Goal: Task Accomplishment & Management: Complete application form

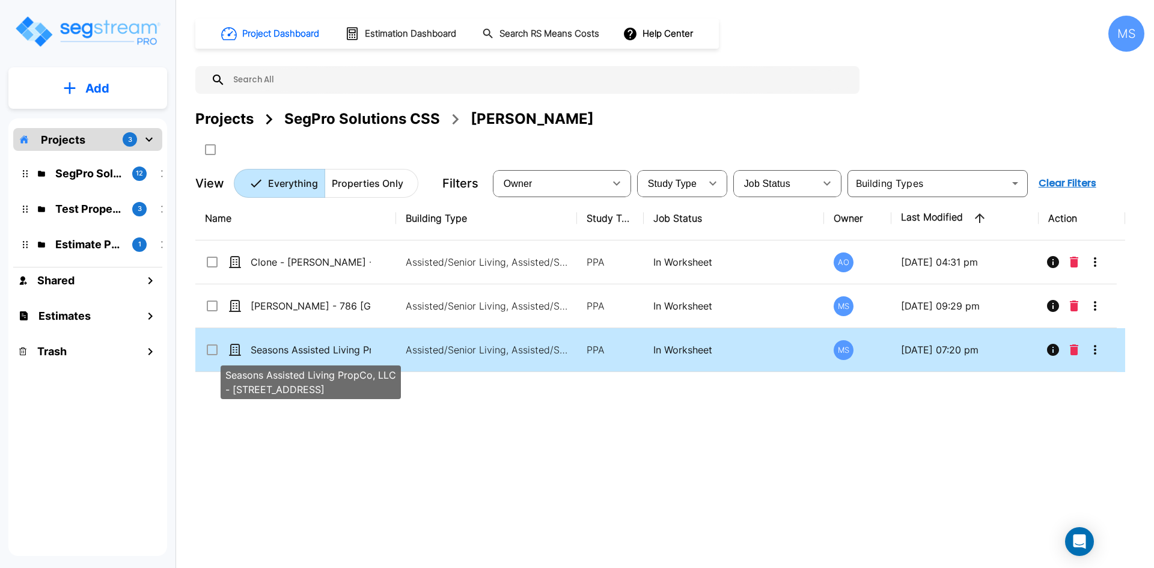
click at [343, 355] on p "Seasons Assisted Living PropCo, LLC - [STREET_ADDRESS]" at bounding box center [311, 350] width 120 height 14
checkbox input "true"
click at [343, 355] on p "Seasons Assisted Living PropCo, LLC - [STREET_ADDRESS]" at bounding box center [311, 350] width 120 height 14
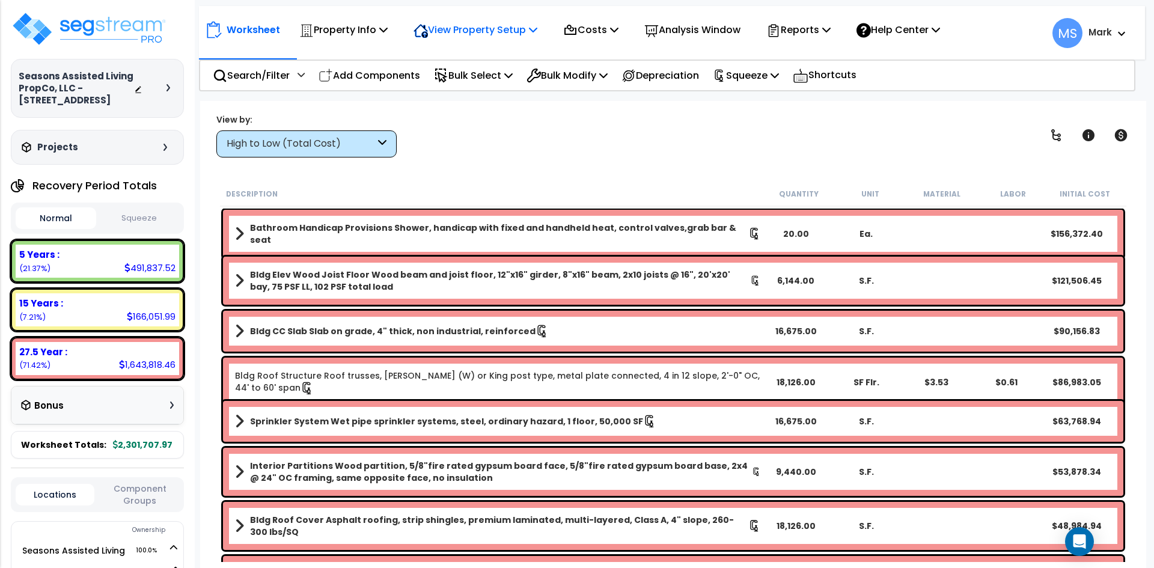
click at [480, 38] on p "View Property Setup" at bounding box center [476, 30] width 124 height 16
click at [462, 78] on link "View Questionnaire" at bounding box center [466, 82] width 119 height 24
click at [367, 140] on div "High to Low (Total Cost)" at bounding box center [301, 144] width 148 height 14
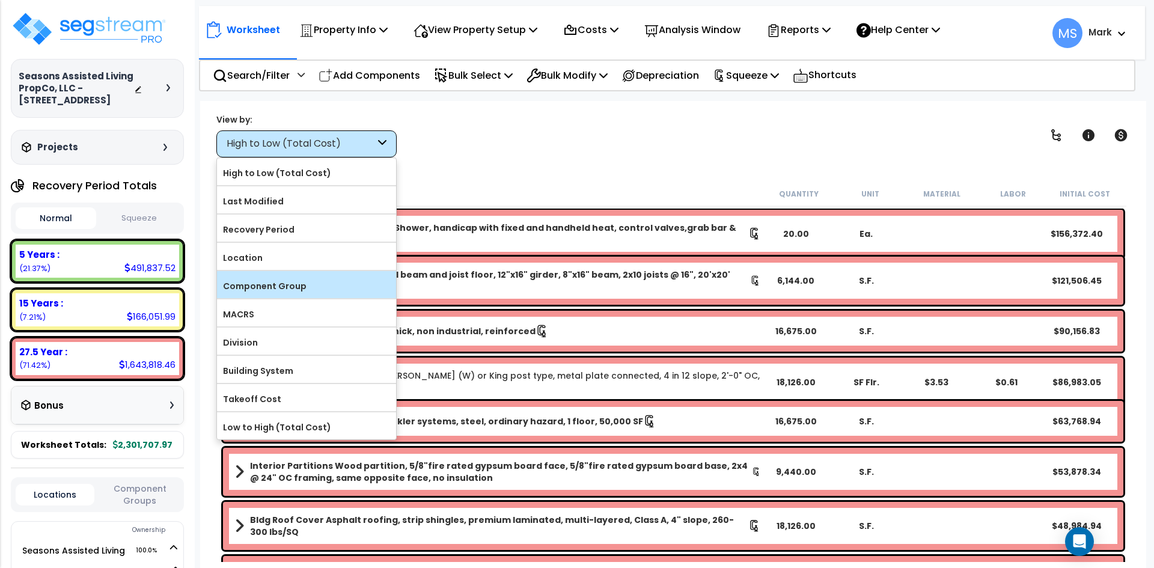
click at [277, 290] on label "Component Group" at bounding box center [306, 286] width 179 height 18
click at [0, 0] on input "Component Group" at bounding box center [0, 0] width 0 height 0
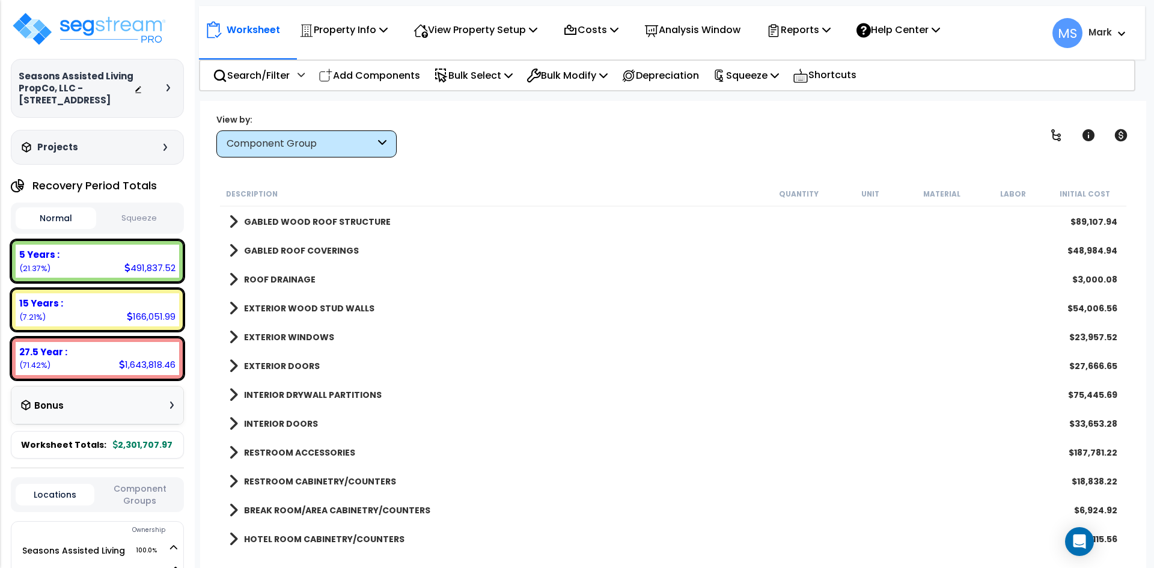
scroll to position [120, 0]
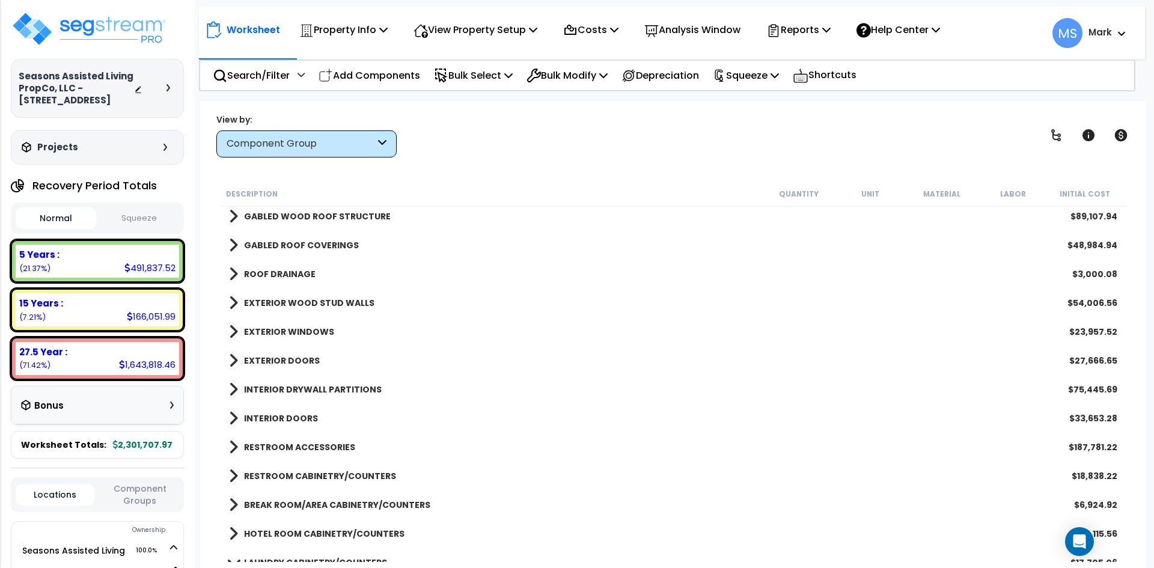
click at [295, 329] on b "EXTERIOR WINDOWS" at bounding box center [289, 332] width 90 height 12
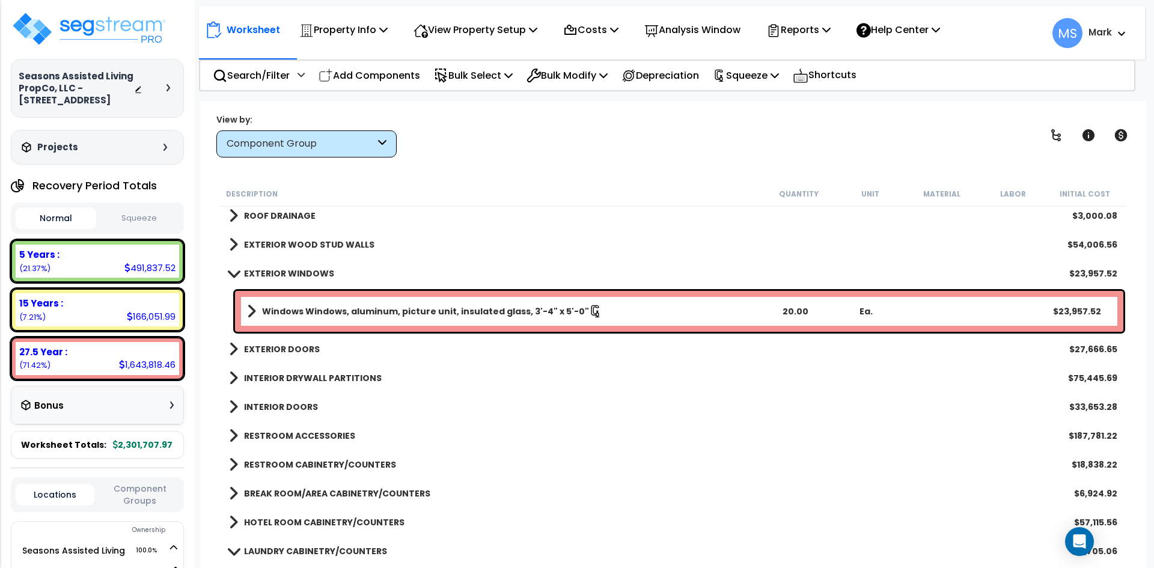
scroll to position [180, 0]
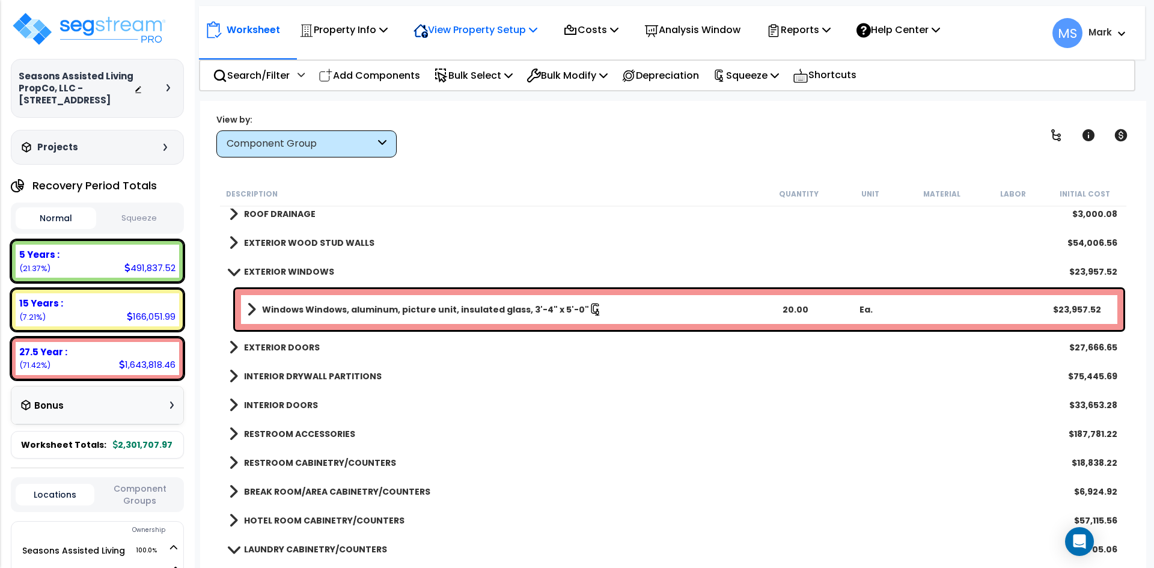
click at [464, 35] on p "View Property Setup" at bounding box center [476, 30] width 124 height 16
click at [467, 82] on link "View Questionnaire" at bounding box center [466, 82] width 119 height 24
click at [480, 42] on div "View Property Setup" at bounding box center [476, 30] width 124 height 28
click at [467, 85] on link "View Questionnaire" at bounding box center [466, 82] width 119 height 24
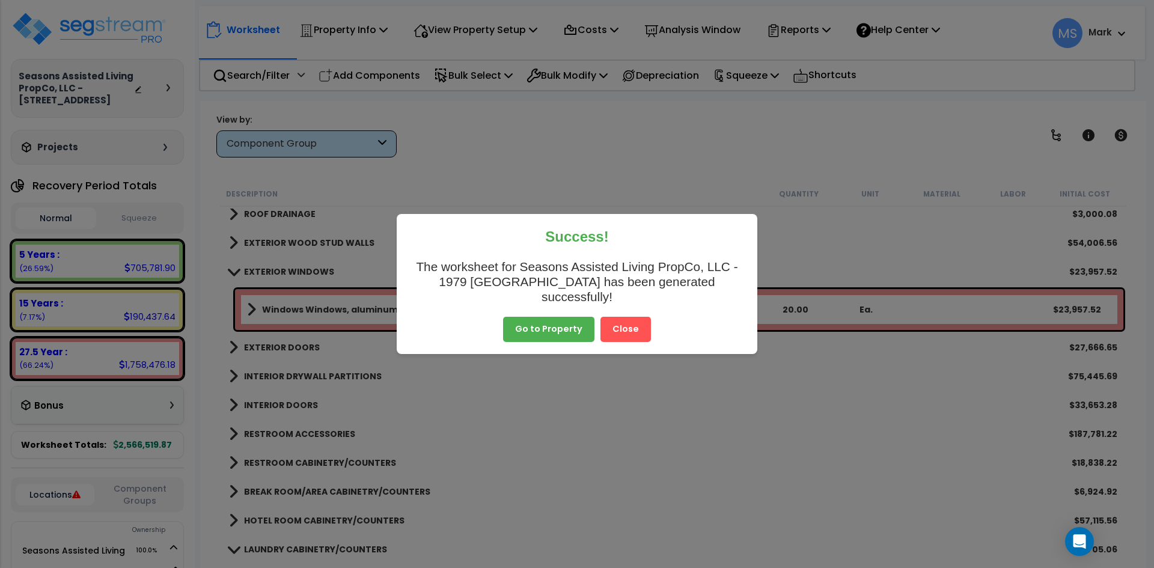
click at [565, 323] on button "Go to Property" at bounding box center [548, 329] width 91 height 25
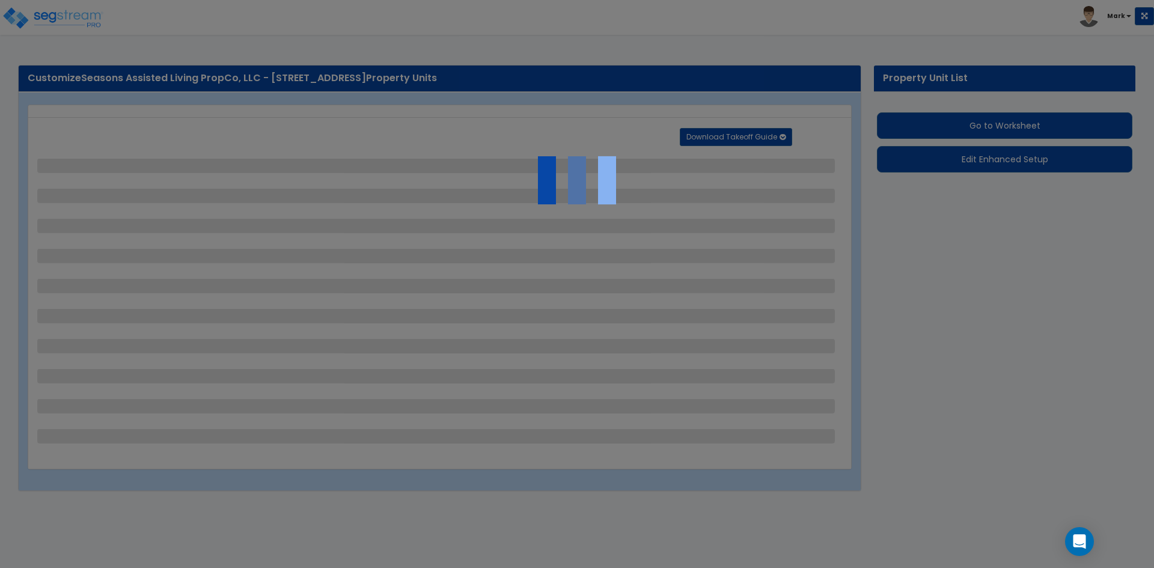
select select "2"
select select "1"
select select "2"
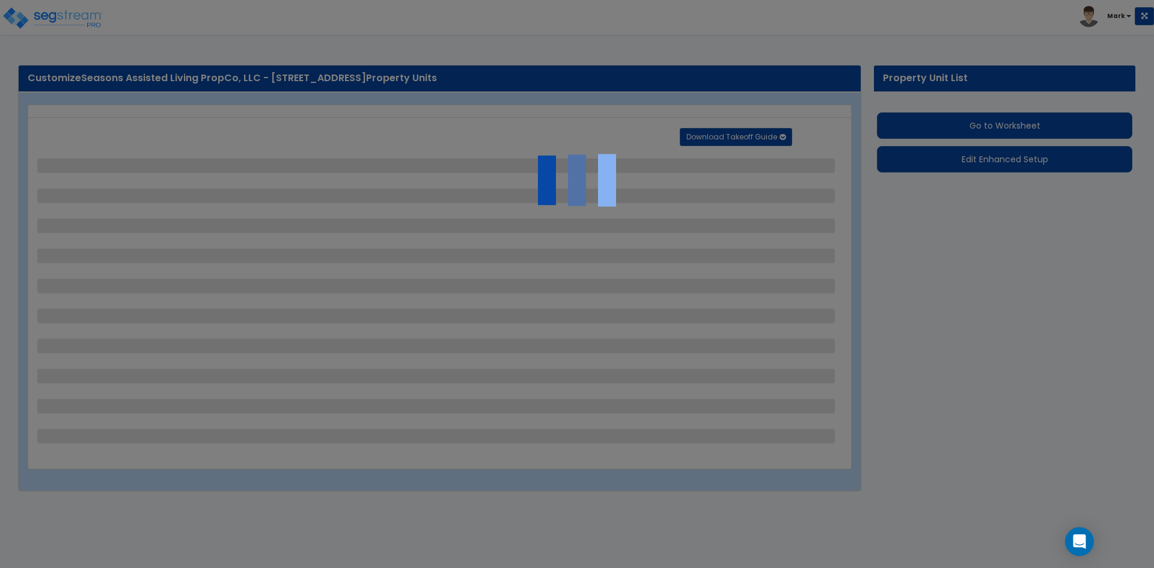
select select "1"
select select "4"
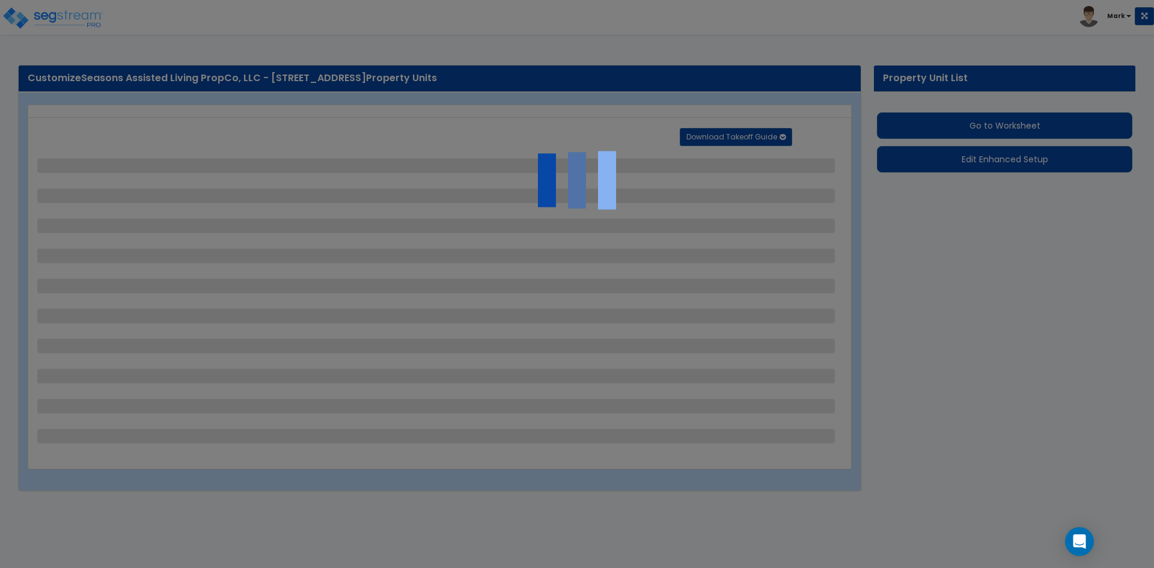
select select "2"
select select "3"
select select "1"
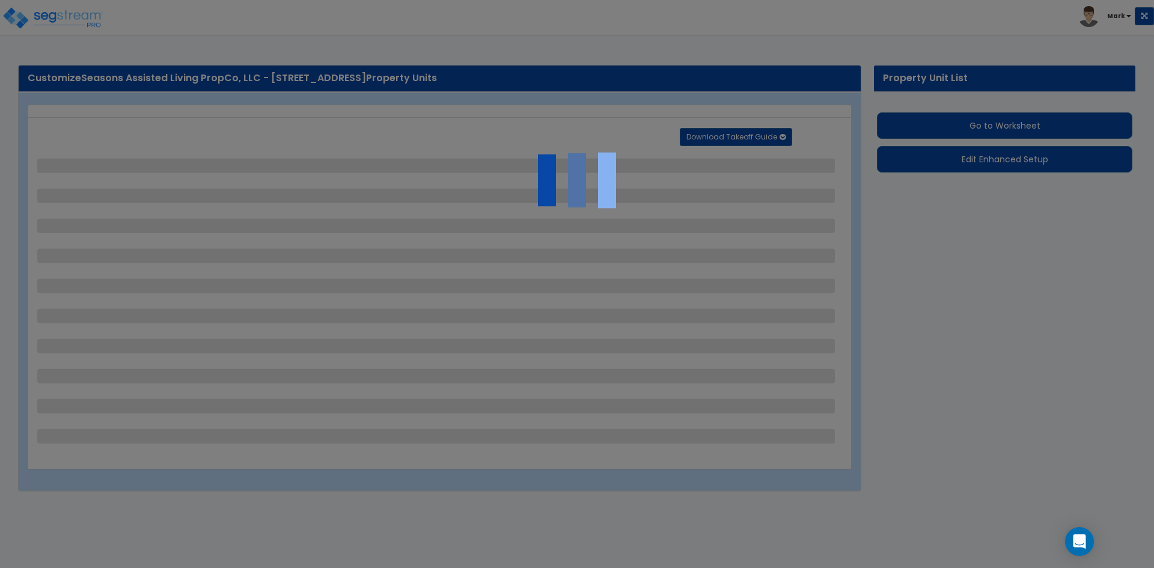
select select "3"
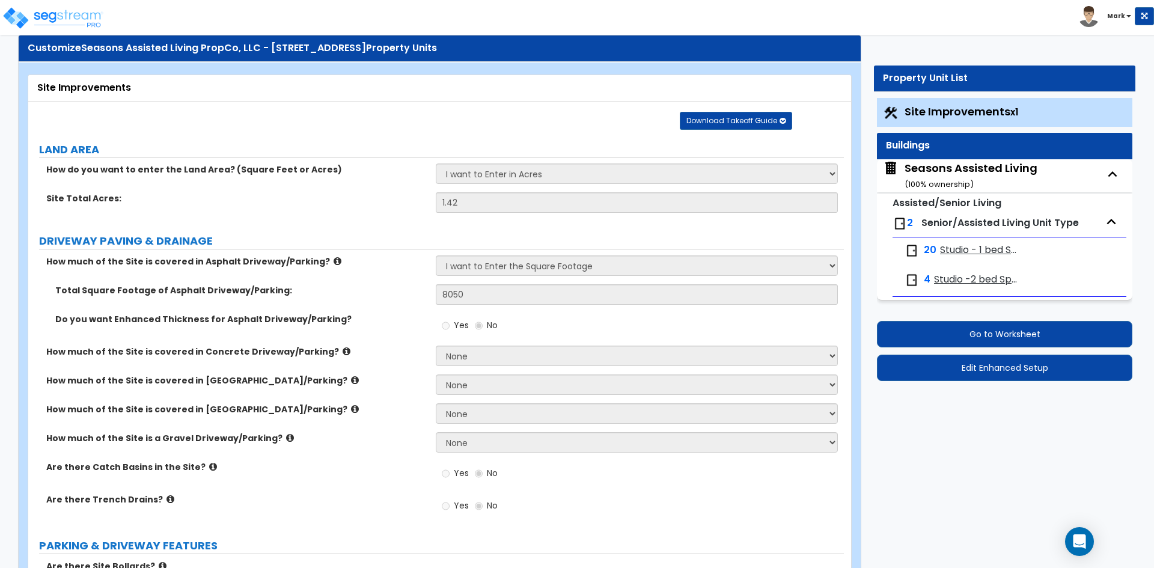
scroll to position [60, 0]
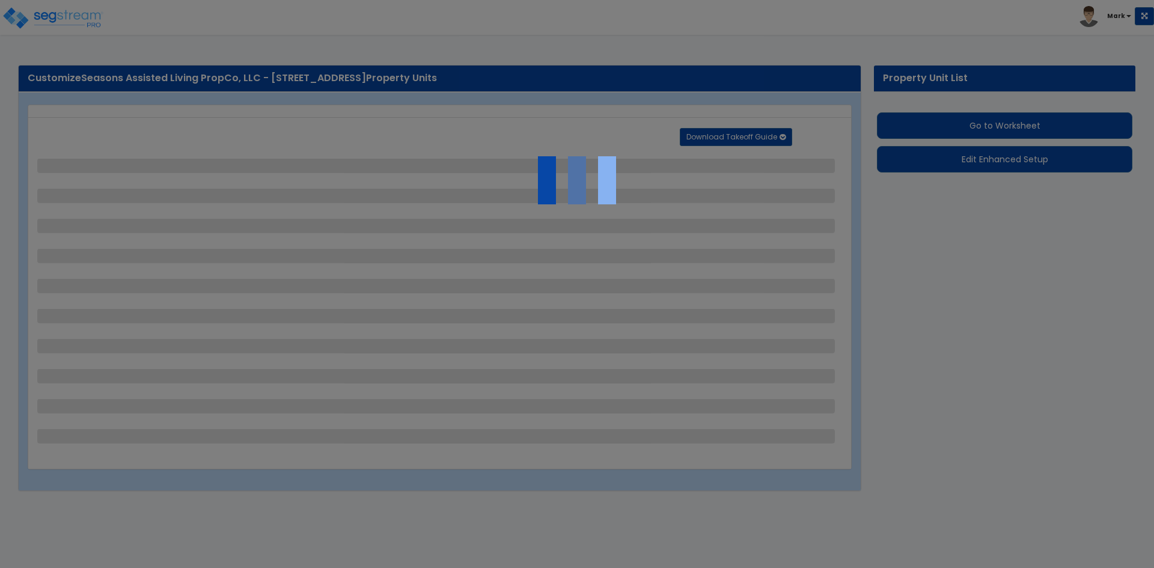
select select "2"
select select "1"
select select "2"
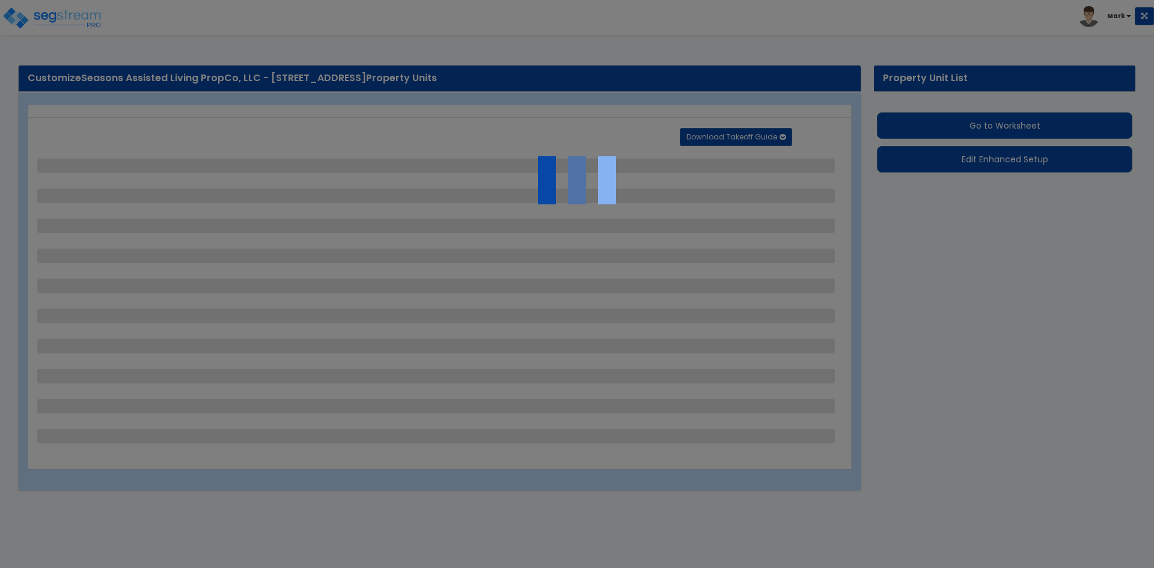
select select "1"
select select "4"
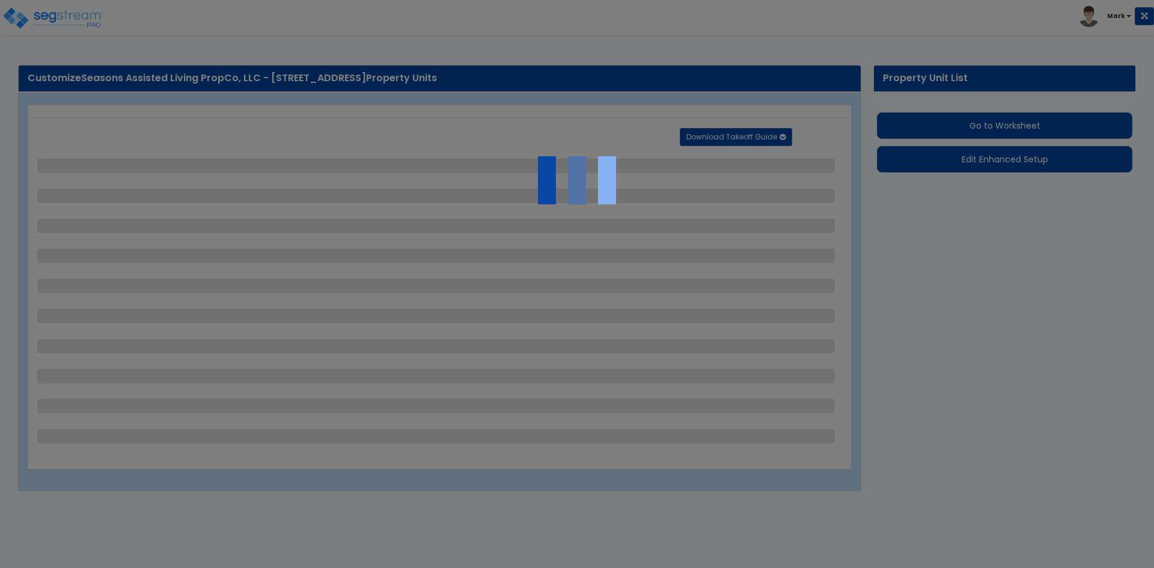
select select "2"
select select "3"
select select "1"
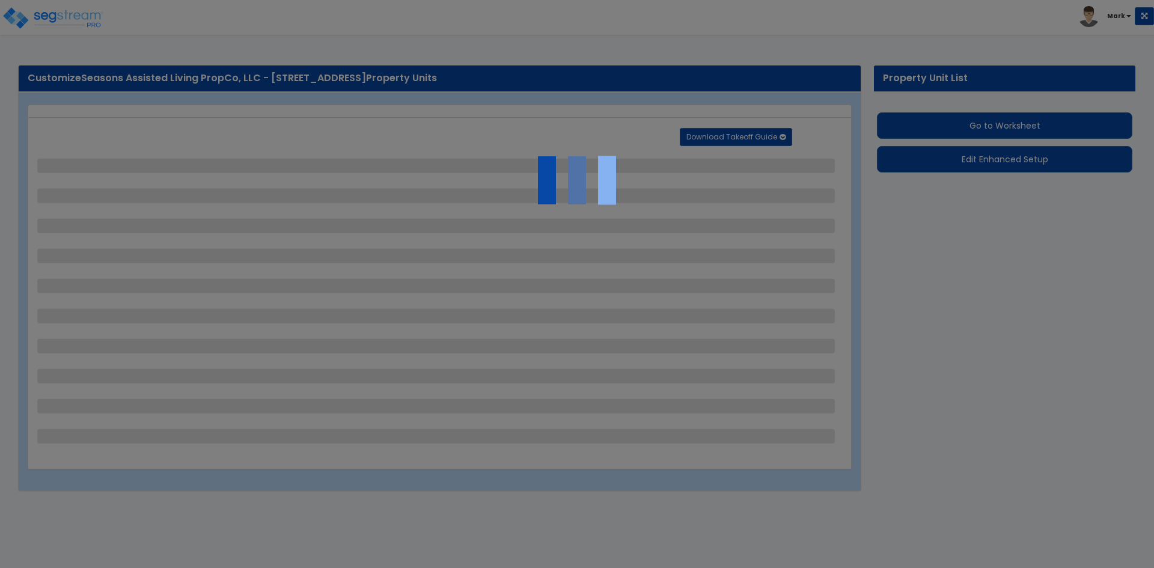
select select "3"
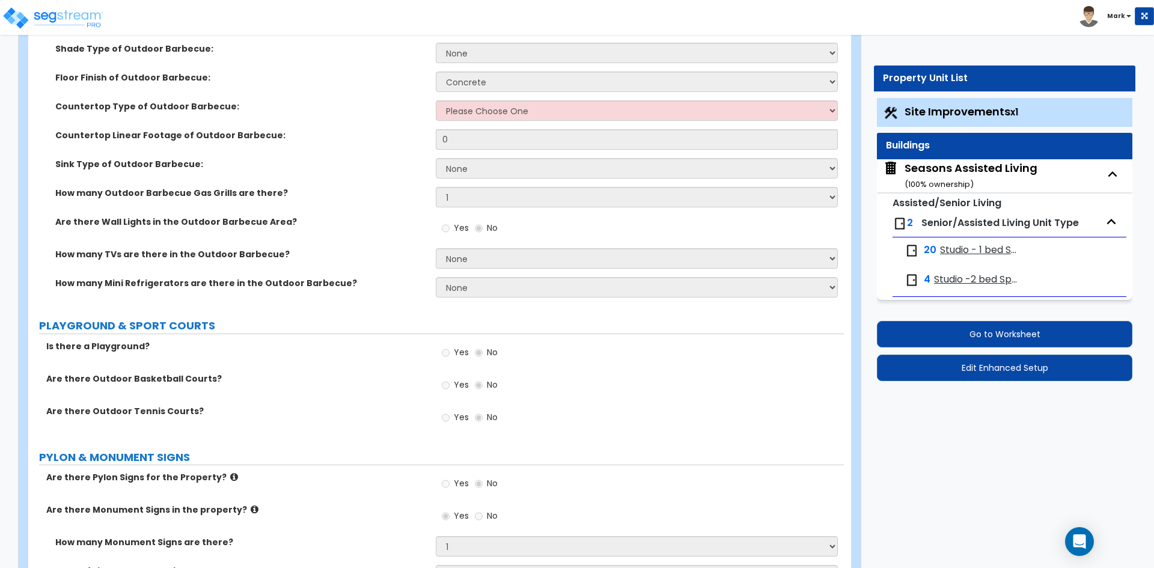
scroll to position [3486, 0]
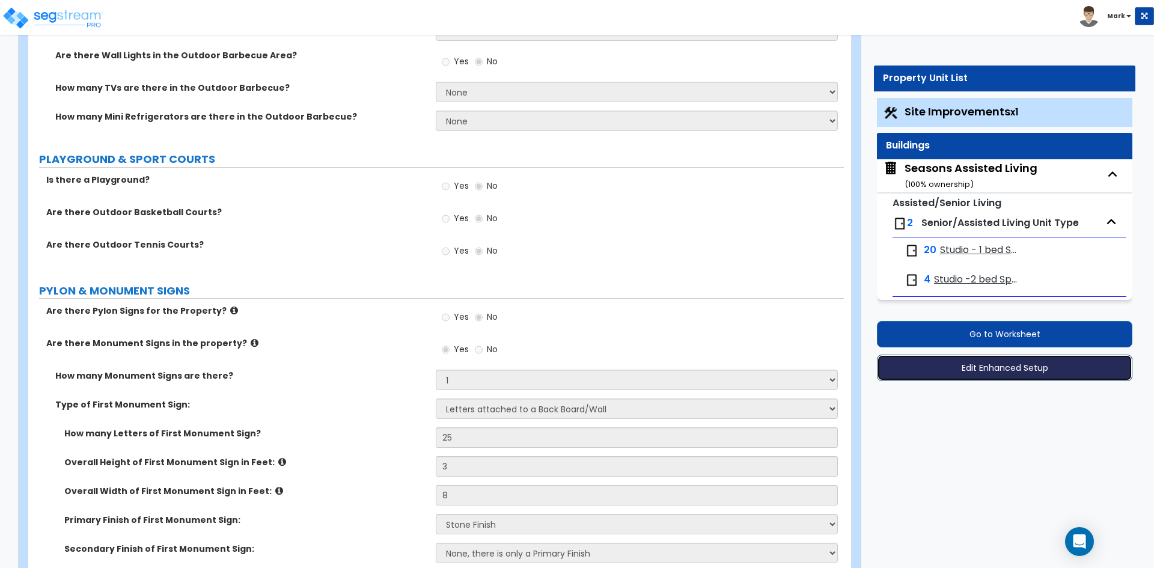
click at [1006, 372] on button "Edit Enhanced Setup" at bounding box center [1004, 368] width 255 height 26
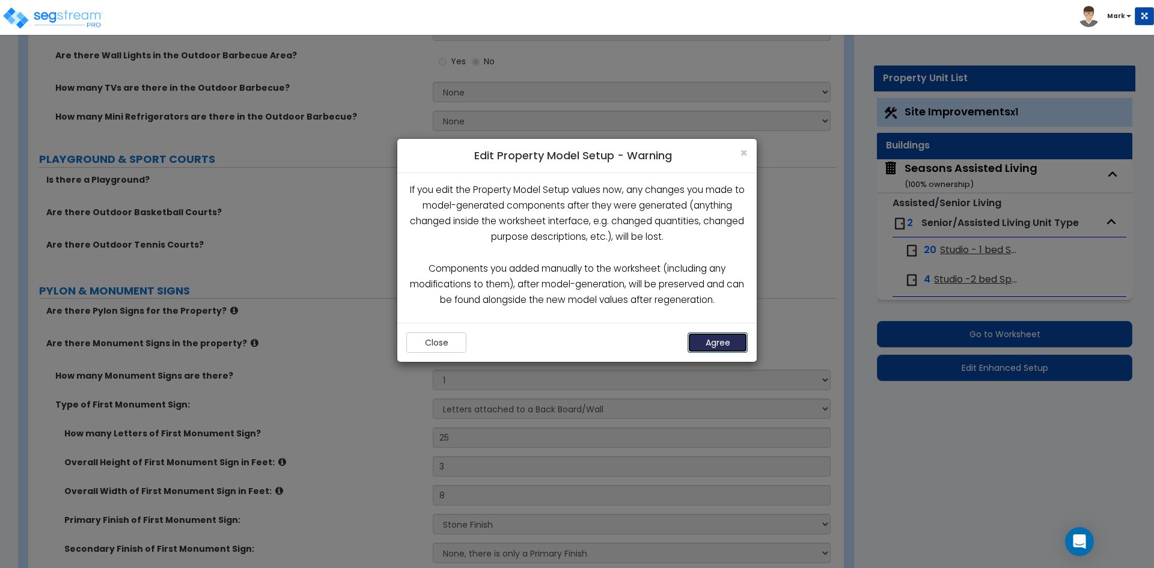
click at [731, 347] on button "Agree" at bounding box center [718, 342] width 60 height 20
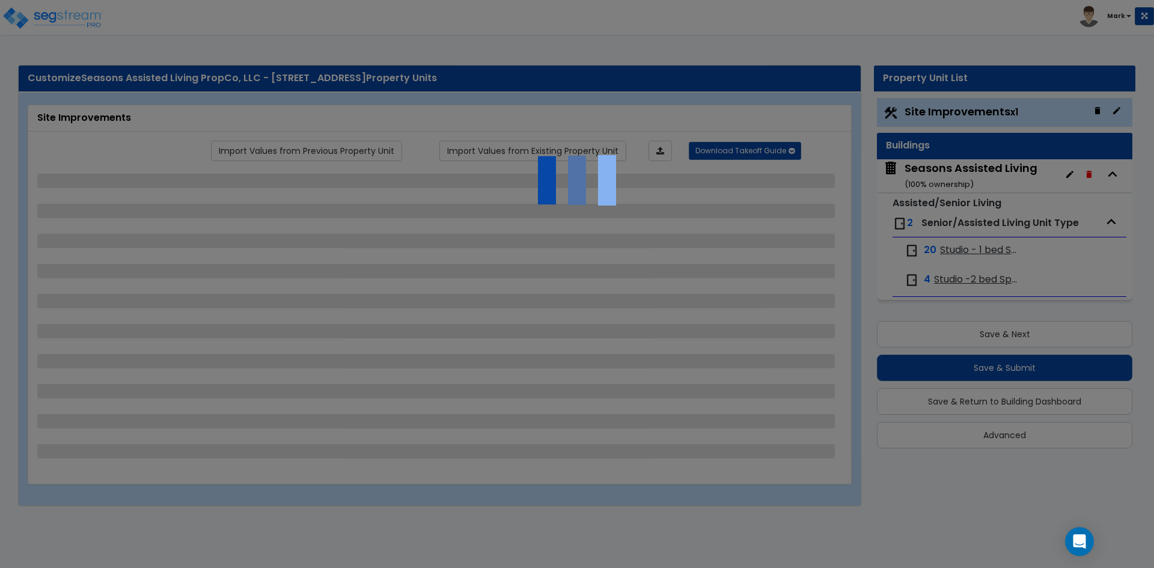
select select "2"
select select "1"
select select "2"
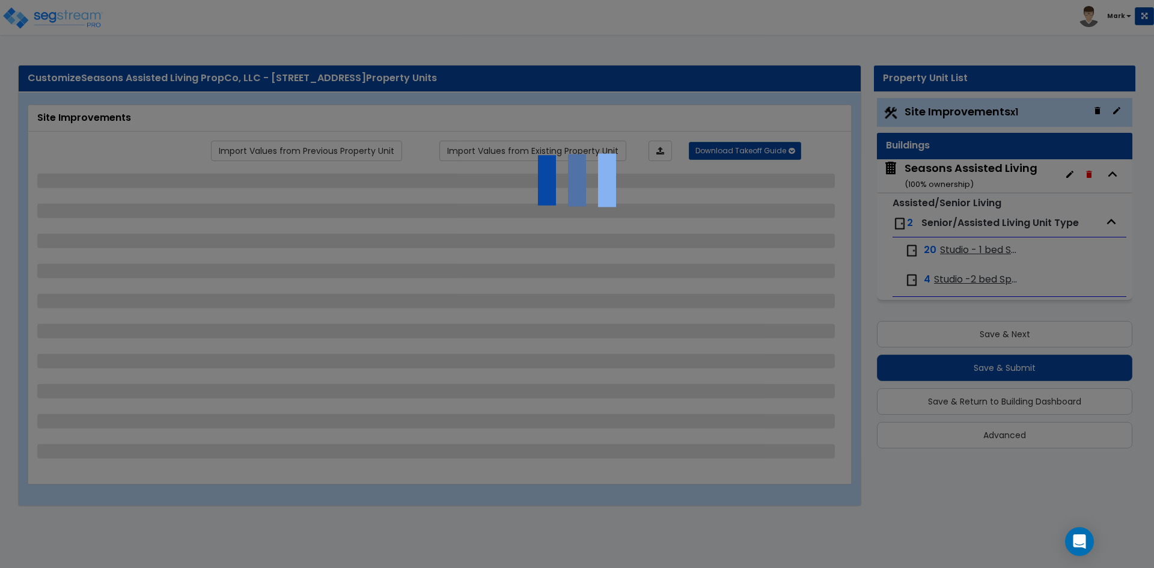
select select "1"
select select "4"
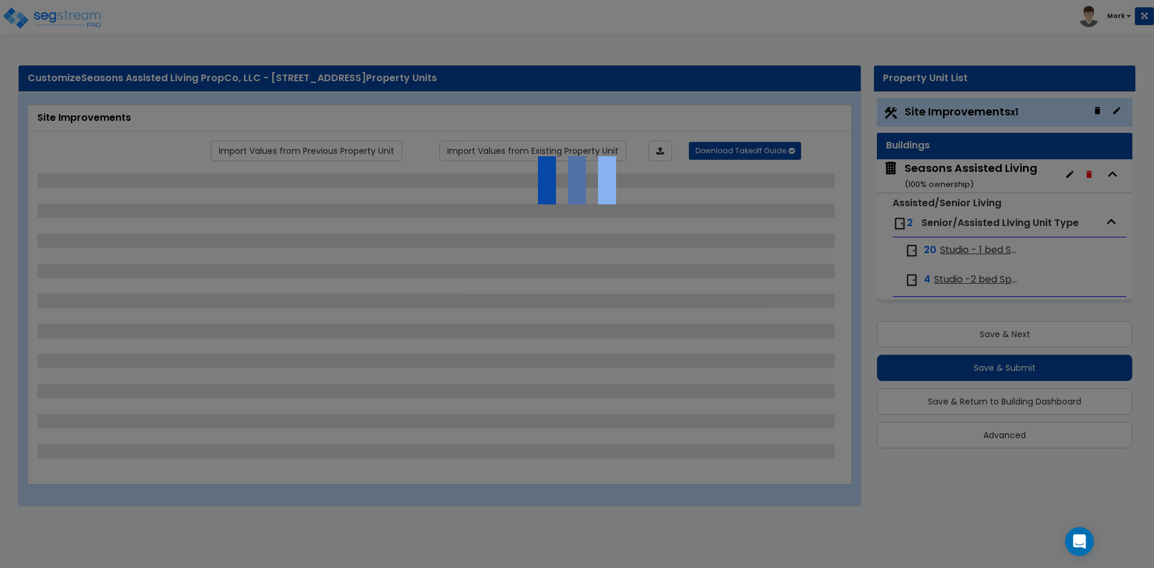
select select "2"
select select "3"
select select "1"
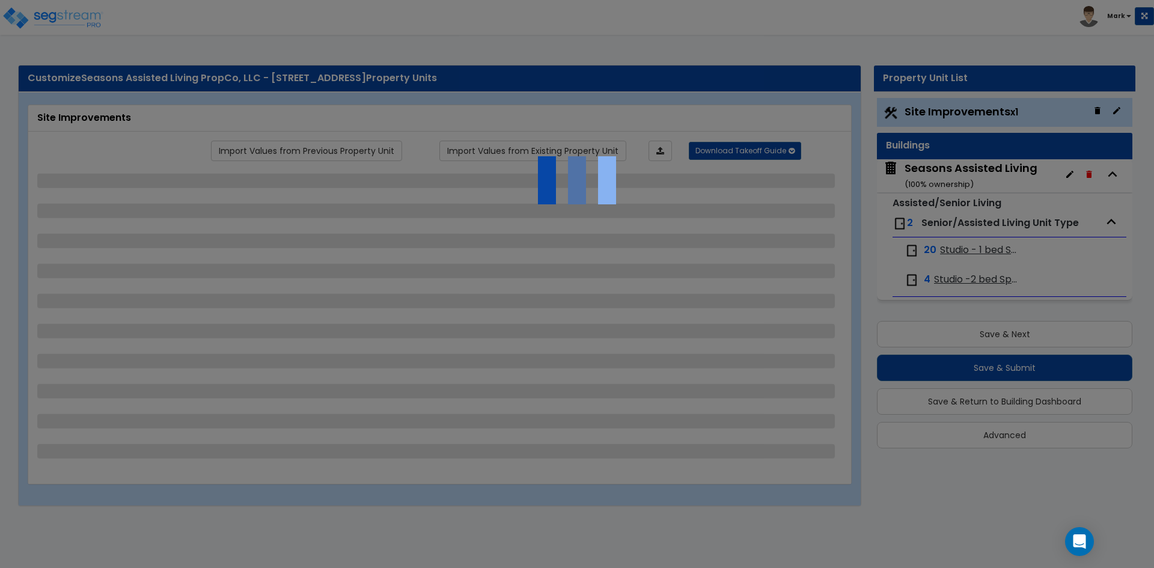
select select "3"
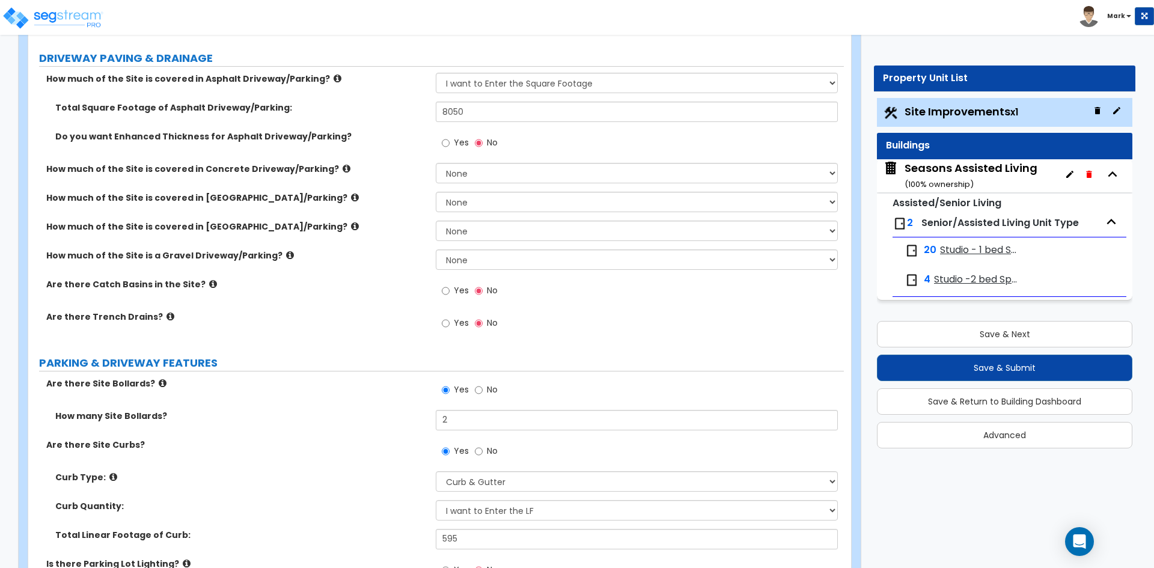
scroll to position [240, 0]
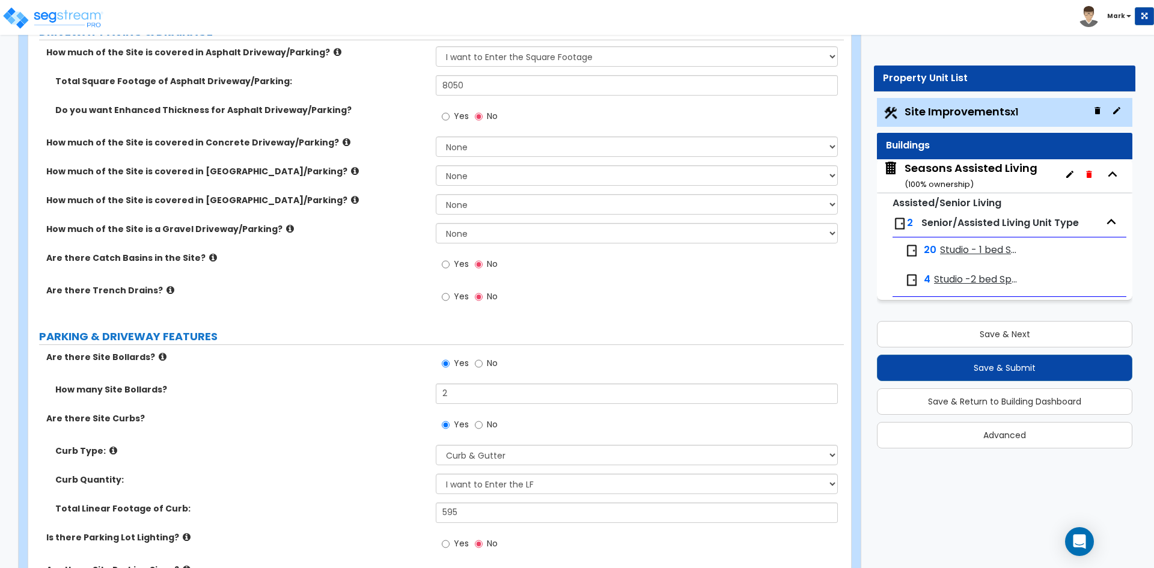
click at [939, 165] on div "Seasons Assisted Living ( 100 % ownership)" at bounding box center [971, 175] width 133 height 31
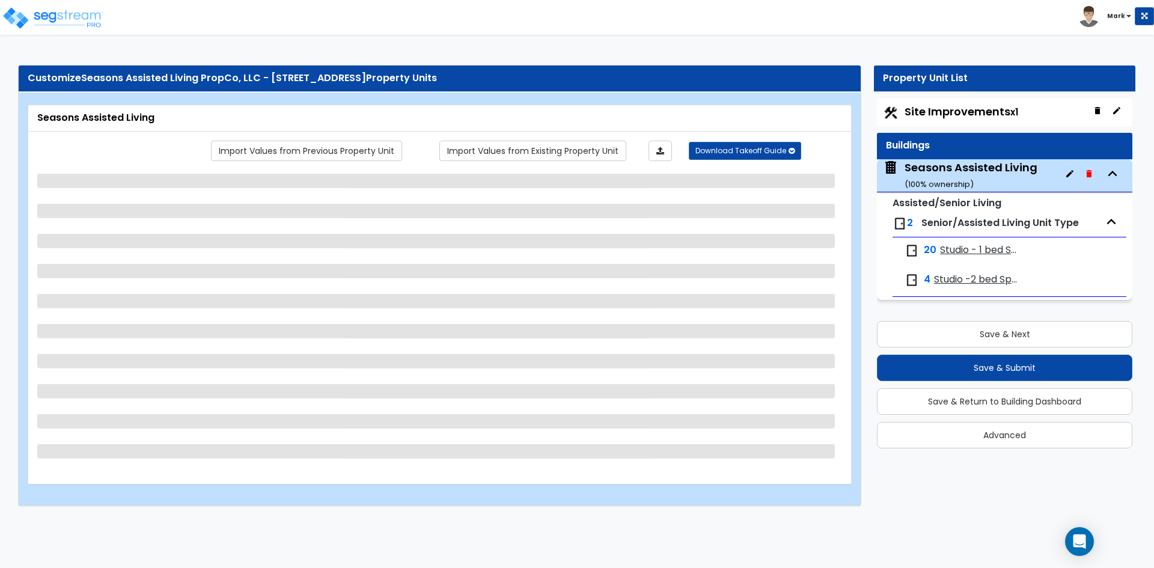
scroll to position [0, 0]
select select "2"
select select "7"
select select "2"
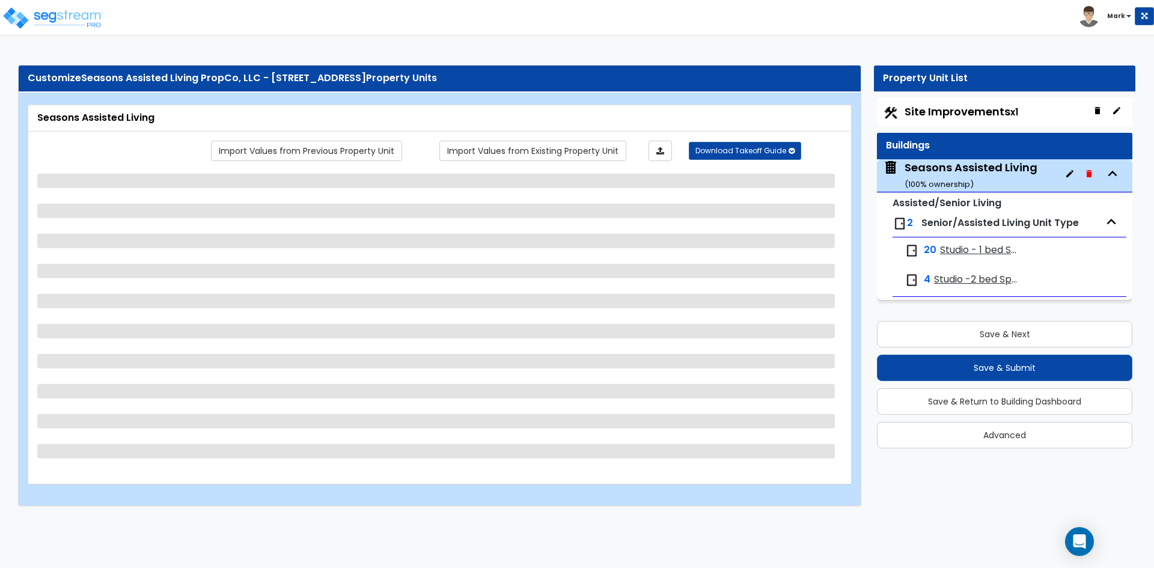
select select "4"
select select "3"
select select "1"
select select "2"
select select "1"
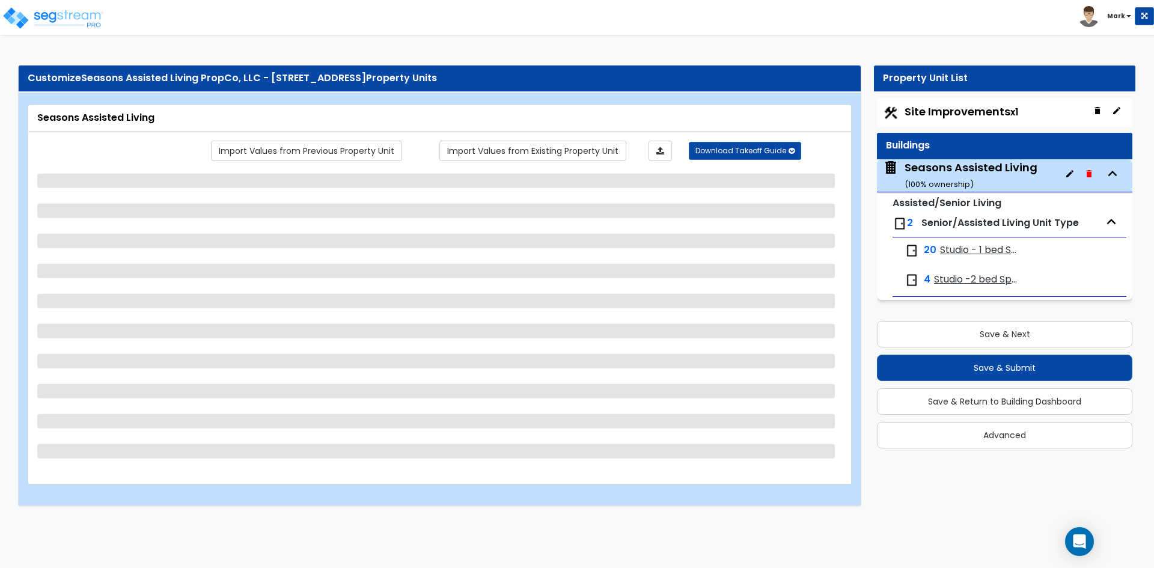
select select "2"
select select "1"
select select "2"
select select "7"
select select "3"
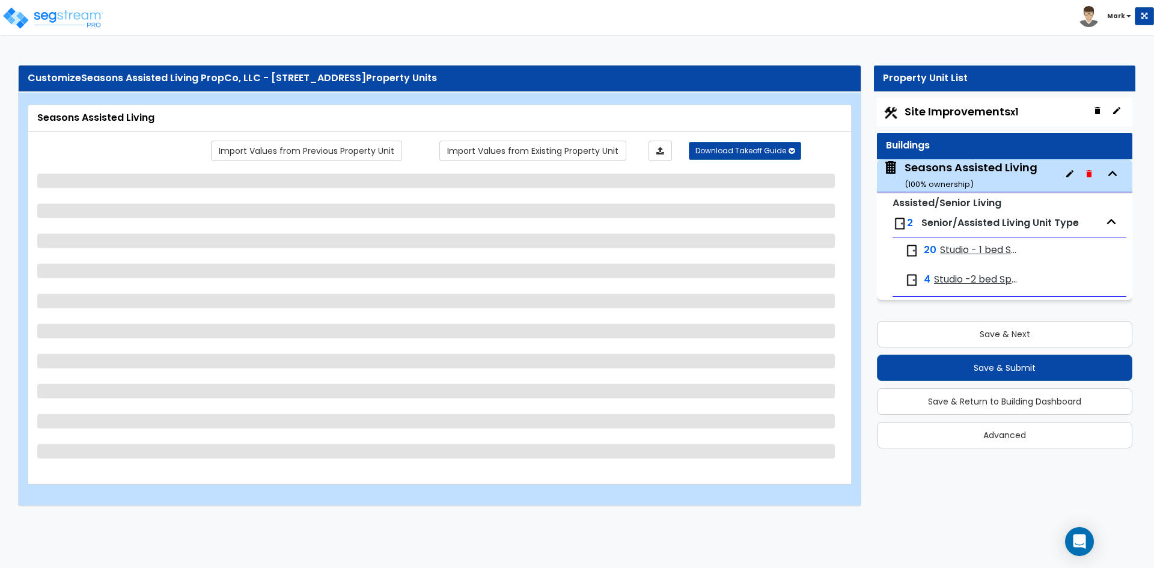
select select "3"
select select "2"
select select "3"
select select "5"
select select "3"
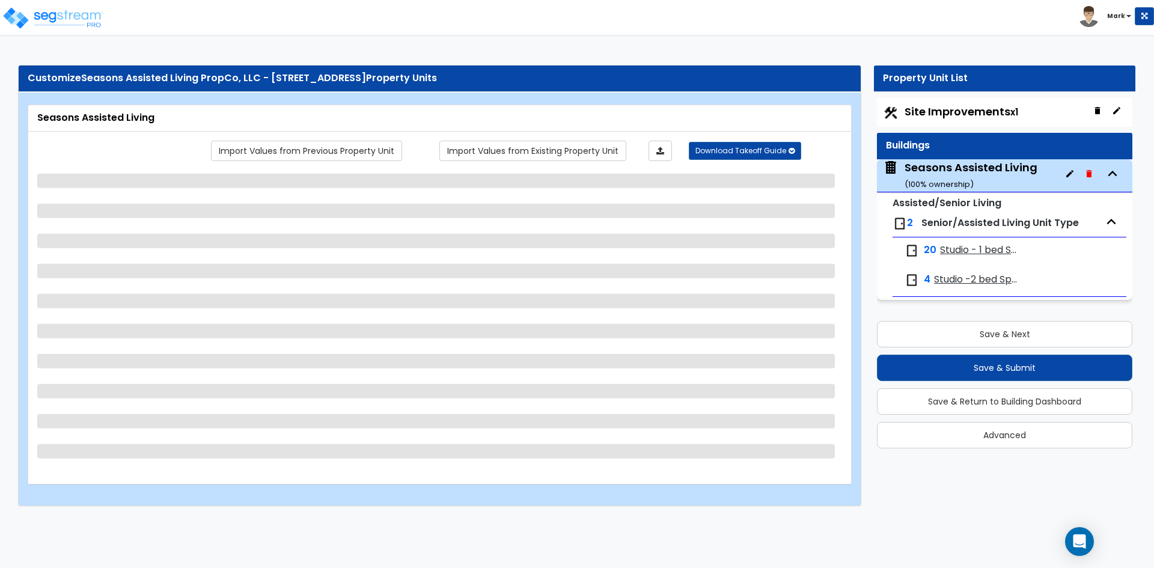
select select "3"
select select "1"
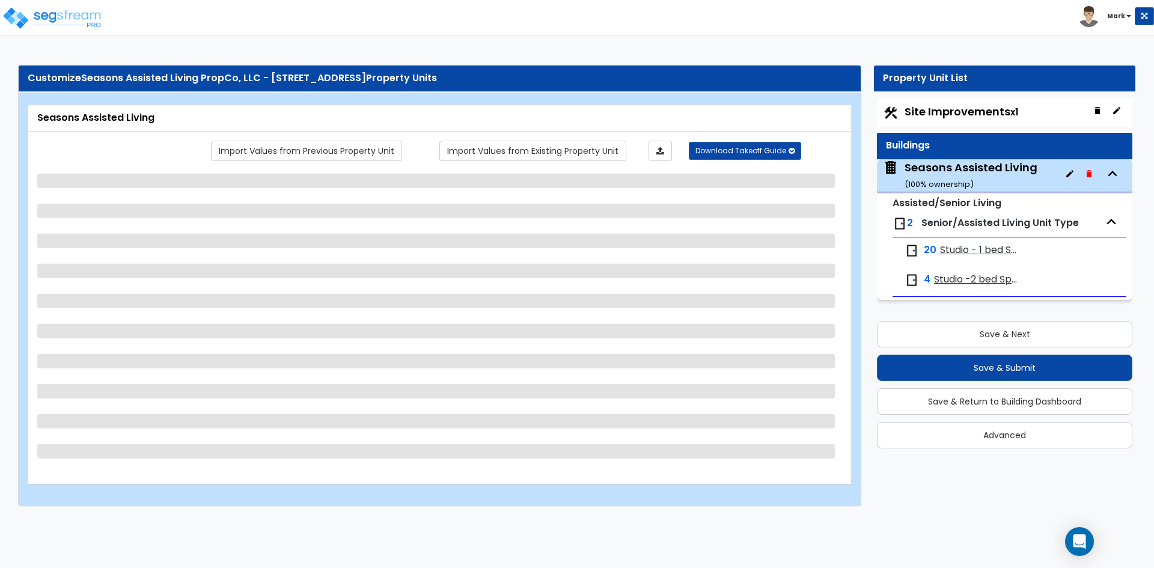
select select "2"
select select "1"
select select "2"
select select "1"
select select "3"
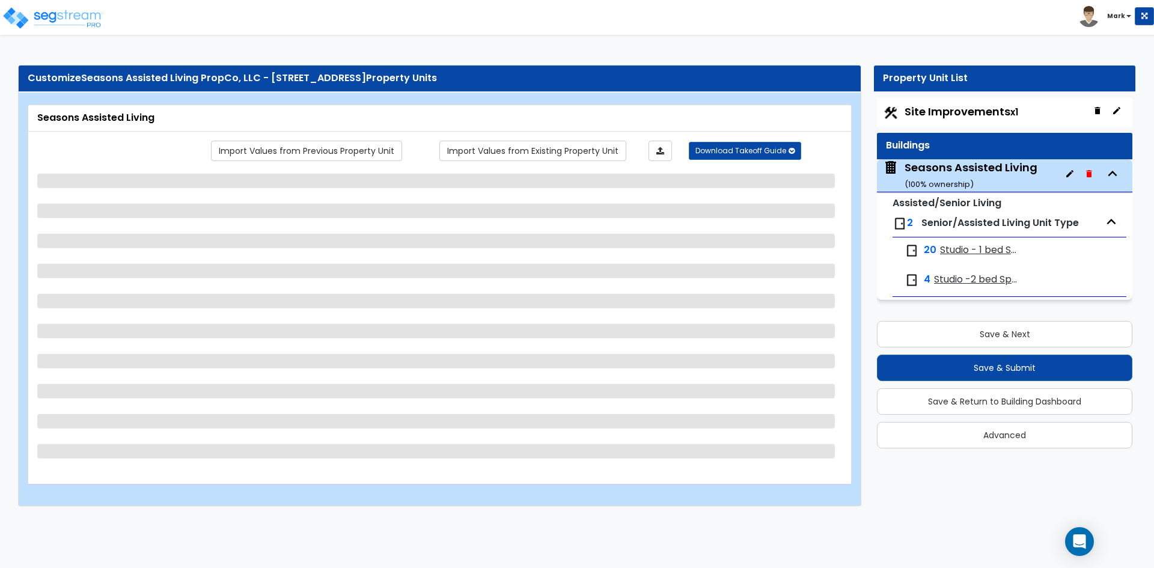
select select "1"
select select "2"
select select "3"
select select "2"
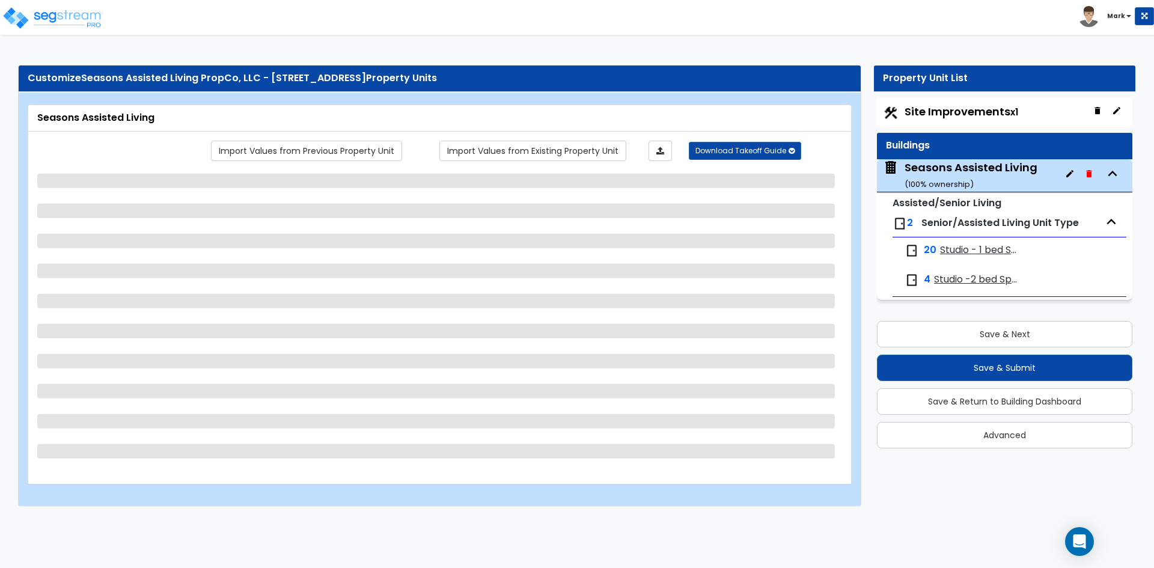
select select "5"
select select "7"
select select "2"
select select "5"
select select "1"
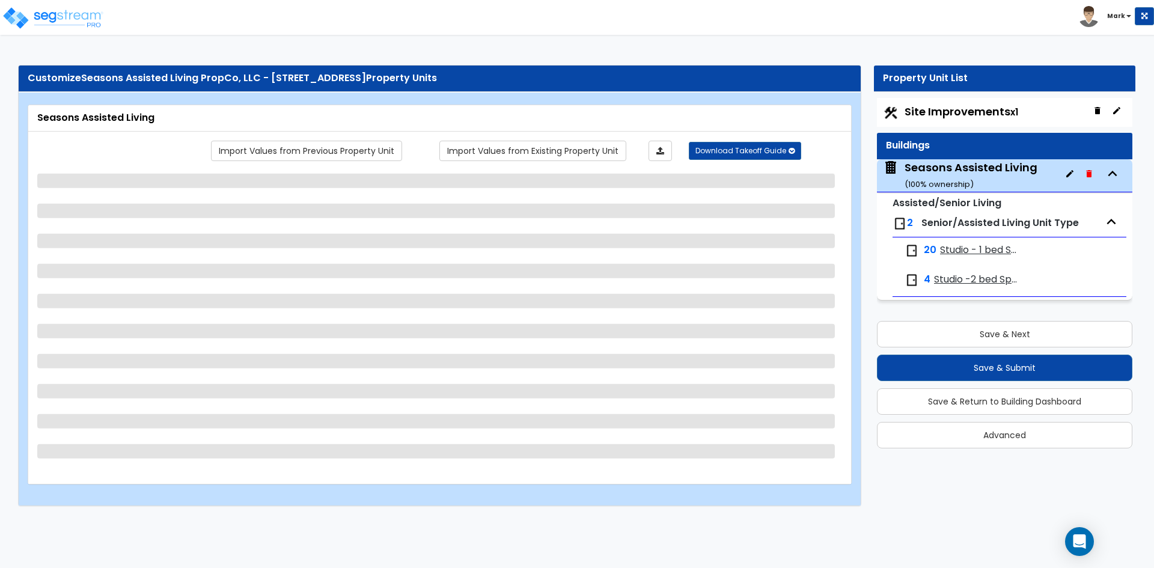
select select "5"
select select "1"
select select "2"
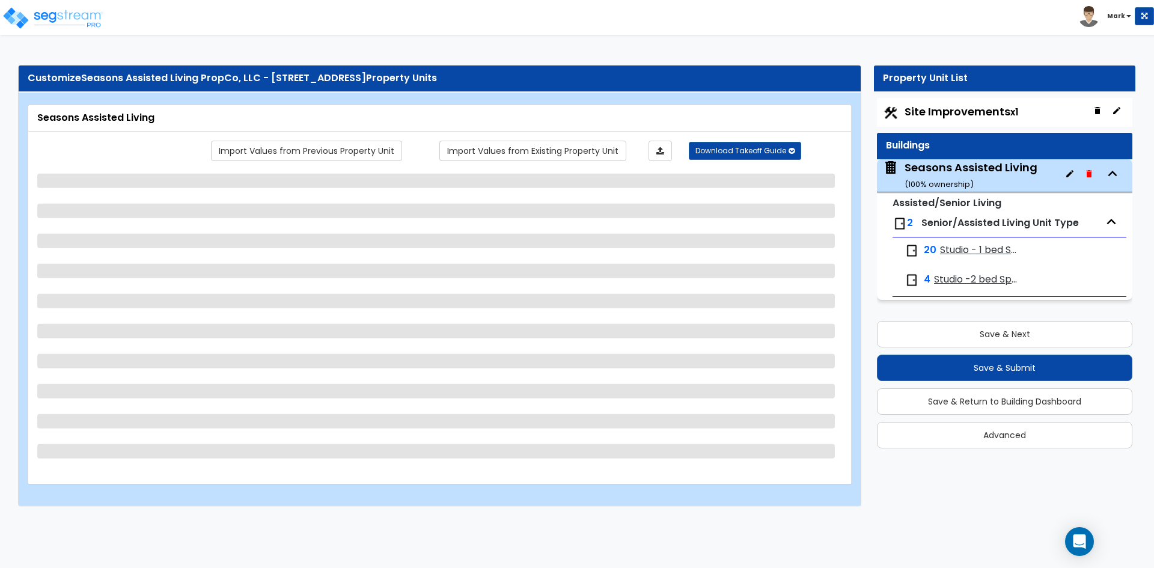
select select "3"
select select "1"
select select "2"
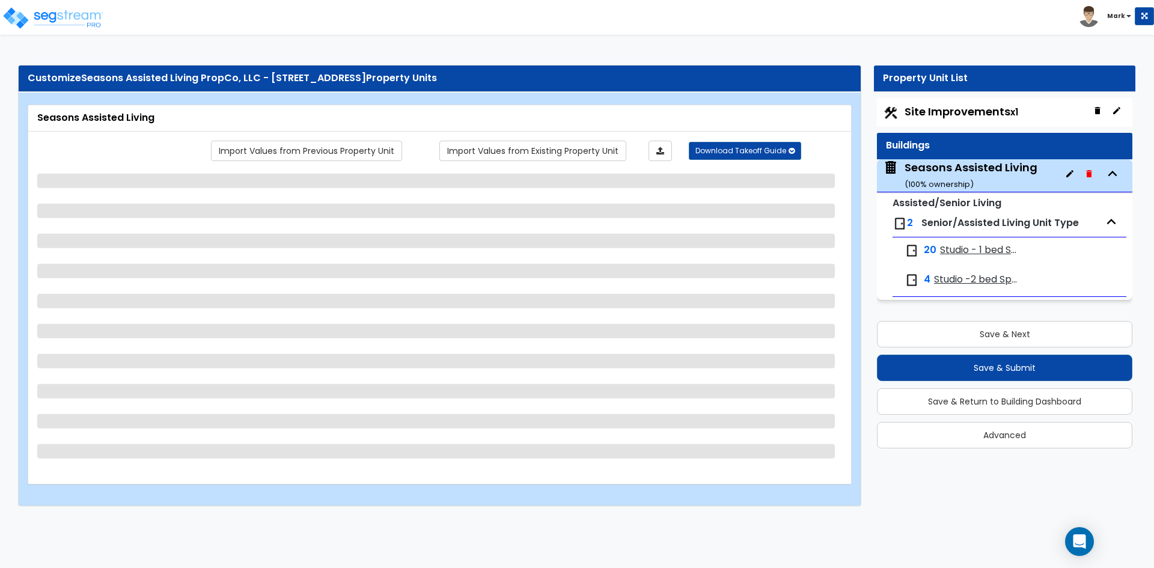
select select "1"
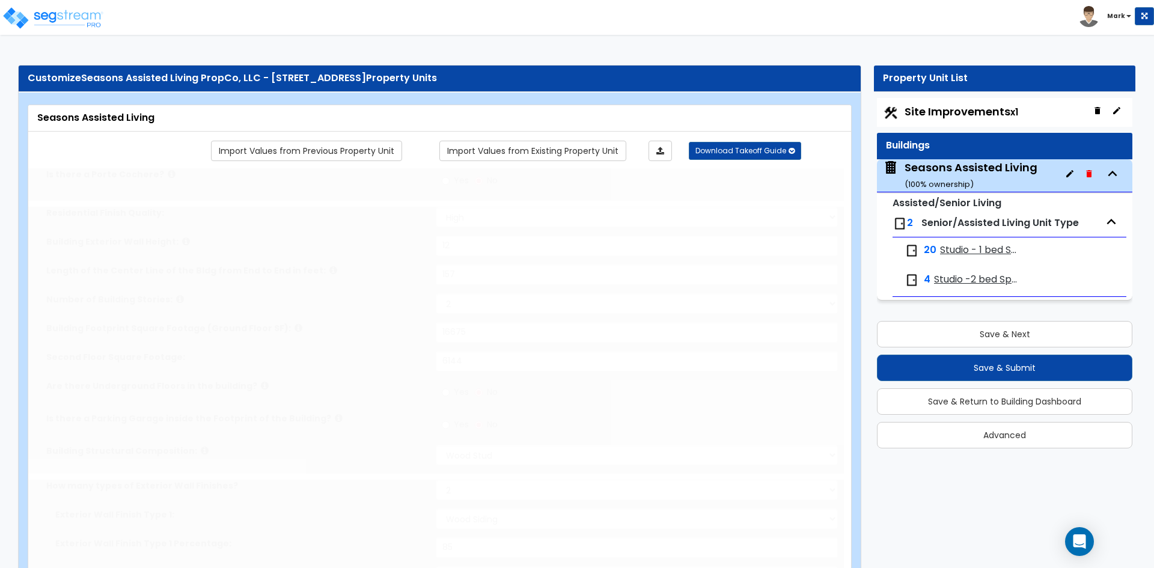
radio input "true"
select select "2"
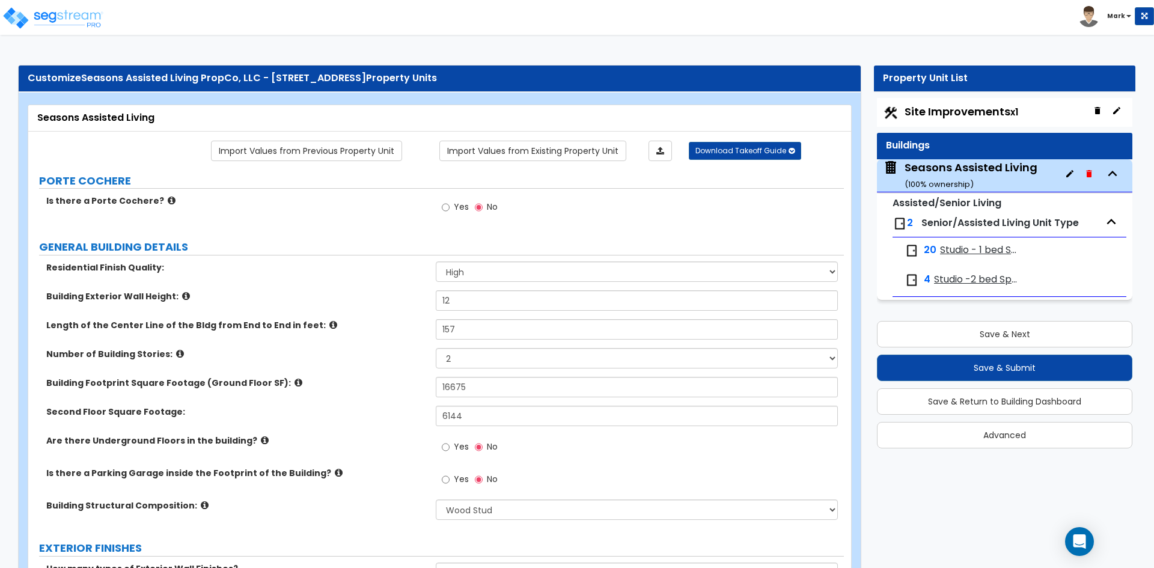
click at [469, 346] on div "Length of the Center Line of the Bldg from End to End in feet: 157" at bounding box center [436, 333] width 816 height 29
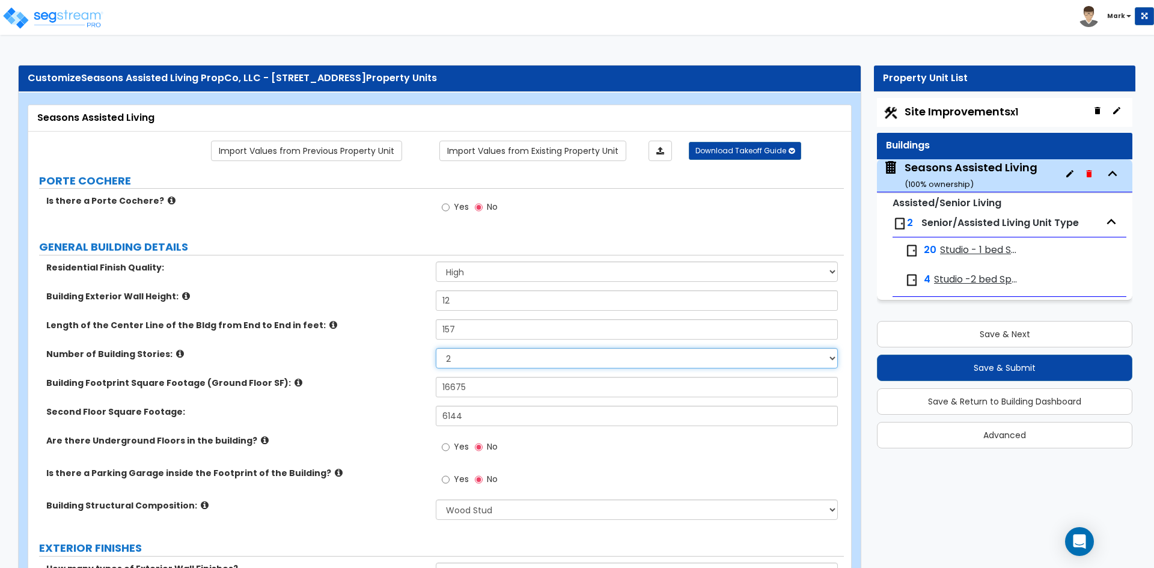
click at [469, 360] on select "1 2 3 4 5 6 7 8 9 10" at bounding box center [636, 358] width 401 height 20
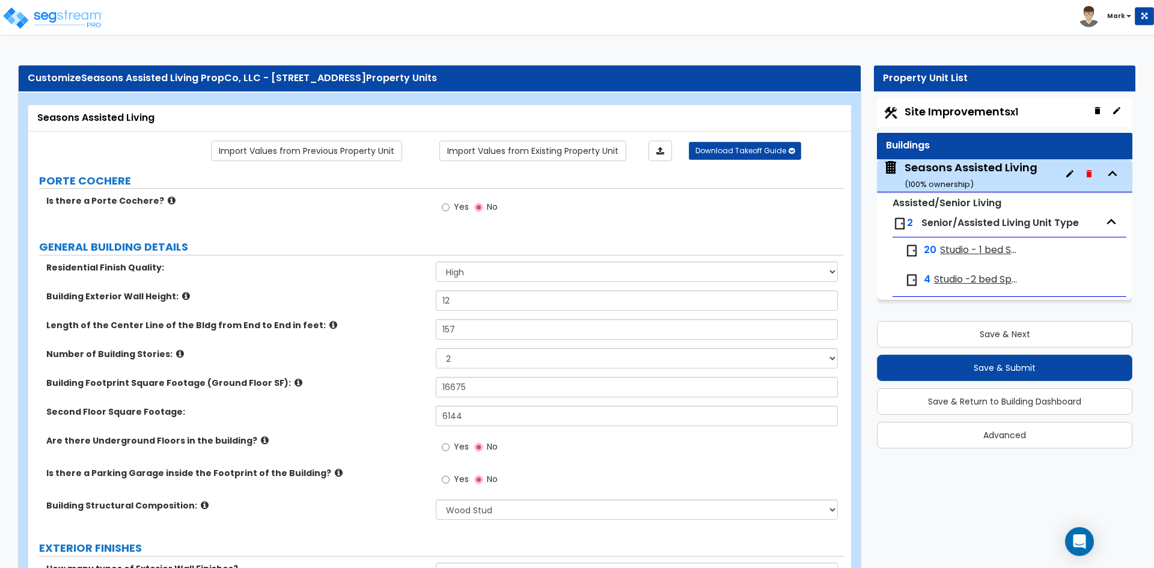
click at [382, 349] on label "Number of Building Stories:" at bounding box center [236, 354] width 380 height 12
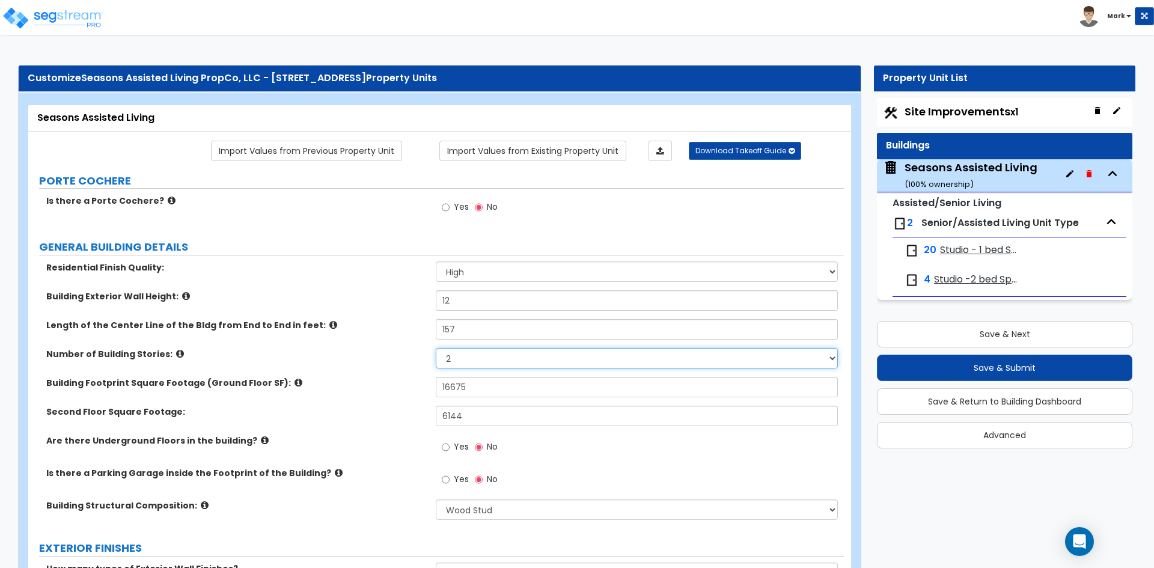
click at [481, 352] on select "1 2 3 4 5 6 7 8 9 10" at bounding box center [636, 358] width 401 height 20
click at [436, 348] on select "1 2 3 4 5 6 7 8 9 10" at bounding box center [636, 358] width 401 height 20
click at [492, 353] on select "1 2 3 4 5 6 7 8 9 10" at bounding box center [636, 358] width 401 height 20
click at [436, 348] on select "1 2 3 4 5 6 7 8 9 10" at bounding box center [636, 358] width 401 height 20
click at [484, 368] on select "1 2 3 4 5 6 7 8 9 10" at bounding box center [636, 358] width 401 height 20
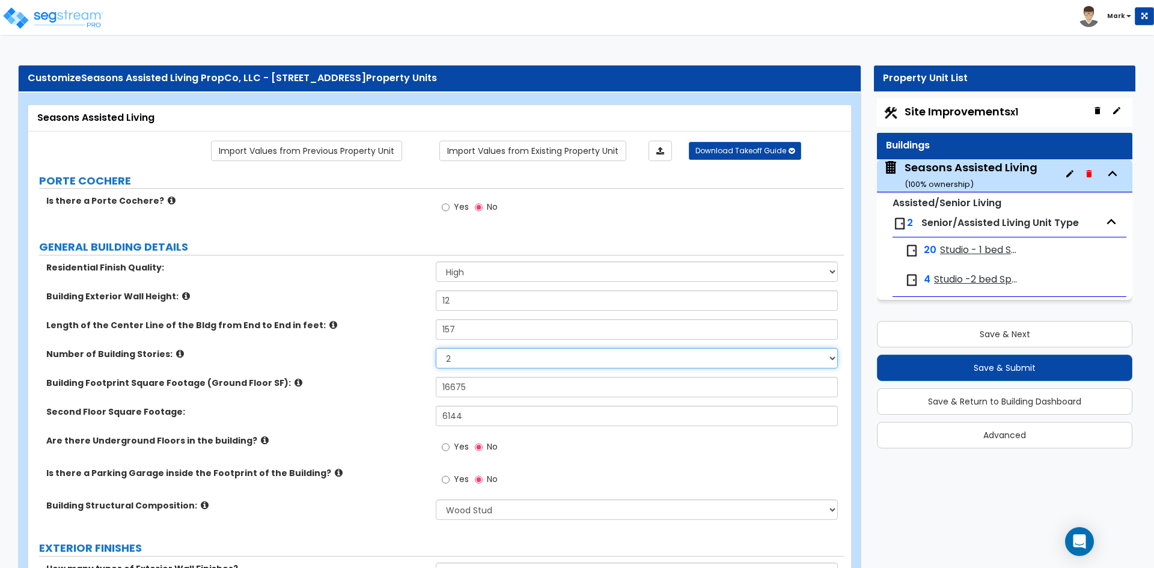
select select "1"
click at [436, 348] on select "1 2 3 4 5 6 7 8 9 10" at bounding box center [636, 358] width 401 height 20
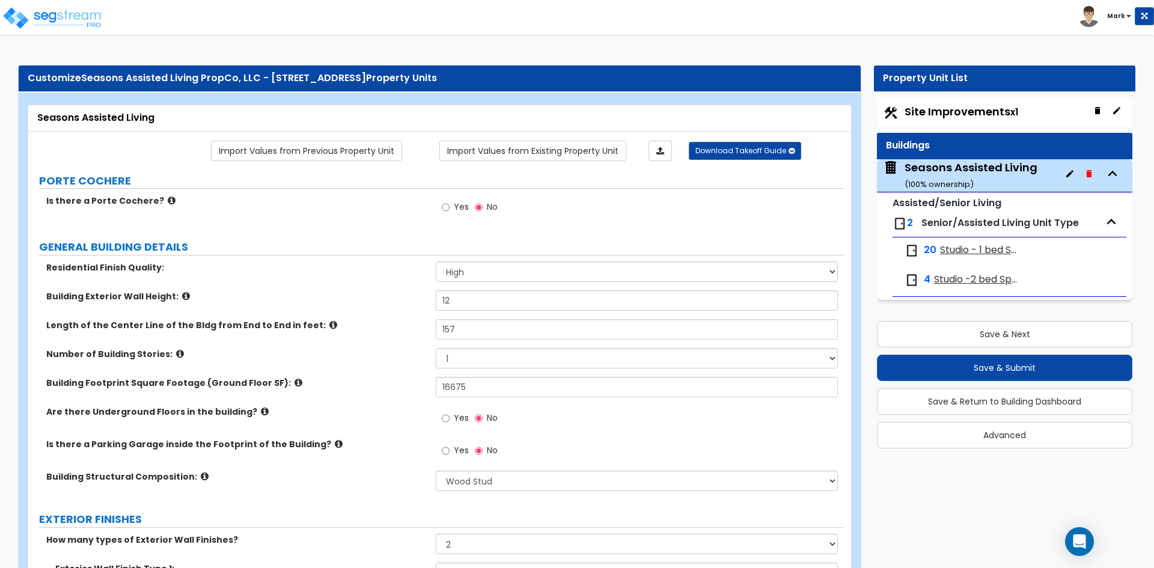
click at [378, 349] on label "Number of Building Stories:" at bounding box center [236, 354] width 380 height 12
drag, startPoint x: 476, startPoint y: 384, endPoint x: 429, endPoint y: 389, distance: 47.1
click at [429, 389] on div "Building Footprint Square Footage (Ground Floor SF): 16675" at bounding box center [436, 391] width 816 height 29
click at [469, 383] on input "text" at bounding box center [636, 387] width 401 height 20
type input "22,819"
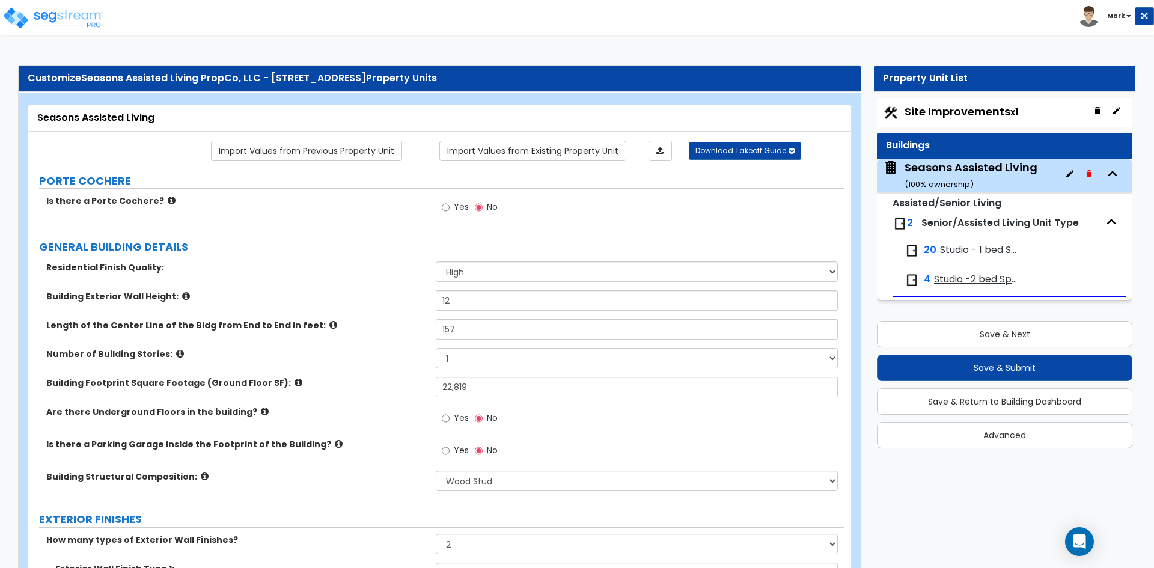
click at [381, 382] on label "Building Footprint Square Footage (Ground Floor SF):" at bounding box center [236, 383] width 380 height 12
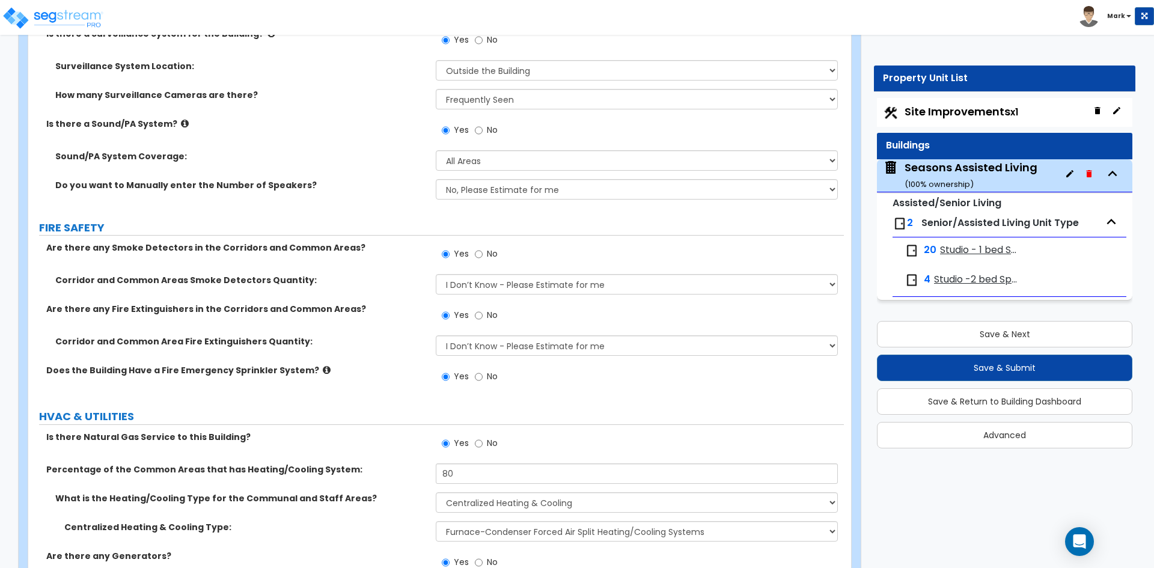
scroll to position [7145, 0]
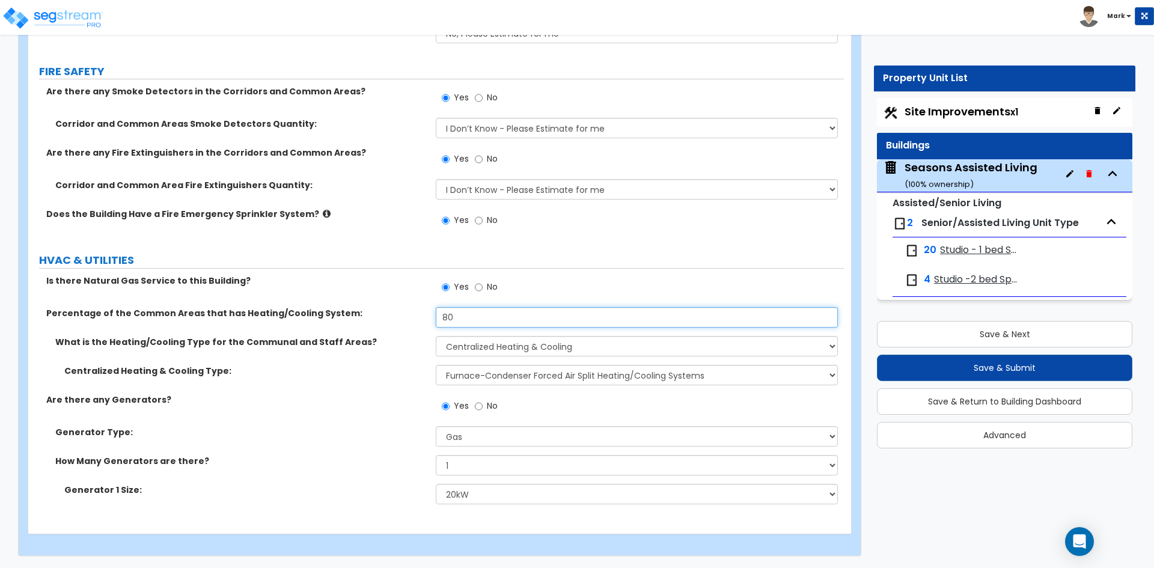
drag, startPoint x: 381, startPoint y: 317, endPoint x: 373, endPoint y: 317, distance: 8.4
click at [373, 317] on div "Percentage of the Common Areas that has Heating/Cooling System: 80" at bounding box center [436, 321] width 816 height 29
type input "100"
click at [429, 376] on div "Centralized Heating & Cooling Type:" at bounding box center [231, 371] width 407 height 12
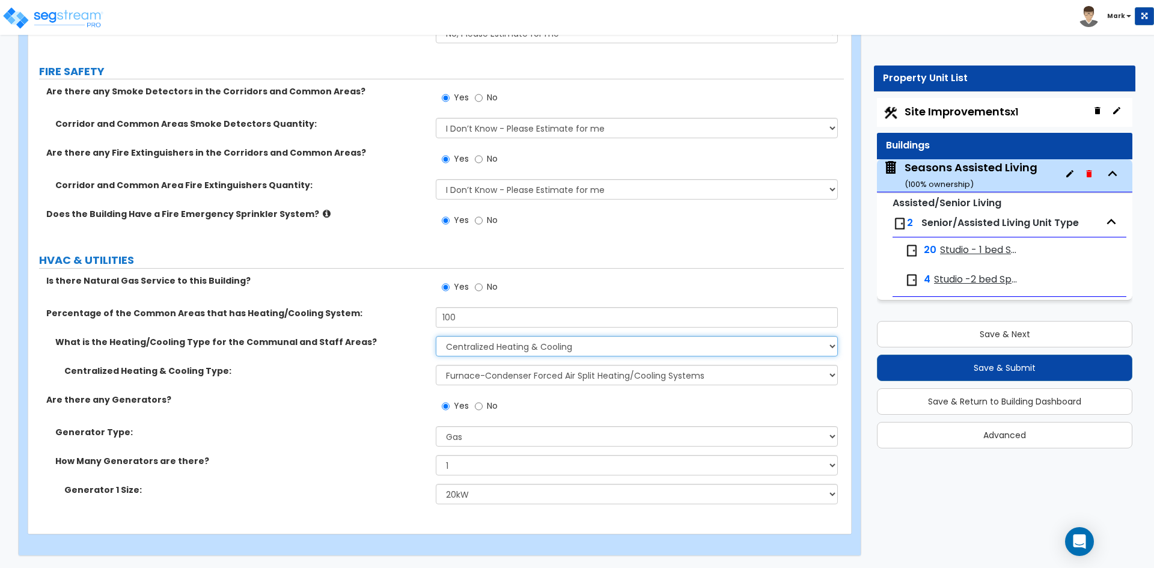
click at [535, 347] on select "None Heat Only Centralized Heating & Cooling Thru Wall Air Conditioners Mini Sp…" at bounding box center [636, 346] width 401 height 20
click at [436, 336] on select "None Heat Only Centralized Heating & Cooling Thru Wall Air Conditioners Mini Sp…" at bounding box center [636, 346] width 401 height 20
click at [557, 382] on select "Please Choose One Rooftop Unit Furnace-Condenser Forced Air Split Heating/Cooli…" at bounding box center [636, 375] width 401 height 20
click at [436, 365] on select "Please Choose One Rooftop Unit Furnace-Condenser Forced Air Split Heating/Cooli…" at bounding box center [636, 375] width 401 height 20
click at [553, 376] on select "Please Choose One Rooftop Unit Furnace-Condenser Forced Air Split Heating/Cooli…" at bounding box center [636, 375] width 401 height 20
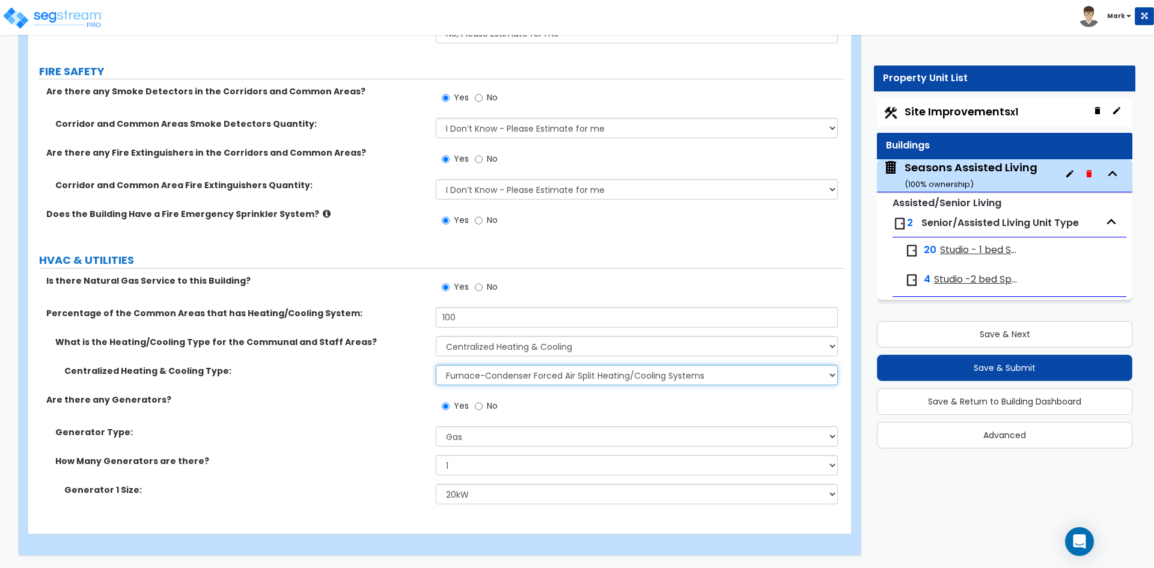
click at [436, 365] on select "Please Choose One Rooftop Unit Furnace-Condenser Forced Air Split Heating/Cooli…" at bounding box center [636, 375] width 401 height 20
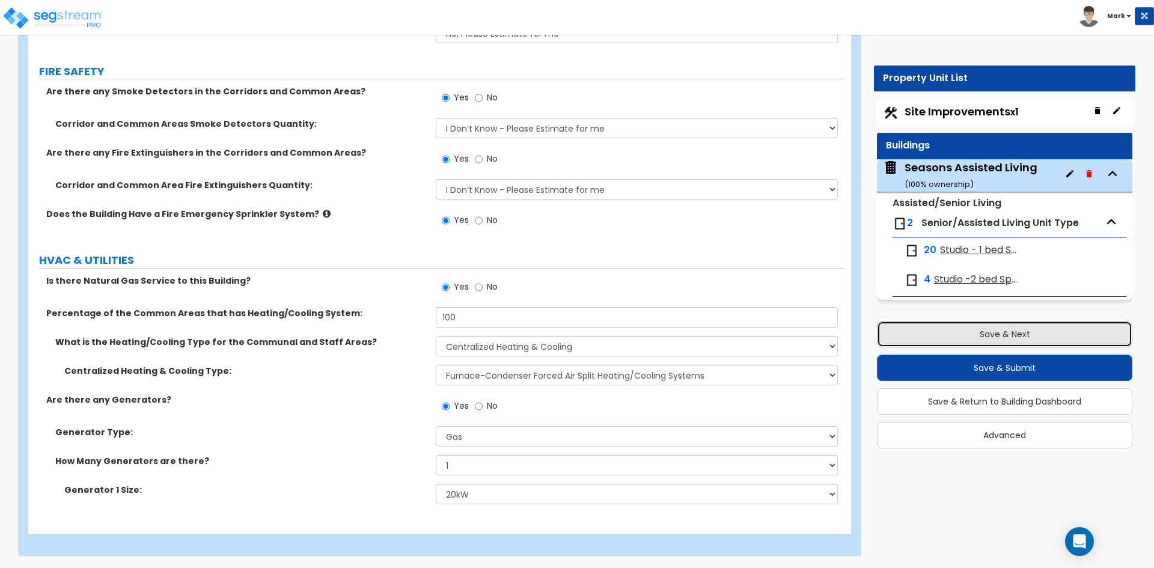
click at [1014, 338] on button "Save & Next" at bounding box center [1004, 334] width 255 height 26
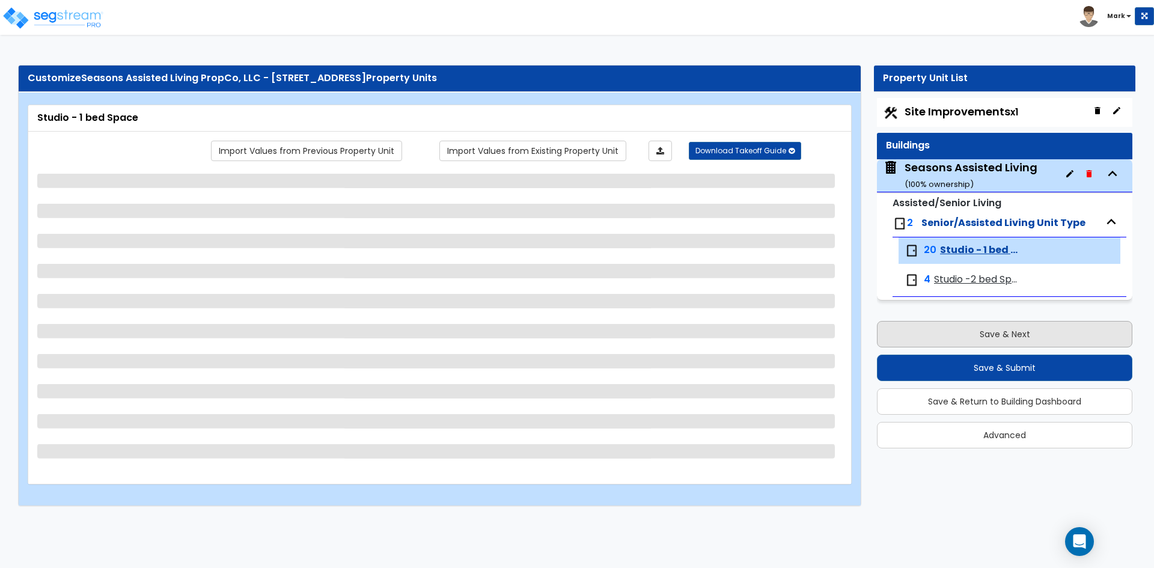
scroll to position [0, 0]
select select "1"
select select "3"
select select "4"
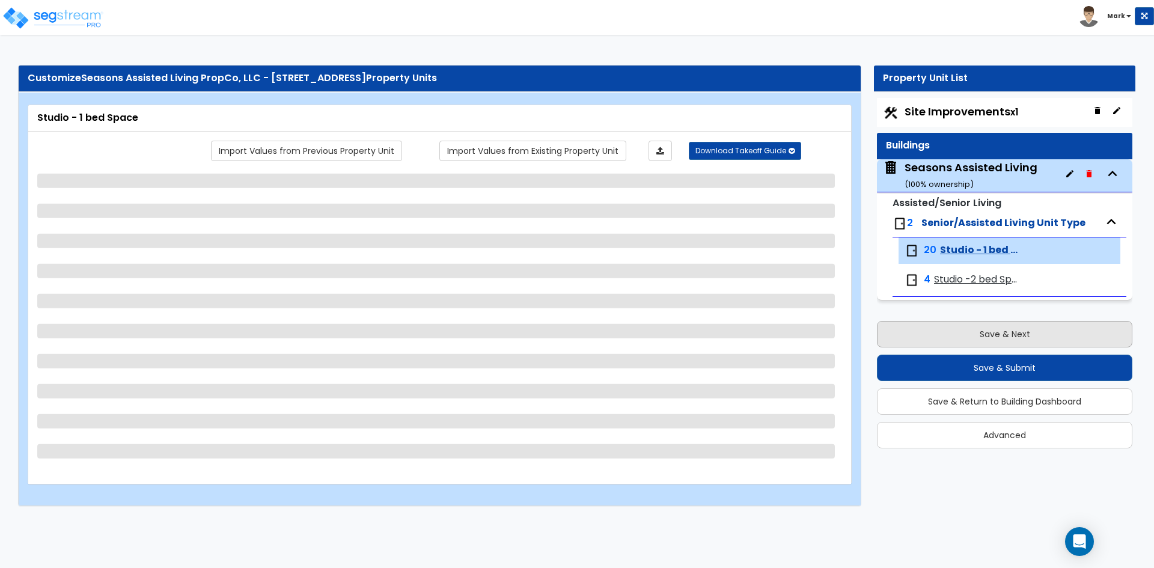
select select "1"
select select "5"
select select "1"
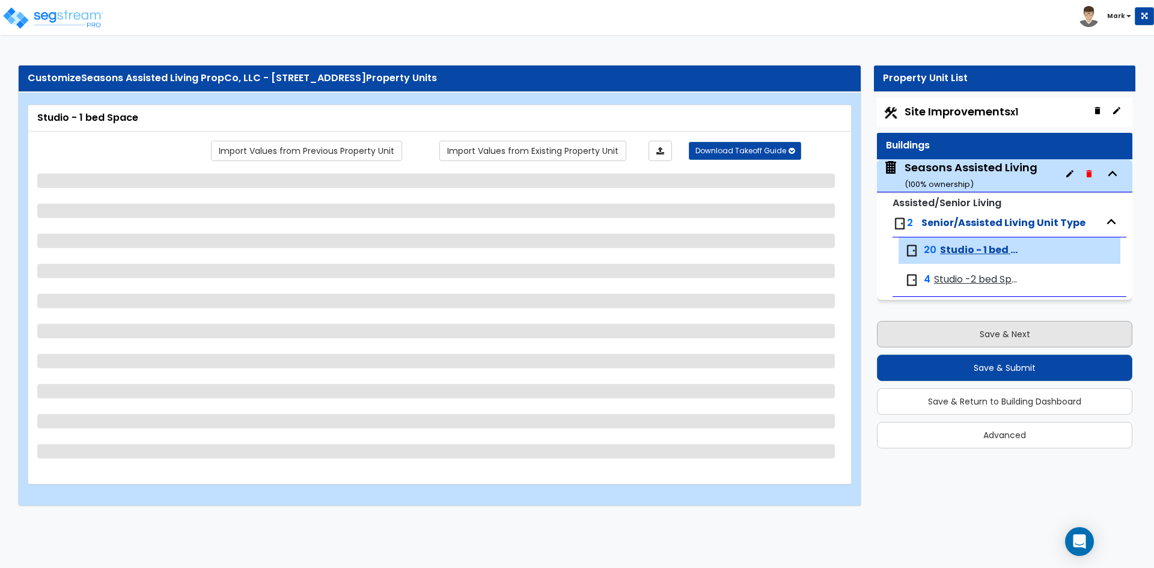
select select "2"
select select "1"
select select "5"
select select "1"
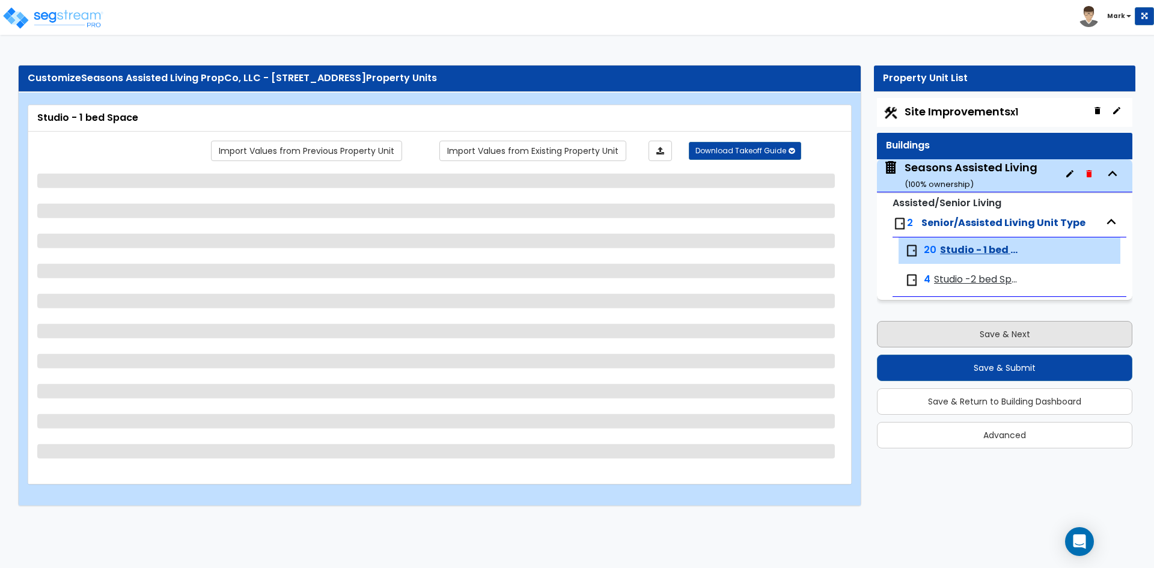
select select "2"
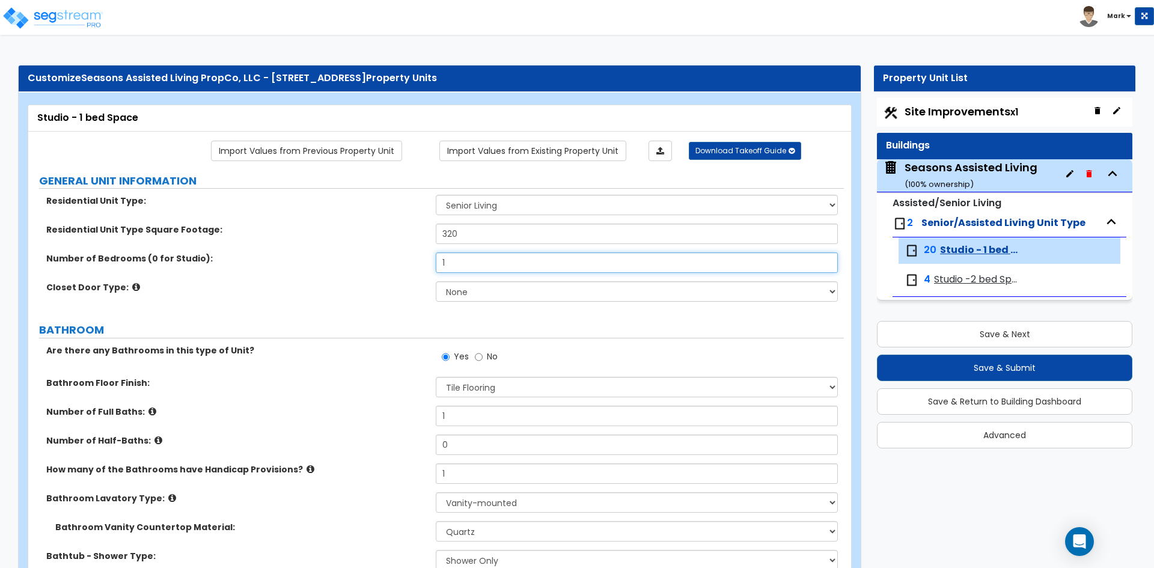
click at [482, 263] on input "1" at bounding box center [636, 262] width 401 height 20
type input "0"
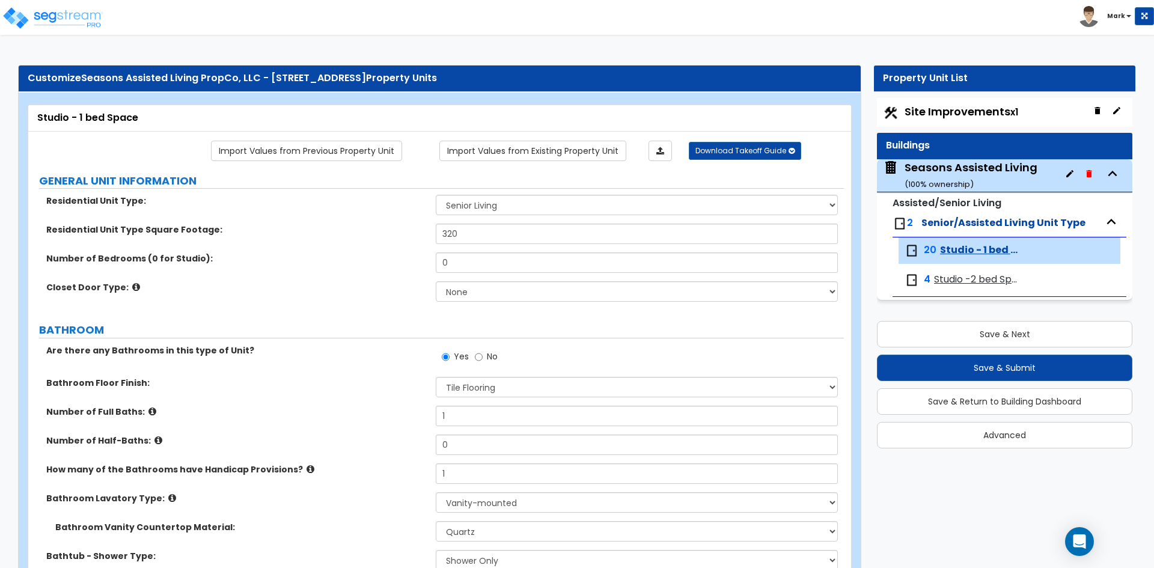
click at [343, 280] on div "Number of Bedrooms (0 for Studio): 0" at bounding box center [436, 266] width 816 height 29
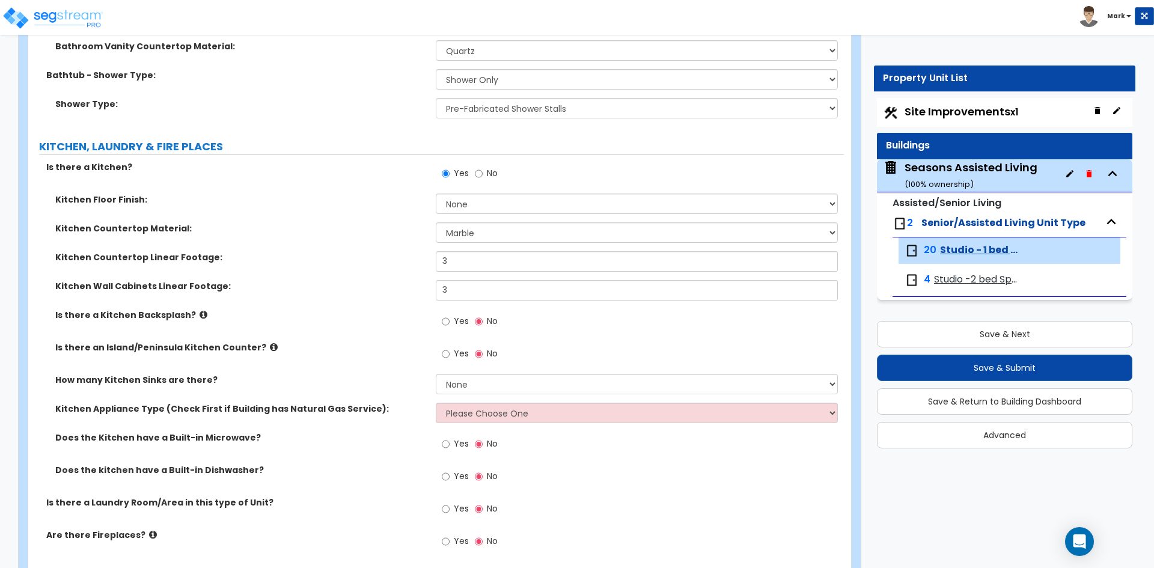
scroll to position [541, 0]
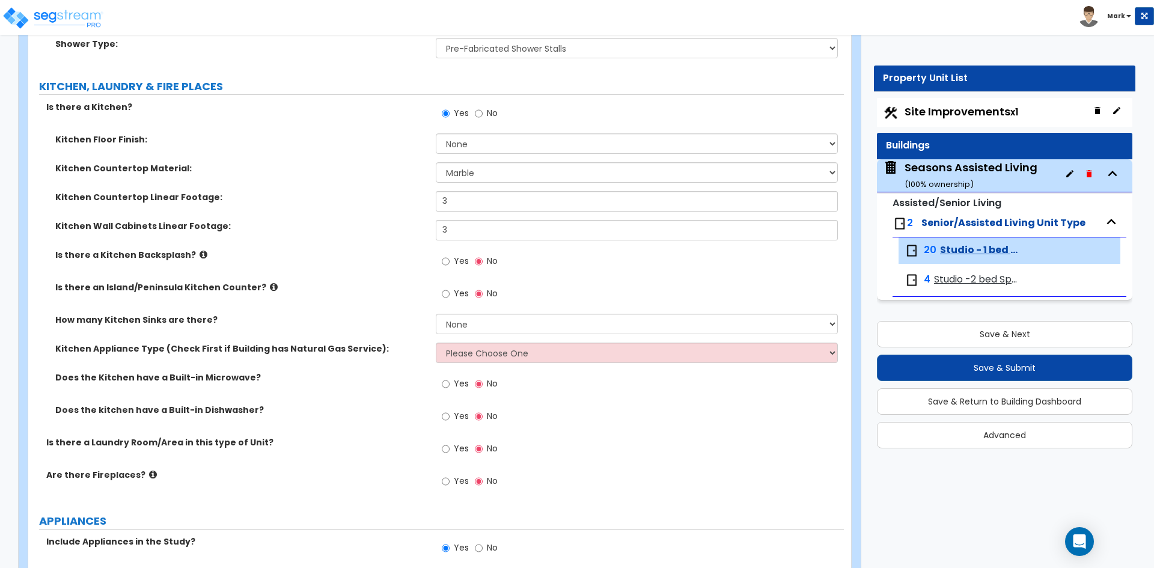
click at [947, 171] on div "Seasons Assisted Living ( 100 % ownership)" at bounding box center [971, 175] width 133 height 31
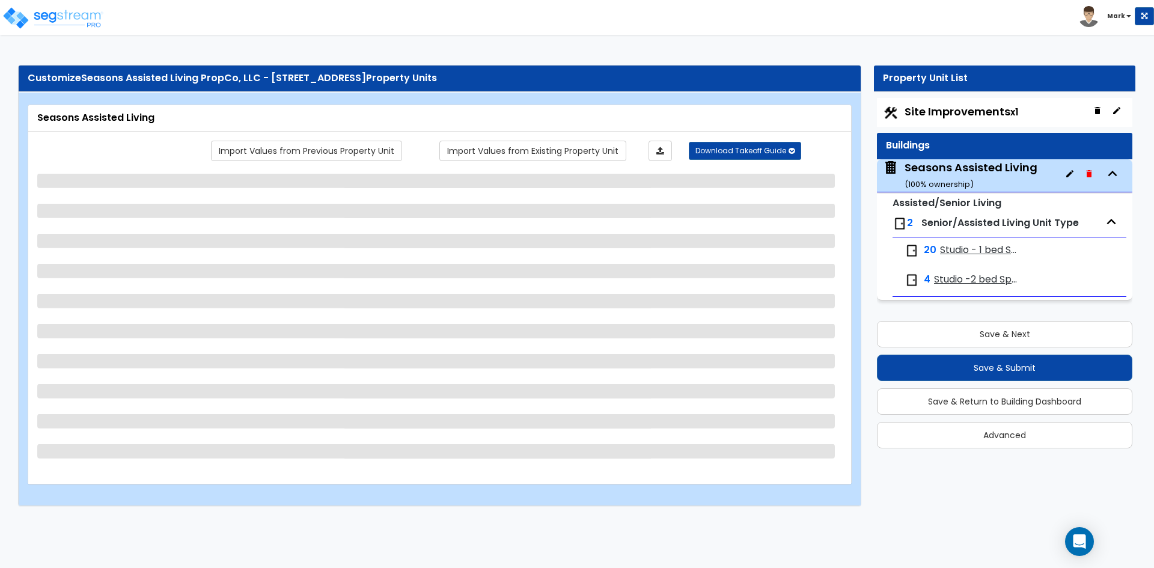
select select "2"
select select "7"
select select "2"
select select "4"
select select "3"
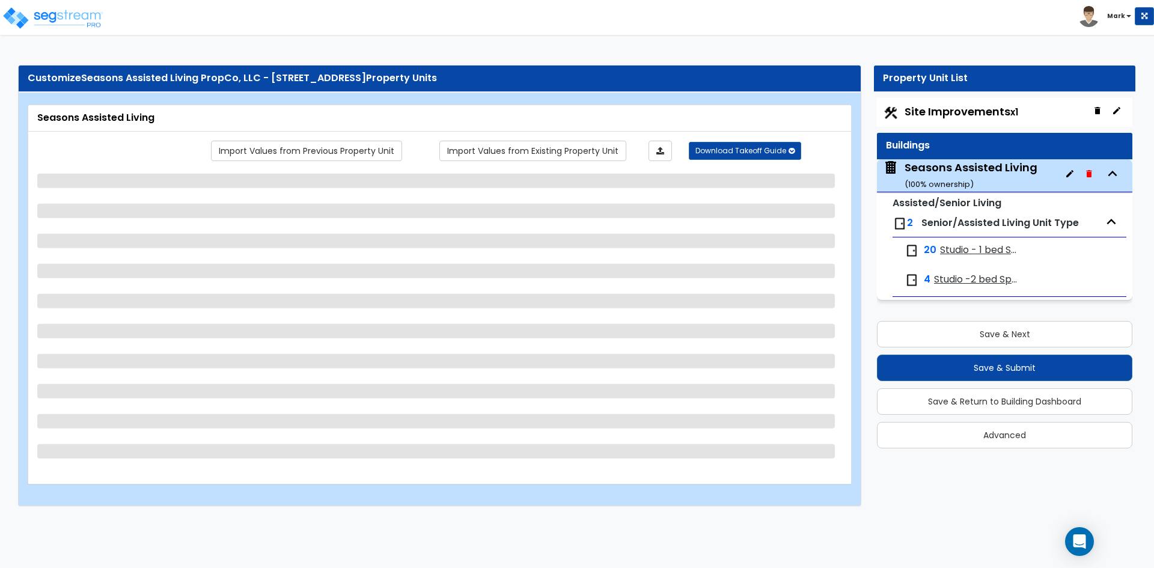
select select "1"
select select "2"
select select "1"
select select "2"
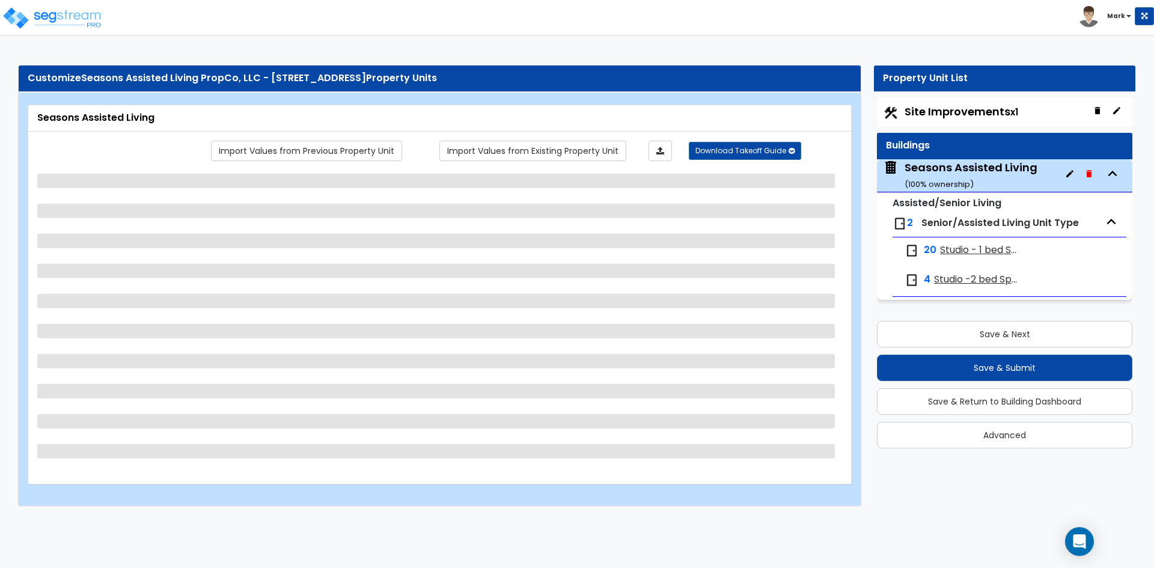
select select "1"
select select "2"
select select "7"
select select "3"
select select "5"
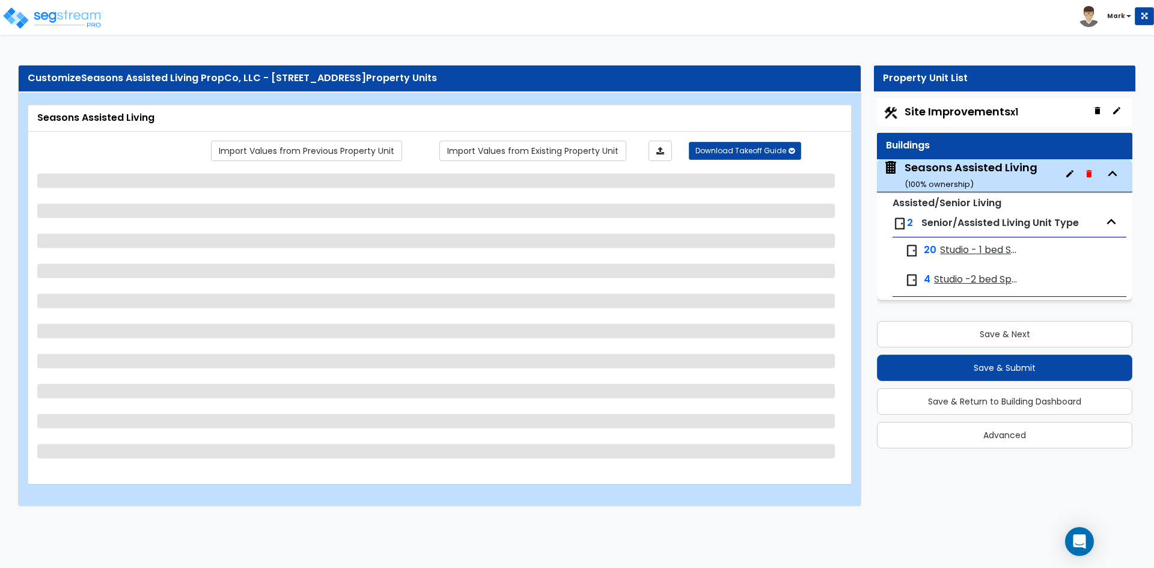
select select "3"
select select "1"
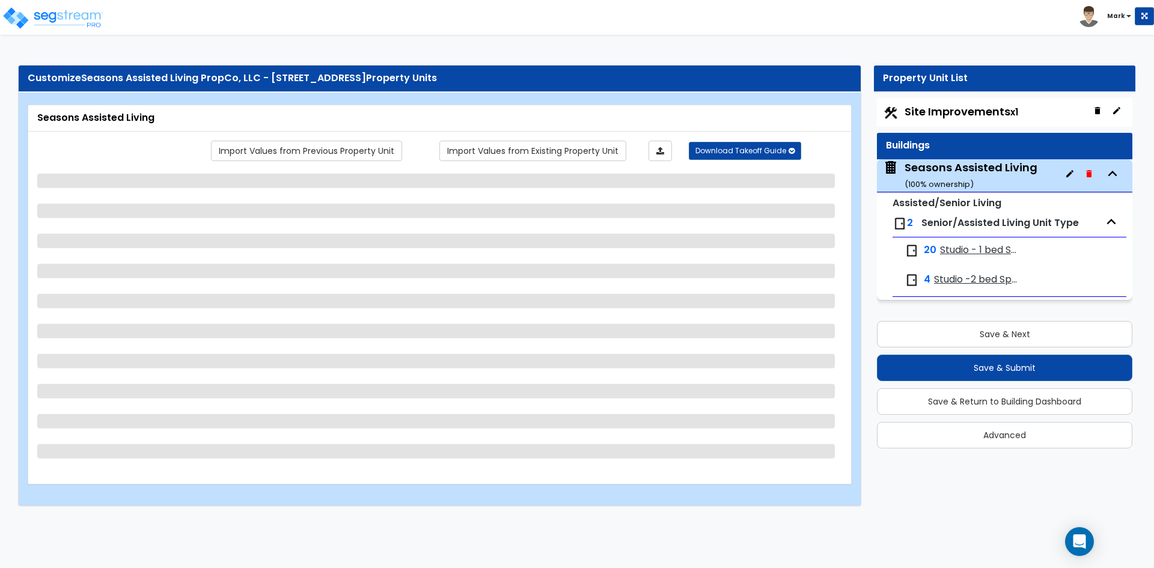
select select "1"
select select "2"
select select "1"
select select "2"
select select "1"
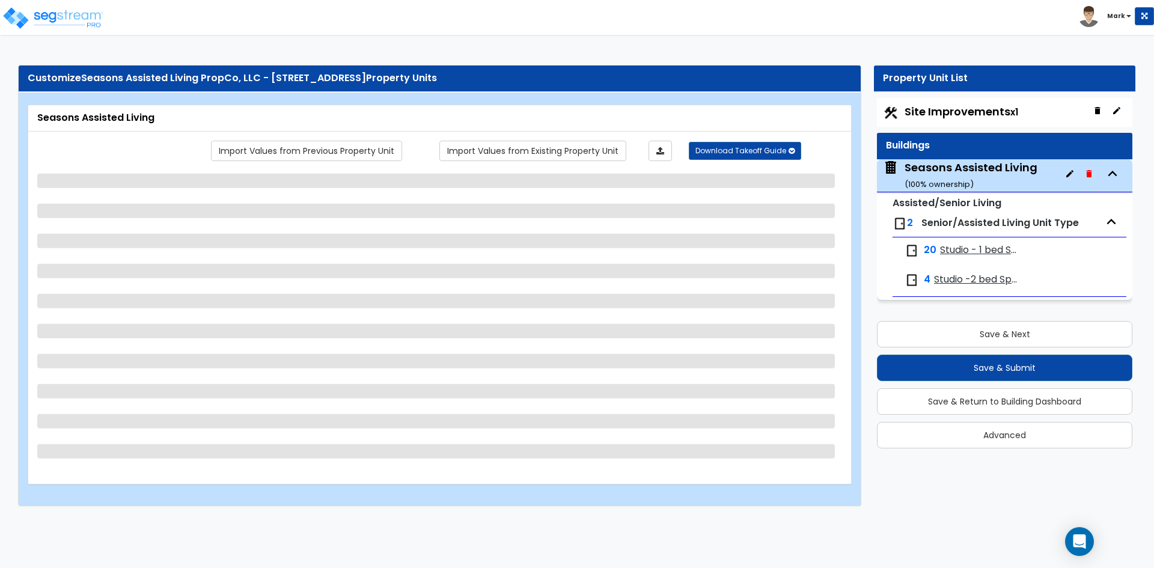
select select "3"
select select "2"
select select "3"
select select "7"
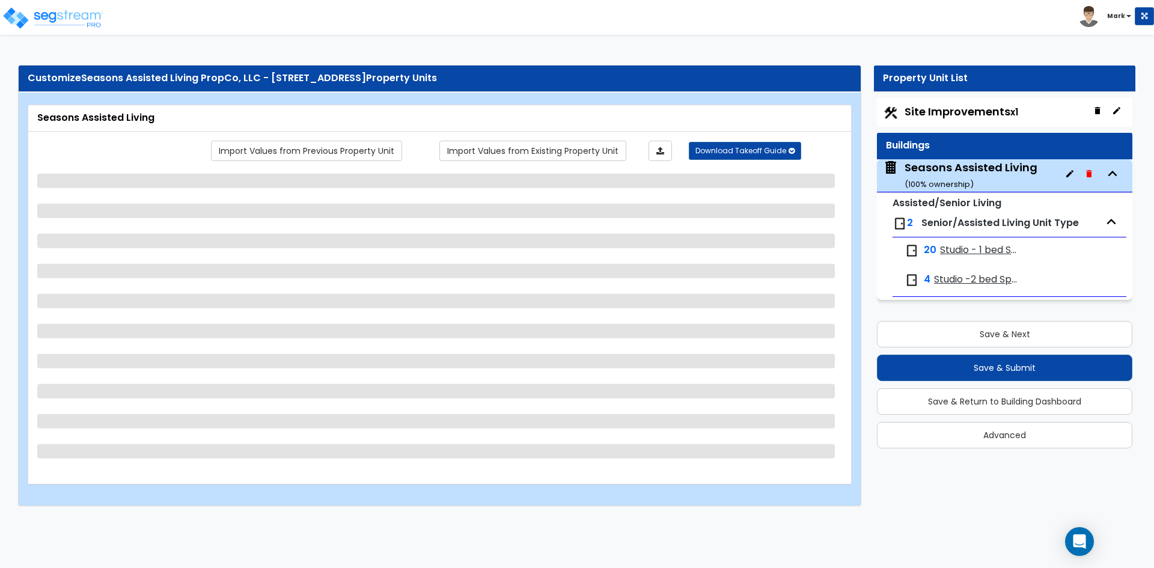
select select "2"
select select "5"
select select "1"
select select "5"
select select "1"
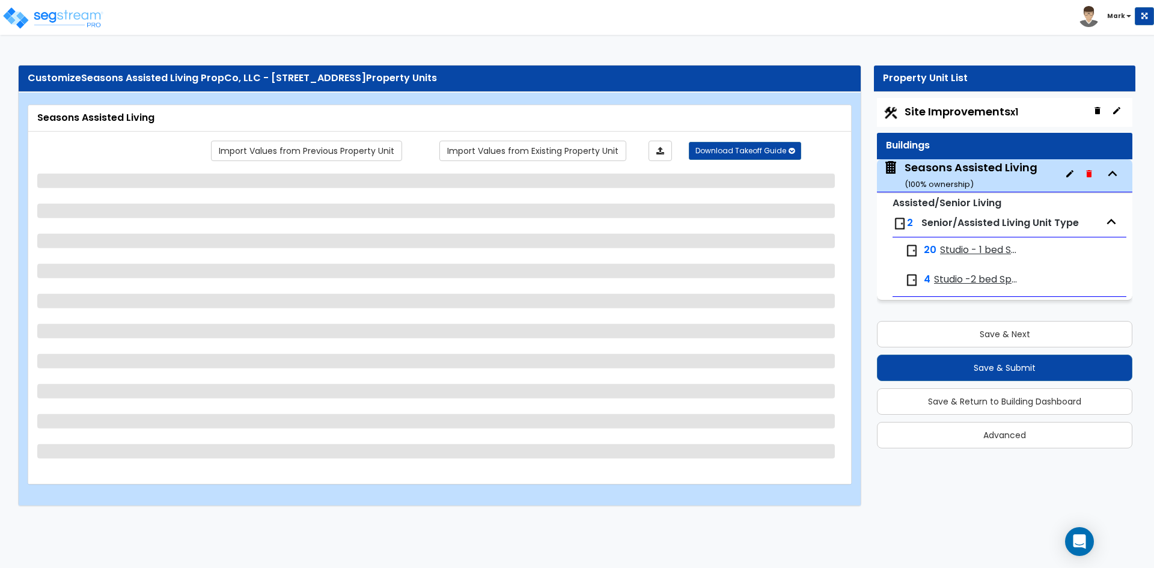
select select "2"
select select "3"
select select "1"
select select "2"
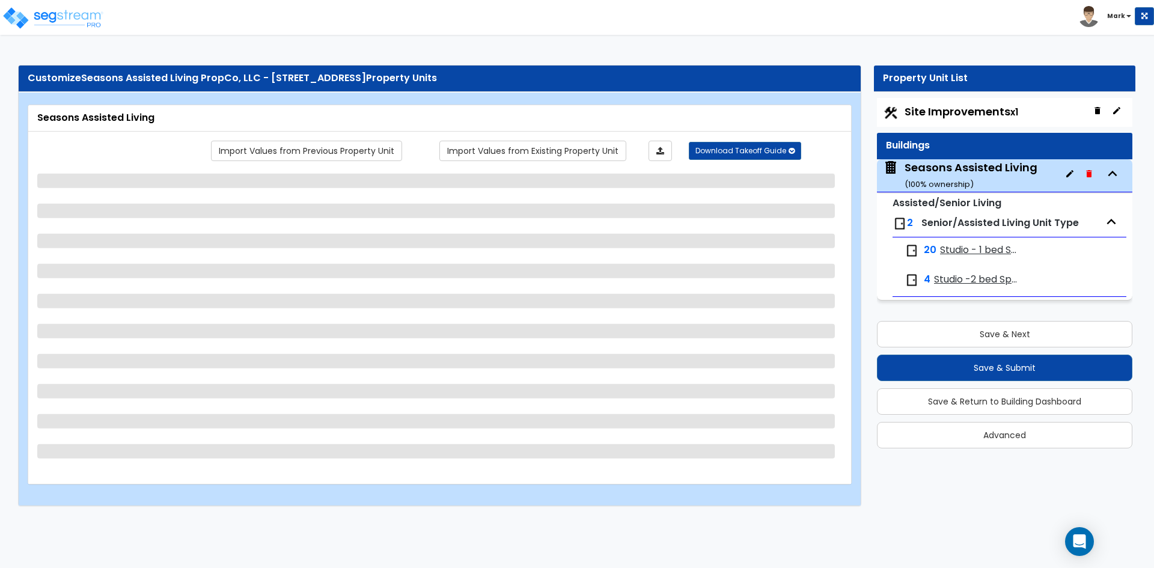
select select "2"
select select "1"
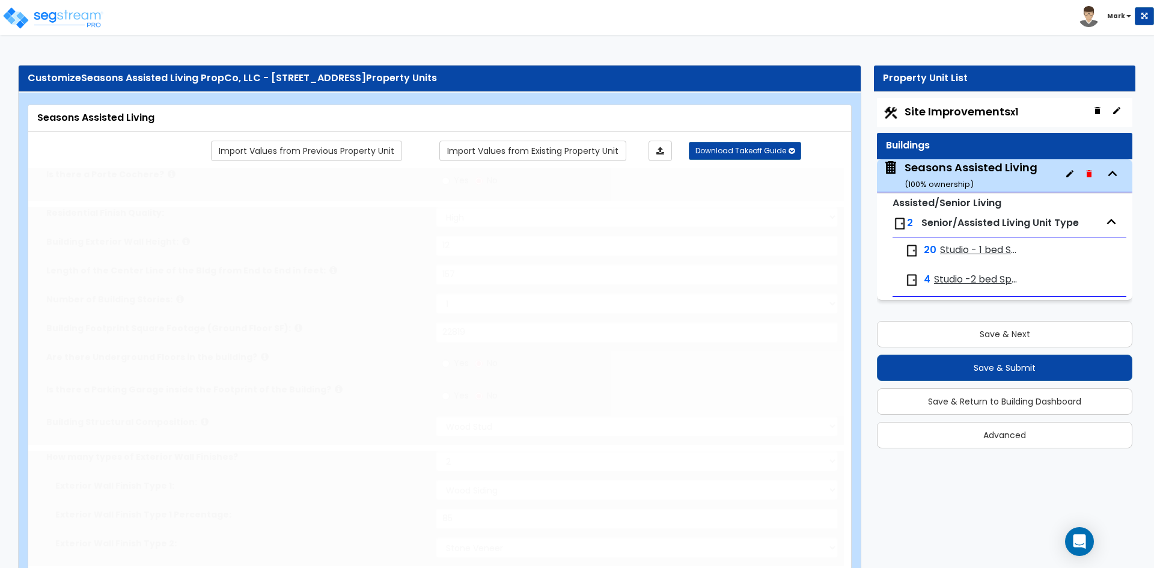
type input "1"
select select "3"
select select "2"
select select "1"
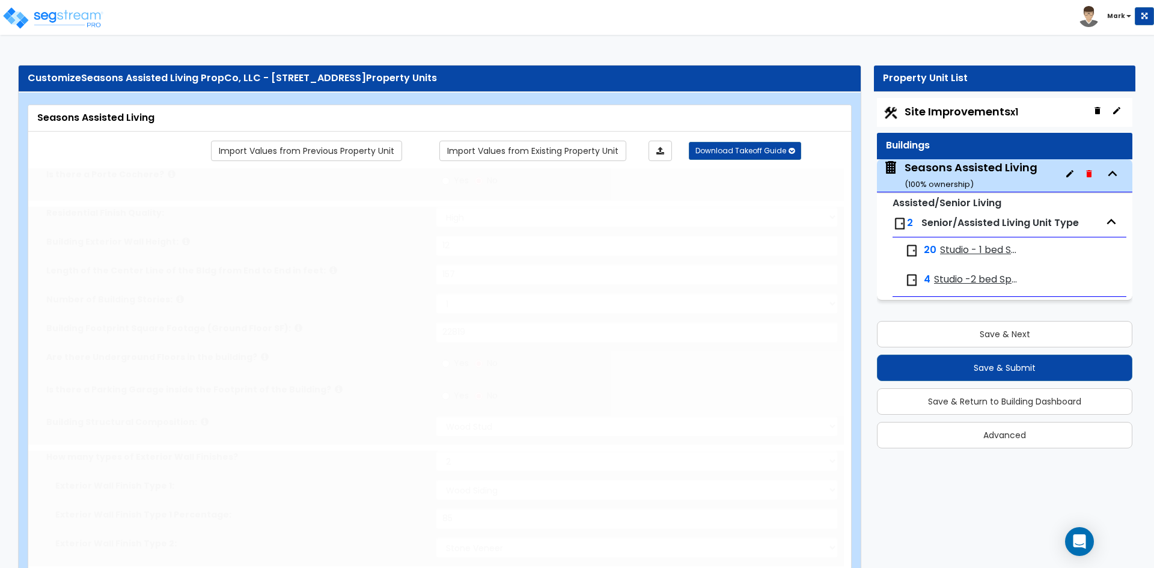
type input "120"
type input "30"
select select "2"
type input "45"
select select "5"
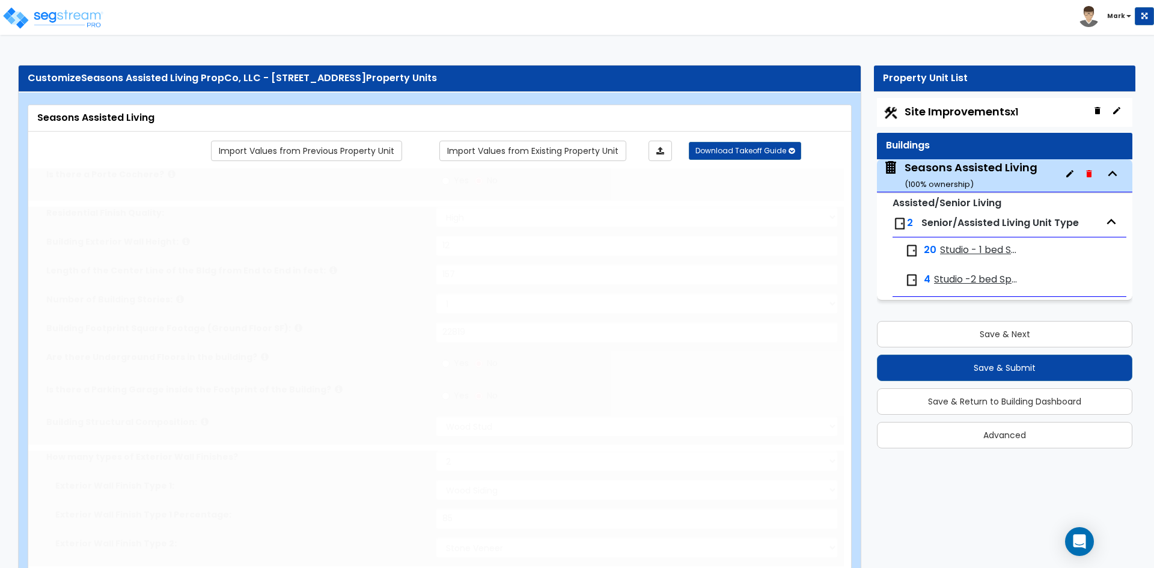
select select "1"
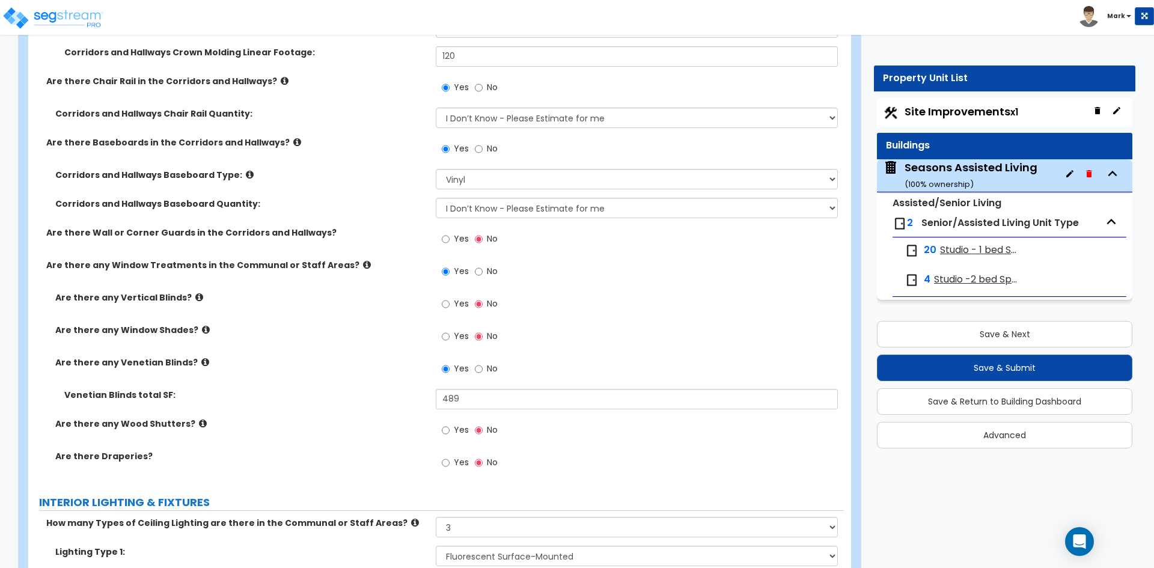
scroll to position [4628, 0]
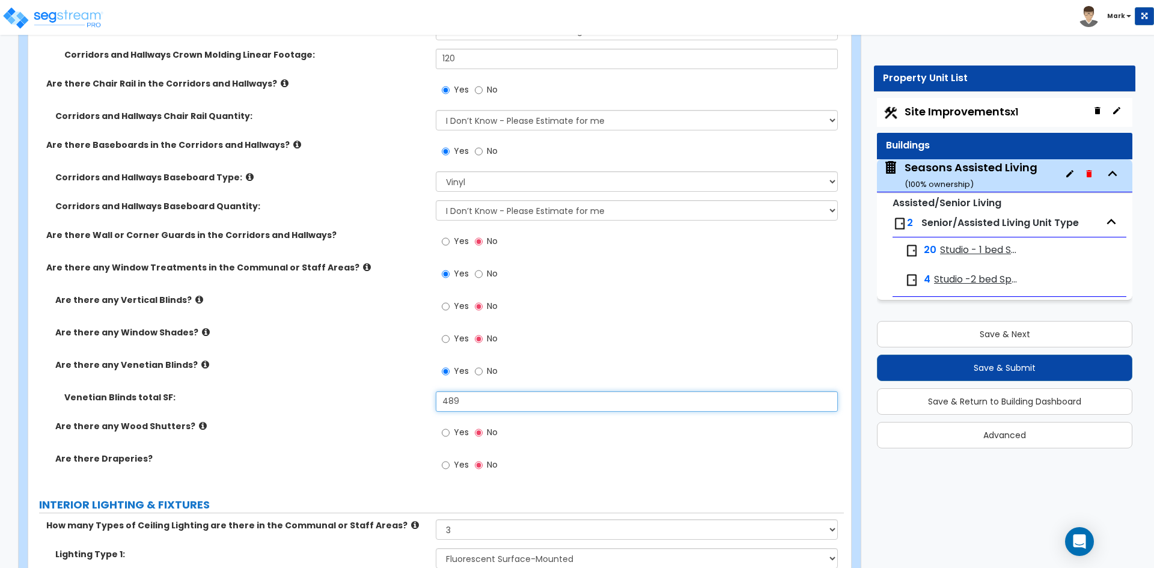
click at [464, 394] on input "489" at bounding box center [636, 401] width 401 height 20
type input "4"
click at [514, 396] on input "text" at bounding box center [636, 401] width 401 height 20
type input "100"
click at [410, 415] on div "Venetian Blinds total SF: 100" at bounding box center [436, 405] width 816 height 29
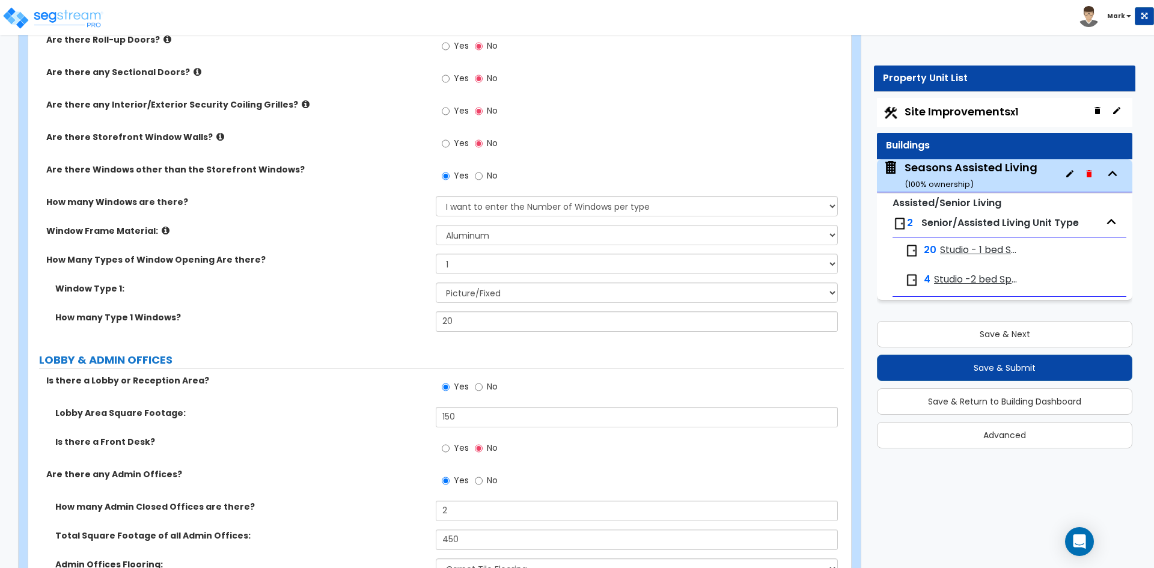
scroll to position [1623, 0]
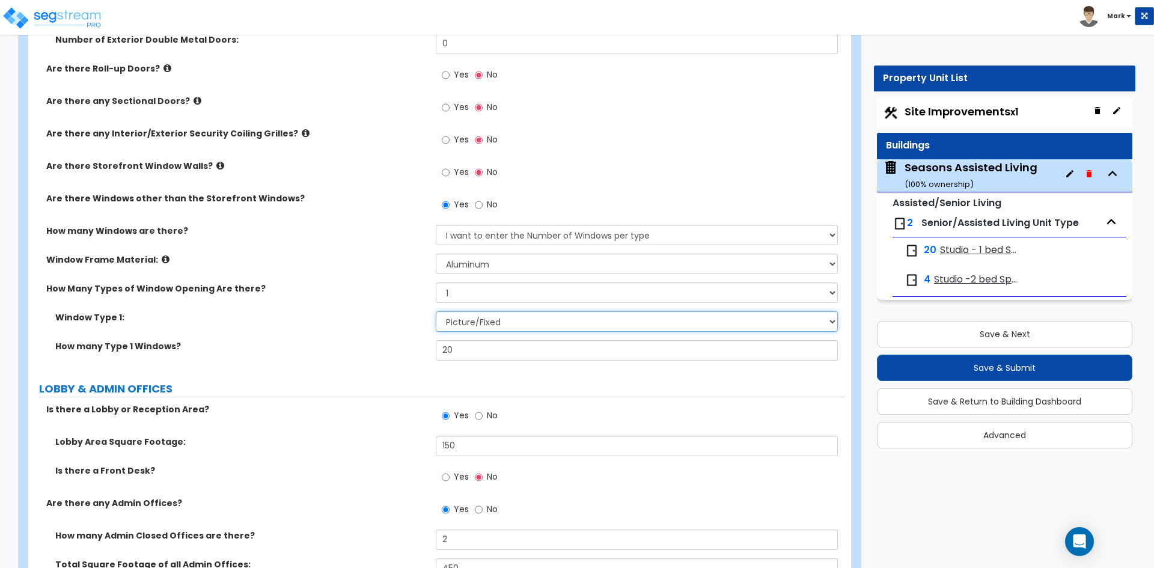
click at [519, 324] on select "Please Choose One Sliding Picture/Fixed Double/Single Hung Awning Swing" at bounding box center [636, 321] width 401 height 20
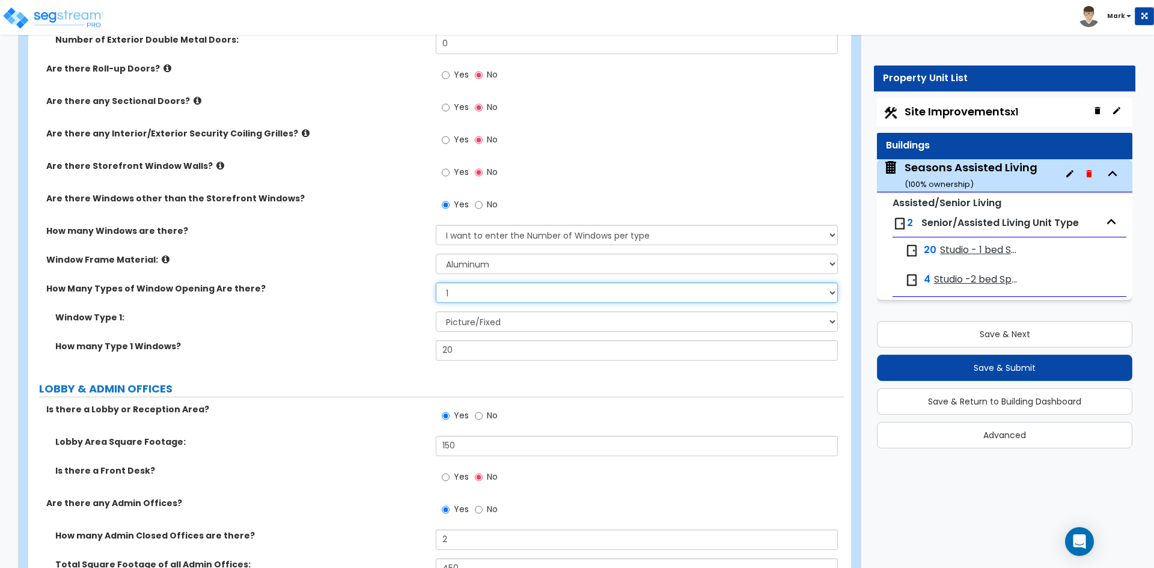
click at [484, 296] on select "Please Choose One 1 2 3 4" at bounding box center [636, 292] width 401 height 20
select select "2"
click at [436, 282] on select "Please Choose One 1 2 3 4" at bounding box center [636, 292] width 401 height 20
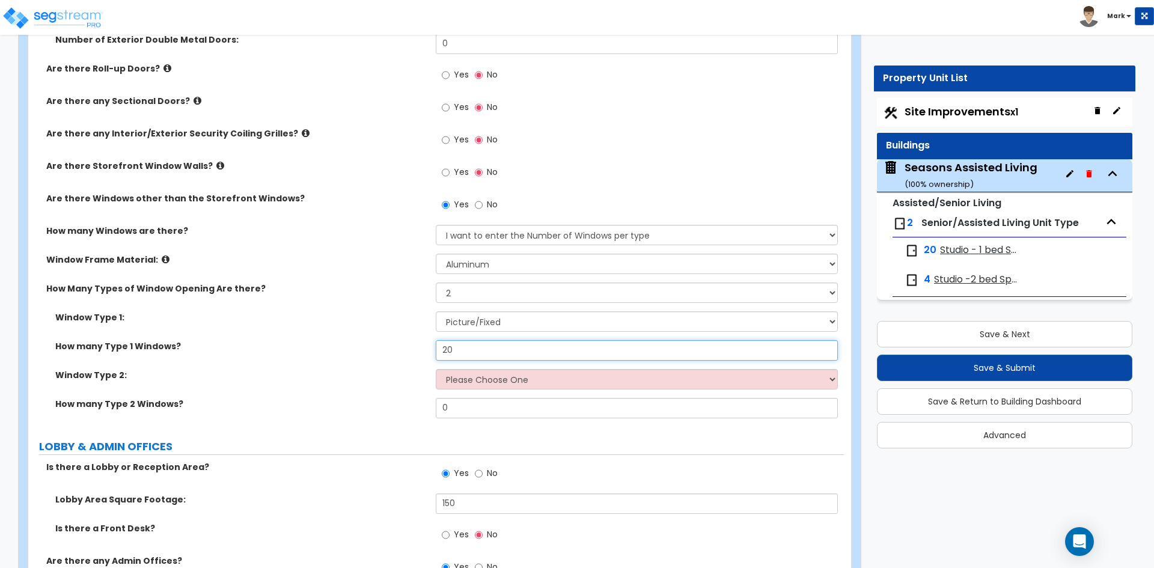
click at [475, 347] on input "20" at bounding box center [636, 350] width 401 height 20
type input "2"
type input "8"
click at [463, 376] on select "Please Choose One Sliding Picture/Fixed Double/Single Hung Awning Swing" at bounding box center [636, 379] width 401 height 20
select select "1"
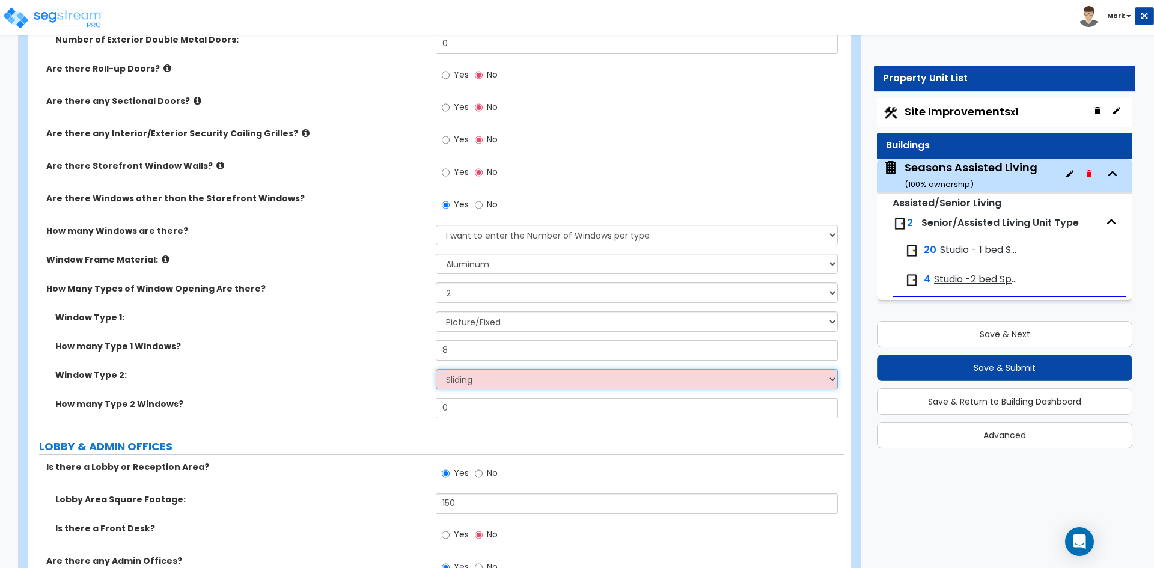
click at [436, 369] on select "Please Choose One Sliding Picture/Fixed Double/Single Hung Awning Swing" at bounding box center [636, 379] width 401 height 20
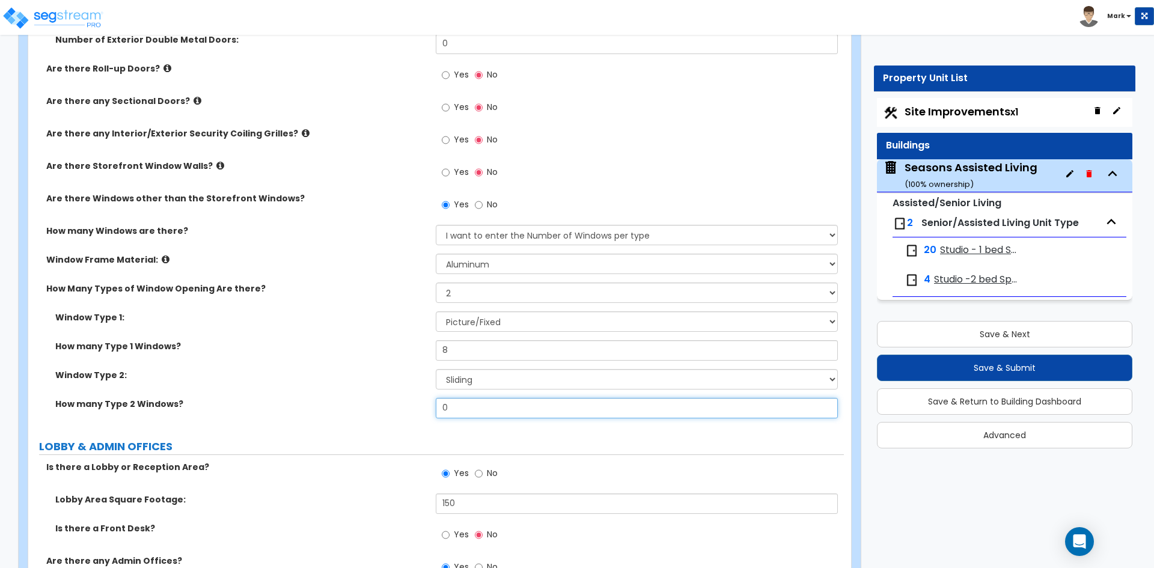
click at [484, 409] on input "0" at bounding box center [636, 408] width 401 height 20
type input "24"
click at [355, 395] on div "Window Type 2: Please Choose One Sliding Picture/Fixed Double/Single Hung Awnin…" at bounding box center [436, 383] width 816 height 29
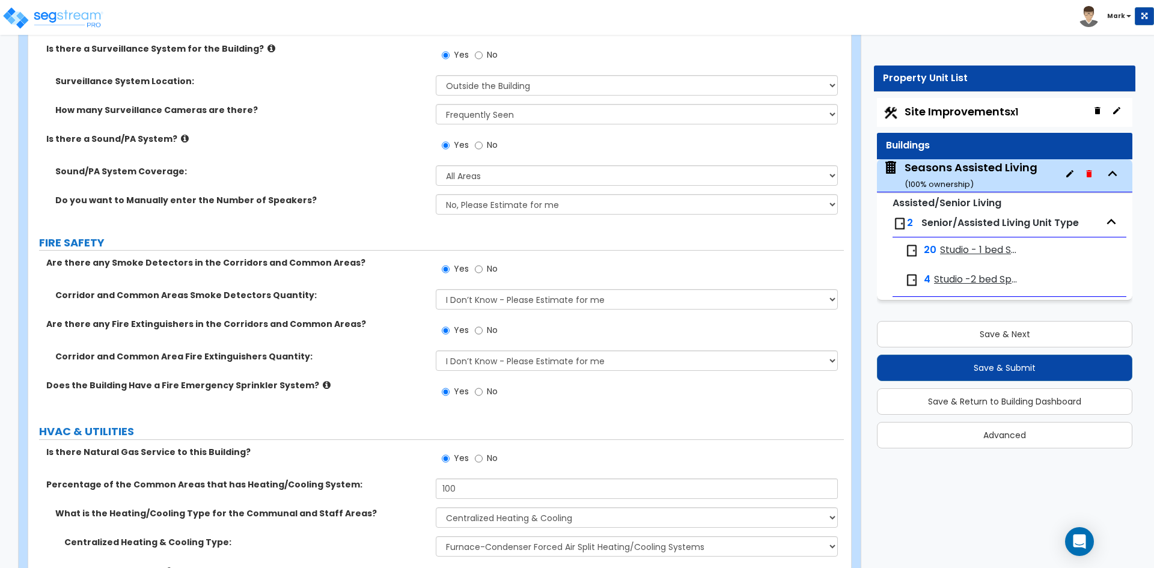
scroll to position [7203, 0]
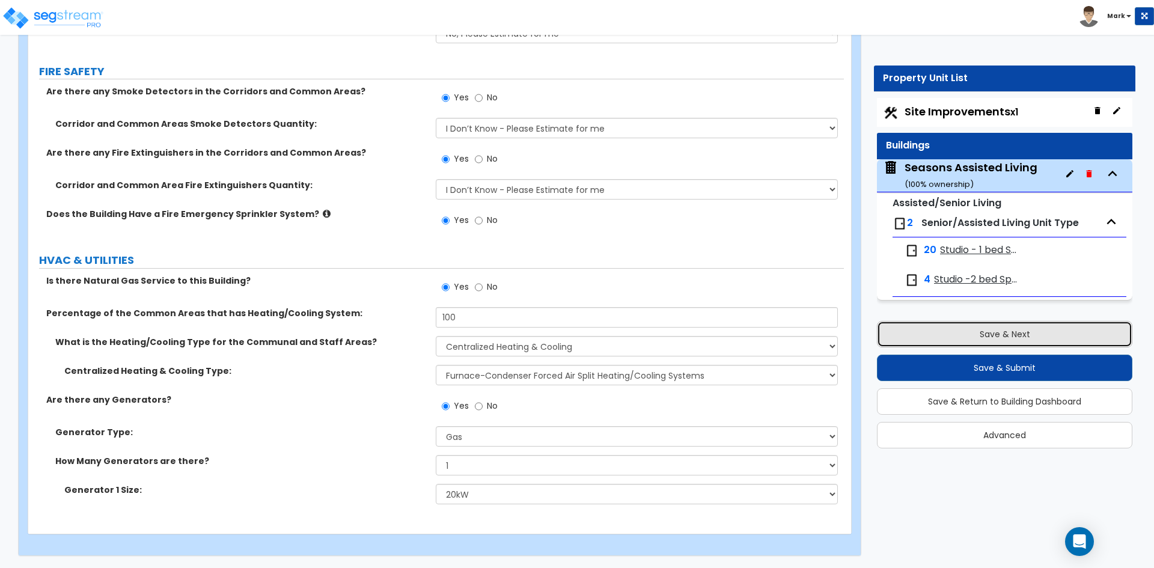
click at [1010, 334] on button "Save & Next" at bounding box center [1004, 334] width 255 height 26
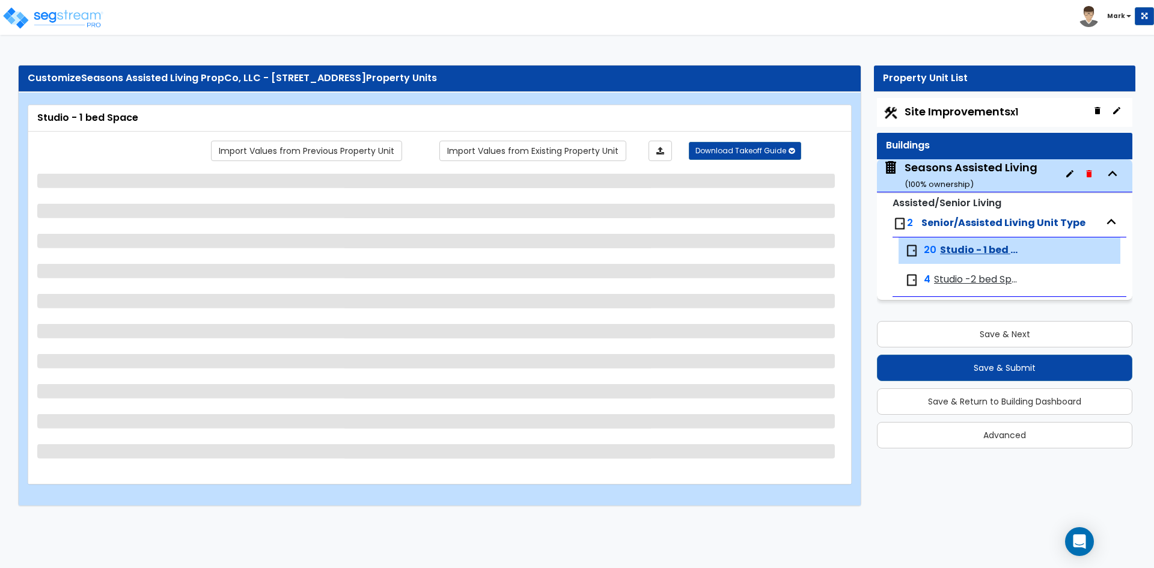
select select "1"
select select "3"
select select "4"
select select "1"
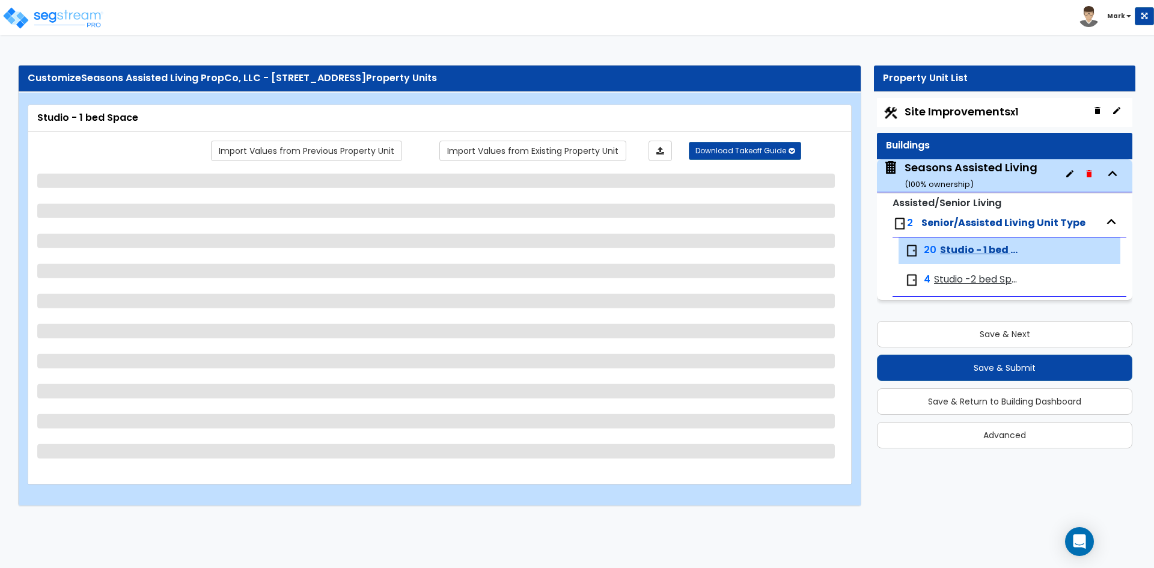
select select "1"
select select "5"
select select "1"
select select "2"
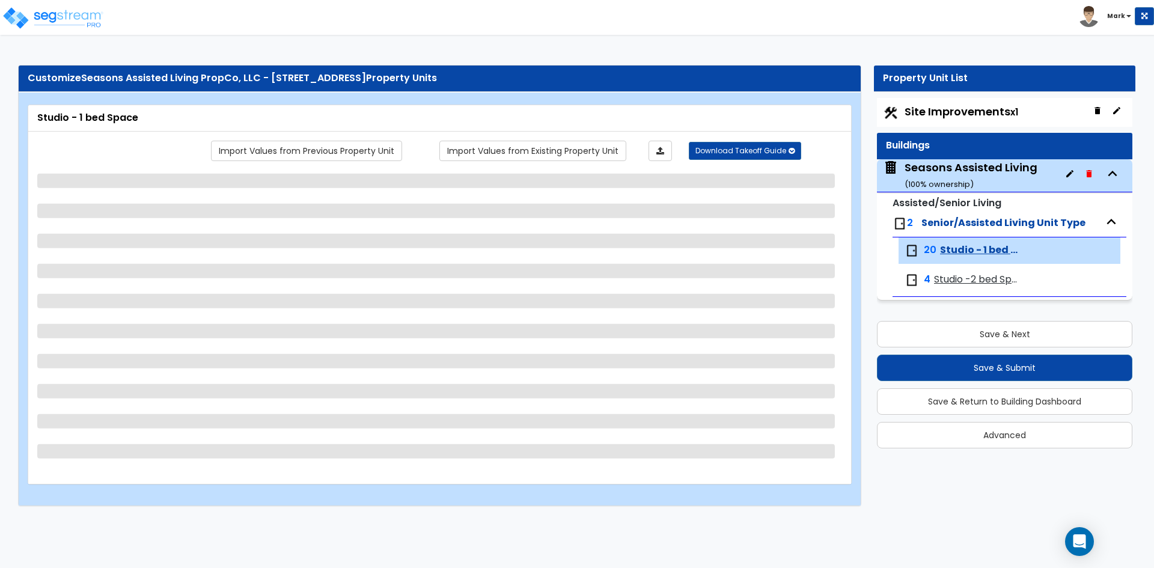
select select "1"
select select "5"
select select "1"
select select "2"
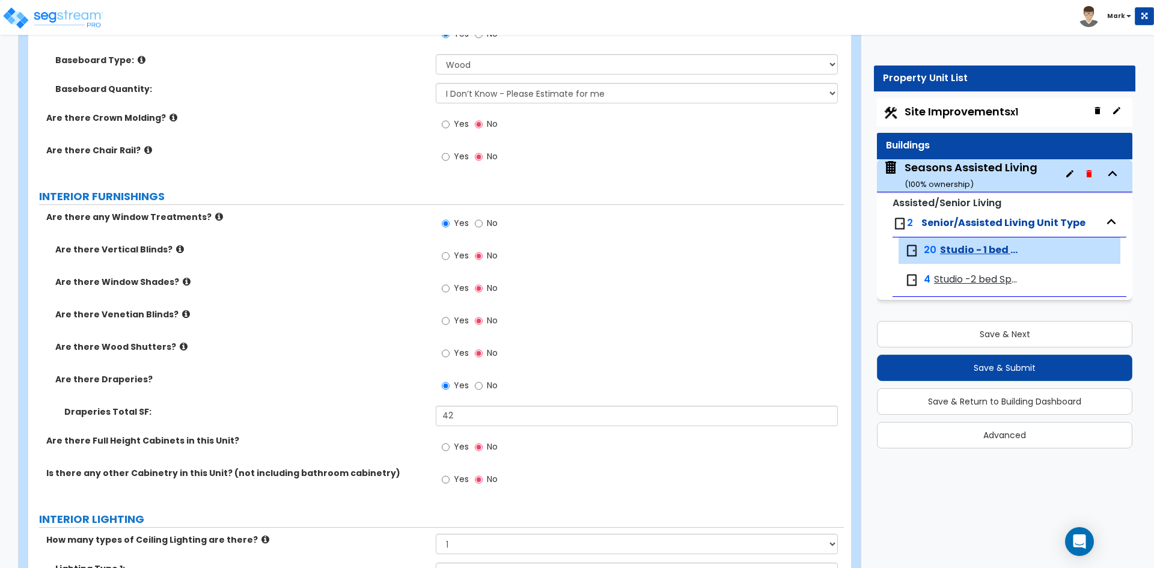
scroll to position [1623, 0]
click at [441, 319] on div "Yes No" at bounding box center [470, 322] width 68 height 28
click at [446, 325] on input "Yes" at bounding box center [446, 320] width 8 height 13
radio input "true"
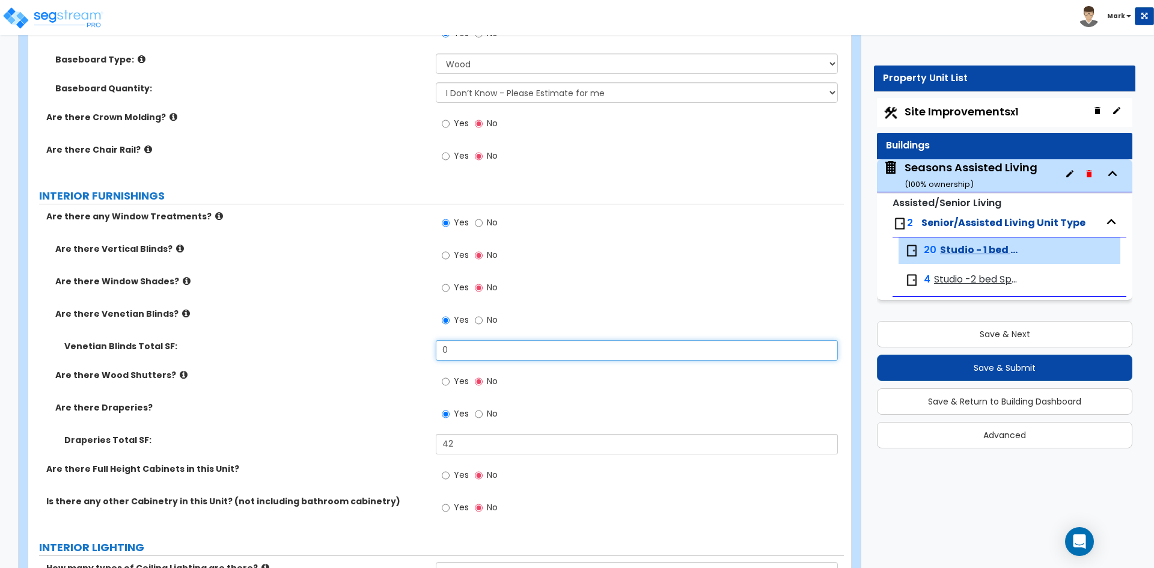
click at [469, 347] on input "0" at bounding box center [636, 350] width 401 height 20
type input "25"
click at [368, 321] on div "Are there Venetian Blinds? Yes No" at bounding box center [436, 324] width 816 height 32
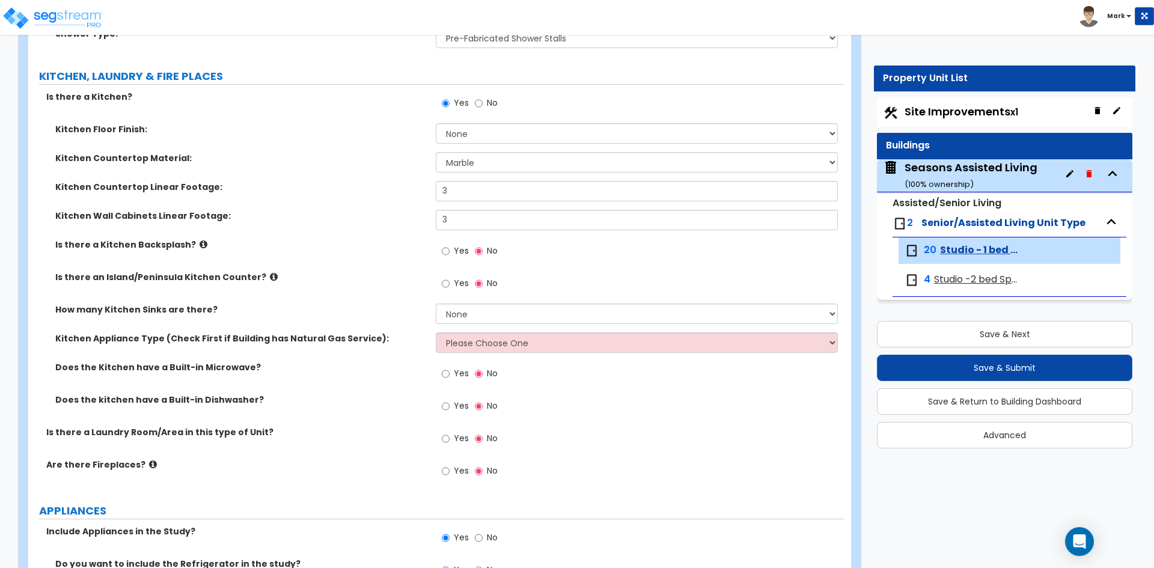
scroll to position [301, 0]
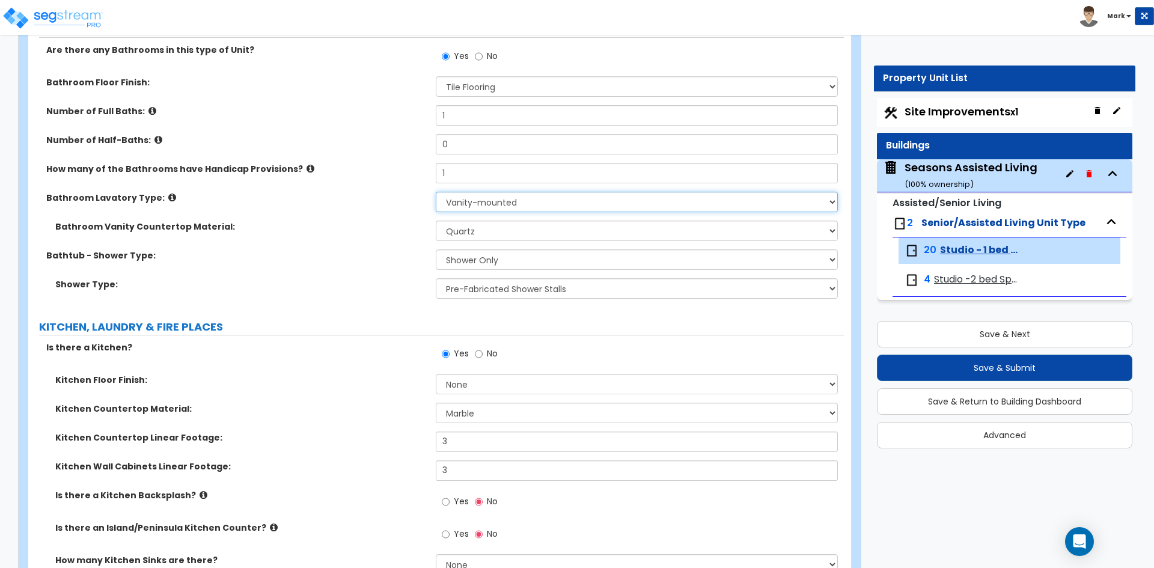
click at [526, 198] on select "Wall-mounted Pedestal-mounted Vanity-mounted" at bounding box center [636, 202] width 401 height 20
select select "1"
click at [436, 192] on select "Wall-mounted Pedestal-mounted Vanity-mounted" at bounding box center [636, 202] width 401 height 20
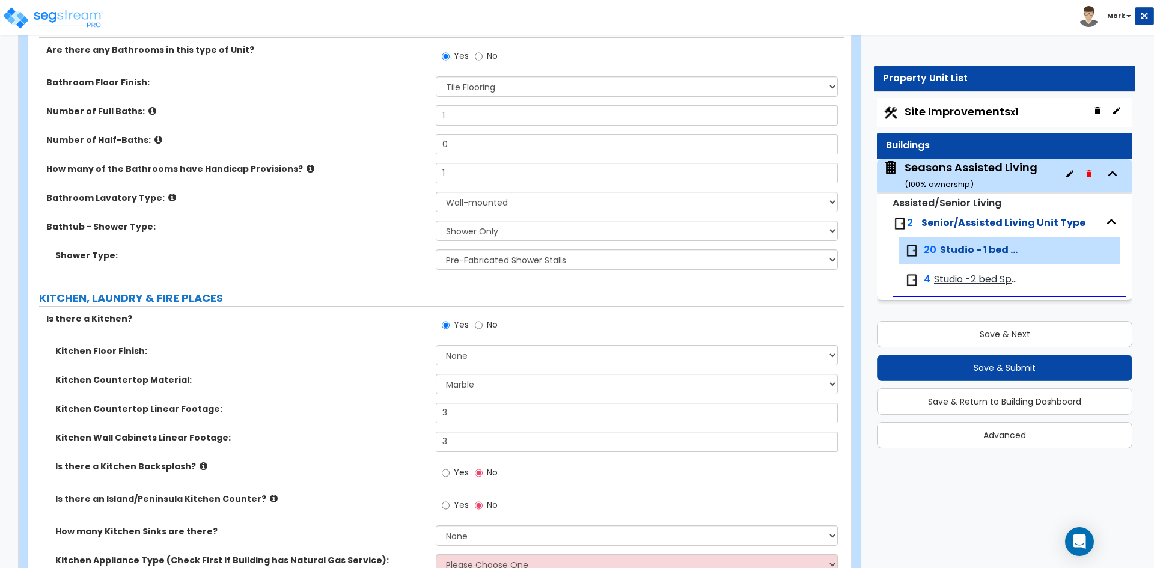
click at [393, 261] on label "Shower Type:" at bounding box center [240, 255] width 371 height 12
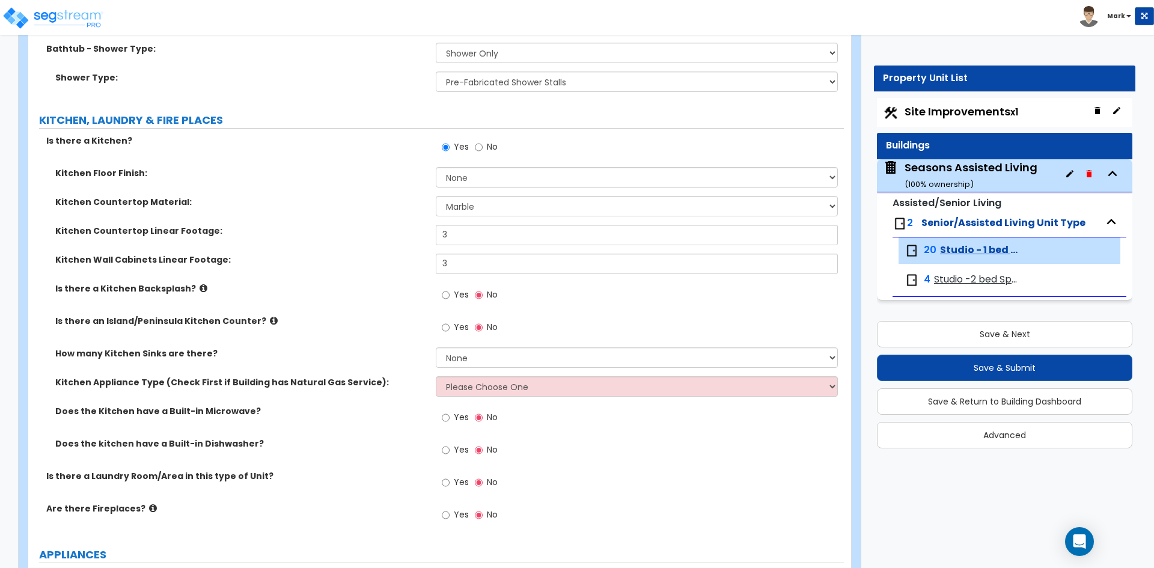
scroll to position [481, 0]
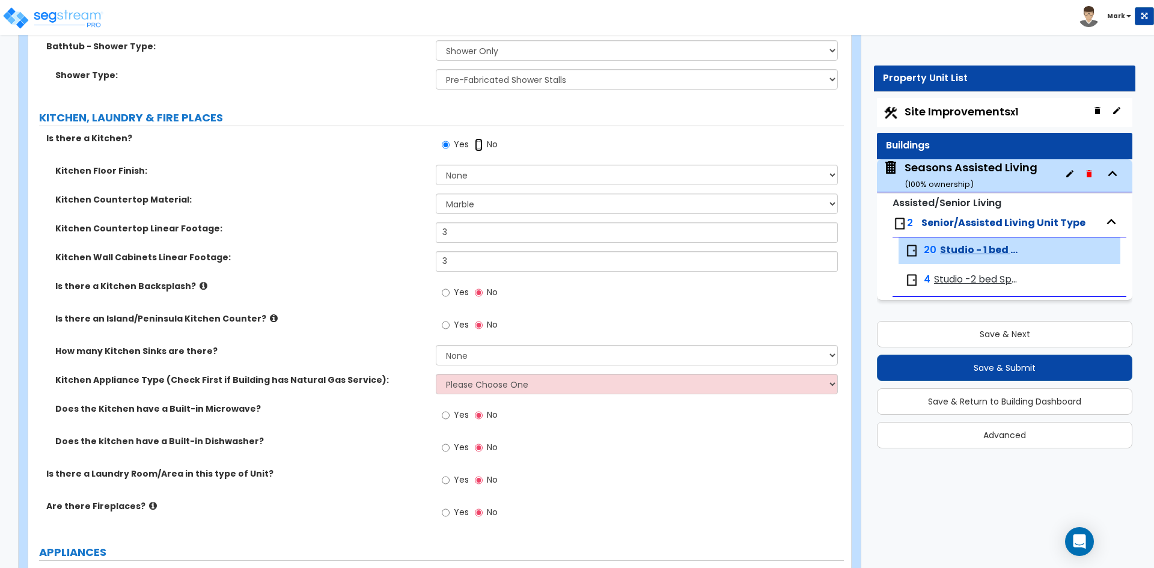
click at [478, 146] on input "No" at bounding box center [479, 144] width 8 height 13
radio input "false"
radio input "true"
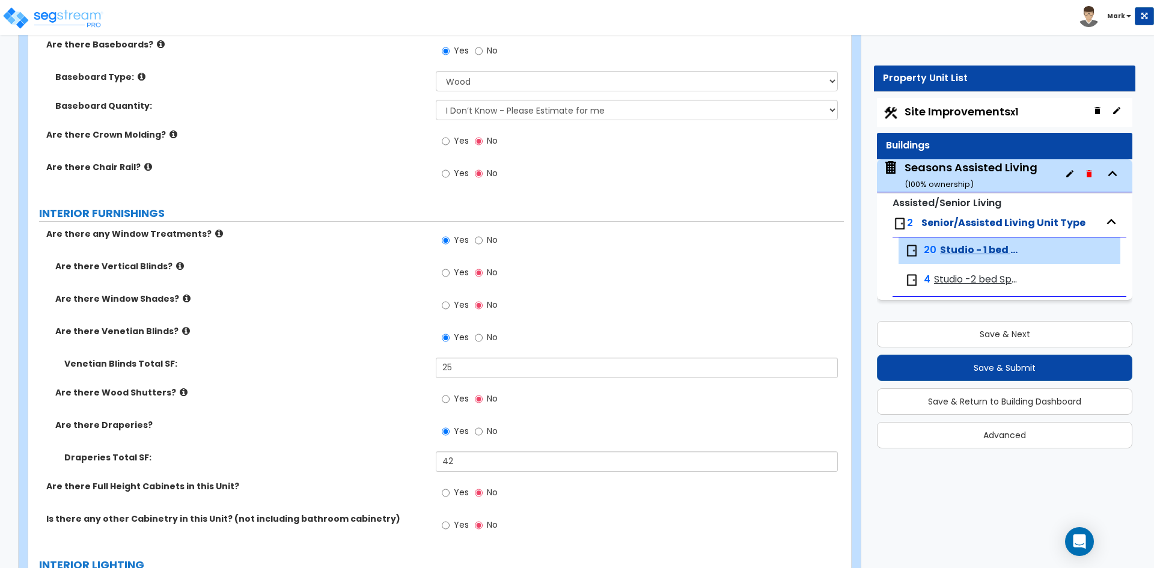
scroll to position [1322, 0]
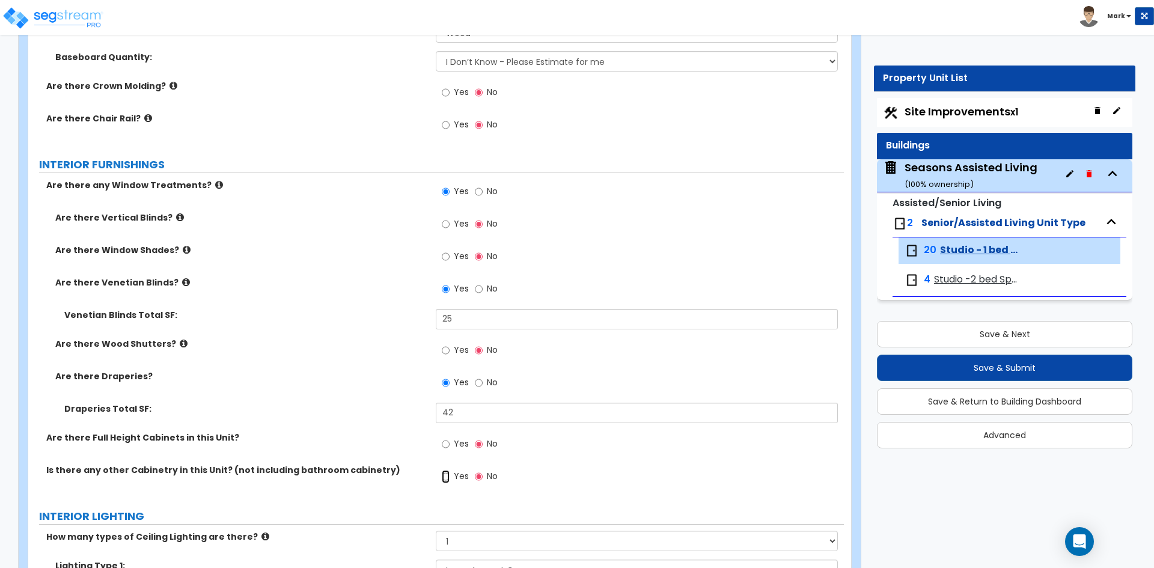
click at [446, 478] on input "Yes" at bounding box center [446, 476] width 8 height 13
radio input "true"
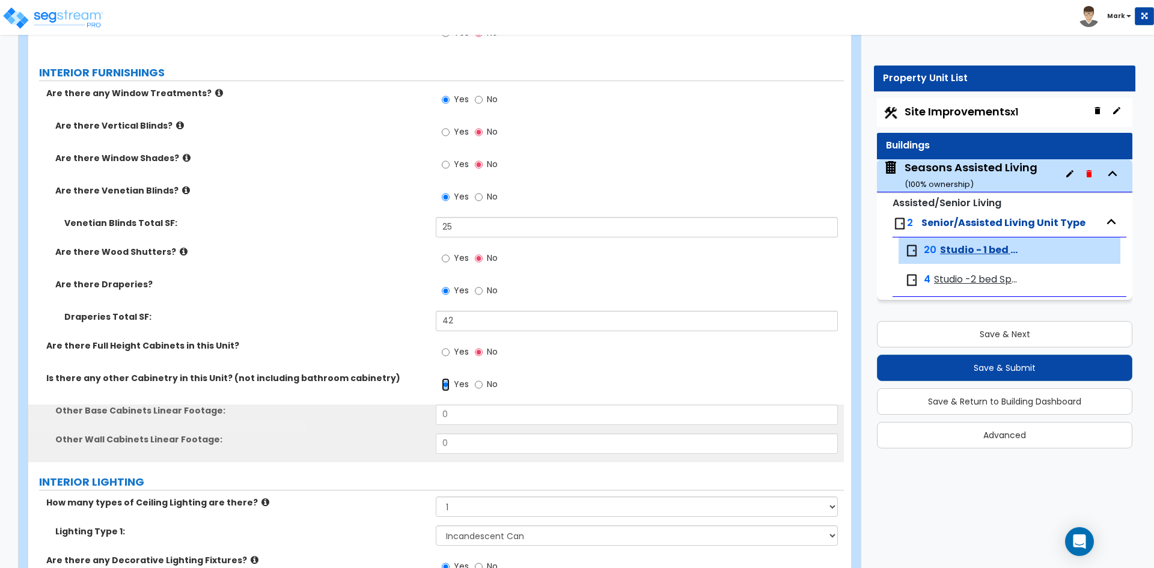
scroll to position [1442, 0]
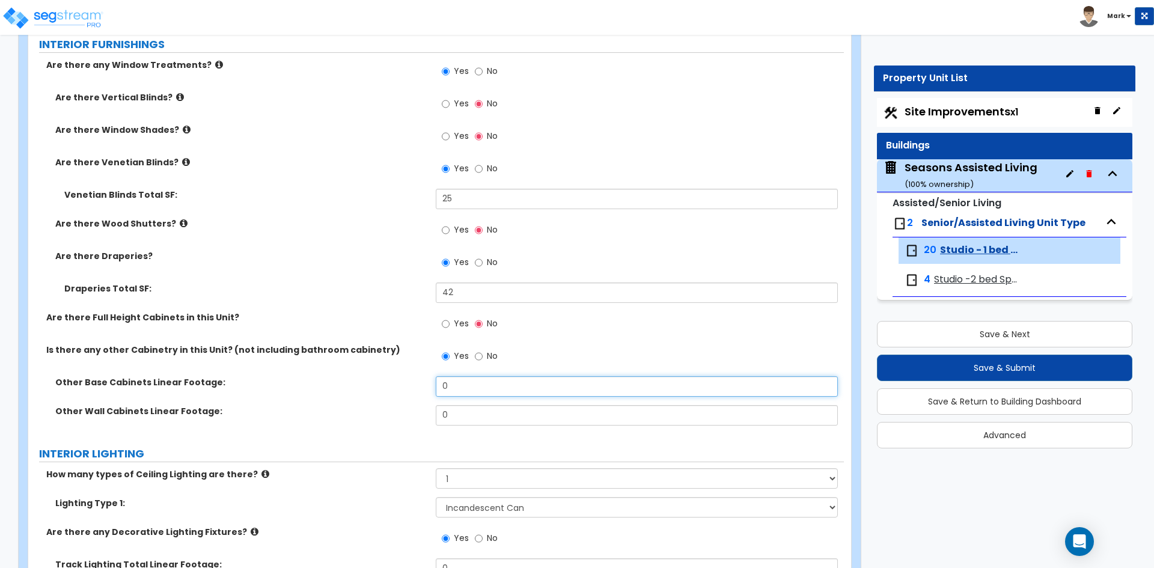
click at [470, 395] on input "0" at bounding box center [636, 386] width 401 height 20
type input "2"
click at [477, 410] on input "0" at bounding box center [636, 415] width 401 height 20
type input "2"
click at [398, 370] on div "Is there any other Cabinetry in this Unit? (not including bathroom cabinetry) Y…" at bounding box center [436, 360] width 816 height 32
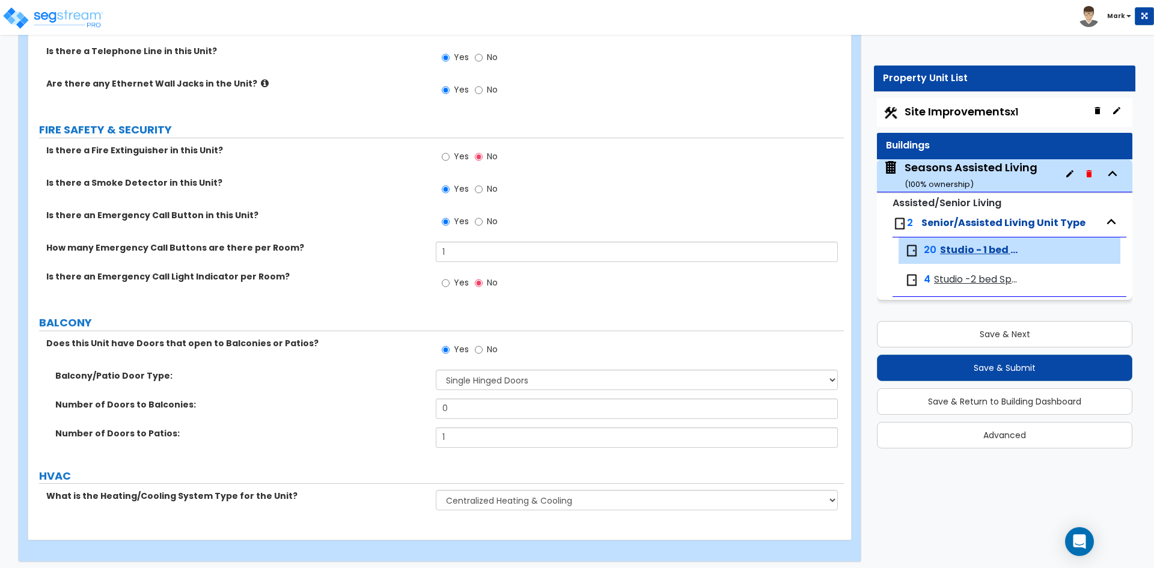
scroll to position [2176, 0]
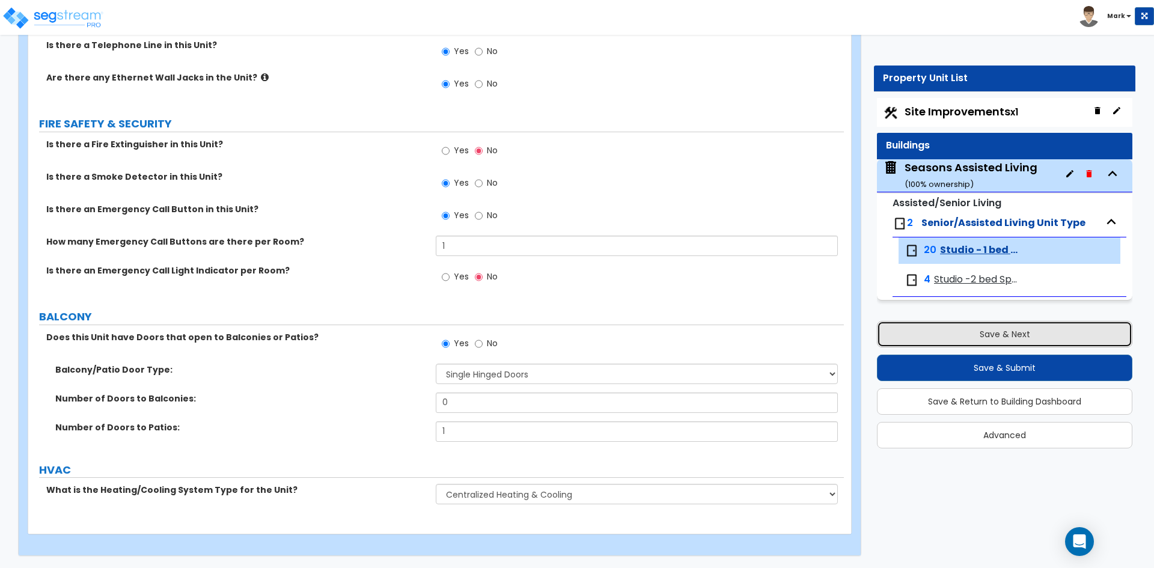
click at [1010, 331] on button "Save & Next" at bounding box center [1004, 334] width 255 height 26
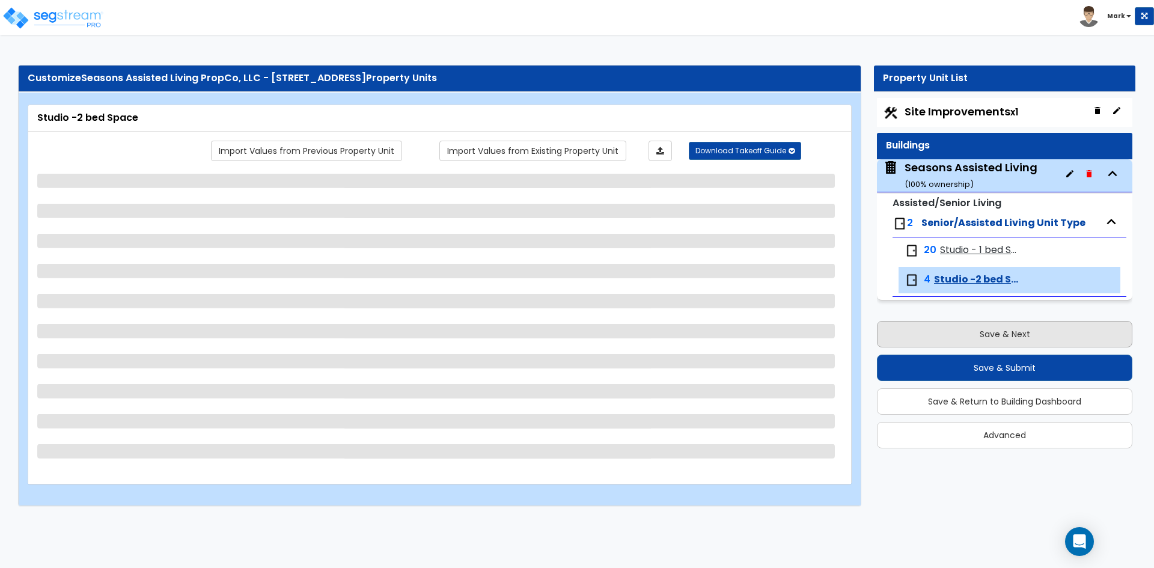
select select "1"
select select "3"
select select "4"
select select "1"
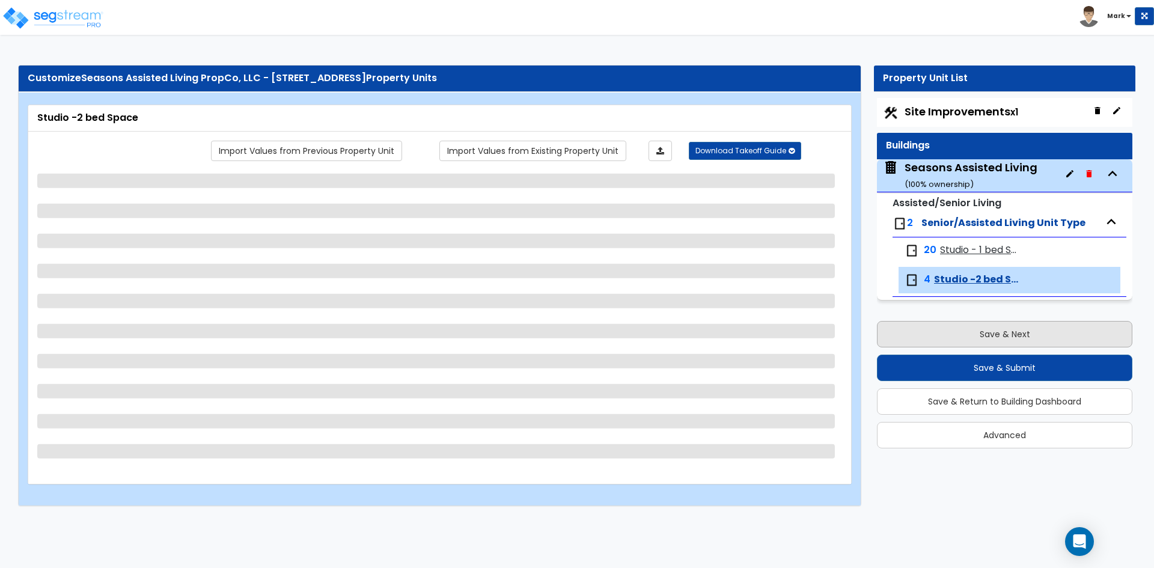
select select "1"
select select "5"
select select "1"
select select "2"
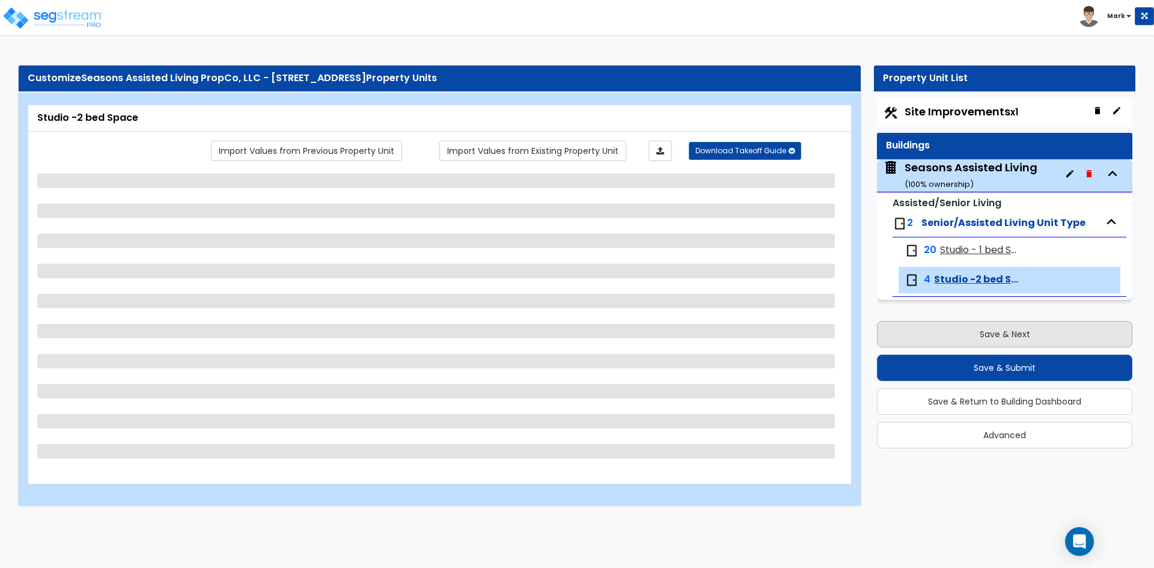
select select "1"
select select "5"
select select "2"
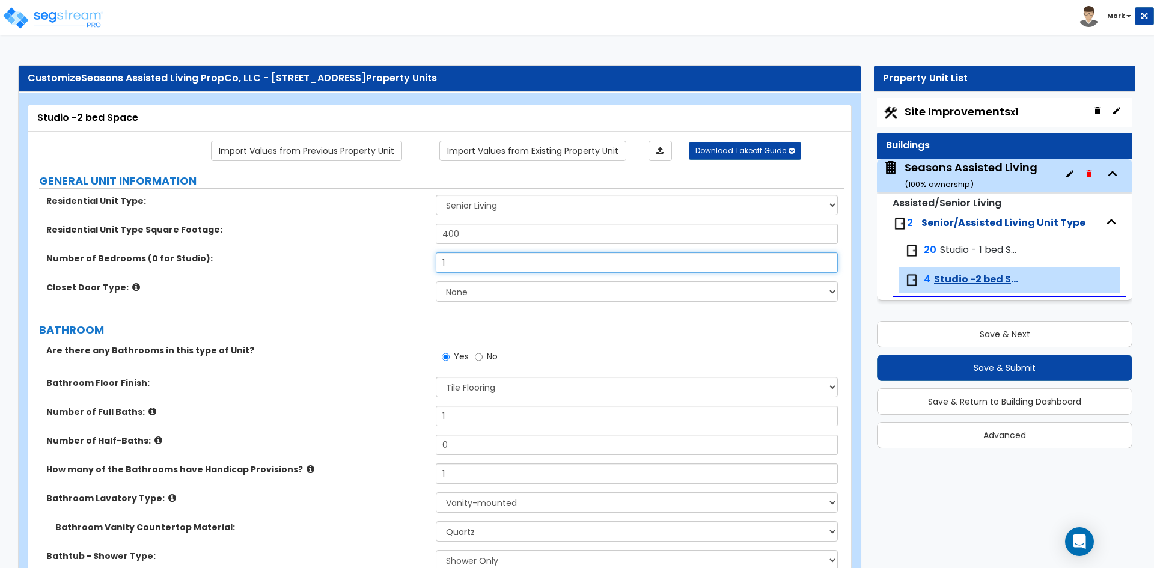
click at [464, 264] on input "1" at bounding box center [636, 262] width 401 height 20
type input "0"
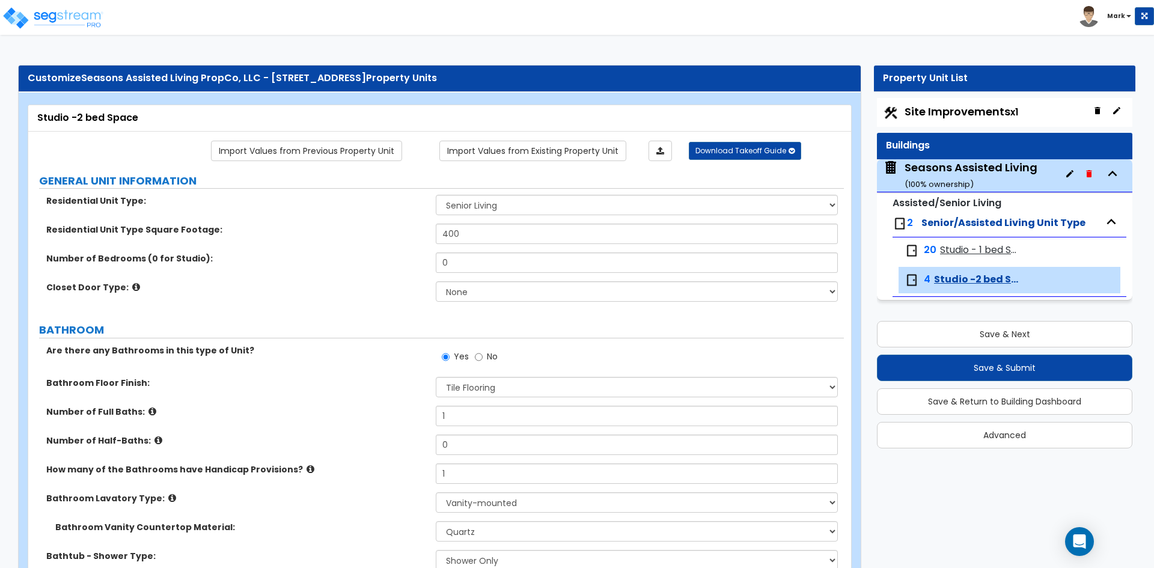
click at [404, 268] on div "Number of Bedrooms (0 for Studio): 0" at bounding box center [436, 266] width 816 height 29
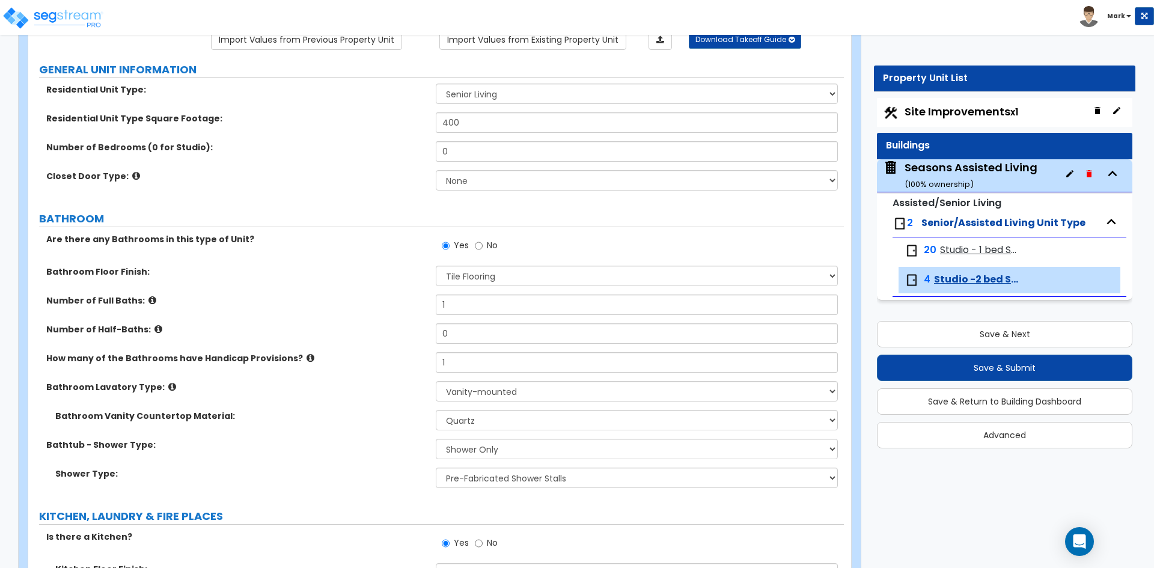
scroll to position [120, 0]
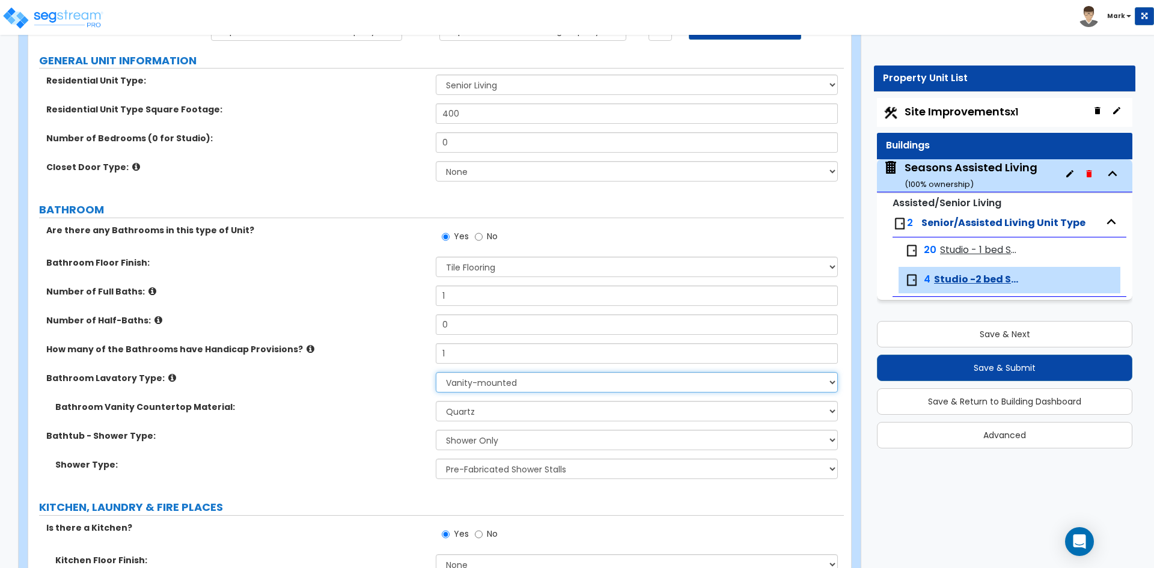
click at [489, 386] on select "Wall-mounted Pedestal-mounted Vanity-mounted" at bounding box center [636, 382] width 401 height 20
select select "1"
click at [436, 372] on select "Wall-mounted Pedestal-mounted Vanity-mounted" at bounding box center [636, 382] width 401 height 20
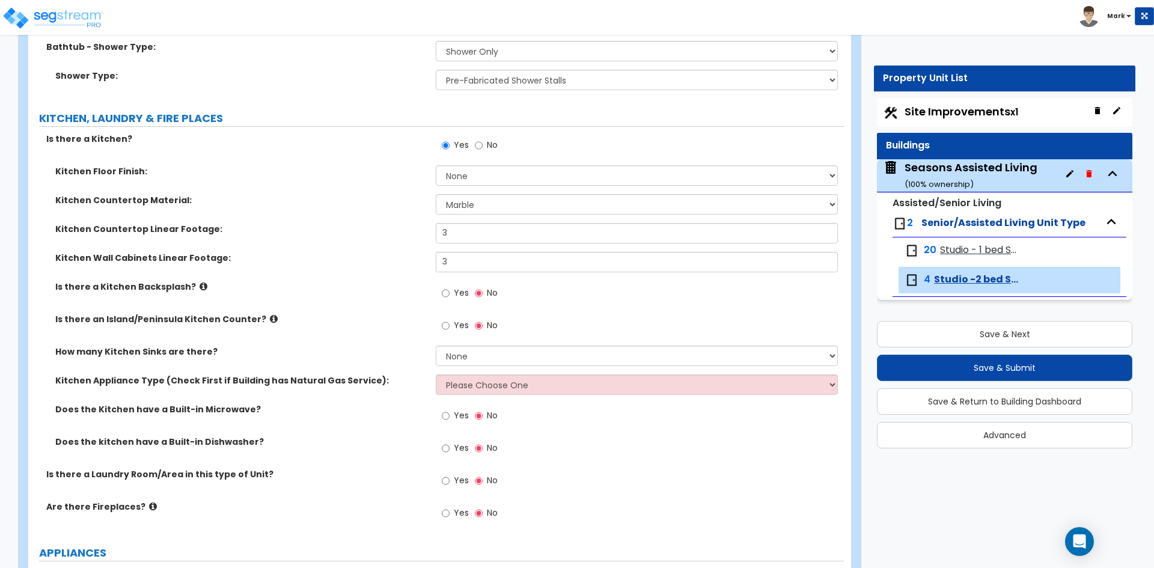
scroll to position [481, 0]
click at [480, 144] on input "No" at bounding box center [479, 144] width 8 height 13
radio input "false"
radio input "true"
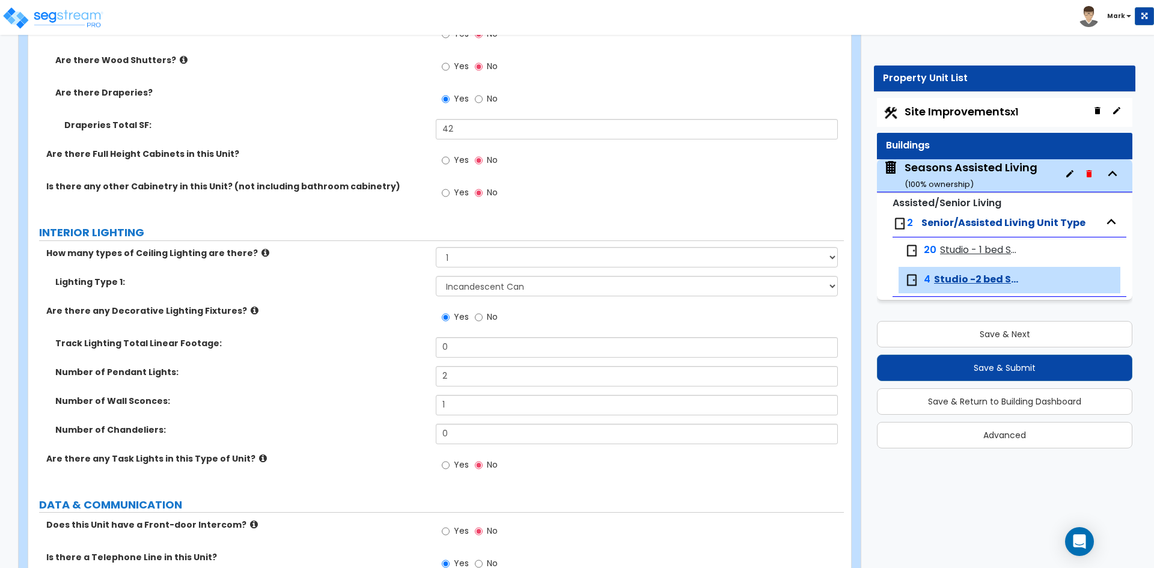
scroll to position [1563, 0]
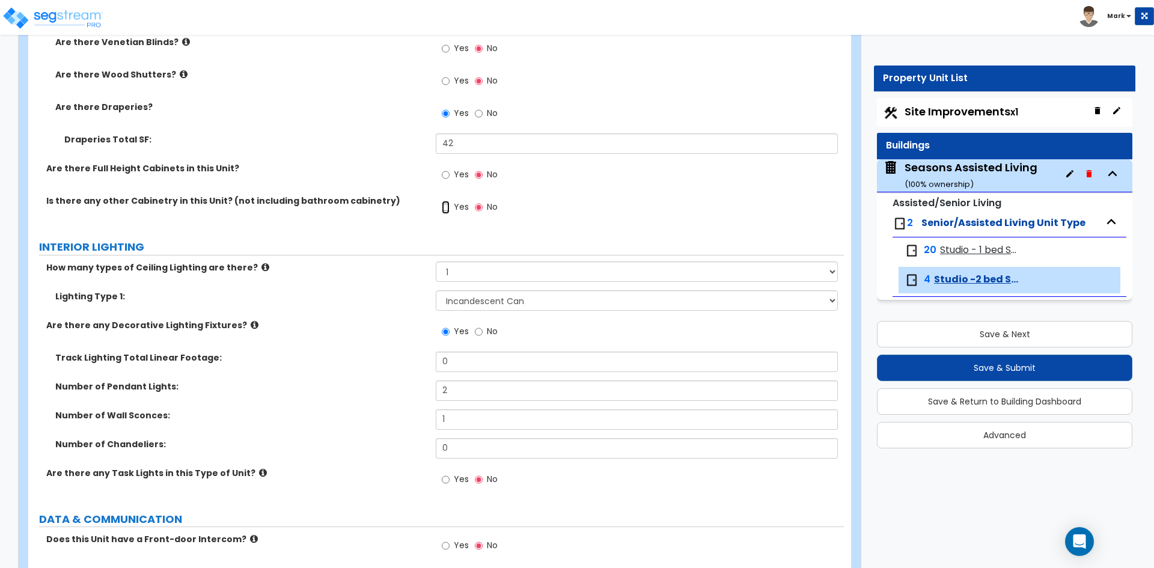
click at [444, 204] on input "Yes" at bounding box center [446, 207] width 8 height 13
radio input "true"
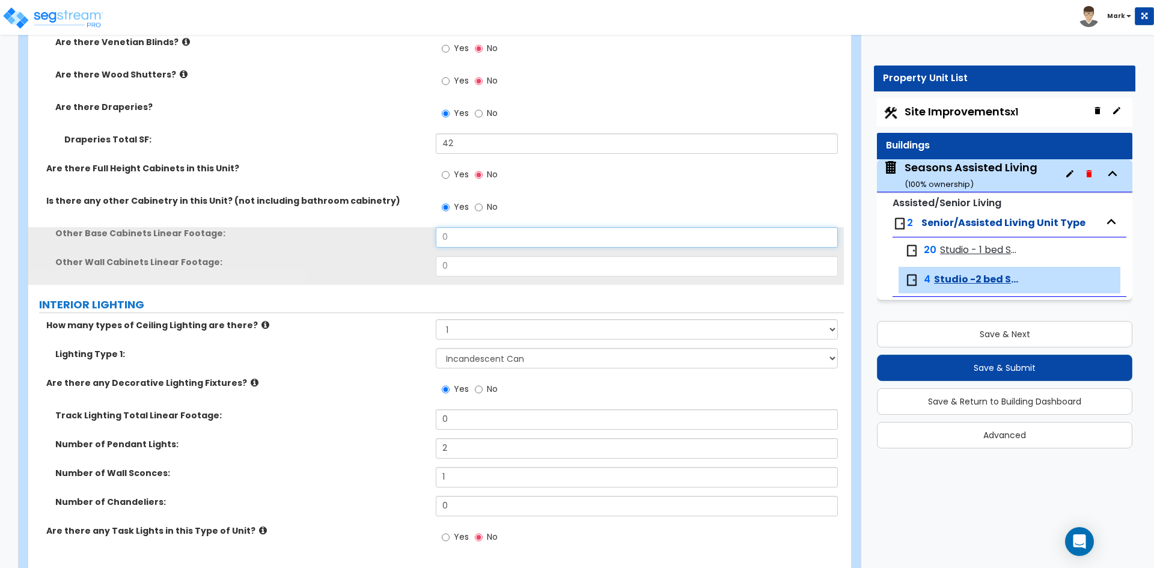
click at [480, 246] on input "0" at bounding box center [636, 237] width 401 height 20
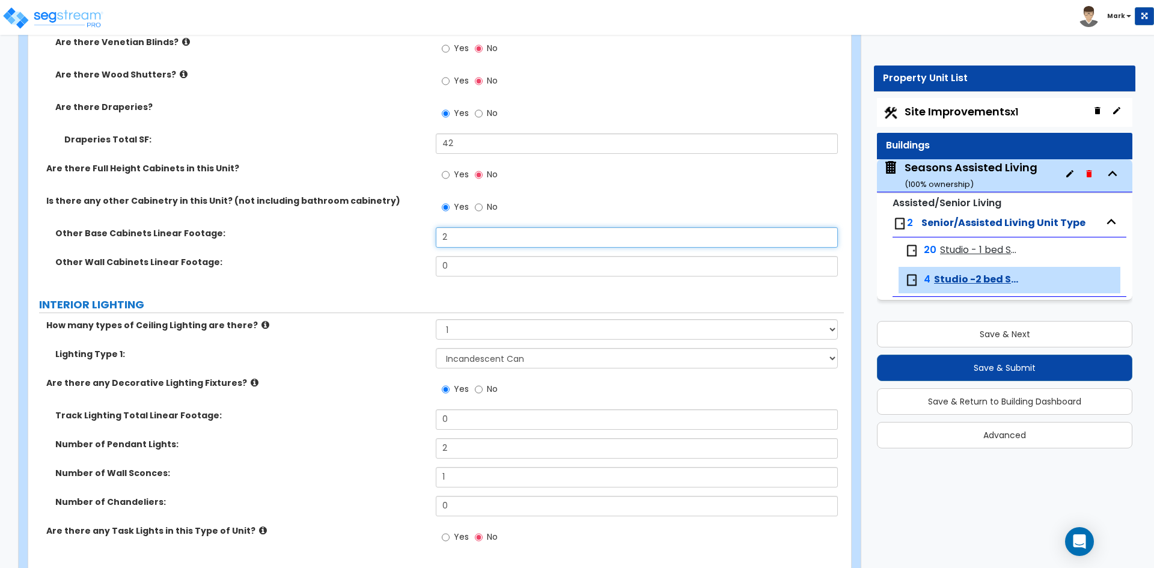
type input "2"
click at [492, 276] on input "0" at bounding box center [636, 266] width 401 height 20
type input "2"
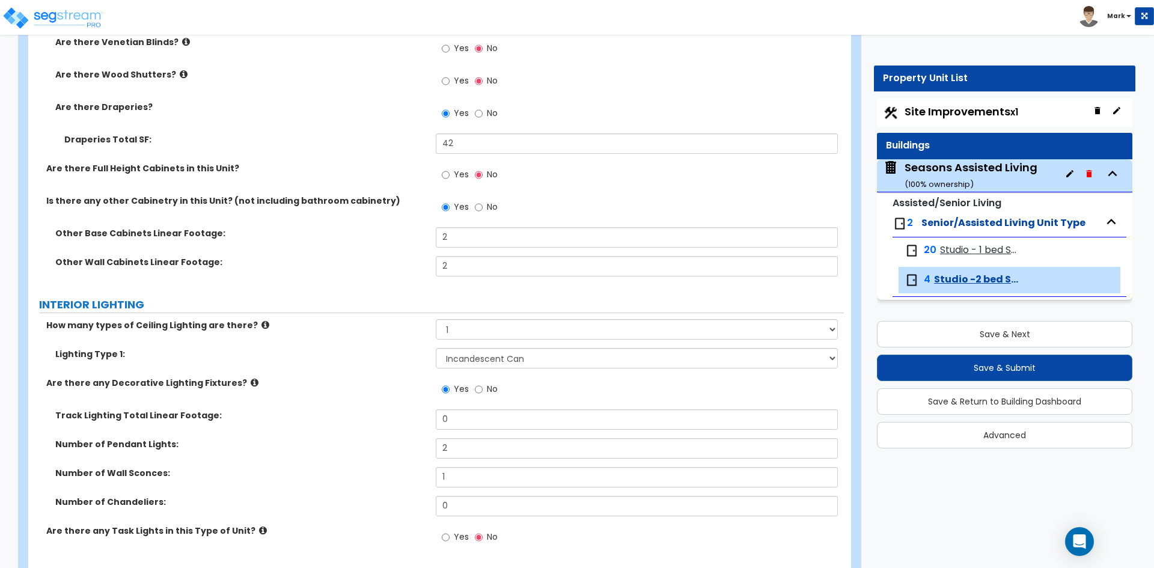
click at [425, 279] on div "Other Wall Cabinets Linear Footage: 2" at bounding box center [436, 270] width 816 height 29
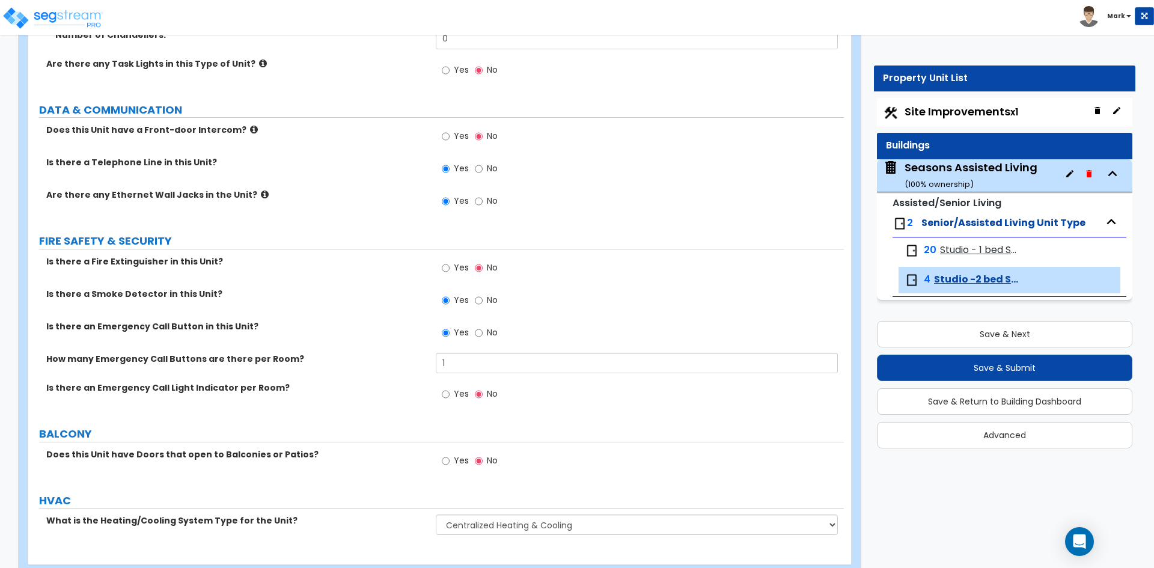
scroll to position [2060, 0]
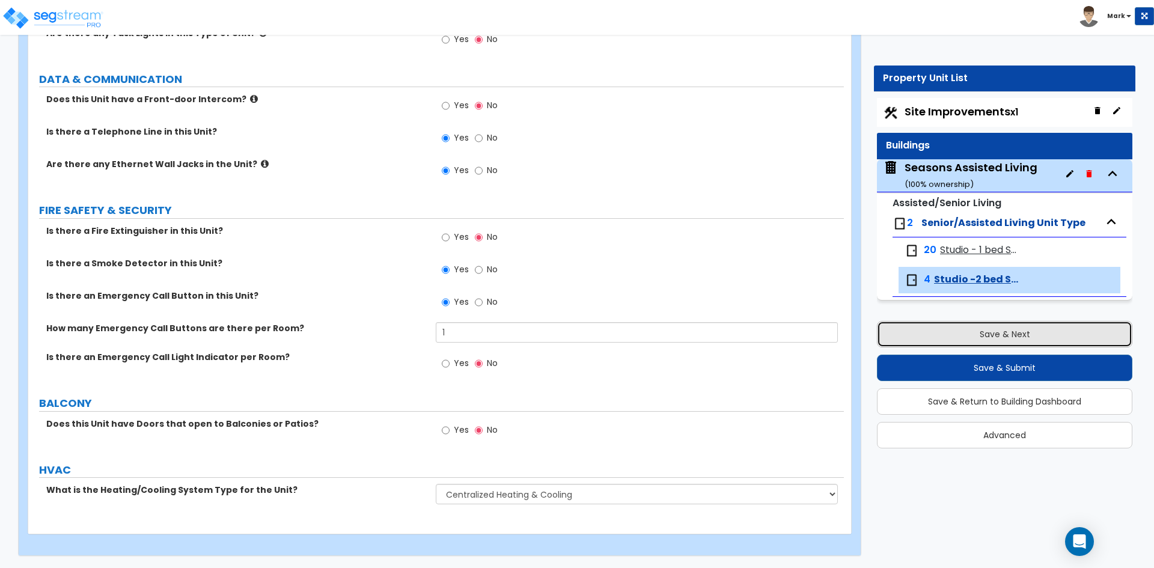
click at [995, 335] on button "Save & Next" at bounding box center [1004, 334] width 255 height 26
select select "2"
select select "1"
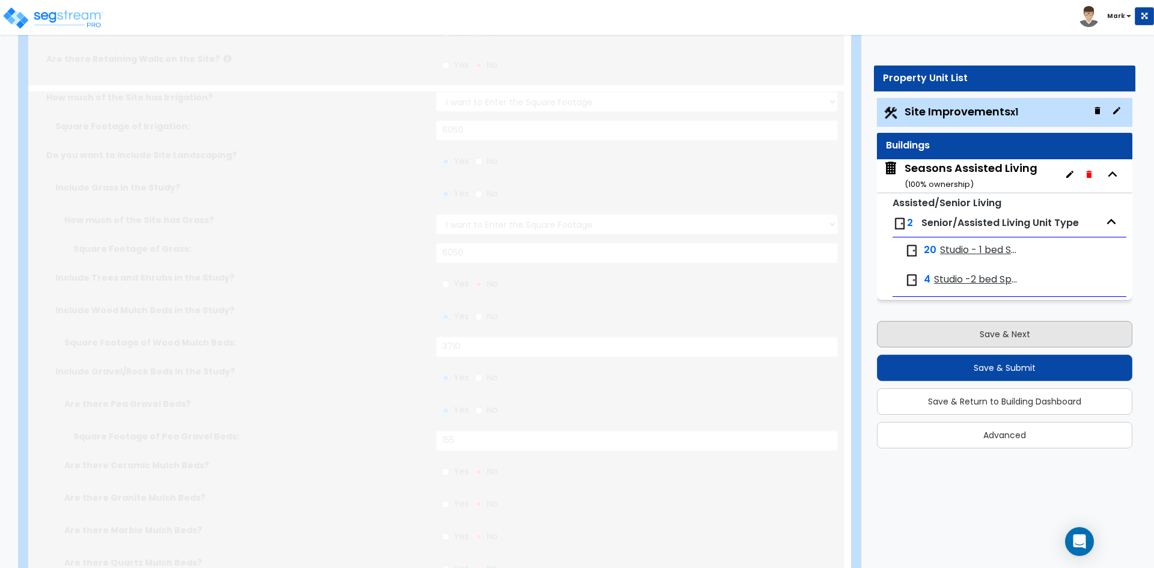
scroll to position [0, 0]
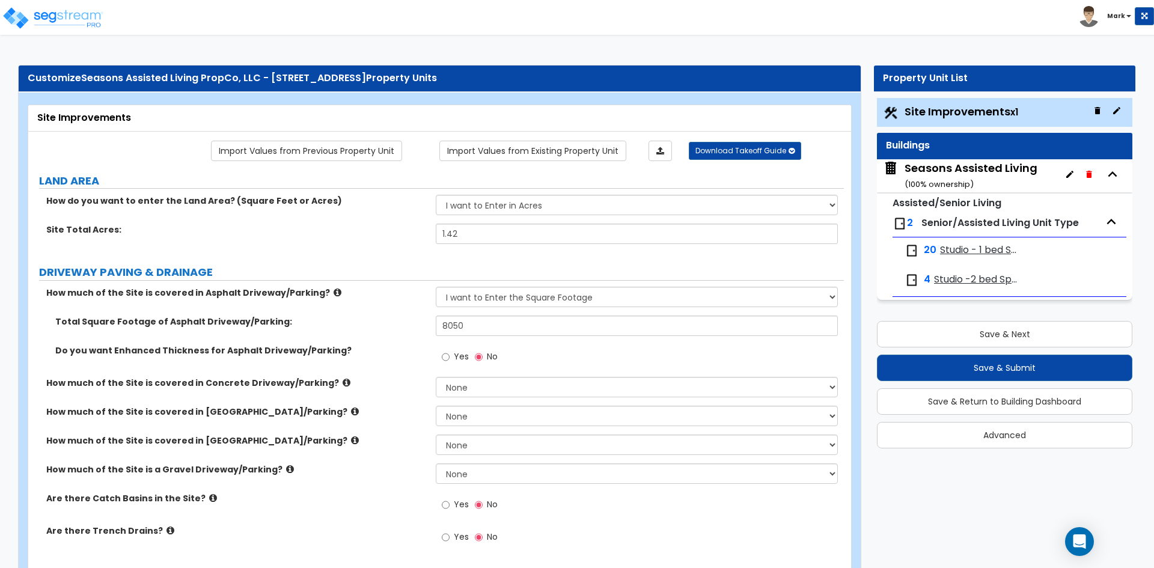
click at [969, 251] on span "Studio - 1 bed Space" at bounding box center [980, 250] width 80 height 14
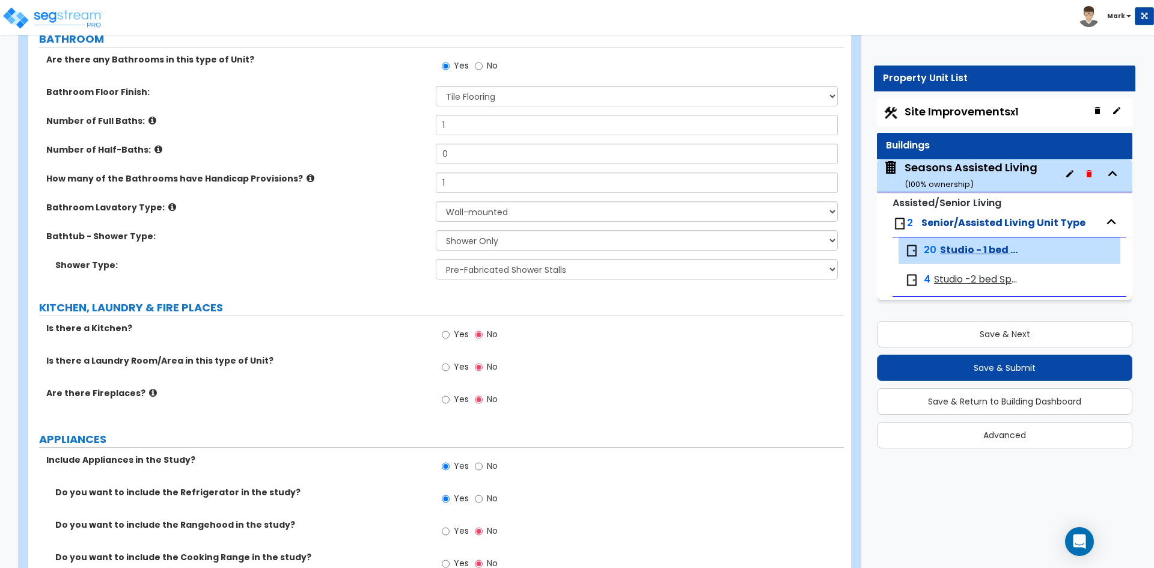
scroll to position [301, 0]
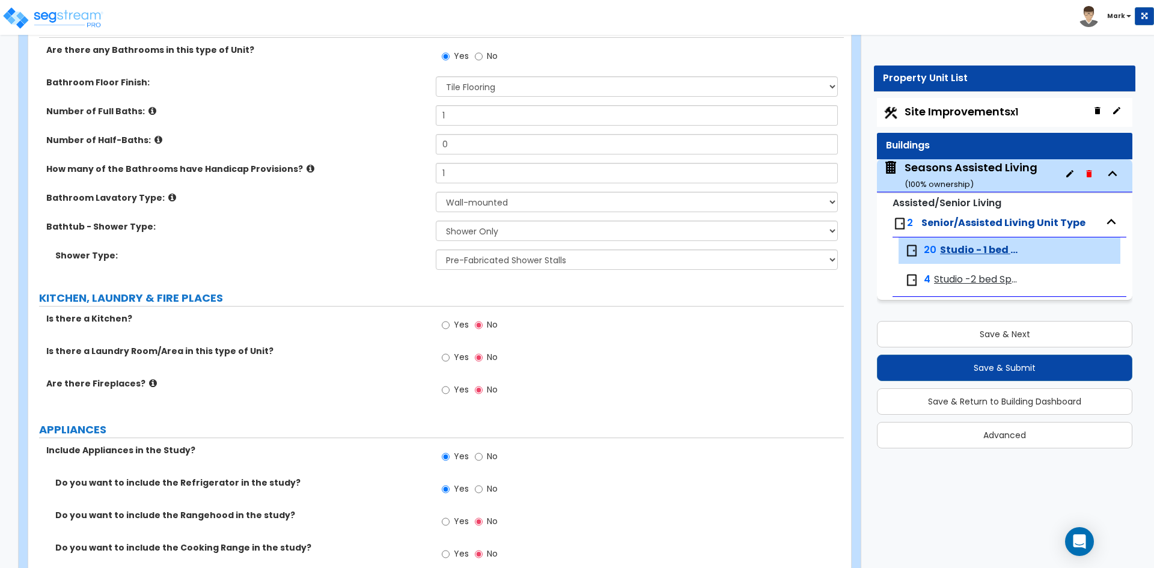
click at [963, 277] on span "Studio -2 bed Space" at bounding box center [977, 280] width 86 height 14
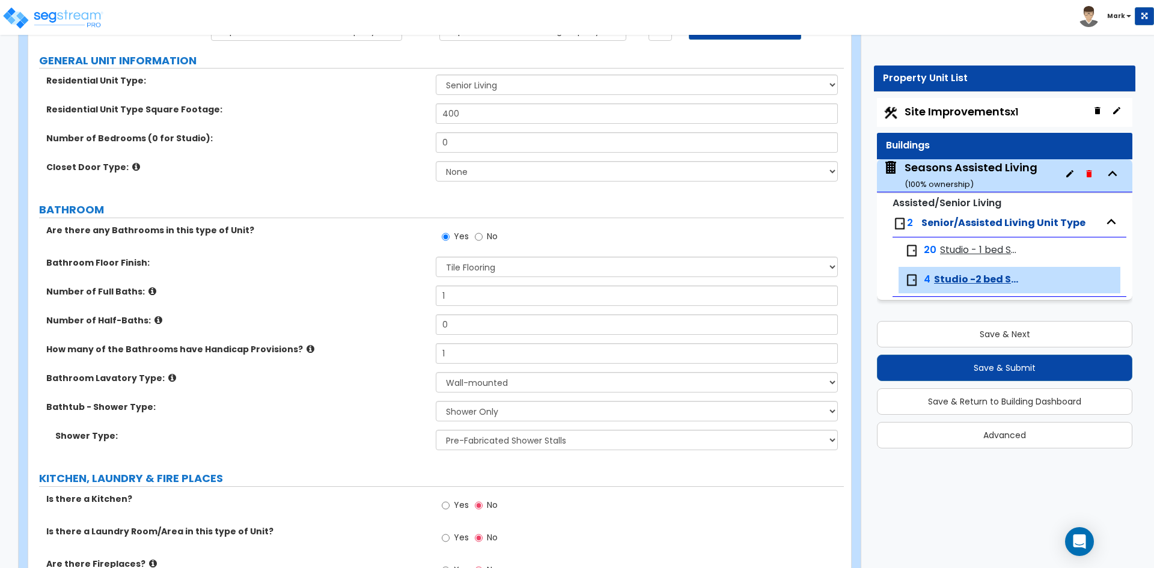
scroll to position [421, 0]
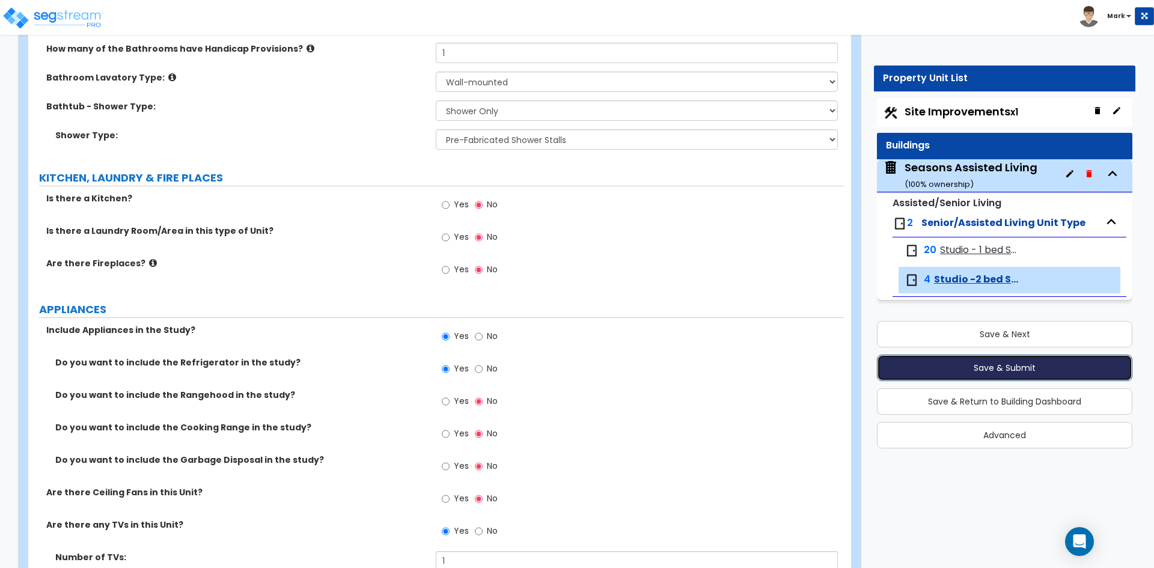
click at [998, 364] on button "Save & Submit" at bounding box center [1004, 368] width 255 height 26
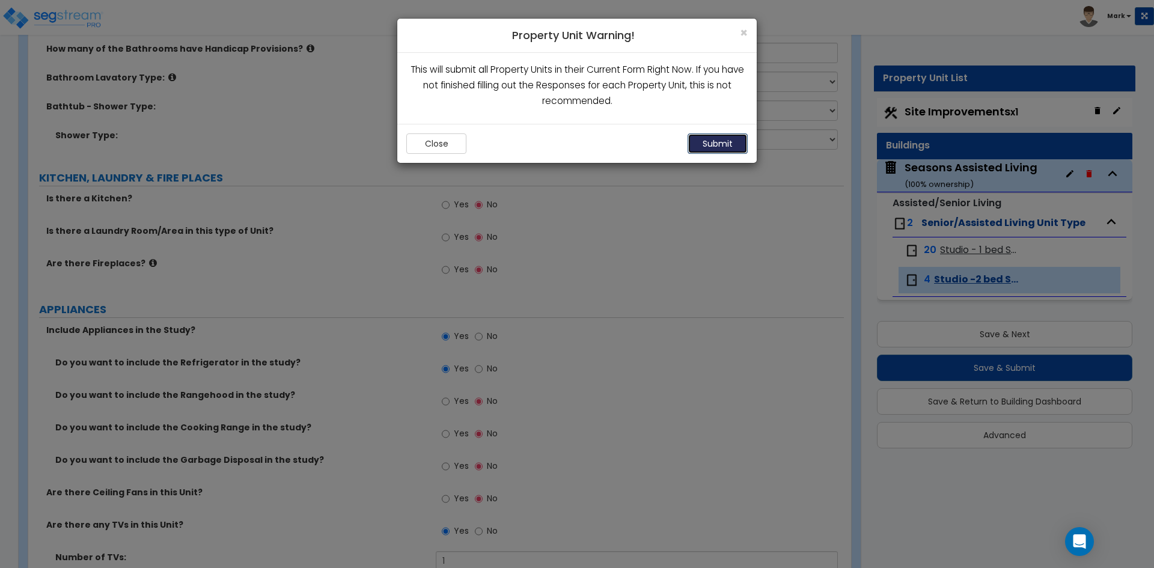
click at [715, 145] on button "Submit" at bounding box center [718, 143] width 60 height 20
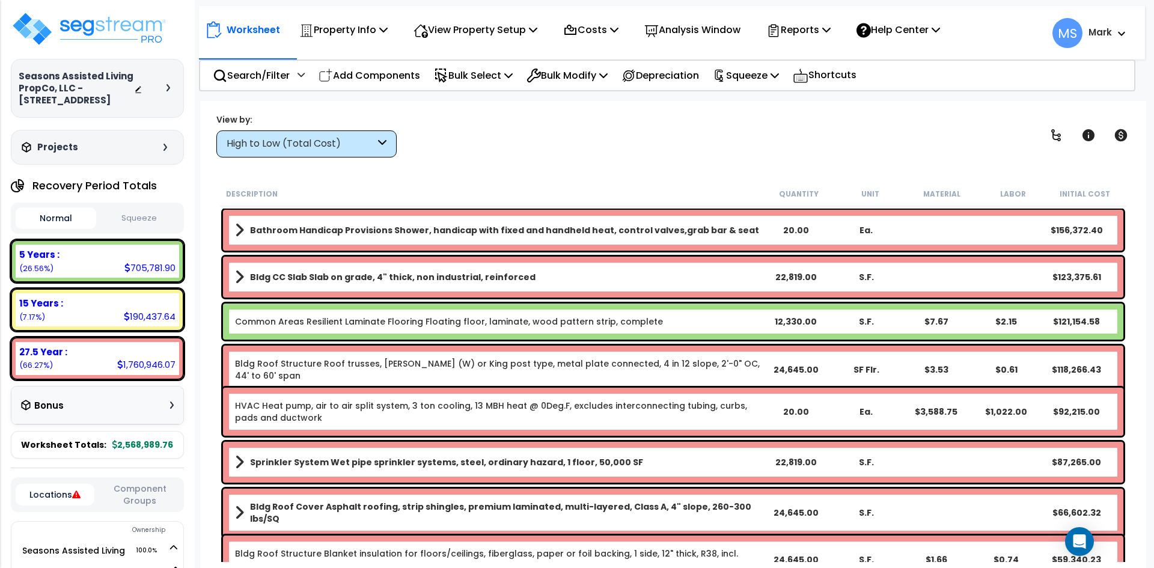
click at [601, 231] on b "Bathroom Handicap Provisions Shower, handicap with fixed and handheld heat, con…" at bounding box center [504, 230] width 509 height 12
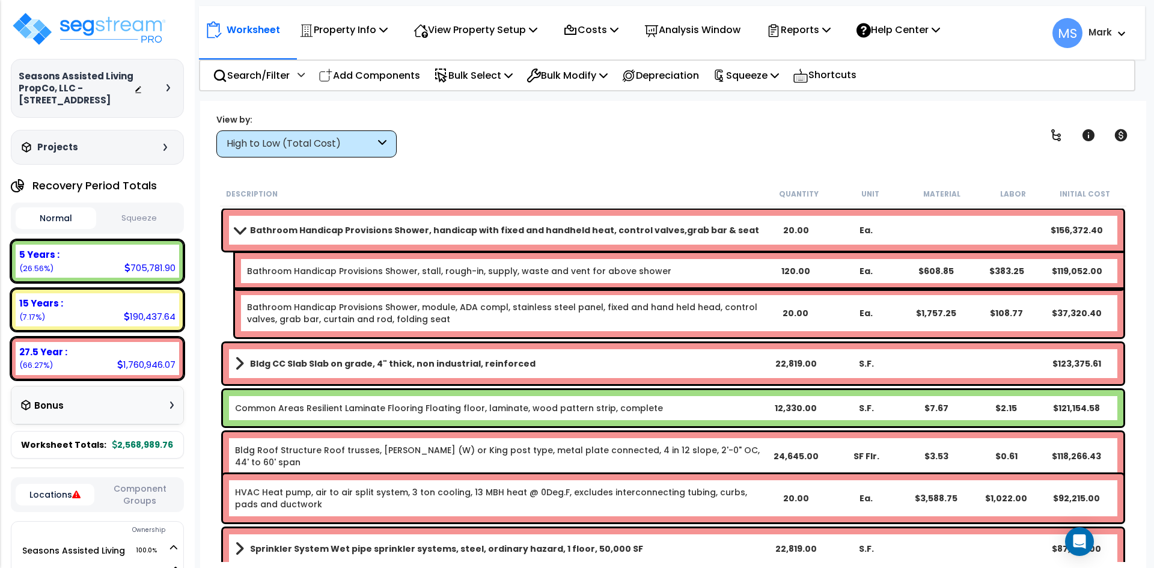
click at [322, 147] on div "High to Low (Total Cost)" at bounding box center [301, 144] width 148 height 14
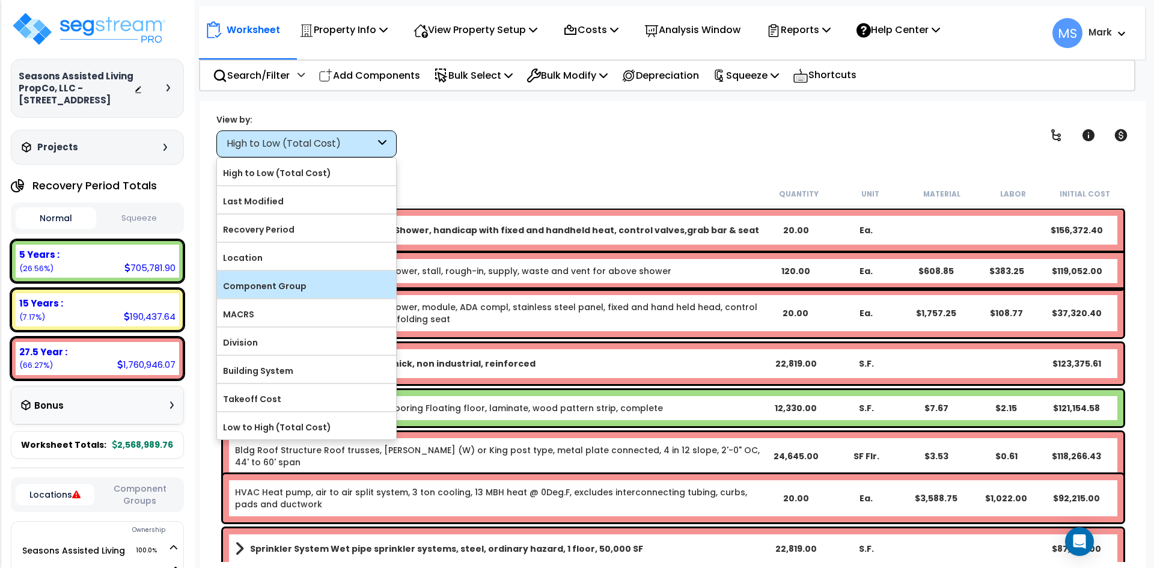
click at [322, 293] on label "Component Group" at bounding box center [306, 286] width 179 height 18
click at [0, 0] on input "Component Group" at bounding box center [0, 0] width 0 height 0
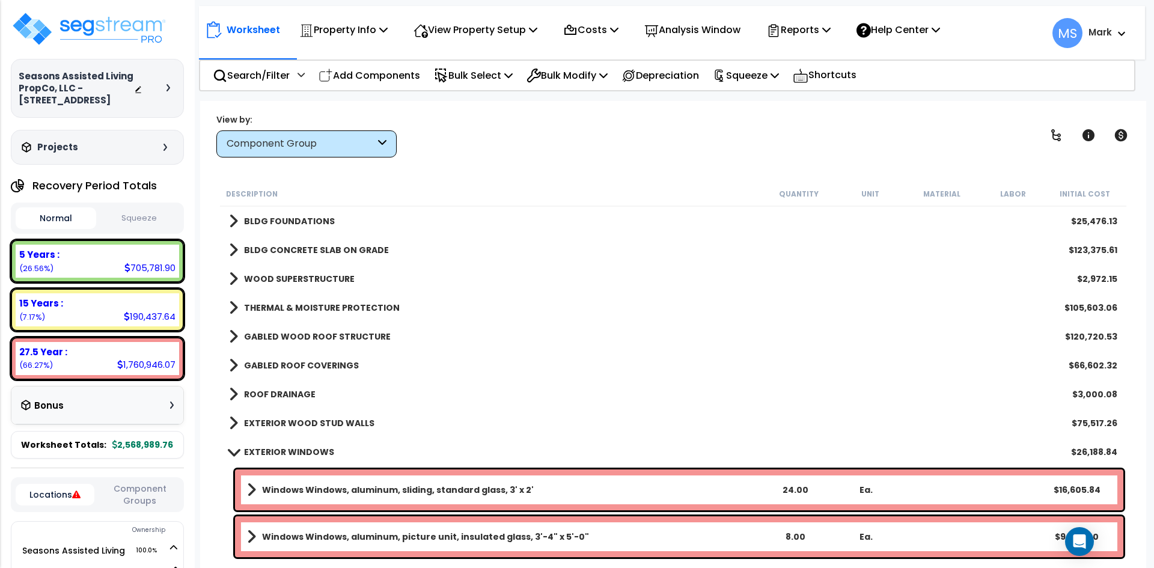
click at [304, 454] on b "EXTERIOR WINDOWS" at bounding box center [289, 452] width 90 height 12
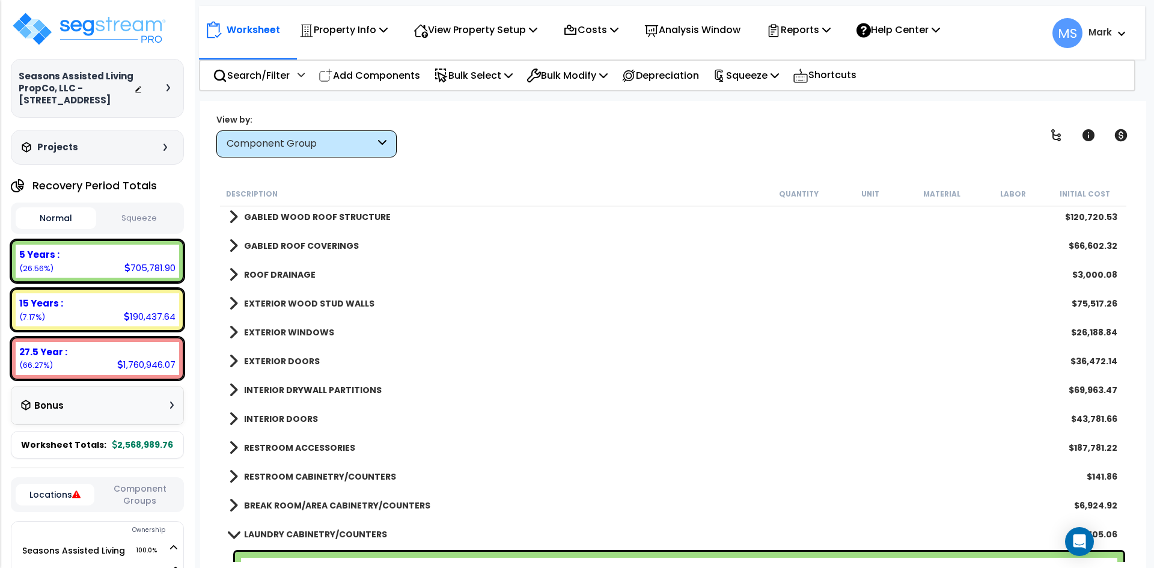
scroll to position [120, 0]
click at [290, 333] on b "EXTERIOR WINDOWS" at bounding box center [289, 332] width 90 height 12
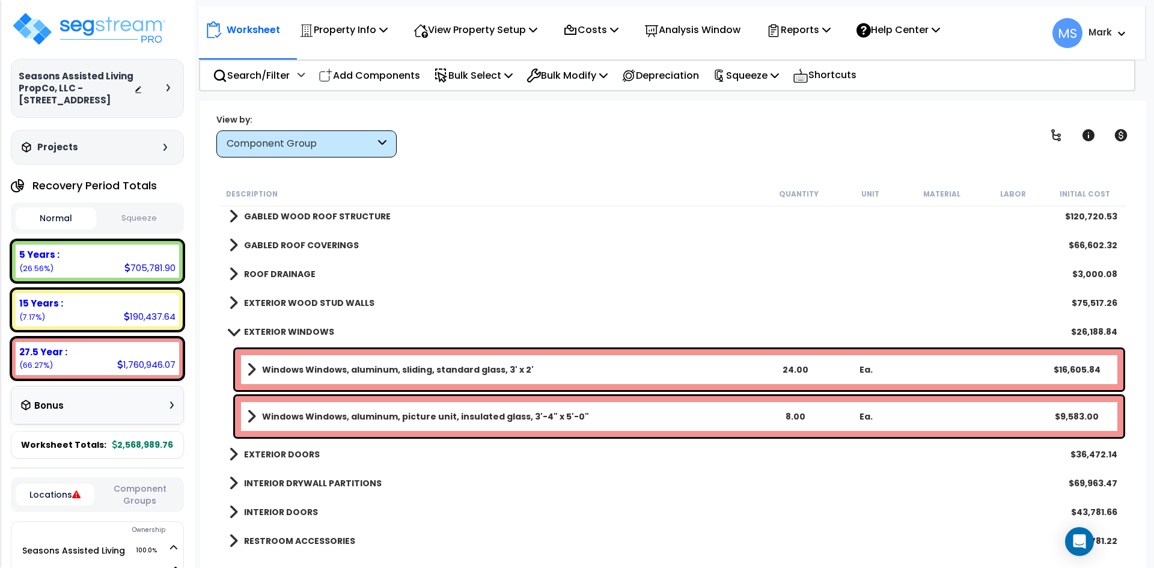
click at [498, 368] on b "Windows Windows, aluminum, sliding, standard glass, 3' x 2'" at bounding box center [398, 370] width 272 height 12
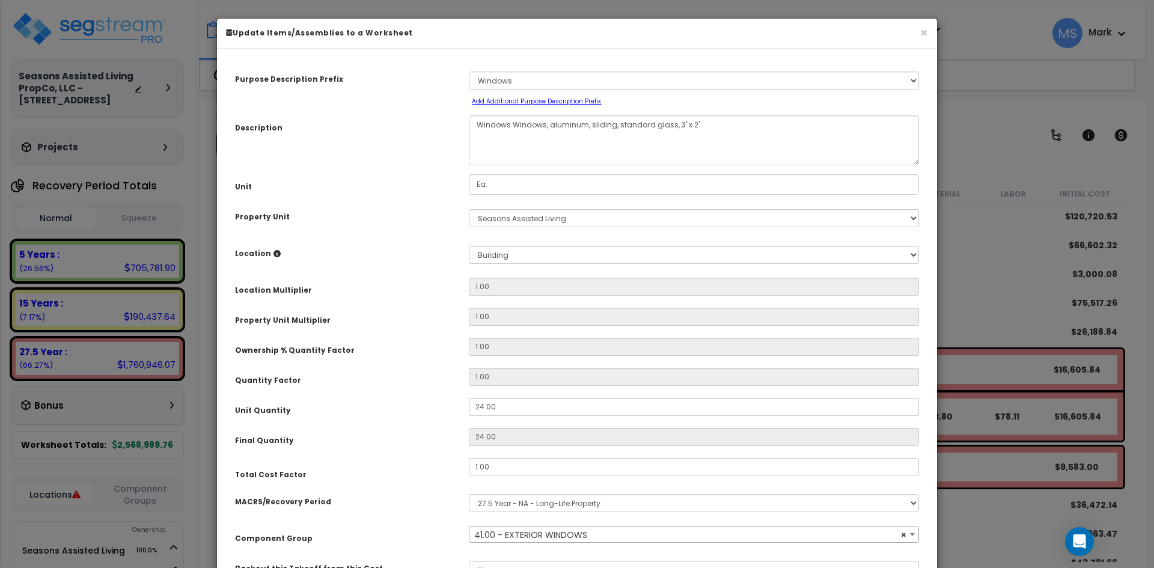
select select "45874"
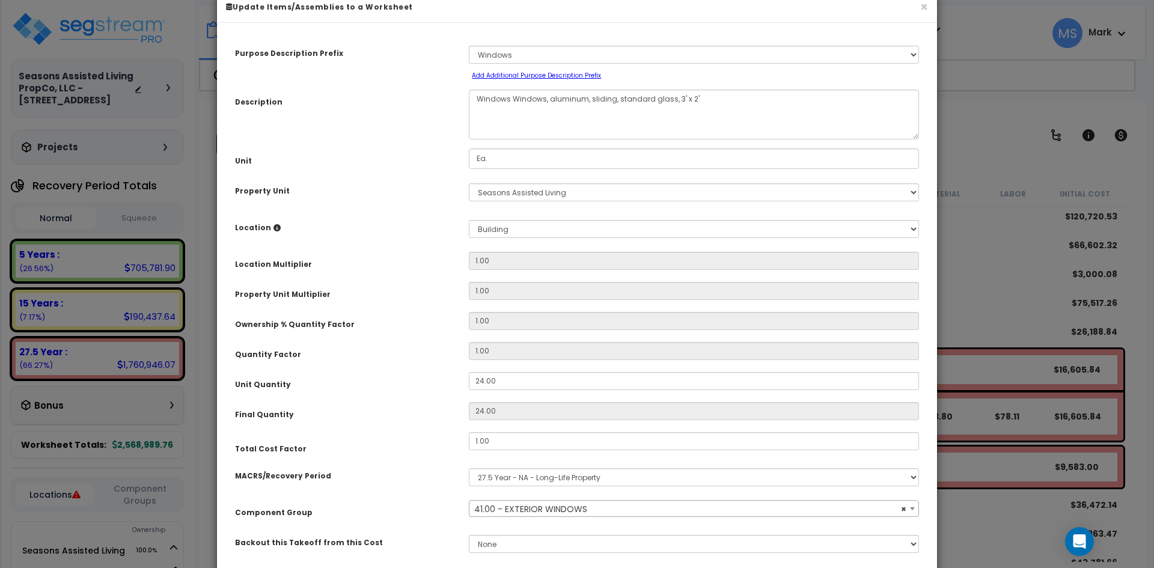
scroll to position [60, 0]
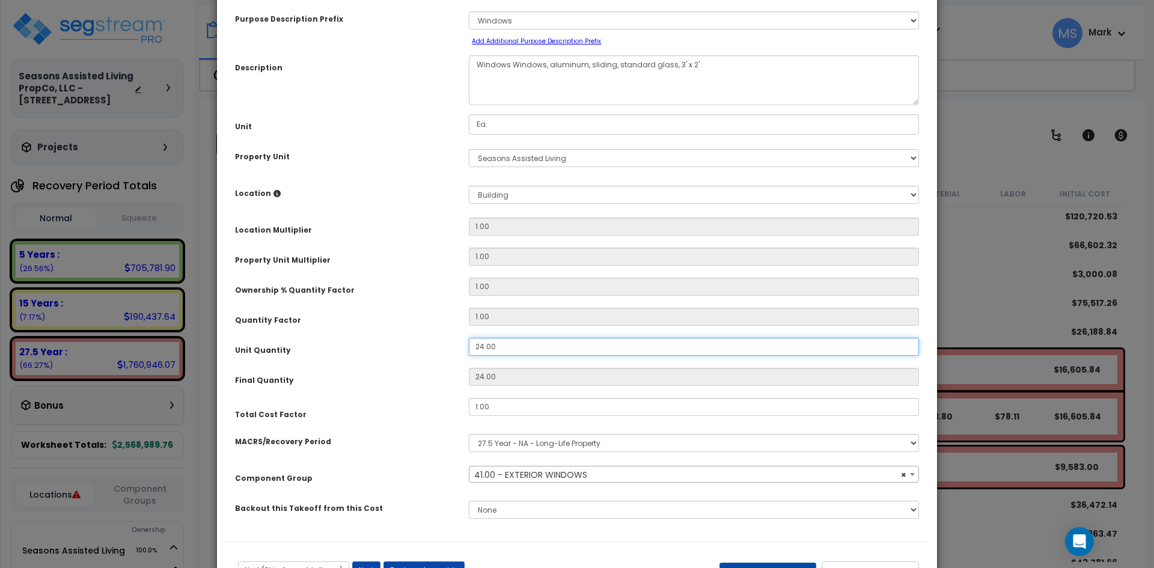
click at [483, 343] on input "24.00" at bounding box center [694, 347] width 450 height 18
type input "2.00"
type input "2"
type input ".00"
type input "0"
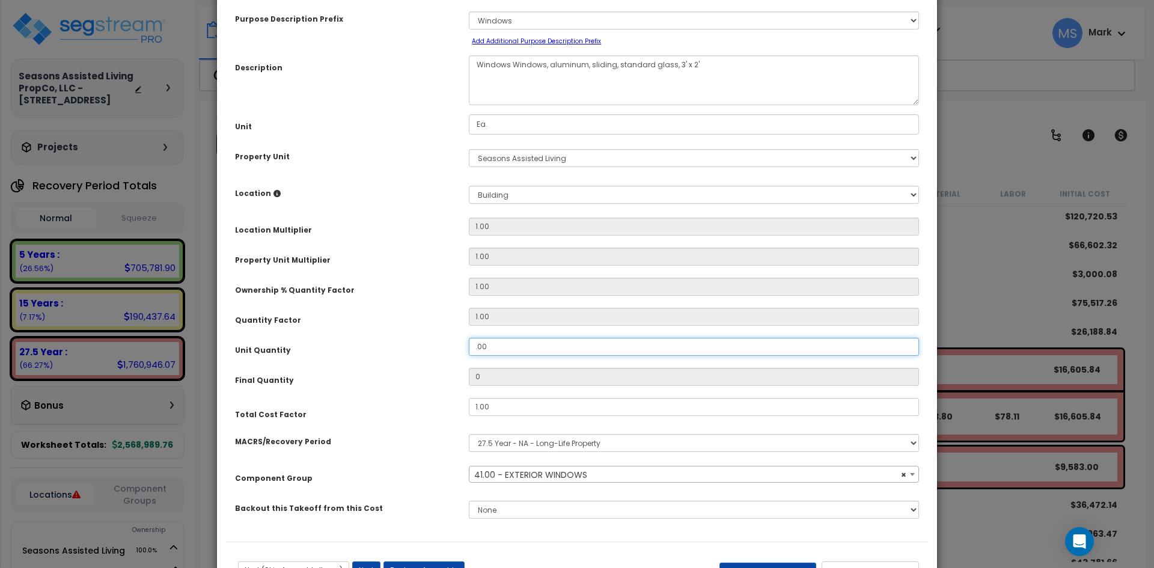
type input ".400"
type input "0.4"
type input ".4800"
type input "0.48"
type input ".400"
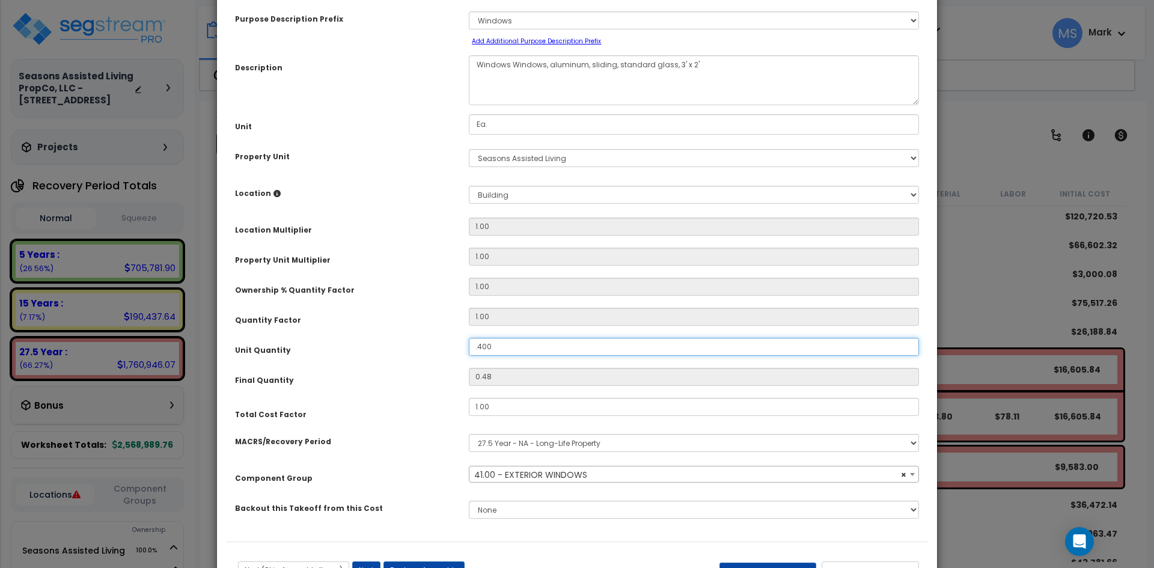
type input "0.4"
type input ".00"
type input "0"
type input "400"
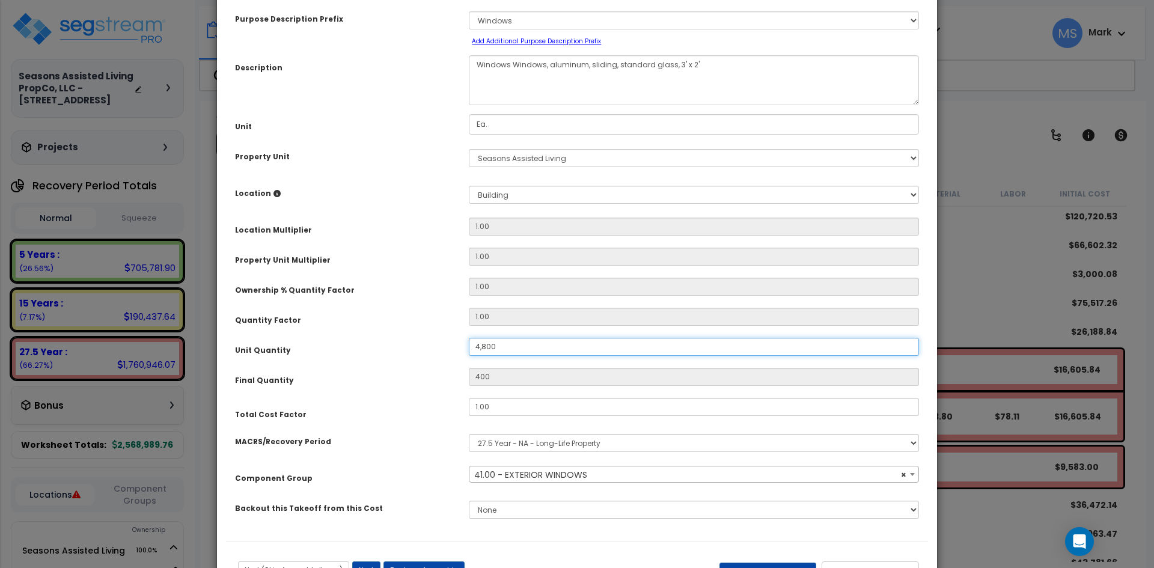
type input "48,700"
type input "4,800"
type input "48.00"
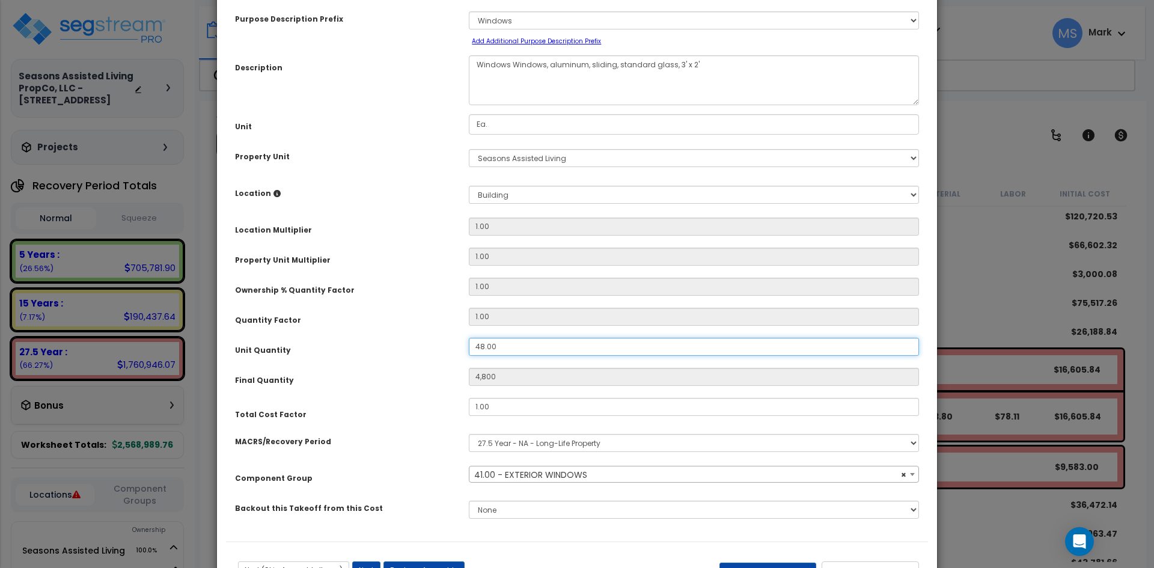
type input "48"
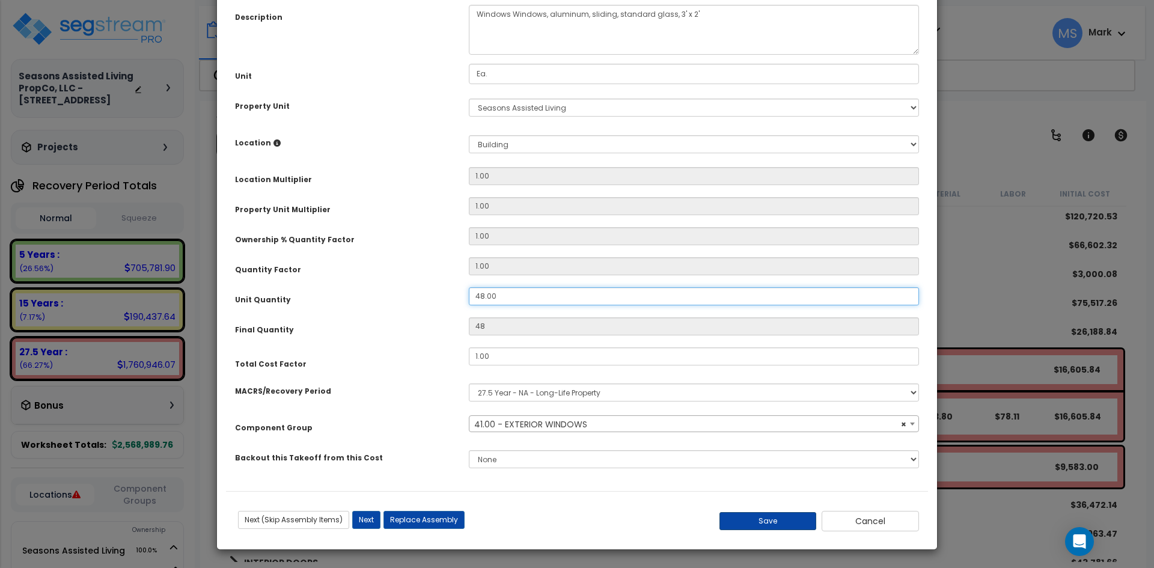
type input "48.00"
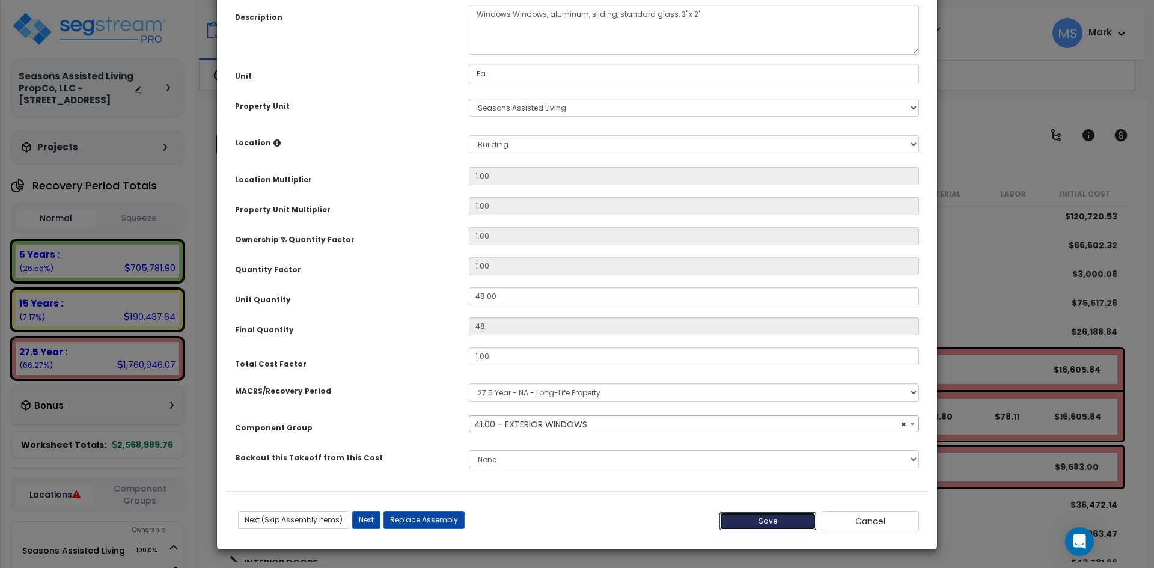
click at [760, 519] on button "Save" at bounding box center [767, 521] width 97 height 18
type input "48.00"
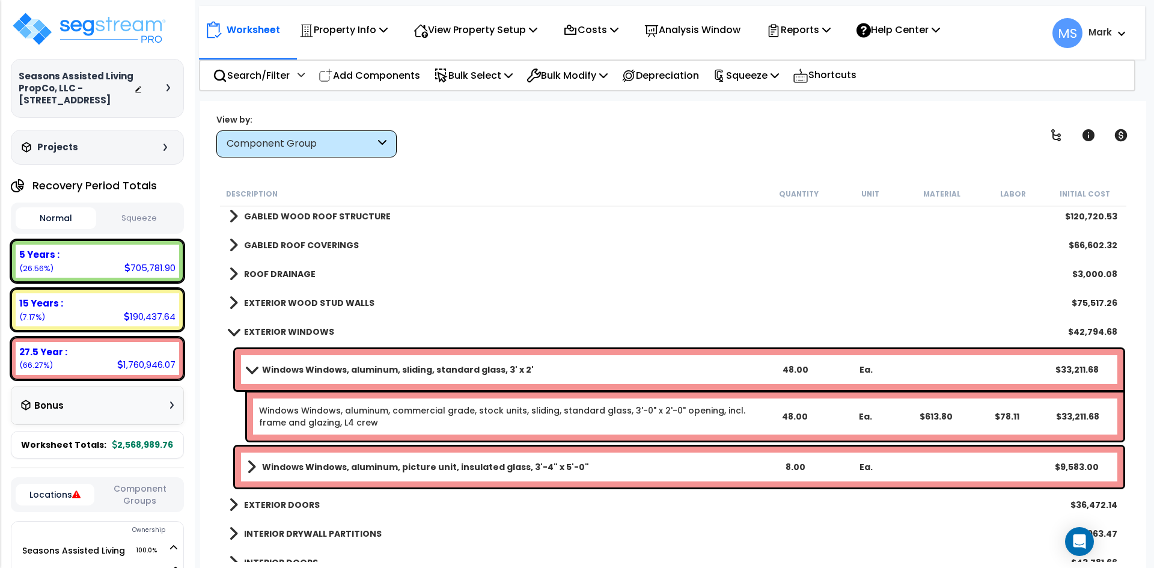
scroll to position [180, 0]
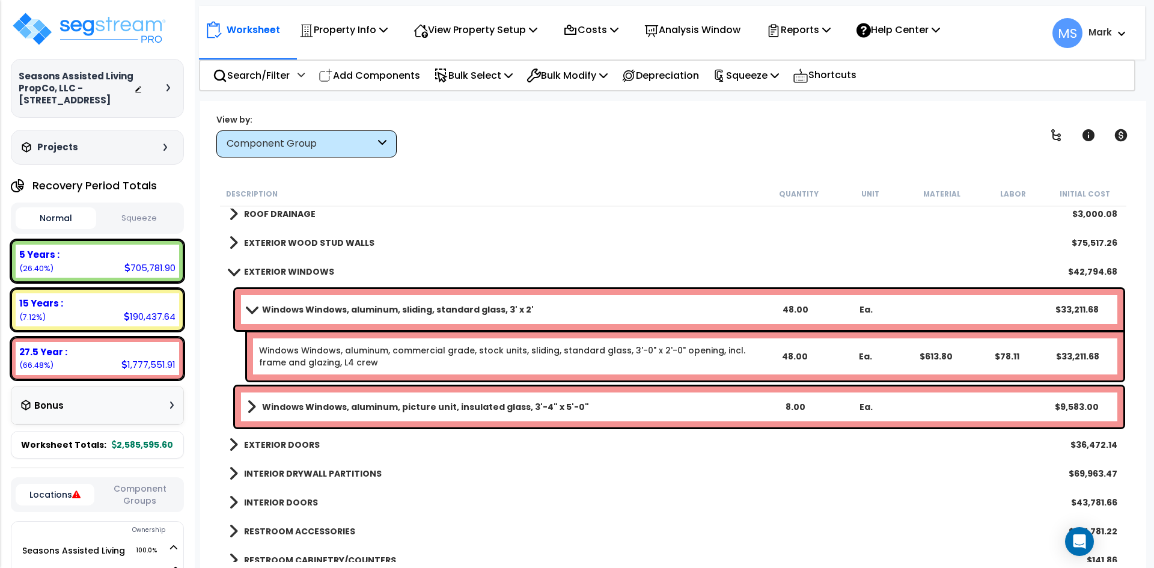
click at [252, 308] on span at bounding box center [251, 309] width 17 height 9
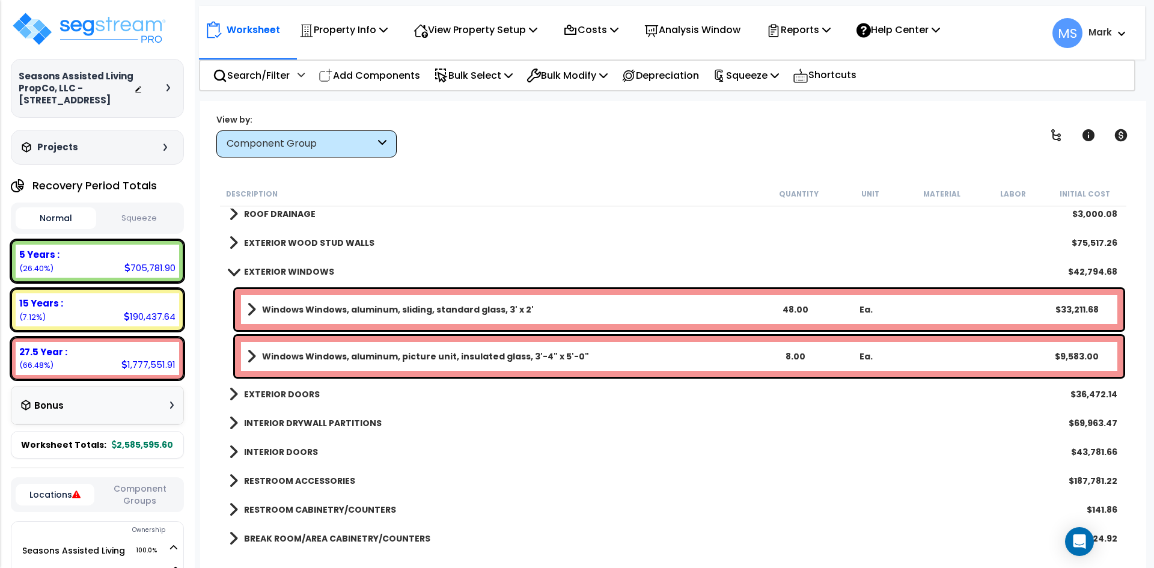
click at [264, 274] on b "EXTERIOR WINDOWS" at bounding box center [289, 272] width 90 height 12
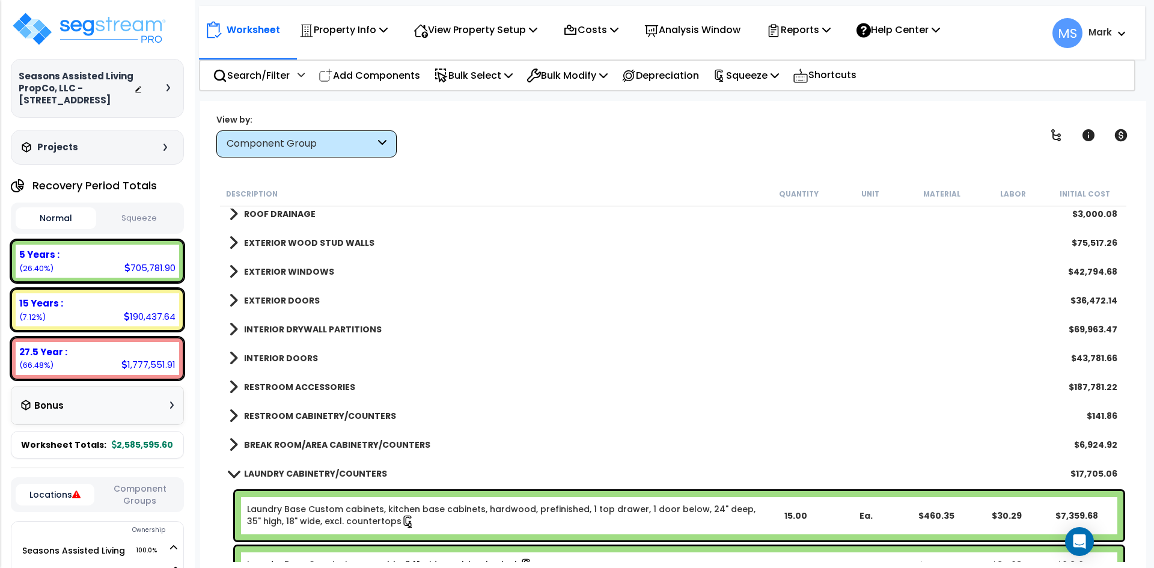
click at [288, 304] on b "EXTERIOR DOORS" at bounding box center [282, 300] width 76 height 12
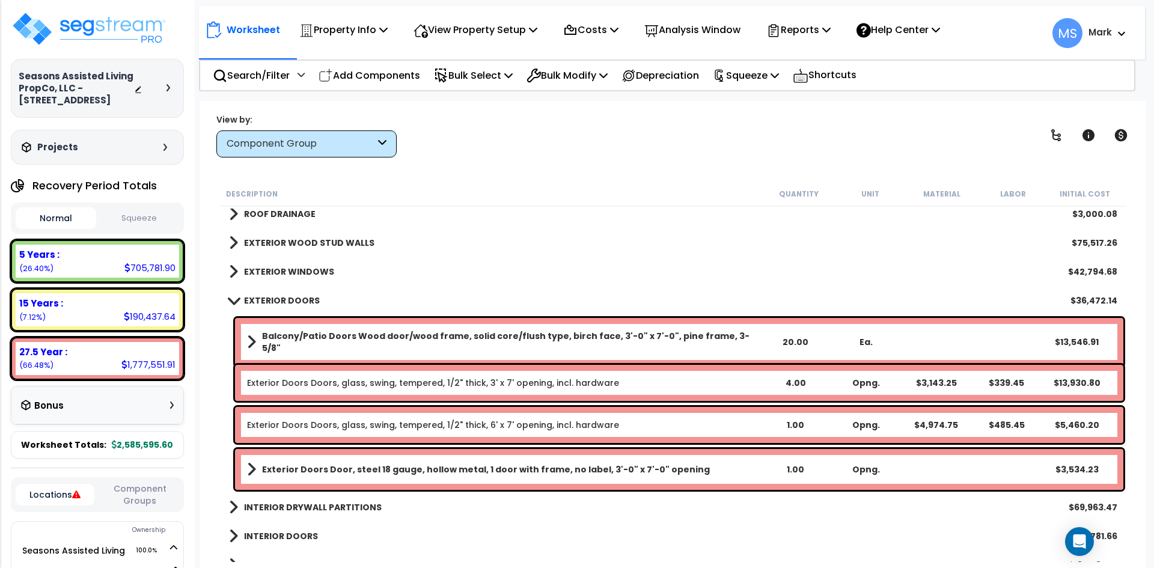
click at [496, 338] on b "Balcony/Patio Doors Wood door/wood frame, solid core/flush type, birch face, 3'…" at bounding box center [511, 342] width 498 height 24
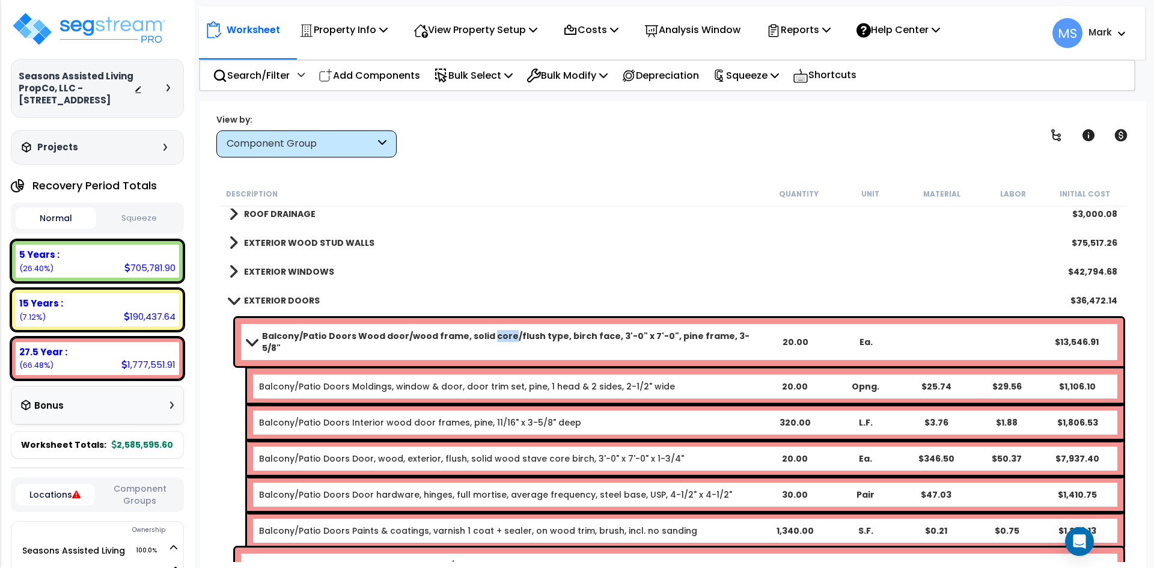
click at [496, 338] on b "Balcony/Patio Doors Wood door/wood frame, solid core/flush type, birch face, 3'…" at bounding box center [511, 342] width 498 height 24
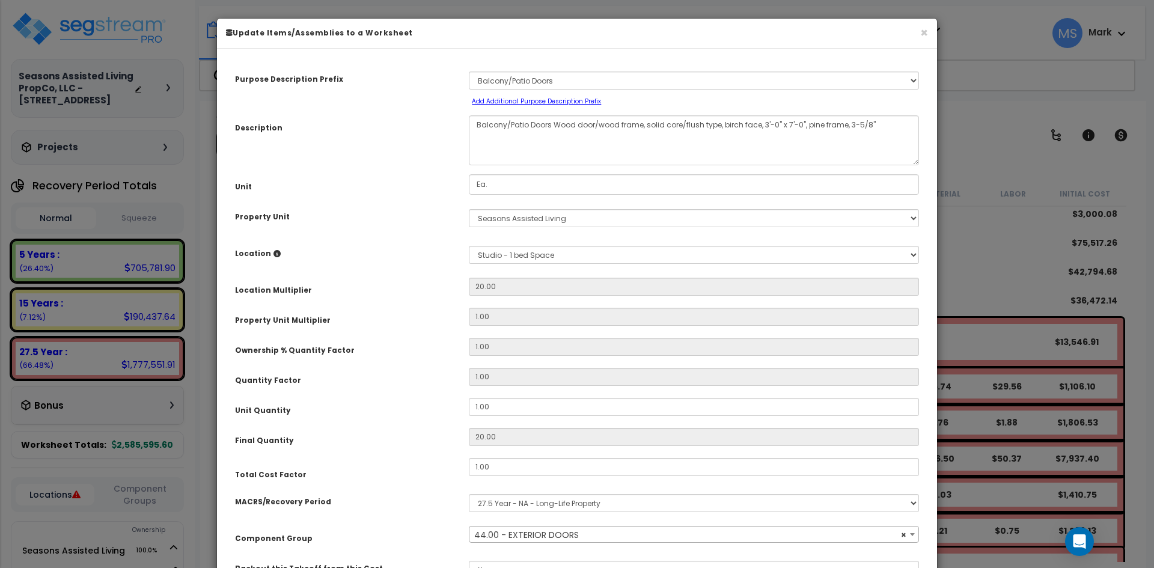
scroll to position [60, 0]
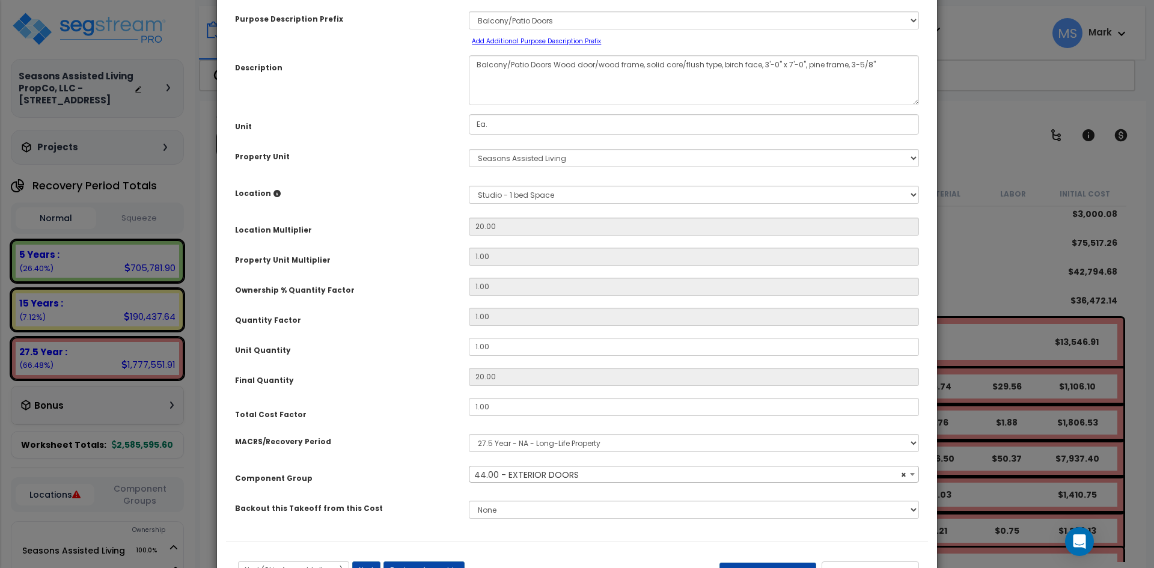
select select "45877"
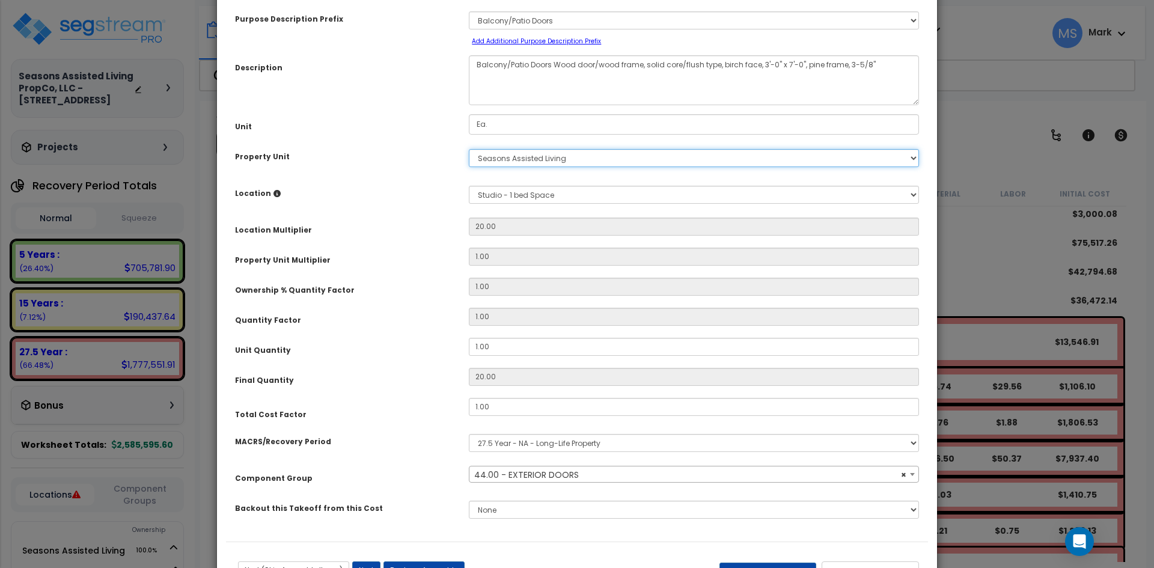
click at [553, 160] on select "Select Seasons Assisted Living Site Improvements" at bounding box center [694, 158] width 450 height 18
click at [469, 149] on select "Select Seasons Assisted Living Site Improvements" at bounding box center [694, 158] width 450 height 18
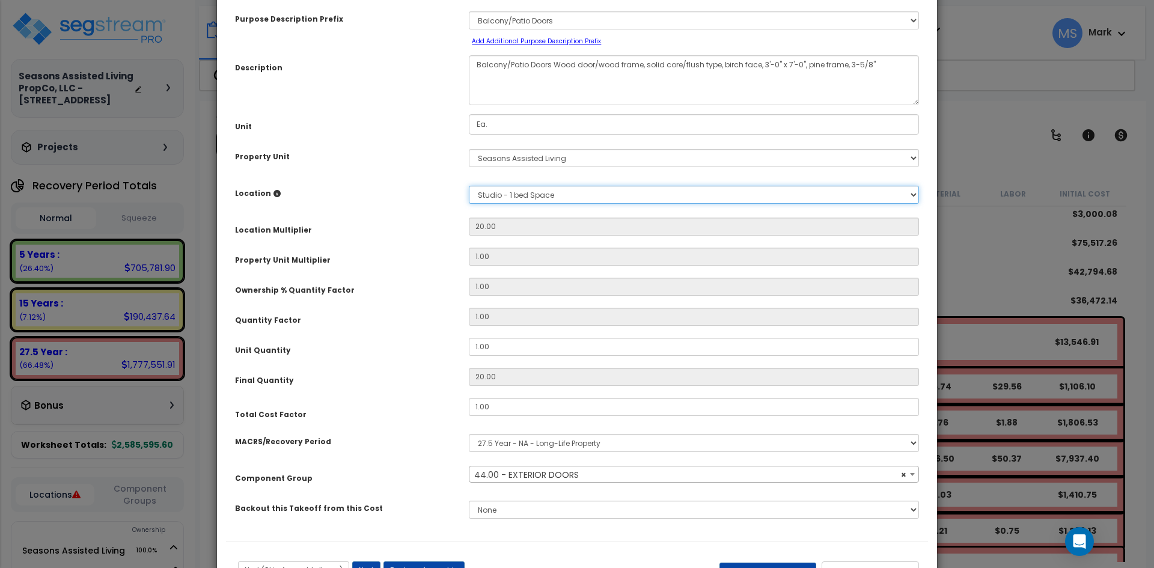
click at [561, 191] on select "Select Building Building Interior Studio - 1 bed Space Studio -2 bed Space Add …" at bounding box center [694, 195] width 450 height 18
select select "6"
click at [469, 186] on select "Select Building Building Interior Studio - 1 bed Space Studio -2 bed Space Add …" at bounding box center [694, 195] width 450 height 18
type input "1"
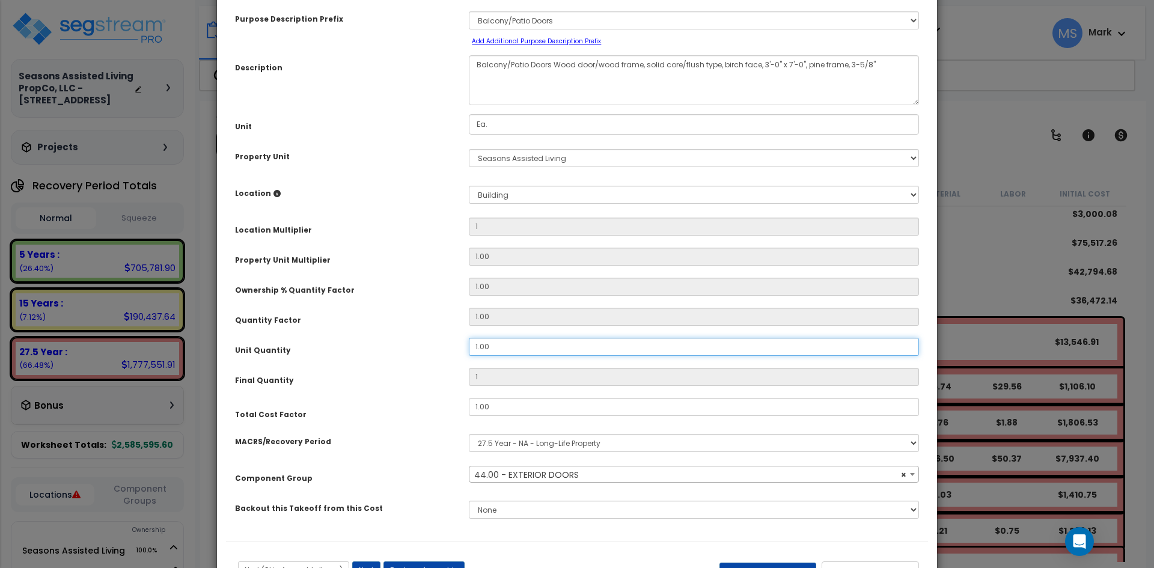
click at [478, 347] on input "1.00" at bounding box center [694, 347] width 450 height 18
type input ".00"
type input "0"
type input "7.00"
type input "7"
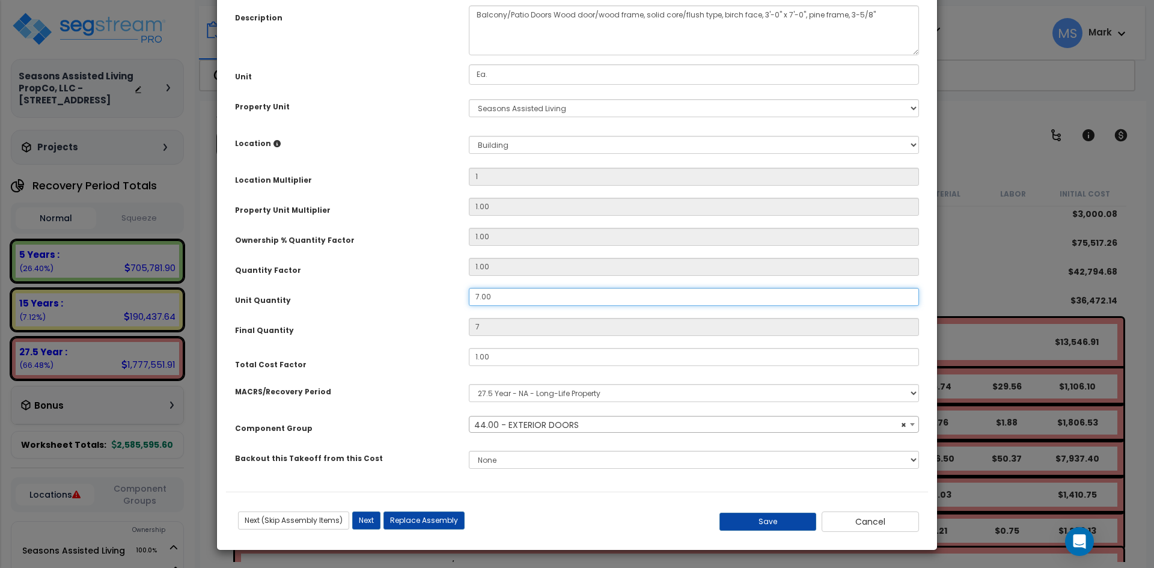
scroll to position [111, 0]
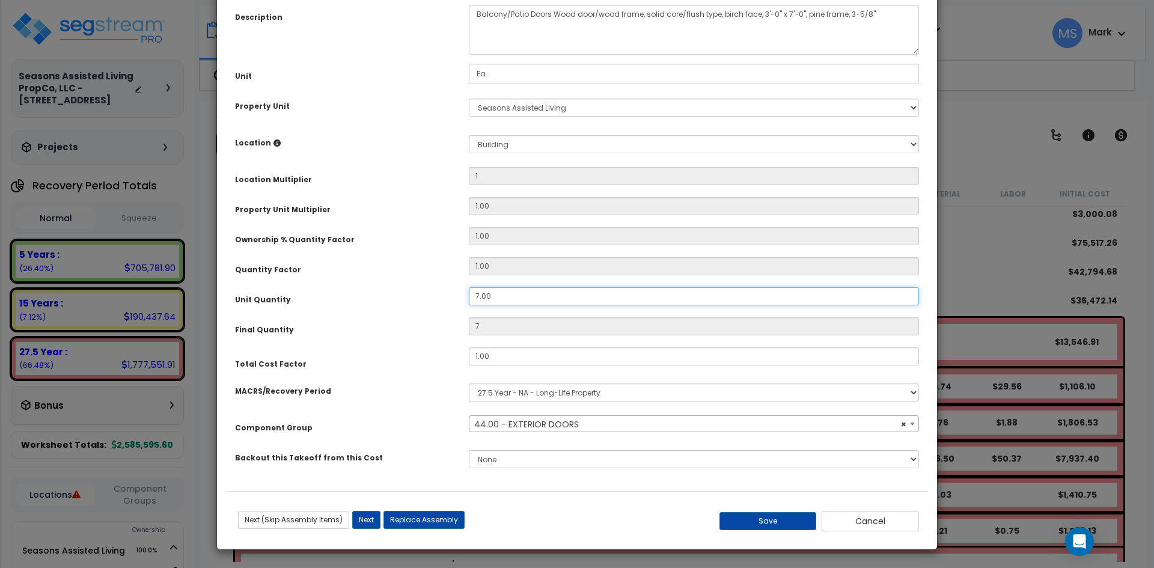
type input "7.00"
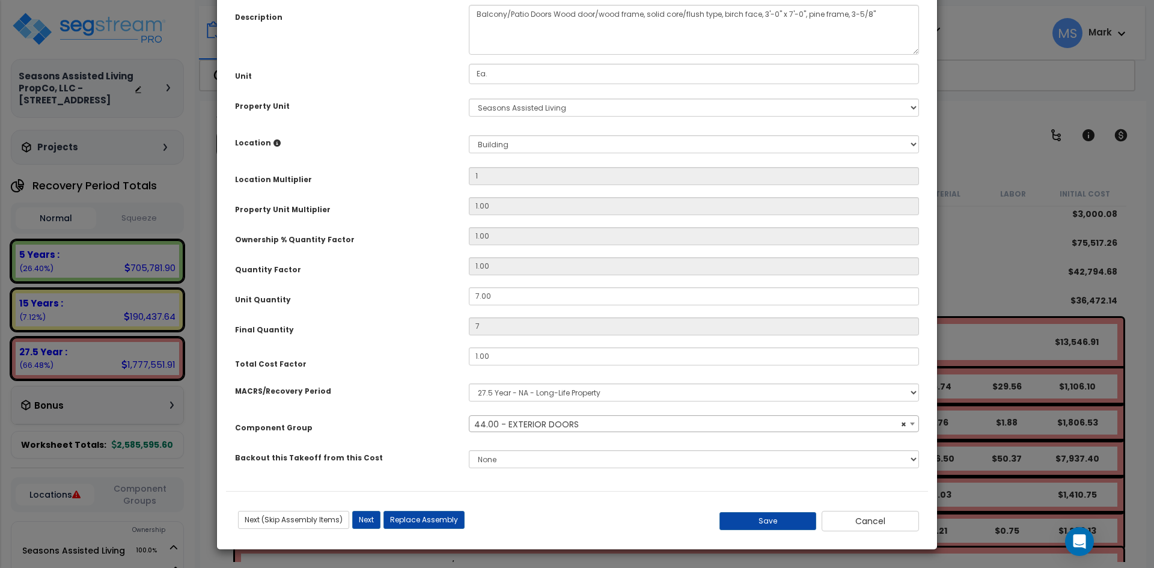
click at [753, 511] on div "Save Cancel" at bounding box center [811, 521] width 234 height 20
click at [753, 519] on button "Save" at bounding box center [767, 521] width 97 height 18
type input "1.00"
type input "7.00"
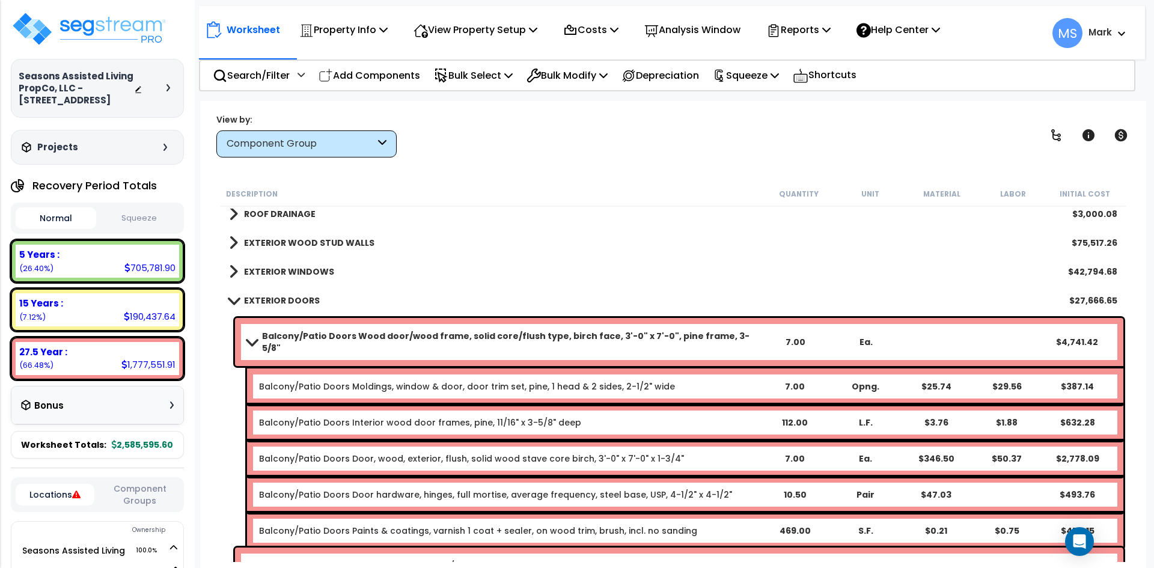
click at [294, 337] on b "Balcony/Patio Doors Wood door/wood frame, solid core/flush type, birch face, 3'…" at bounding box center [511, 342] width 498 height 24
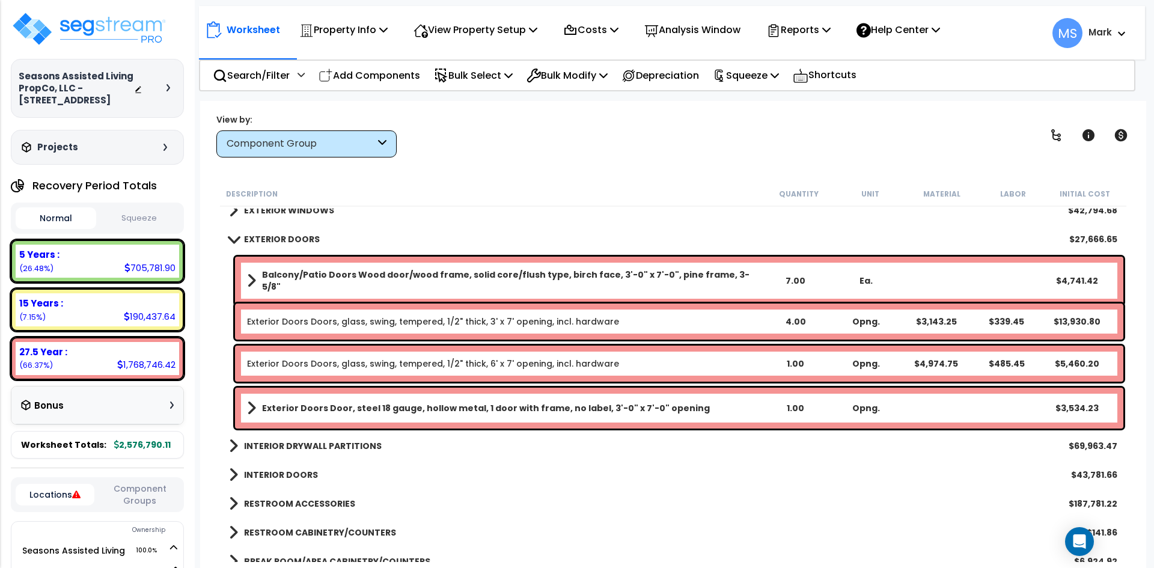
scroll to position [240, 0]
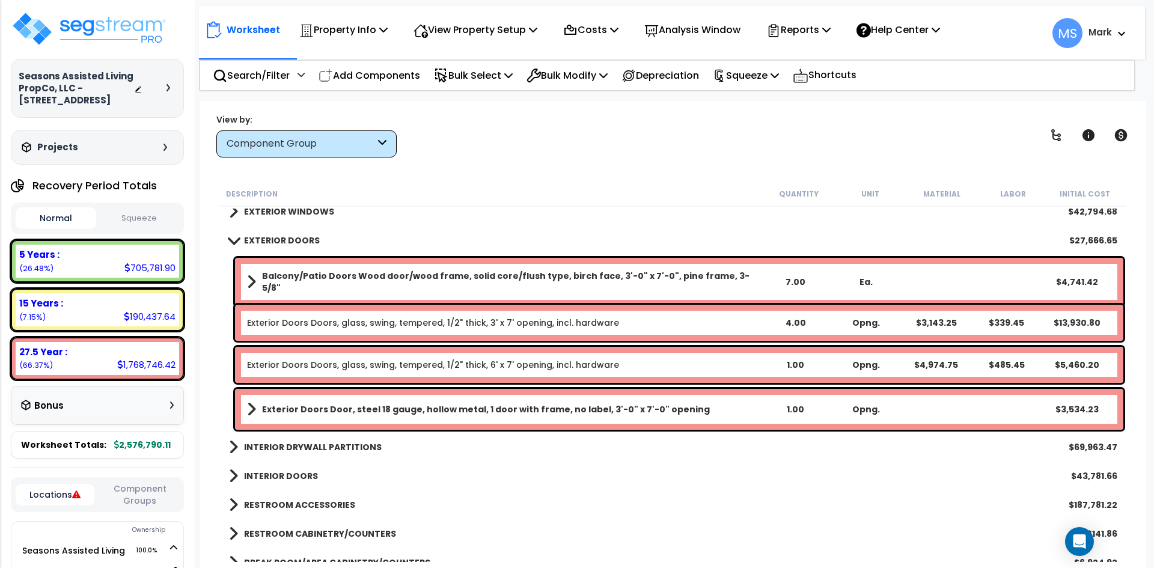
click at [282, 233] on link "EXTERIOR DOORS" at bounding box center [274, 240] width 91 height 17
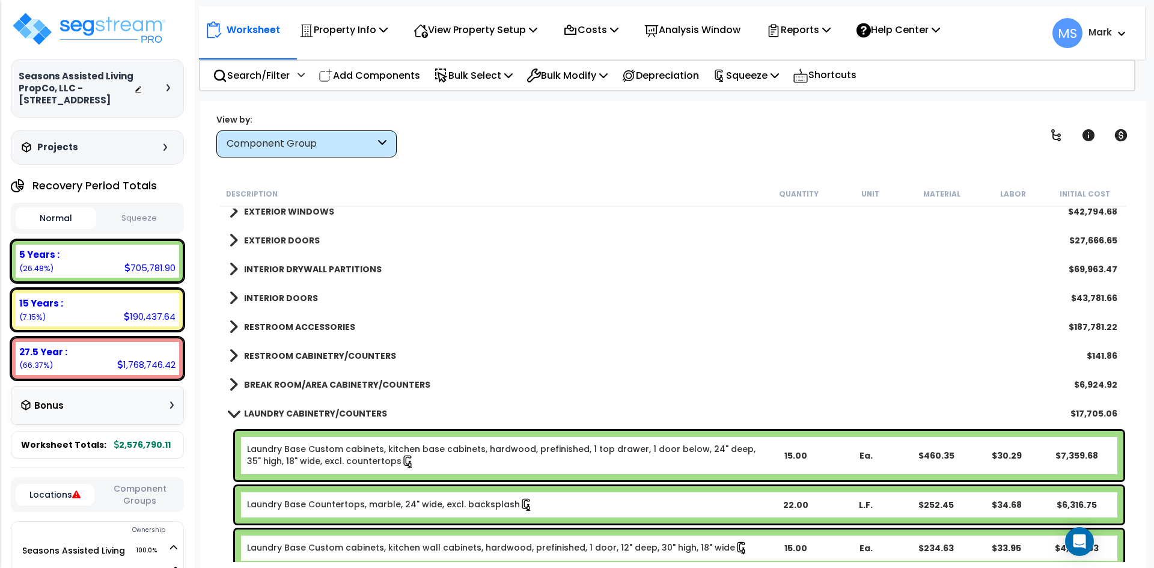
click at [285, 266] on b "INTERIOR DRYWALL PARTITIONS" at bounding box center [313, 269] width 138 height 12
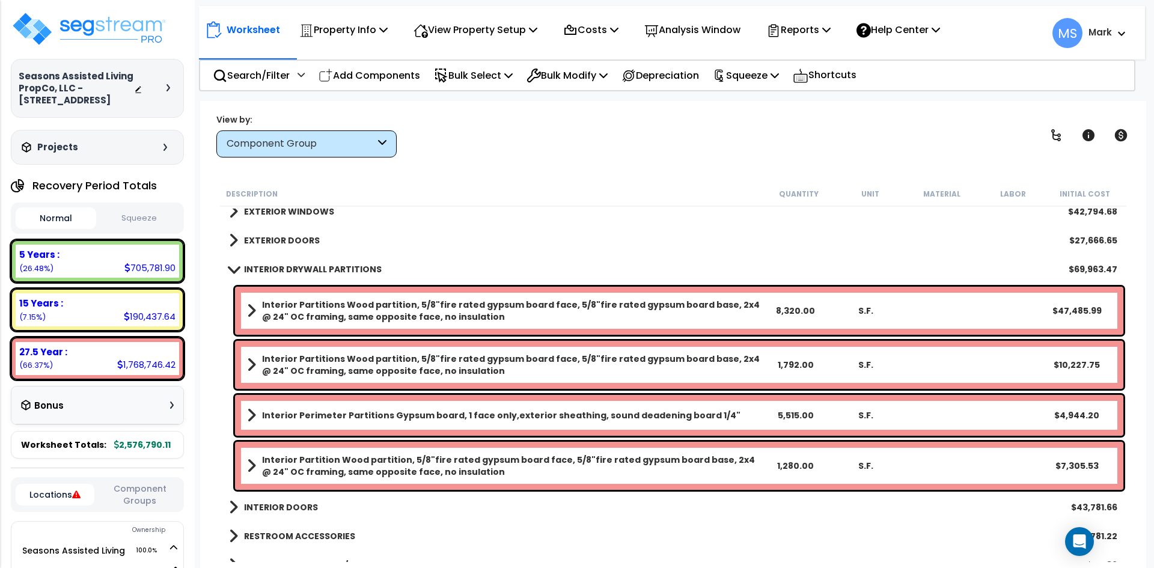
click at [285, 266] on b "INTERIOR DRYWALL PARTITIONS" at bounding box center [313, 269] width 138 height 12
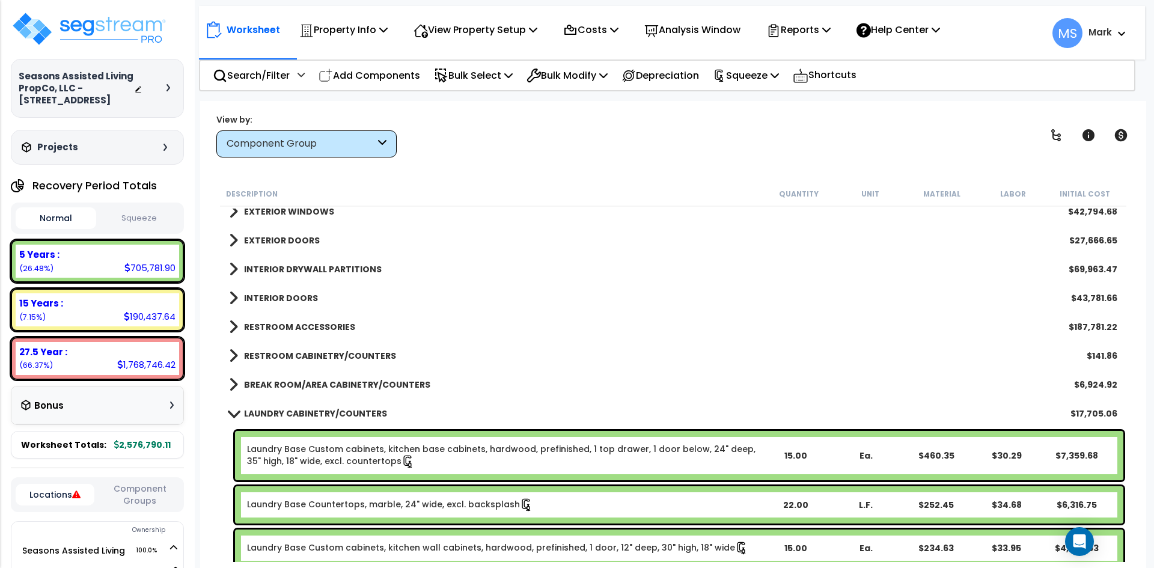
click at [287, 301] on b "INTERIOR DOORS" at bounding box center [281, 298] width 74 height 12
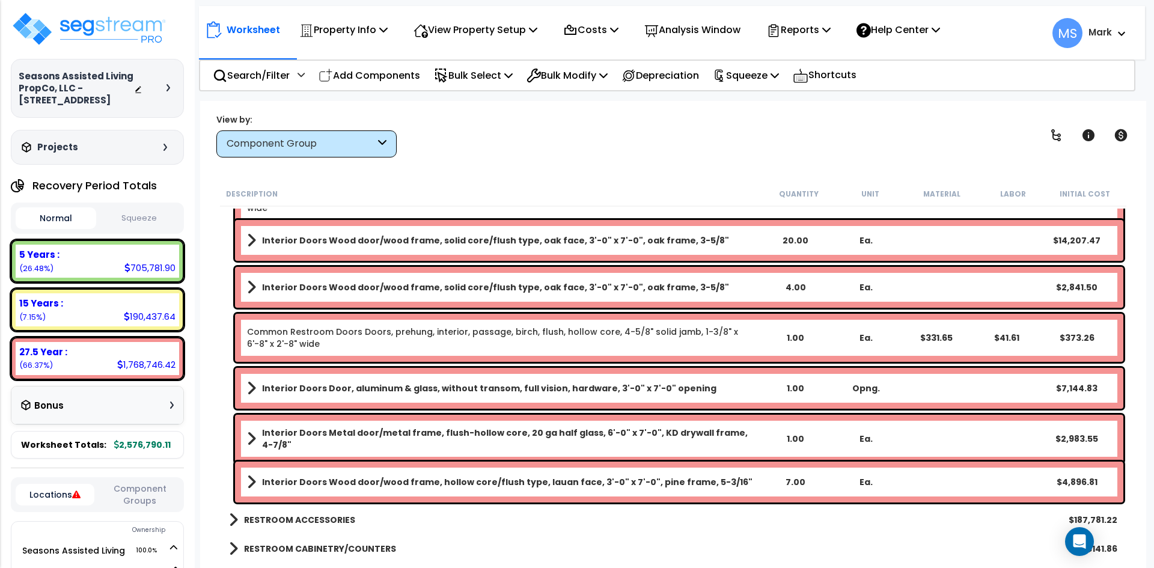
scroll to position [421, 0]
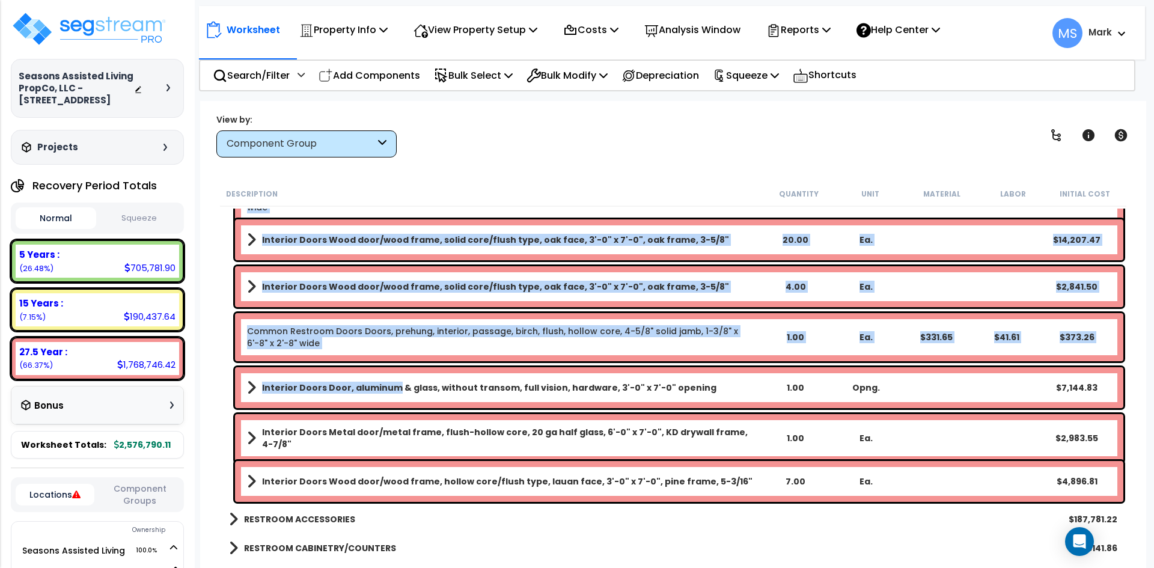
click at [392, 397] on div "Interior Doors Door, aluminum & glass, without transom, full vision, hardware, …" at bounding box center [679, 387] width 888 height 41
click at [398, 393] on b "Interior Doors Door, aluminum & glass, without transom, full vision, hardware, …" at bounding box center [489, 388] width 454 height 12
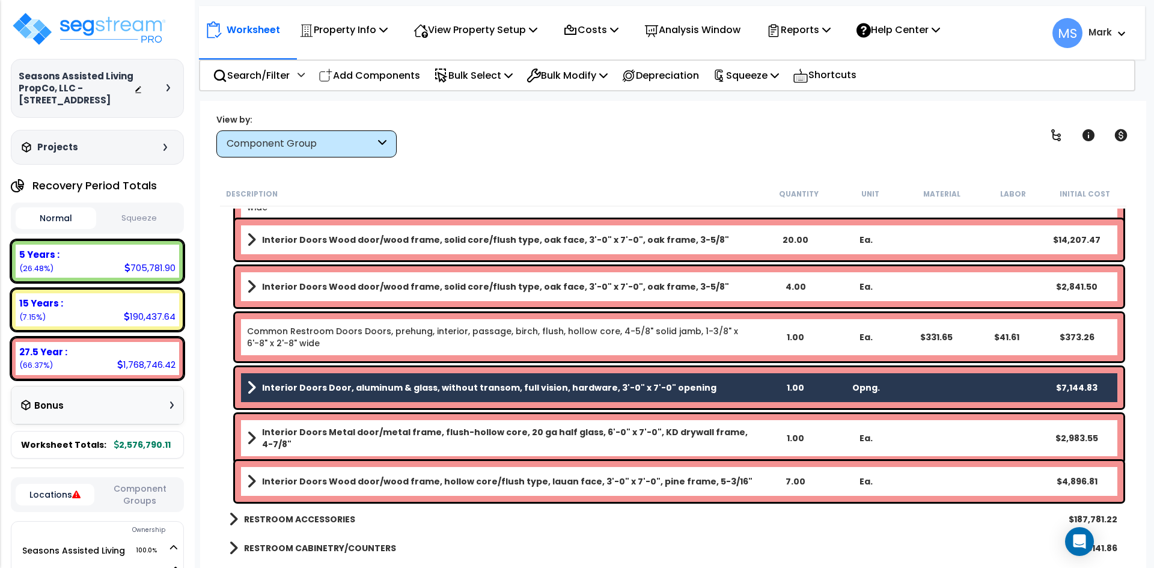
click at [427, 425] on div "Interior Doors Metal door/metal frame, flush-hollow core, 20 ga half glass, 6'-…" at bounding box center [679, 438] width 888 height 48
click at [384, 436] on b "Interior Doors Metal door/metal frame, flush-hollow core, 20 ga half glass, 6'-…" at bounding box center [511, 438] width 498 height 24
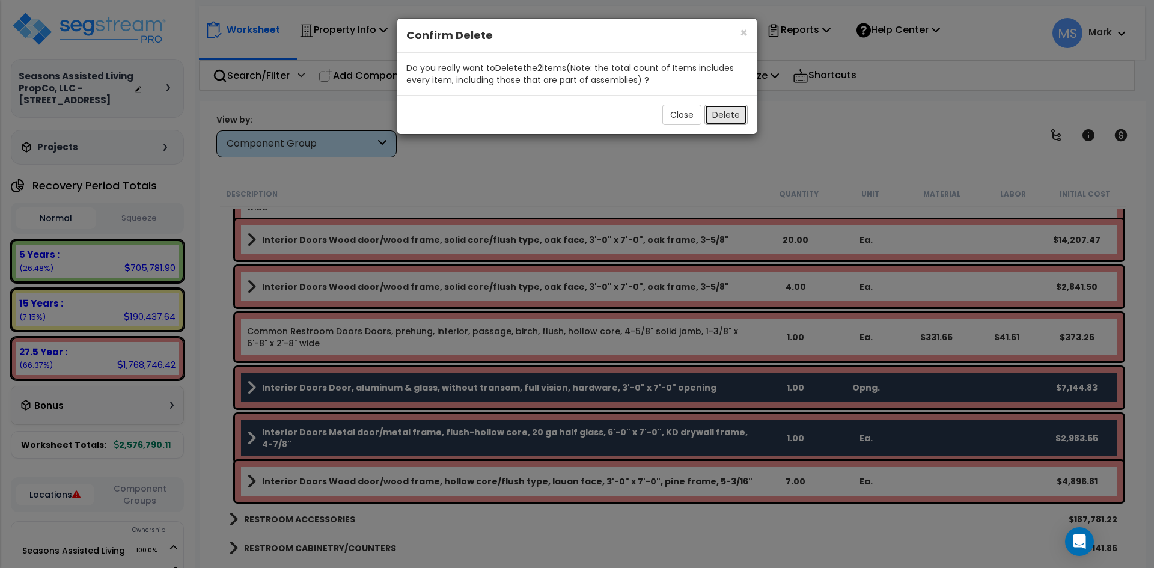
click at [739, 108] on button "Delete" at bounding box center [725, 115] width 43 height 20
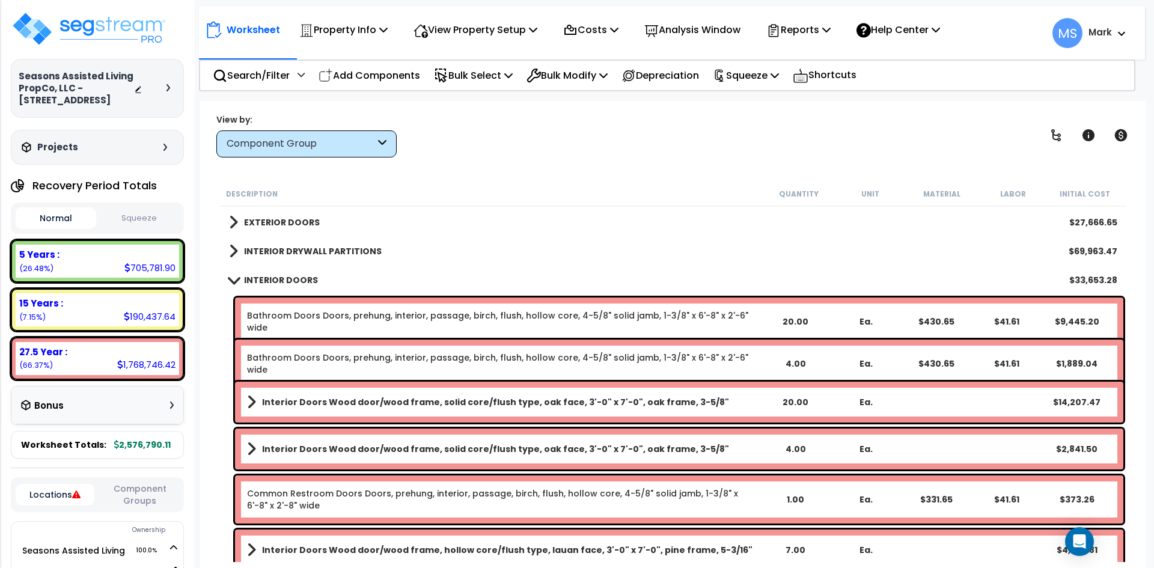
scroll to position [240, 0]
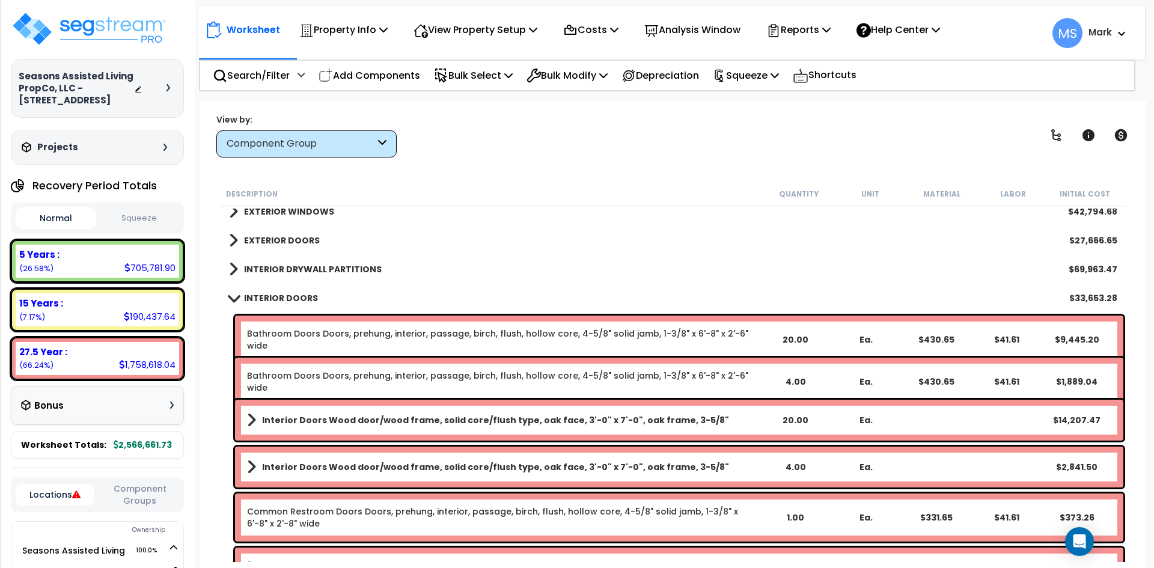
click at [273, 299] on b "INTERIOR DOORS" at bounding box center [281, 298] width 74 height 12
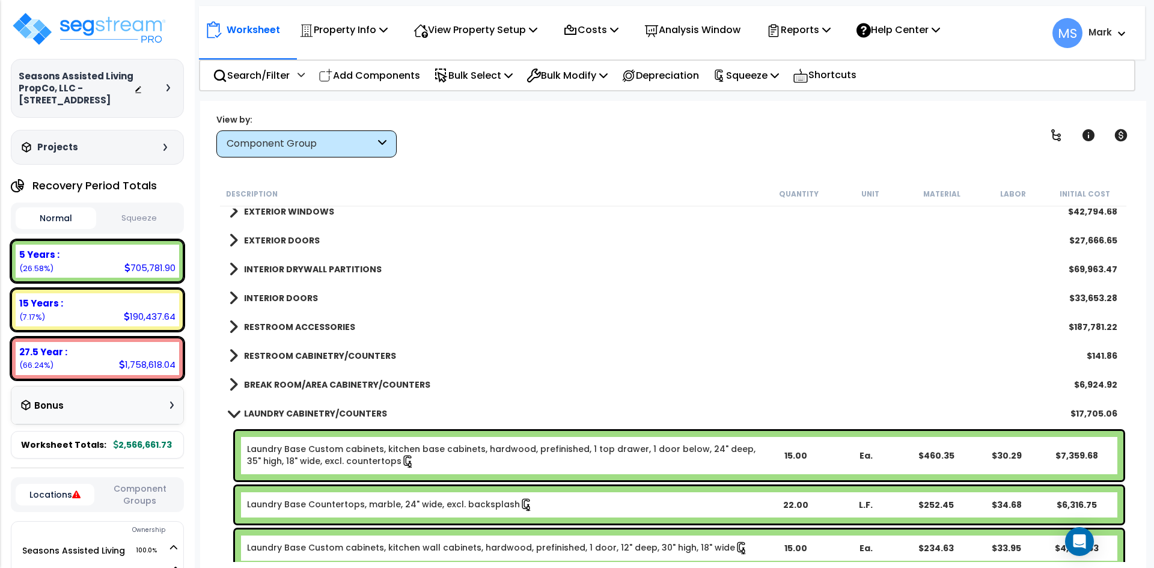
click at [310, 322] on b "RESTROOM ACCESSORIES" at bounding box center [299, 327] width 111 height 12
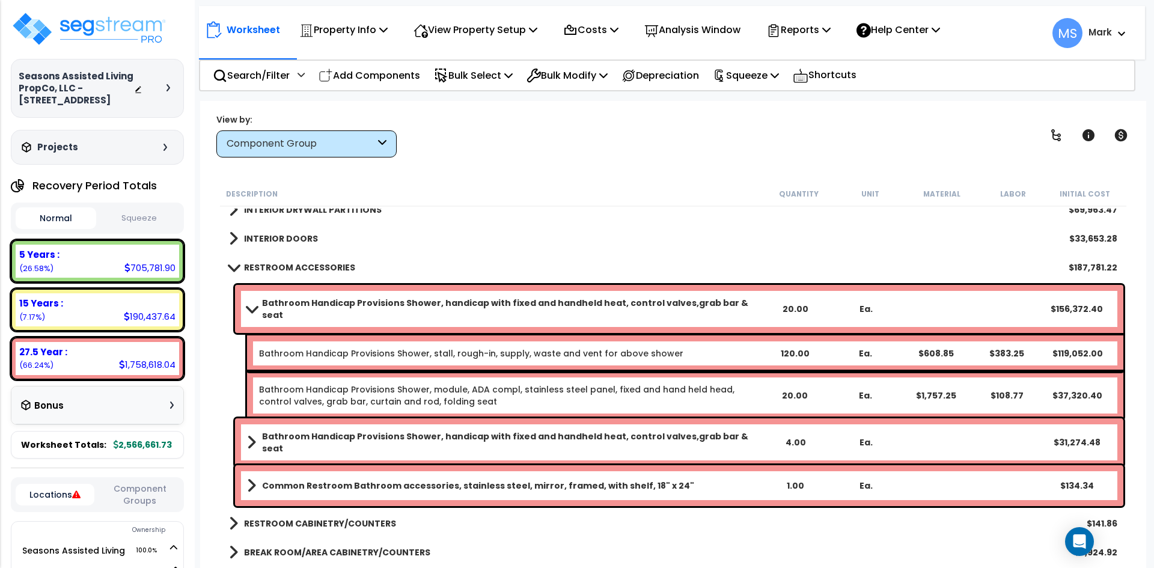
scroll to position [301, 0]
click at [538, 305] on b "Bathroom Handicap Provisions Shower, handicap with fixed and handheld heat, con…" at bounding box center [511, 308] width 498 height 24
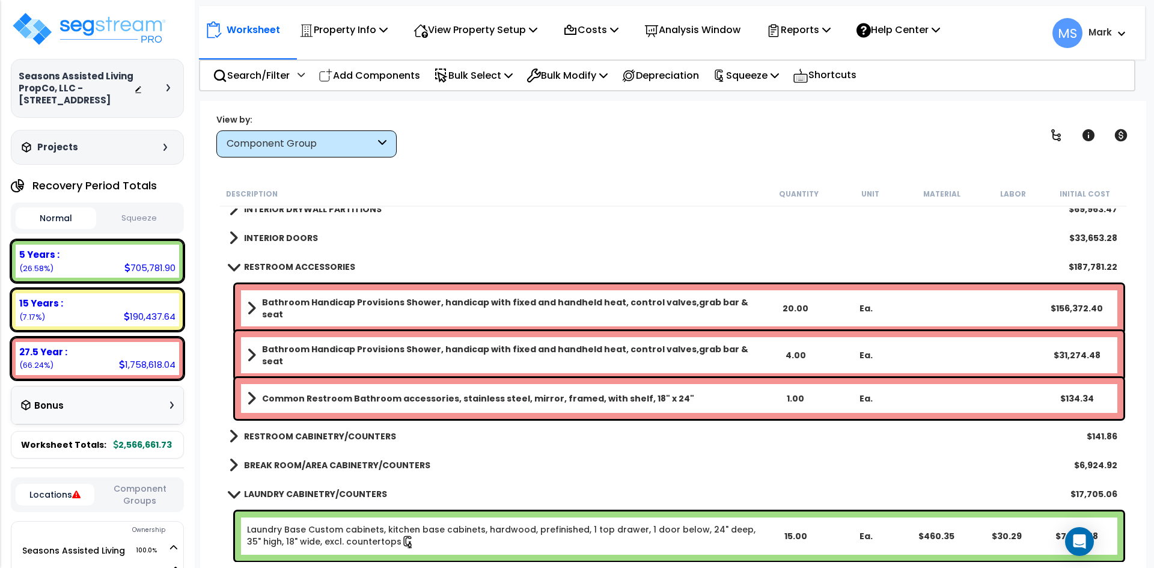
click at [265, 264] on b "RESTROOM ACCESSORIES" at bounding box center [299, 267] width 111 height 12
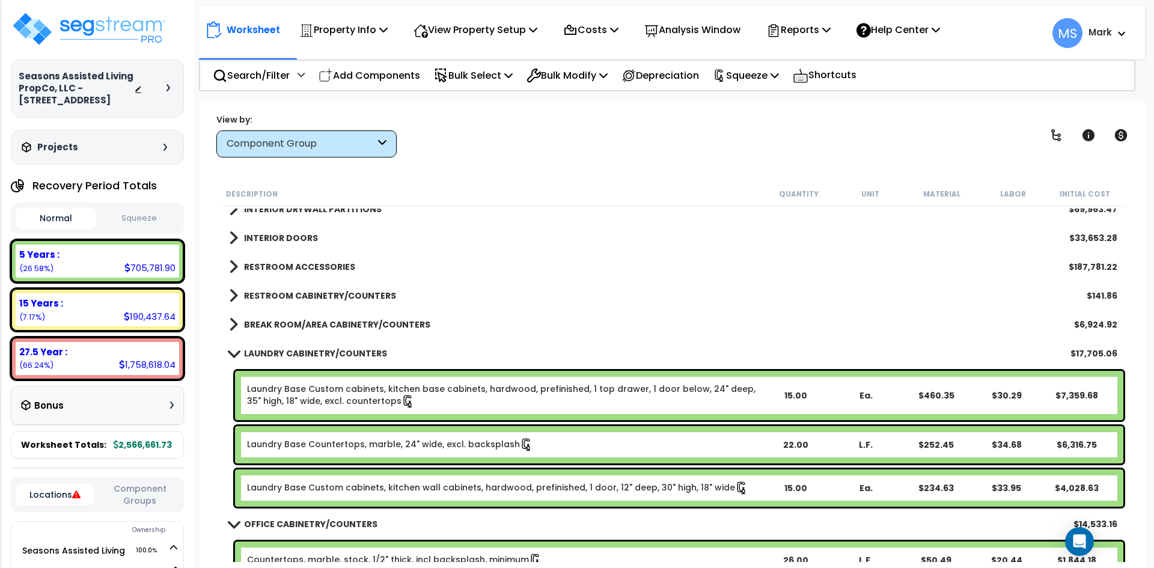
click at [288, 294] on b "RESTROOM CABINETRY/COUNTERS" at bounding box center [320, 296] width 152 height 12
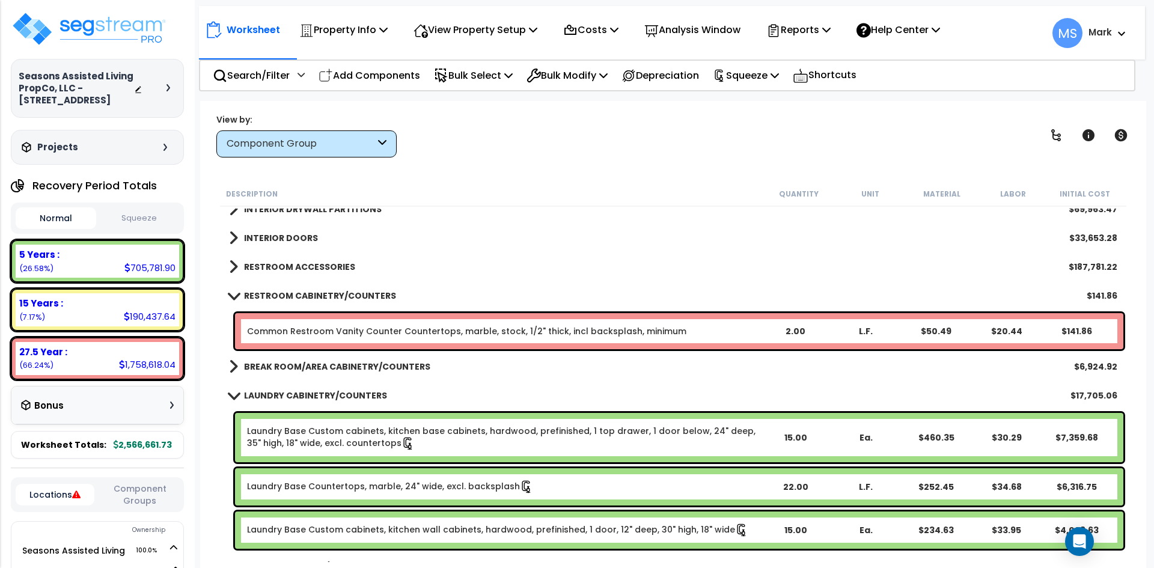
click at [320, 294] on b "RESTROOM CABINETRY/COUNTERS" at bounding box center [320, 296] width 152 height 12
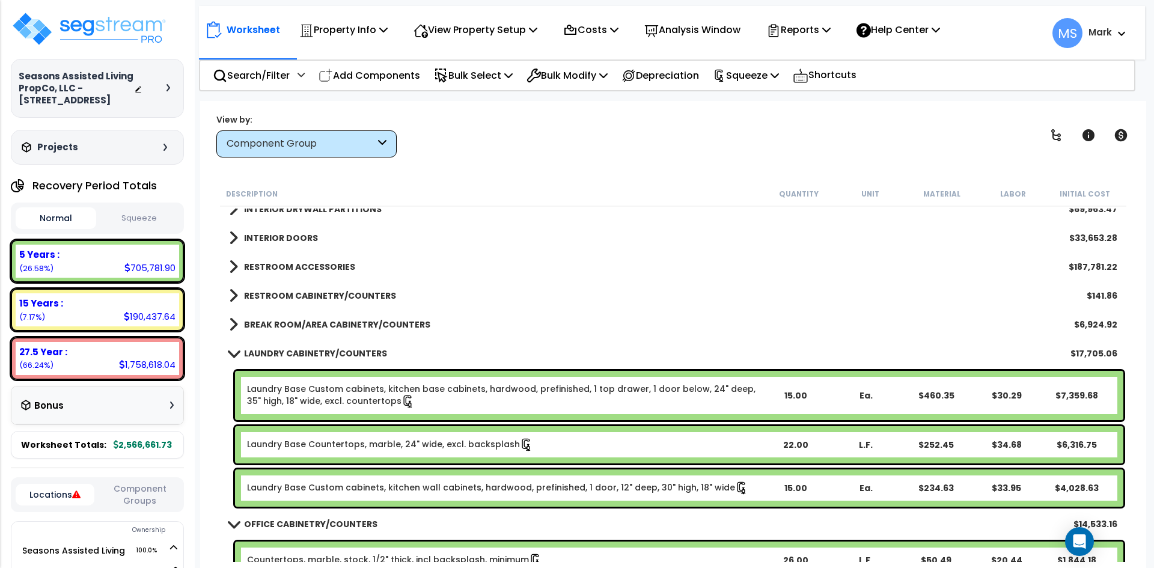
click at [332, 295] on b "RESTROOM CABINETRY/COUNTERS" at bounding box center [320, 296] width 152 height 12
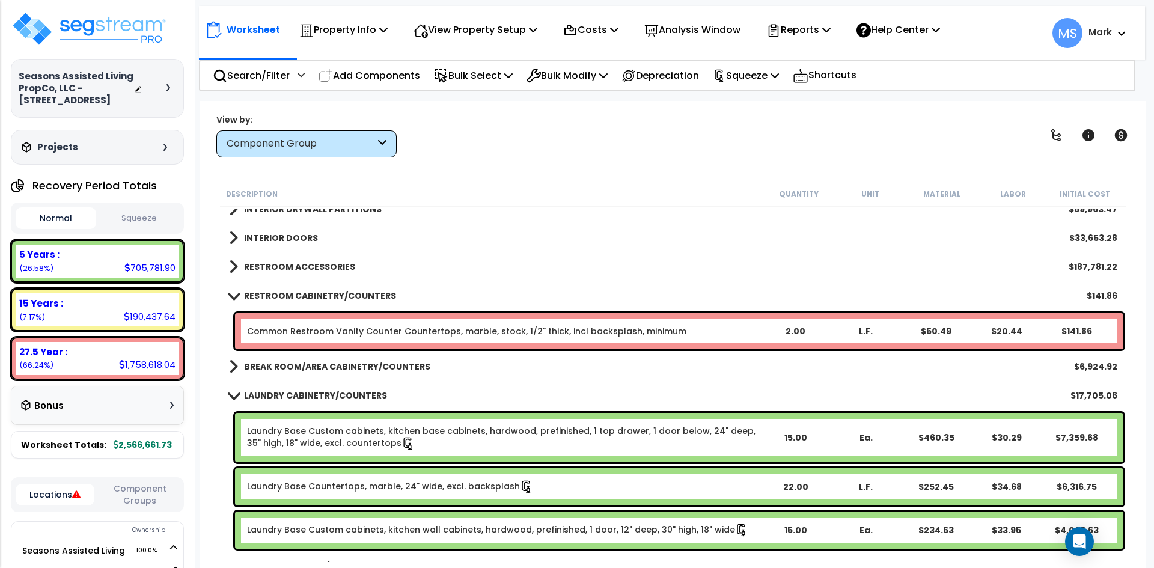
click at [404, 328] on link "Common Restroom Vanity Counter Countertops, marble, stock, 1/2" thick, incl bac…" at bounding box center [466, 331] width 439 height 12
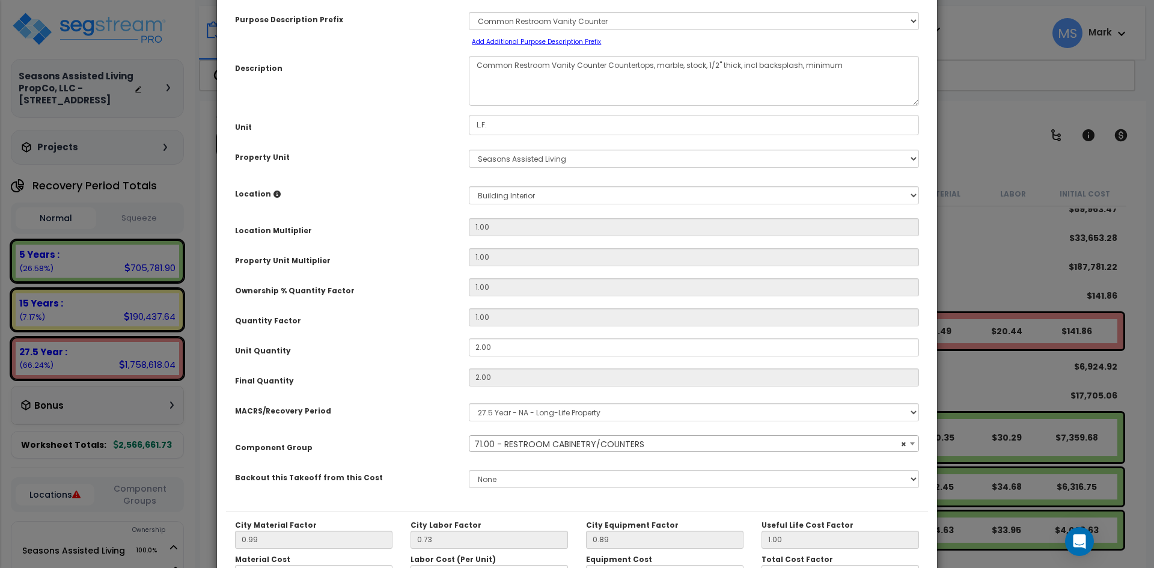
scroll to position [60, 0]
select select "45901"
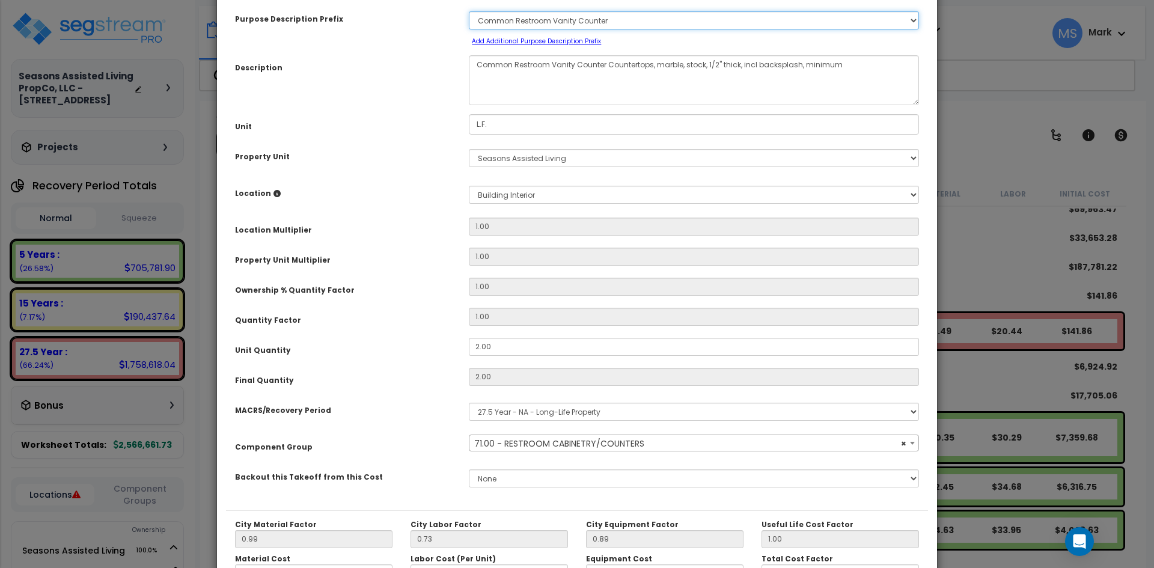
click at [677, 20] on select "Select A/V System A/V System A/V System Equipment A/V System Equipment A/V Syst…" at bounding box center [694, 20] width 450 height 18
select select "62982"
click at [469, 11] on select "Select A/V System A/V System A/V System Equipment A/V System Equipment A/V Syst…" at bounding box center [694, 20] width 450 height 18
click at [627, 20] on select "Select A/V System A/V System A/V System Equipment A/V System Equipment A/V Syst…" at bounding box center [694, 20] width 450 height 18
click at [469, 11] on select "Select A/V System A/V System A/V System Equipment A/V System Equipment A/V Syst…" at bounding box center [694, 20] width 450 height 18
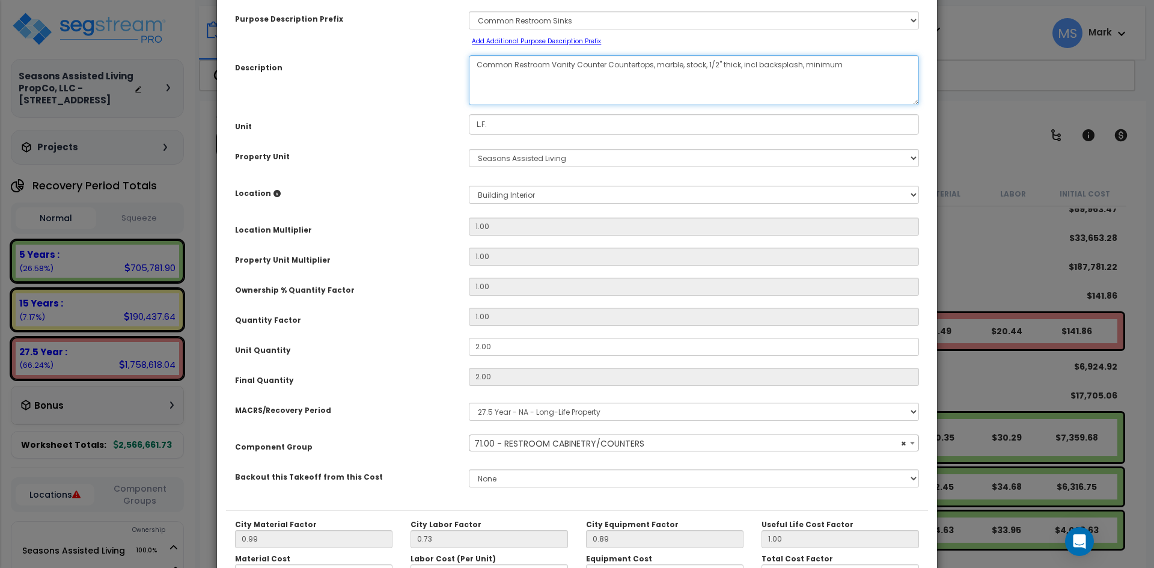
drag, startPoint x: 551, startPoint y: 65, endPoint x: 608, endPoint y: 66, distance: 57.7
click at [608, 66] on textarea "Common Restroom Vanity Counter Countertops, marble, stock, 1/2" thick, incl bac…" at bounding box center [694, 80] width 450 height 50
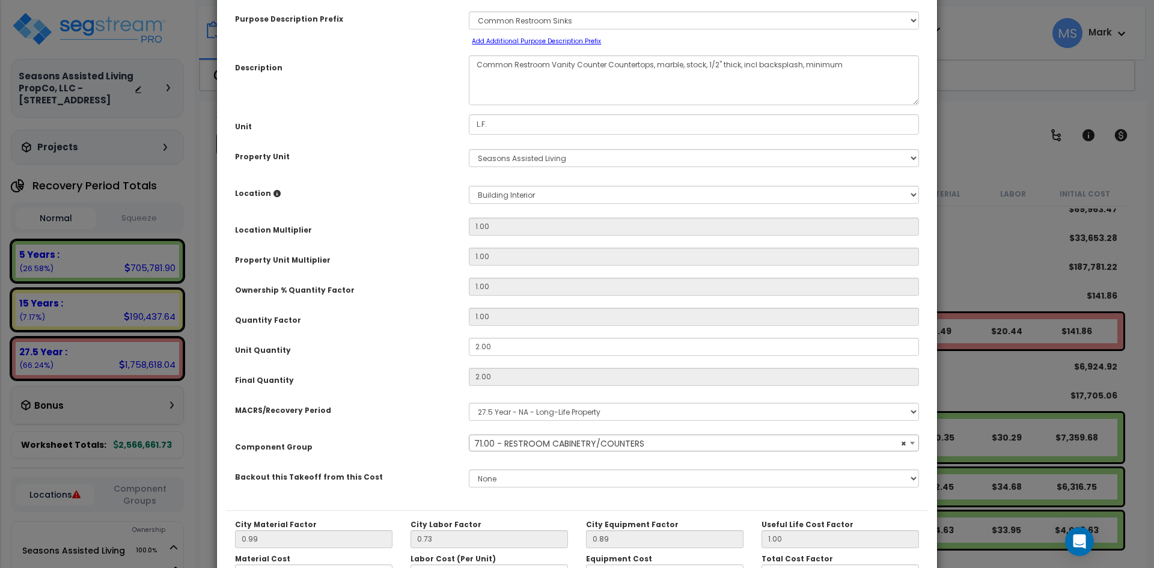
click at [453, 66] on div "Description" at bounding box center [343, 65] width 234 height 21
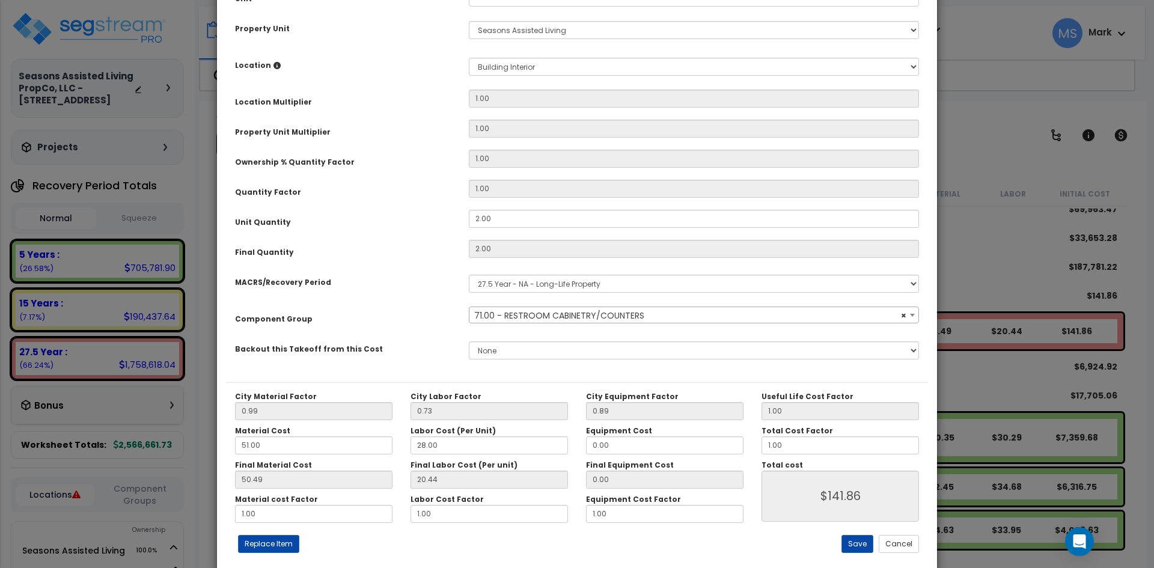
scroll to position [210, 0]
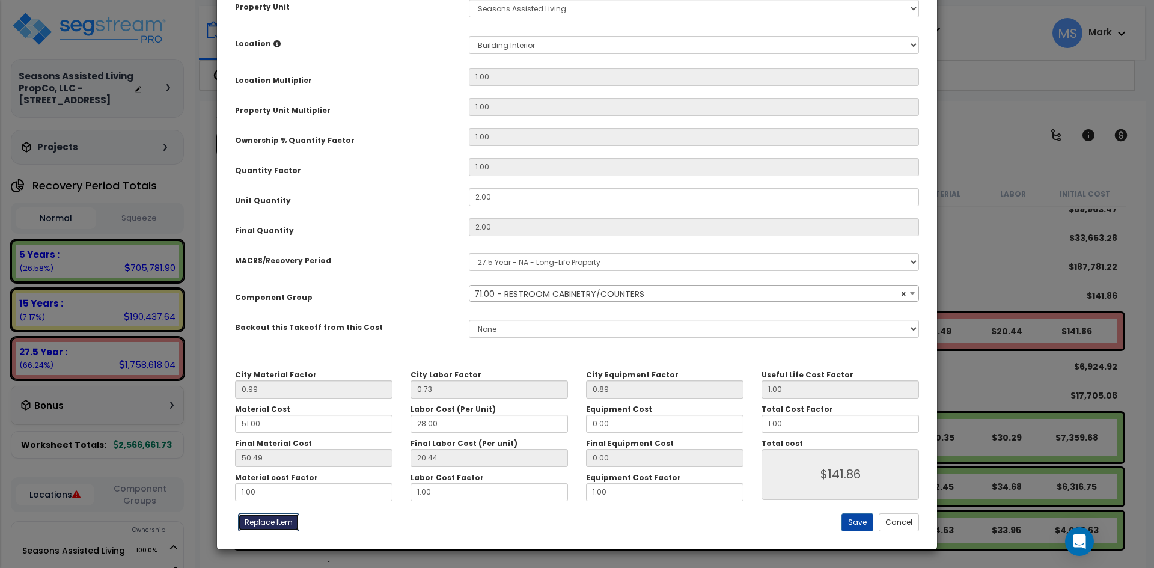
click at [264, 515] on button "Replace Item" at bounding box center [268, 522] width 61 height 18
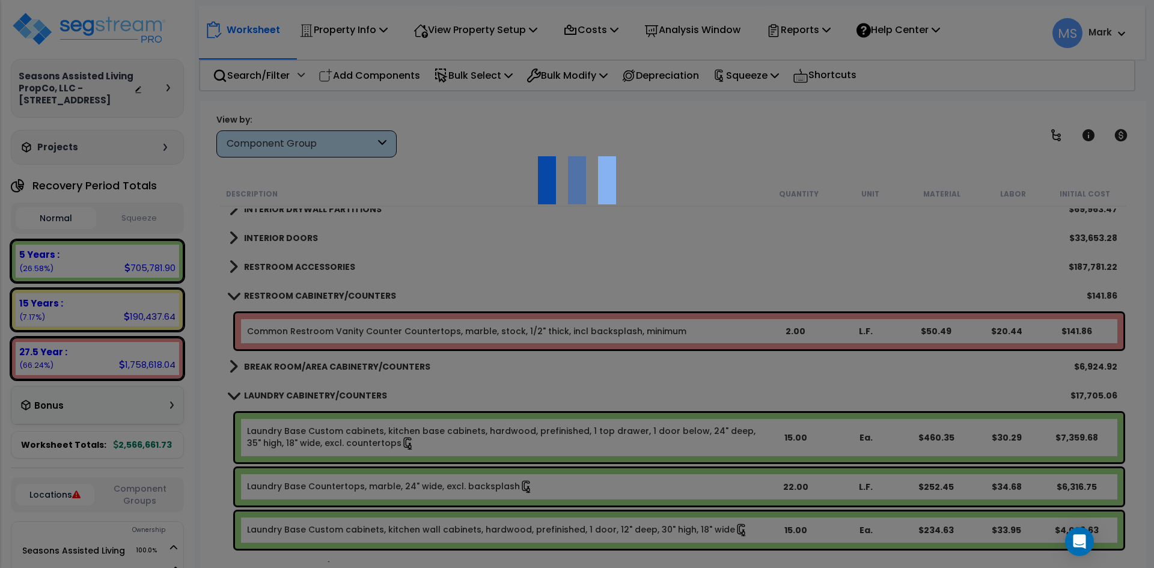
type input "2"
type input "L.F."
select select "166867"
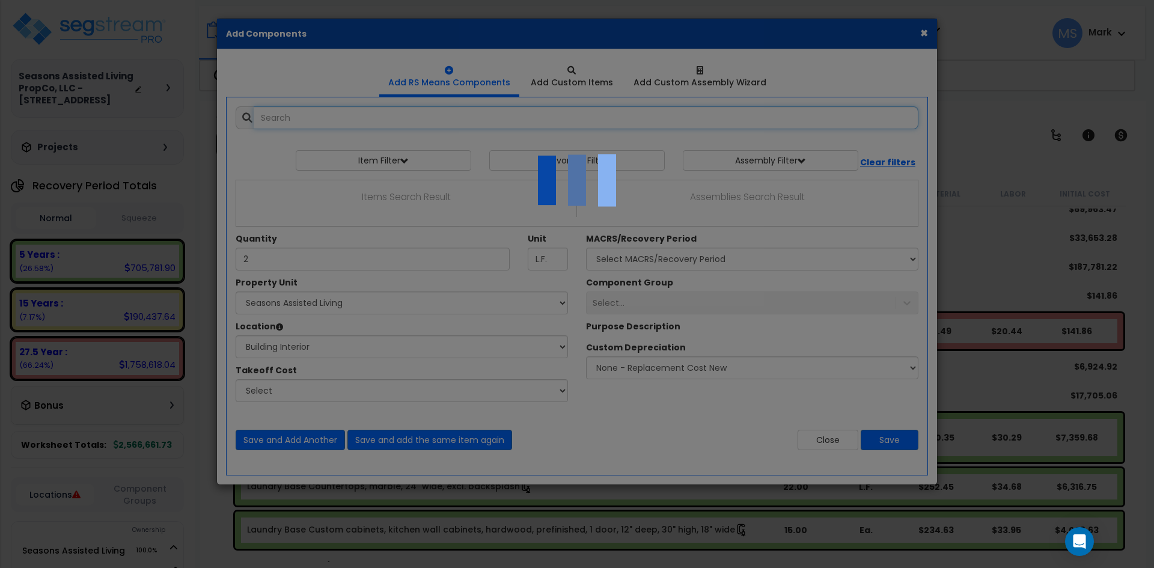
select select "461"
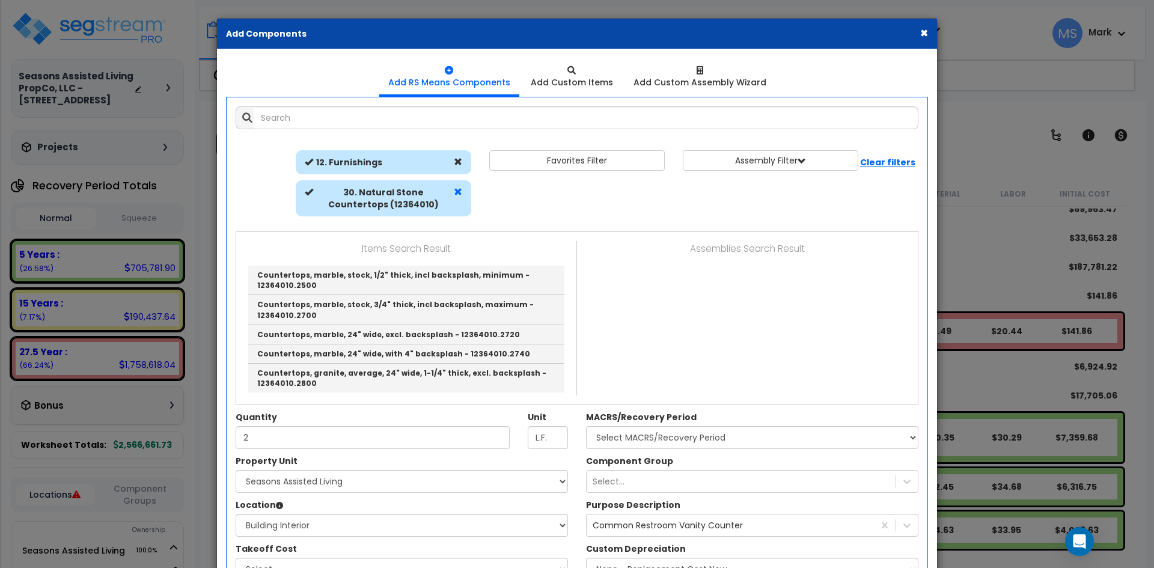
click at [459, 189] on span at bounding box center [458, 192] width 8 height 8
select select
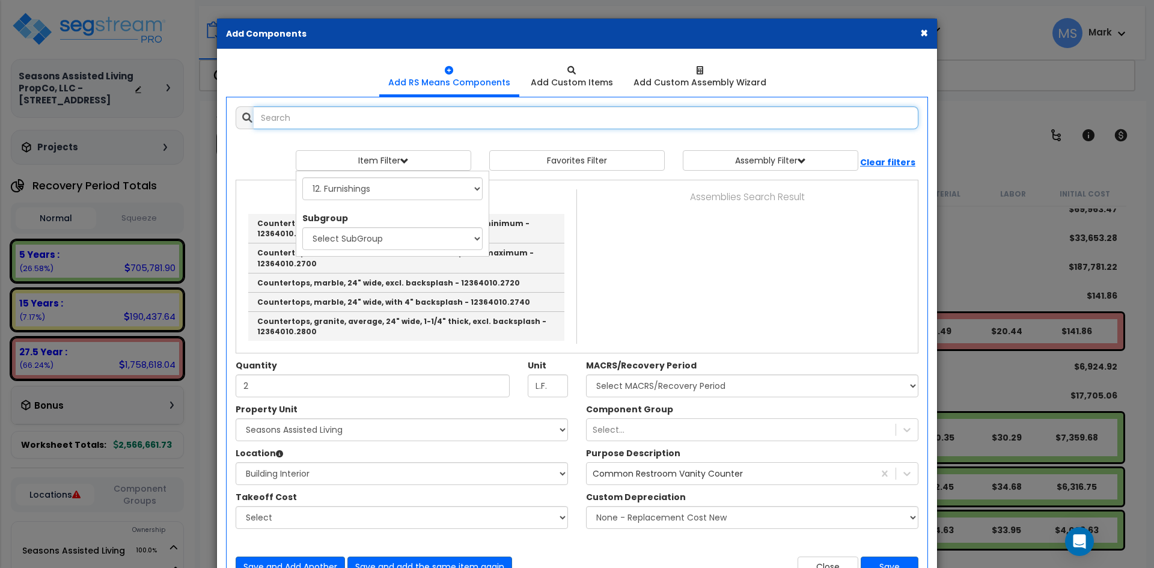
click at [350, 114] on input "text" at bounding box center [586, 117] width 665 height 23
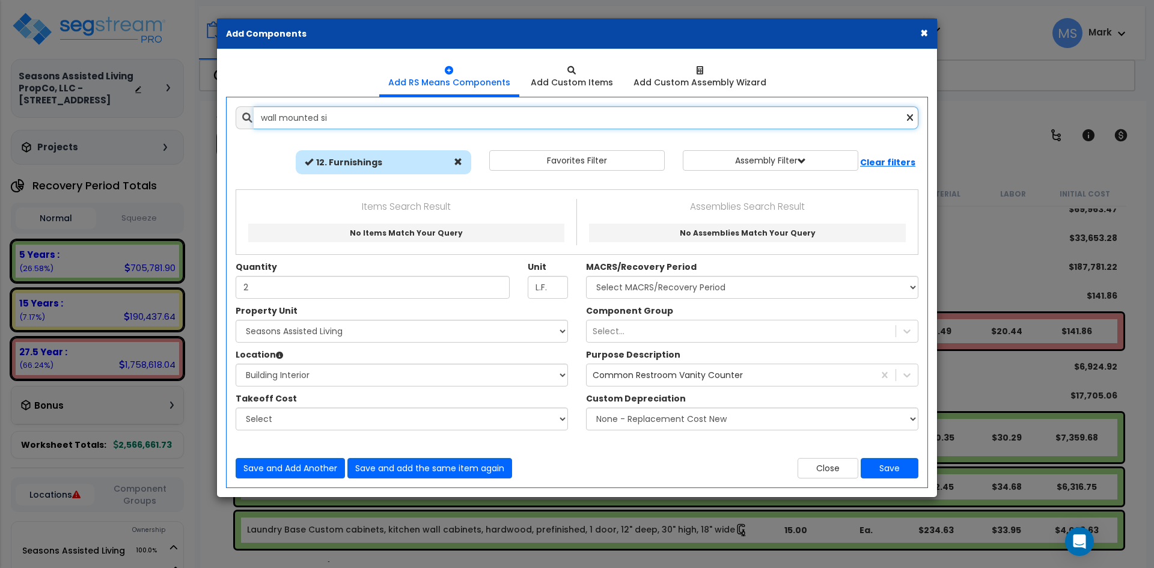
type input "wall mounted si"
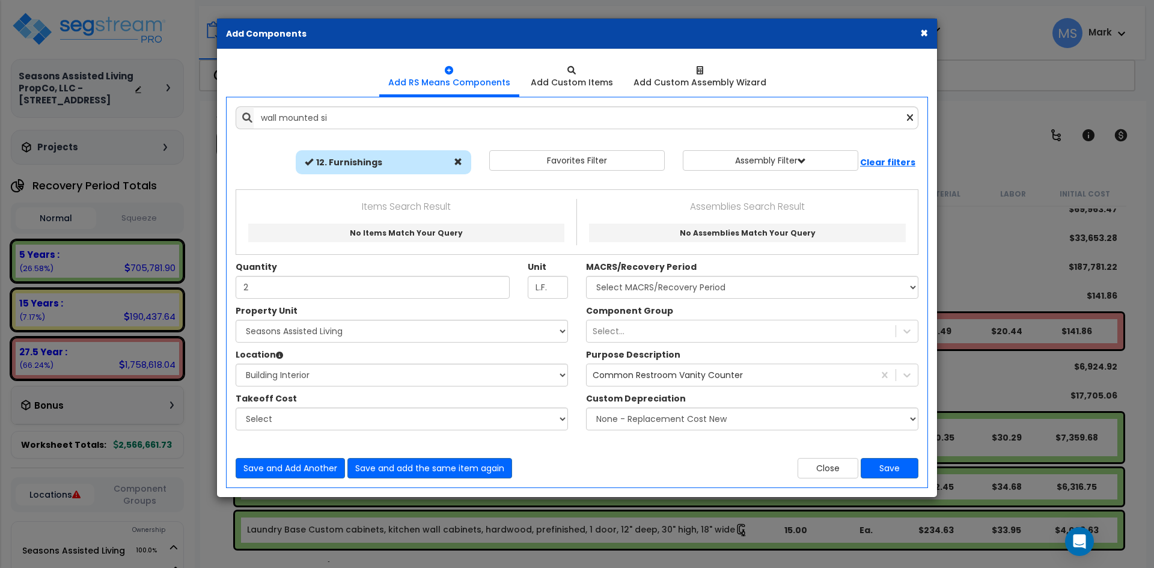
click at [924, 35] on button "×" at bounding box center [924, 32] width 8 height 13
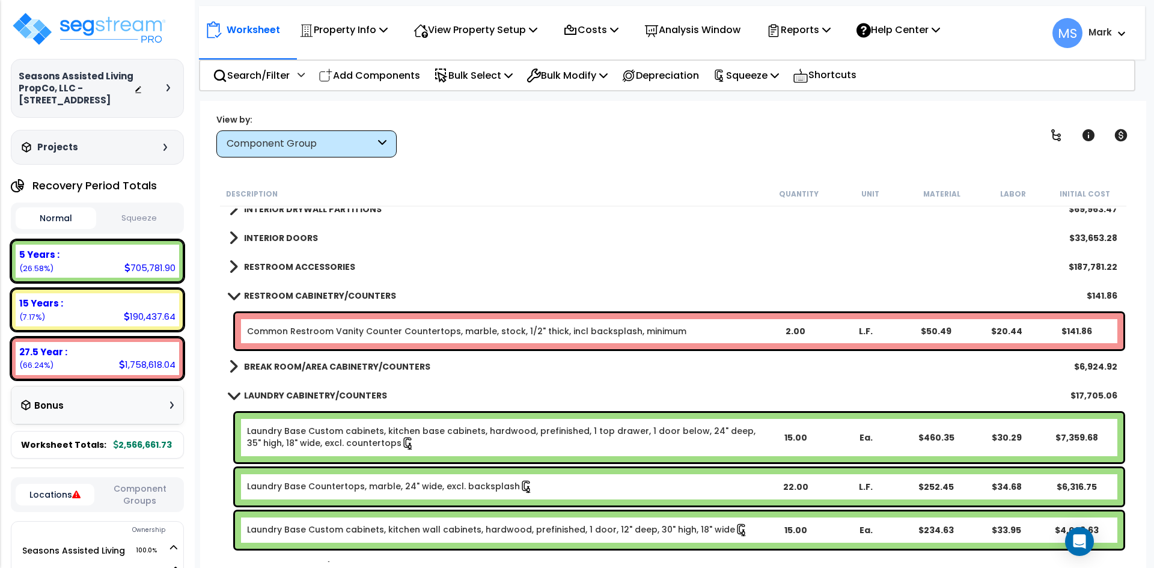
click at [330, 326] on link "Common Restroom Vanity Counter Countertops, marble, stock, 1/2" thick, incl bac…" at bounding box center [466, 331] width 439 height 12
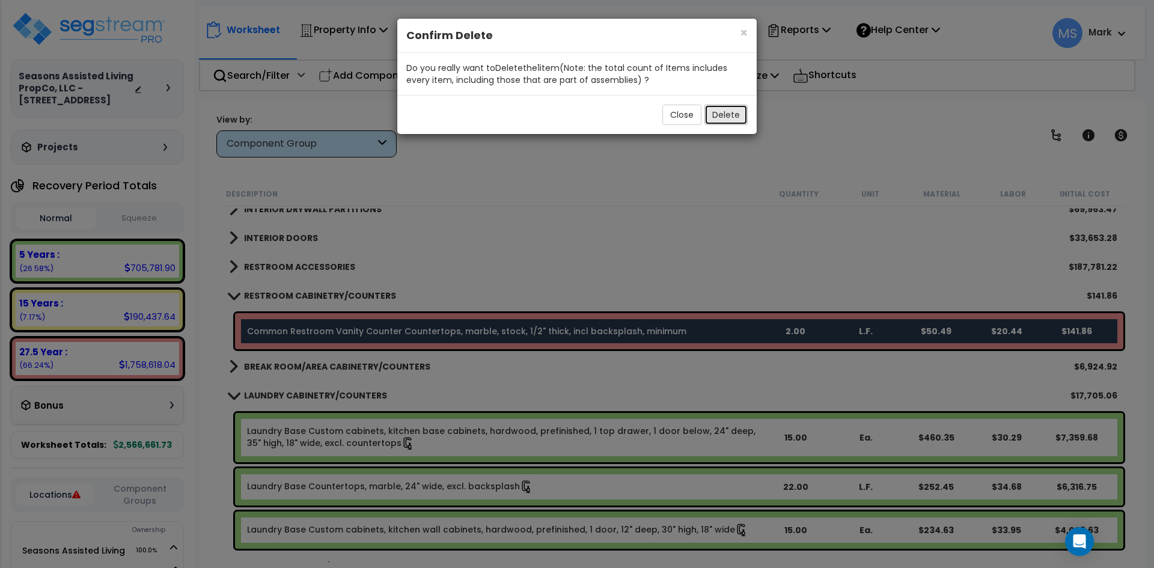
click at [734, 118] on button "Delete" at bounding box center [725, 115] width 43 height 20
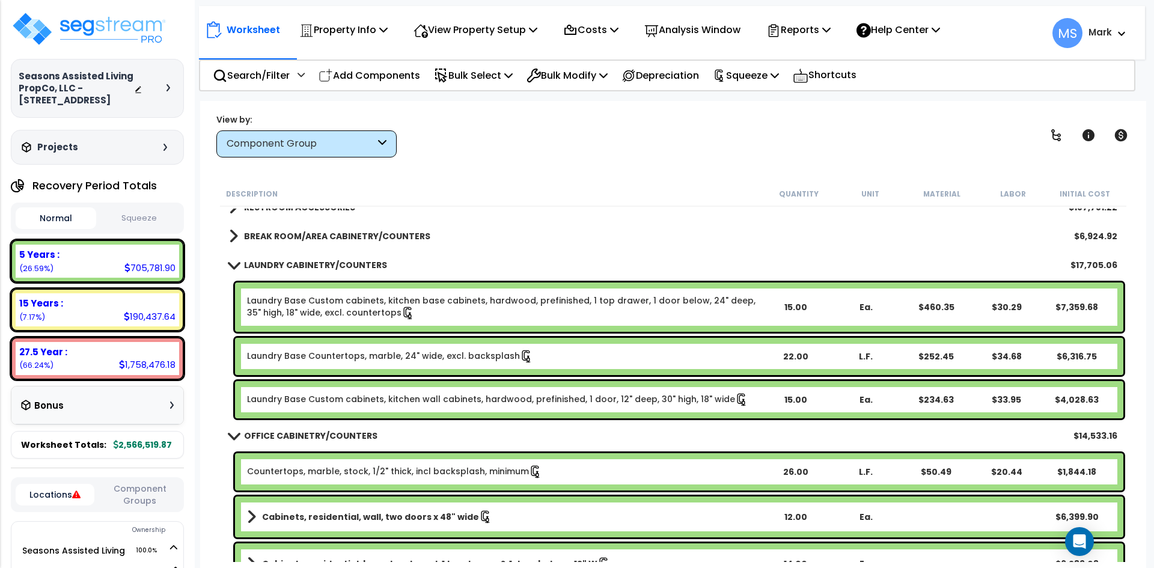
scroll to position [361, 0]
click at [324, 264] on b "LAUNDRY CABINETRY/COUNTERS" at bounding box center [315, 264] width 143 height 12
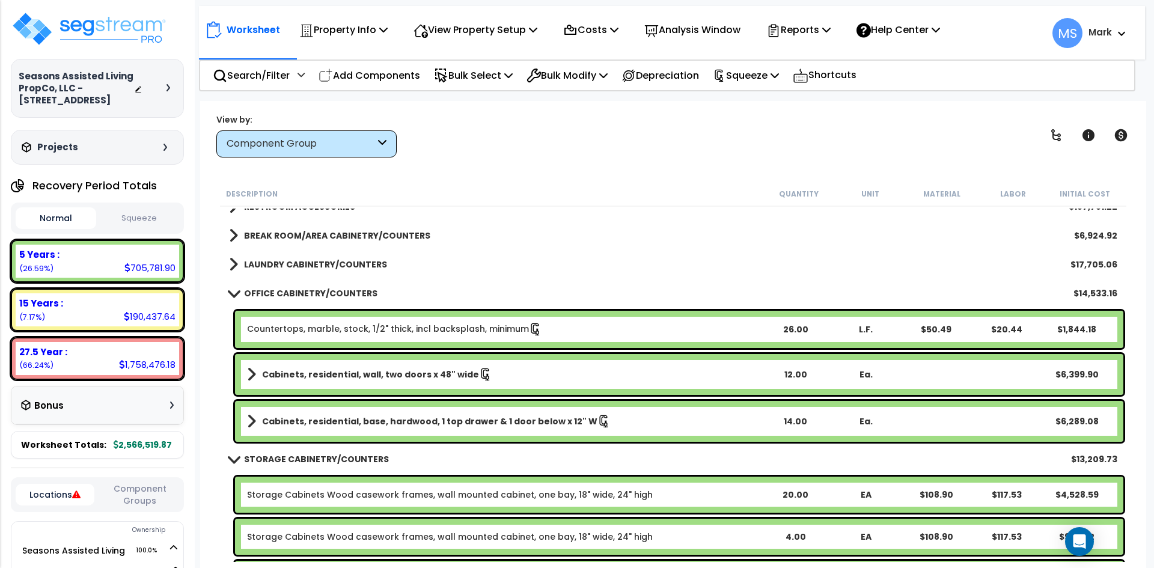
click at [316, 295] on b "OFFICE CABINETRY/COUNTERS" at bounding box center [310, 293] width 133 height 12
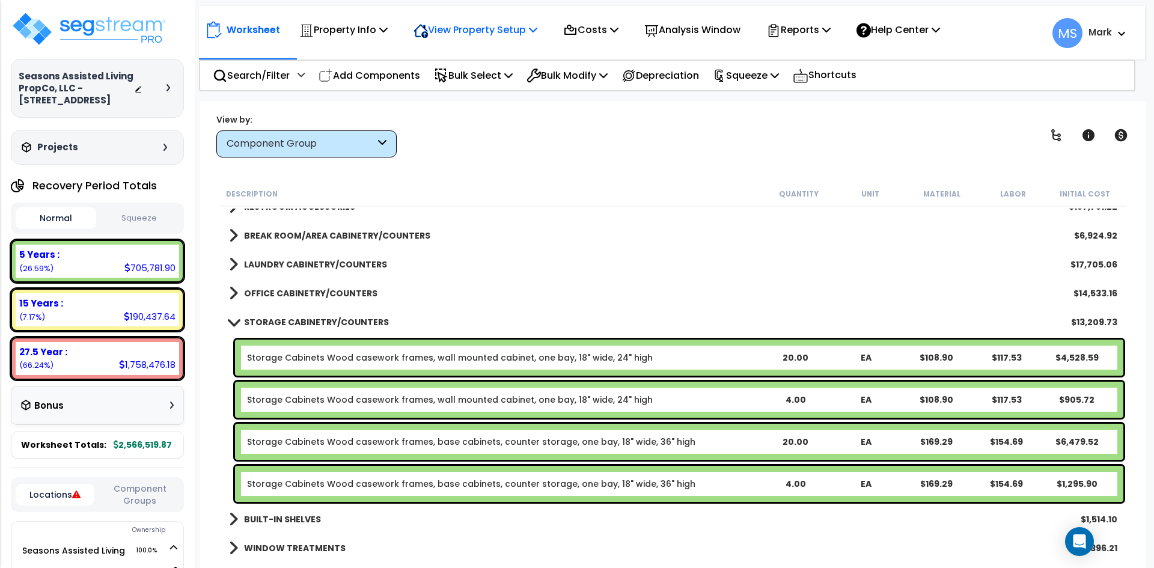
click at [462, 19] on div "View Property Setup" at bounding box center [476, 30] width 124 height 28
click at [453, 79] on link "View Questionnaire" at bounding box center [466, 82] width 119 height 24
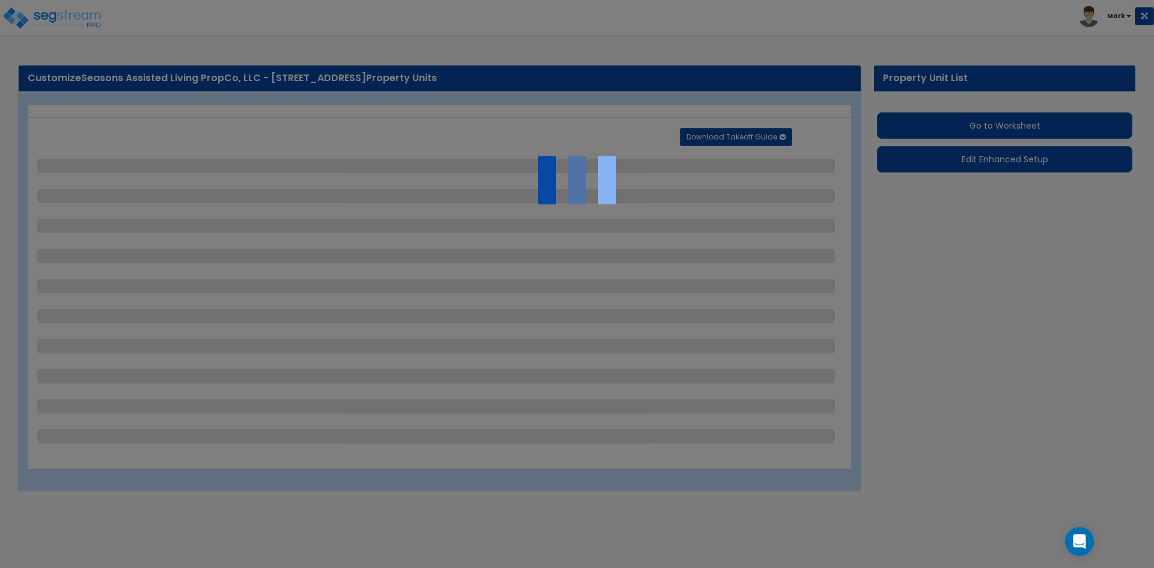
select select "2"
select select "1"
select select "2"
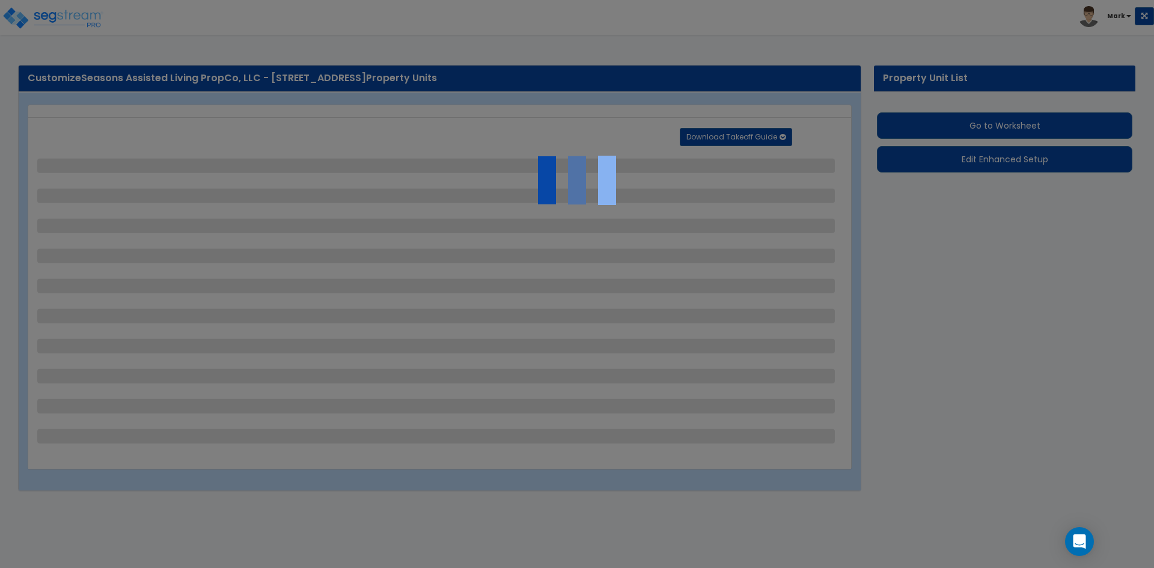
select select "1"
select select "4"
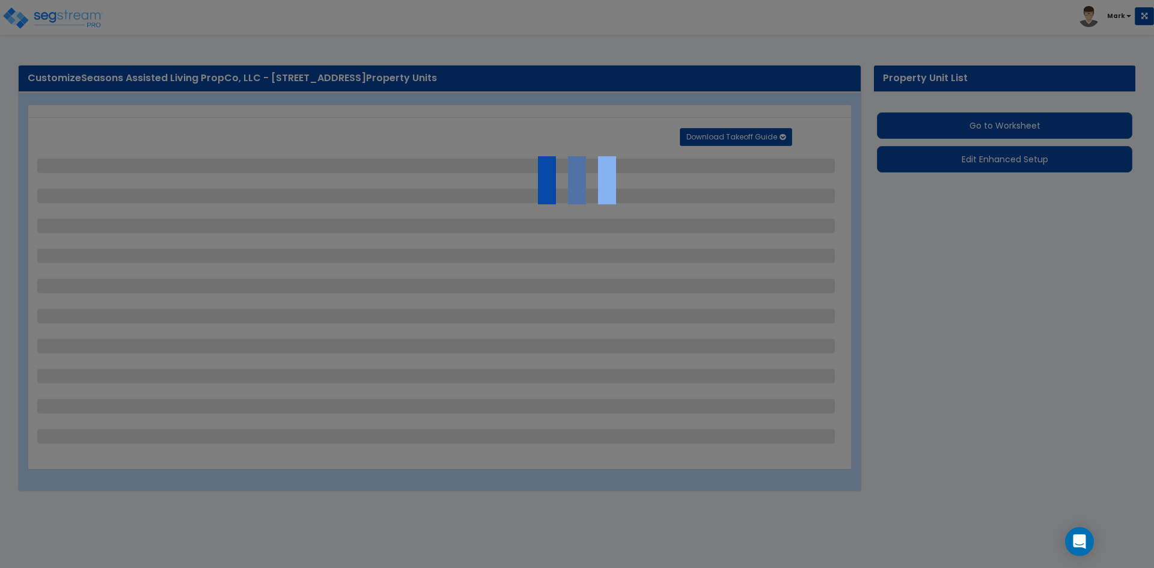
select select "2"
select select "3"
select select "1"
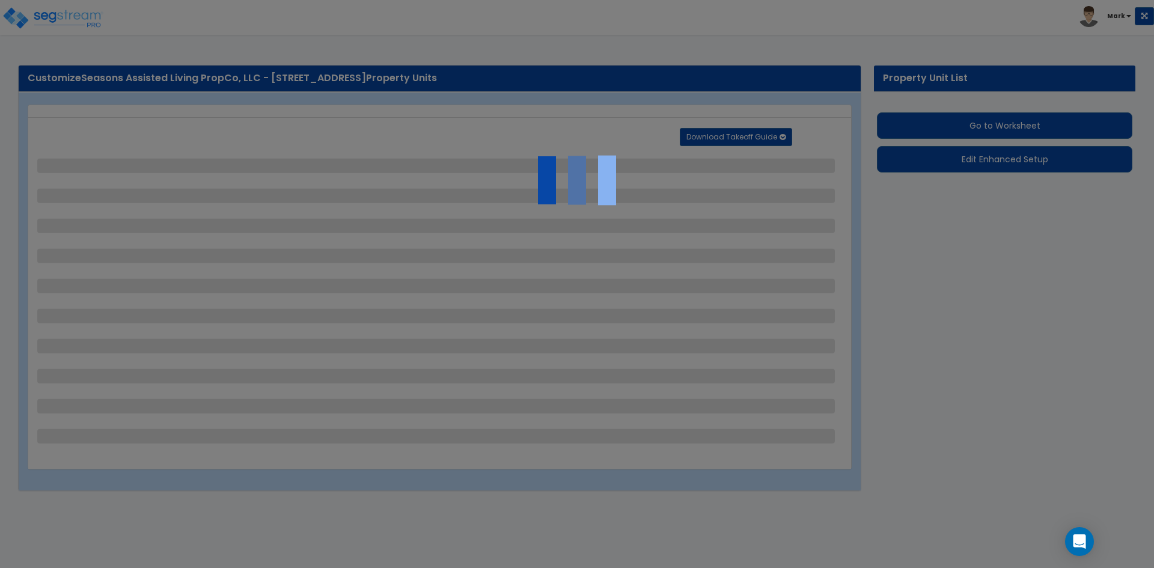
select select "3"
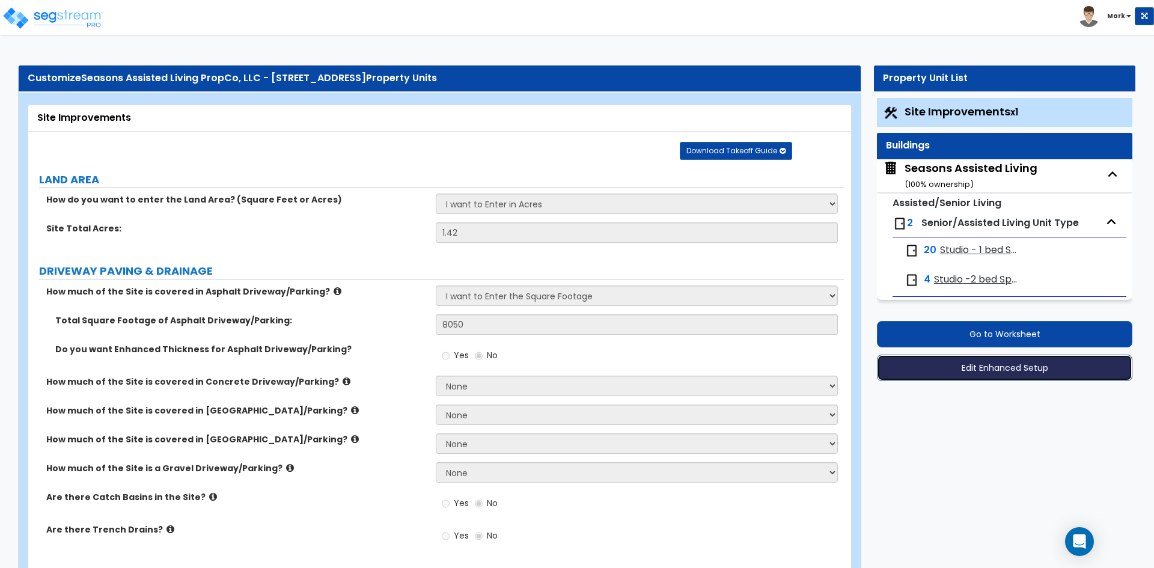
click at [971, 371] on button "Edit Enhanced Setup" at bounding box center [1004, 368] width 255 height 26
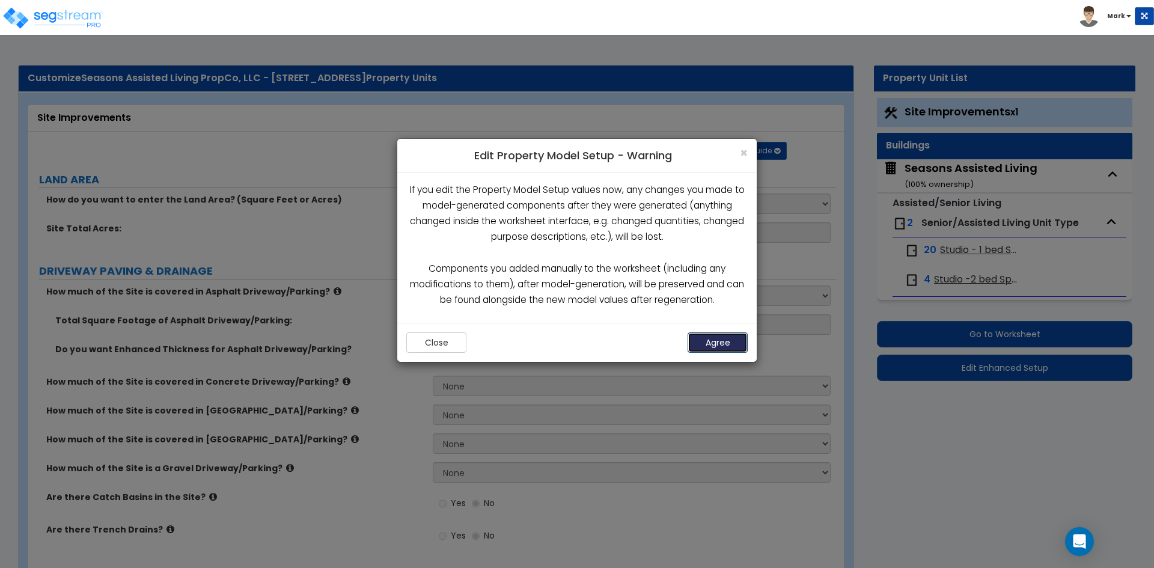
click at [713, 340] on button "Agree" at bounding box center [718, 342] width 60 height 20
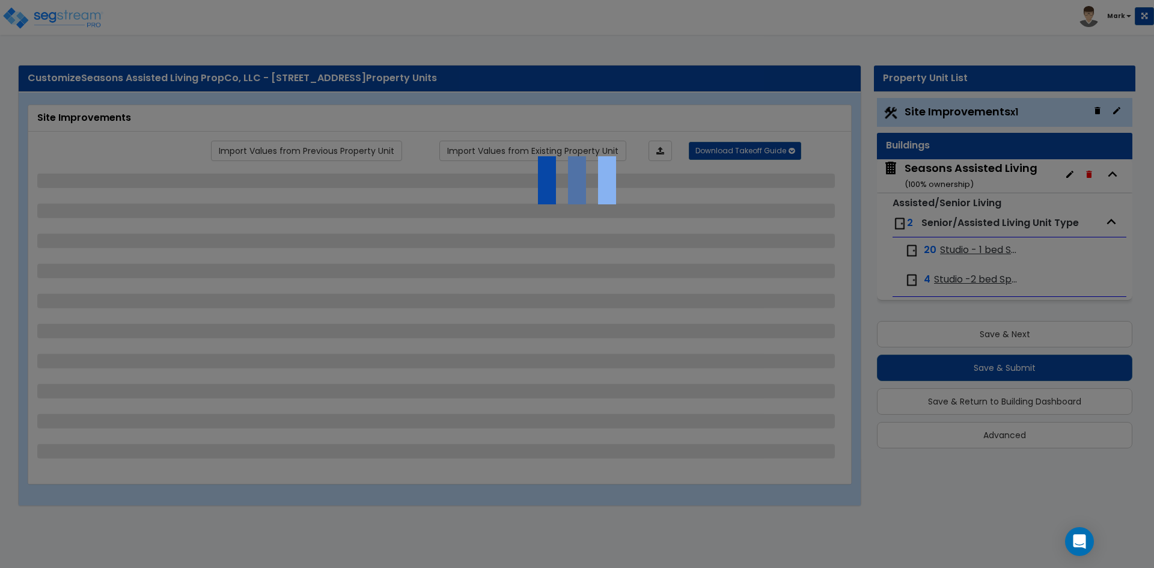
select select "2"
select select "1"
select select "2"
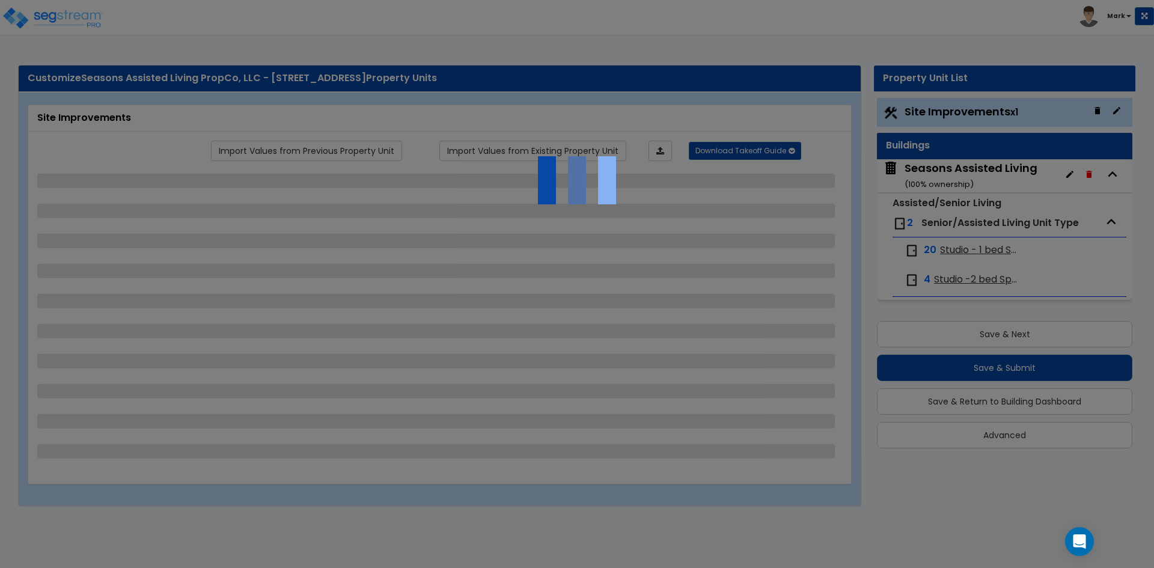
select select "1"
select select "4"
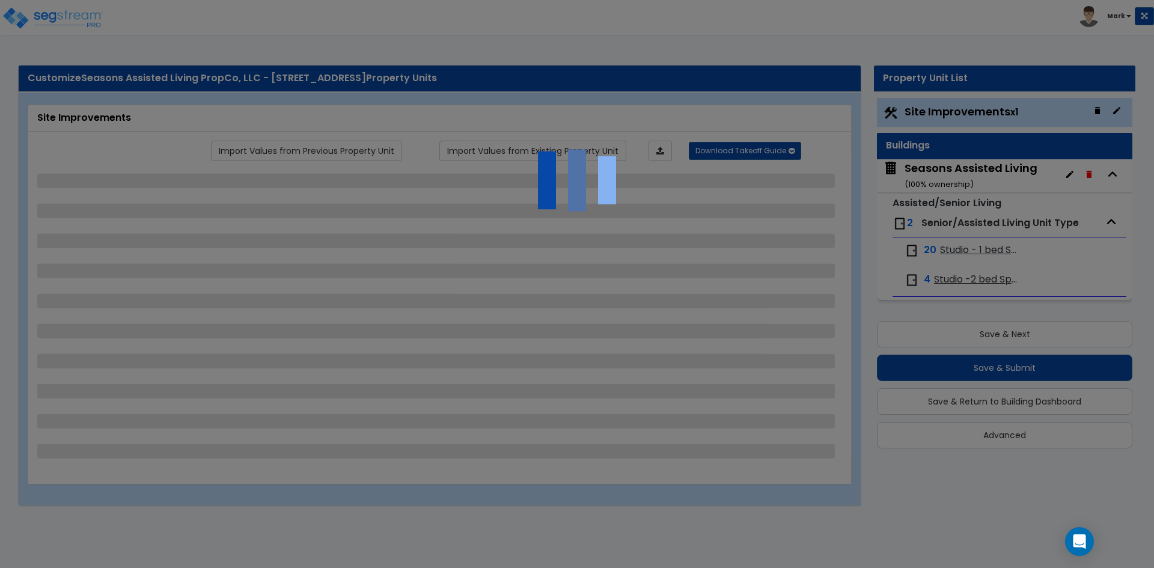
select select "2"
select select "3"
select select "1"
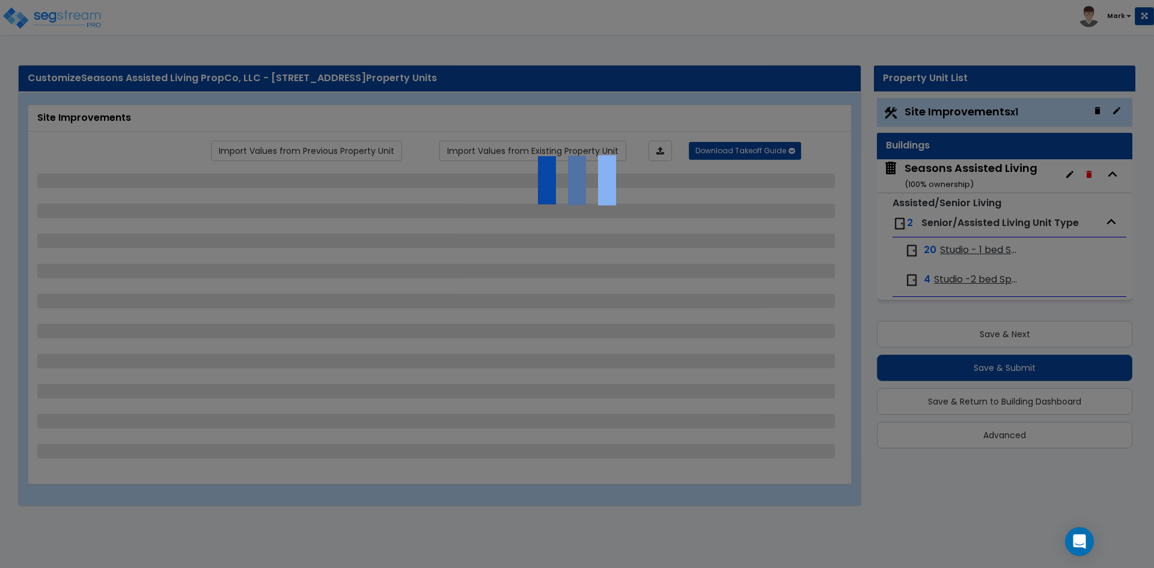
select select "3"
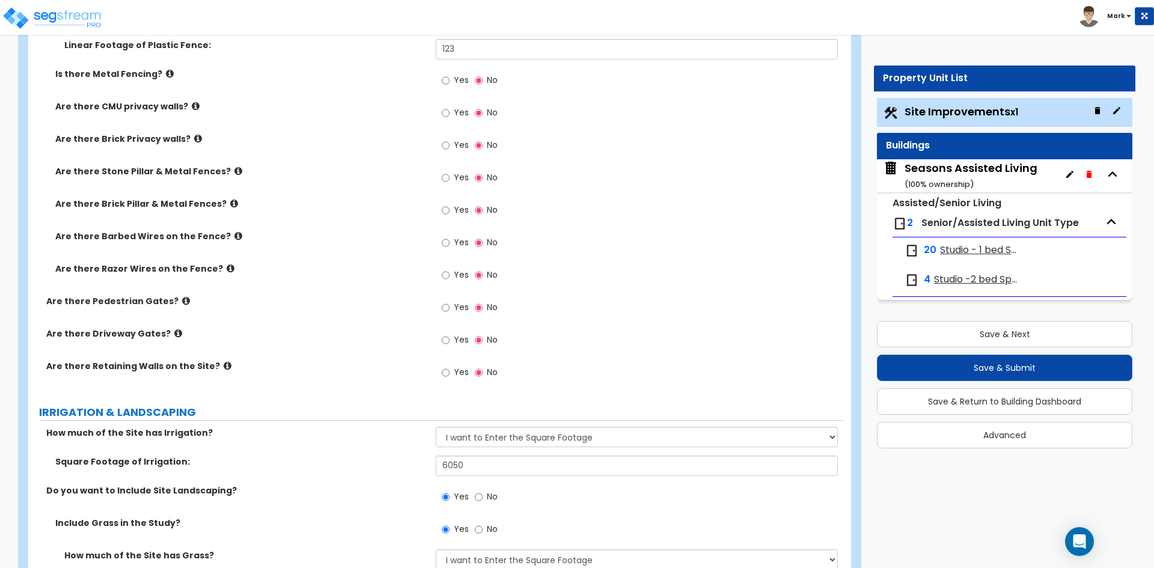
scroll to position [1923, 0]
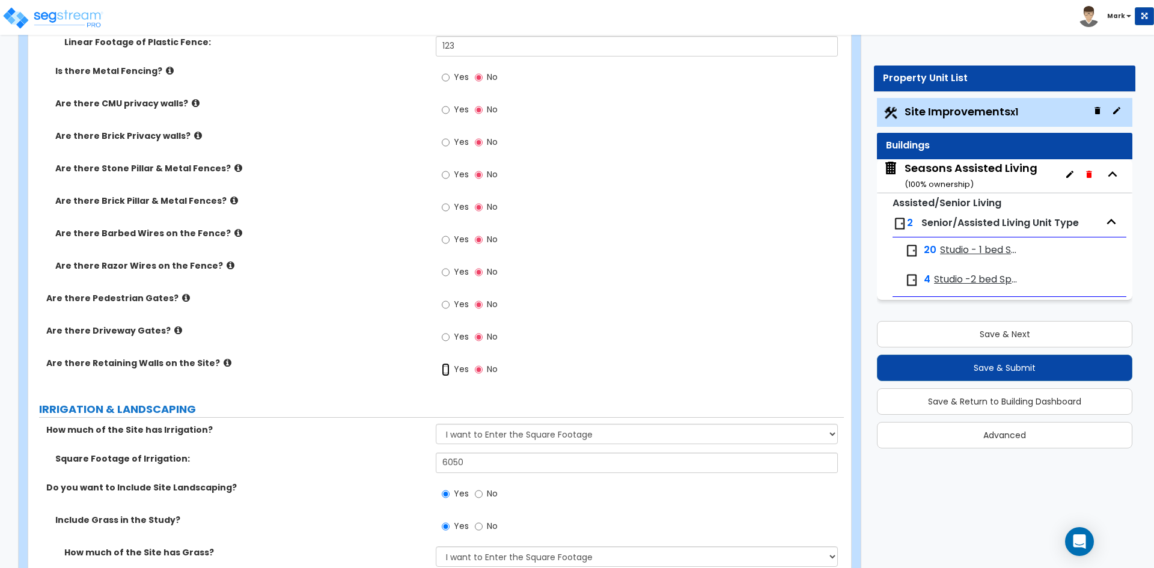
click at [449, 368] on input "Yes" at bounding box center [446, 369] width 8 height 13
radio input "true"
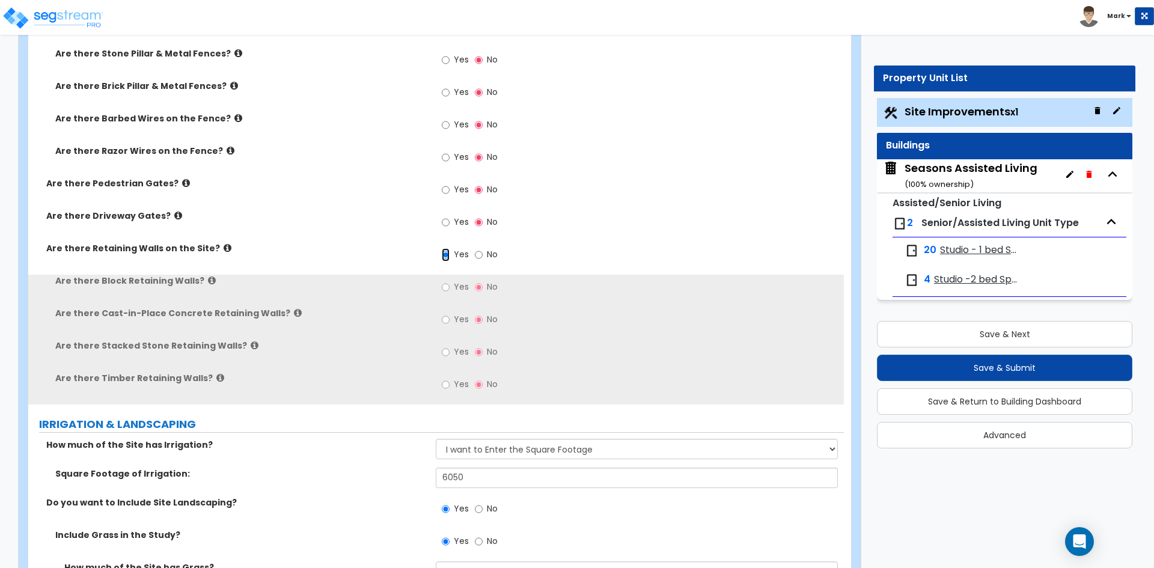
scroll to position [2043, 0]
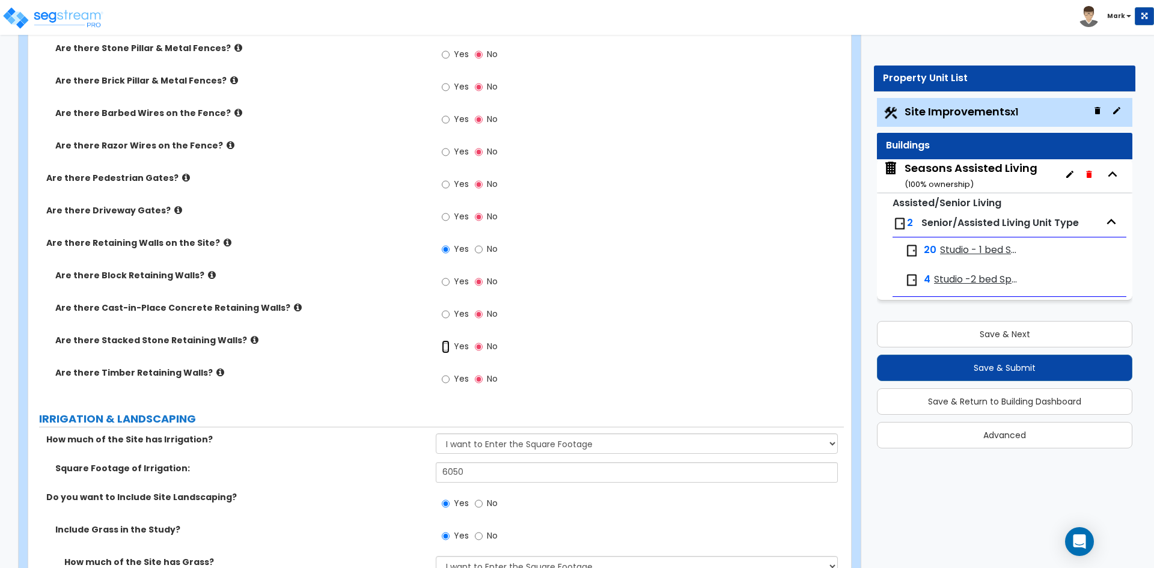
click at [445, 347] on input "Yes" at bounding box center [446, 346] width 8 height 13
radio input "true"
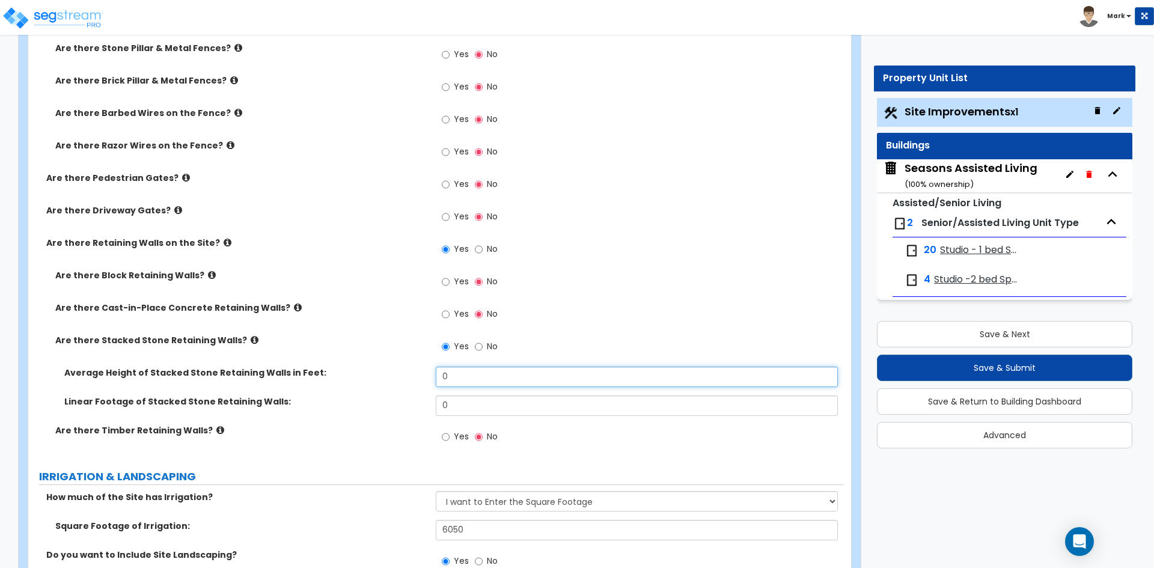
click at [482, 374] on input "0" at bounding box center [636, 377] width 401 height 20
type input "3"
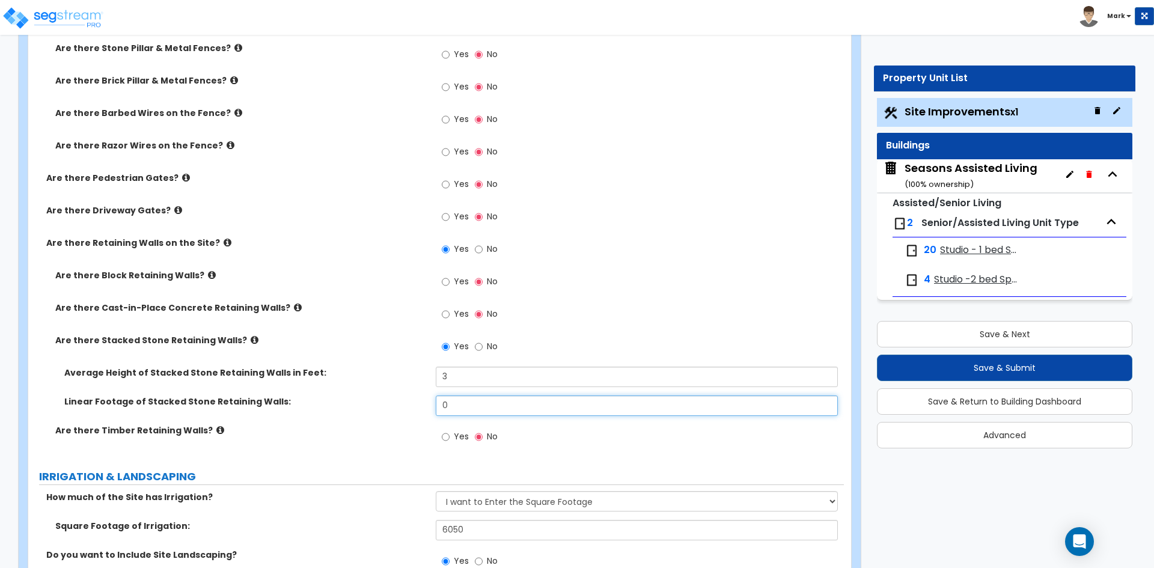
click at [481, 409] on input "0" at bounding box center [636, 405] width 401 height 20
type input "390.13"
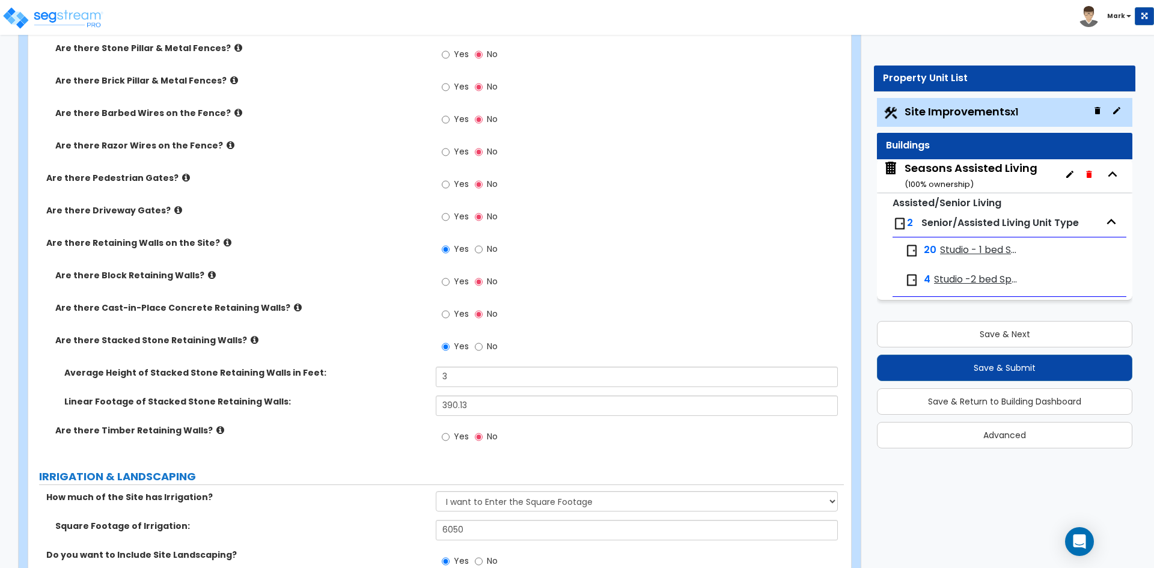
click at [374, 417] on div "Linear Footage of Stacked Stone Retaining Walls: 390.13" at bounding box center [436, 409] width 816 height 29
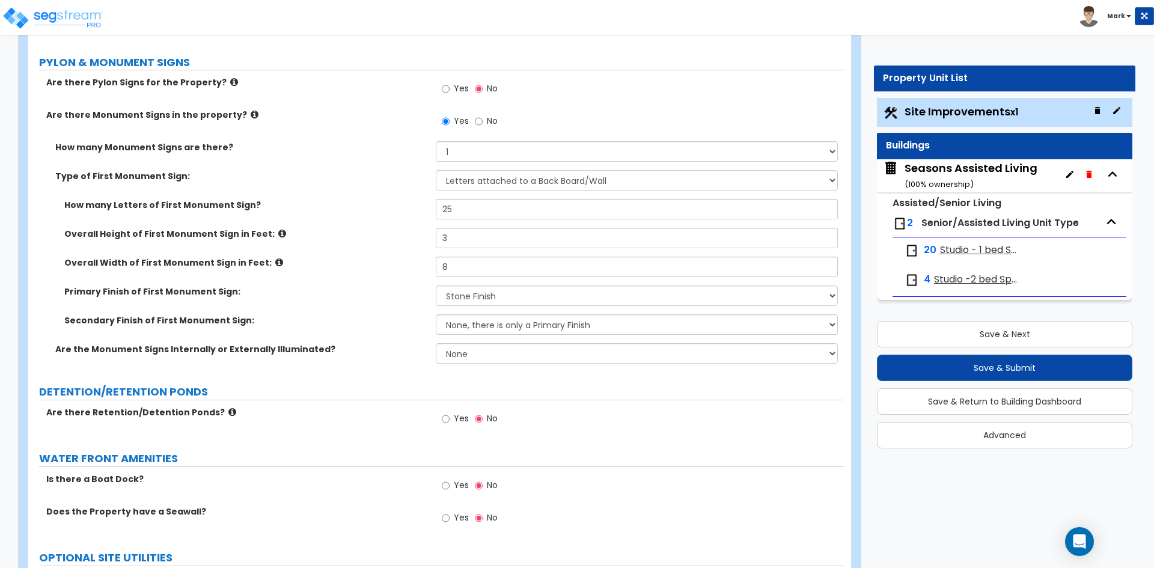
scroll to position [3907, 0]
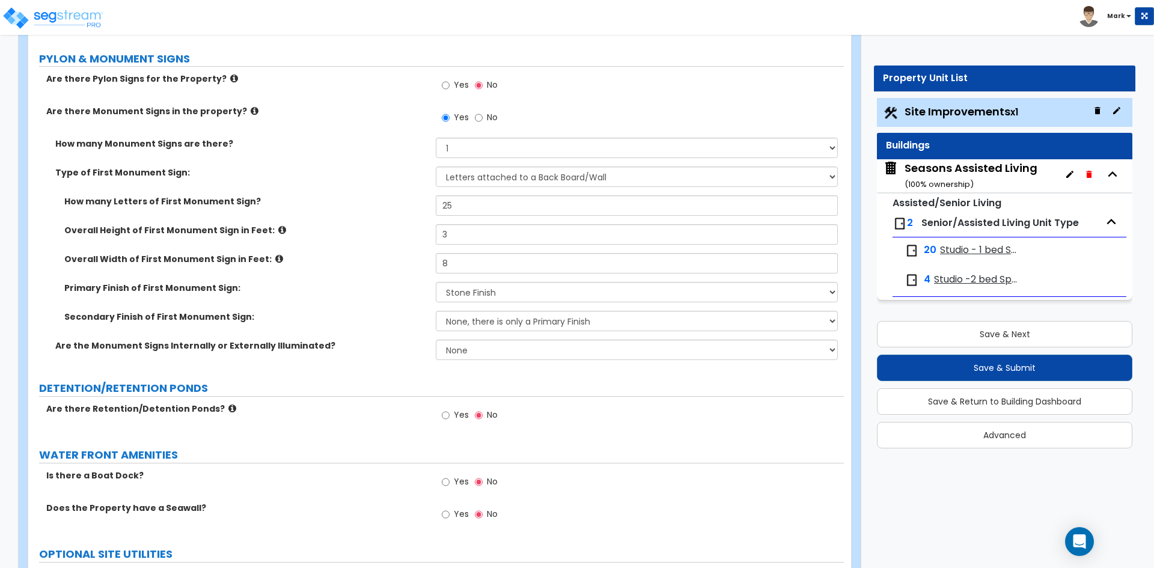
click at [441, 412] on div "Yes No" at bounding box center [470, 417] width 68 height 28
click at [444, 412] on input "Yes" at bounding box center [446, 415] width 8 height 13
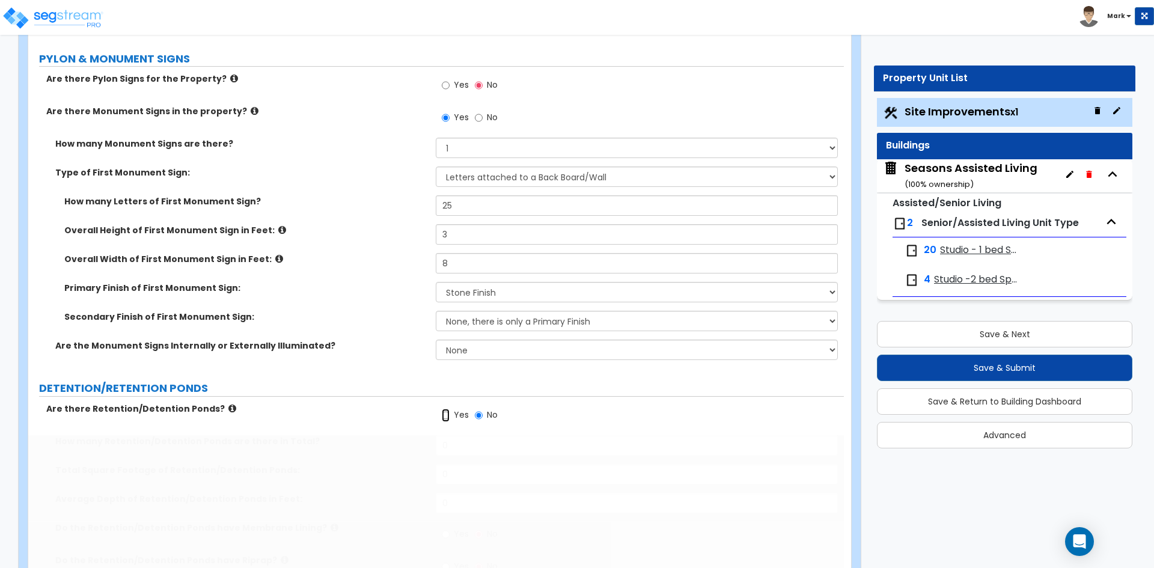
radio input "true"
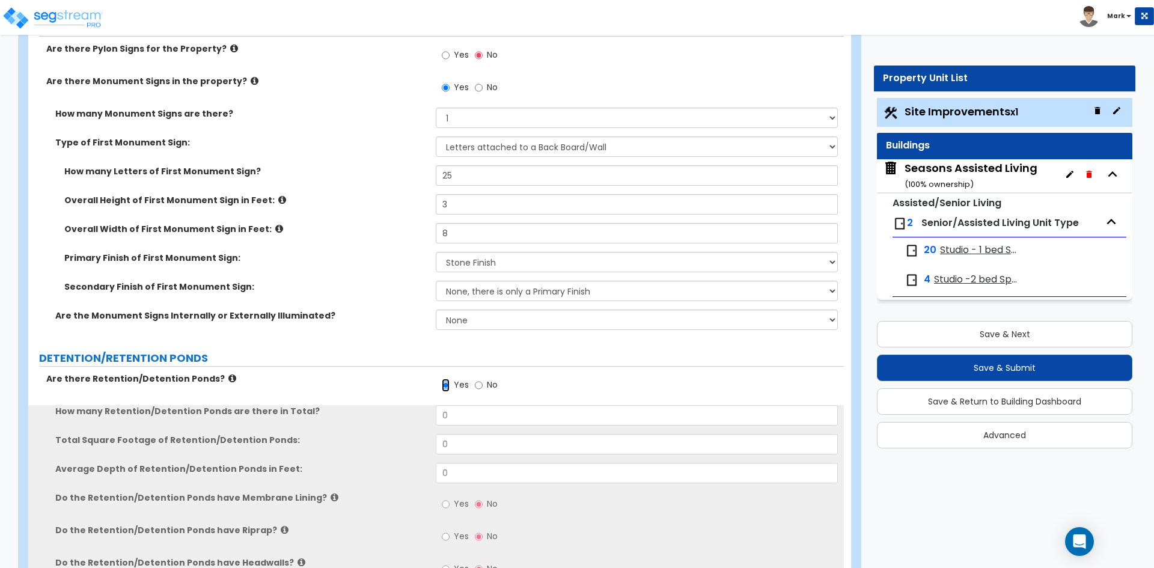
scroll to position [3967, 0]
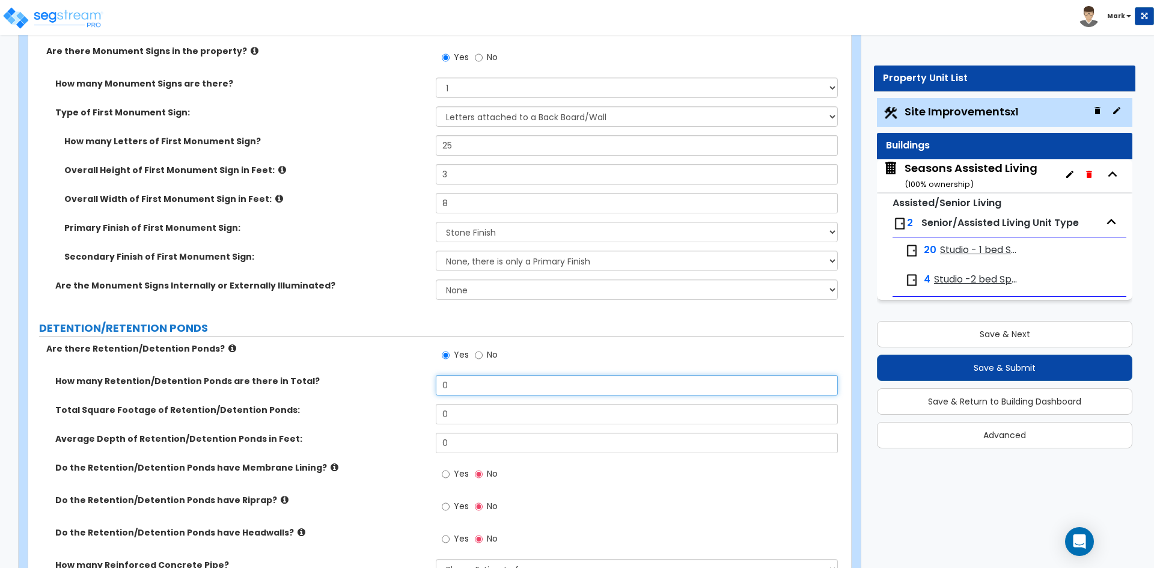
click at [493, 383] on input "0" at bounding box center [636, 385] width 401 height 20
type input "1"
click at [479, 414] on input "0" at bounding box center [636, 414] width 401 height 20
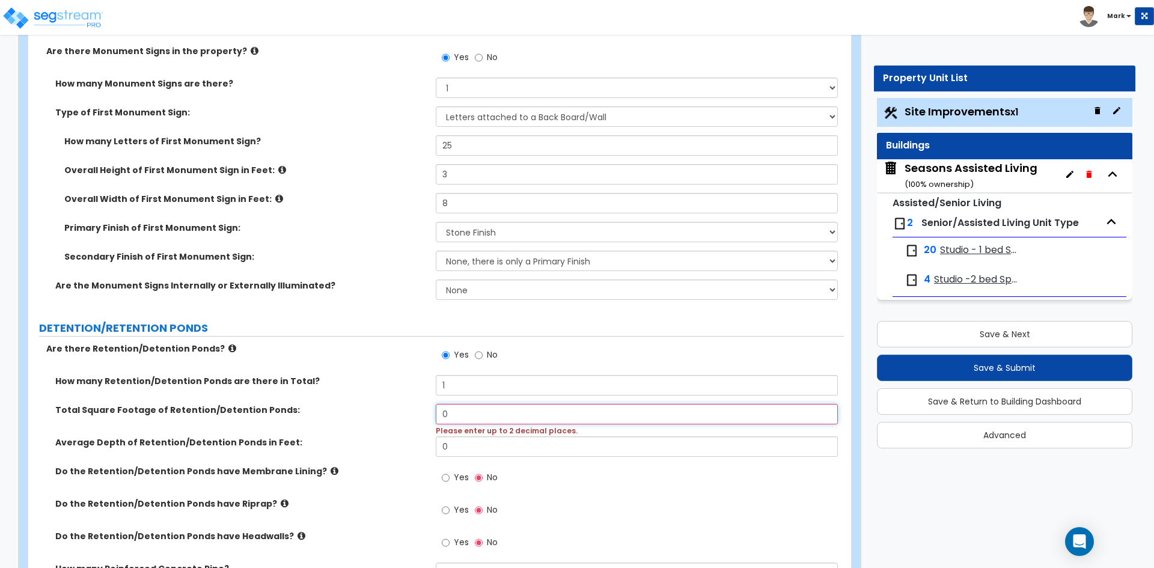
type input "0"
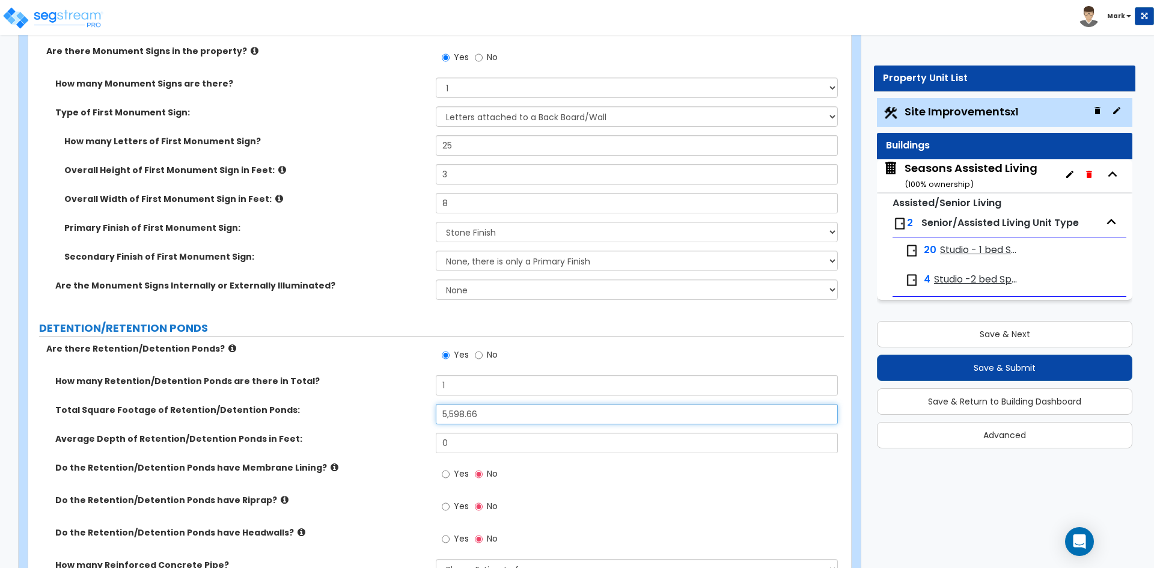
type input "5,598.66"
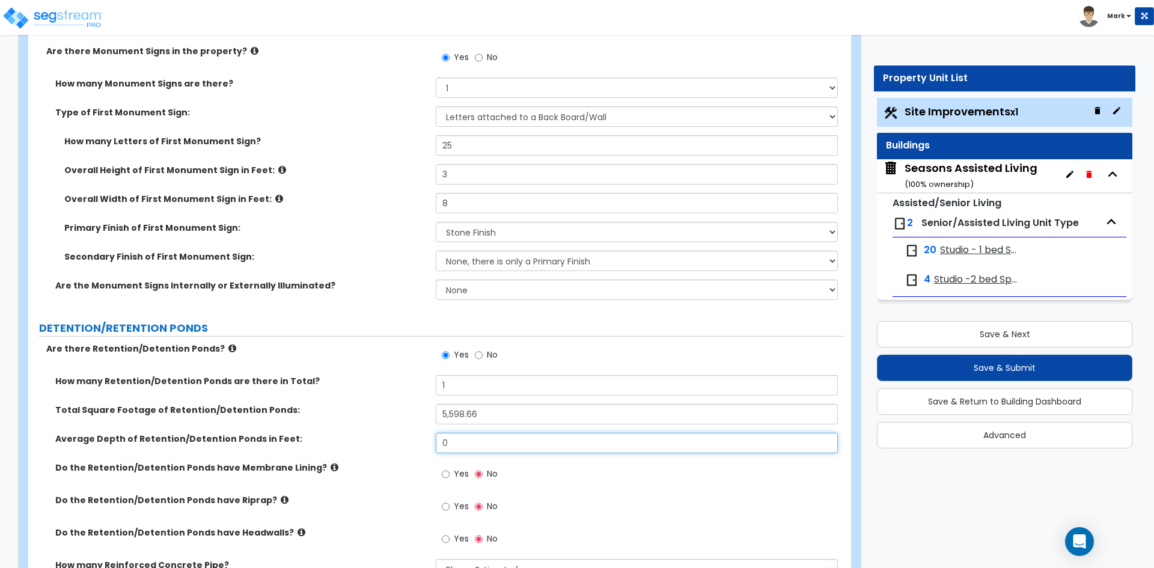
click at [473, 445] on input "0" at bounding box center [636, 443] width 401 height 20
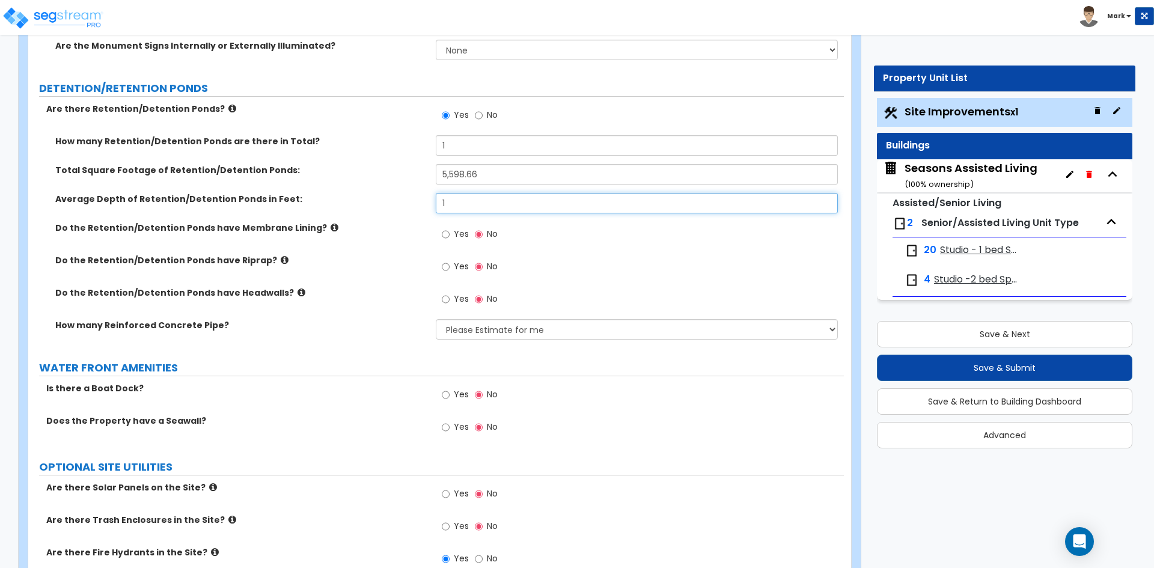
scroll to position [4207, 0]
type input "1"
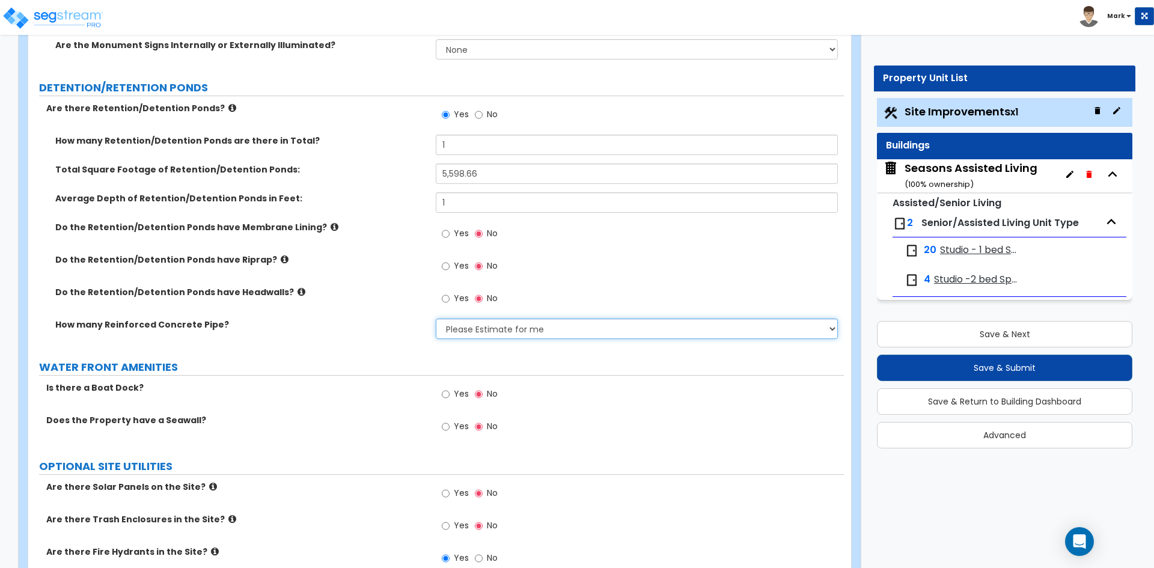
click at [482, 327] on select "Please Estimate for me I want to Enter Linear Footage" at bounding box center [636, 329] width 401 height 20
click at [436, 319] on select "Please Estimate for me I want to Enter Linear Footage" at bounding box center [636, 329] width 401 height 20
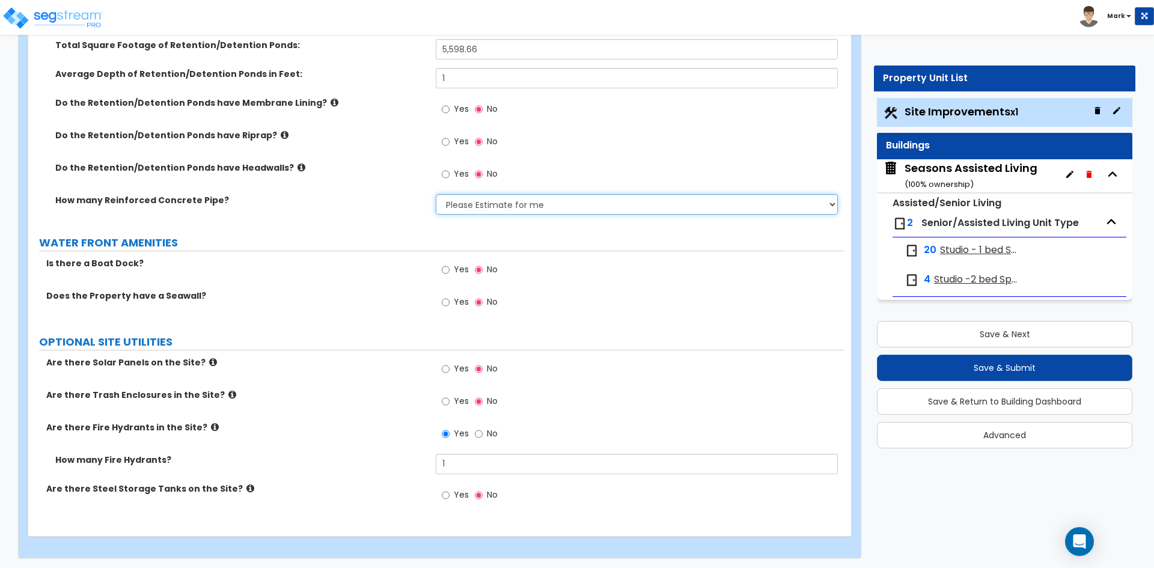
scroll to position [4334, 0]
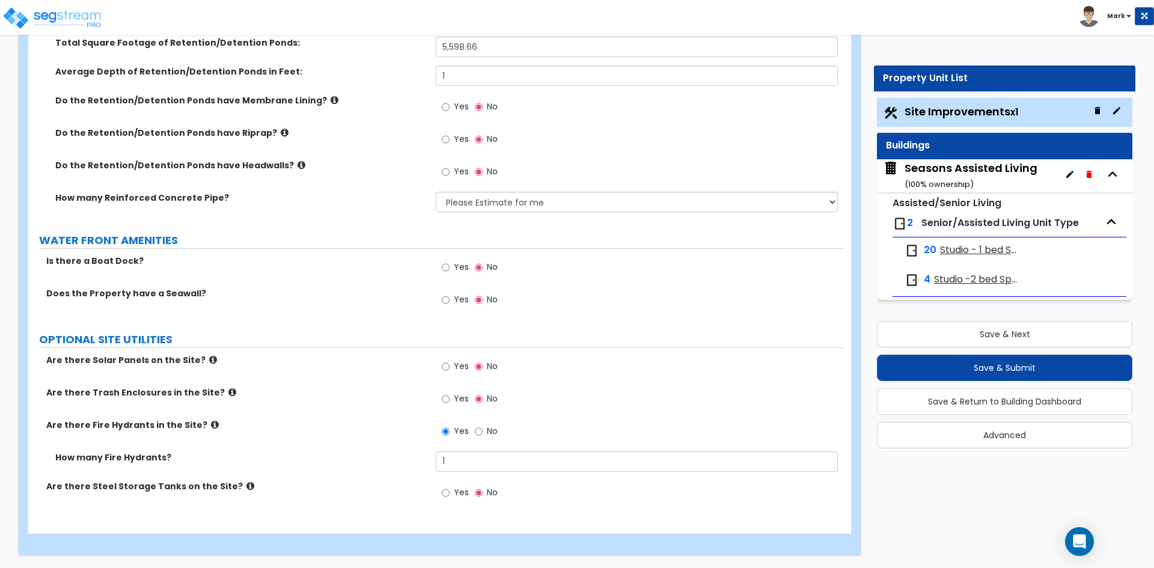
click at [945, 163] on div "Seasons Assisted Living ( 100 % ownership)" at bounding box center [971, 175] width 133 height 31
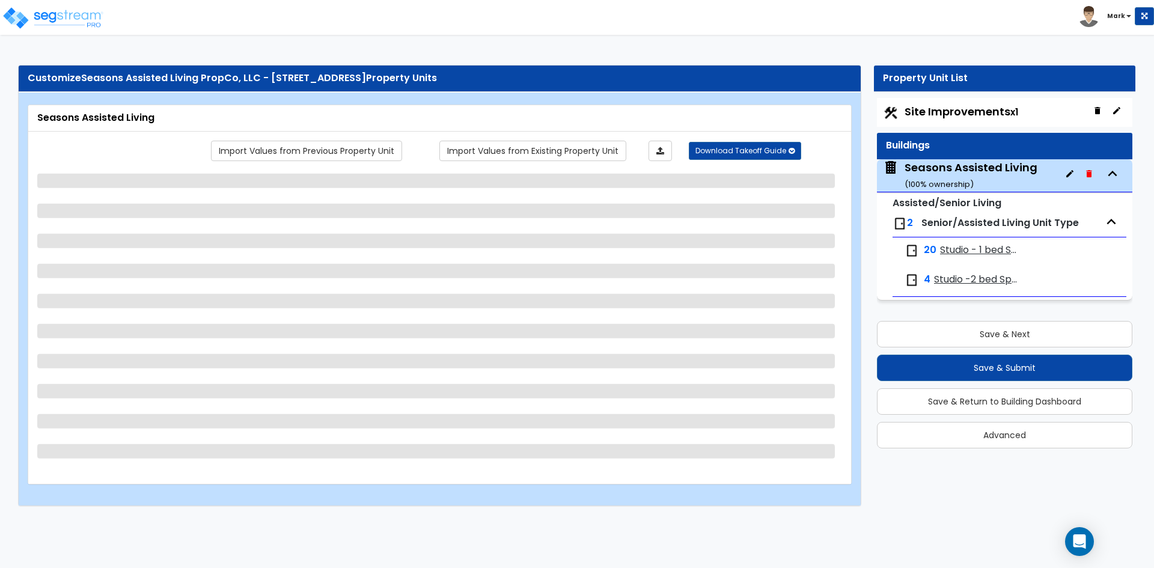
select select "2"
select select "7"
select select "2"
select select "4"
select select "3"
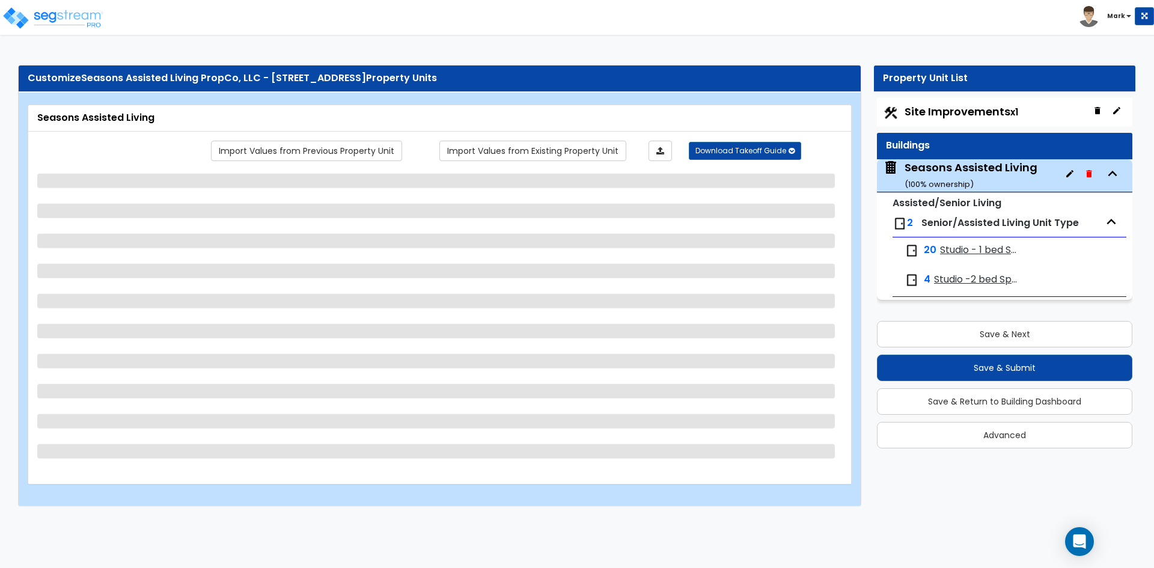
select select "1"
select select "2"
select select "1"
select select "2"
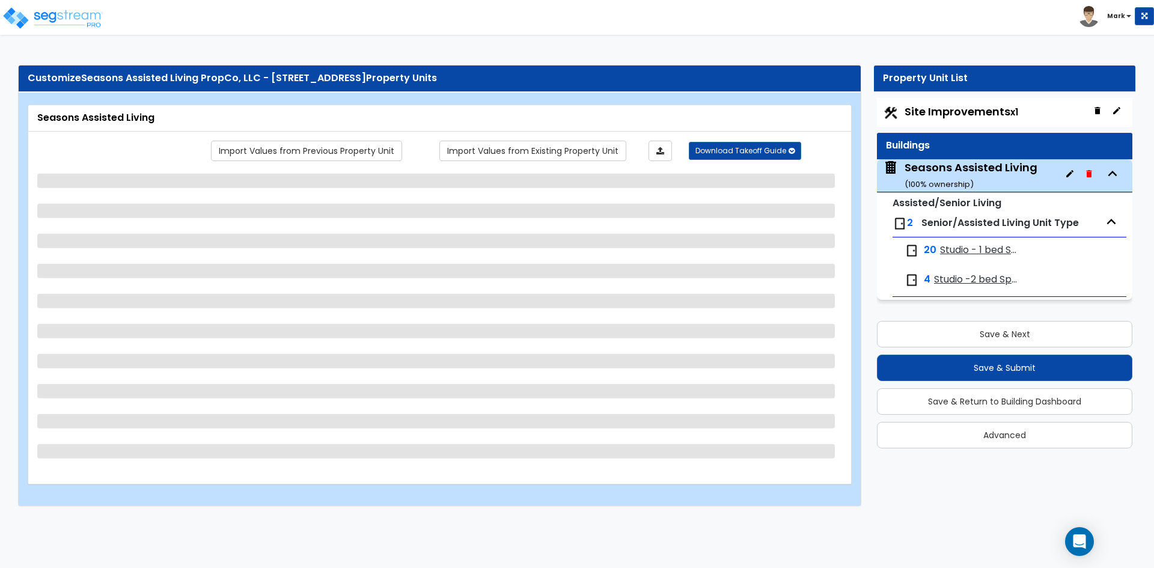
select select "2"
select select "1"
select select "7"
select select "3"
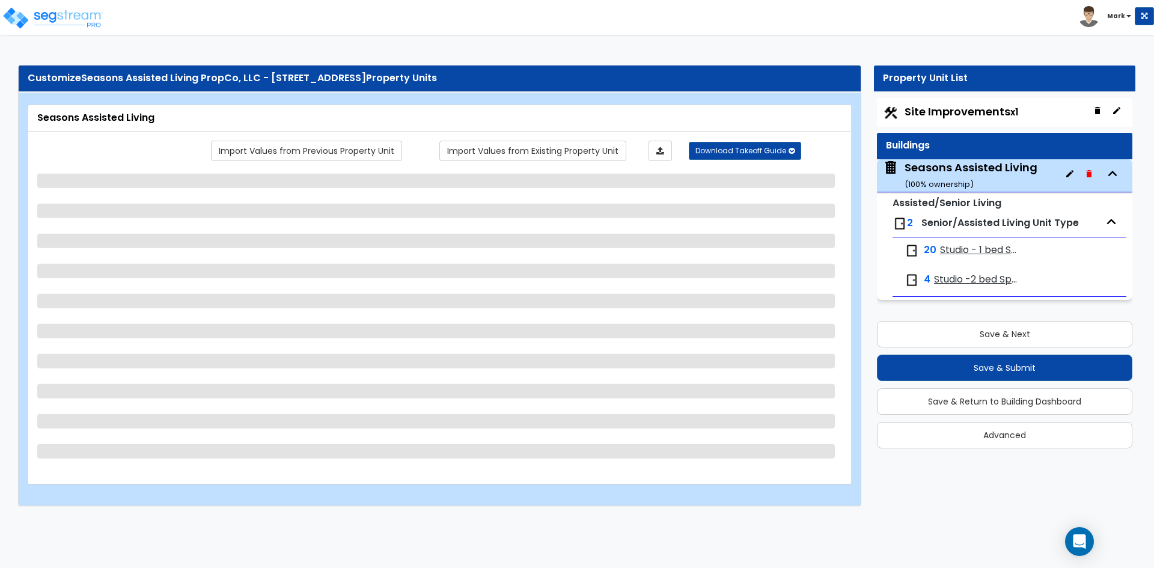
select select "2"
select select "3"
select select "5"
select select "3"
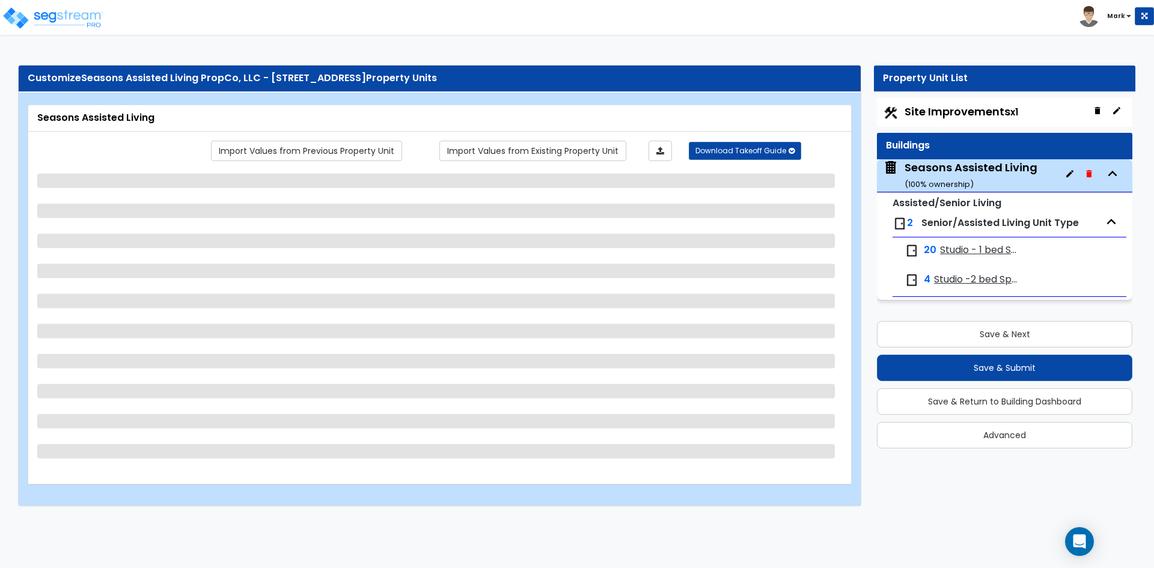
select select "3"
select select "1"
select select "2"
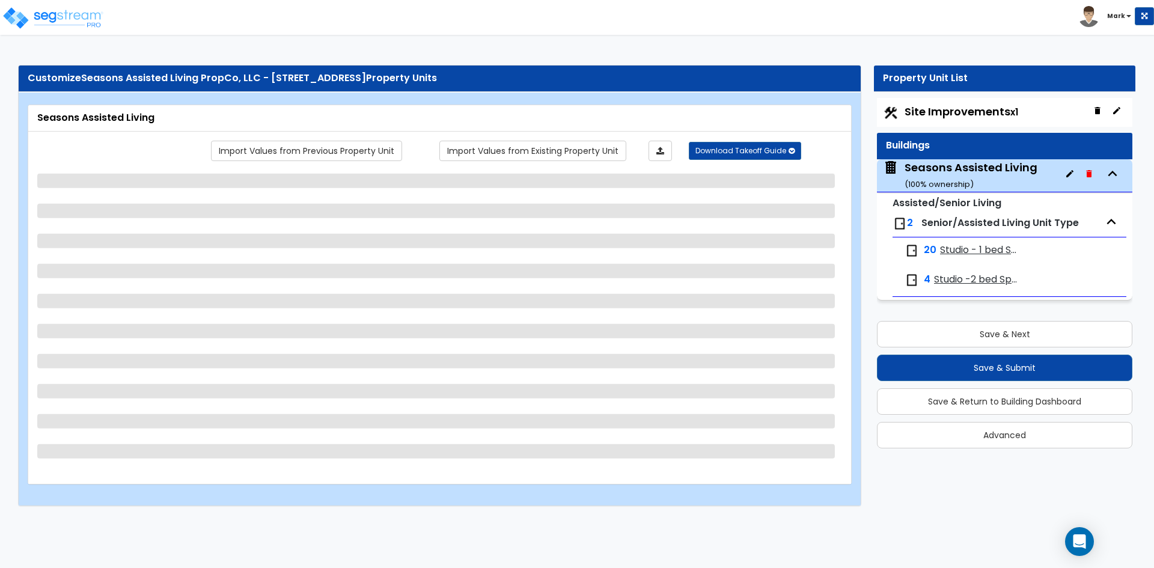
select select "1"
select select "2"
select select "1"
select select "3"
select select "1"
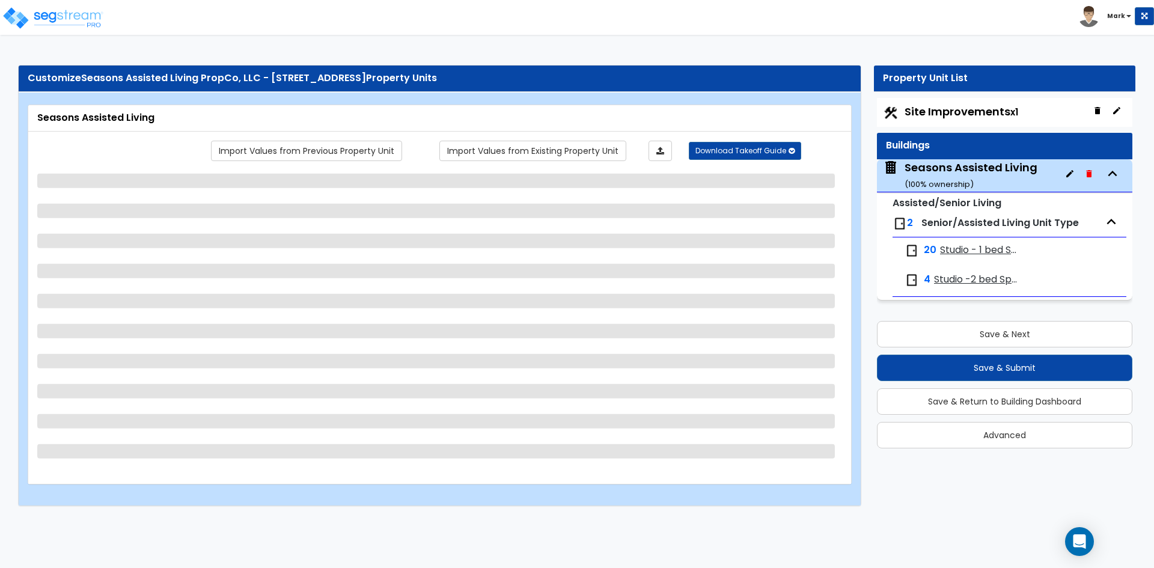
select select "2"
select select "3"
select select "2"
select select "5"
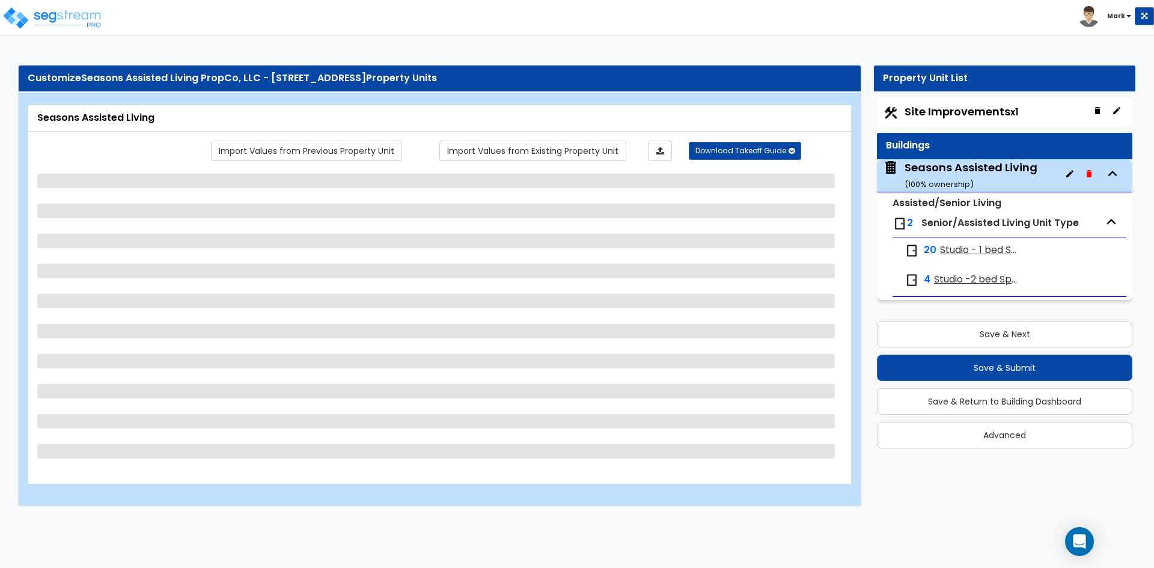
select select "7"
select select "2"
select select "5"
select select "1"
select select "5"
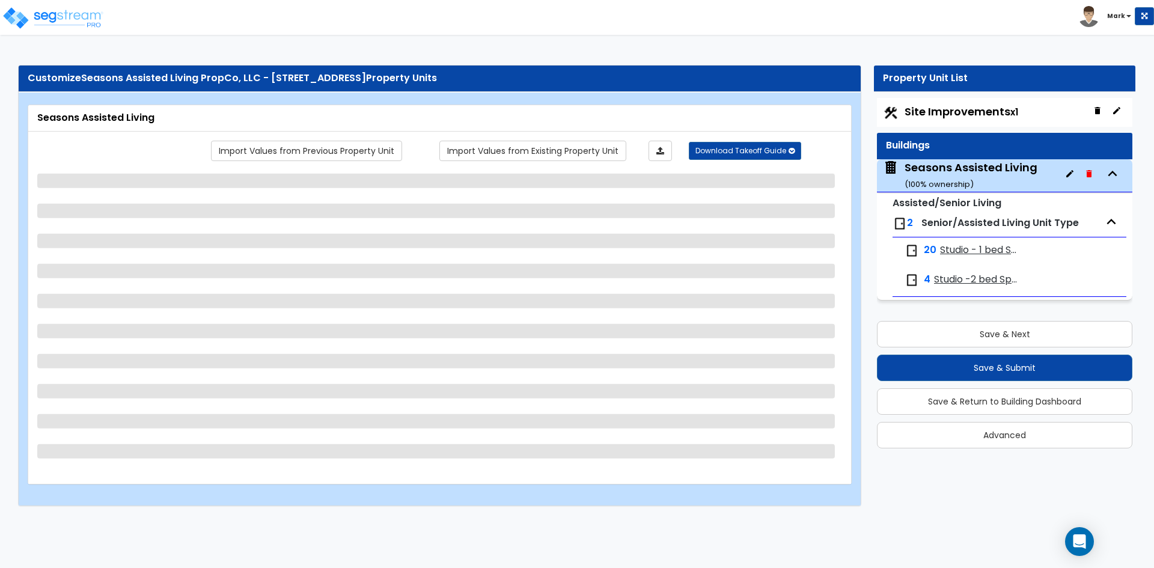
select select "1"
select select "2"
select select "3"
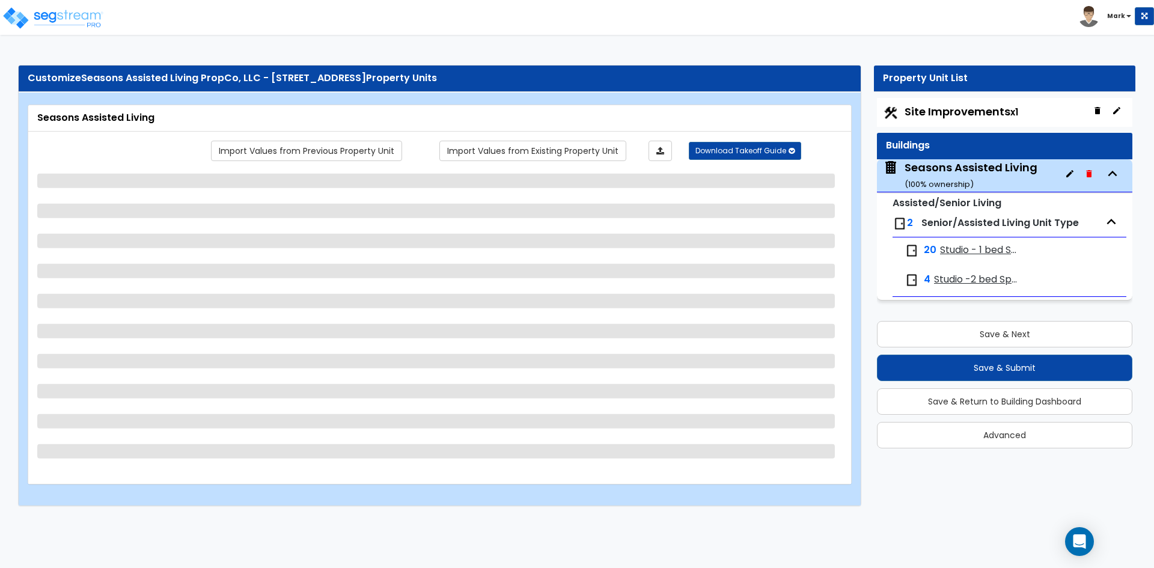
select select "1"
select select "2"
select select "1"
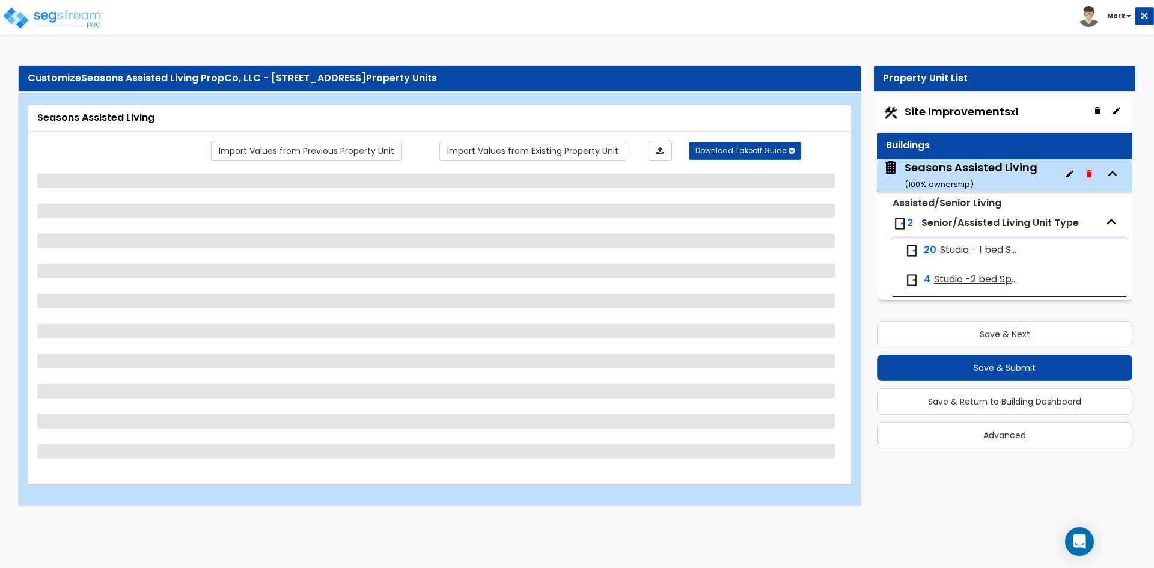
select select "1"
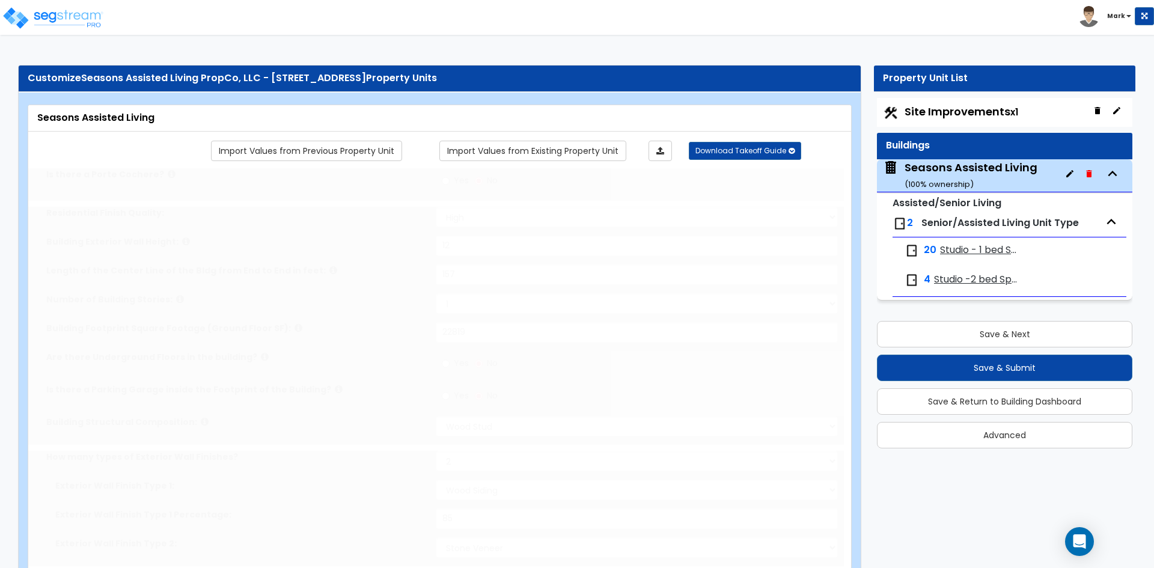
radio input "true"
select select "2"
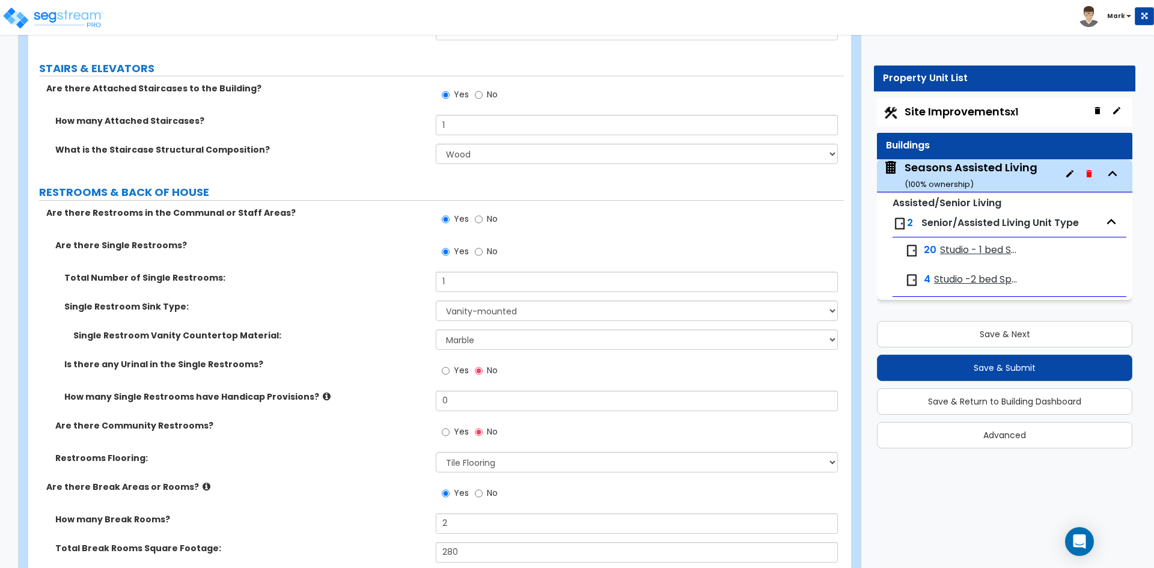
scroll to position [5650, 0]
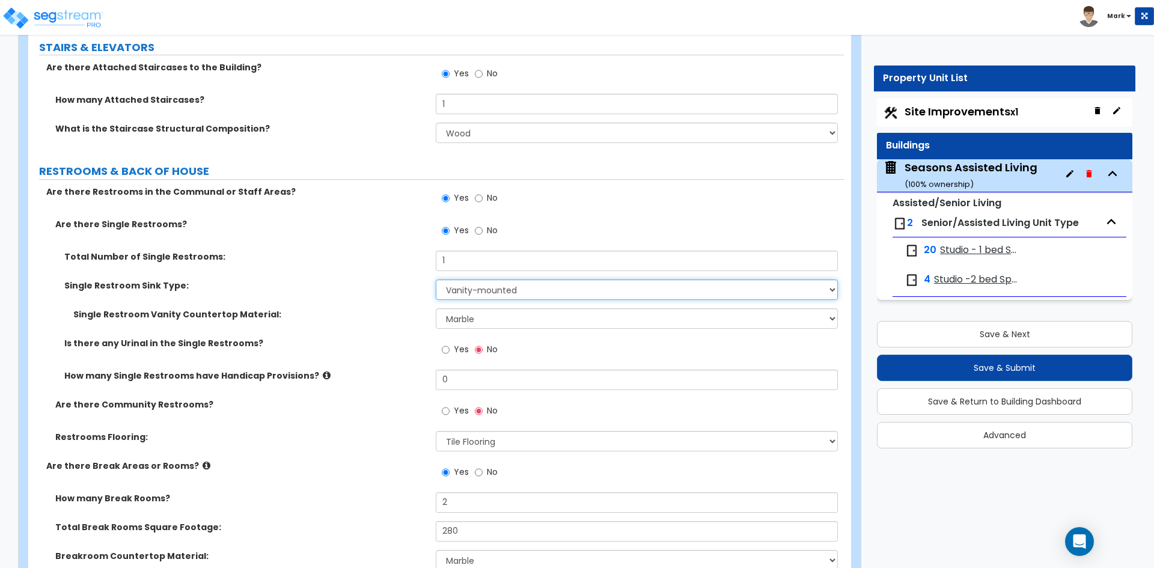
click at [502, 295] on select "Please Choose One Wall-mounted Vanity-mounted" at bounding box center [636, 289] width 401 height 20
click at [436, 279] on select "Please Choose One Wall-mounted Vanity-mounted" at bounding box center [636, 289] width 401 height 20
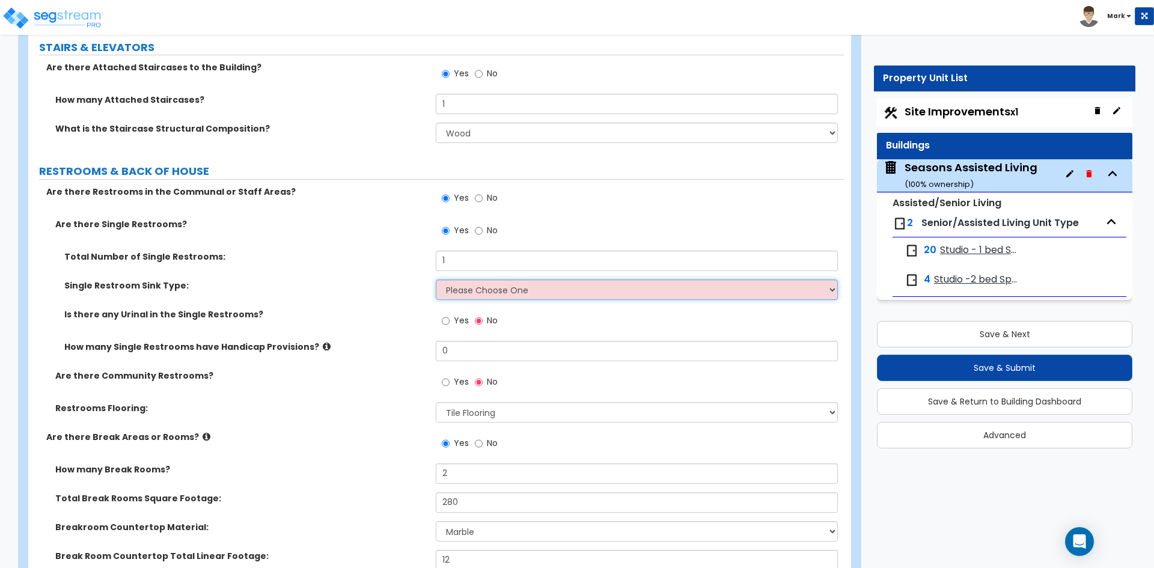
click at [504, 293] on select "Please Choose One Wall-mounted Vanity-mounted" at bounding box center [636, 289] width 401 height 20
select select "1"
click at [436, 279] on select "Please Choose One Wall-mounted Vanity-mounted" at bounding box center [636, 289] width 401 height 20
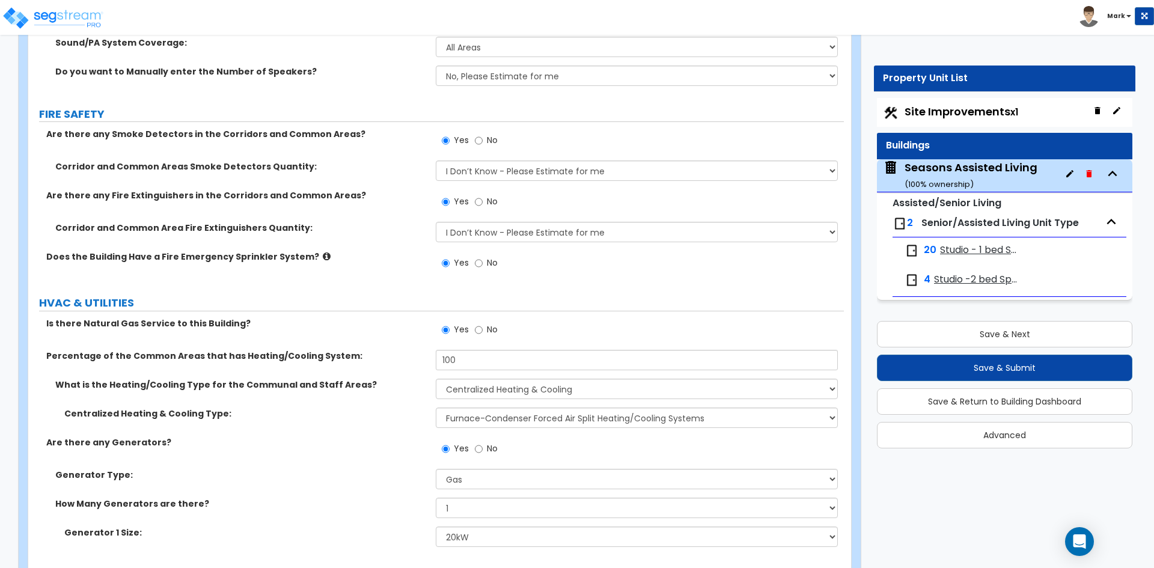
scroll to position [7174, 0]
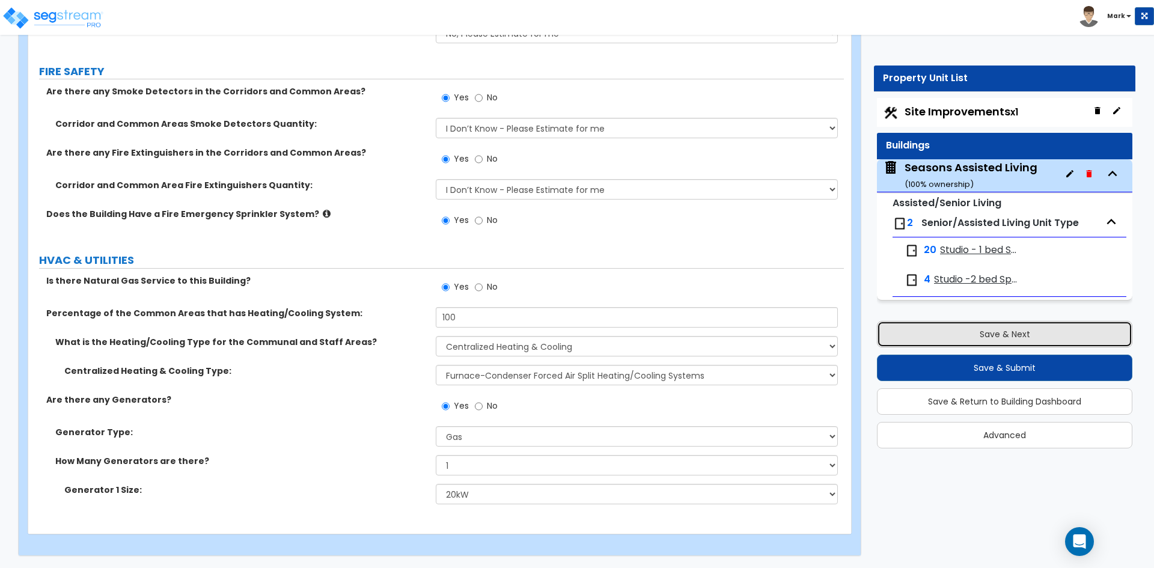
click at [974, 329] on button "Save & Next" at bounding box center [1004, 334] width 255 height 26
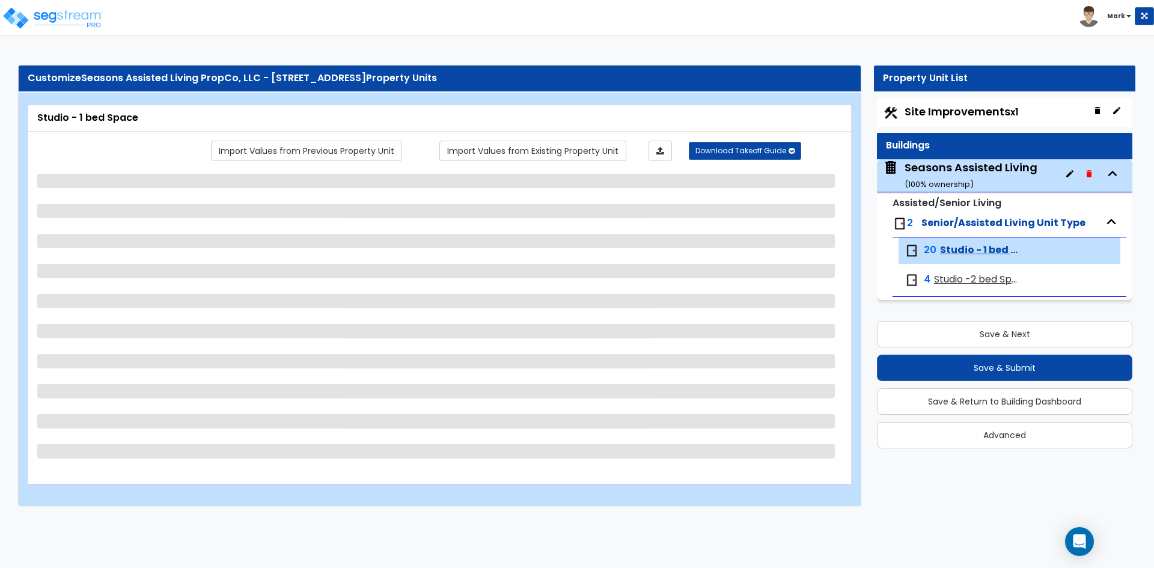
select select "1"
select select "5"
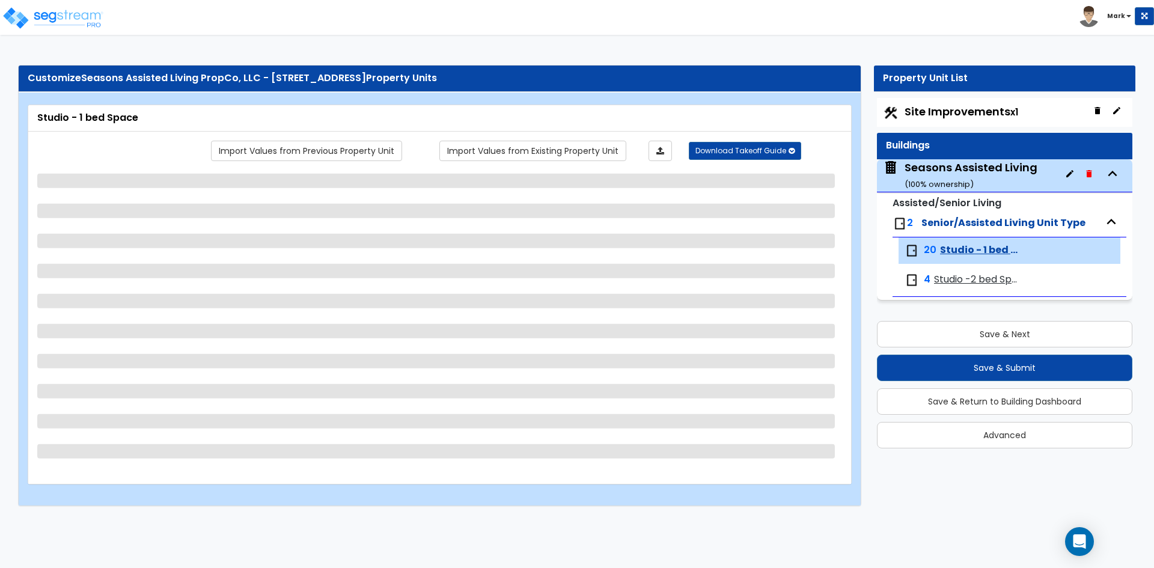
select select "1"
select select "2"
select select "1"
select select "5"
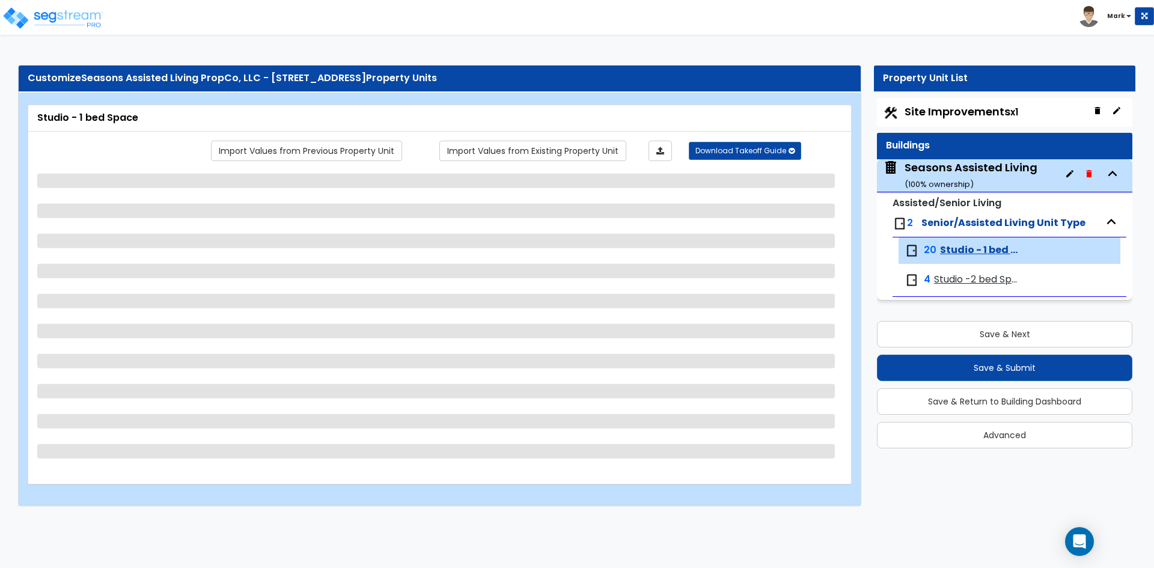
select select "1"
select select "2"
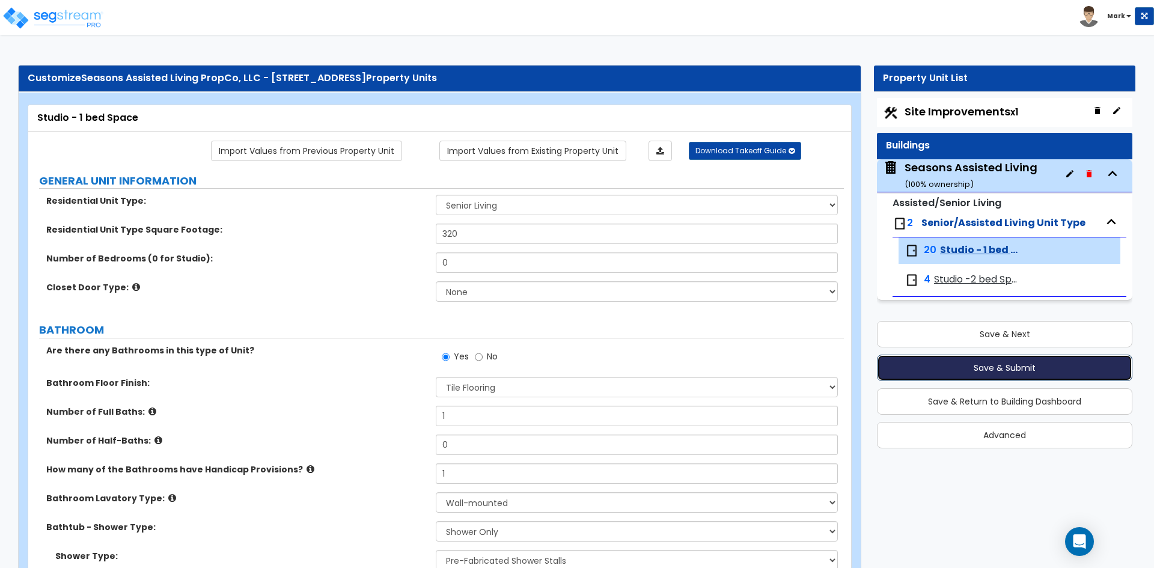
click at [1007, 365] on button "Save & Submit" at bounding box center [1004, 368] width 255 height 26
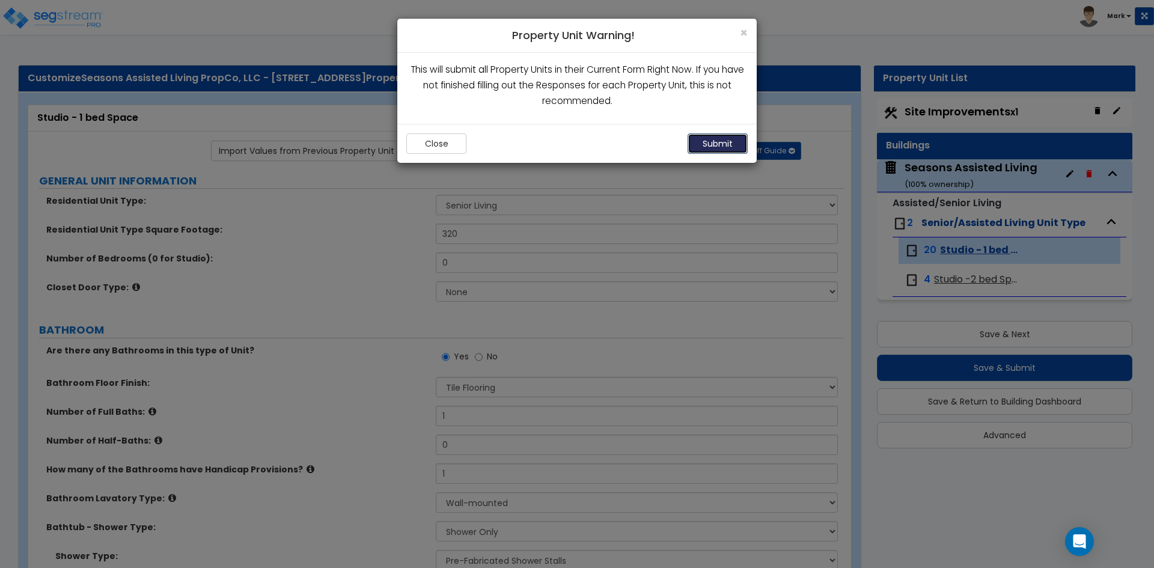
click at [719, 137] on button "Submit" at bounding box center [718, 143] width 60 height 20
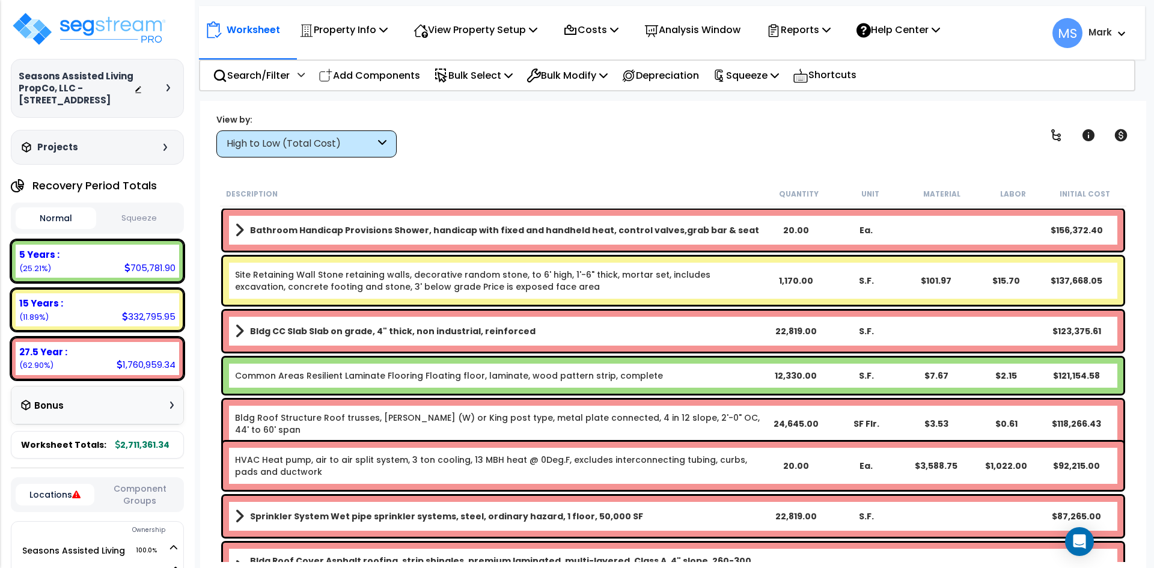
click at [360, 143] on div "High to Low (Total Cost)" at bounding box center [301, 144] width 148 height 14
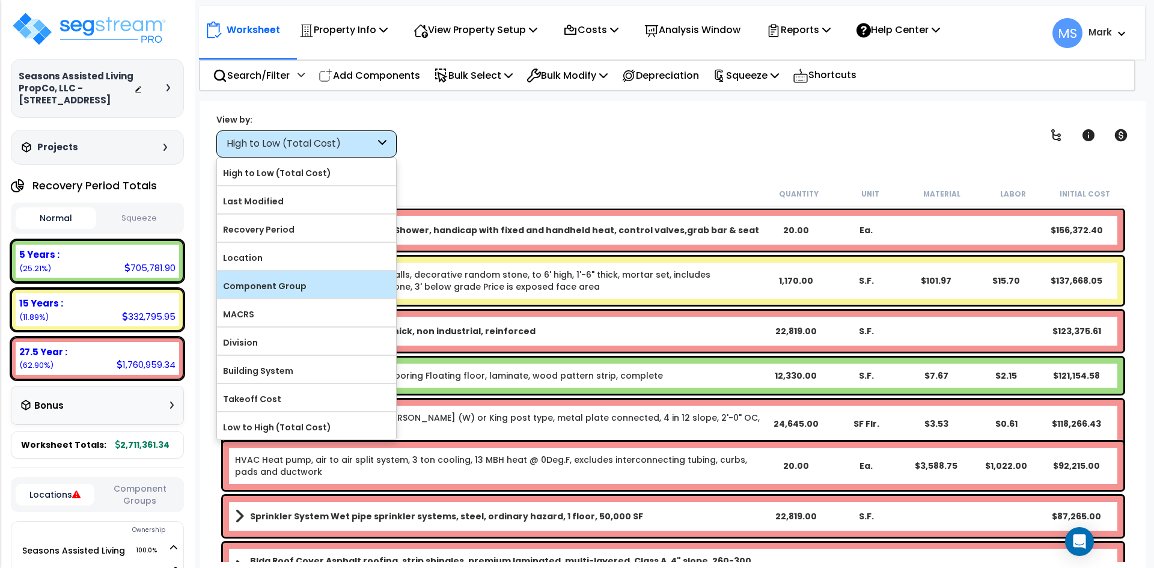
click at [284, 289] on label "Component Group" at bounding box center [306, 286] width 179 height 18
click at [0, 0] on input "Component Group" at bounding box center [0, 0] width 0 height 0
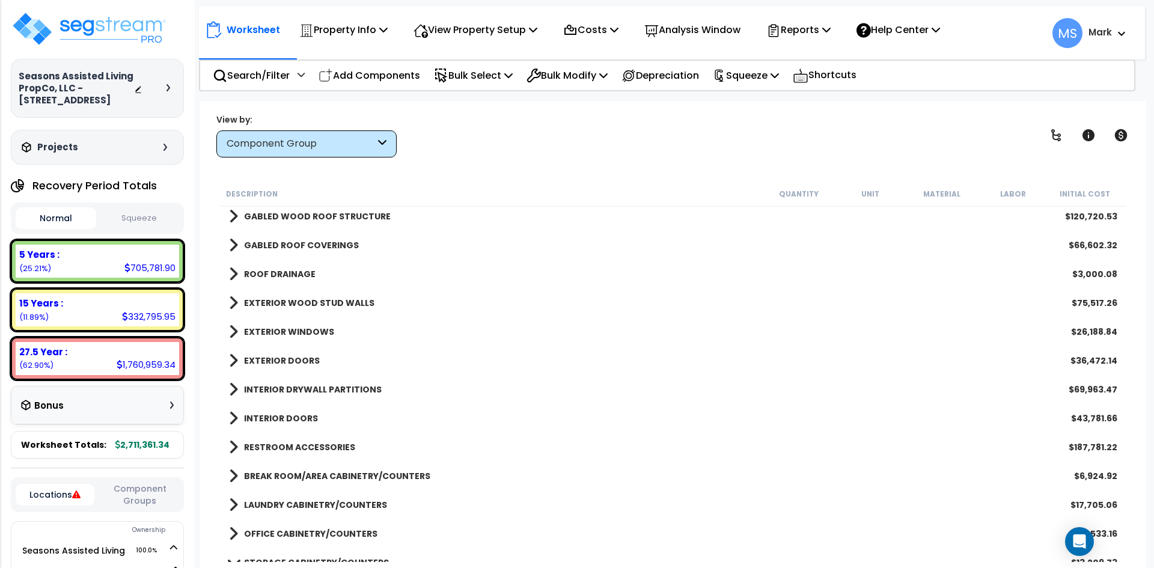
scroll to position [180, 0]
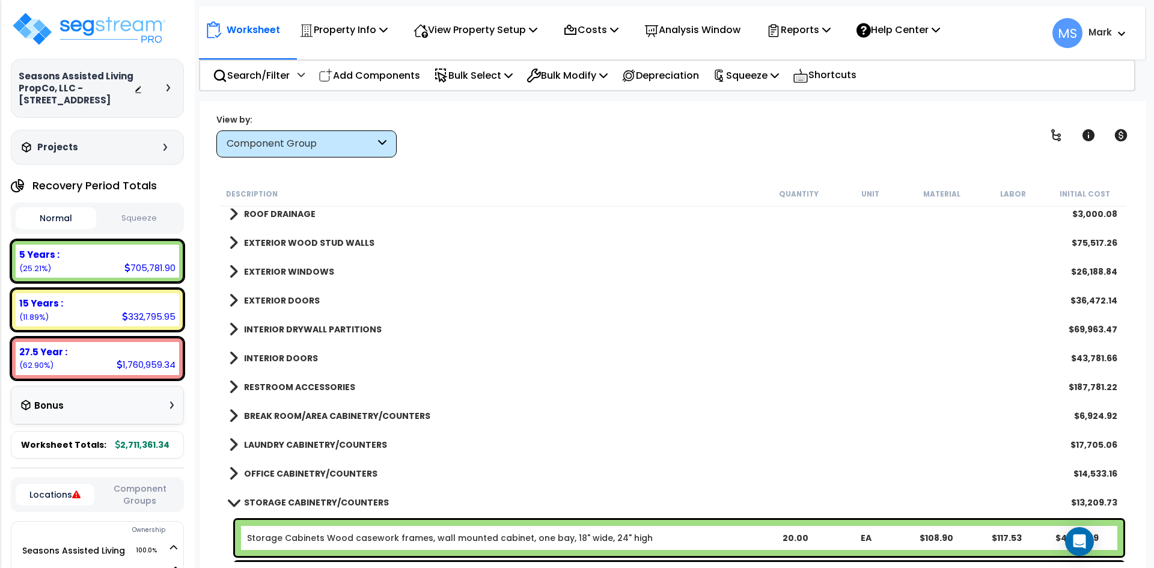
click at [263, 298] on b "EXTERIOR DOORS" at bounding box center [282, 300] width 76 height 12
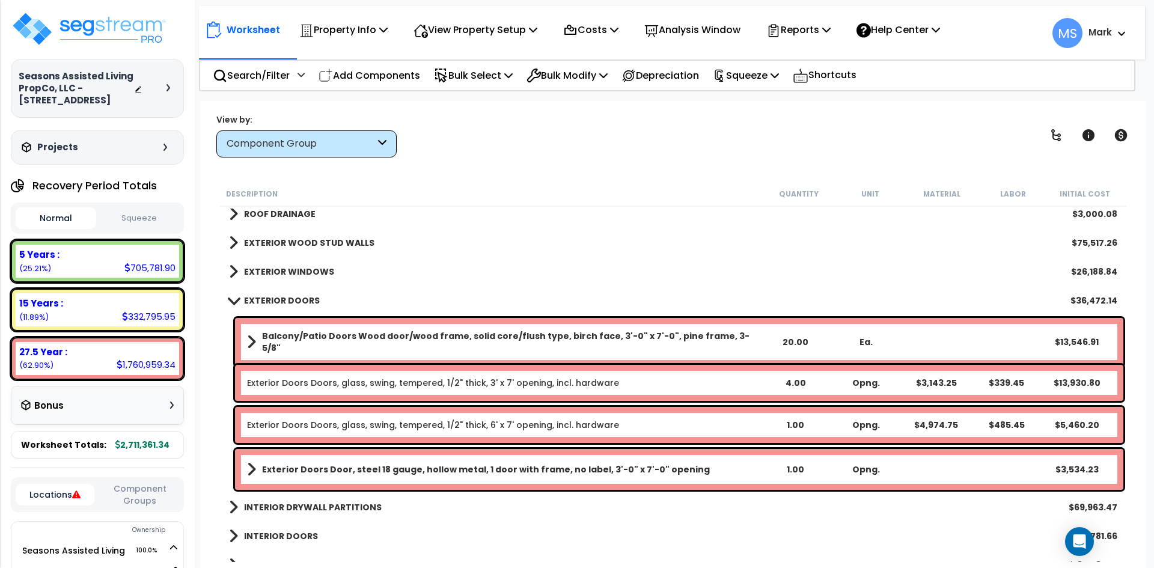
scroll to position [53, 0]
click at [510, 335] on b "Balcony/Patio Doors Wood door/wood frame, solid core/flush type, birch face, 3'…" at bounding box center [511, 342] width 498 height 24
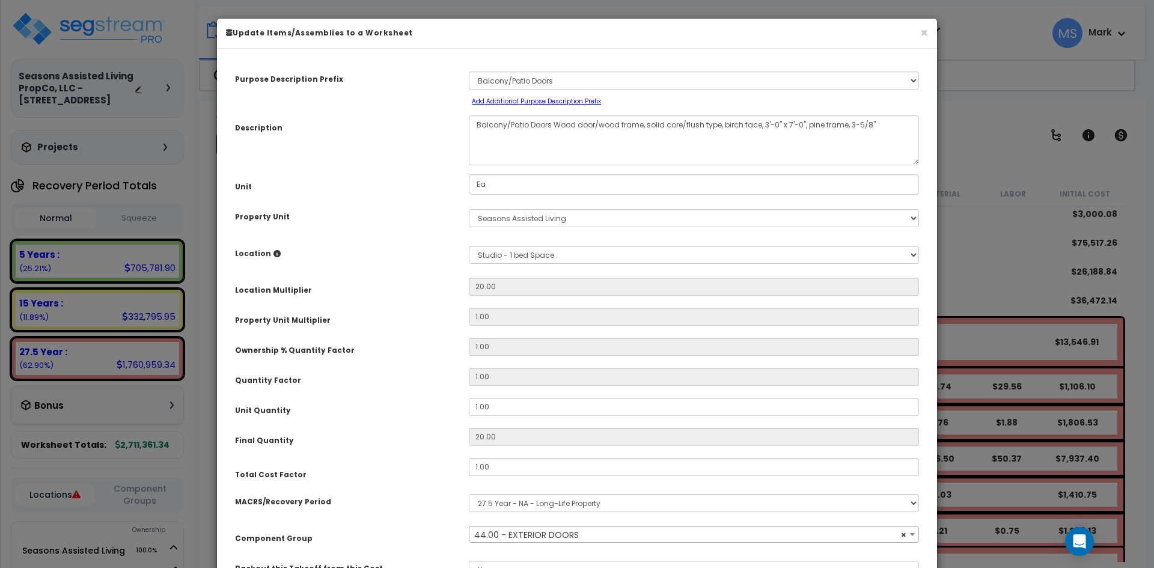
select select "45877"
click at [539, 261] on select "Select Building Building Interior Studio - 1 bed Space Studio -2 bed Space Add …" at bounding box center [694, 255] width 450 height 18
select select "6"
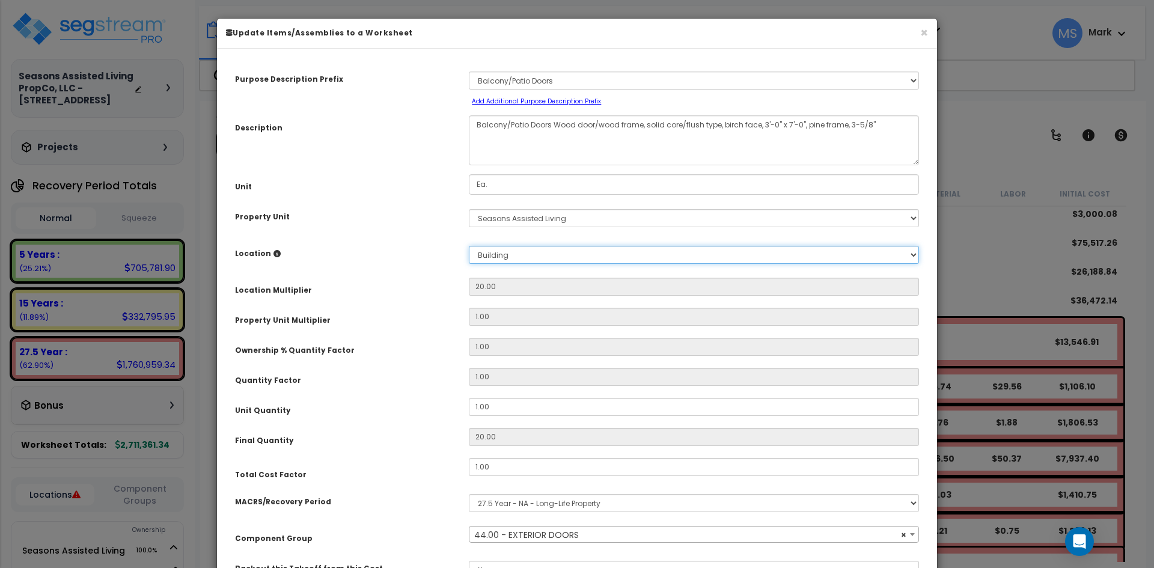
click at [469, 246] on select "Select Building Building Interior Studio - 1 bed Space Studio -2 bed Space Add …" at bounding box center [694, 255] width 450 height 18
type input "1"
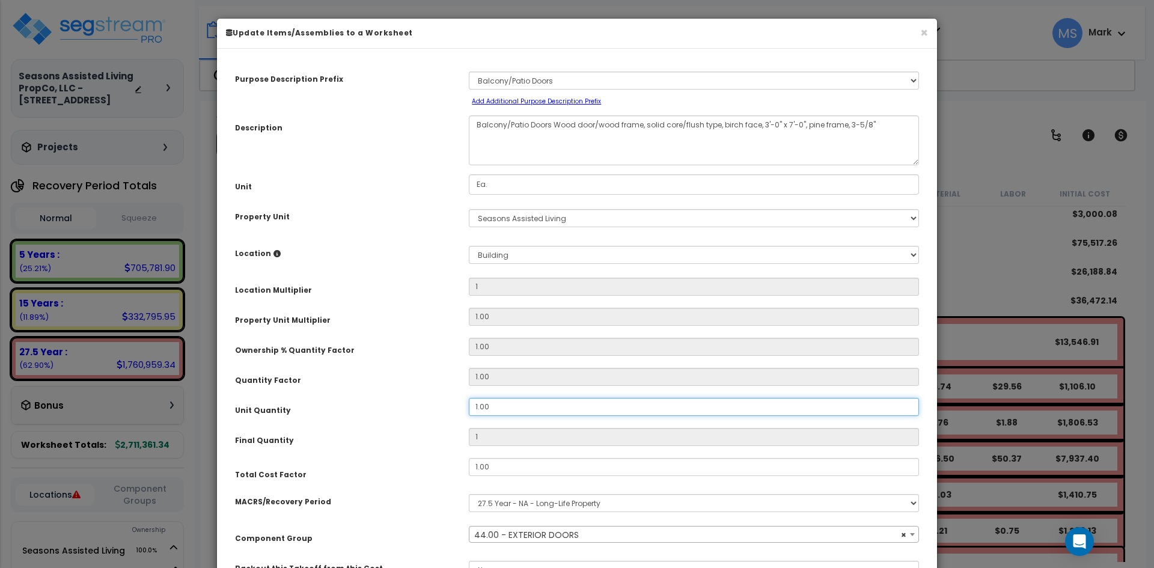
click at [478, 404] on input "1.00" at bounding box center [694, 407] width 450 height 18
type input ".00"
type input "0"
type input "7.00"
type input "7"
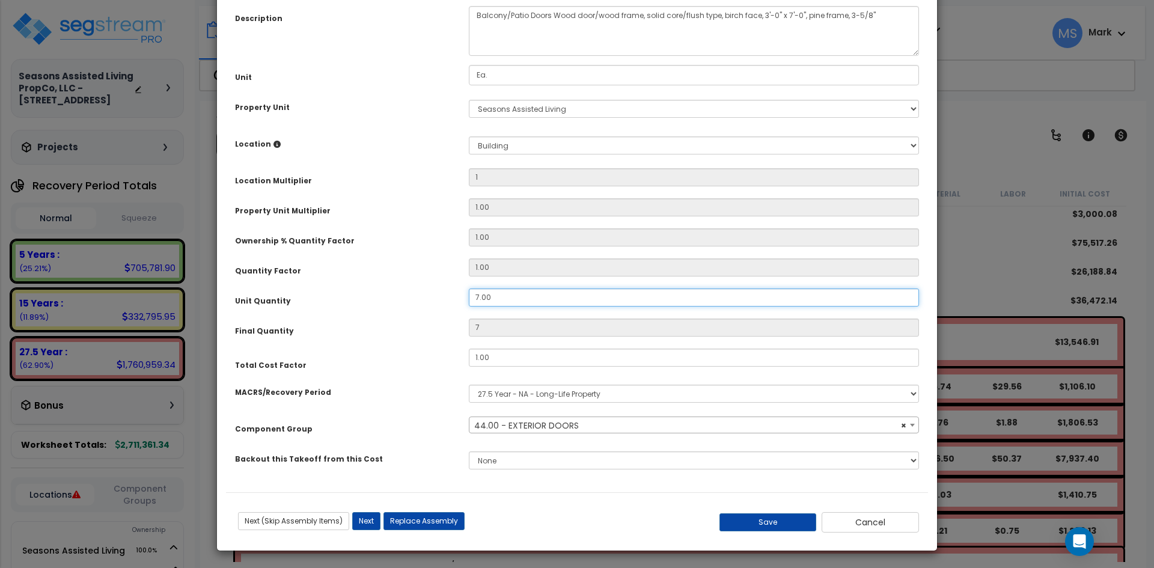
scroll to position [111, 0]
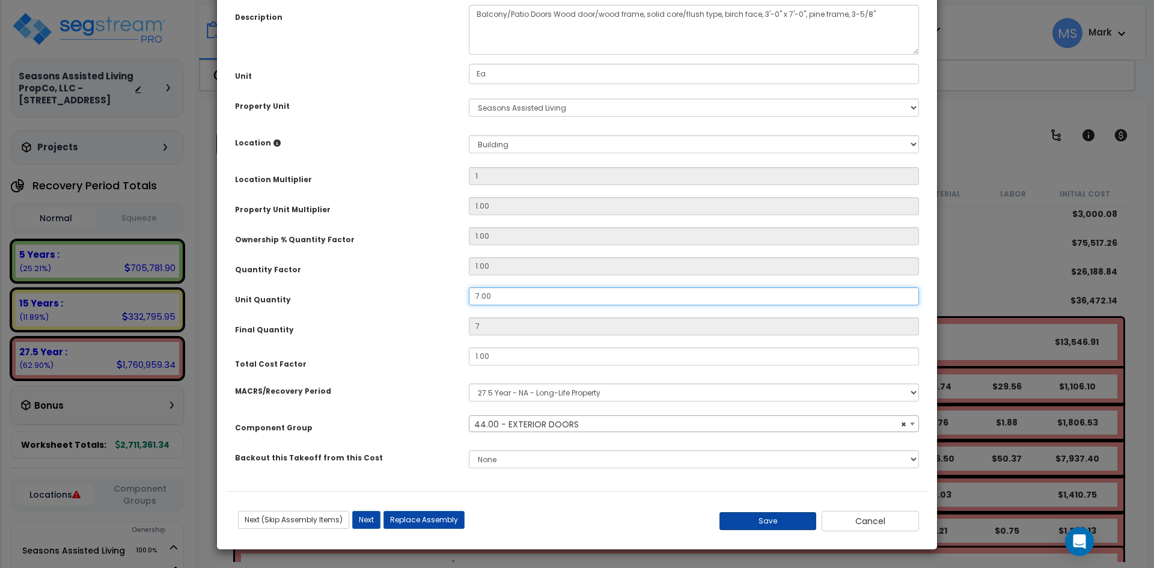
type input "7.00"
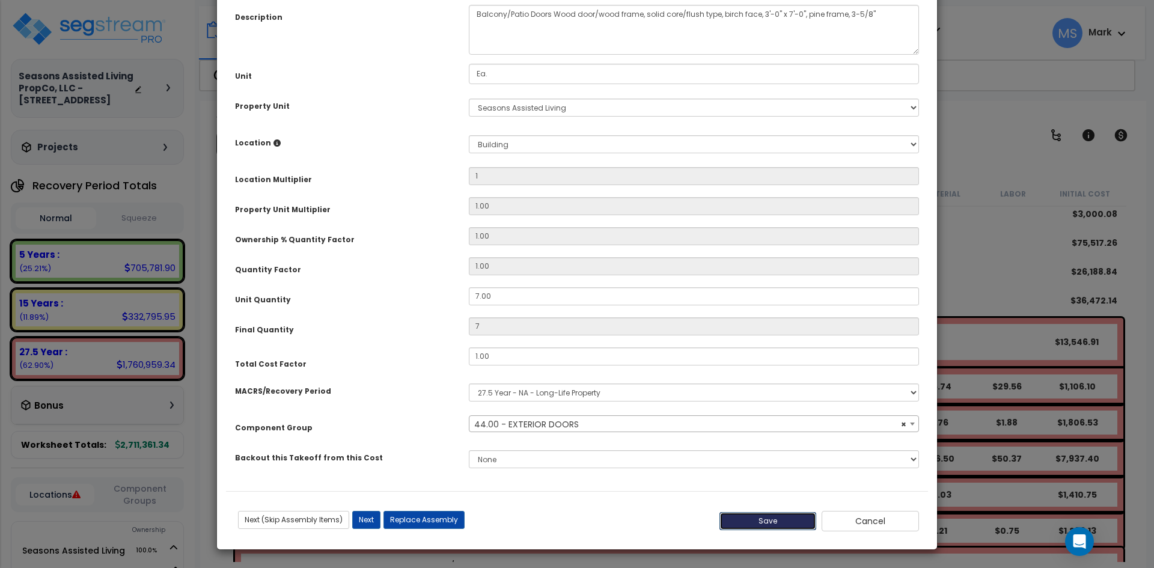
click at [794, 525] on button "Save" at bounding box center [767, 521] width 97 height 18
type input "1.00"
type input "7.00"
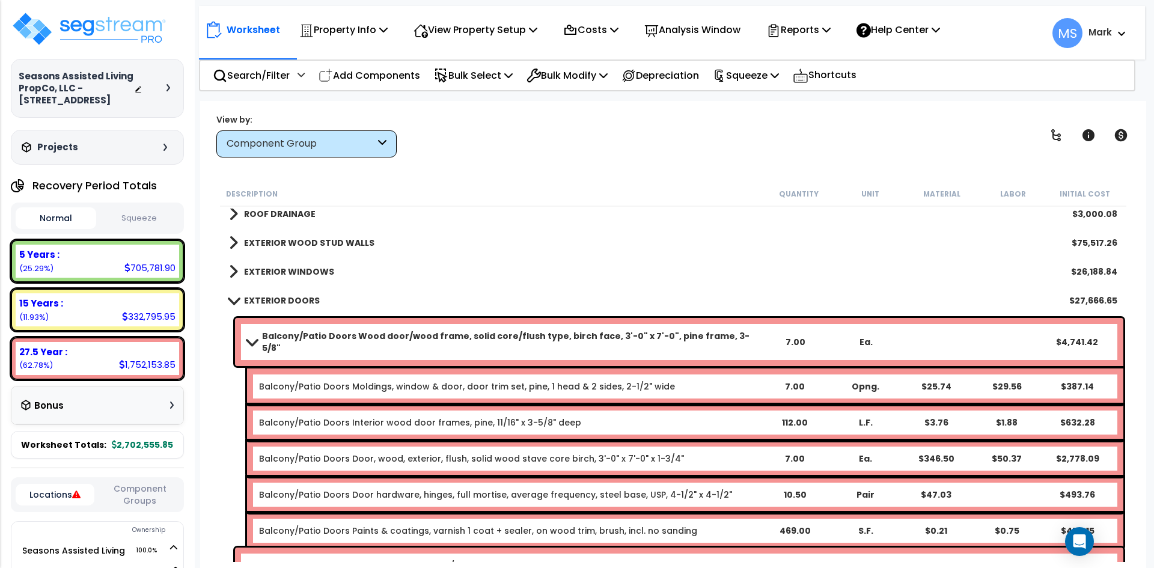
click at [308, 334] on b "Balcony/Patio Doors Wood door/wood frame, solid core/flush type, birch face, 3'…" at bounding box center [511, 342] width 498 height 24
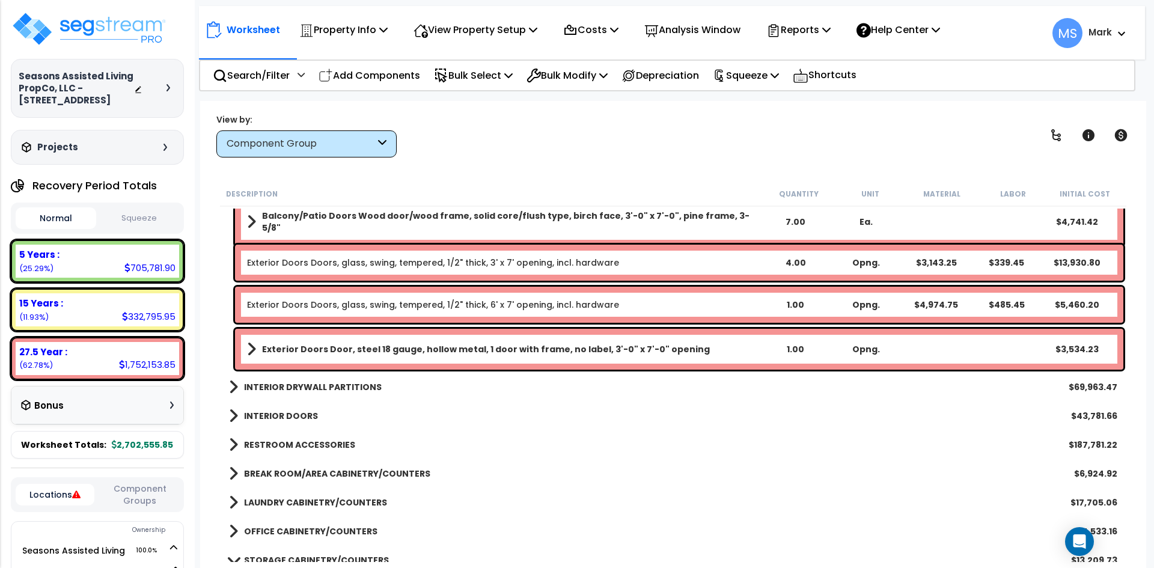
scroll to position [240, 0]
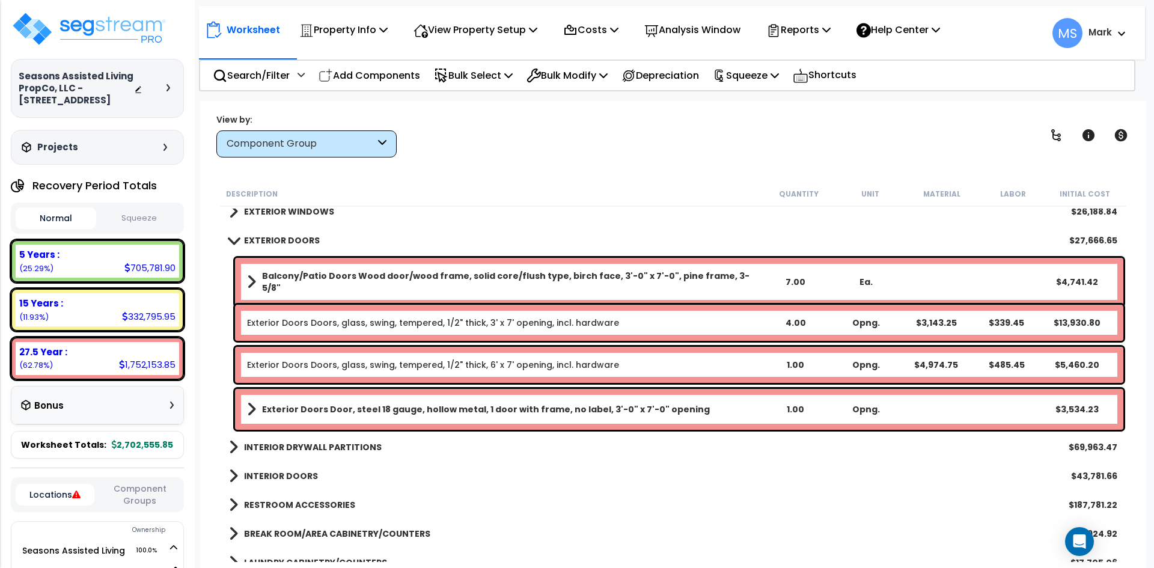
click at [287, 240] on b "EXTERIOR DOORS" at bounding box center [282, 240] width 76 height 12
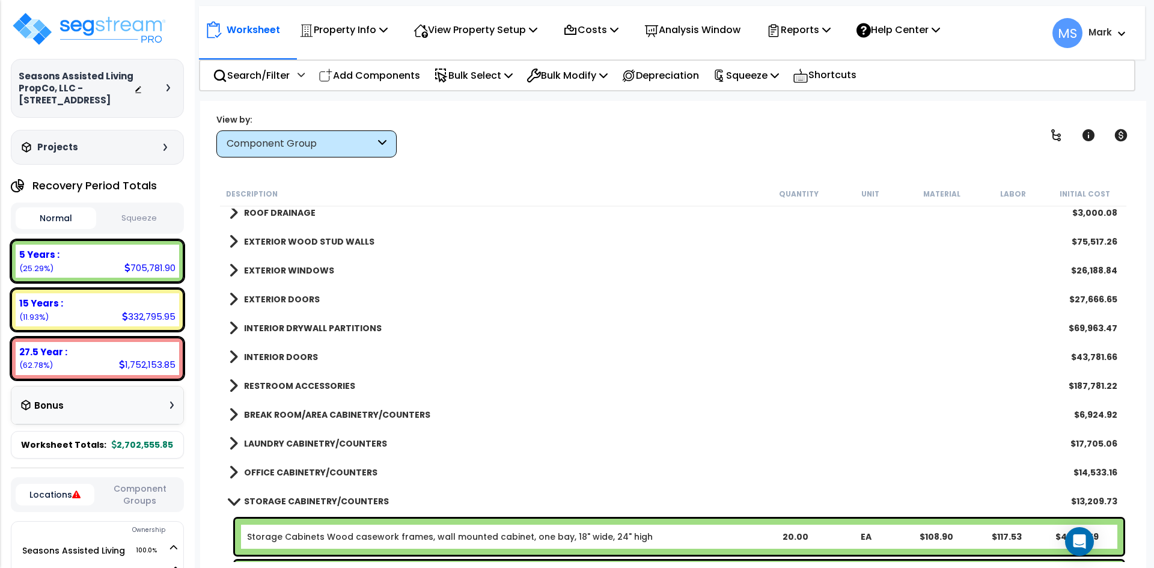
scroll to position [180, 0]
click at [303, 267] on b "EXTERIOR WINDOWS" at bounding box center [289, 272] width 90 height 12
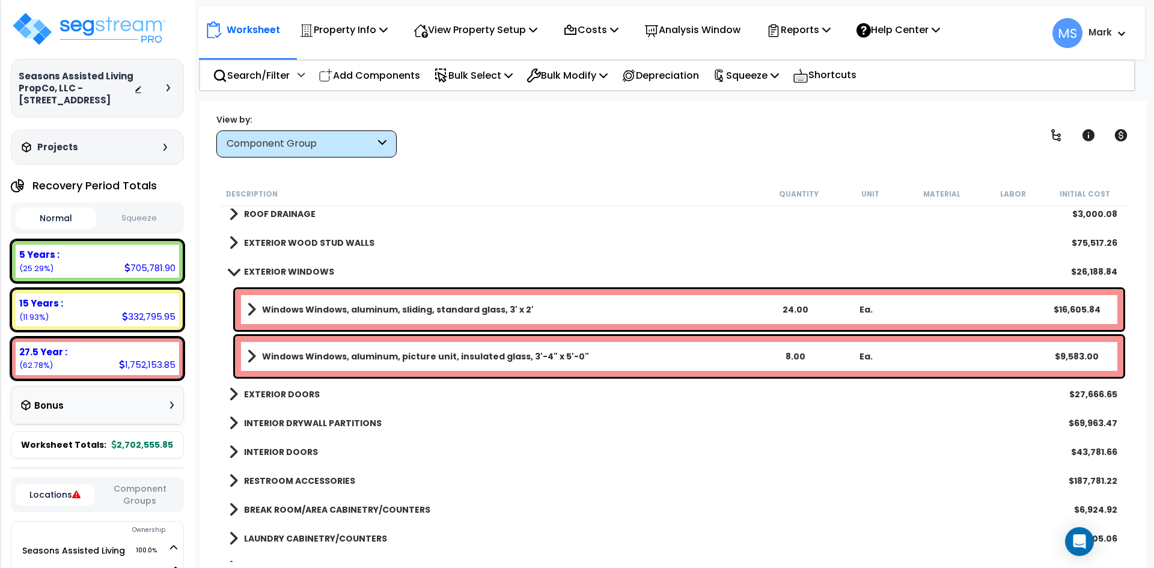
click at [465, 293] on div "Windows Windows, aluminum, sliding, standard glass, 3' x 2' 24.00 Ea. $16,605.84" at bounding box center [679, 309] width 888 height 41
click at [465, 294] on div "Windows Windows, aluminum, sliding, standard glass, 3' x 2' 24.00 Ea. $16,605.84" at bounding box center [679, 309] width 888 height 41
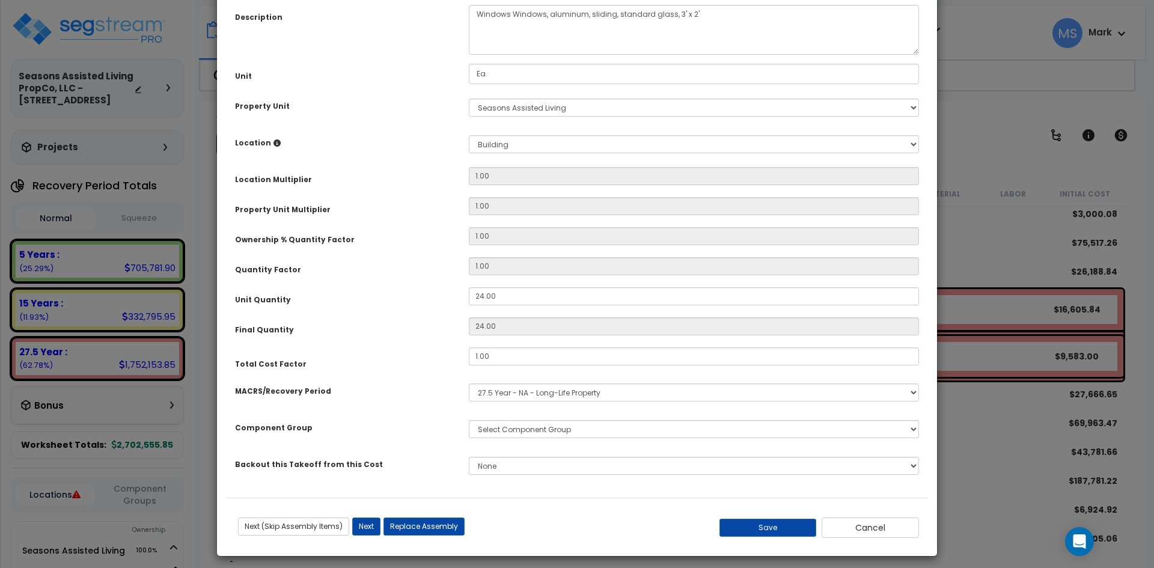
scroll to position [0, 0]
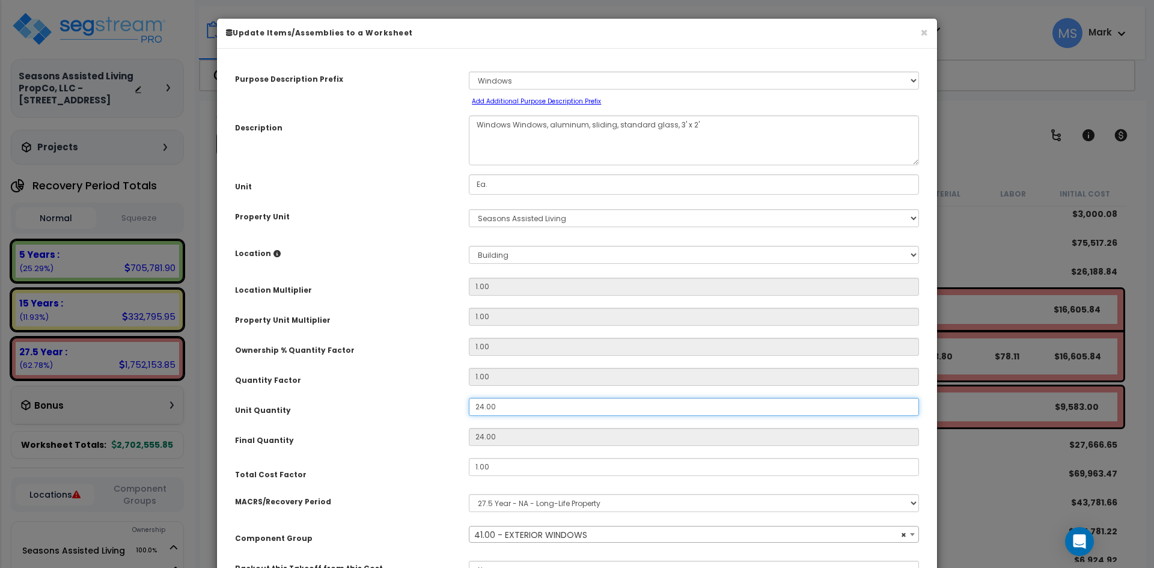
drag, startPoint x: 487, startPoint y: 404, endPoint x: 498, endPoint y: 419, distance: 18.9
click at [487, 404] on input "24.00" at bounding box center [694, 407] width 450 height 18
select select "45874"
type input "24"
type input "4.00"
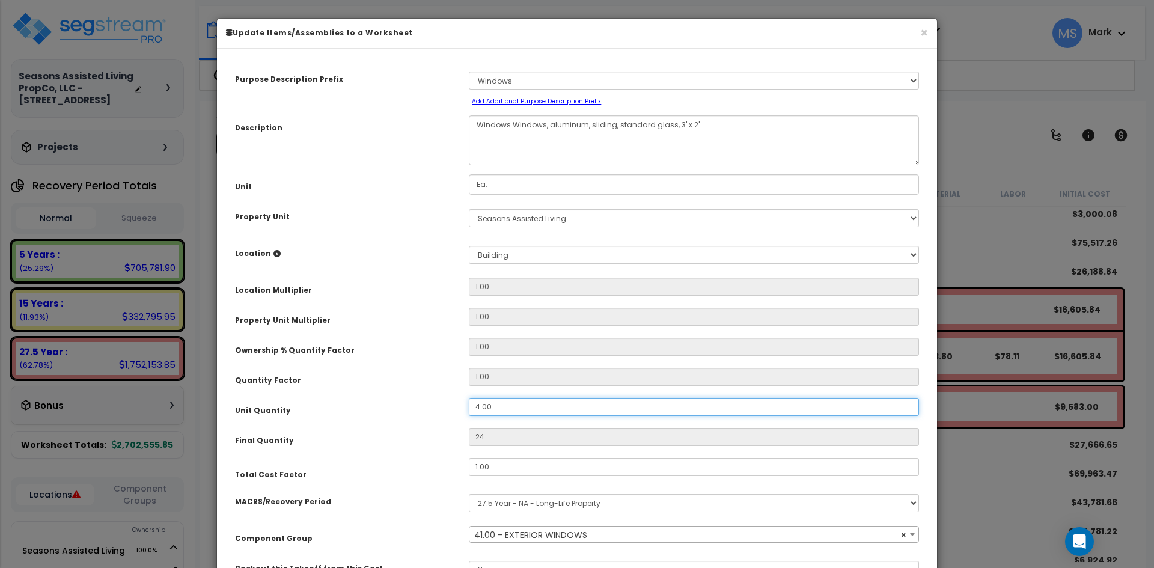
type input "4"
type input "48.00"
type input "48"
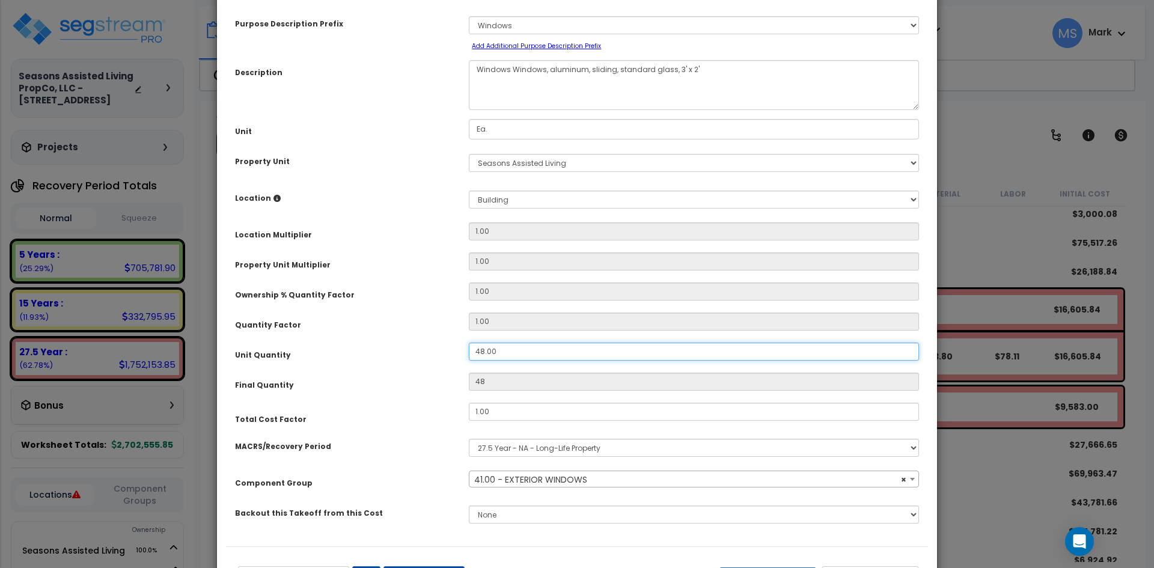
scroll to position [111, 0]
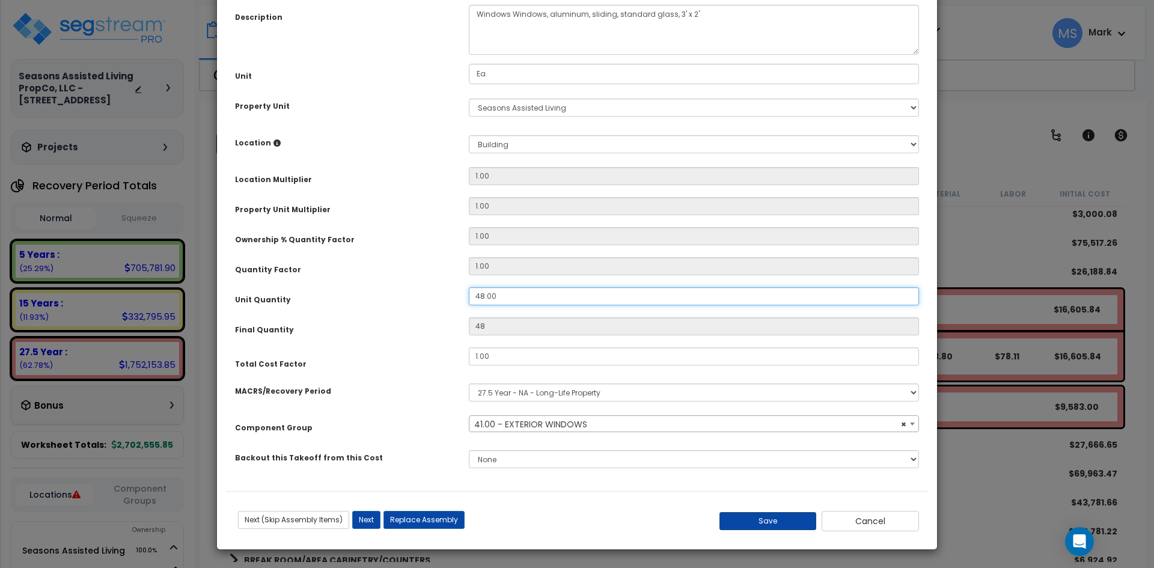
type input "48.00"
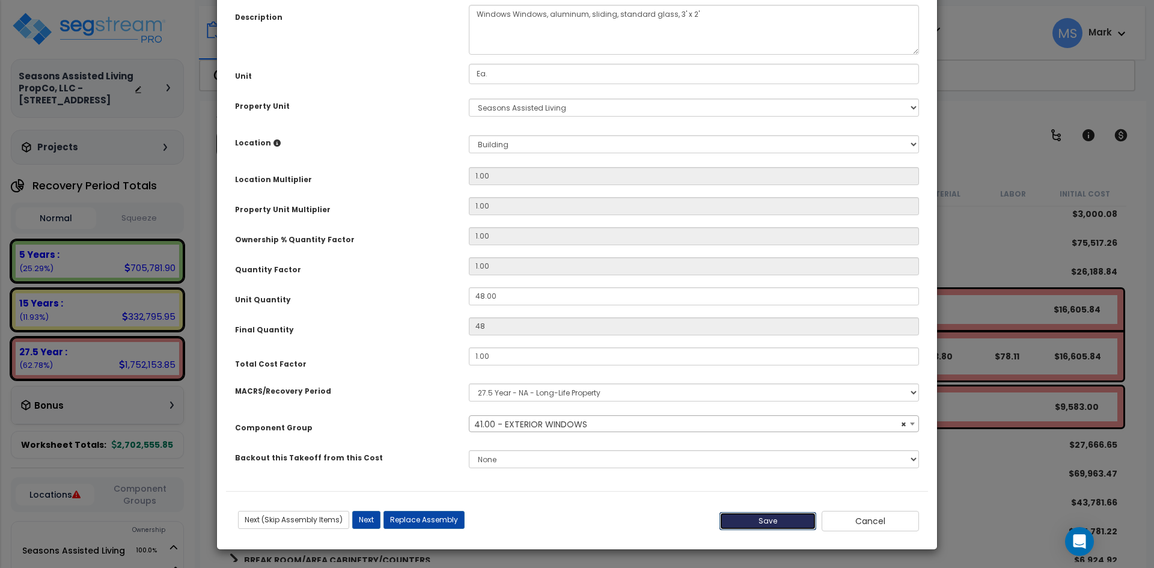
click at [745, 518] on button "Save" at bounding box center [767, 521] width 97 height 18
type input "48.00"
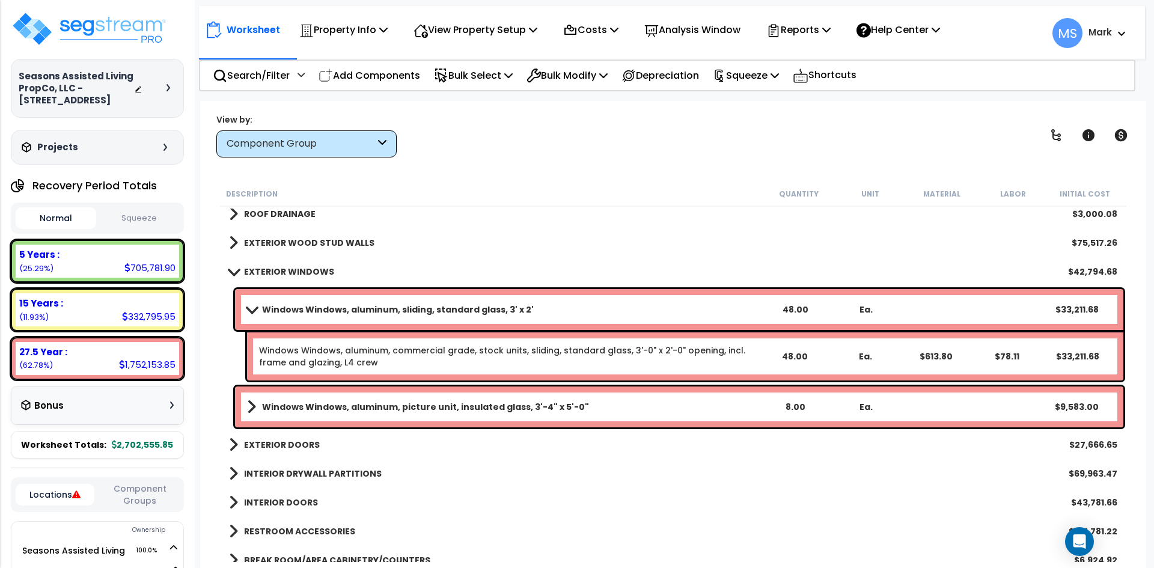
click at [278, 275] on b "EXTERIOR WINDOWS" at bounding box center [289, 272] width 90 height 12
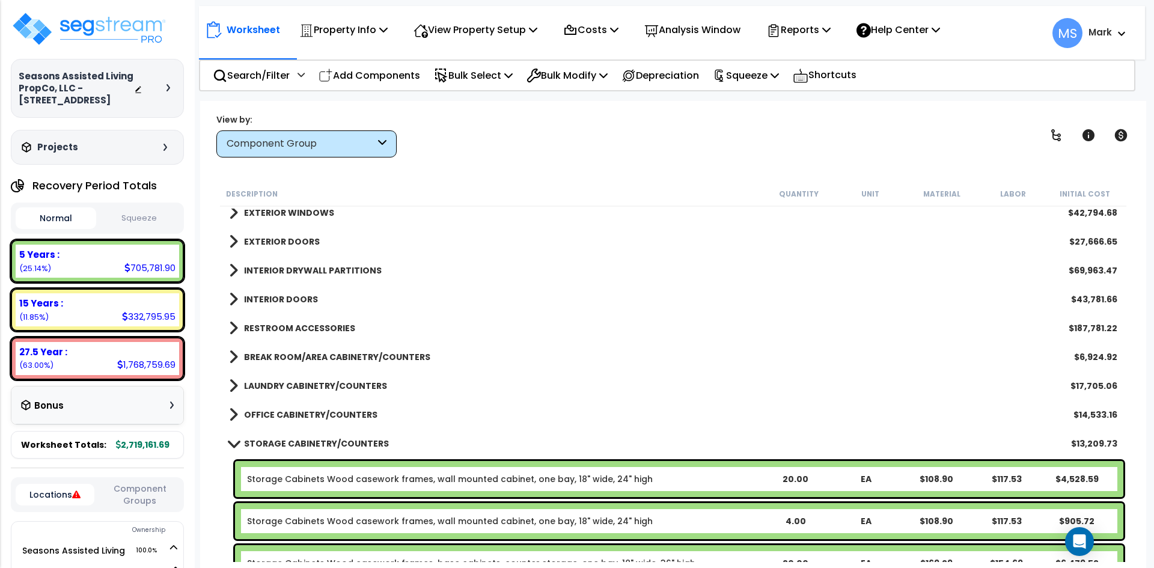
scroll to position [240, 0]
click at [294, 301] on b "INTERIOR DOORS" at bounding box center [281, 298] width 74 height 12
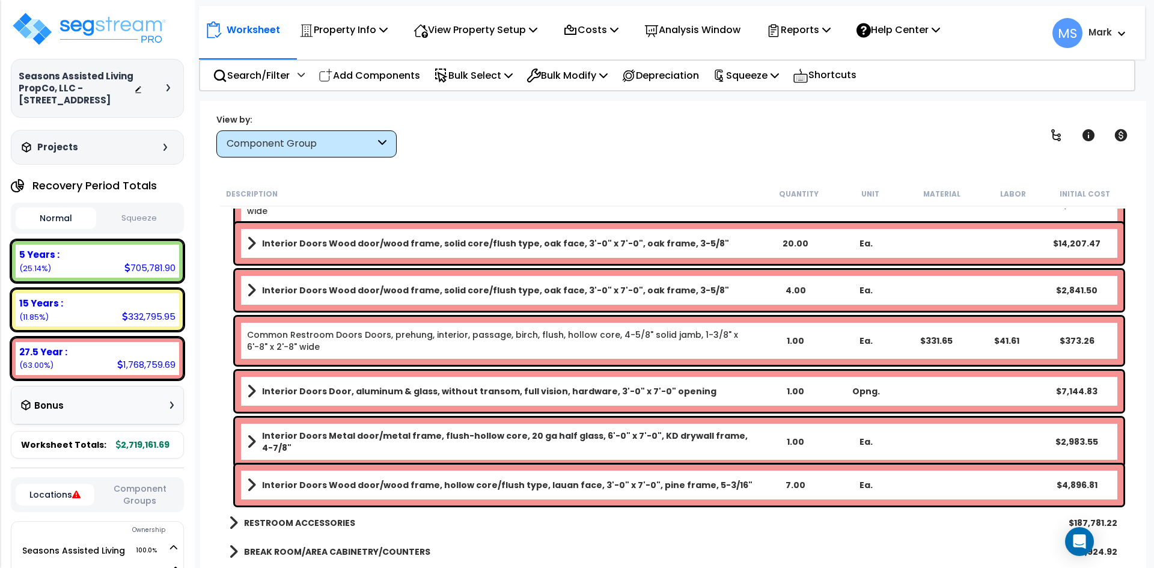
scroll to position [421, 0]
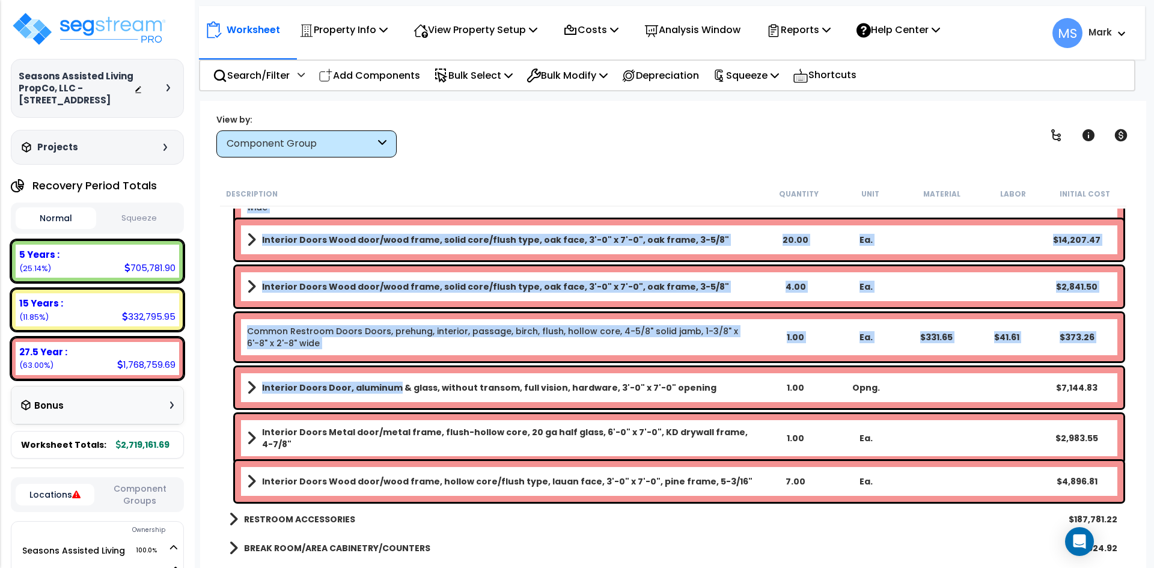
click at [392, 388] on b "Interior Doors Door, aluminum & glass, without transom, full vision, hardware, …" at bounding box center [489, 388] width 454 height 12
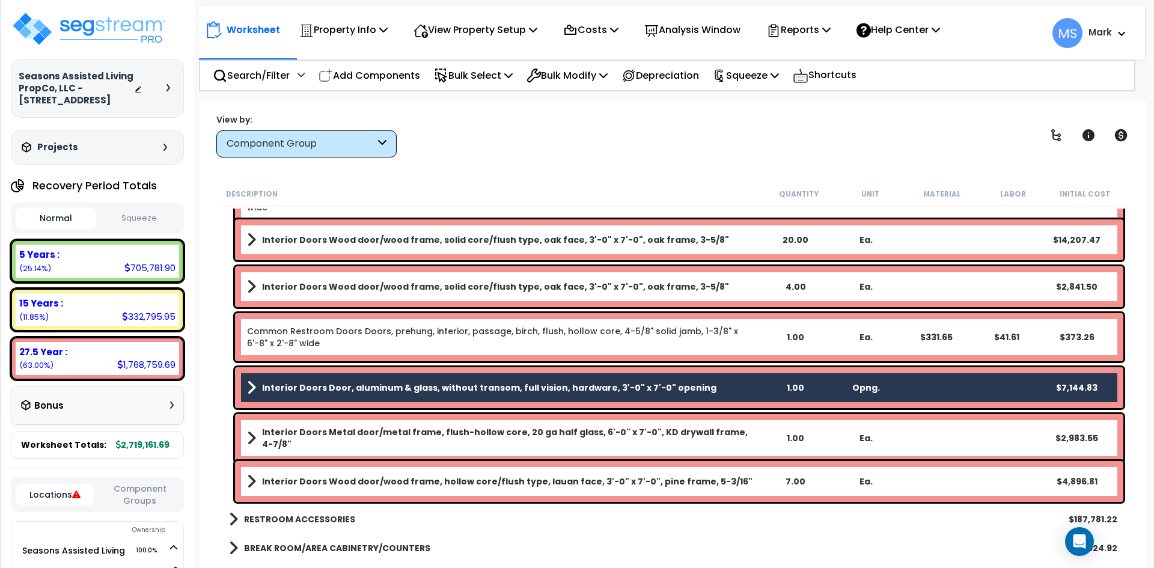
click at [399, 417] on div "Interior Doors Metal door/metal frame, flush-hollow core, 20 ga half glass, 6'-…" at bounding box center [679, 438] width 888 height 48
click at [400, 428] on link "Interior Doors Metal door/metal frame, flush-hollow core, 20 ga half glass, 6'-…" at bounding box center [503, 438] width 513 height 24
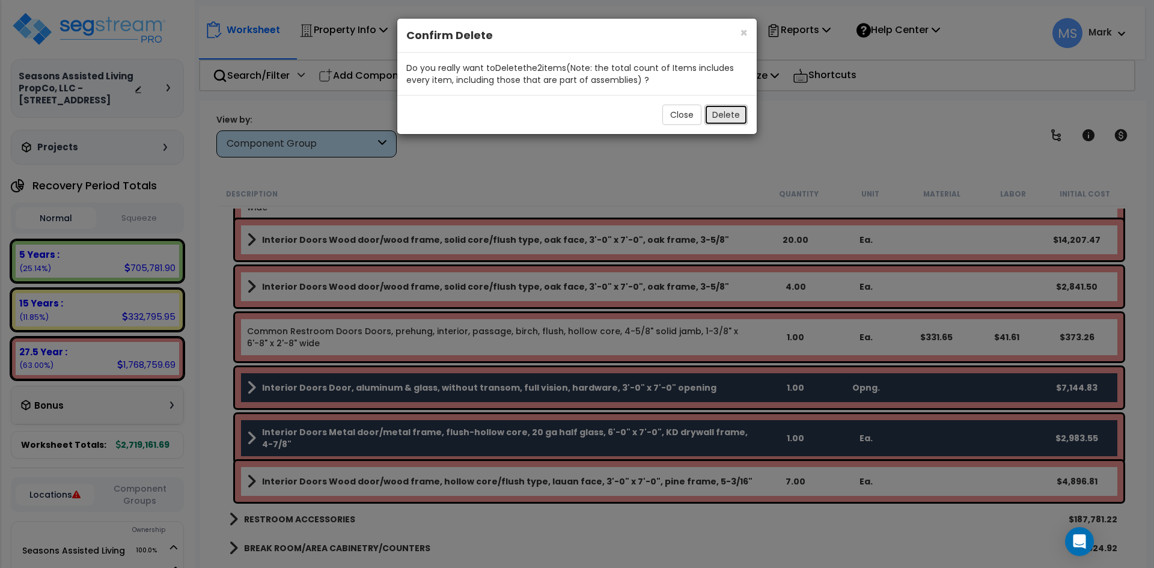
click at [727, 116] on button "Delete" at bounding box center [725, 115] width 43 height 20
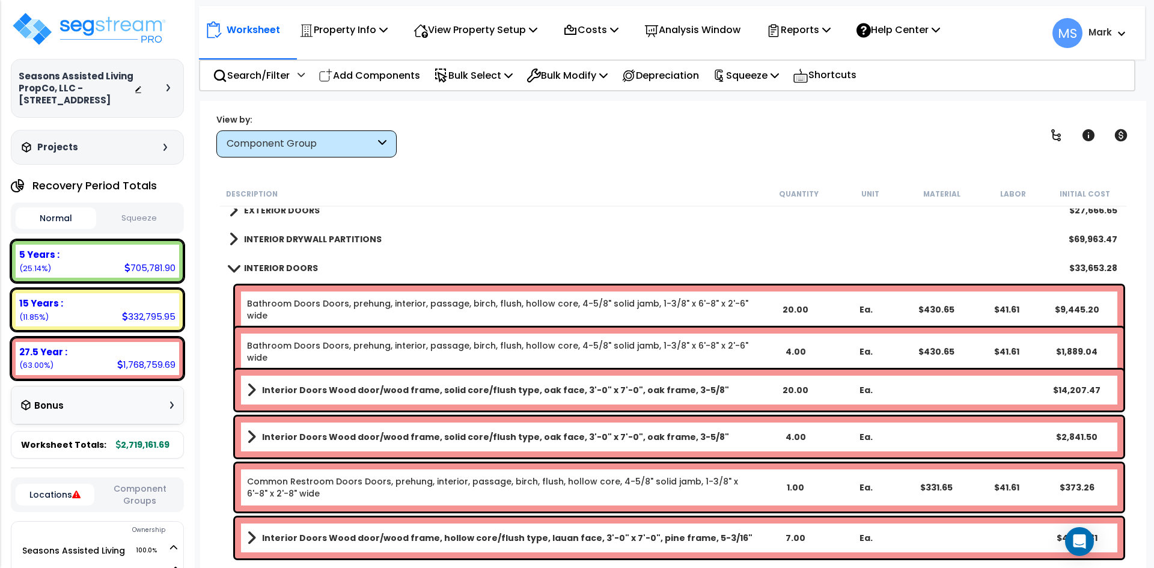
scroll to position [240, 0]
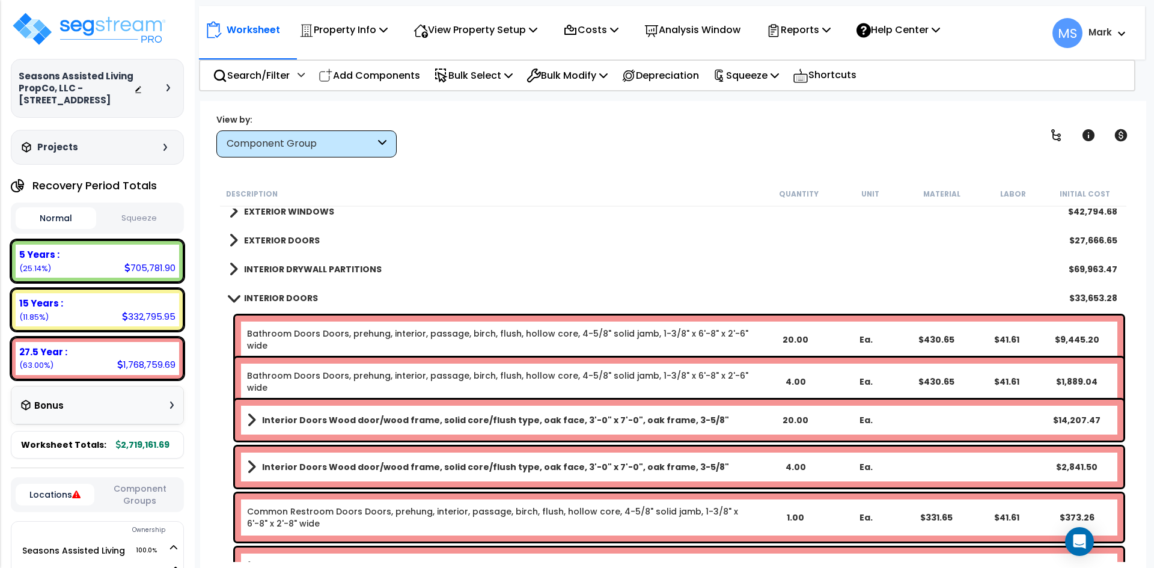
click at [276, 284] on div "INTERIOR DOORS $33,653.28" at bounding box center [673, 298] width 900 height 29
click at [287, 298] on b "INTERIOR DOORS" at bounding box center [281, 298] width 74 height 12
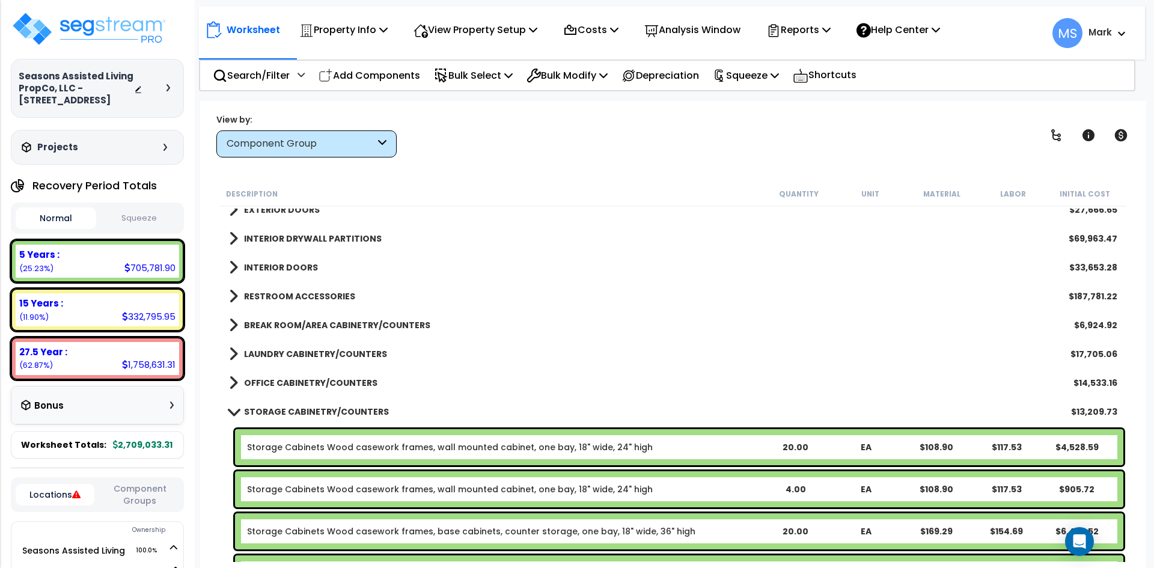
scroll to position [301, 0]
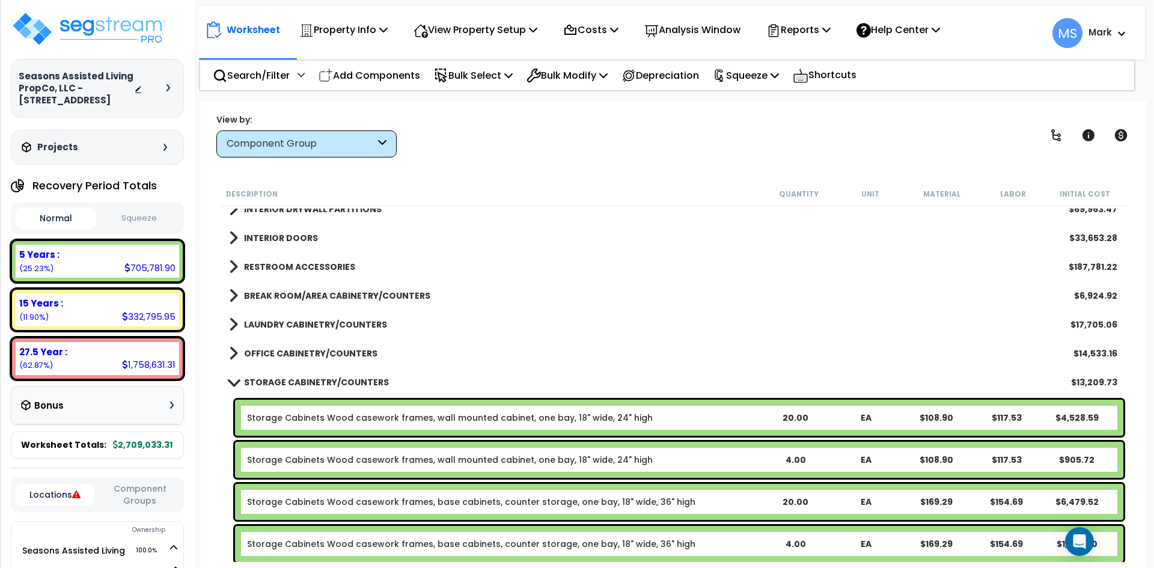
click at [311, 264] on b "RESTROOM ACCESSORIES" at bounding box center [299, 267] width 111 height 12
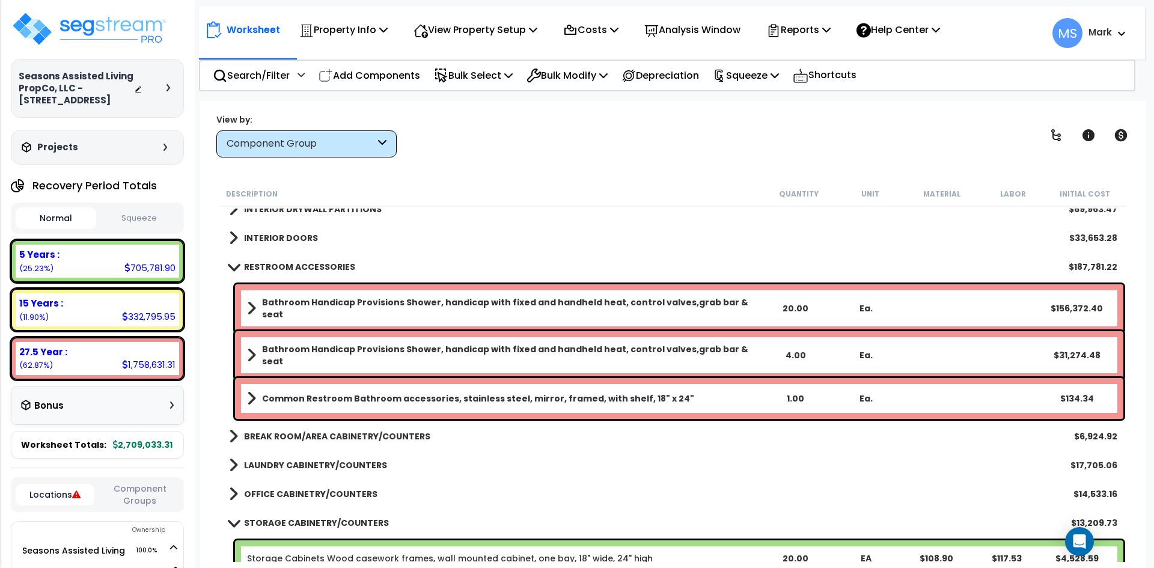
click at [307, 269] on b "RESTROOM ACCESSORIES" at bounding box center [299, 267] width 111 height 12
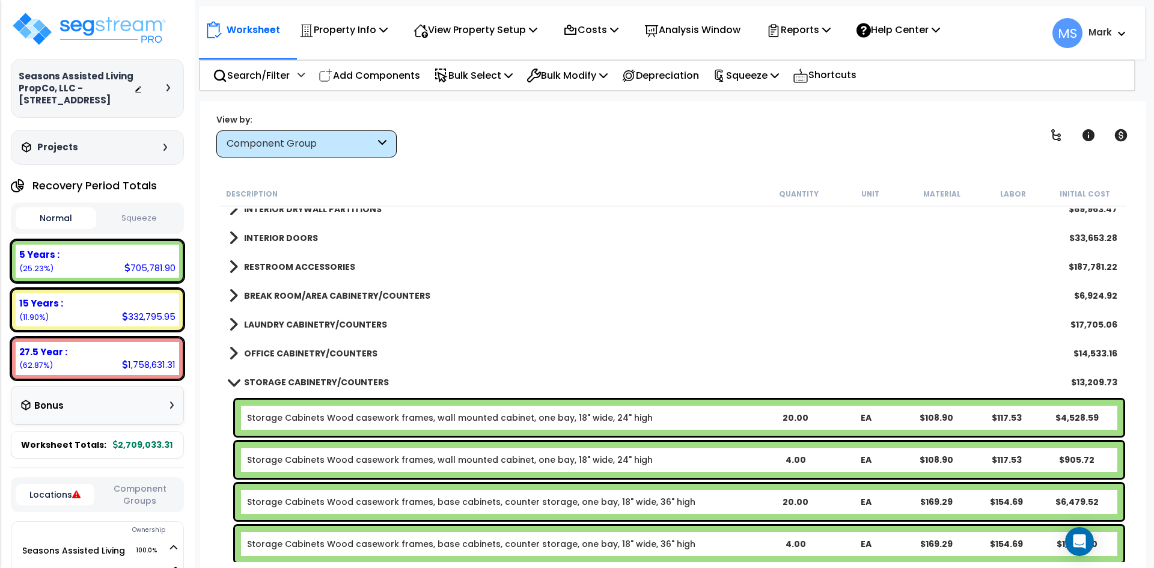
click at [306, 295] on b "BREAK ROOM/AREA CABINETRY/COUNTERS" at bounding box center [337, 296] width 186 height 12
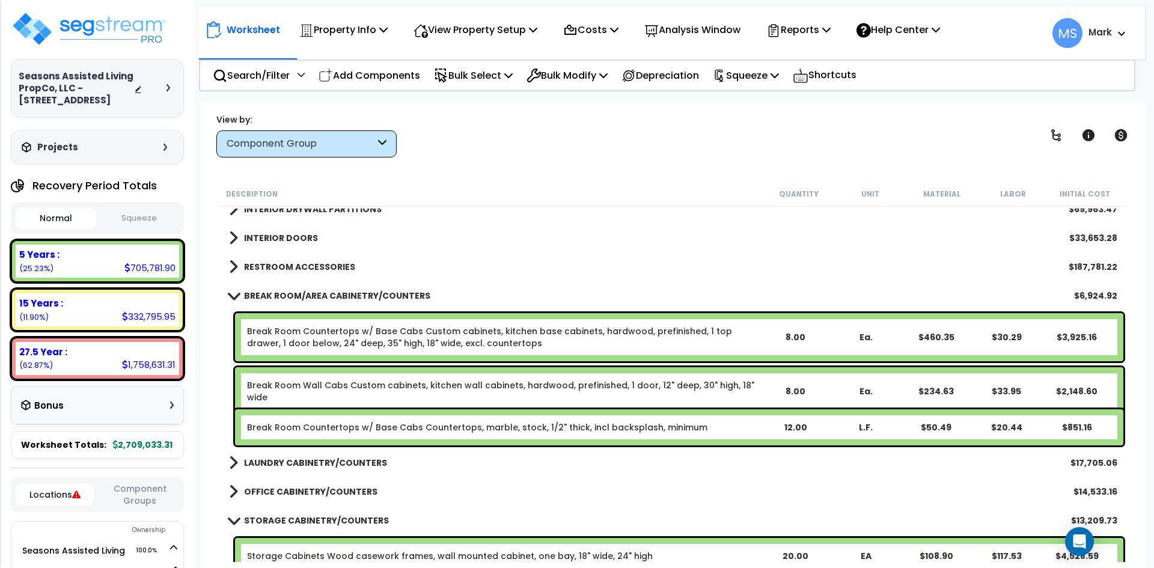
click at [327, 294] on b "BREAK ROOM/AREA CABINETRY/COUNTERS" at bounding box center [337, 296] width 186 height 12
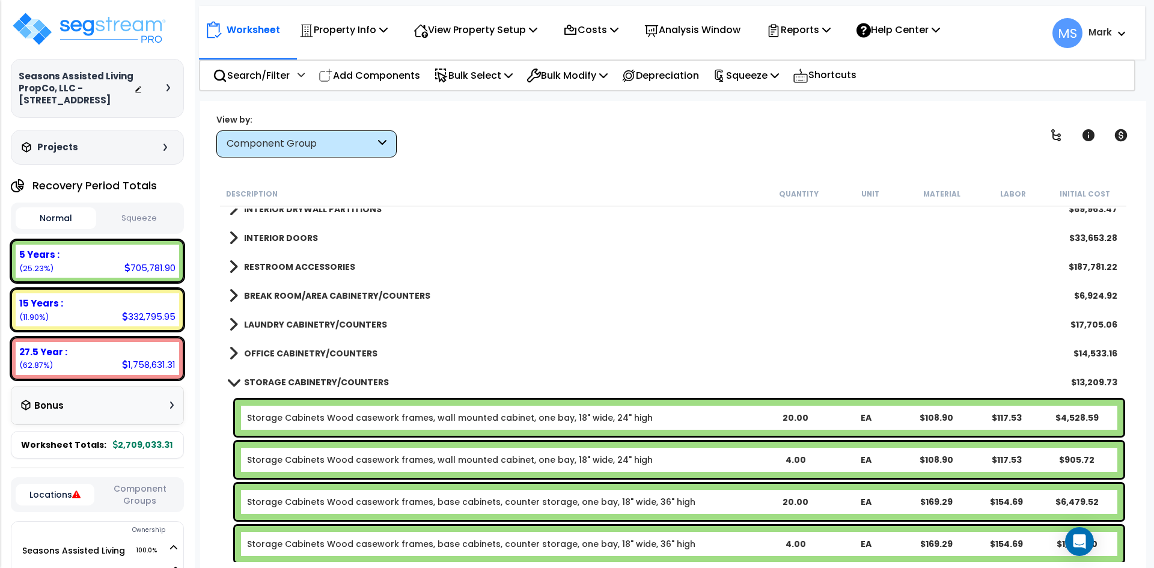
click at [307, 325] on b "LAUNDRY CABINETRY/COUNTERS" at bounding box center [315, 325] width 143 height 12
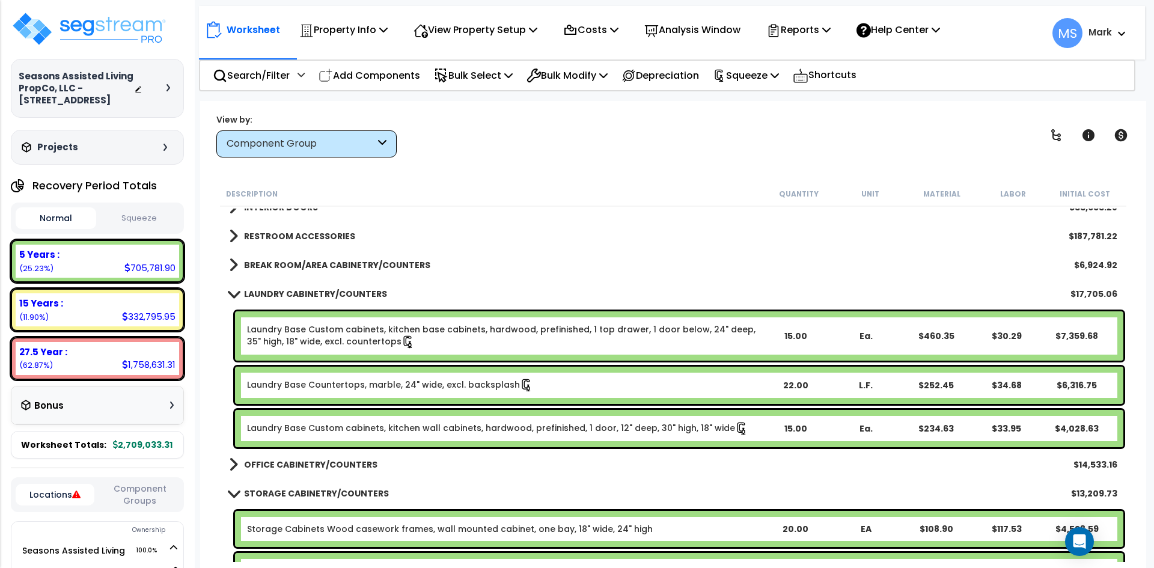
scroll to position [361, 0]
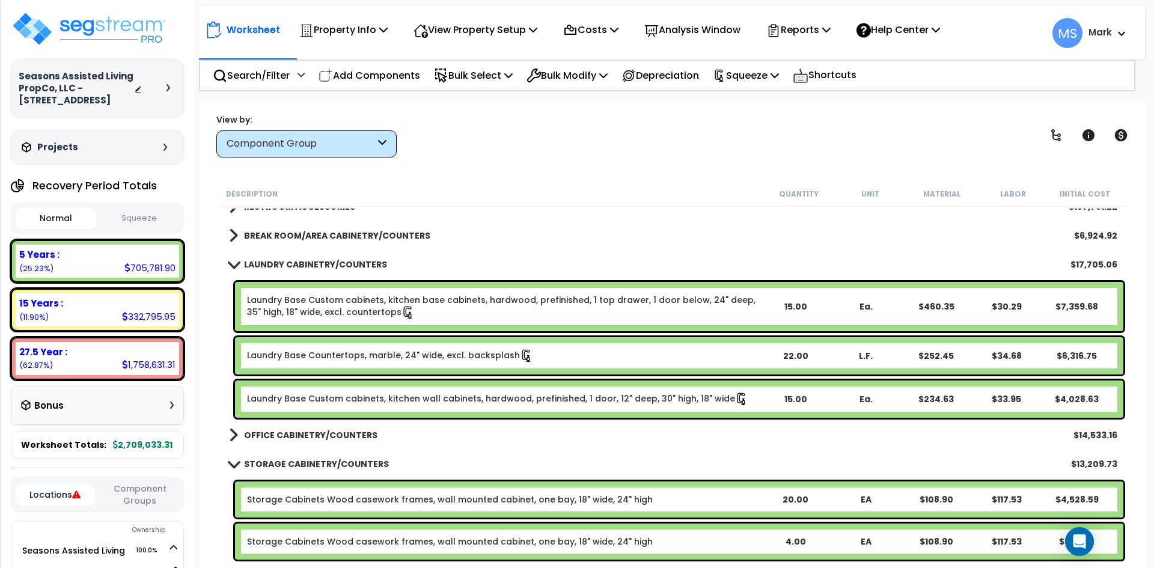
click at [323, 263] on b "LAUNDRY CABINETRY/COUNTERS" at bounding box center [315, 264] width 143 height 12
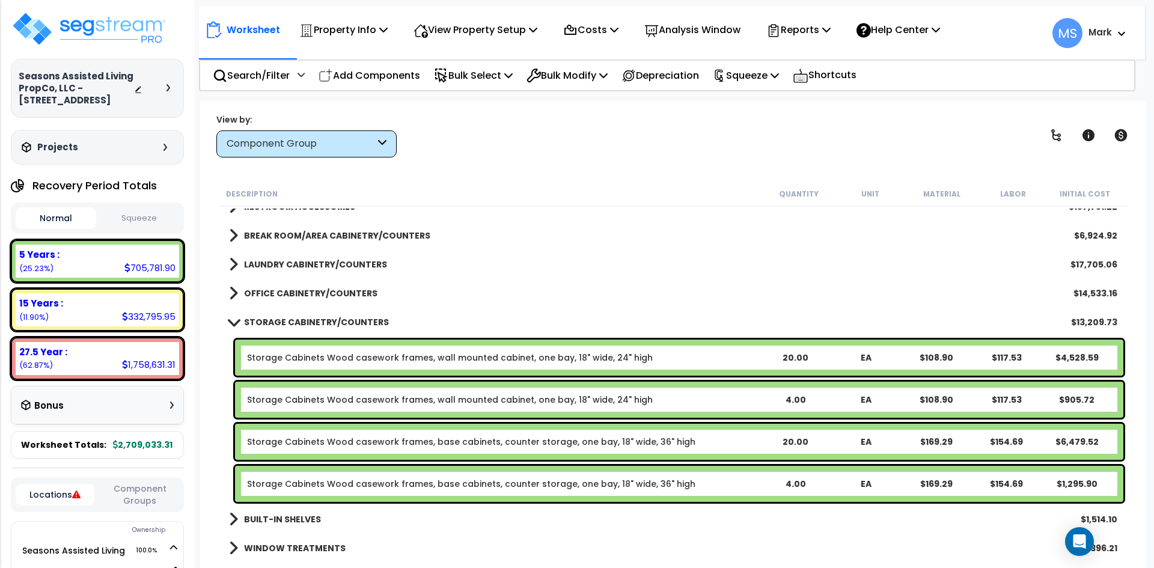
click at [321, 296] on b "OFFICE CABINETRY/COUNTERS" at bounding box center [310, 293] width 133 height 12
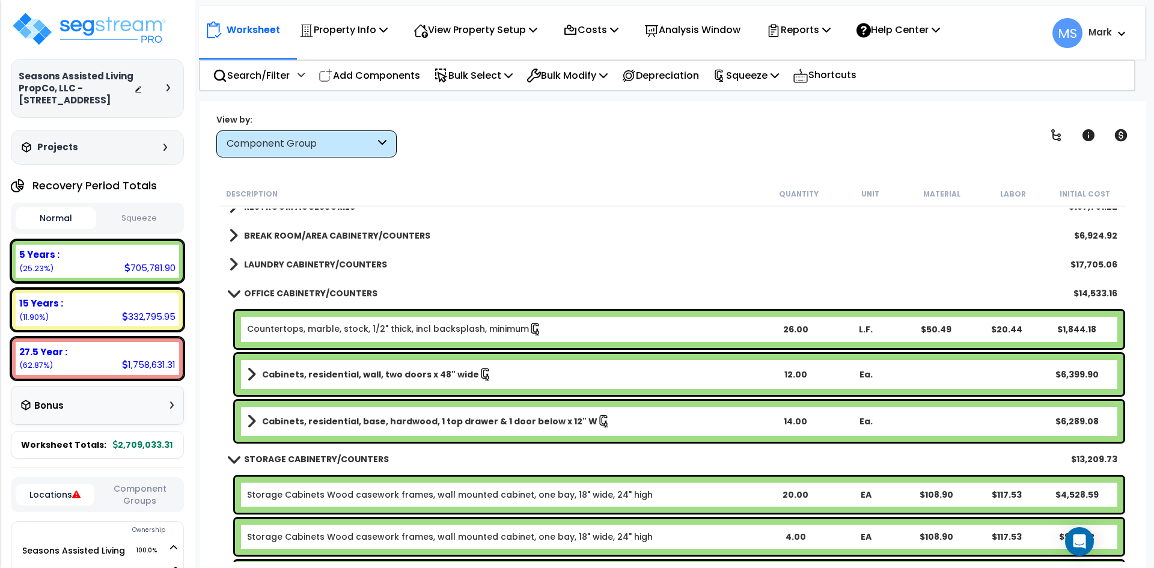
click at [321, 296] on b "OFFICE CABINETRY/COUNTERS" at bounding box center [310, 293] width 133 height 12
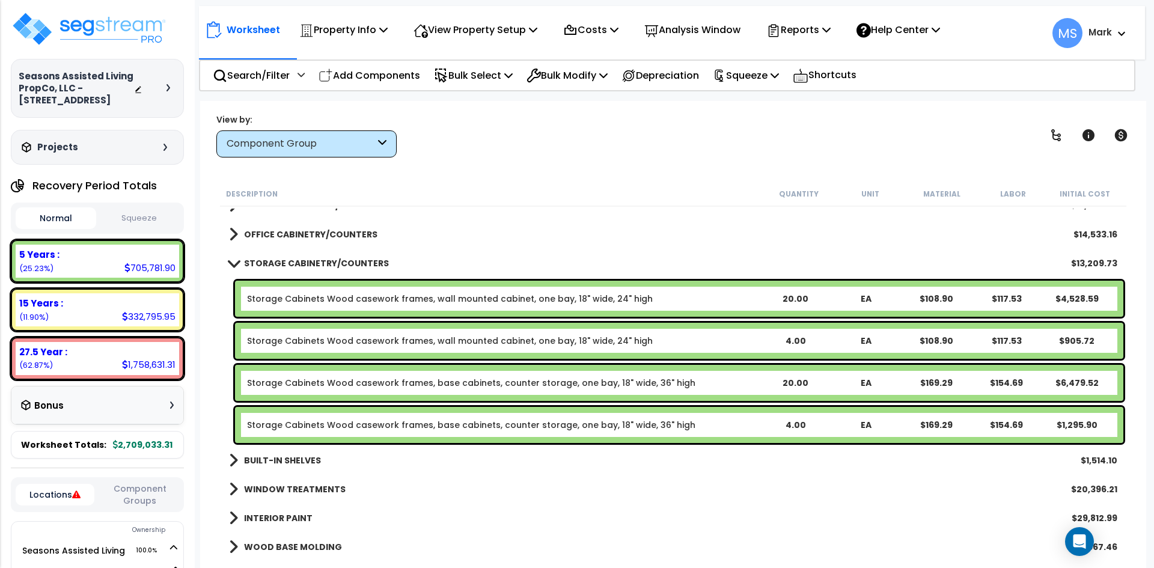
scroll to position [421, 0]
click at [373, 79] on p "Add Components" at bounding box center [370, 75] width 102 height 16
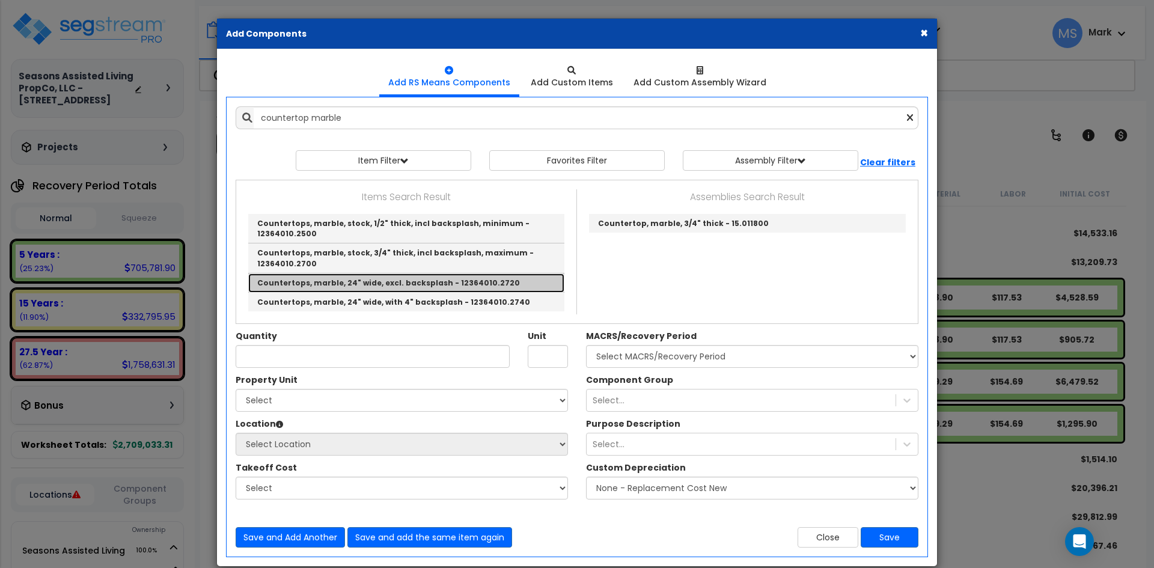
click at [394, 284] on link "Countertops, marble, 24" wide, excl. backsplash - 12364010.2720" at bounding box center [406, 282] width 316 height 19
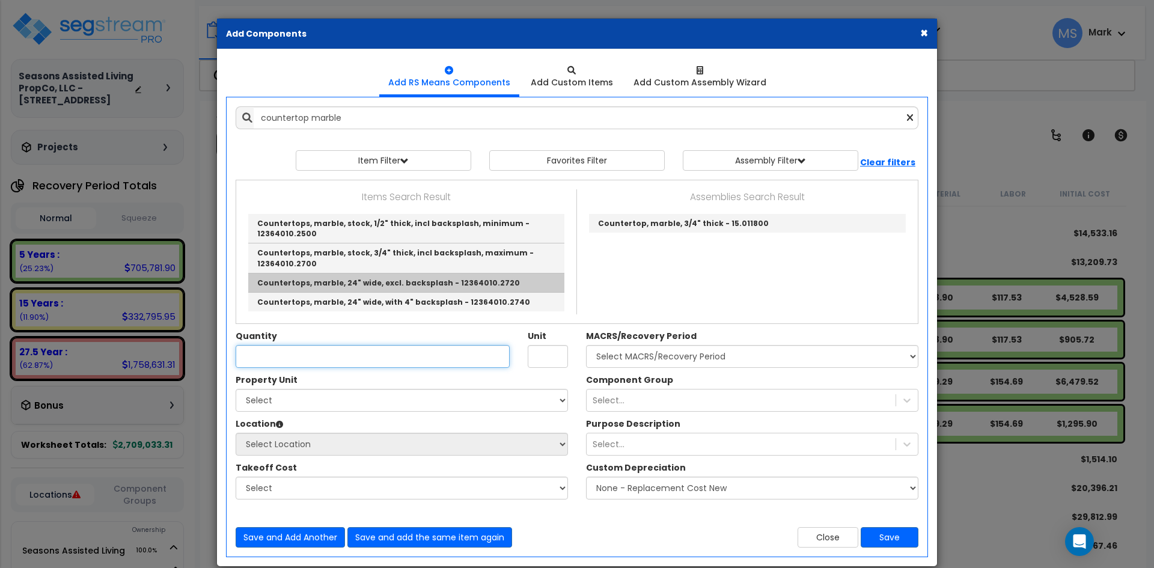
type input "Countertops, marble, 24" wide, excl. backsplash - 12364010.2720"
type input "L.F."
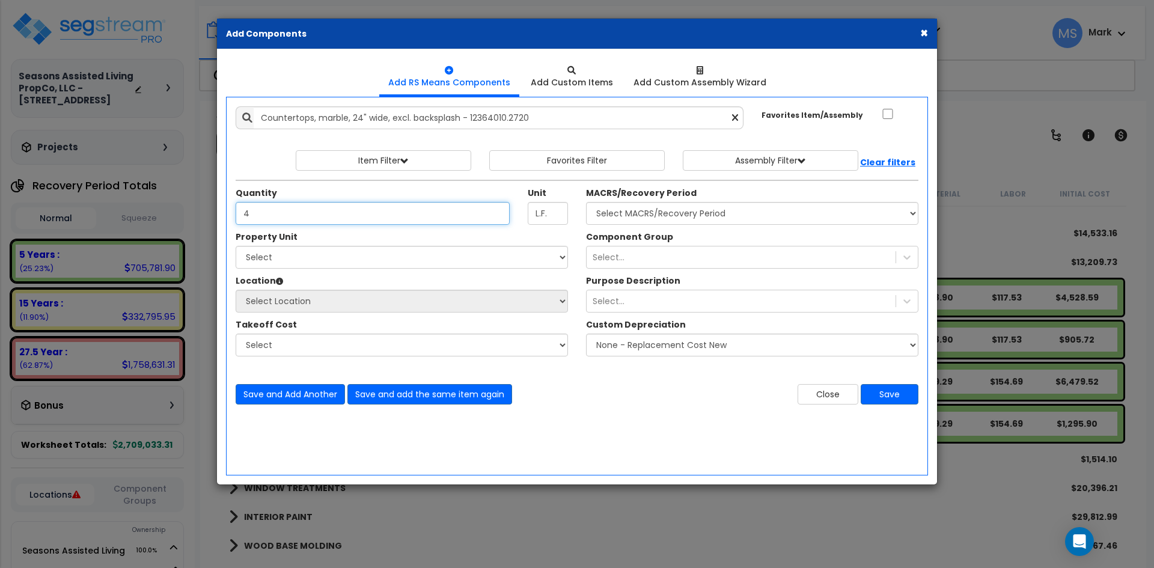
type input "4"
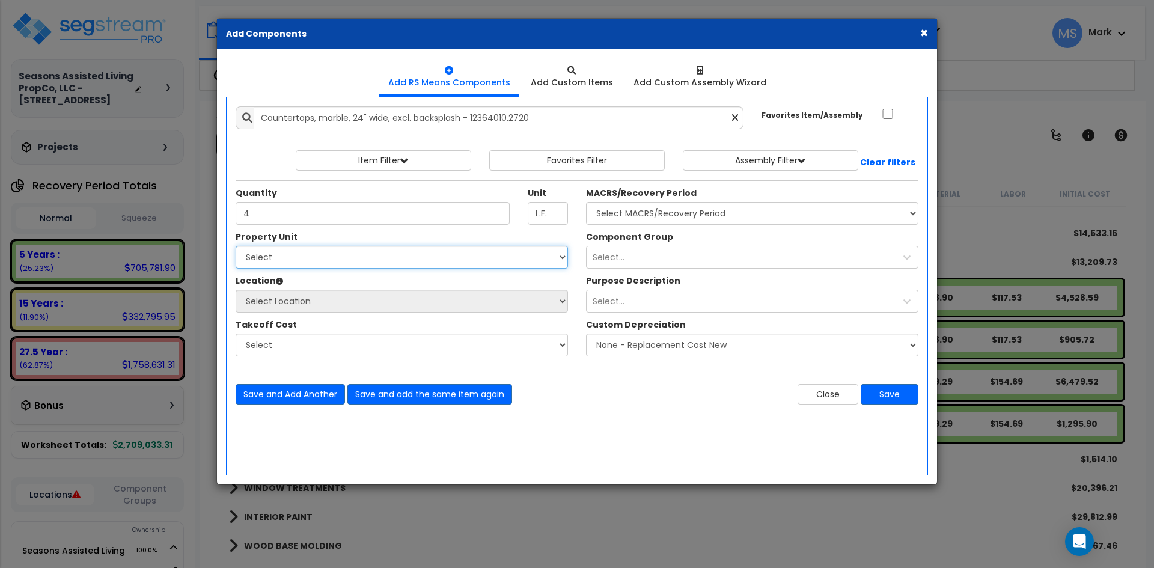
click at [326, 264] on select "Select Seasons Assisted Living Site Improvements" at bounding box center [402, 257] width 332 height 23
select select "166883"
click at [236, 246] on select "Select Seasons Assisted Living Site Improvements" at bounding box center [402, 257] width 332 height 23
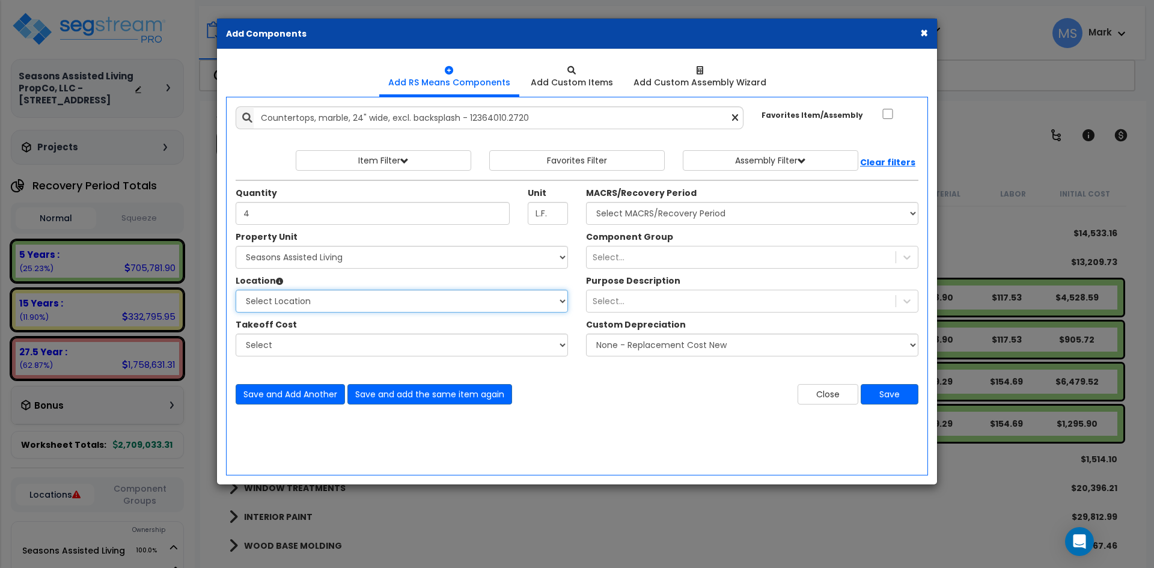
click at [329, 295] on select "Select Location Building Building Interior Site Exterior Studio - 1 bed Space S…" at bounding box center [402, 301] width 332 height 23
select select "31696"
click at [236, 290] on select "Select Building Building Interior Studio - 1 bed Space Studio -2 bed Space Add …" at bounding box center [402, 301] width 332 height 23
click at [643, 219] on select "Select MACRS/Recovery Period 5 Years - 57.0 - Distributive Trades & Services 5 …" at bounding box center [752, 213] width 332 height 23
select select "3667"
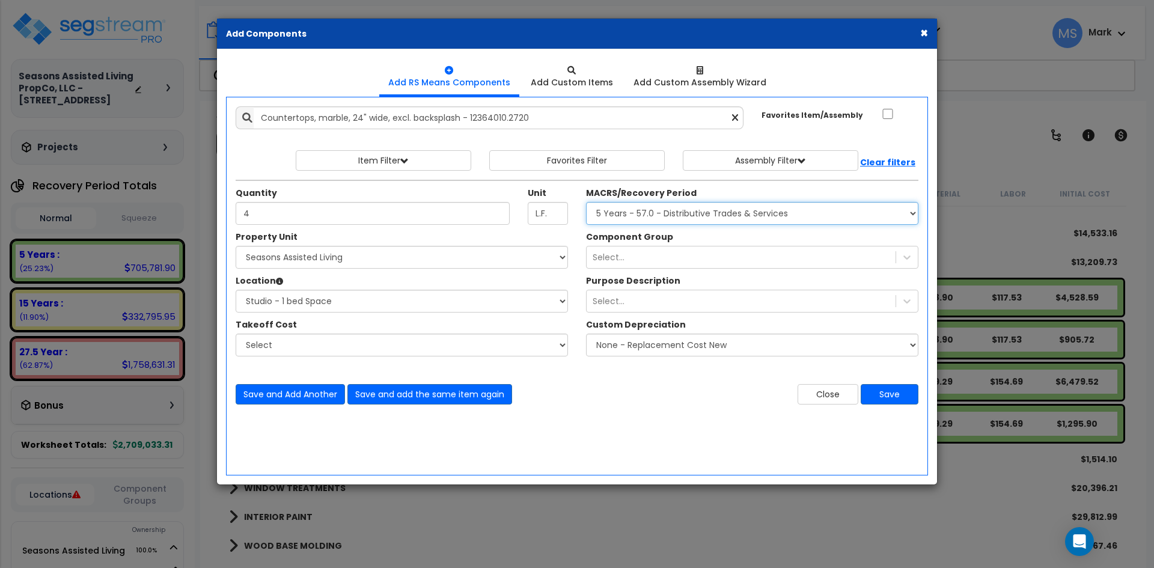
click at [586, 202] on select "Select MACRS/Recovery Period 5 Years - 57.0 - Distributive Trades & Services 5 …" at bounding box center [752, 213] width 332 height 23
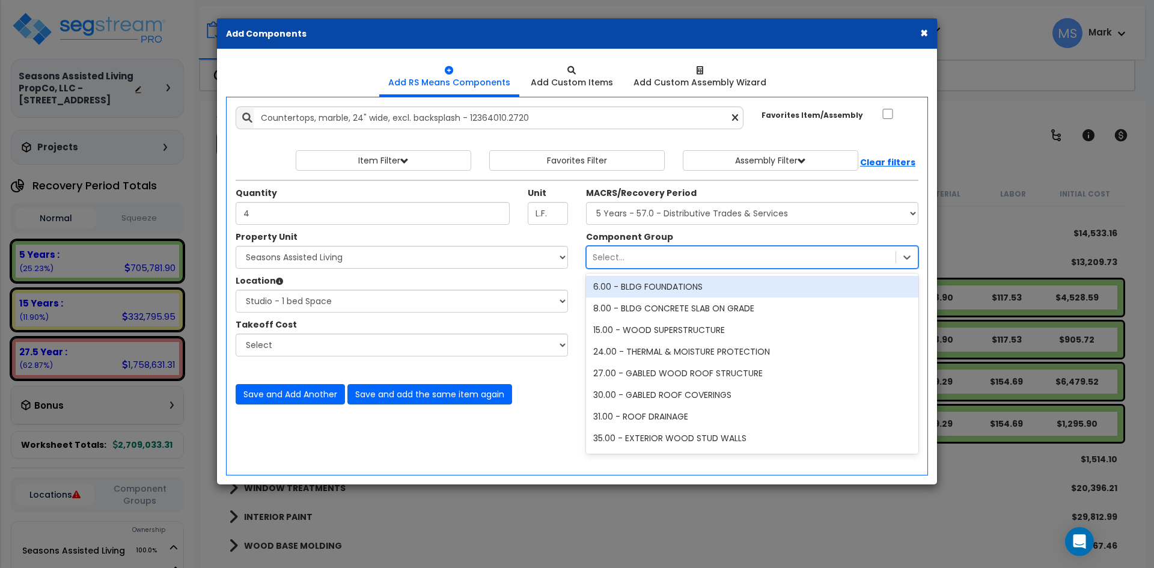
click at [655, 255] on div "Select..." at bounding box center [741, 257] width 309 height 19
type input "f"
type input "sto"
click at [683, 293] on div "89.00 - STORAGE CABINETRY/COUNTERS" at bounding box center [752, 287] width 332 height 22
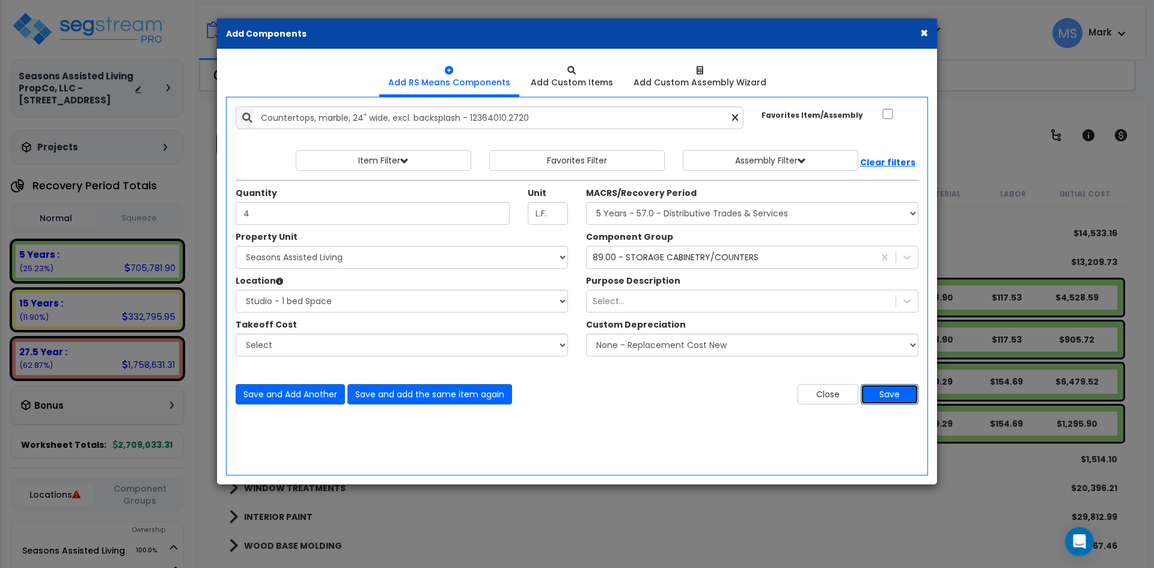
click at [884, 397] on button "Save" at bounding box center [890, 394] width 58 height 20
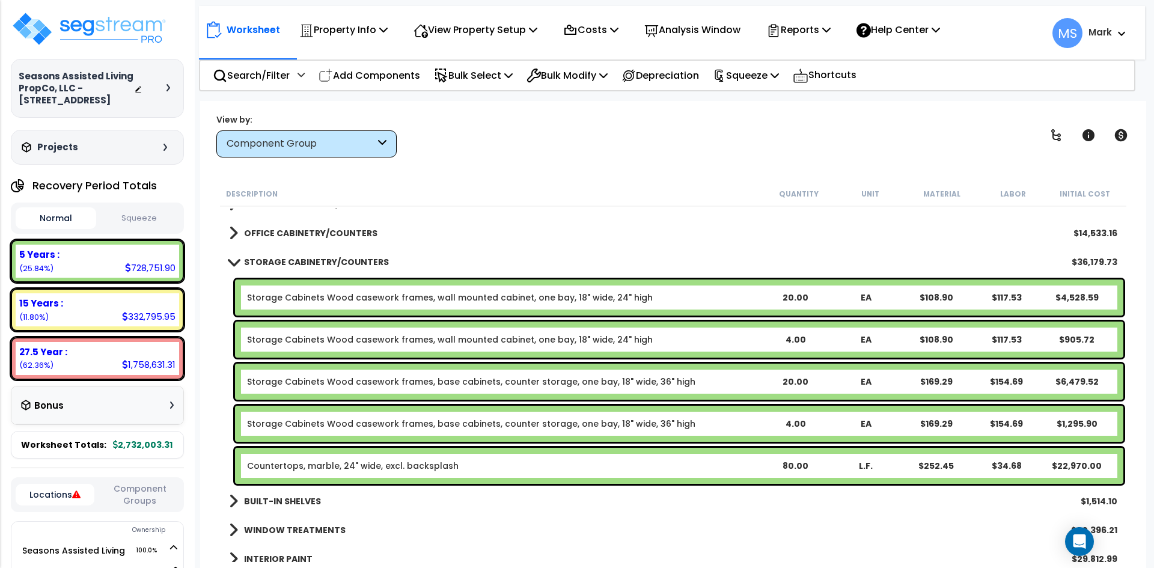
drag, startPoint x: 370, startPoint y: 76, endPoint x: 368, endPoint y: 105, distance: 28.3
click at [370, 76] on p "Add Components" at bounding box center [370, 75] width 102 height 16
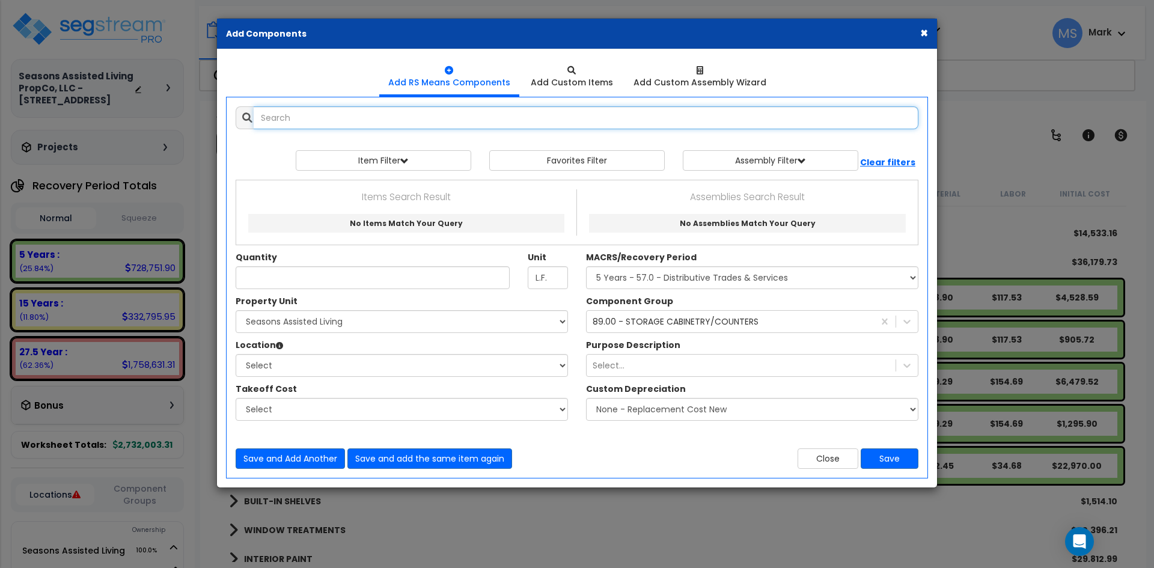
select select
click at [351, 116] on input "text" at bounding box center [586, 117] width 665 height 23
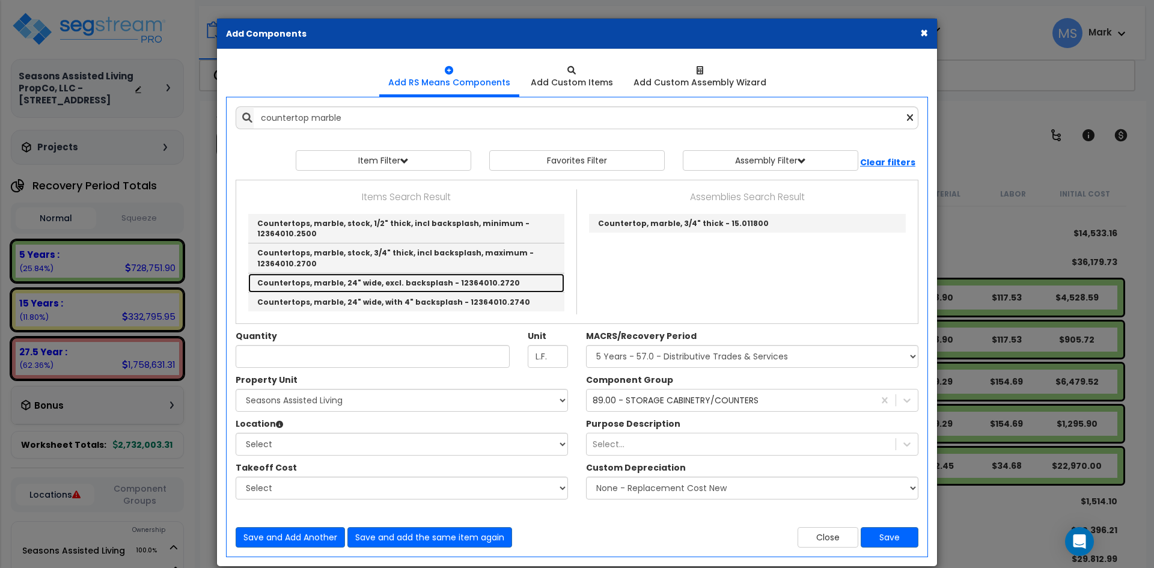
drag, startPoint x: 398, startPoint y: 282, endPoint x: 300, endPoint y: 350, distance: 119.2
click at [398, 282] on link "Countertops, marble, 24" wide, excl. backsplash - 12364010.2720" at bounding box center [406, 282] width 316 height 19
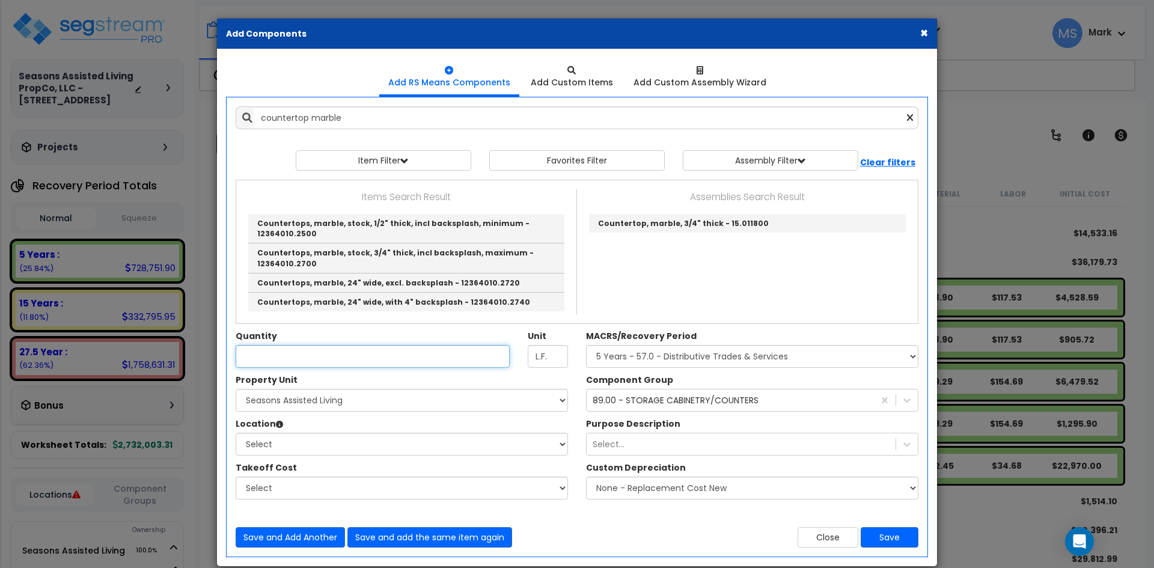
type input "Countertops, marble, 24" wide, excl. backsplash - 12364010.2720"
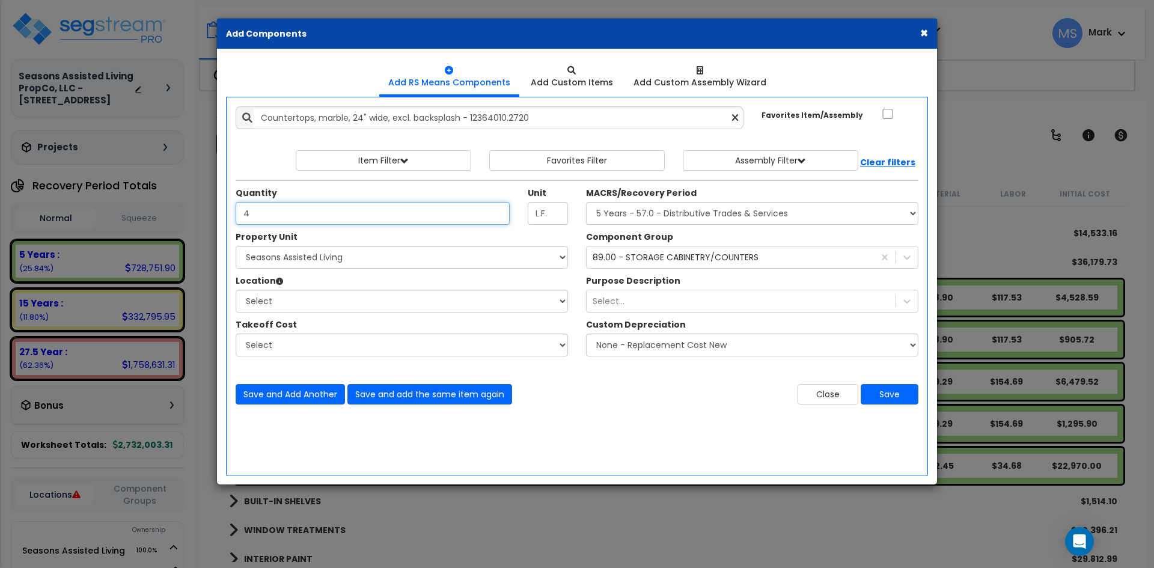
type input "4"
click at [401, 242] on div "Property Unit" at bounding box center [402, 238] width 332 height 15
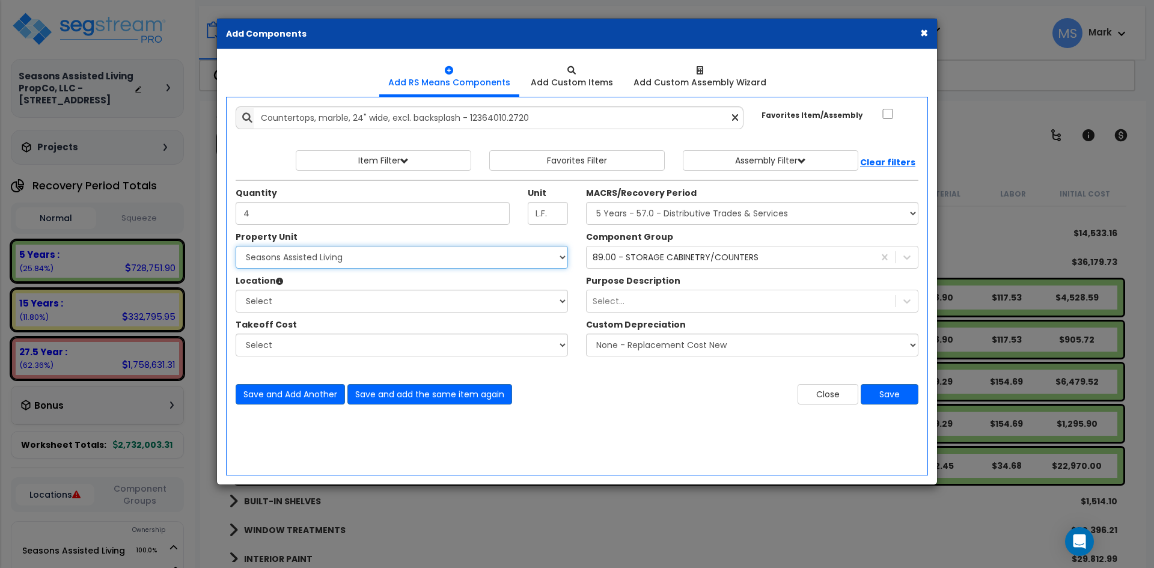
click at [409, 256] on select "Select Seasons Assisted Living Site Improvements" at bounding box center [402, 257] width 332 height 23
select select "166883"
click at [236, 246] on select "Select Seasons Assisted Living Site Improvements" at bounding box center [402, 257] width 332 height 23
click at [365, 295] on select "Select Building Building Interior Studio - 1 bed Space Studio -2 bed Space Add …" at bounding box center [402, 301] width 332 height 23
select select "31697"
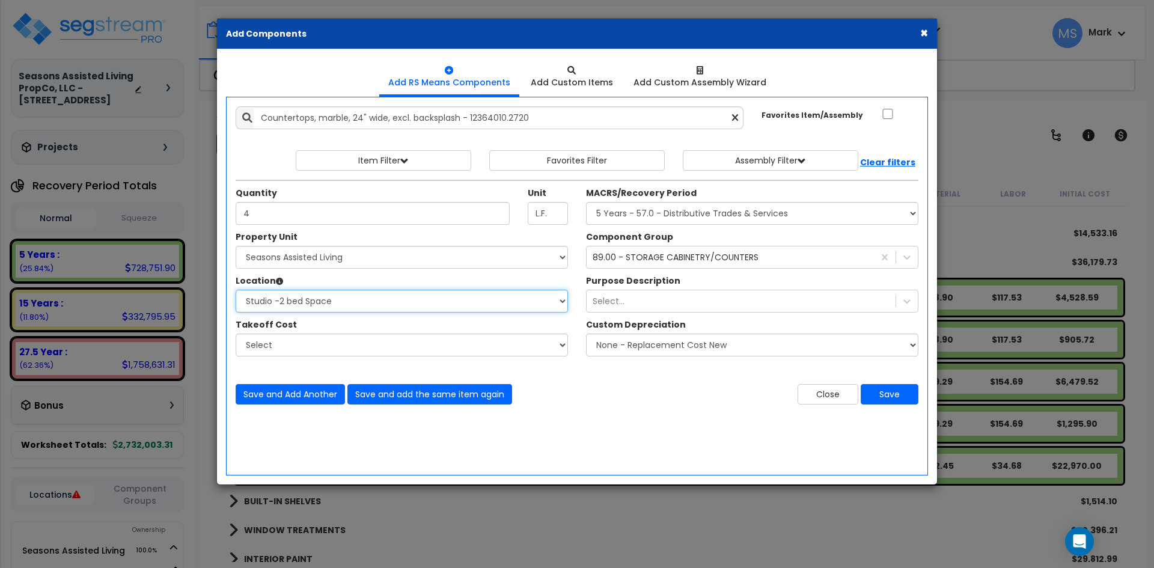
click at [236, 290] on select "Select Building Building Interior Studio - 1 bed Space Studio -2 bed Space Add …" at bounding box center [402, 301] width 332 height 23
click at [644, 215] on select "Select MACRS/Recovery Period 5 Years - 57.0 - Distributive Trades & Services 5 …" at bounding box center [752, 213] width 332 height 23
select select "3667"
click at [586, 202] on select "Select MACRS/Recovery Period 5 Years - 57.0 - Distributive Trades & Services 5 …" at bounding box center [752, 213] width 332 height 23
click at [908, 394] on button "Save" at bounding box center [890, 394] width 58 height 20
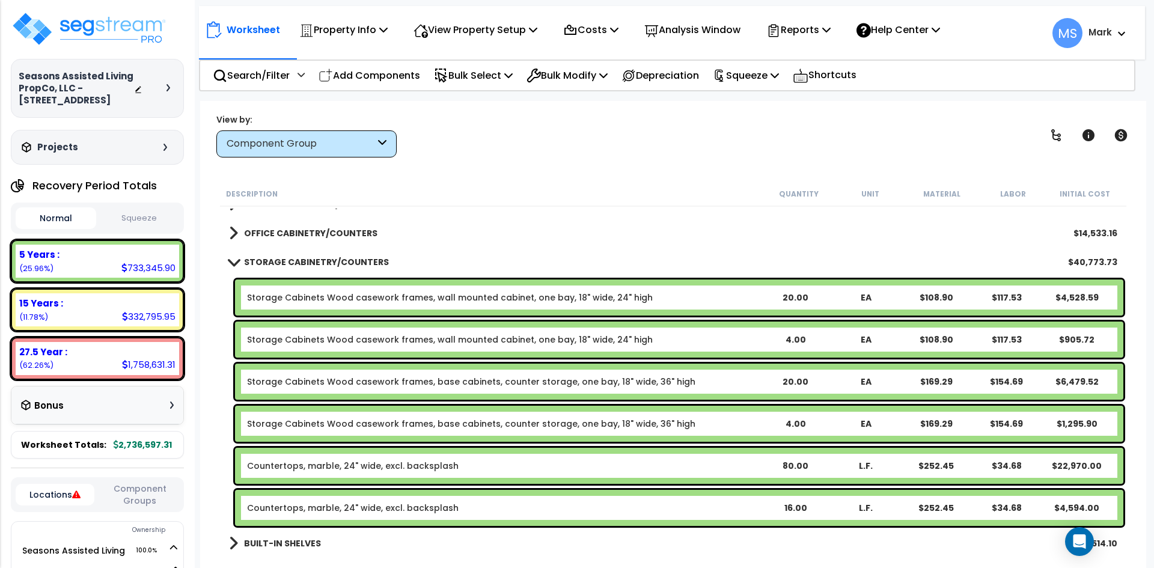
click at [340, 259] on b "STORAGE CABINETRY/COUNTERS" at bounding box center [316, 262] width 145 height 12
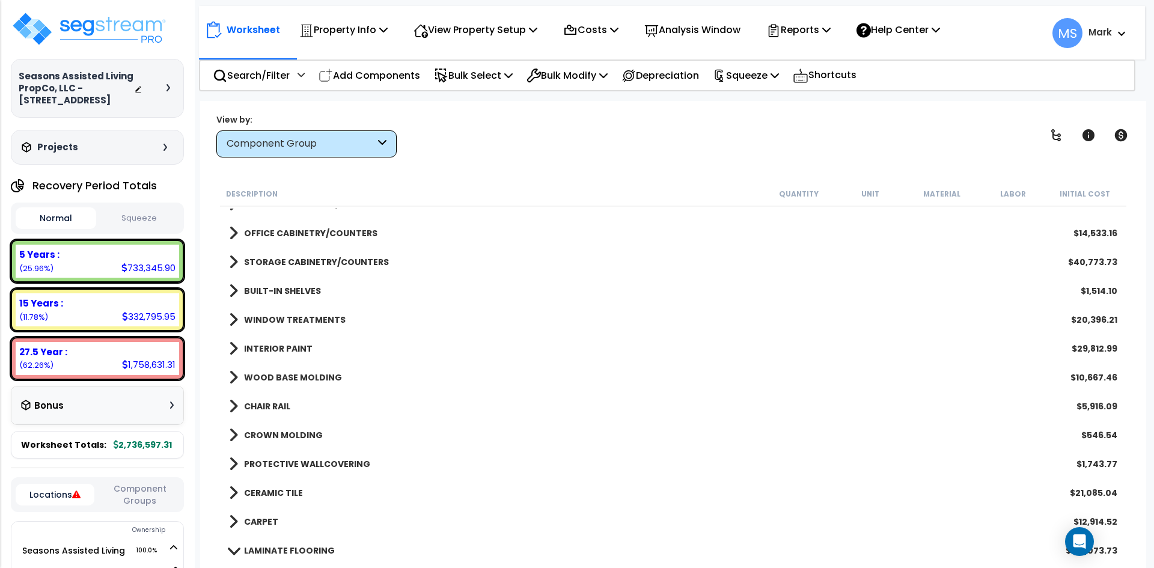
click at [304, 282] on link "BUILT-IN SHELVES" at bounding box center [275, 290] width 92 height 17
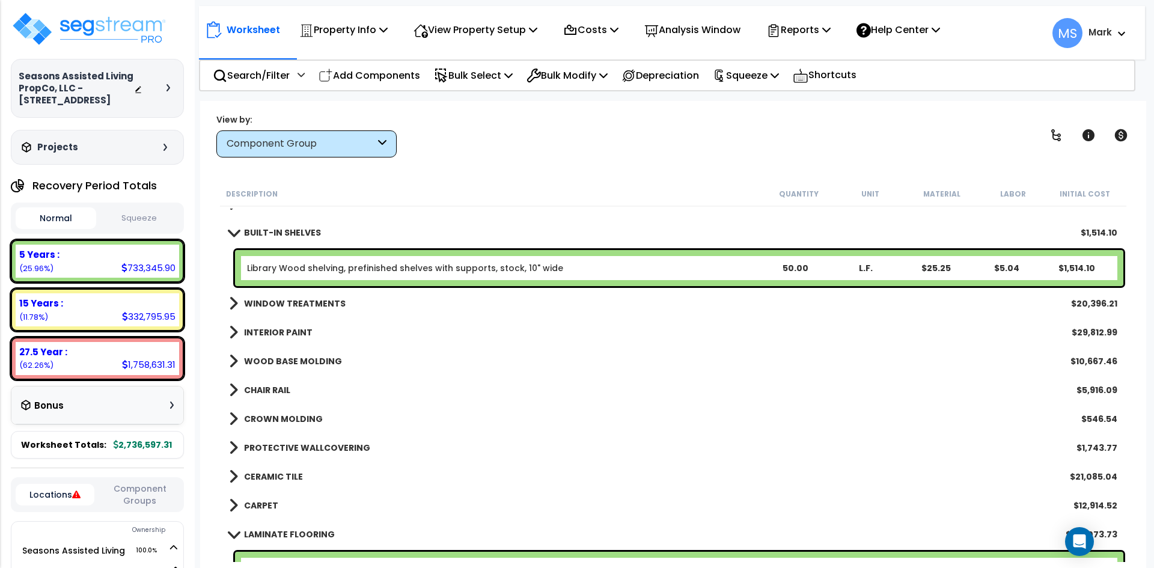
scroll to position [481, 0]
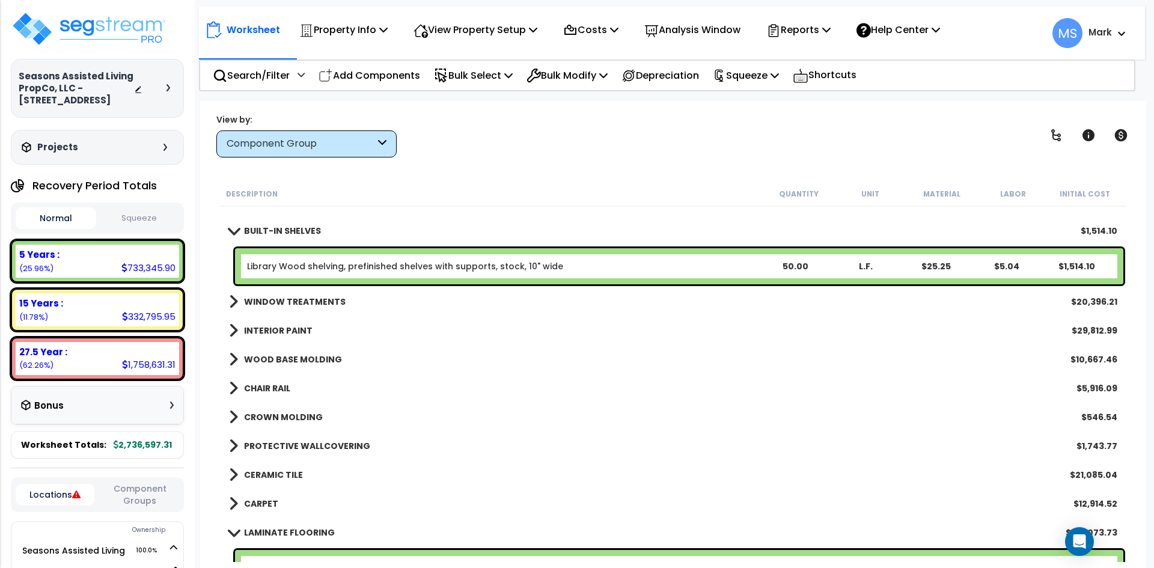
click at [299, 230] on b "BUILT-IN SHELVES" at bounding box center [282, 231] width 77 height 12
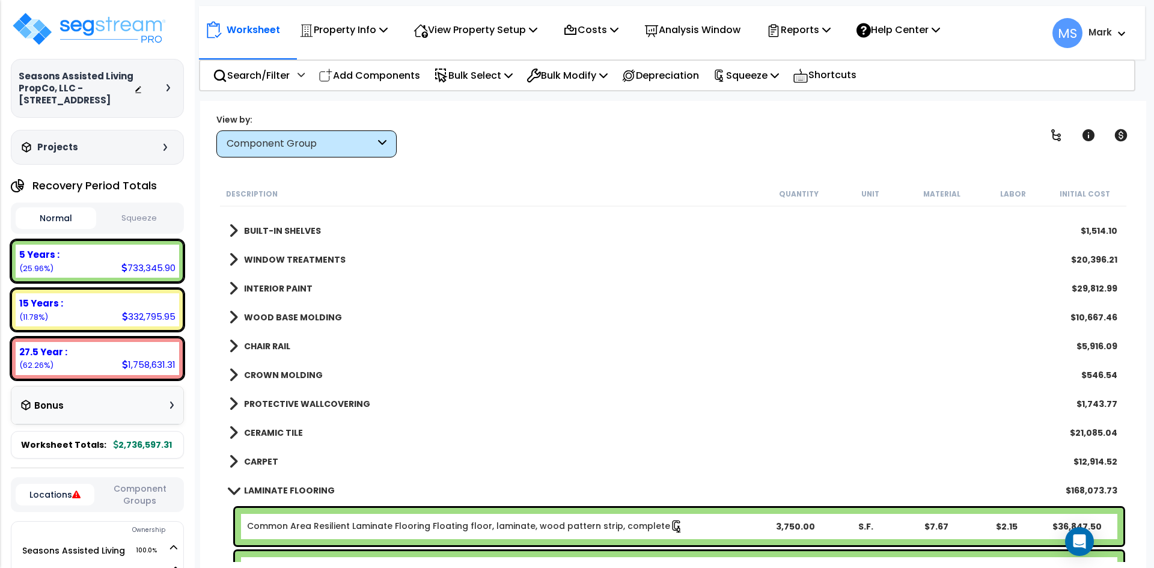
click at [302, 261] on b "WINDOW TREATMENTS" at bounding box center [295, 260] width 102 height 12
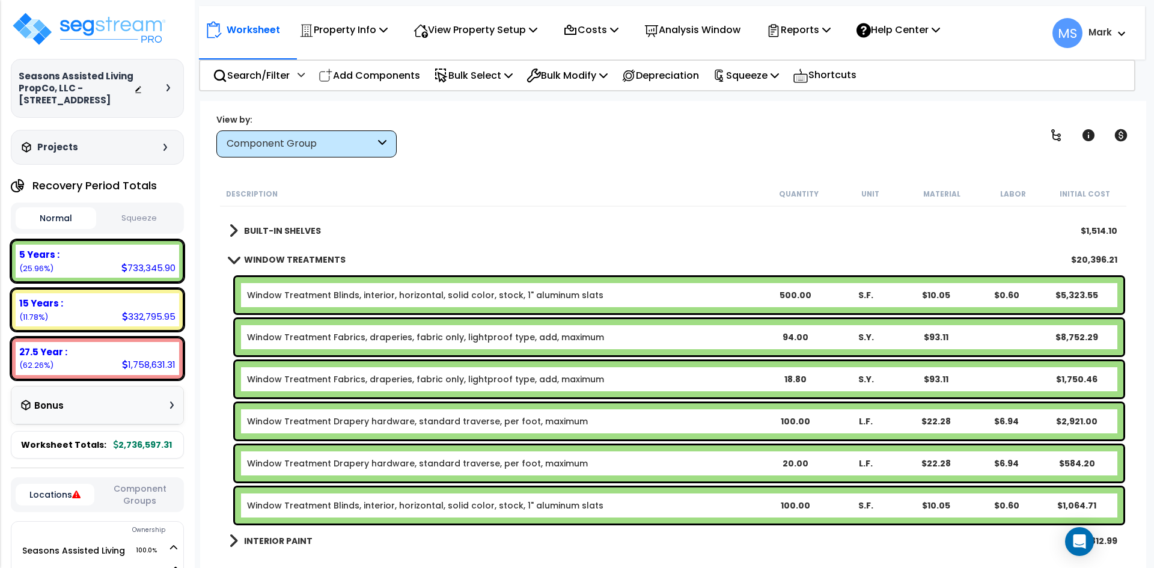
click at [273, 259] on b "WINDOW TREATMENTS" at bounding box center [295, 260] width 102 height 12
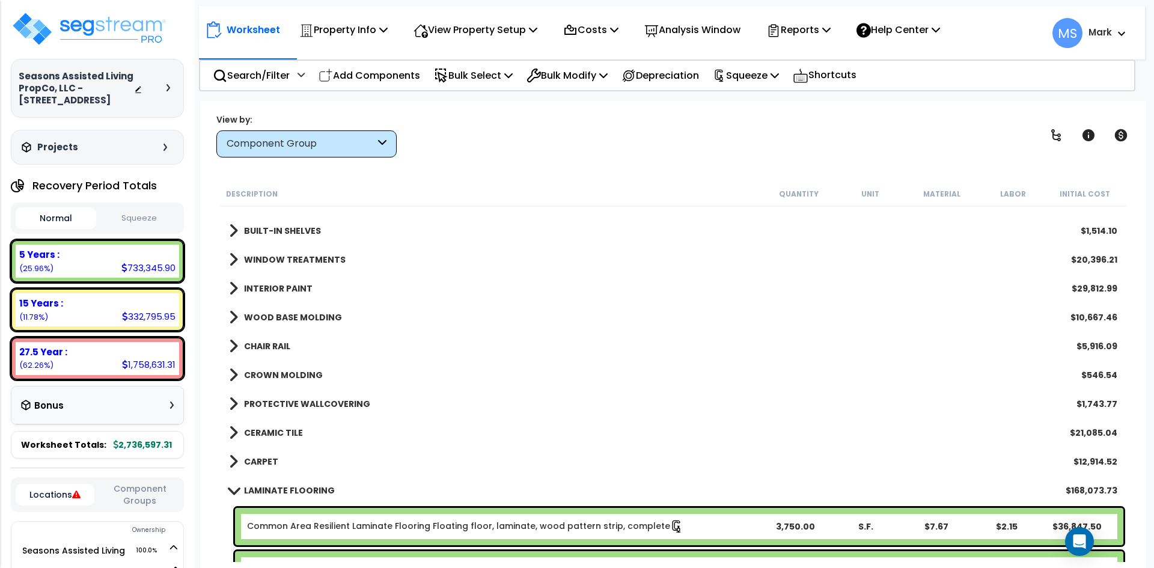
click at [289, 288] on b "INTERIOR PAINT" at bounding box center [278, 288] width 69 height 12
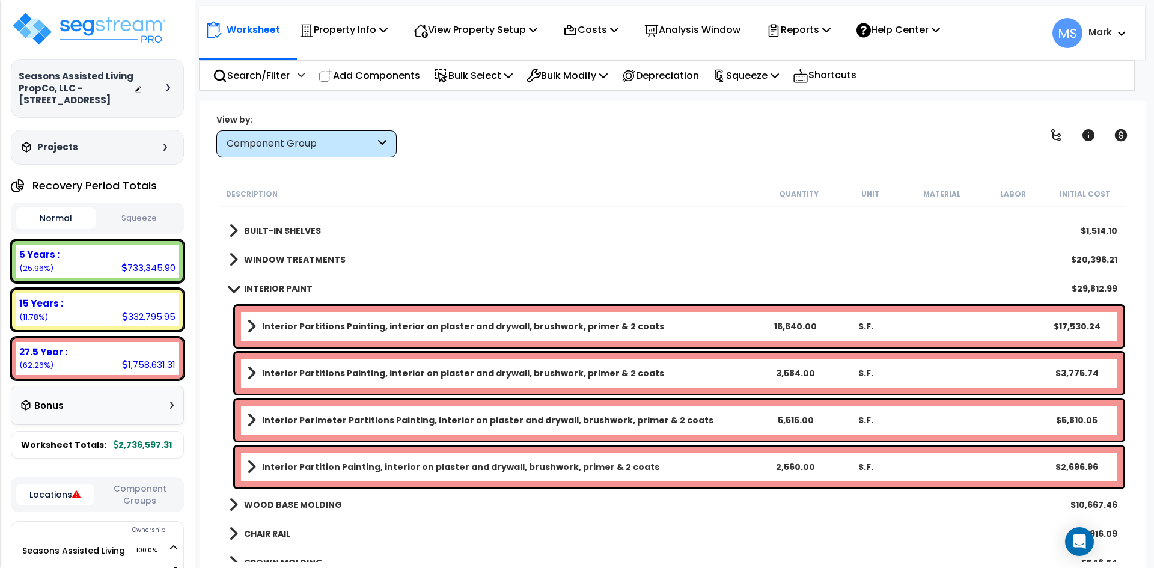
click at [289, 288] on b "INTERIOR PAINT" at bounding box center [278, 288] width 69 height 12
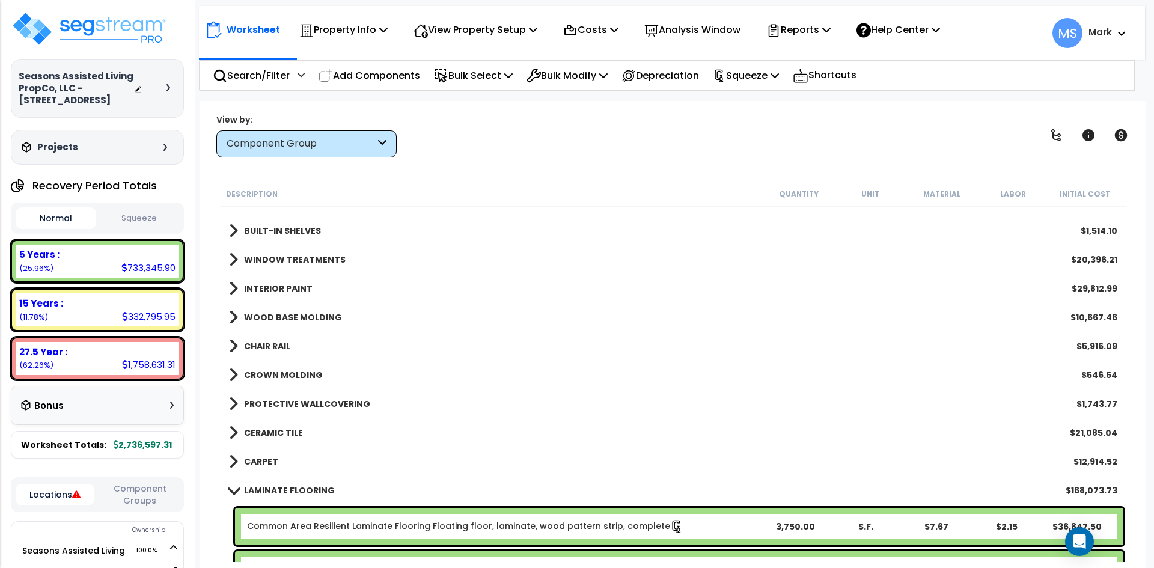
click at [275, 314] on b "WOOD BASE MOLDING" at bounding box center [293, 317] width 98 height 12
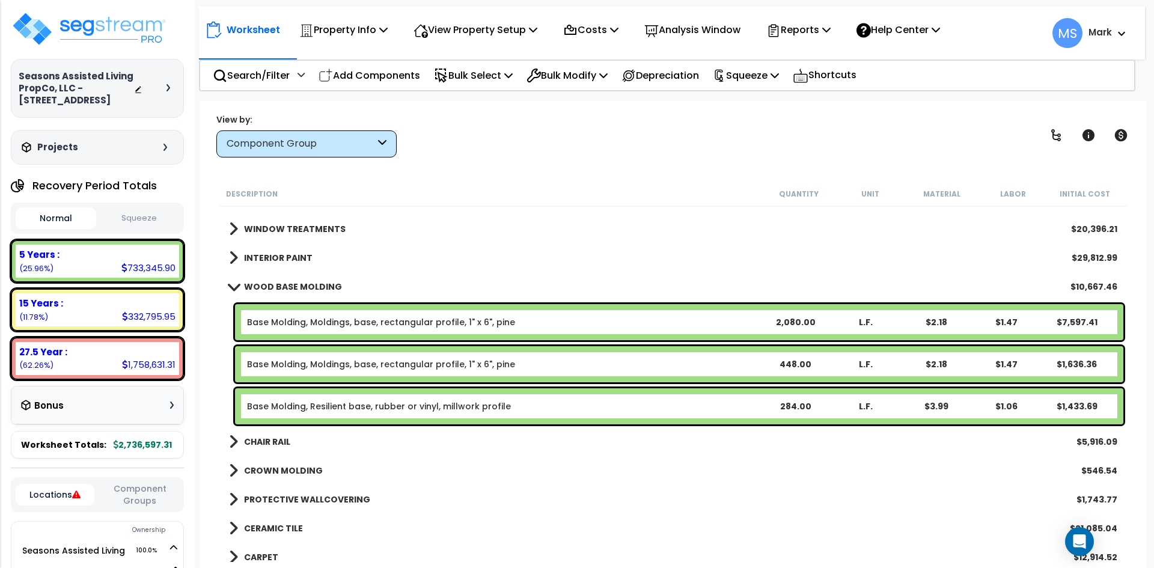
scroll to position [541, 0]
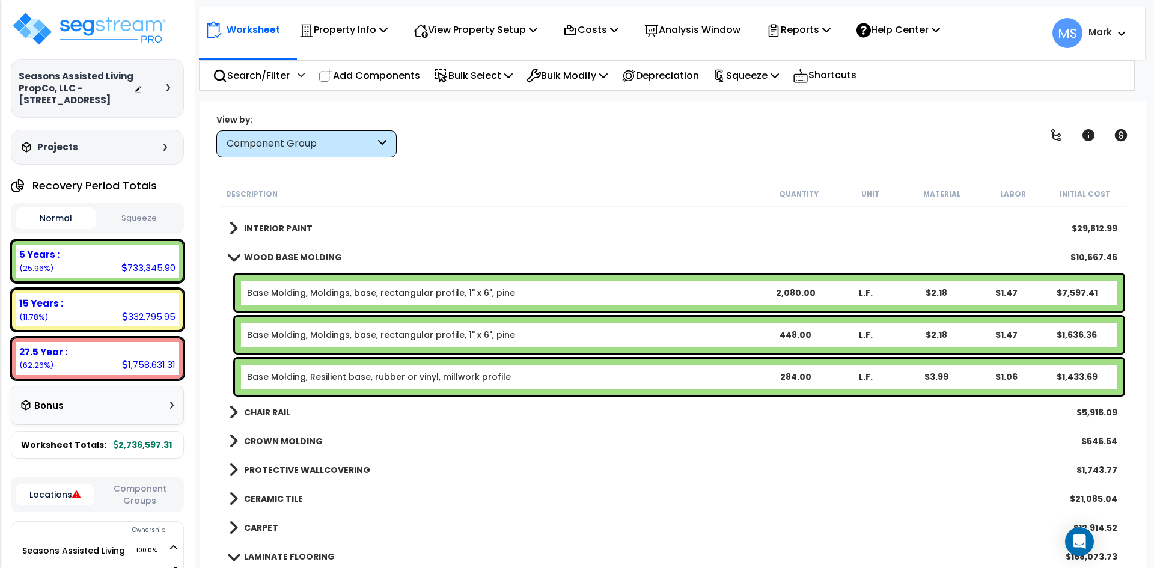
click at [308, 255] on b "WOOD BASE MOLDING" at bounding box center [293, 257] width 98 height 12
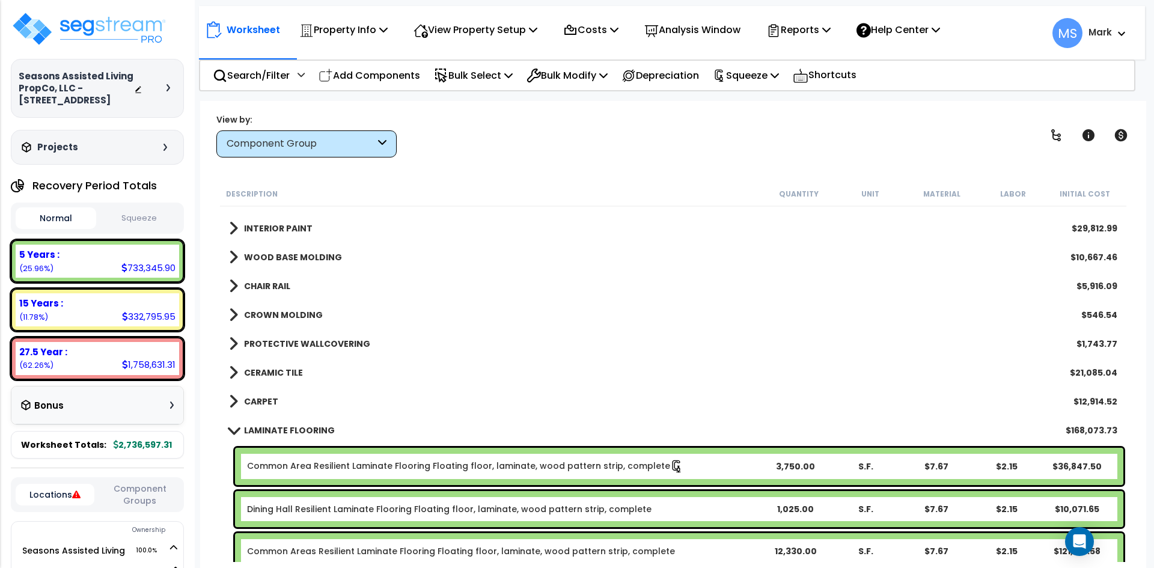
click at [284, 283] on b "CHAIR RAIL" at bounding box center [267, 286] width 46 height 12
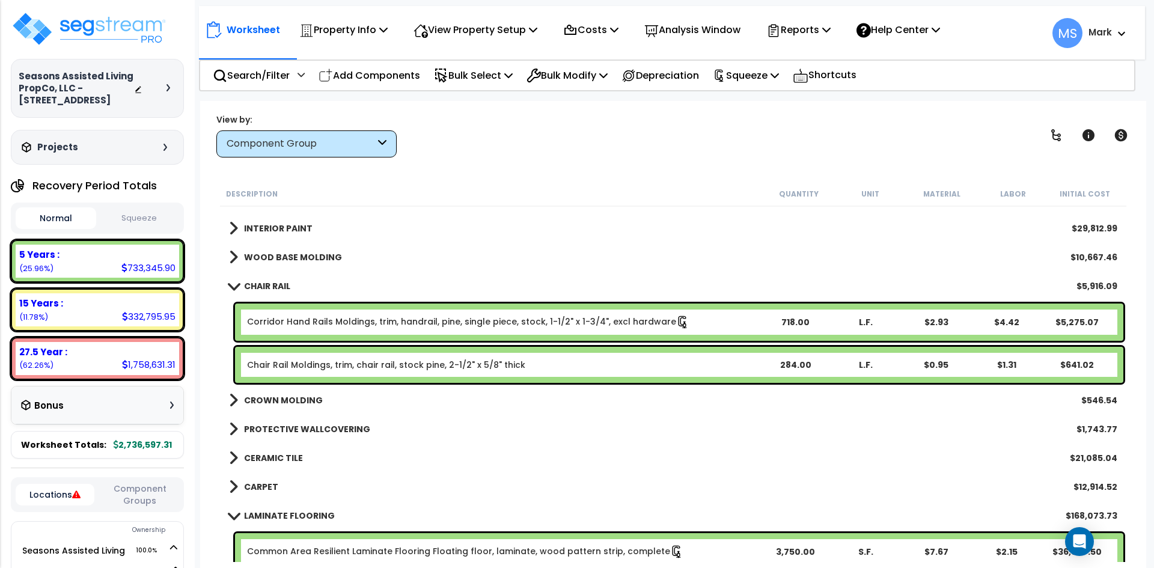
click at [314, 367] on link "Chair Rail Moldings, trim, chair rail, stock pine, 2-1/2" x 5/8" thick" at bounding box center [386, 365] width 278 height 12
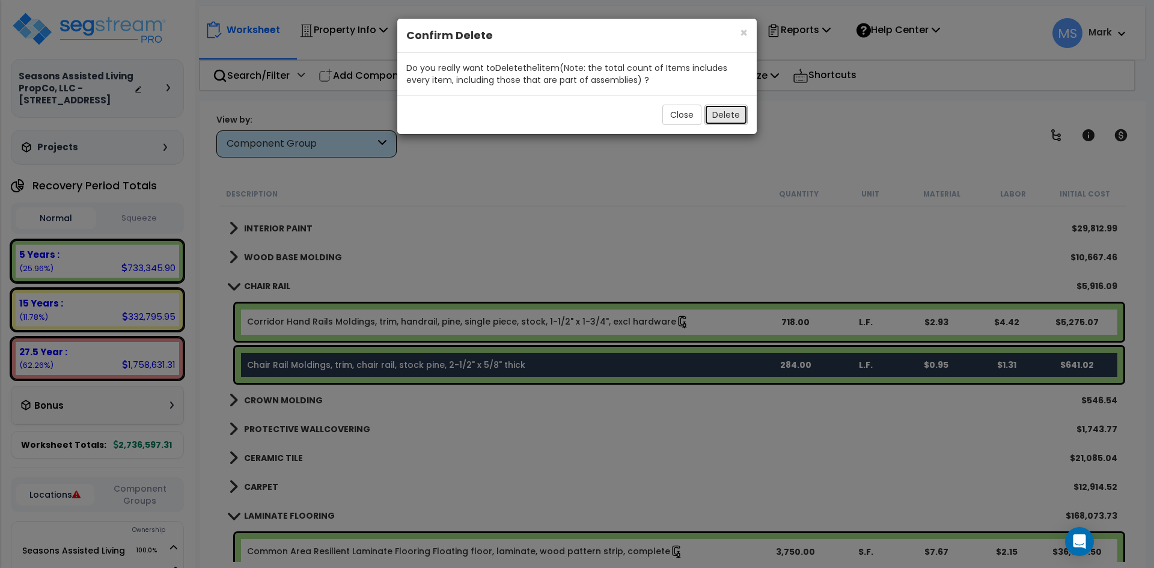
click at [722, 113] on button "Delete" at bounding box center [725, 115] width 43 height 20
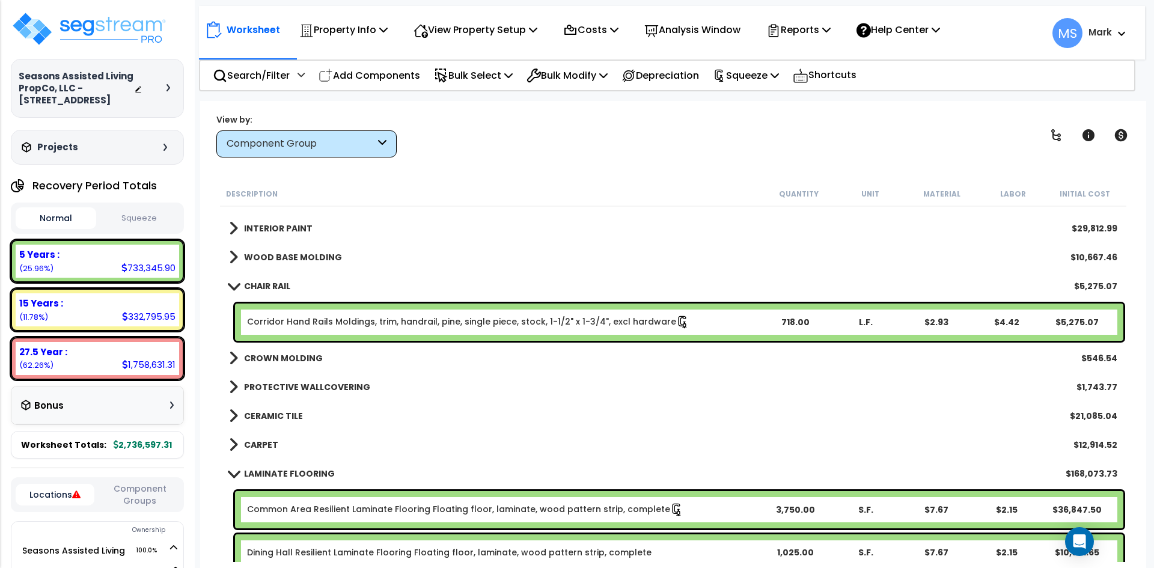
click at [272, 286] on b "CHAIR RAIL" at bounding box center [267, 286] width 46 height 12
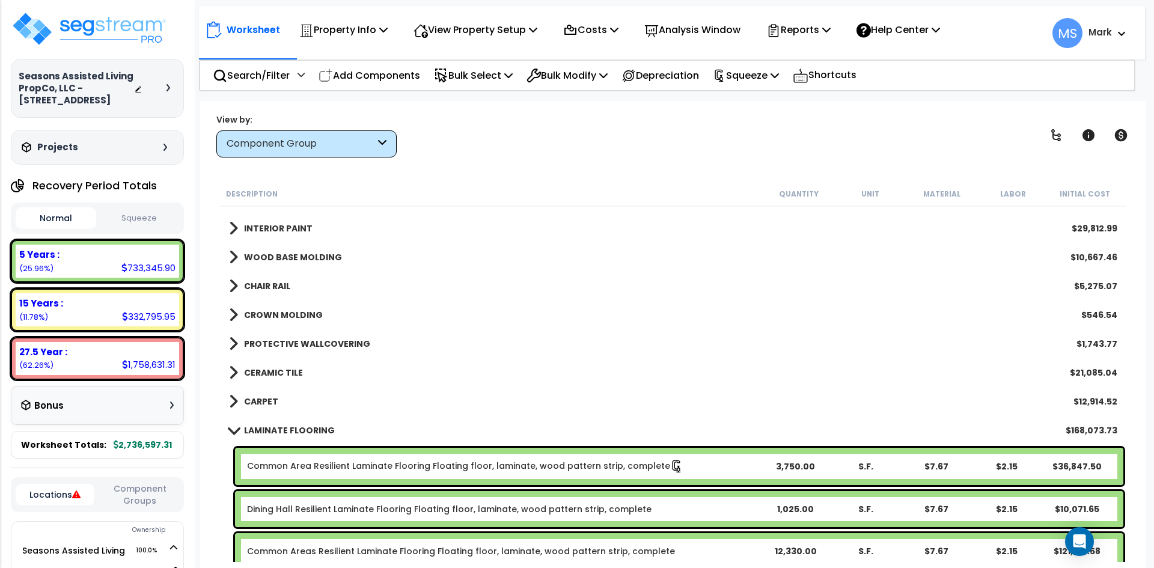
click at [279, 302] on div "CROWN MOLDING $546.54" at bounding box center [673, 315] width 900 height 29
click at [282, 310] on b "CROWN MOLDING" at bounding box center [283, 315] width 79 height 12
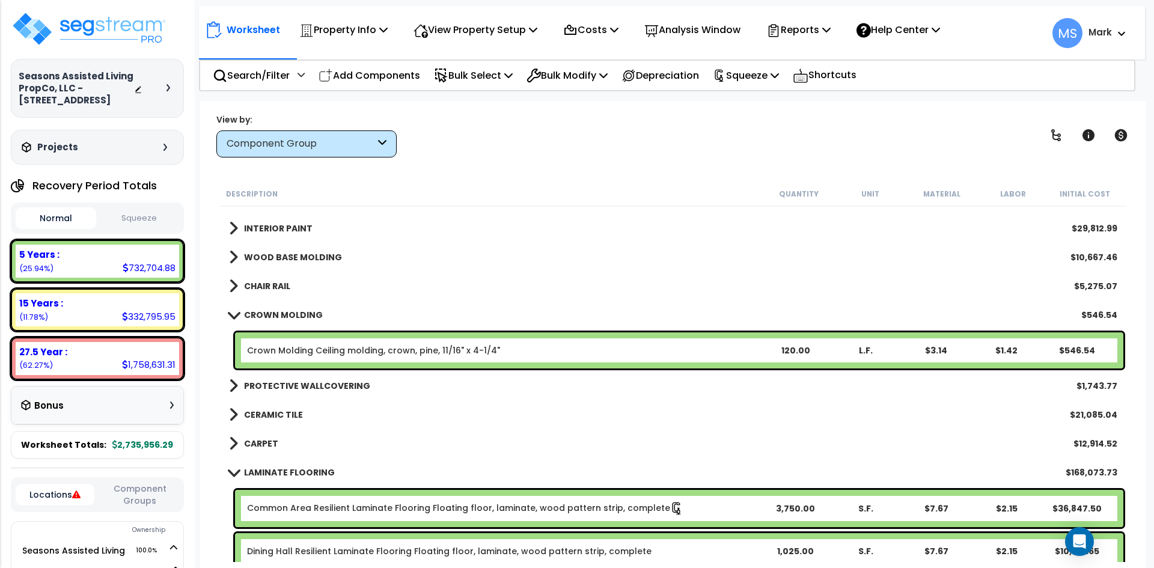
click at [282, 310] on b "CROWN MOLDING" at bounding box center [283, 315] width 79 height 12
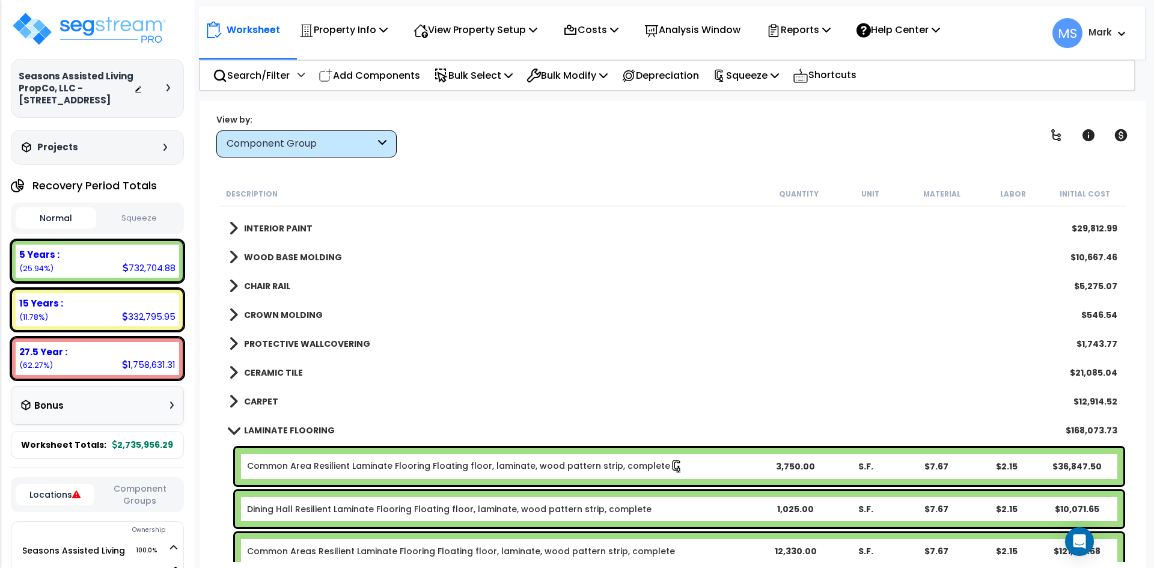
click at [283, 336] on link "PROTECTIVE WALLCOVERING" at bounding box center [299, 343] width 141 height 17
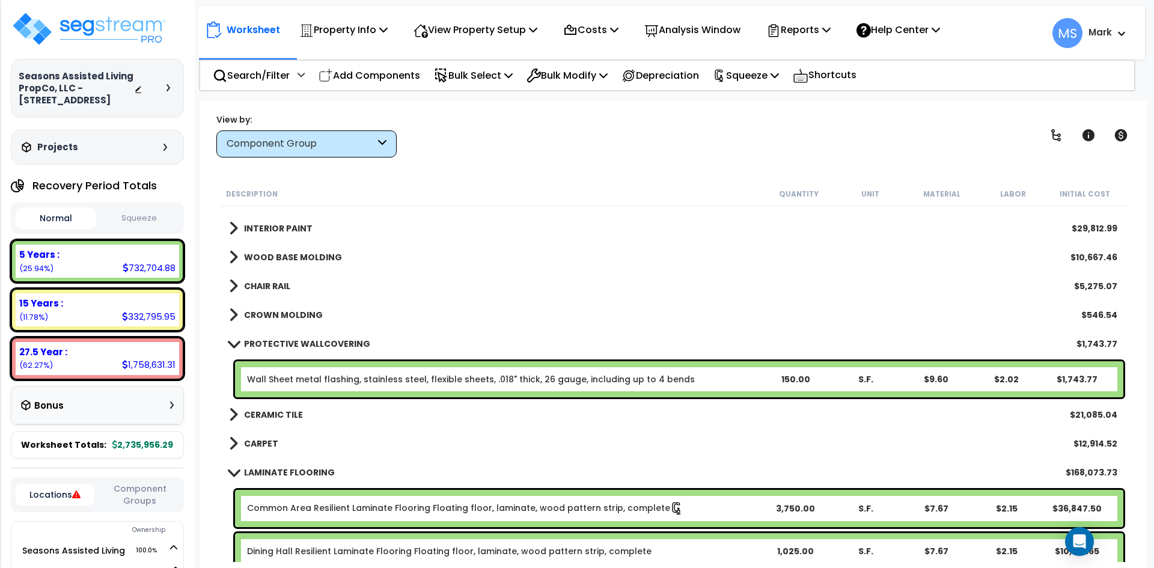
click at [338, 339] on b "PROTECTIVE WALLCOVERING" at bounding box center [307, 344] width 126 height 12
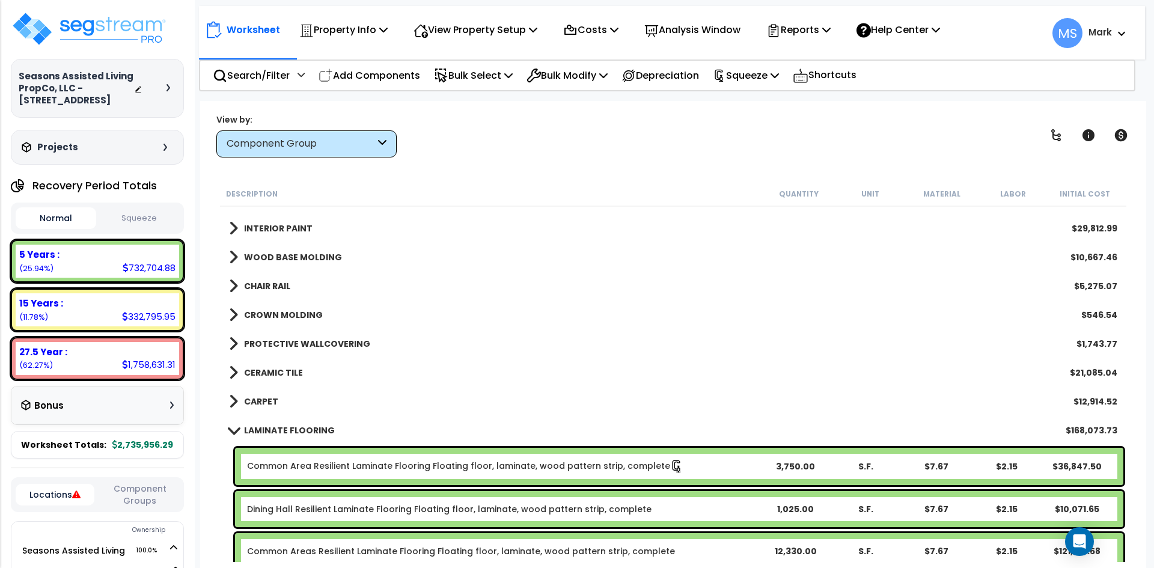
click at [279, 371] on b "CERAMIC TILE" at bounding box center [273, 373] width 59 height 12
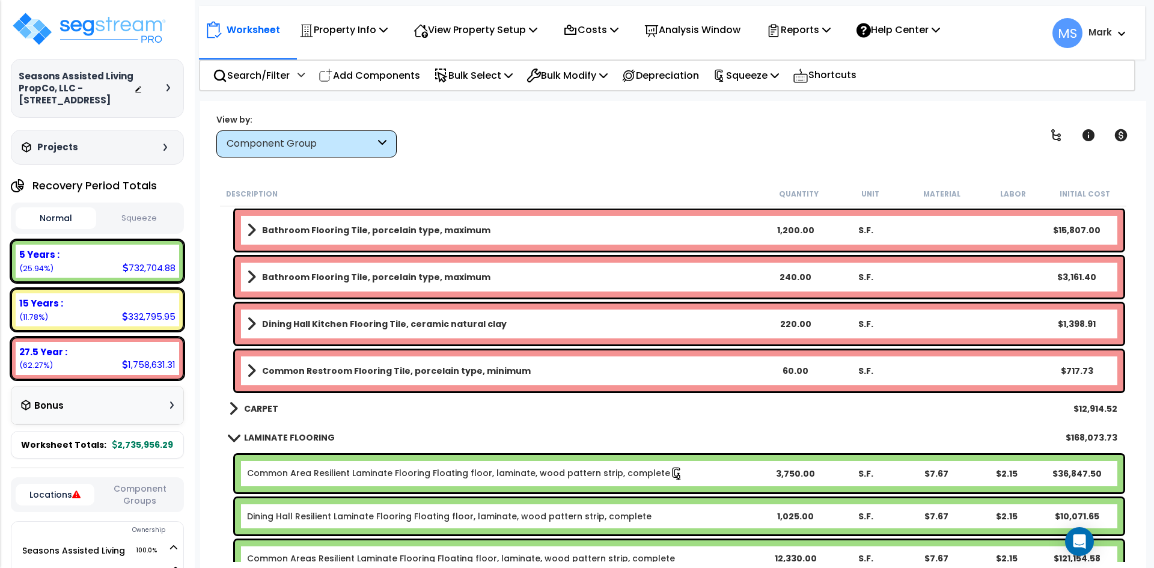
scroll to position [661, 0]
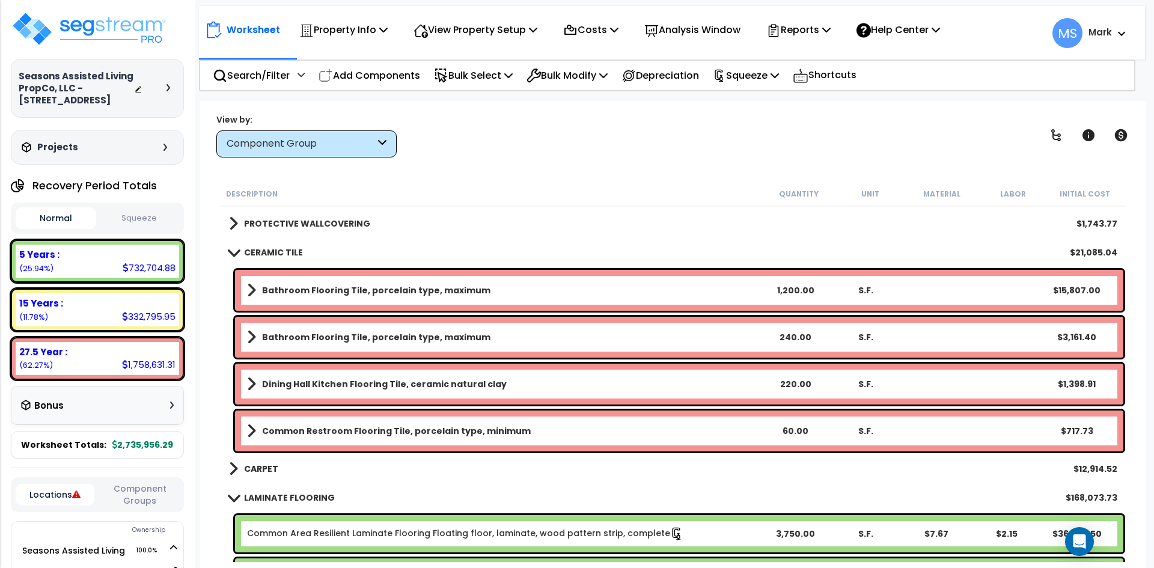
click at [290, 250] on b "CERAMIC TILE" at bounding box center [273, 252] width 59 height 12
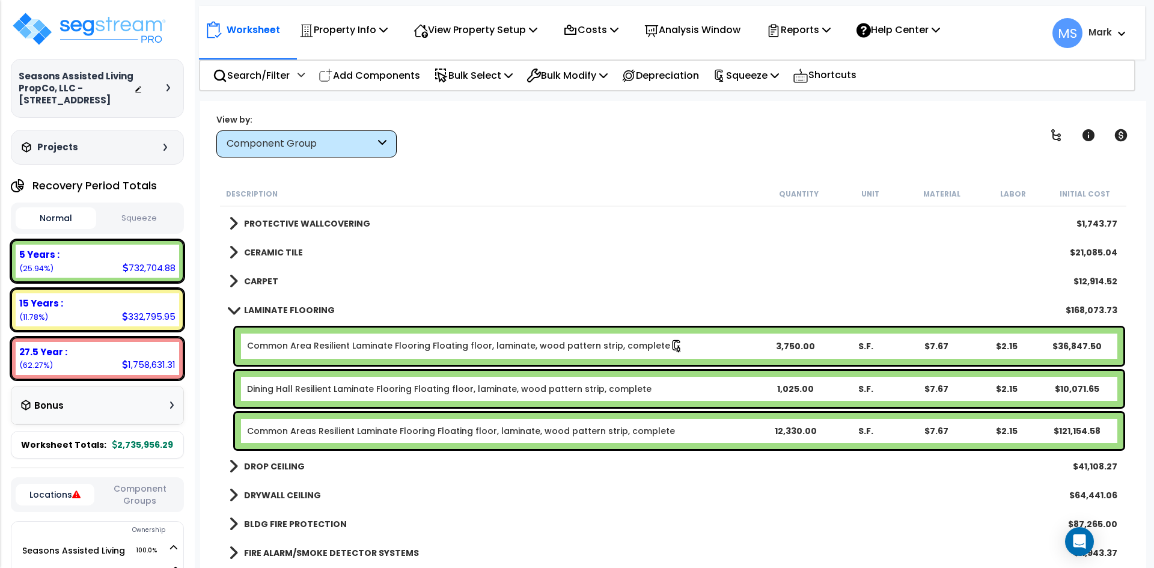
click at [257, 281] on b "CARPET" at bounding box center [261, 281] width 34 height 12
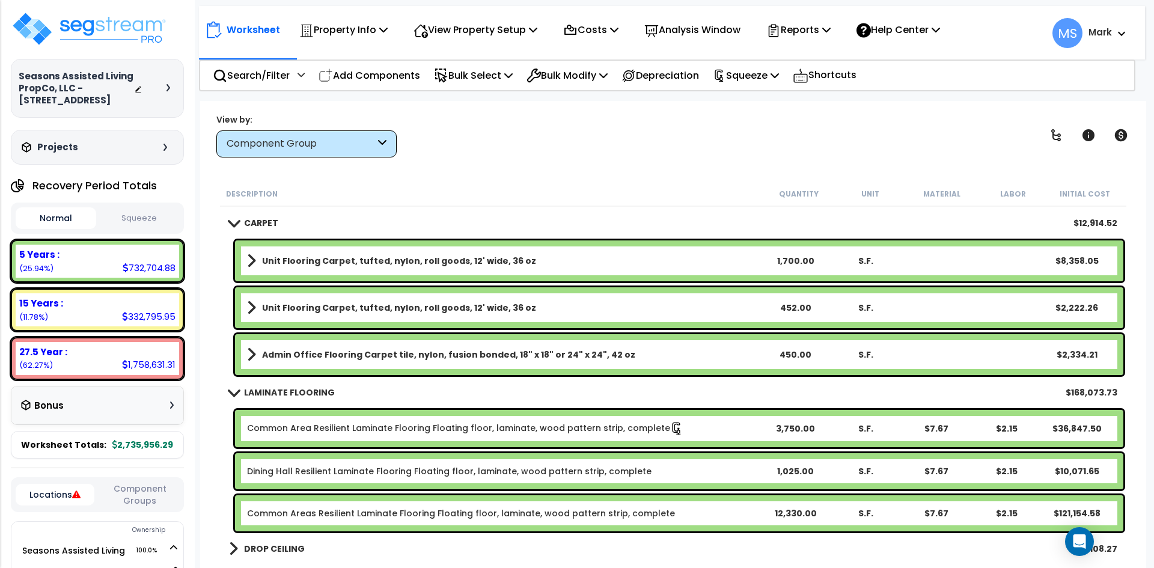
scroll to position [721, 0]
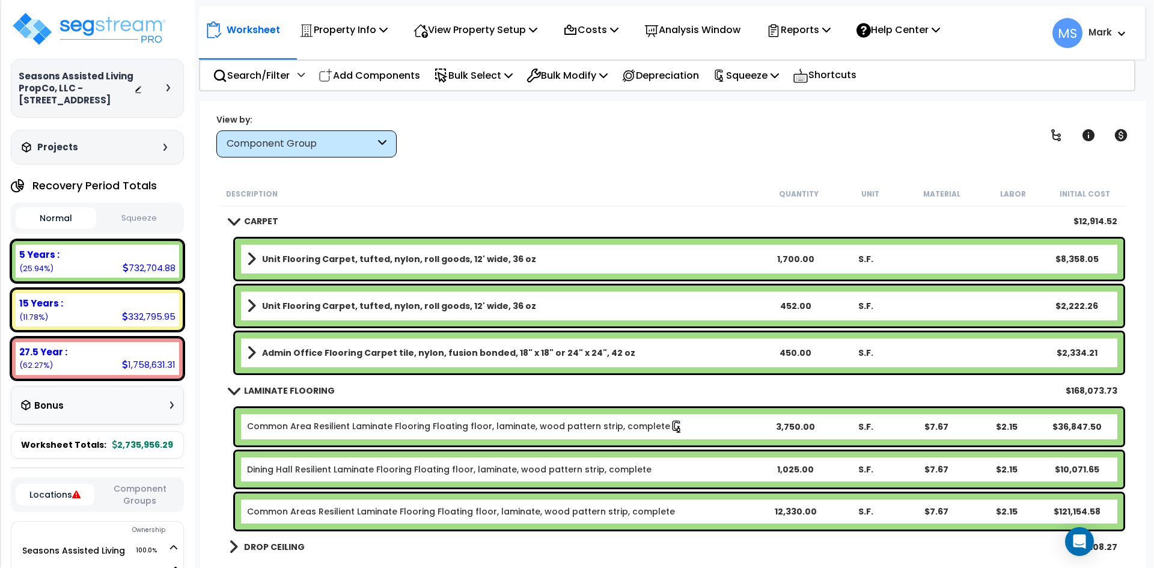
click at [487, 462] on div "Dining Hall Resilient Laminate Flooring Floating floor, laminate, wood pattern …" at bounding box center [679, 469] width 888 height 36
click at [480, 467] on link "Dining Hall Resilient Laminate Flooring Floating floor, laminate, wood pattern …" at bounding box center [449, 469] width 404 height 12
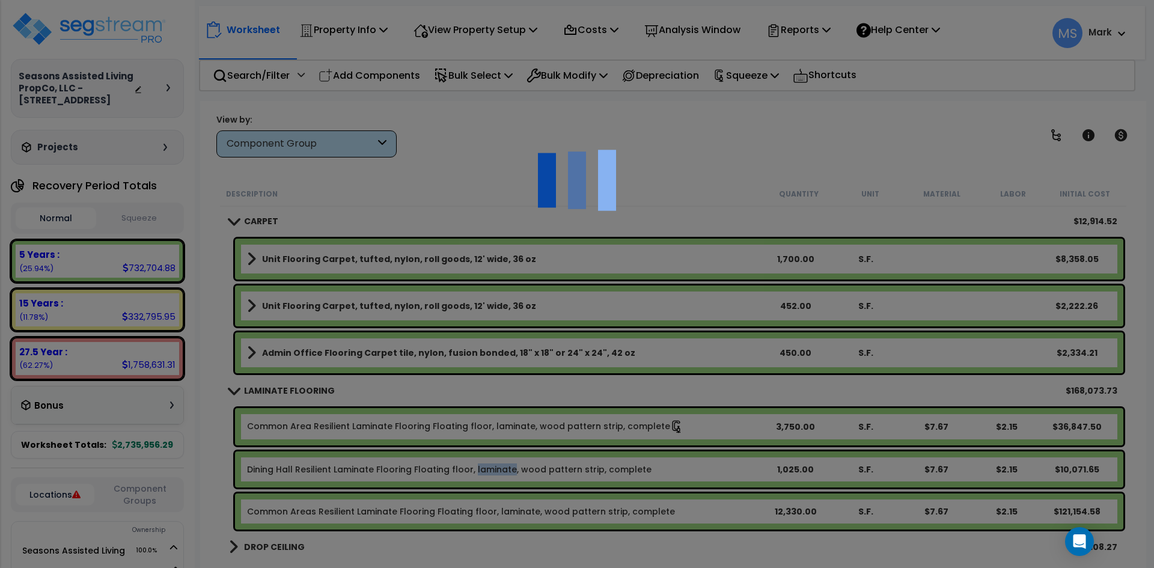
select select "49875"
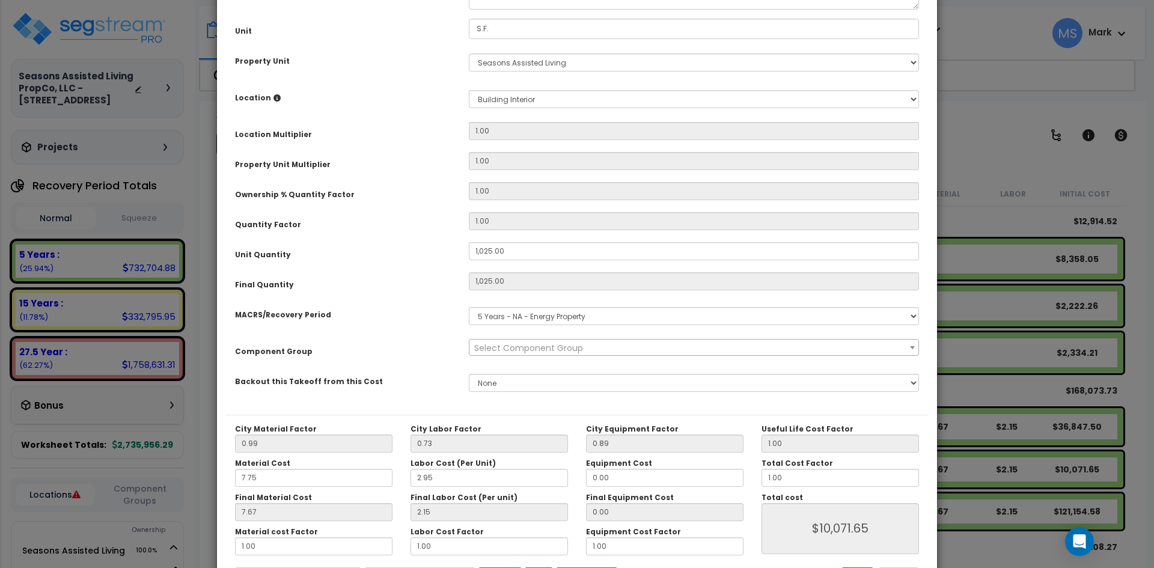
scroll to position [210, 0]
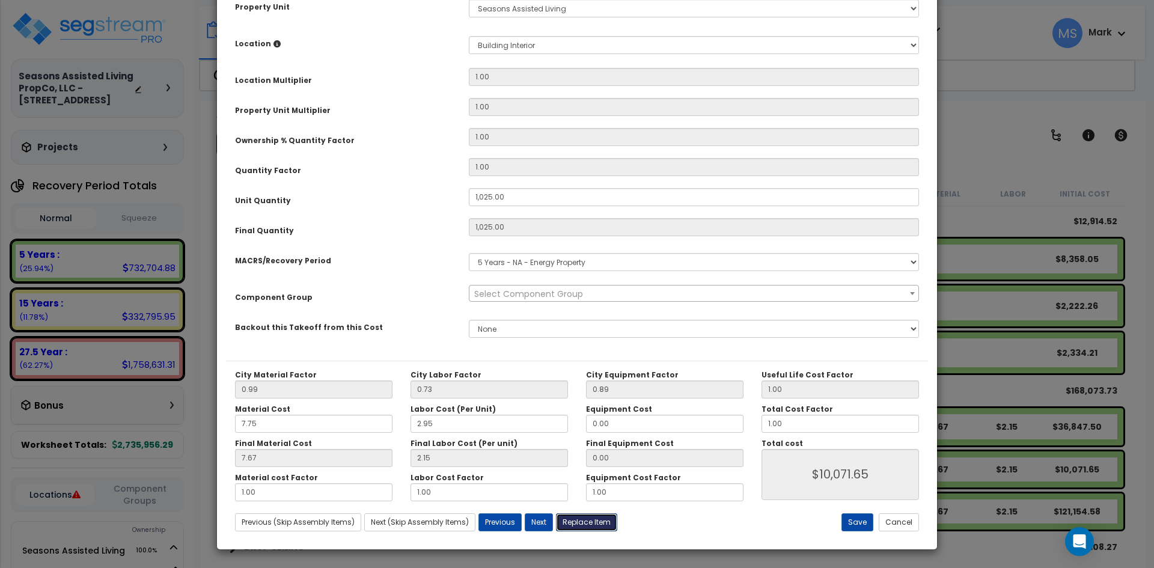
click at [585, 522] on button "Replace Item" at bounding box center [586, 522] width 61 height 18
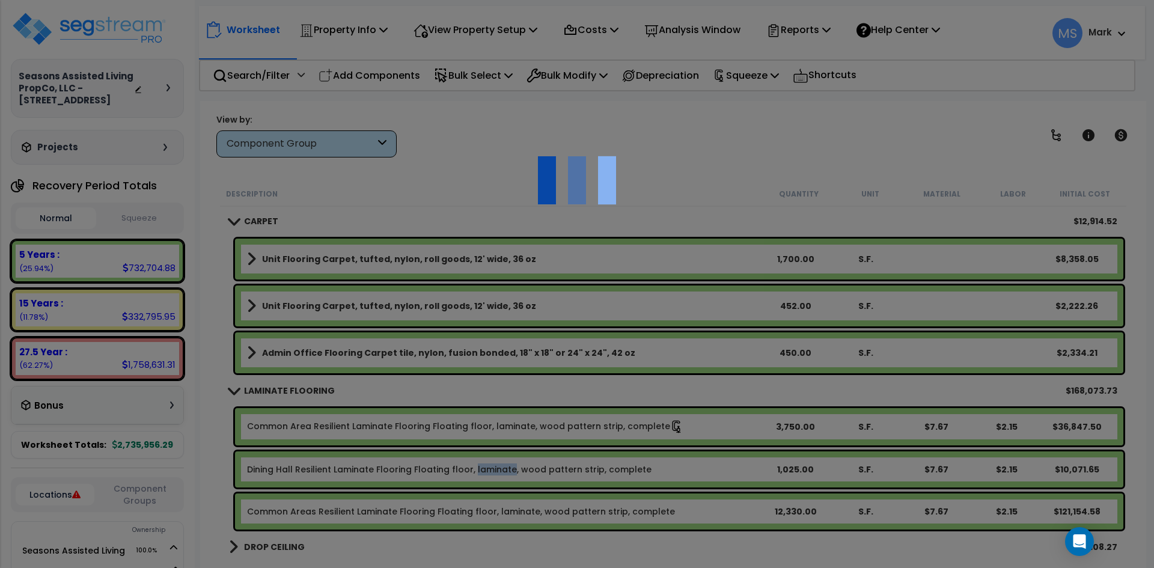
select select "9000000"
type input "1025"
type input "S.F."
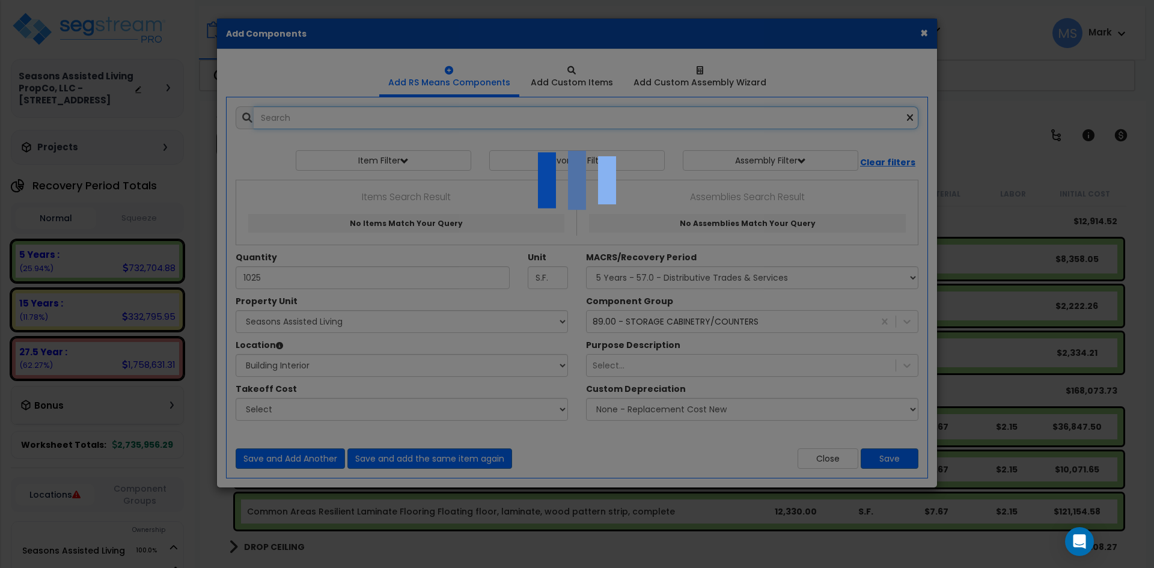
select select "461"
select select "9621910"
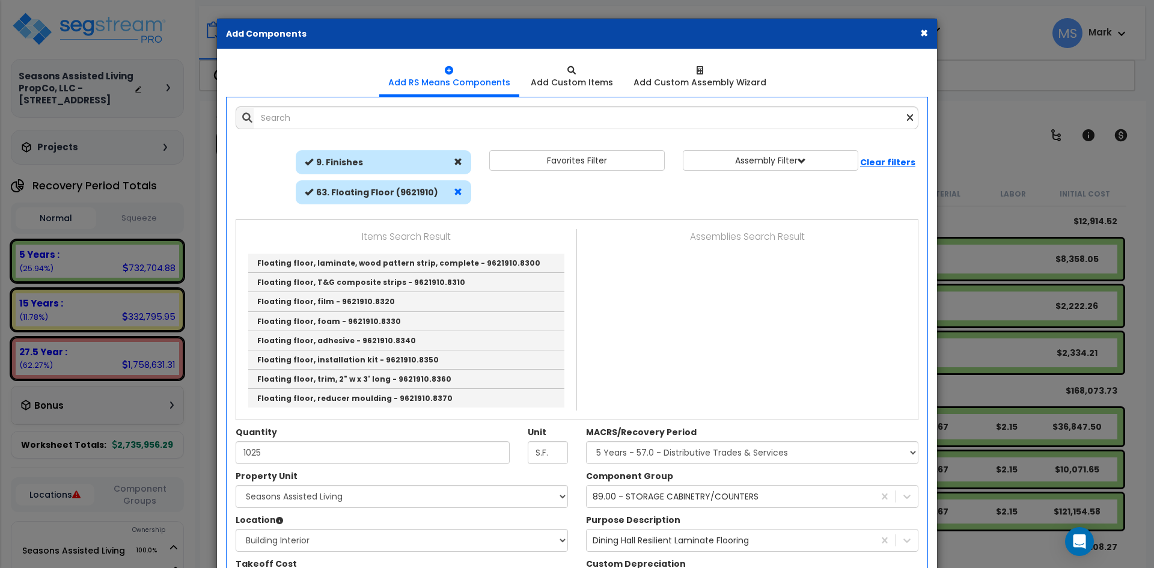
click at [457, 188] on span at bounding box center [458, 192] width 8 height 8
select select
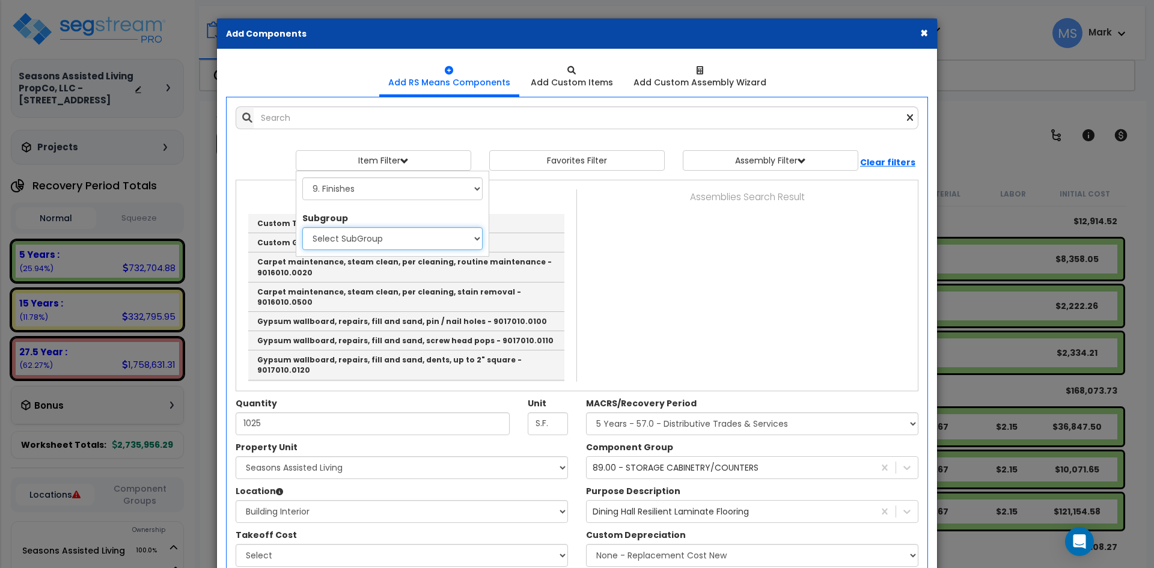
click at [384, 248] on select "Select SubGroup 1. Carpet Maintenance (9016010) 2. Gypsum Wallboard Repairs (90…" at bounding box center [392, 238] width 180 height 23
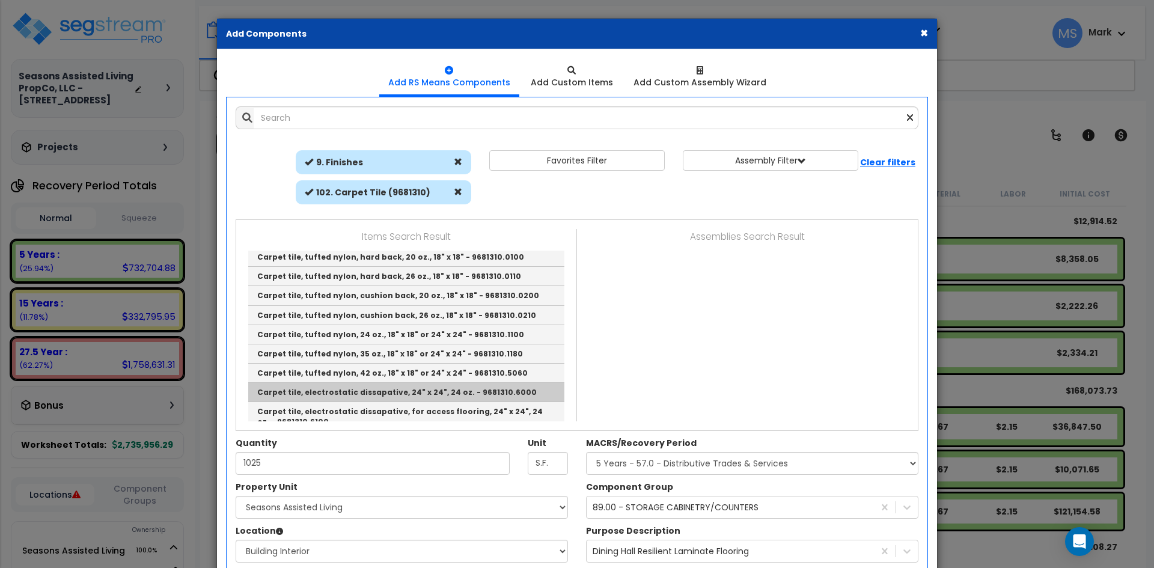
scroll to position [0, 0]
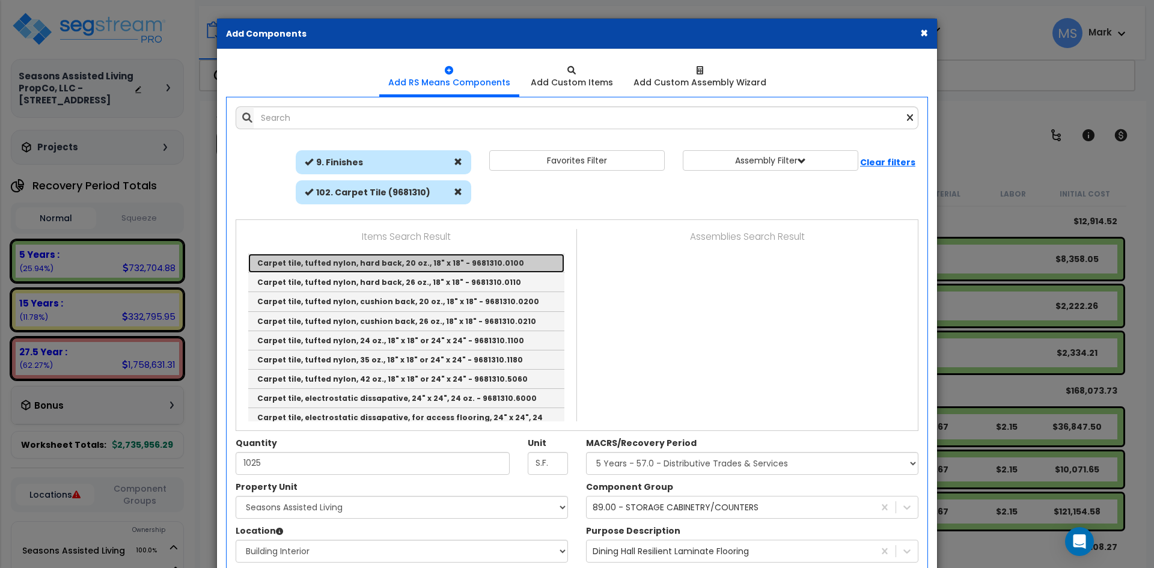
click at [448, 266] on link "Carpet tile, tufted nylon, hard back, 20 oz., 18" x 18" - 9681310.0100" at bounding box center [406, 263] width 316 height 19
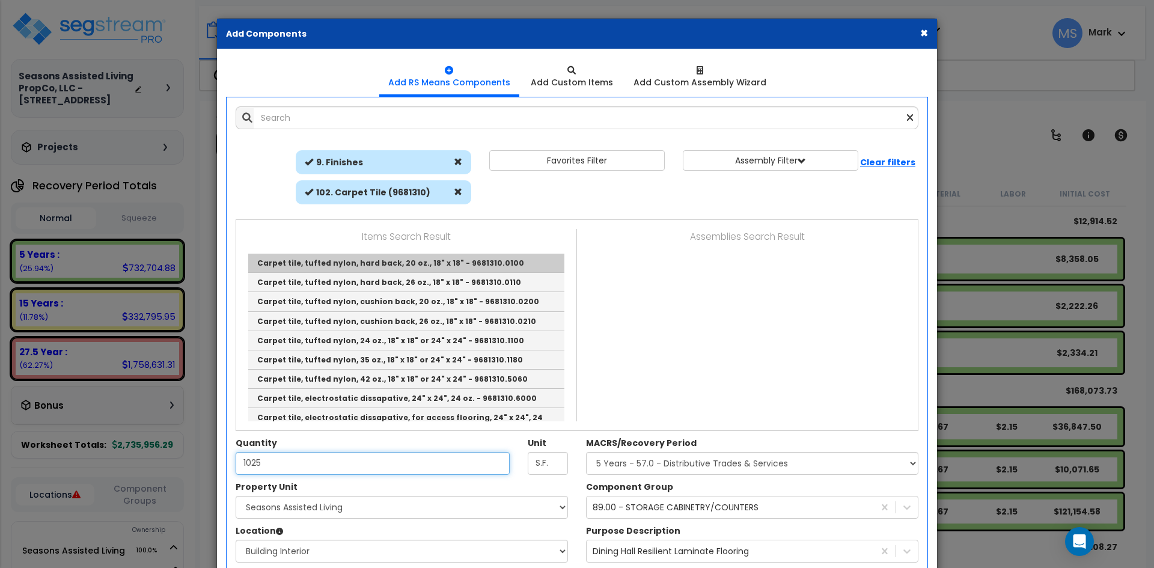
type input "Carpet tile, tufted nylon, hard back, 20 oz., 18" x 18" - 9681310.0100"
type input "S.Y."
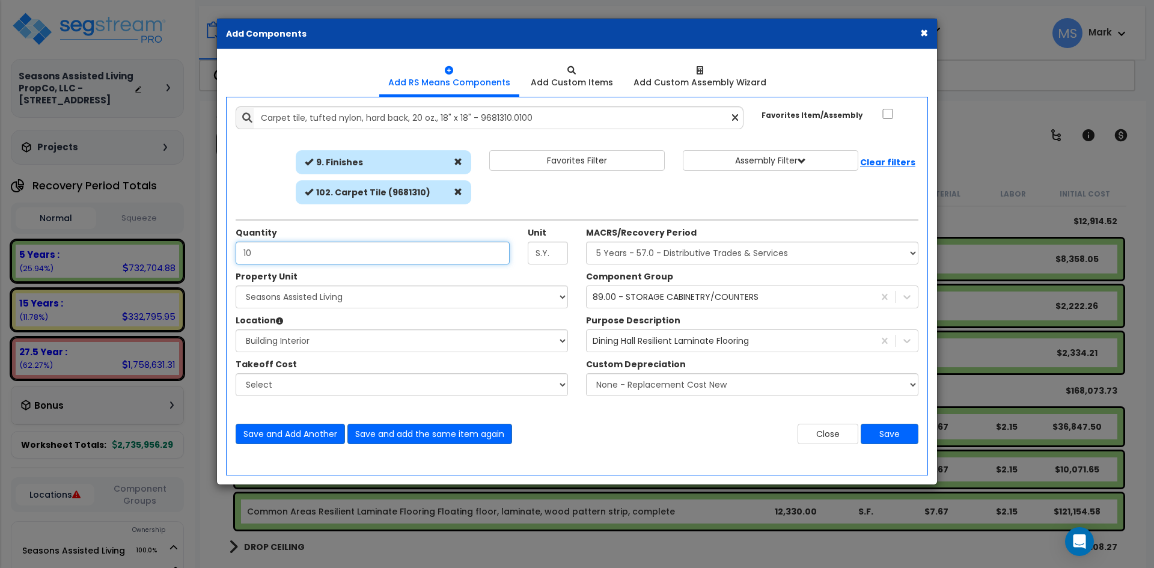
type input "1"
drag, startPoint x: 784, startPoint y: 41, endPoint x: 540, endPoint y: 22, distance: 244.8
click at [540, 22] on div "× Add Components" at bounding box center [577, 34] width 720 height 31
click at [273, 252] on input "12,330" at bounding box center [373, 253] width 274 height 23
type input "1"
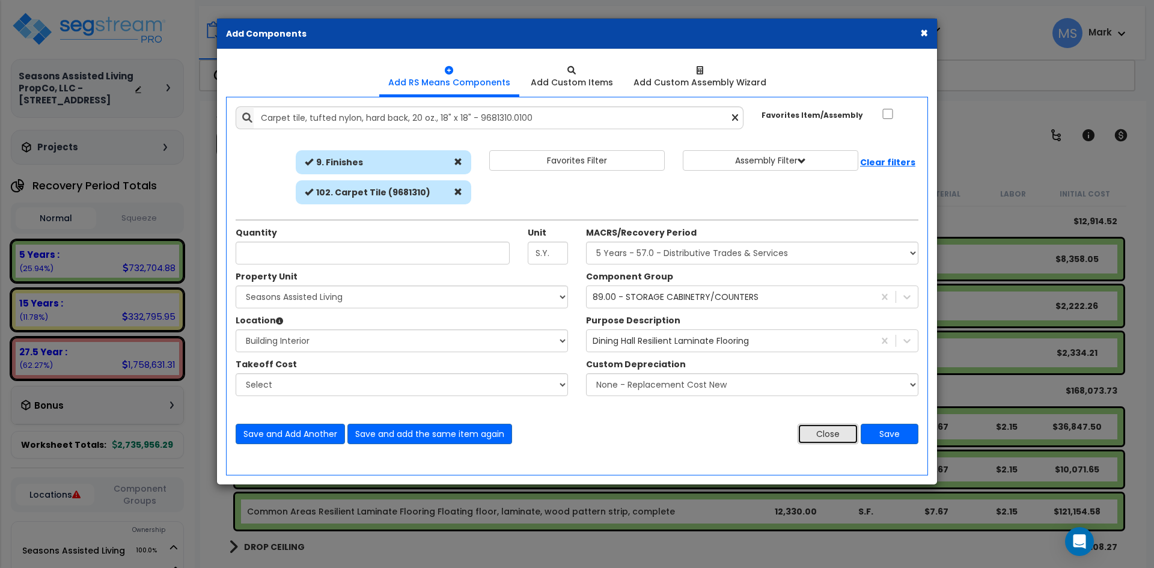
click at [841, 438] on button "Close" at bounding box center [828, 434] width 61 height 20
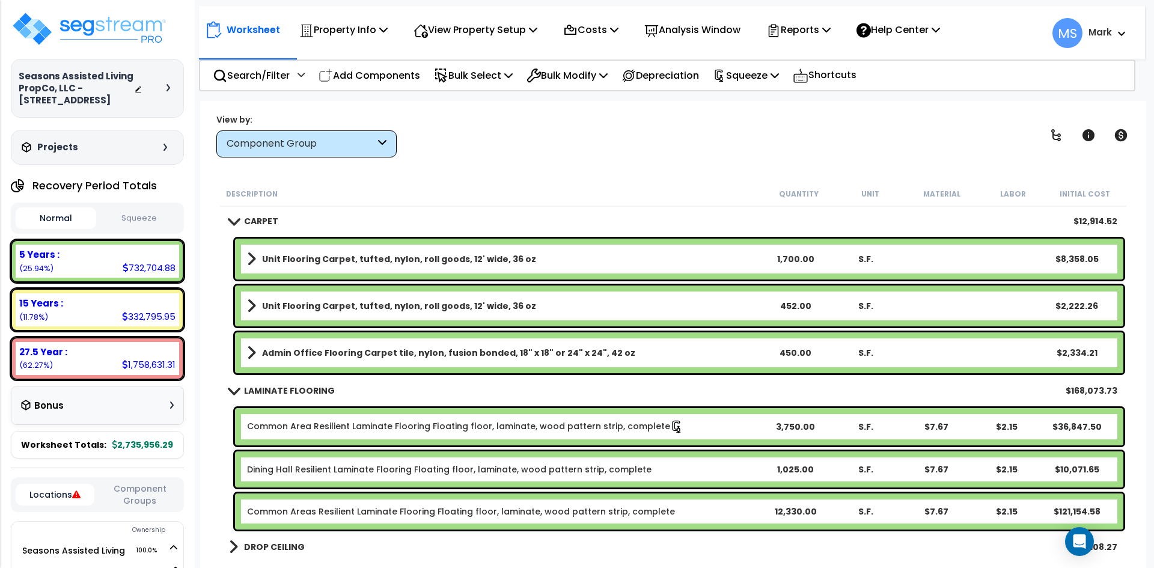
click at [399, 470] on link "Dining Hall Resilient Laminate Flooring Floating floor, laminate, wood pattern …" at bounding box center [449, 469] width 404 height 12
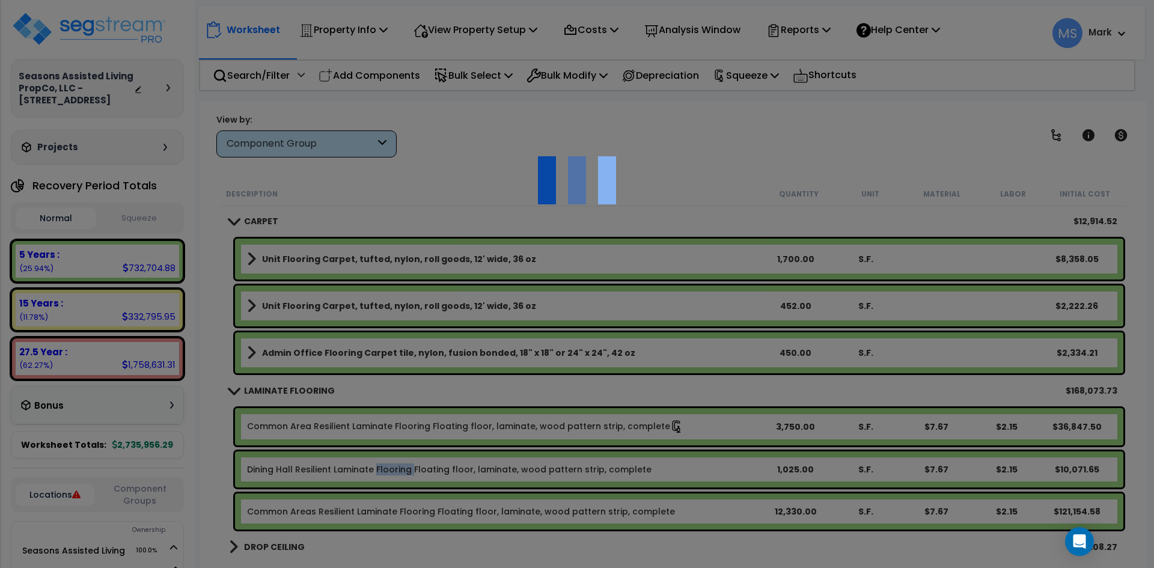
select select "49875"
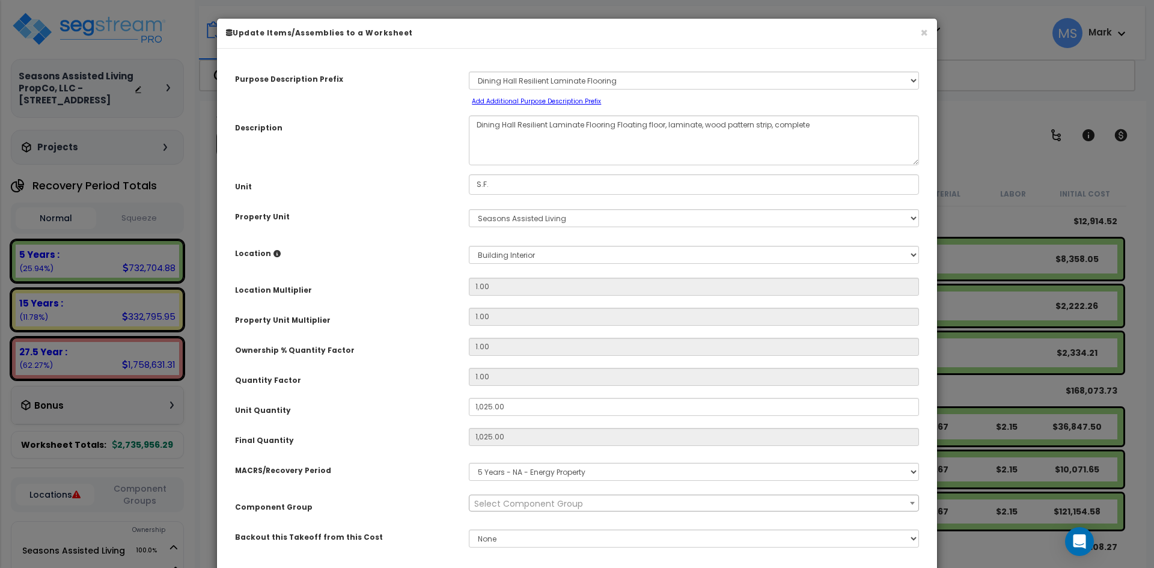
click at [991, 209] on div "× Update Items/Assemblies to a Worksheet Purpose Description Prefix Select A/V …" at bounding box center [577, 284] width 1154 height 568
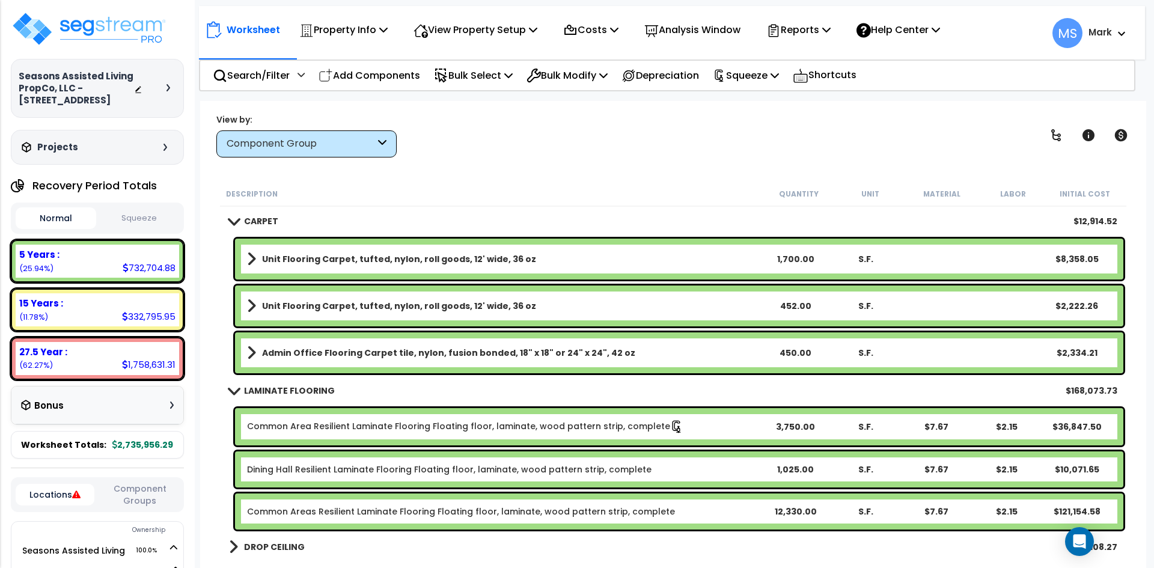
click at [548, 472] on link "Dining Hall Resilient Laminate Flooring Floating floor, laminate, wood pattern …" at bounding box center [449, 469] width 404 height 12
click at [529, 469] on link "Dining Hall Resilient Laminate Flooring Floating floor, laminate, wood pattern …" at bounding box center [449, 469] width 404 height 12
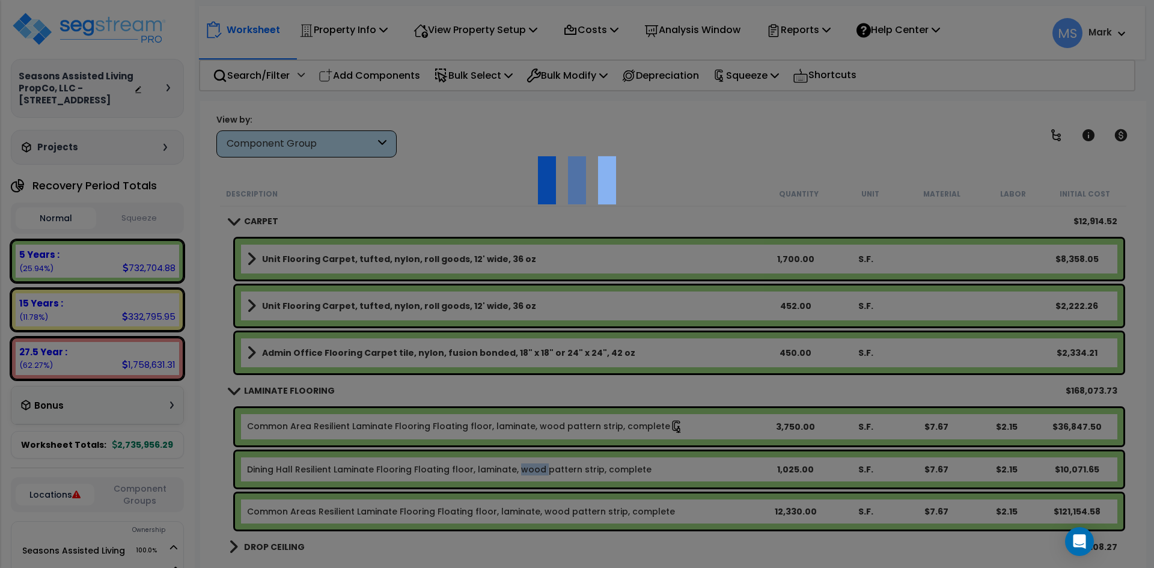
select select "49875"
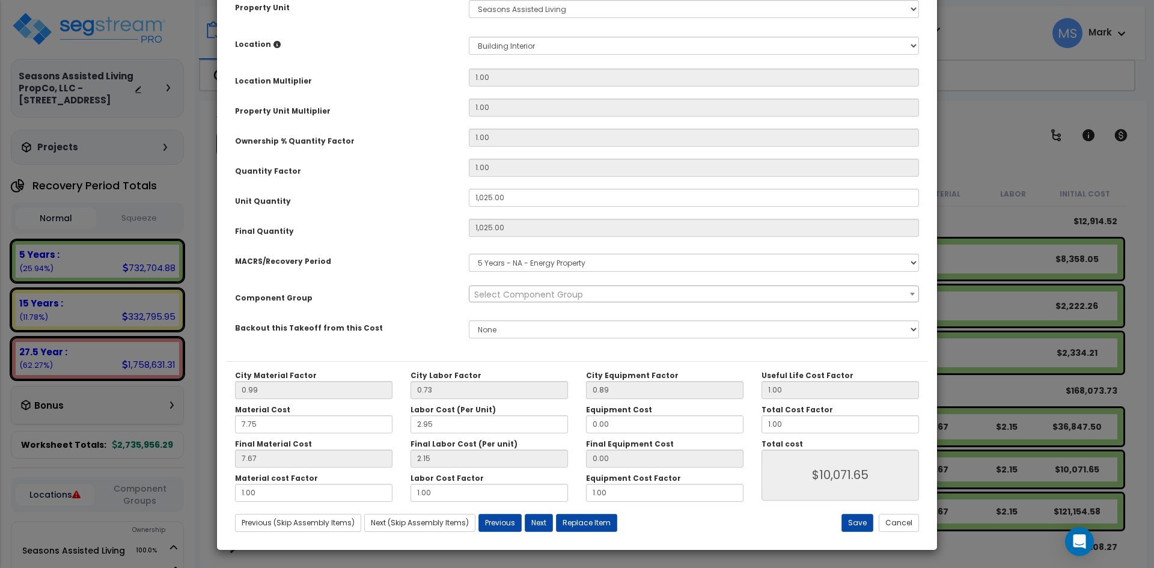
scroll to position [210, 0]
click at [592, 523] on button "Replace Item" at bounding box center [586, 522] width 61 height 18
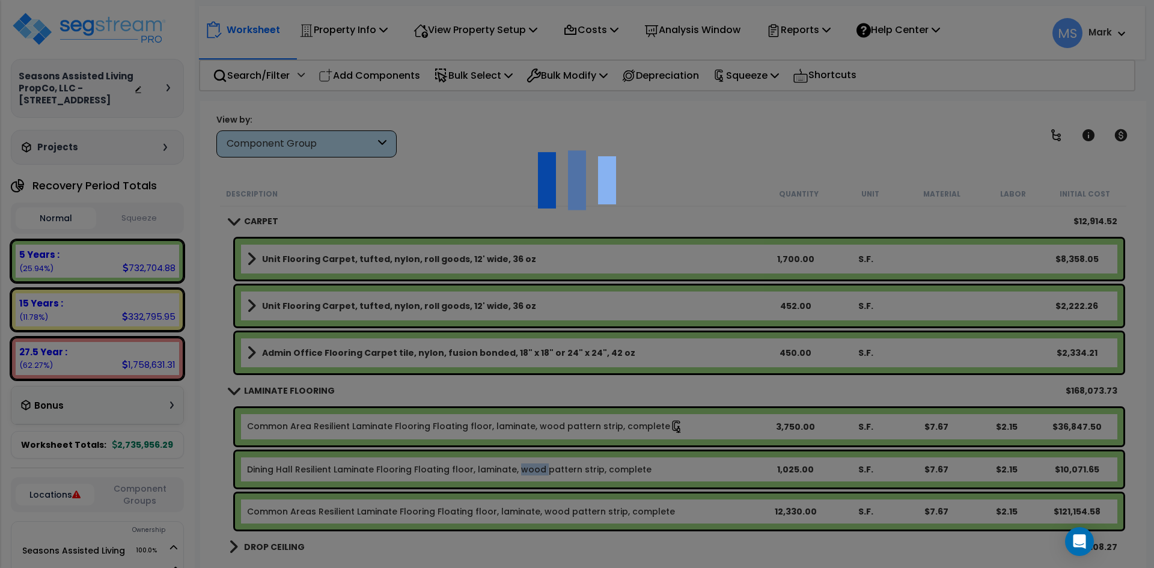
select select "9000000"
type input "1025"
type input "S.F."
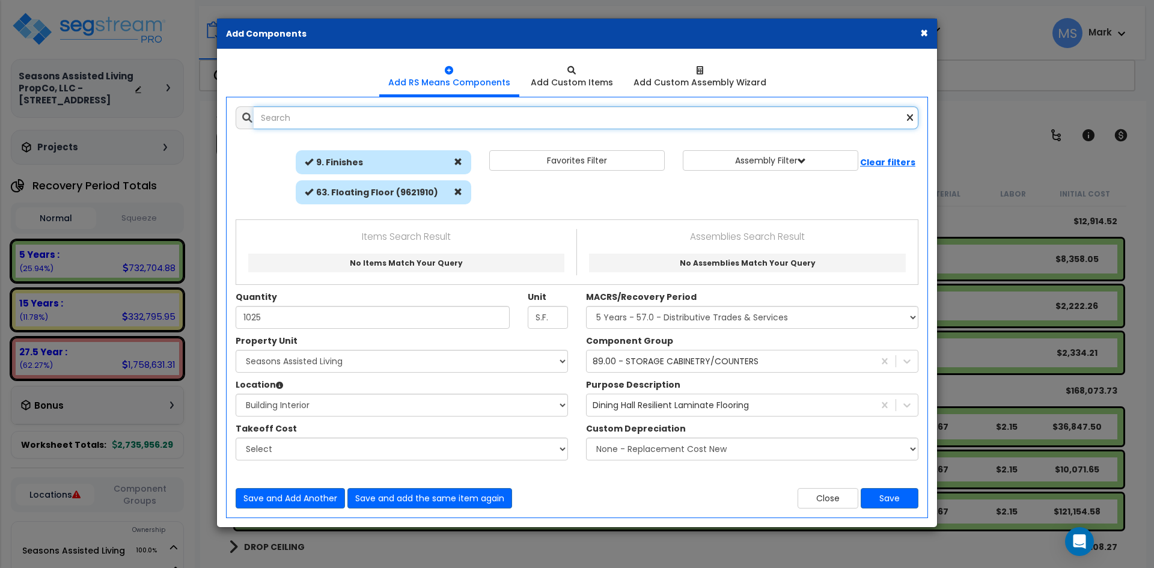
select select "461"
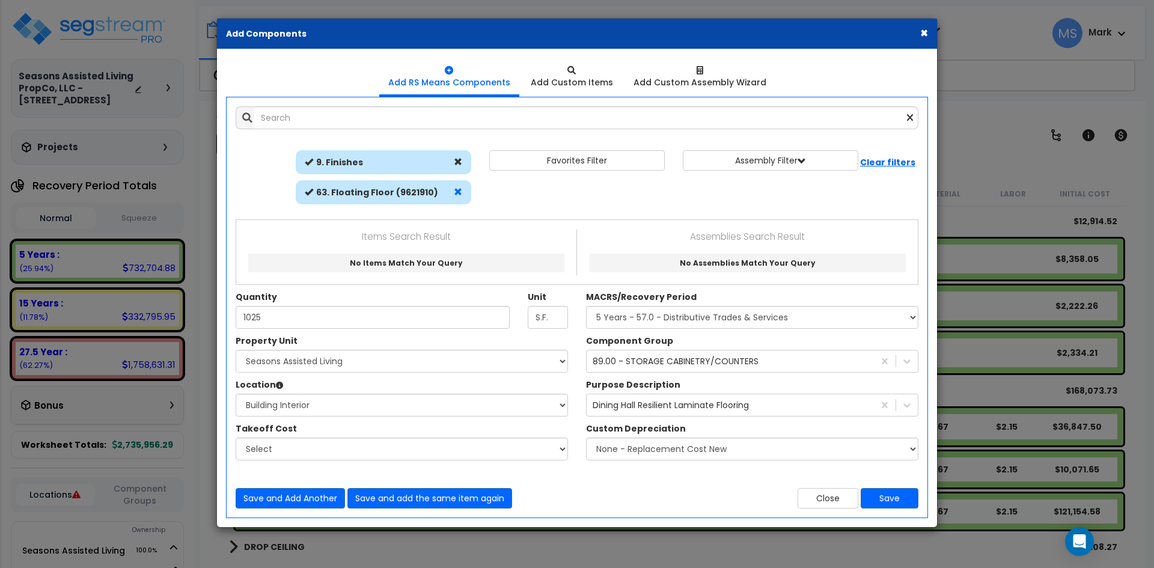
click at [454, 191] on span at bounding box center [458, 192] width 8 height 8
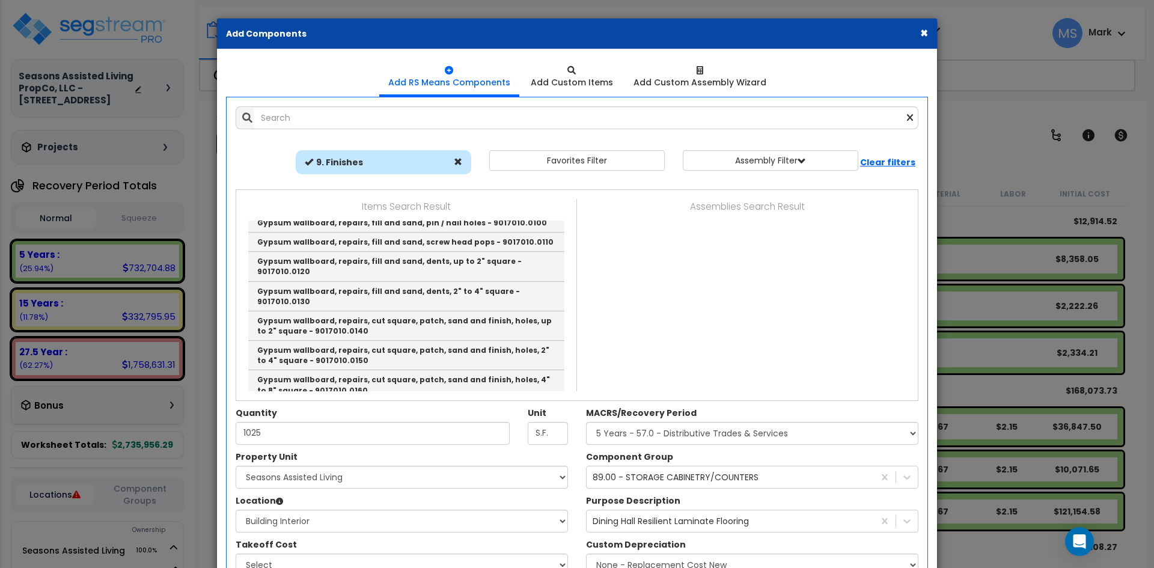
scroll to position [120, 0]
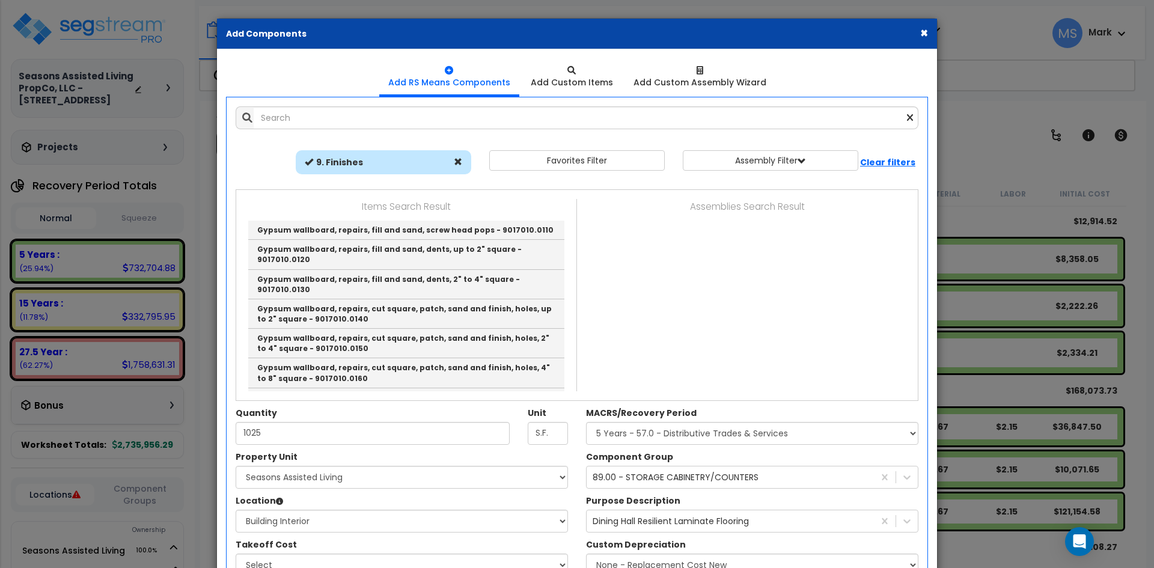
click at [333, 179] on div "9. Finishes" at bounding box center [384, 165] width 194 height 30
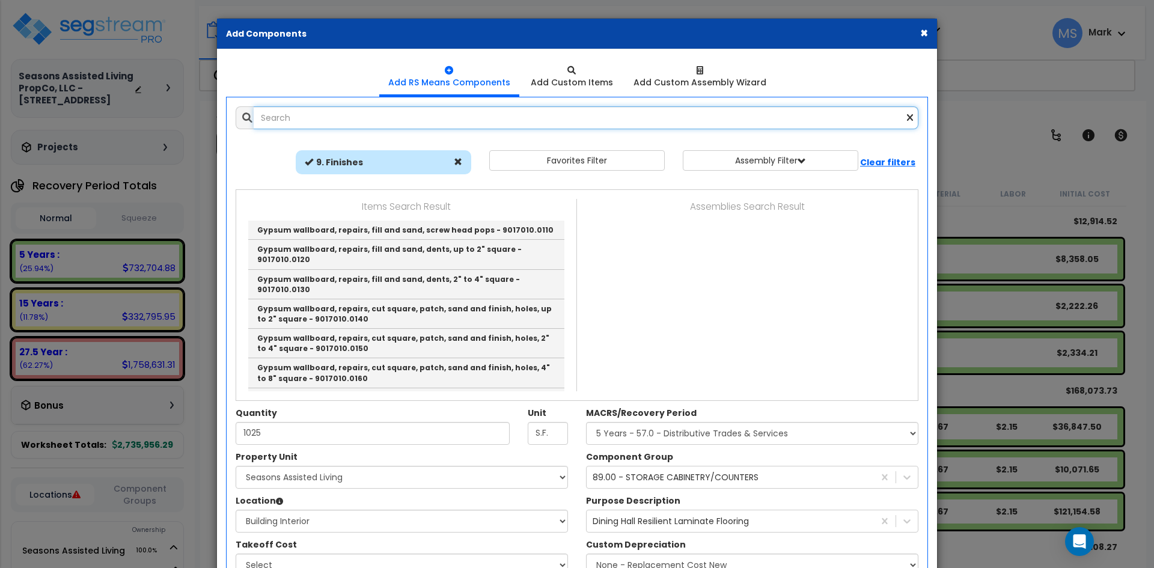
click at [294, 125] on input "text" at bounding box center [586, 117] width 665 height 23
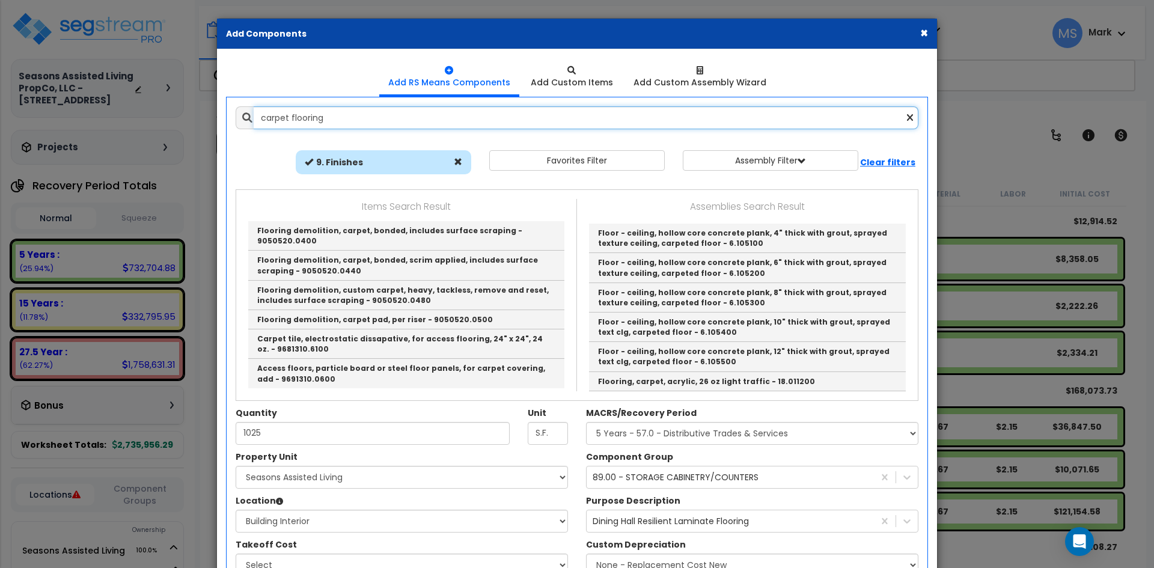
scroll to position [0, 0]
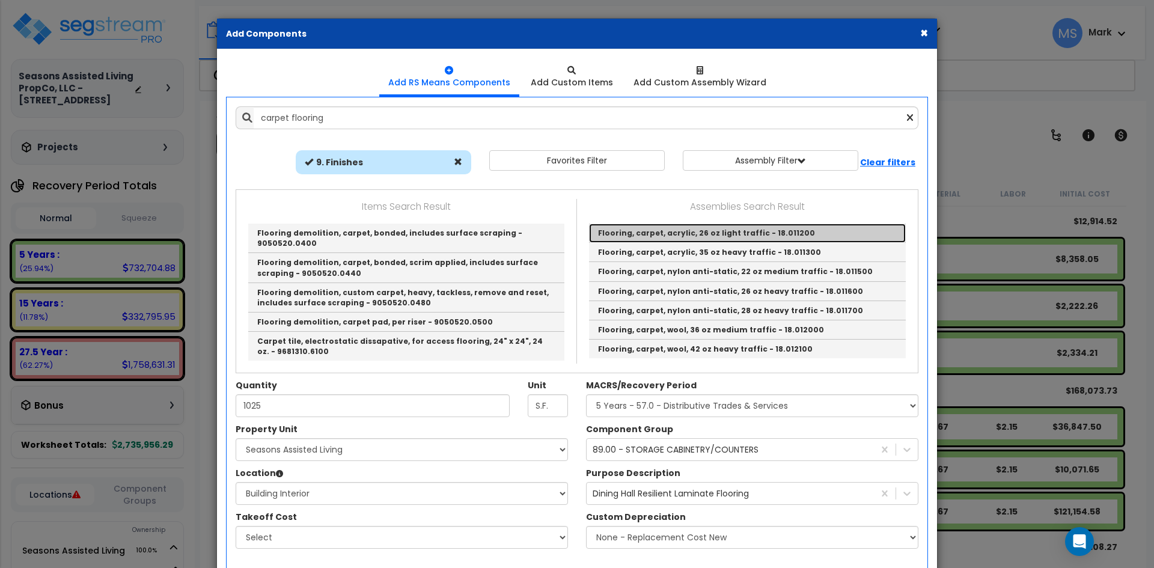
click at [709, 231] on link "Flooring, carpet, acrylic, 26 oz light traffic - 18.011200" at bounding box center [747, 233] width 317 height 19
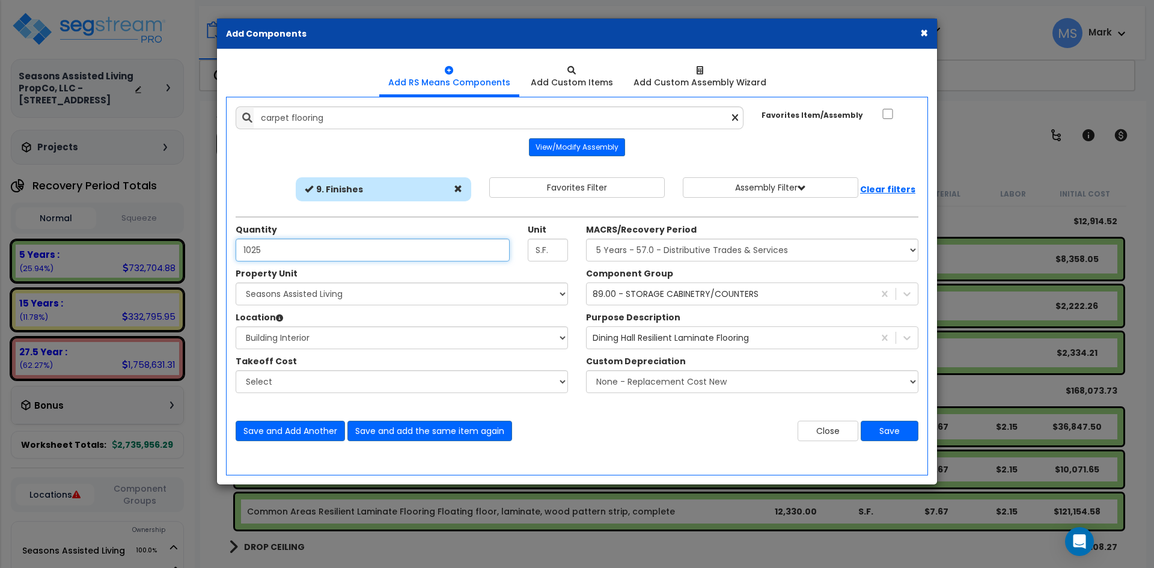
type input "Flooring, carpet, acrylic, 26 oz light traffic - 18.011200"
type input "S.F."
type input "1"
type input "7,148"
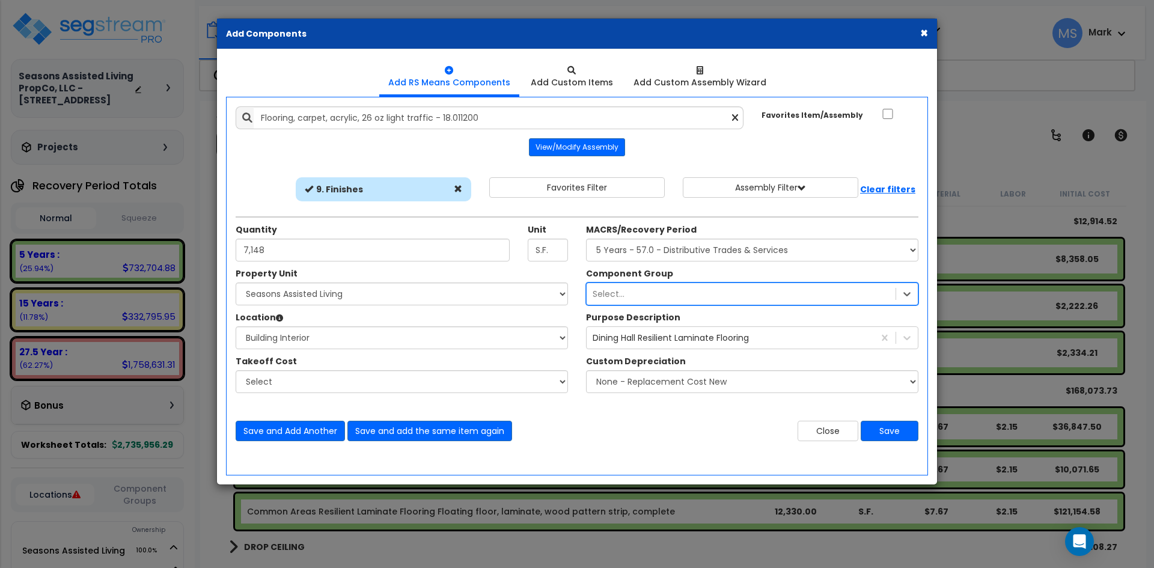
drag, startPoint x: 888, startPoint y: 295, endPoint x: 846, endPoint y: 302, distance: 43.3
click at [742, 291] on div "Select..." at bounding box center [741, 293] width 309 height 19
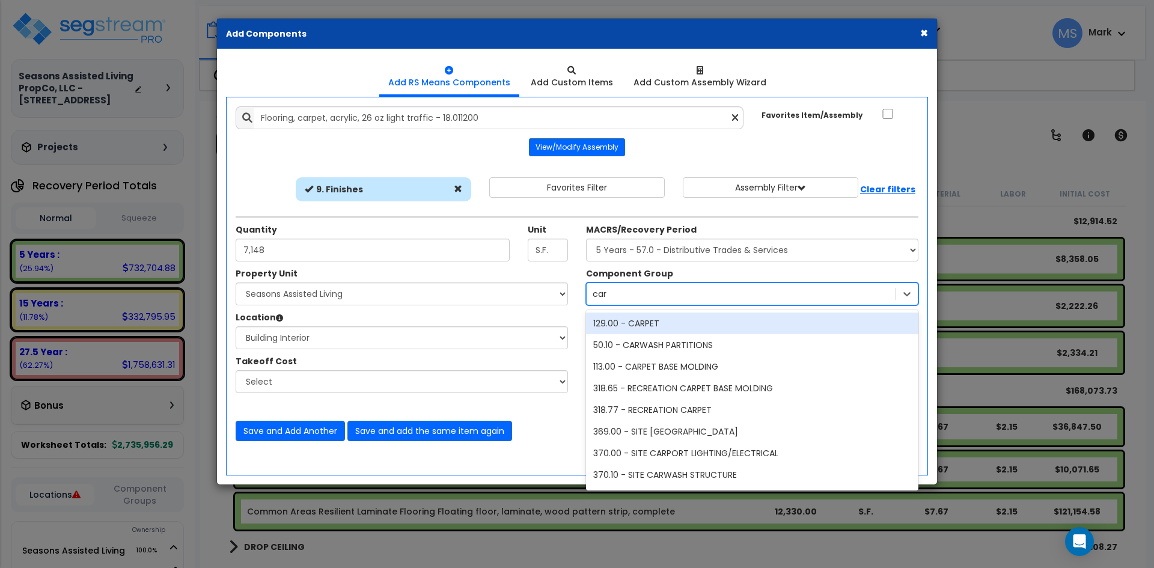
type input "carp"
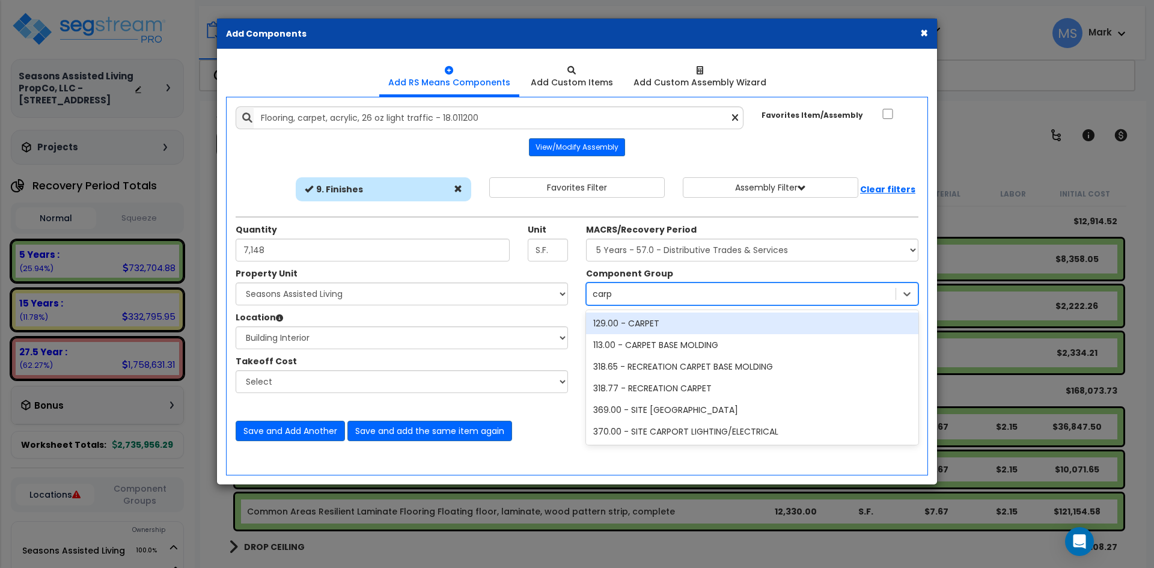
click at [708, 314] on div "129.00 - CARPET" at bounding box center [752, 324] width 332 height 22
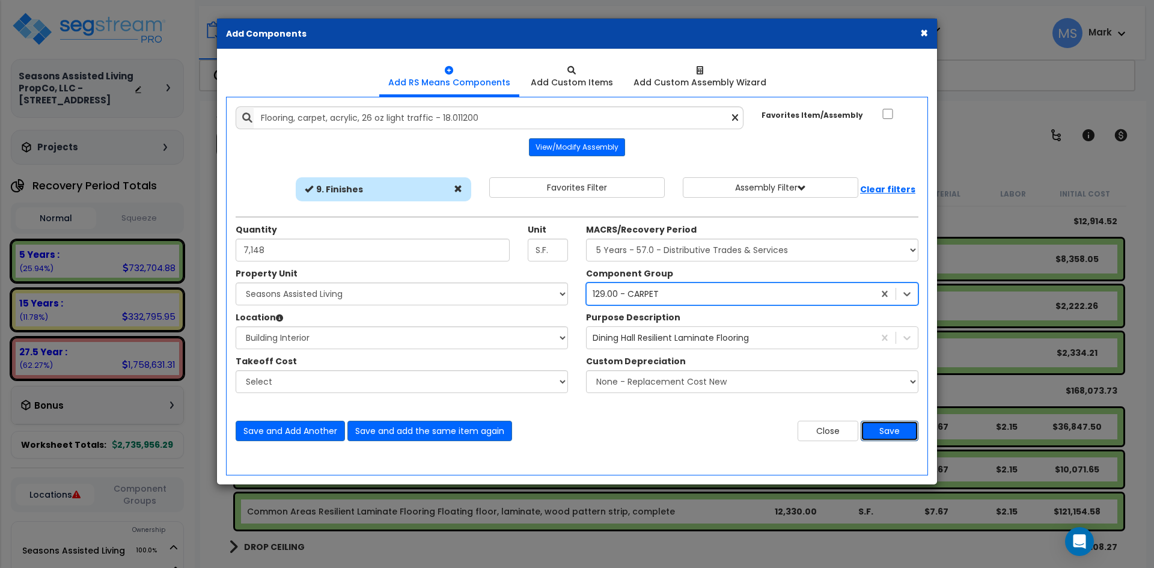
click at [895, 434] on button "Save" at bounding box center [890, 431] width 58 height 20
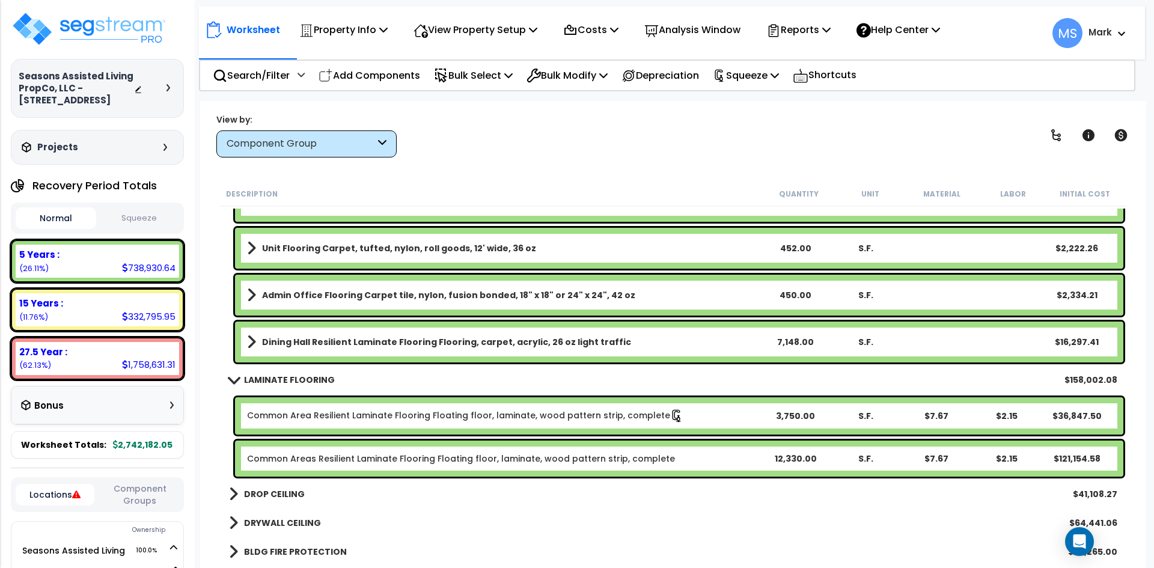
scroll to position [781, 0]
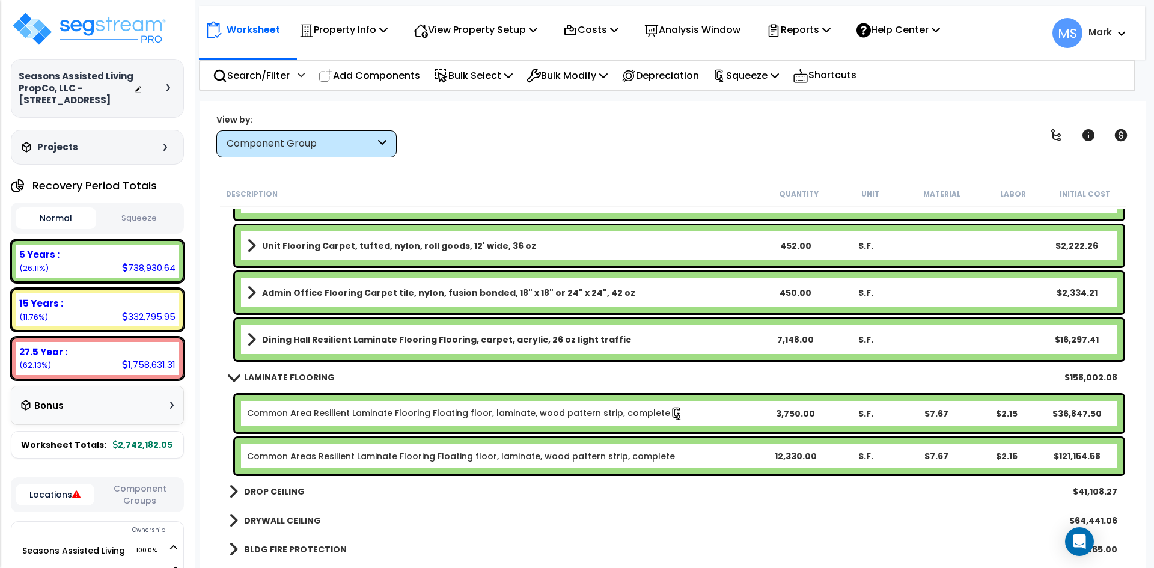
click at [515, 453] on link "Common Areas Resilient Laminate Flooring Floating floor, laminate, wood pattern…" at bounding box center [461, 456] width 428 height 12
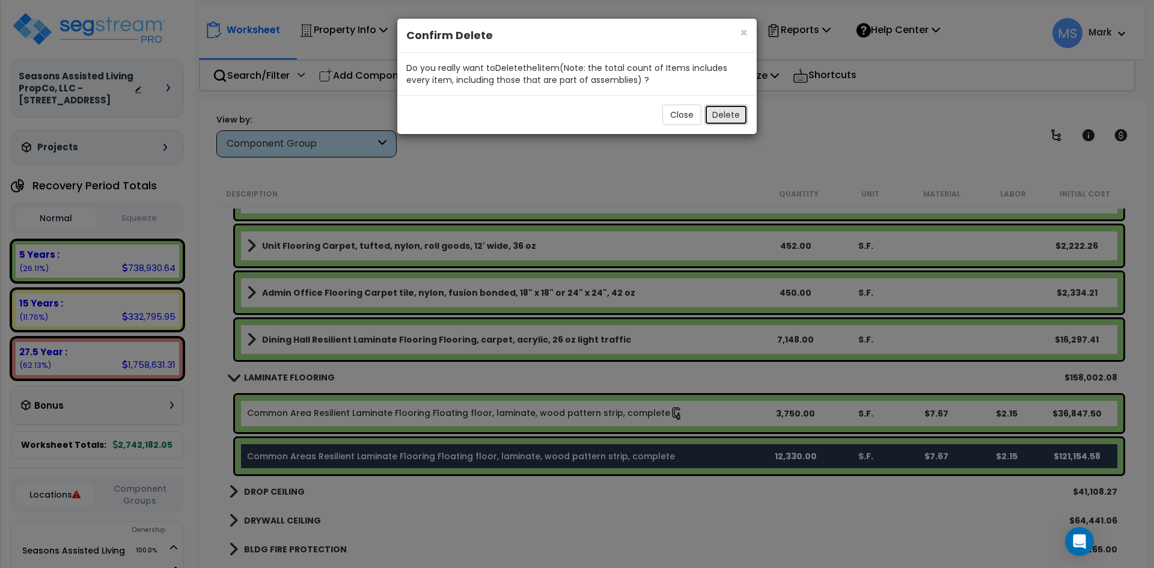
click at [728, 121] on button "Delete" at bounding box center [725, 115] width 43 height 20
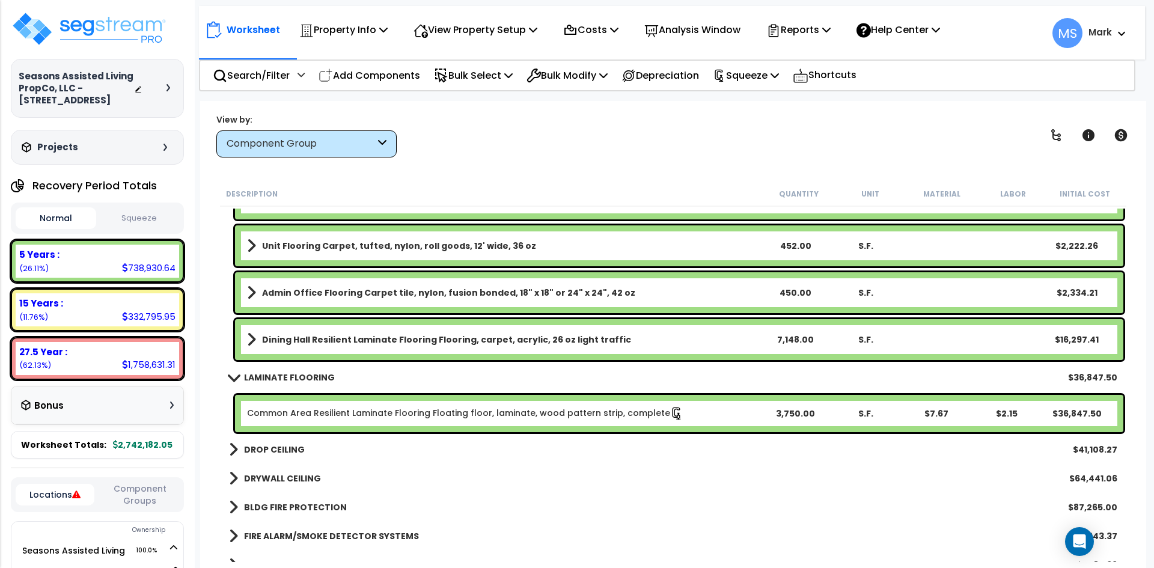
scroll to position [721, 0]
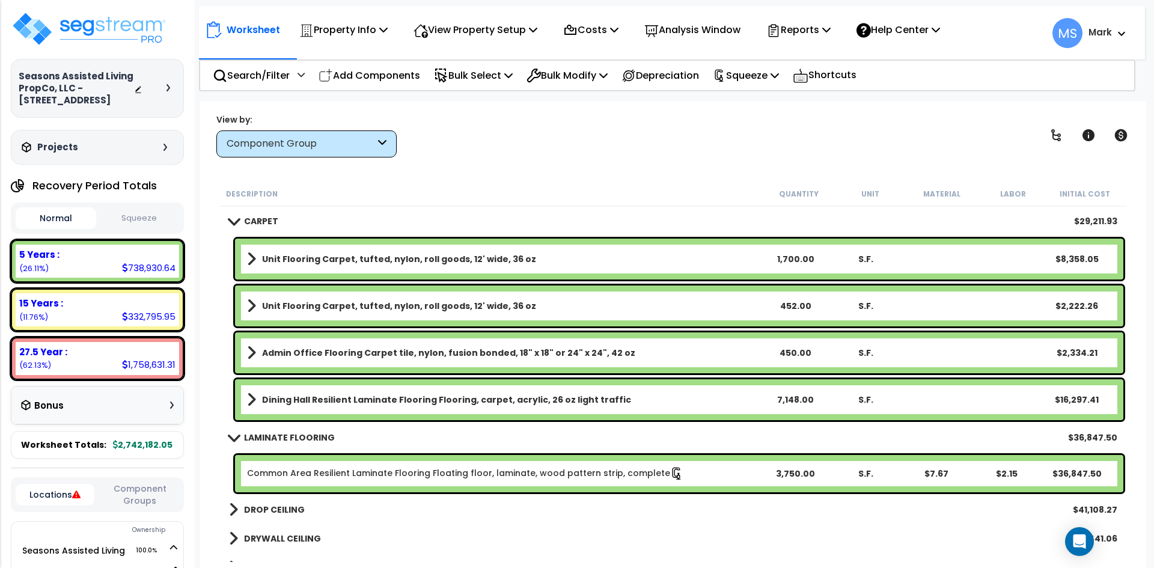
click at [267, 221] on b "CARPET" at bounding box center [261, 221] width 34 height 12
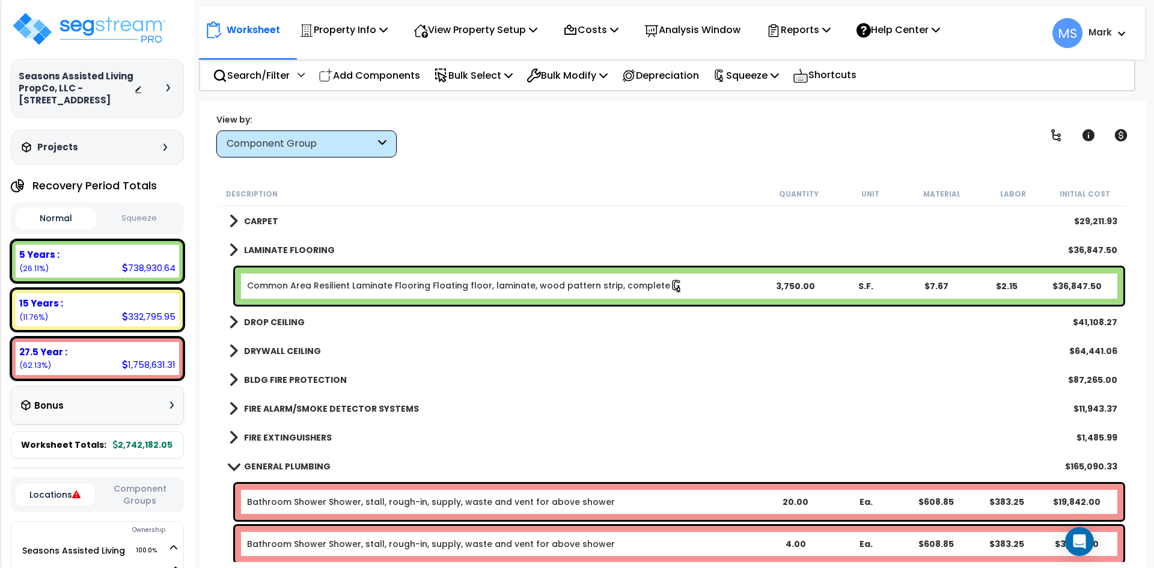
click at [279, 251] on b "LAMINATE FLOORING" at bounding box center [289, 250] width 91 height 12
click at [274, 252] on b "LAMINATE FLOORING" at bounding box center [289, 250] width 91 height 12
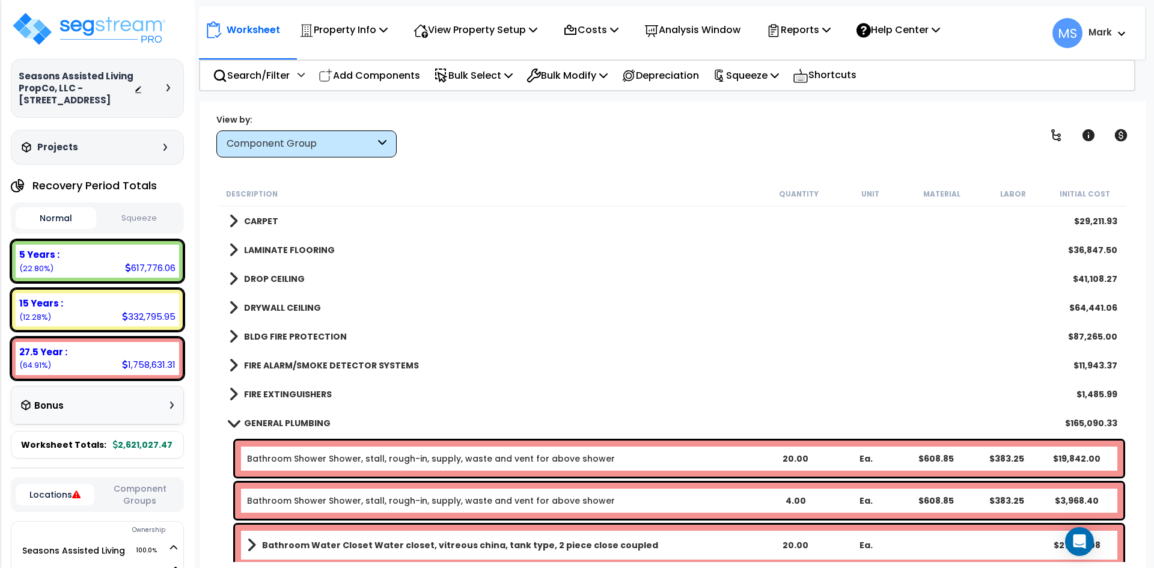
click at [275, 273] on b "DROP CEILING" at bounding box center [274, 279] width 61 height 12
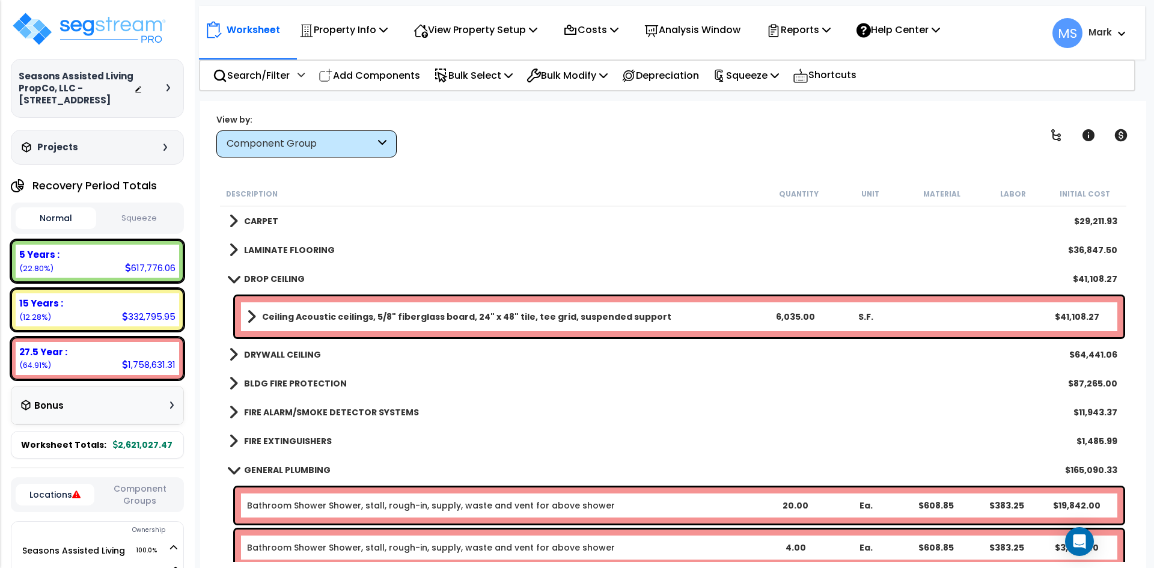
click at [278, 281] on b "DROP CEILING" at bounding box center [274, 279] width 61 height 12
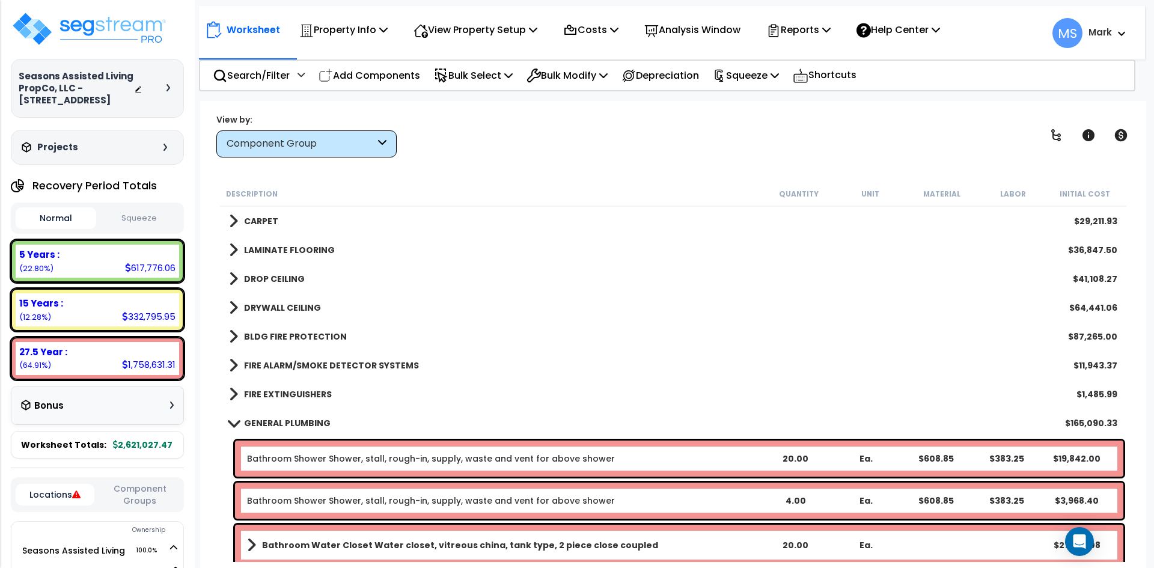
click at [278, 309] on b "DRYWALL CEILING" at bounding box center [282, 308] width 77 height 12
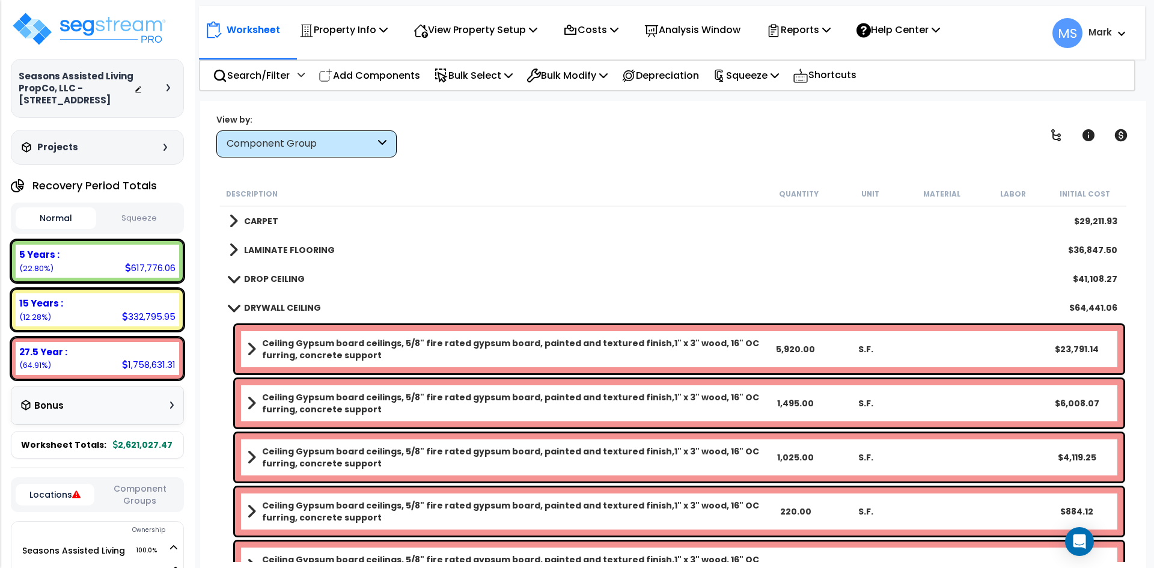
click at [278, 309] on b "DRYWALL CEILING" at bounding box center [282, 308] width 77 height 12
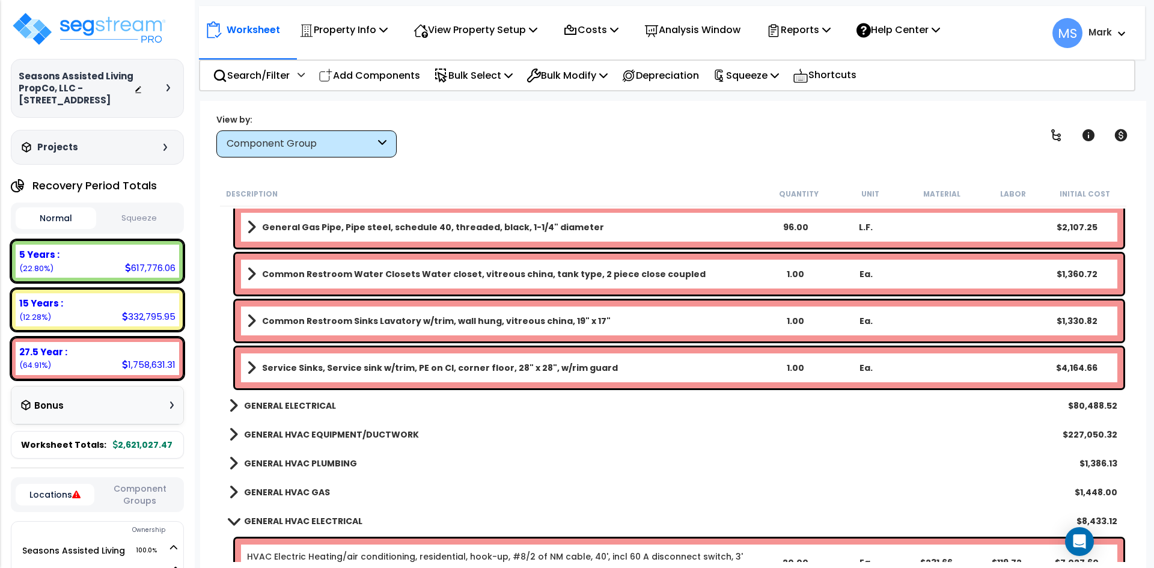
scroll to position [1803, 0]
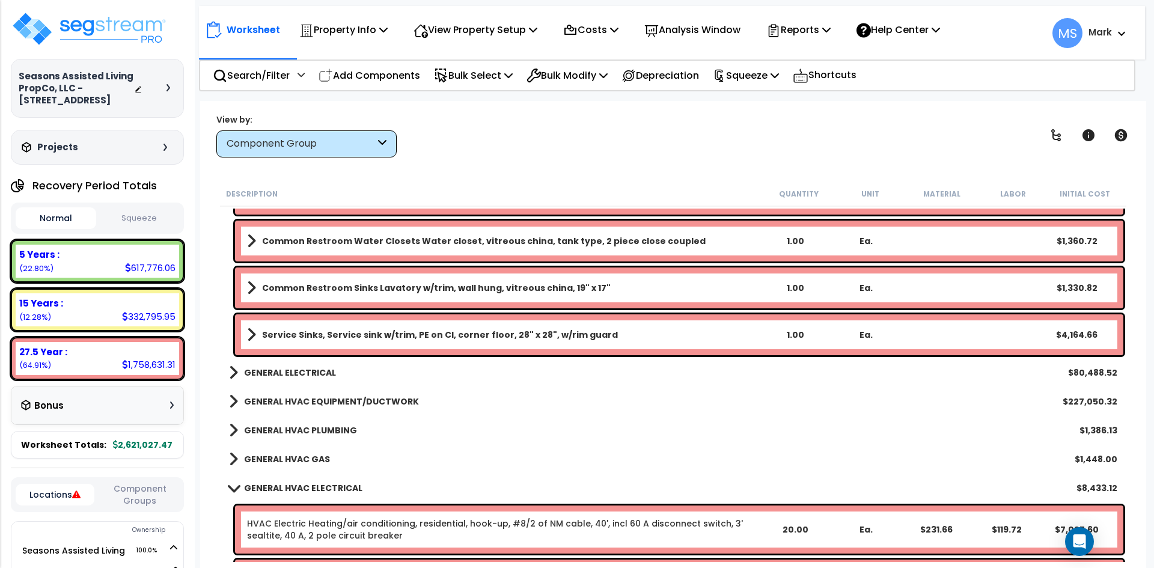
click at [311, 373] on b "GENERAL ELECTRICAL" at bounding box center [290, 373] width 92 height 12
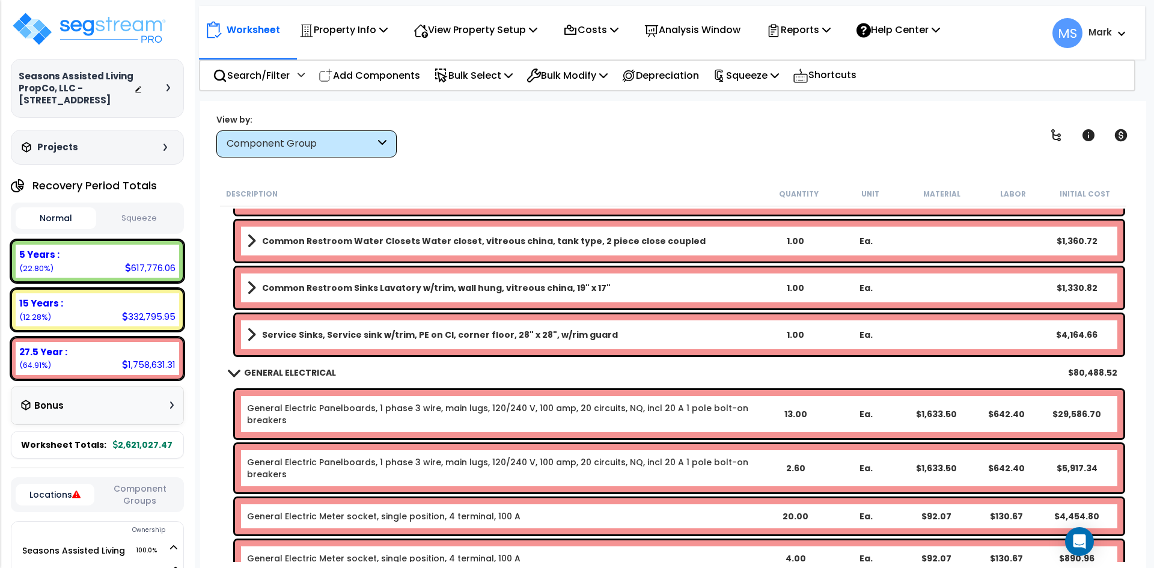
click at [306, 377] on b "GENERAL ELECTRICAL" at bounding box center [290, 373] width 92 height 12
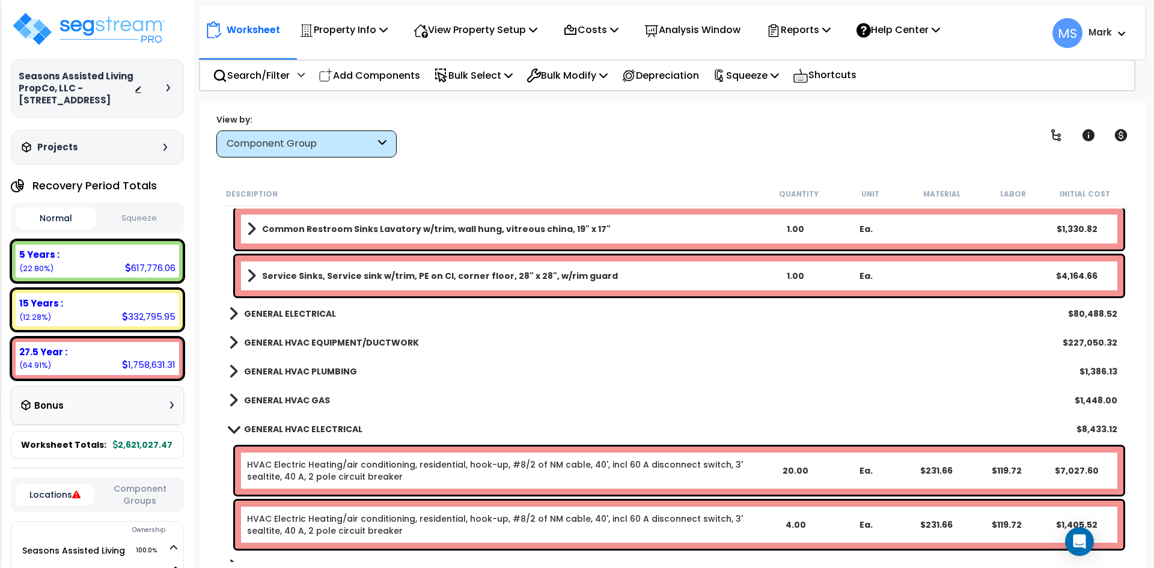
scroll to position [1863, 0]
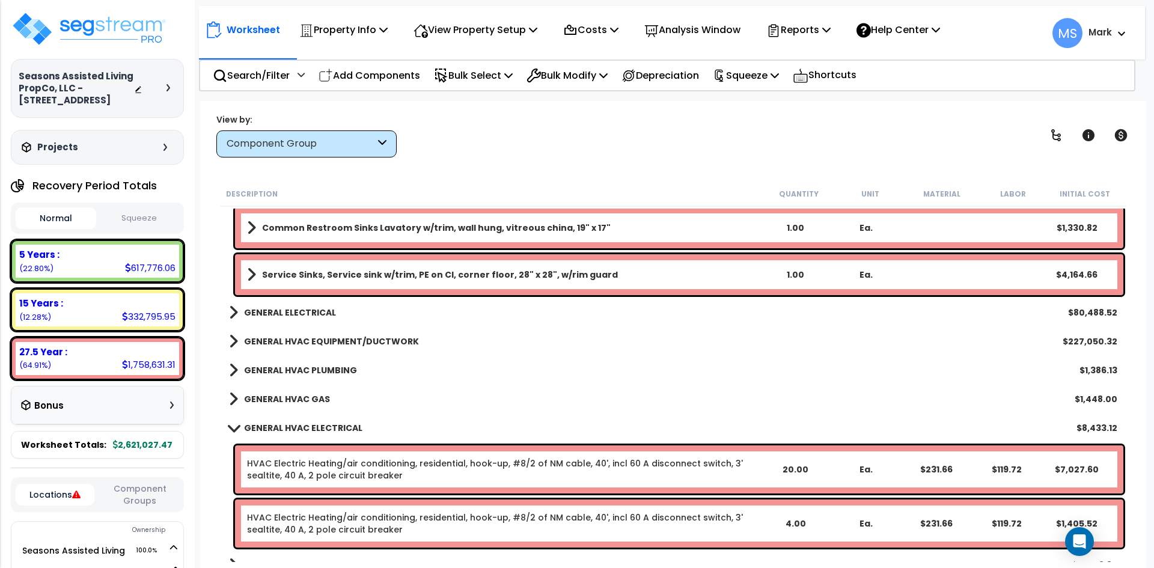
click at [327, 346] on b "GENERAL HVAC EQUIPMENT/DUCTWORK" at bounding box center [331, 341] width 175 height 12
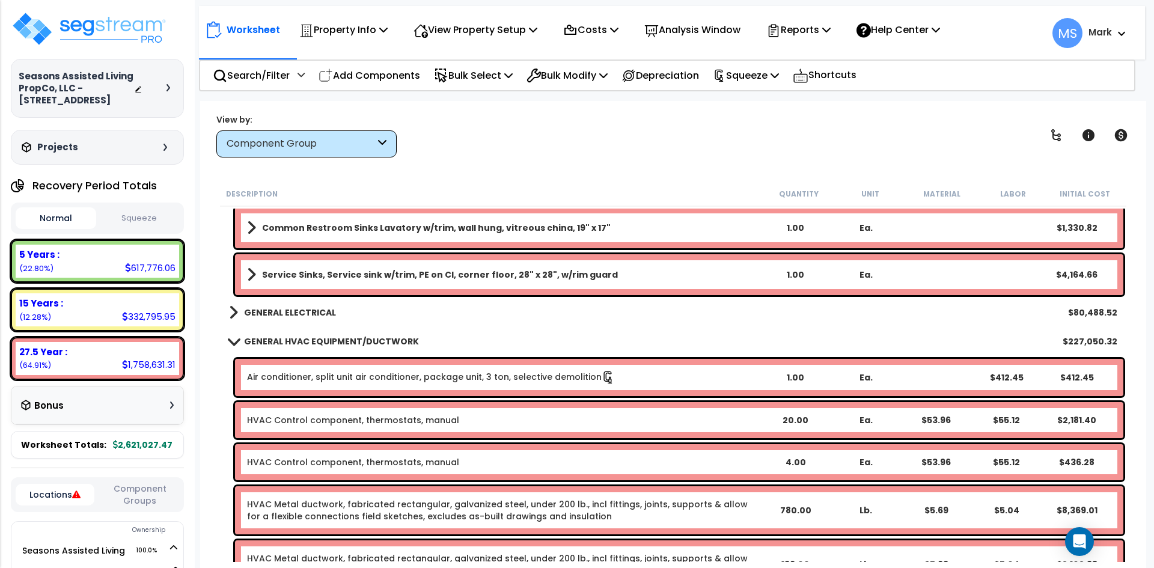
click at [346, 344] on b "GENERAL HVAC EQUIPMENT/DUCTWORK" at bounding box center [331, 341] width 175 height 12
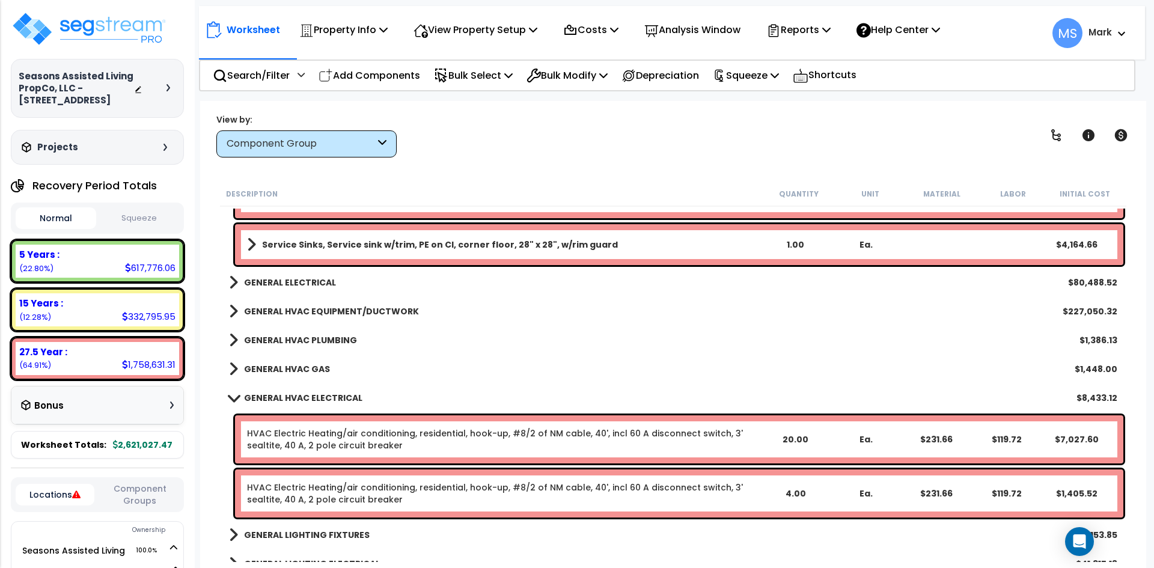
scroll to position [1923, 0]
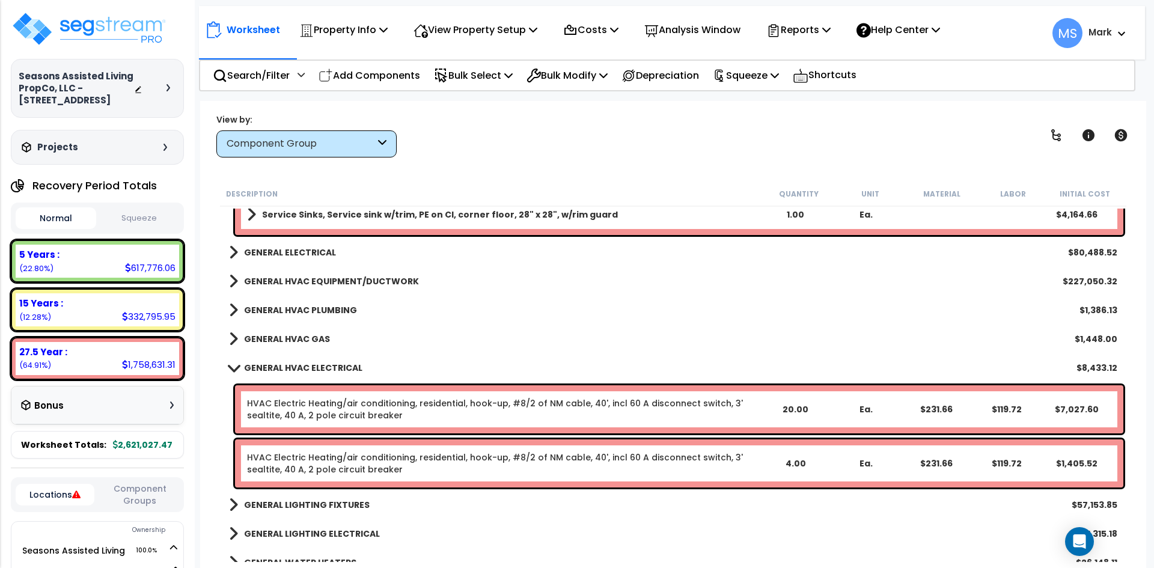
click at [299, 362] on b "GENERAL HVAC ELECTRICAL" at bounding box center [303, 368] width 118 height 12
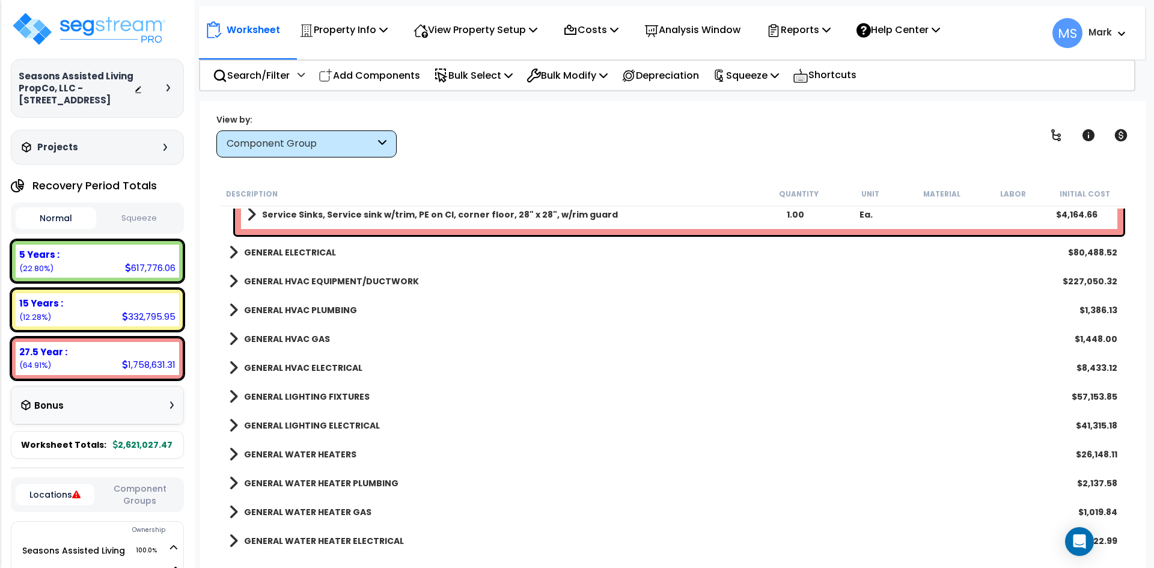
click at [313, 397] on b "GENERAL LIGHTING FIXTURES" at bounding box center [307, 397] width 126 height 12
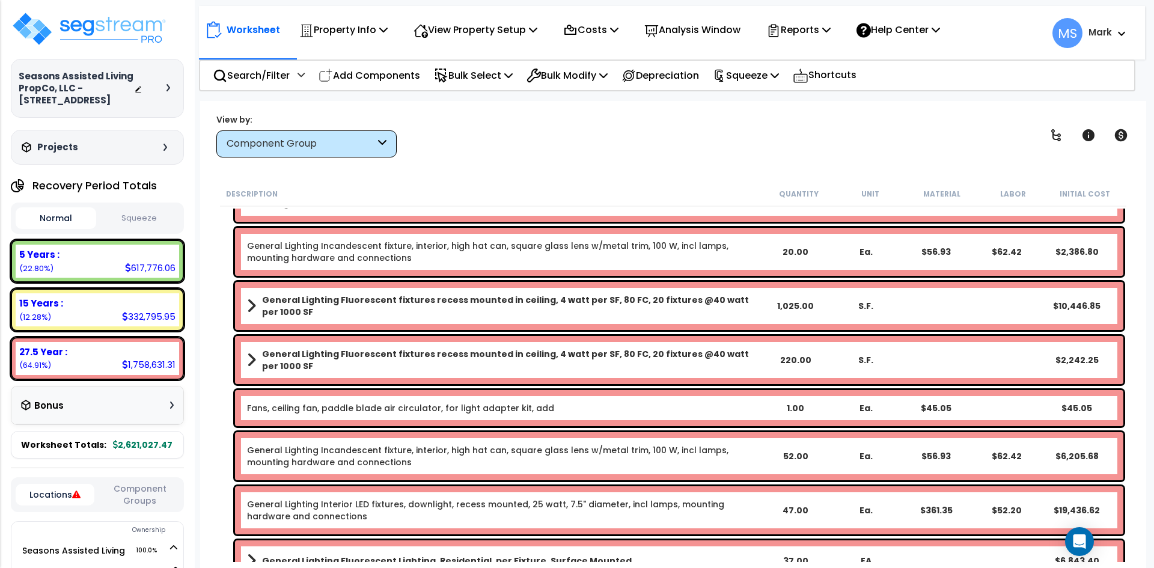
scroll to position [2104, 0]
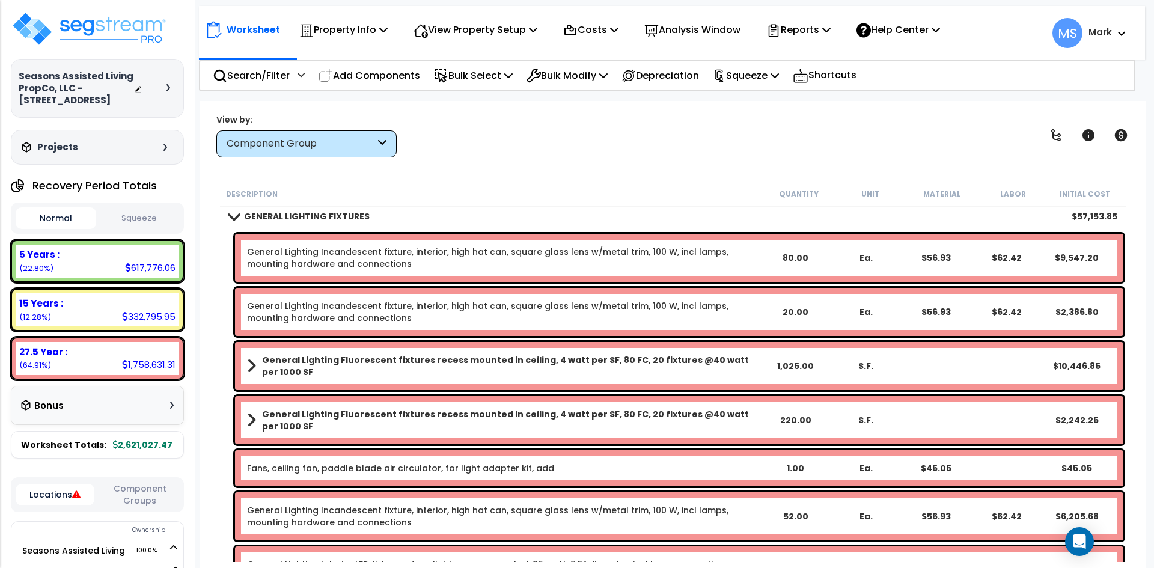
click at [466, 255] on link "General Lighting Incandescent fixture, interior, high hat can, square glass len…" at bounding box center [503, 258] width 513 height 24
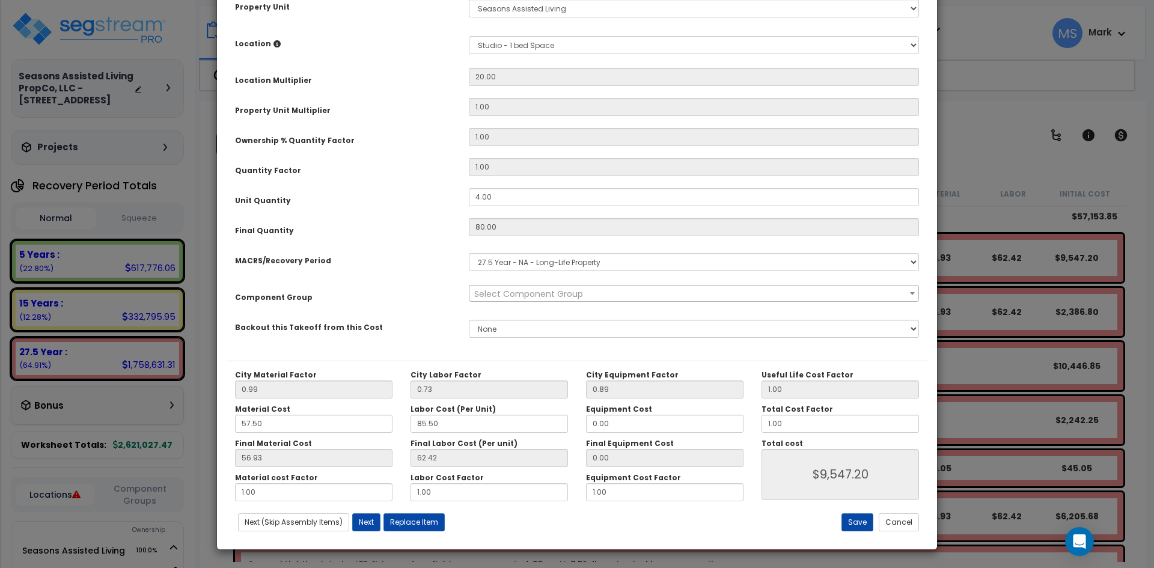
scroll to position [0, 0]
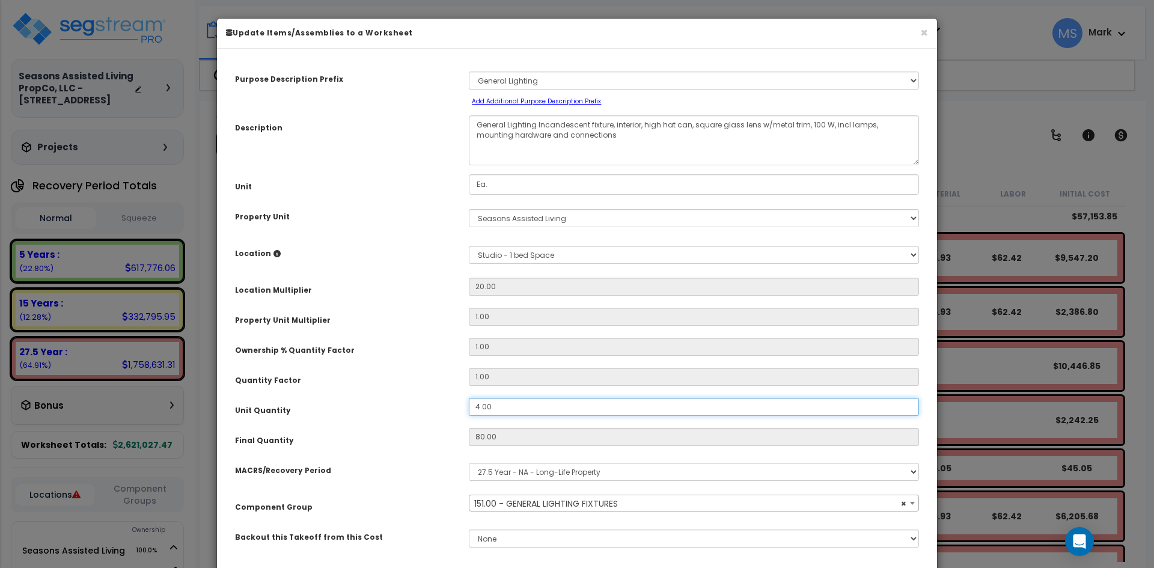
click at [478, 405] on input "4.00" at bounding box center [694, 407] width 450 height 18
select select "45970"
type input ".00"
type input "80"
type input "56.92"
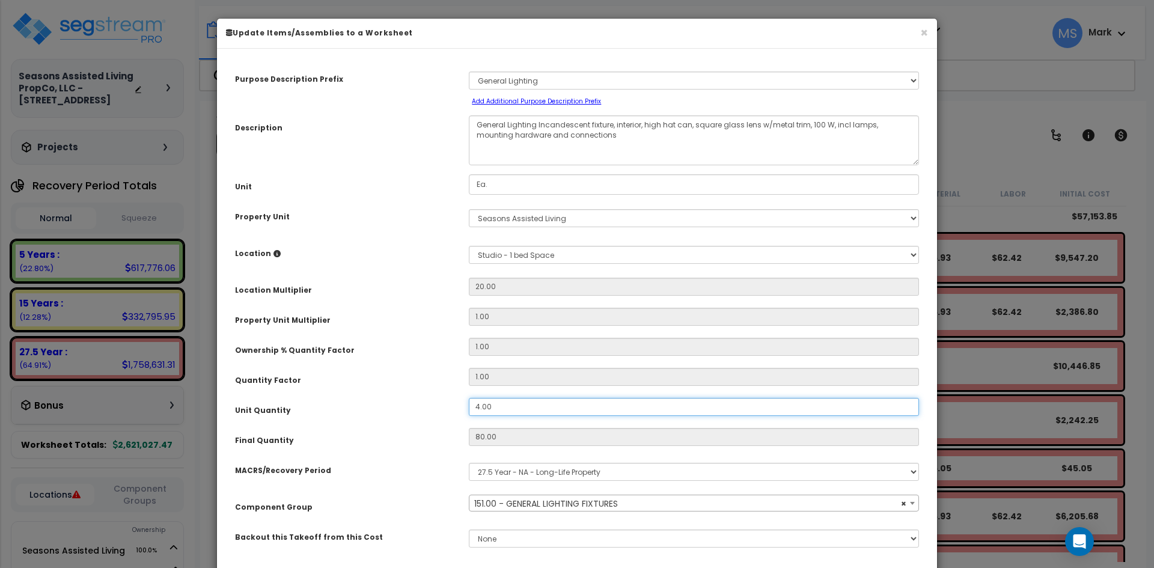
type input "62.41"
type input "$9,546.40"
type input "0"
type input "$0.00"
select select "45970"
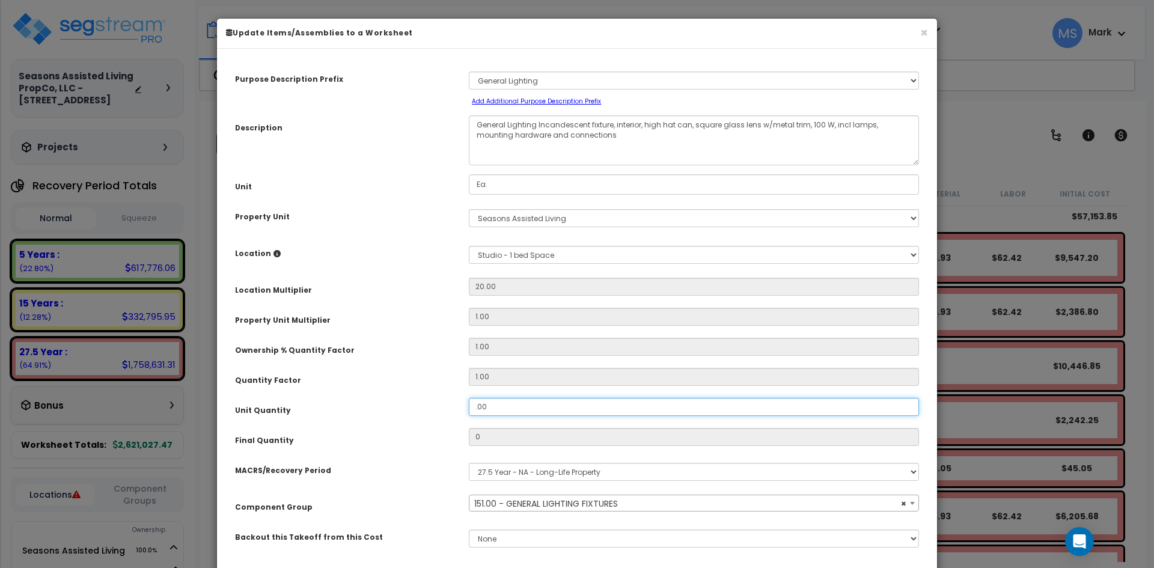
type input "2.00"
type input "40"
type input "$4,773.20"
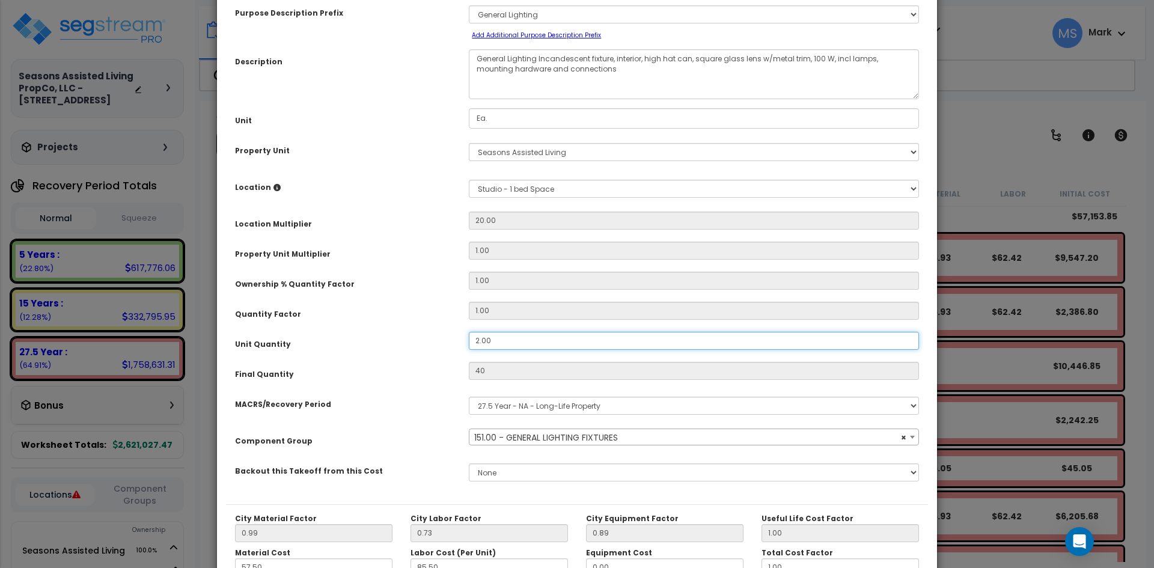
scroll to position [210, 0]
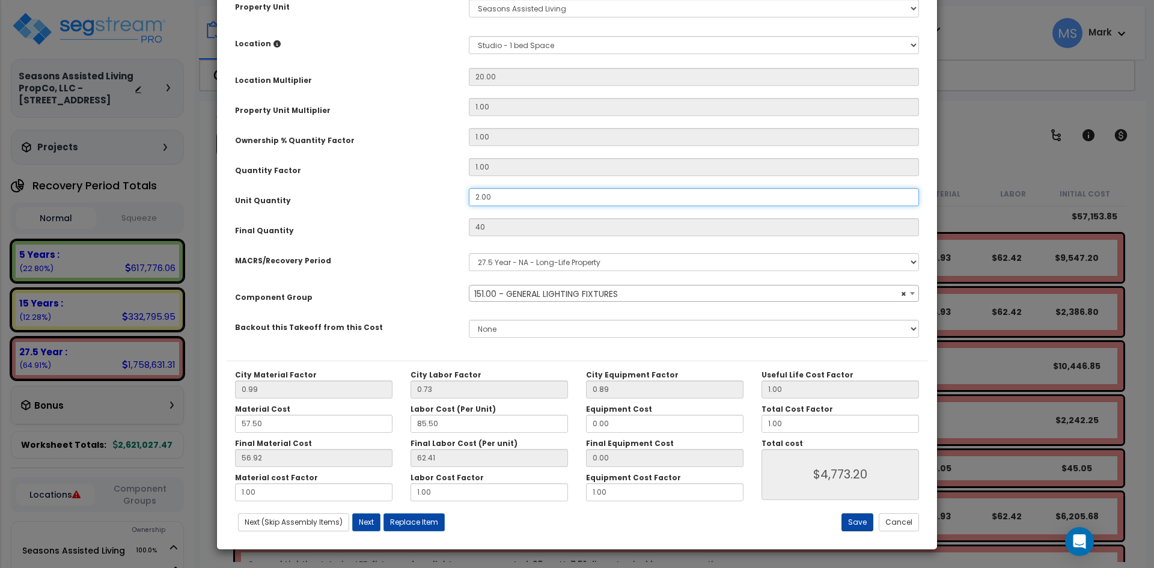
type input "2.00"
click at [859, 525] on button "Save" at bounding box center [857, 522] width 32 height 18
type input "40.00"
type input "4773.20"
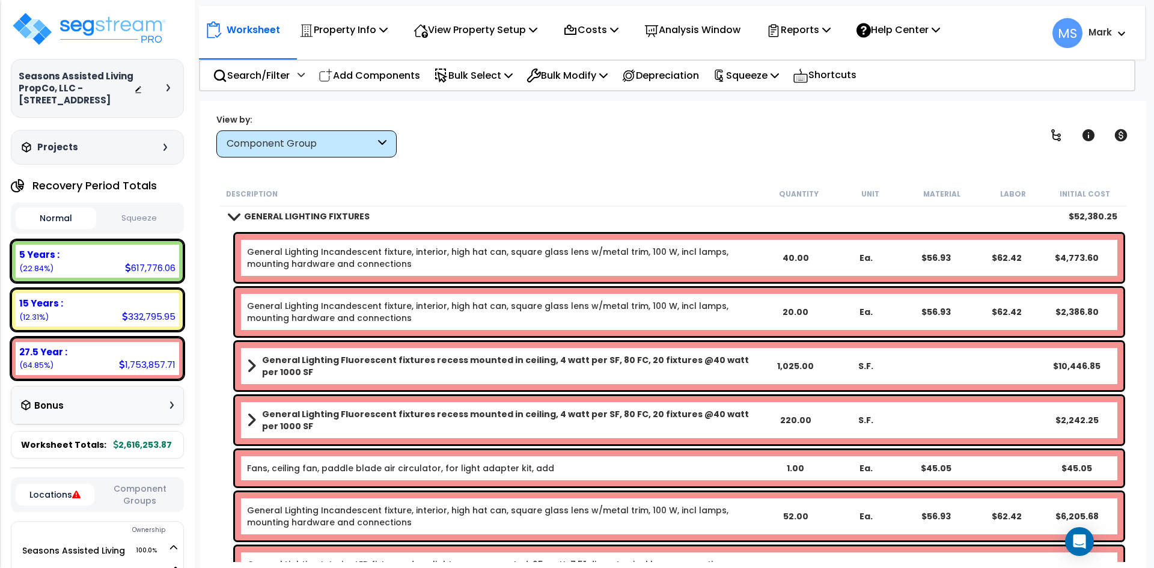
click at [397, 304] on link "General Lighting Incandescent fixture, interior, high hat can, square glass len…" at bounding box center [503, 312] width 513 height 24
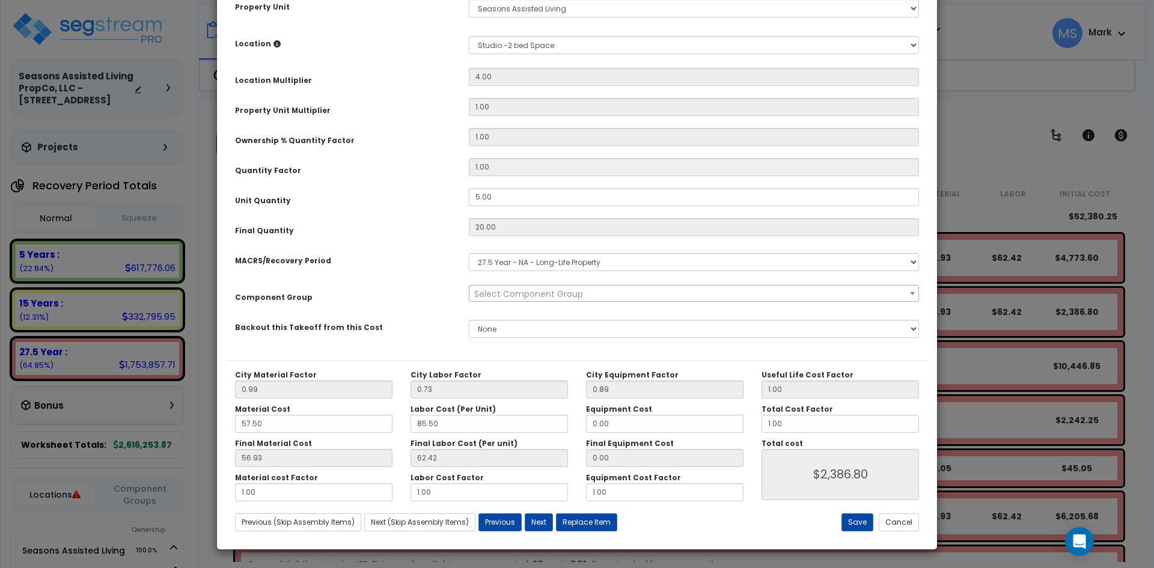
scroll to position [0, 0]
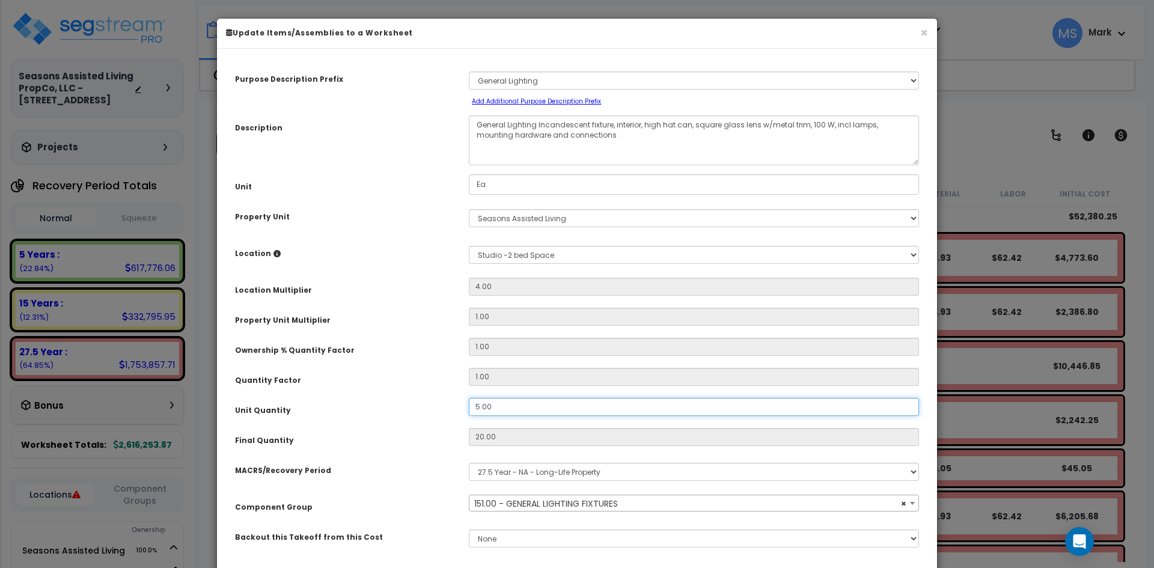
click at [480, 409] on input "5.00" at bounding box center [694, 407] width 450 height 18
select select "45970"
type input ".00"
type input "20"
type input "56.92"
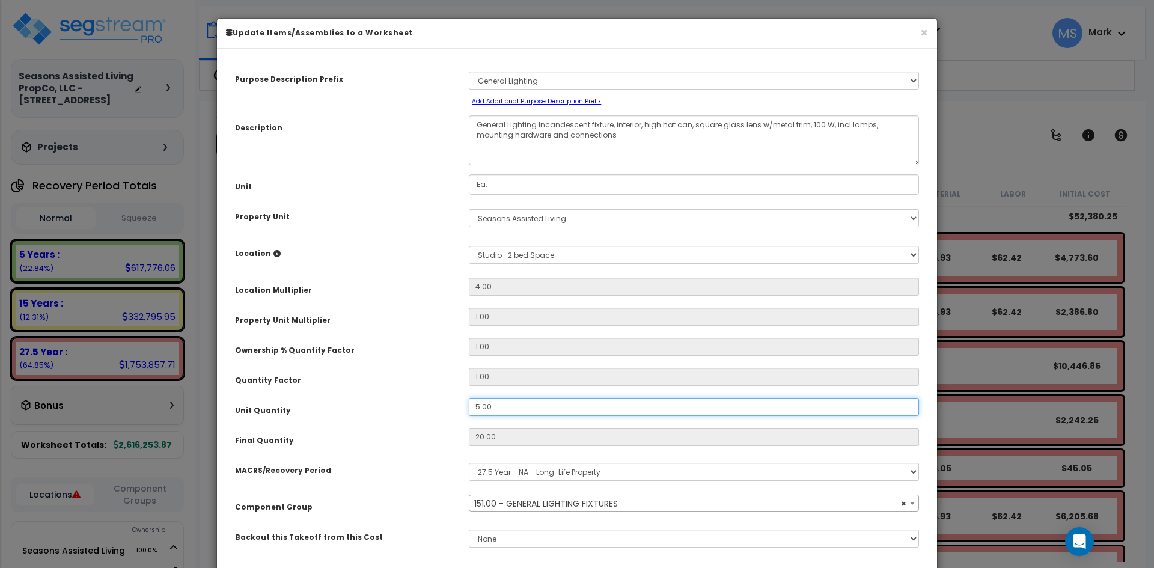
type input "62.41"
type input "$2,386.60"
type input "0"
type input "$0.00"
type input "2.00"
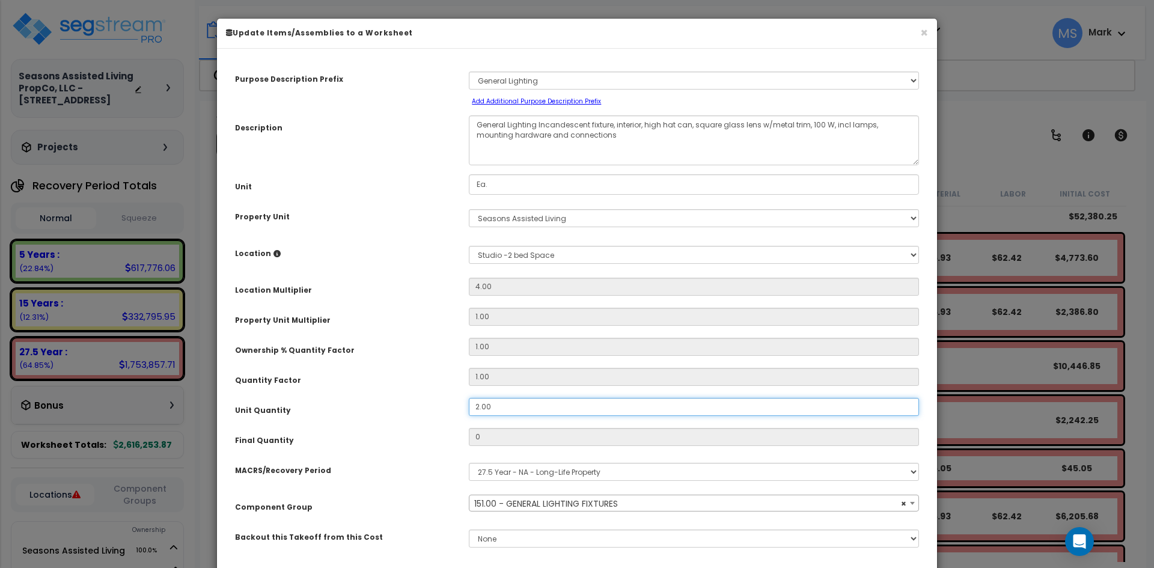
type input "8"
type input "$954.64"
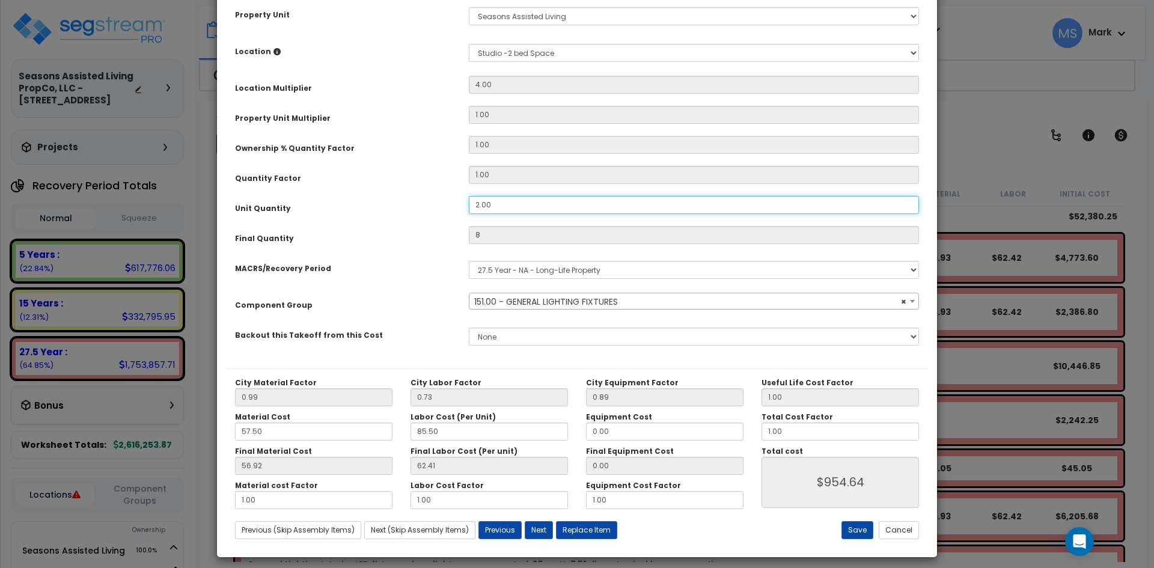
scroll to position [210, 0]
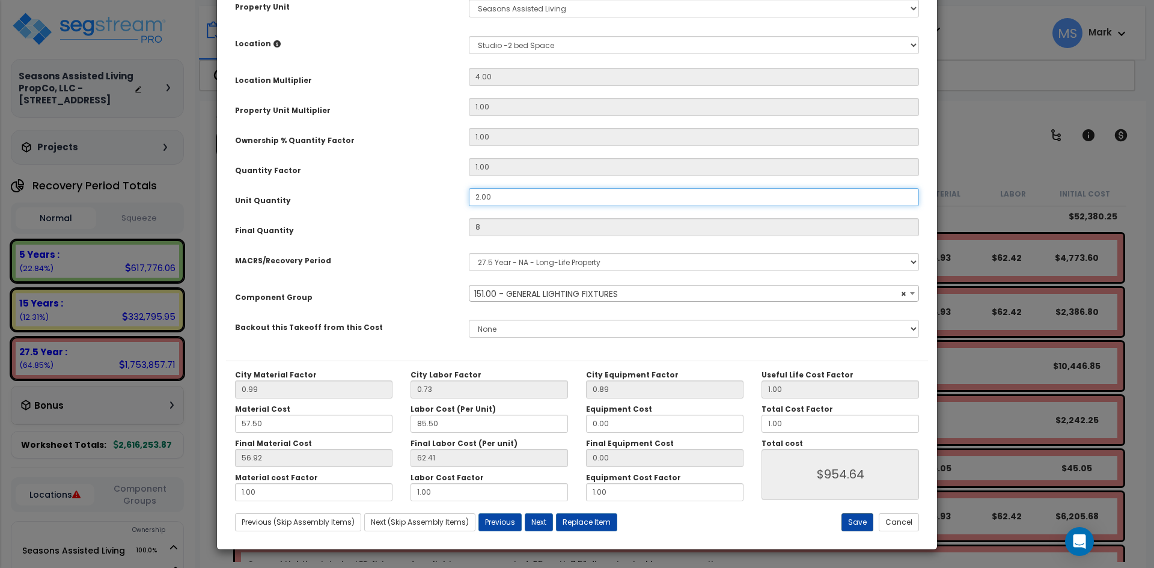
type input "2.00"
click at [860, 519] on button "Save" at bounding box center [857, 522] width 32 height 18
type input "8.00"
type input "954.64"
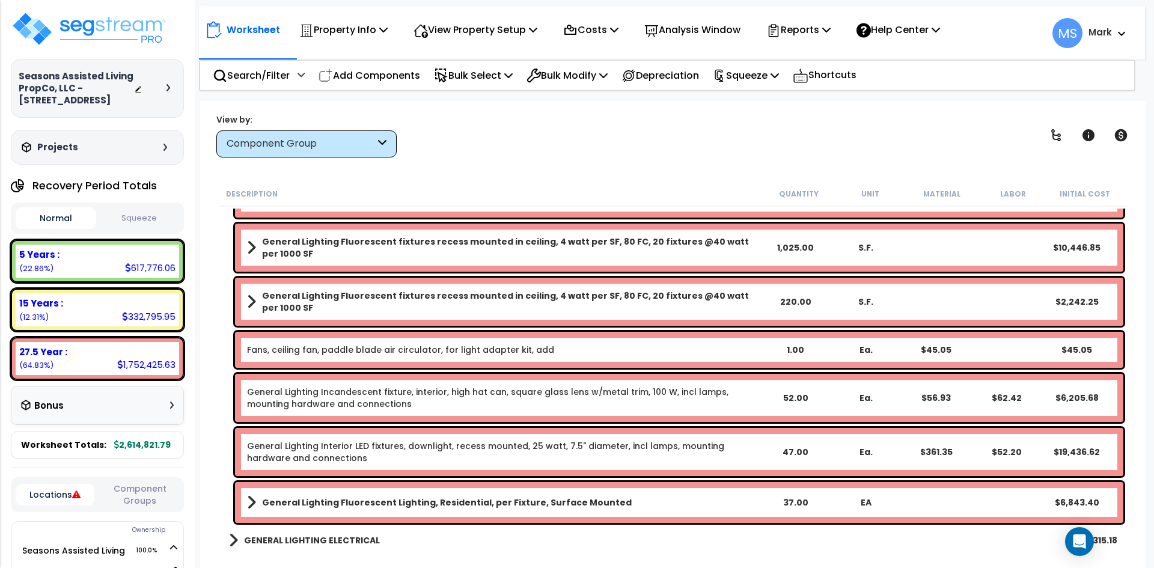
scroll to position [2224, 0]
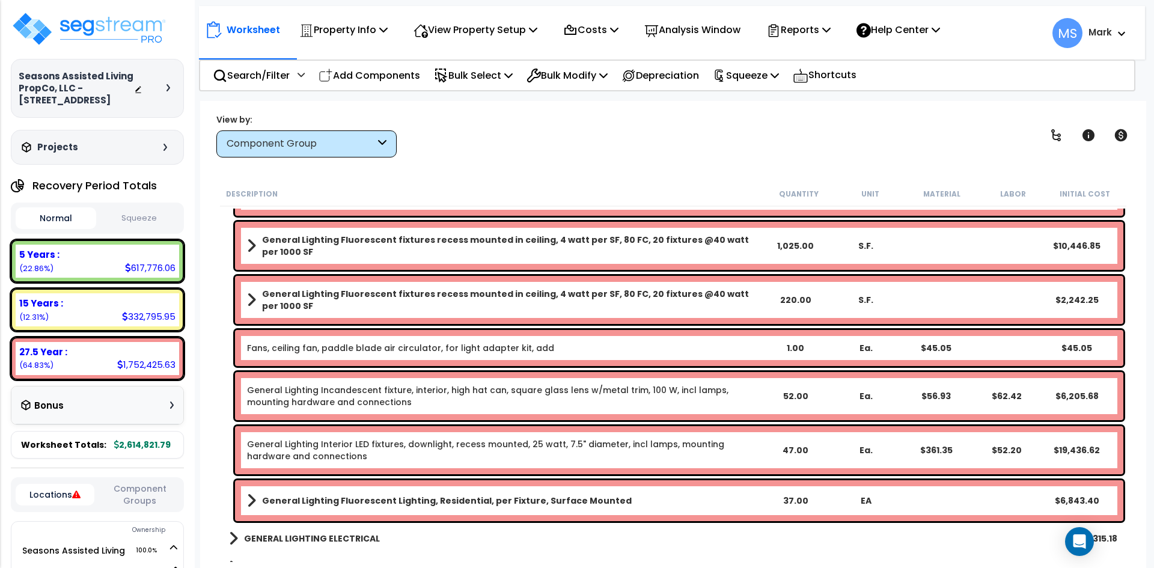
click at [478, 407] on link "General Lighting Incandescent fixture, interior, high hat can, square glass len…" at bounding box center [503, 396] width 513 height 24
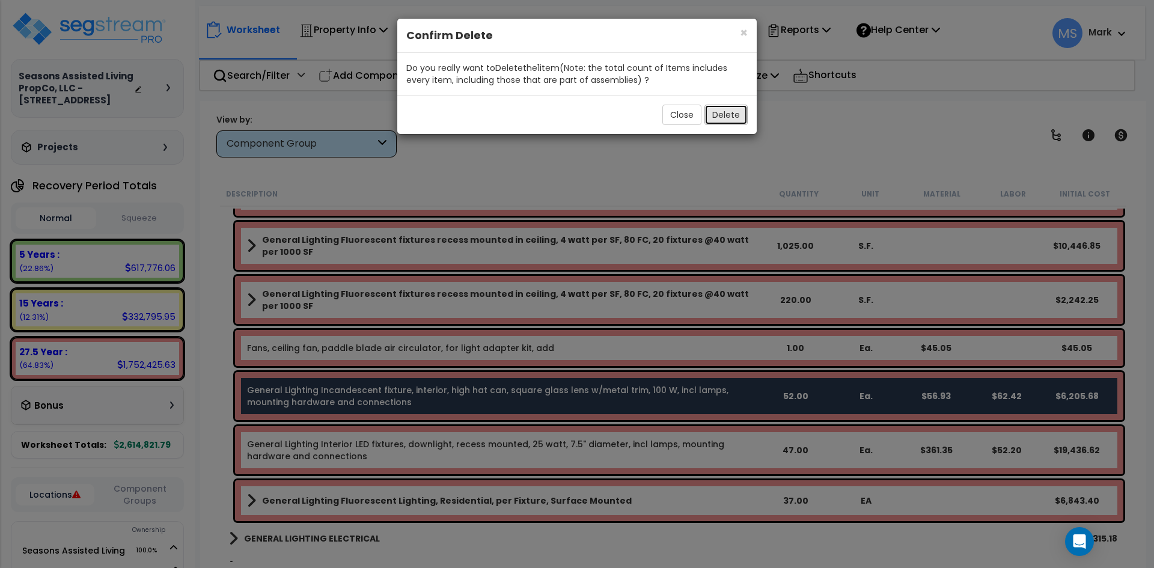
click at [733, 123] on button "Delete" at bounding box center [725, 115] width 43 height 20
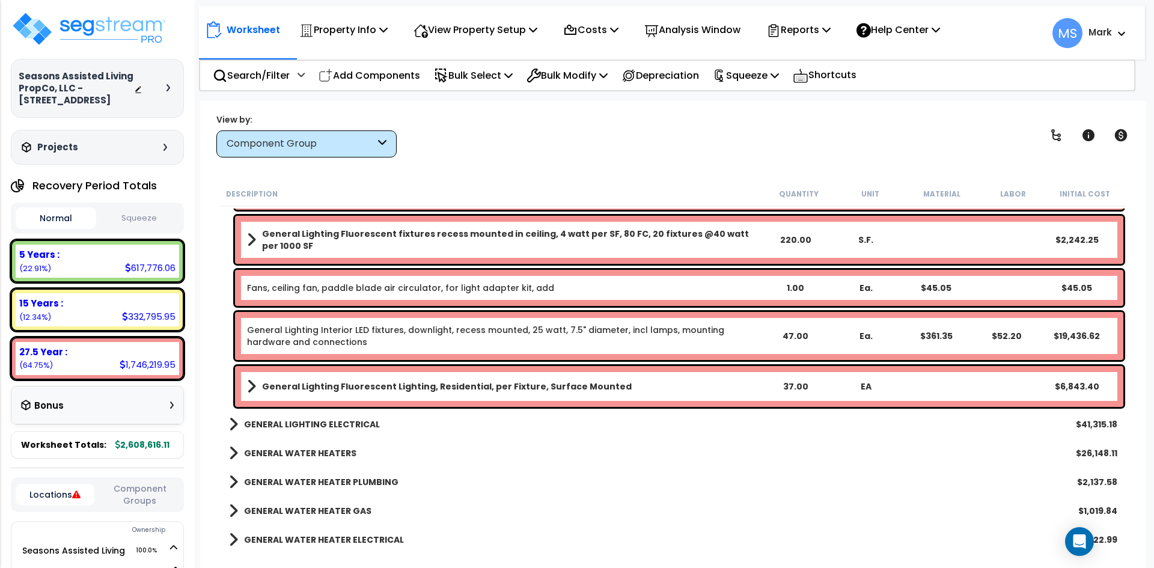
scroll to position [2344, 0]
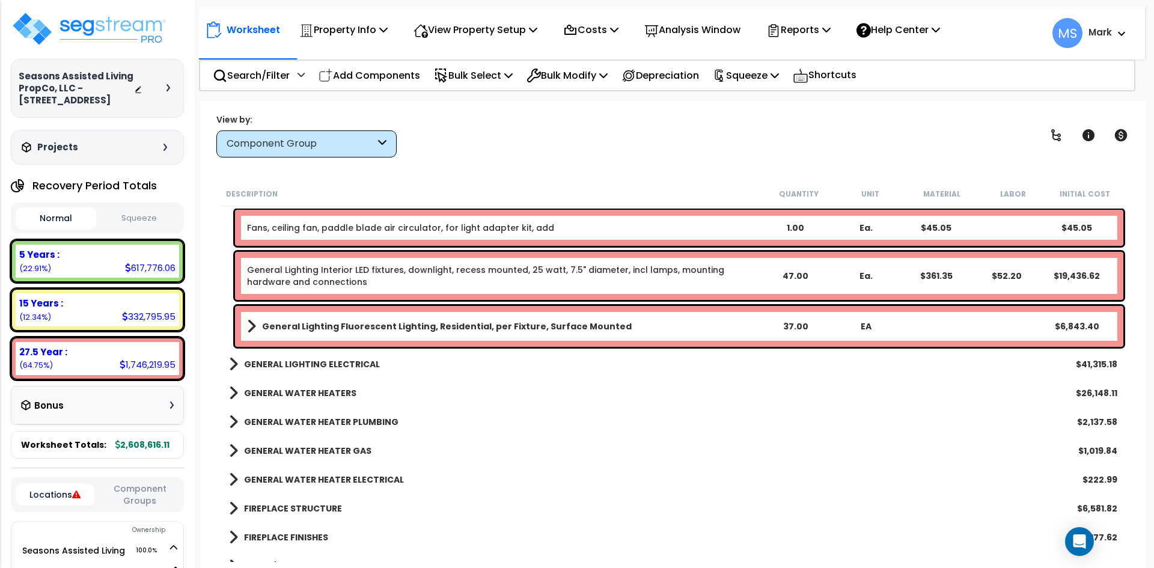
click at [353, 362] on b "GENERAL LIGHTING ELECTRICAL" at bounding box center [312, 364] width 136 height 12
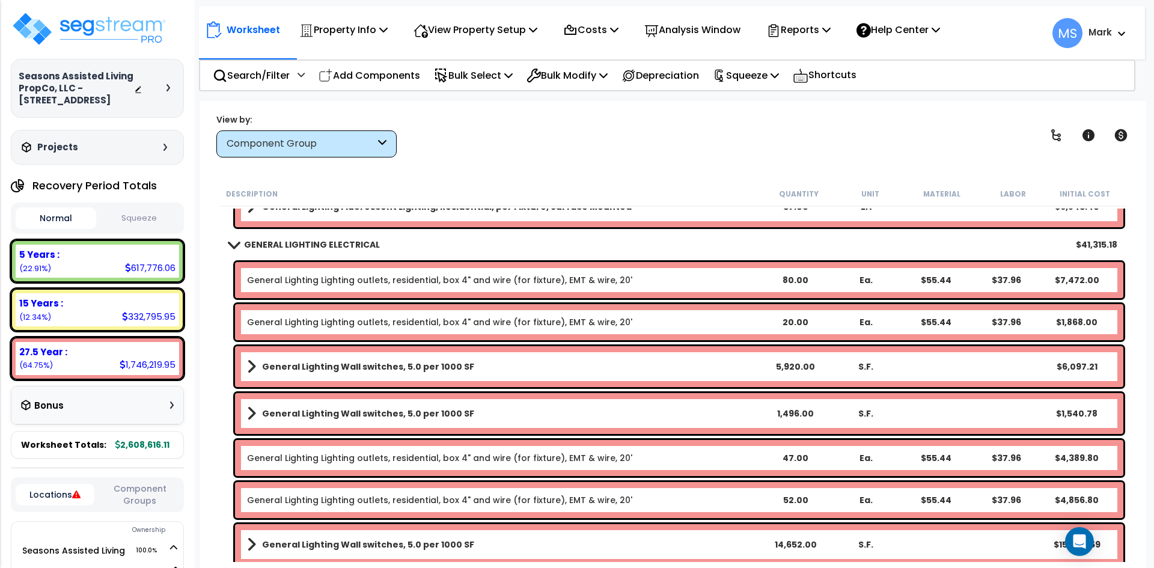
scroll to position [2464, 0]
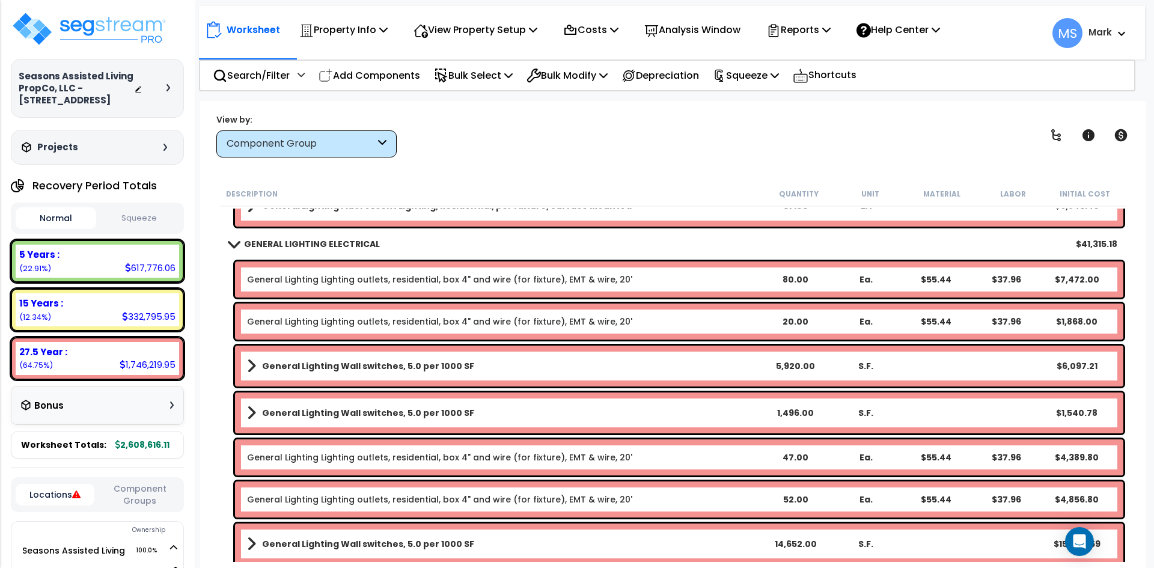
click at [539, 279] on link "General Lighting Lighting outlets, residential, box 4" and wire (for fixture), …" at bounding box center [439, 279] width 385 height 12
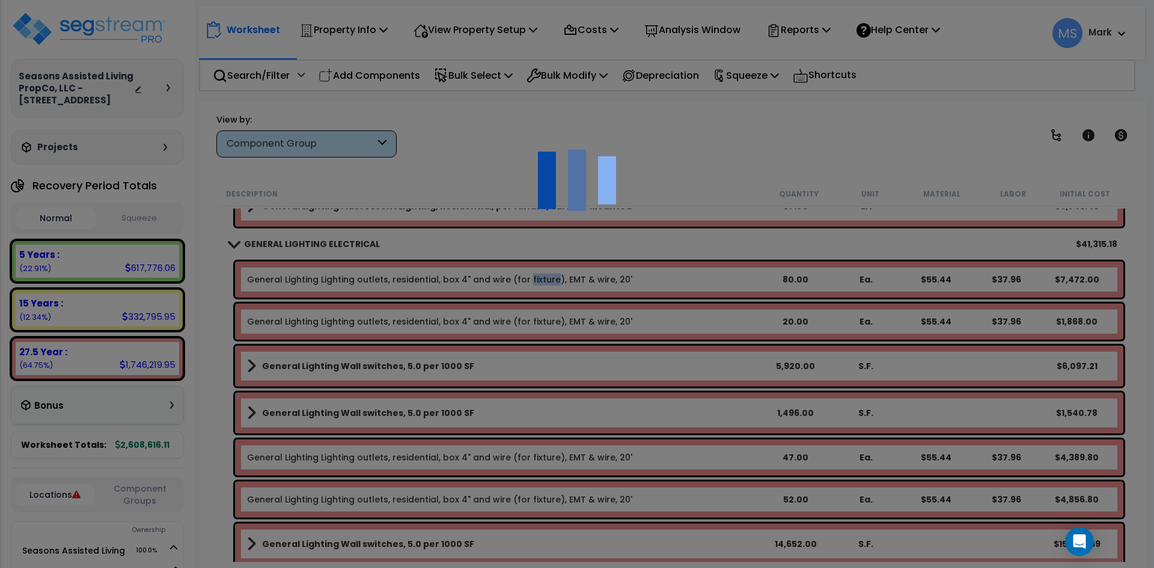
scroll to position [0, 0]
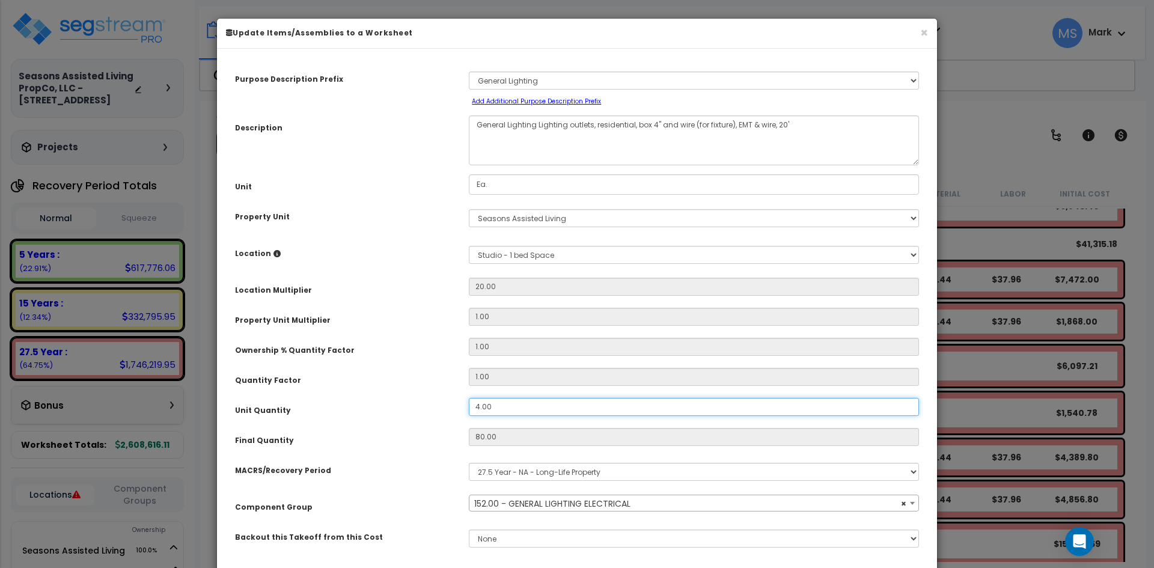
click at [480, 407] on input "4.00" at bounding box center [694, 407] width 450 height 18
select select "45971"
type input ".00"
type input "80"
type input "$7,472.00"
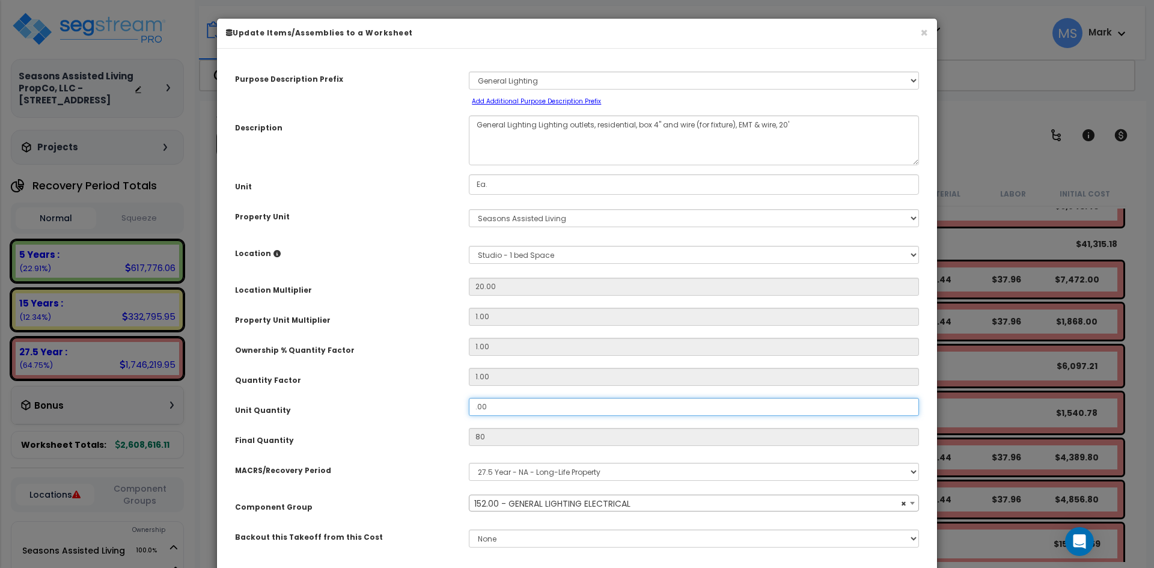
type input "0"
type input "$0.00"
select select "45971"
type input "2.00"
type input "40"
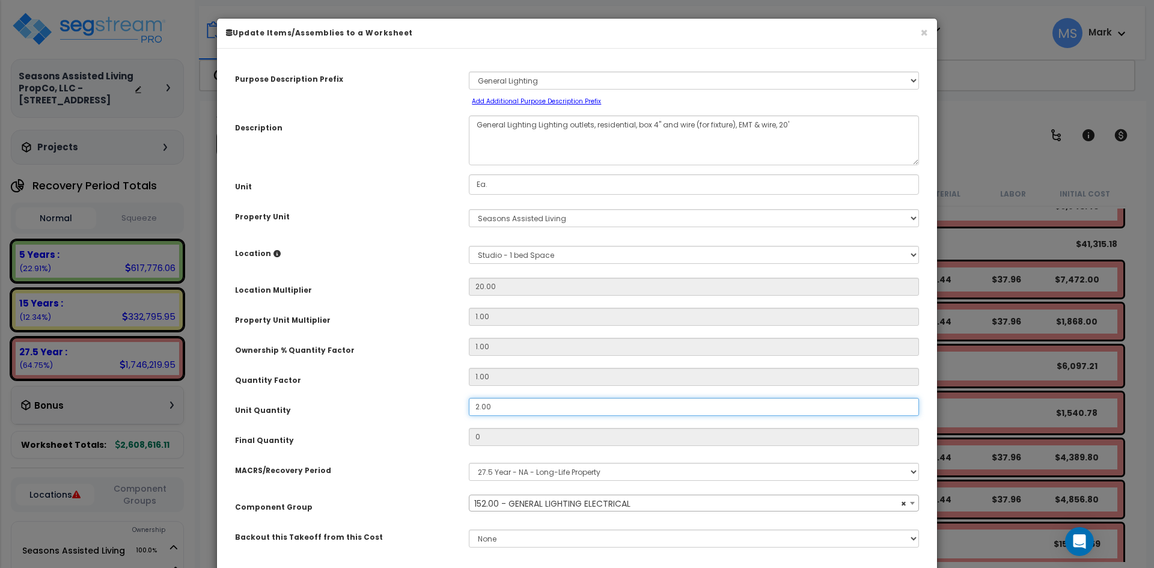
type input "$3,736.00"
select select "45971"
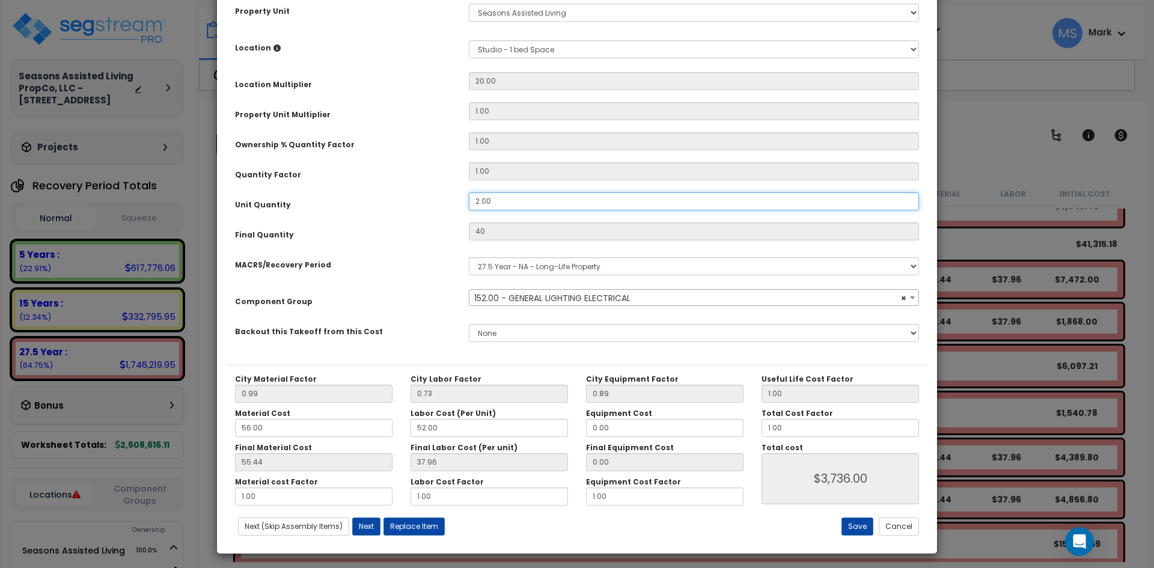
scroll to position [210, 0]
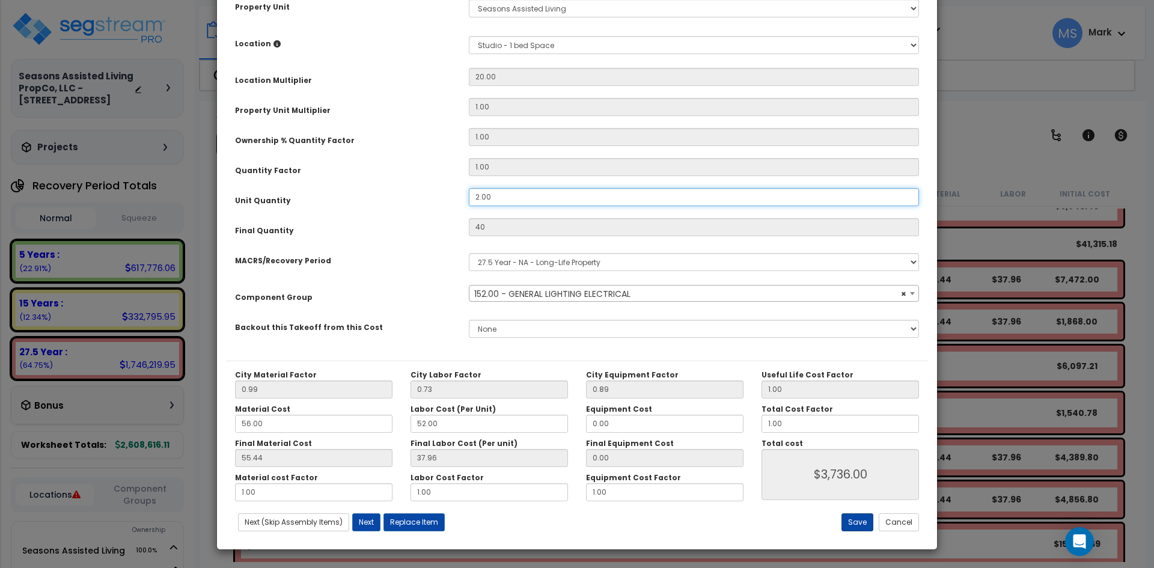
type input "2.00"
click at [855, 519] on button "Save" at bounding box center [857, 522] width 32 height 18
type input "40.00"
type input "3736.00"
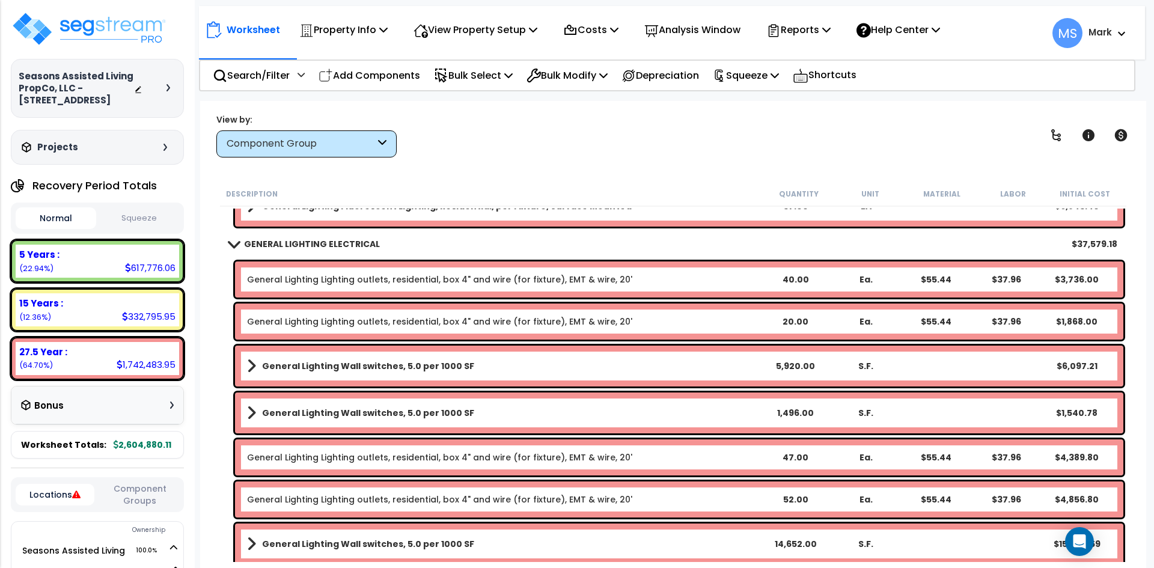
click at [508, 317] on link "General Lighting Lighting outlets, residential, box 4" and wire (for fixture), …" at bounding box center [439, 322] width 385 height 12
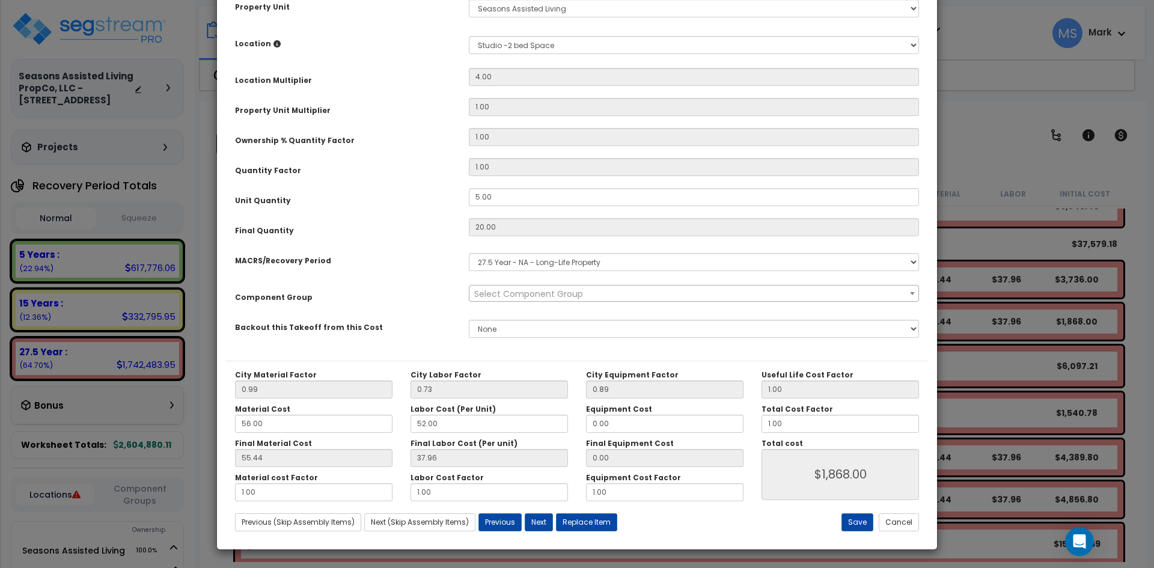
scroll to position [0, 0]
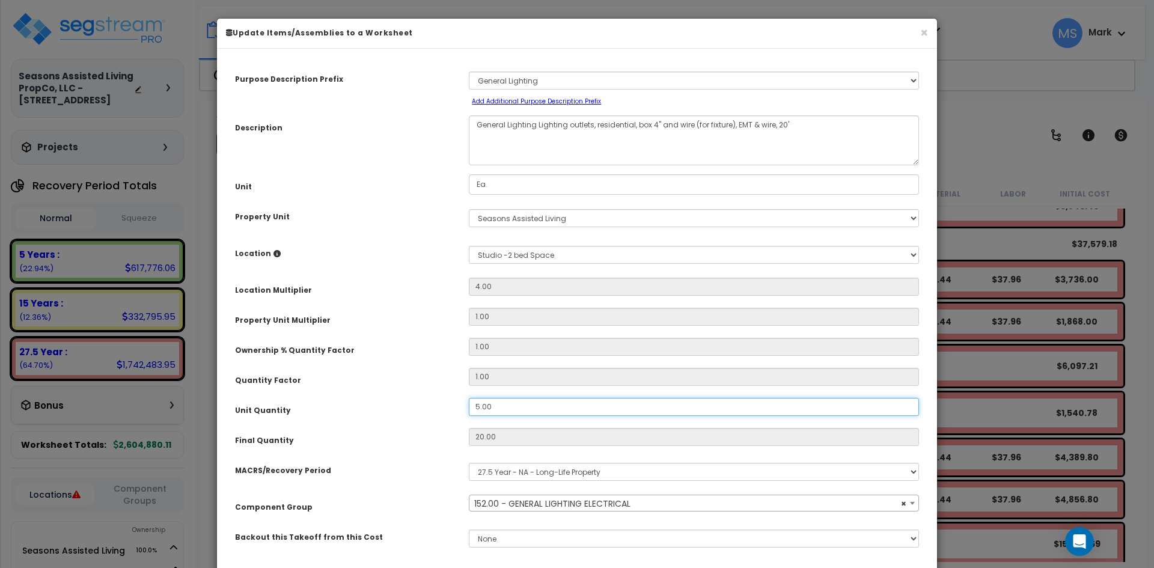
drag, startPoint x: 479, startPoint y: 405, endPoint x: 499, endPoint y: 412, distance: 21.5
click at [479, 405] on input "5.00" at bounding box center [694, 407] width 450 height 18
select select "45971"
type input ".00"
type input "20"
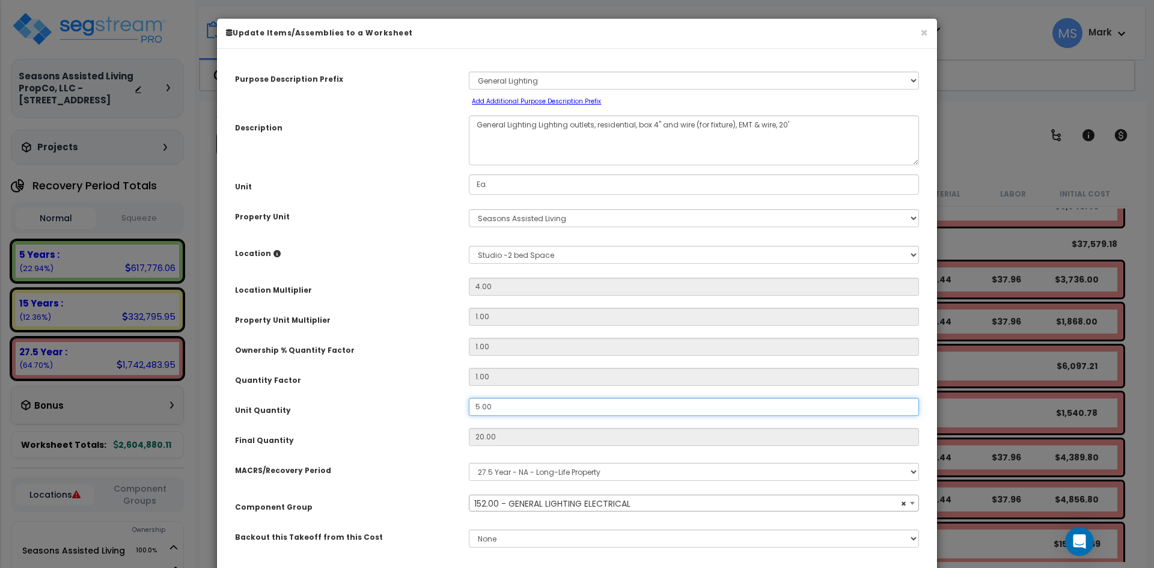
type input "$1,868.00"
type input "0"
type input "$0.00"
select select "45971"
type input "2.00"
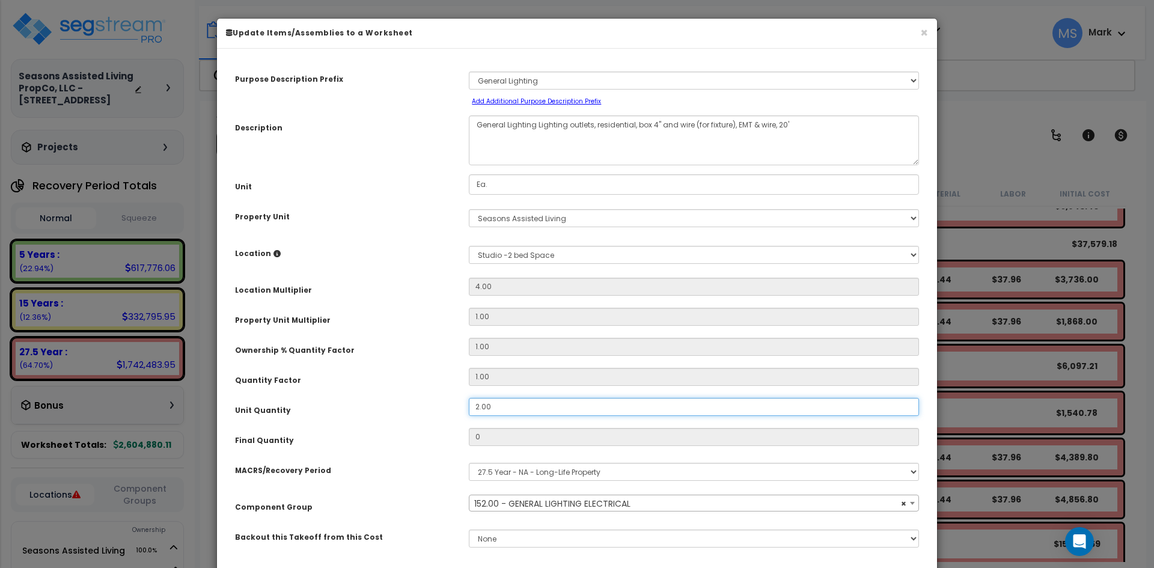
type input "8"
type input "$747.20"
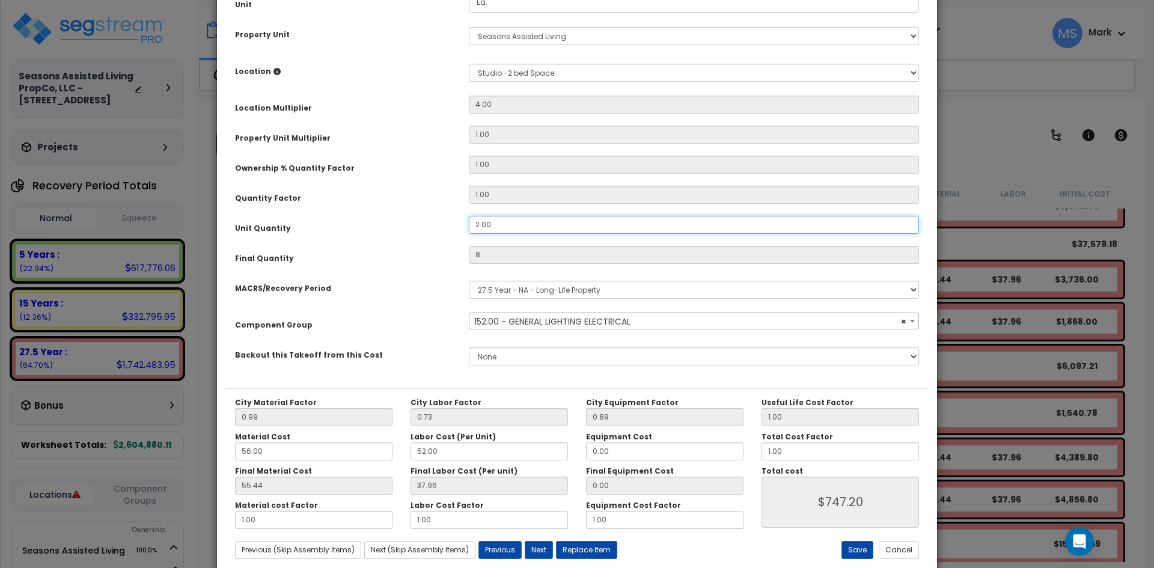
scroll to position [210, 0]
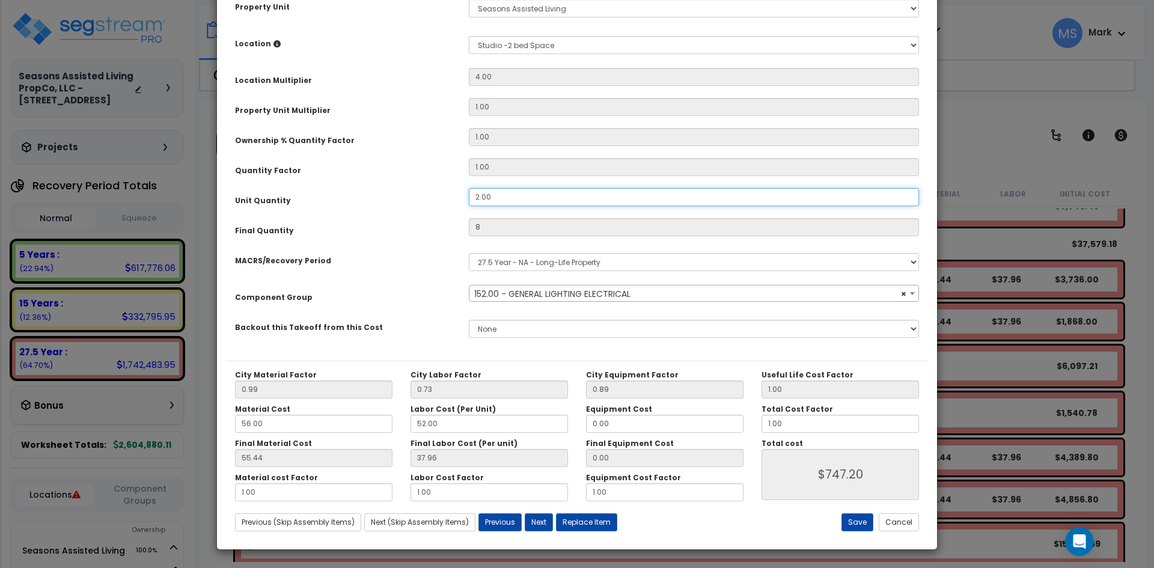
select select "45971"
type input "2.00"
select select "45971"
click at [856, 512] on div "City Material Factor 0.99 City Labor Factor 0.73 City Equipment Factor 0.89 Mat…" at bounding box center [577, 451] width 702 height 180
click at [857, 520] on button "Save" at bounding box center [857, 522] width 32 height 18
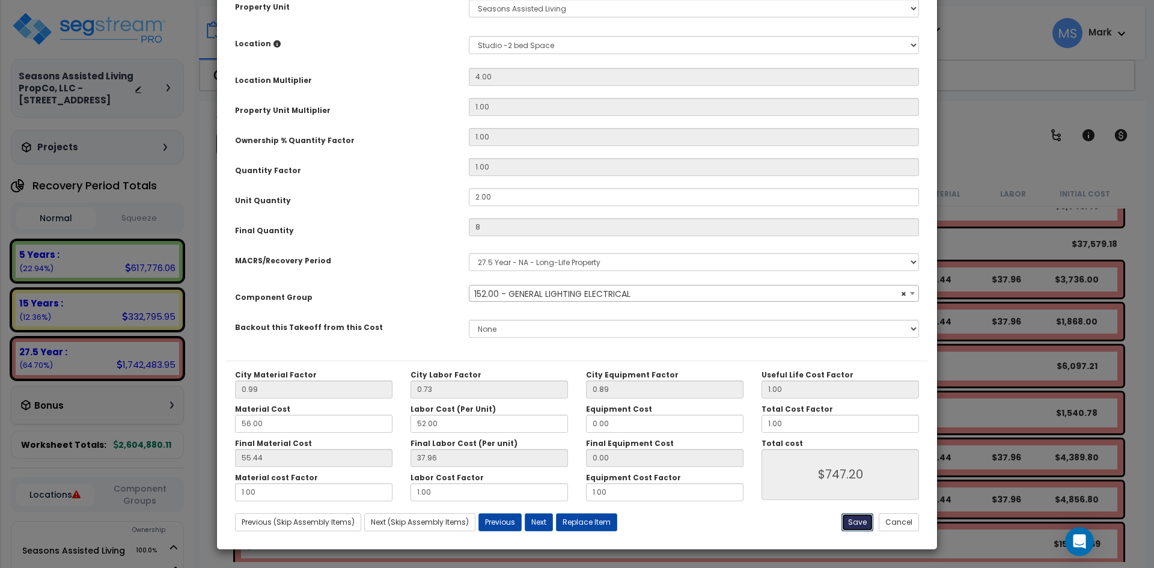
type input "8.00"
type input "747.20"
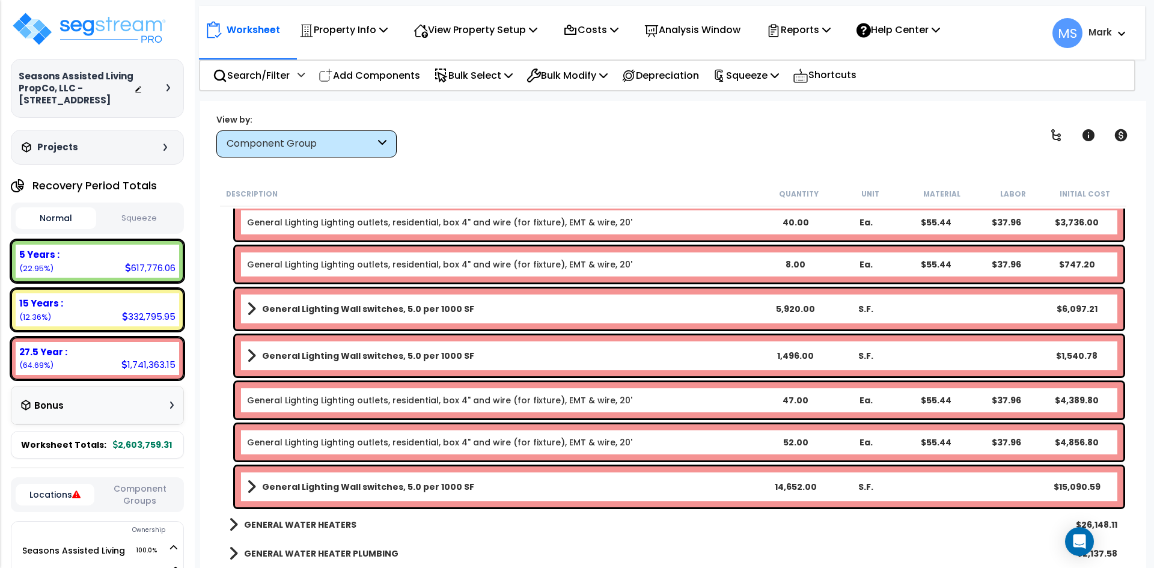
scroll to position [2524, 0]
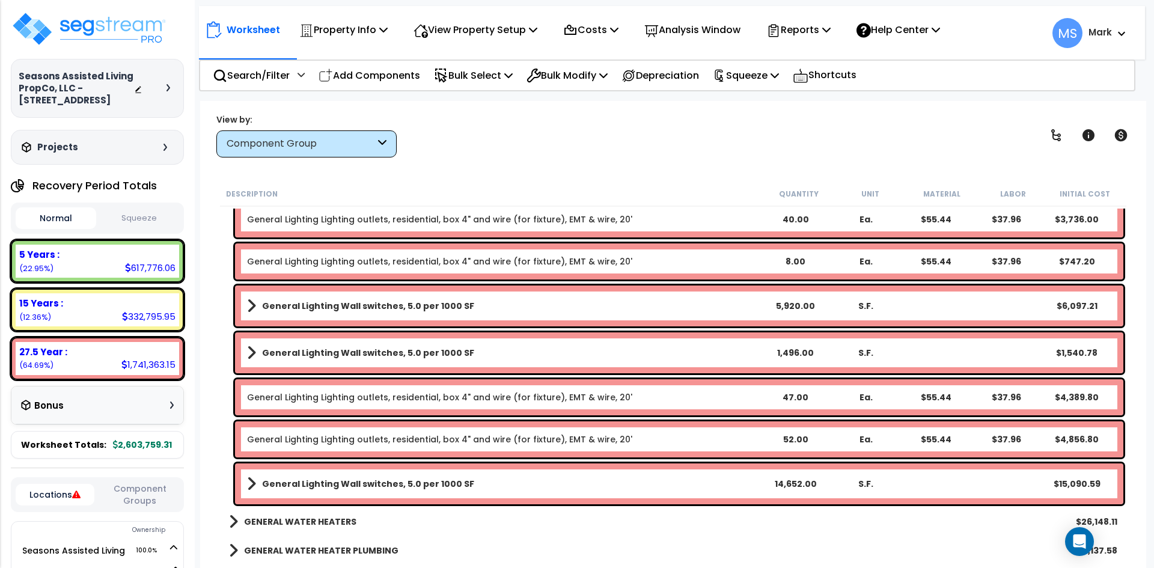
click at [447, 438] on link "General Lighting Lighting outlets, residential, box 4" and wire (for fixture), …" at bounding box center [439, 439] width 385 height 12
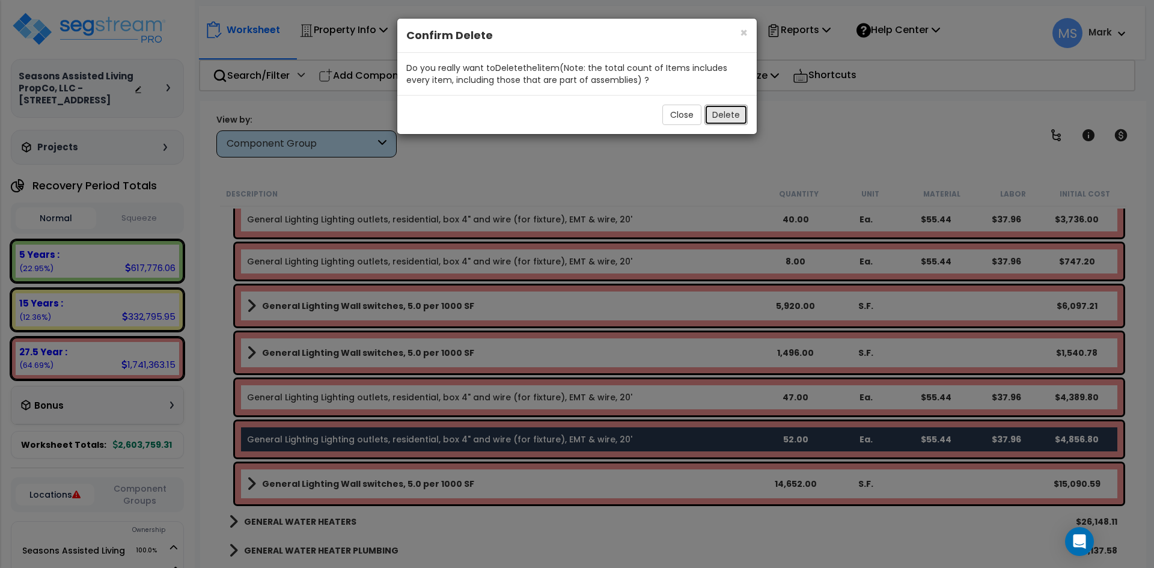
drag, startPoint x: 719, startPoint y: 117, endPoint x: 726, endPoint y: 132, distance: 17.2
click at [719, 117] on button "Delete" at bounding box center [725, 115] width 43 height 20
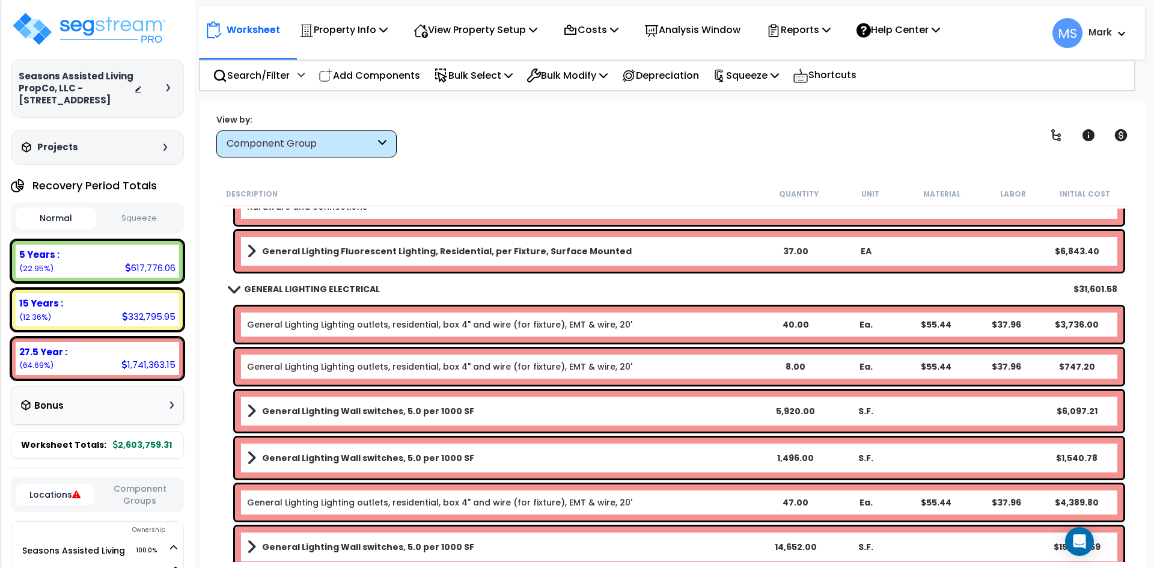
scroll to position [2344, 0]
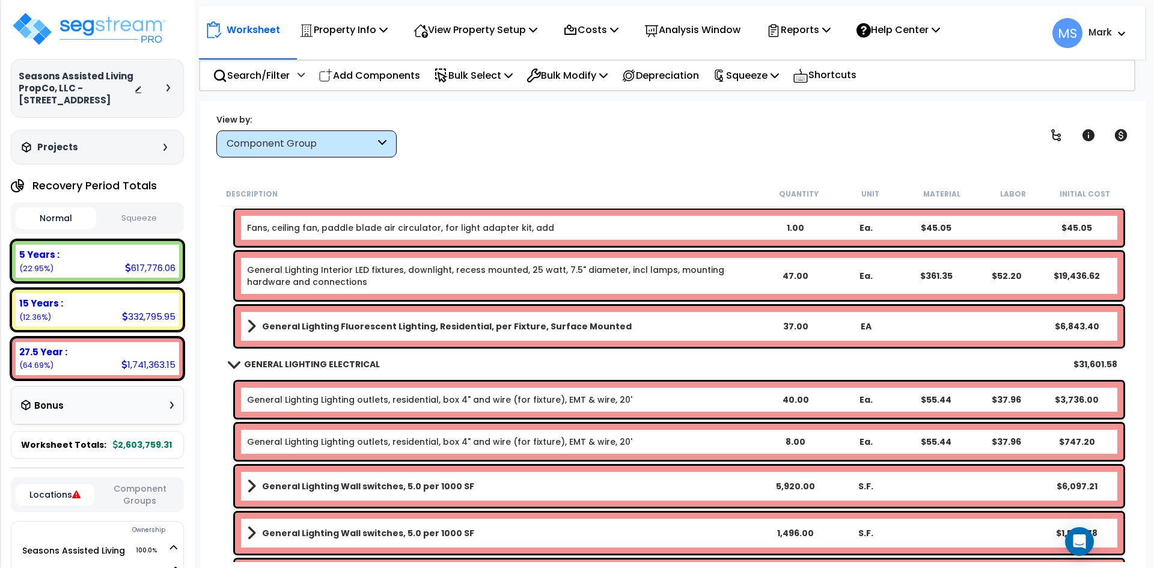
click at [345, 365] on b "GENERAL LIGHTING ELECTRICAL" at bounding box center [312, 364] width 136 height 12
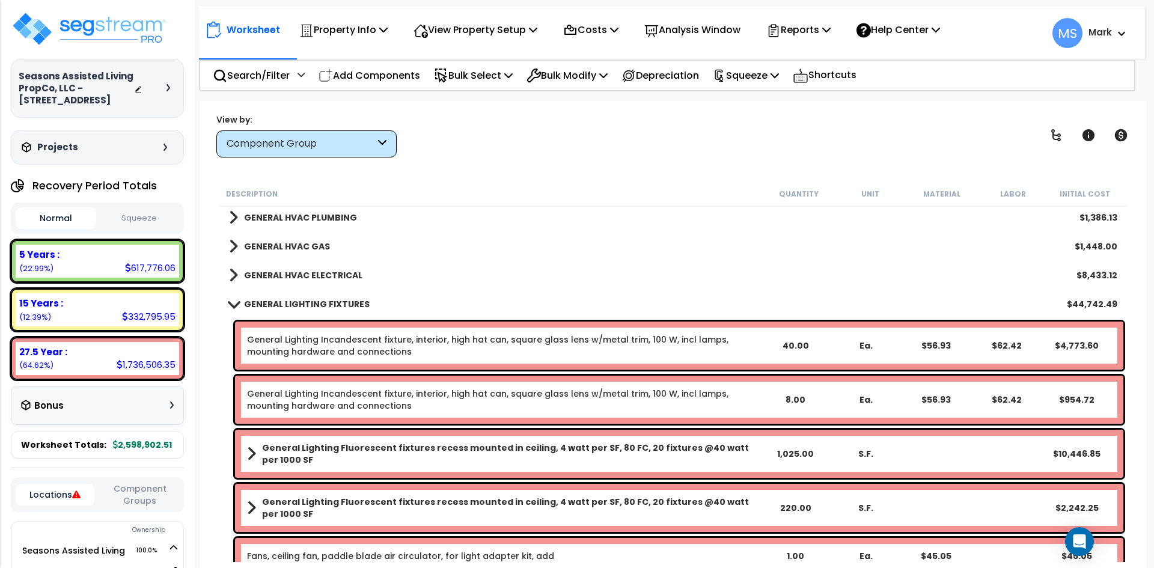
scroll to position [1983, 0]
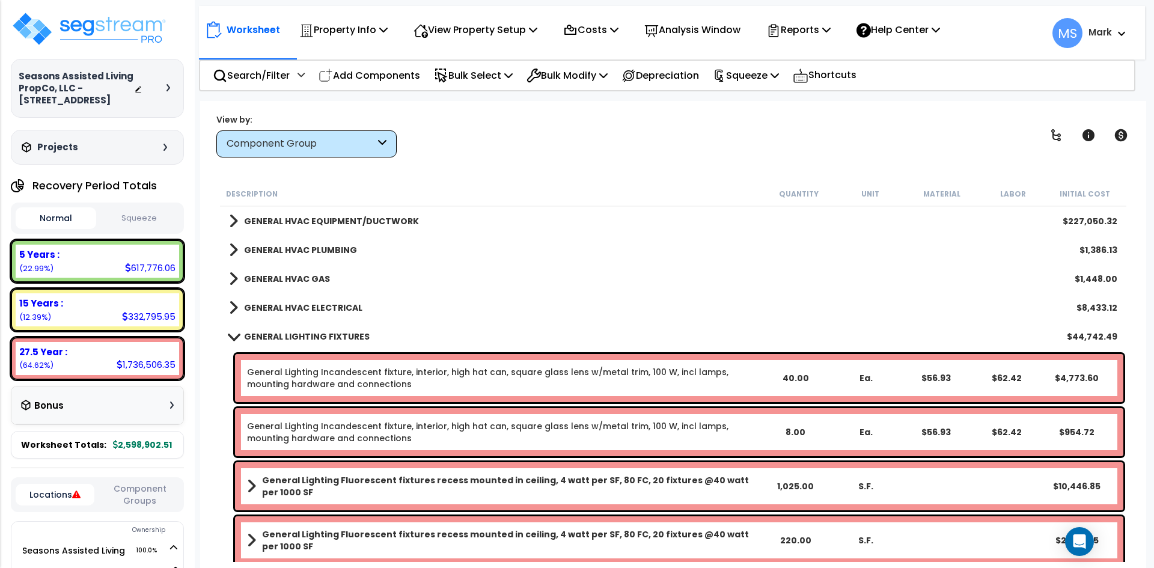
click at [337, 331] on b "GENERAL LIGHTING FIXTURES" at bounding box center [307, 337] width 126 height 12
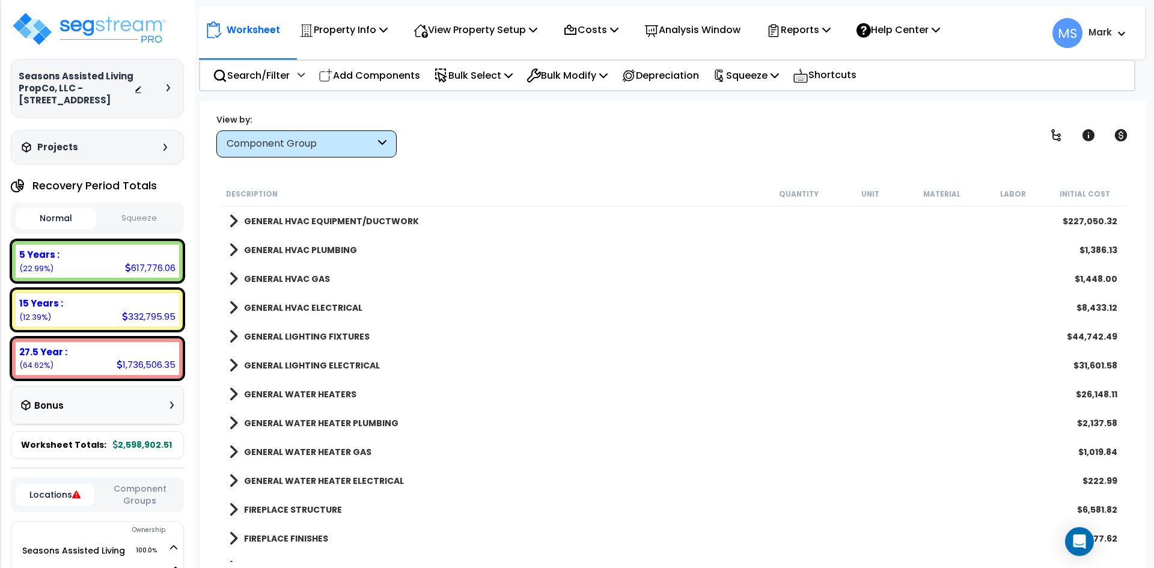
click at [305, 388] on b "GENERAL WATER HEATERS" at bounding box center [300, 394] width 112 height 12
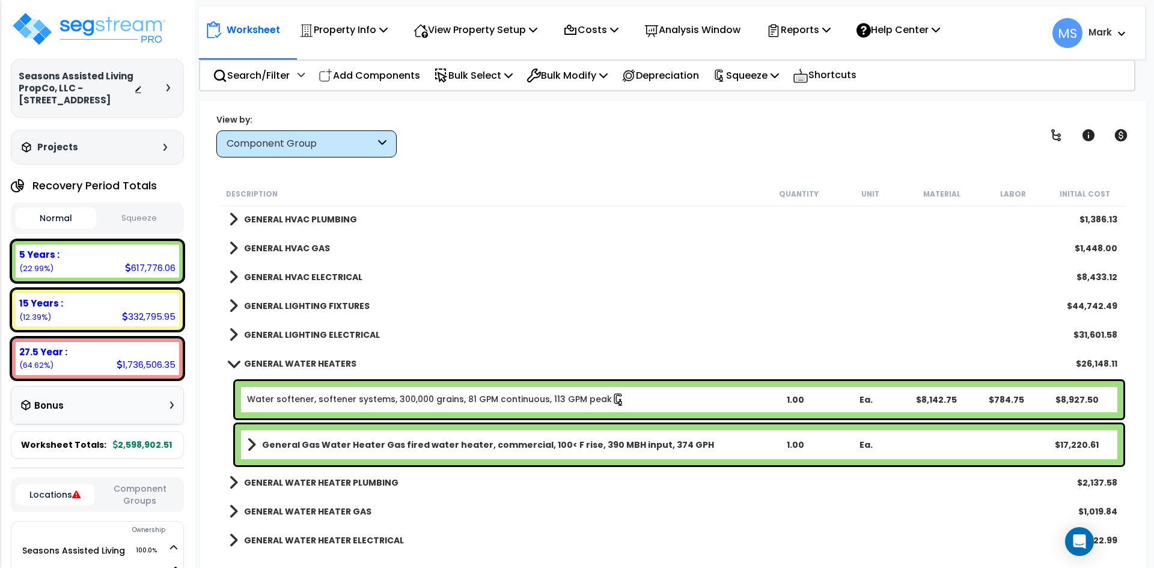
scroll to position [2043, 0]
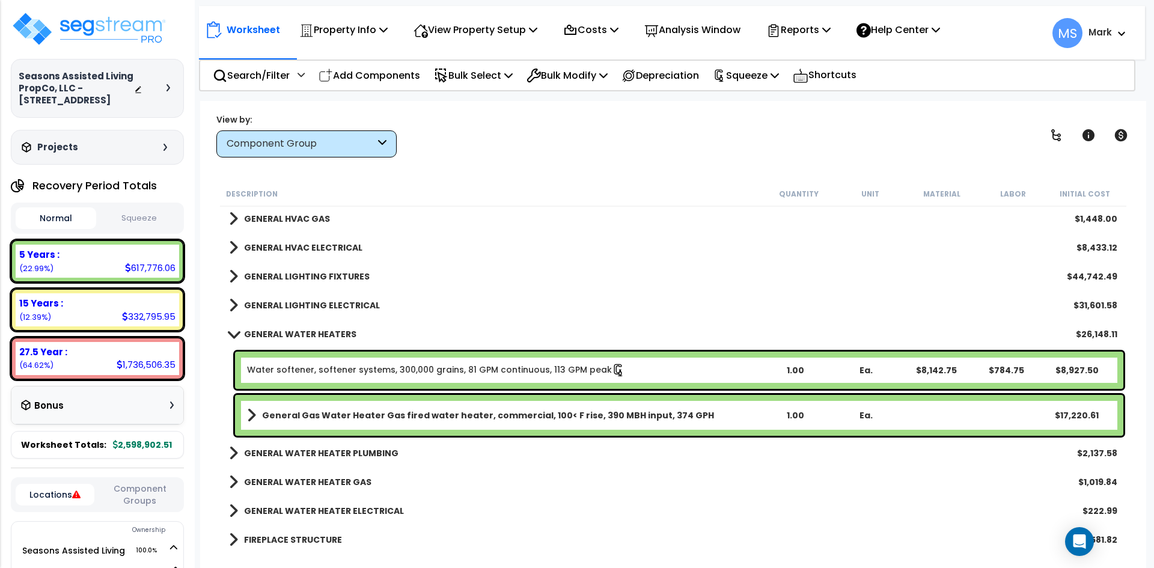
click at [308, 335] on b "GENERAL WATER HEATERS" at bounding box center [300, 334] width 112 height 12
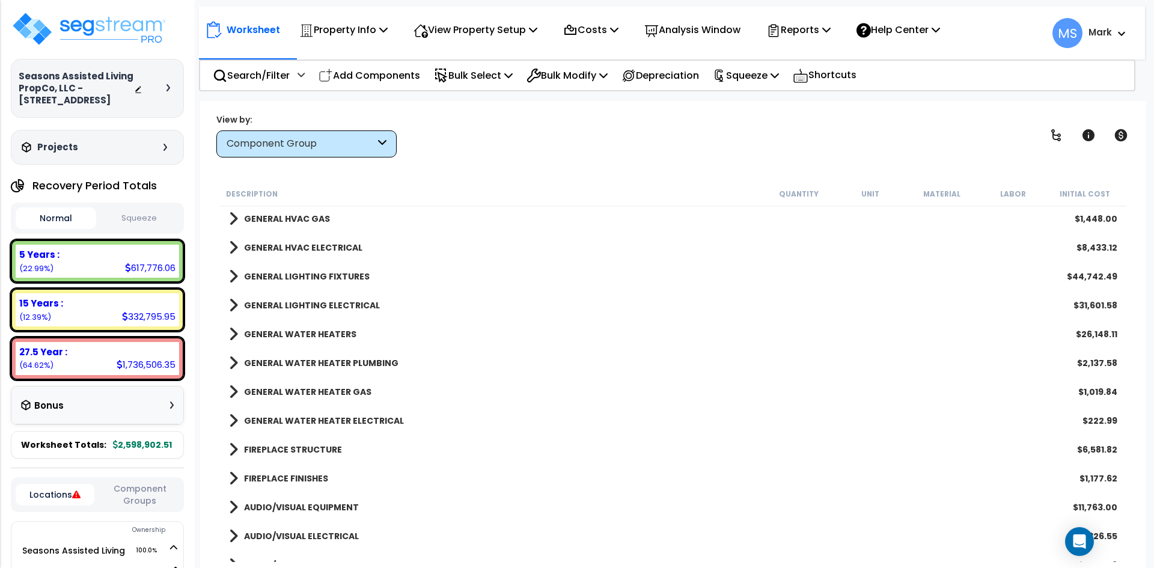
click at [322, 364] on b "GENERAL WATER HEATER PLUMBING" at bounding box center [321, 363] width 154 height 12
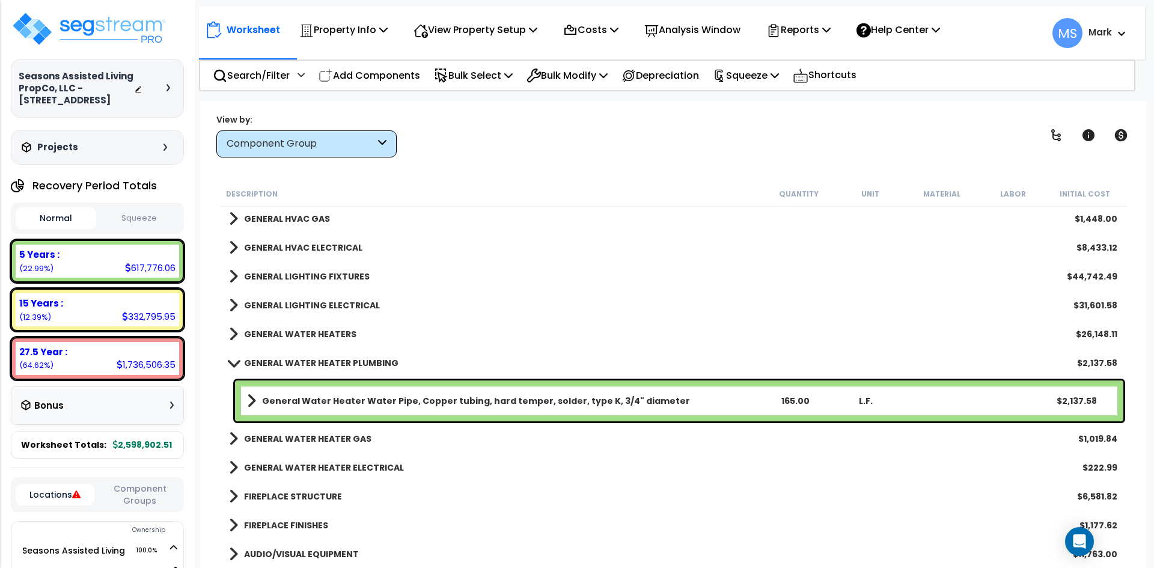
click at [322, 364] on b "GENERAL WATER HEATER PLUMBING" at bounding box center [321, 363] width 154 height 12
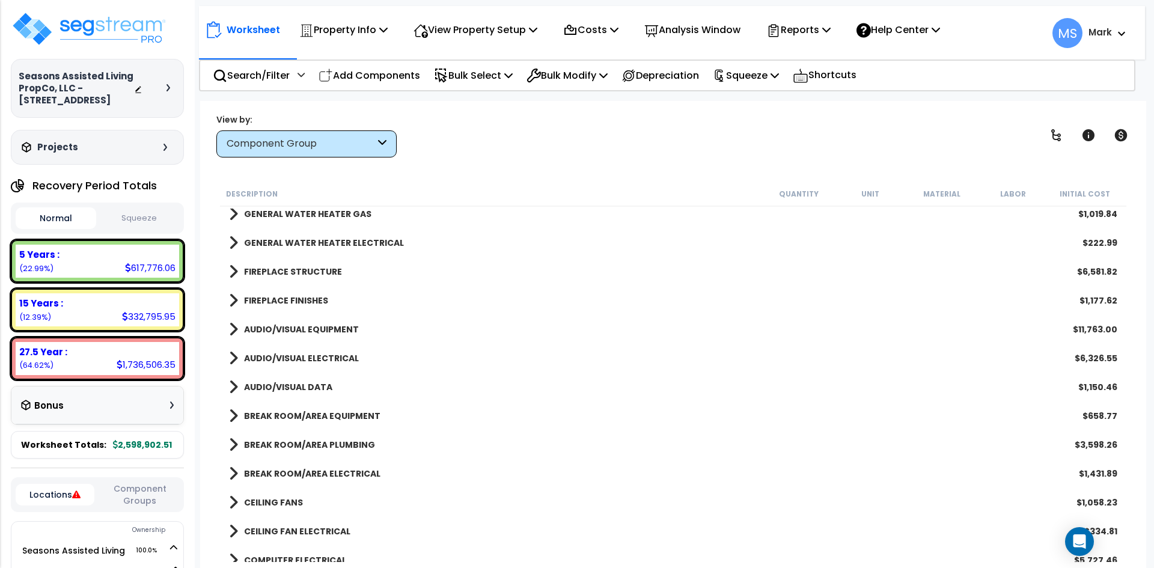
scroll to position [2224, 0]
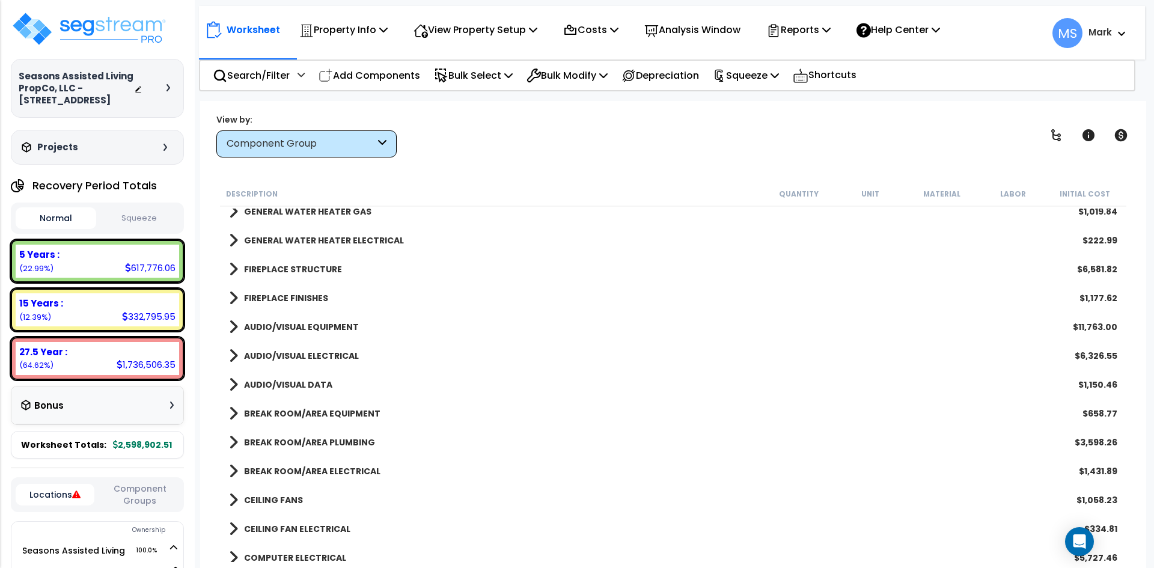
click at [326, 414] on b "BREAK ROOM/AREA EQUIPMENT" at bounding box center [312, 413] width 136 height 12
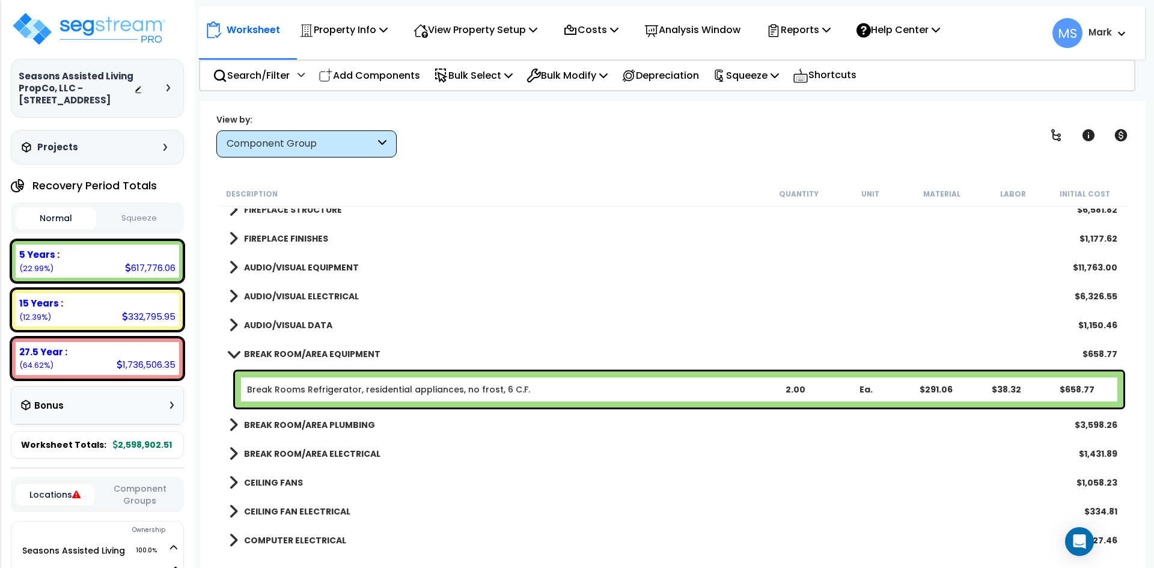
scroll to position [2284, 0]
click at [467, 392] on link "Break Rooms Refrigerator, residential appliances, no frost, 6 C.F." at bounding box center [388, 389] width 283 height 12
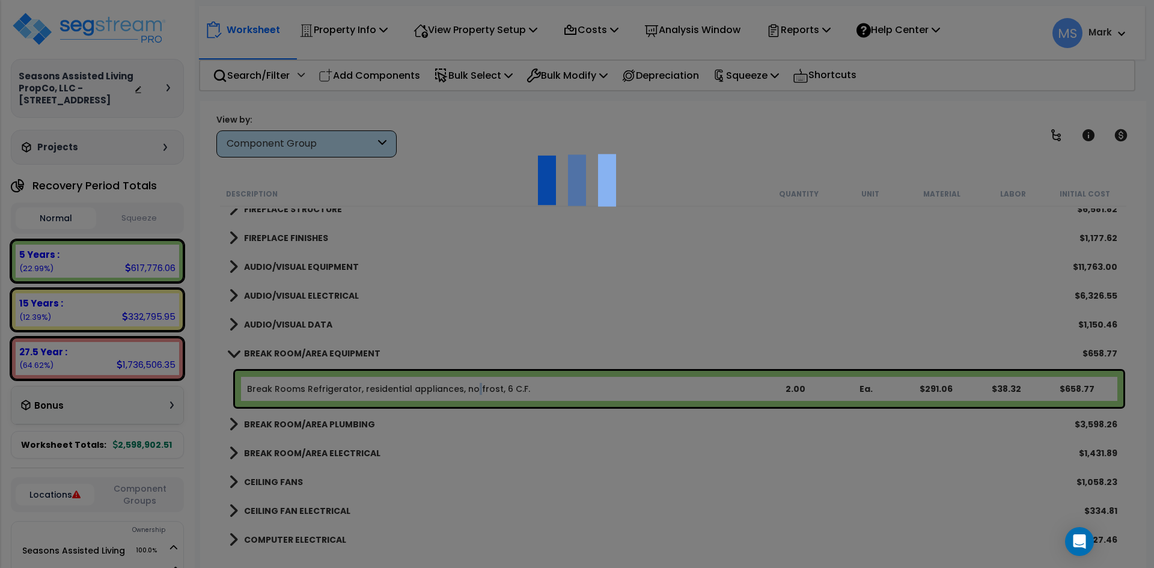
select select "49875"
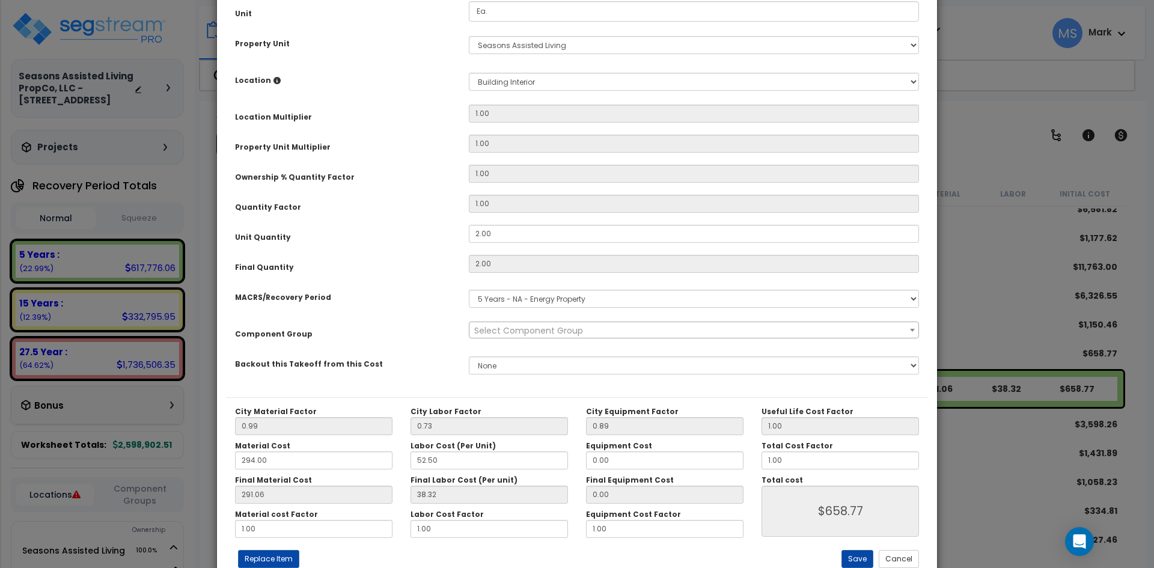
scroll to position [210, 0]
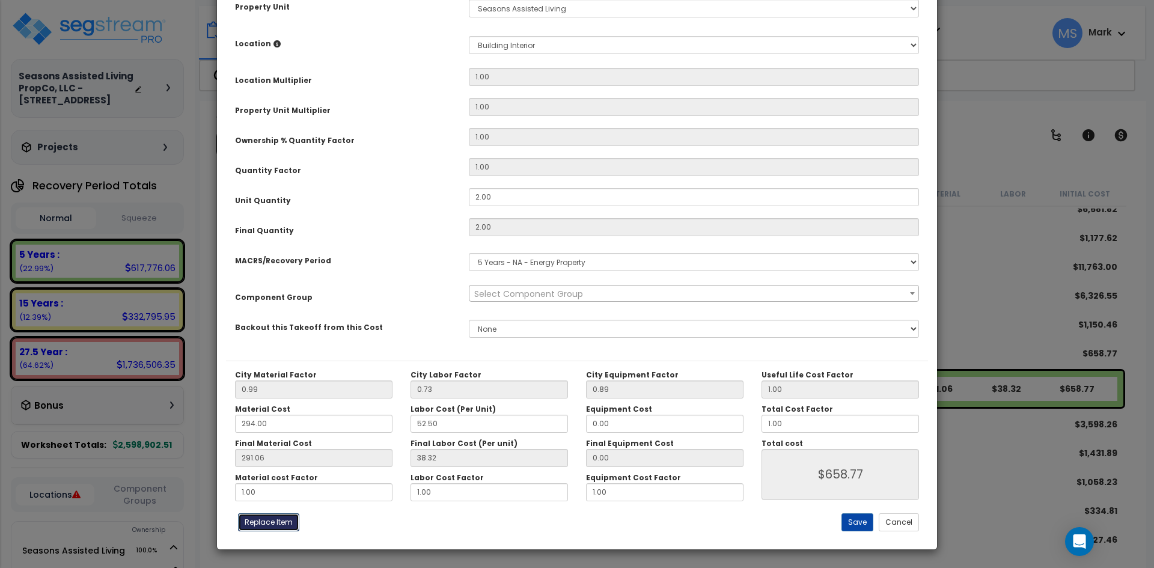
click at [288, 521] on button "Replace Item" at bounding box center [268, 522] width 61 height 18
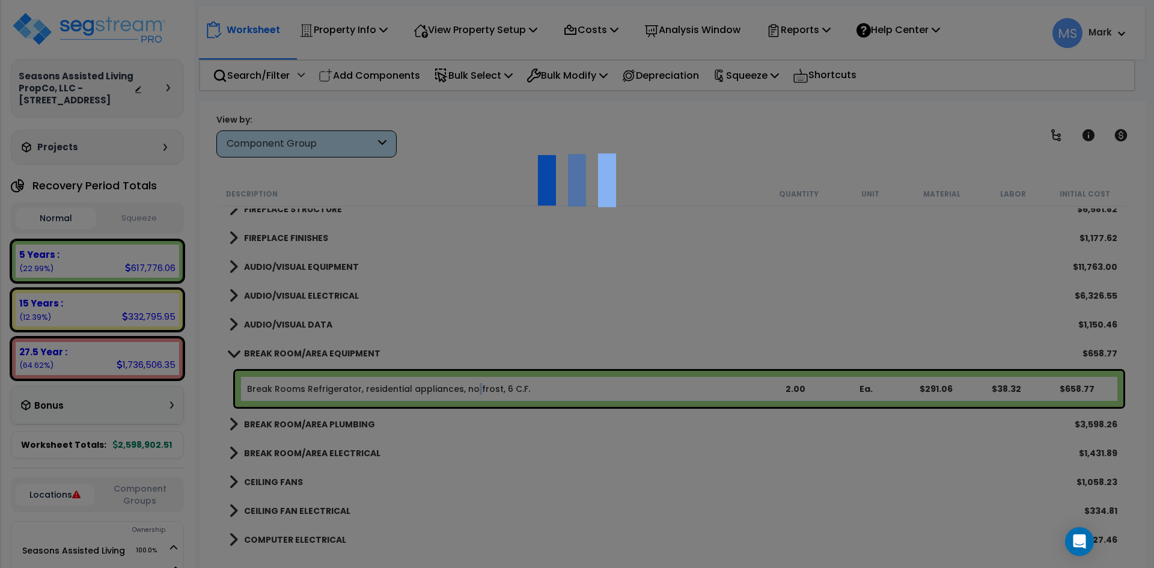
select select "11000000"
type input "2"
type input "Ea."
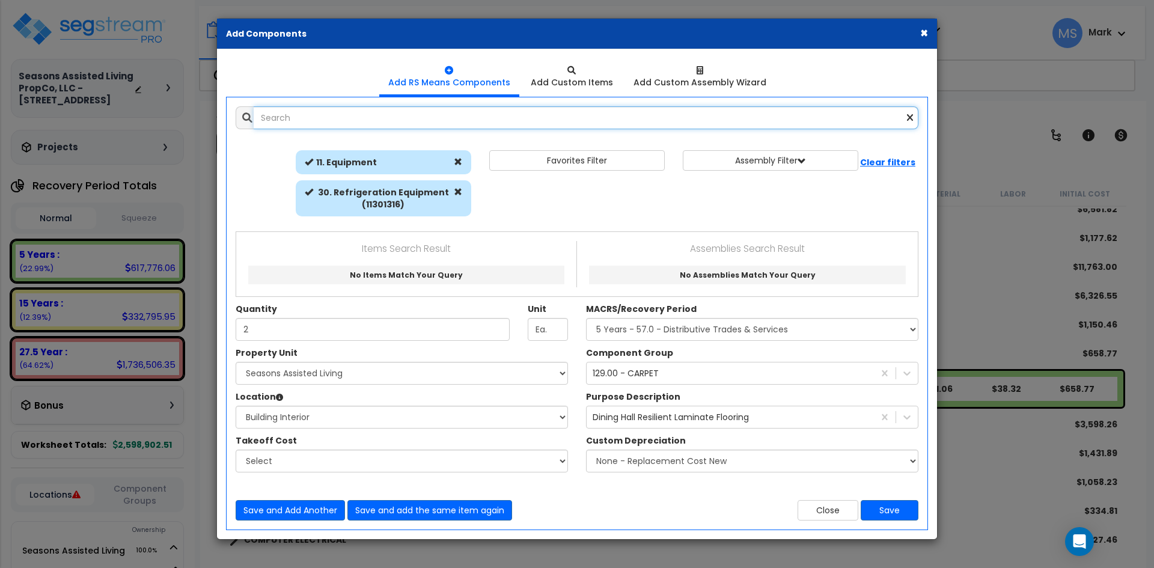
select select "461"
click at [352, 125] on input "text" at bounding box center [586, 117] width 665 height 23
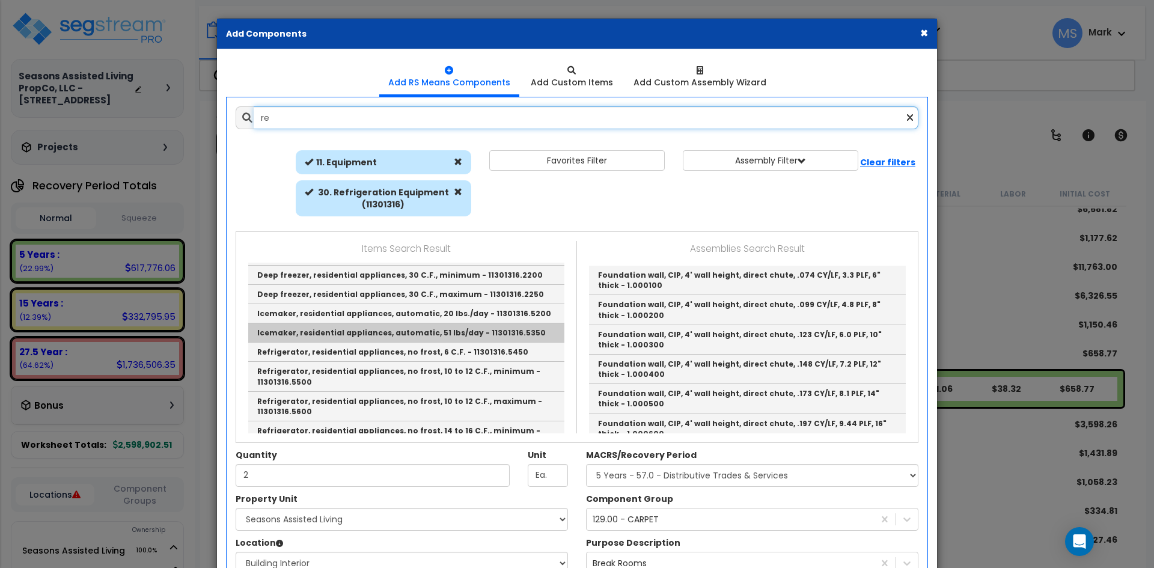
scroll to position [60, 0]
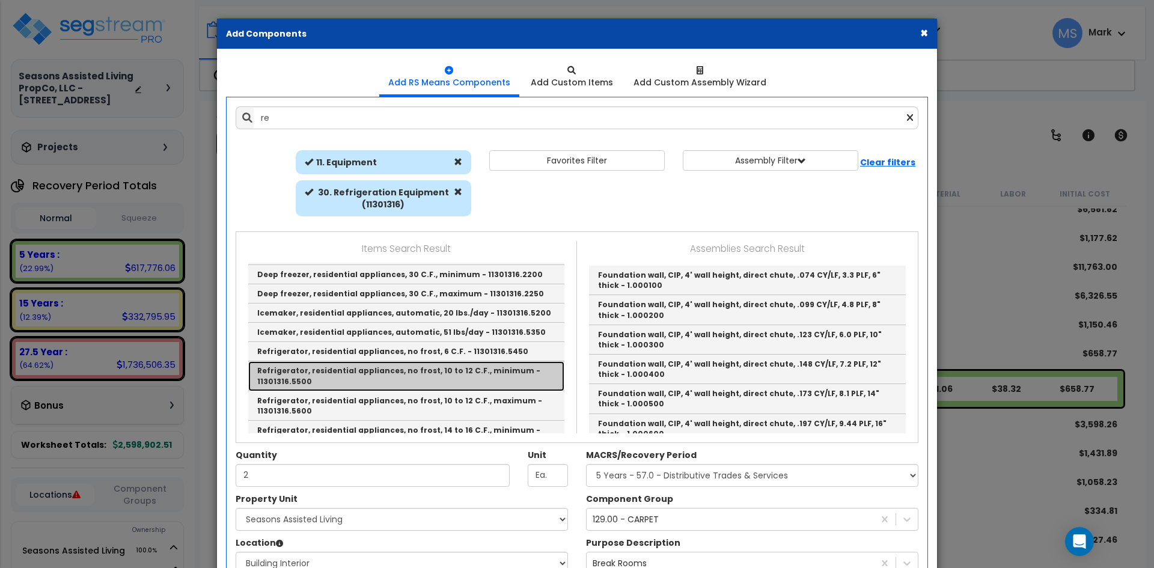
click at [445, 361] on link "Refrigerator, residential appliances, no frost, 10 to 12 C.F., minimum - 113013…" at bounding box center [406, 375] width 316 height 29
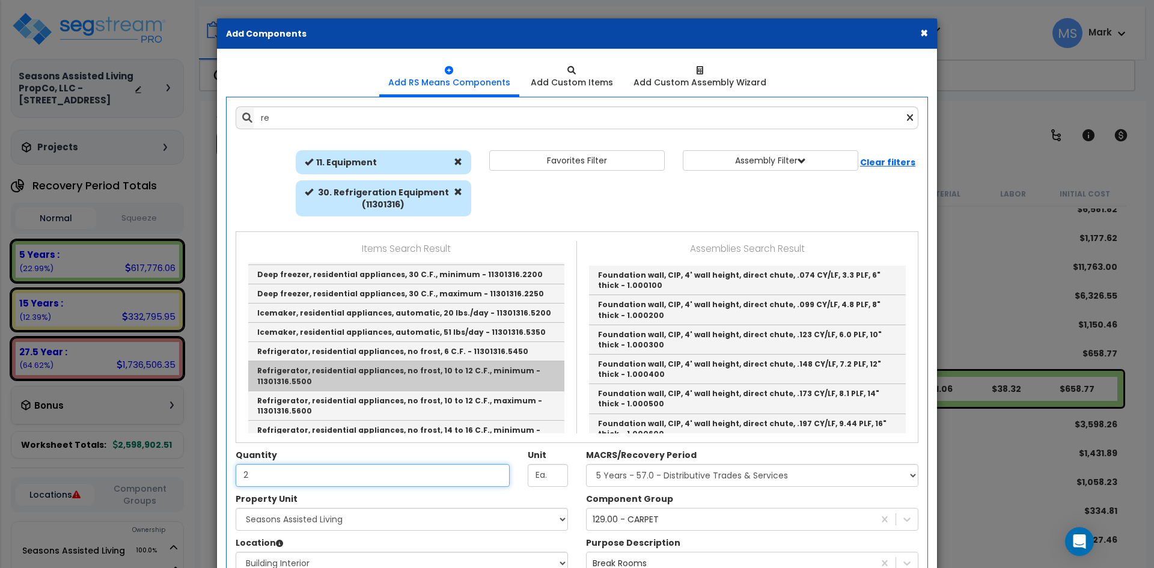
type input "Refrigerator, residential appliances, no frost, 10 to 12 C.F., minimum - 113013…"
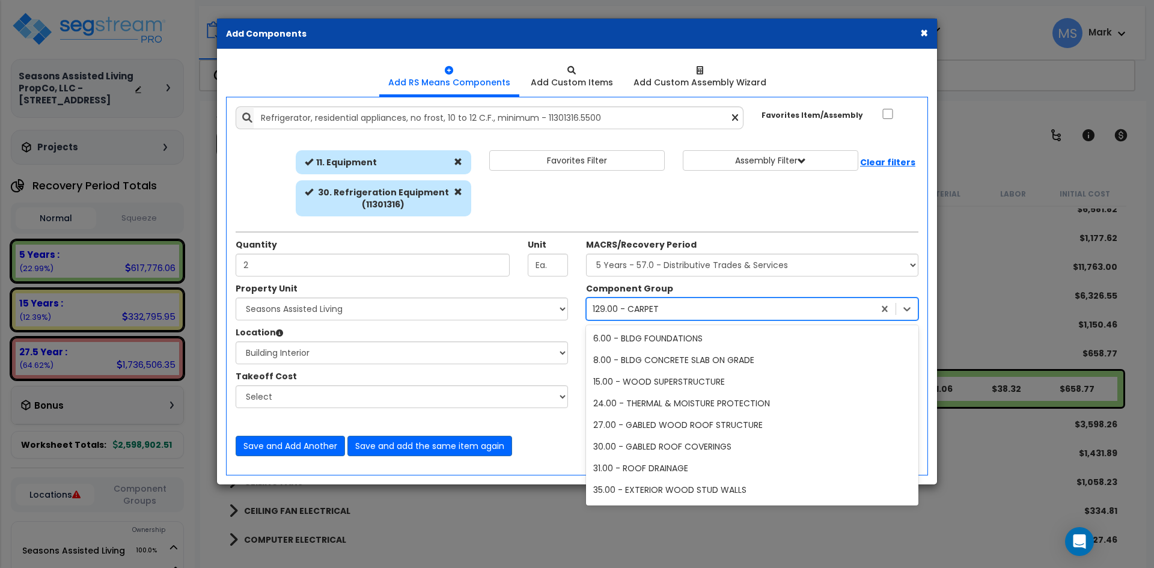
click at [715, 306] on div "129.00 - CARPET" at bounding box center [730, 308] width 287 height 19
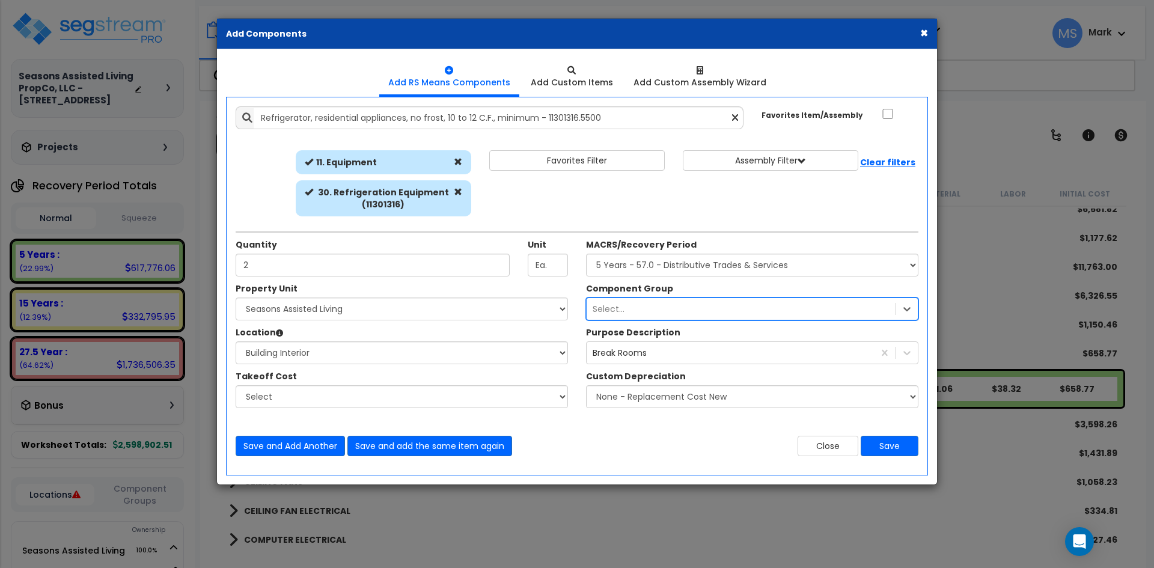
click at [775, 311] on div "Select..." at bounding box center [741, 308] width 309 height 19
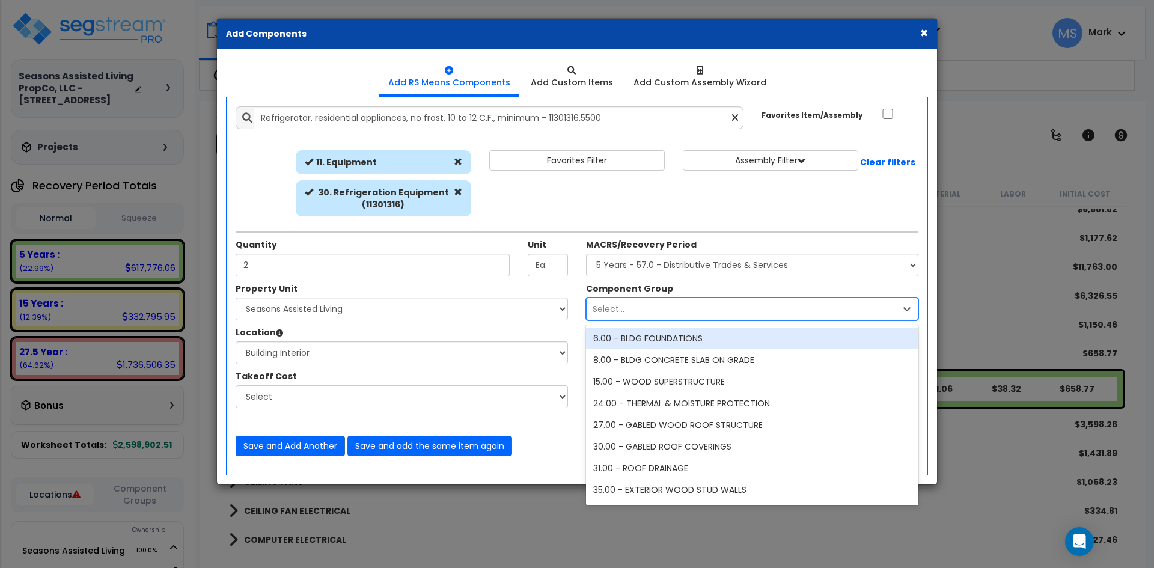
type input "k"
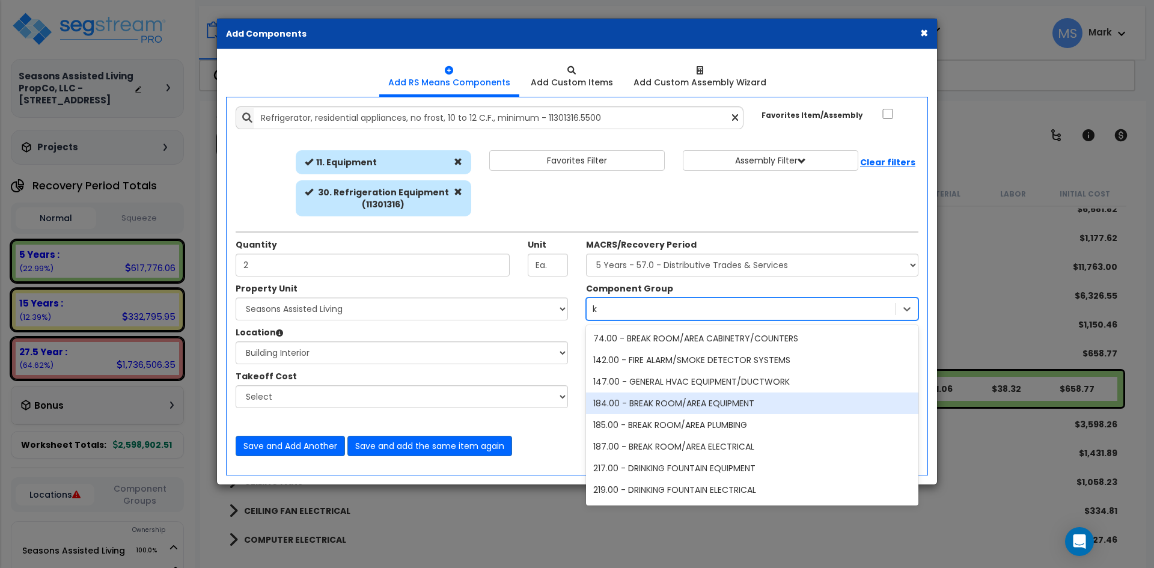
click at [716, 408] on div "184.00 - BREAK ROOM/AREA EQUIPMENT" at bounding box center [752, 403] width 332 height 22
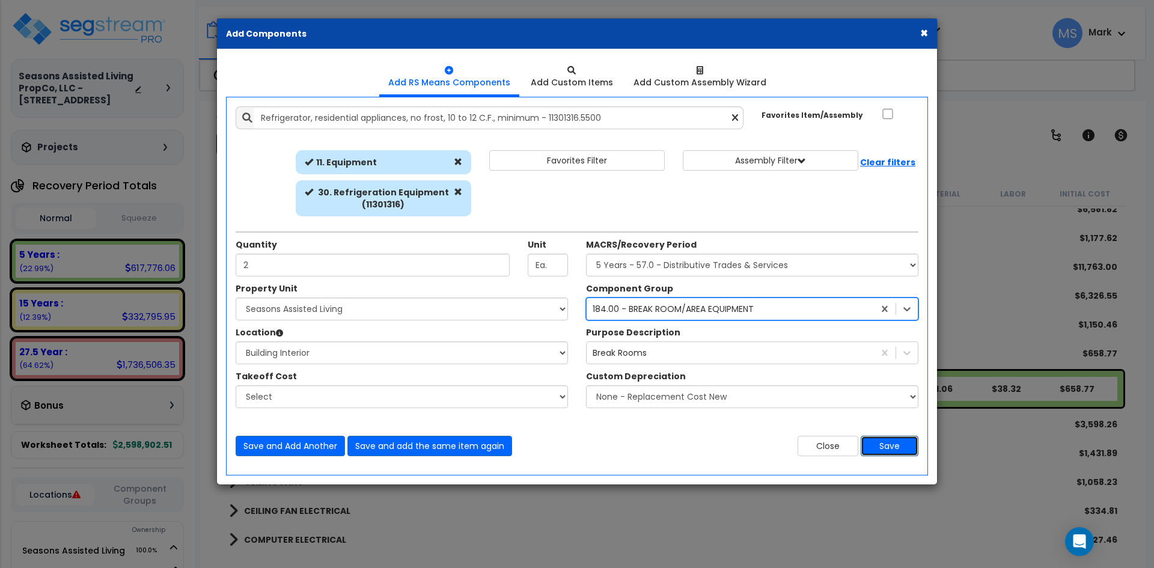
click at [905, 446] on button "Save" at bounding box center [890, 446] width 58 height 20
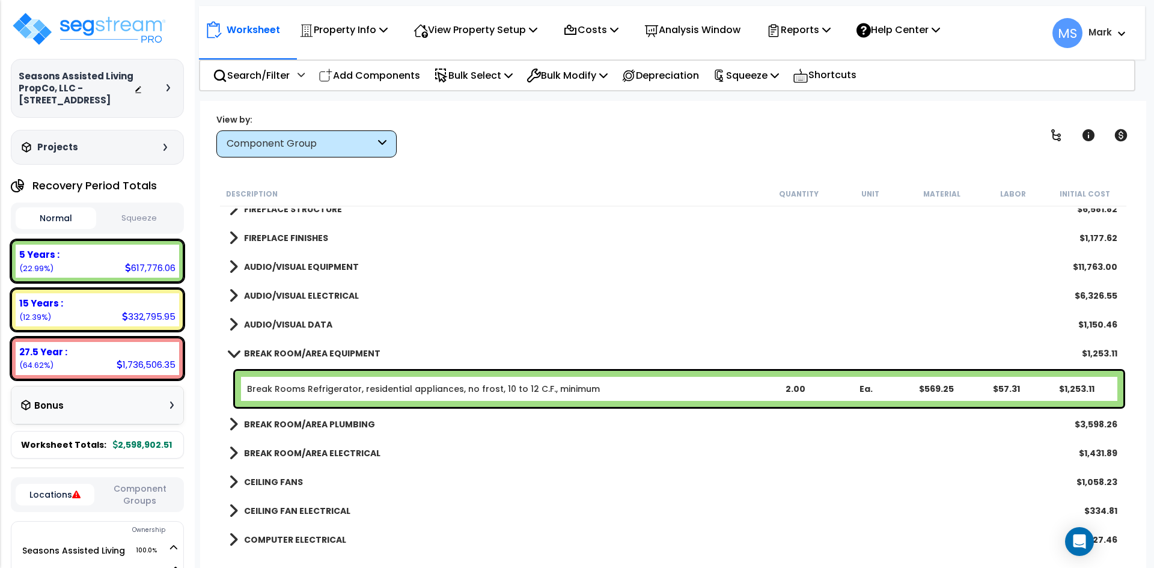
click at [352, 351] on b "BREAK ROOM/AREA EQUIPMENT" at bounding box center [312, 353] width 136 height 12
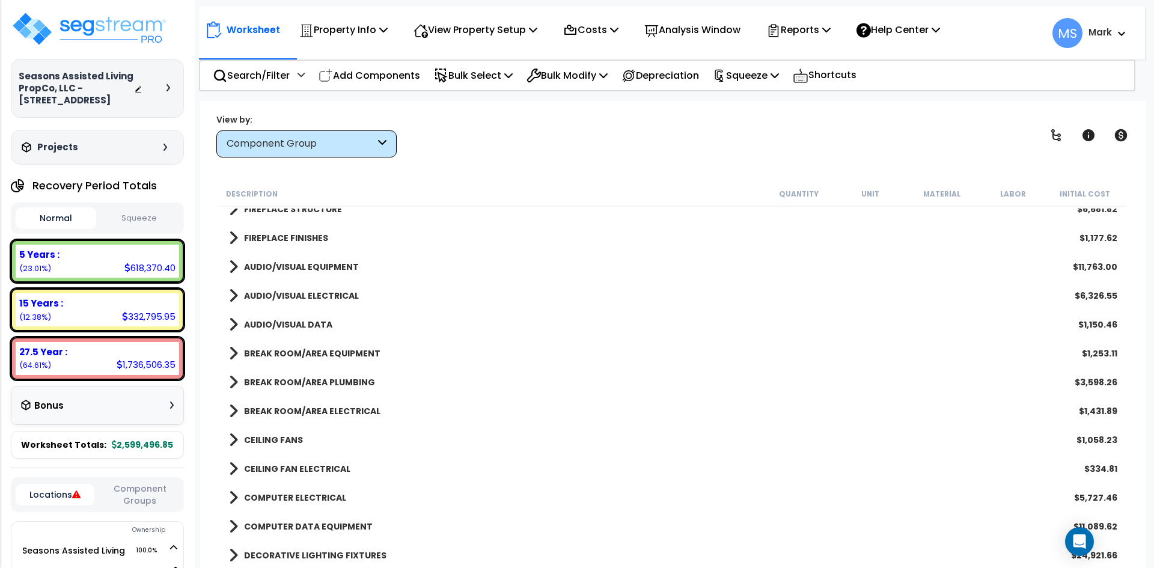
click at [315, 381] on b "BREAK ROOM/AREA PLUMBING" at bounding box center [309, 382] width 131 height 12
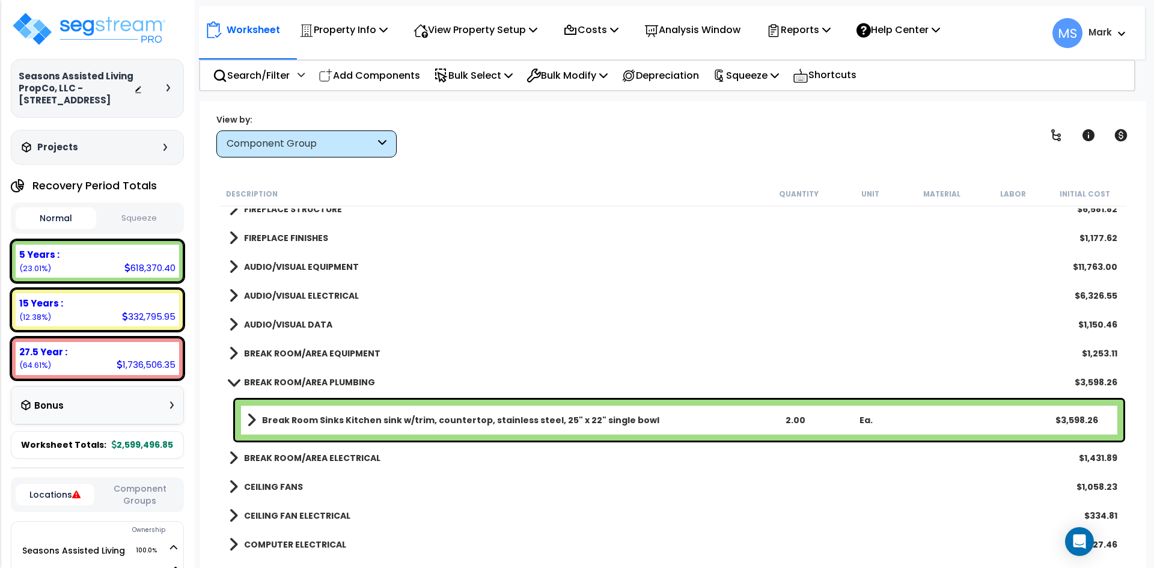
click at [334, 384] on b "BREAK ROOM/AREA PLUMBING" at bounding box center [309, 382] width 131 height 12
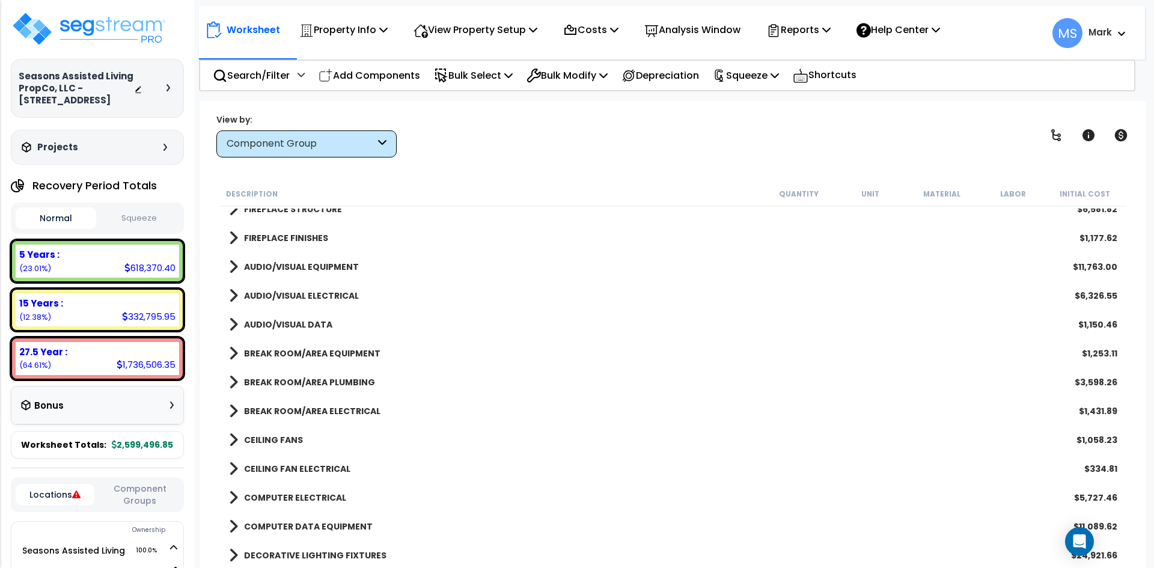
click at [332, 407] on b "BREAK ROOM/AREA ELECTRICAL" at bounding box center [312, 411] width 136 height 12
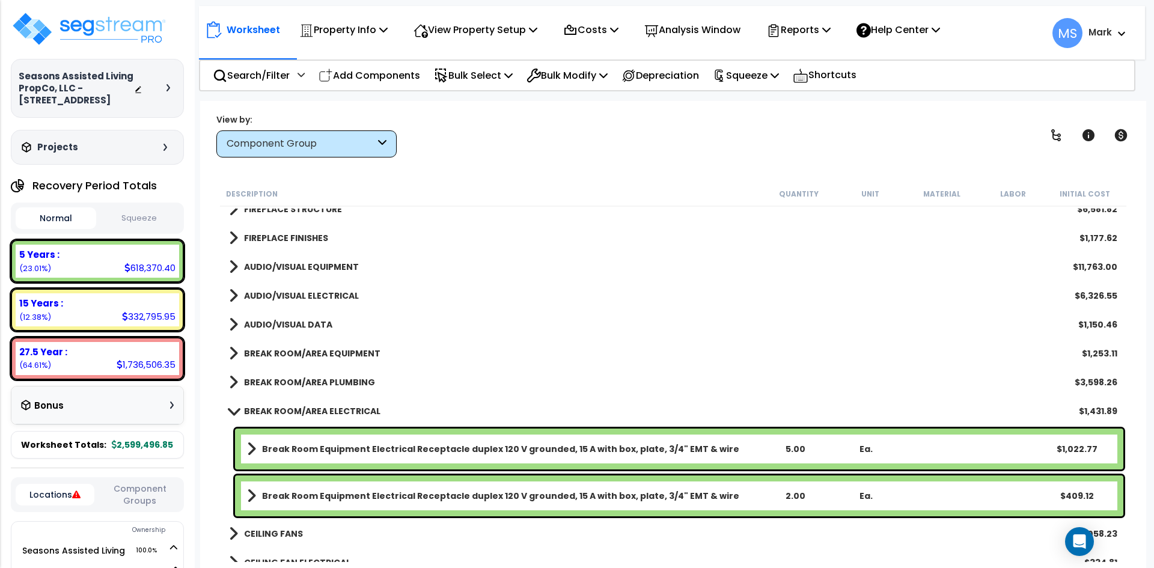
click at [332, 407] on b "BREAK ROOM/AREA ELECTRICAL" at bounding box center [312, 411] width 136 height 12
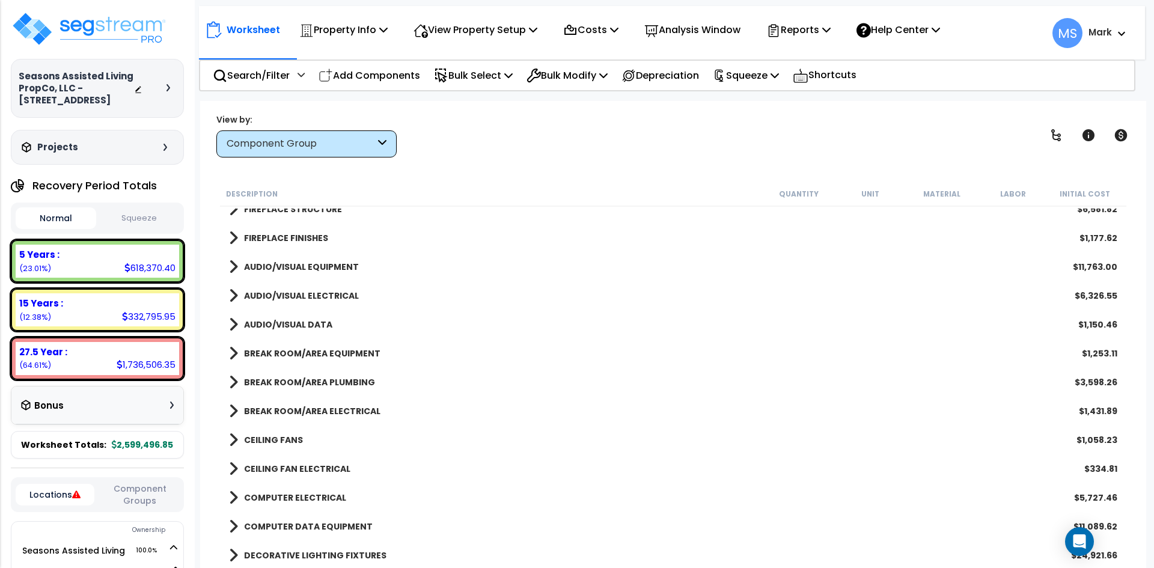
click at [285, 438] on b "CEILING FANS" at bounding box center [273, 440] width 59 height 12
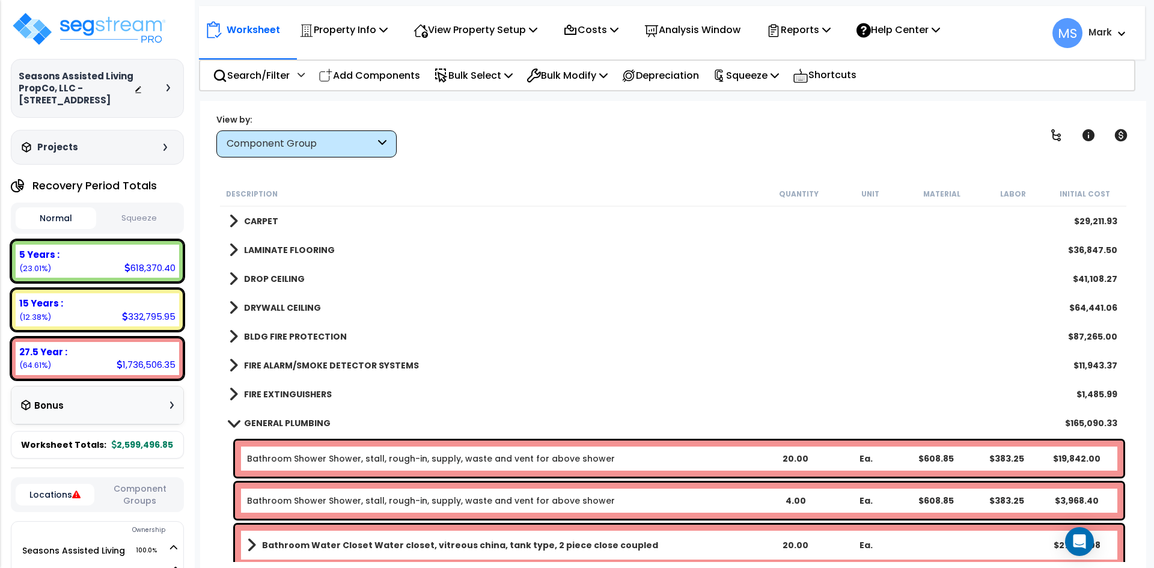
scroll to position [902, 0]
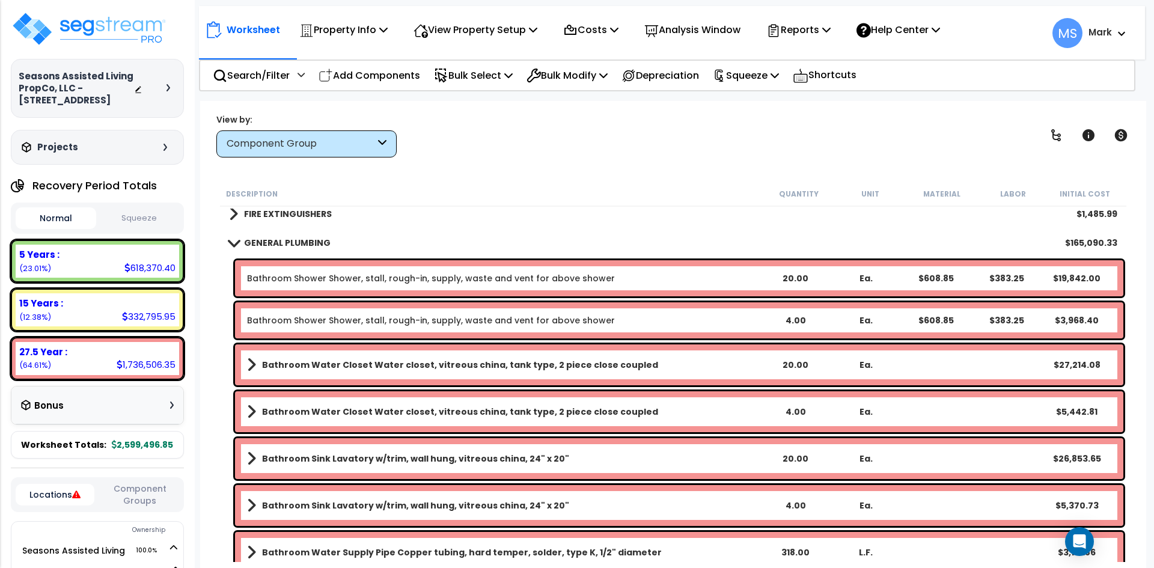
click at [282, 240] on b "GENERAL PLUMBING" at bounding box center [287, 243] width 87 height 12
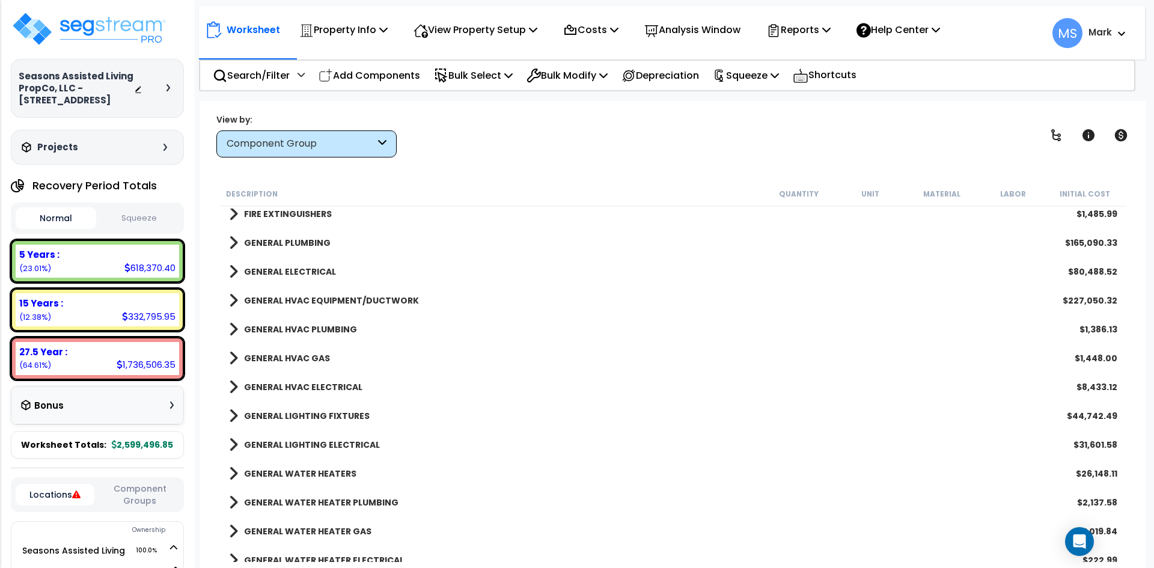
click at [309, 268] on b "GENERAL ELECTRICAL" at bounding box center [290, 272] width 92 height 12
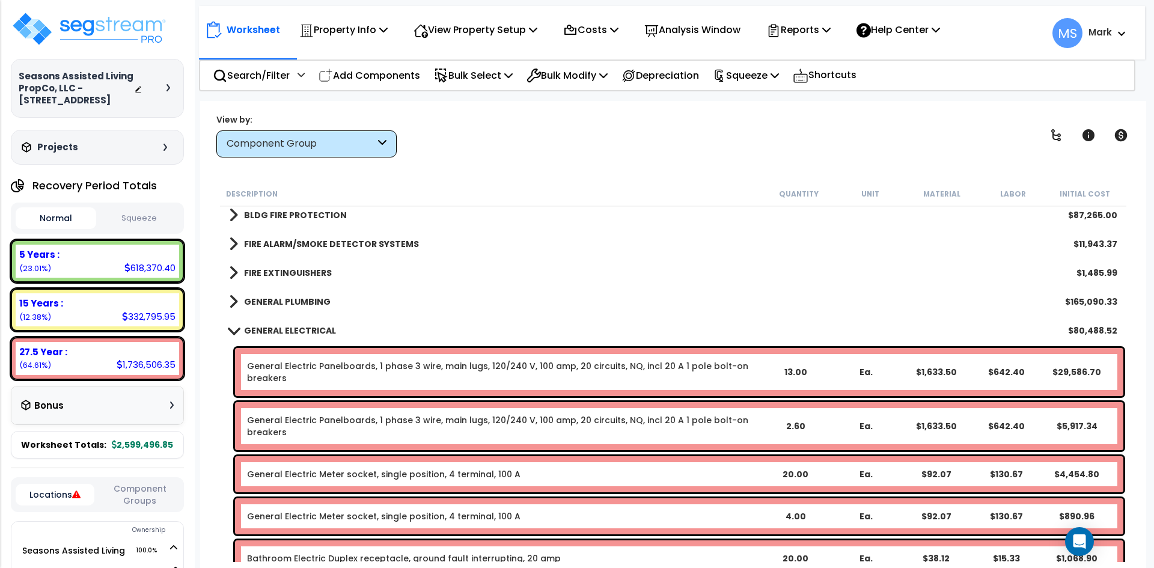
scroll to position [841, 0]
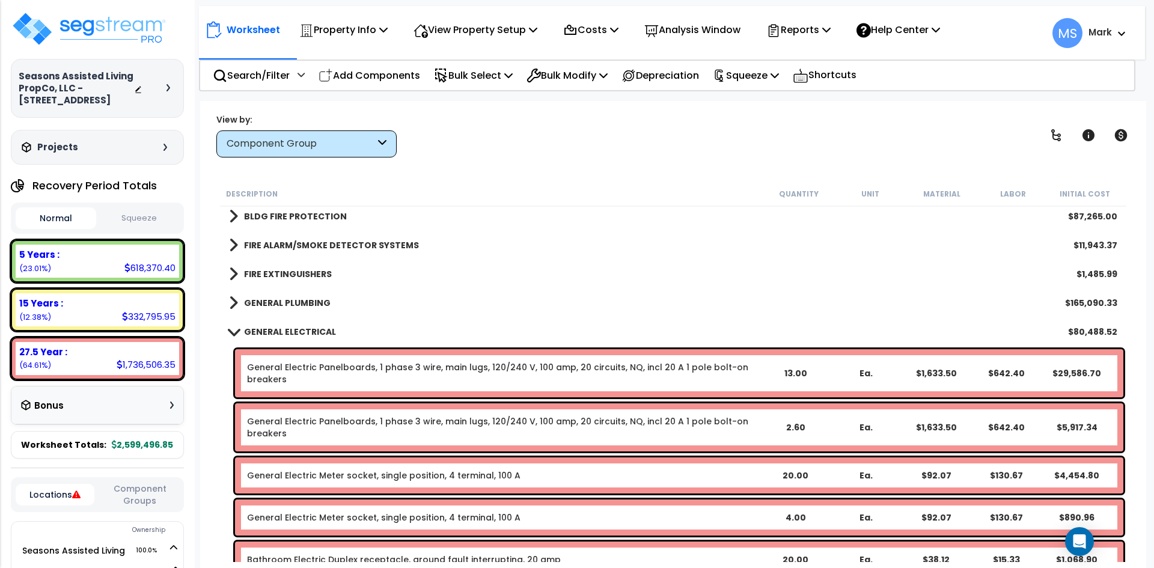
click at [308, 334] on b "GENERAL ELECTRICAL" at bounding box center [290, 332] width 92 height 12
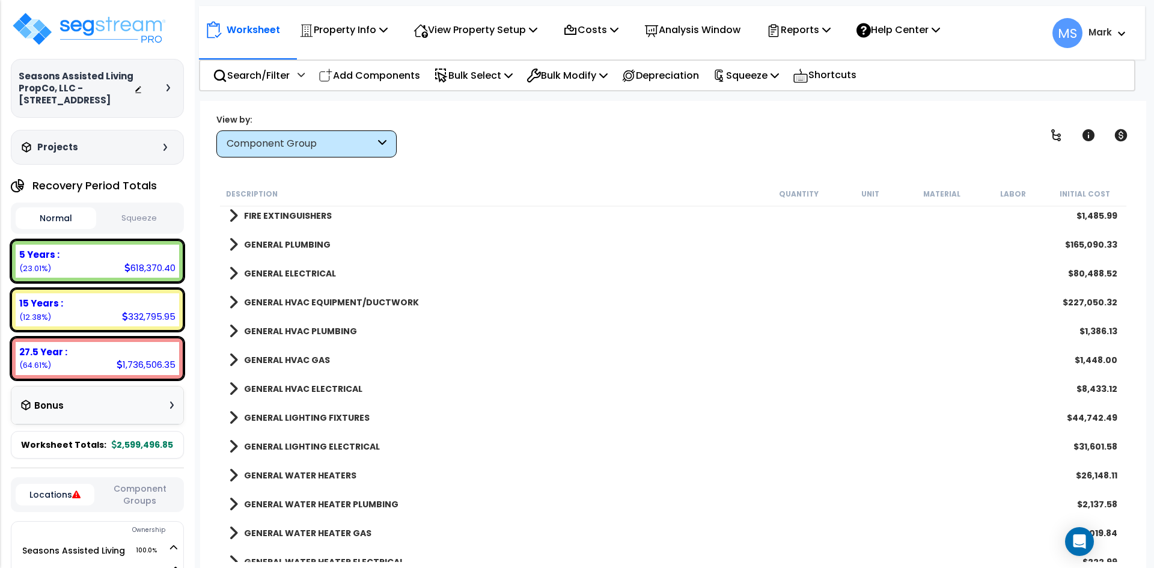
scroll to position [902, 0]
click at [338, 414] on b "GENERAL LIGHTING FIXTURES" at bounding box center [307, 416] width 126 height 12
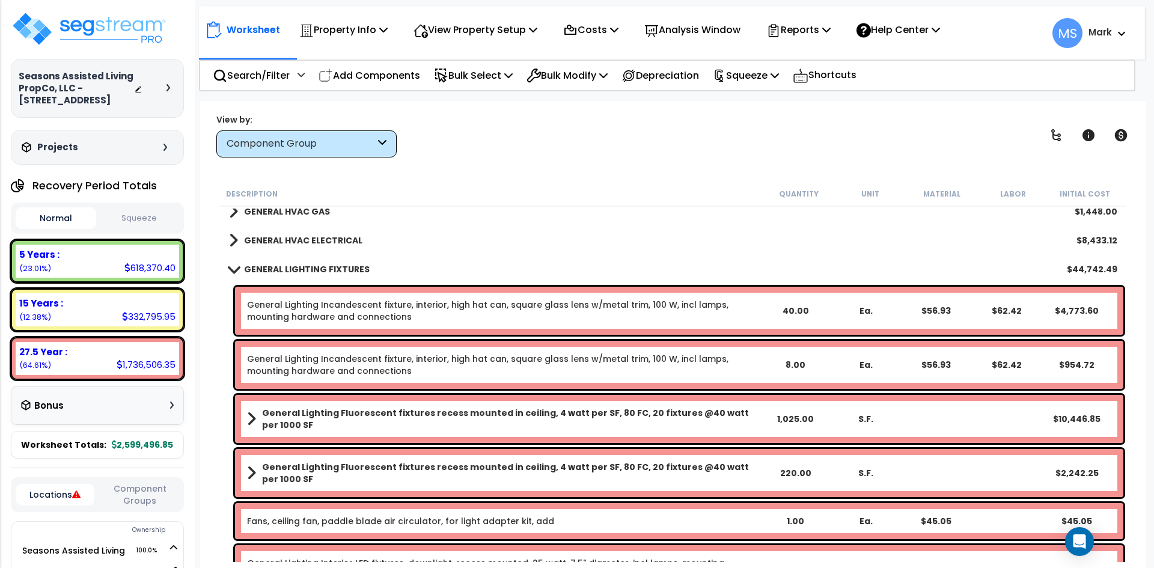
scroll to position [1082, 0]
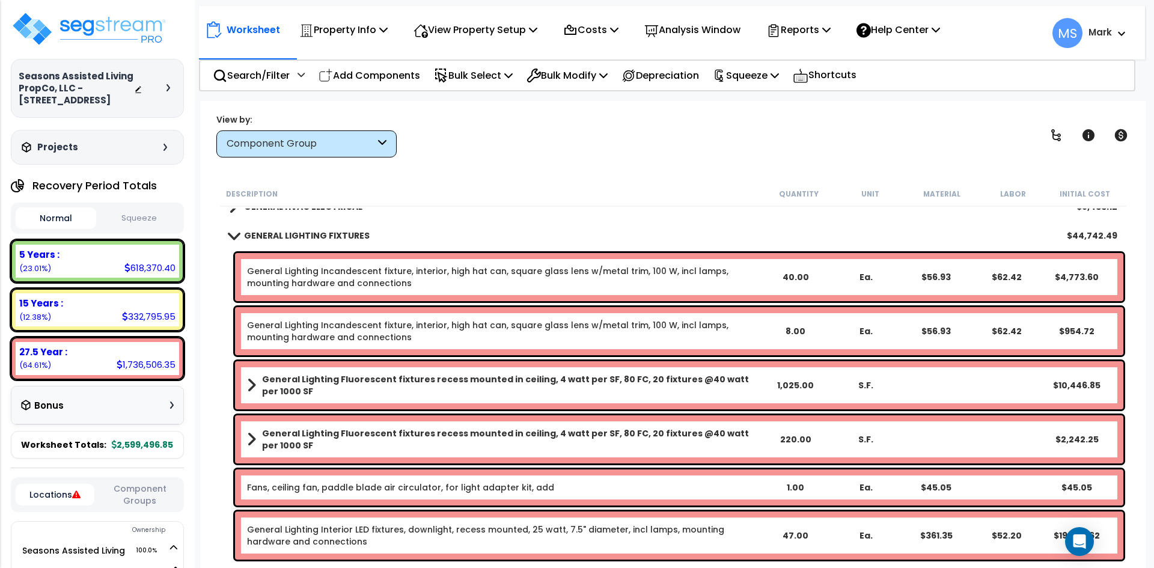
click at [453, 489] on link "Fans, ceiling fan, paddle blade air circulator, for light adapter kit, add" at bounding box center [400, 487] width 307 height 12
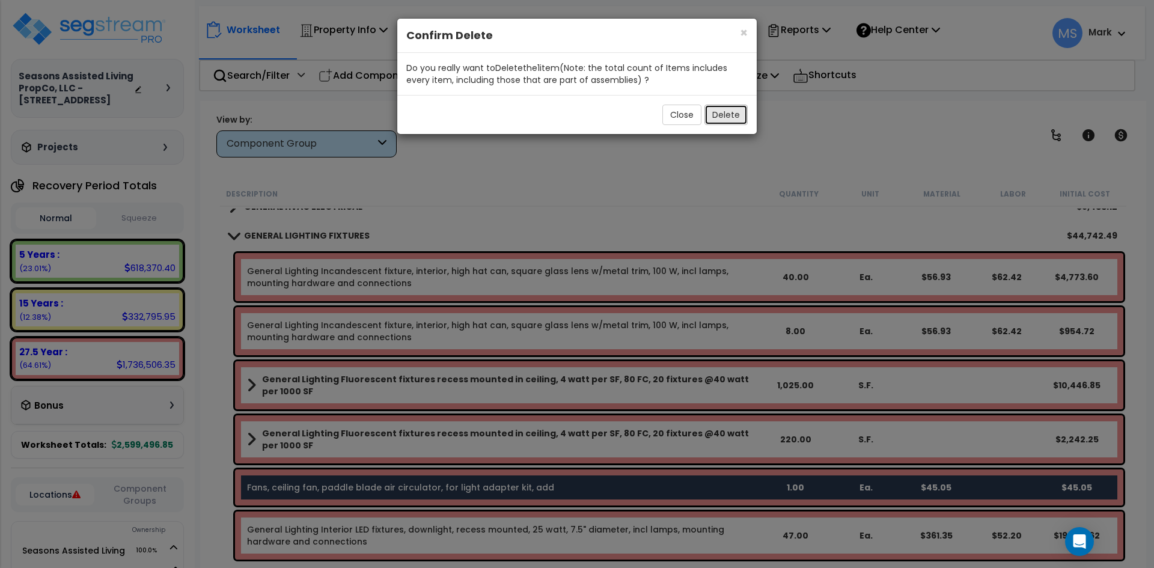
click at [736, 122] on button "Delete" at bounding box center [725, 115] width 43 height 20
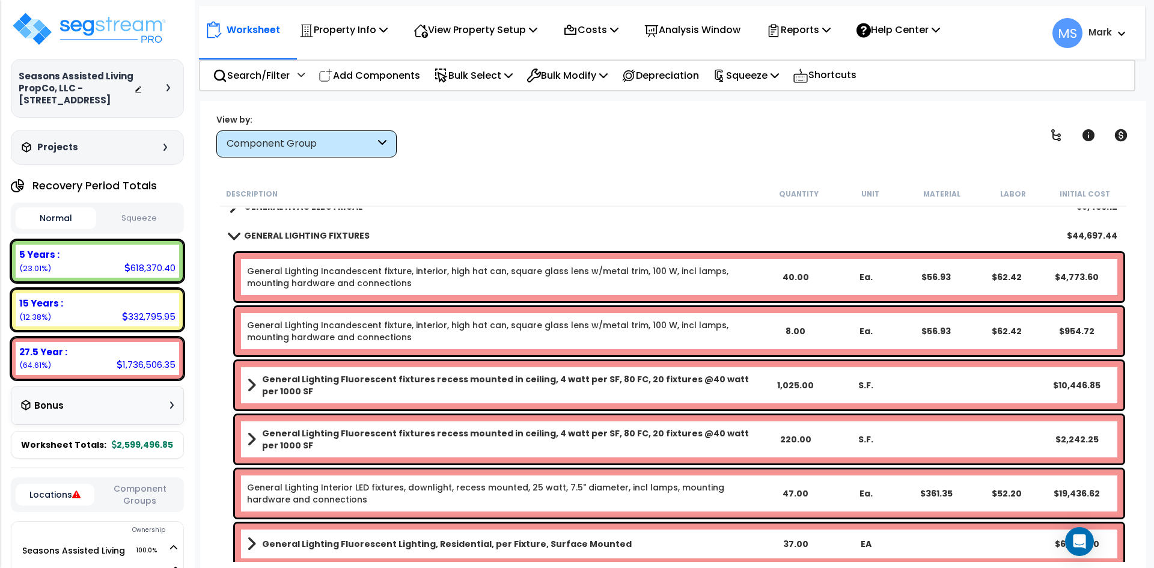
click at [338, 231] on b "GENERAL LIGHTING FIXTURES" at bounding box center [307, 236] width 126 height 12
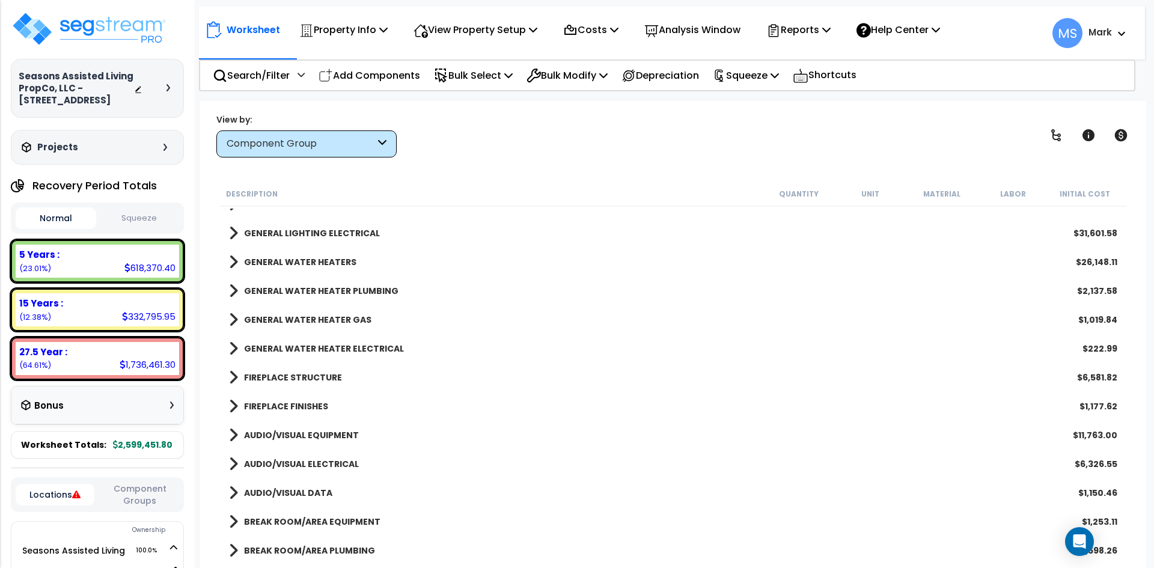
scroll to position [1322, 0]
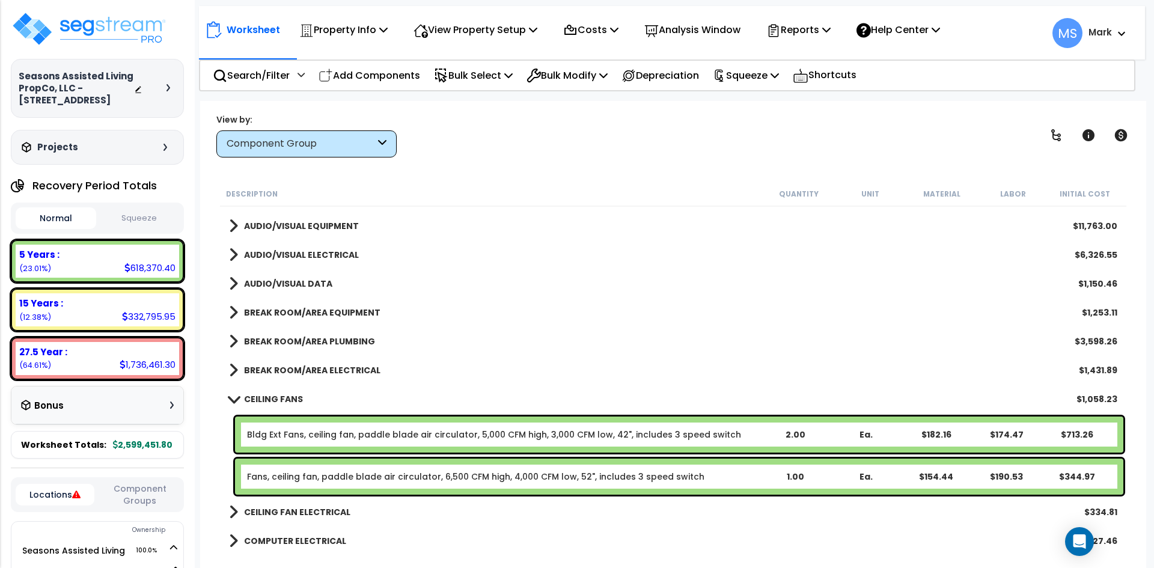
click at [282, 398] on b "CEILING FANS" at bounding box center [273, 399] width 59 height 12
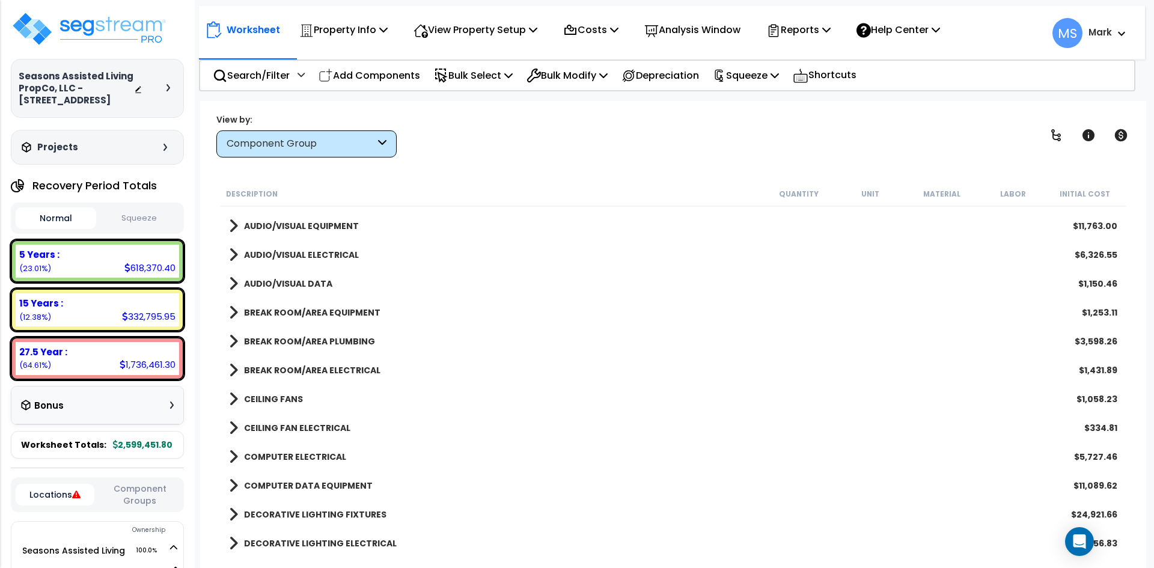
click at [295, 426] on b "CEILING FAN ELECTRICAL" at bounding box center [297, 428] width 106 height 12
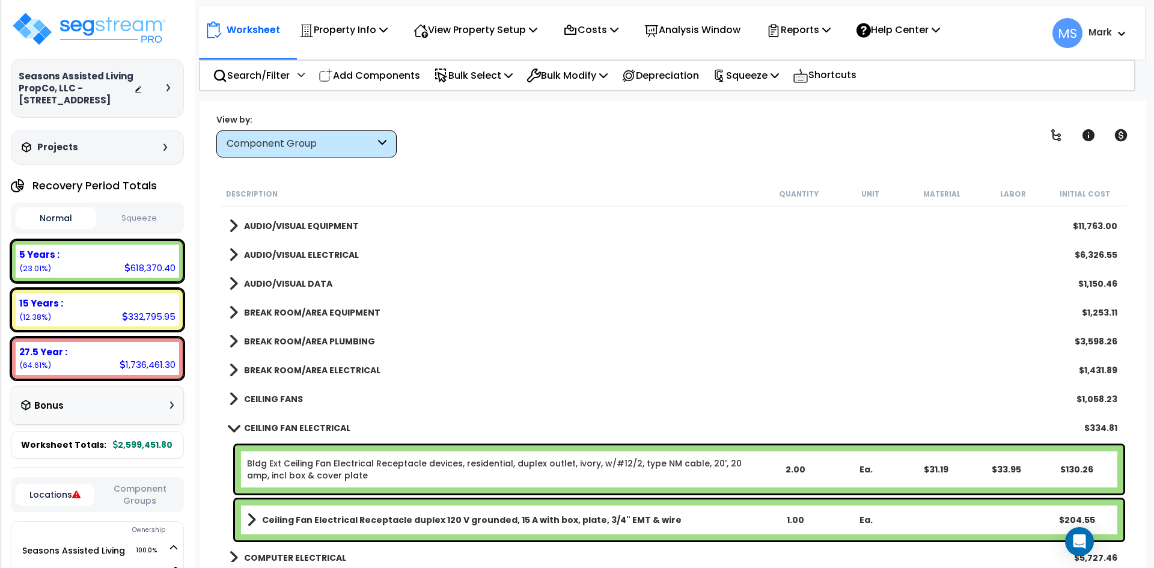
click at [295, 426] on b "CEILING FAN ELECTRICAL" at bounding box center [297, 428] width 106 height 12
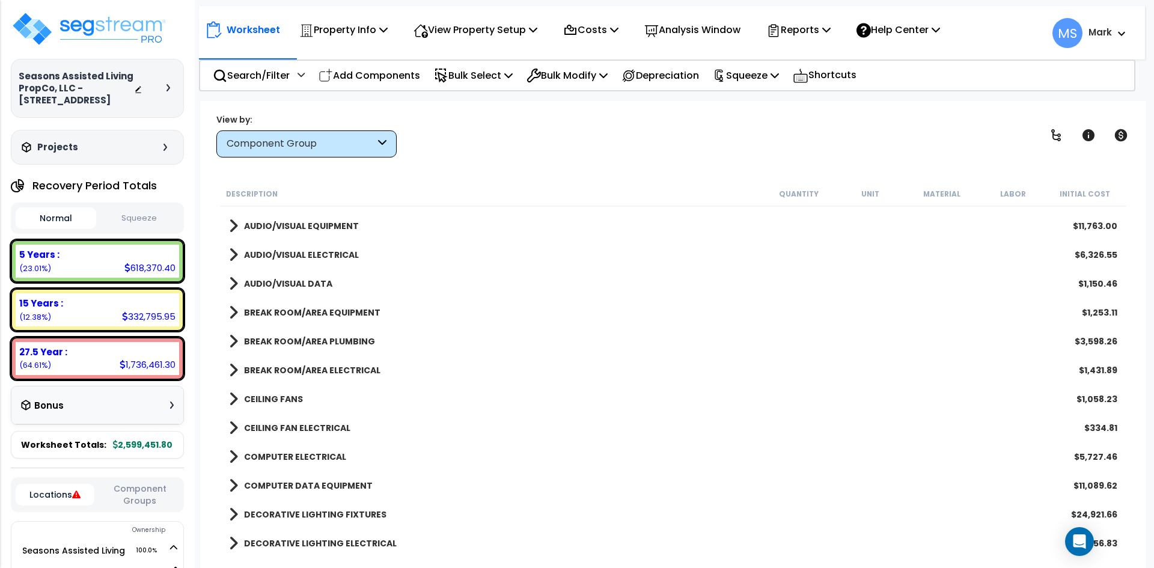
scroll to position [1382, 0]
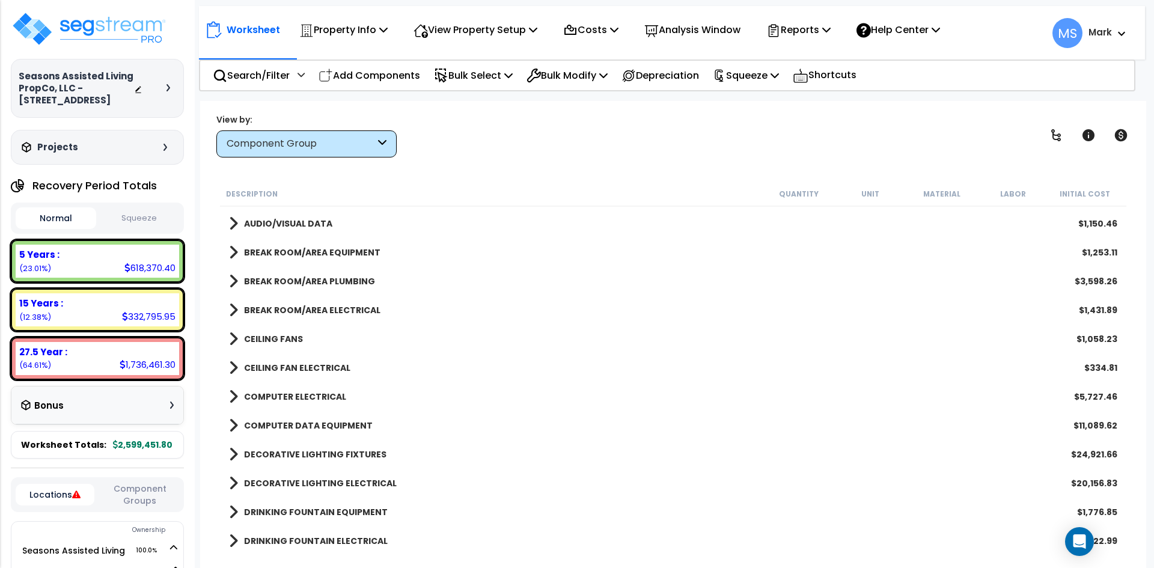
click at [314, 449] on b "DECORATIVE LIGHTING FIXTURES" at bounding box center [315, 454] width 142 height 12
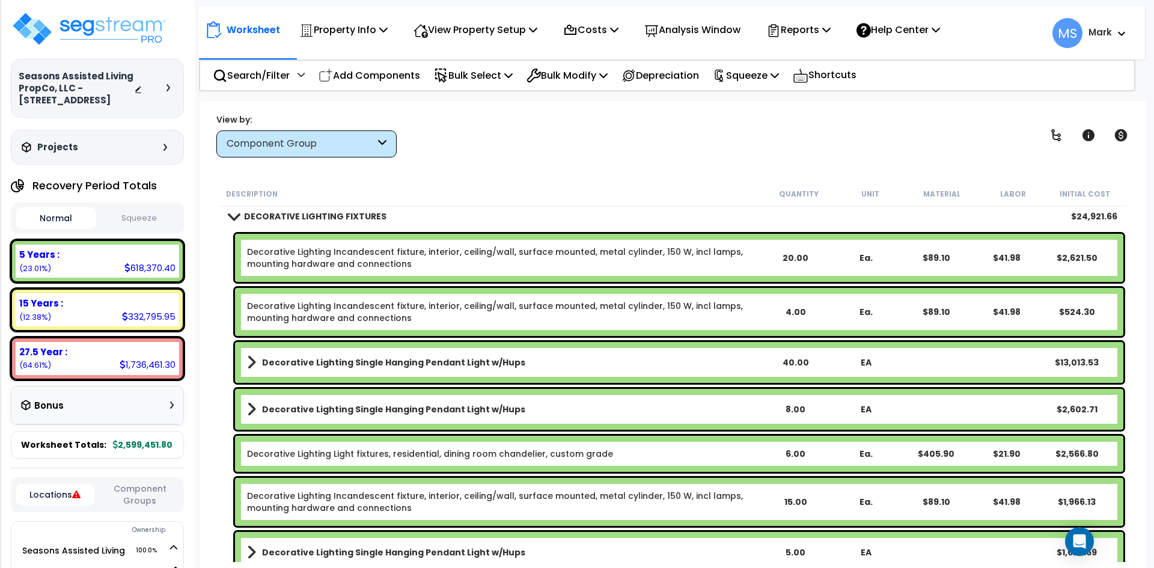
scroll to position [1623, 0]
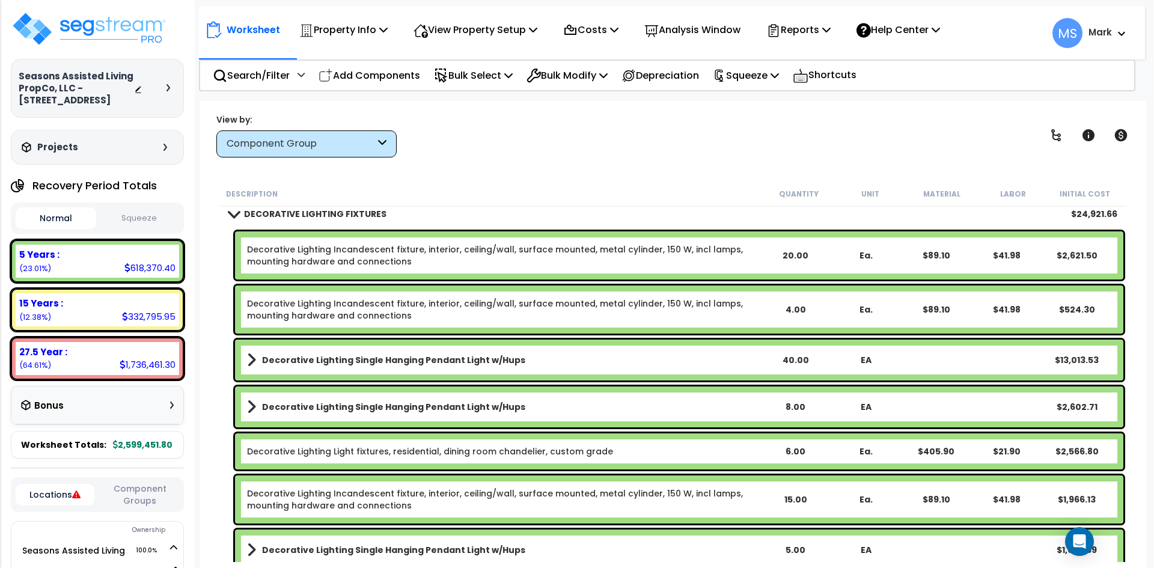
click at [502, 264] on link "Decorative Lighting Incandescent fixture, interior, ceiling/wall, surface mount…" at bounding box center [503, 255] width 513 height 24
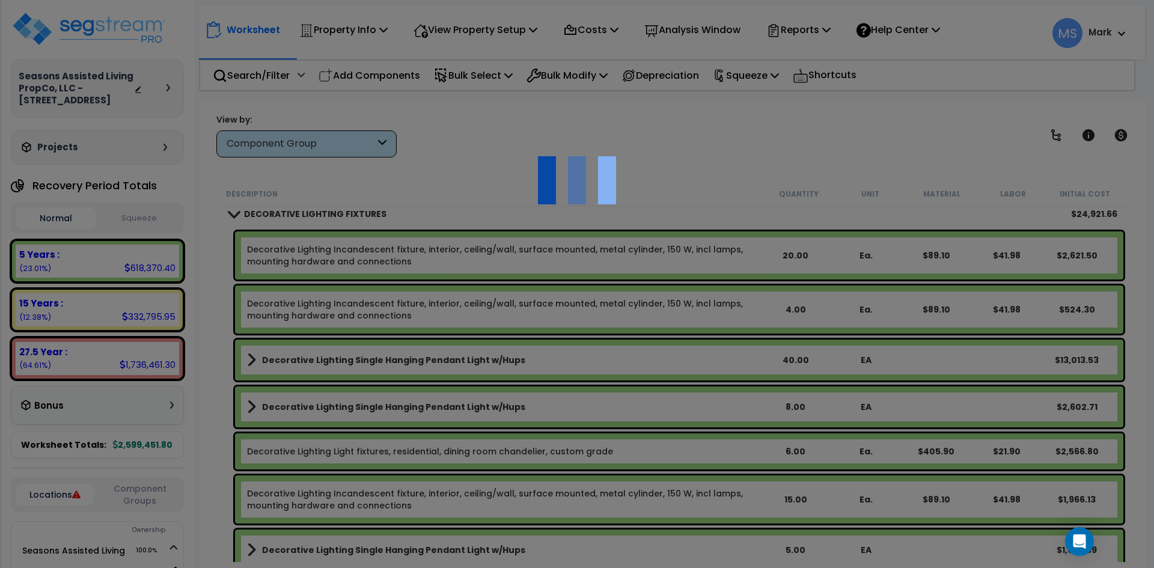
select select "49875"
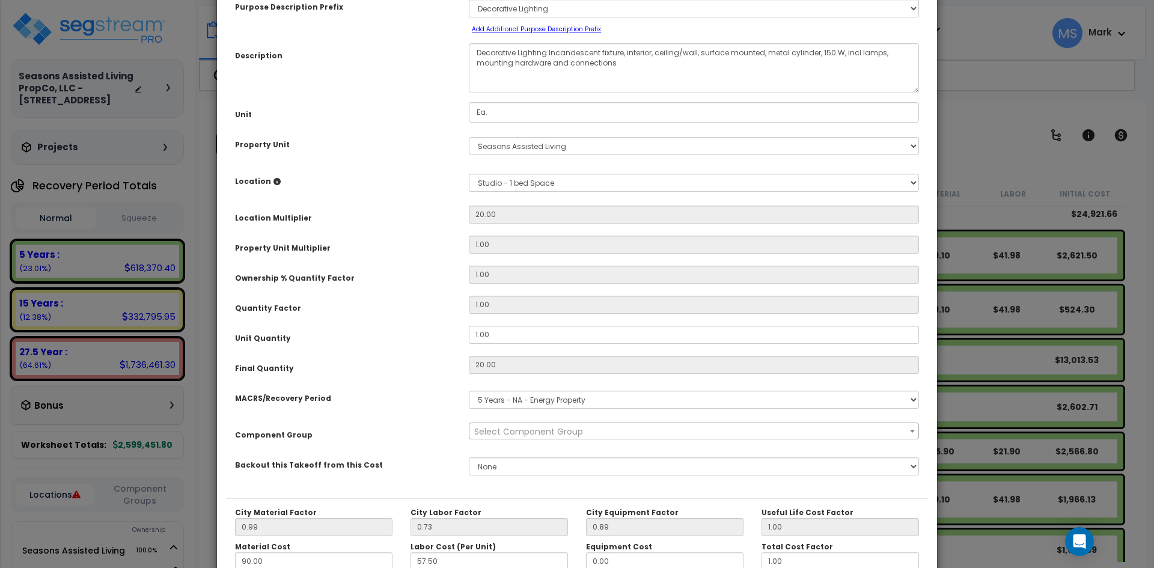
scroll to position [210, 0]
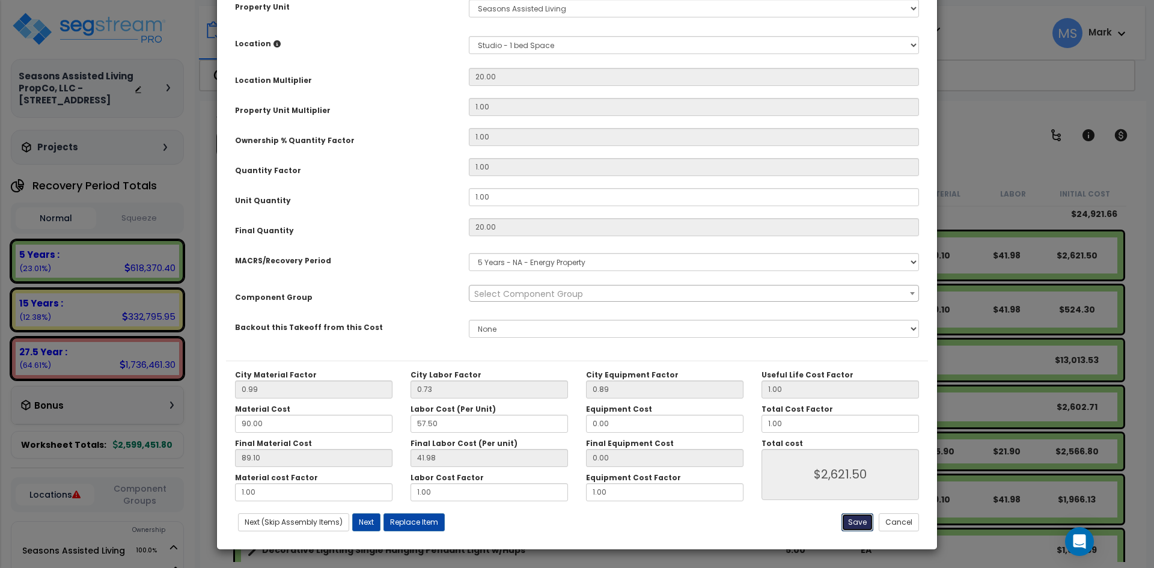
click at [864, 522] on button "Save" at bounding box center [857, 522] width 32 height 18
type input "2621.50"
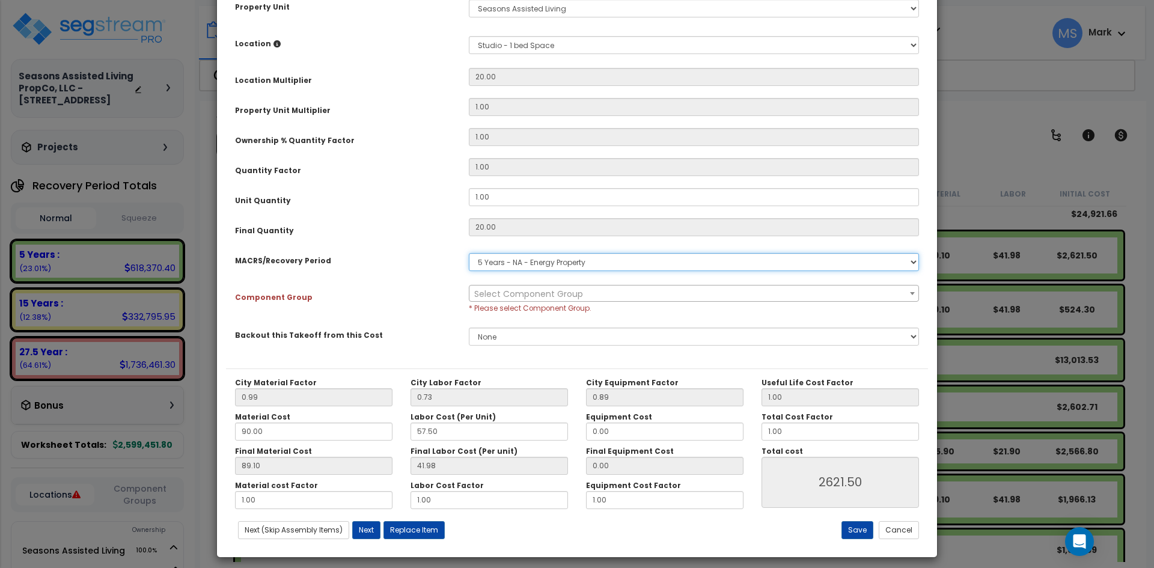
click at [599, 261] on select "Select MACRS/Recovery Period 5 Years - 57.0 - Distributive Trades & Services 5 …" at bounding box center [694, 262] width 450 height 18
select select "3667"
click at [469, 253] on select "Select MACRS/Recovery Period 5 Years - 57.0 - Distributive Trades & Services 5 …" at bounding box center [694, 262] width 450 height 18
click at [849, 529] on button "Save" at bounding box center [857, 530] width 32 height 18
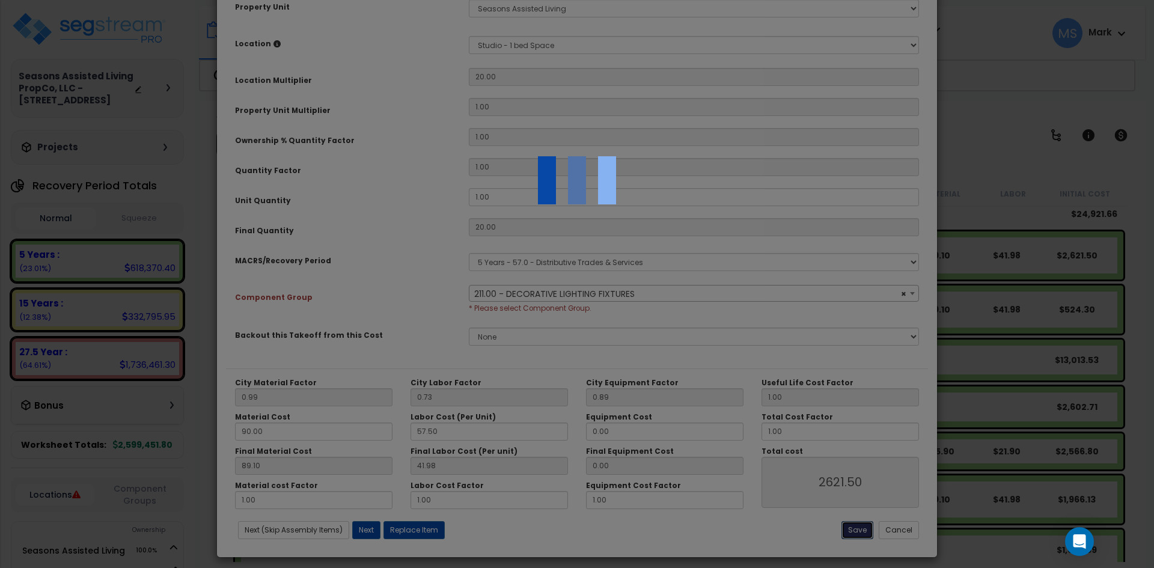
select select "46028"
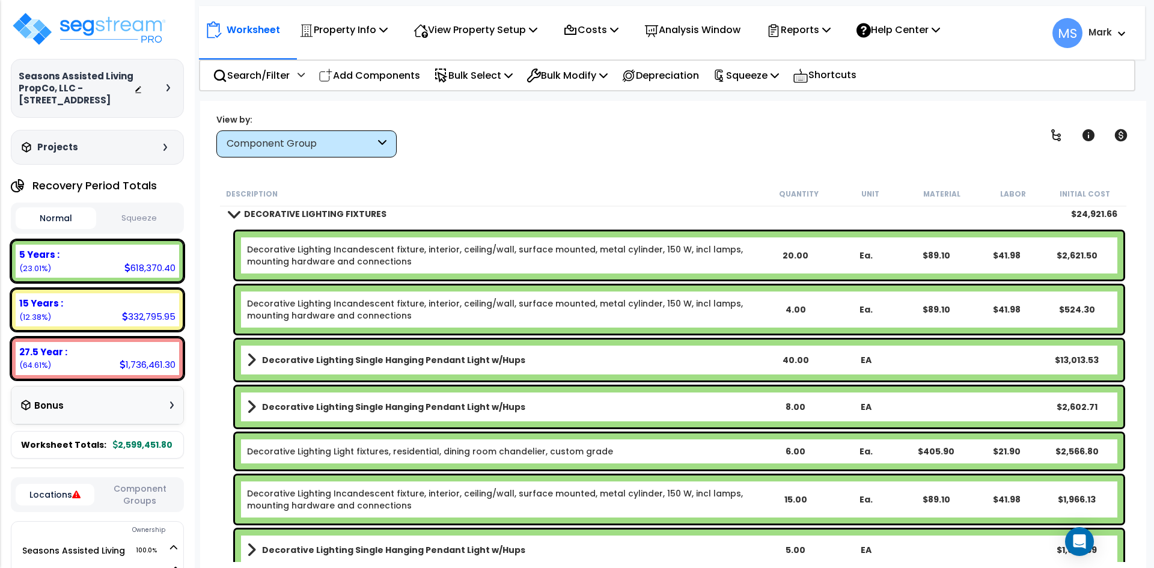
click at [424, 364] on b "Decorative Lighting Single Hanging Pendant Light w/Hups" at bounding box center [393, 360] width 263 height 12
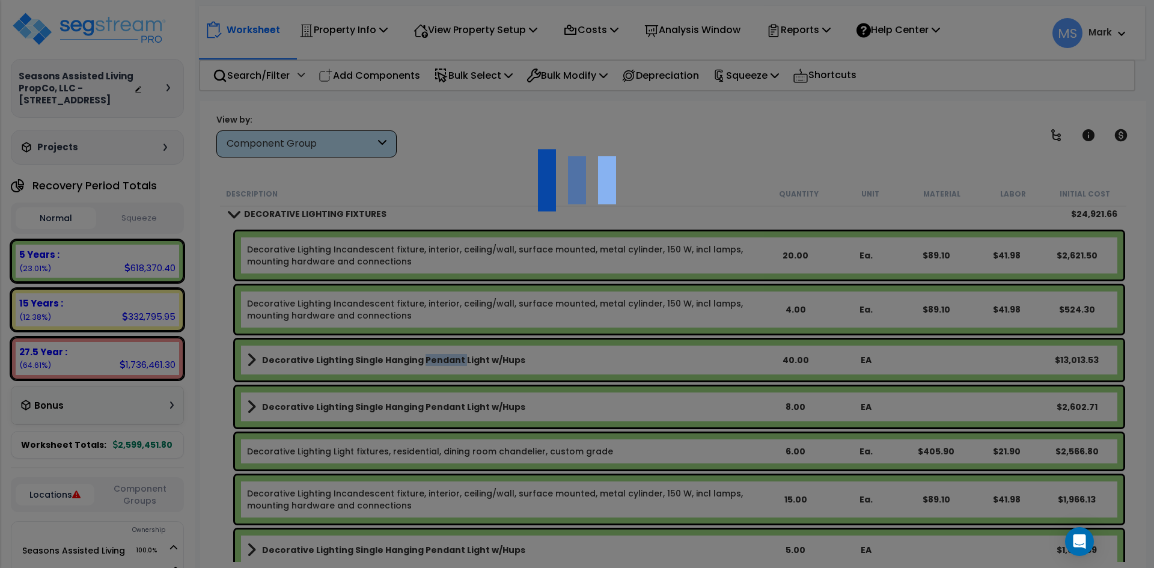
scroll to position [0, 0]
select select "49875"
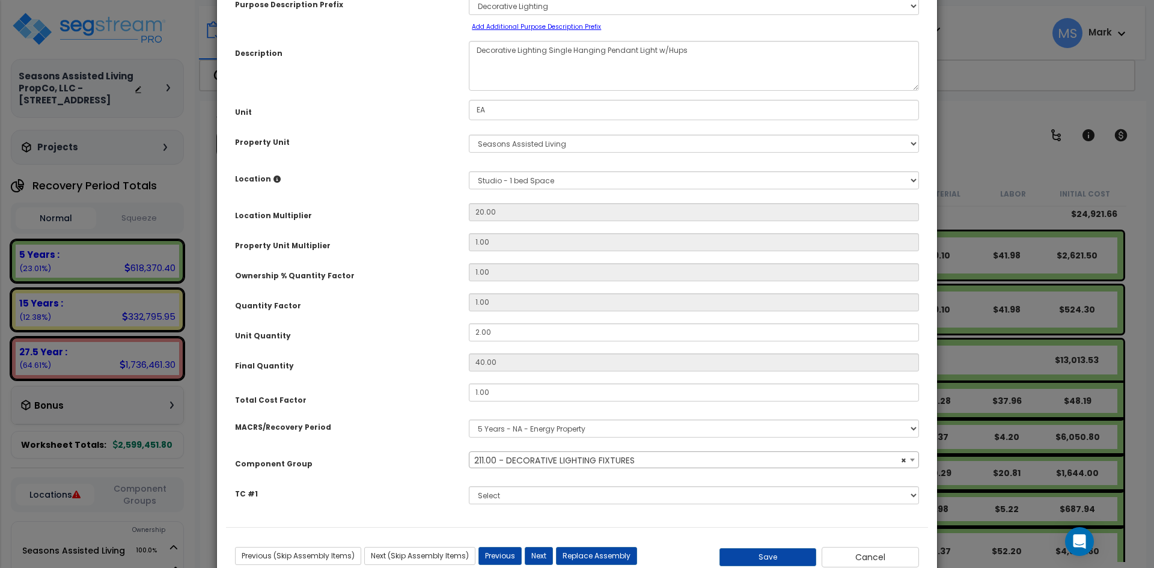
scroll to position [111, 0]
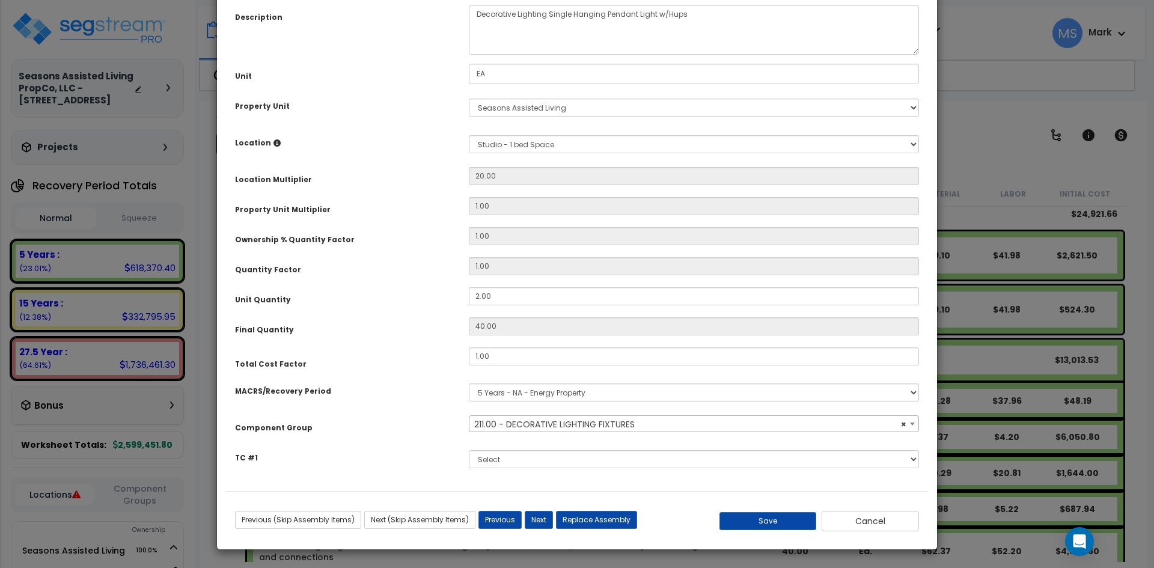
select select "46028"
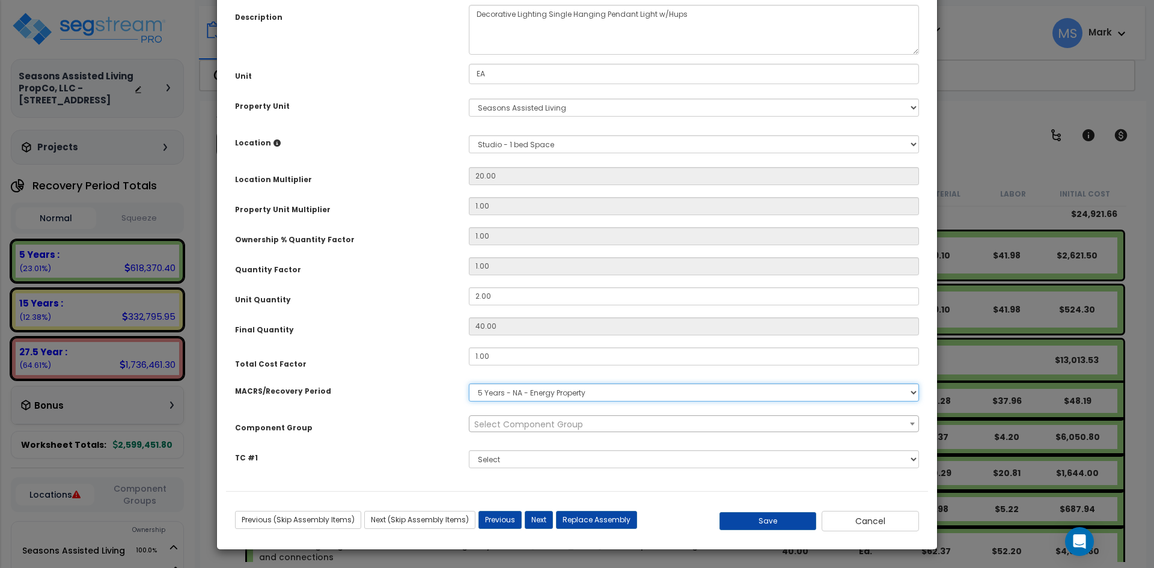
click at [594, 392] on select "Select MACRS/Recovery Period 5 Years - 57.0 - Distributive Trades & Services 5 …" at bounding box center [694, 392] width 450 height 18
select select "3669"
click at [469, 383] on select "Select MACRS/Recovery Period 5 Years - 57.0 - Distributive Trades & Services 5 …" at bounding box center [694, 392] width 450 height 18
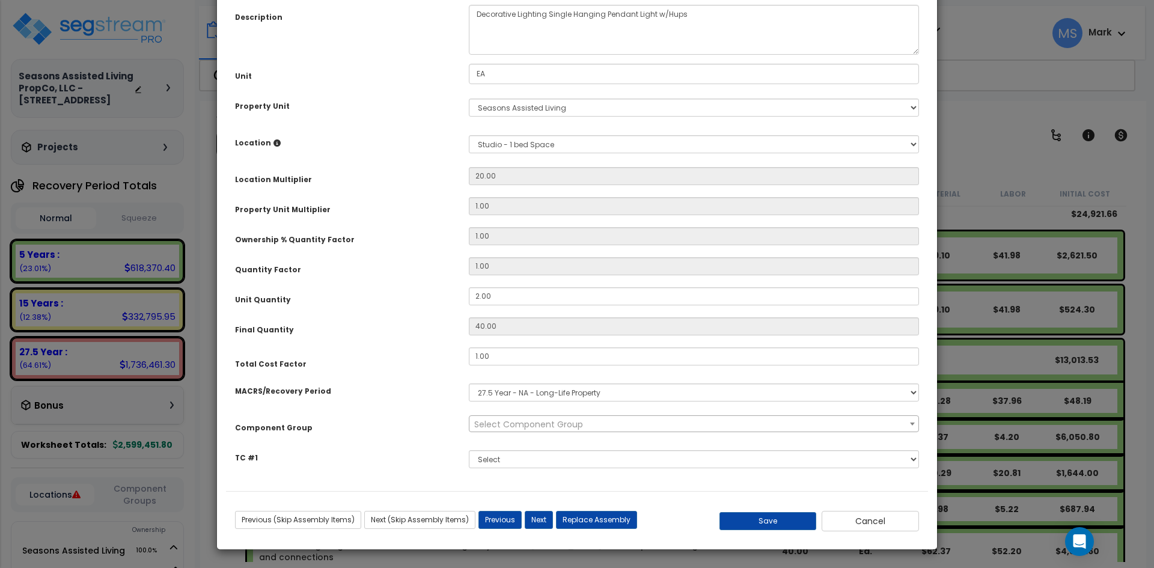
click at [540, 425] on span "Select Component Group" at bounding box center [528, 424] width 109 height 12
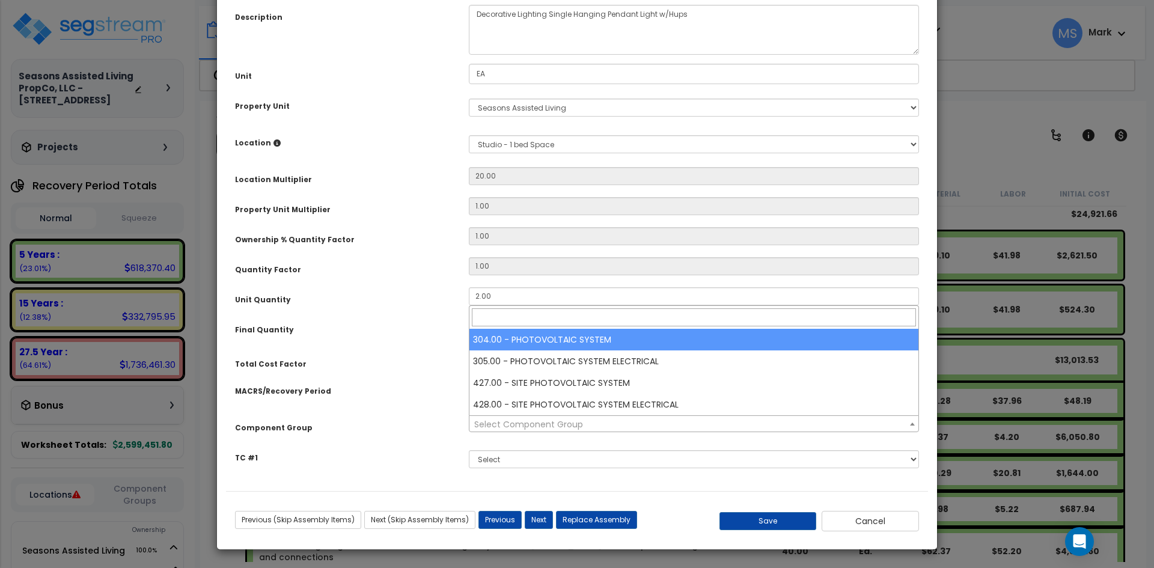
click at [540, 320] on input "search" at bounding box center [694, 317] width 444 height 18
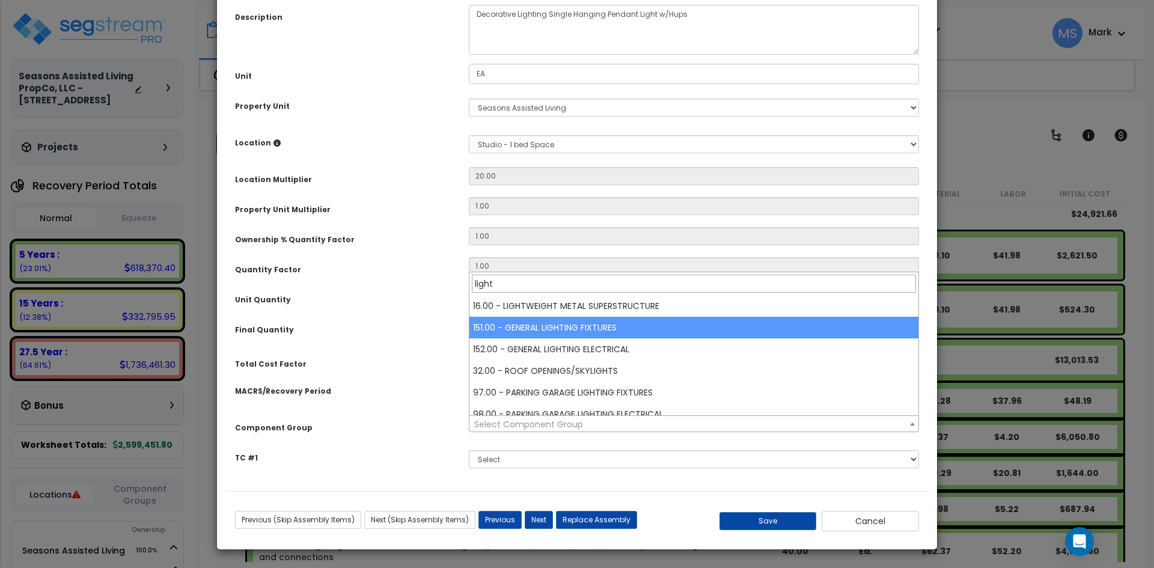
type input "light"
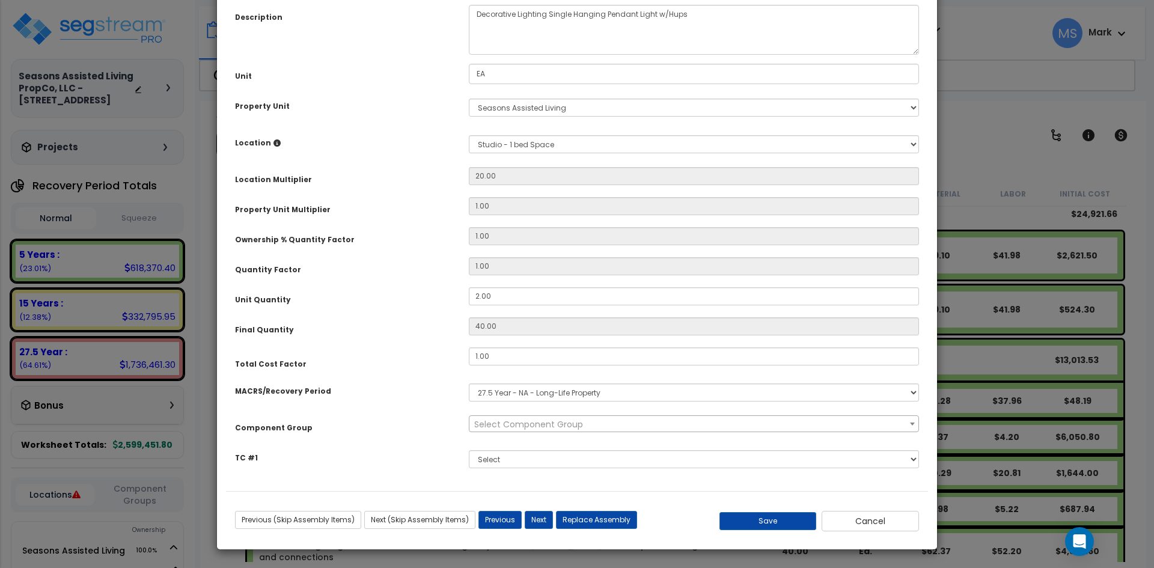
click at [565, 424] on span "Select Component Group" at bounding box center [528, 424] width 109 height 12
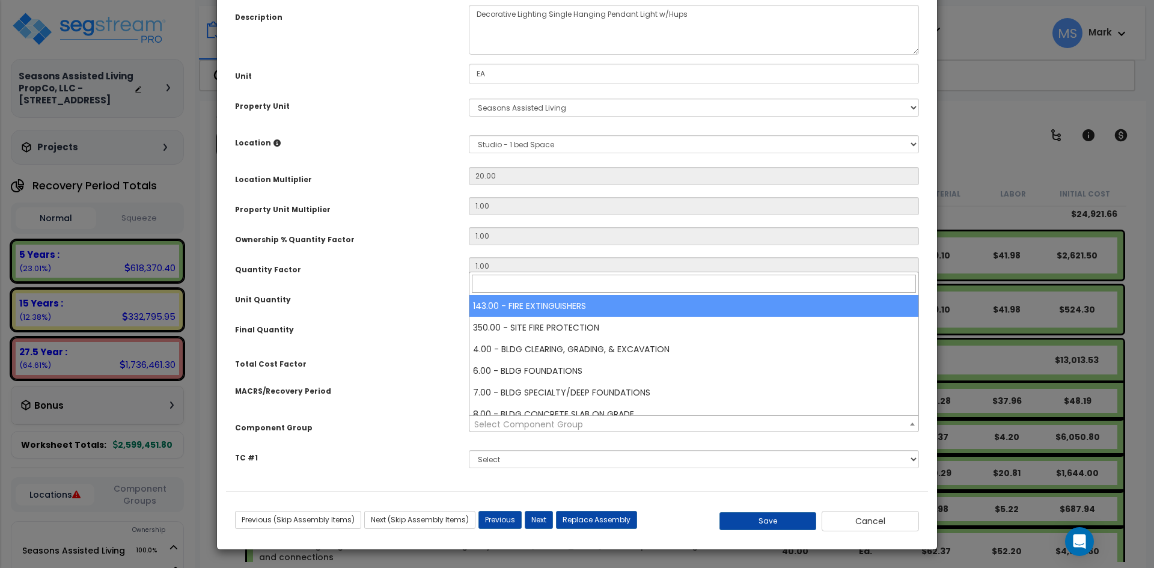
click at [555, 285] on input "search" at bounding box center [694, 284] width 444 height 18
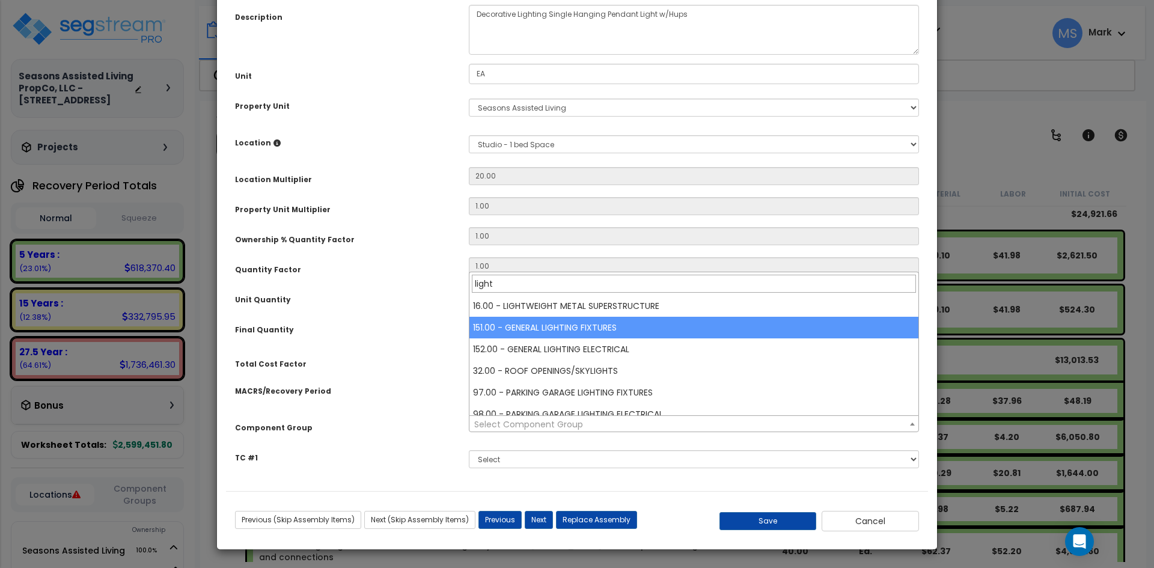
type input "light"
select select "45970"
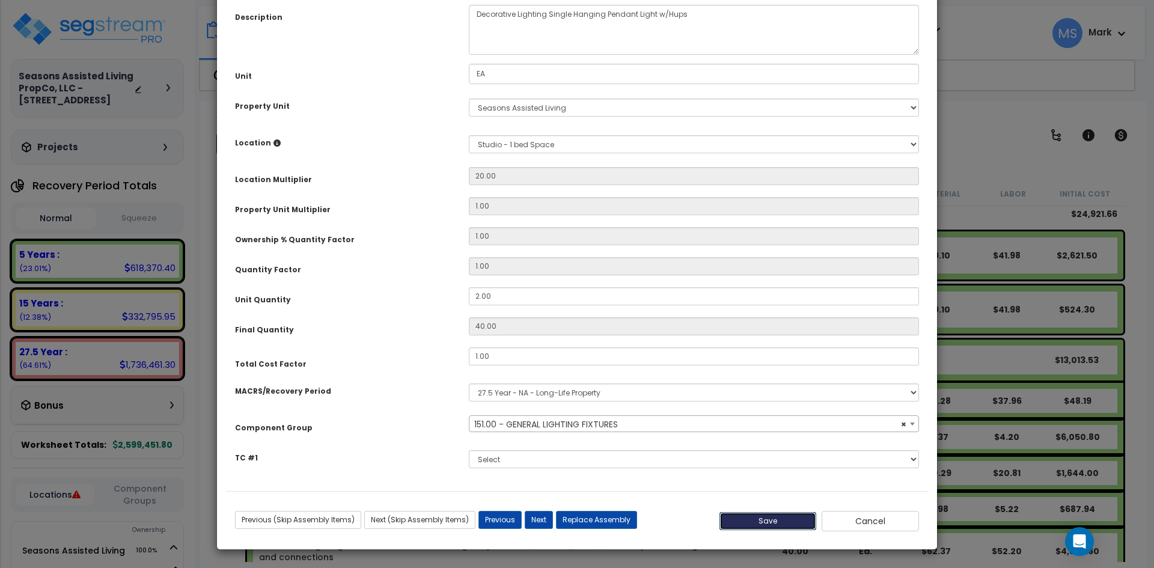
click at [778, 518] on button "Save" at bounding box center [767, 521] width 97 height 18
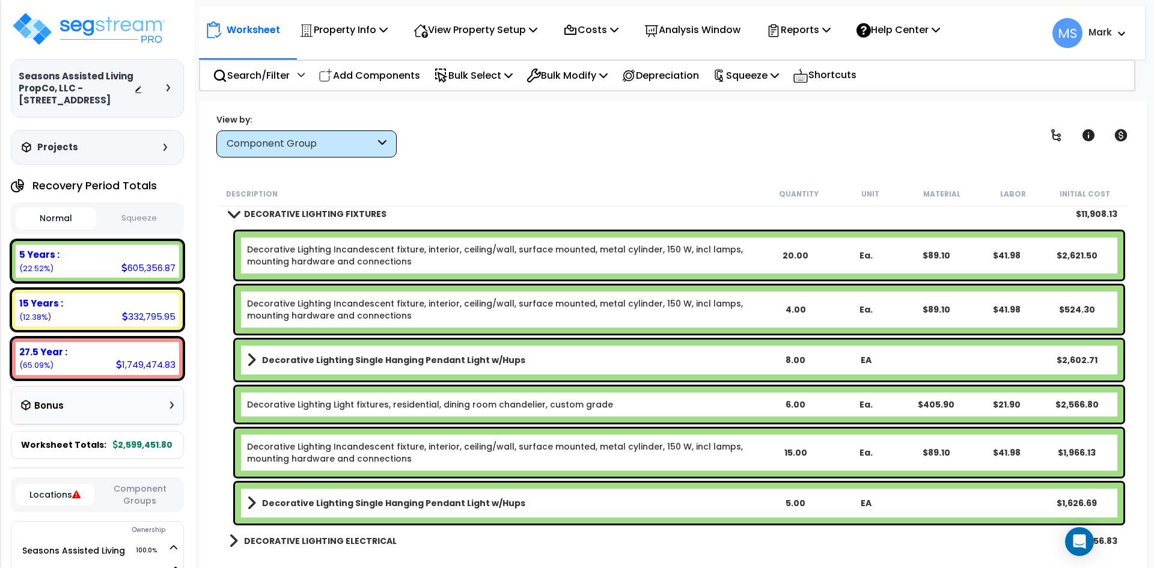
click at [474, 359] on b "Decorative Lighting Single Hanging Pendant Light w/Hups" at bounding box center [393, 360] width 263 height 12
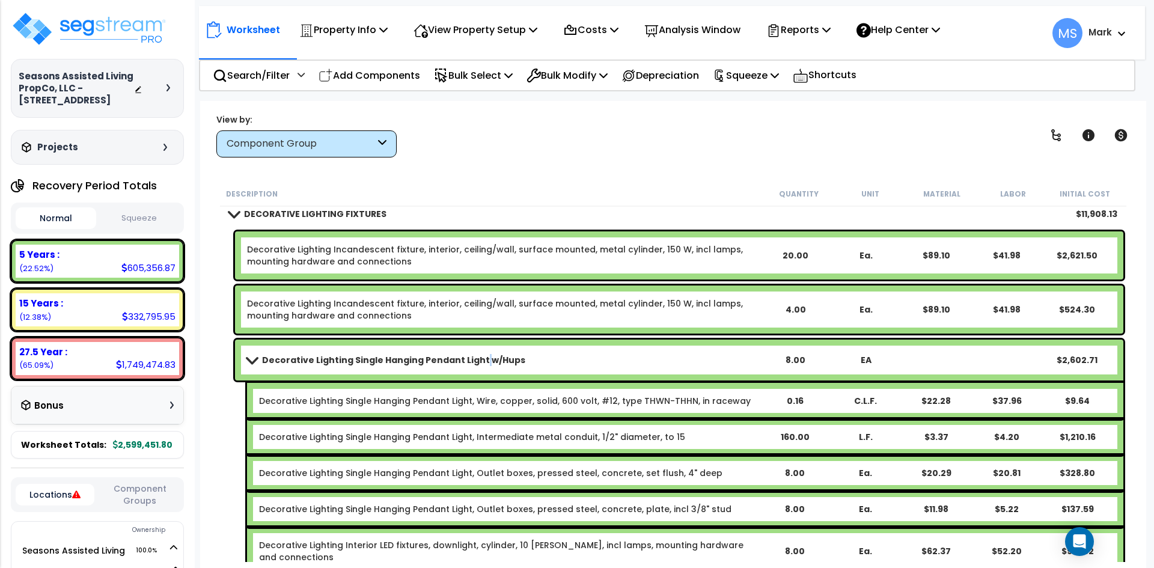
click at [474, 359] on b "Decorative Lighting Single Hanging Pendant Light w/Hups" at bounding box center [393, 360] width 263 height 12
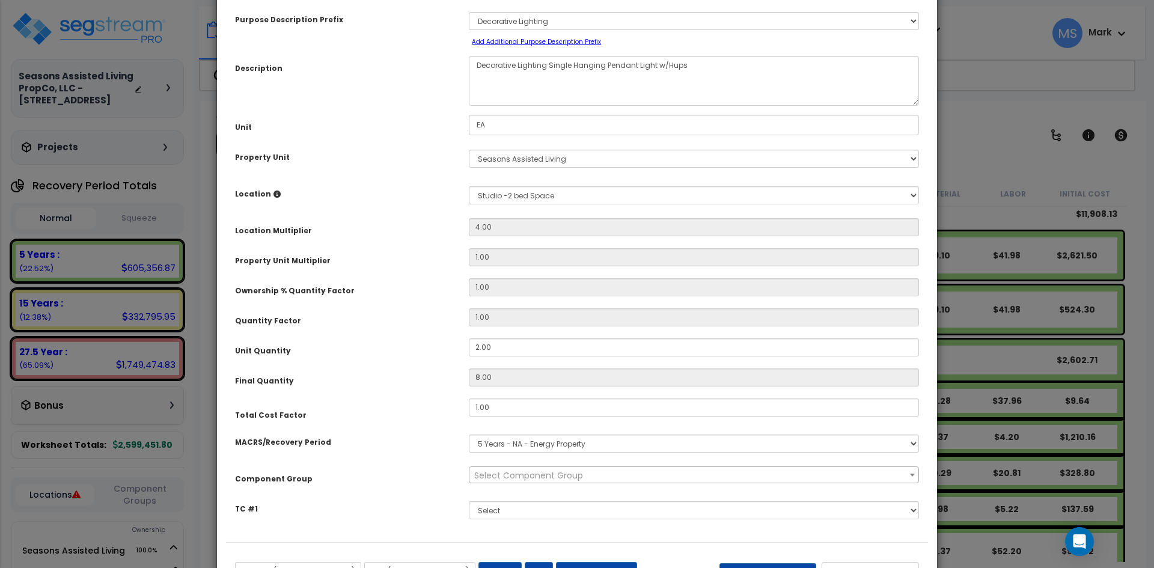
scroll to position [60, 0]
click at [523, 442] on select "Select MACRS/Recovery Period 5 Years - 57.0 - Distributive Trades & Services 5 …" at bounding box center [694, 443] width 450 height 18
select select "3669"
click at [469, 434] on select "Select MACRS/Recovery Period 5 Years - 57.0 - Distributive Trades & Services 5 …" at bounding box center [694, 443] width 450 height 18
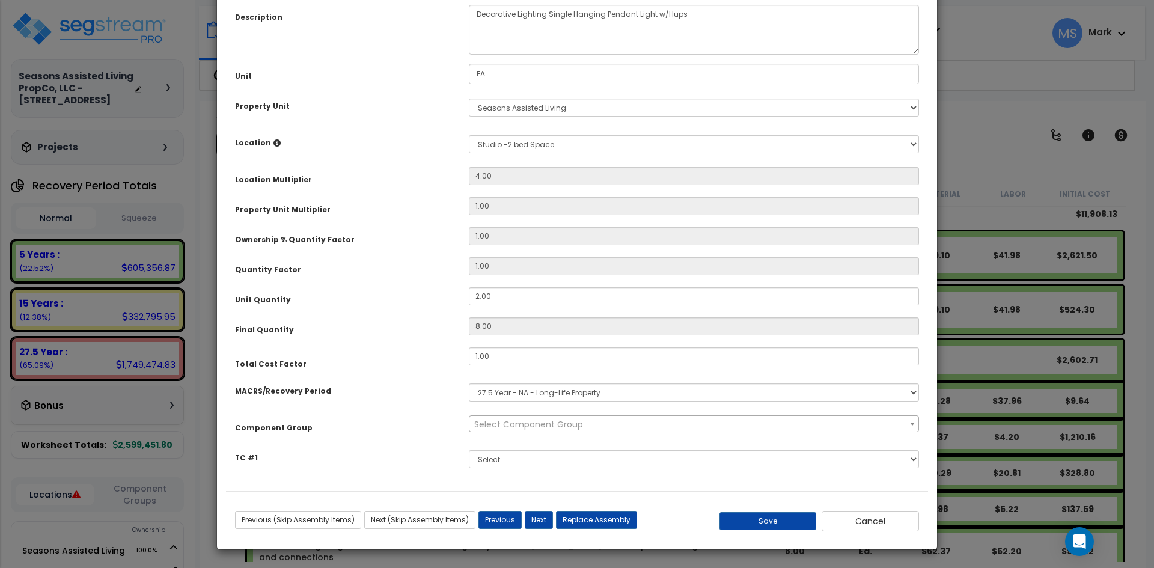
click at [552, 426] on span "Select Component Group" at bounding box center [528, 424] width 109 height 12
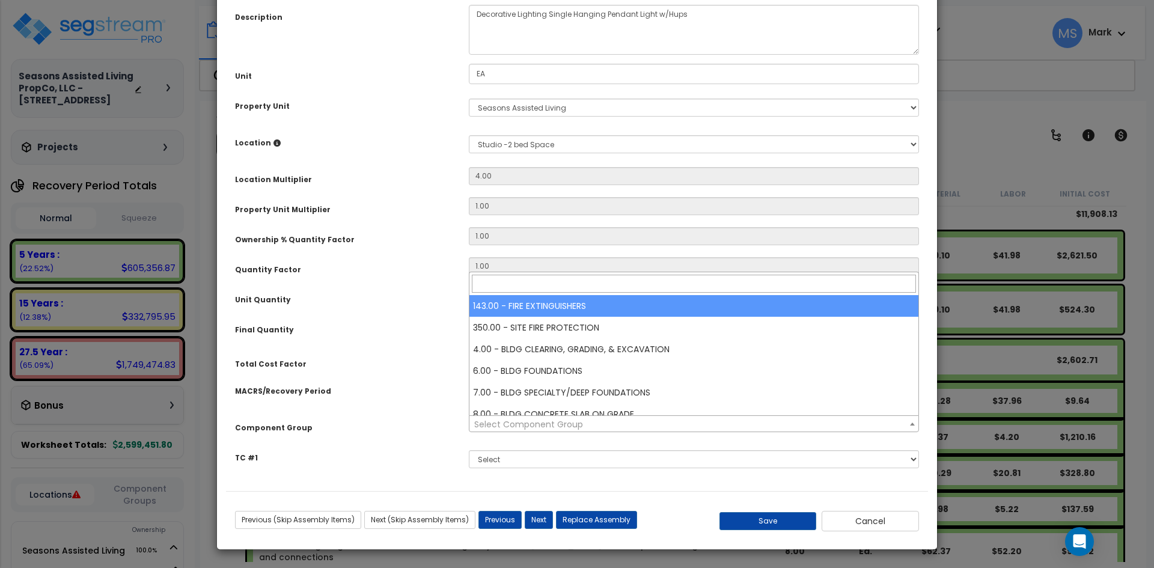
click at [552, 284] on input "search" at bounding box center [694, 284] width 444 height 18
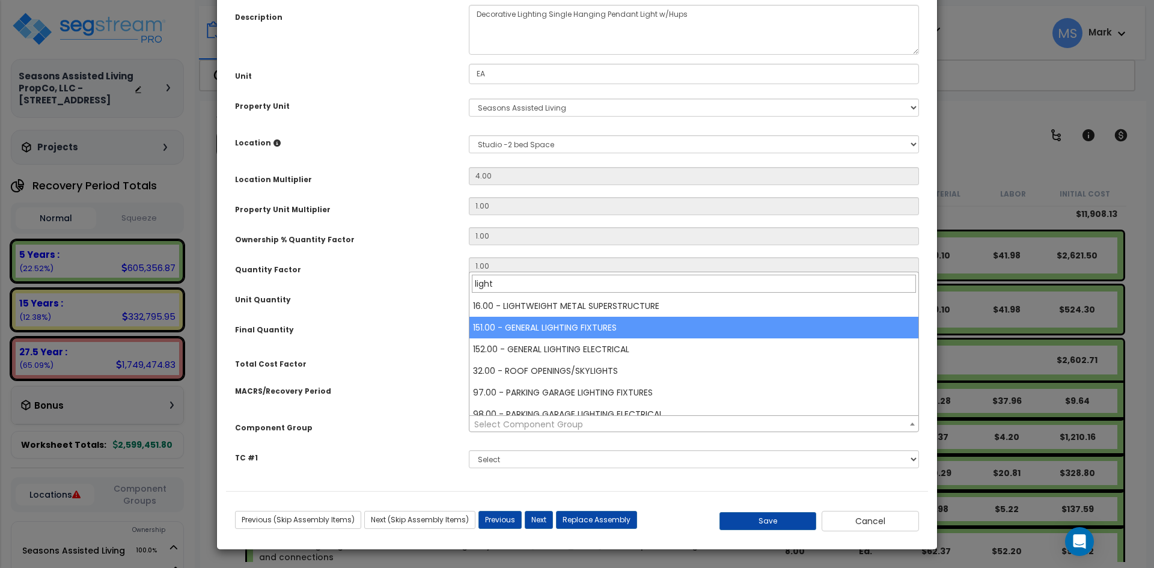
type input "light"
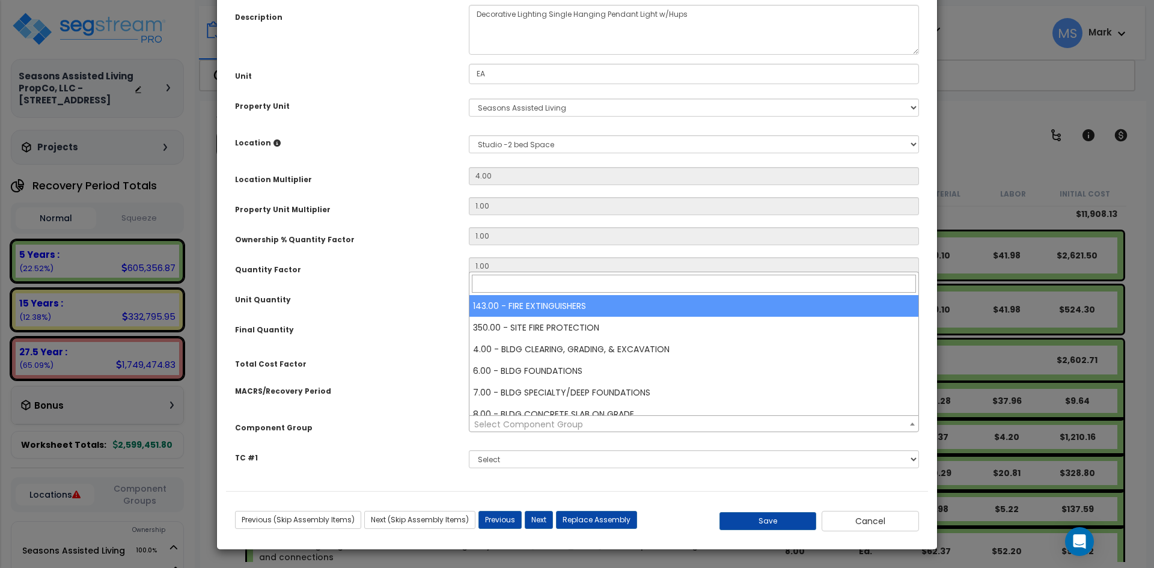
click at [540, 283] on input "search" at bounding box center [694, 284] width 444 height 18
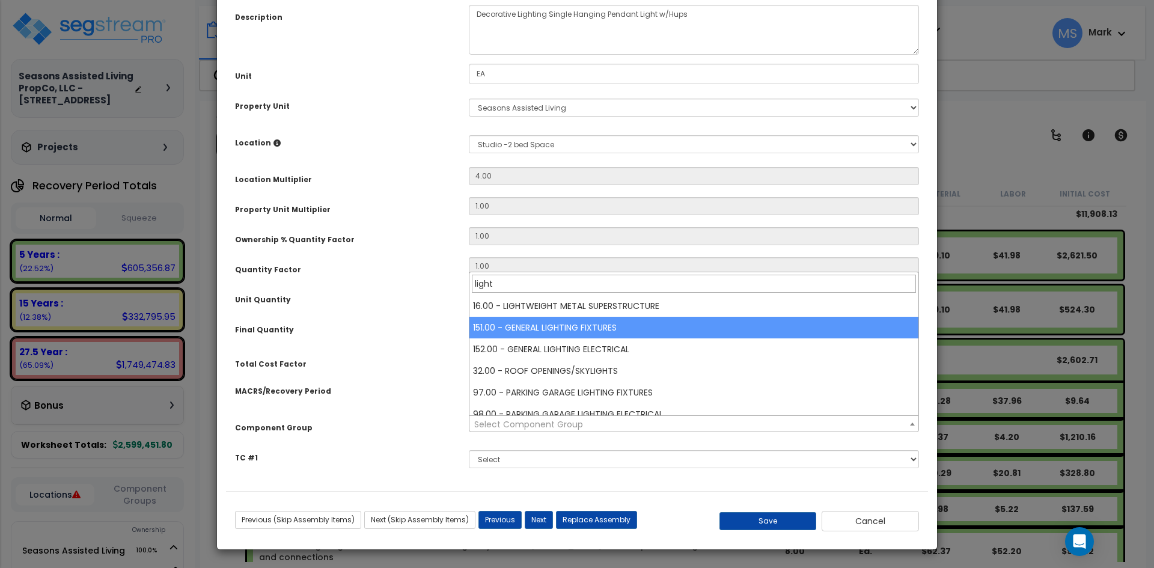
type input "light"
select select "45970"
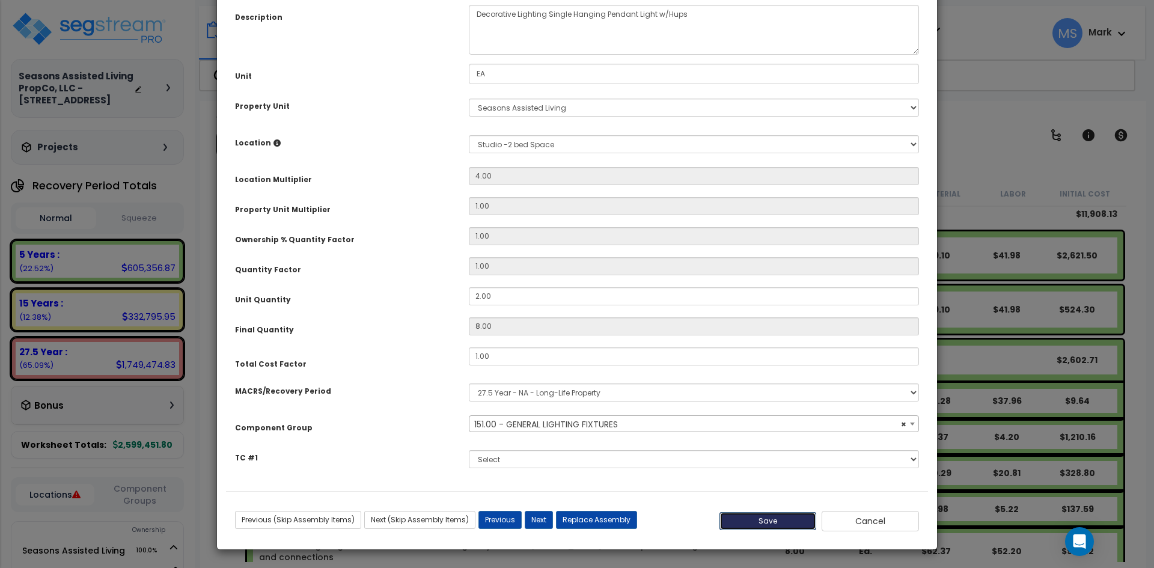
click at [778, 519] on button "Save" at bounding box center [767, 521] width 97 height 18
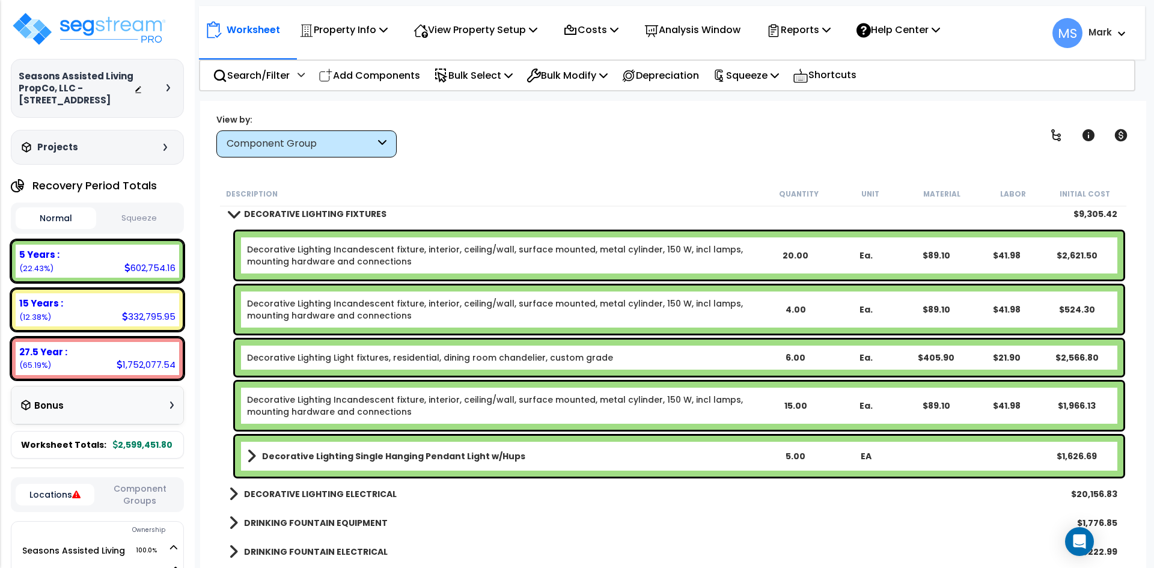
scroll to position [1563, 0]
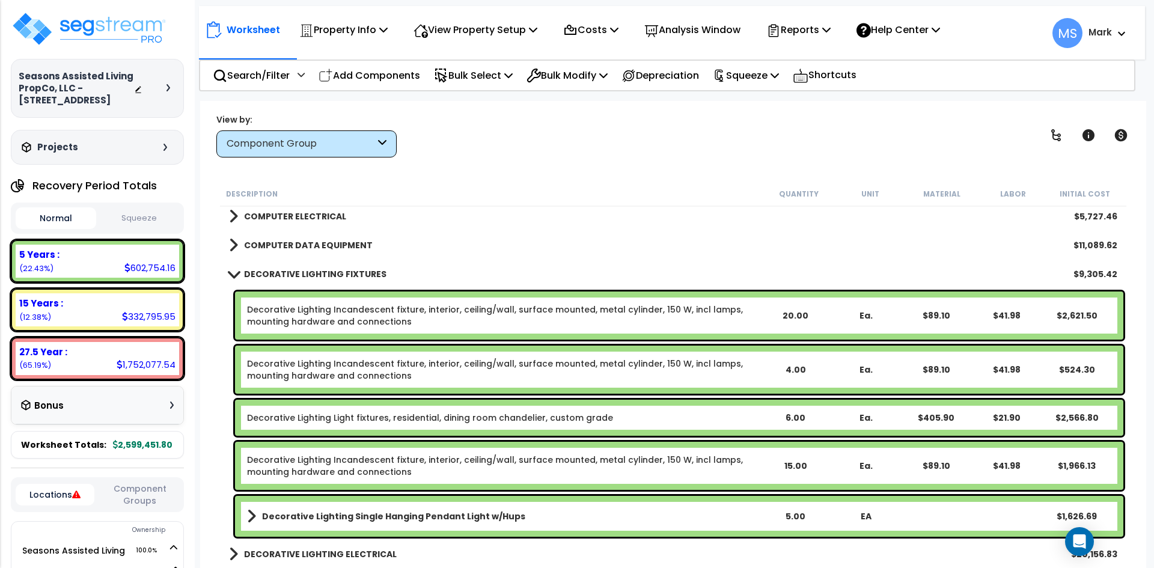
click at [346, 276] on b "DECORATIVE LIGHTING FIXTURES" at bounding box center [315, 274] width 142 height 12
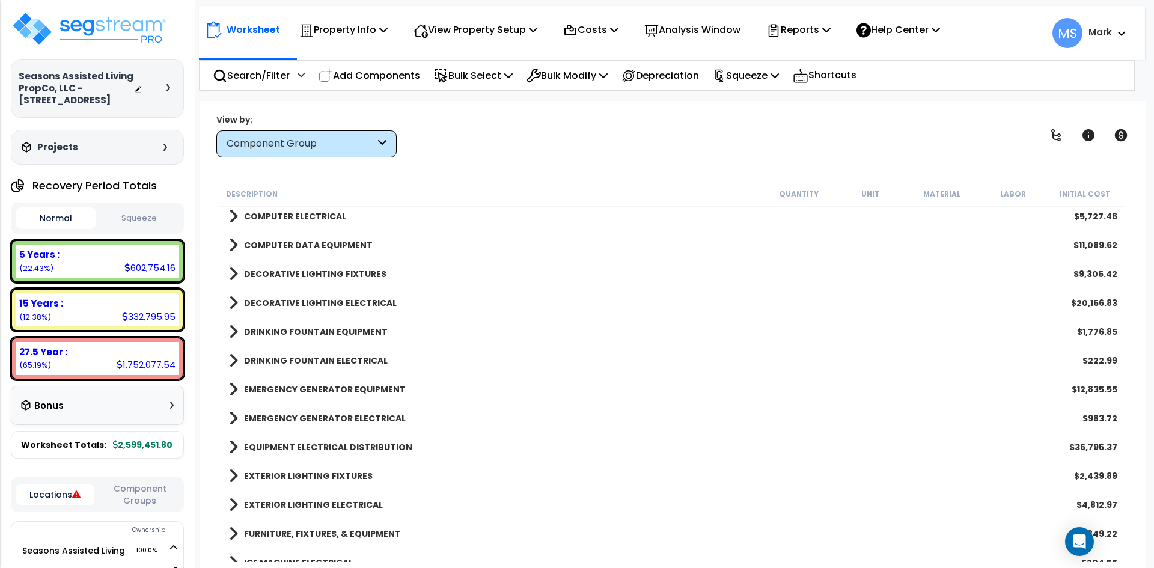
click at [338, 302] on b "DECORATIVE LIGHTING ELECTRICAL" at bounding box center [320, 303] width 153 height 12
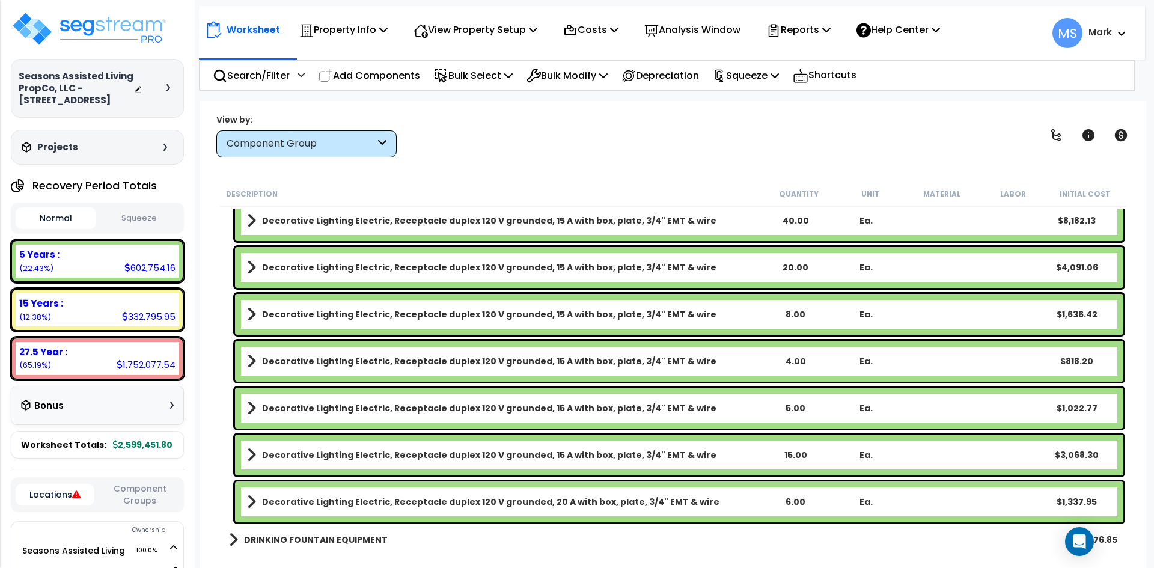
scroll to position [1623, 0]
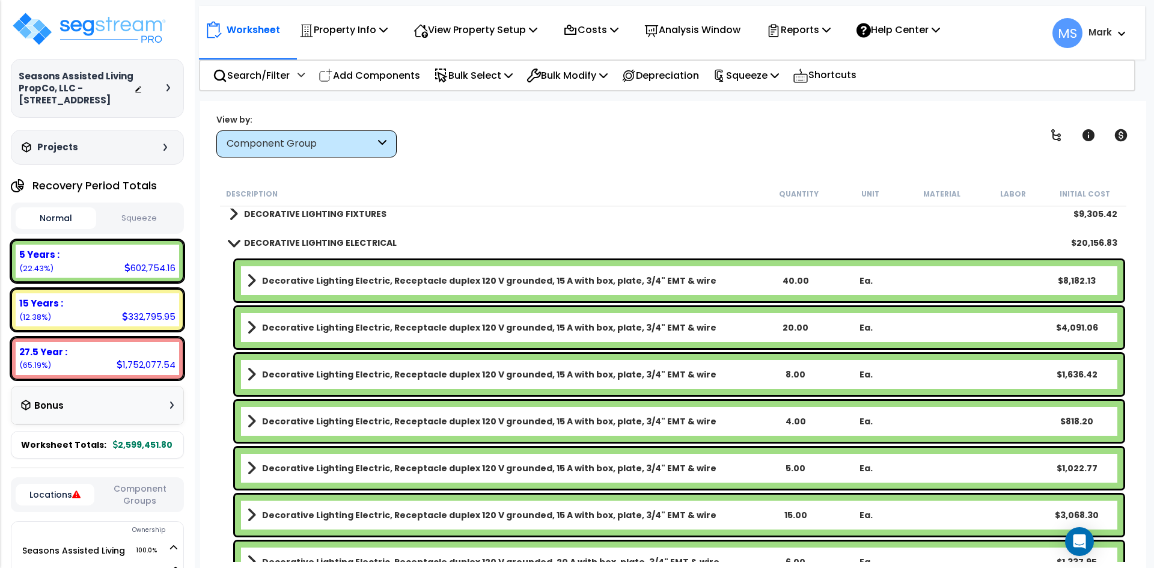
click at [531, 283] on b "Decorative Lighting Electric, Receptacle duplex 120 V grounded, 15 A with box, …" at bounding box center [489, 281] width 454 height 12
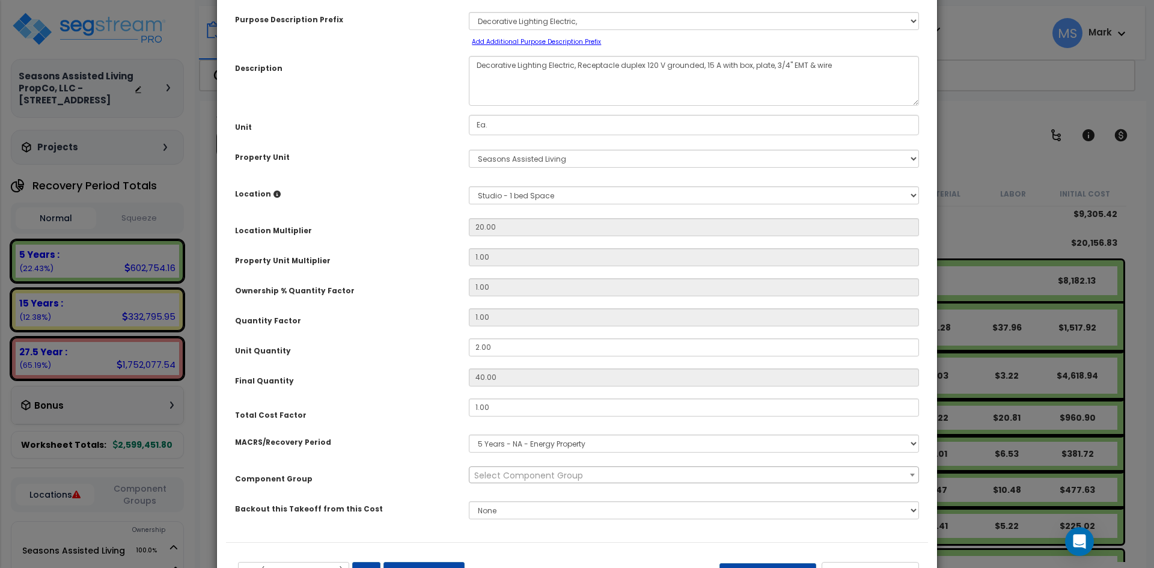
scroll to position [60, 0]
click at [546, 455] on div "Select MACRS/Recovery Period 5 Years - 57.0 - Distributive Trades & Services 5 …" at bounding box center [694, 443] width 468 height 28
click at [555, 448] on select "Select MACRS/Recovery Period 5 Years - 57.0 - Distributive Trades & Services 5 …" at bounding box center [694, 443] width 450 height 18
select select "3669"
click at [469, 434] on select "Select MACRS/Recovery Period 5 Years - 57.0 - Distributive Trades & Services 5 …" at bounding box center [694, 443] width 450 height 18
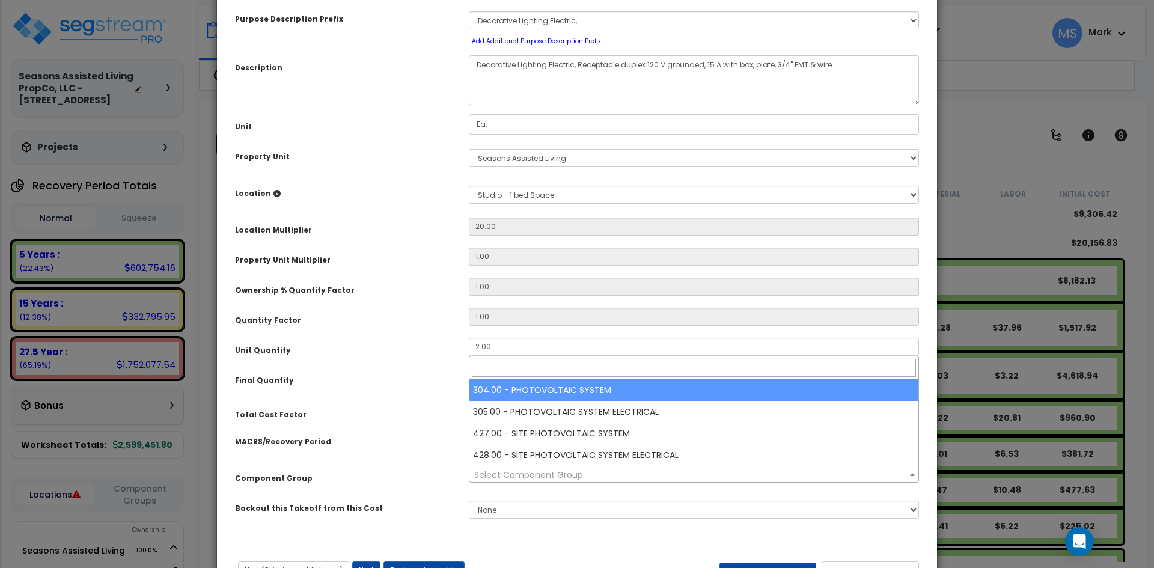
click at [526, 475] on span "Select Component Group" at bounding box center [528, 475] width 109 height 12
click at [519, 370] on input "search" at bounding box center [694, 368] width 444 height 18
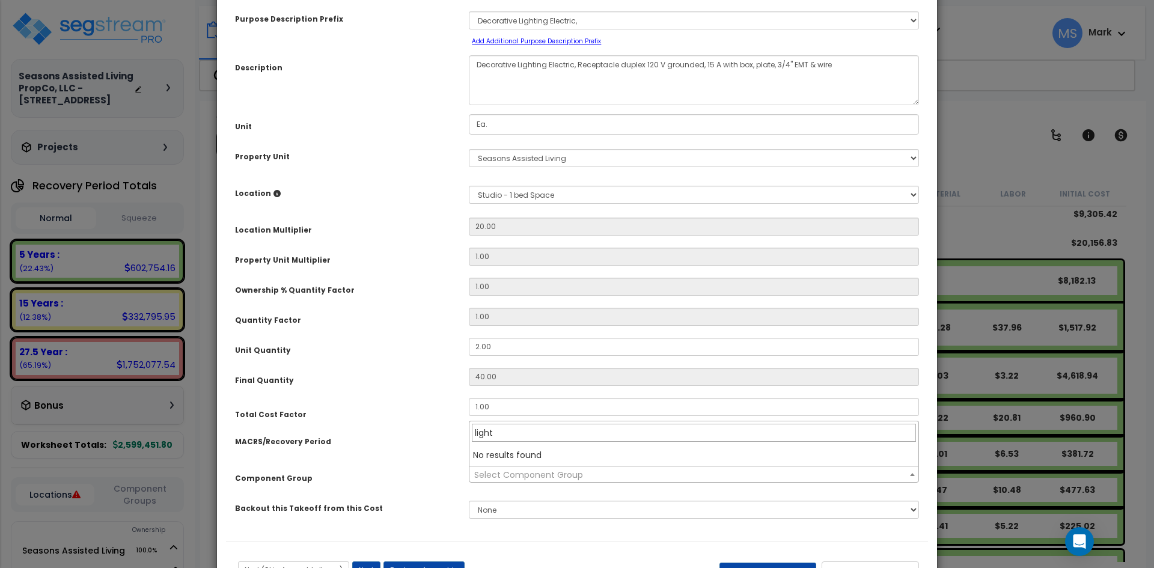
type input "light"
click at [440, 411] on div "Total Cost Factor" at bounding box center [343, 409] width 234 height 22
click at [535, 474] on span "Select Component Group" at bounding box center [528, 475] width 109 height 12
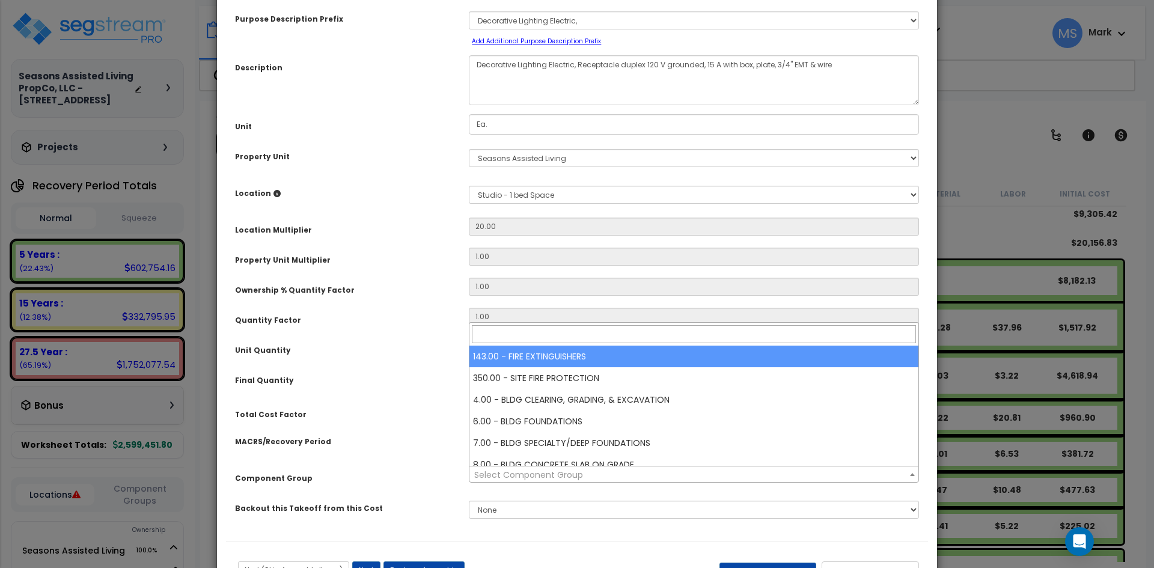
click at [581, 328] on input "search" at bounding box center [694, 334] width 444 height 18
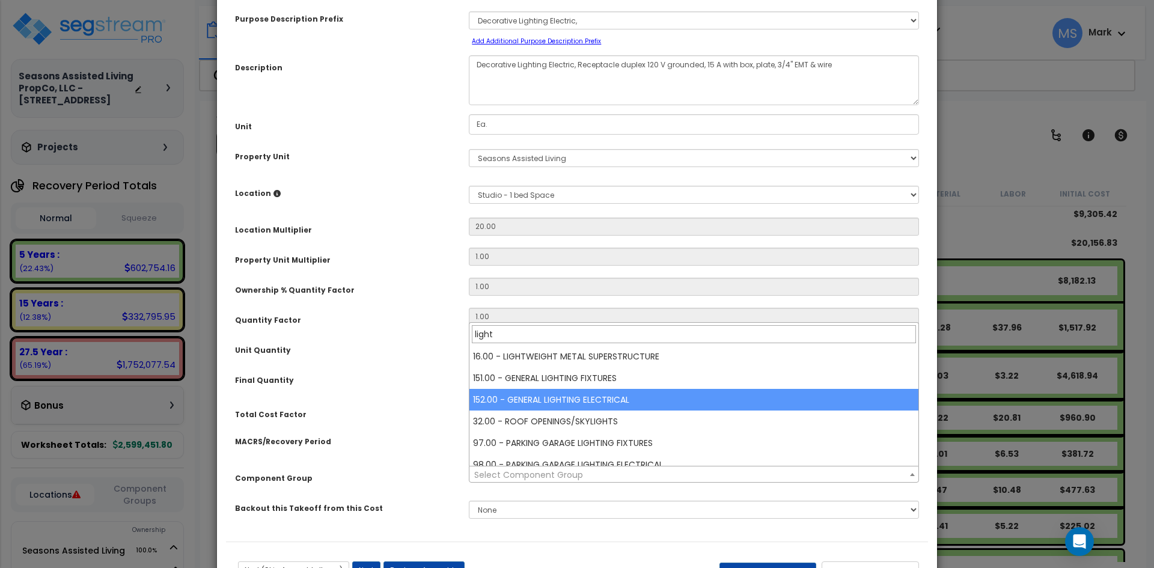
type input "light"
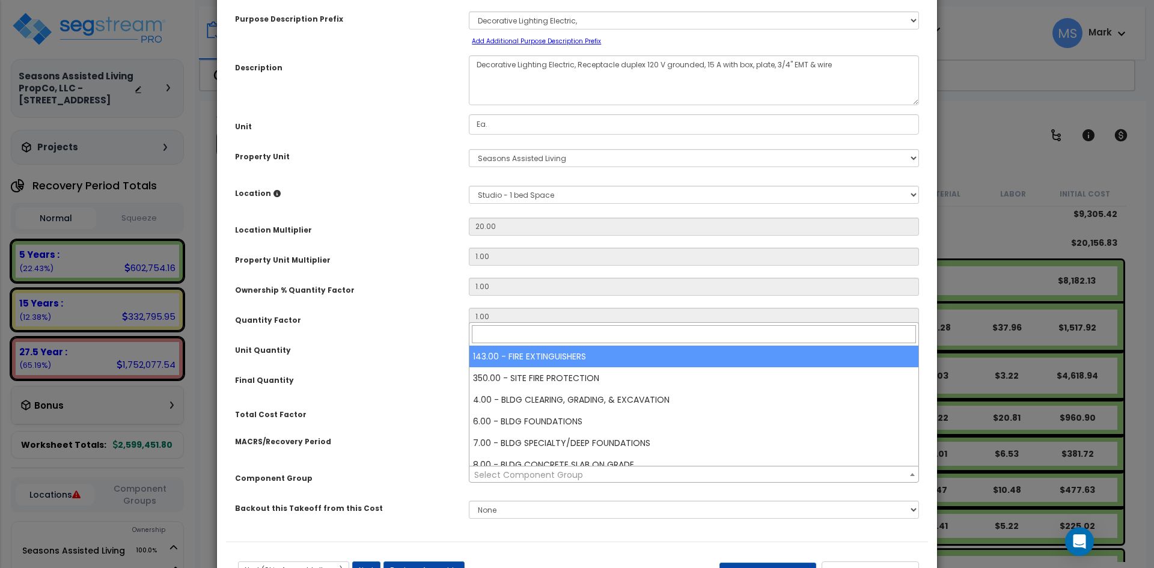
click at [553, 475] on span "Select Component Group" at bounding box center [528, 475] width 109 height 12
click at [542, 331] on input "search" at bounding box center [694, 334] width 444 height 18
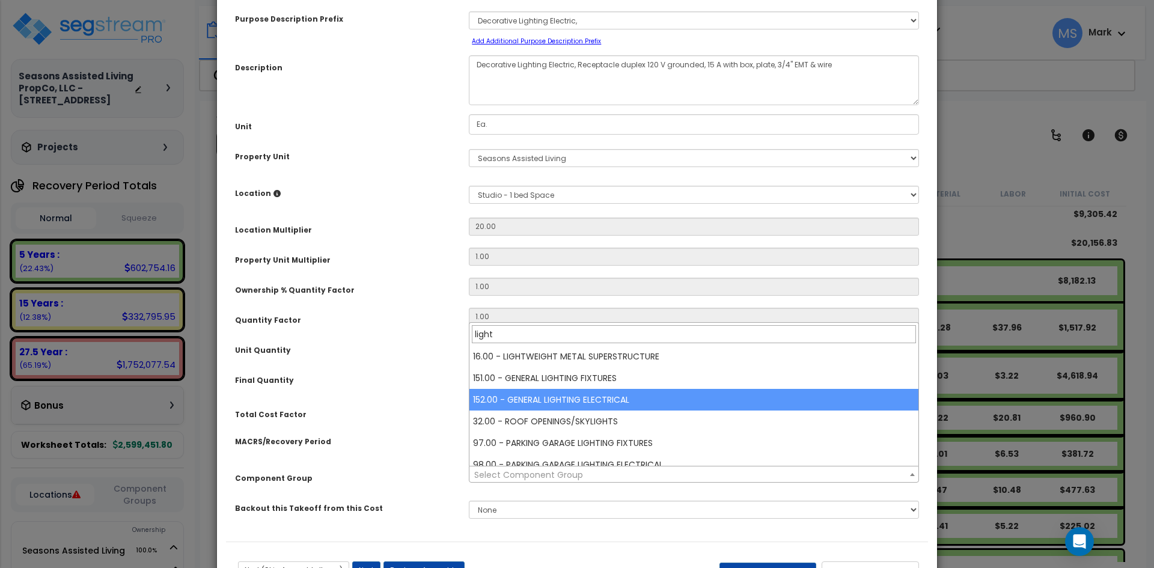
type input "light"
select select "45971"
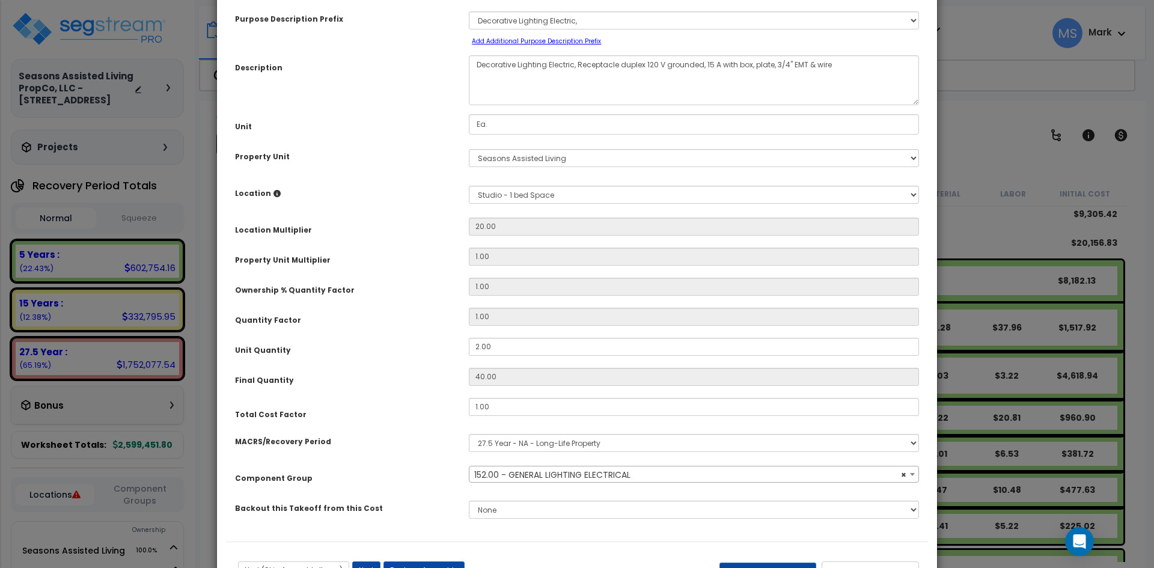
scroll to position [111, 0]
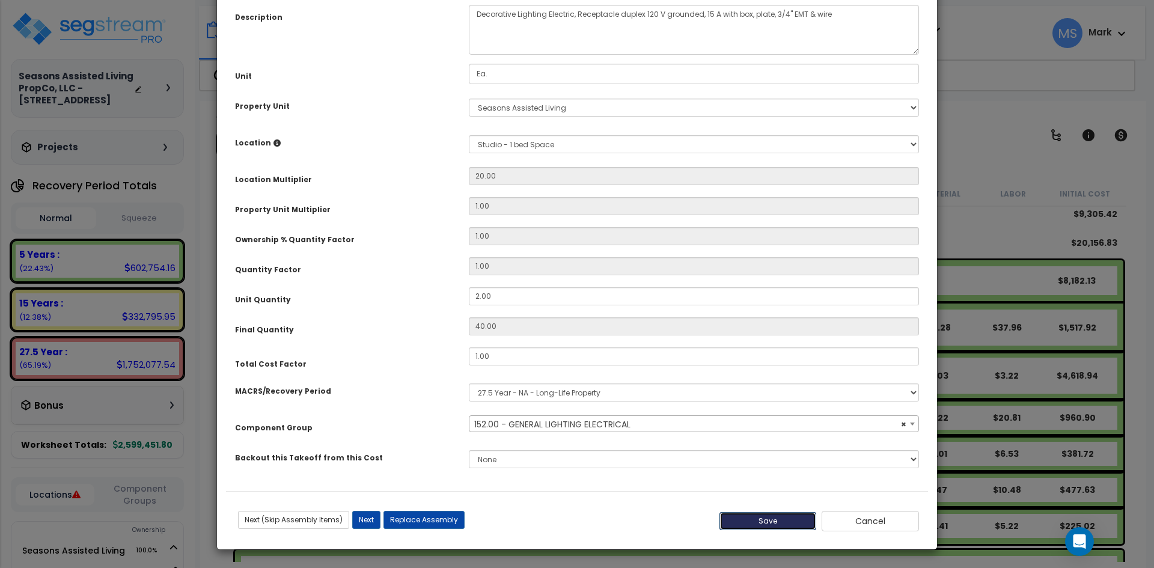
click at [772, 525] on button "Save" at bounding box center [767, 521] width 97 height 18
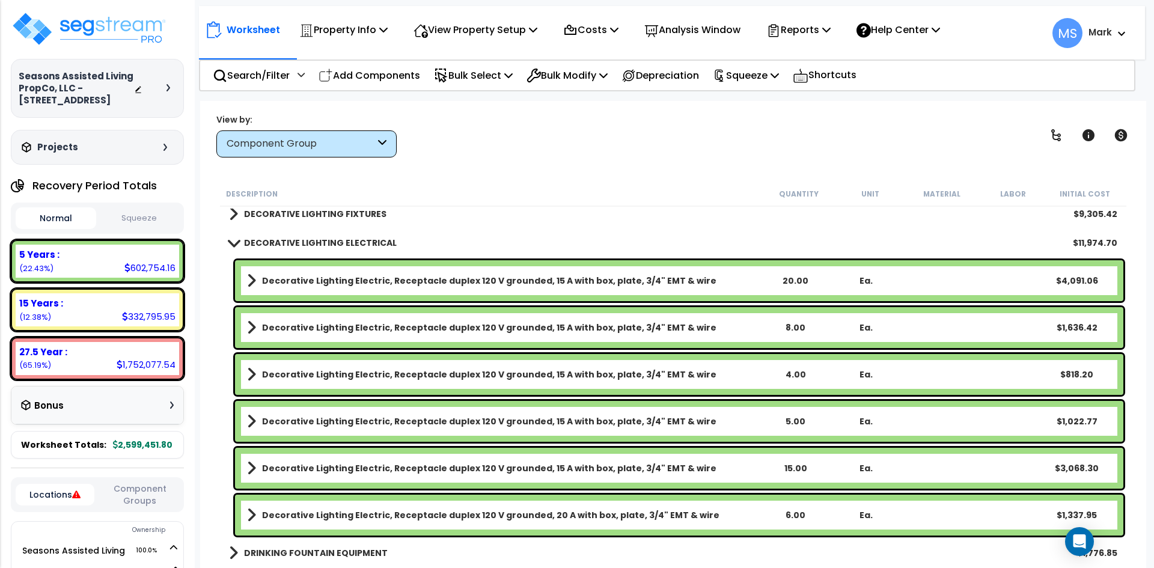
click at [561, 281] on b "Decorative Lighting Electric, Receptacle duplex 120 V grounded, 15 A with box, …" at bounding box center [489, 281] width 454 height 12
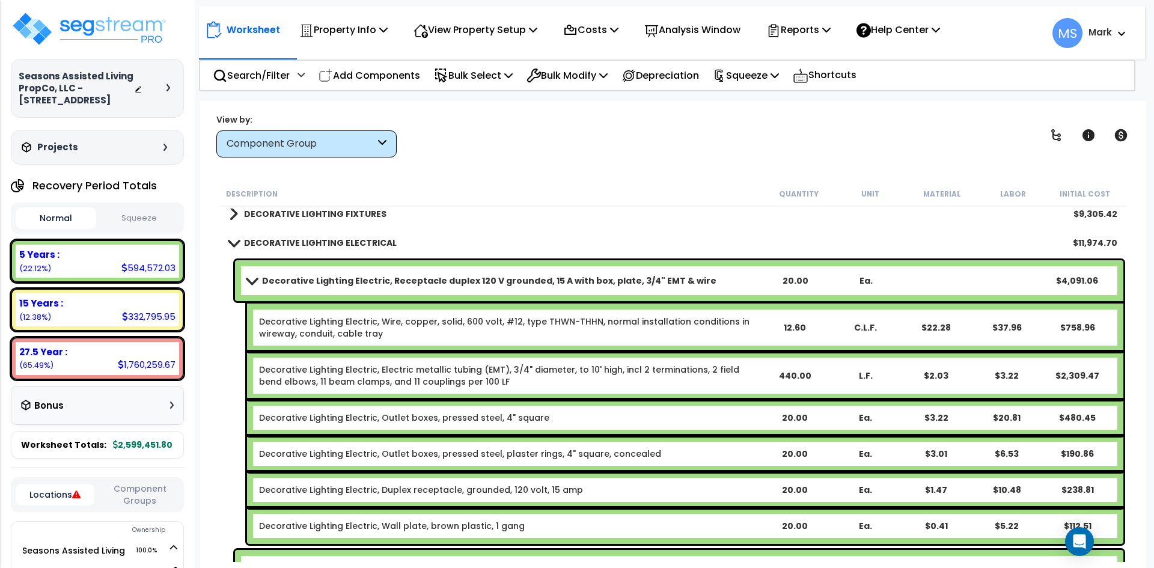
click at [561, 281] on b "Decorative Lighting Electric, Receptacle duplex 120 V grounded, 15 A with box, …" at bounding box center [489, 281] width 454 height 12
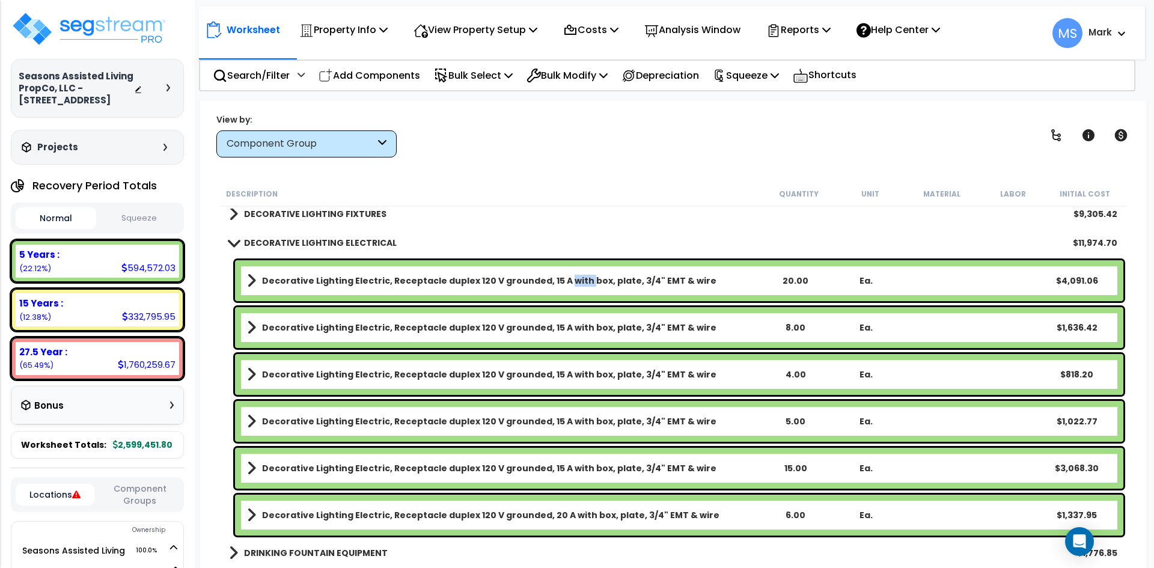
click at [561, 281] on b "Decorative Lighting Electric, Receptacle duplex 120 V grounded, 15 A with box, …" at bounding box center [489, 281] width 454 height 12
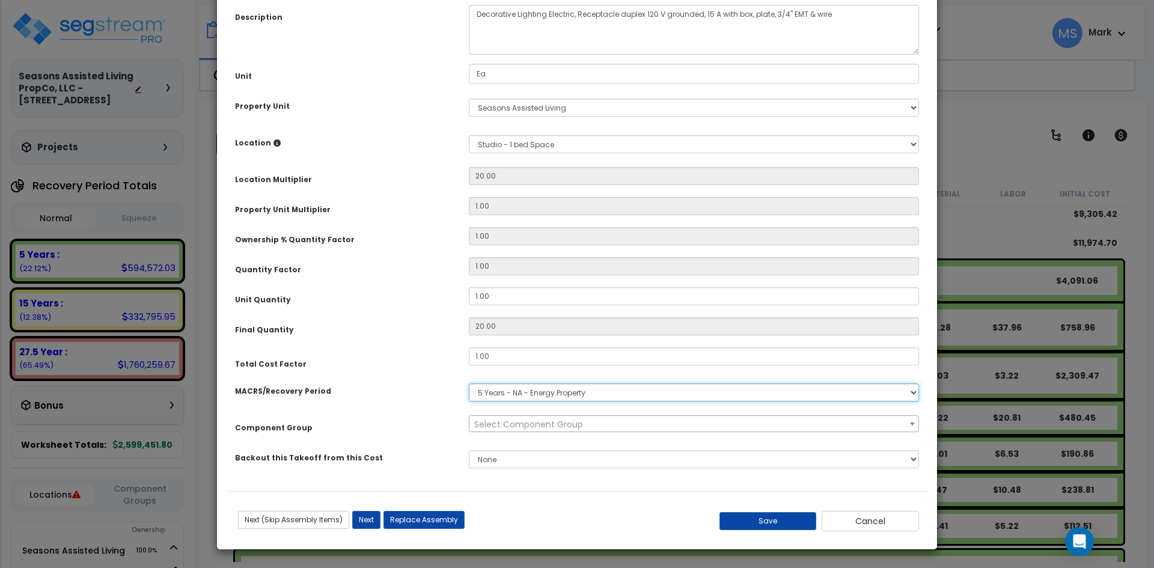
click at [544, 389] on select "Select MACRS/Recovery Period 5 Years - 57.0 - Distributive Trades & Services 5 …" at bounding box center [694, 392] width 450 height 18
select select "3669"
click at [469, 383] on select "Select MACRS/Recovery Period 5 Years - 57.0 - Distributive Trades & Services 5 …" at bounding box center [694, 392] width 450 height 18
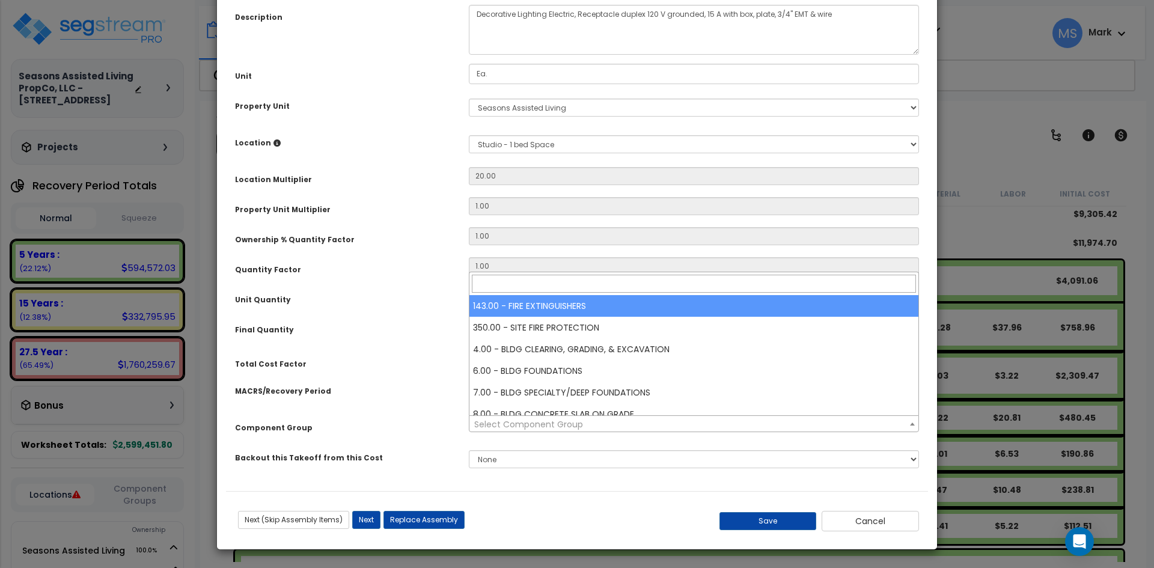
click at [550, 423] on span "Select Component Group" at bounding box center [528, 424] width 109 height 12
click at [551, 283] on input "search" at bounding box center [694, 284] width 444 height 18
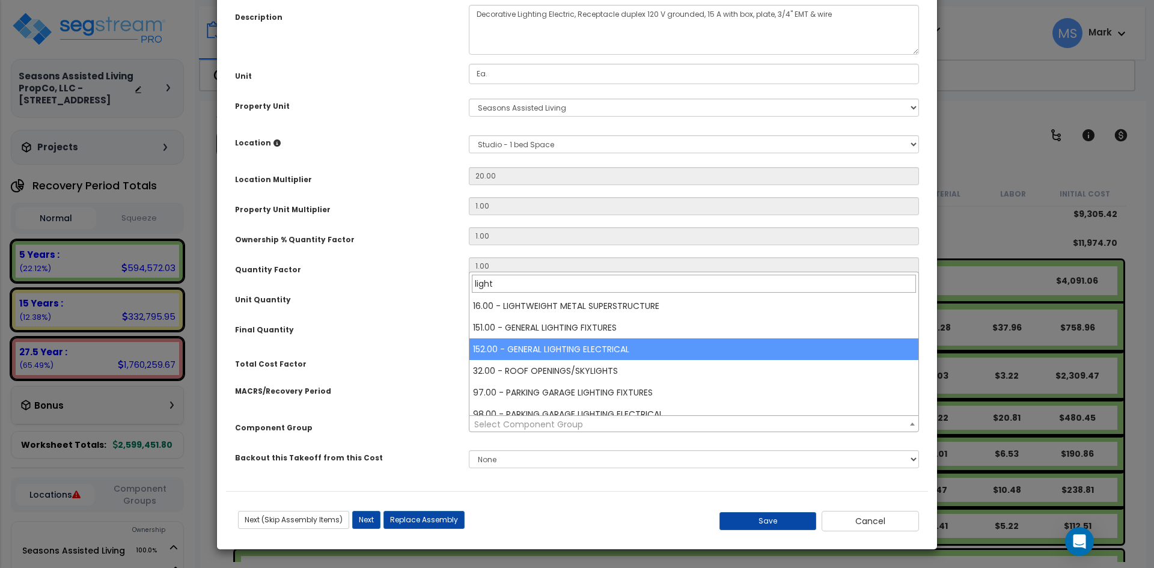
type input "light"
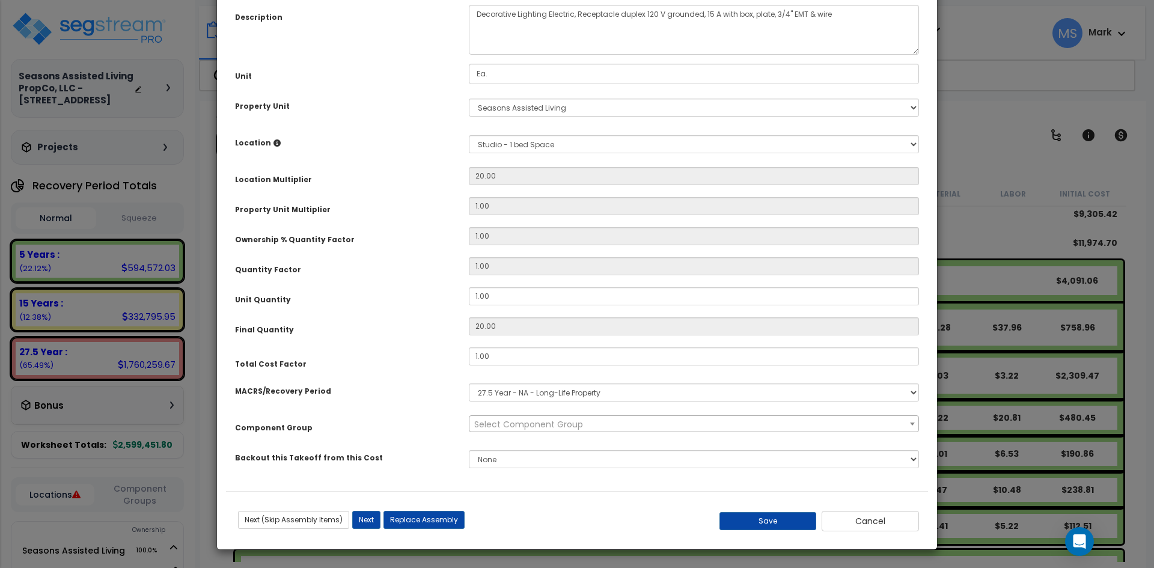
click at [538, 427] on span "Select Component Group" at bounding box center [528, 424] width 109 height 12
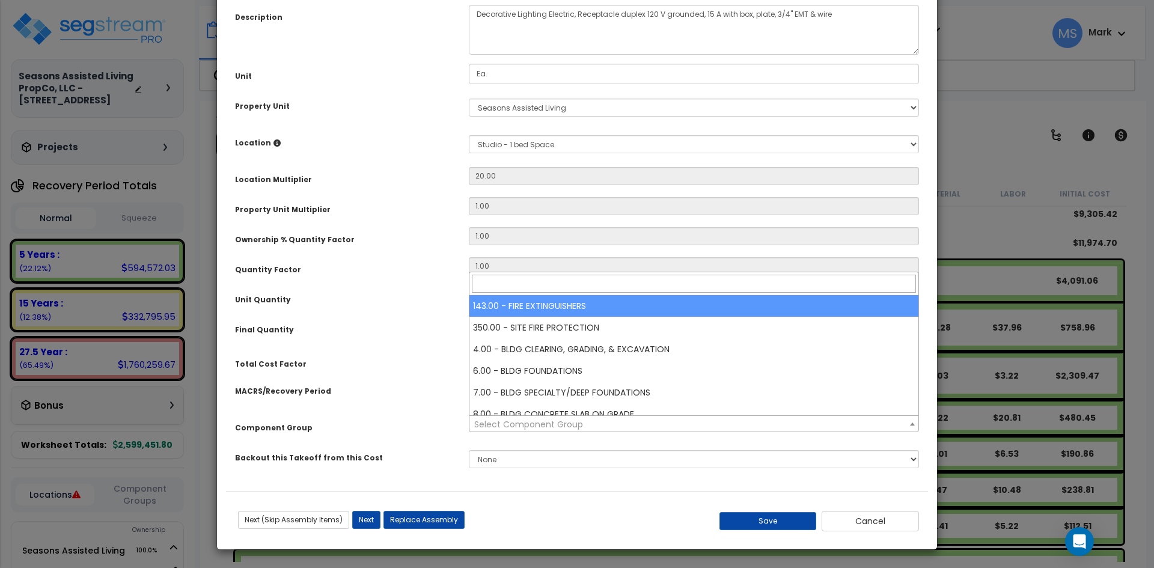
click at [572, 285] on input "search" at bounding box center [694, 284] width 444 height 18
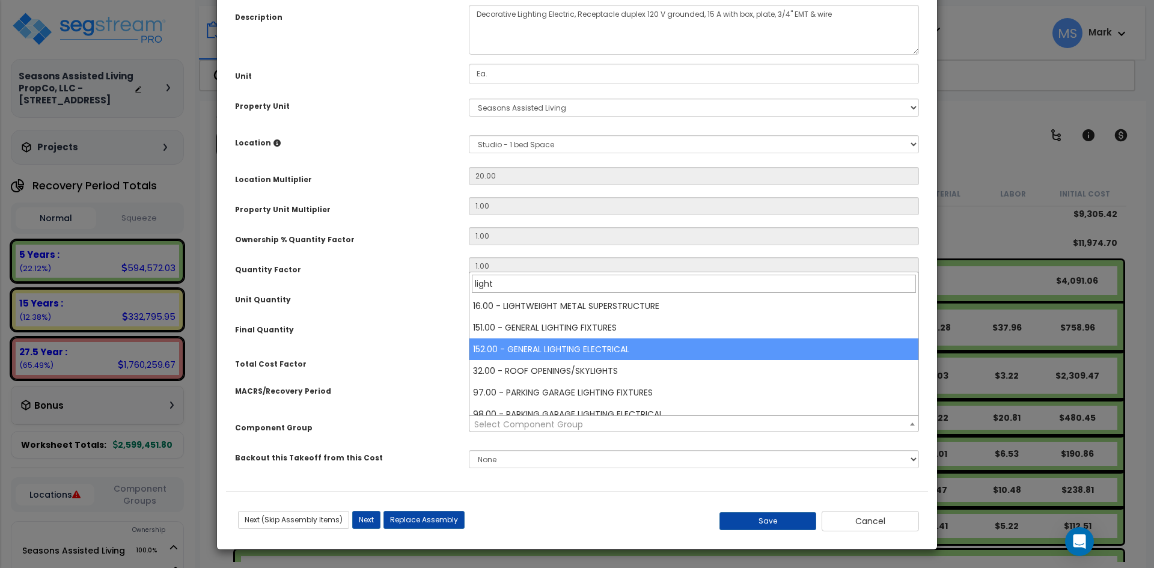
type input "light"
select select "45971"
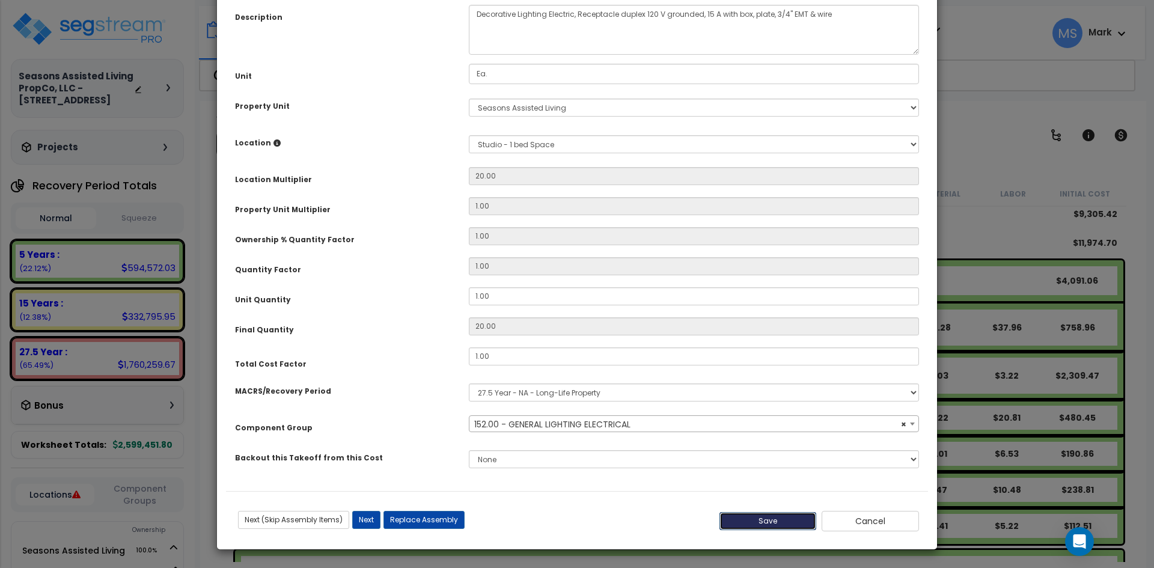
click at [740, 516] on button "Save" at bounding box center [767, 521] width 97 height 18
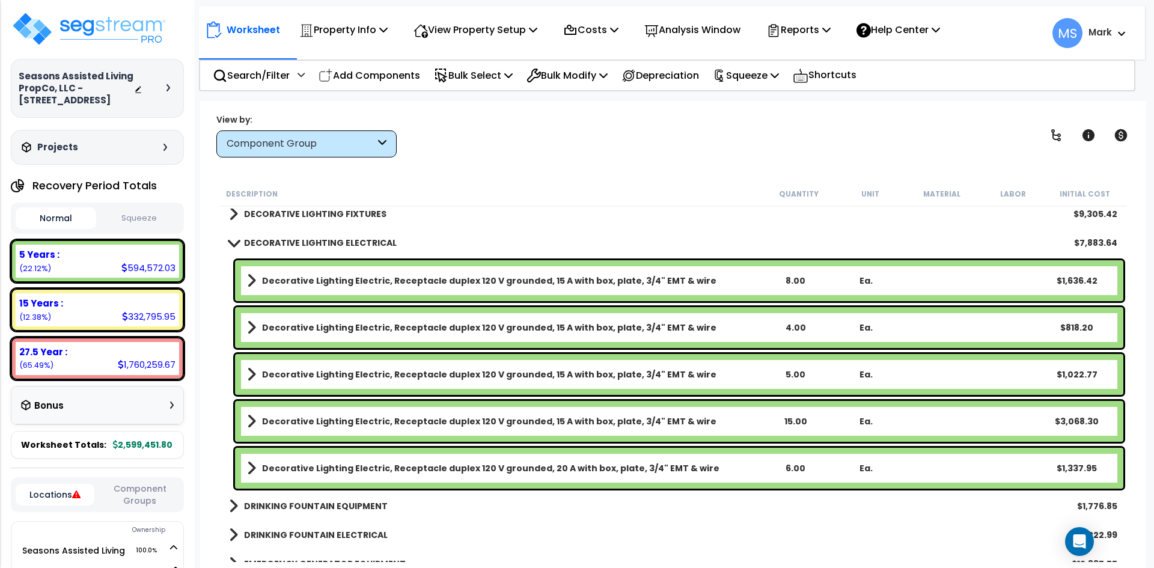
click at [325, 244] on b "DECORATIVE LIGHTING ELECTRICAL" at bounding box center [320, 243] width 153 height 12
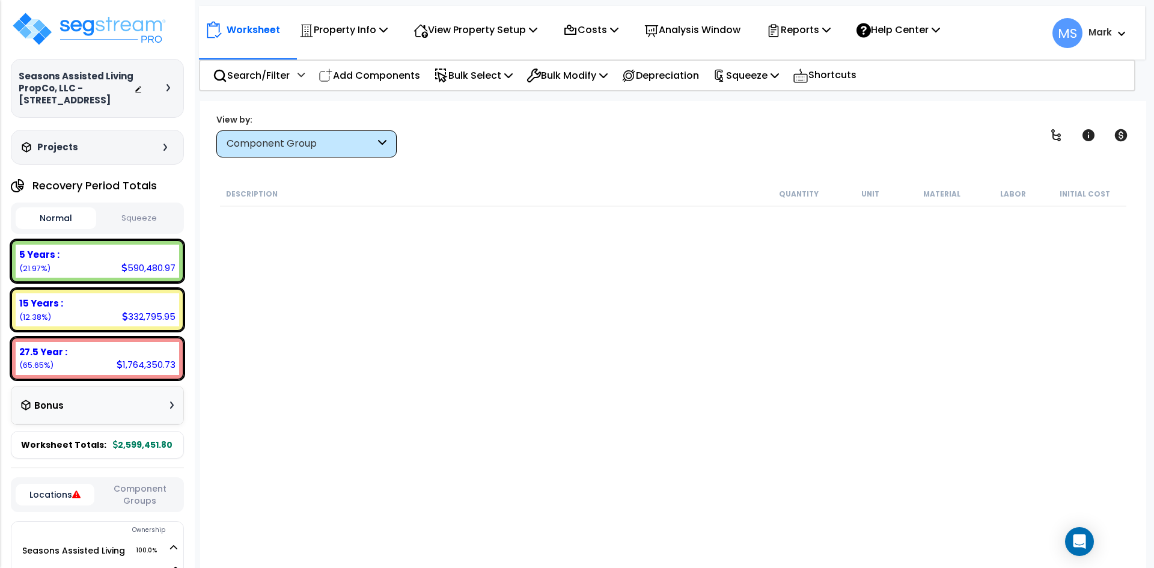
scroll to position [1623, 0]
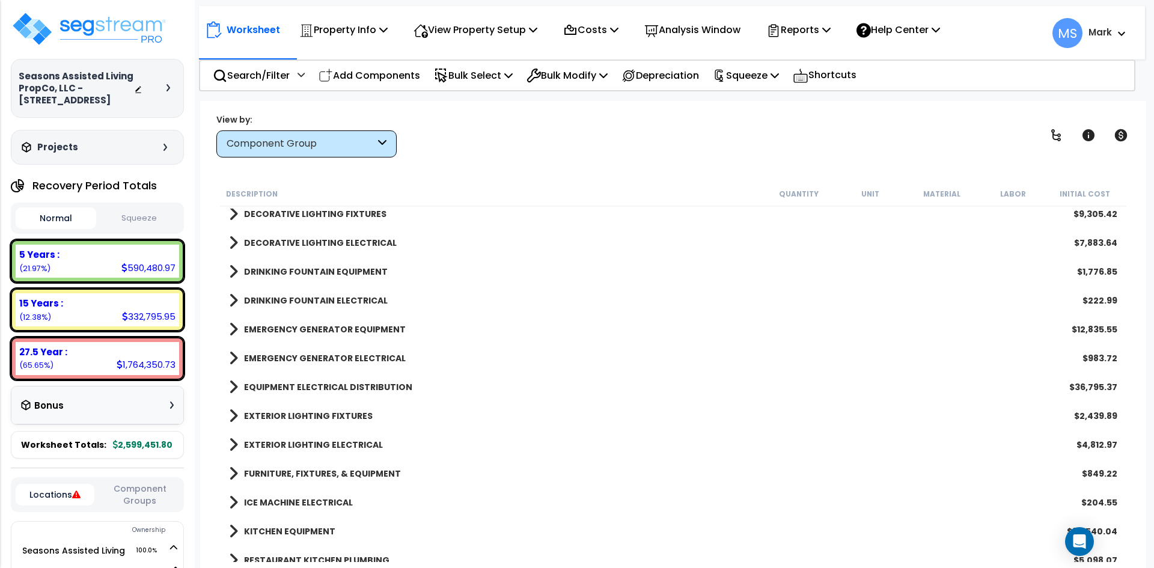
click at [353, 331] on b "EMERGENCY GENERATOR EQUIPMENT" at bounding box center [325, 329] width 162 height 12
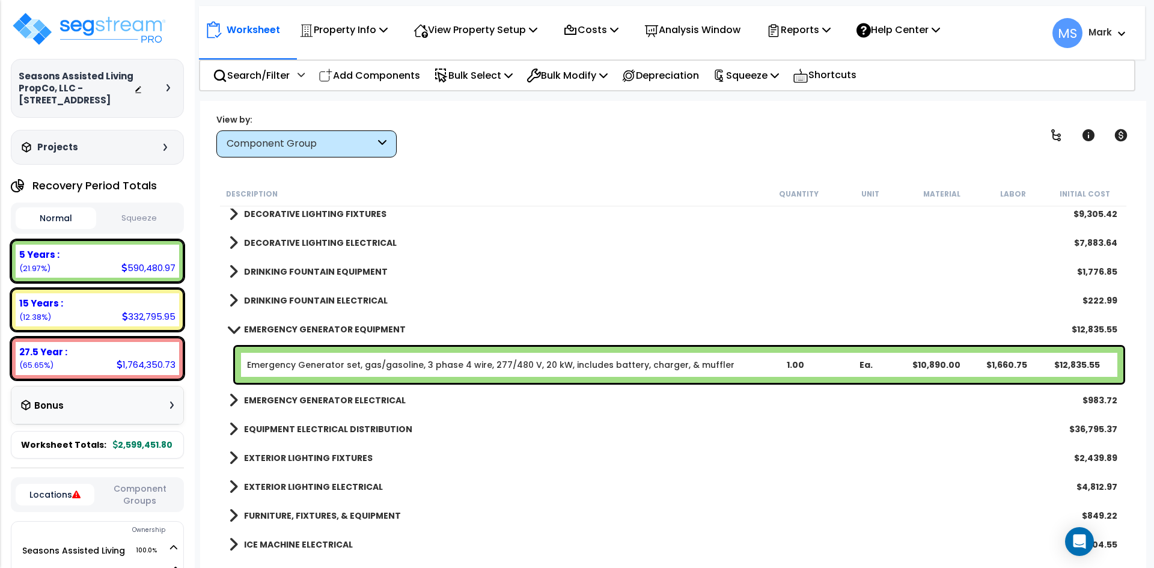
click at [353, 331] on b "EMERGENCY GENERATOR EQUIPMENT" at bounding box center [325, 329] width 162 height 12
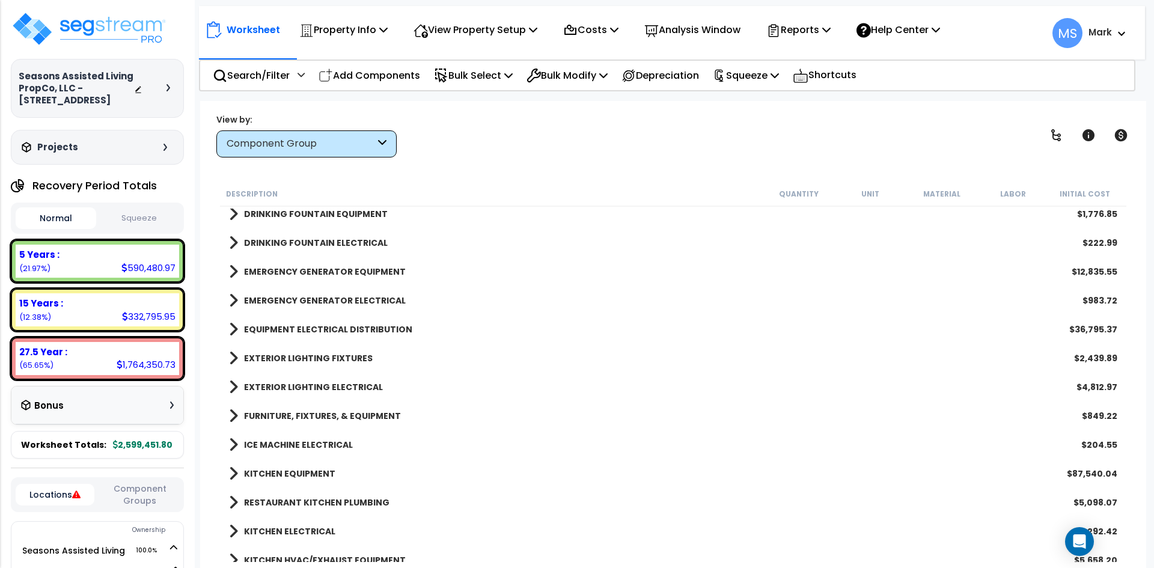
scroll to position [1683, 0]
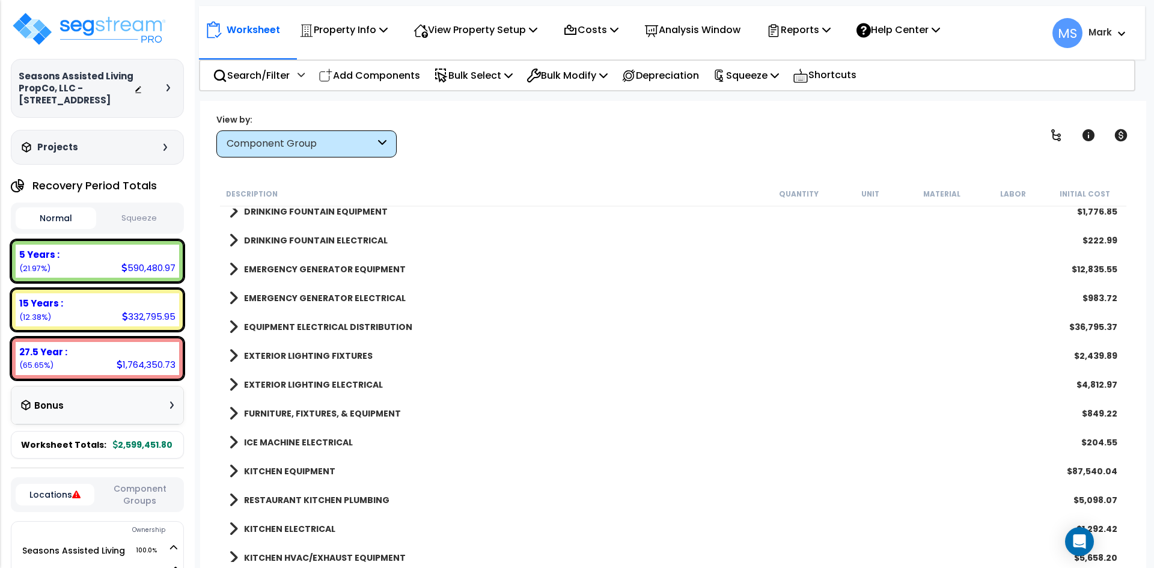
click at [326, 356] on b "EXTERIOR LIGHTING FIXTURES" at bounding box center [308, 356] width 129 height 12
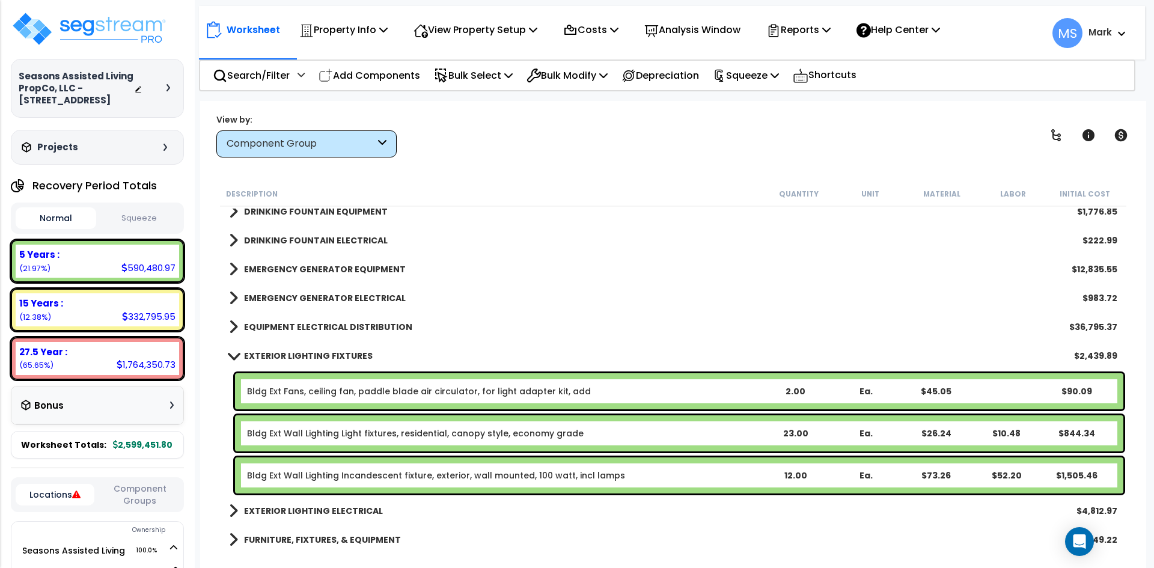
click at [326, 356] on b "EXTERIOR LIGHTING FIXTURES" at bounding box center [308, 356] width 129 height 12
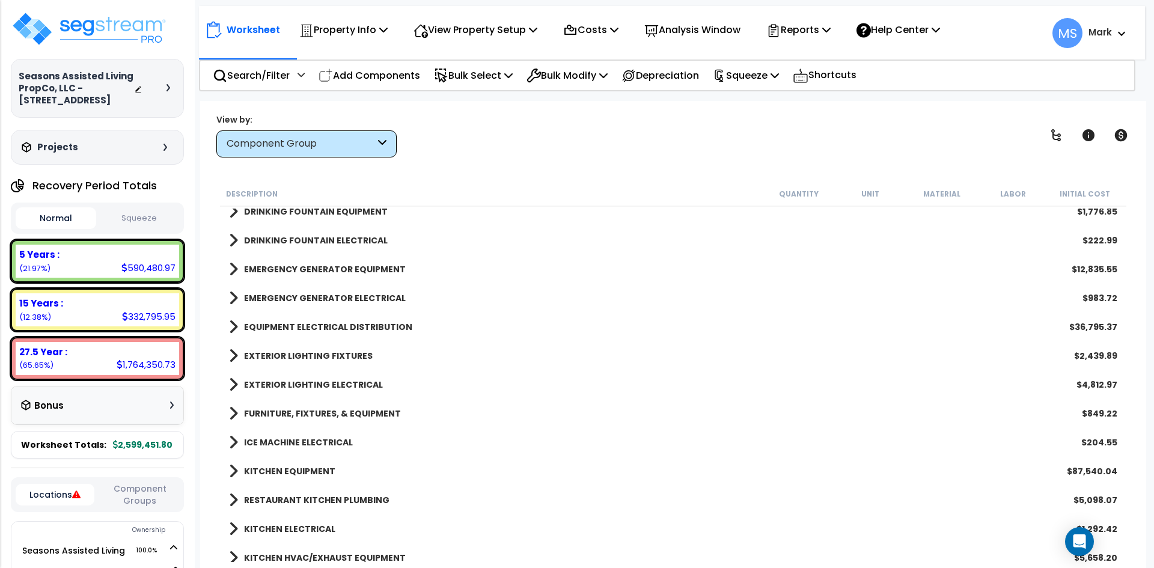
click at [325, 356] on b "EXTERIOR LIGHTING FIXTURES" at bounding box center [308, 356] width 129 height 12
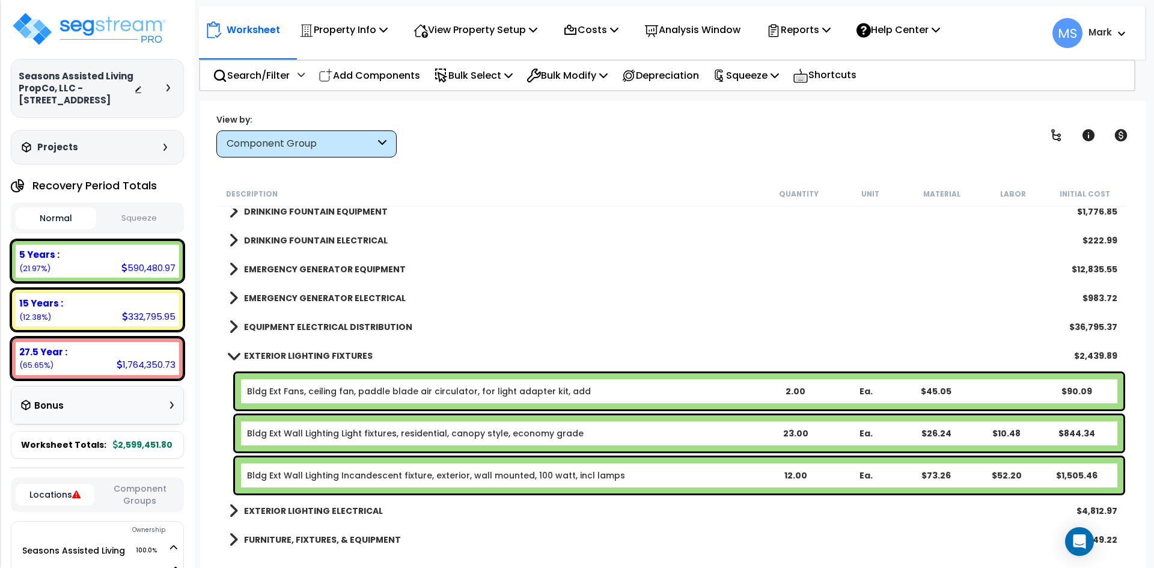
click at [325, 356] on b "EXTERIOR LIGHTING FIXTURES" at bounding box center [308, 356] width 129 height 12
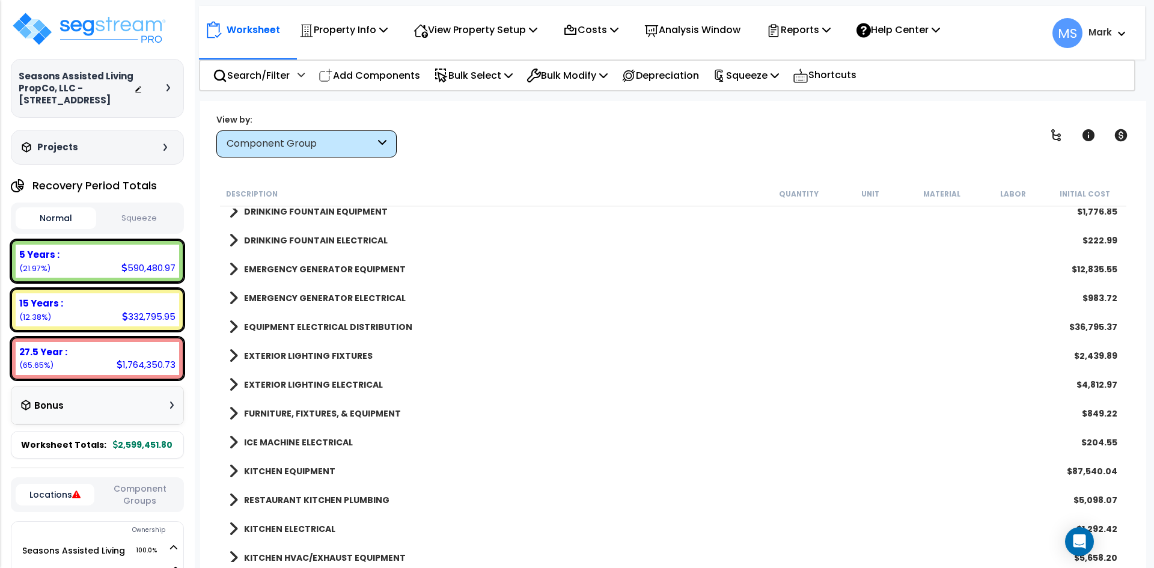
click at [328, 379] on b "EXTERIOR LIGHTING ELECTRICAL" at bounding box center [313, 385] width 139 height 12
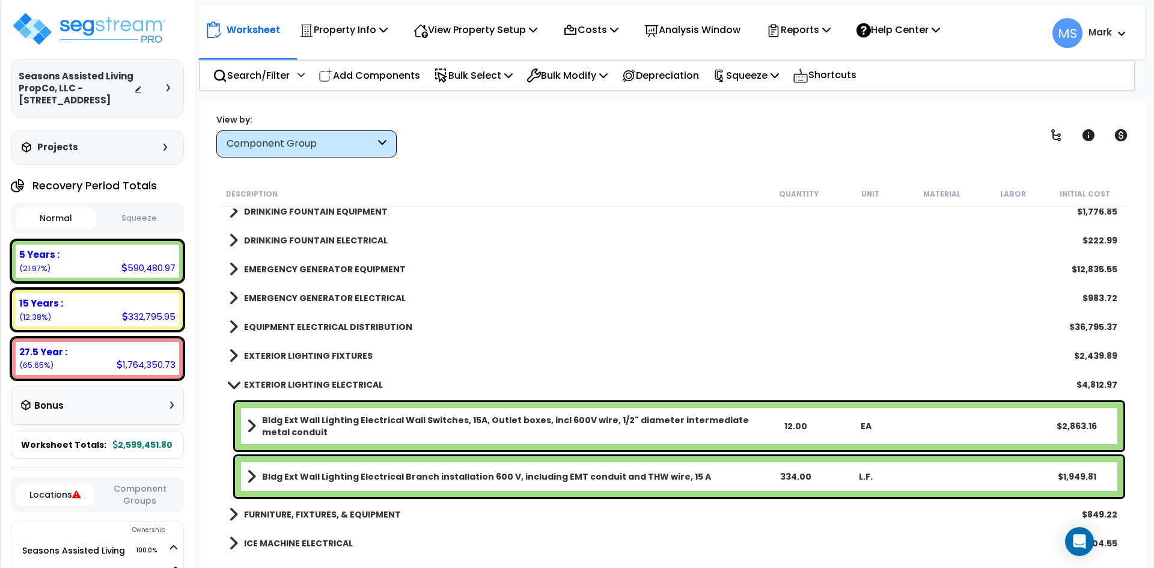
click at [328, 379] on b "EXTERIOR LIGHTING ELECTRICAL" at bounding box center [313, 385] width 139 height 12
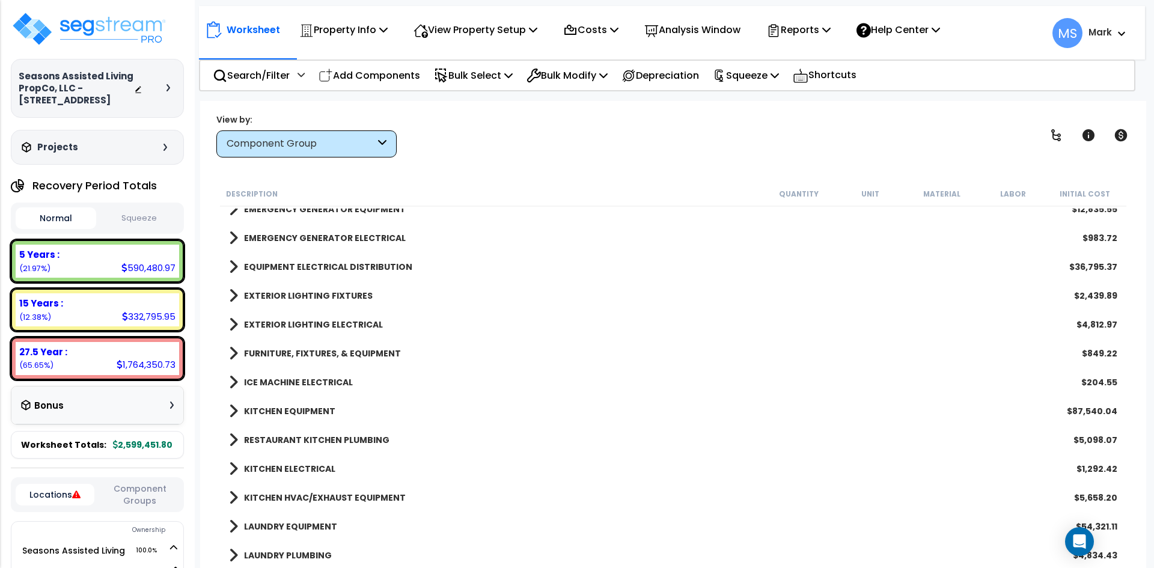
scroll to position [1803, 0]
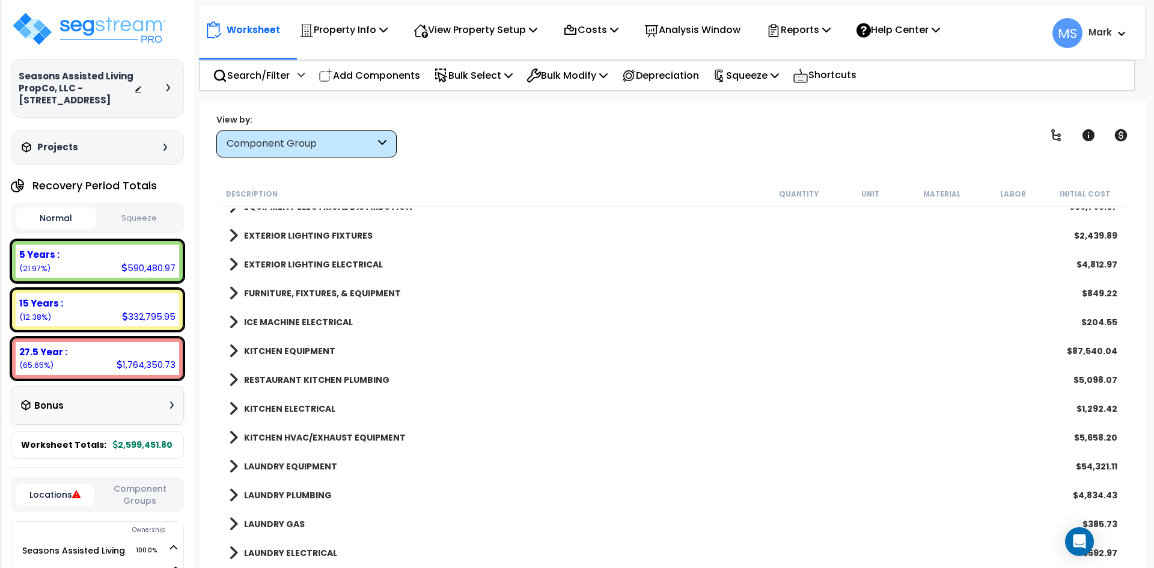
click at [321, 343] on link "KITCHEN EQUIPMENT" at bounding box center [282, 351] width 106 height 17
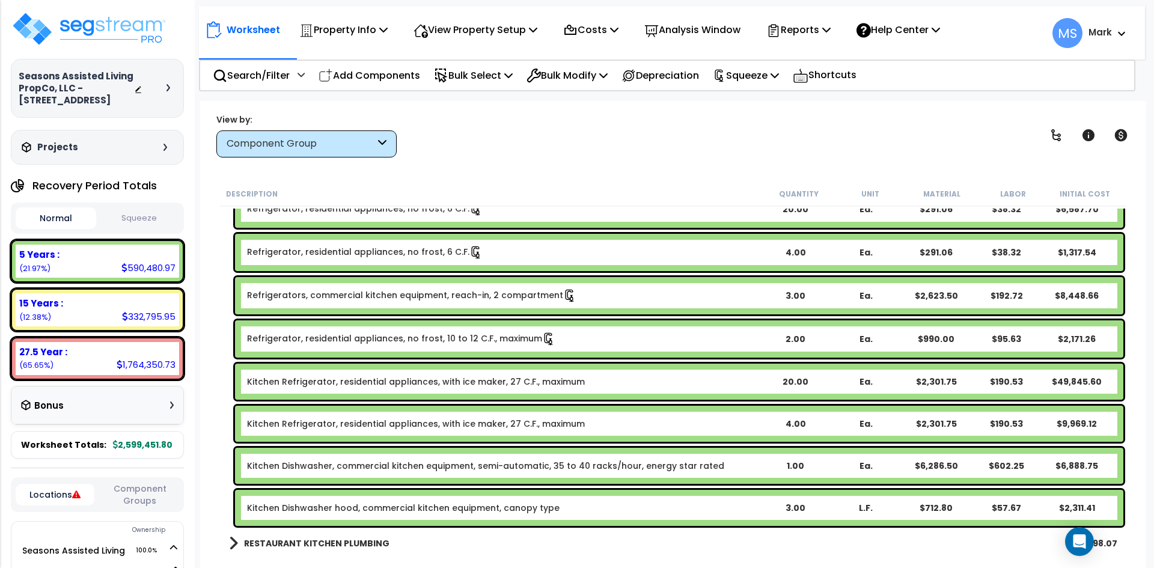
scroll to position [1983, 0]
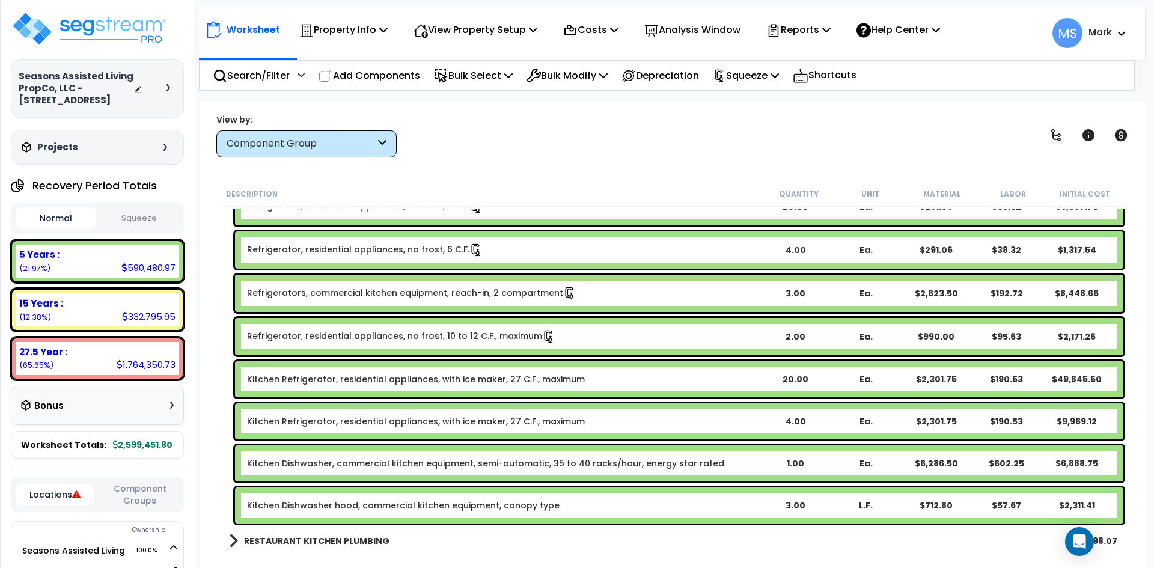
click at [422, 340] on link "Refrigerator, residential appliances, no frost, 10 to 12 C.F., maximum" at bounding box center [401, 336] width 308 height 13
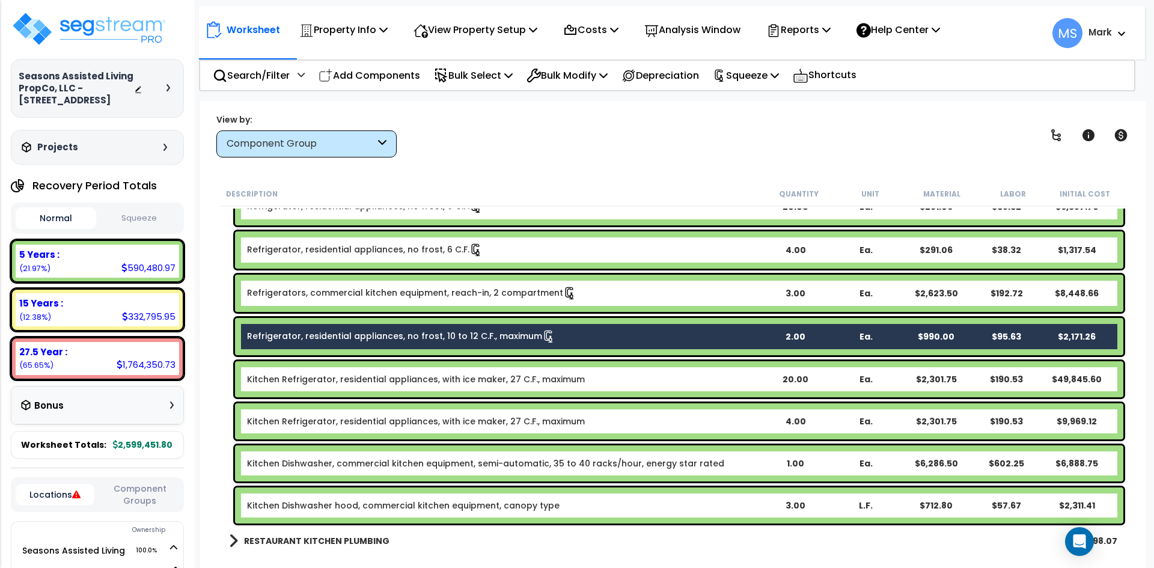
click at [462, 380] on link "Kitchen Refrigerator, residential appliances, with ice maker, 27 C.F., maximum" at bounding box center [416, 379] width 338 height 12
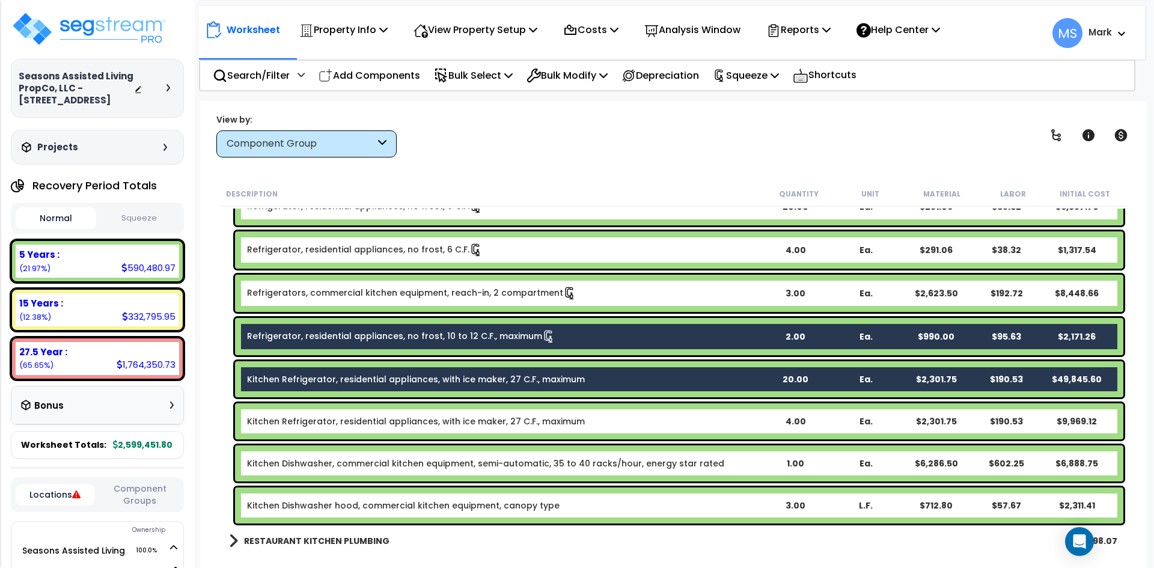
click at [465, 409] on div "Kitchen Refrigerator, residential appliances, with ice maker, 27 C.F., maximum …" at bounding box center [679, 421] width 888 height 36
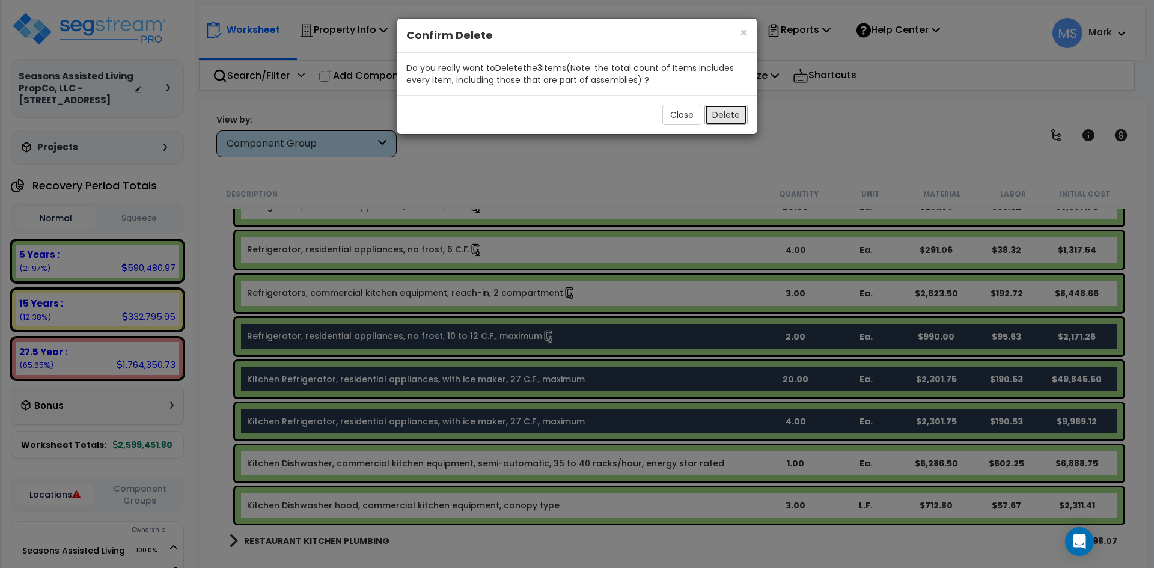
click at [731, 114] on button "Delete" at bounding box center [725, 115] width 43 height 20
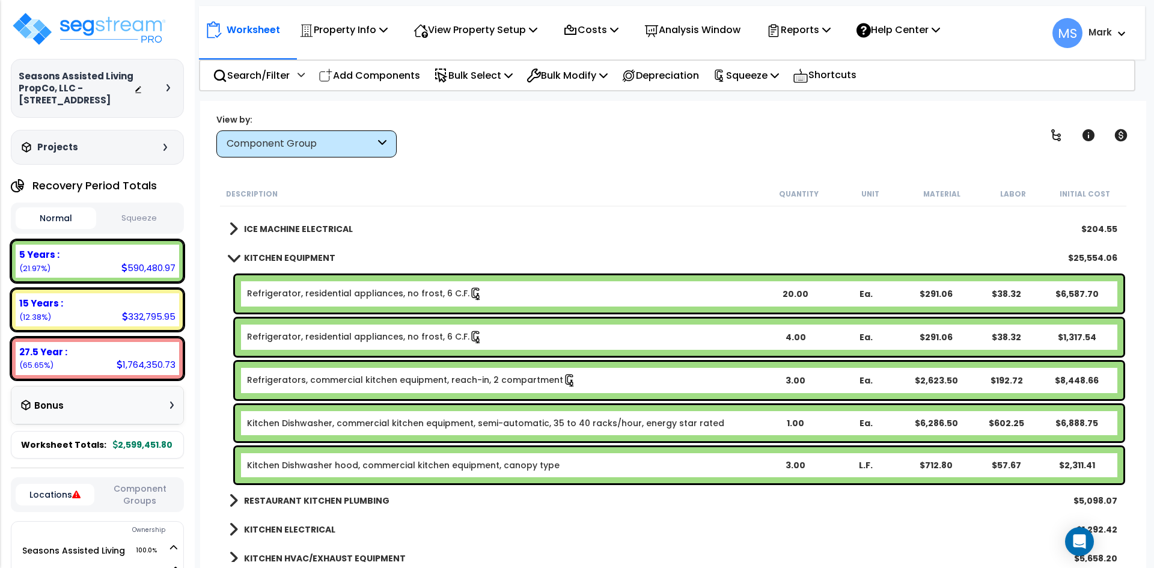
scroll to position [1863, 0]
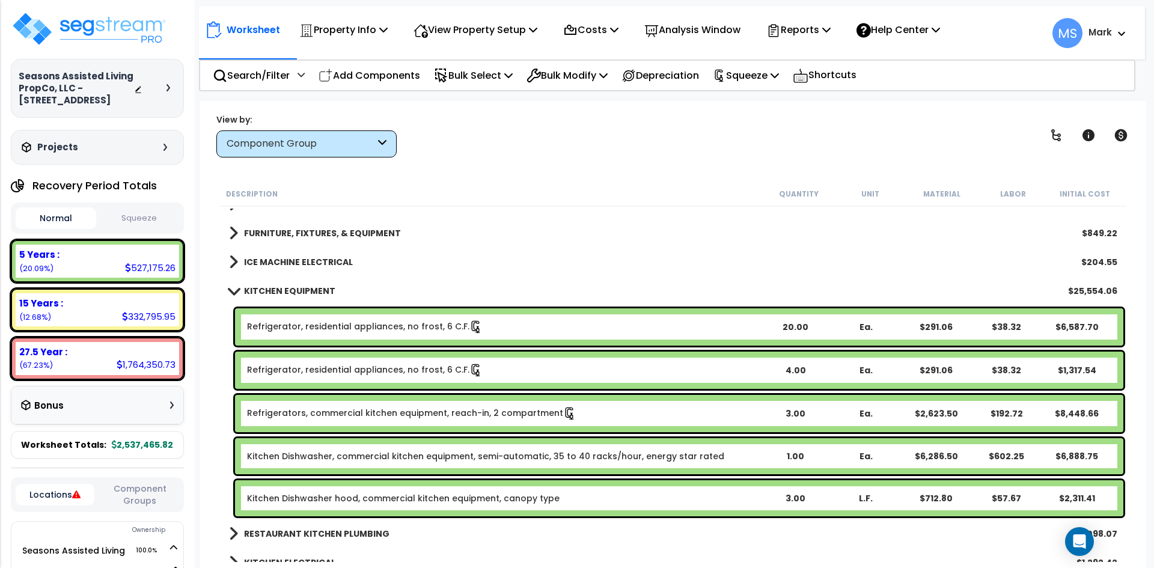
click at [282, 286] on b "KITCHEN EQUIPMENT" at bounding box center [289, 291] width 91 height 12
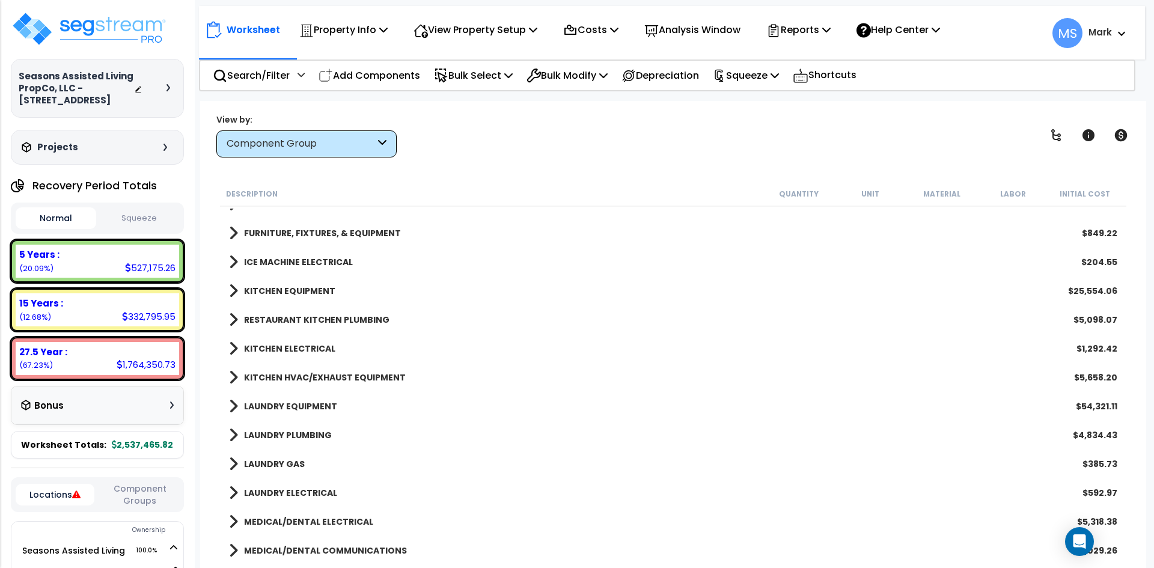
click at [295, 348] on b "KITCHEN ELECTRICAL" at bounding box center [289, 349] width 91 height 12
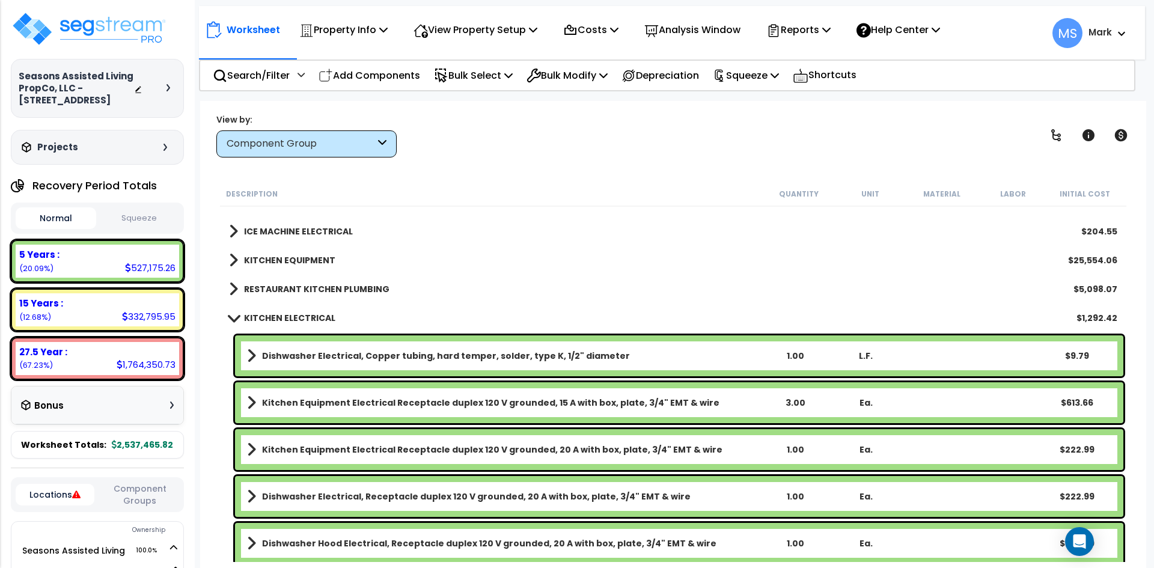
scroll to position [1923, 0]
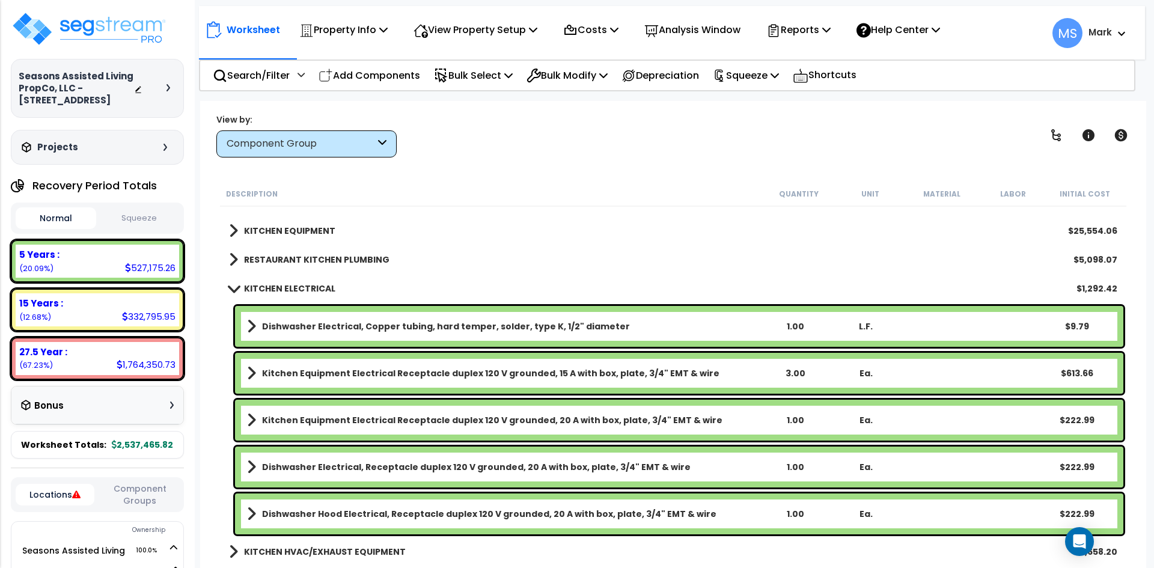
click at [313, 289] on b "KITCHEN ELECTRICAL" at bounding box center [289, 288] width 91 height 12
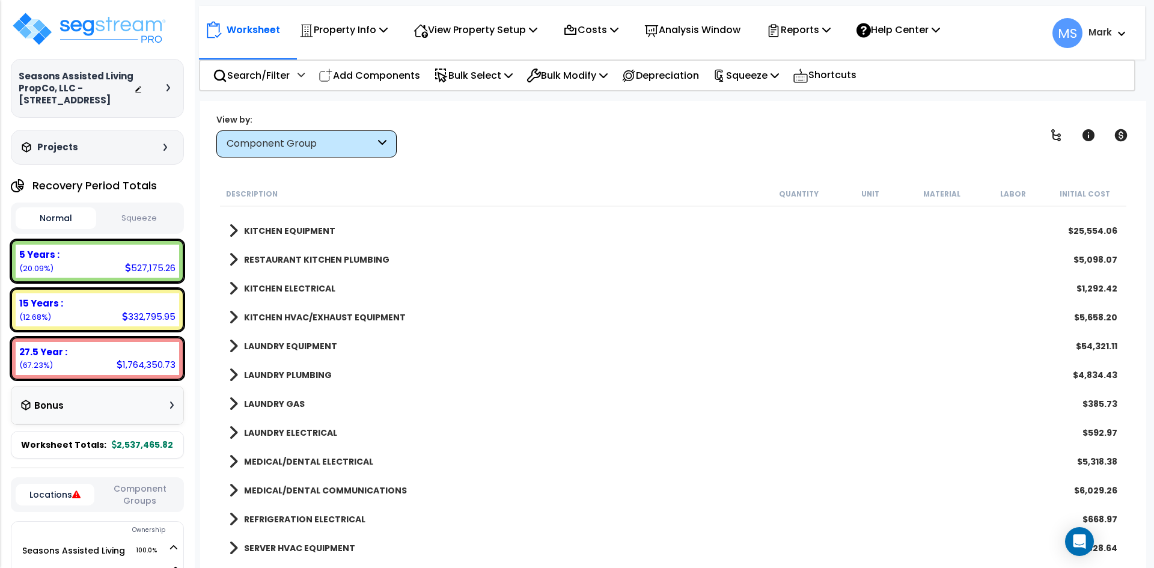
click at [294, 344] on b "LAUNDRY EQUIPMENT" at bounding box center [290, 346] width 93 height 12
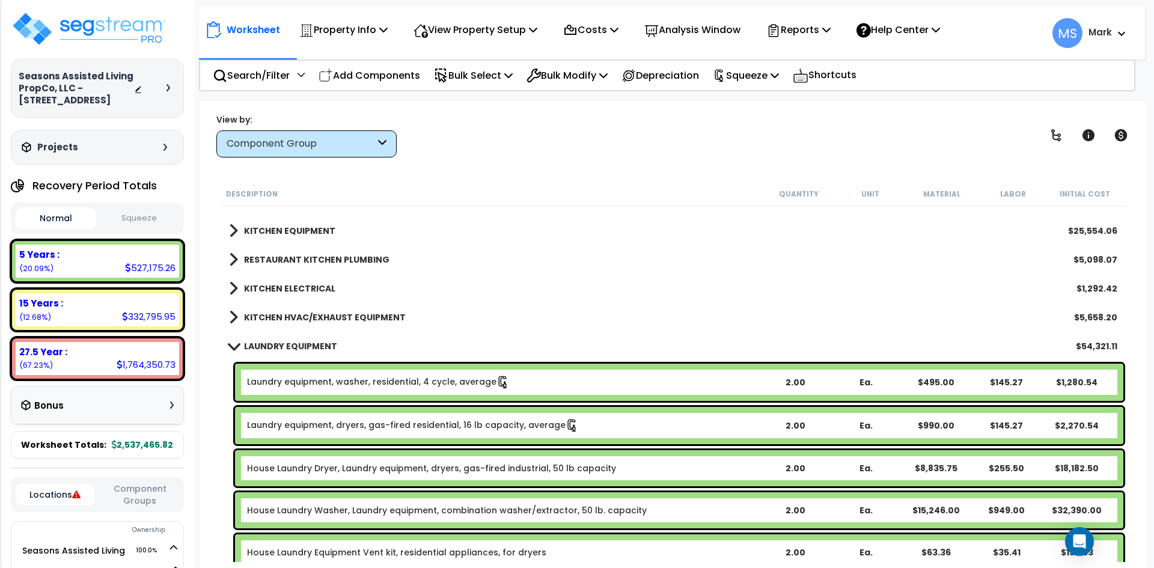
scroll to position [1983, 0]
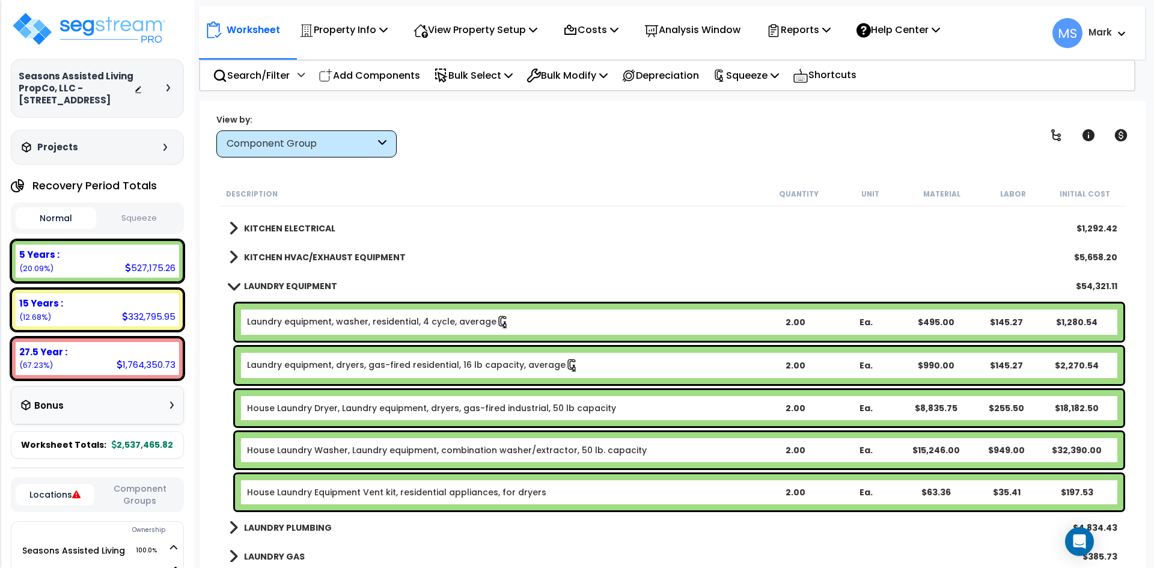
click at [490, 406] on link "House Laundry Dryer, Laundry equipment, dryers, gas-fired industrial, 50 lb cap…" at bounding box center [431, 408] width 369 height 12
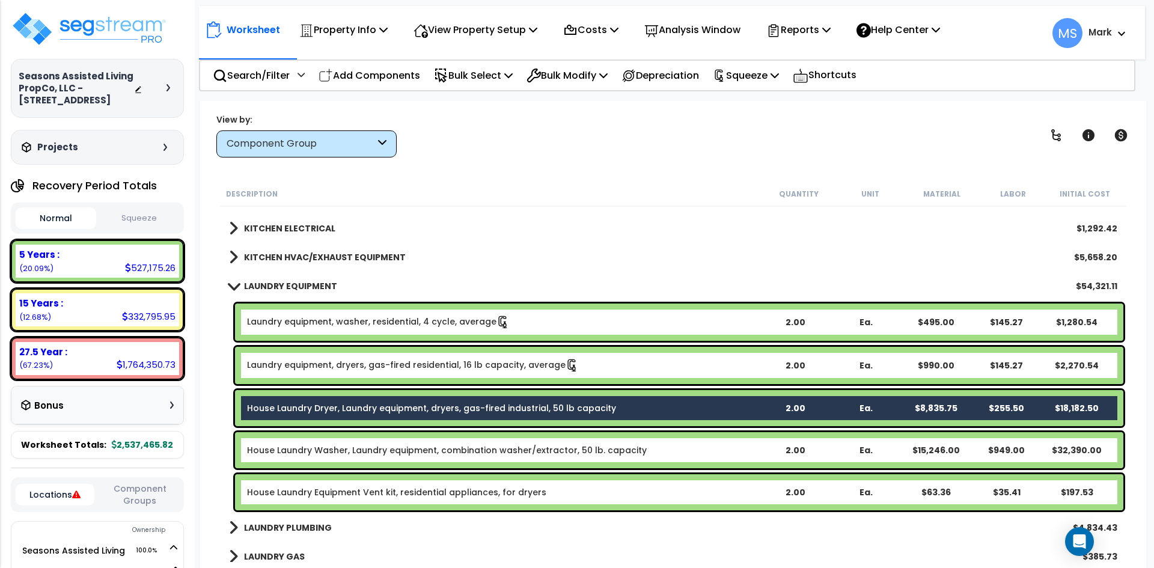
click at [495, 441] on div "House Laundry Washer, Laundry equipment, combination washer/extractor, 50 lb. c…" at bounding box center [679, 450] width 888 height 36
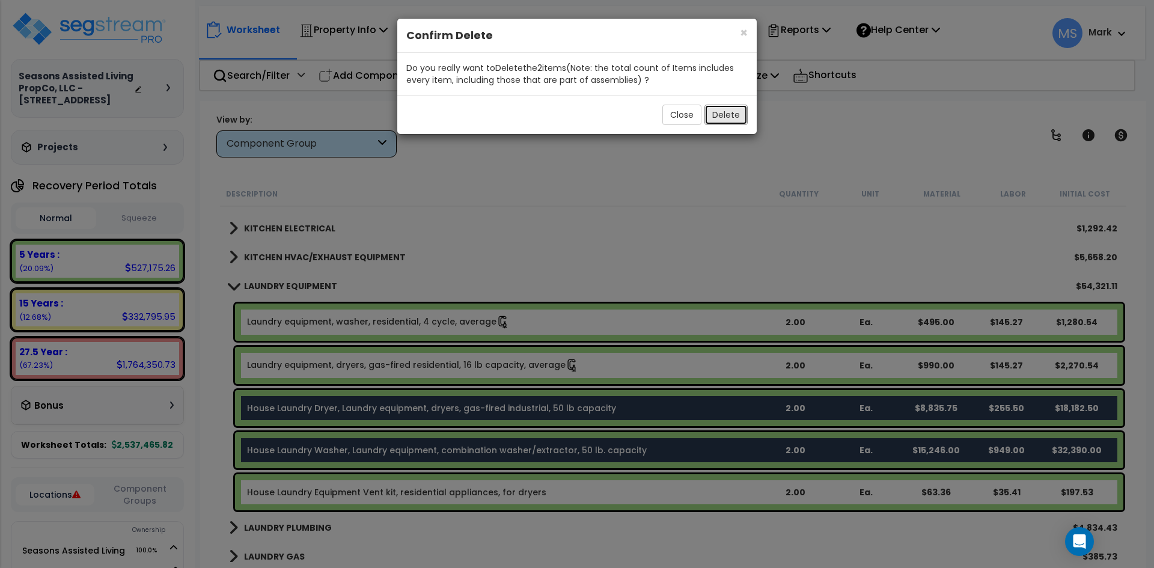
click at [731, 109] on button "Delete" at bounding box center [725, 115] width 43 height 20
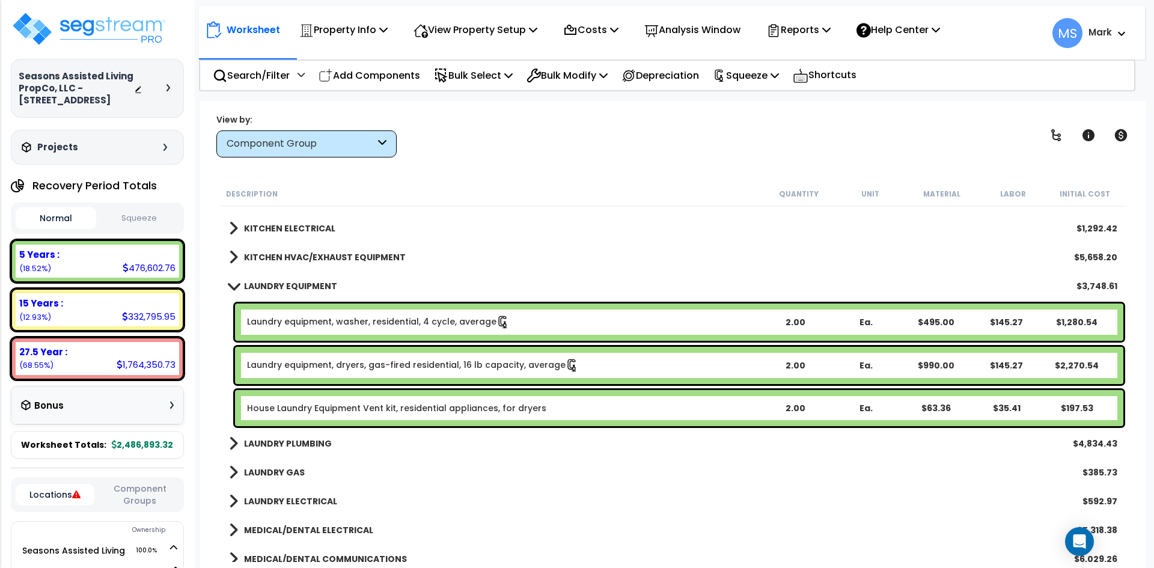
click at [294, 281] on b "LAUNDRY EQUIPMENT" at bounding box center [290, 286] width 93 height 12
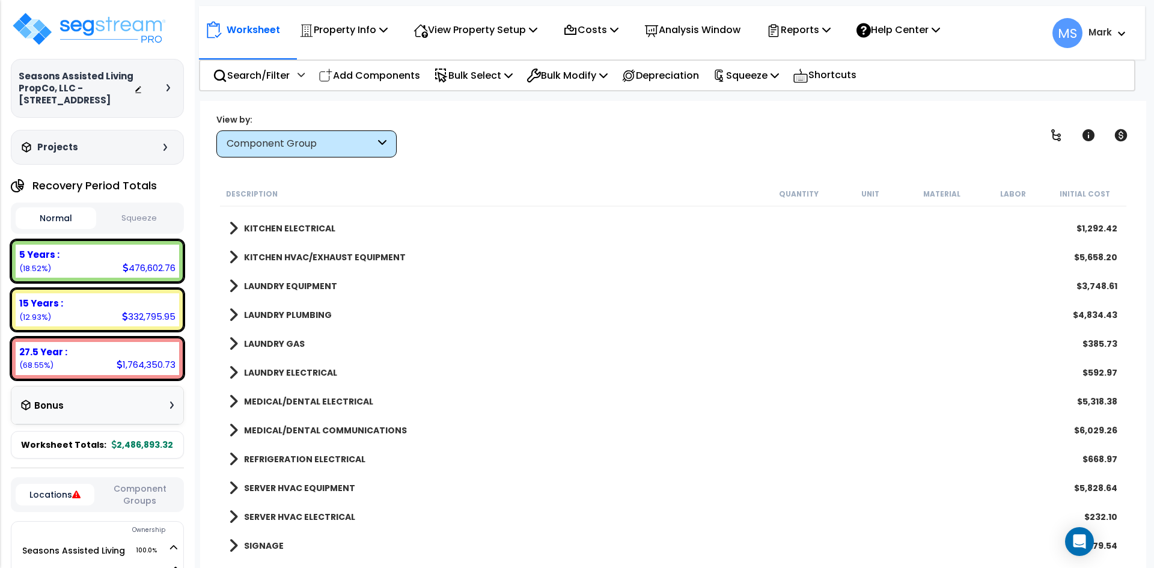
click at [294, 344] on b "LAUNDRY GAS" at bounding box center [274, 344] width 61 height 12
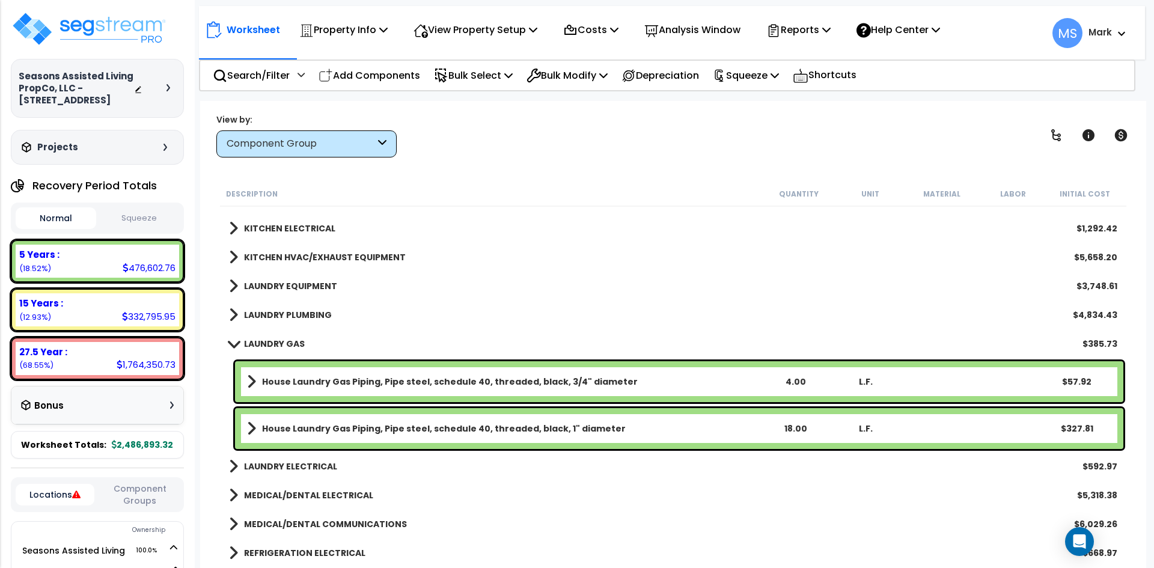
click at [294, 344] on b "LAUNDRY GAS" at bounding box center [274, 344] width 61 height 12
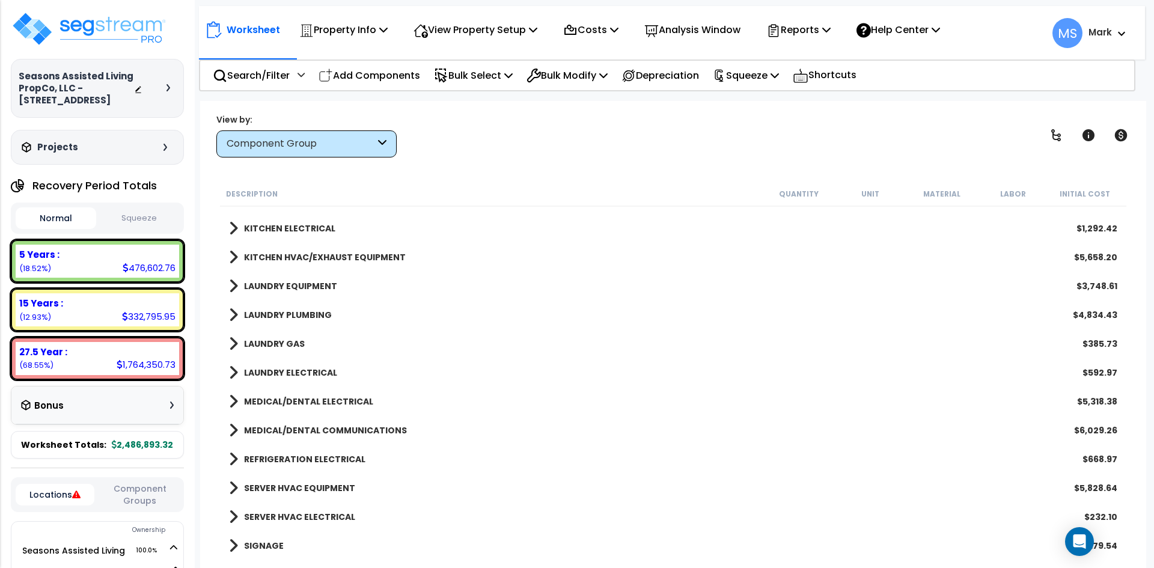
click at [306, 371] on b "LAUNDRY ELECTRICAL" at bounding box center [290, 373] width 93 height 12
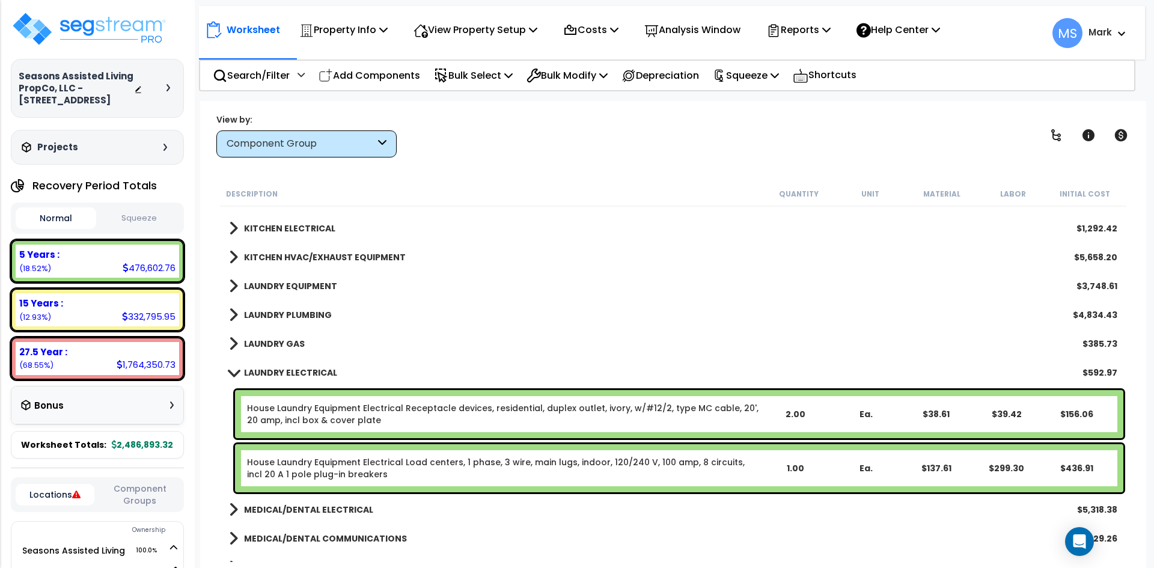
click at [306, 371] on b "LAUNDRY ELECTRICAL" at bounding box center [290, 373] width 93 height 12
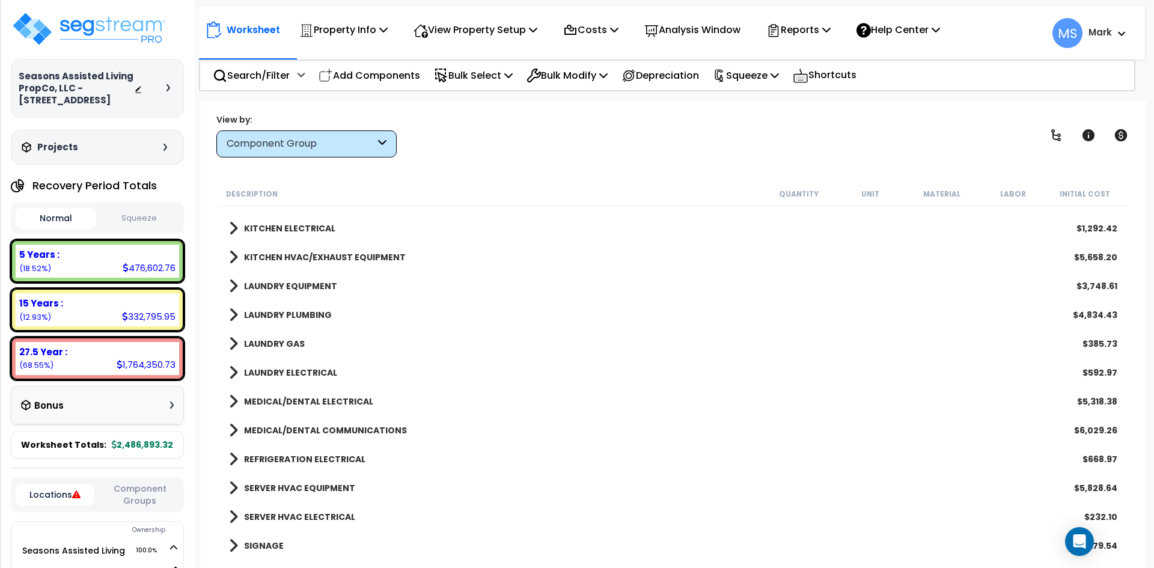
click at [314, 400] on b "MEDICAL/DENTAL ELECTRICAL" at bounding box center [308, 401] width 129 height 12
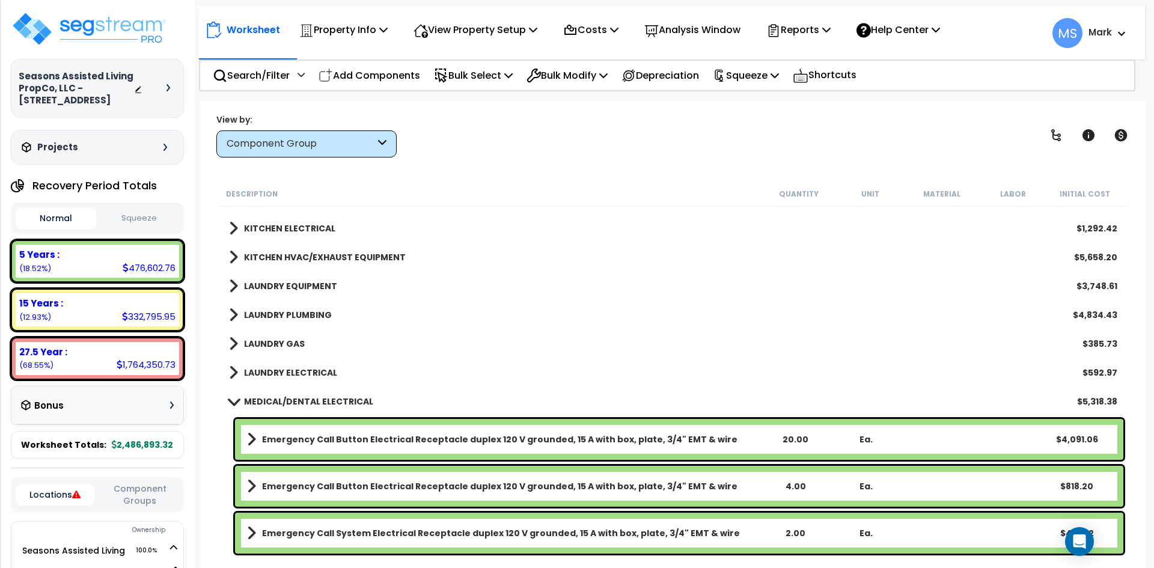
scroll to position [2043, 0]
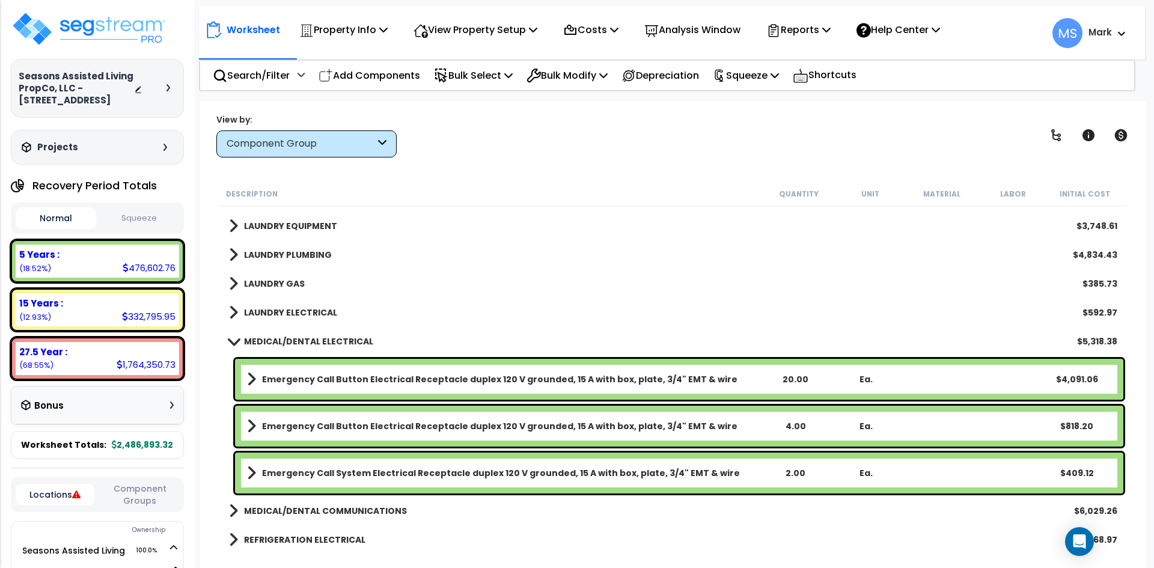
click at [320, 341] on b "MEDICAL/DENTAL ELECTRICAL" at bounding box center [308, 341] width 129 height 12
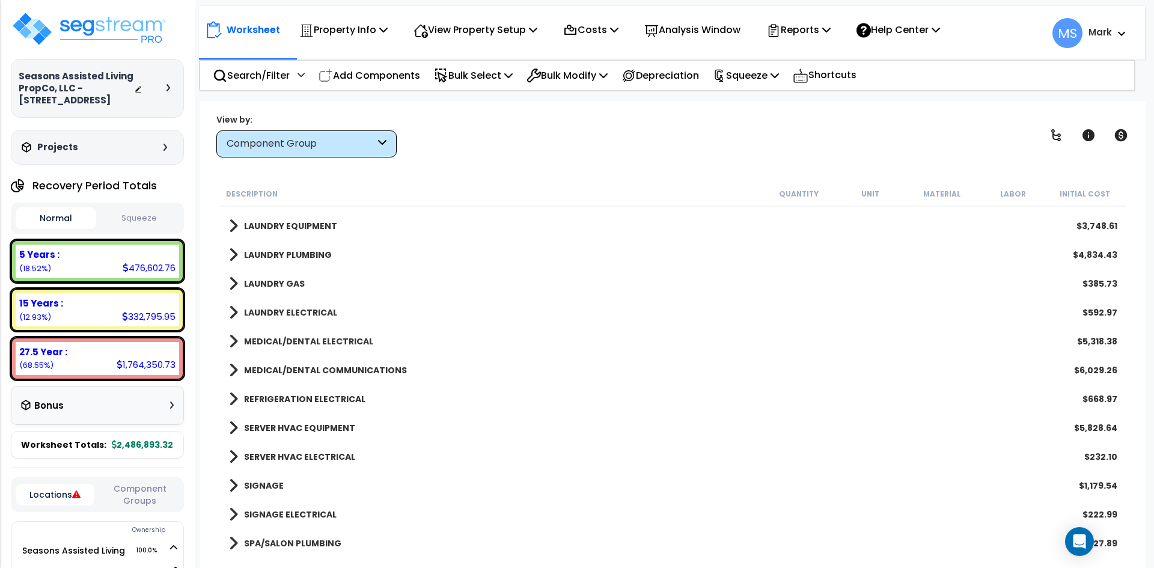
click at [326, 398] on b "REFRIGERATION ELECTRICAL" at bounding box center [304, 399] width 121 height 12
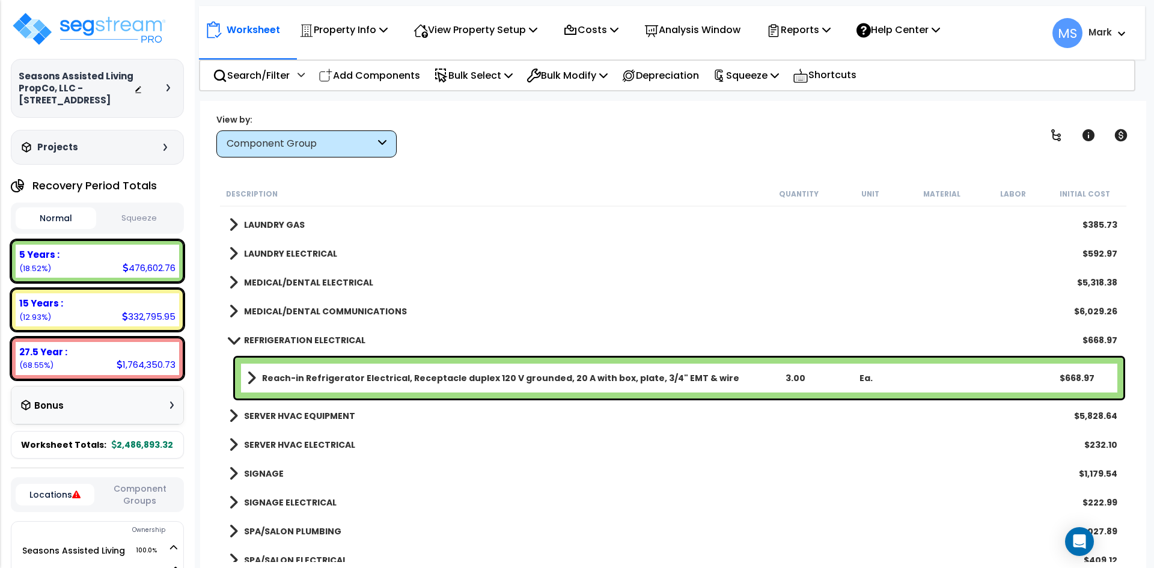
scroll to position [2104, 0]
click at [335, 340] on b "REFRIGERATION ELECTRICAL" at bounding box center [304, 339] width 121 height 12
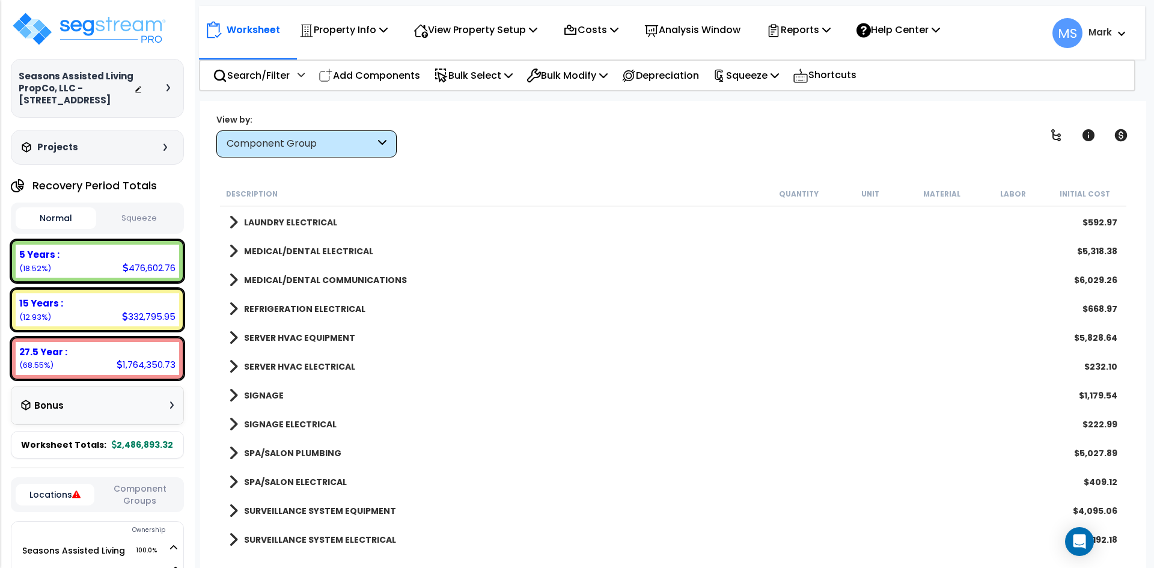
scroll to position [2164, 0]
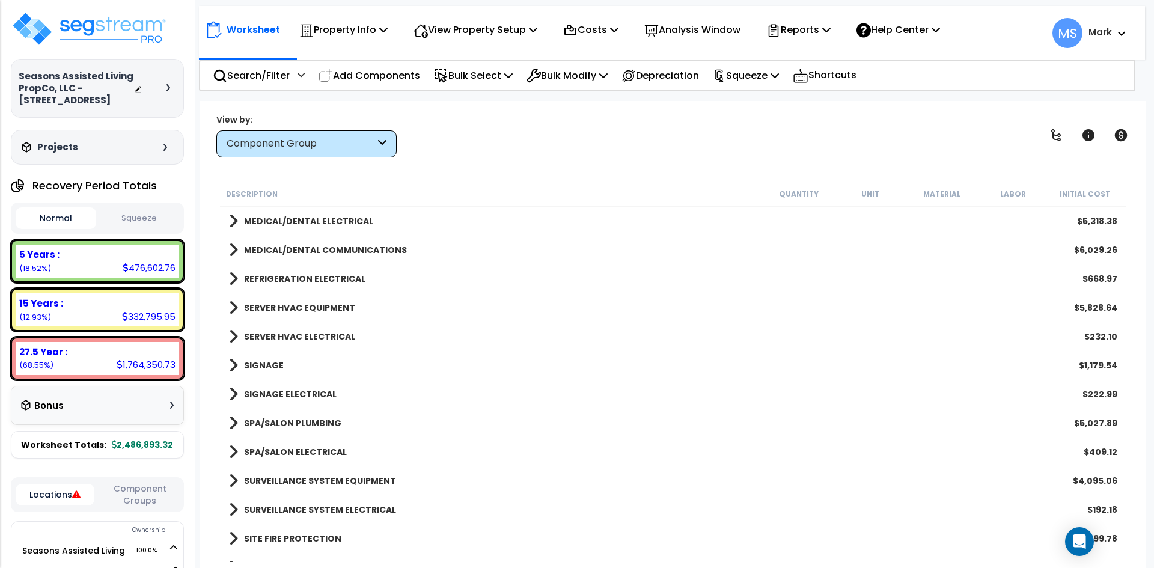
click at [334, 306] on b "SERVER HVAC EQUIPMENT" at bounding box center [299, 308] width 111 height 12
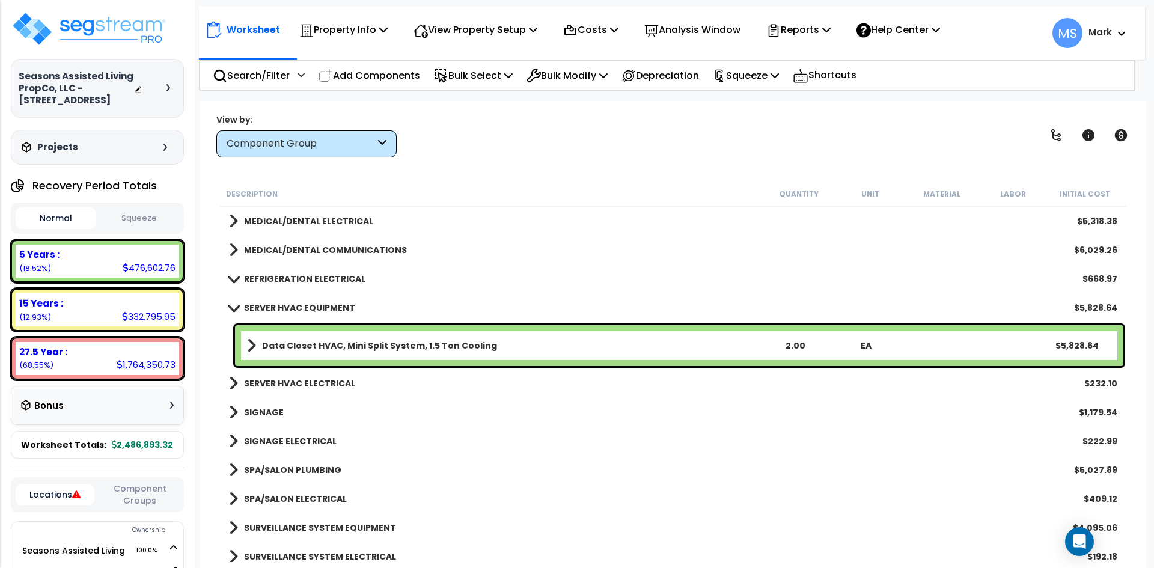
click at [334, 306] on b "SERVER HVAC EQUIPMENT" at bounding box center [299, 308] width 111 height 12
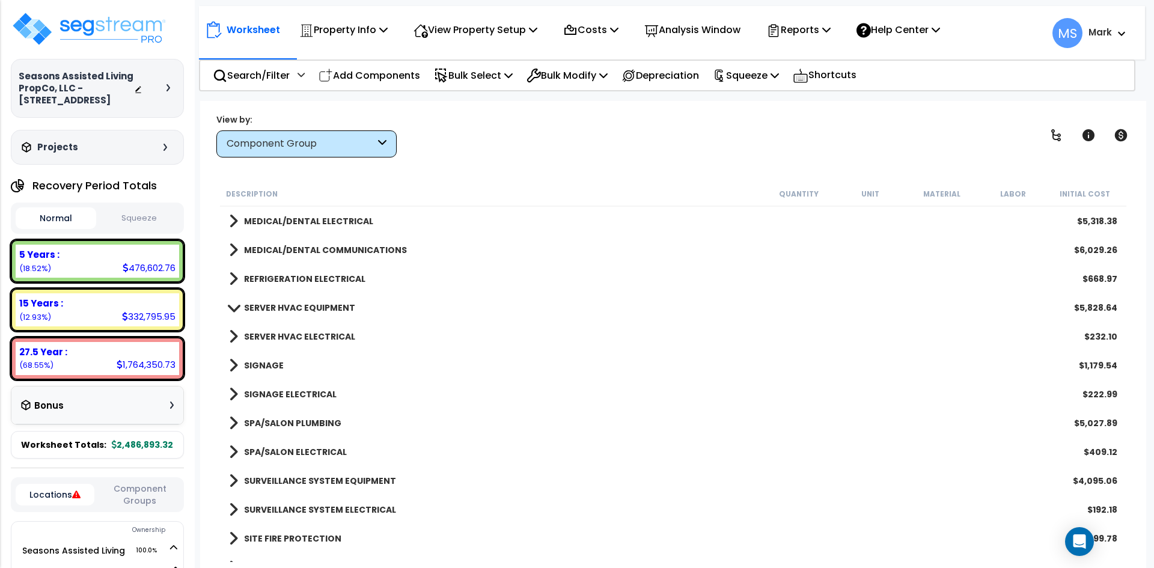
click at [332, 334] on b "SERVER HVAC ELECTRICAL" at bounding box center [299, 337] width 111 height 12
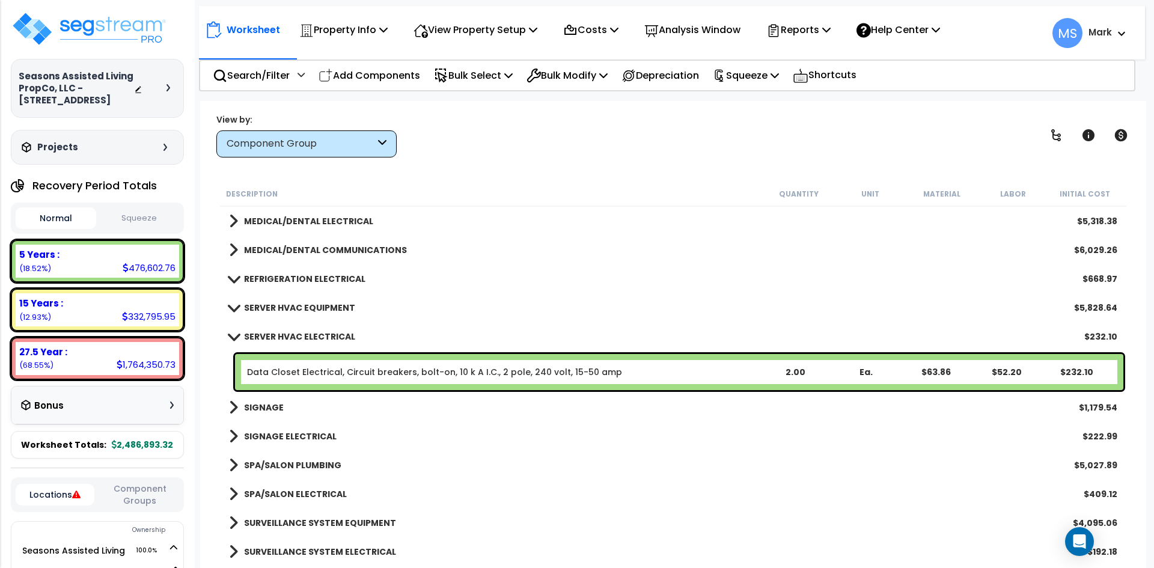
click at [332, 335] on b "SERVER HVAC ELECTRICAL" at bounding box center [299, 337] width 111 height 12
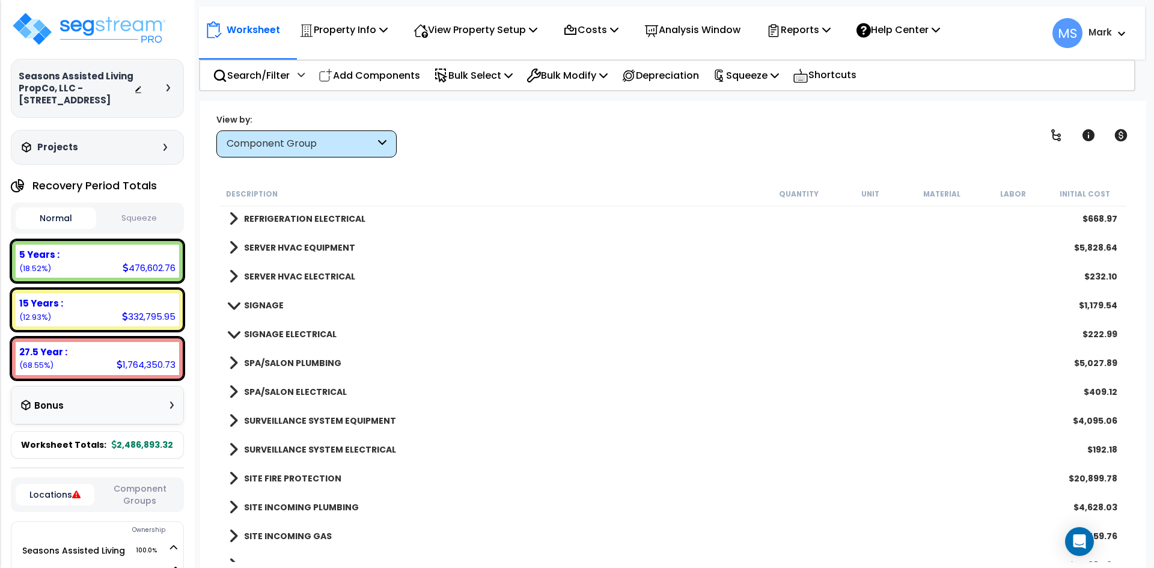
scroll to position [2284, 0]
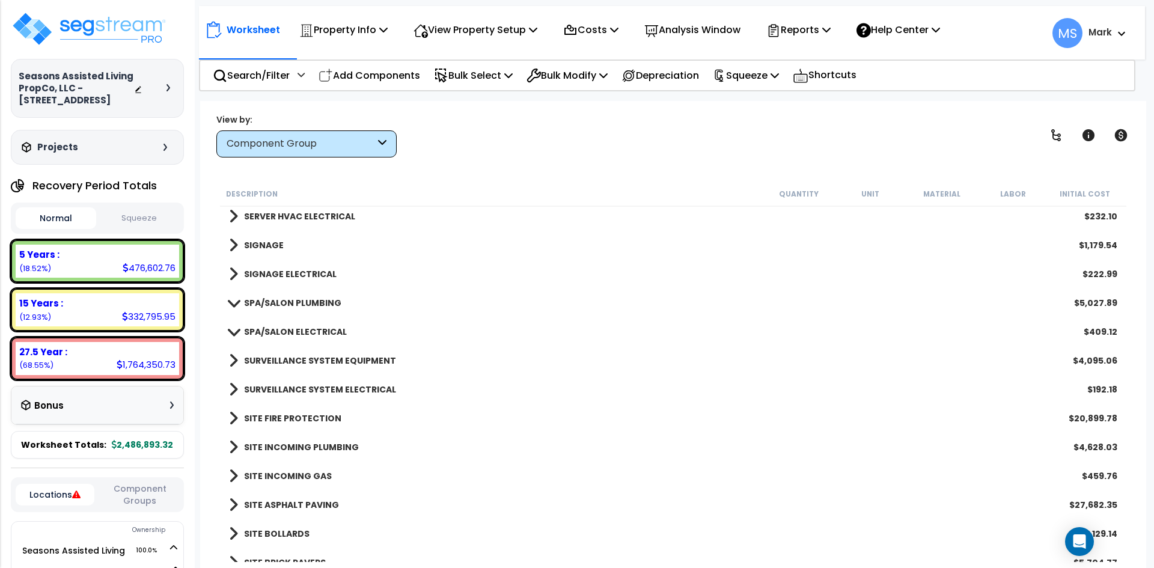
click at [266, 242] on b "SIGNAGE" at bounding box center [264, 245] width 40 height 12
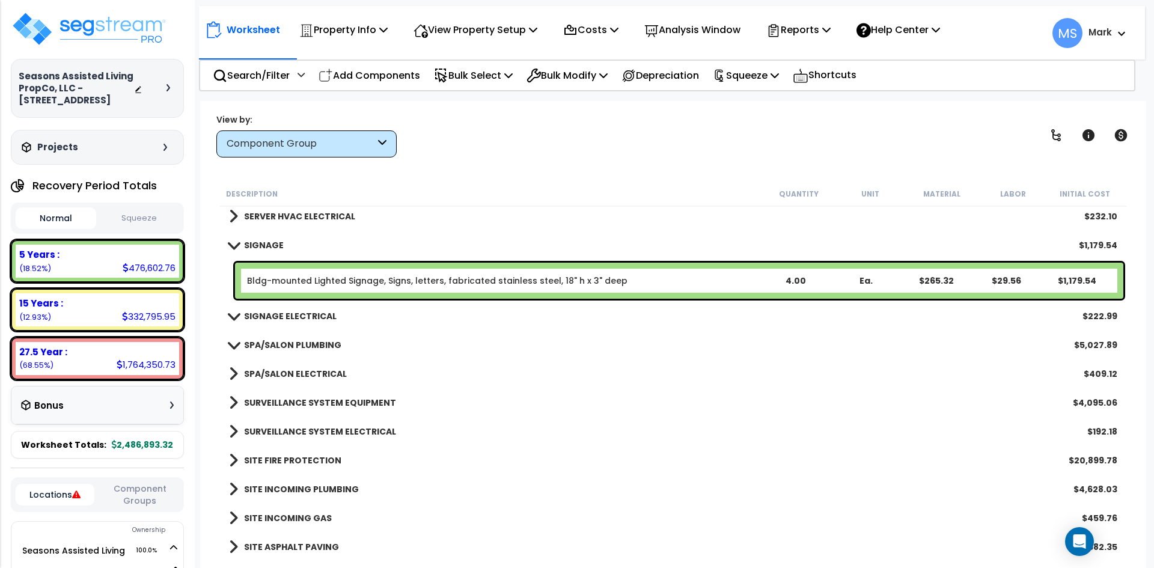
click at [266, 243] on b "SIGNAGE" at bounding box center [264, 245] width 40 height 12
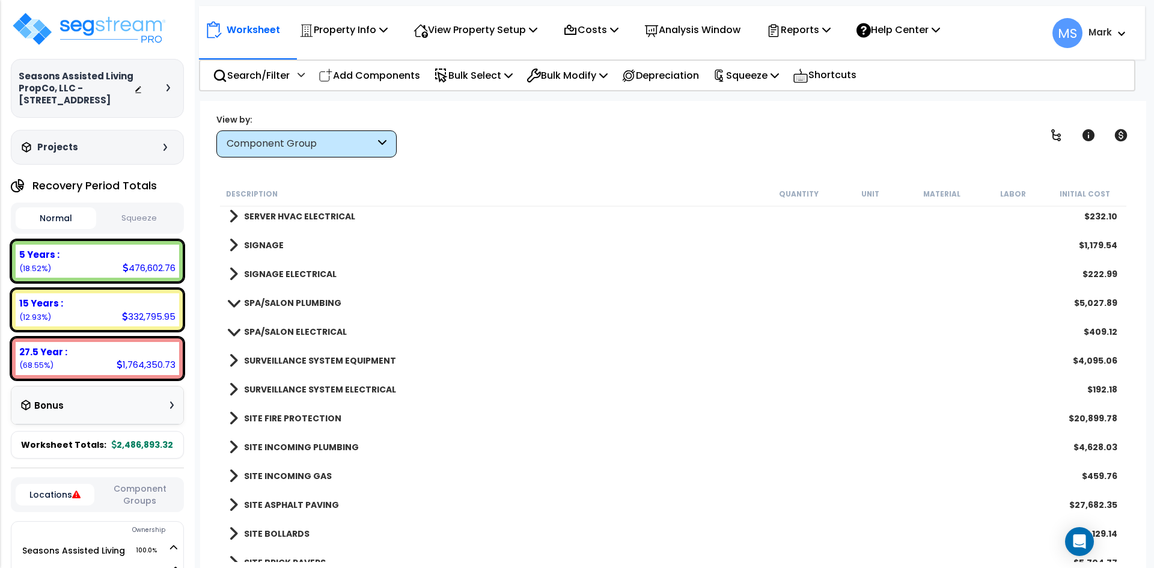
click at [299, 280] on link "SIGNAGE ELECTRICAL" at bounding box center [283, 274] width 108 height 17
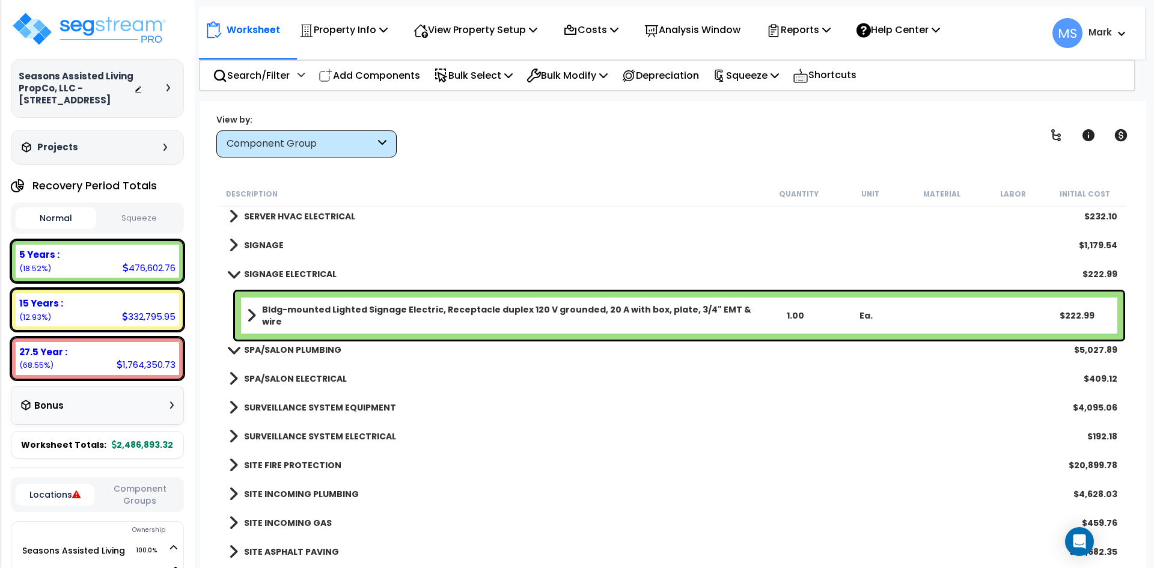
click at [299, 280] on link "SIGNAGE ELECTRICAL" at bounding box center [283, 274] width 108 height 17
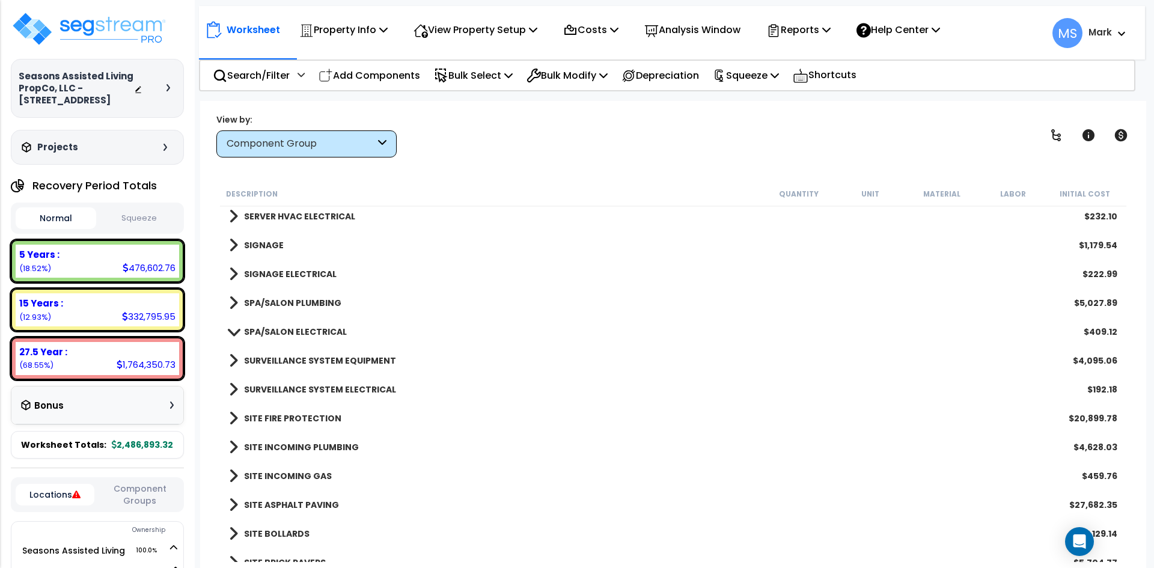
click at [300, 307] on b "SPA/SALON PLUMBING" at bounding box center [292, 303] width 97 height 12
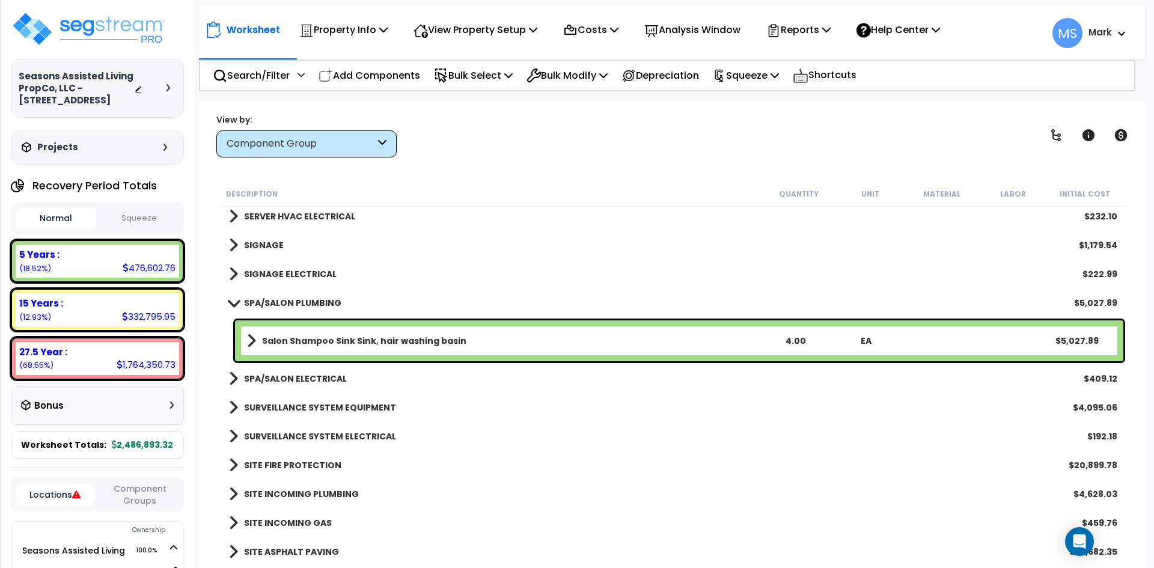
click at [300, 308] on b "SPA/SALON PLUMBING" at bounding box center [292, 303] width 97 height 12
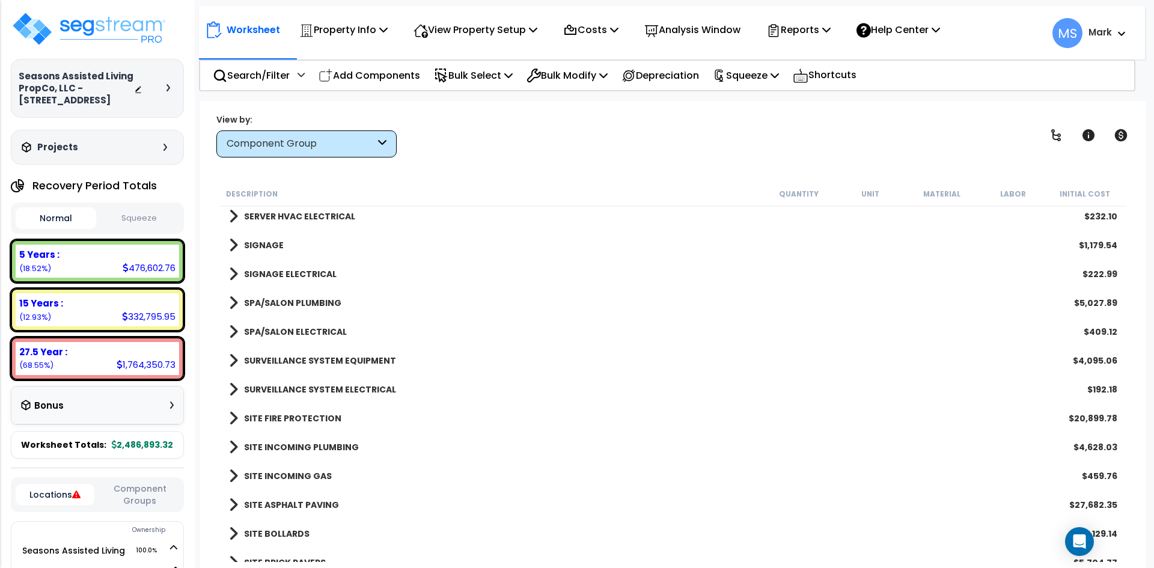
click at [304, 323] on link "SPA/SALON ELECTRICAL" at bounding box center [288, 331] width 118 height 17
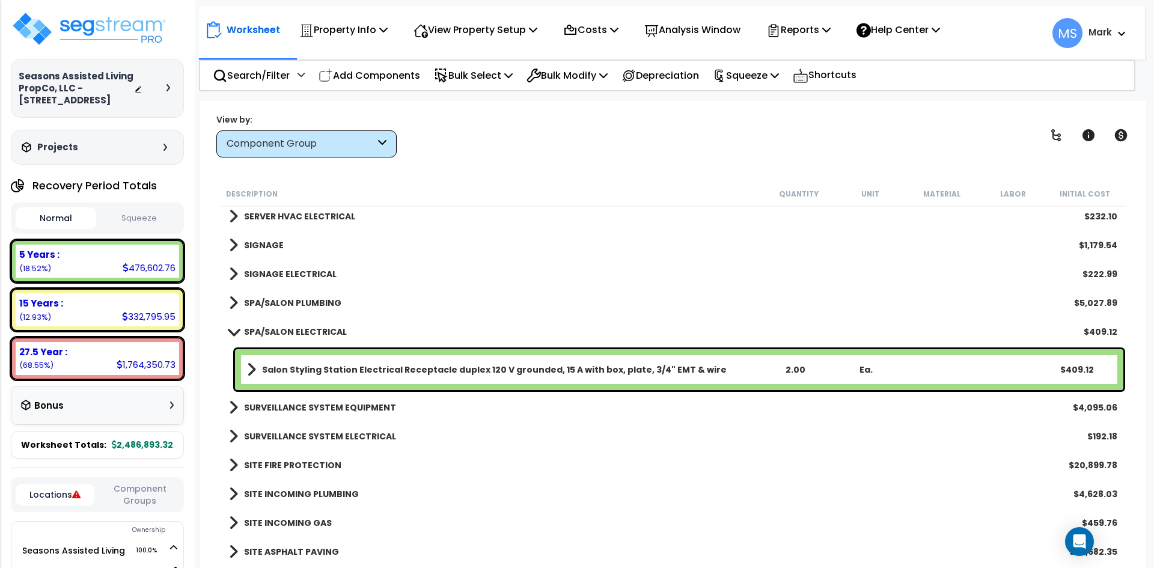
click at [304, 323] on link "SPA/SALON ELECTRICAL" at bounding box center [288, 331] width 118 height 17
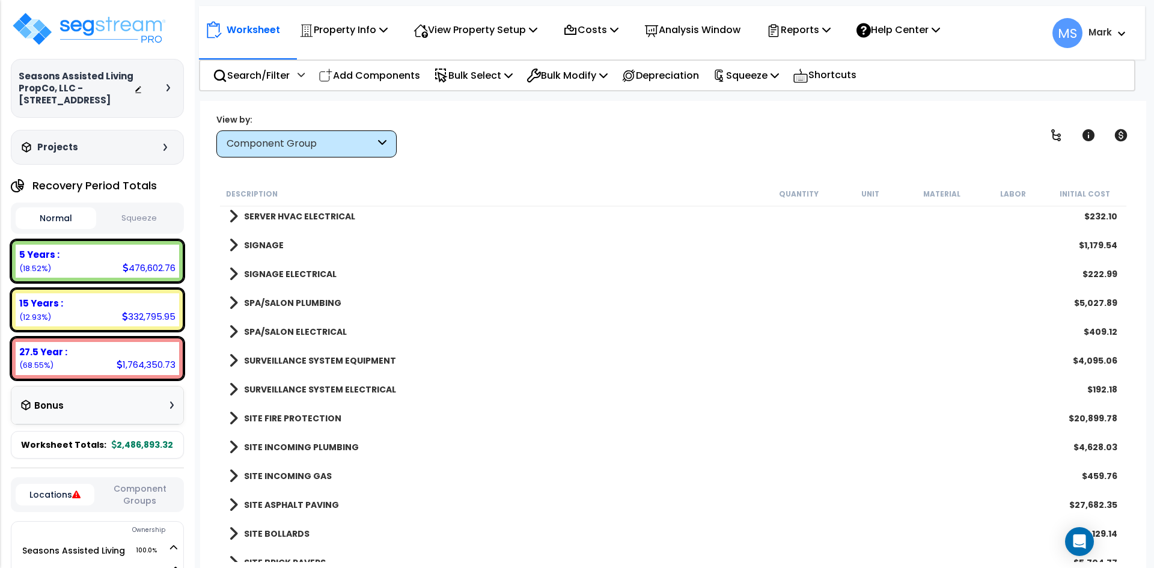
click at [312, 305] on b "SPA/SALON PLUMBING" at bounding box center [292, 303] width 97 height 12
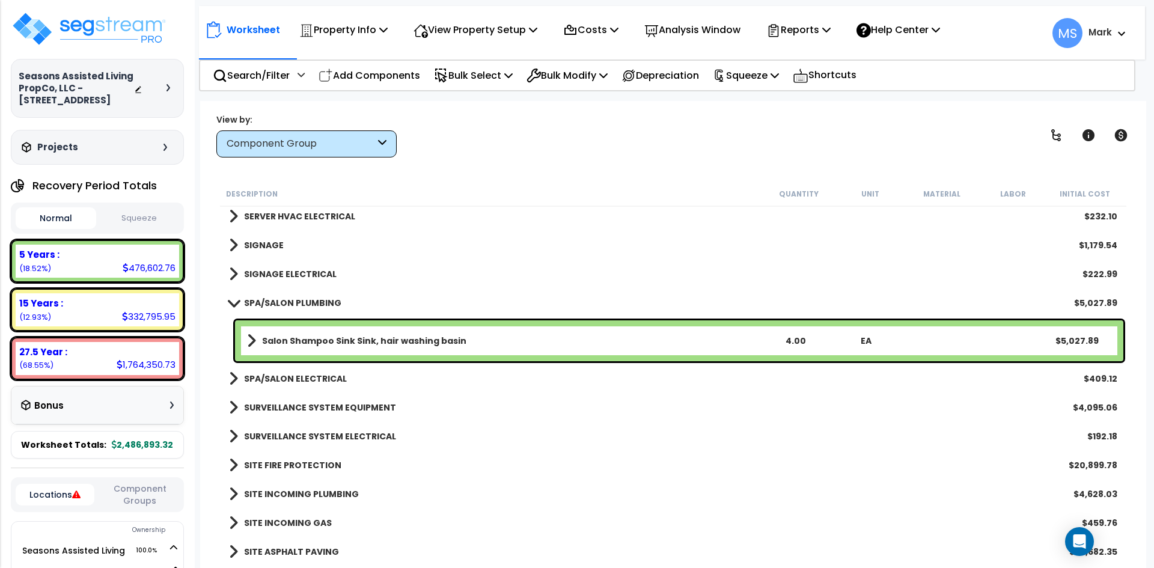
click at [307, 298] on b "SPA/SALON PLUMBING" at bounding box center [292, 303] width 97 height 12
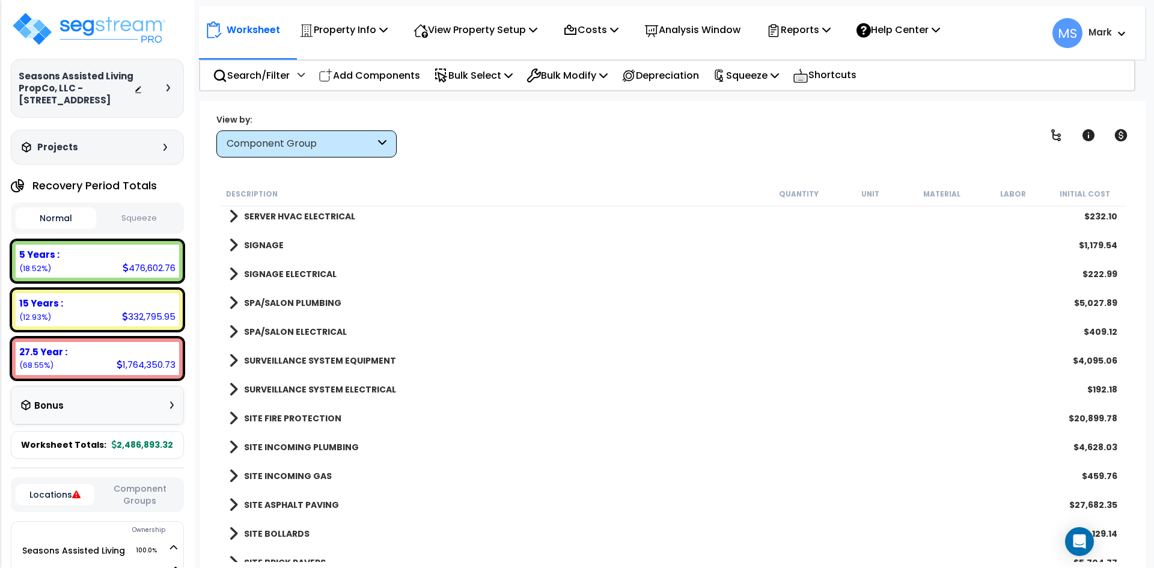
click at [308, 328] on b "SPA/SALON ELECTRICAL" at bounding box center [295, 332] width 103 height 12
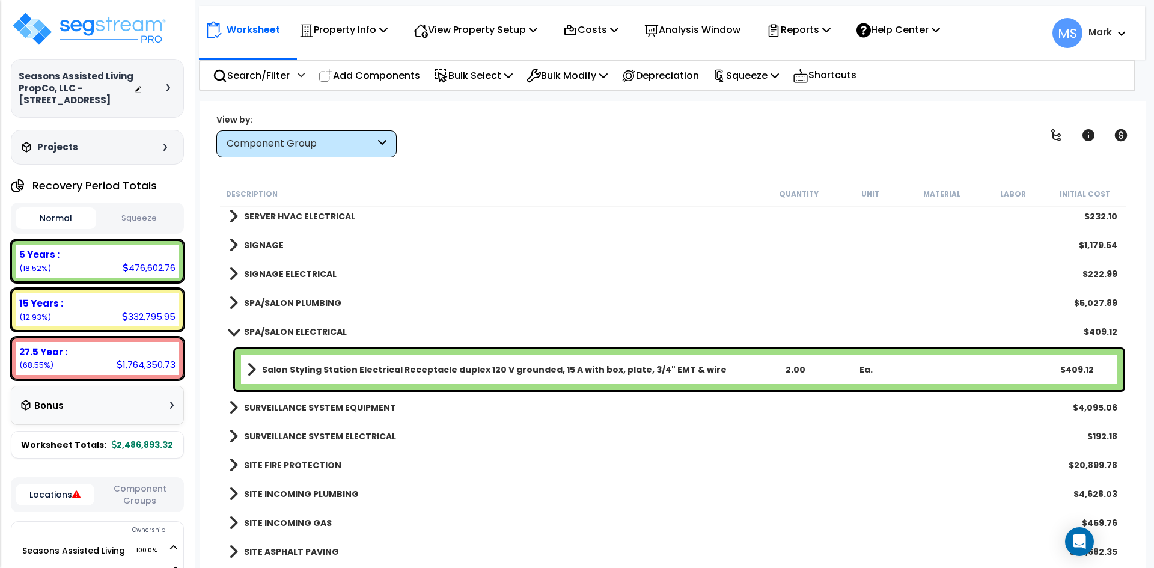
click at [446, 364] on b "Salon Styling Station Electrical Receptacle duplex 120 V grounded, 15 A with bo…" at bounding box center [494, 370] width 465 height 12
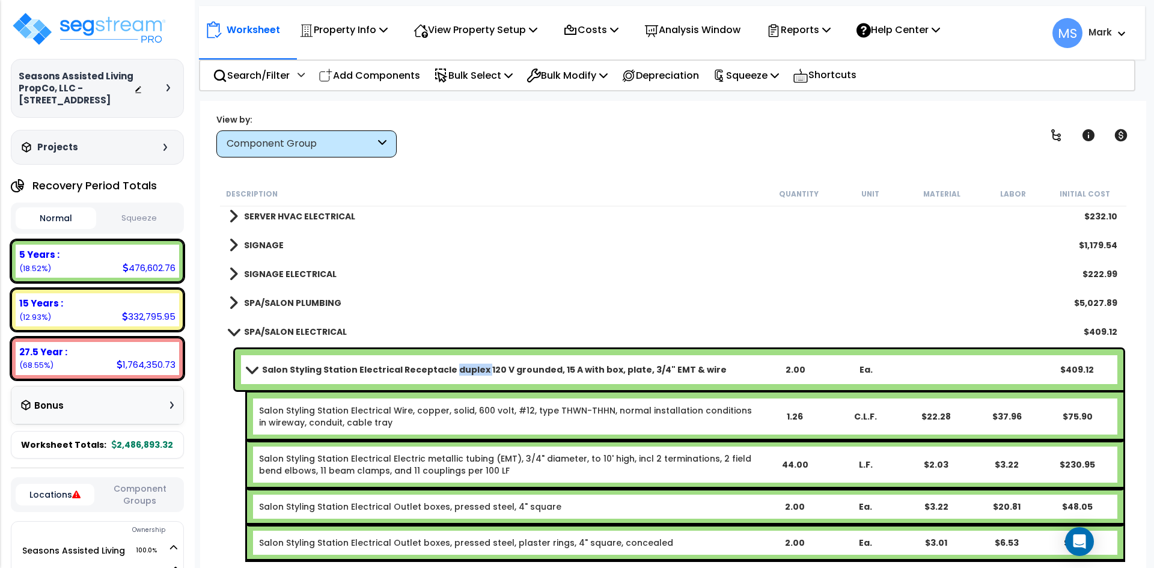
click at [446, 364] on b "Salon Styling Station Electrical Receptacle duplex 120 V grounded, 15 A with bo…" at bounding box center [494, 370] width 465 height 12
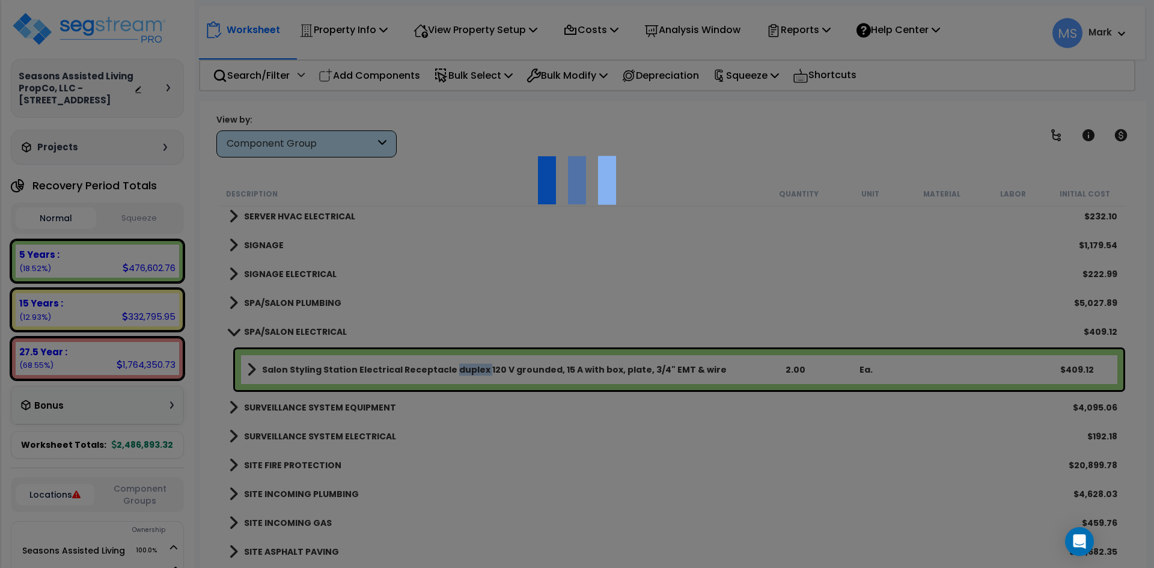
select select "49875"
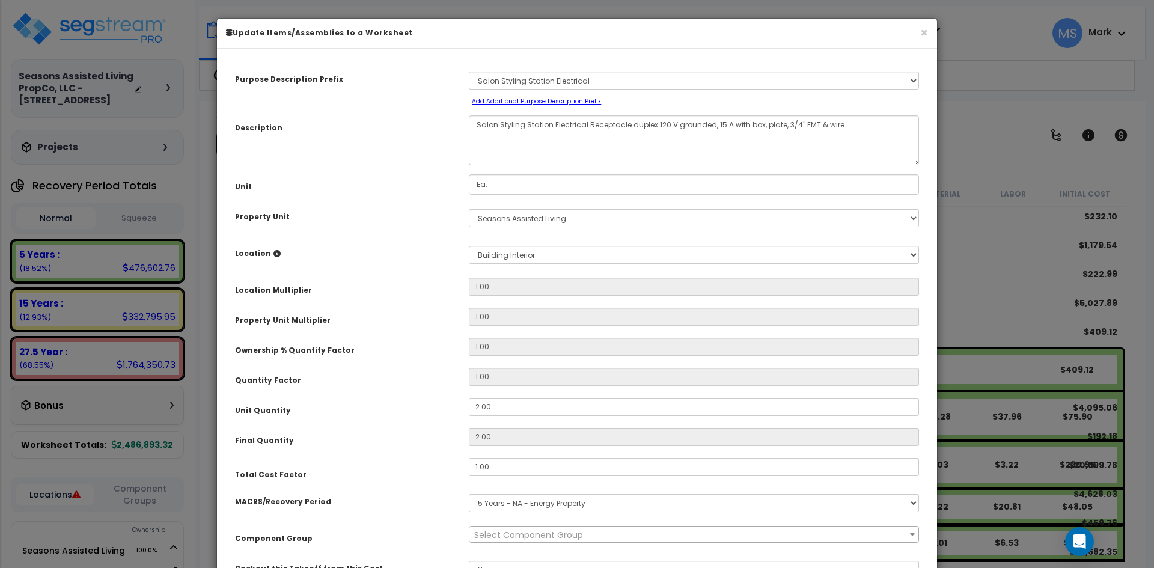
scroll to position [0, 0]
click at [480, 409] on input "2.00" at bounding box center [694, 407] width 450 height 18
type input ".00"
type input "0"
type input "4.00"
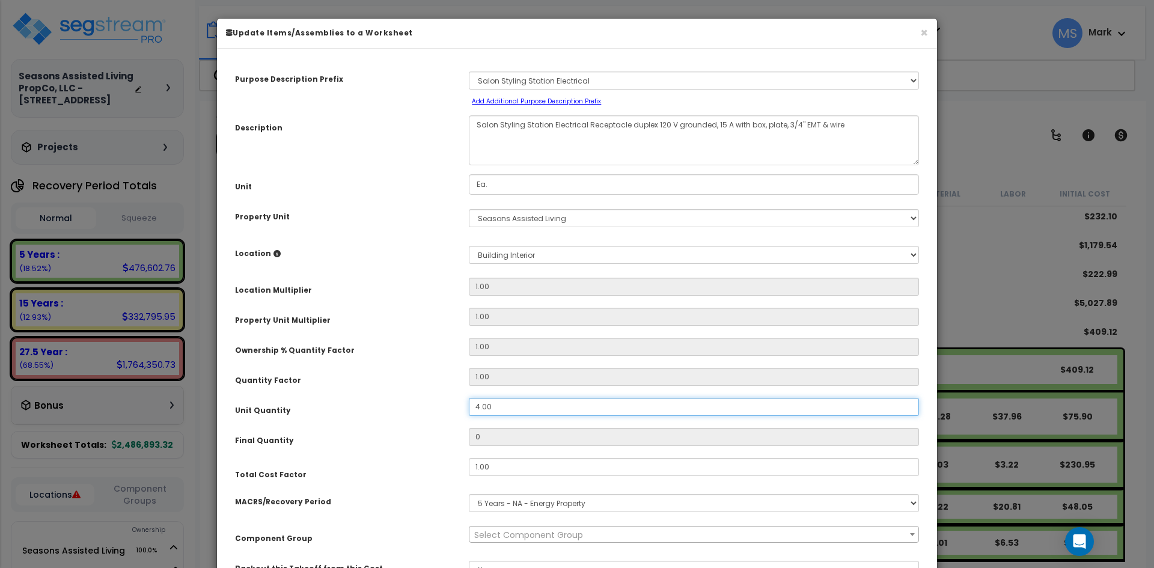
type input "4"
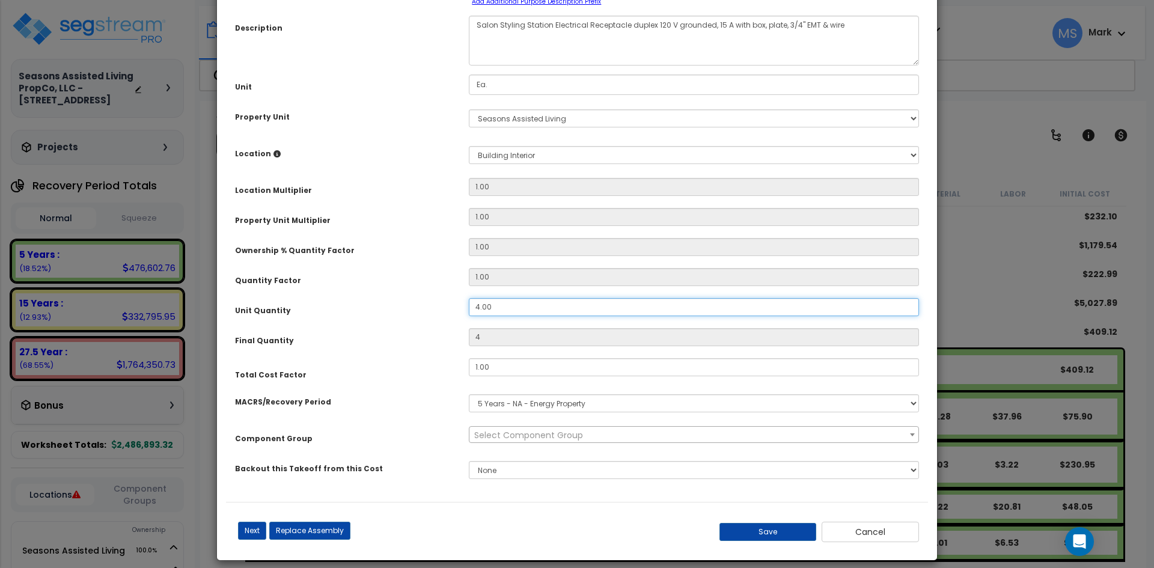
scroll to position [111, 0]
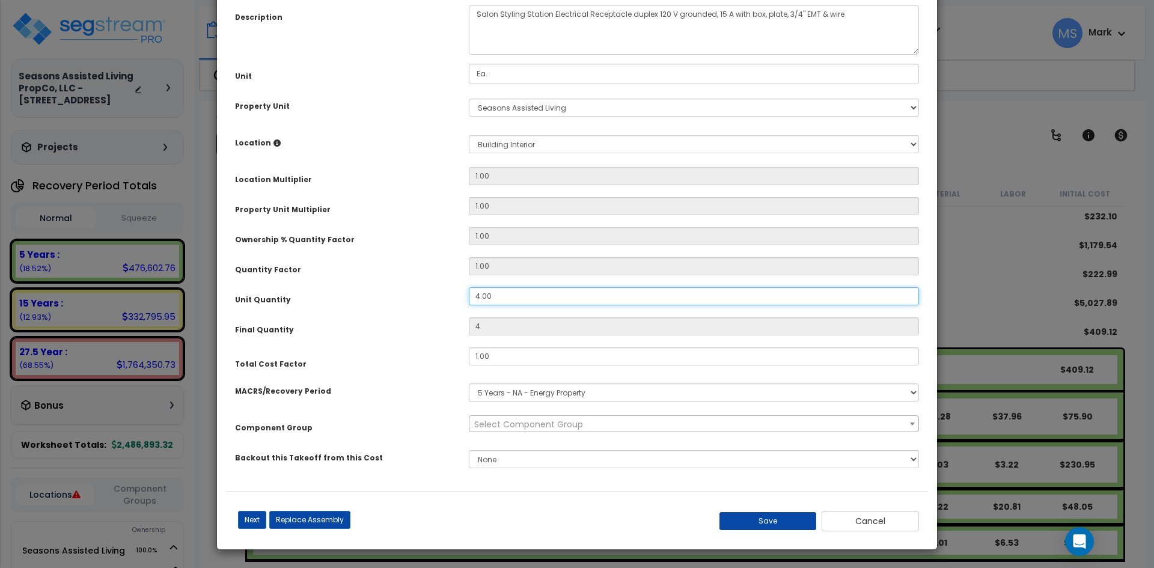
type input "4.00"
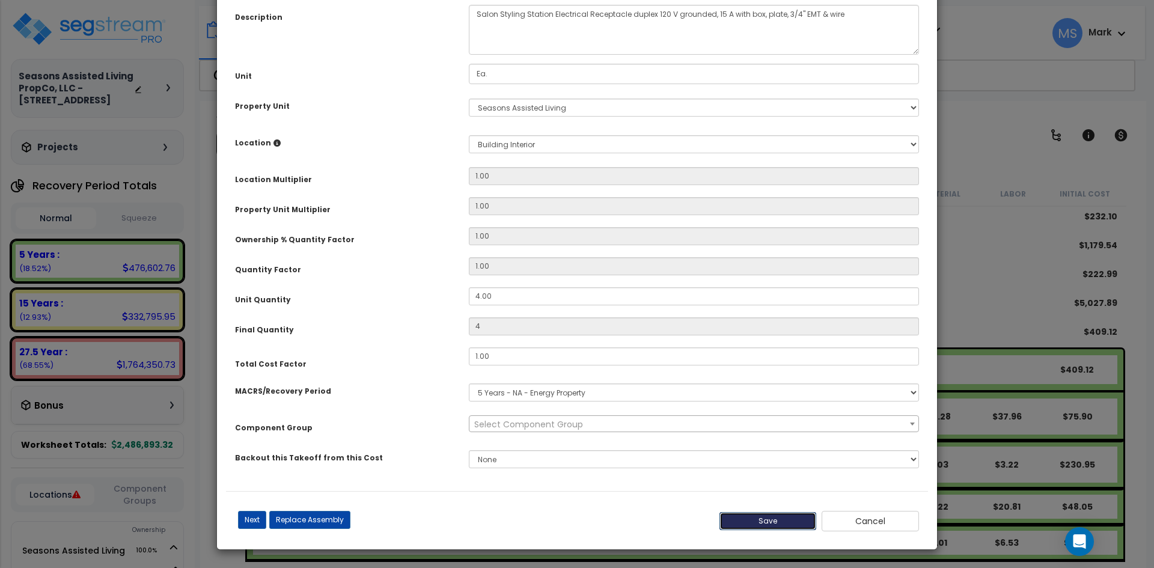
click at [775, 519] on button "Save" at bounding box center [767, 521] width 97 height 18
type input "4.00"
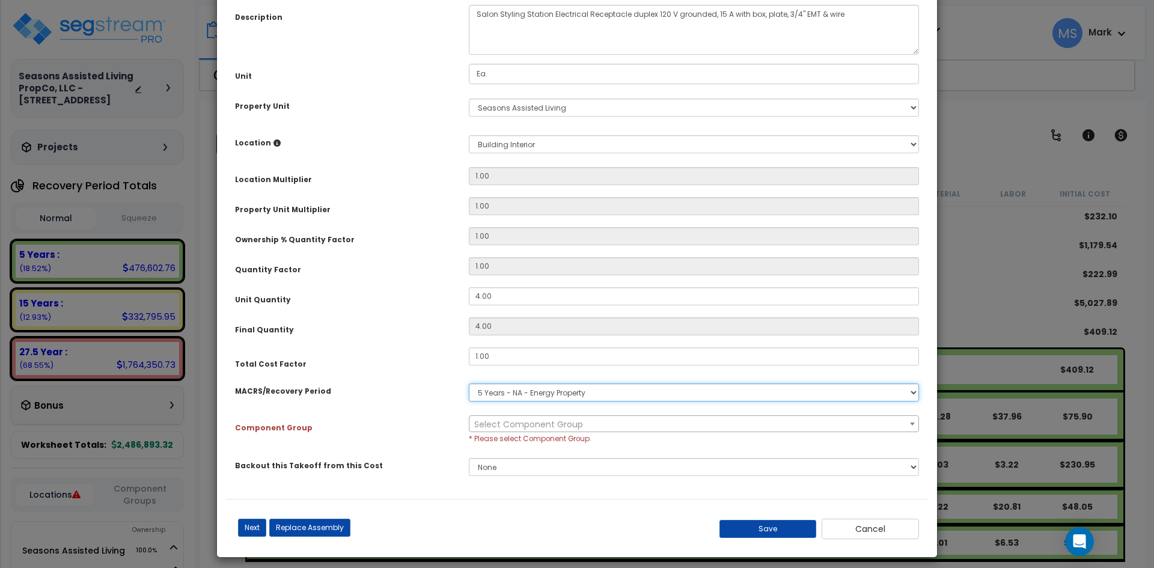
click at [549, 392] on select "Select MACRS/Recovery Period 5 Years - 57.0 - Distributive Trades & Services 5 …" at bounding box center [694, 392] width 450 height 18
select select "3667"
click at [469, 383] on select "Select MACRS/Recovery Period 5 Years - 57.0 - Distributive Trades & Services 5 …" at bounding box center [694, 392] width 450 height 18
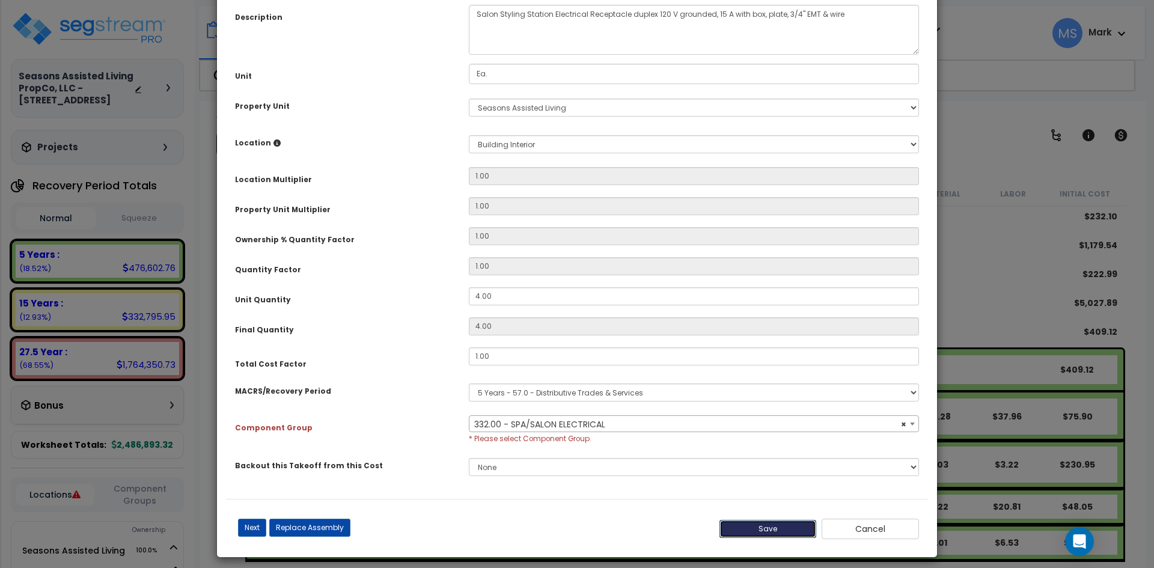
click at [749, 530] on button "Save" at bounding box center [767, 529] width 97 height 18
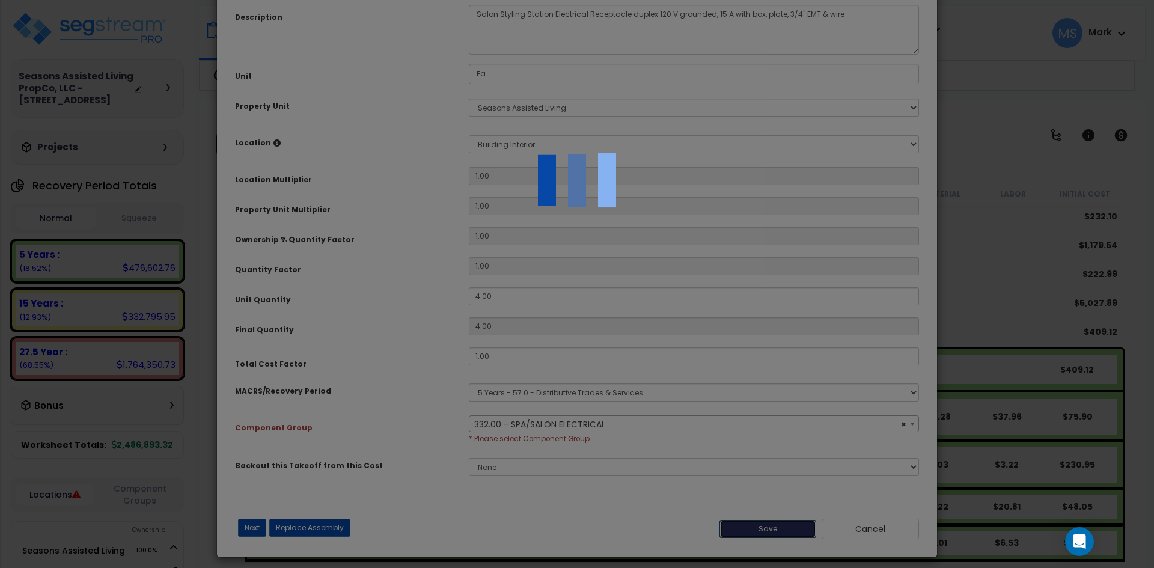
select select "46132"
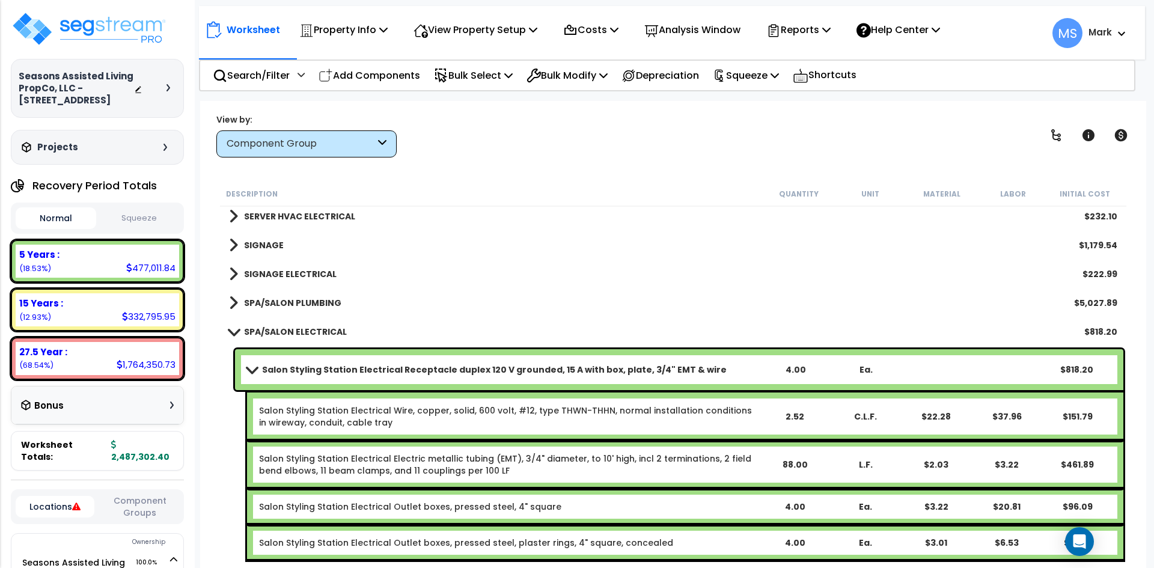
click at [322, 335] on b "SPA/SALON ELECTRICAL" at bounding box center [295, 332] width 103 height 12
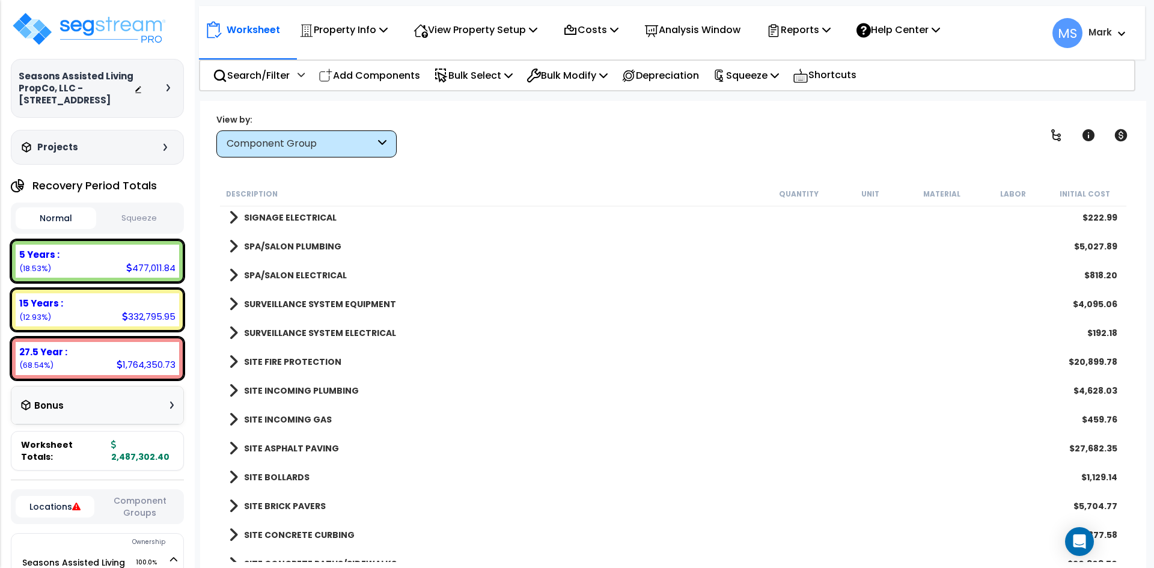
scroll to position [2344, 0]
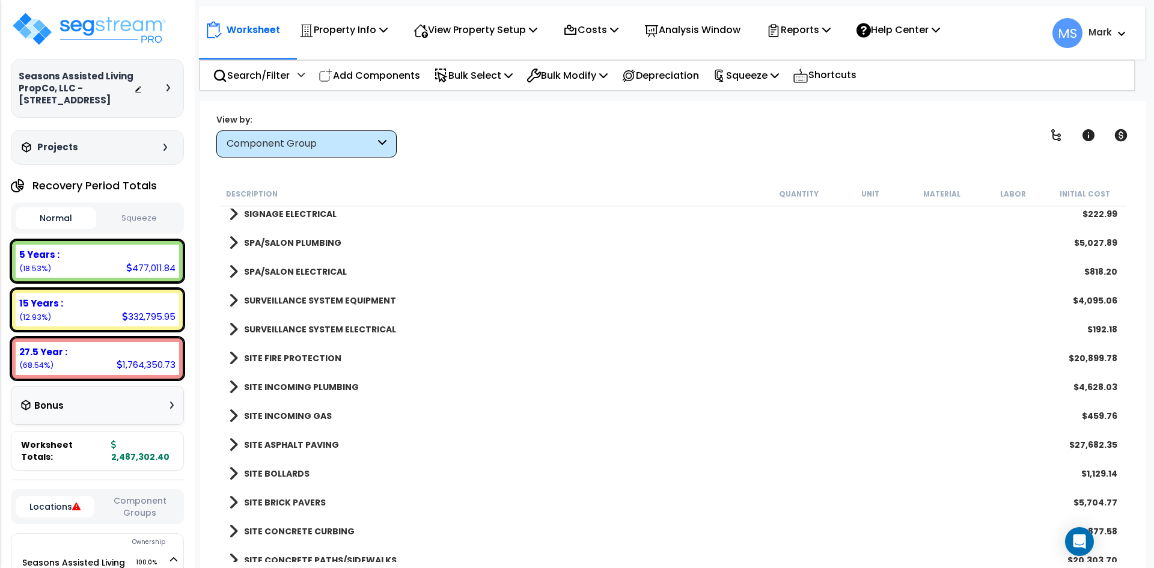
click at [368, 294] on link "SURVEILLANCE SYSTEM EQUIPMENT" at bounding box center [312, 300] width 167 height 17
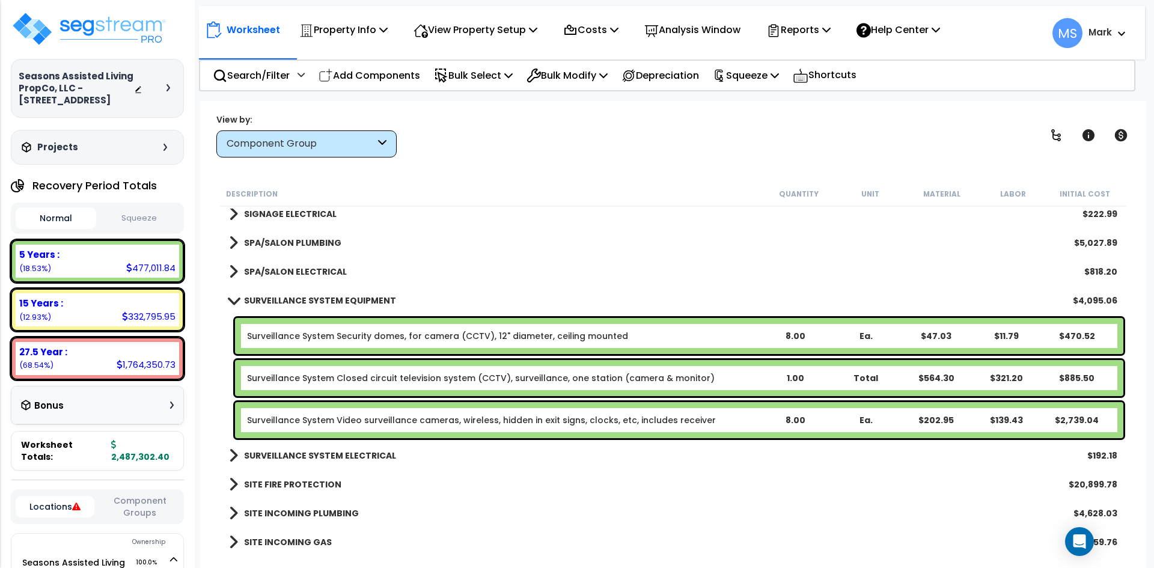
click at [308, 298] on b "SURVEILLANCE SYSTEM EQUIPMENT" at bounding box center [320, 300] width 152 height 12
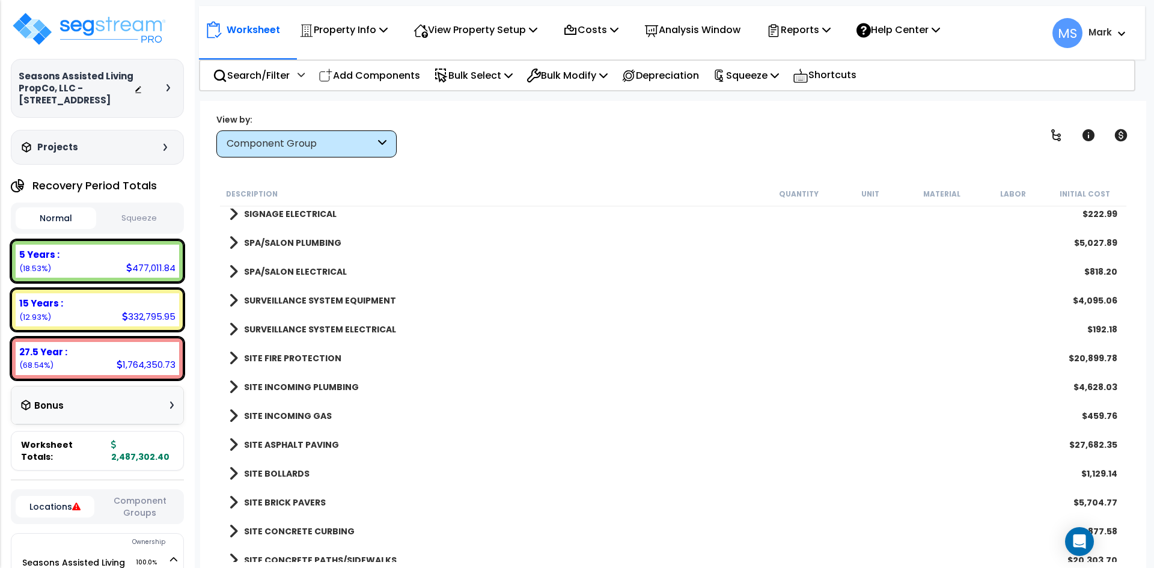
click at [355, 330] on b "SURVEILLANCE SYSTEM ELECTRICAL" at bounding box center [320, 329] width 152 height 12
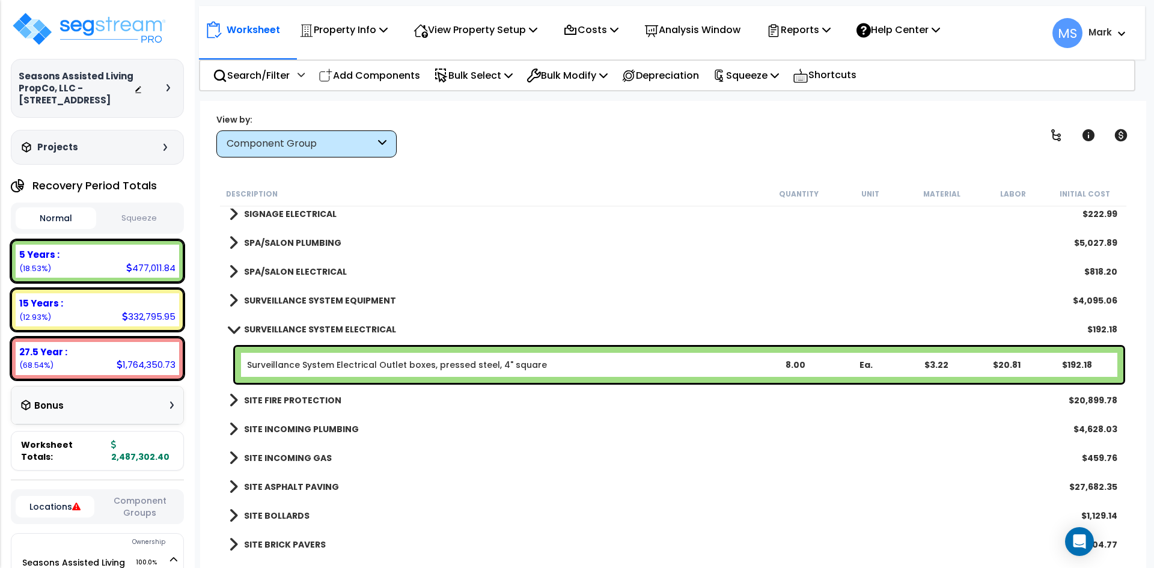
click at [355, 330] on b "SURVEILLANCE SYSTEM ELECTRICAL" at bounding box center [320, 329] width 152 height 12
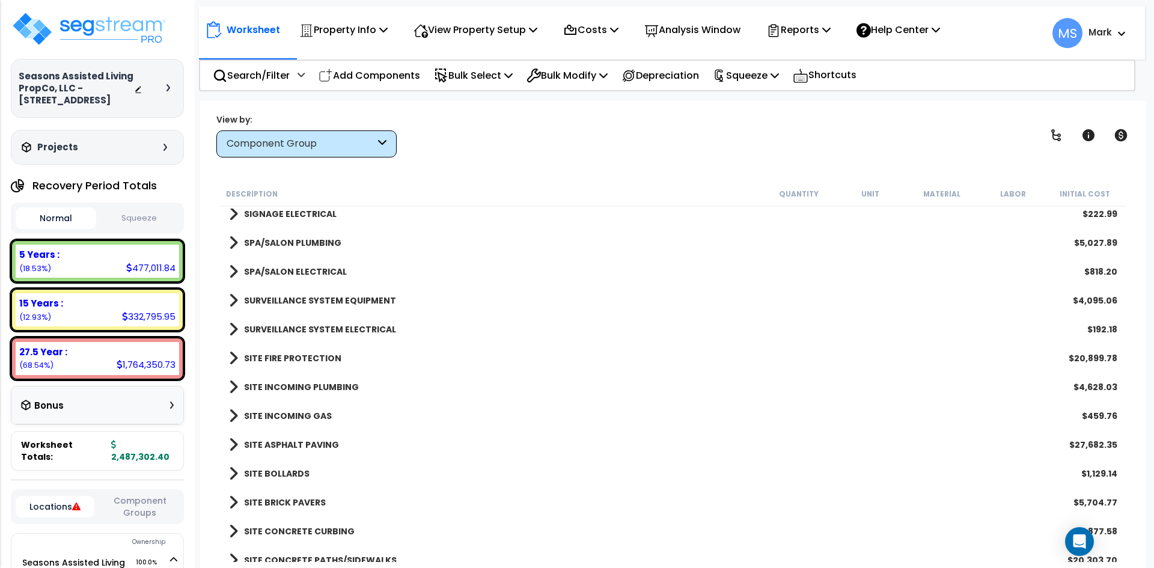
click at [322, 298] on b "SURVEILLANCE SYSTEM EQUIPMENT" at bounding box center [320, 300] width 152 height 12
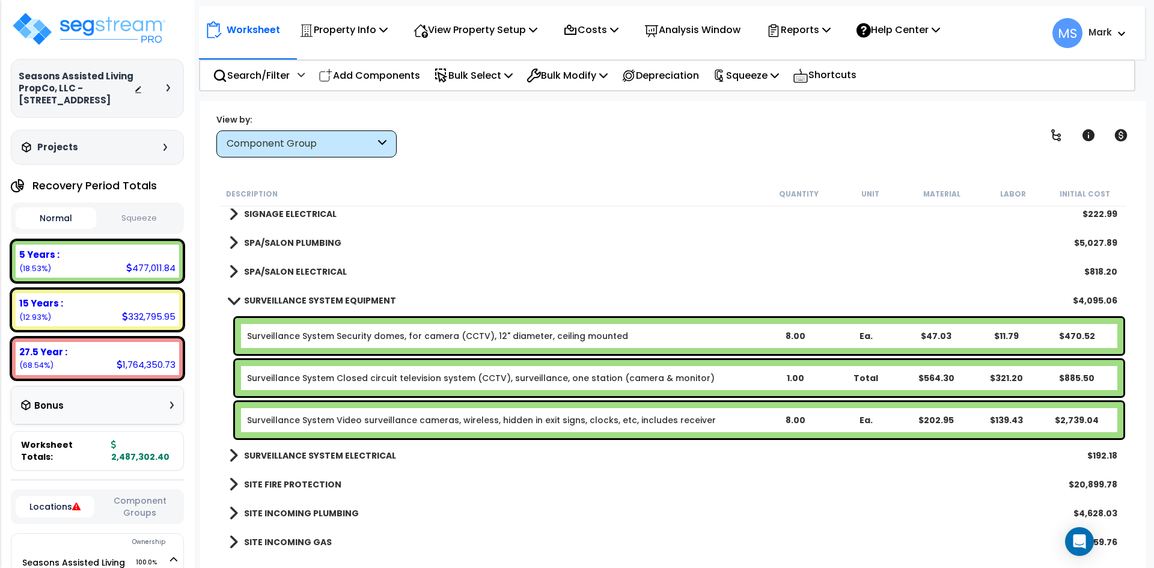
click at [571, 340] on link "Surveillance System Security domes, for camera (CCTV), 12" diameter, ceiling mo…" at bounding box center [437, 336] width 381 height 12
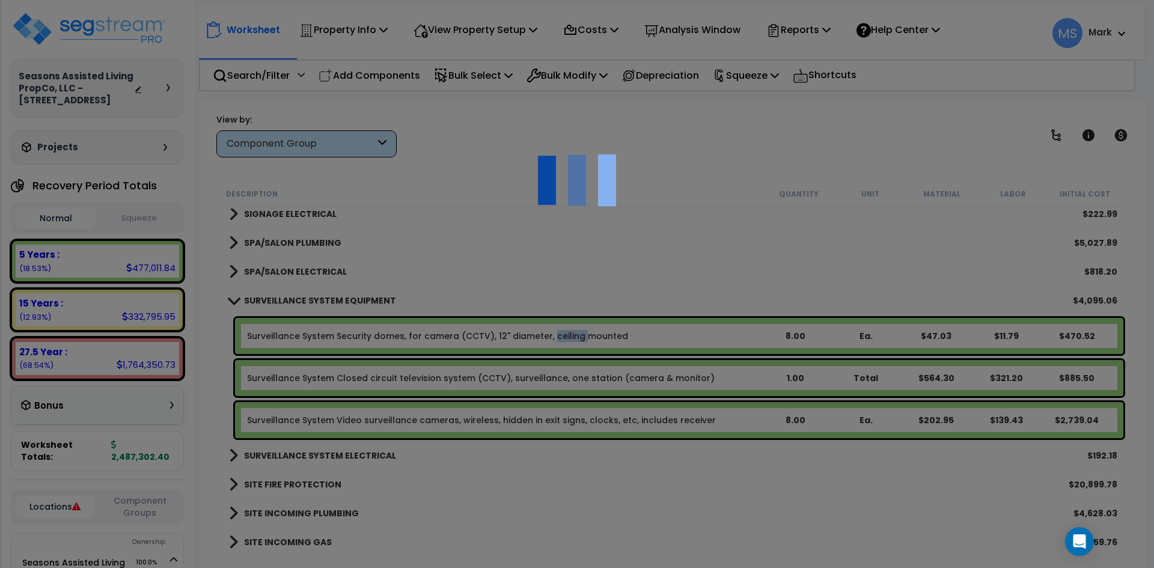
select select "49875"
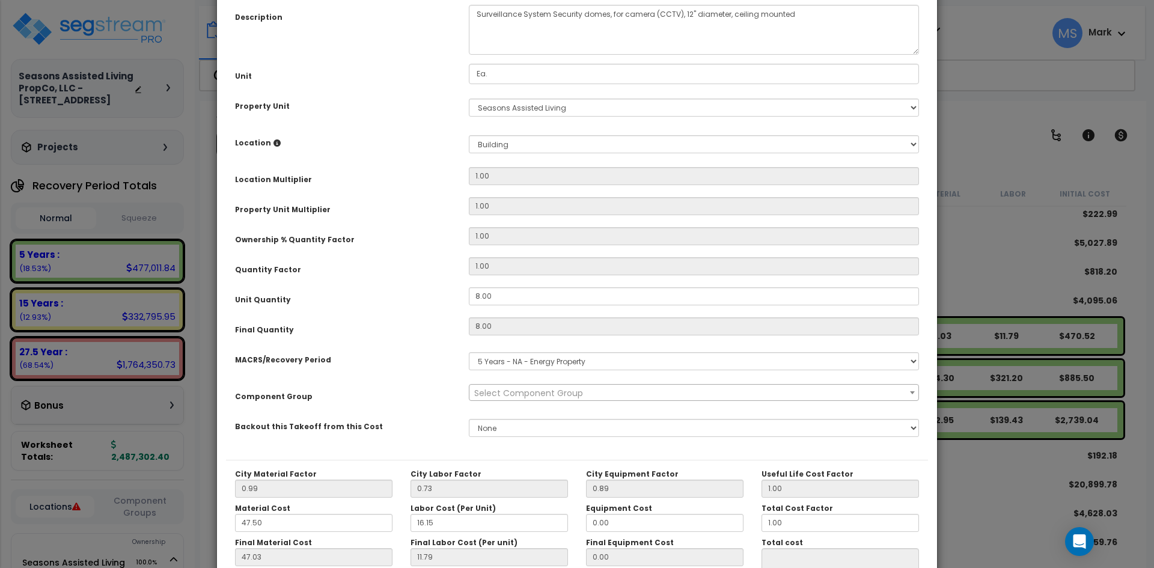
scroll to position [0, 0]
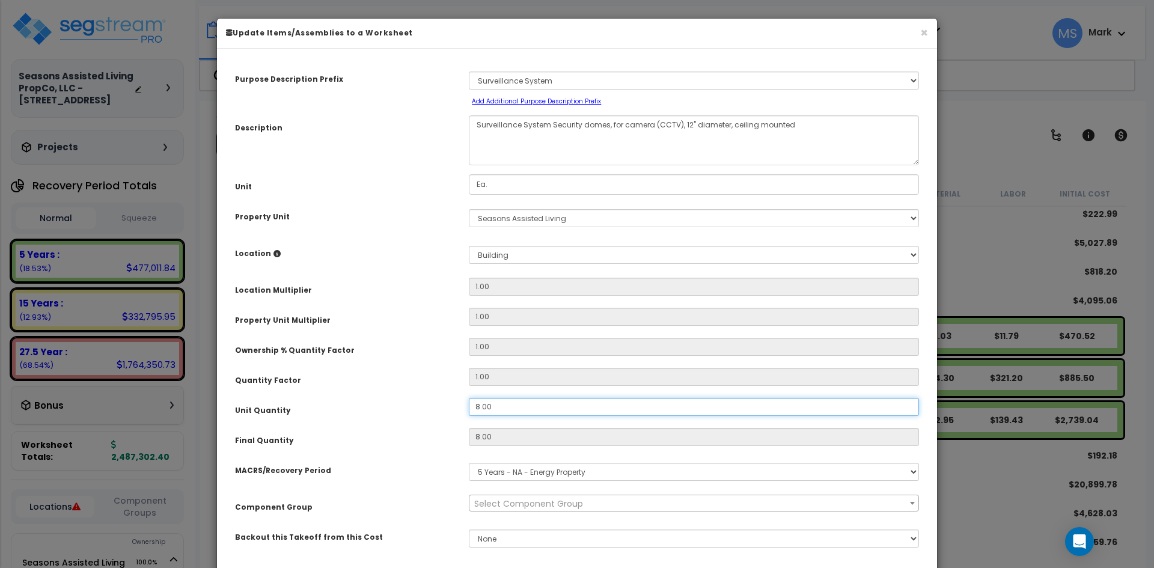
click at [481, 407] on input "8.00" at bounding box center [694, 407] width 450 height 18
click at [478, 406] on input "8.00" at bounding box center [694, 407] width 450 height 18
type input ".00"
type input "8"
type input "47.02"
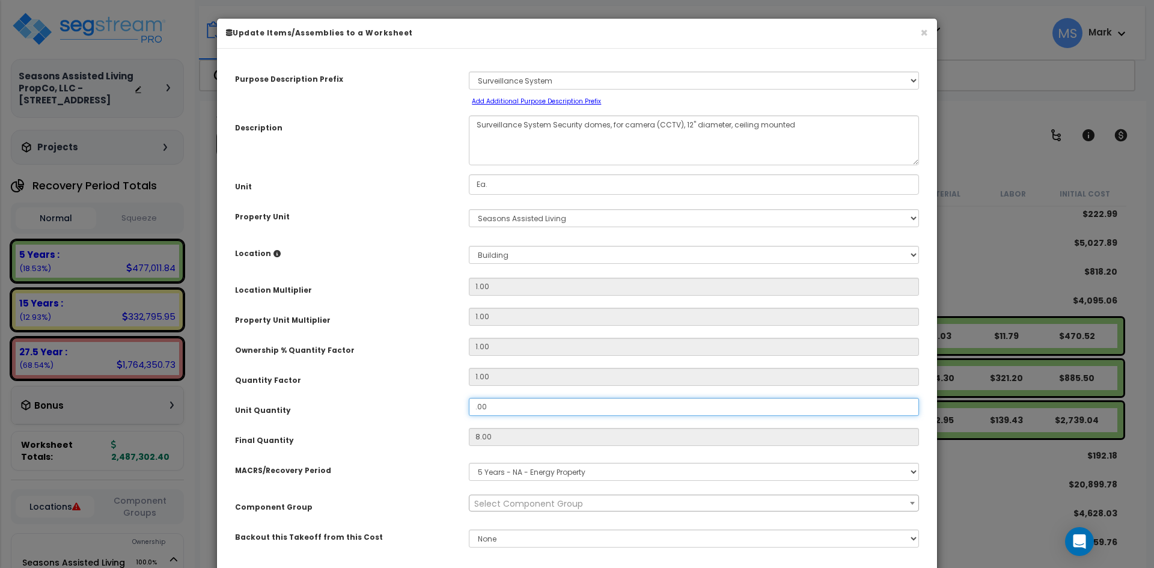
type input "$470.48"
type input "0"
type input "$0.00"
type input "1.00"
type input "1"
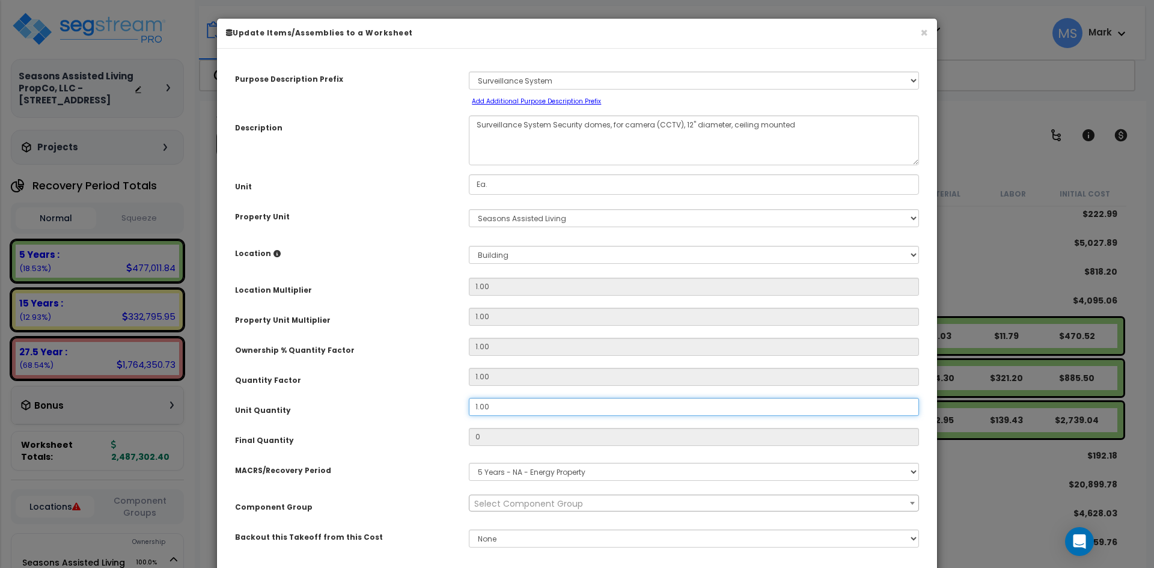
type input "$58.81"
type input "14.00"
type input "14"
type input "$823.34"
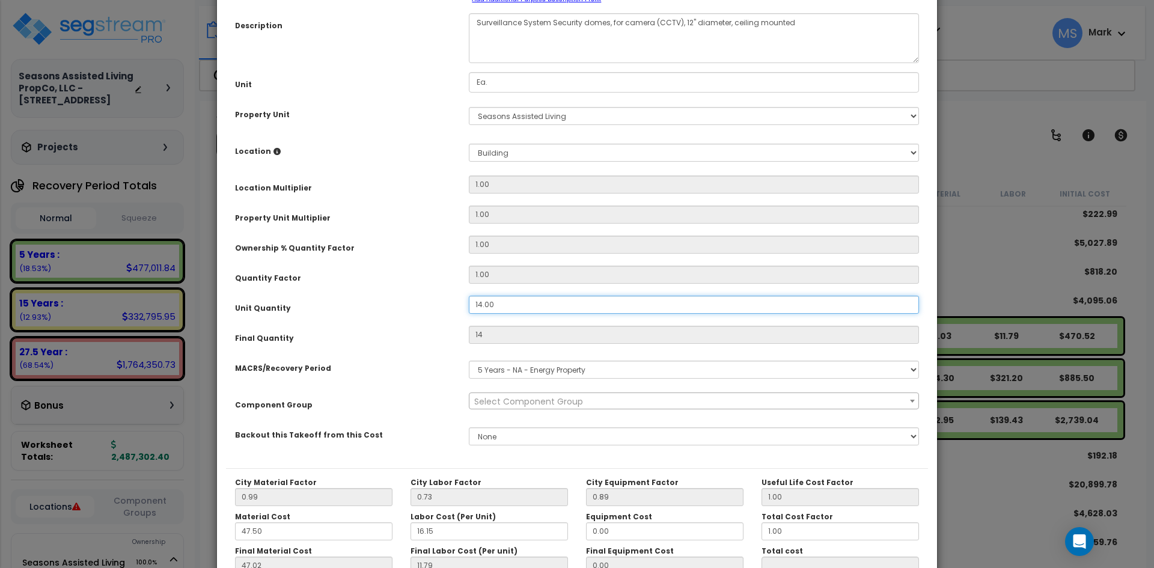
scroll to position [120, 0]
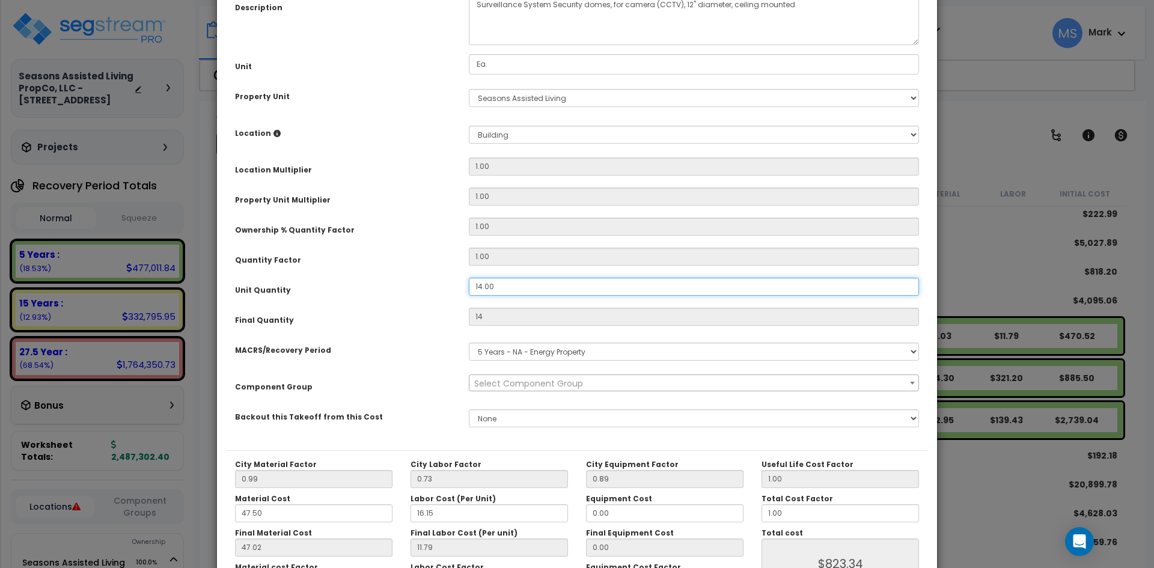
type input "14.00"
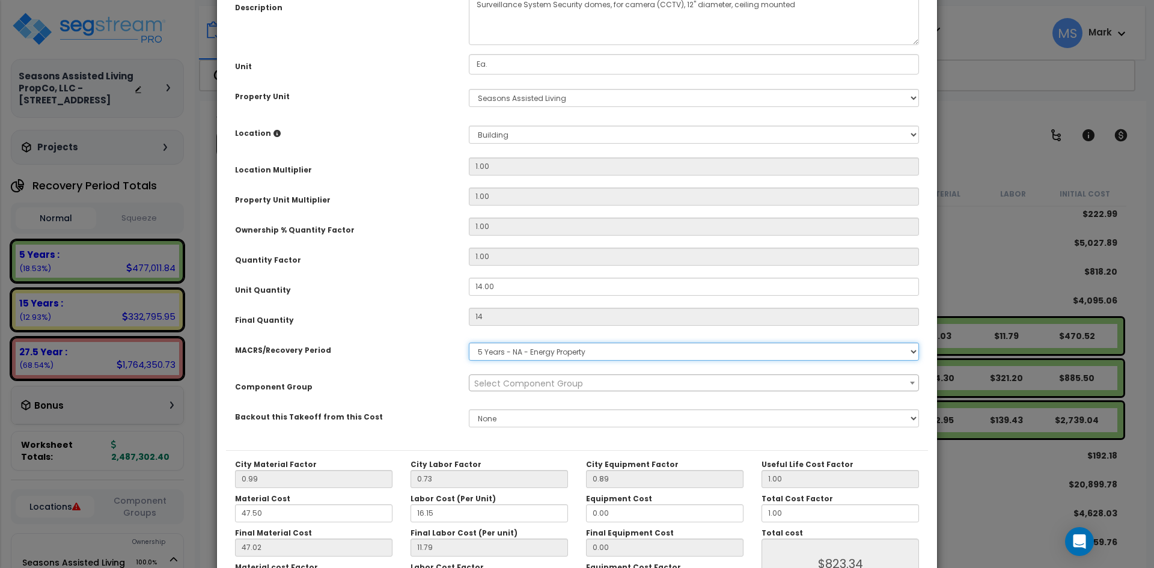
click at [578, 355] on select "Select MACRS/Recovery Period 5 Years - 57.0 - Distributive Trades & Services 5 …" at bounding box center [694, 352] width 450 height 18
select select "3667"
click at [469, 343] on select "Select MACRS/Recovery Period 5 Years - 57.0 - Distributive Trades & Services 5 …" at bounding box center [694, 352] width 450 height 18
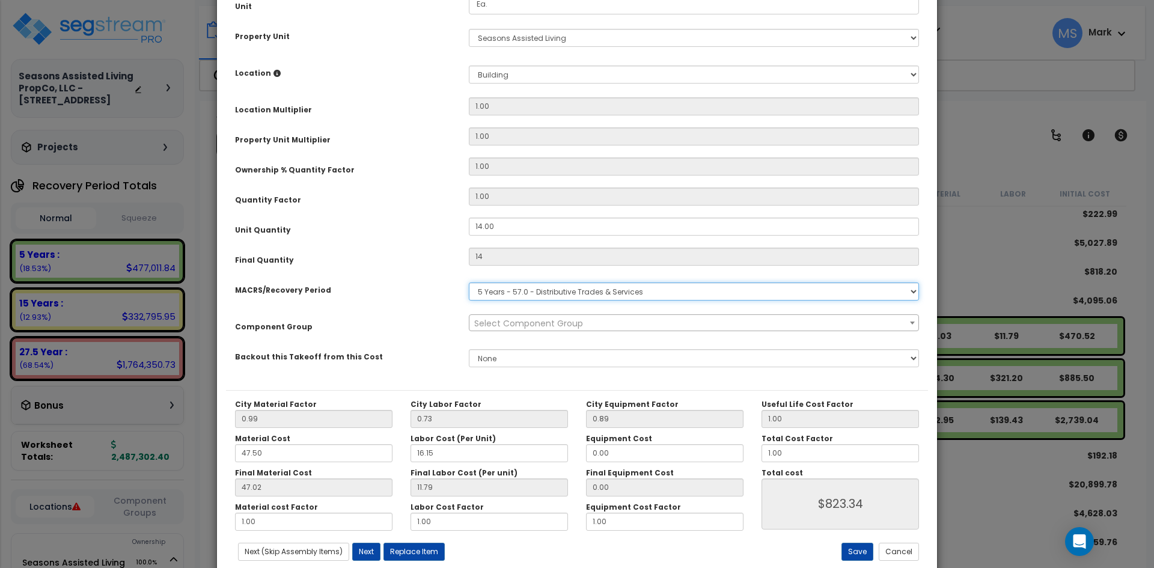
scroll to position [210, 0]
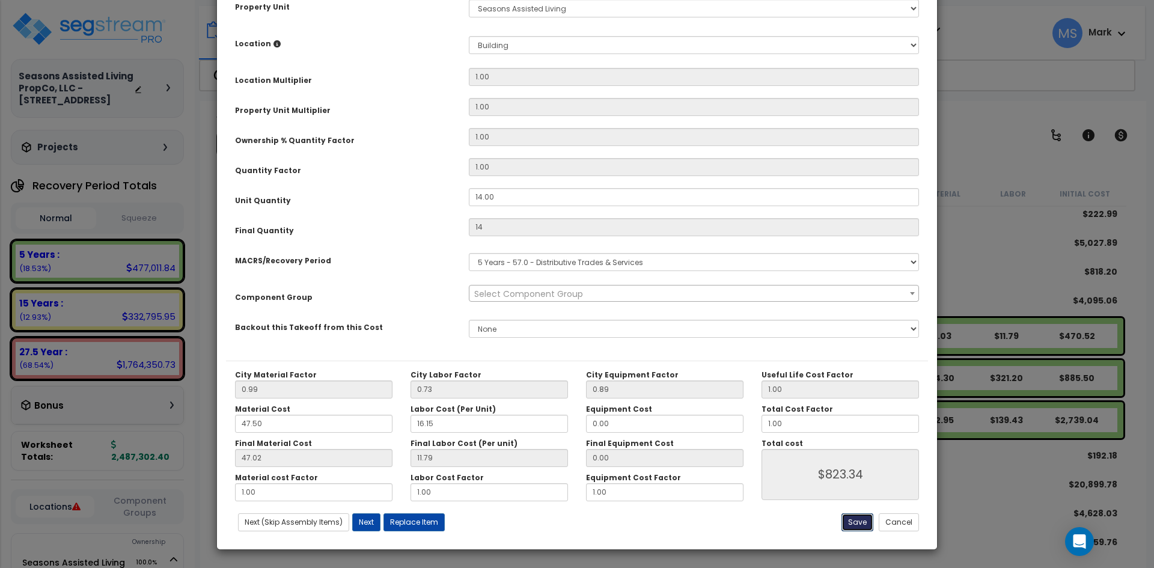
click at [859, 520] on button "Save" at bounding box center [857, 522] width 32 height 18
type input "14.00"
type input "823.34"
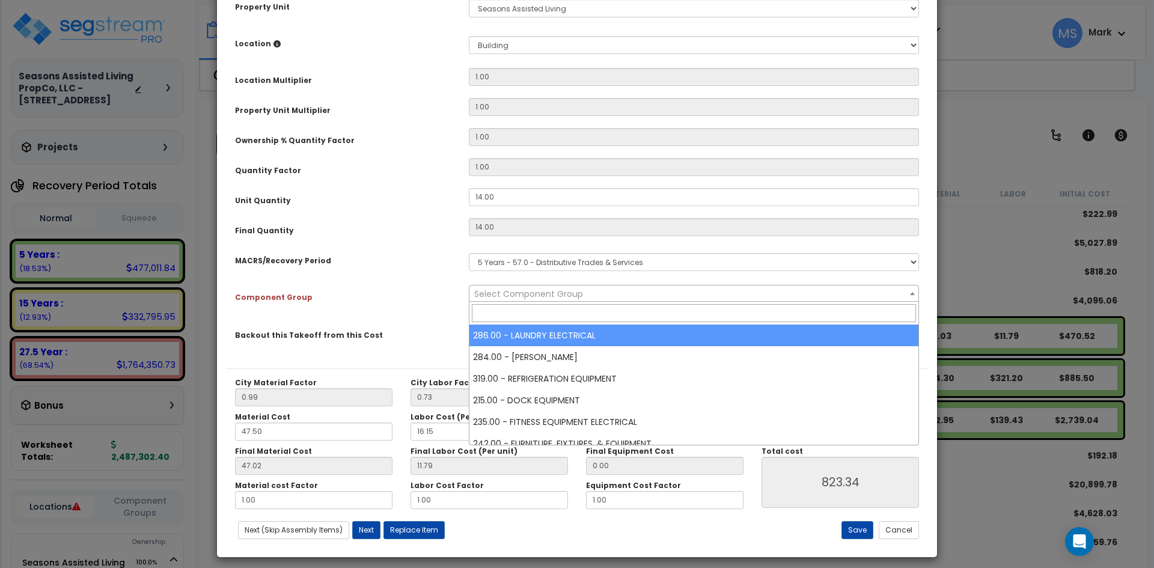
click at [600, 298] on span "Select Component Group" at bounding box center [693, 293] width 449 height 17
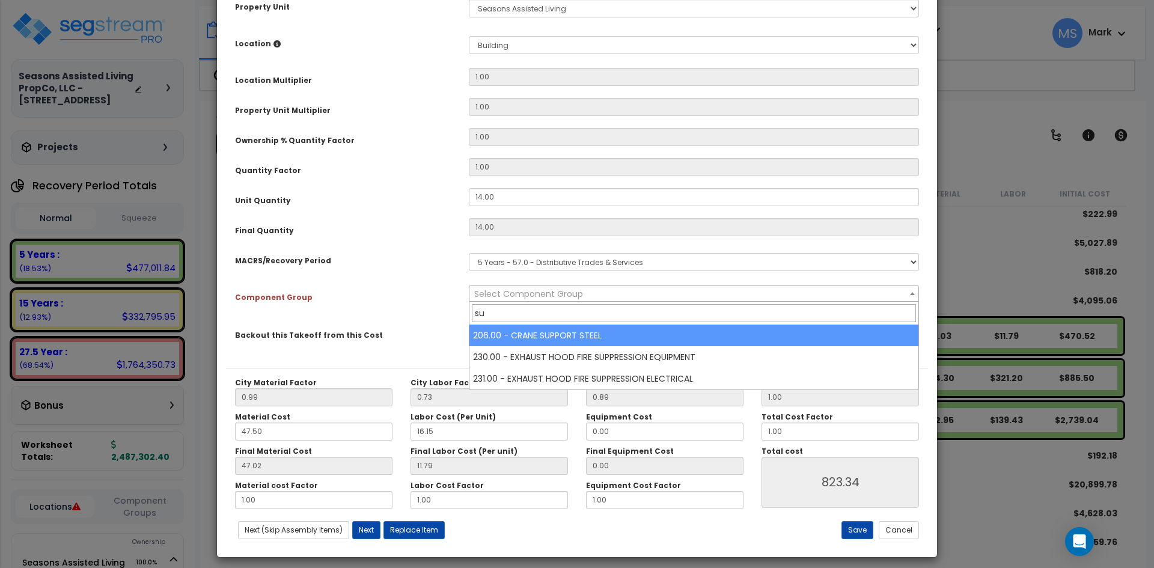
type input "s"
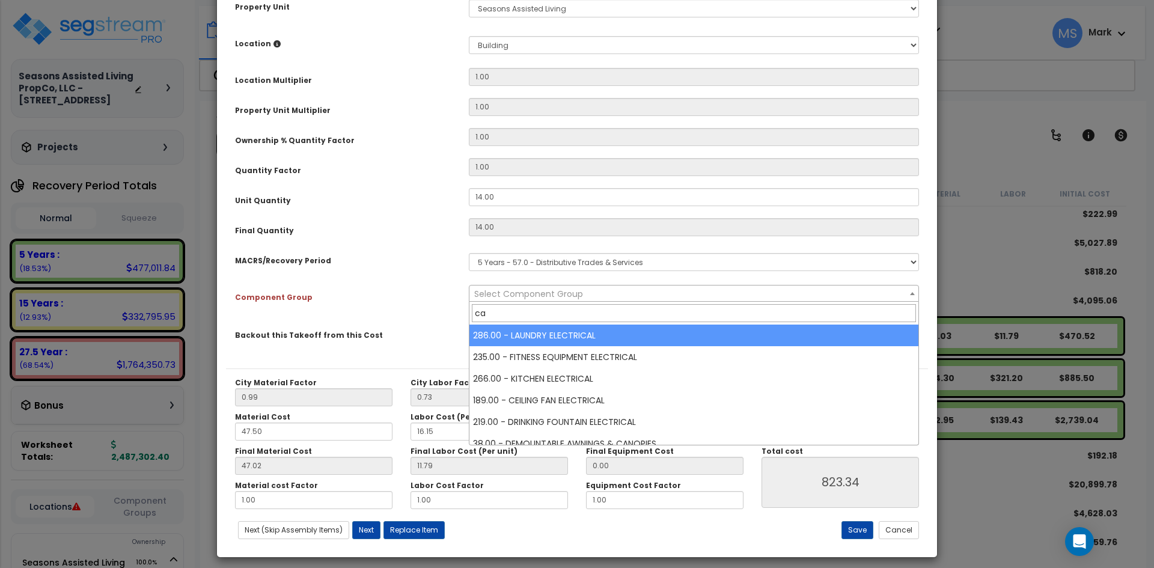
type input "c"
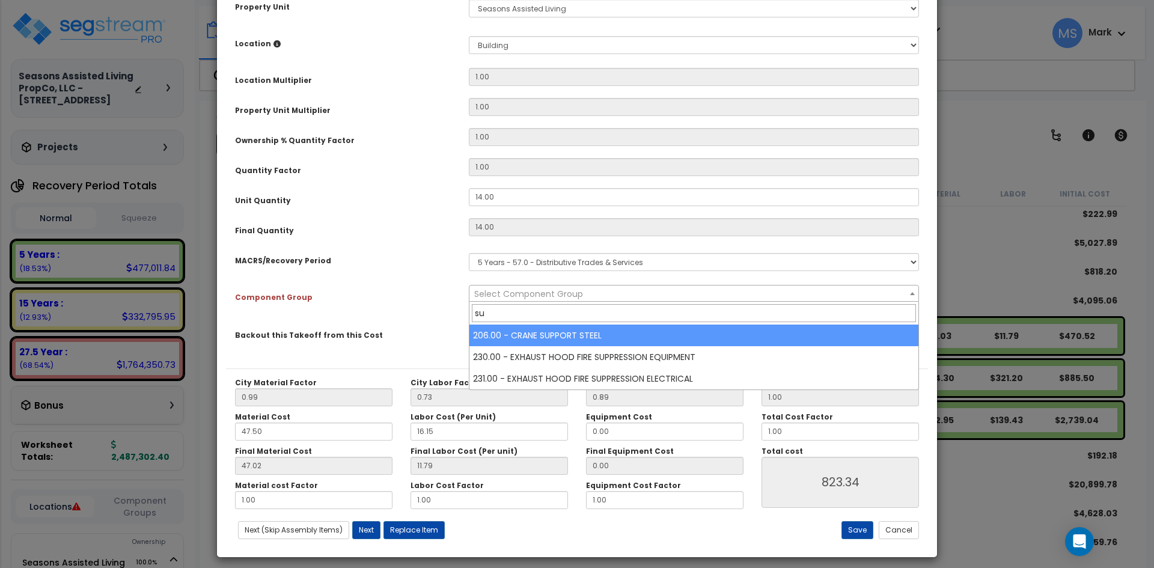
type input "s"
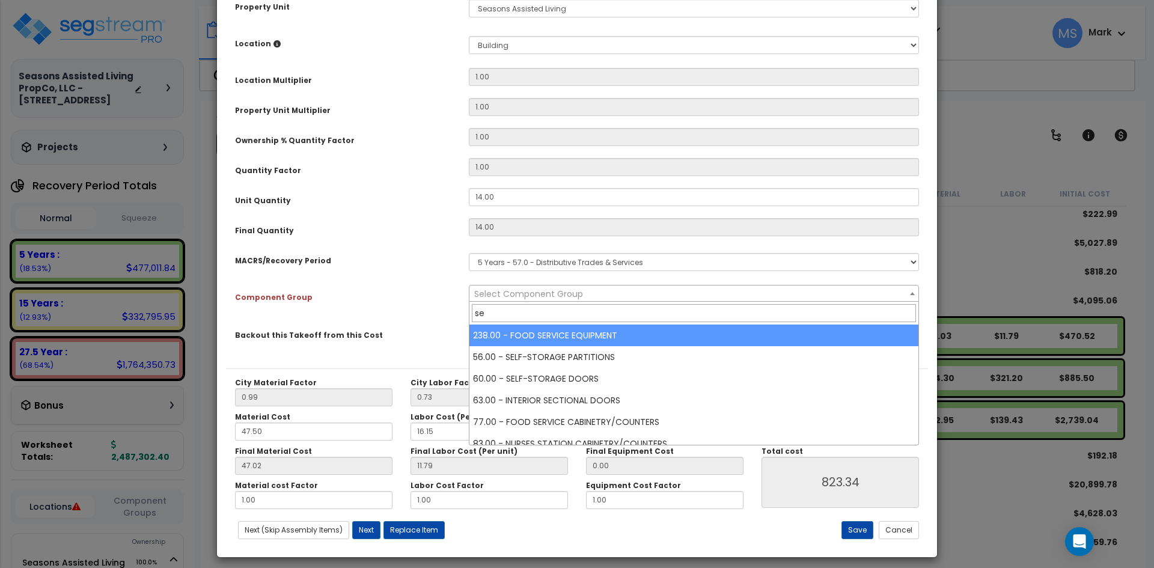
type input "s"
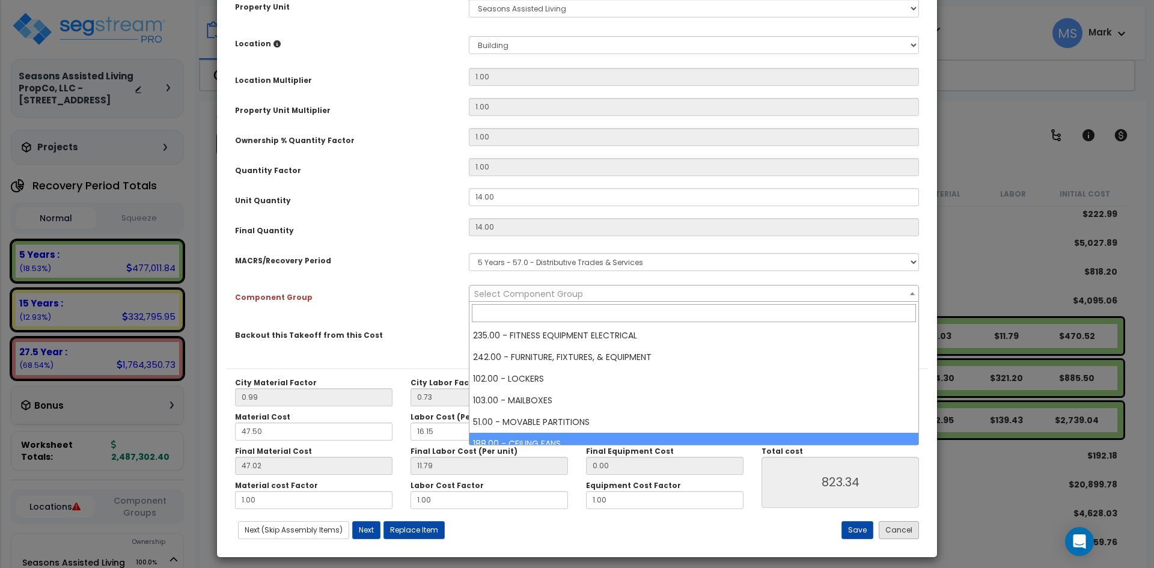
click at [909, 533] on button "Cancel" at bounding box center [899, 530] width 40 height 18
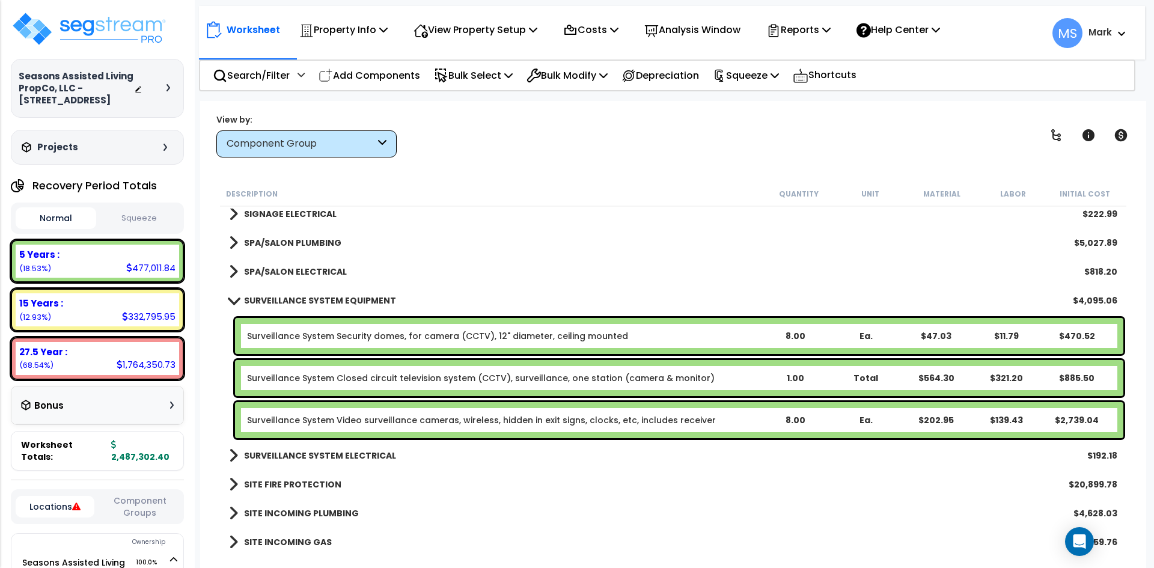
click at [478, 337] on link "Surveillance System Security domes, for camera (CCTV), 12" diameter, ceiling mo…" at bounding box center [437, 336] width 381 height 12
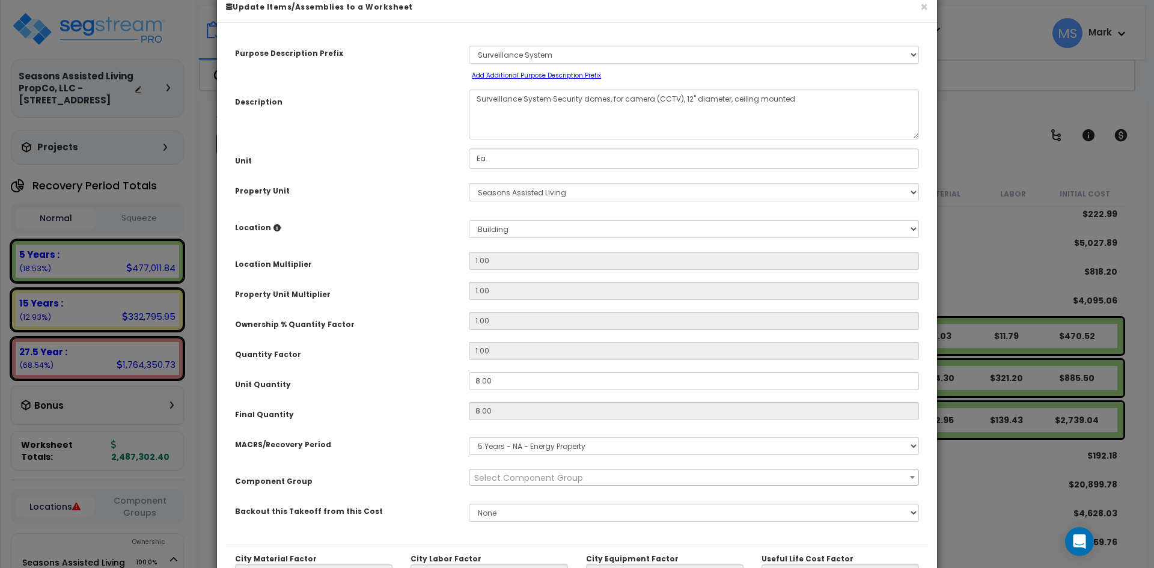
scroll to position [120, 0]
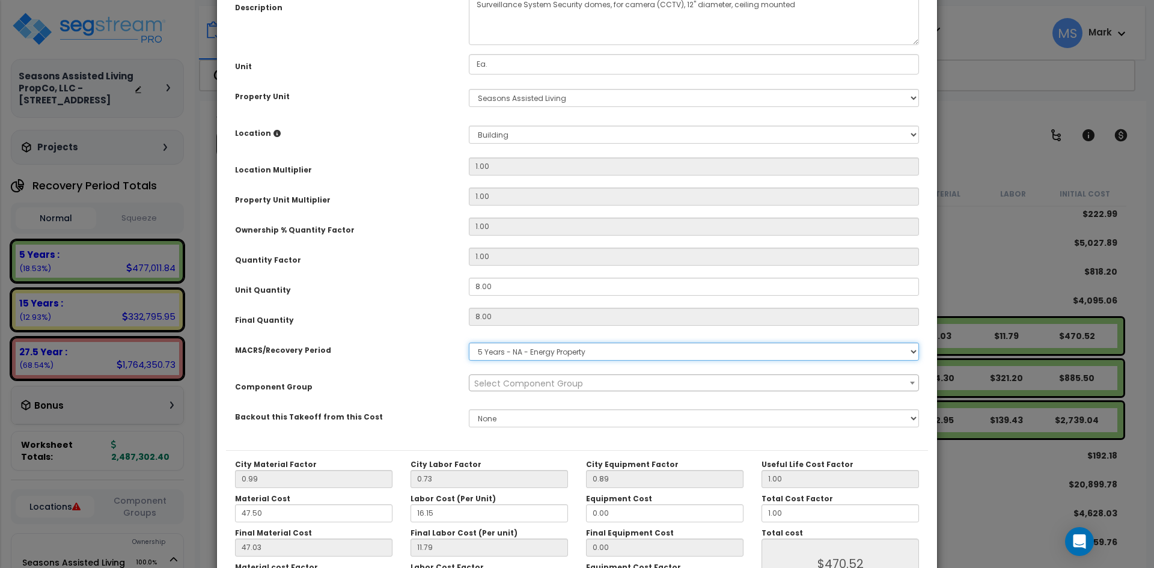
drag, startPoint x: 573, startPoint y: 343, endPoint x: 579, endPoint y: 352, distance: 11.0
click at [573, 343] on select "Select MACRS/Recovery Period 5 Years - 57.0 - Distributive Trades & Services 5 …" at bounding box center [694, 352] width 450 height 18
select select "3667"
click at [469, 343] on select "Select MACRS/Recovery Period 5 Years - 57.0 - Distributive Trades & Services 5 …" at bounding box center [694, 352] width 450 height 18
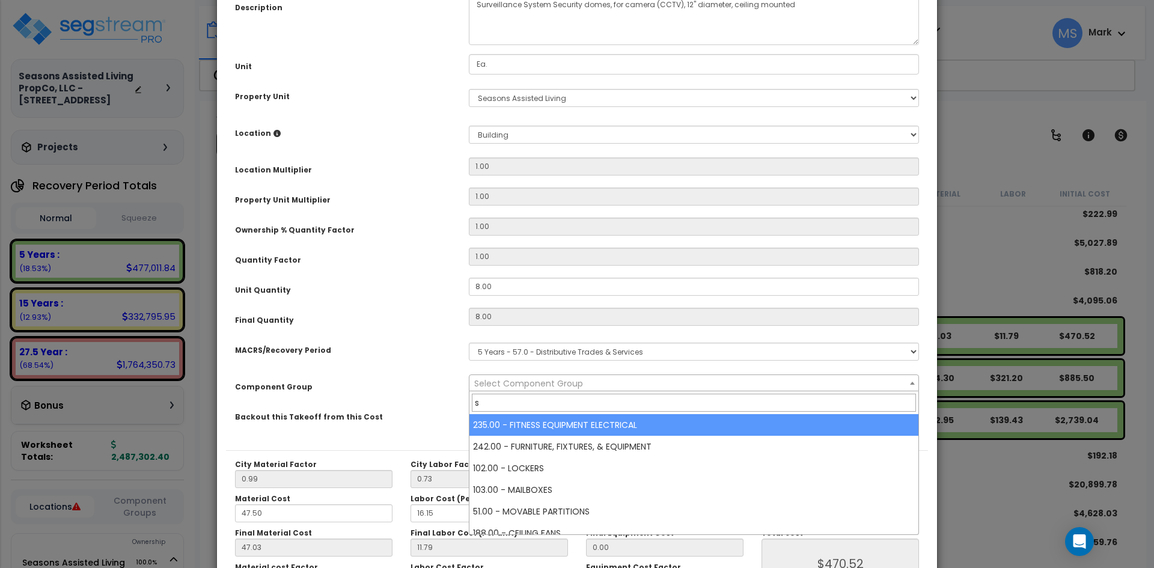
type input "su"
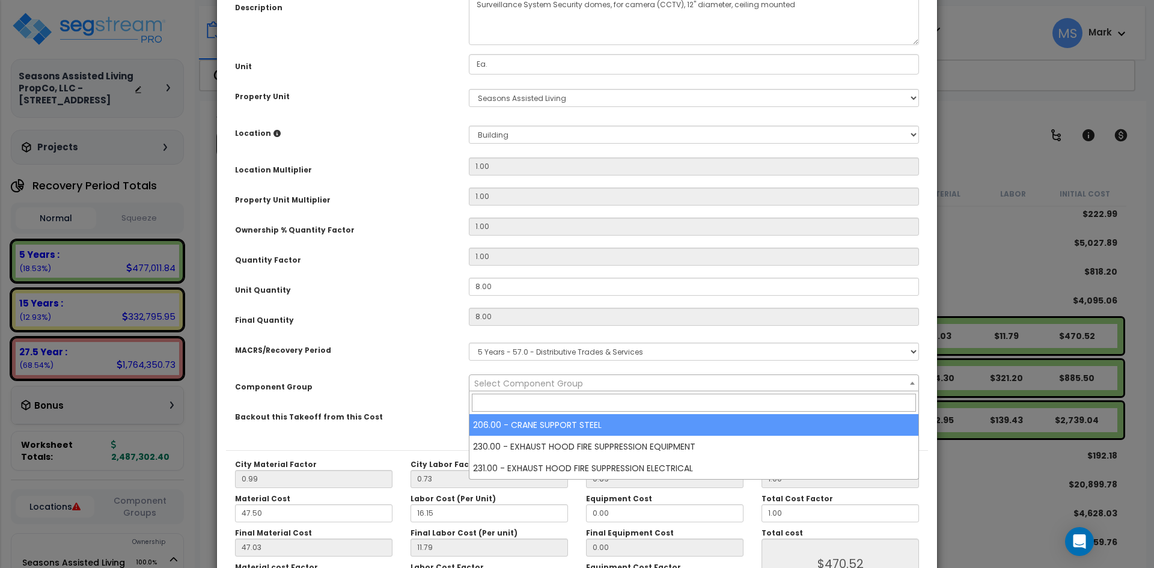
click at [417, 423] on div "Backout this Takeoff from this Cost" at bounding box center [343, 414] width 234 height 21
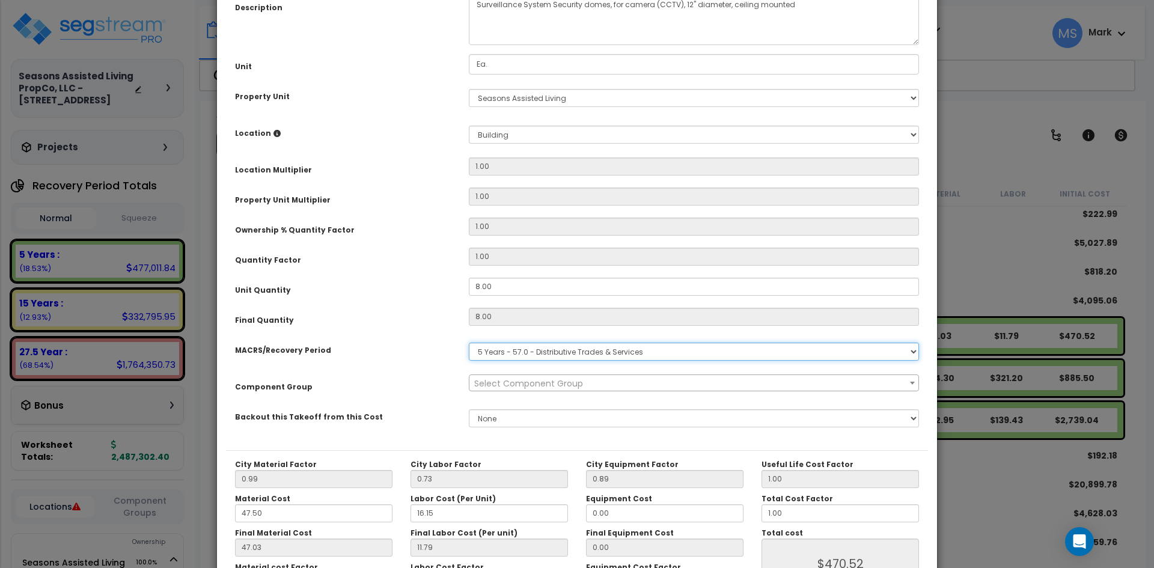
click at [534, 351] on select "Select MACRS/Recovery Period 5 Years - 57.0 - Distributive Trades & Services 5 …" at bounding box center [694, 352] width 450 height 18
select select "3668"
click at [469, 343] on select "Select MACRS/Recovery Period 5 Years - 57.0 - Distributive Trades & Services 5 …" at bounding box center [694, 352] width 450 height 18
click at [522, 384] on span "Select Component Group" at bounding box center [528, 383] width 109 height 12
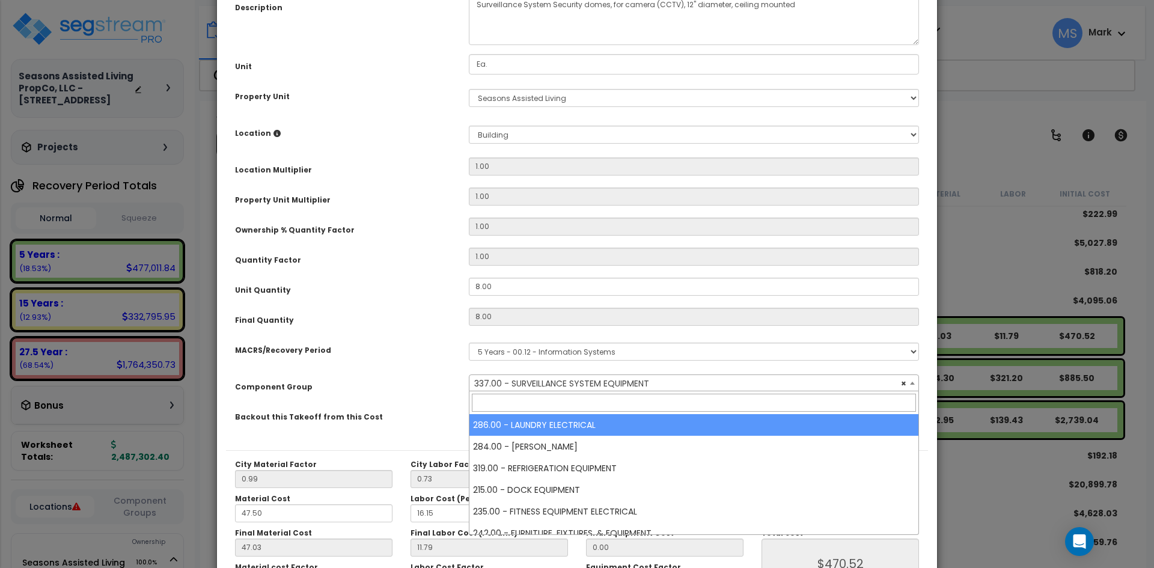
select select "46135"
type input "s"
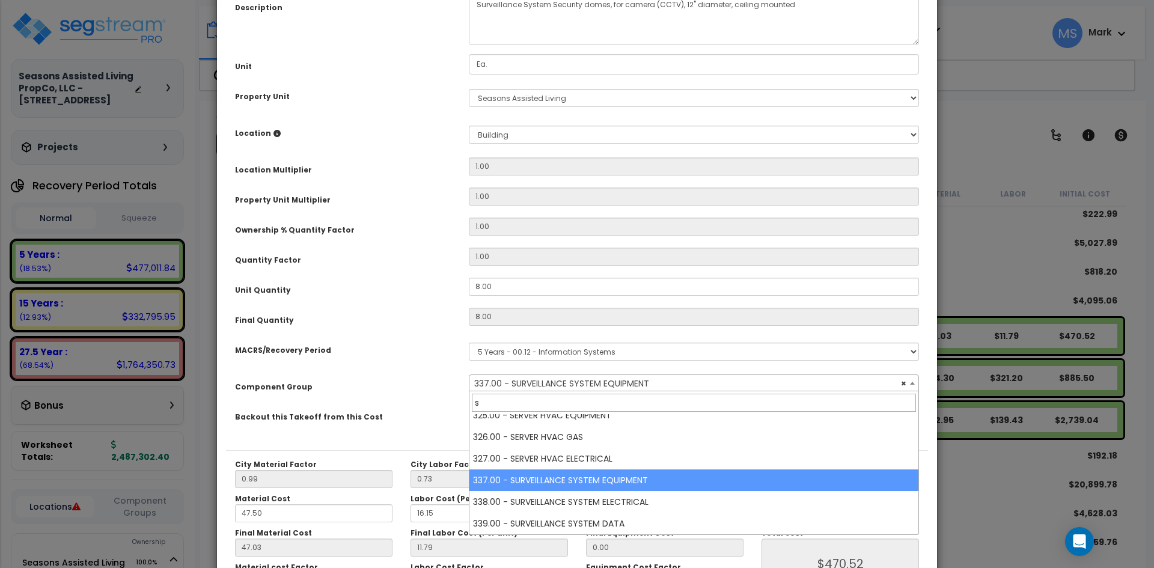
select select "46135"
type input "su"
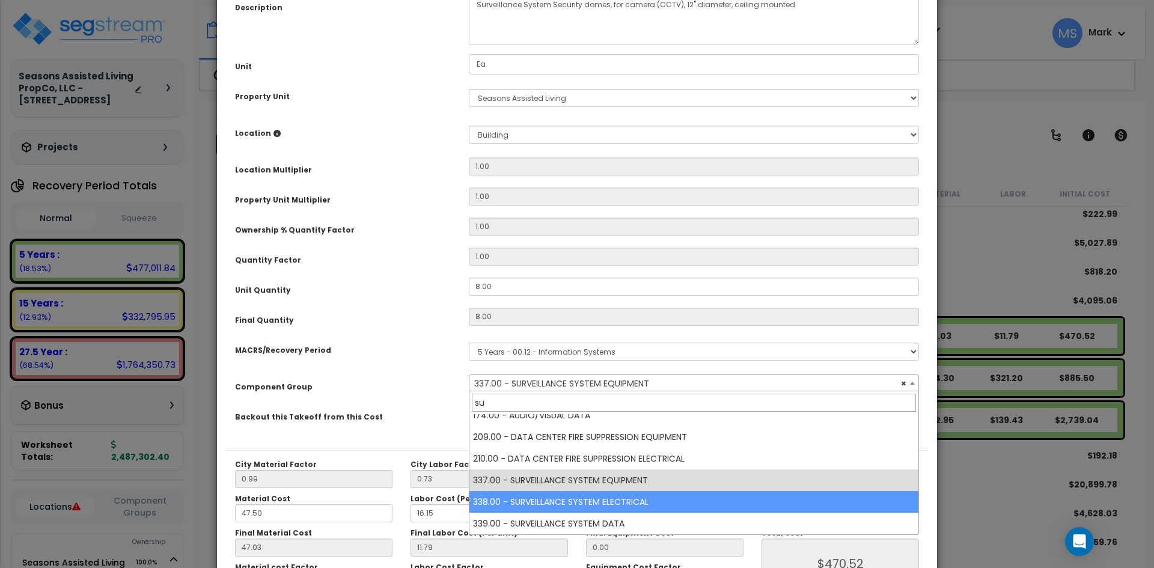
select select "46135"
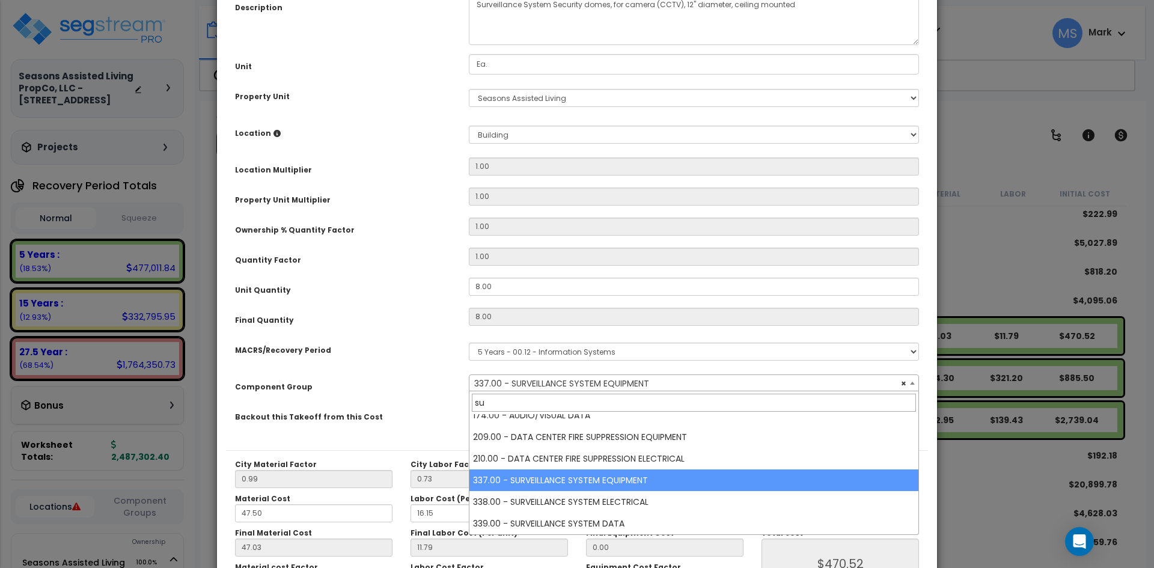
type input "su"
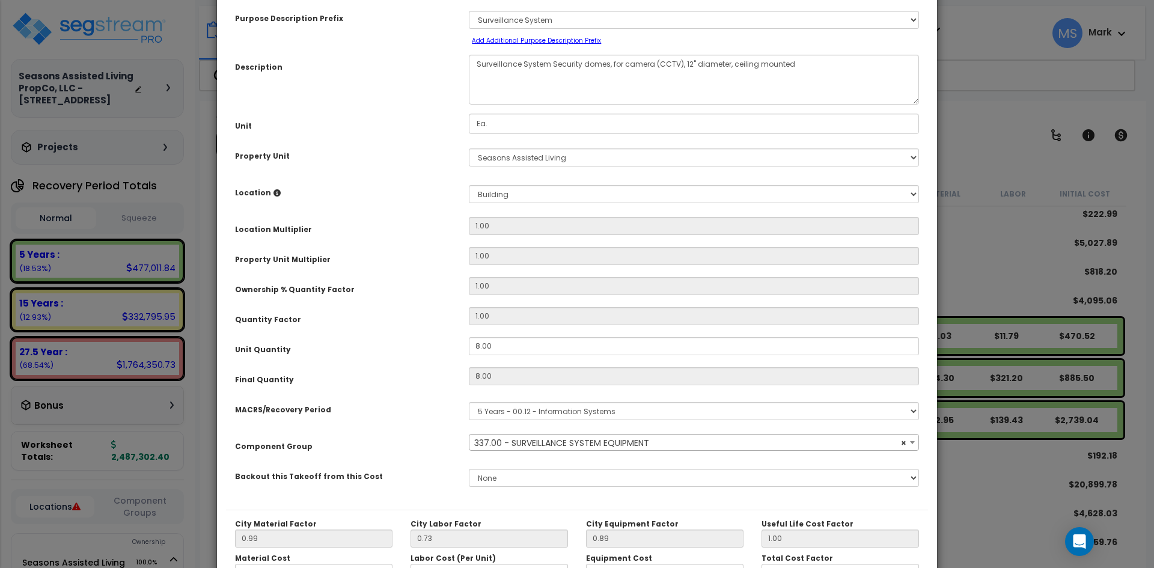
scroll to position [60, 0]
click at [481, 348] on input "8.00" at bounding box center [694, 347] width 450 height 18
select select "46135"
type input ".00"
type input "8"
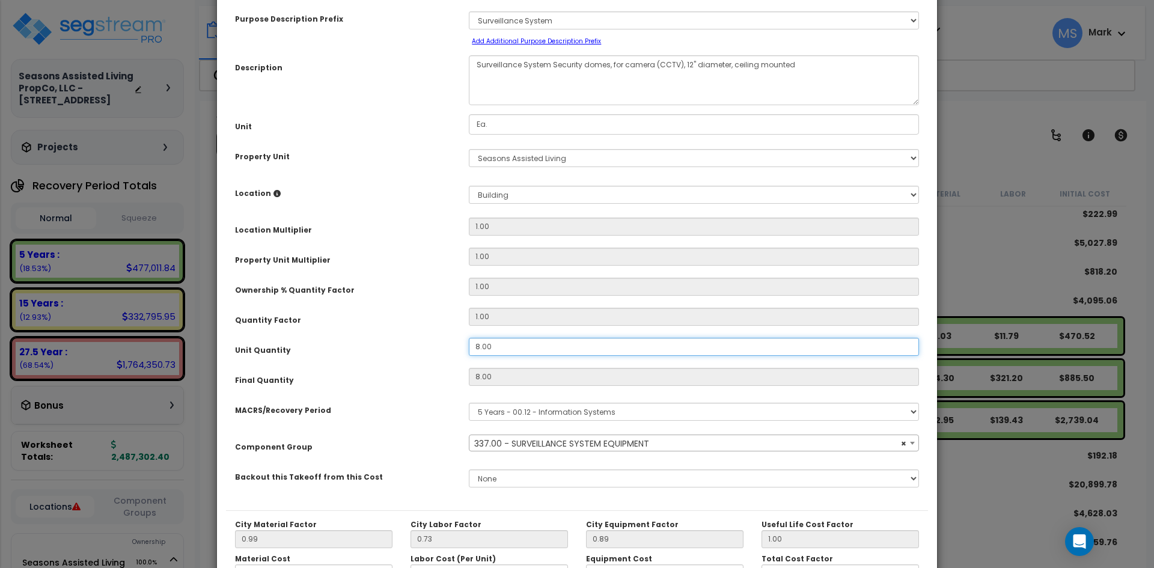
type input "47.02"
type input "$470.48"
type input "0"
type input "$0.00"
select select "46135"
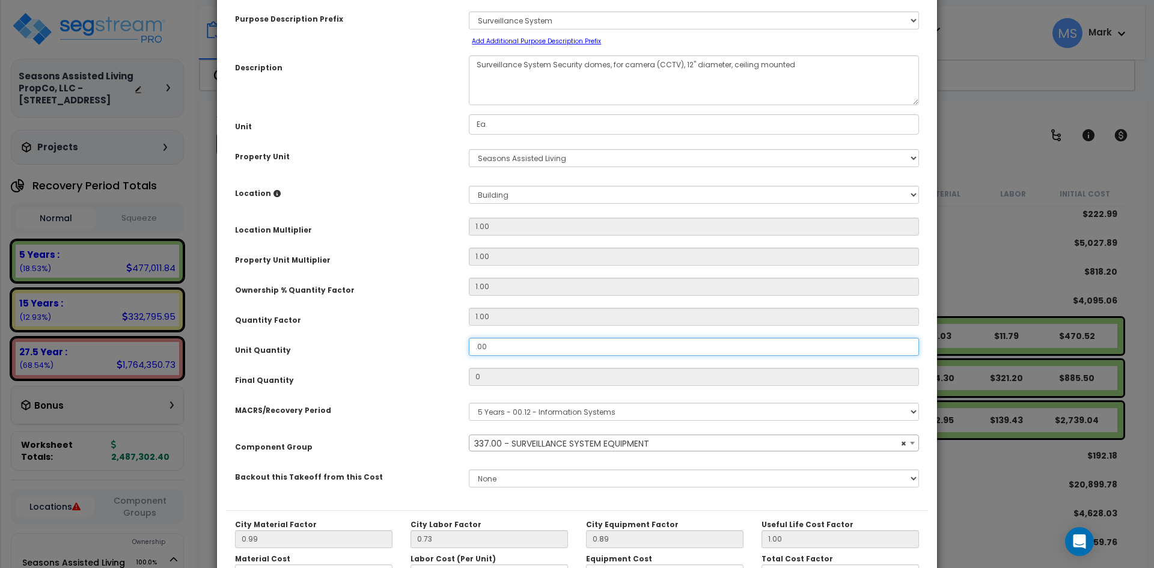
type input "1.00"
type input "1"
type input "$58.81"
type input "14.00"
type input "14"
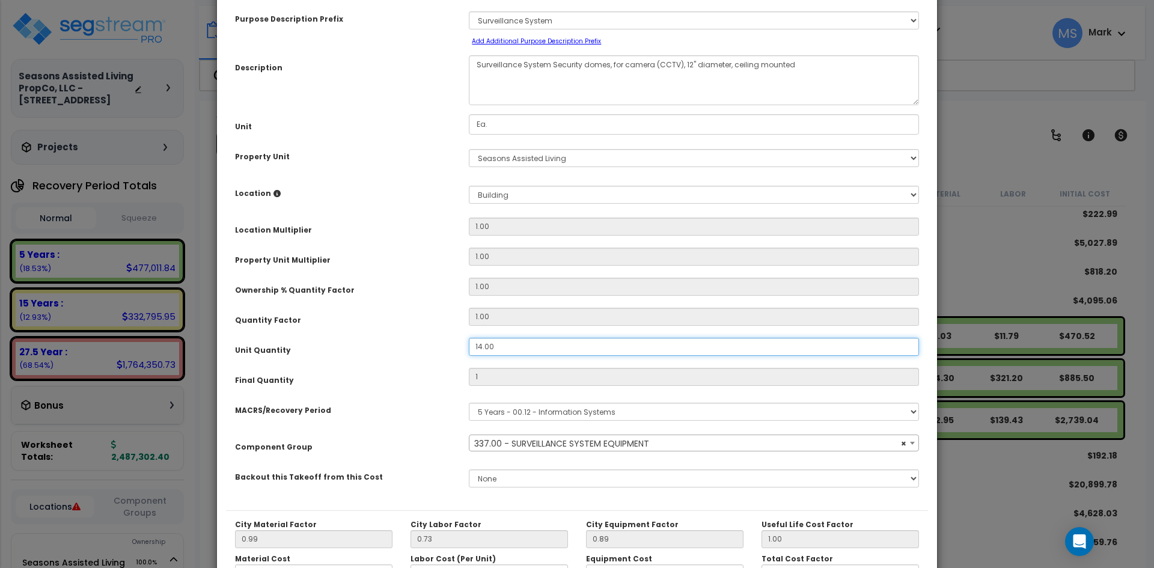
type input "$823.34"
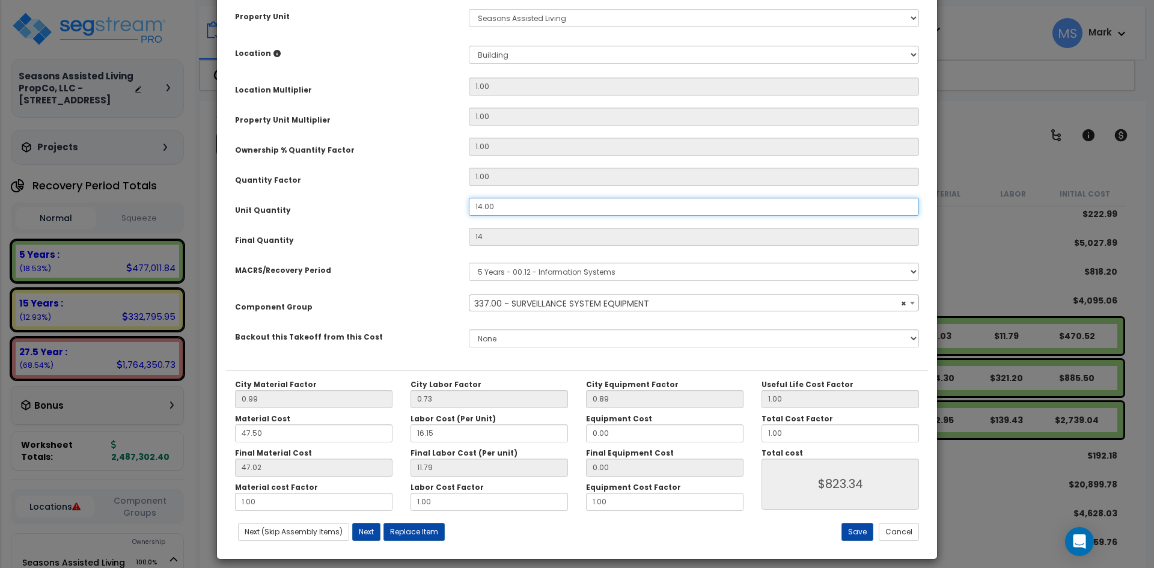
scroll to position [210, 0]
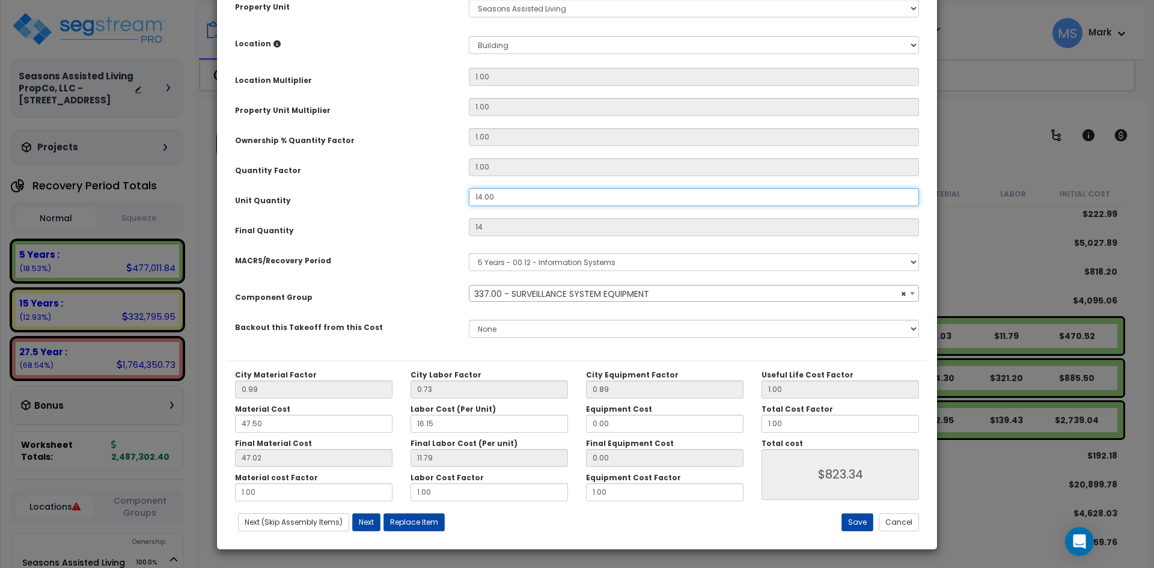
select select "46135"
type input "14.00"
select select "46135"
click at [856, 523] on button "Save" at bounding box center [857, 522] width 32 height 18
type input "14.00"
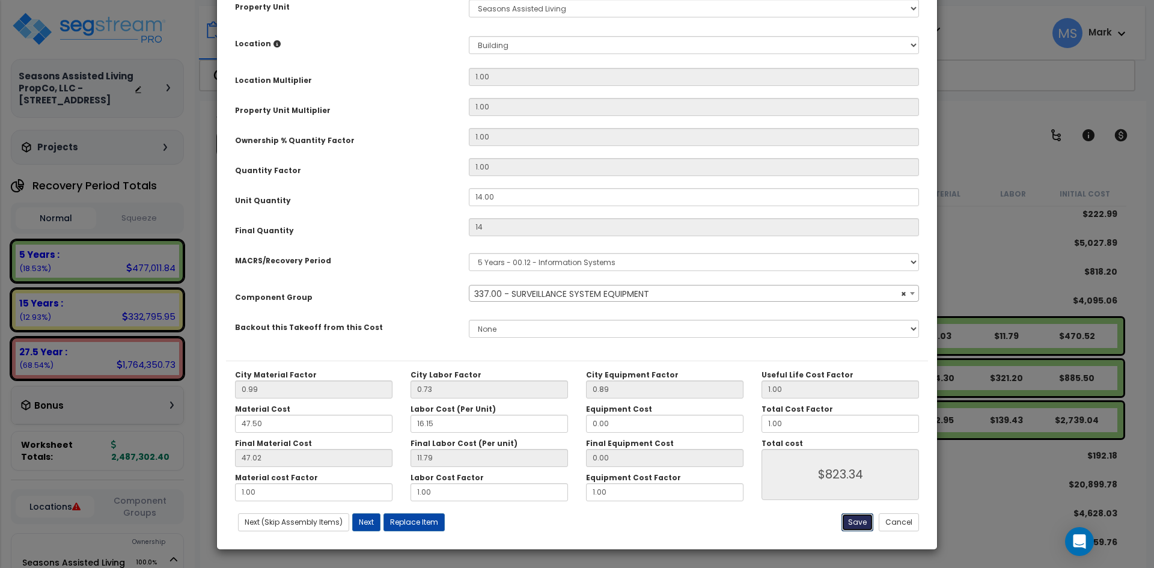
type input "823.34"
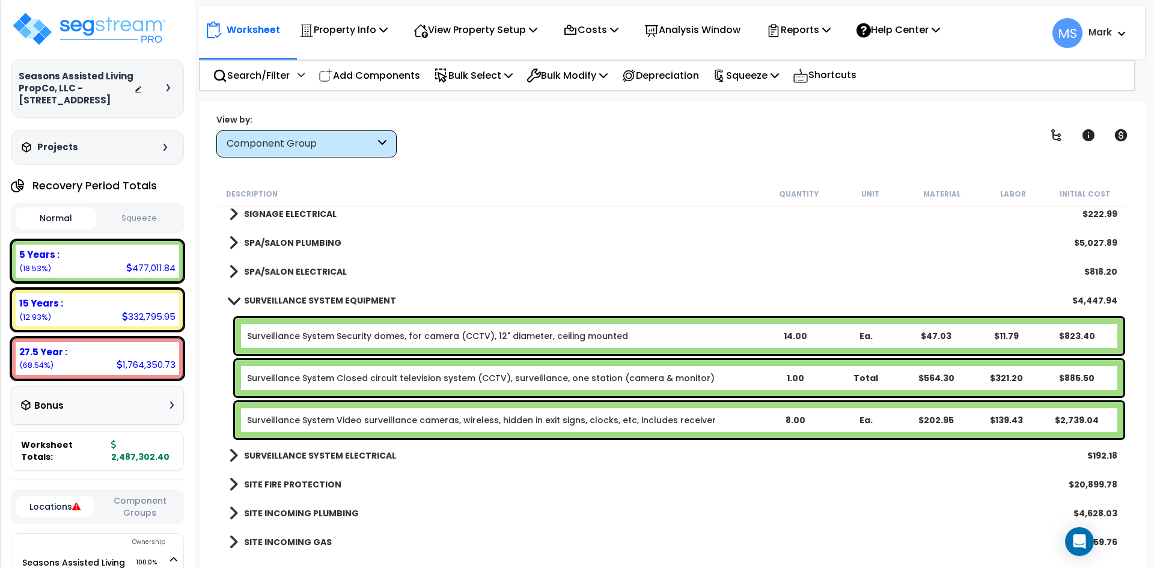
click at [566, 423] on link "Surveillance System Video surveillance cameras, wireless, hidden in exit signs,…" at bounding box center [481, 420] width 469 height 12
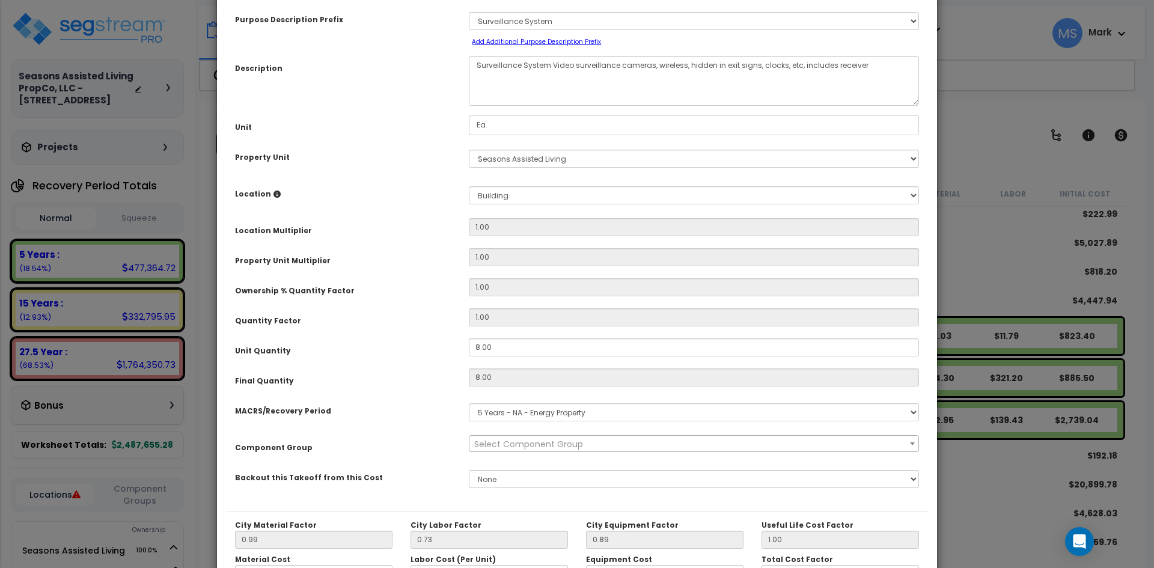
scroll to position [60, 0]
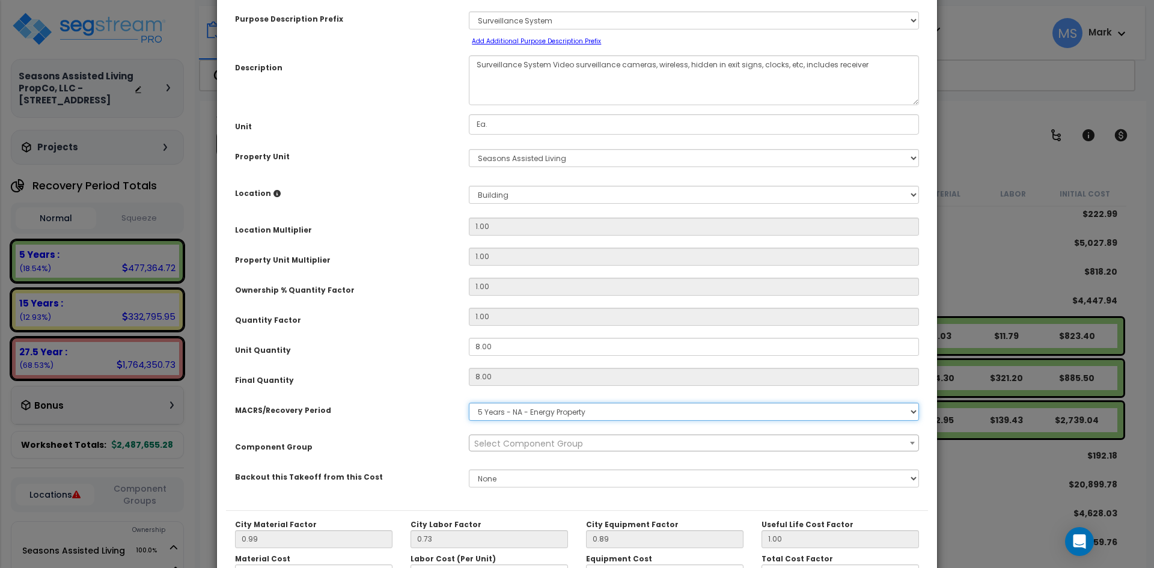
click at [545, 414] on select "Select MACRS/Recovery Period 5 Years - 57.0 - Distributive Trades & Services 5 …" at bounding box center [694, 412] width 450 height 18
select select "3668"
click at [469, 403] on select "Select MACRS/Recovery Period 5 Years - 57.0 - Distributive Trades & Services 5 …" at bounding box center [694, 412] width 450 height 18
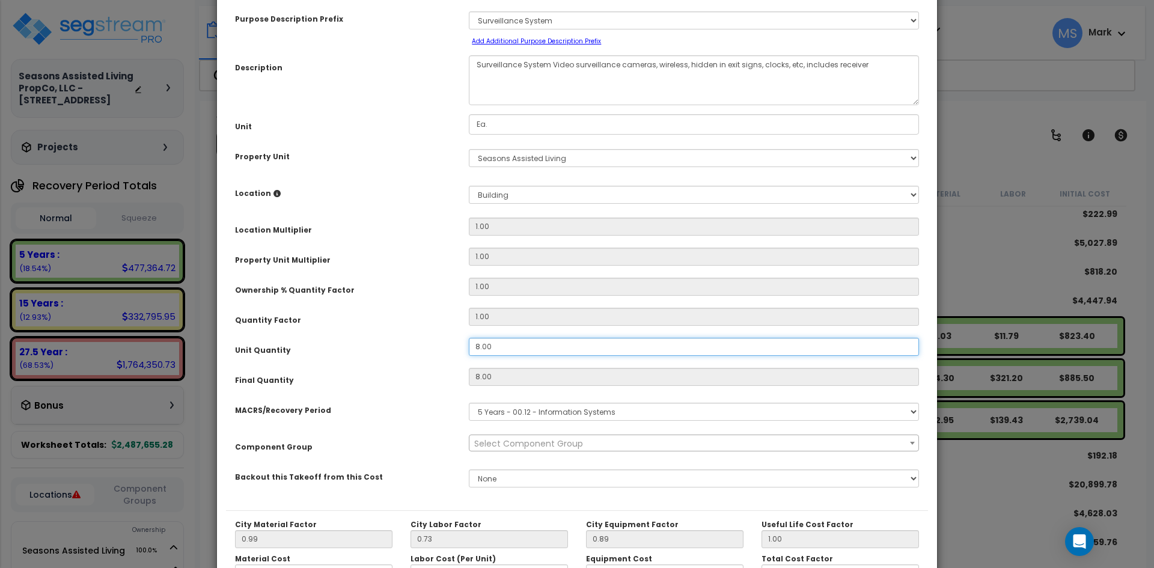
click at [480, 349] on input "8.00" at bounding box center [694, 347] width 450 height 18
select select "46135"
type input ".00"
type input "8"
type input "$2,739.04"
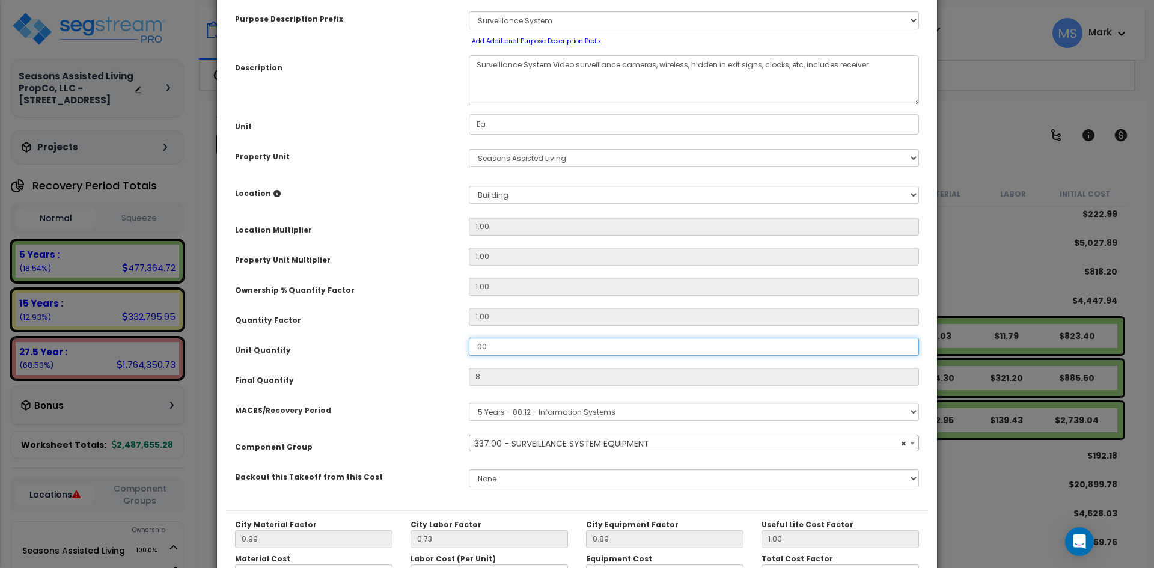
type input "0"
type input "$0.00"
select select
type input "1.00"
type input "1"
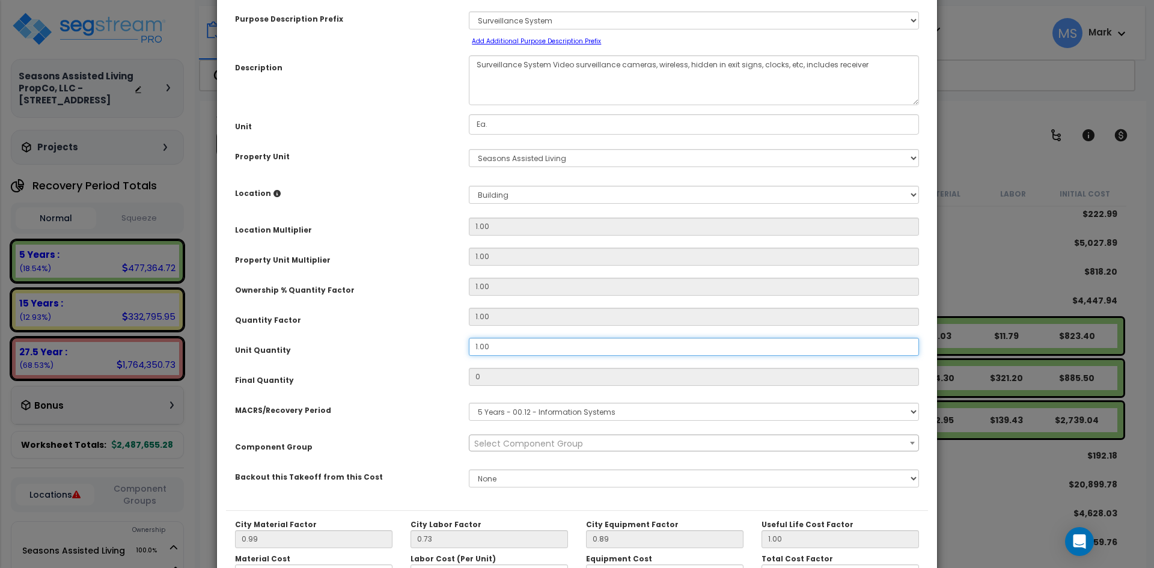
type input "$342.38"
type input "14.00"
type input "14"
type input "$4,793.32"
select select "46135"
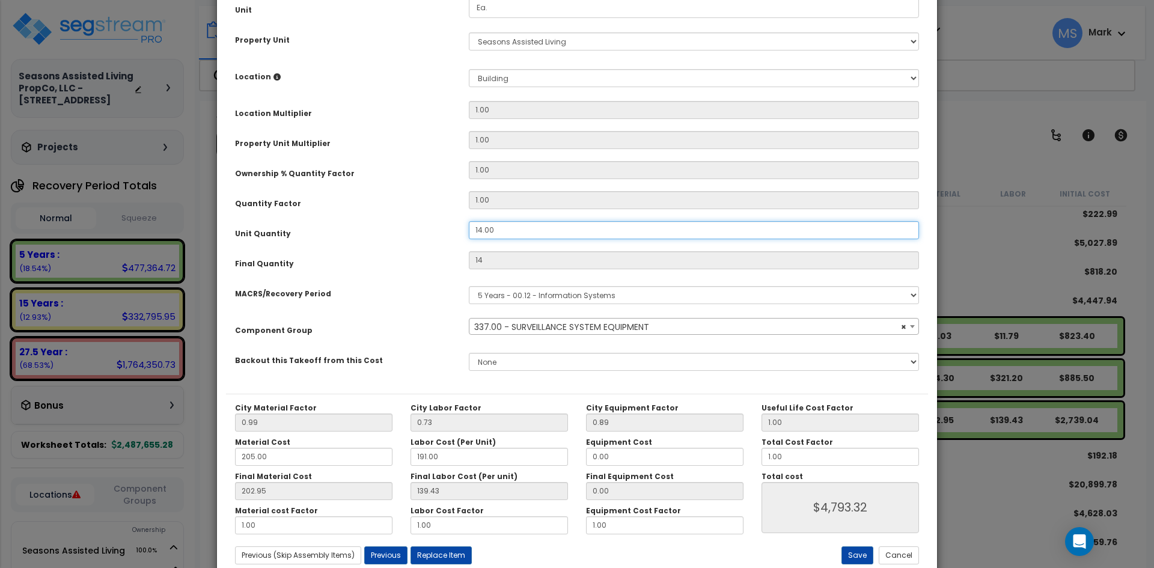
scroll to position [210, 0]
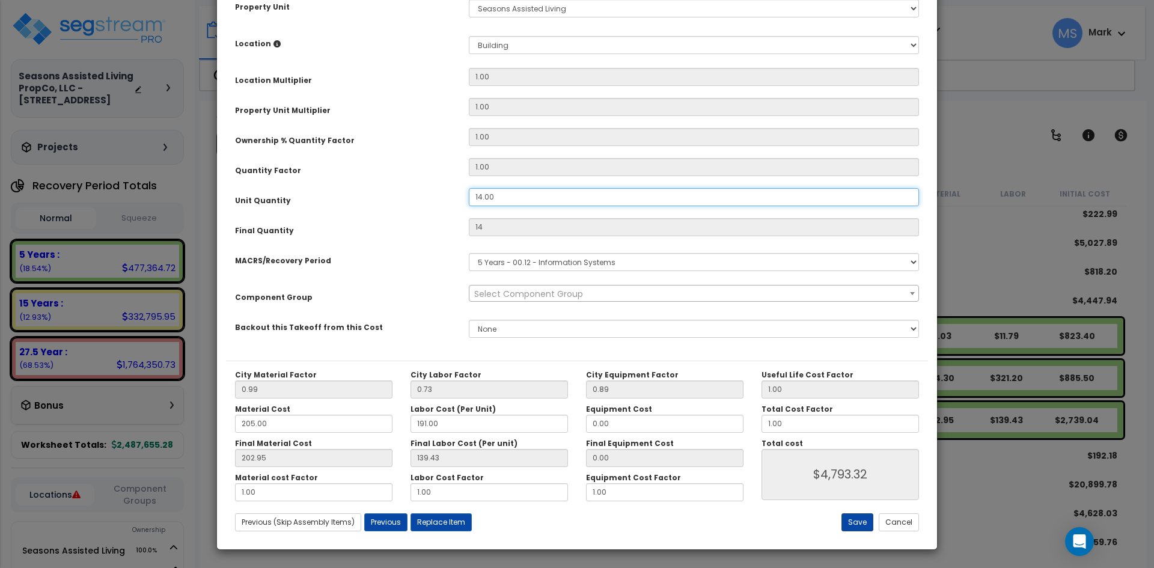
select select
type input "14.00"
click at [864, 522] on button "Save" at bounding box center [857, 522] width 32 height 18
select select "46135"
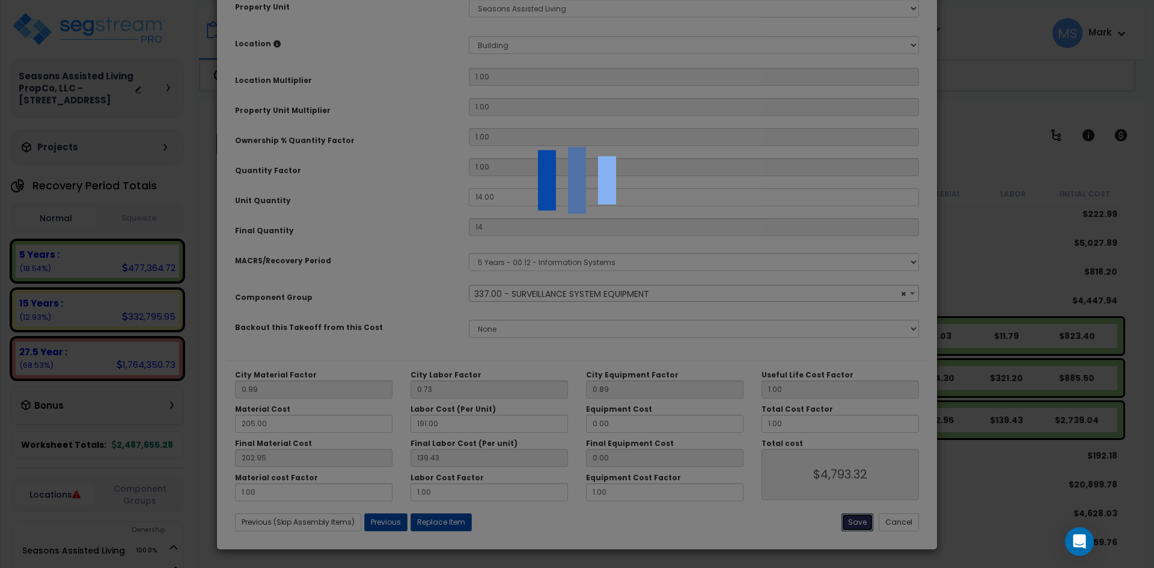
type input "14.00"
type input "4793.32"
select select "46135"
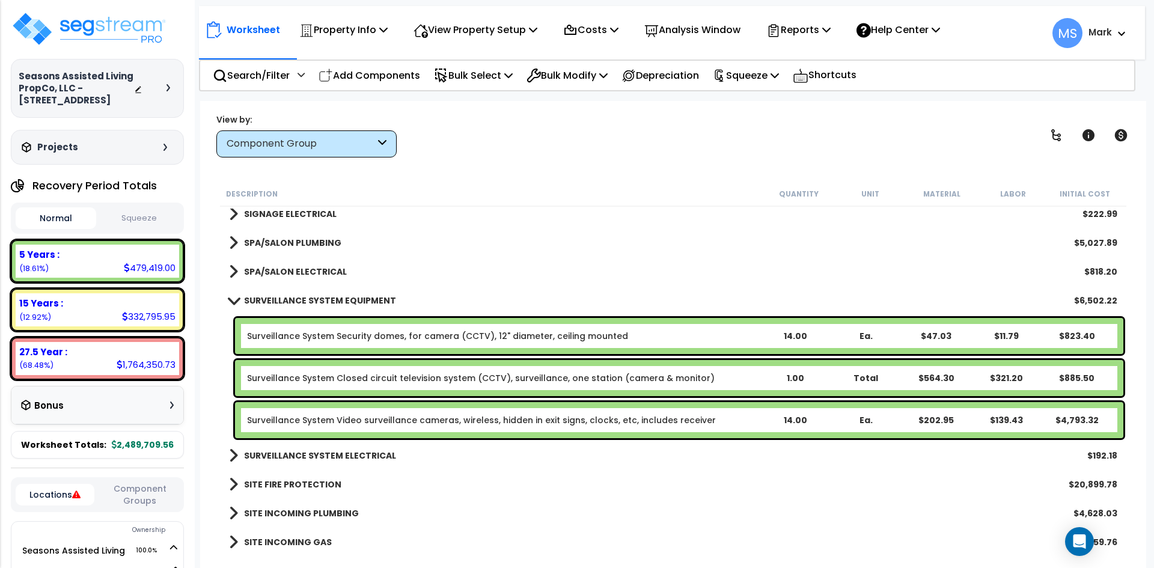
click at [302, 299] on b "SURVEILLANCE SYSTEM EQUIPMENT" at bounding box center [320, 300] width 152 height 12
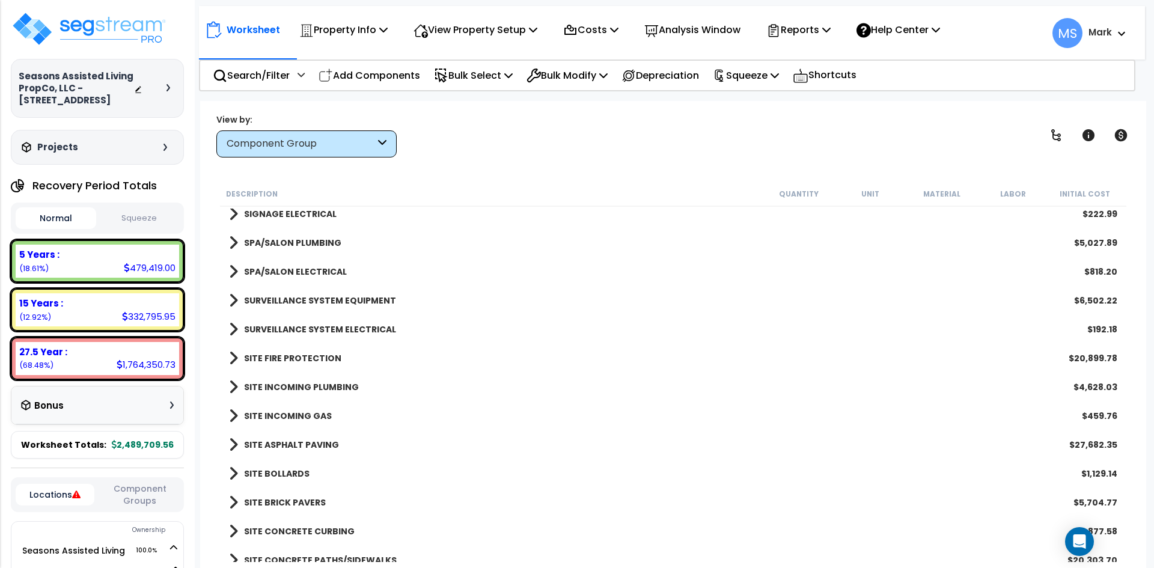
click at [333, 326] on b "SURVEILLANCE SYSTEM ELECTRICAL" at bounding box center [320, 329] width 152 height 12
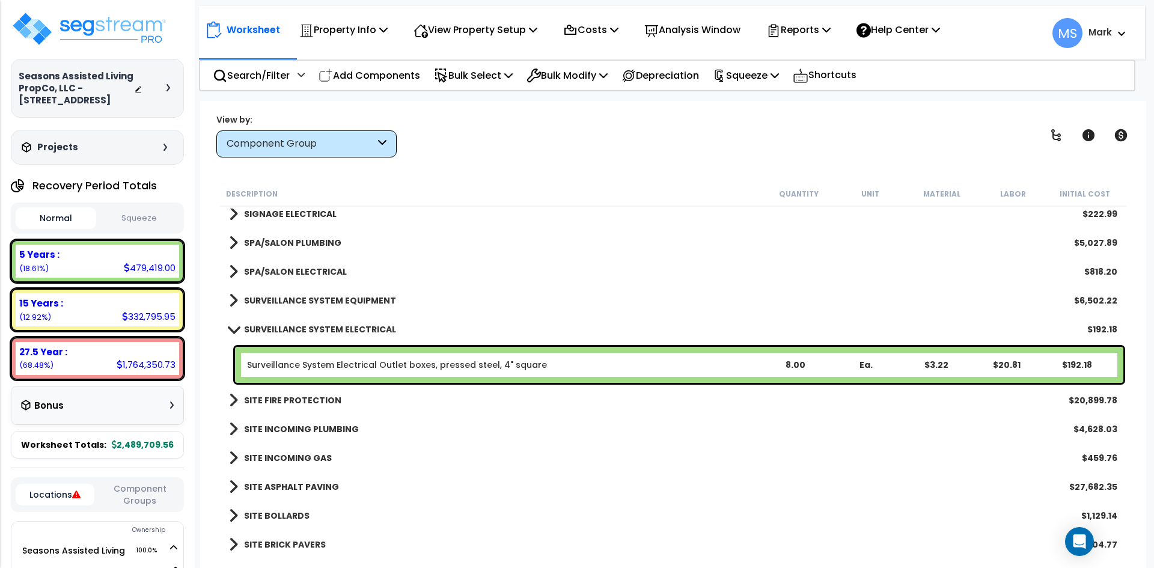
click at [462, 371] on div "Surveillance System Electrical Outlet boxes, pressed steel, 4" square 8.00 Ea. …" at bounding box center [679, 365] width 888 height 36
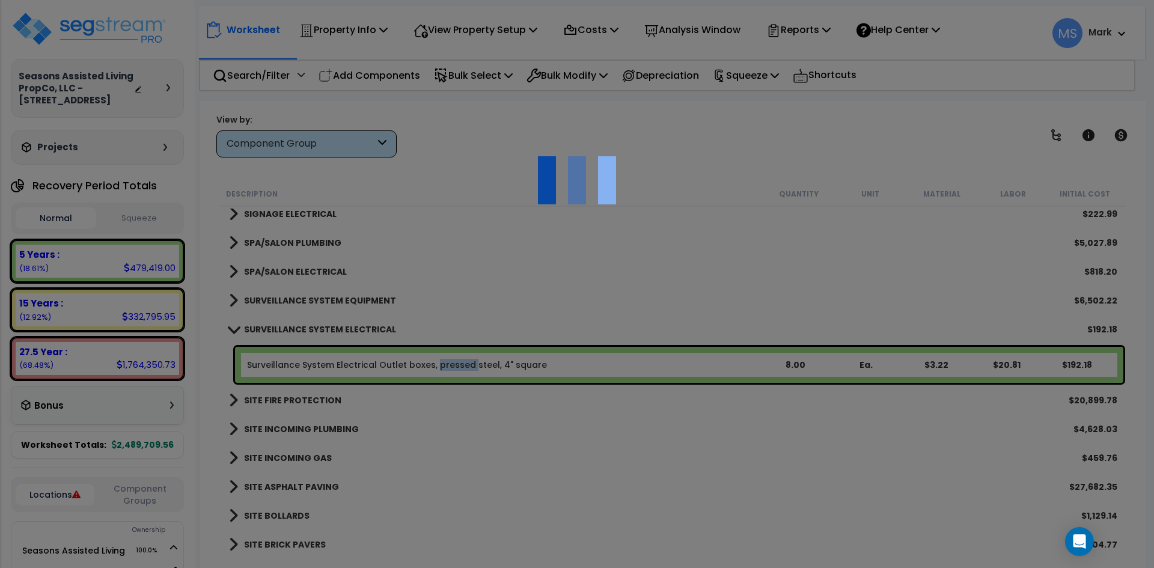
scroll to position [0, 0]
select select "49875"
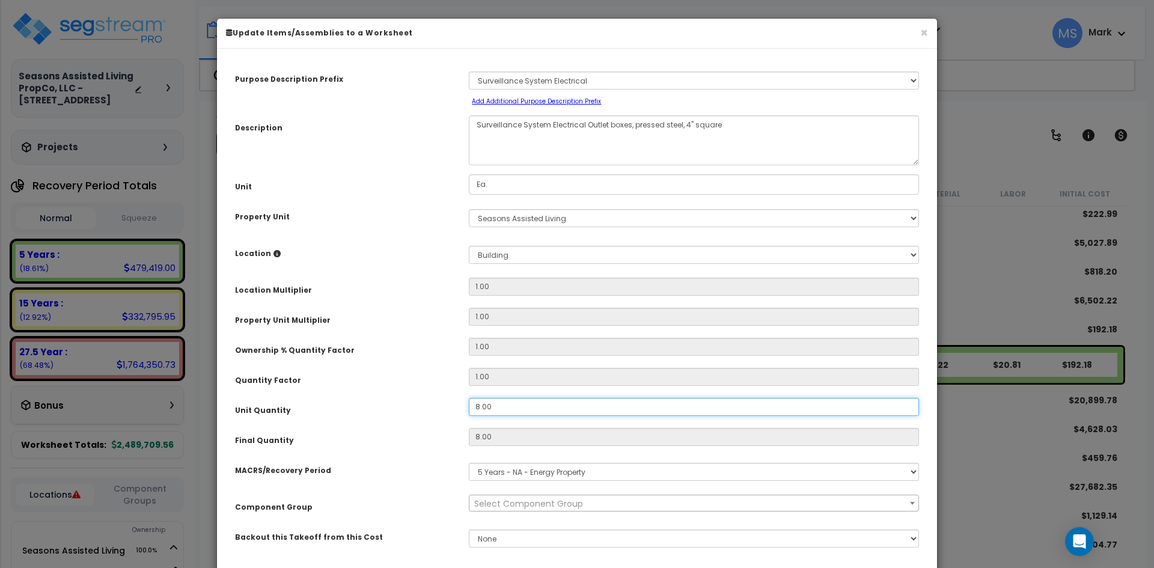
click at [478, 404] on input "8.00" at bounding box center [694, 407] width 450 height 18
type input ".00"
type input "8"
type input "20.80"
type input "$192.16"
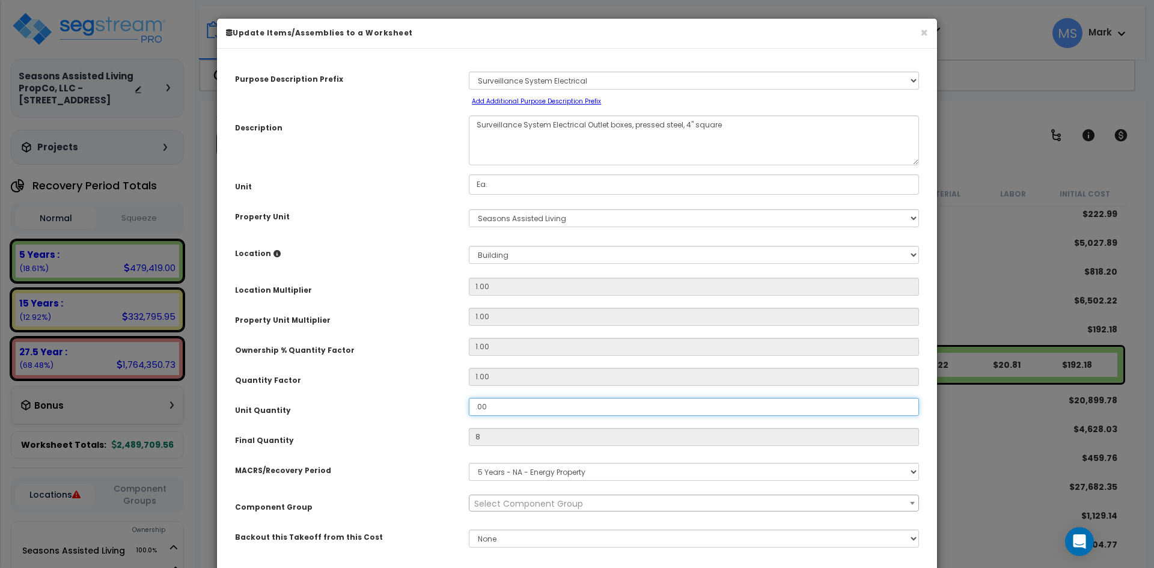
type input "0"
type input "$0.00"
type input "1.00"
type input "1"
type input "$24.02"
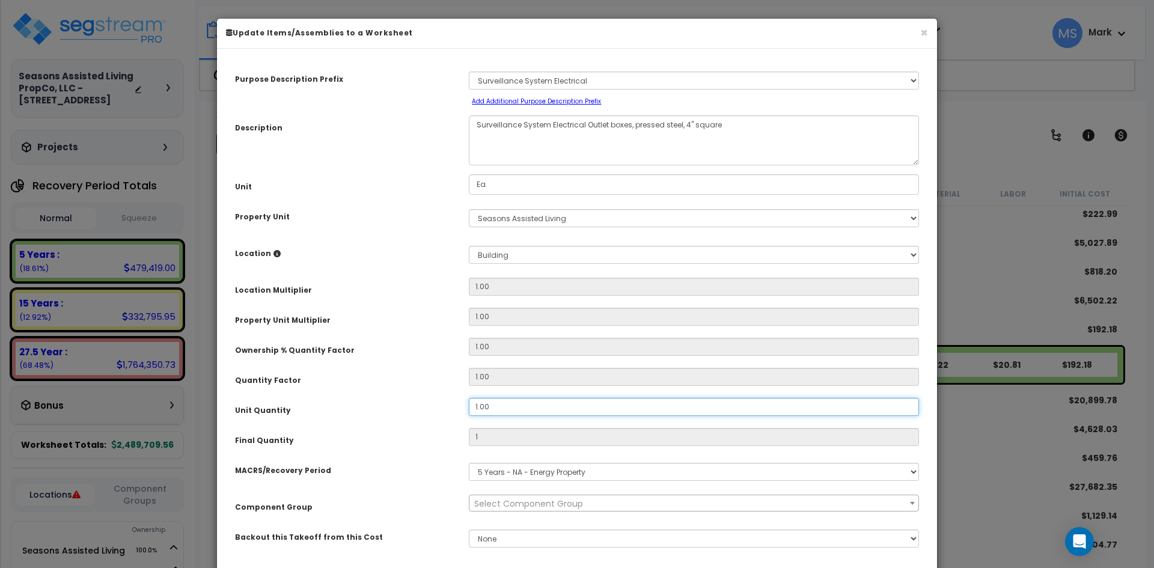
type input "14.00"
type input "14"
type input "$336.28"
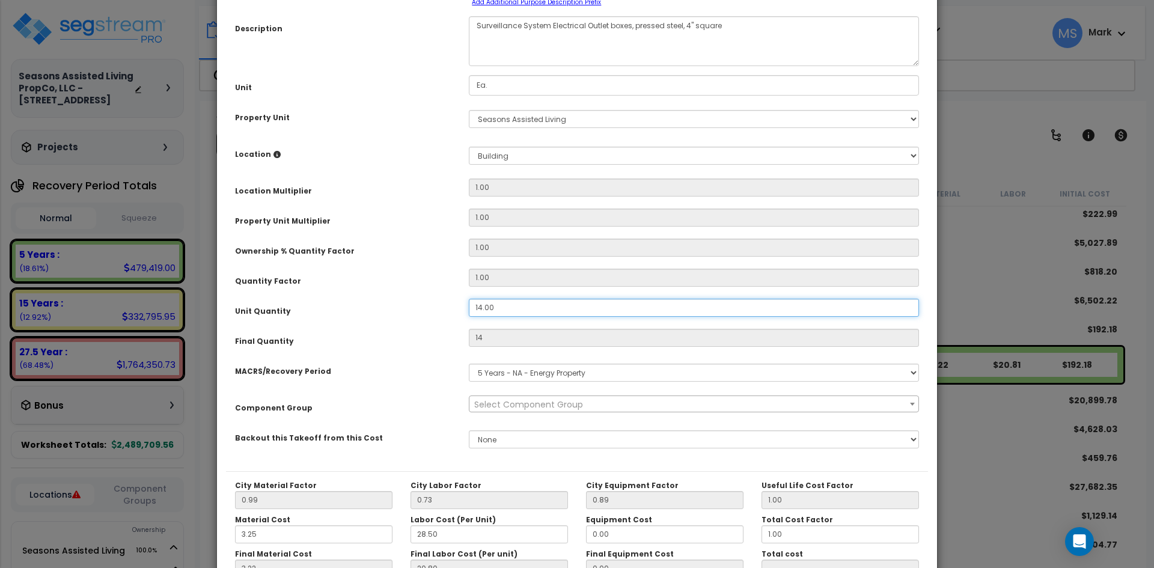
scroll to position [210, 0]
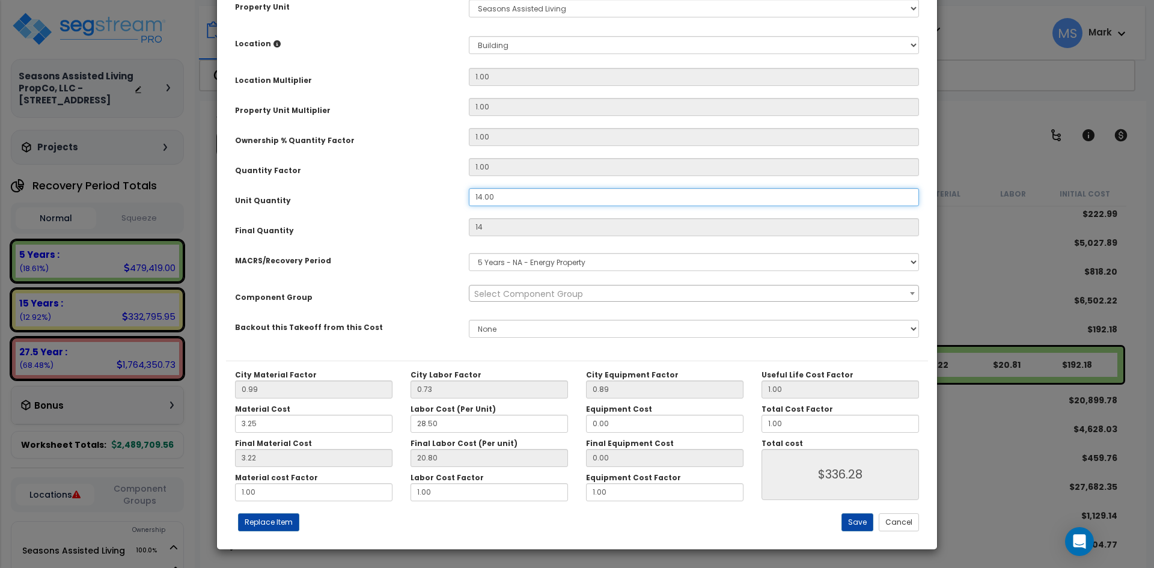
type input "14.00"
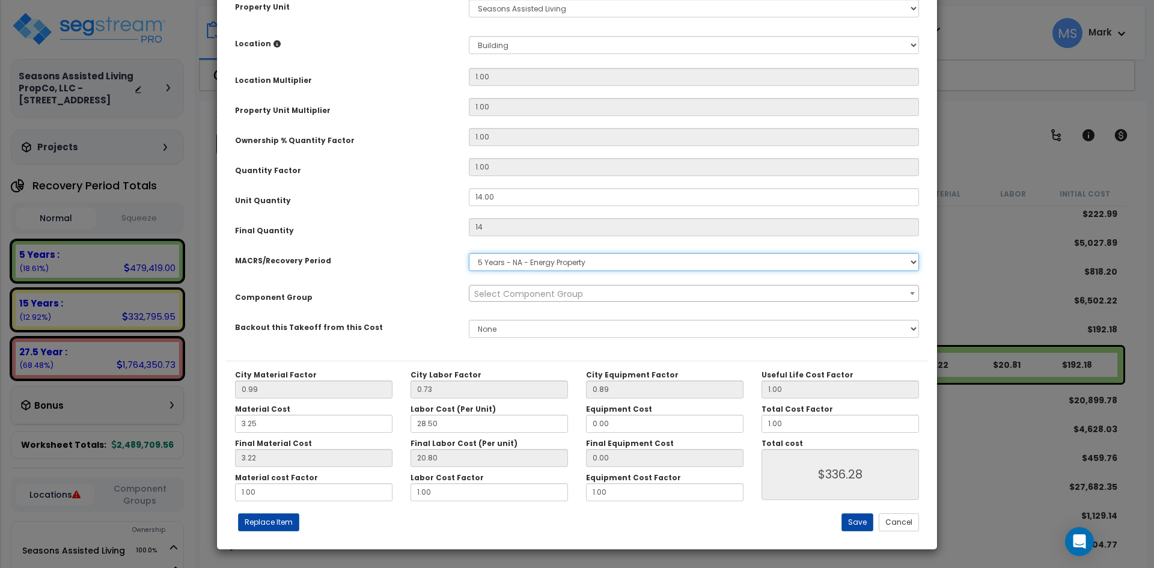
click at [590, 265] on select "Select MACRS/Recovery Period 5 Years - 57.0 - Distributive Trades & Services 5 …" at bounding box center [694, 262] width 450 height 18
select select "3668"
click at [469, 253] on select "Select MACRS/Recovery Period 5 Years - 57.0 - Distributive Trades & Services 5 …" at bounding box center [694, 262] width 450 height 18
select select "46136"
click at [862, 526] on button "Save" at bounding box center [857, 522] width 32 height 18
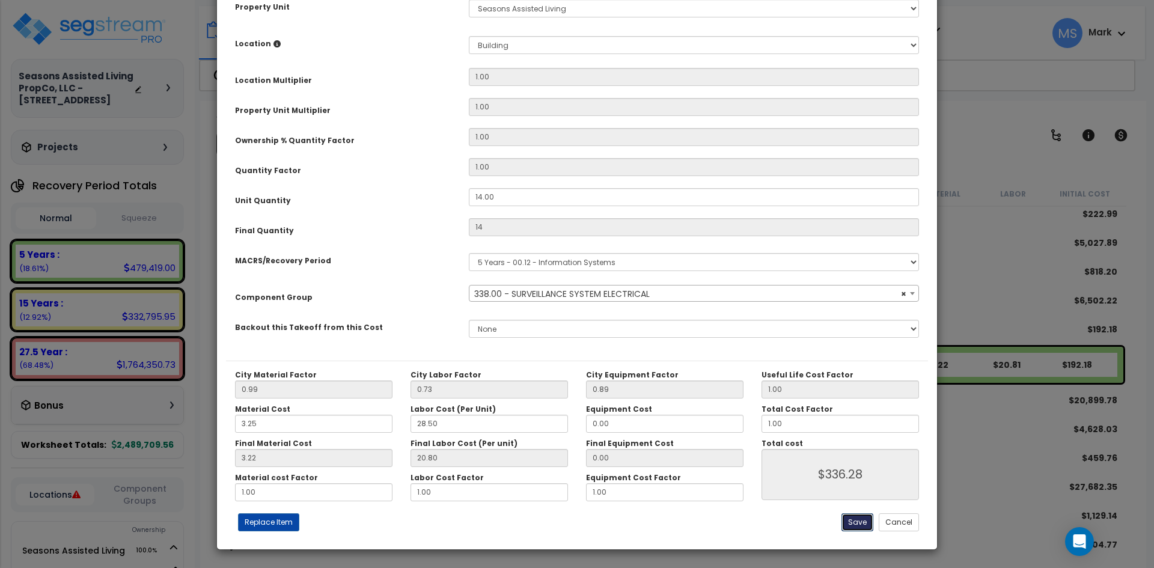
type input "14.00"
type input "336.28"
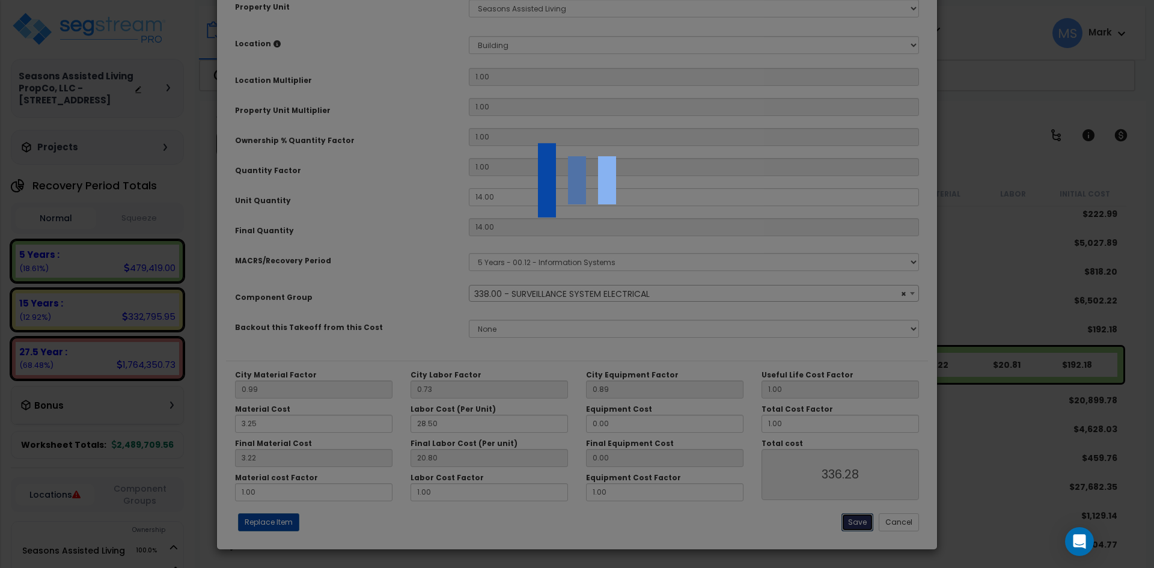
select select "46136"
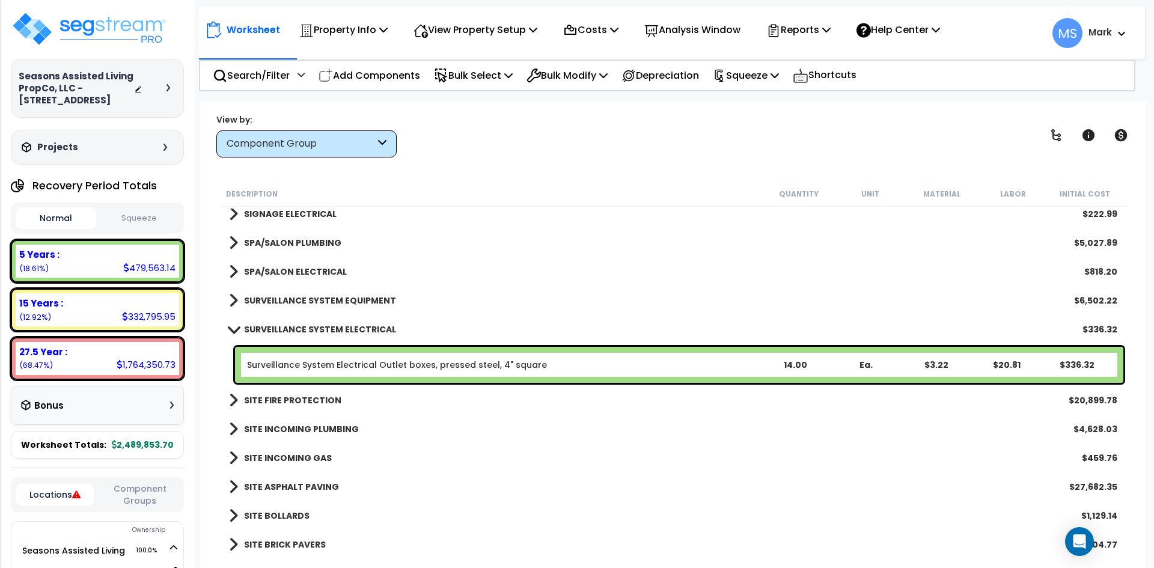
click at [297, 329] on b "SURVEILLANCE SYSTEM ELECTRICAL" at bounding box center [320, 329] width 152 height 12
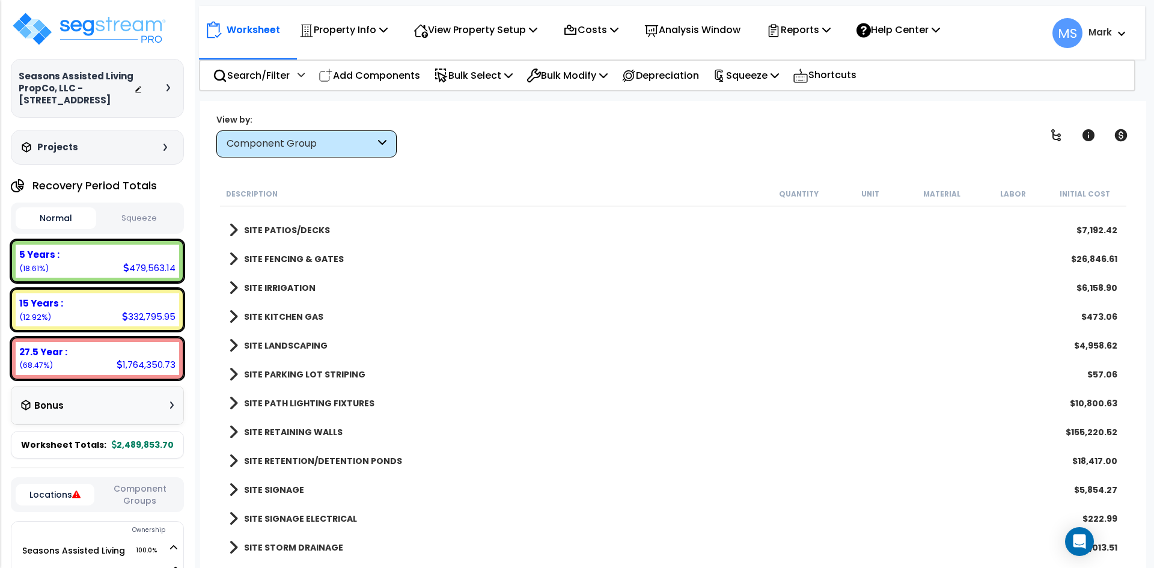
scroll to position [53, 0]
click at [302, 424] on link "SITE RETAINING WALLS" at bounding box center [286, 432] width 114 height 17
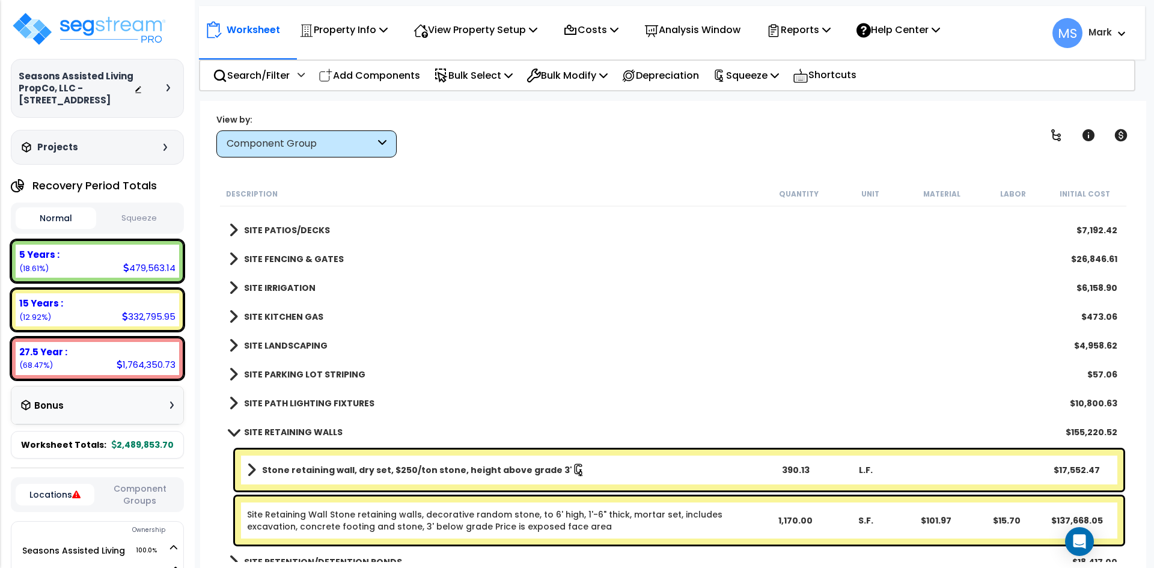
scroll to position [2763, 0]
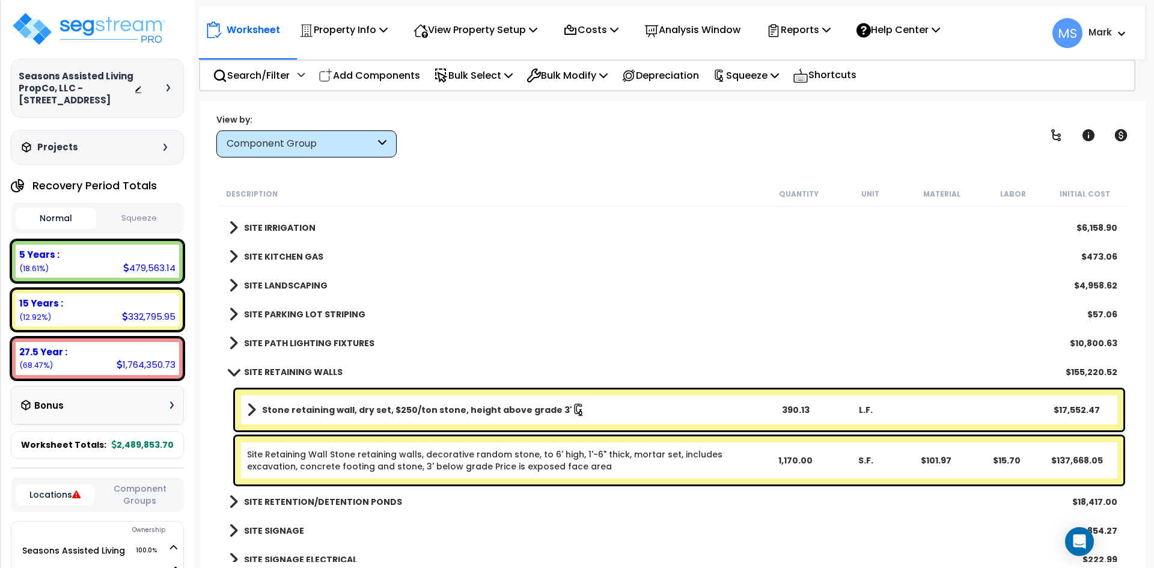
click at [489, 414] on b "Stone retaining wall, dry set, $250/ton stone, height above grade 3'" at bounding box center [417, 410] width 310 height 12
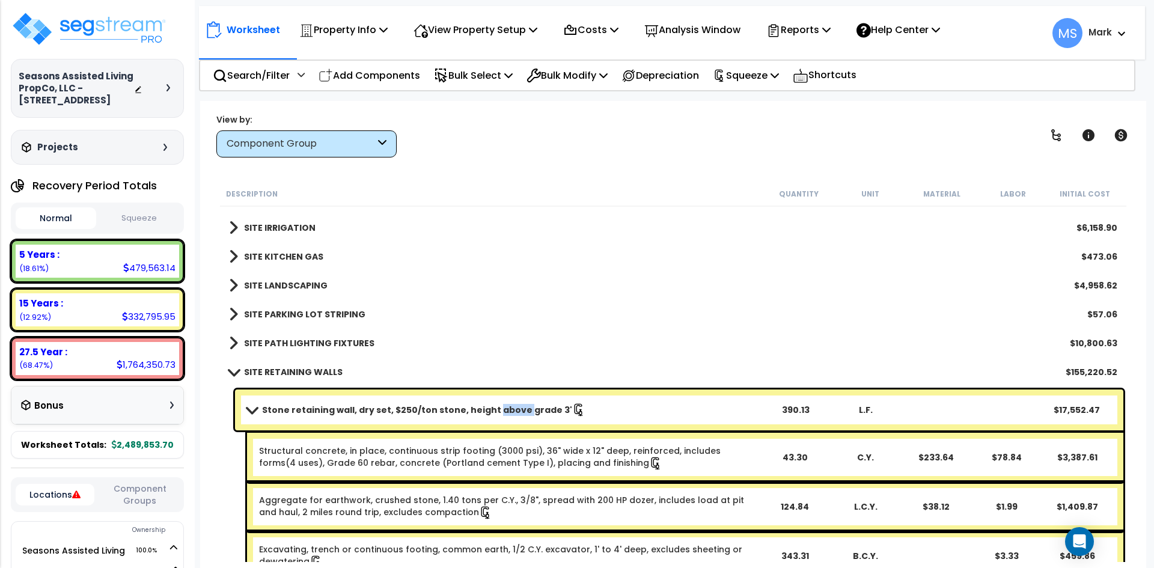
click at [489, 414] on b "Stone retaining wall, dry set, $250/ton stone, height above grade 3'" at bounding box center [417, 410] width 310 height 12
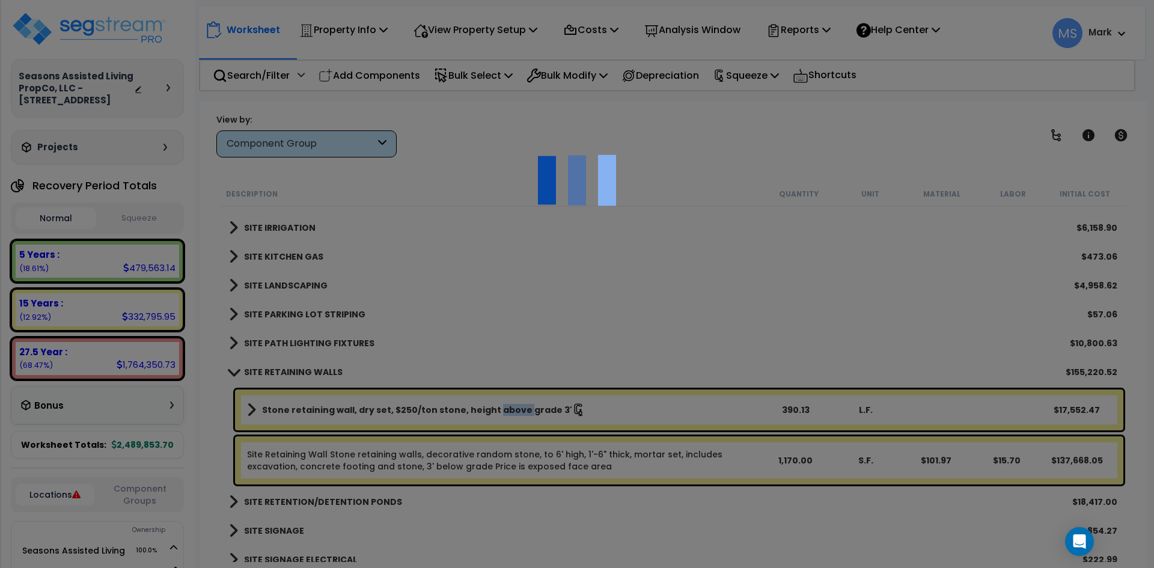
scroll to position [0, 0]
select select "46285"
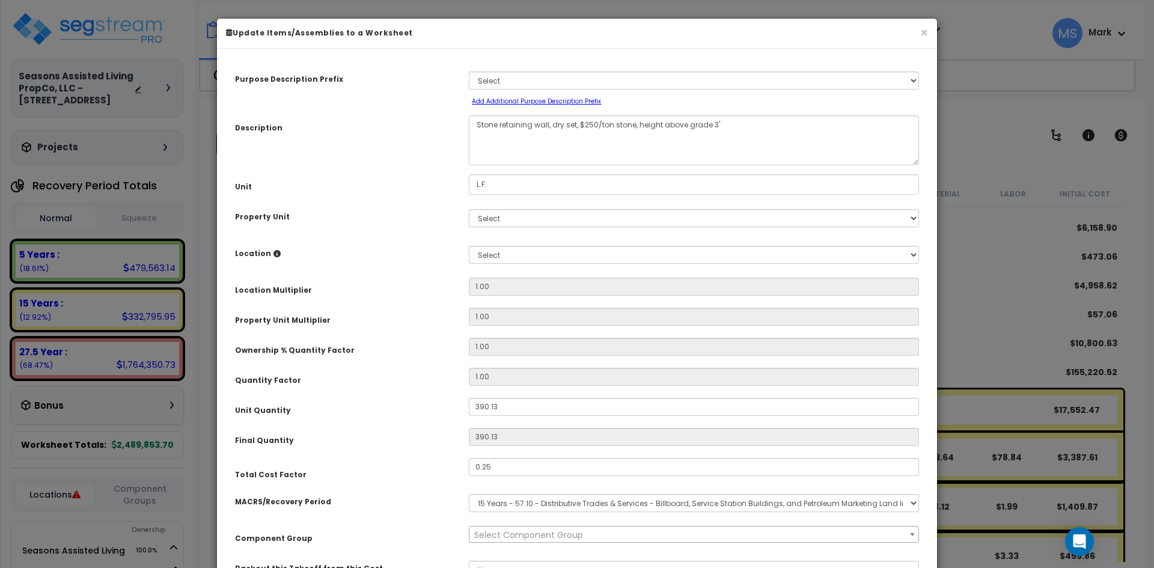
click at [1000, 326] on div "× Update Items/Assemblies to a Worksheet Purpose Description Prefix Select A/V …" at bounding box center [577, 284] width 1154 height 568
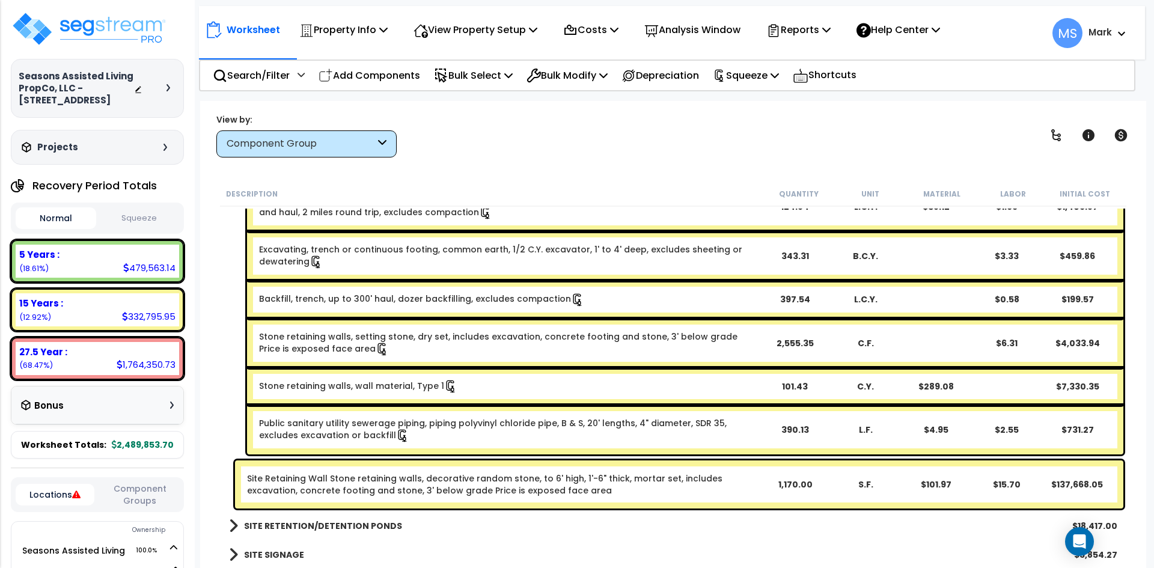
scroll to position [3063, 0]
click at [487, 486] on link "Site Retaining Wall Stone retaining walls, decorative random stone, to 6' high,…" at bounding box center [503, 484] width 513 height 24
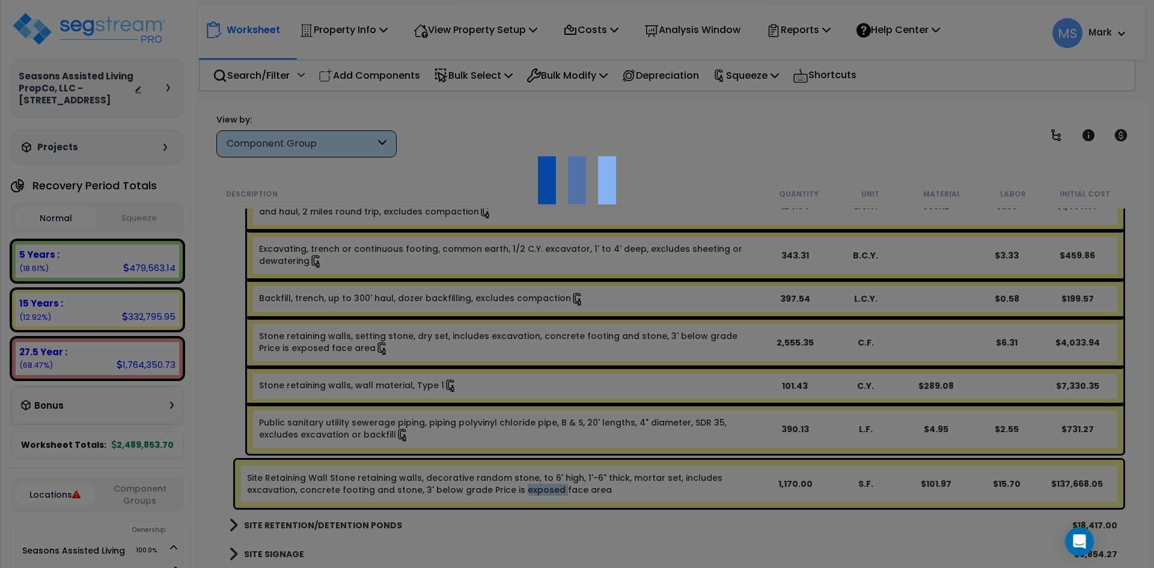
select select "46285"
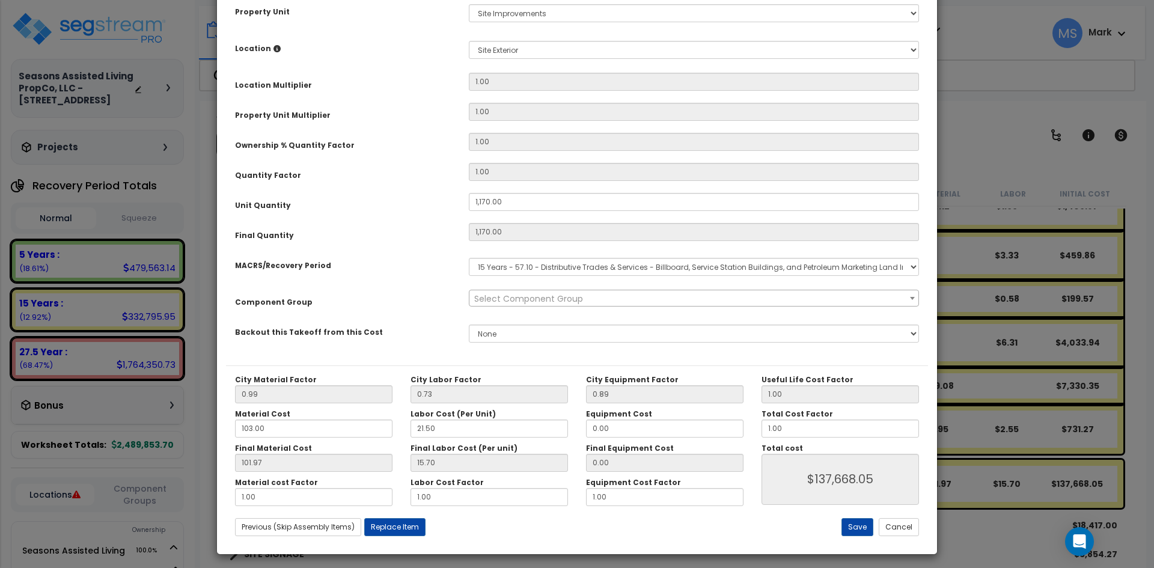
scroll to position [210, 0]
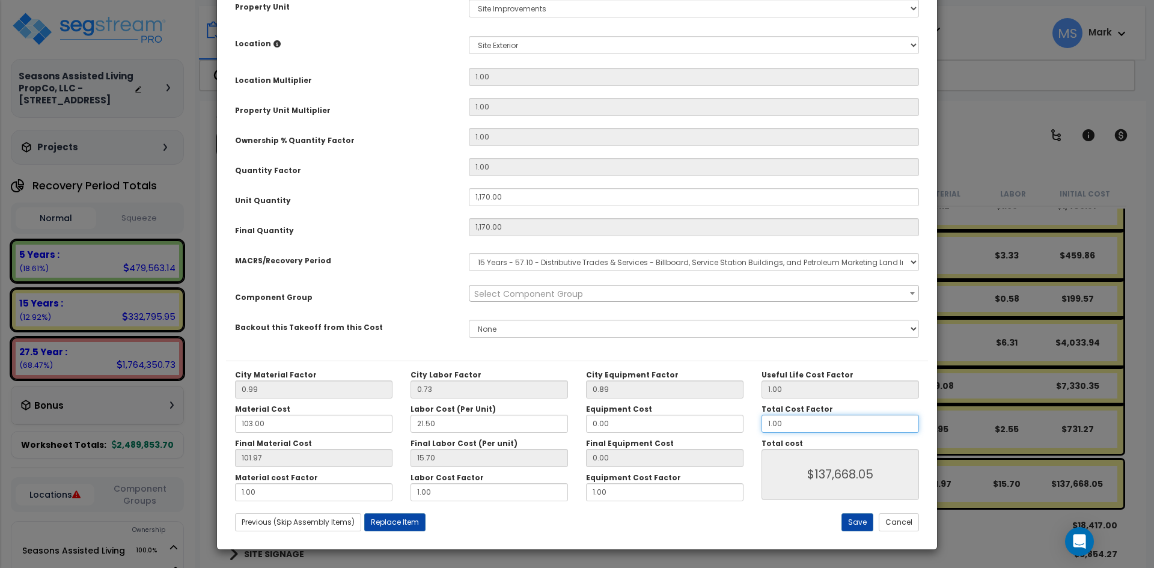
click at [775, 424] on input "1.00" at bounding box center [839, 424] width 157 height 18
type input "1.0"
type input "$137,673.90"
type input ".0"
type input "$0.00"
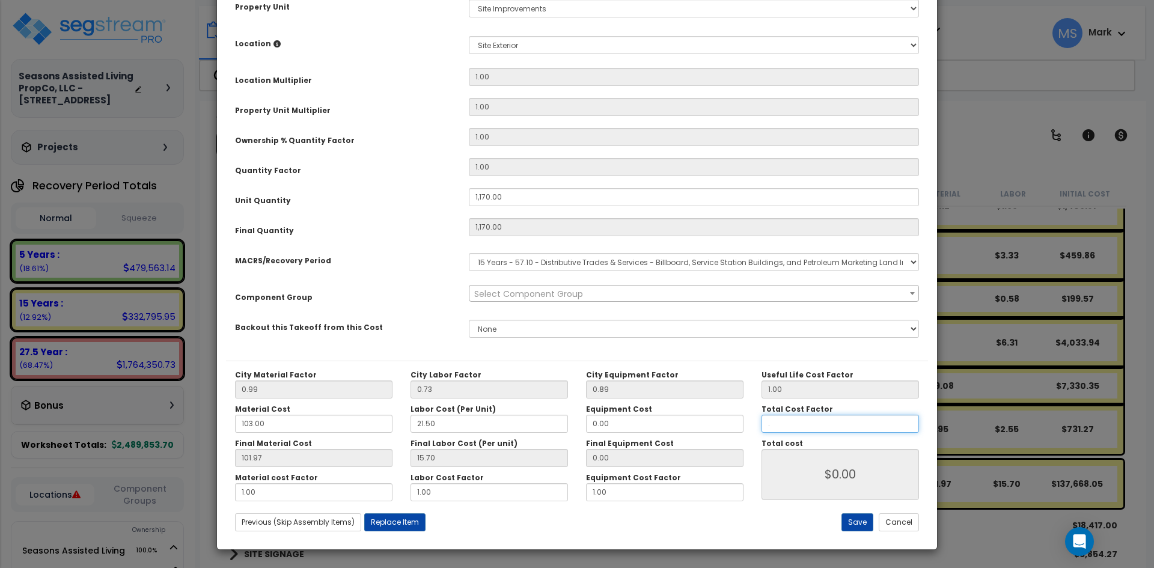
type input ".2"
type input "$27,534.78"
type input ".25"
type input "$34,418.47"
type input ".25"
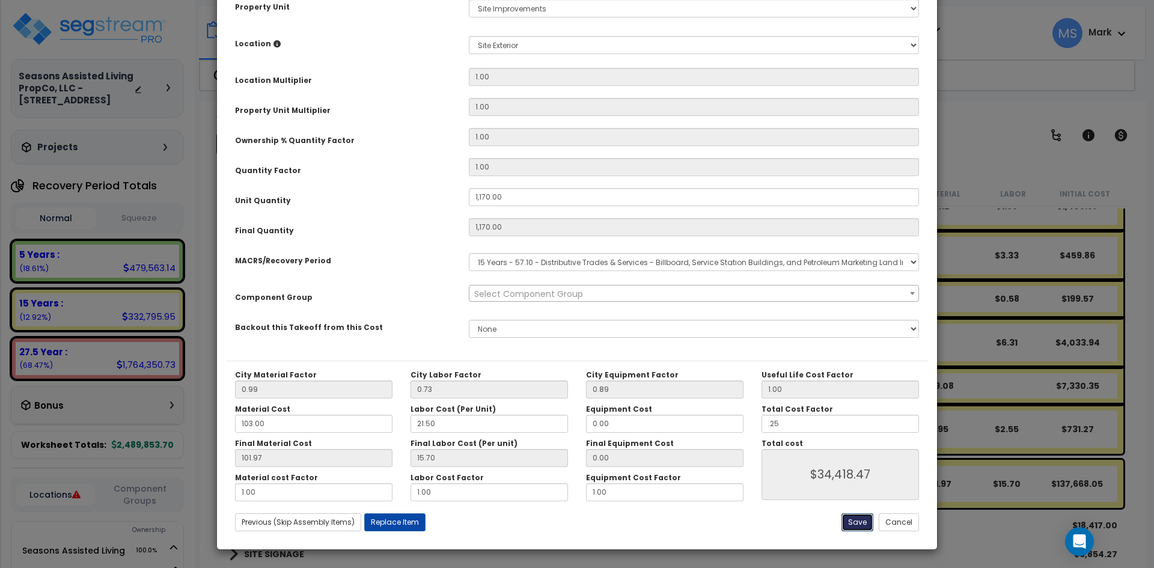
type input "$34,418.47"
click at [863, 519] on button "Save" at bounding box center [857, 522] width 32 height 18
type input "1170.00"
type input "0.25"
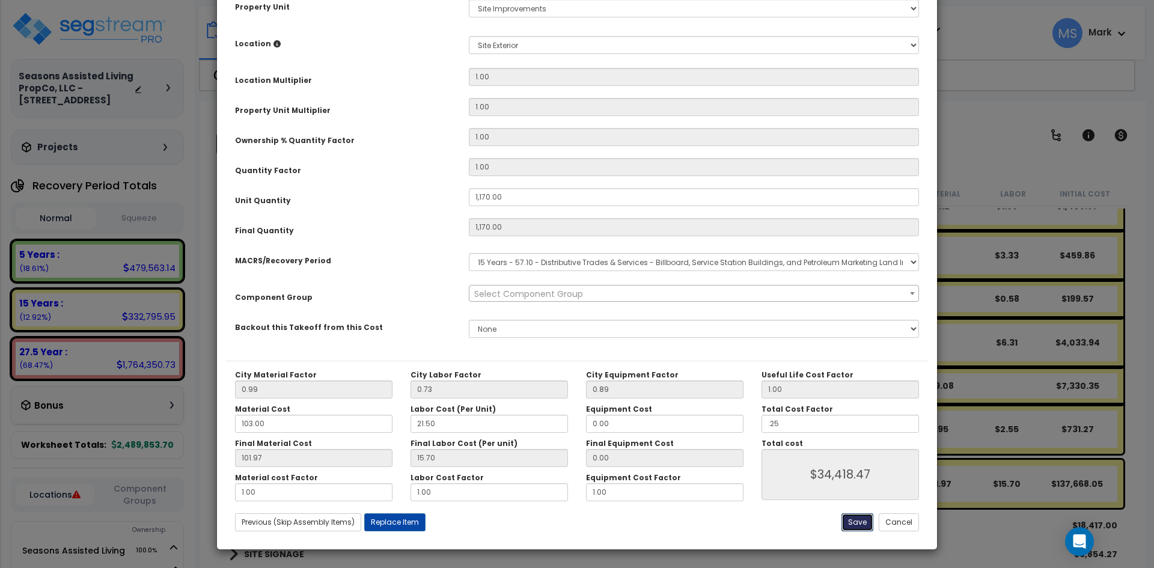
type input "34418.47"
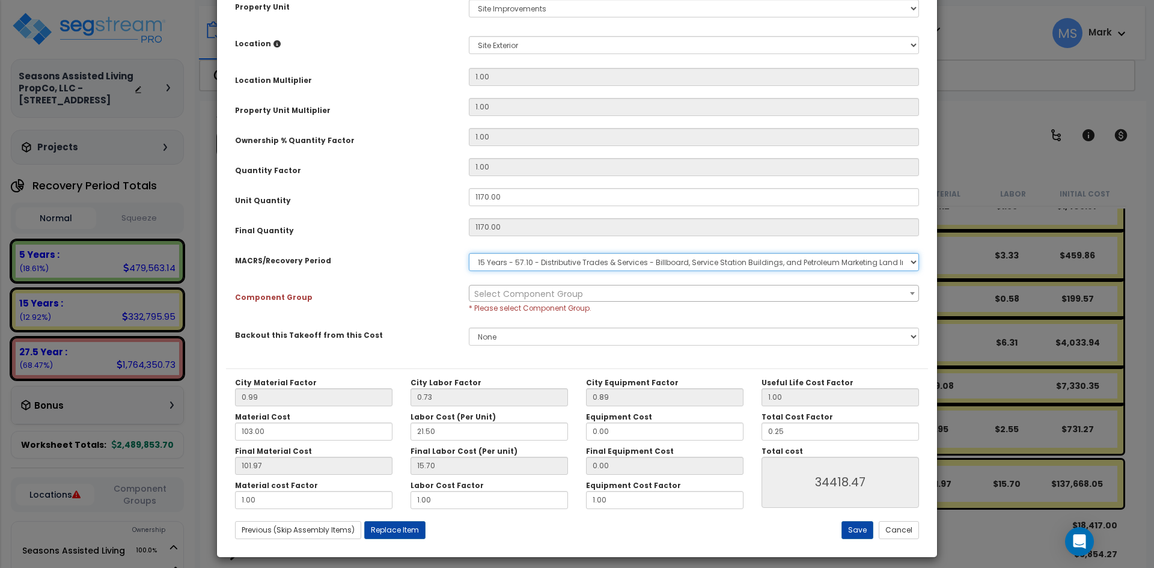
click at [549, 264] on select "Select MACRS/Recovery Period 5 Years - 57.0 - Distributive Trades & Services 5 …" at bounding box center [694, 262] width 450 height 18
select select "3666"
click at [469, 253] on select "Select MACRS/Recovery Period 5 Years - 57.0 - Distributive Trades & Services 5 …" at bounding box center [694, 262] width 450 height 18
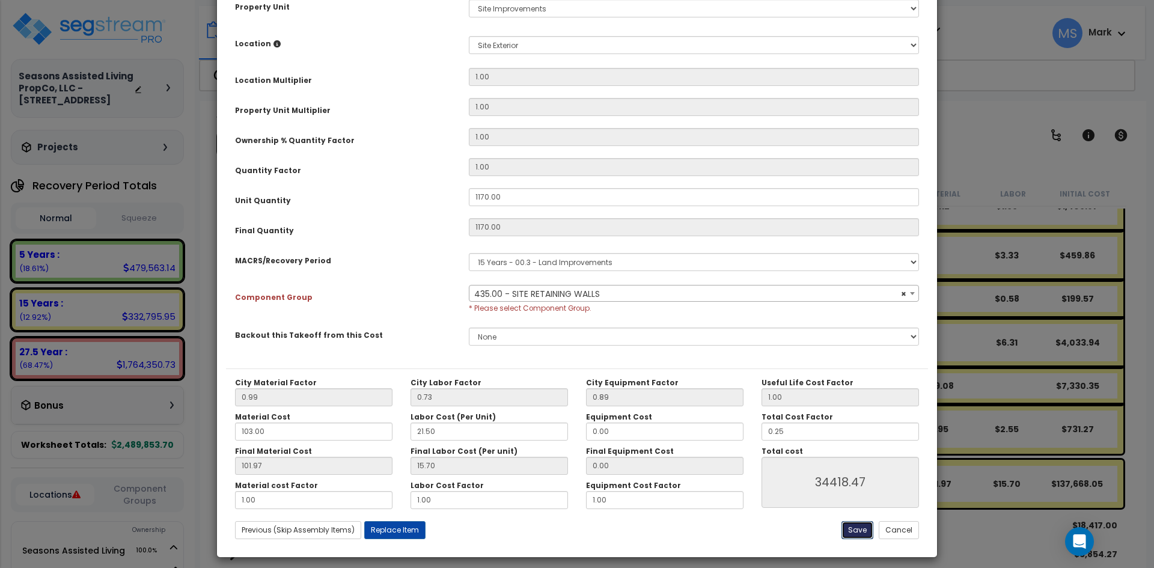
click at [853, 534] on button "Save" at bounding box center [857, 530] width 32 height 18
select select "45833"
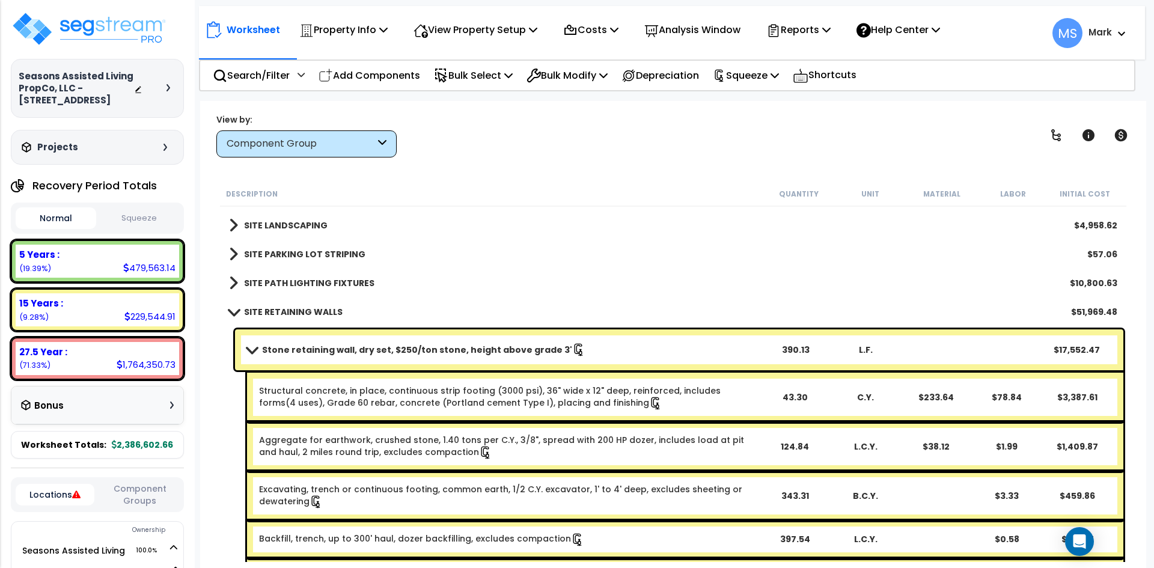
click at [291, 345] on b "Stone retaining wall, dry set, $250/ton stone, height above grade 3'" at bounding box center [417, 350] width 310 height 12
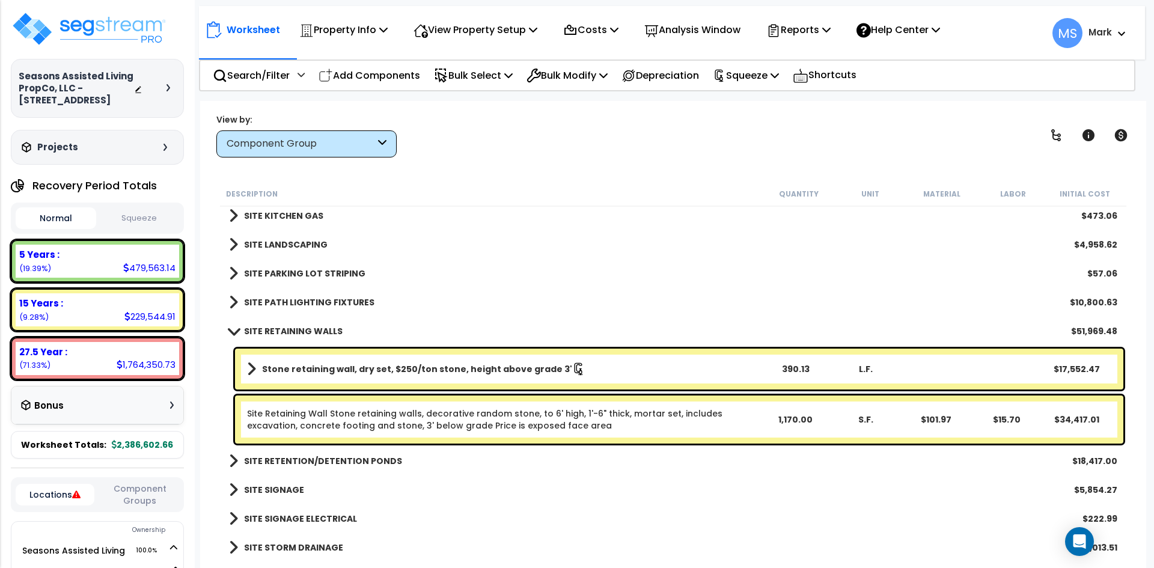
scroll to position [2804, 0]
click at [270, 329] on b "SITE RETAINING WALLS" at bounding box center [293, 331] width 99 height 12
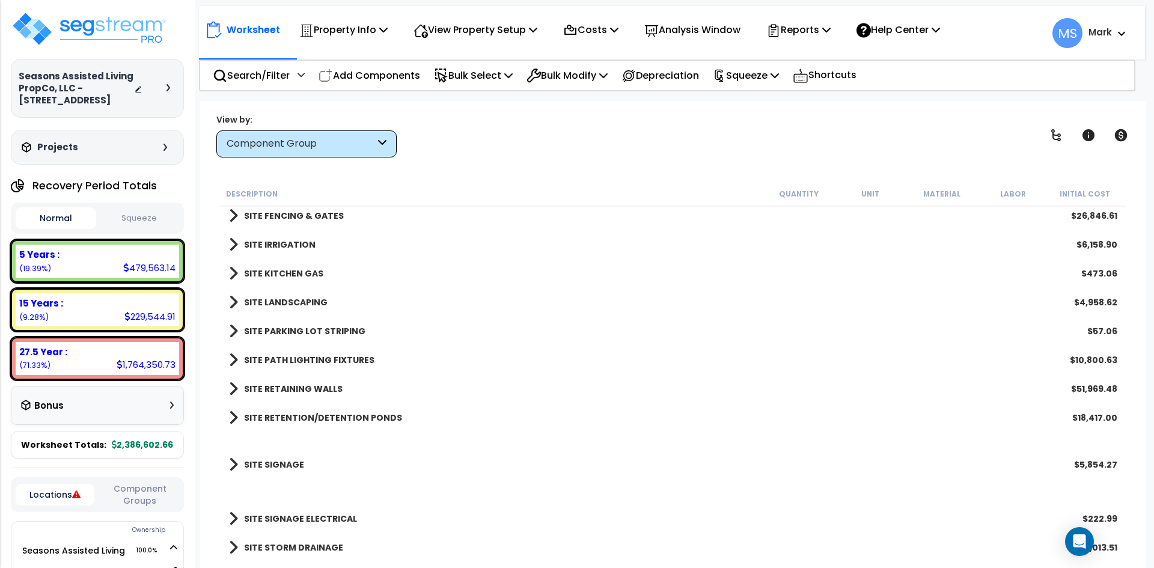
scroll to position [2746, 0]
click at [326, 416] on b "SITE RETENTION/DETENTION PONDS" at bounding box center [323, 418] width 158 height 12
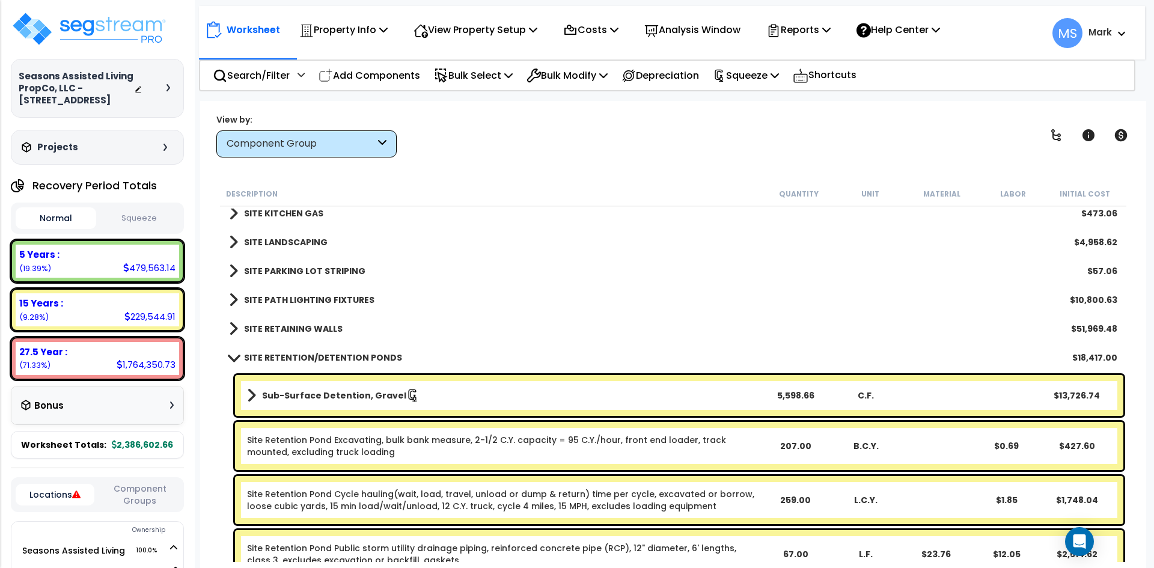
scroll to position [2866, 0]
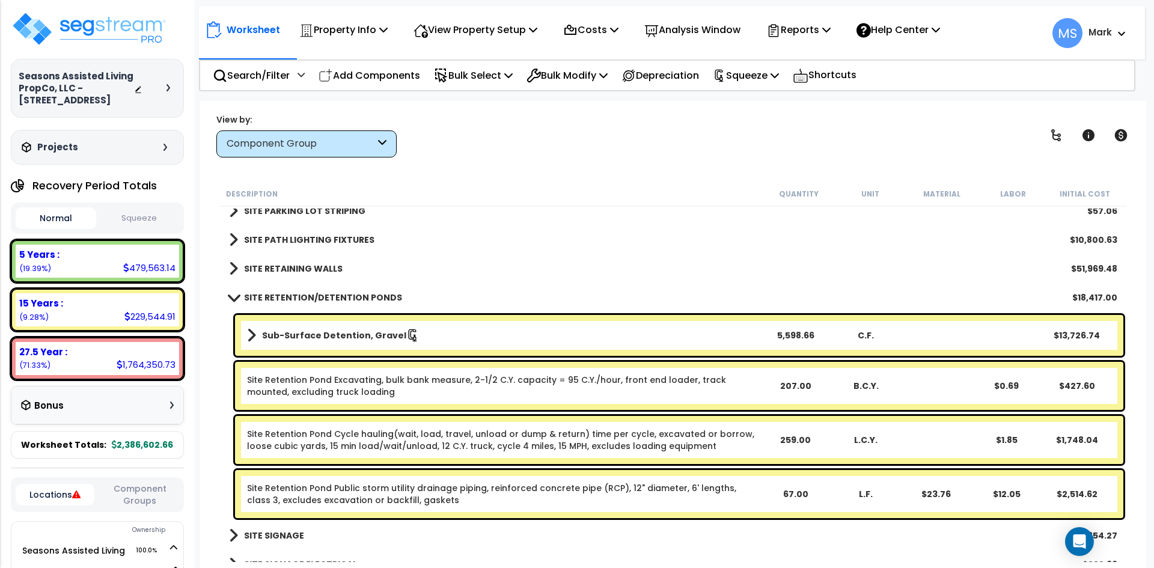
click at [317, 334] on b "Sub-Surface Detention, Gravel" at bounding box center [334, 335] width 144 height 12
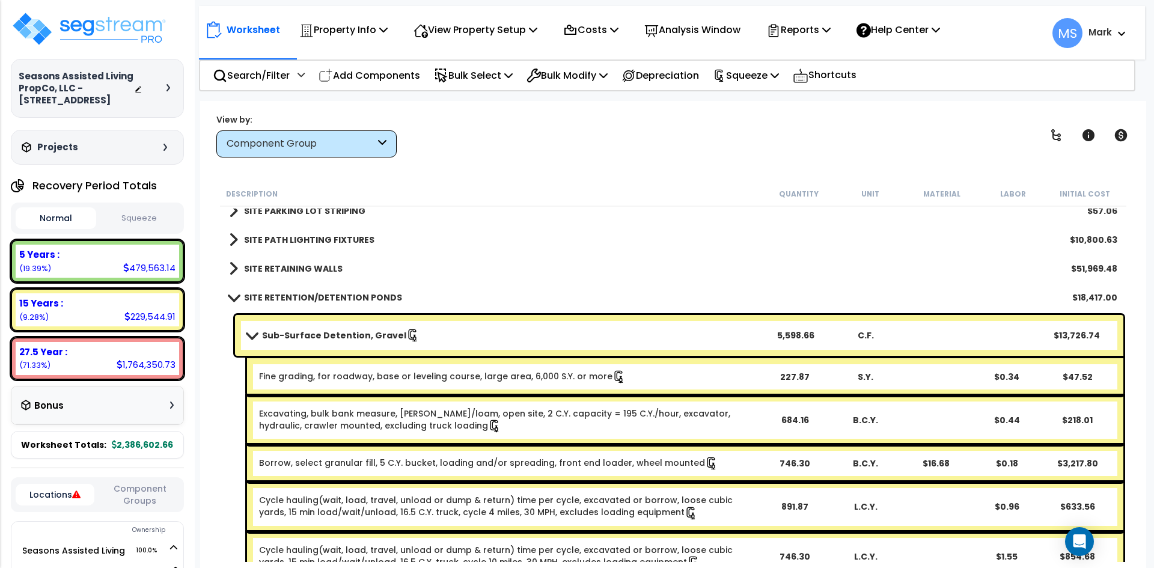
click at [317, 341] on b "Sub-Surface Detention, Gravel" at bounding box center [334, 335] width 144 height 12
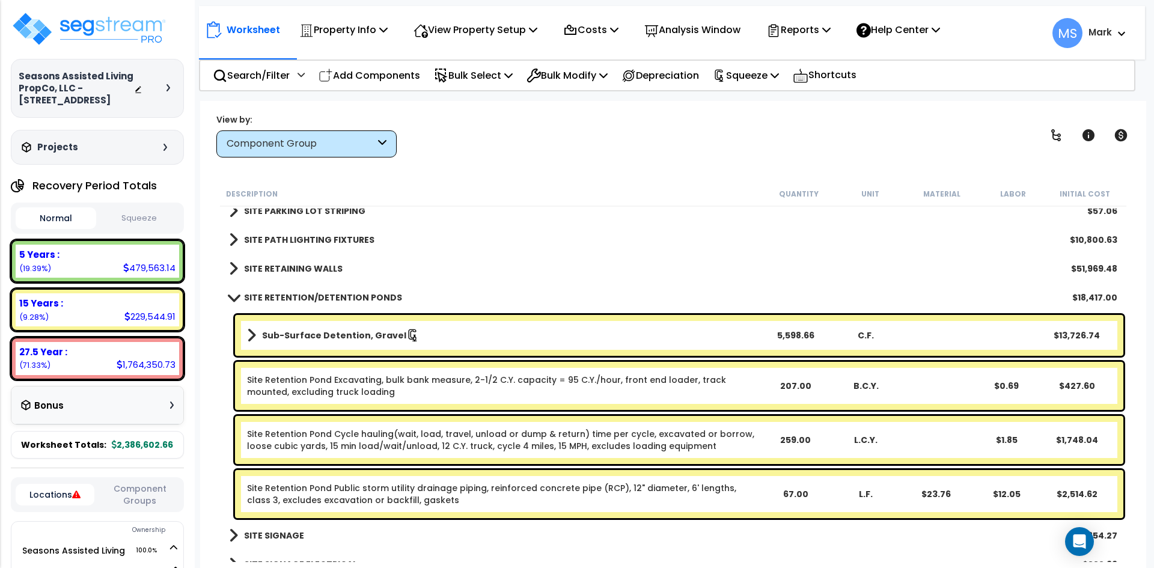
click at [260, 332] on link "Sub-Surface Detention, Gravel" at bounding box center [503, 335] width 513 height 17
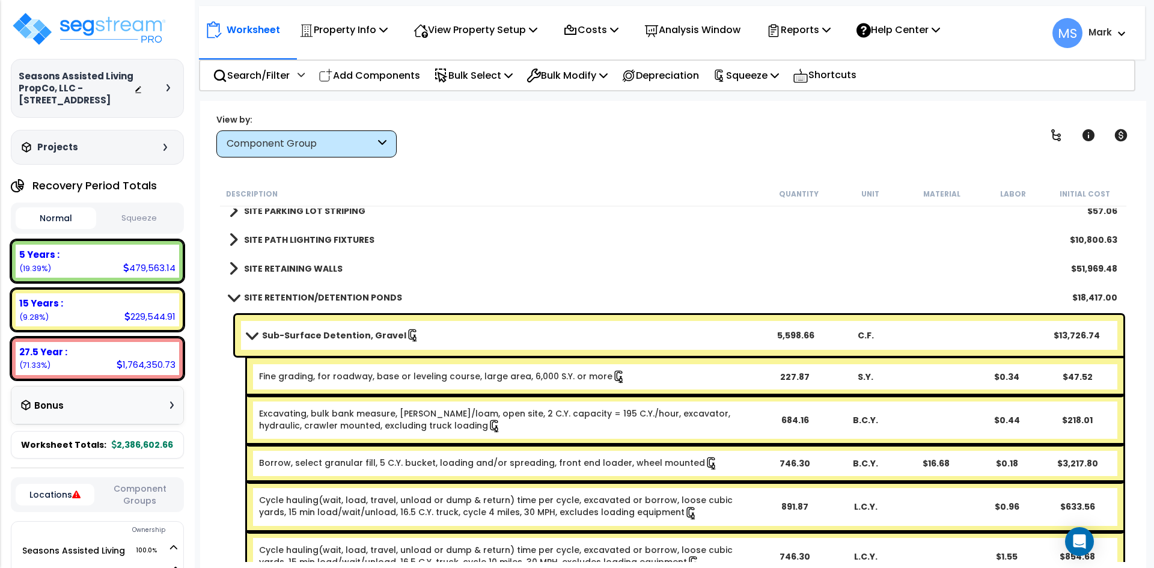
click at [260, 332] on span at bounding box center [251, 335] width 17 height 9
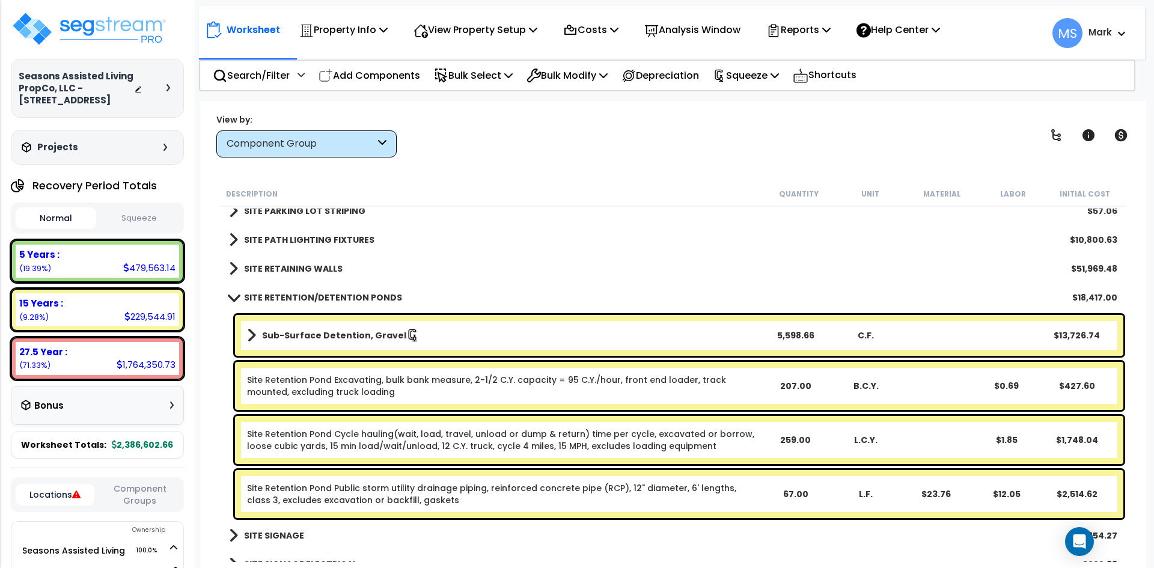
scroll to position [2912, 0]
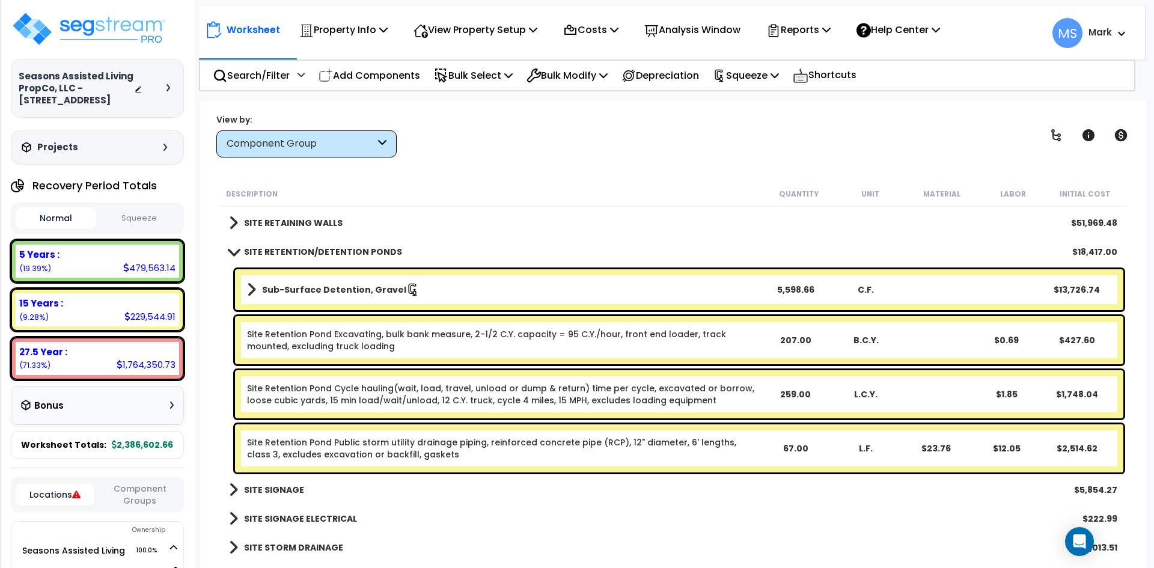
click at [316, 294] on b "Sub-Surface Detention, Gravel" at bounding box center [334, 290] width 144 height 12
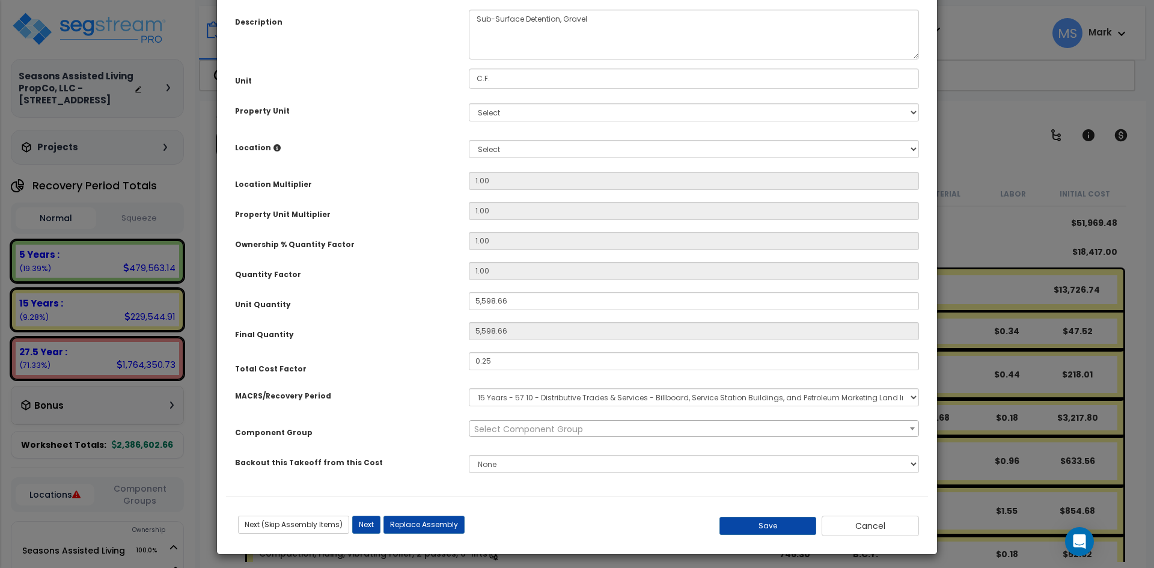
scroll to position [111, 0]
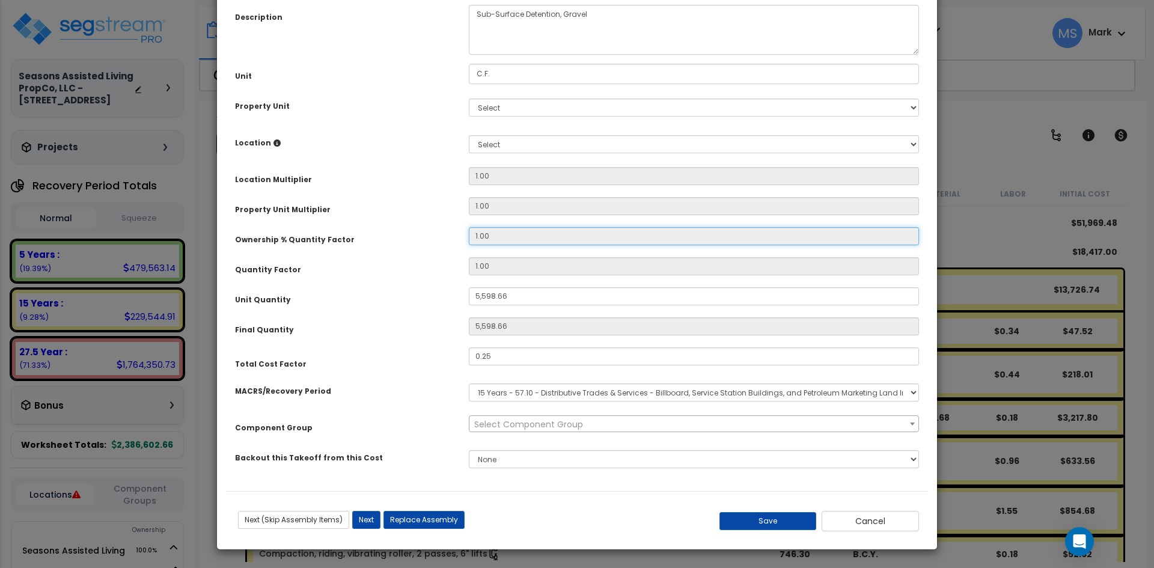
click at [478, 236] on input "1.00" at bounding box center [694, 236] width 450 height 18
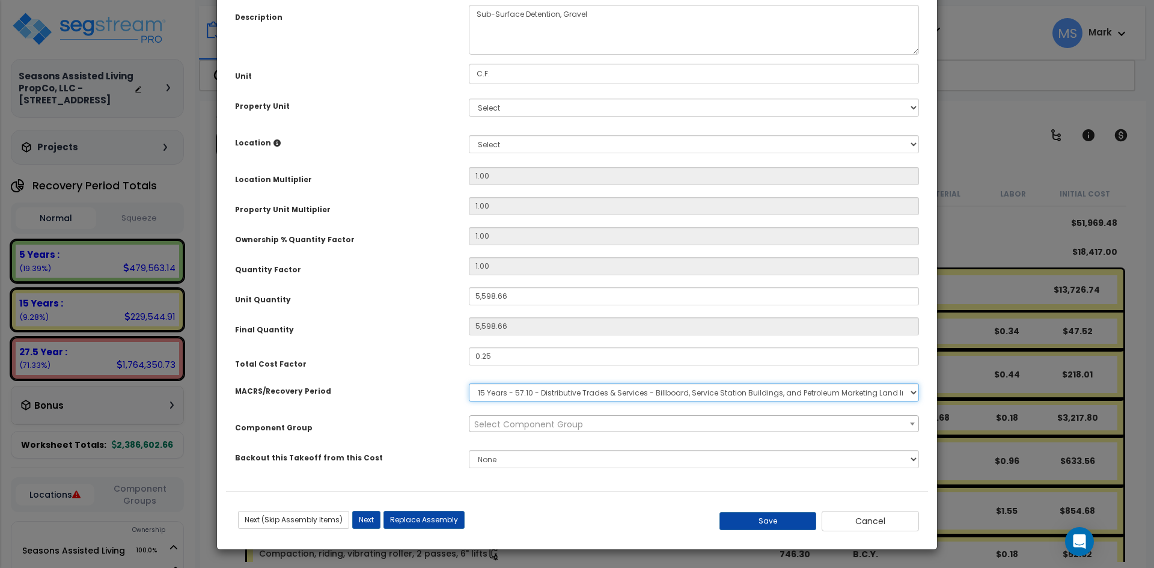
click at [567, 395] on select "Select MACRS/Recovery Period 5 Years - 57.0 - Distributive Trades & Services 5 …" at bounding box center [694, 392] width 450 height 18
select select "3666"
click at [469, 383] on select "Select MACRS/Recovery Period 5 Years - 57.0 - Distributive Trades & Services 5 …" at bounding box center [694, 392] width 450 height 18
select select "46230"
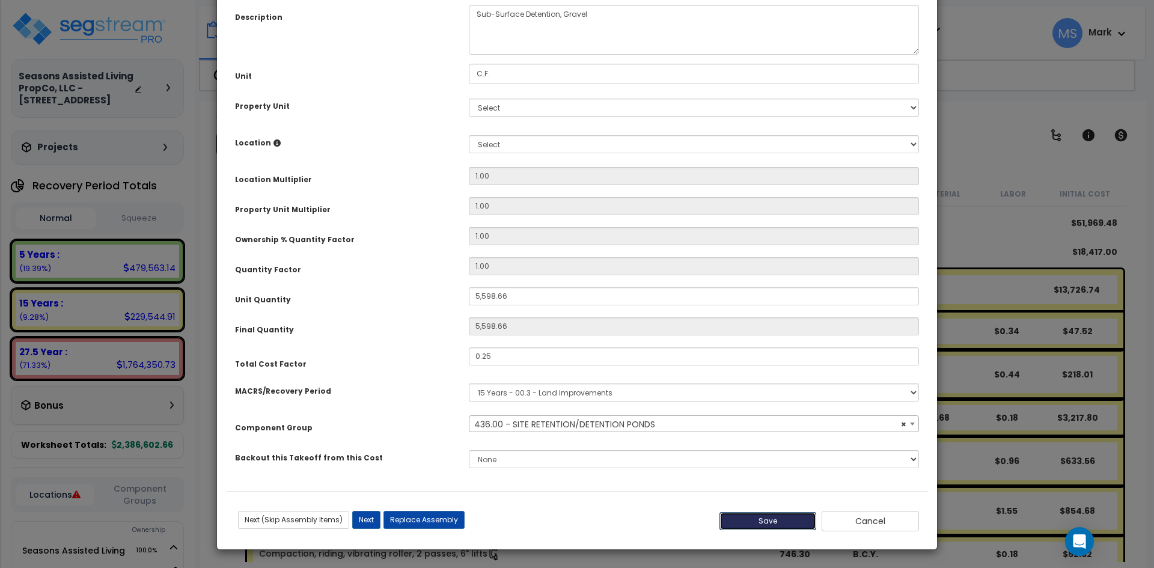
click at [781, 523] on button "Save" at bounding box center [767, 521] width 97 height 18
type input "5598.66"
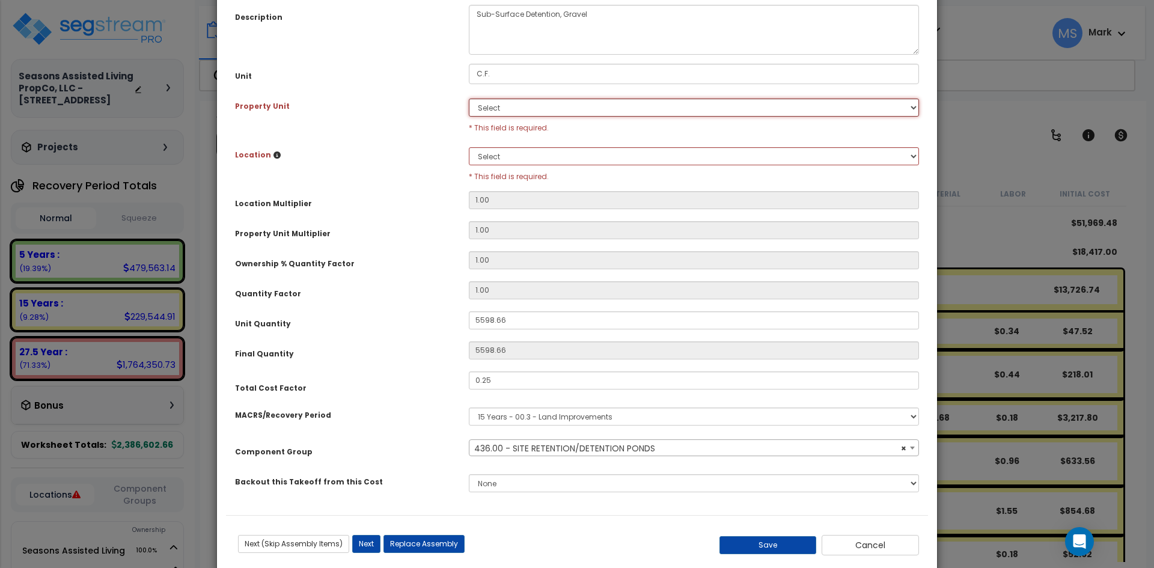
click at [561, 112] on select "Select Seasons Assisted Living Site Improvements" at bounding box center [694, 108] width 450 height 18
select select "46230"
select select "166885"
click at [469, 99] on select "Select Seasons Assisted Living Site Improvements" at bounding box center [694, 108] width 450 height 18
click at [551, 152] on select "Select Add New Location" at bounding box center [694, 156] width 450 height 18
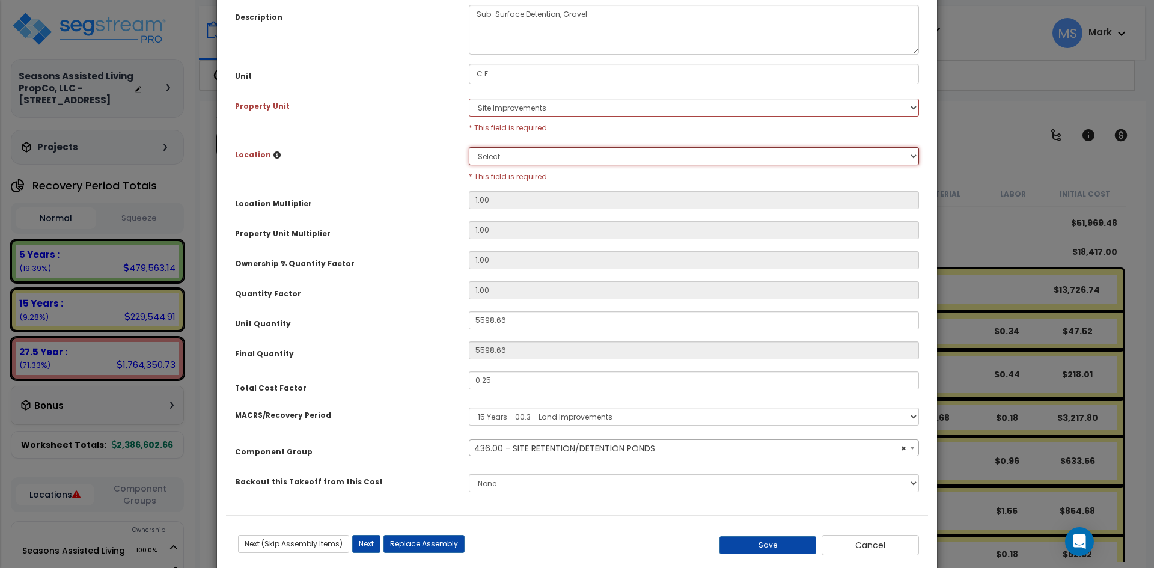
select select "46230"
select select "462"
click at [469, 147] on select "Select Site Exterior Add Additional Location" at bounding box center [694, 156] width 450 height 18
select select "46230"
type input "1"
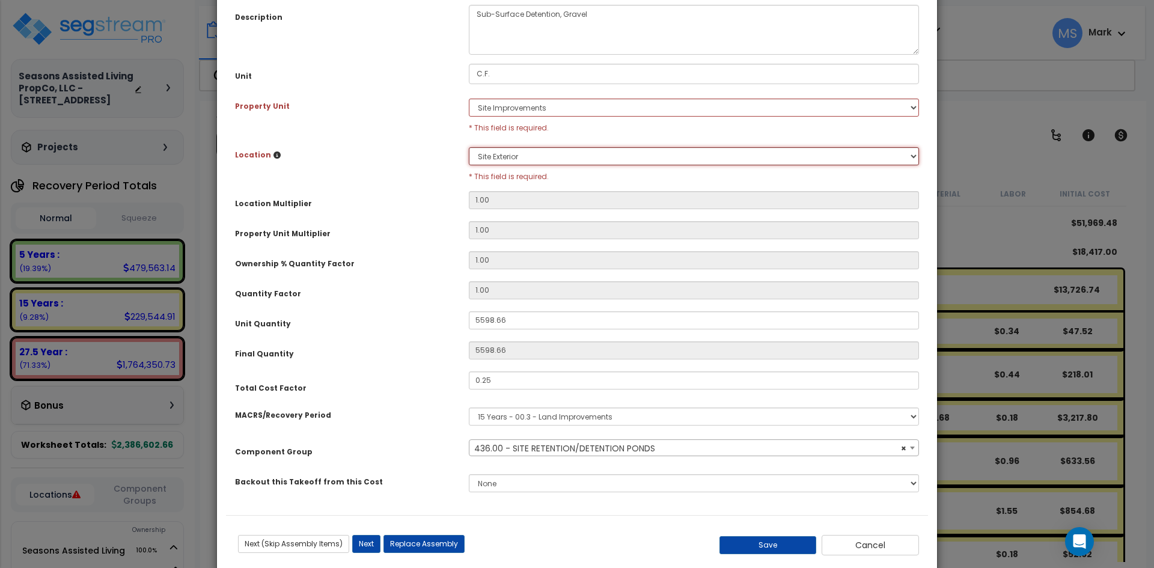
type input "5,598.66"
select select "46230"
click at [759, 549] on button "Save" at bounding box center [767, 545] width 97 height 18
type input "1.00"
type input "5598.66"
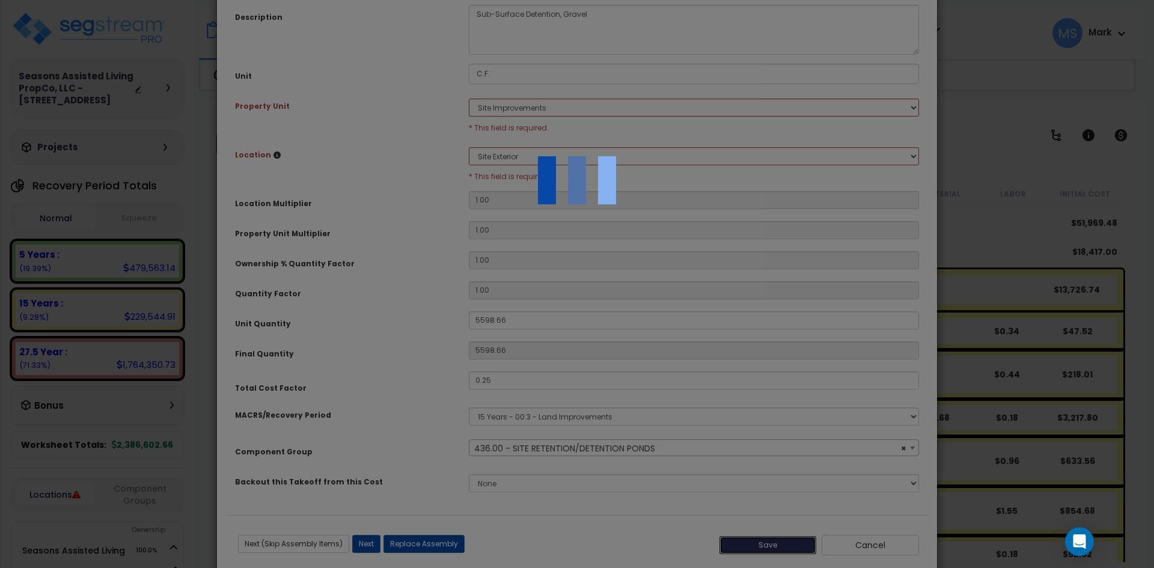
select select "46230"
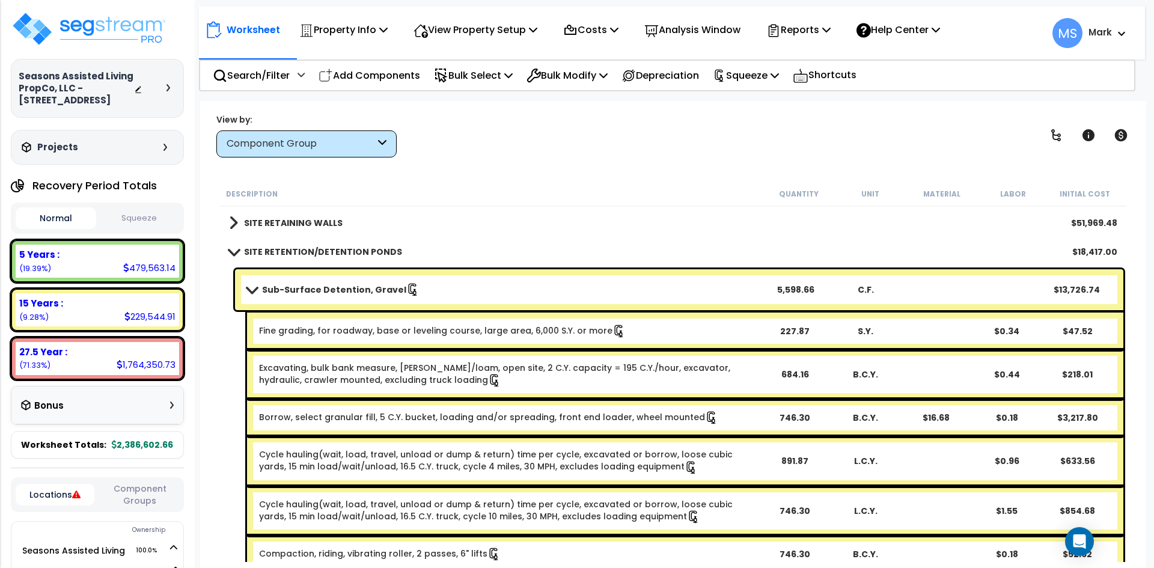
click at [326, 296] on link "Sub-Surface Detention, Gravel" at bounding box center [503, 289] width 513 height 17
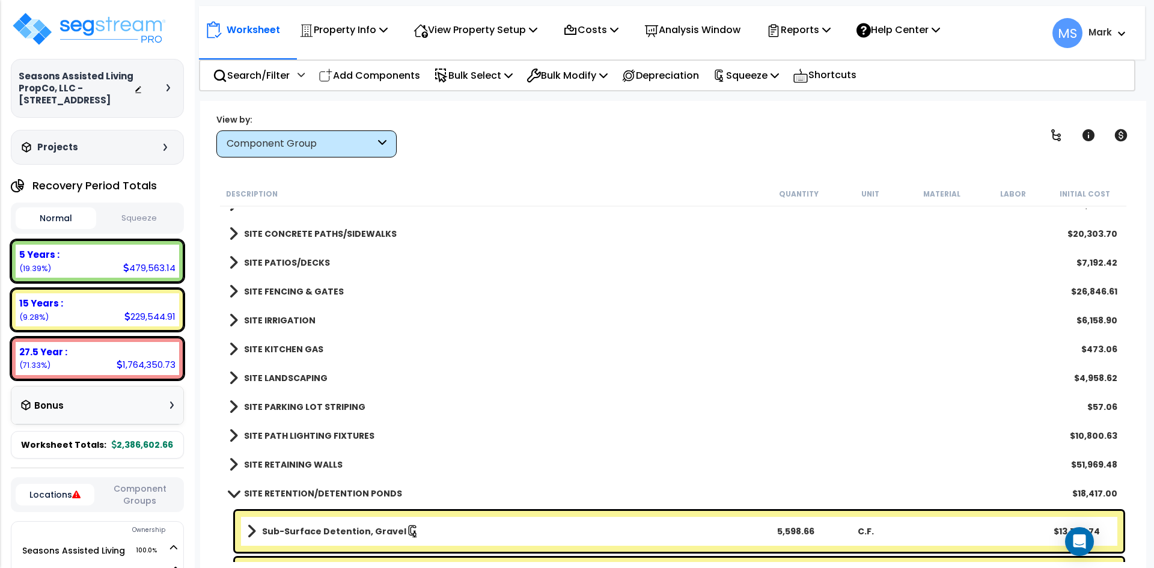
scroll to position [2611, 0]
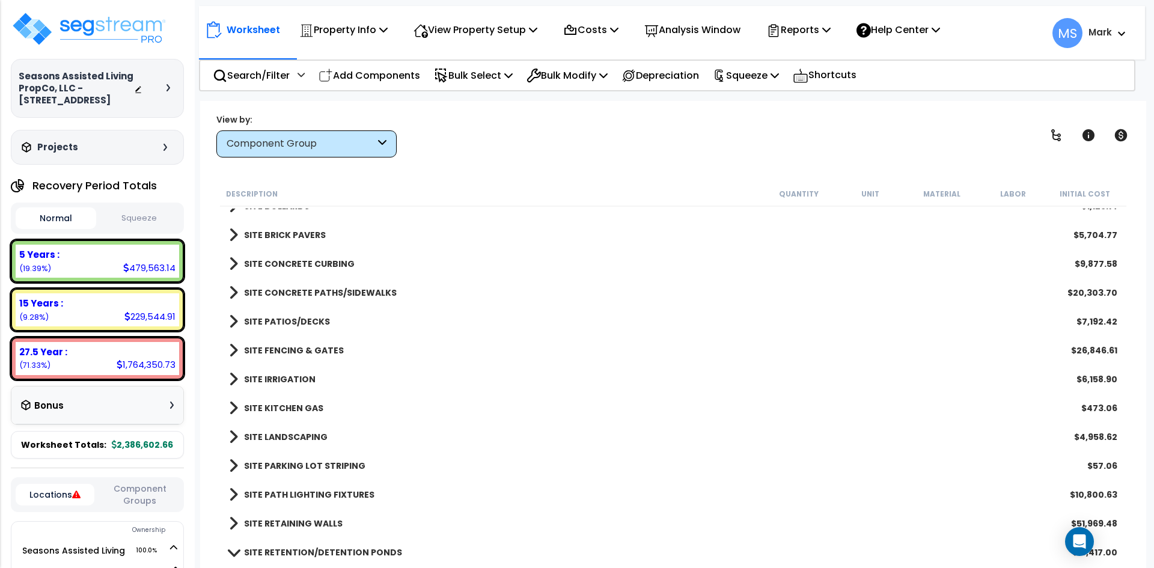
click at [364, 147] on div "Component Group" at bounding box center [301, 144] width 148 height 14
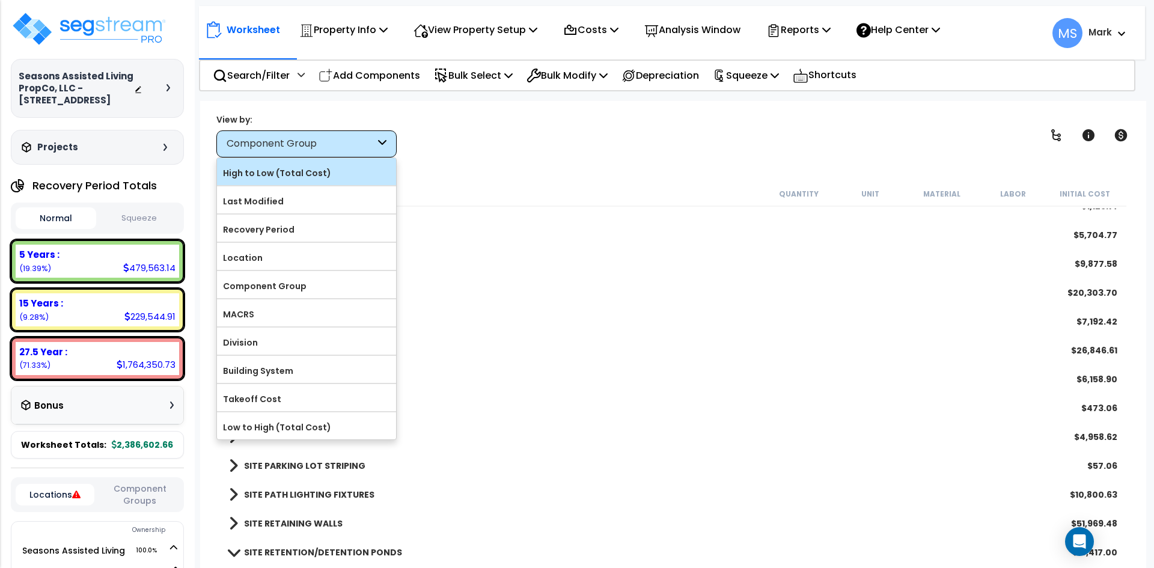
click at [325, 174] on label "High to Low (Total Cost)" at bounding box center [306, 173] width 179 height 18
click at [0, 0] on input "High to Low (Total Cost)" at bounding box center [0, 0] width 0 height 0
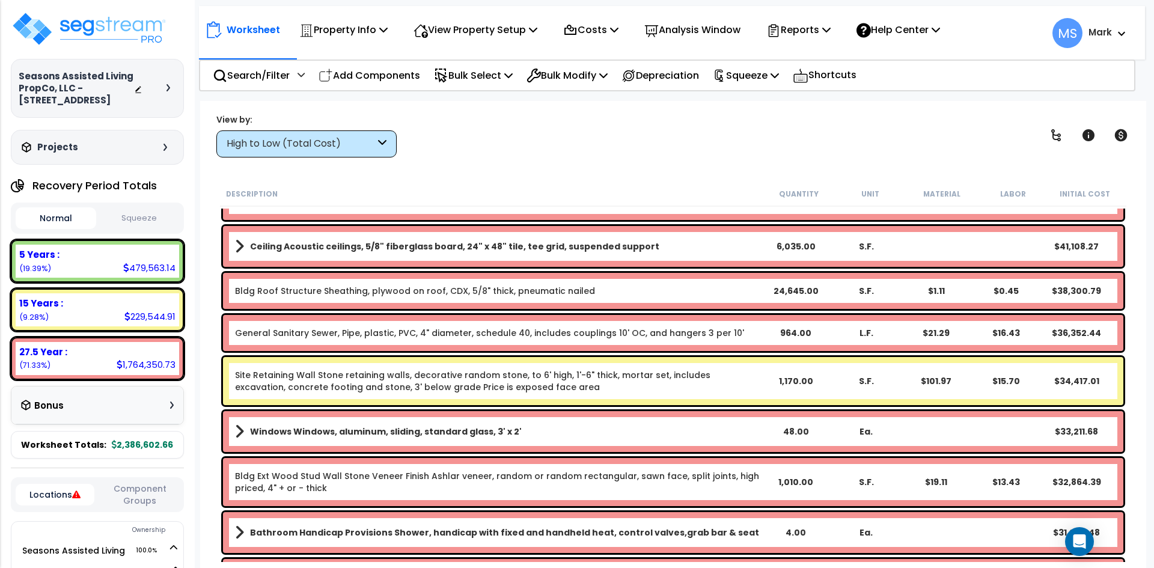
scroll to position [421, 0]
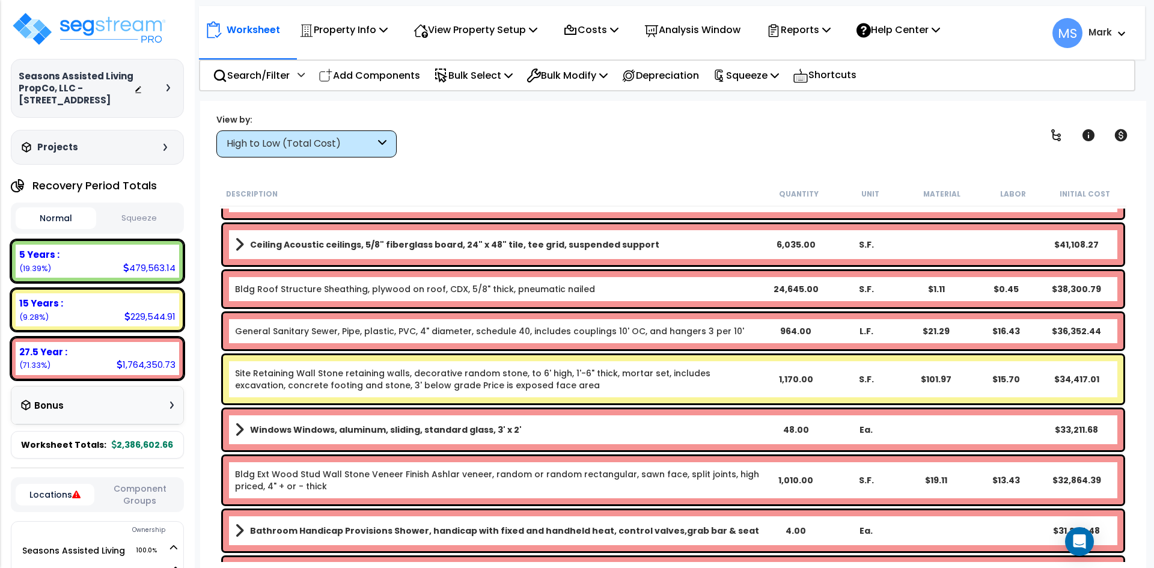
click at [377, 379] on link "Site Retaining Wall Stone retaining walls, decorative random stone, to 6' high,…" at bounding box center [498, 379] width 526 height 24
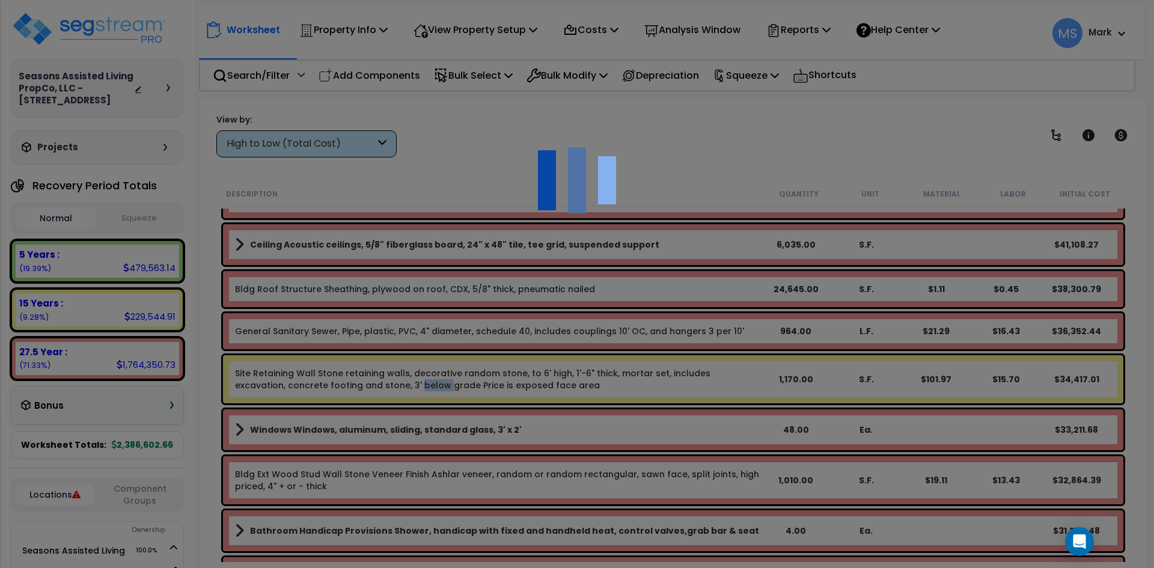
scroll to position [0, 0]
select select "46285"
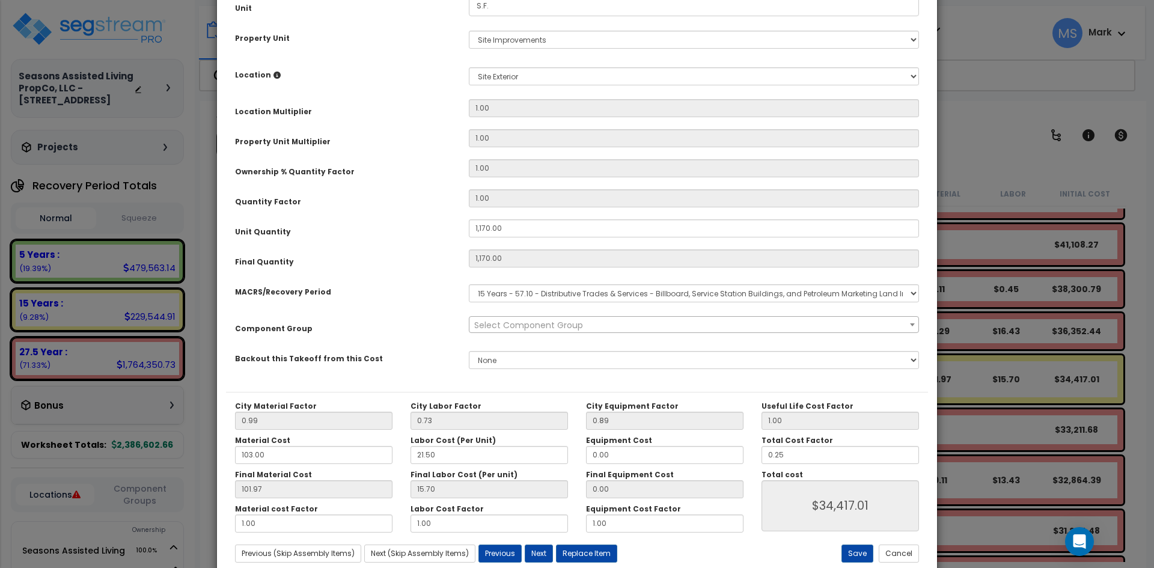
scroll to position [180, 0]
click at [1004, 181] on div "× Update Items/Assemblies to a Worksheet Purpose Description Prefix Select A/V …" at bounding box center [577, 284] width 1154 height 568
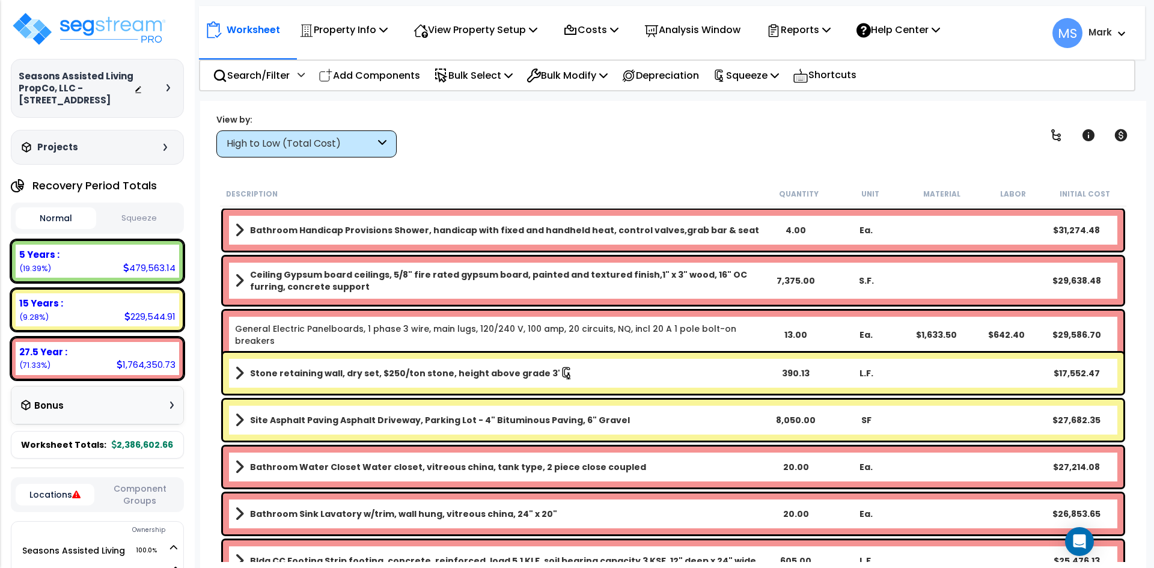
scroll to position [781, 0]
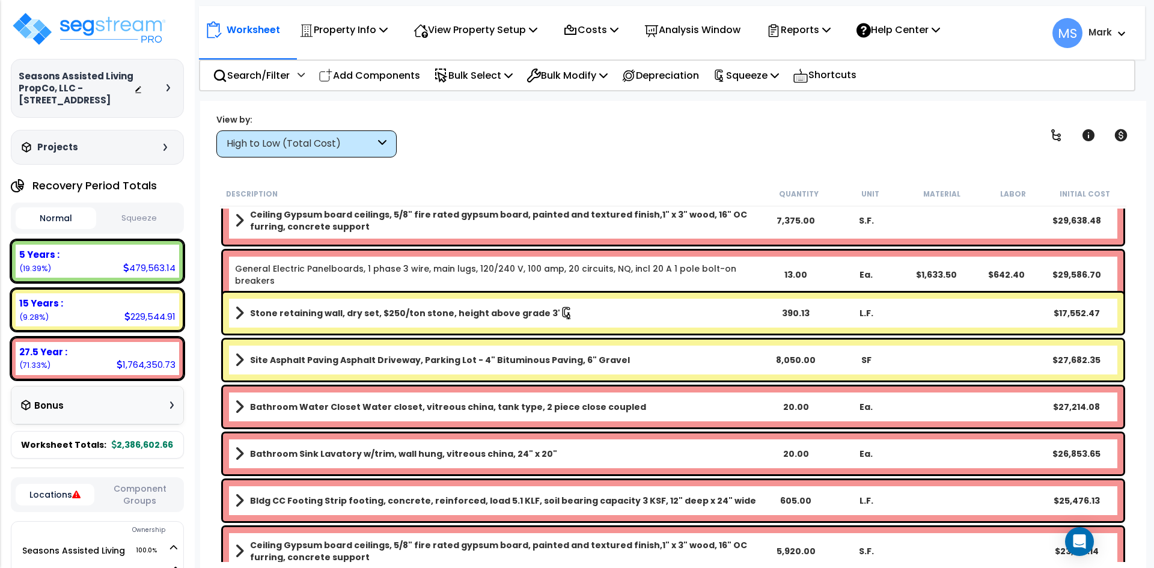
click at [533, 314] on b "Stone retaining wall, dry set, $250/ton stone, height above grade 3'" at bounding box center [405, 313] width 310 height 12
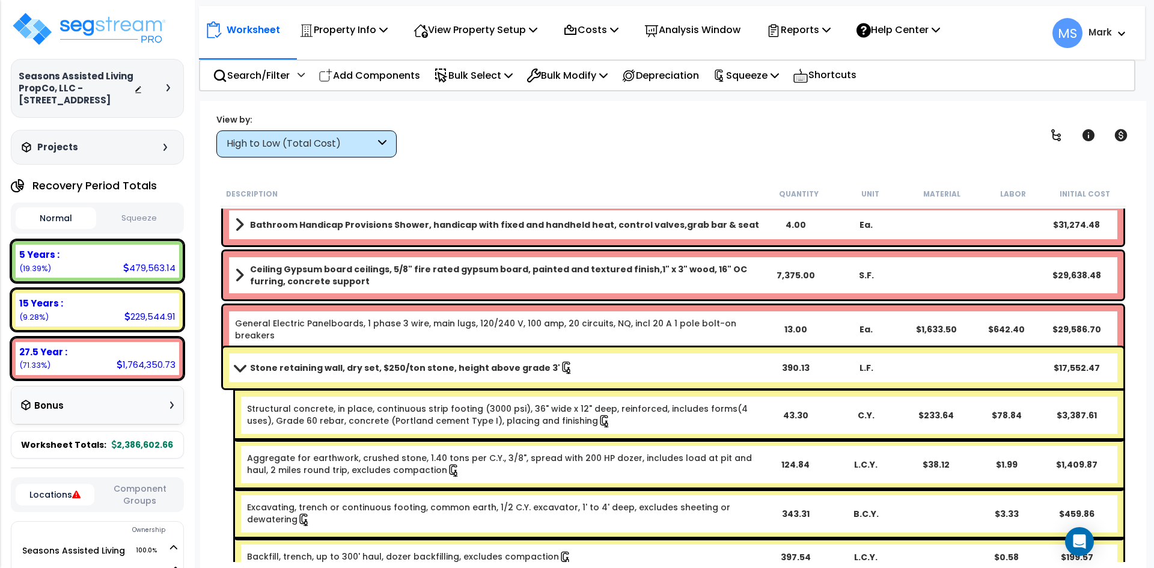
scroll to position [721, 0]
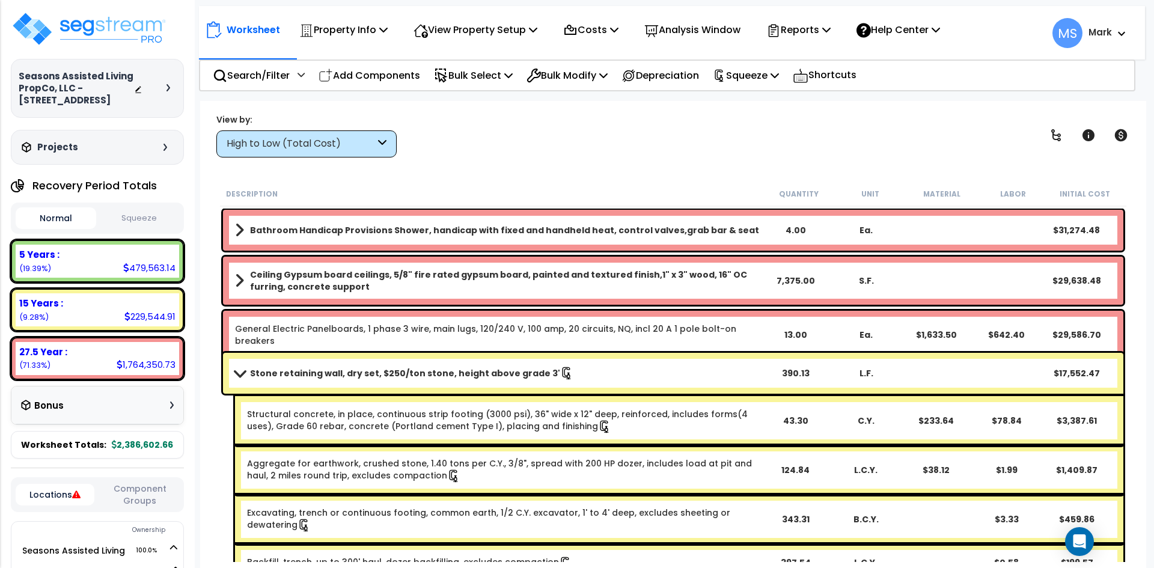
click at [463, 367] on link "Stone retaining wall, dry set, $250/ton stone, height above grade 3'" at bounding box center [498, 373] width 526 height 17
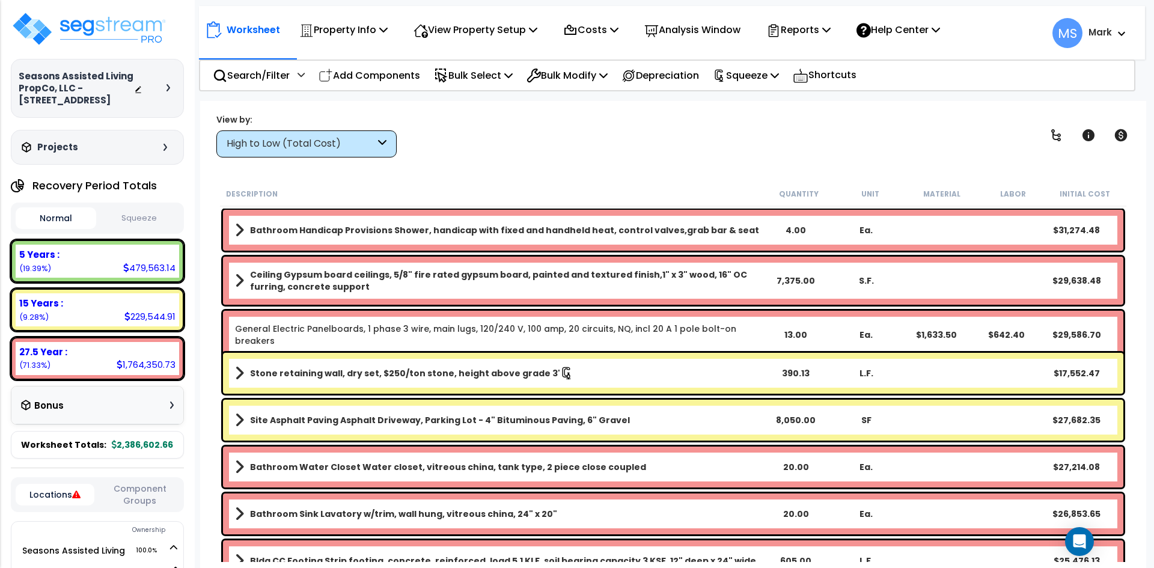
click at [463, 370] on b "Stone retaining wall, dry set, $250/ton stone, height above grade 3'" at bounding box center [405, 373] width 310 height 12
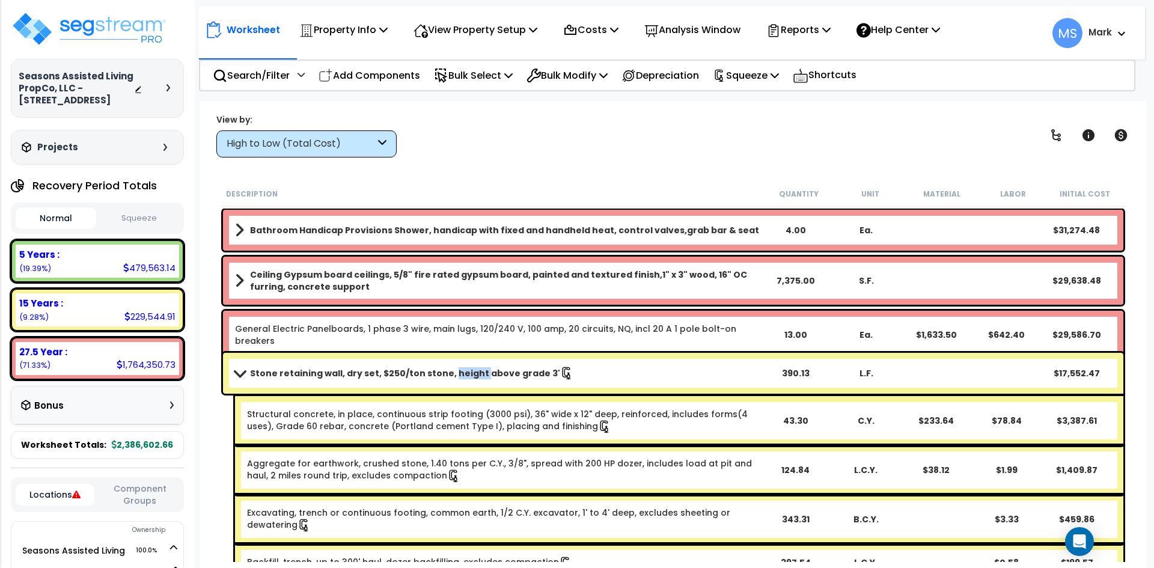
click at [463, 370] on b "Stone retaining wall, dry set, $250/ton stone, height above grade 3'" at bounding box center [405, 373] width 310 height 12
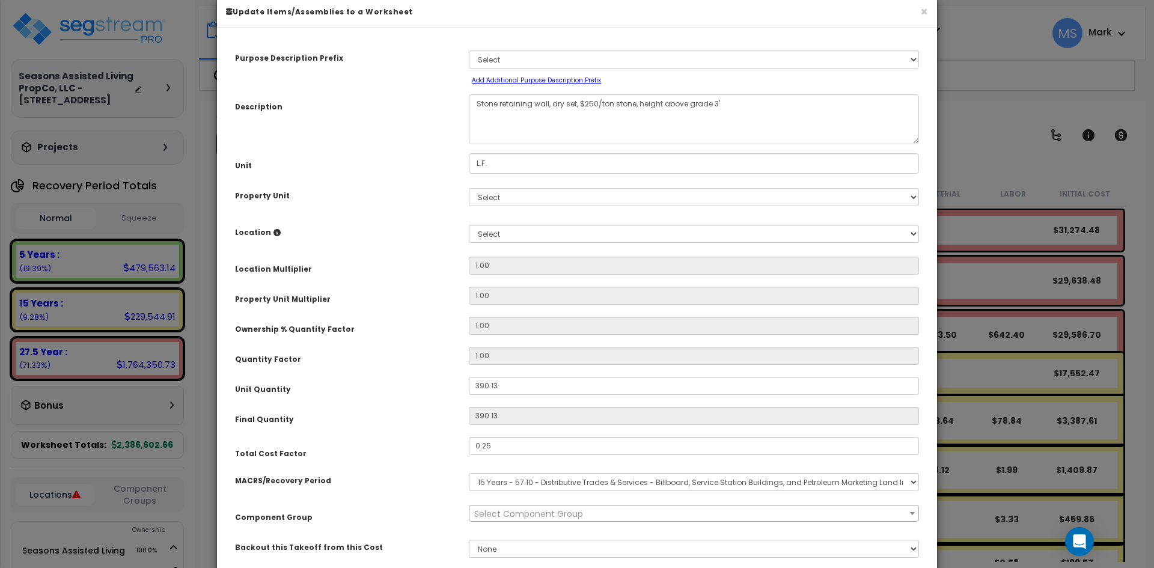
scroll to position [111, 0]
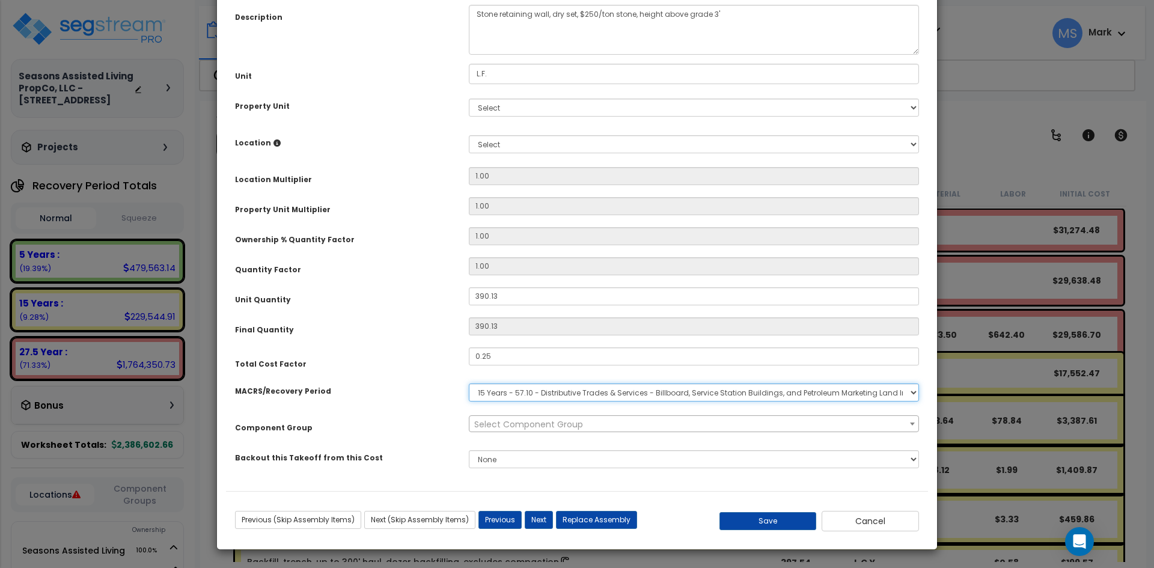
click at [673, 391] on select "Select MACRS/Recovery Period 5 Years - 57.0 - Distributive Trades & Services 5 …" at bounding box center [694, 392] width 450 height 18
select select "3666"
click at [469, 383] on select "Select MACRS/Recovery Period 5 Years - 57.0 - Distributive Trades & Services 5 …" at bounding box center [694, 392] width 450 height 18
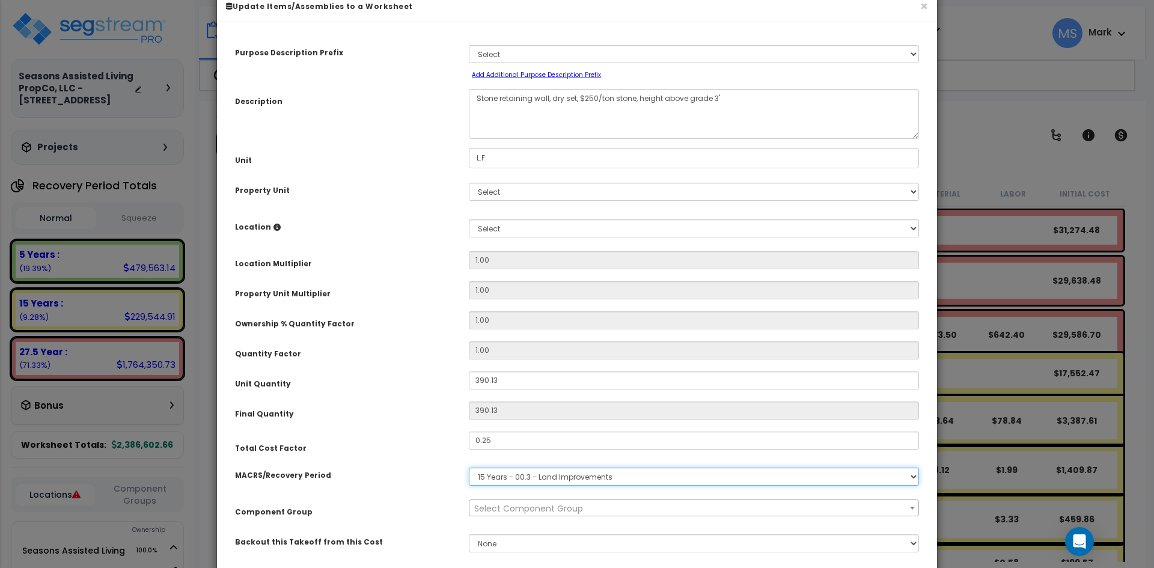
scroll to position [0, 0]
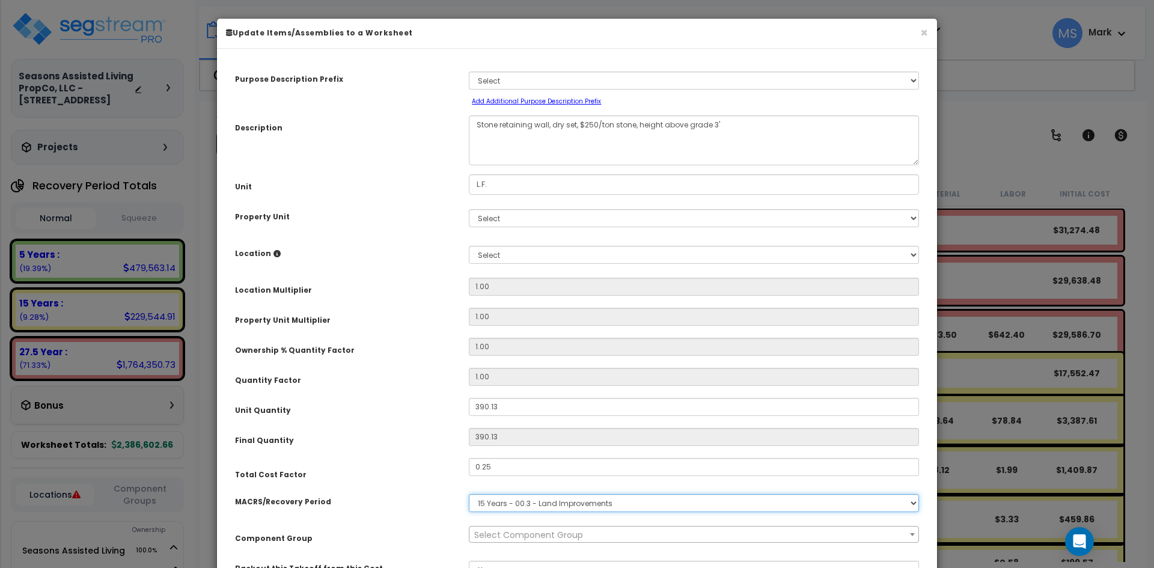
select select "45833"
click at [550, 228] on div "Select Seasons Assisted Living Site Improvements" at bounding box center [694, 218] width 468 height 28
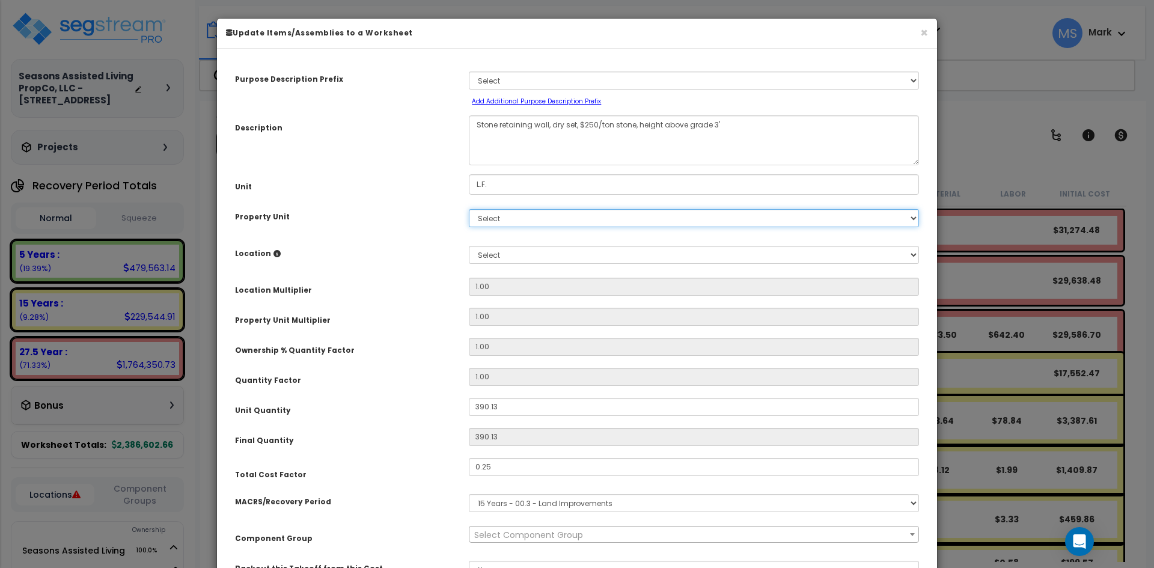
click at [554, 220] on select "Select Seasons Assisted Living Site Improvements" at bounding box center [694, 218] width 450 height 18
select select "45833"
select select
select select "166885"
click at [469, 209] on select "Select Seasons Assisted Living Site Improvements" at bounding box center [694, 218] width 450 height 18
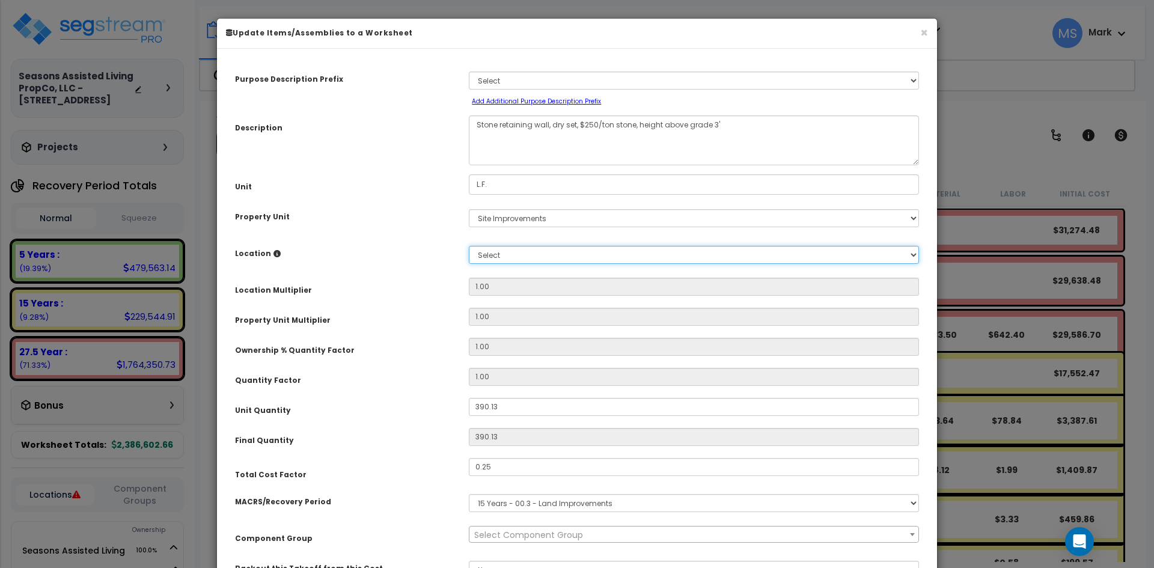
click at [536, 260] on select "Select Add New Location" at bounding box center [694, 255] width 450 height 18
select select "45833"
select select "462"
click at [469, 246] on select "Select Site Exterior Add Additional Location" at bounding box center [694, 255] width 450 height 18
type input "1"
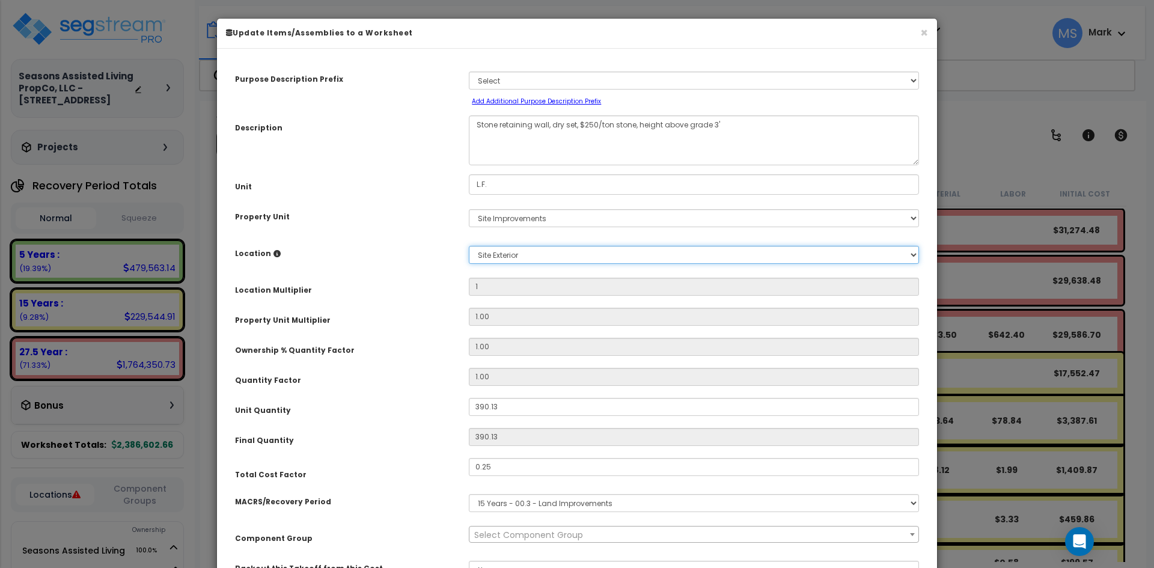
select select "45833"
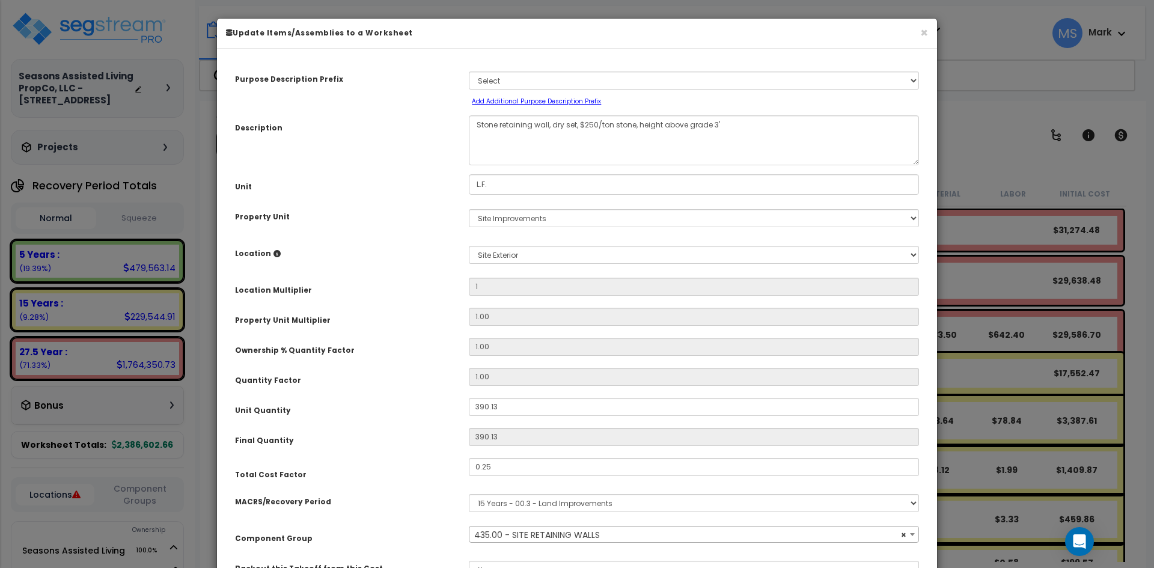
click at [438, 287] on div "Location Multiplier" at bounding box center [343, 288] width 234 height 21
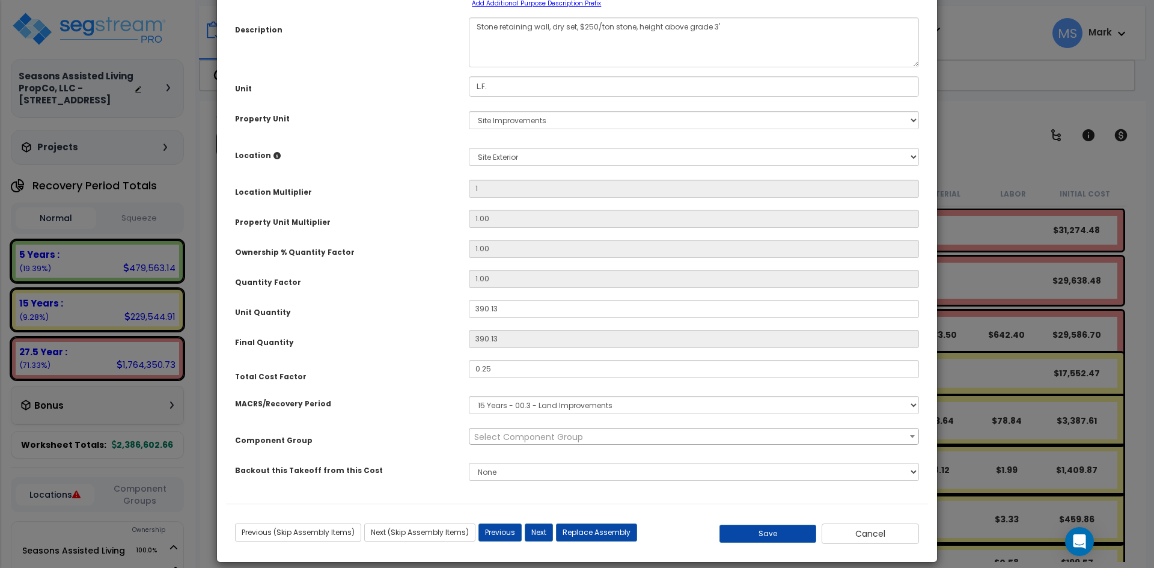
scroll to position [111, 0]
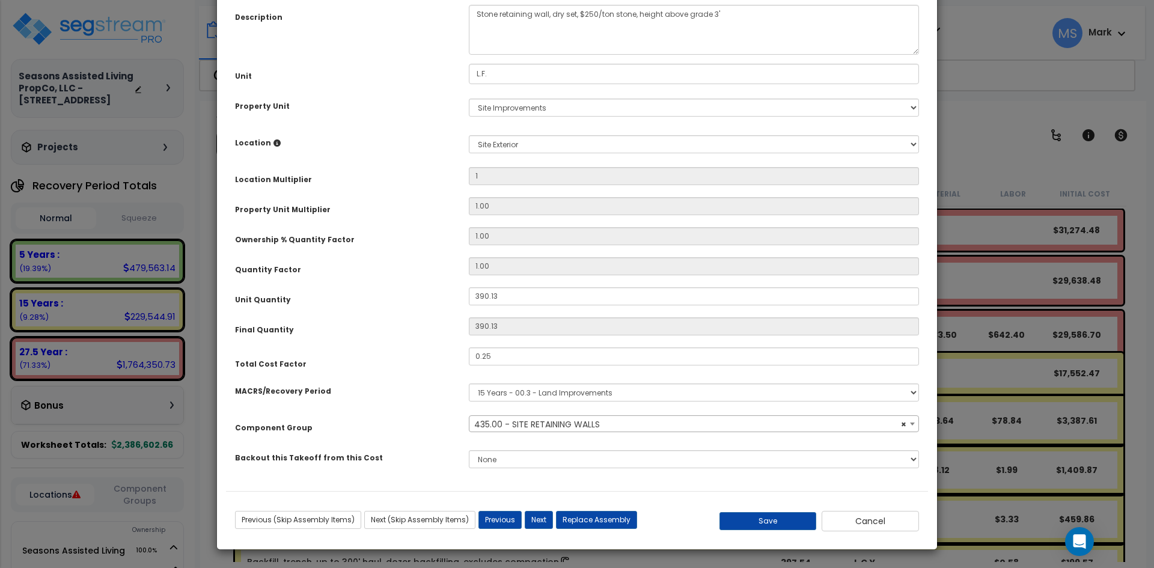
select select "45833"
click at [776, 530] on div "Save Cancel" at bounding box center [811, 521] width 234 height 20
click at [775, 522] on button "Save" at bounding box center [767, 521] width 97 height 18
type input "1.00"
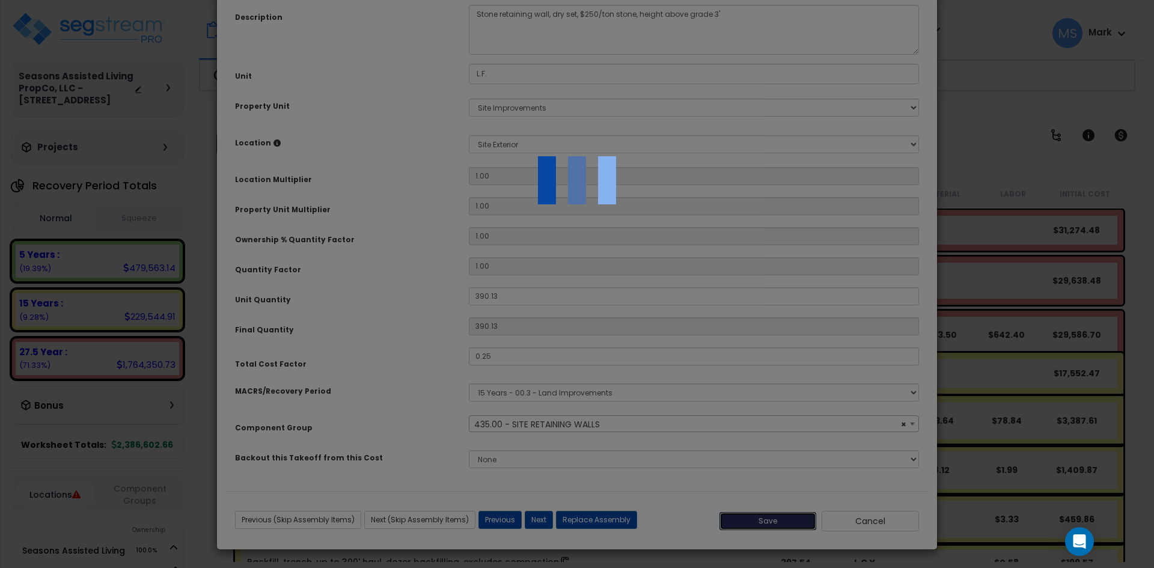
select select "45833"
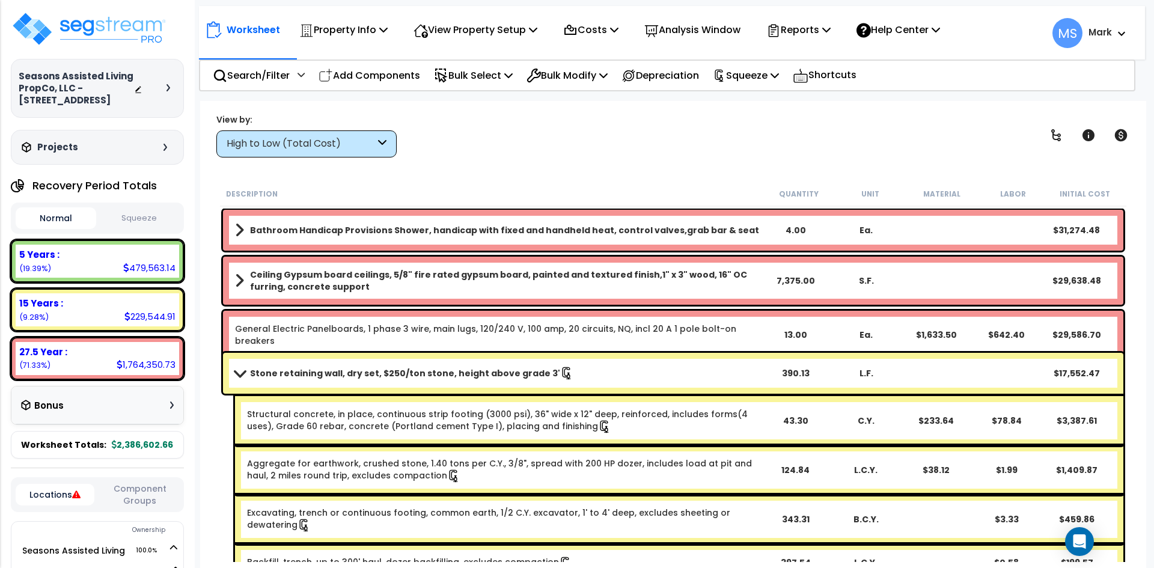
click at [325, 380] on link "Stone retaining wall, dry set, $250/ton stone, height above grade 3'" at bounding box center [498, 373] width 526 height 17
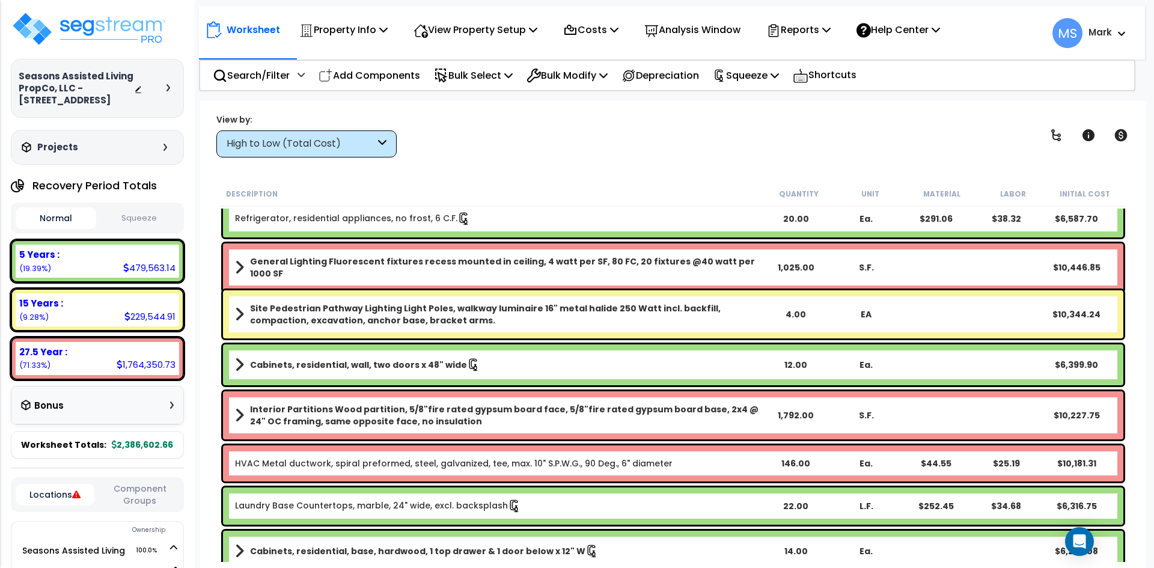
scroll to position [2584, 0]
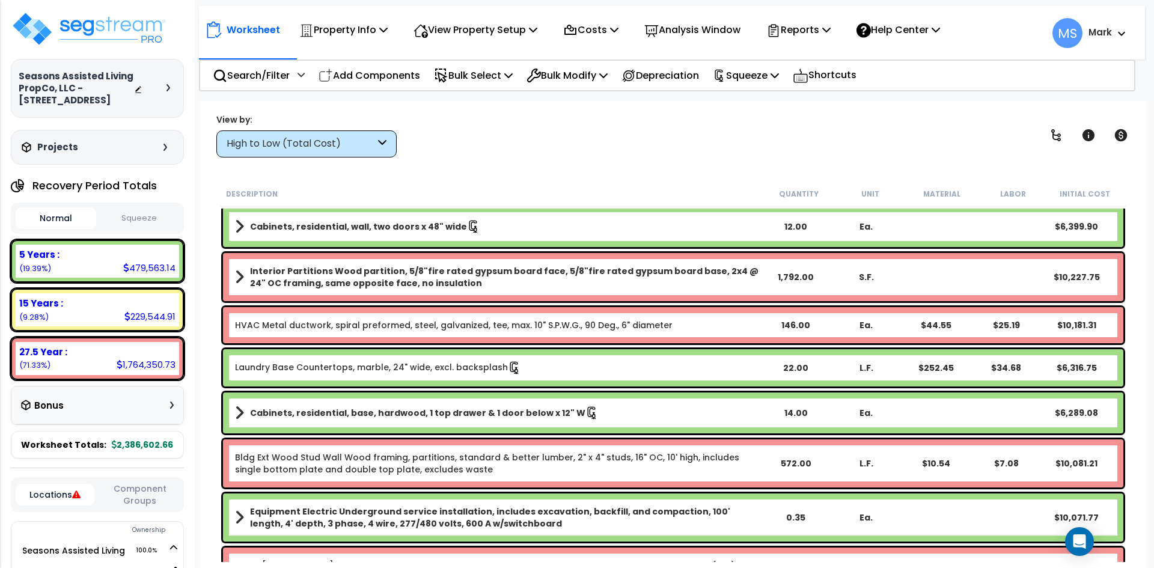
click at [168, 227] on button "Squeeze" at bounding box center [139, 218] width 81 height 21
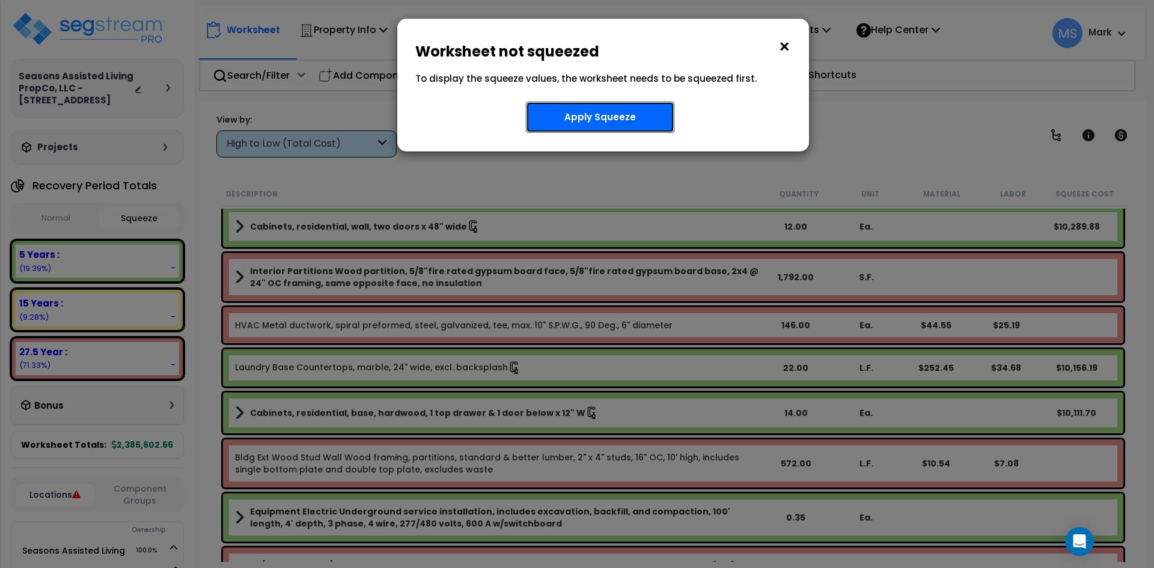
click at [581, 109] on button "Apply Squeeze" at bounding box center [600, 117] width 148 height 31
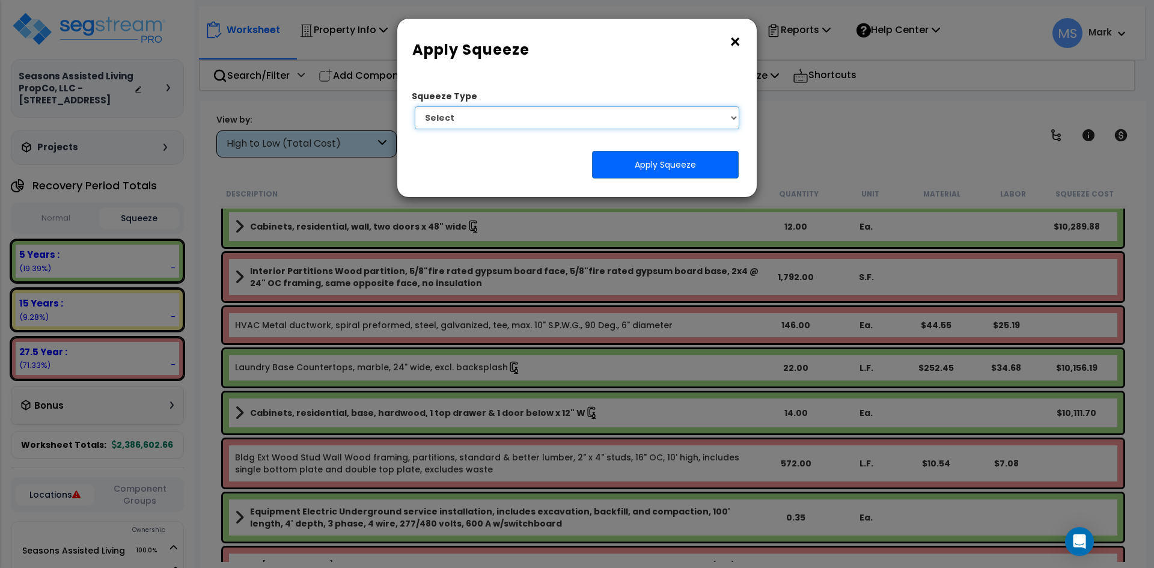
click at [576, 124] on select "Select 1. Squeeze Entire Worksheet 2. Squeeze by Takeoff Cost 3. Squeeze by Uni…" at bounding box center [577, 117] width 325 height 23
select select "squeeze_entire_takeoffsheet"
click at [415, 106] on select "Select 1. Squeeze Entire Worksheet 2. Squeeze by Takeoff Cost 3. Squeeze by Uni…" at bounding box center [577, 117] width 325 height 23
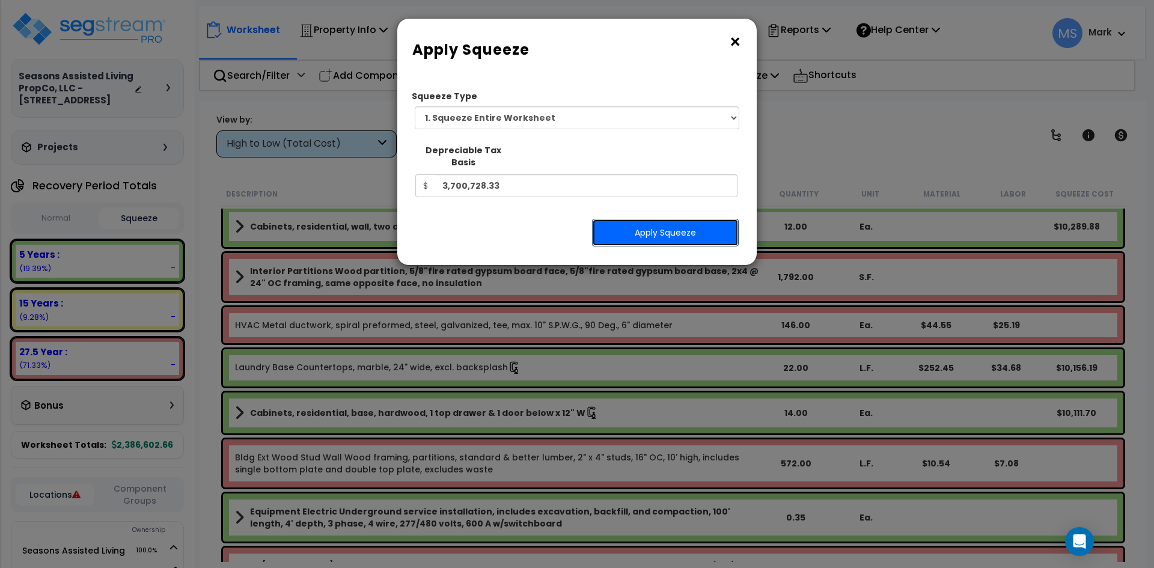
click at [633, 219] on button "Apply Squeeze" at bounding box center [665, 233] width 147 height 28
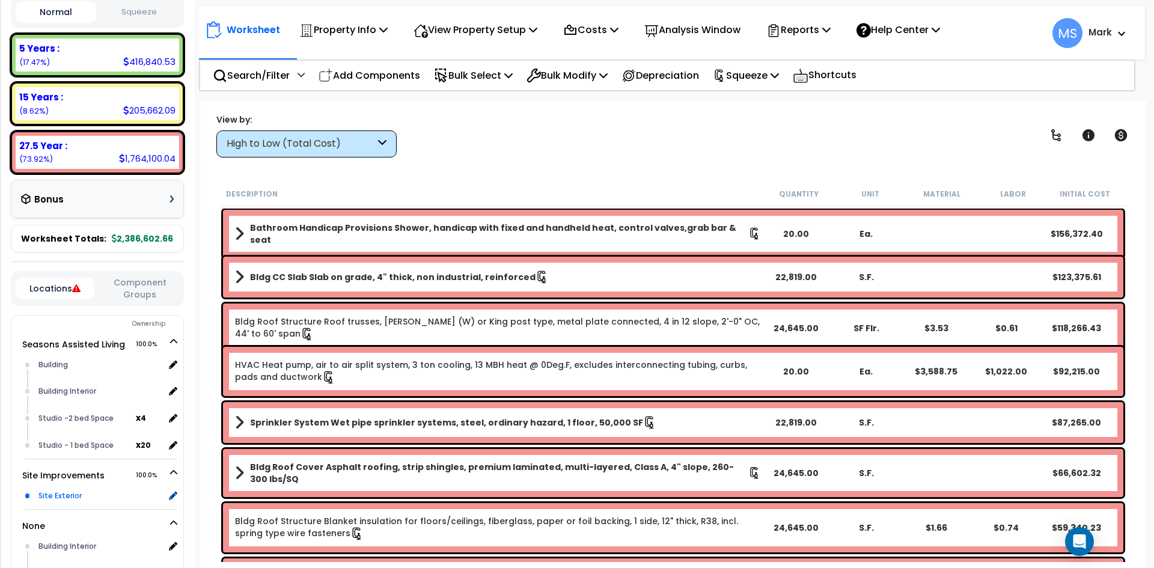
scroll to position [43, 0]
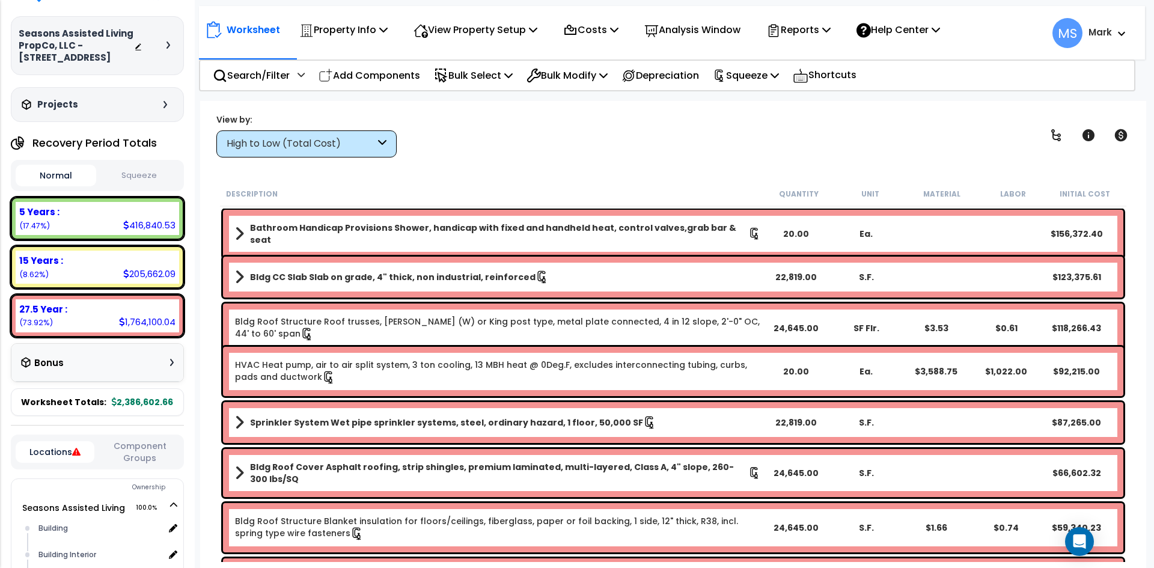
click at [140, 173] on button "Squeeze" at bounding box center [139, 175] width 81 height 21
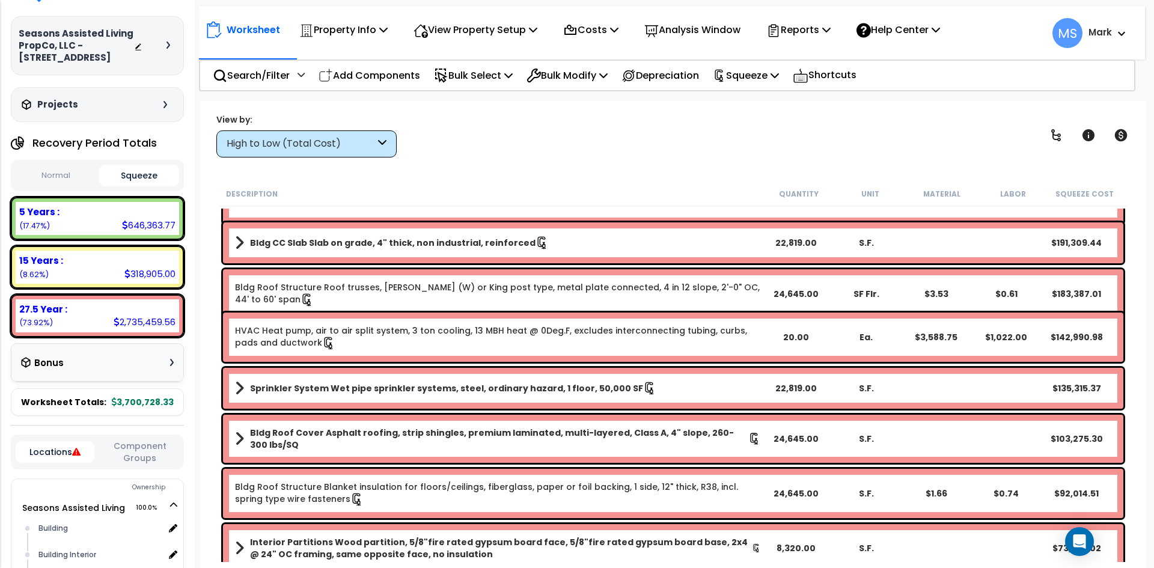
scroll to position [0, 0]
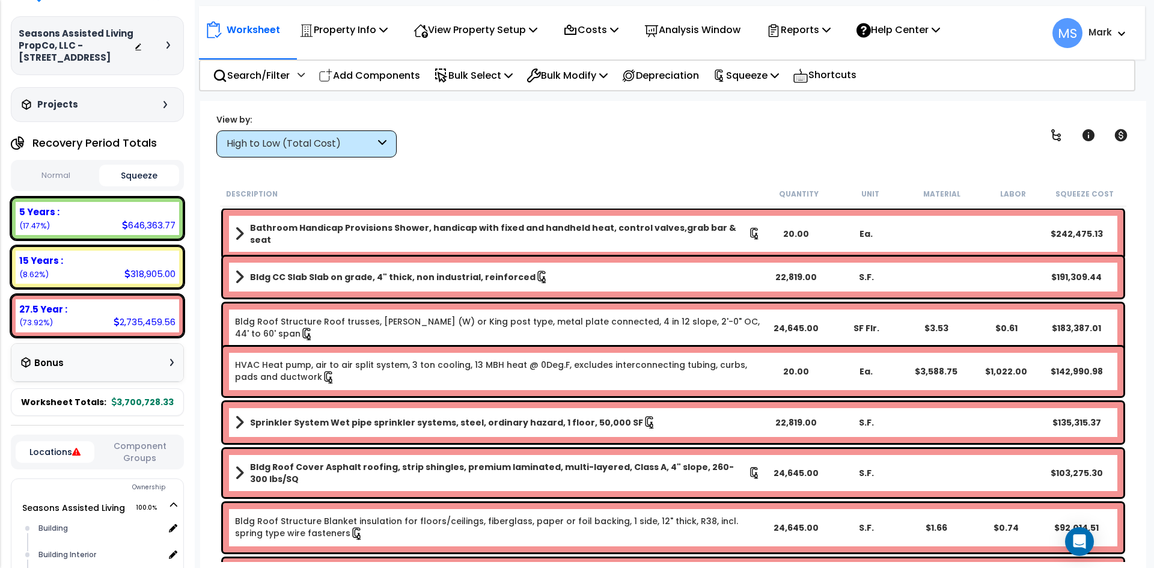
click at [402, 377] on link "HVAC Heat pump, air to air split system, 3 ton cooling, 13 MBH heat @ 0Deg.F, e…" at bounding box center [498, 371] width 526 height 25
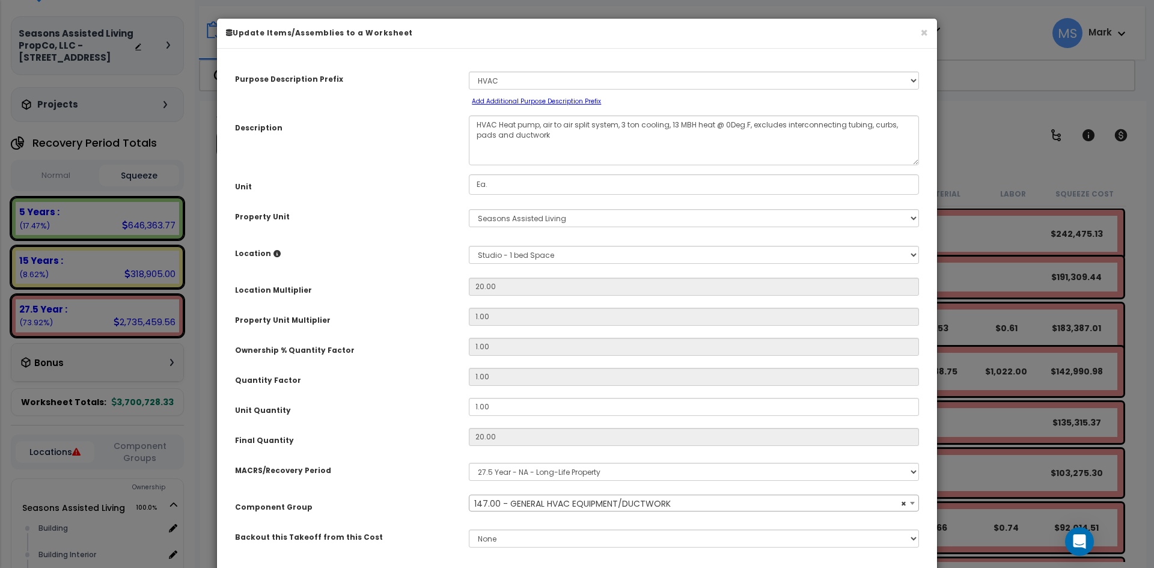
select select "45966"
click at [520, 257] on select "Select Building Building Interior Studio - 1 bed Space Studio -2 bed Space Add …" at bounding box center [694, 255] width 450 height 18
select select "6"
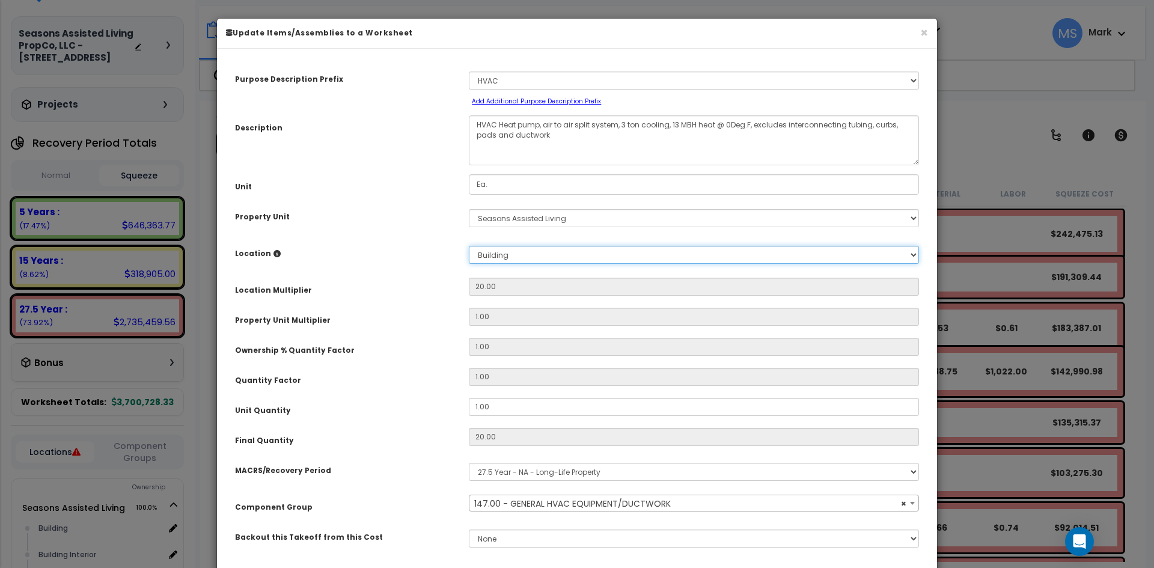
click at [469, 246] on select "Select Building Building Interior Studio - 1 bed Space Studio -2 bed Space Add …" at bounding box center [694, 255] width 450 height 18
type input "1"
type input "3,588.75"
type input "1,022.00"
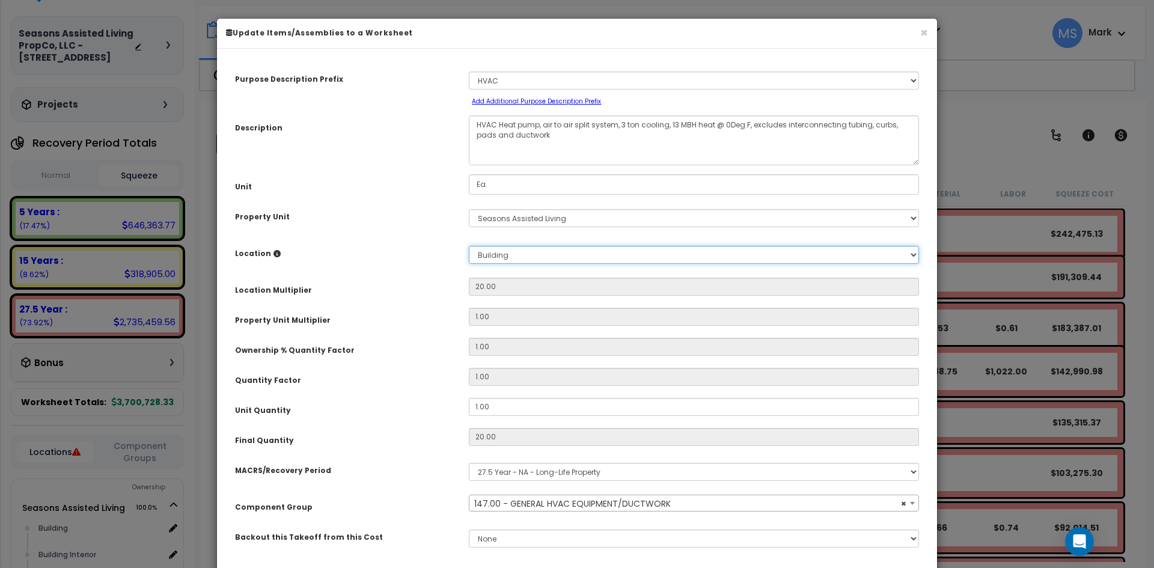
type input "$4,610.75"
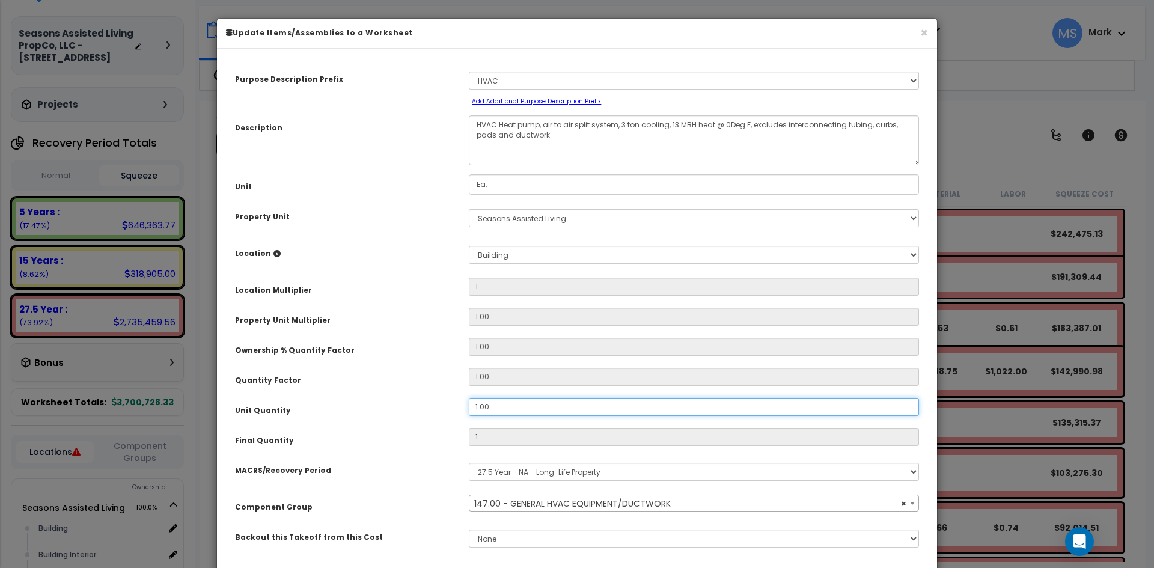
click at [477, 406] on input "1.00" at bounding box center [694, 407] width 450 height 18
click at [478, 405] on input "1.00" at bounding box center [694, 407] width 450 height 18
type input ".00"
type input "3,588.75"
type input "1,022.00"
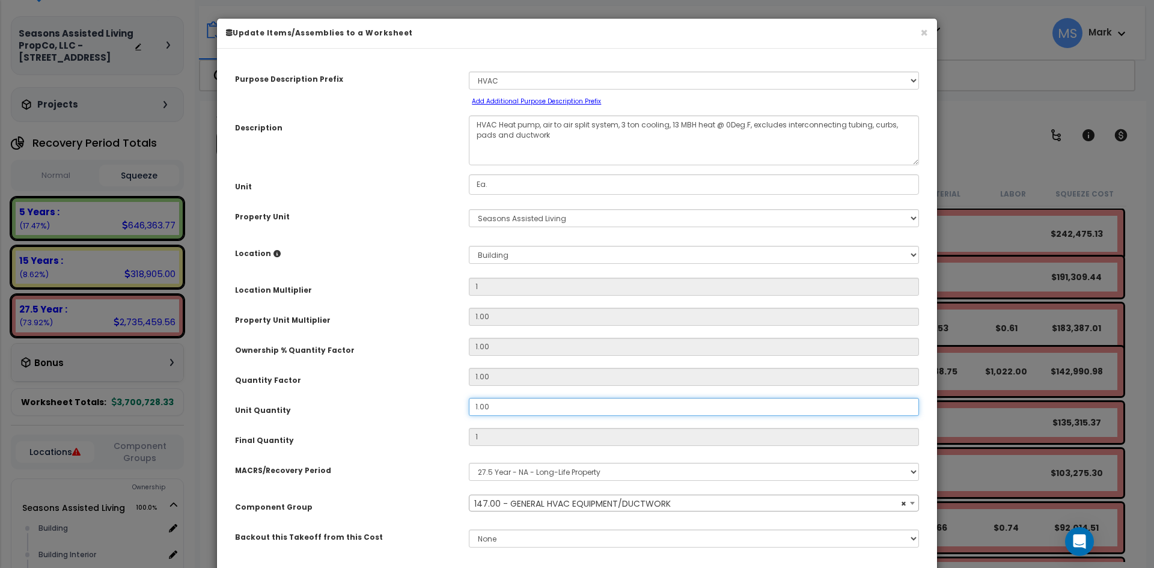
type input "$4,610.75"
type input "0"
type input "3,588.75"
type input "1,022.00"
type input "$0.00"
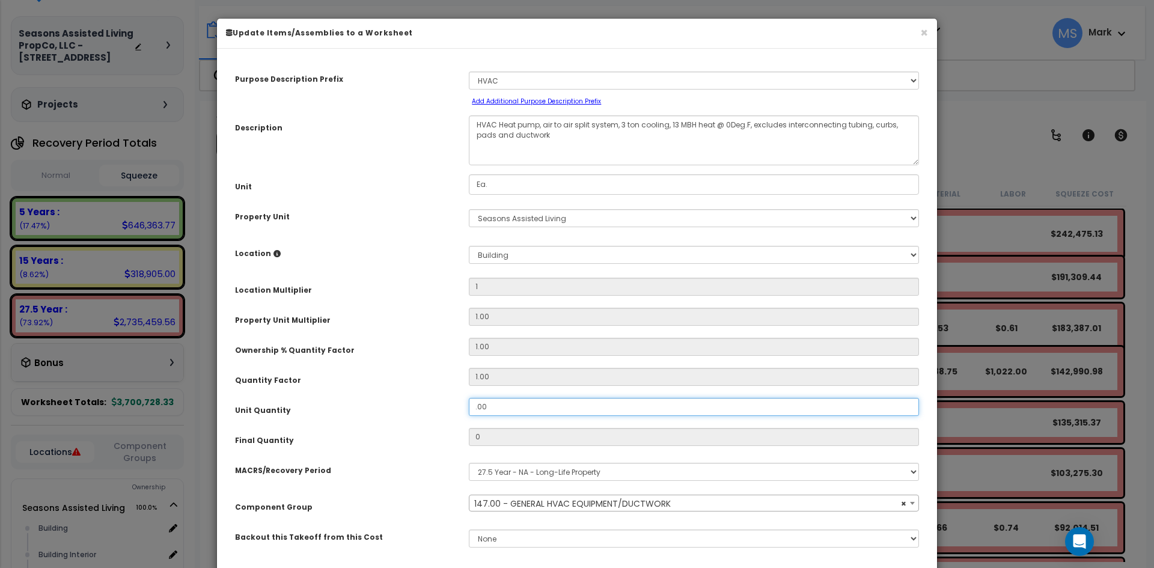
type input "3,588.75"
type input "1,022.00"
type input "3,588.75"
type input "1,022.00"
type input "4.00"
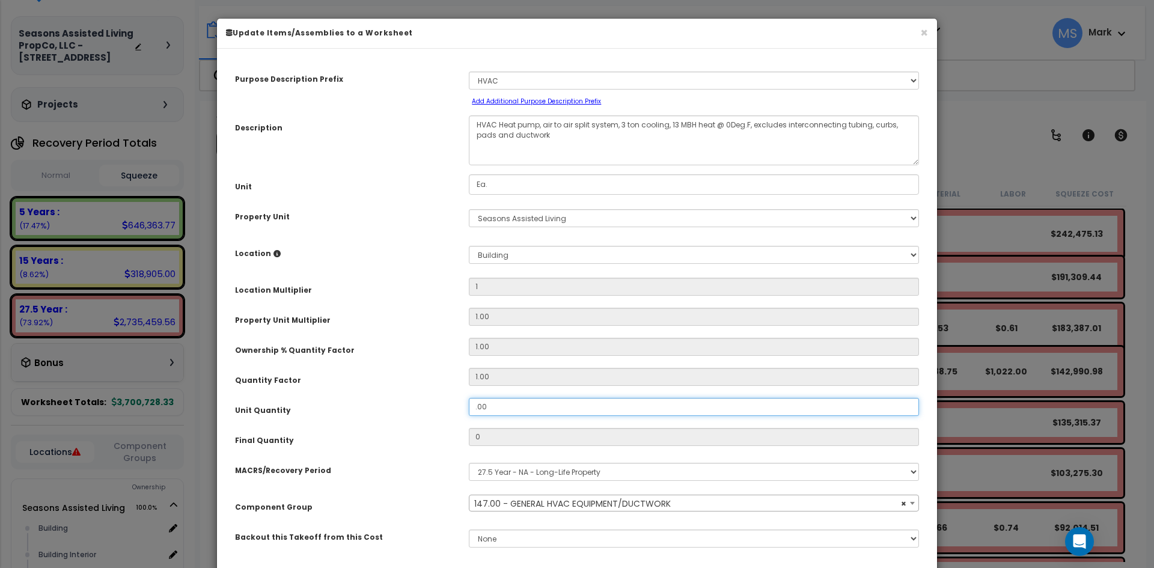
type input "3,588.75"
type input "1,022.00"
type input "4"
type input "3,588.75"
type input "1,022.00"
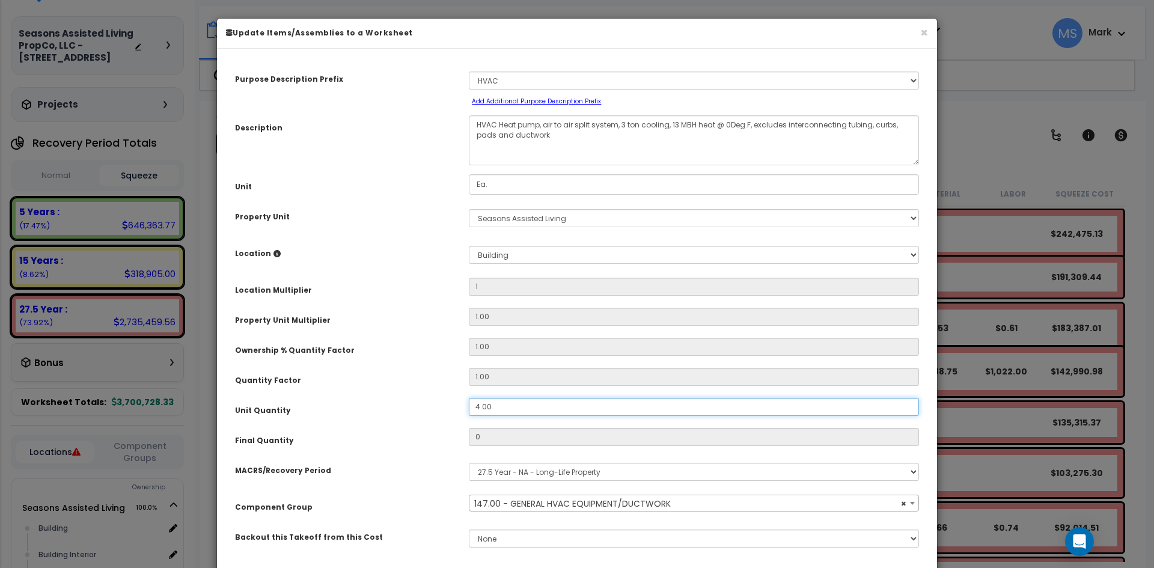
type input "$18,443.00"
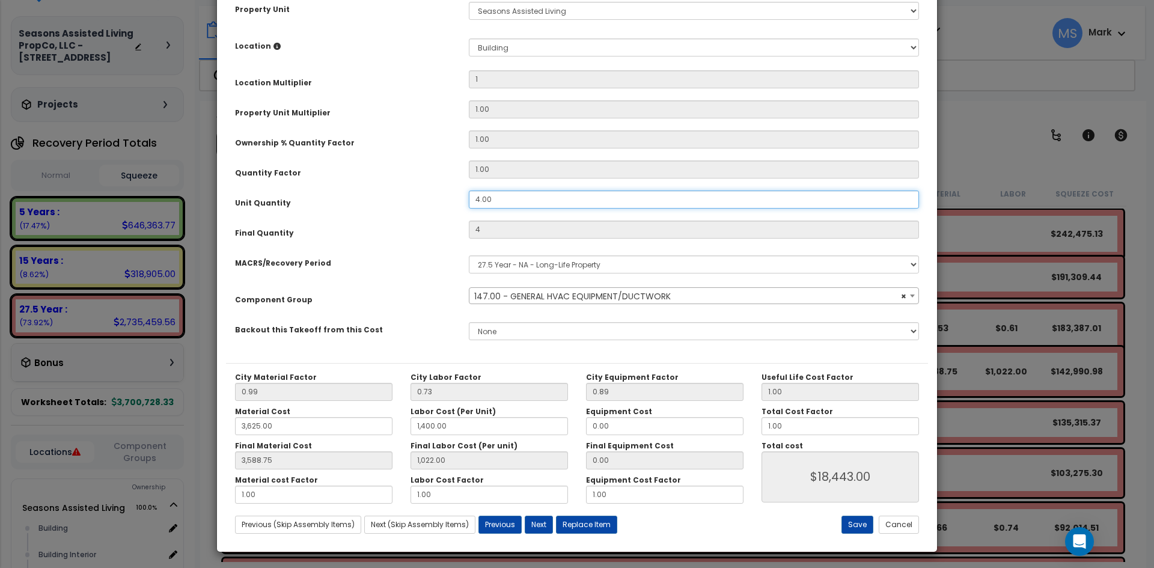
scroll to position [210, 0]
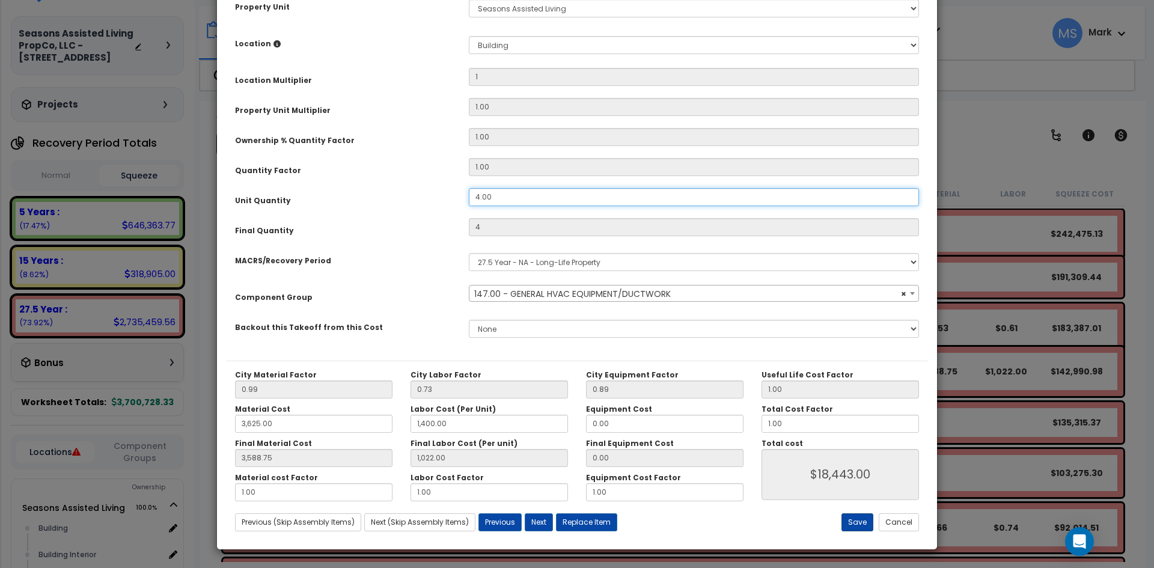
type input "4.00"
click at [848, 521] on button "Save" at bounding box center [857, 522] width 32 height 18
type input "1.00"
type input "4.00"
type input "3625.00"
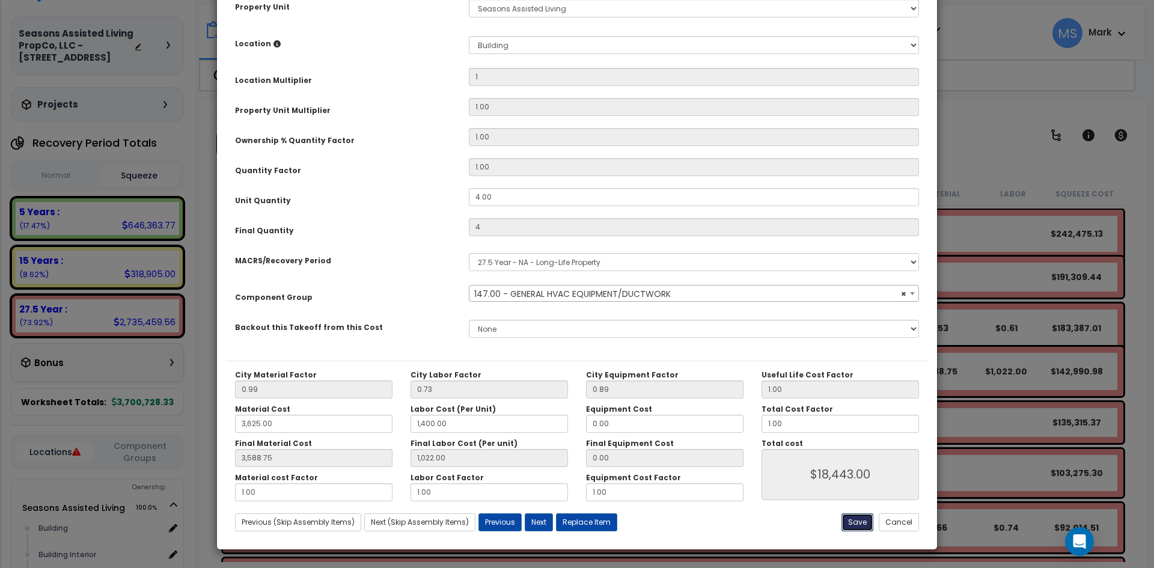
type input "1400.00"
type input "3588.75"
type input "1022.00"
type input "18443.00"
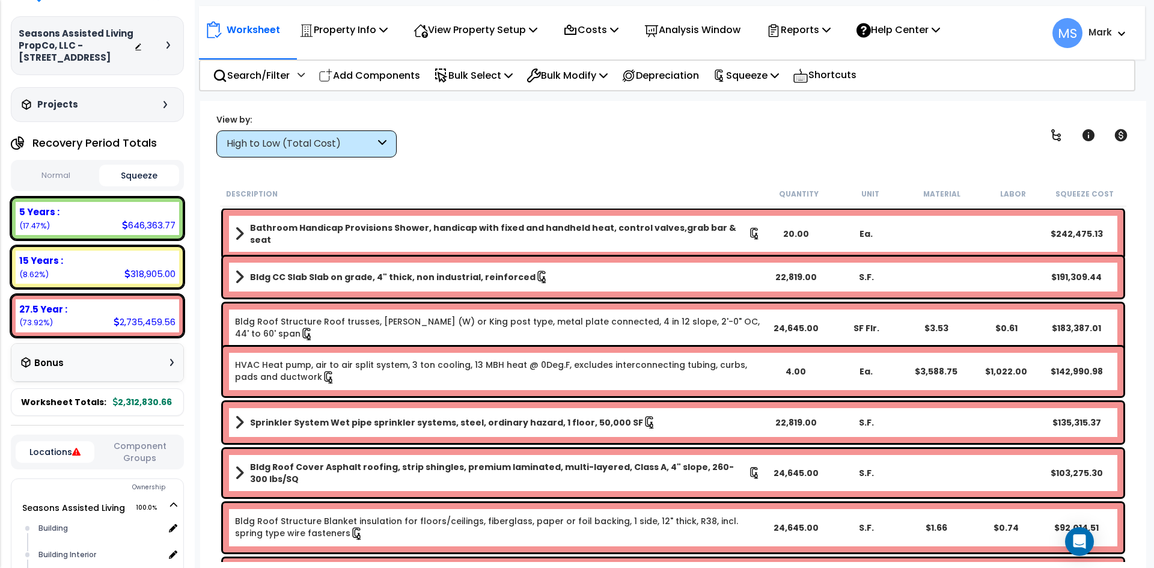
click at [56, 174] on button "Normal" at bounding box center [56, 175] width 81 height 21
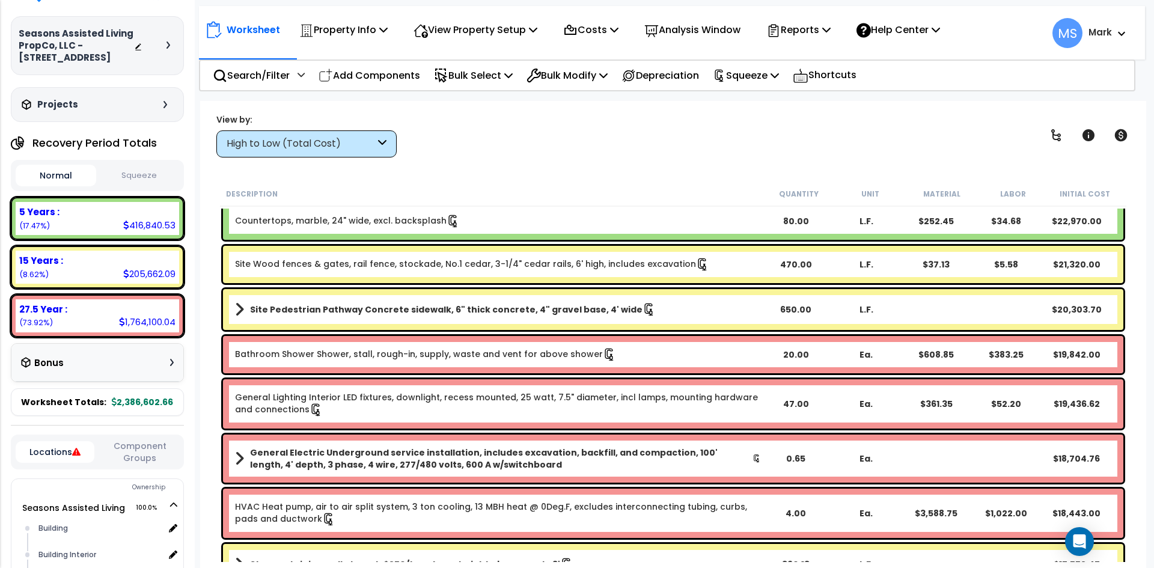
scroll to position [1202, 0]
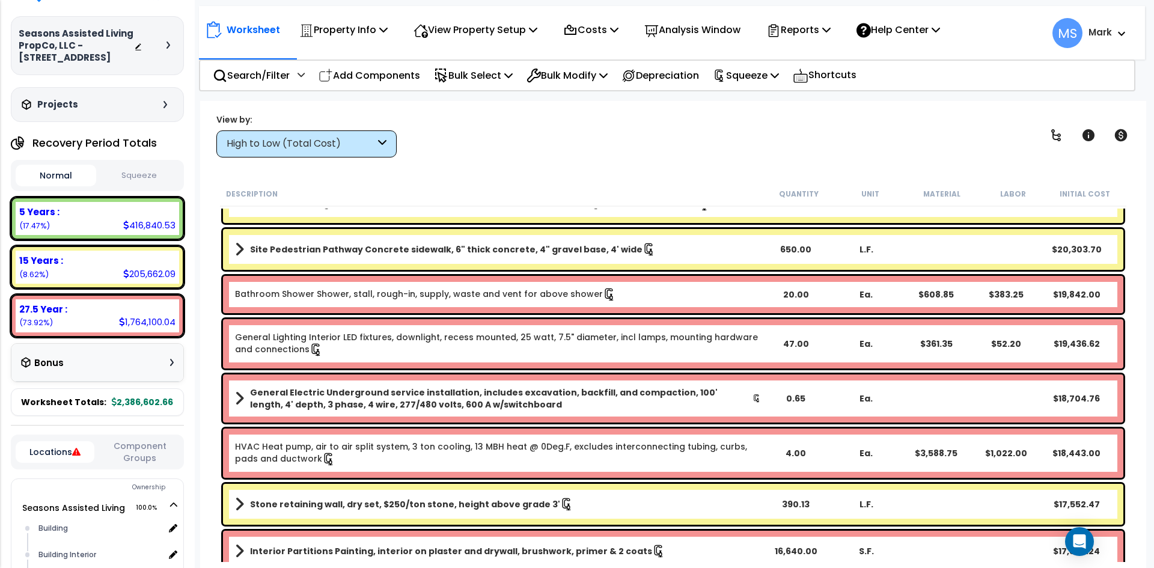
click at [393, 454] on link "HVAC Heat pump, air to air split system, 3 ton cooling, 13 MBH heat @ 0Deg.F, e…" at bounding box center [498, 453] width 526 height 25
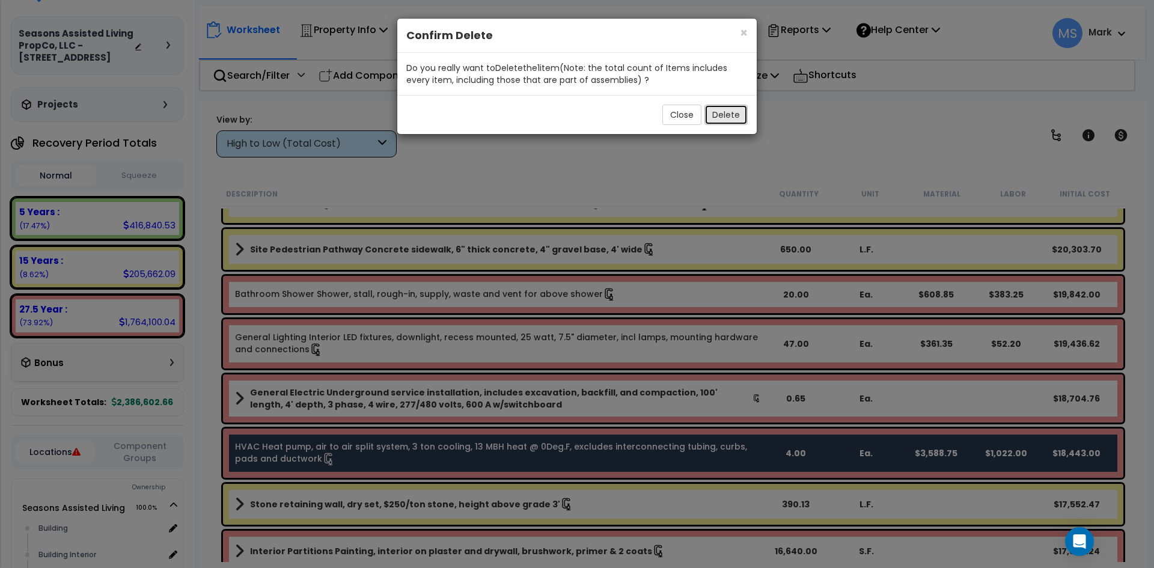
click at [742, 119] on button "Delete" at bounding box center [725, 115] width 43 height 20
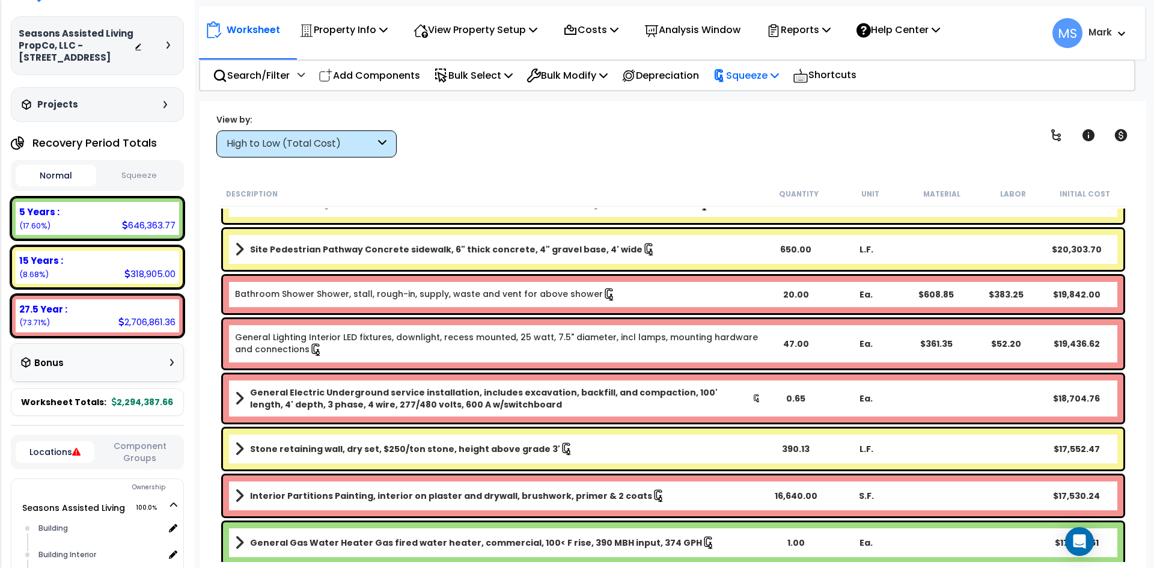
click at [726, 76] on icon at bounding box center [719, 75] width 13 height 13
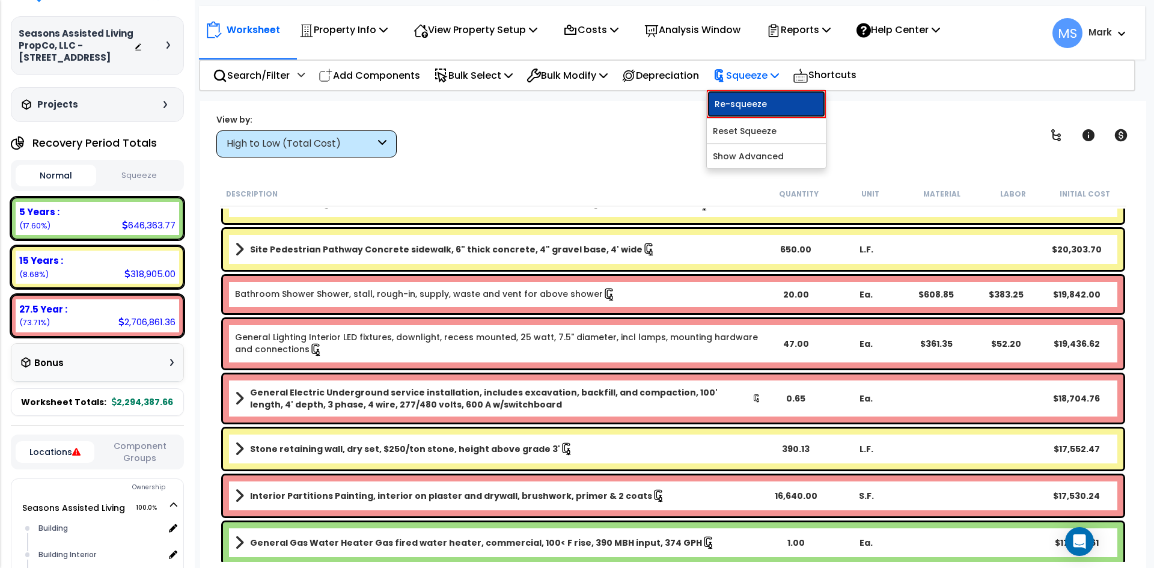
click at [746, 112] on link "Re-squeeze" at bounding box center [766, 104] width 119 height 28
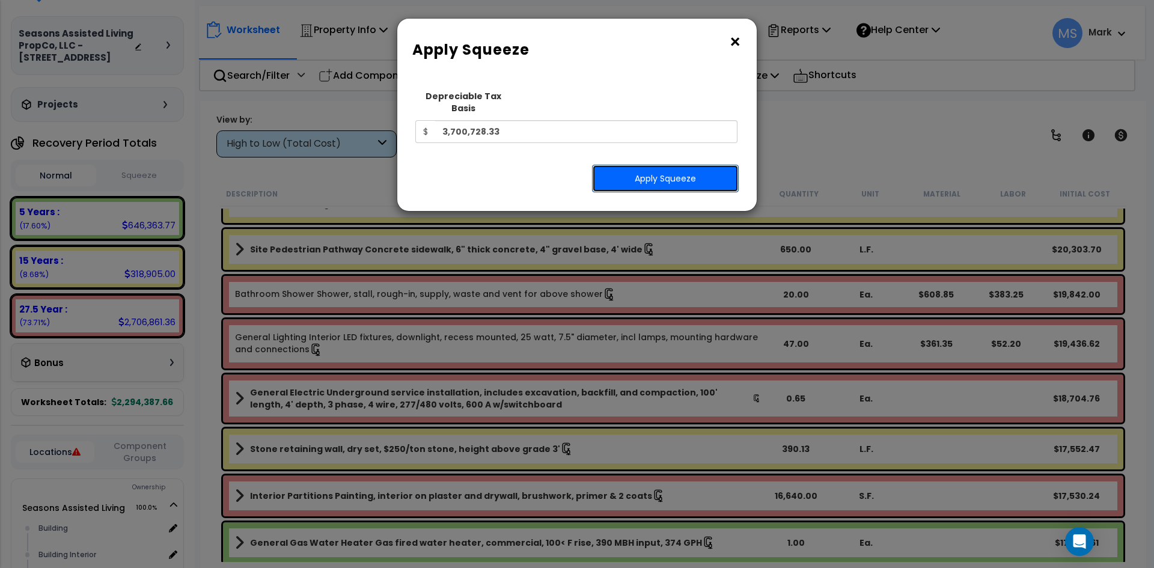
click at [673, 165] on button "Apply Squeeze" at bounding box center [665, 179] width 147 height 28
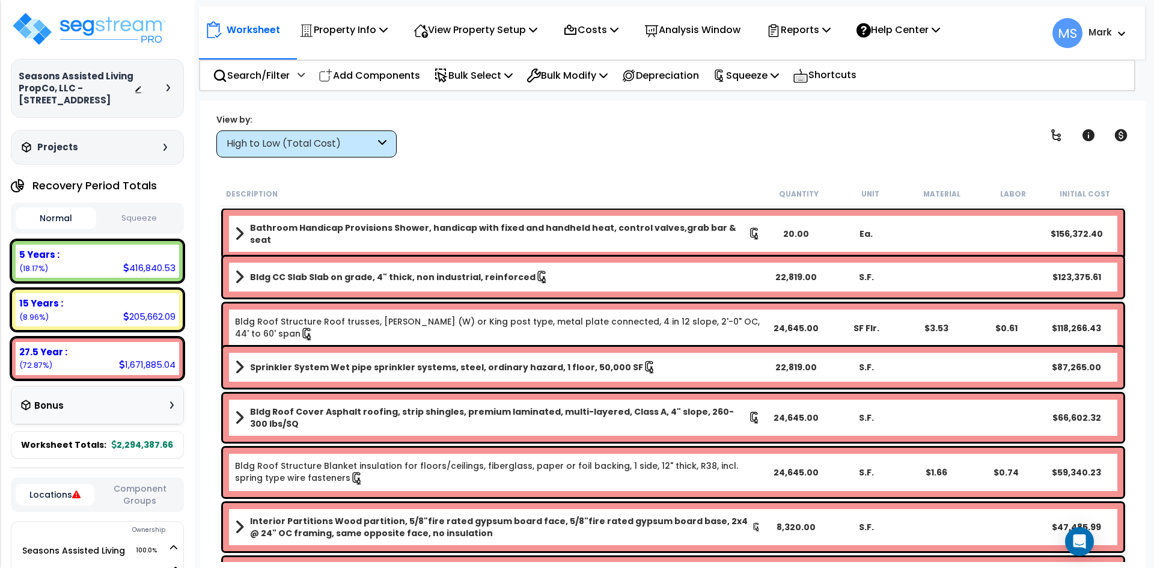
click at [157, 213] on button "Squeeze" at bounding box center [139, 218] width 81 height 21
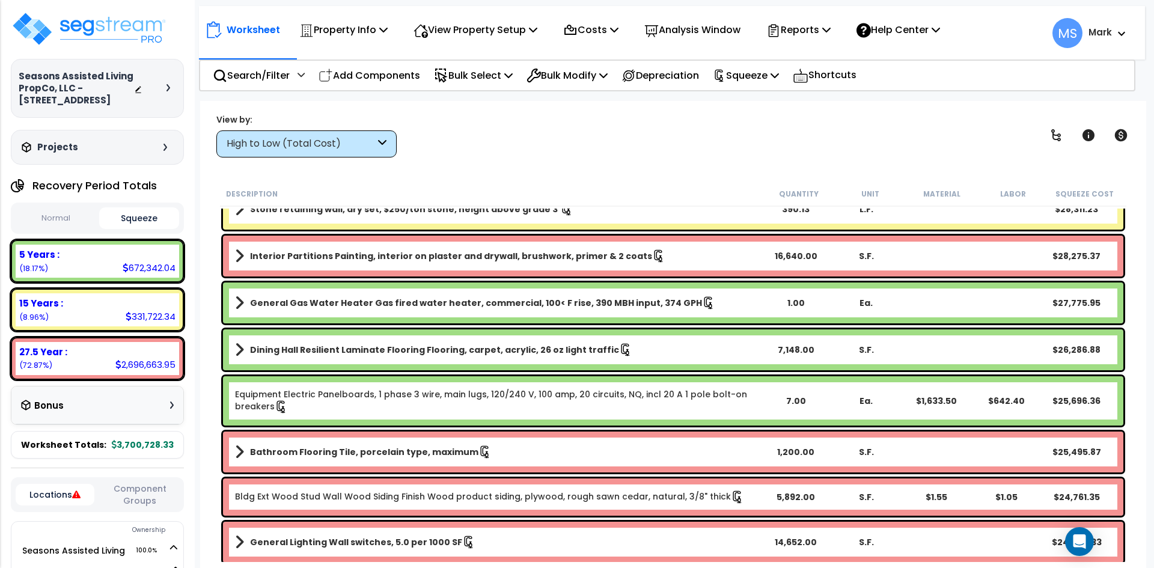
scroll to position [1442, 0]
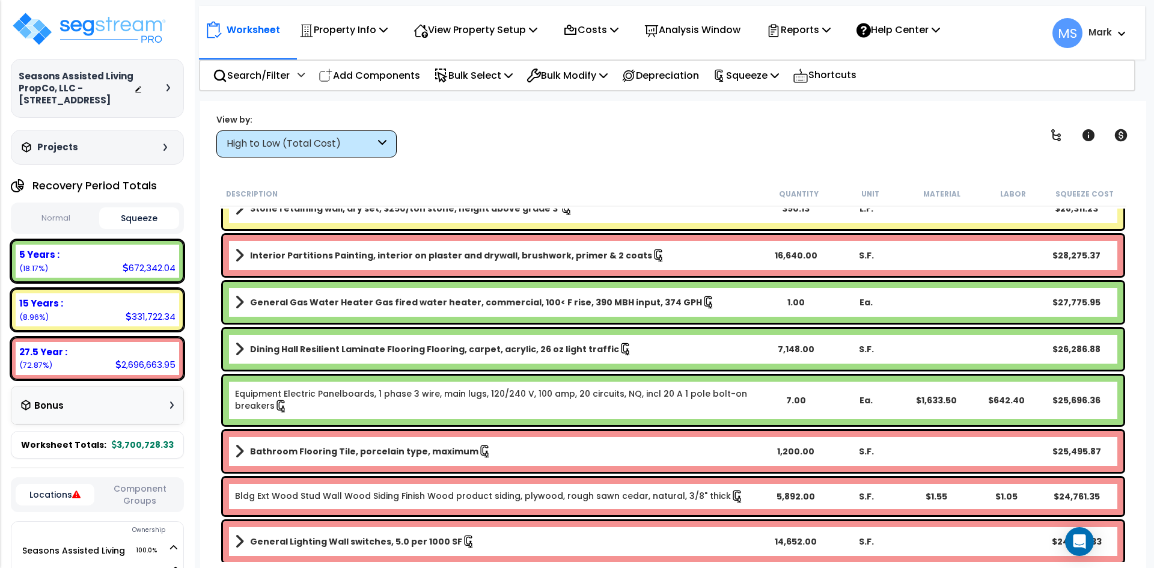
click at [485, 307] on b "General Gas Water Heater Gas fired water heater, commercial, 100< F rise, 390 M…" at bounding box center [476, 302] width 452 height 12
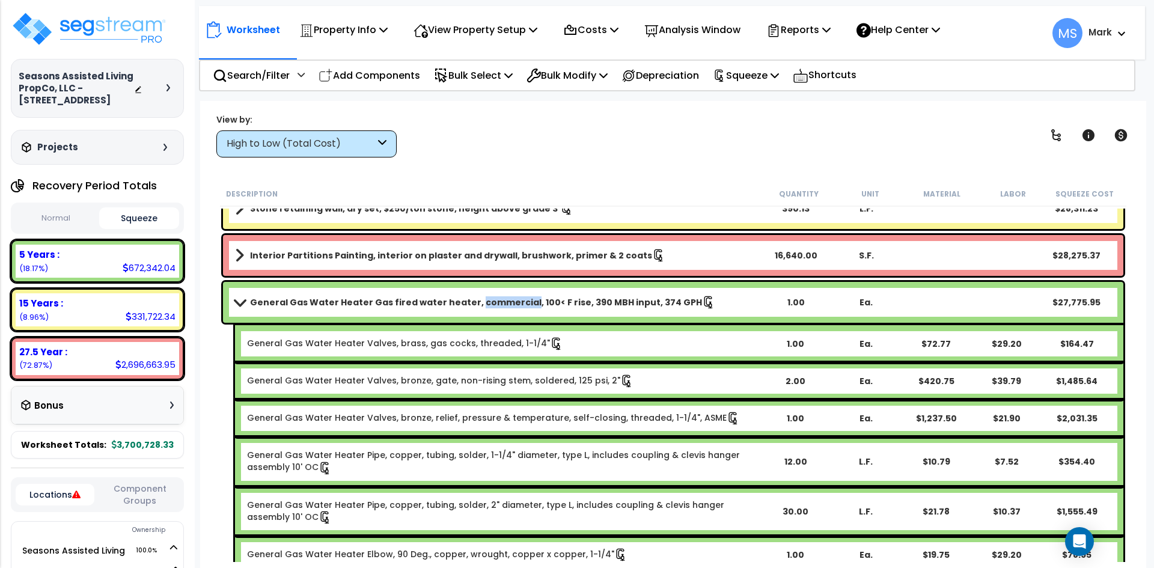
click at [485, 307] on b "General Gas Water Heater Gas fired water heater, commercial, 100< F rise, 390 M…" at bounding box center [476, 302] width 452 height 12
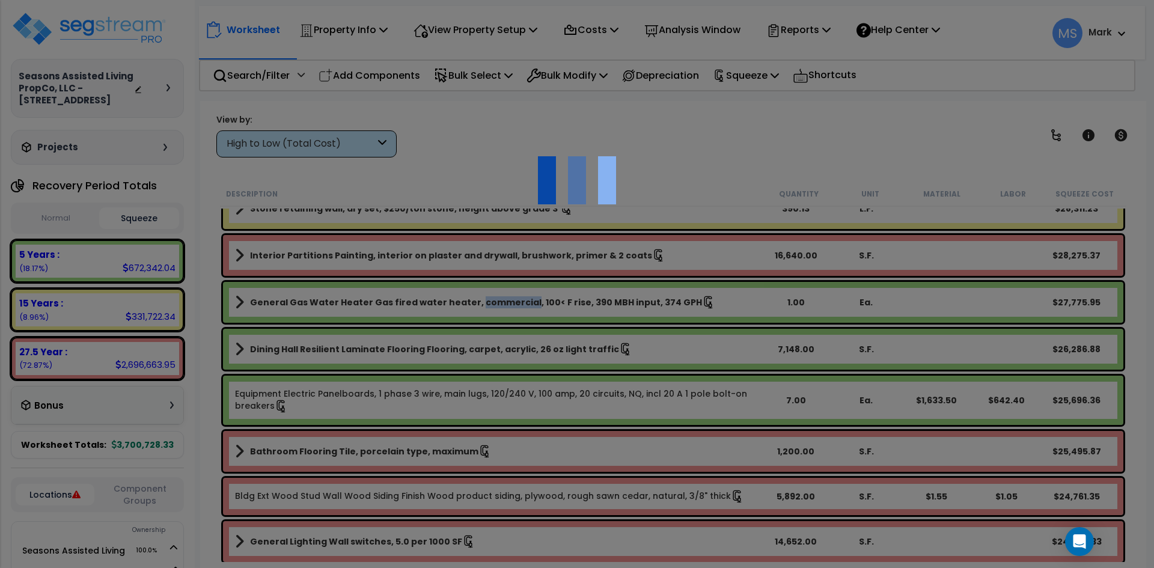
select select "49875"
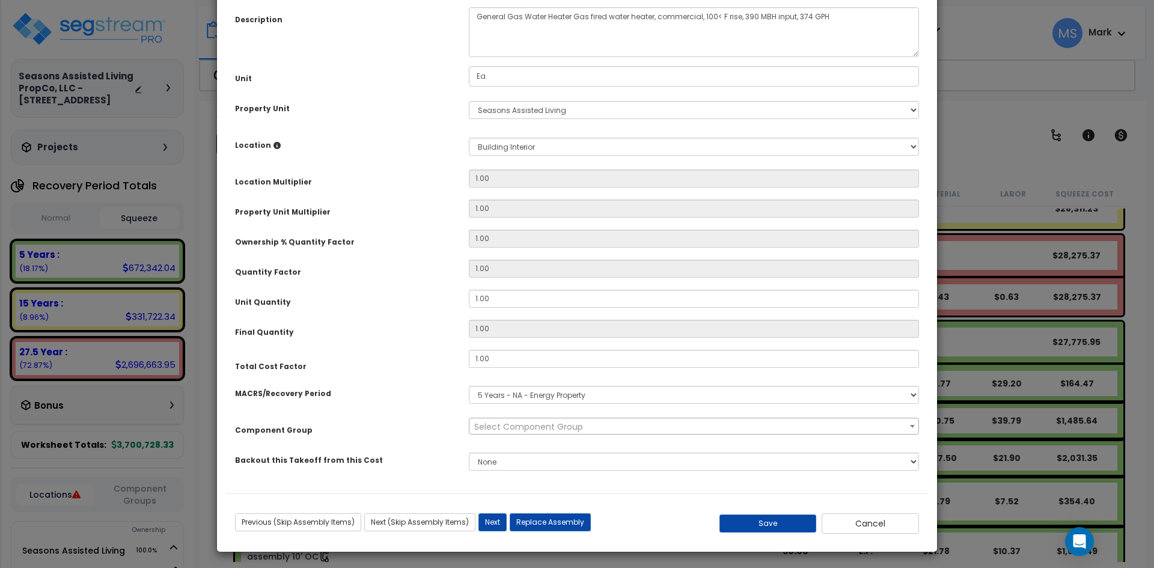
scroll to position [111, 0]
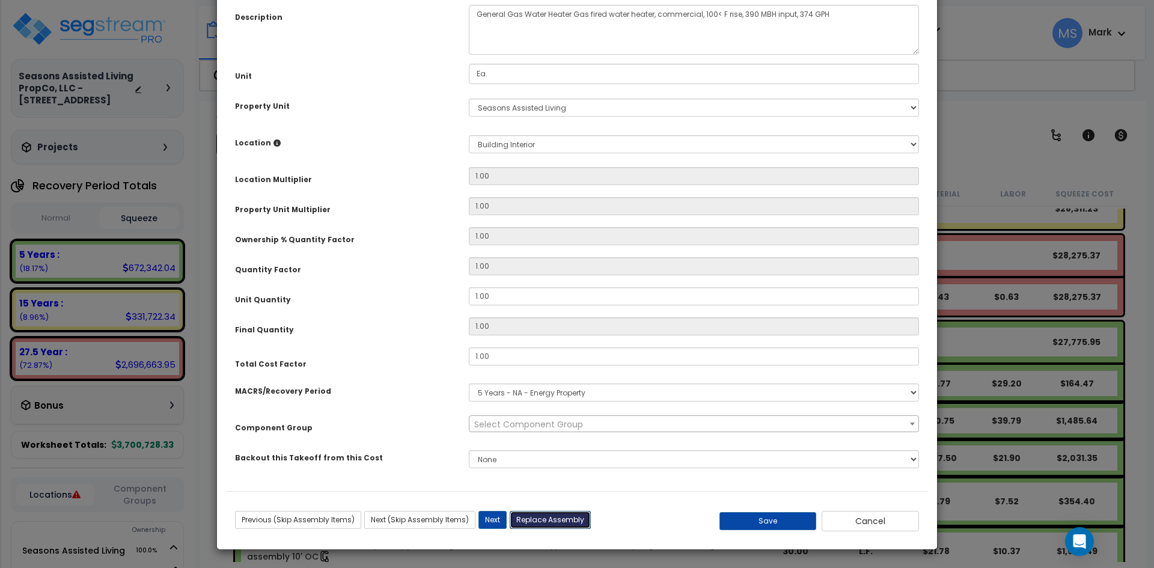
click at [558, 518] on button "Replace Assembly" at bounding box center [550, 520] width 81 height 18
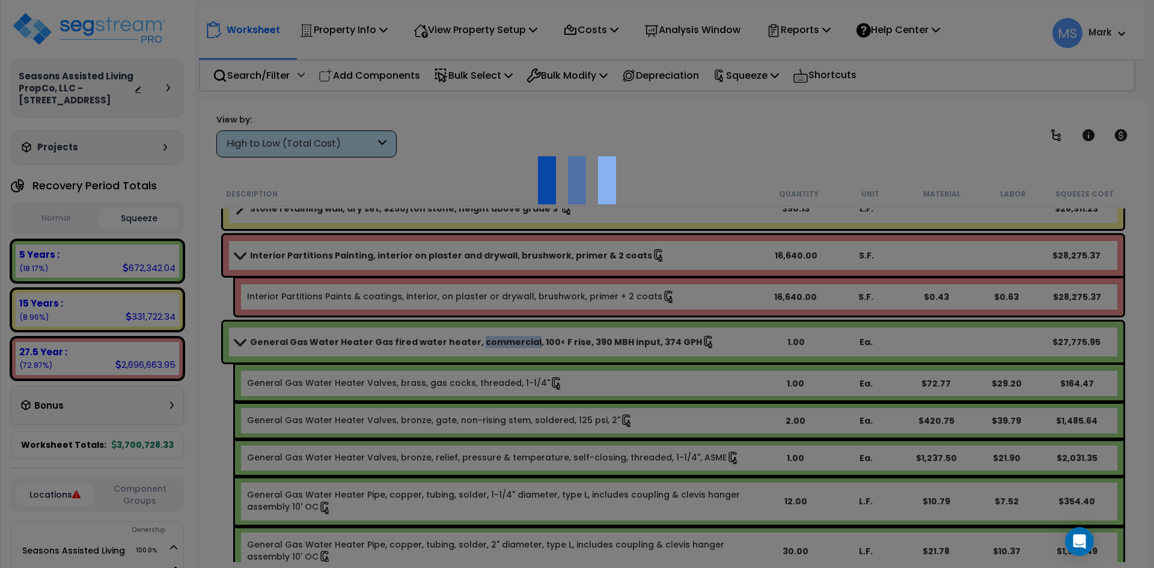
type input "1"
type input "Ea."
select select "166883"
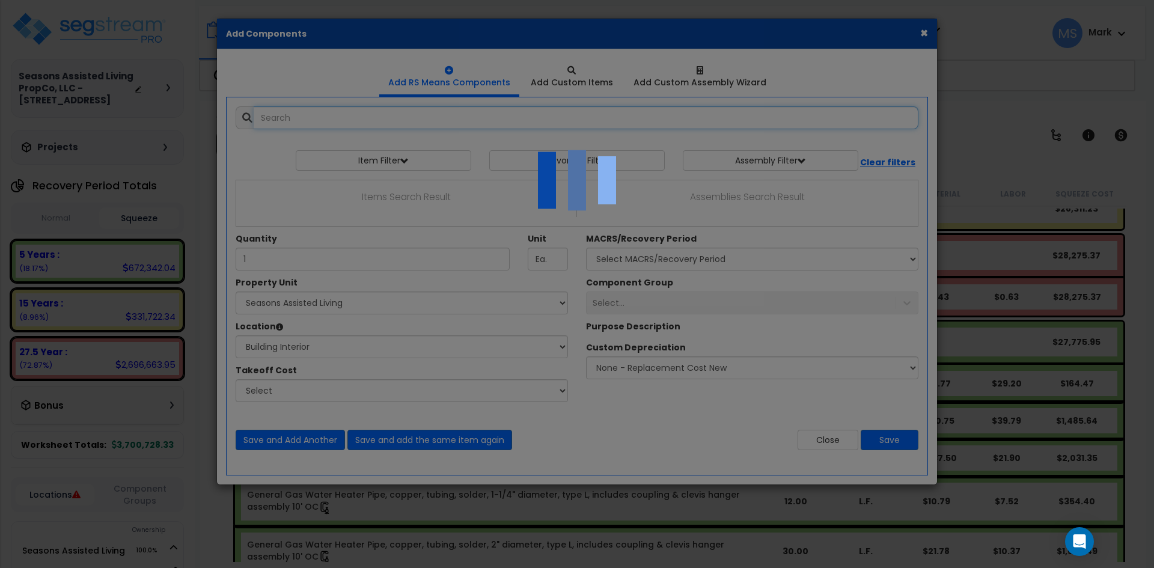
select select "461"
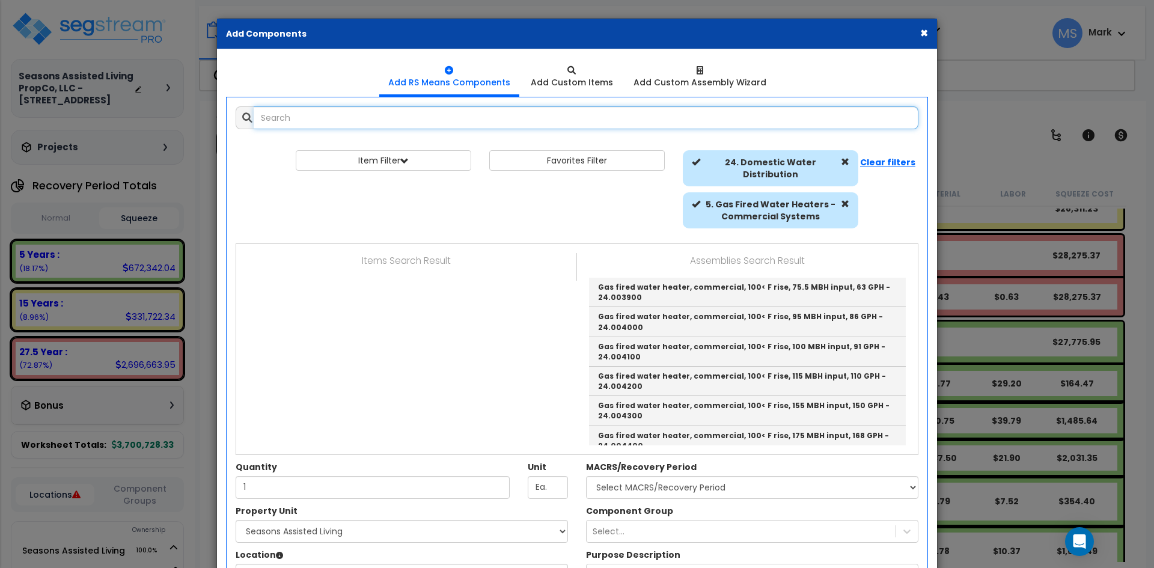
click at [342, 123] on input "text" at bounding box center [586, 117] width 665 height 23
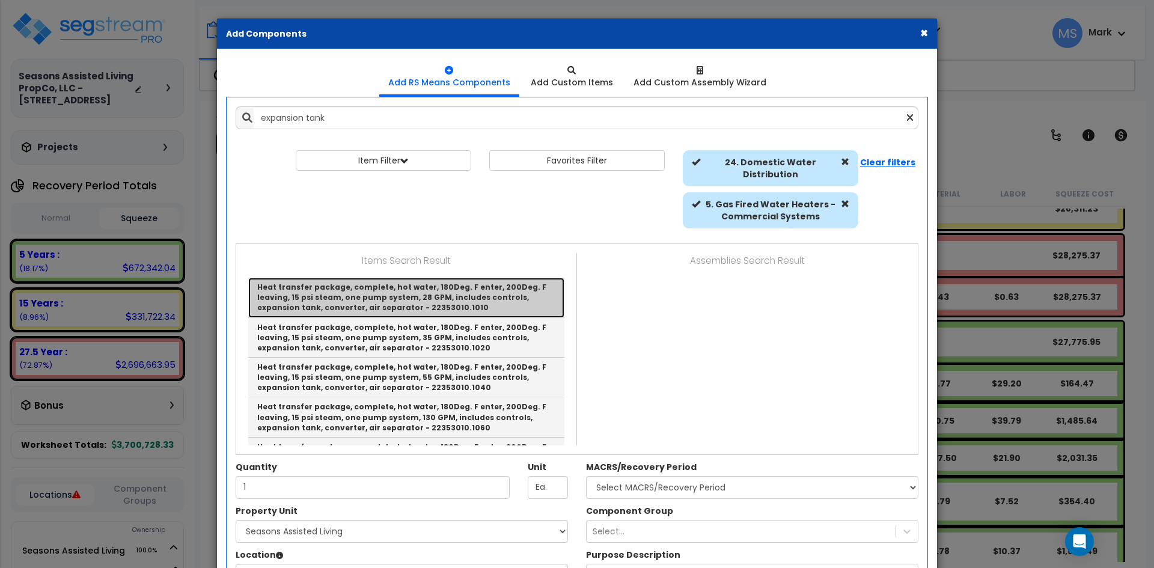
click at [441, 293] on link "Heat transfer package, complete, hot water, 180Deg. F enter, 200Deg. F leaving,…" at bounding box center [406, 298] width 316 height 40
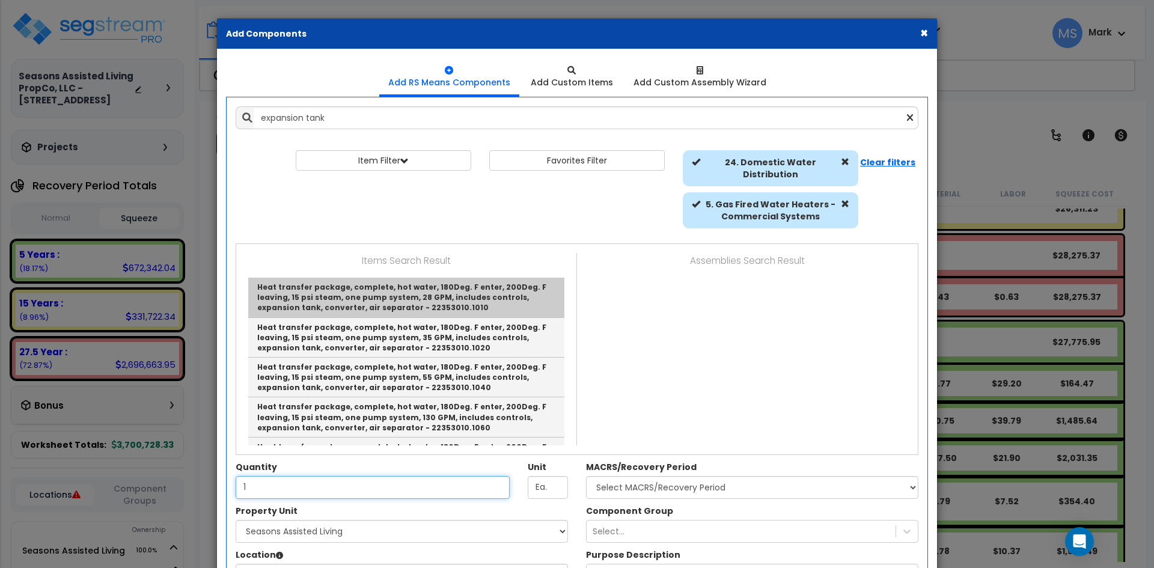
type input "Heat transfer package, complete, hot water, 180Deg. F enter, 200Deg. F leaving,…"
type input "Ea."
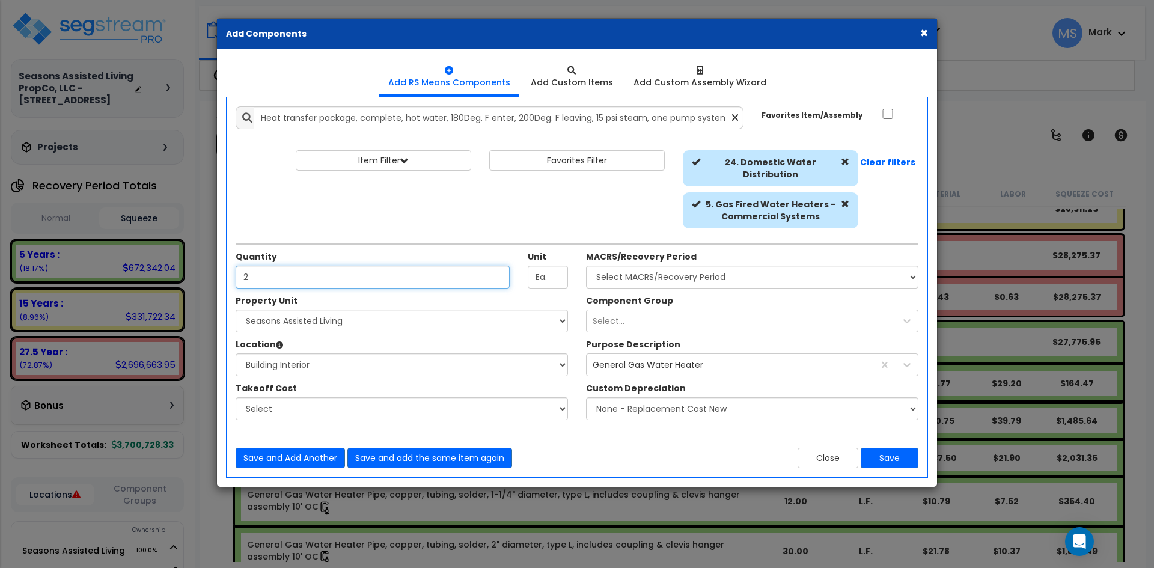
type input "2"
drag, startPoint x: 628, startPoint y: 285, endPoint x: 633, endPoint y: 288, distance: 6.2
click at [628, 285] on select "Select MACRS/Recovery Period 5 Years - 57.0 - Distributive Trades & Services 5 …" at bounding box center [752, 277] width 332 height 23
select select "3667"
click at [586, 266] on select "Select MACRS/Recovery Period 5 Years - 57.0 - Distributive Trades & Services 5 …" at bounding box center [752, 277] width 332 height 23
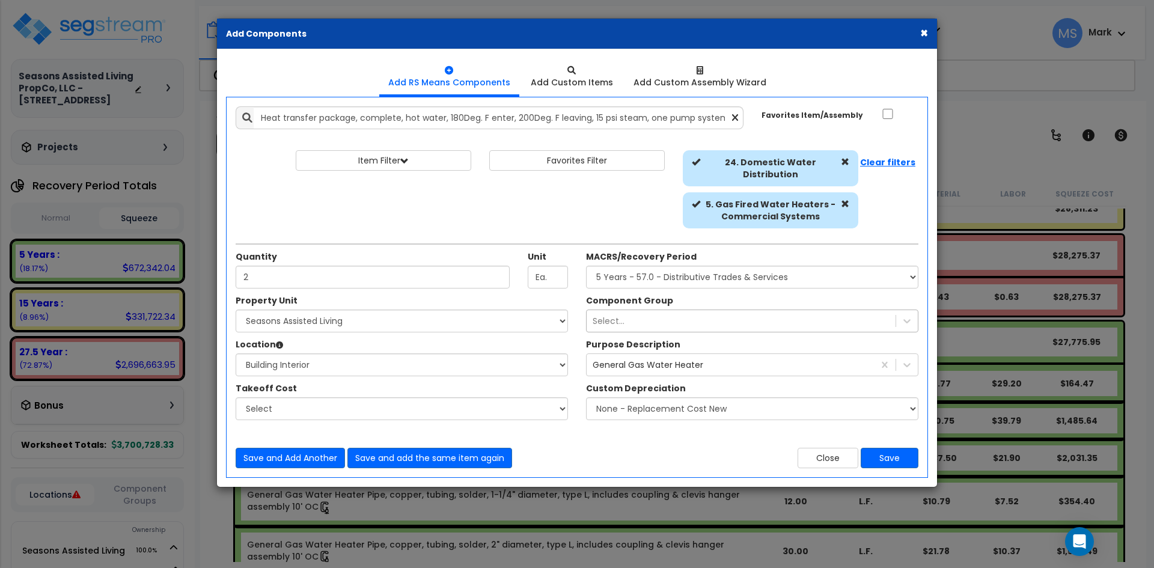
click at [649, 319] on div "Select..." at bounding box center [741, 320] width 309 height 19
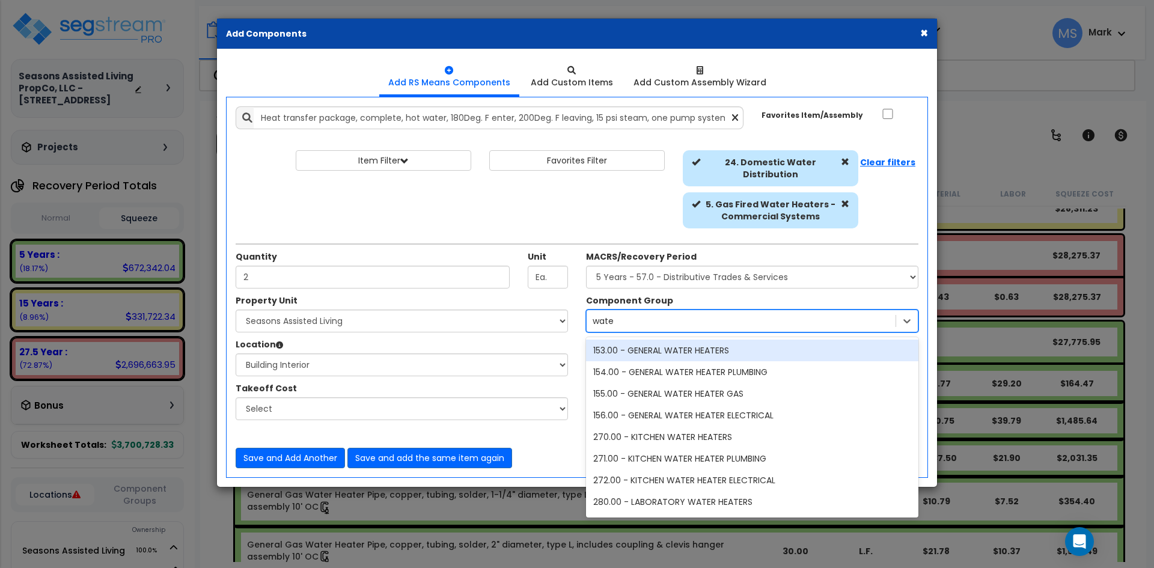
type input "water"
click at [655, 355] on div "153.00 - GENERAL WATER HEATERS" at bounding box center [752, 351] width 332 height 22
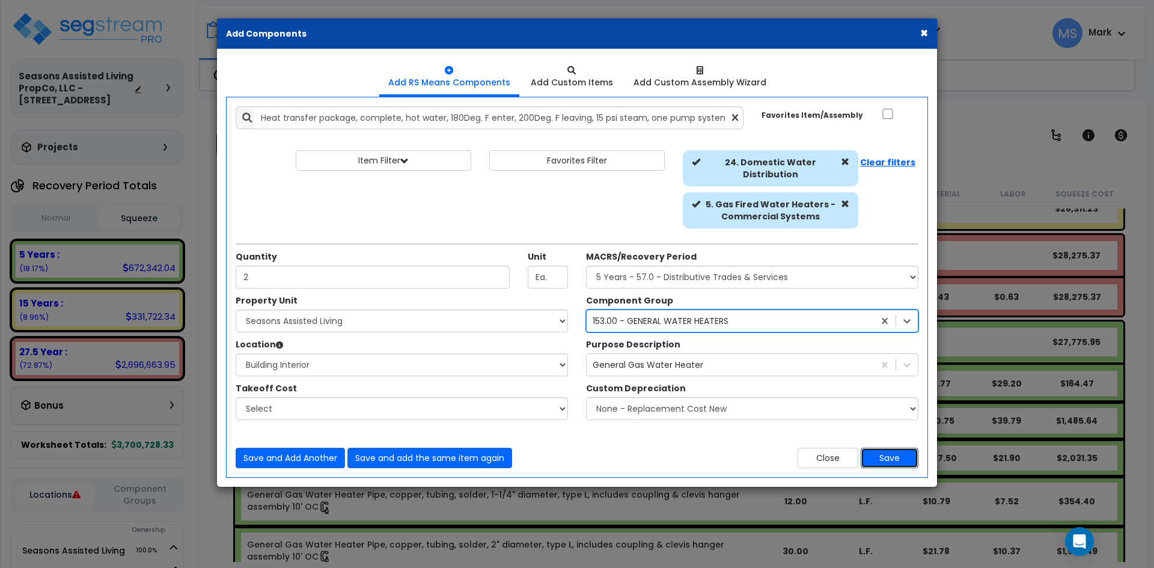
click at [896, 453] on button "Save" at bounding box center [890, 458] width 58 height 20
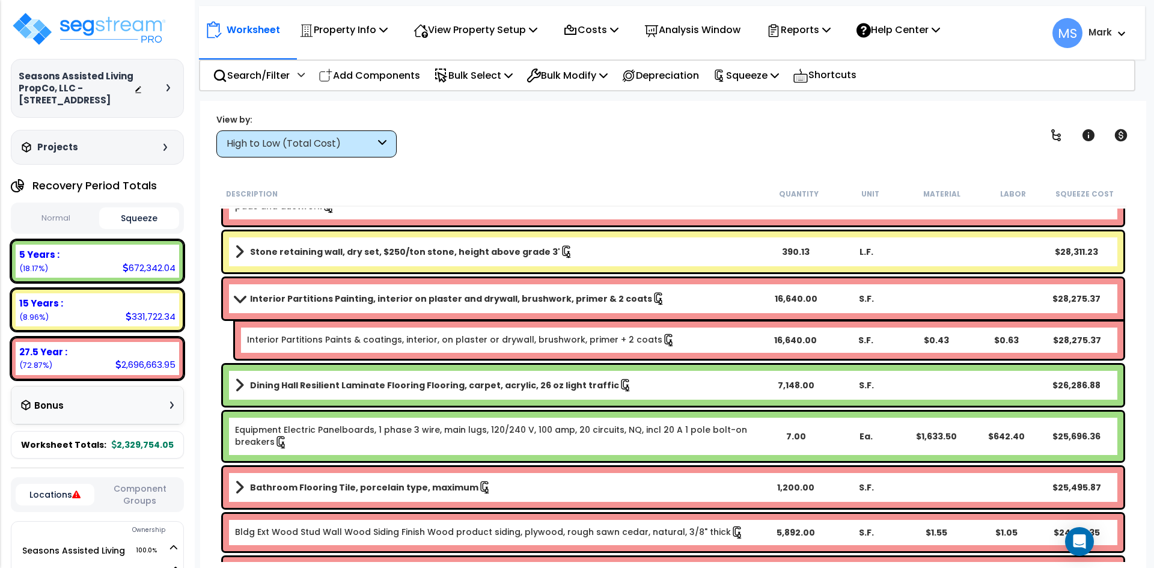
click at [384, 141] on icon at bounding box center [382, 144] width 8 height 14
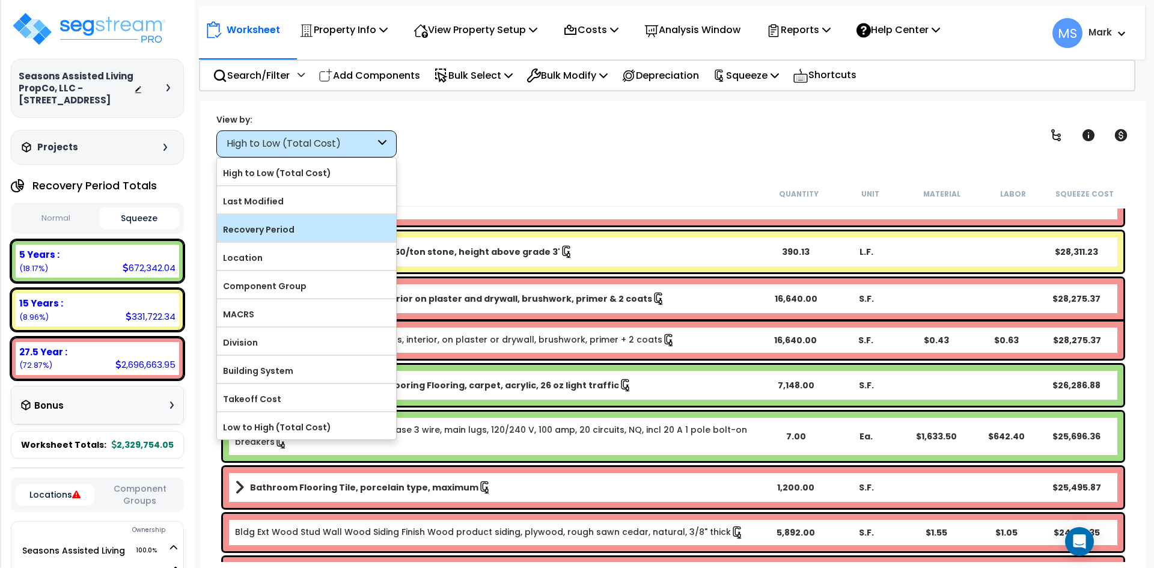
click at [298, 235] on label "Recovery Period" at bounding box center [306, 230] width 179 height 18
click at [0, 0] on input "Recovery Period" at bounding box center [0, 0] width 0 height 0
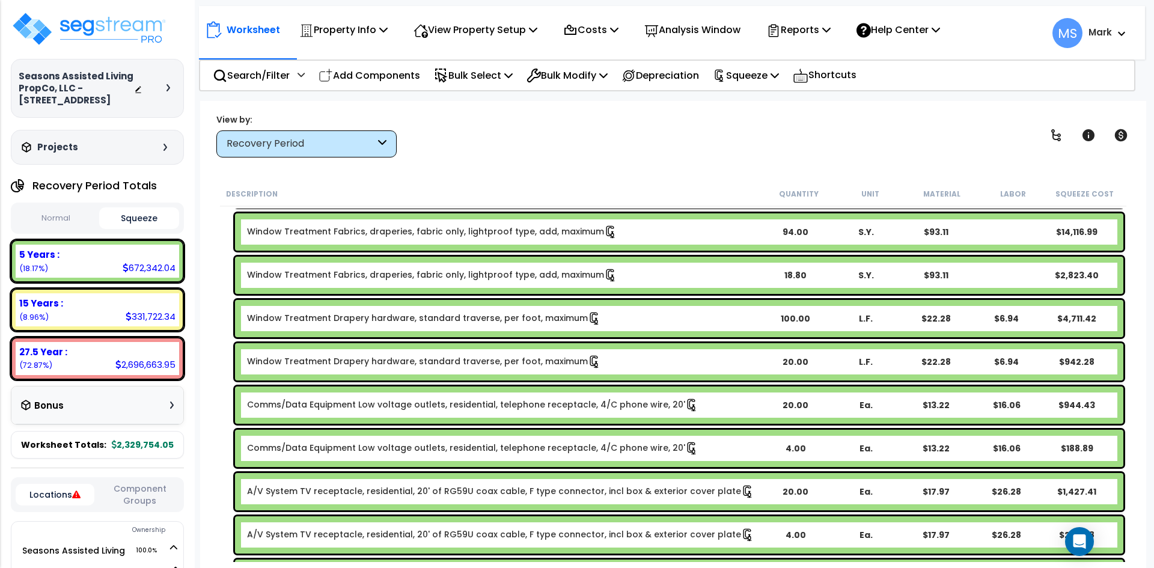
scroll to position [781, 0]
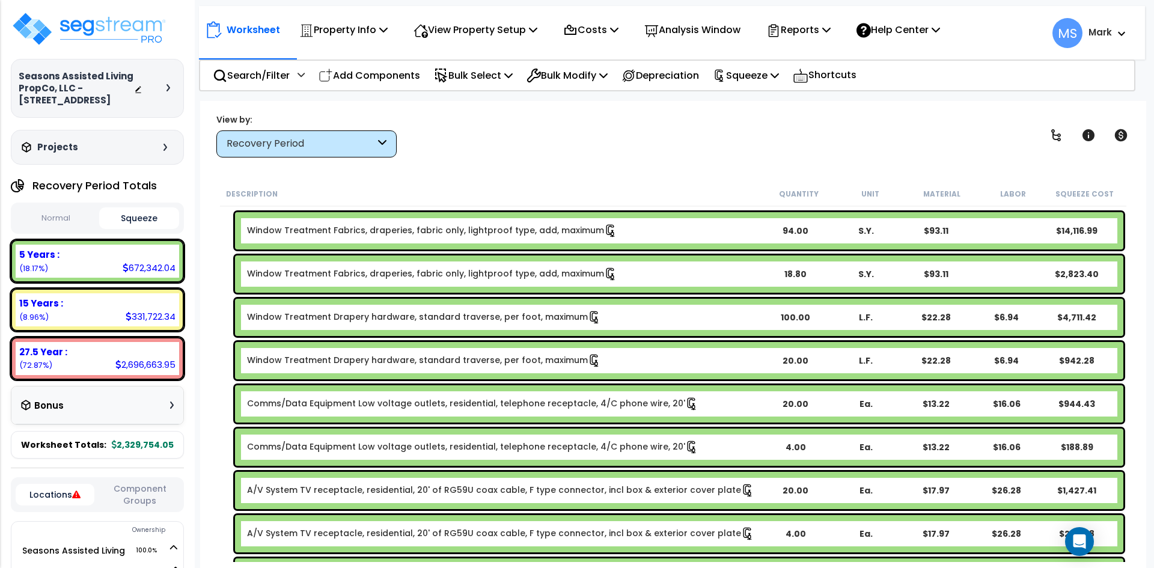
click at [358, 138] on div "Recovery Period" at bounding box center [301, 144] width 148 height 14
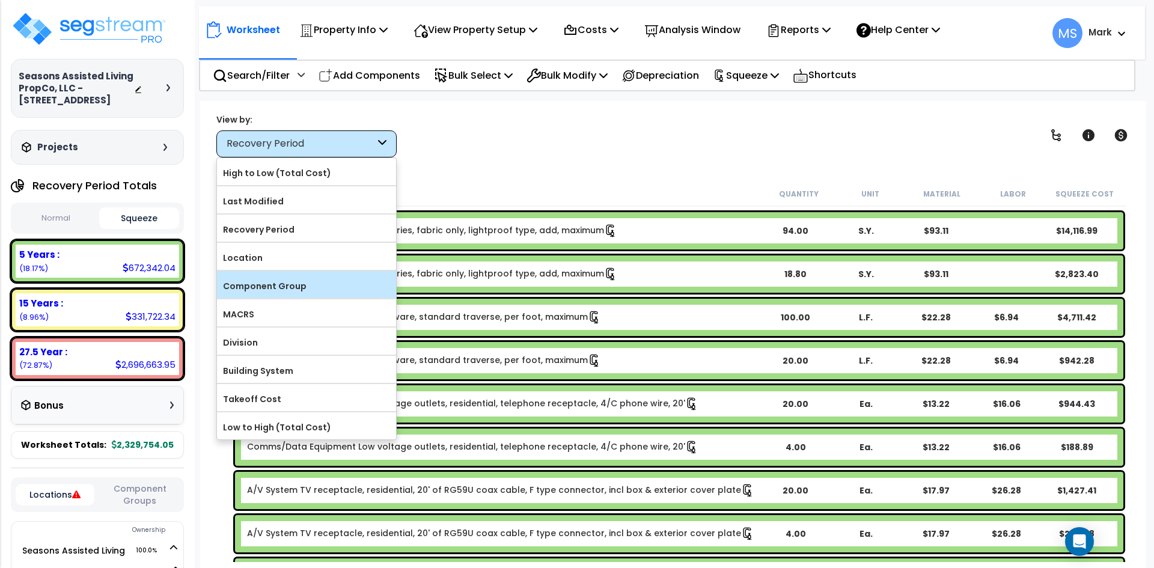
click at [302, 278] on label "Component Group" at bounding box center [306, 286] width 179 height 18
click at [0, 0] on input "Component Group" at bounding box center [0, 0] width 0 height 0
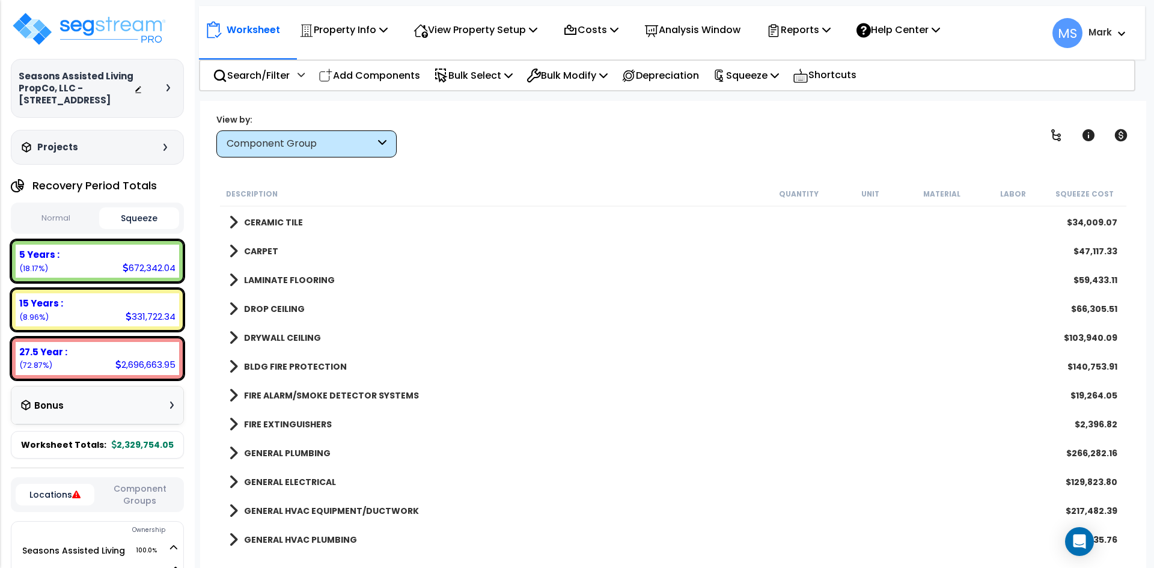
scroll to position [841, 0]
click at [266, 282] on b "LAMINATE FLOORING" at bounding box center [289, 281] width 91 height 12
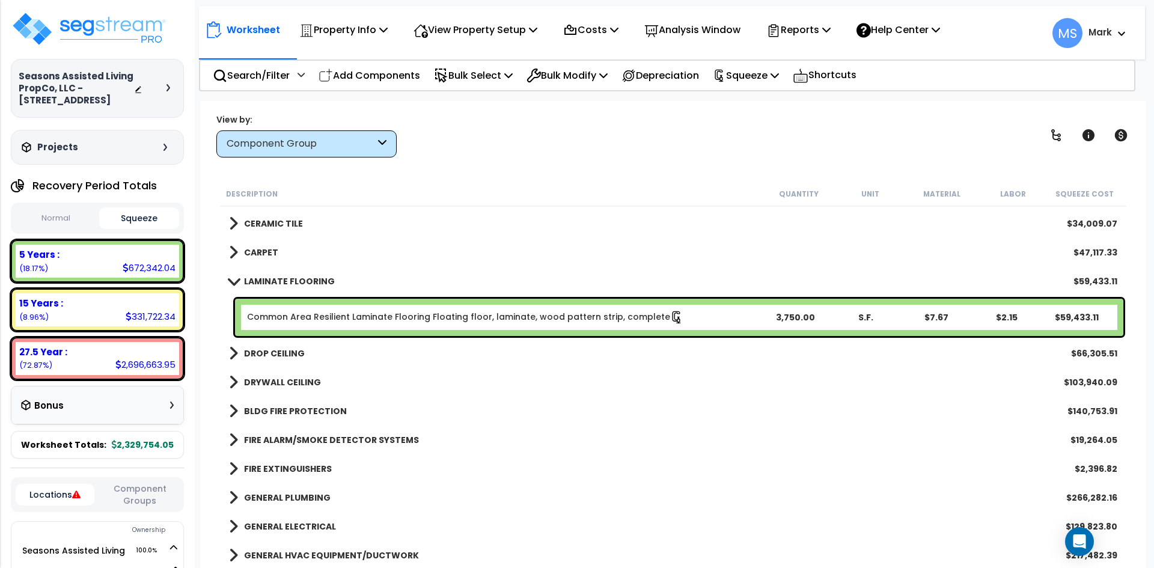
click at [268, 249] on b "CARPET" at bounding box center [261, 252] width 34 height 12
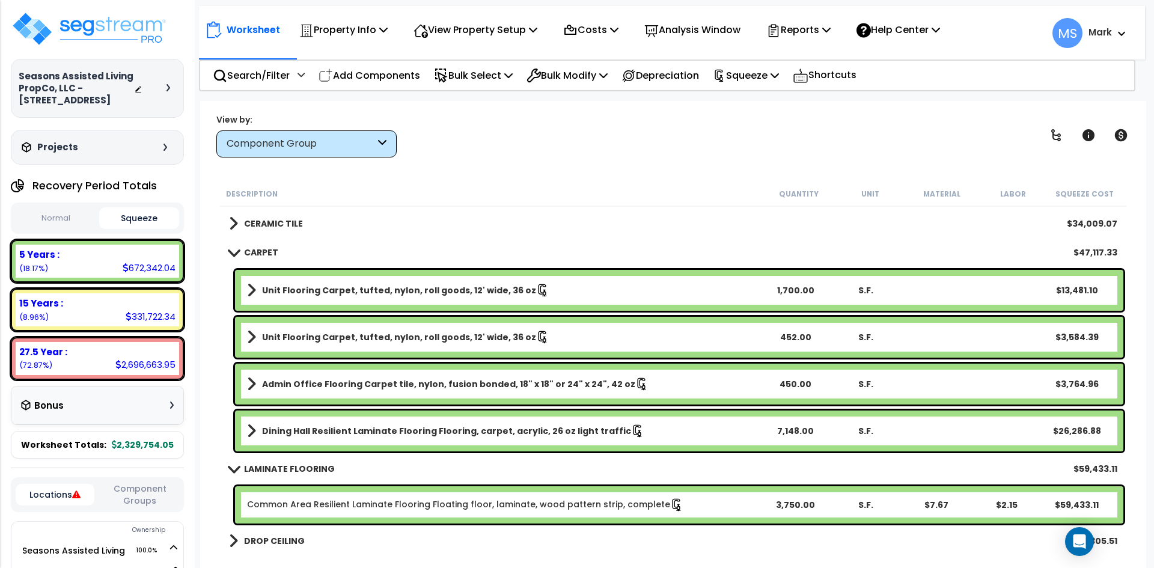
click at [496, 432] on b "Dining Hall Resilient Laminate Flooring Flooring, carpet, acrylic, 26 oz light …" at bounding box center [446, 431] width 369 height 12
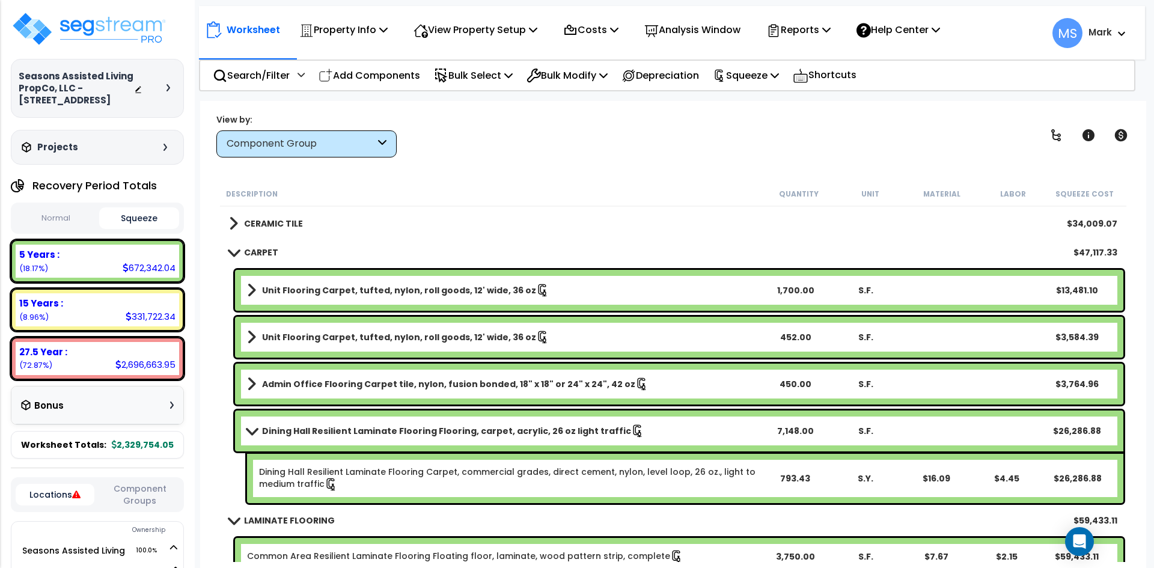
click at [496, 432] on b "Dining Hall Resilient Laminate Flooring Flooring, carpet, acrylic, 26 oz light …" at bounding box center [446, 431] width 369 height 12
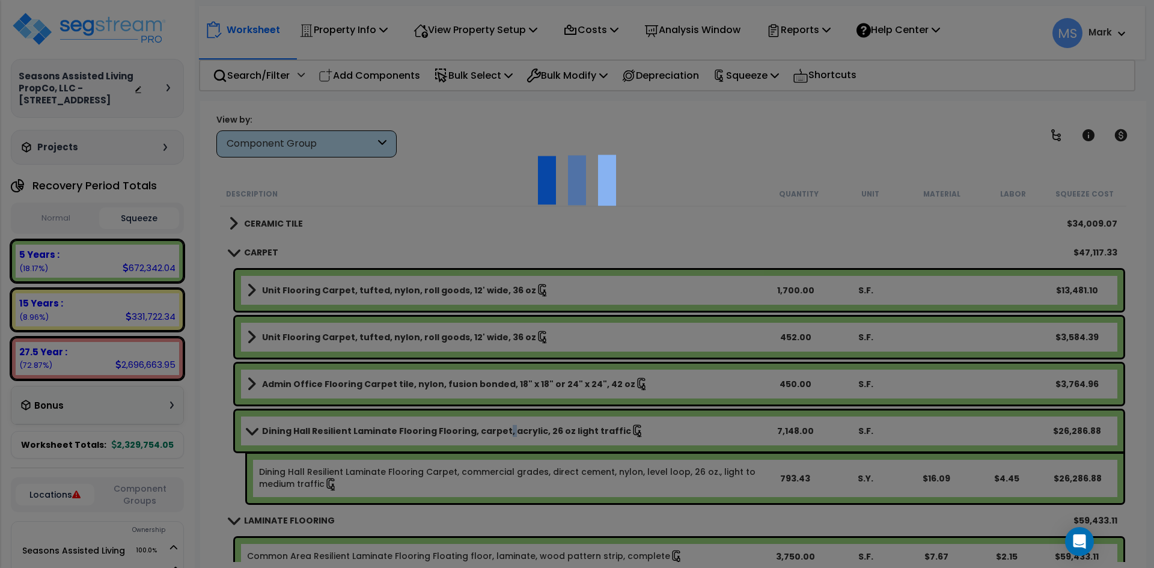
select select "49875"
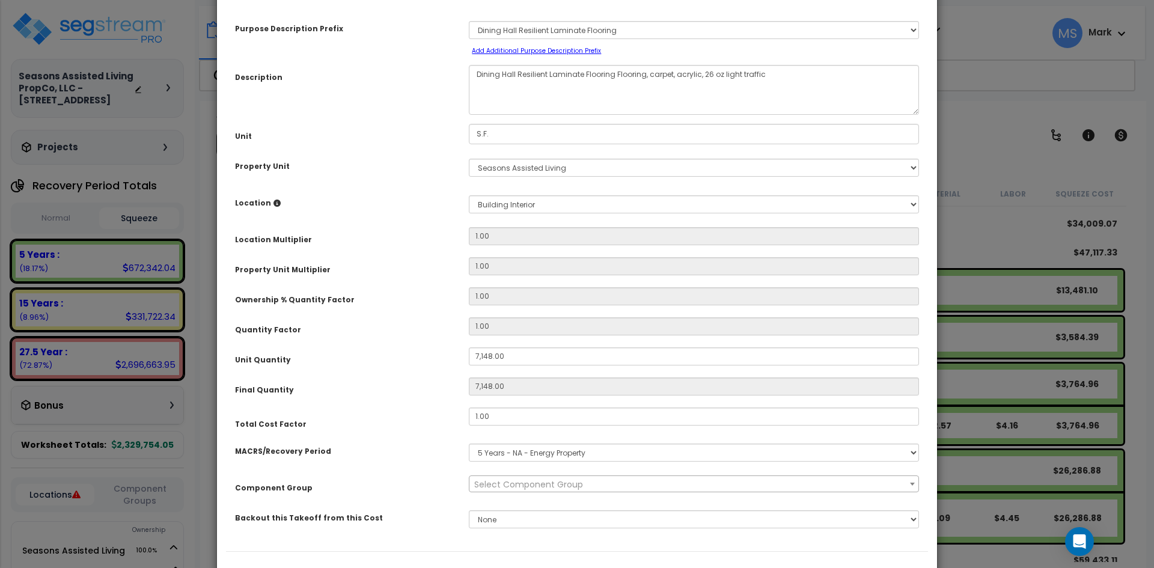
scroll to position [111, 0]
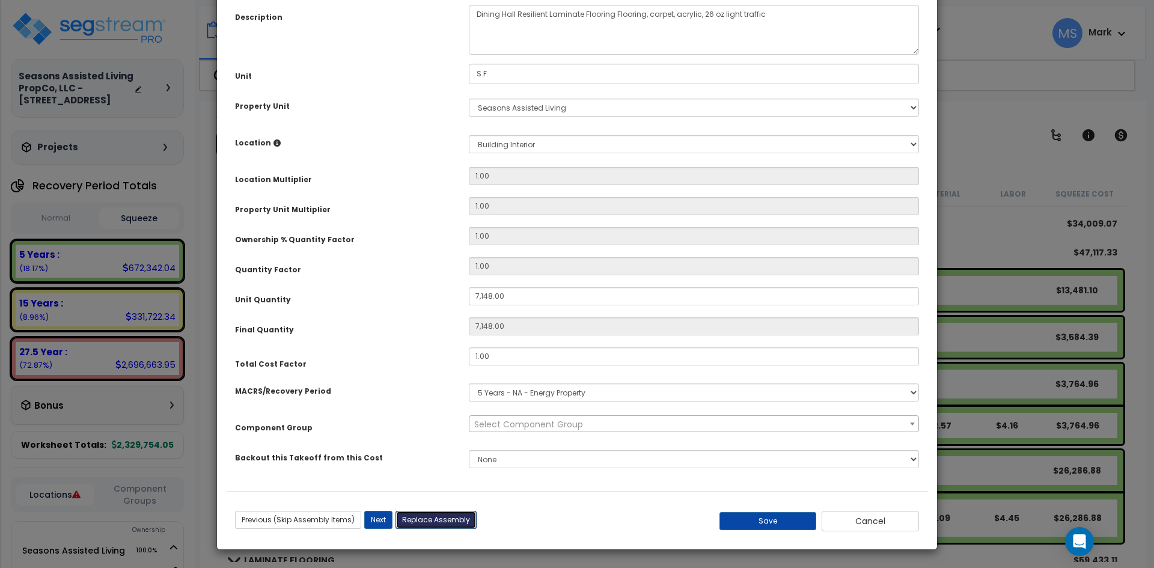
click at [442, 520] on button "Replace Assembly" at bounding box center [435, 520] width 81 height 18
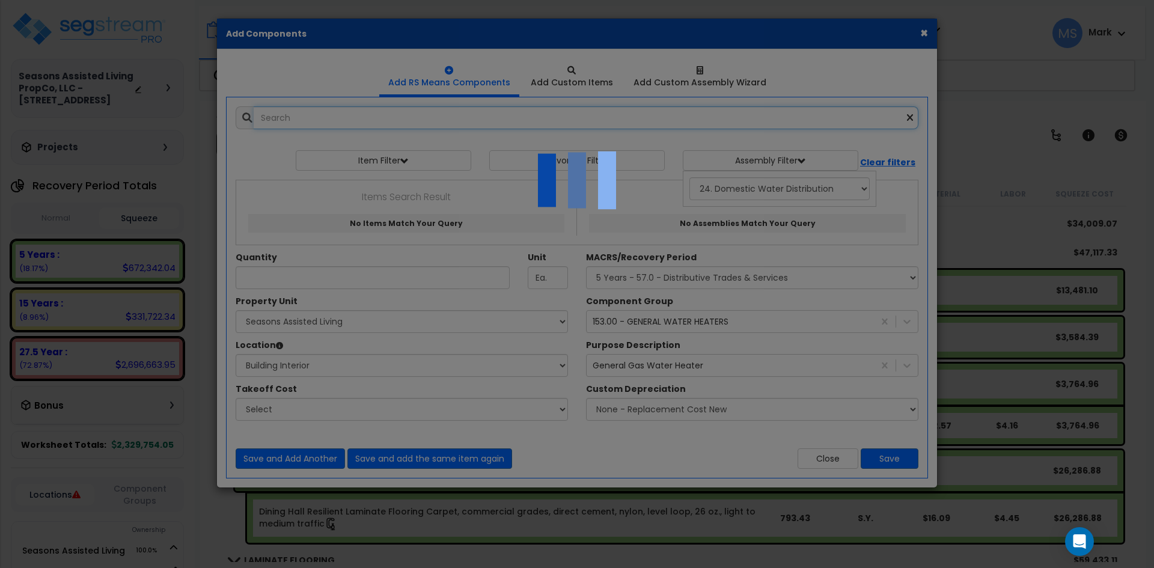
select select "18"
type input "7148"
type input "S.F."
select select "461"
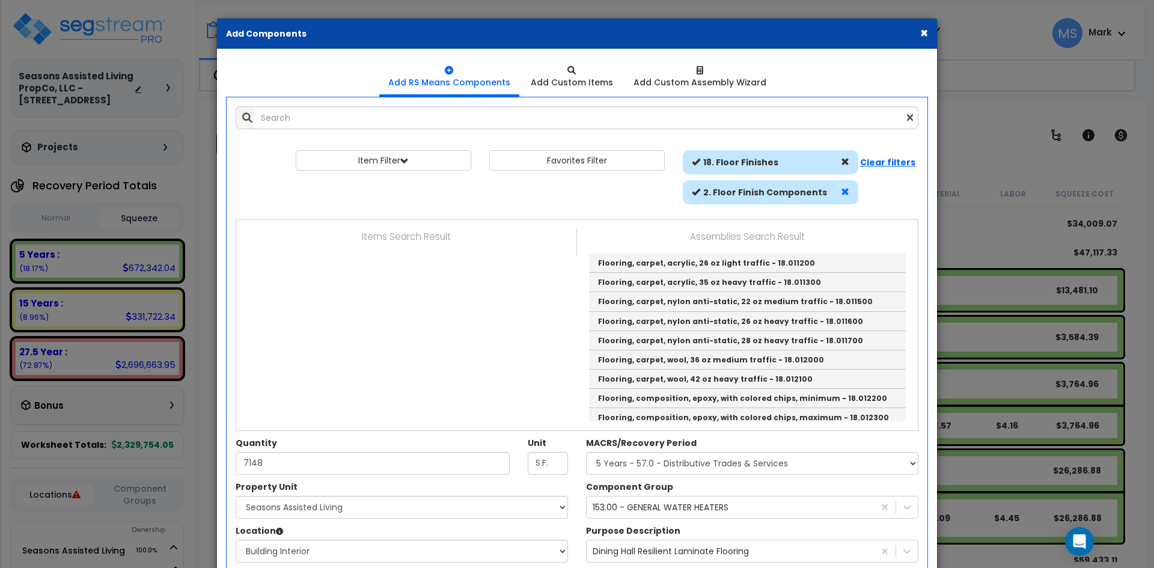
click at [846, 191] on span at bounding box center [845, 192] width 8 height 8
click at [847, 220] on div "Items Search Result Assemblies Search Result Flooring, carpet, acrylic, 26 oz l…" at bounding box center [577, 325] width 664 height 210
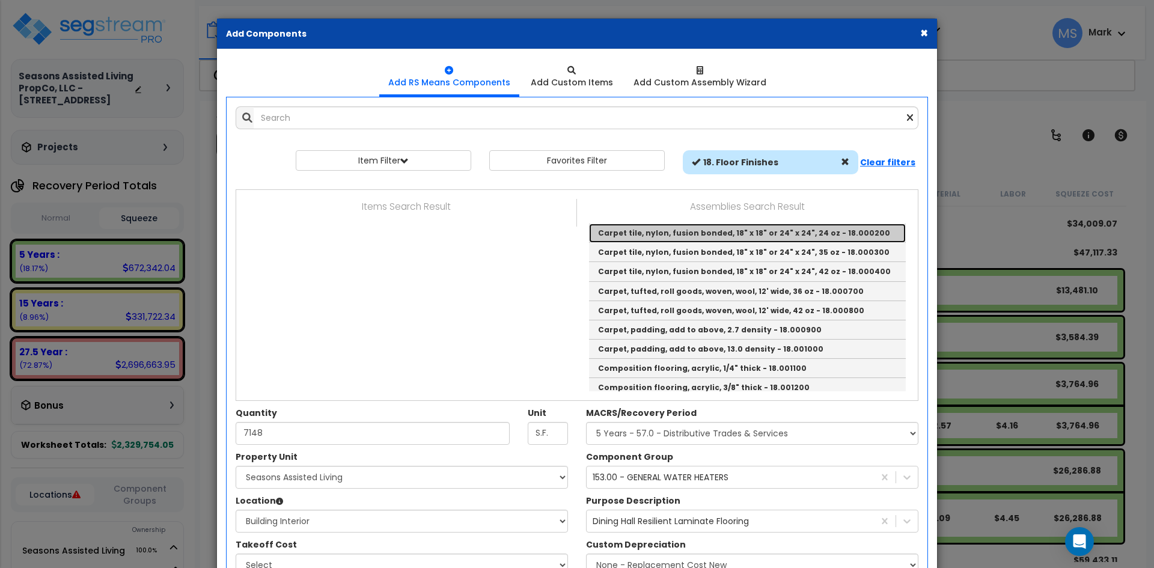
click at [762, 228] on link "Carpet tile, nylon, fusion bonded, 18" x 18" or 24" x 24", 24 oz - 18.000200" at bounding box center [747, 233] width 317 height 19
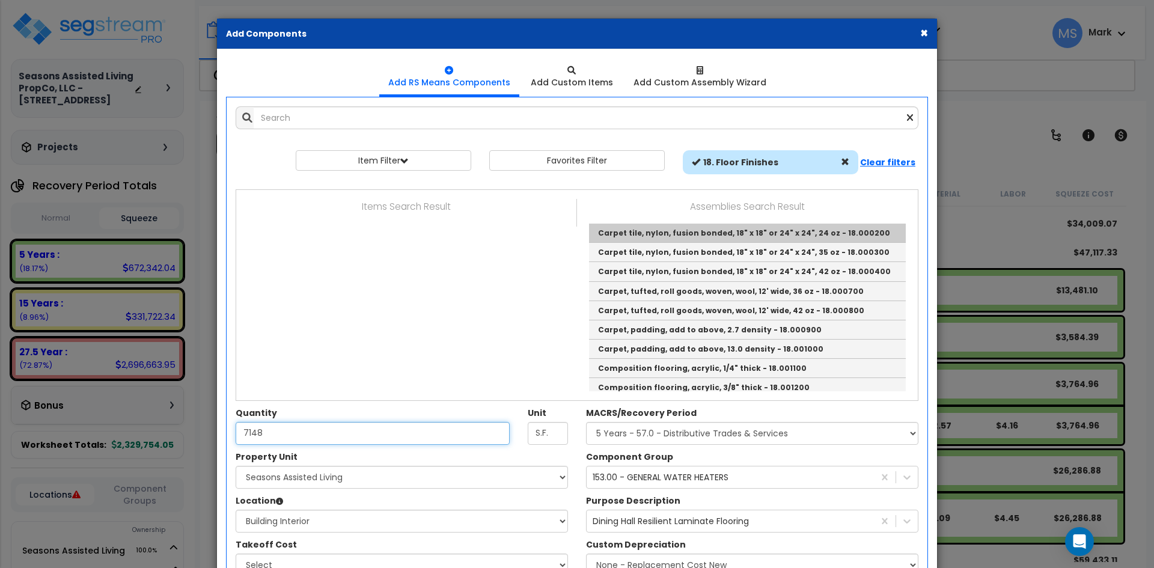
type input "Carpet tile, nylon, fusion bonded, 18" x 18" or 24" x 24", 24 oz - 18.000200"
checkbox input "true"
type input "S.F."
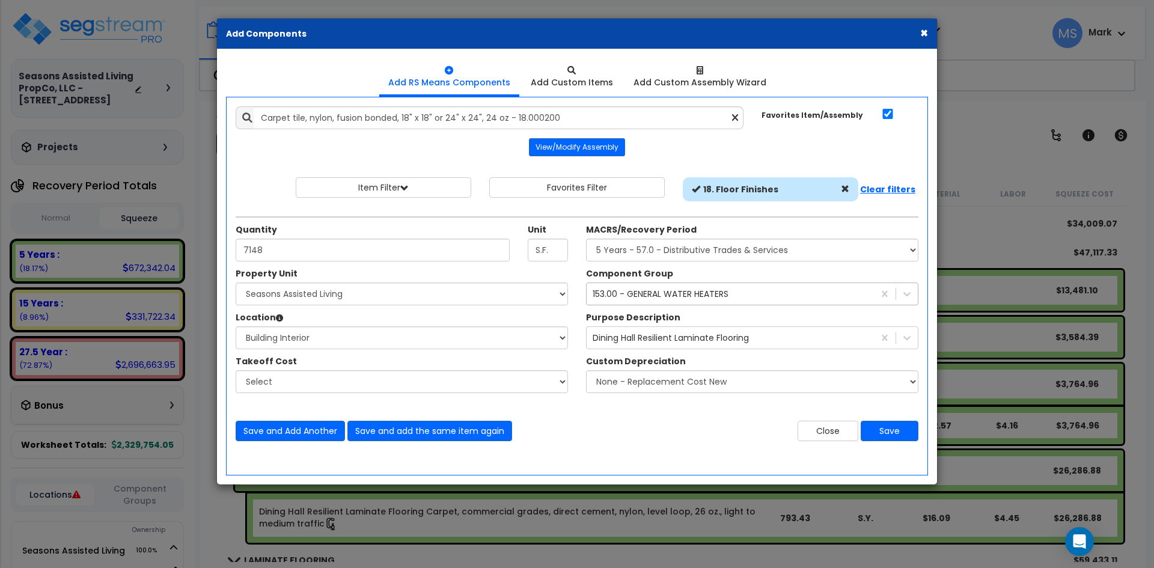
click at [668, 293] on div "153.00 - GENERAL WATER HEATERS" at bounding box center [661, 294] width 136 height 12
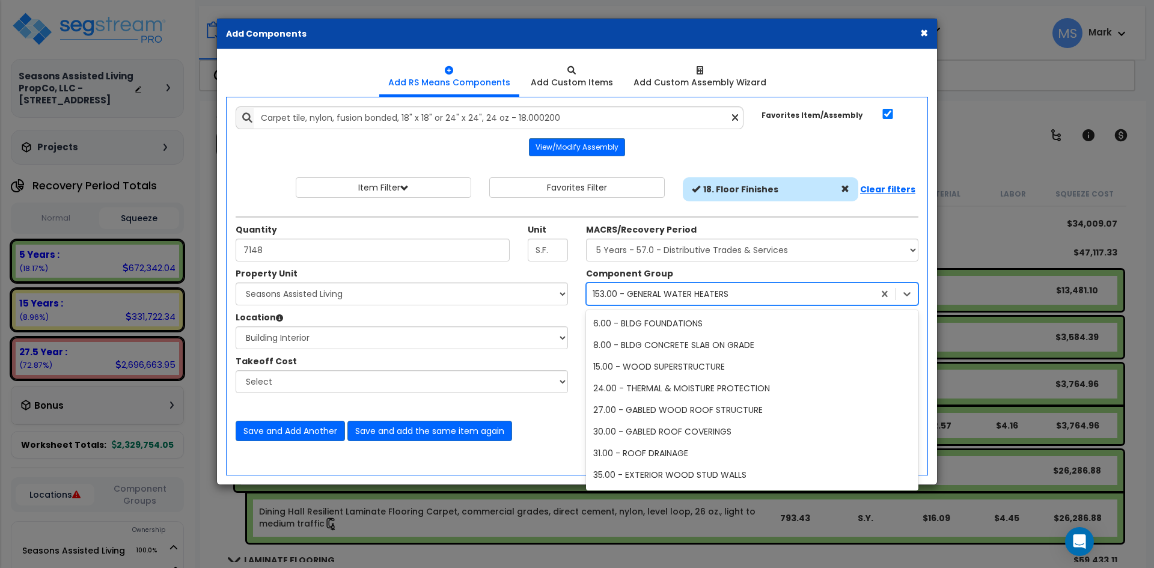
scroll to position [716, 0]
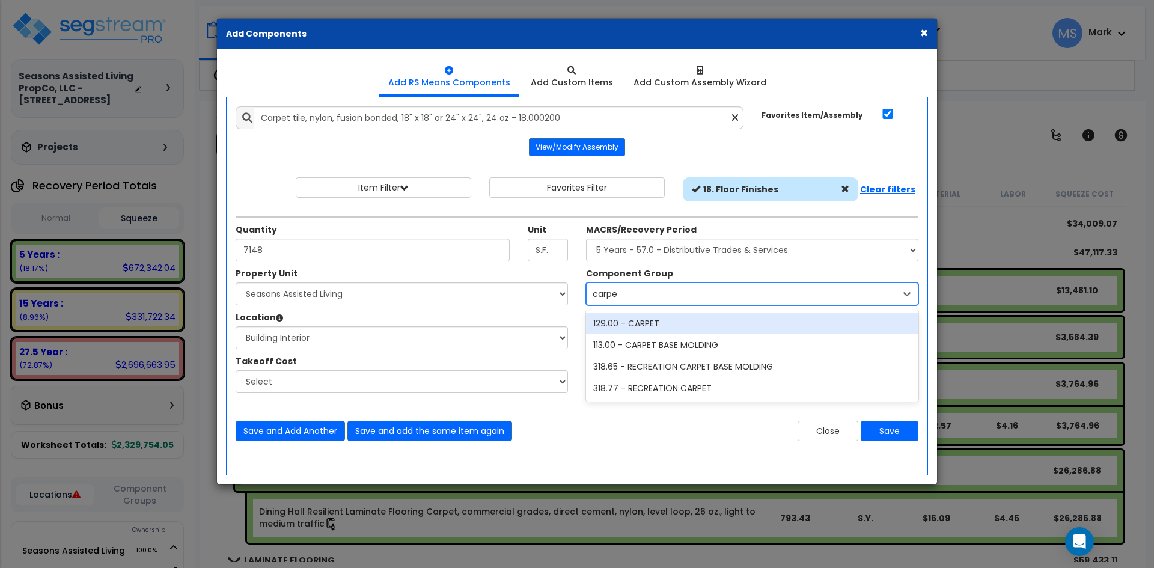
type input "carpet"
click at [700, 319] on div "129.00 - CARPET" at bounding box center [752, 324] width 332 height 22
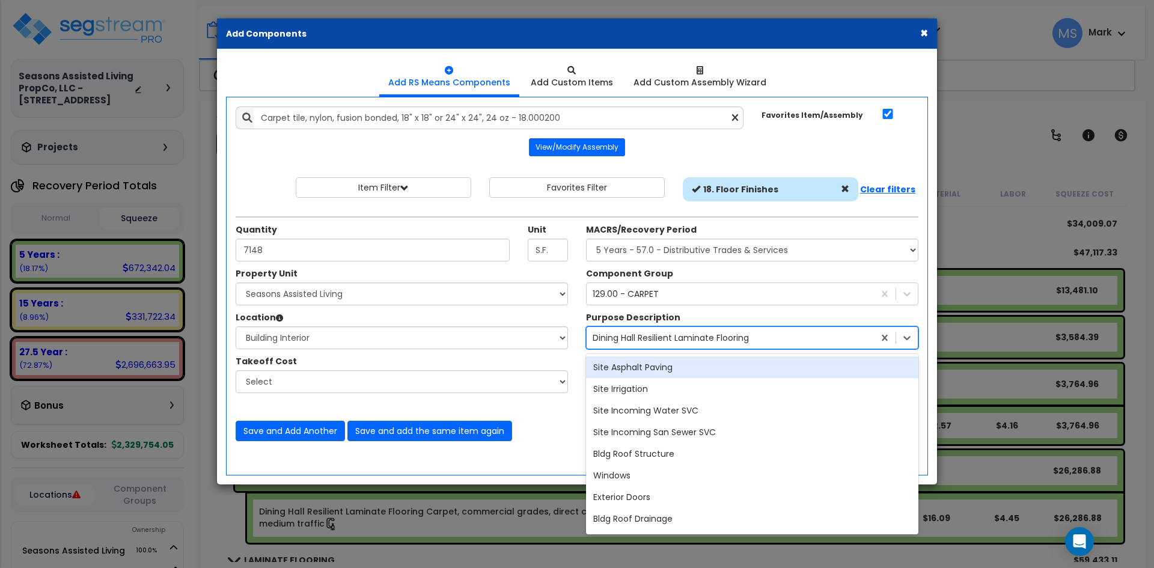
click at [718, 341] on div "Dining Hall Resilient Laminate Flooring" at bounding box center [671, 338] width 156 height 12
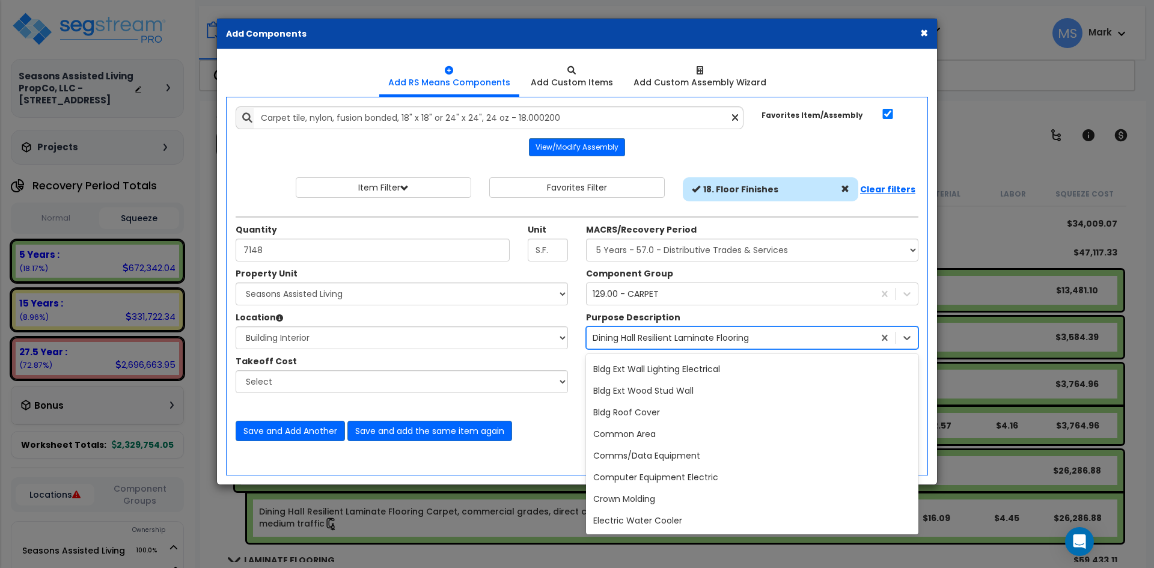
scroll to position [421, 0]
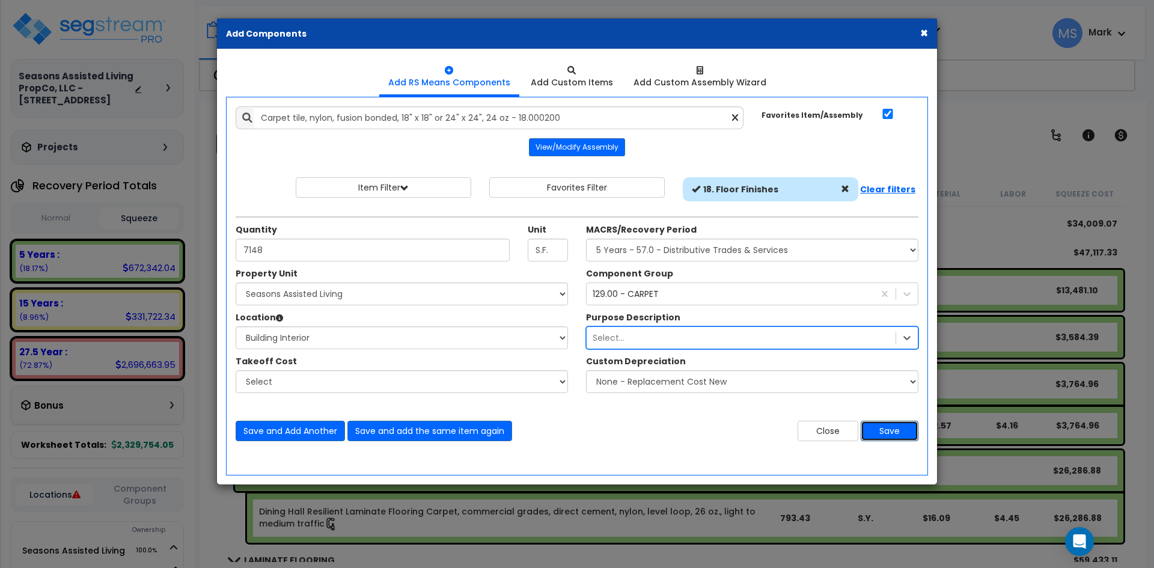
click at [888, 428] on button "Save" at bounding box center [890, 431] width 58 height 20
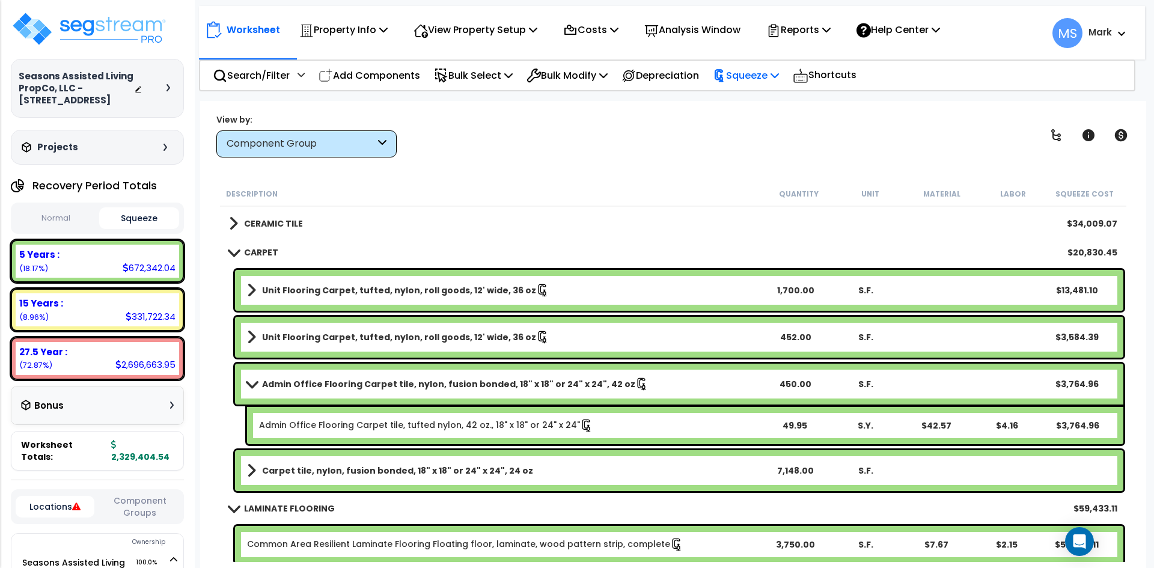
click at [768, 69] on p "Squeeze" at bounding box center [746, 75] width 66 height 16
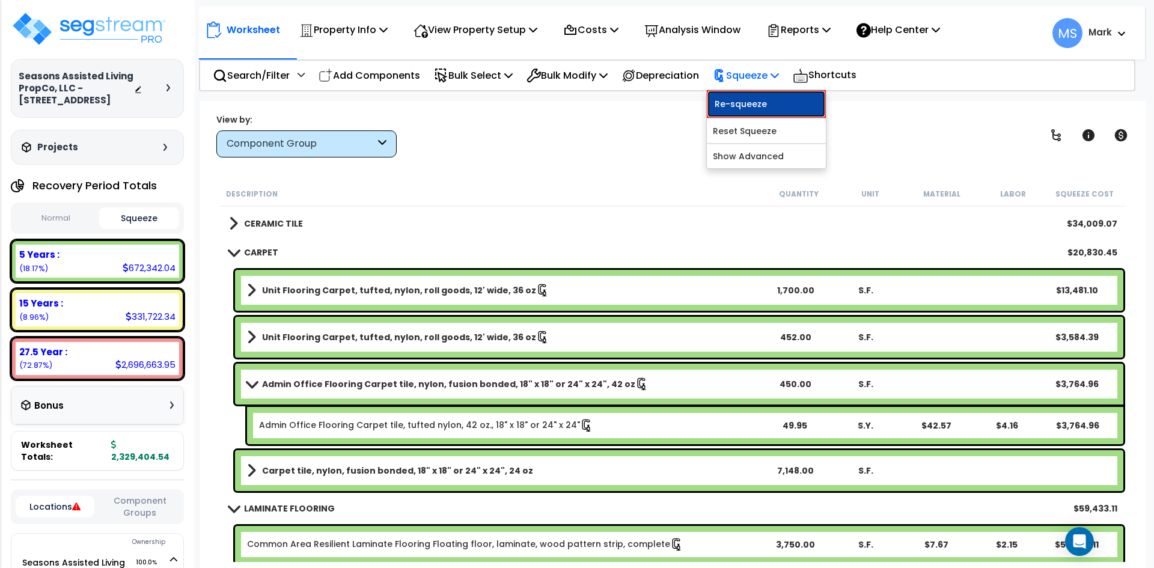
click at [767, 96] on link "Re-squeeze" at bounding box center [766, 104] width 119 height 28
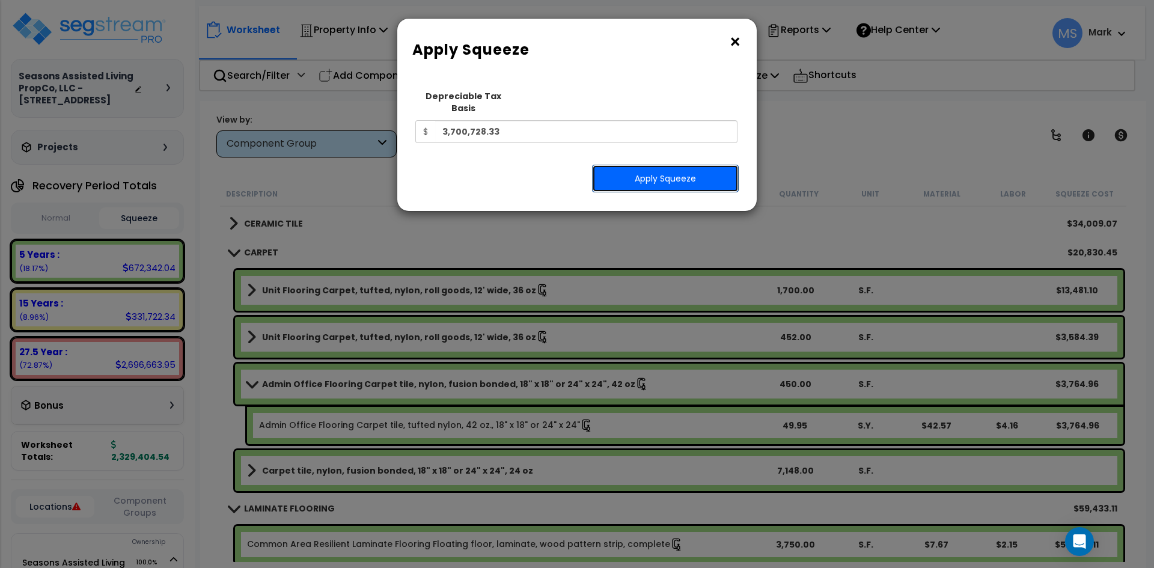
click at [660, 167] on button "Apply Squeeze" at bounding box center [665, 179] width 147 height 28
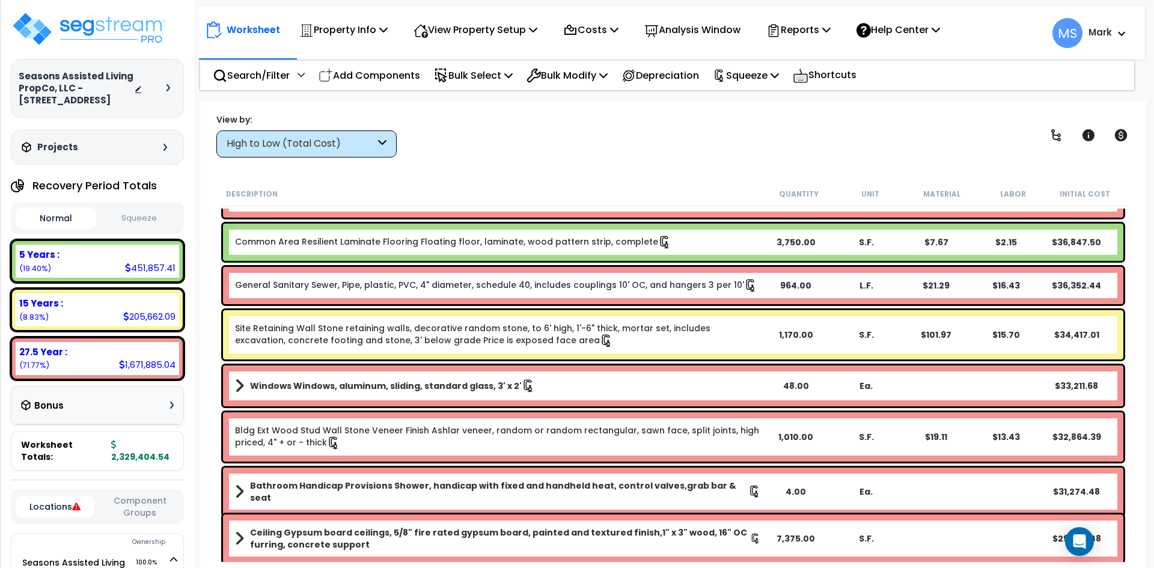
scroll to position [481, 0]
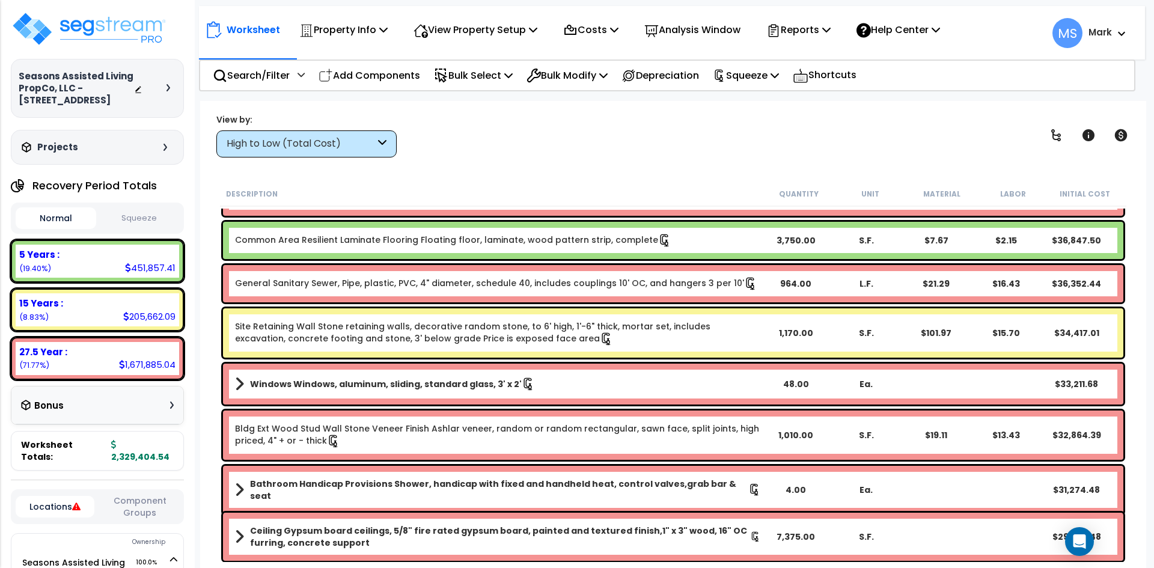
click at [557, 327] on link "Site Retaining Wall Stone retaining walls, decorative random stone, to 6' high,…" at bounding box center [498, 332] width 526 height 25
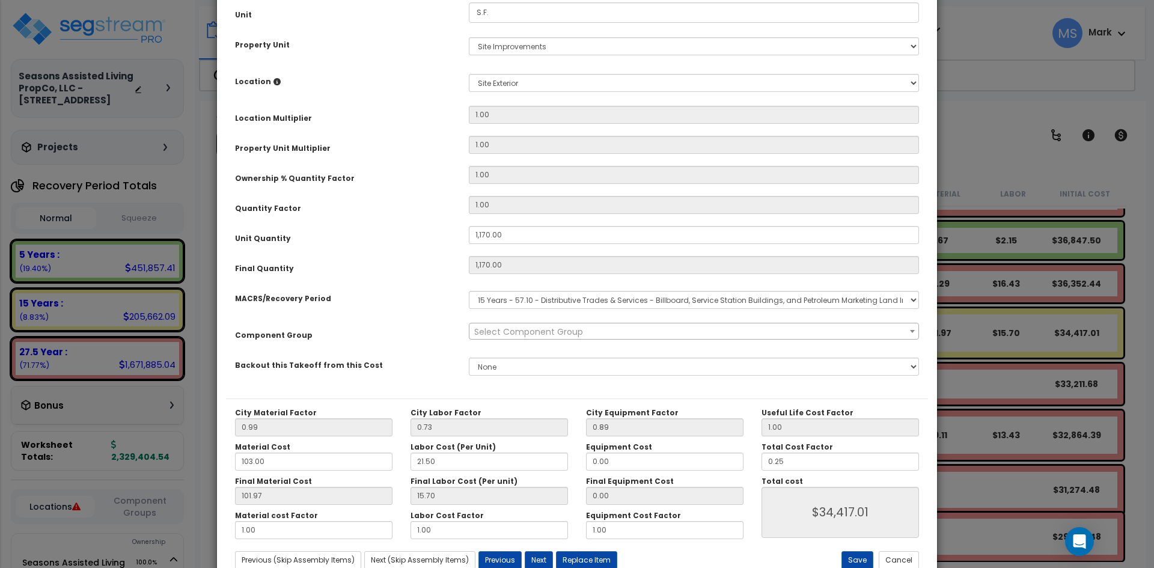
scroll to position [180, 0]
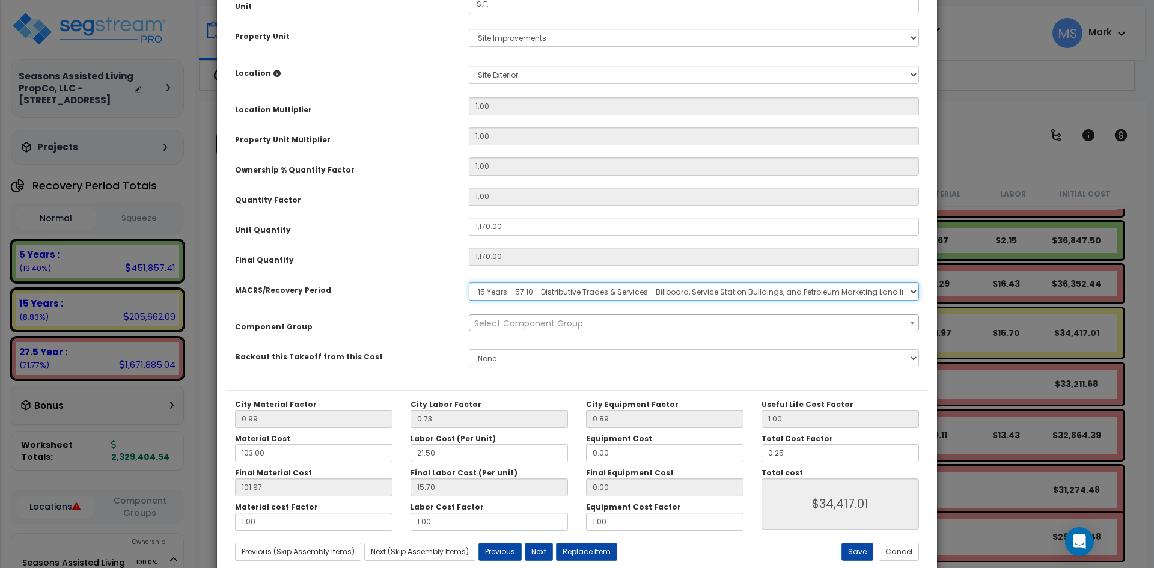
click at [568, 297] on select "Select MACRS/Recovery Period 5 Years - 57.0 - Distributive Trades & Services 5 …" at bounding box center [694, 291] width 450 height 18
select select "3666"
click at [469, 282] on select "Select MACRS/Recovery Period 5 Years - 57.0 - Distributive Trades & Services 5 …" at bounding box center [694, 291] width 450 height 18
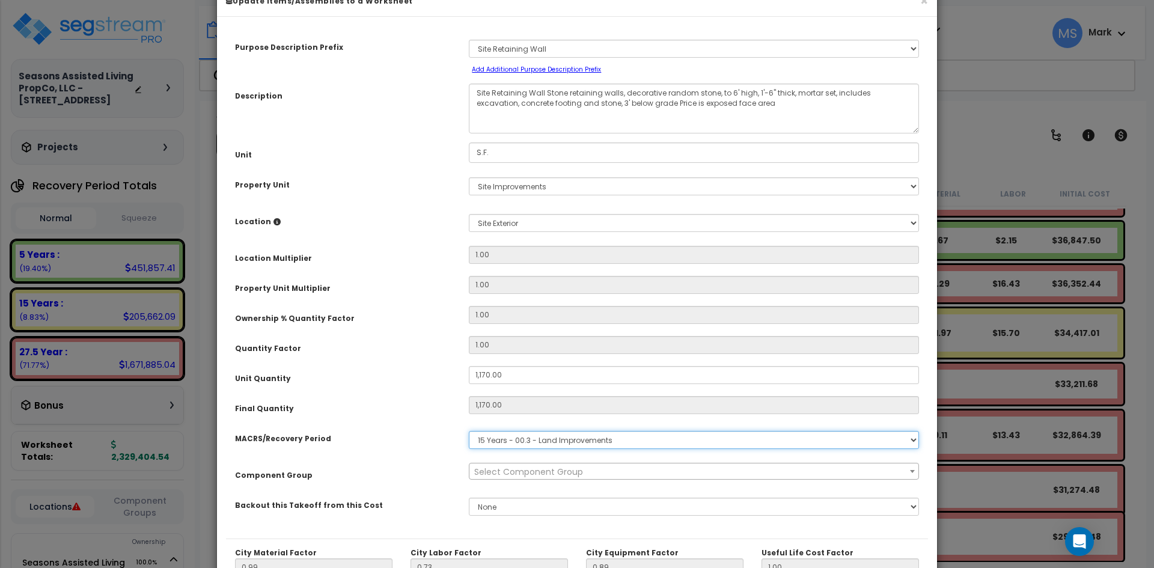
scroll to position [0, 0]
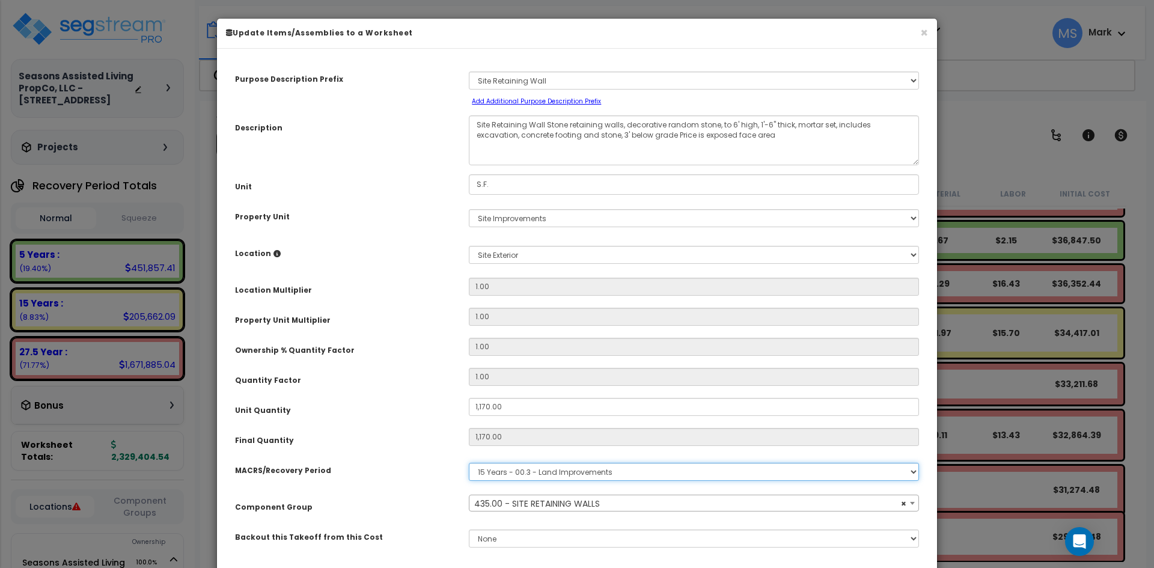
select select "45833"
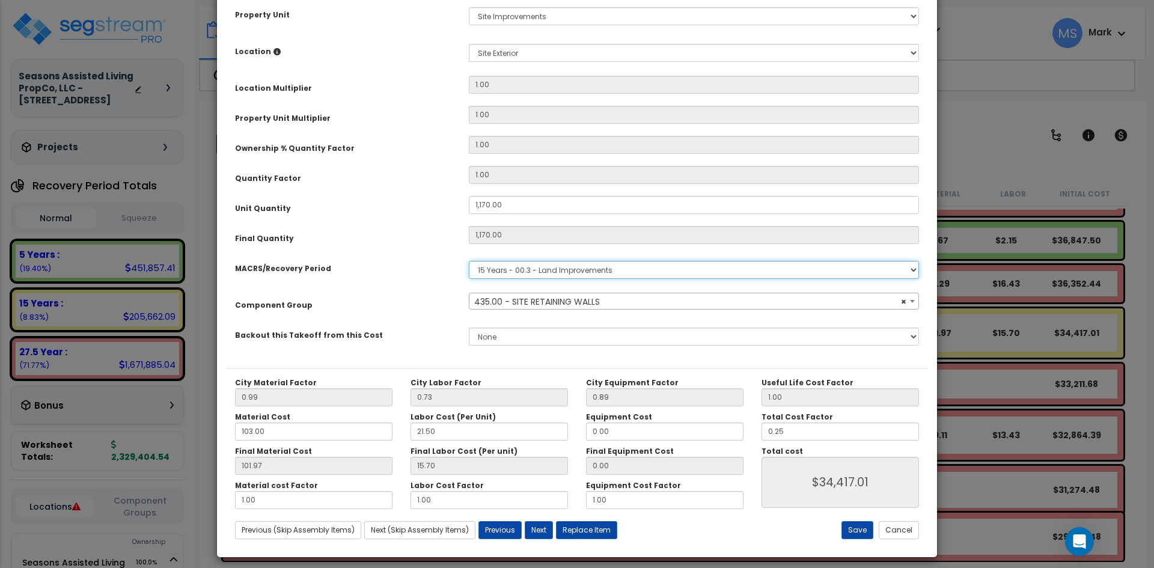
scroll to position [210, 0]
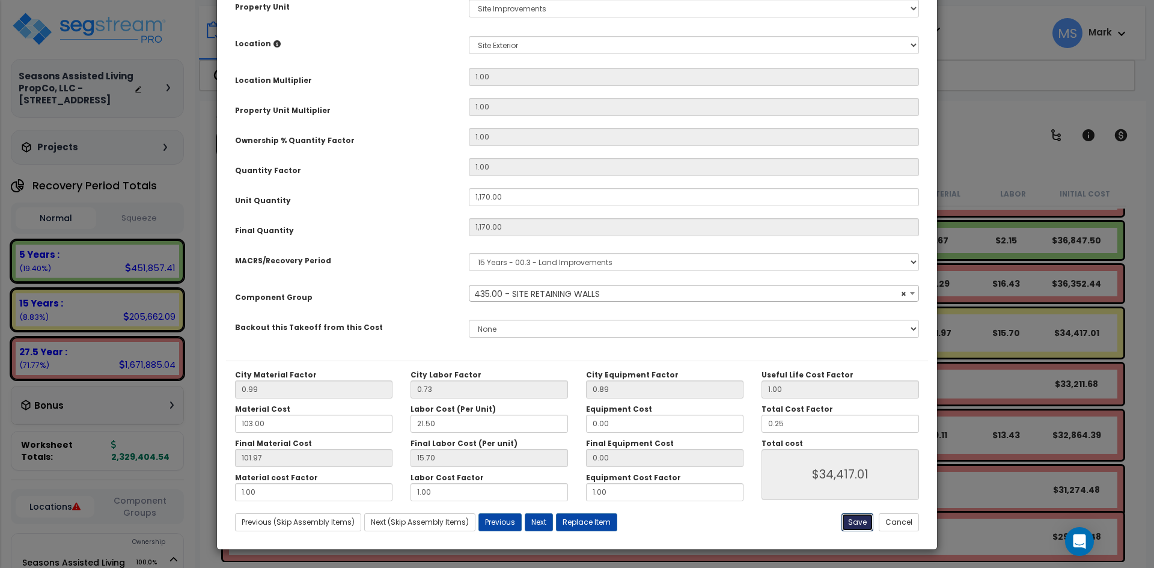
click at [858, 522] on button "Save" at bounding box center [857, 522] width 32 height 18
type input "1170.00"
type input "34417.01"
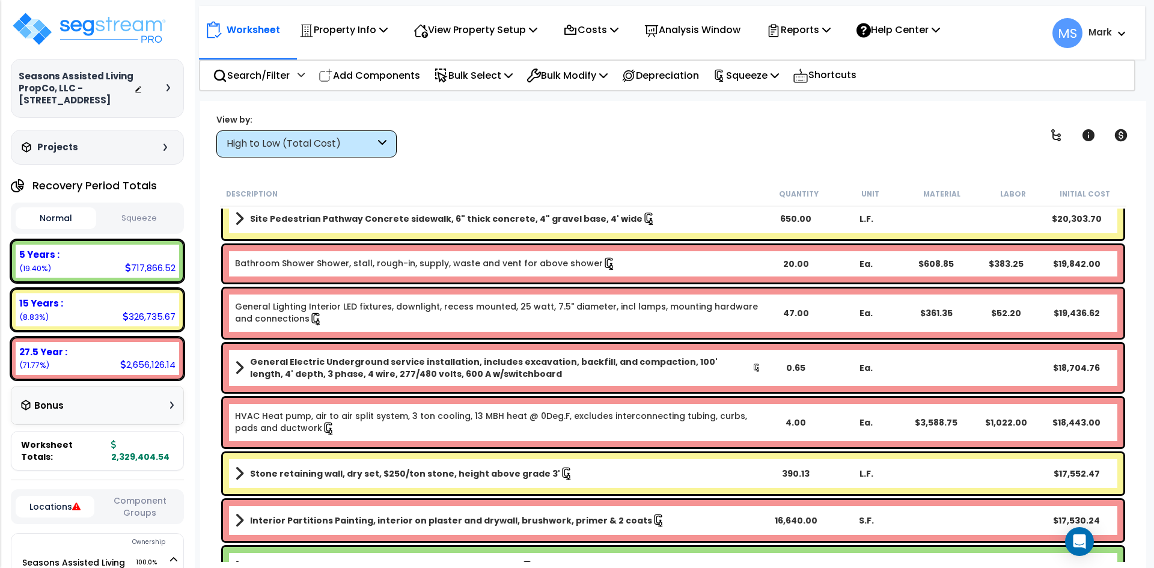
scroll to position [1262, 0]
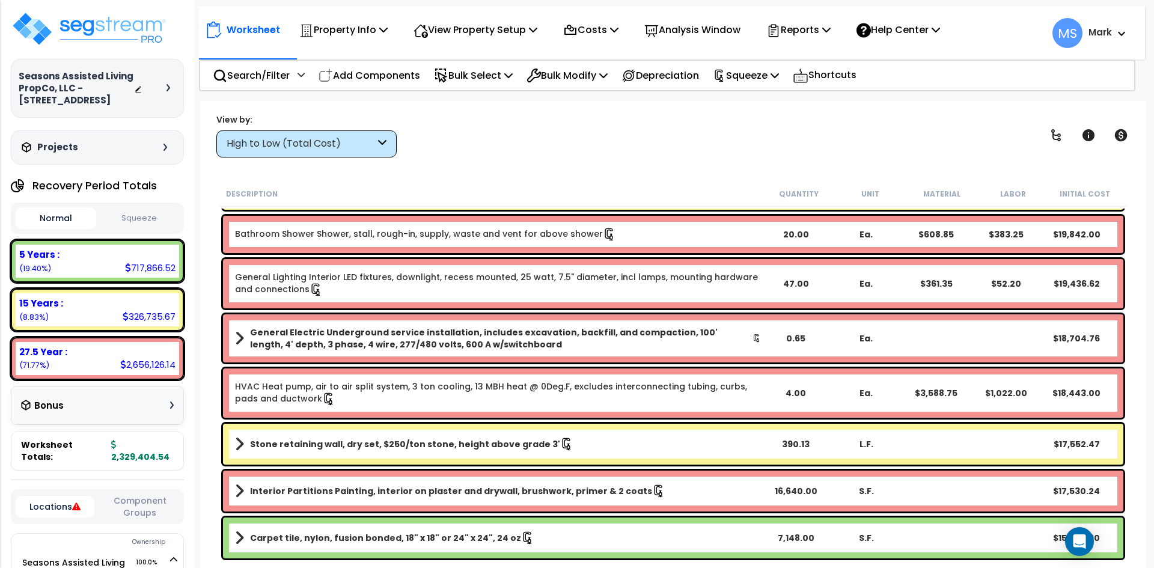
click at [342, 132] on div "High to Low (Total Cost)" at bounding box center [306, 143] width 180 height 27
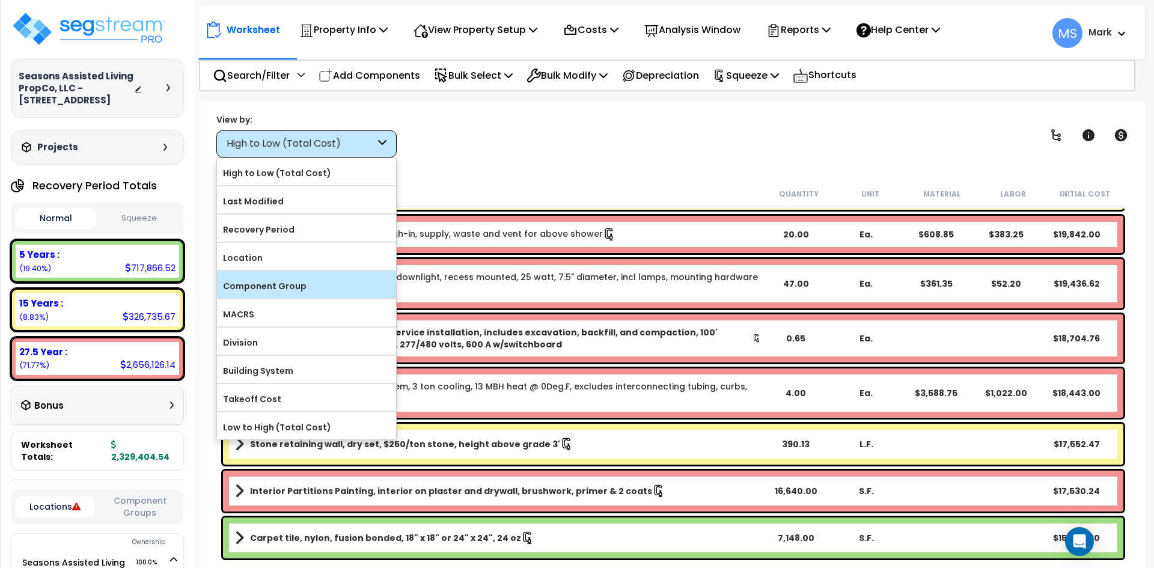
click at [314, 293] on label "Component Group" at bounding box center [306, 286] width 179 height 18
click at [0, 0] on input "Component Group" at bounding box center [0, 0] width 0 height 0
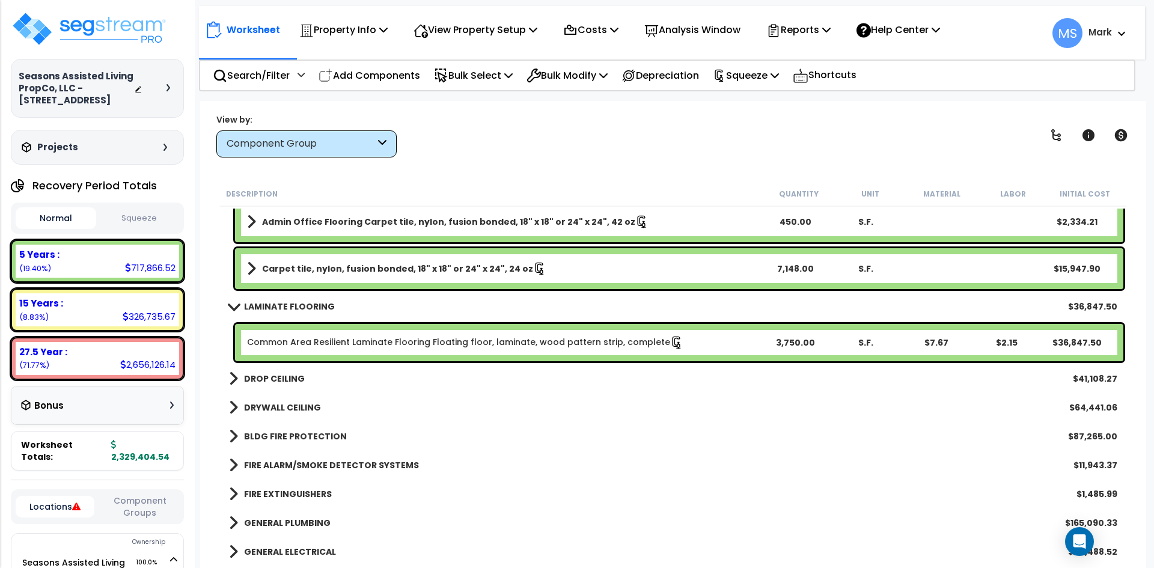
click at [291, 297] on div "LAMINATE FLOORING $36,847.50" at bounding box center [673, 306] width 900 height 29
click at [298, 306] on b "LAMINATE FLOORING" at bounding box center [289, 307] width 91 height 12
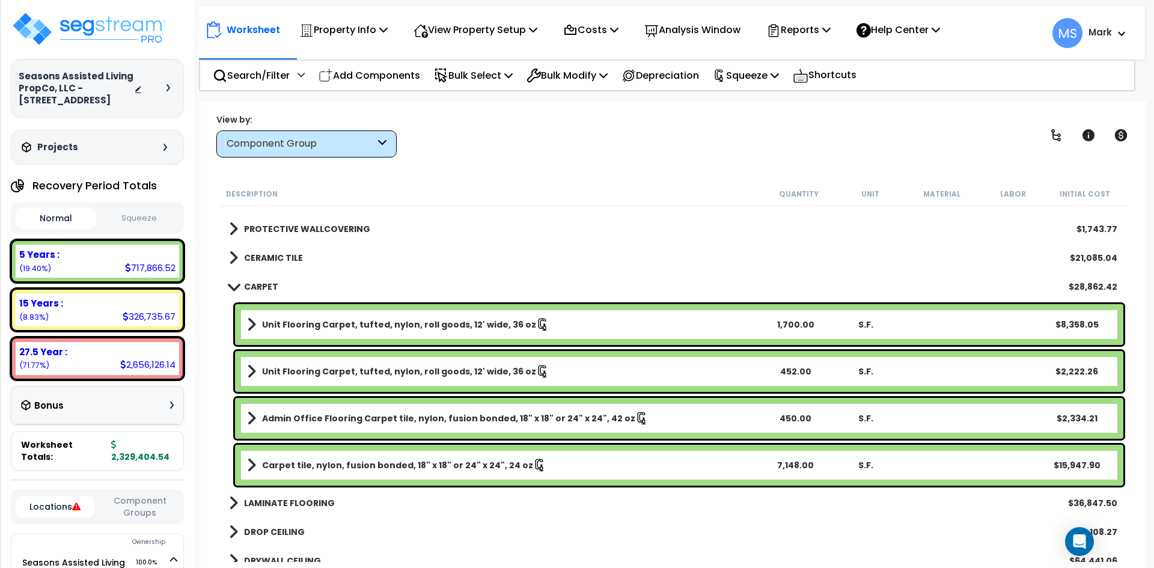
scroll to position [1022, 0]
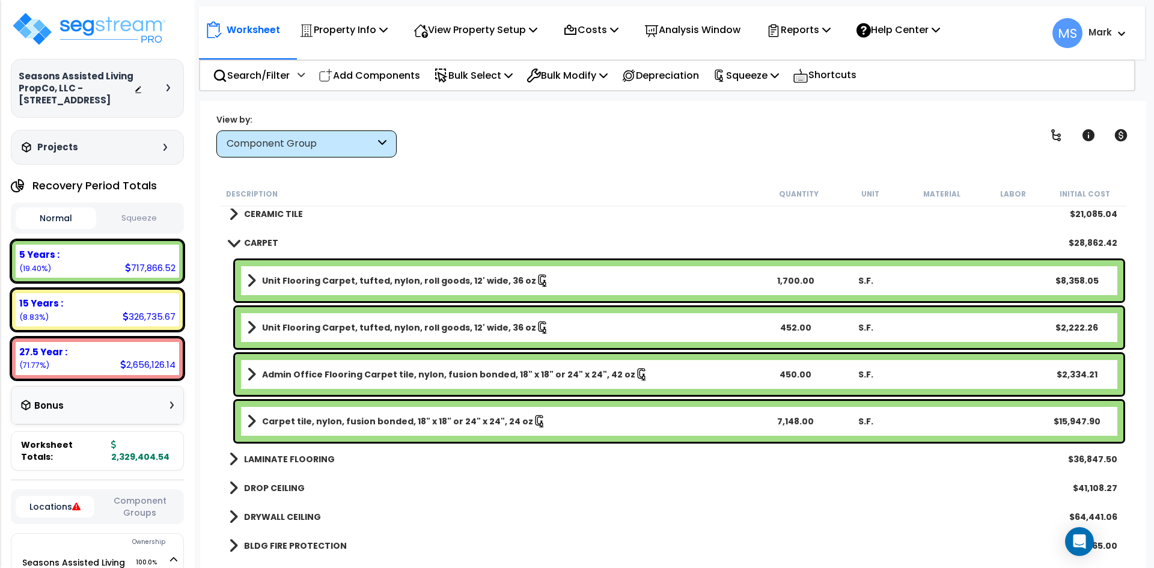
click at [259, 251] on link "CARPET" at bounding box center [253, 242] width 49 height 17
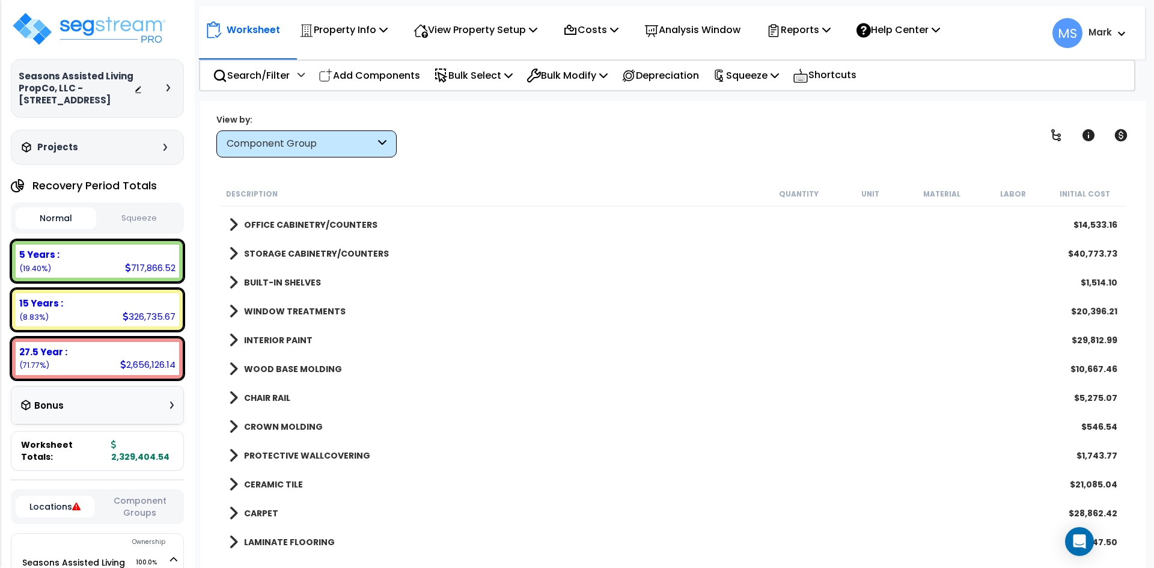
scroll to position [541, 0]
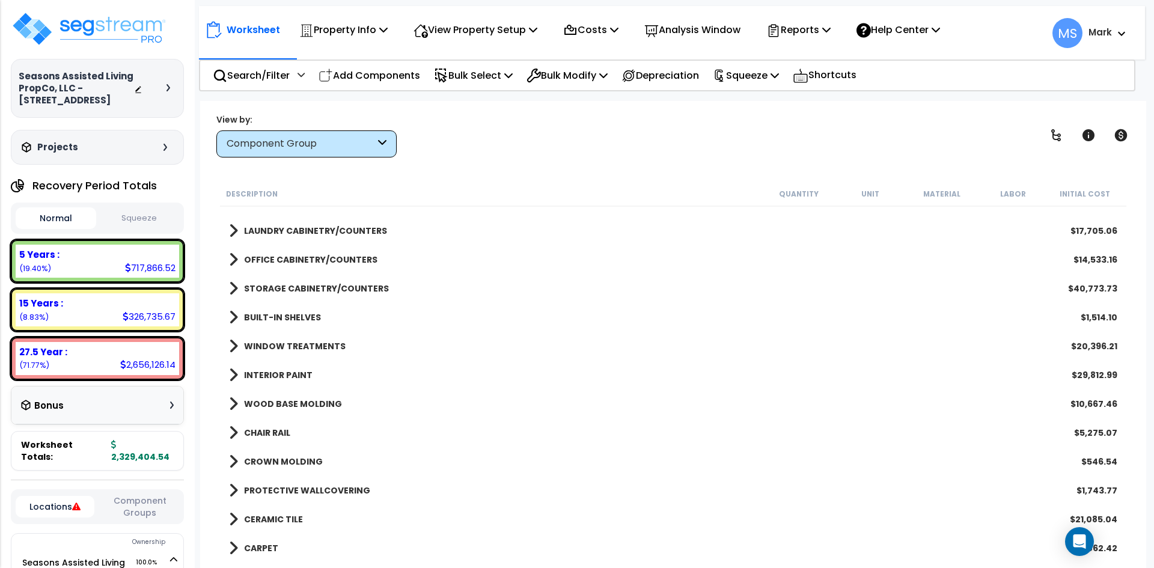
click at [320, 261] on b "OFFICE CABINETRY/COUNTERS" at bounding box center [310, 260] width 133 height 12
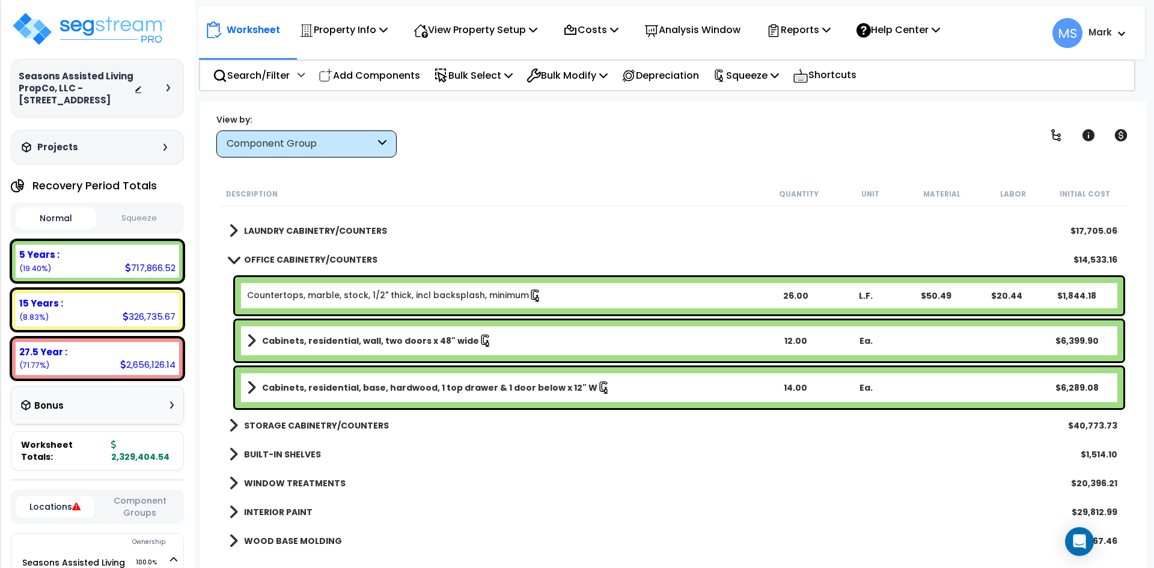
click at [493, 341] on link "Cabinets, residential, wall, two doors x 48" wide" at bounding box center [503, 340] width 513 height 17
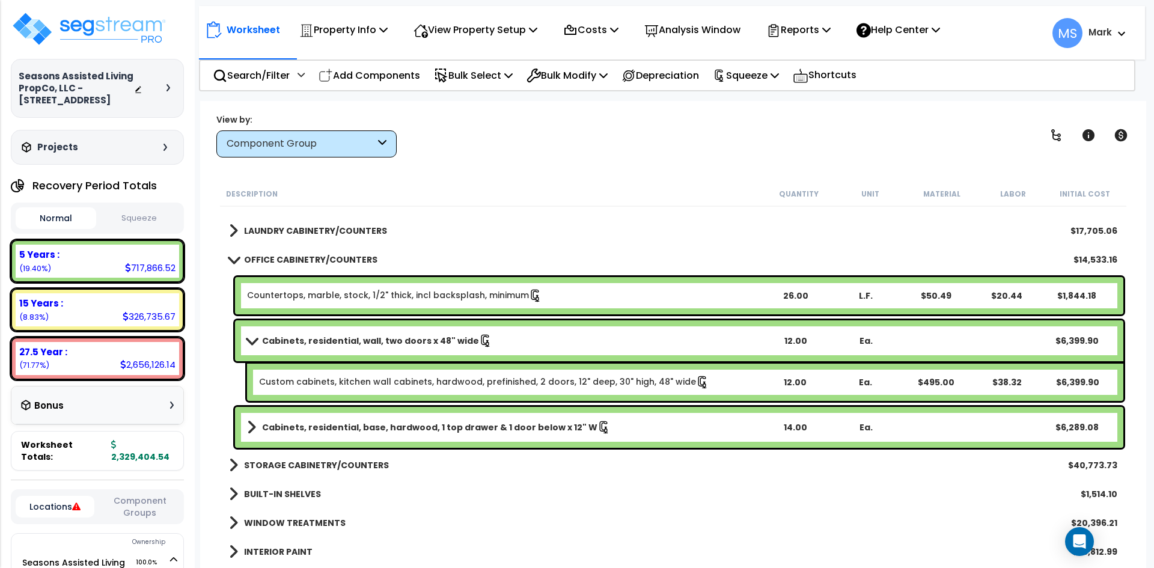
click at [493, 341] on link "Cabinets, residential, wall, two doors x 48" wide" at bounding box center [503, 340] width 513 height 17
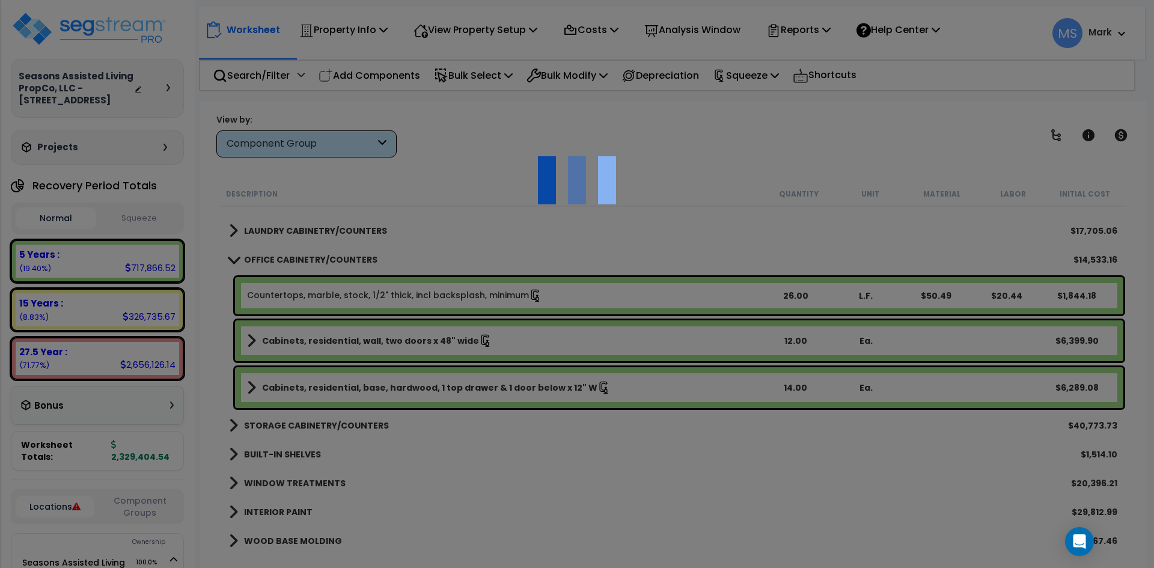
select select "49875"
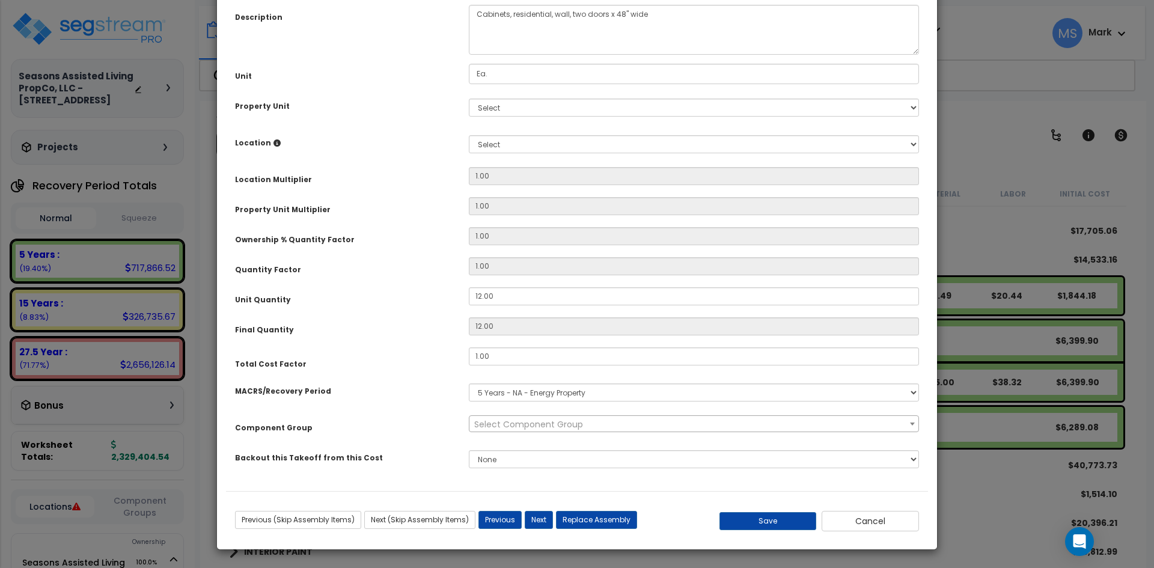
scroll to position [0, 0]
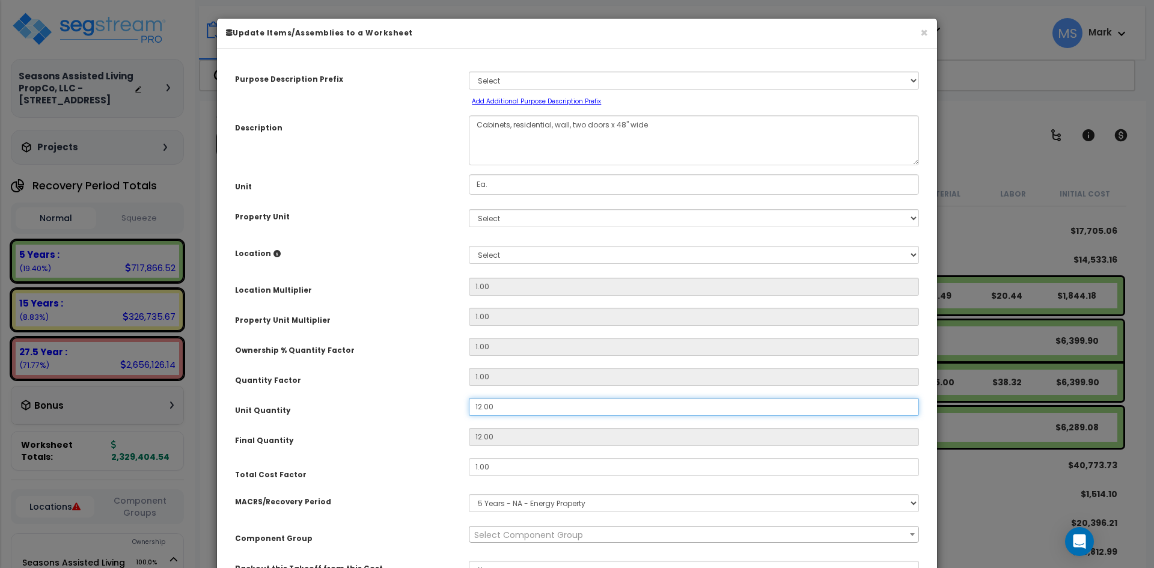
click at [481, 406] on input "12.00" at bounding box center [694, 407] width 450 height 18
type input "1.00"
type input "1"
type input ".00"
type input "0"
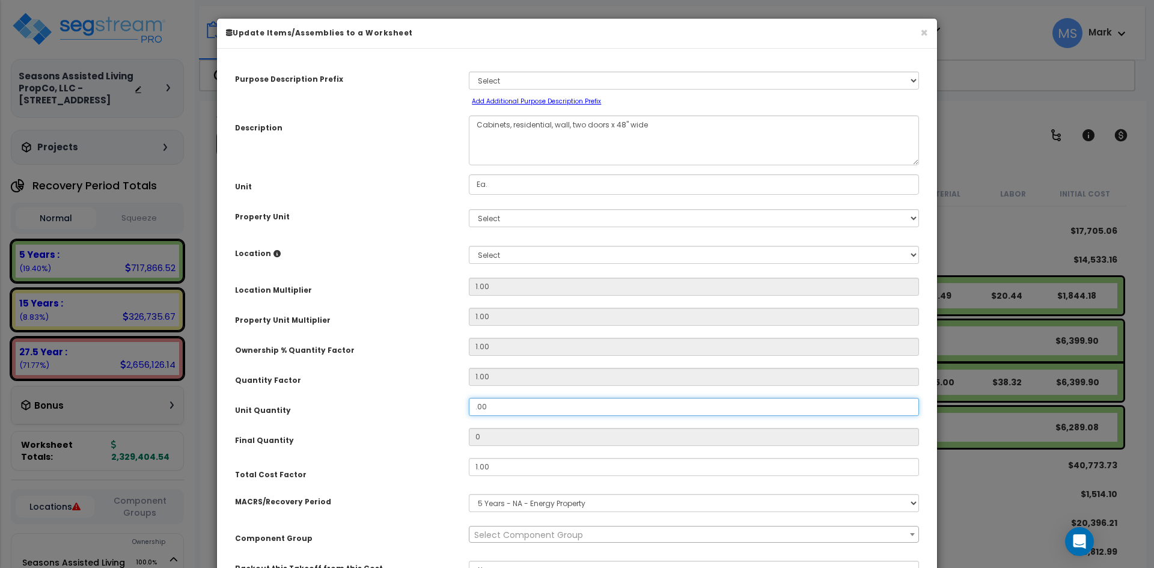
type input "1.00"
type input "1"
type input "18.00"
type input "18"
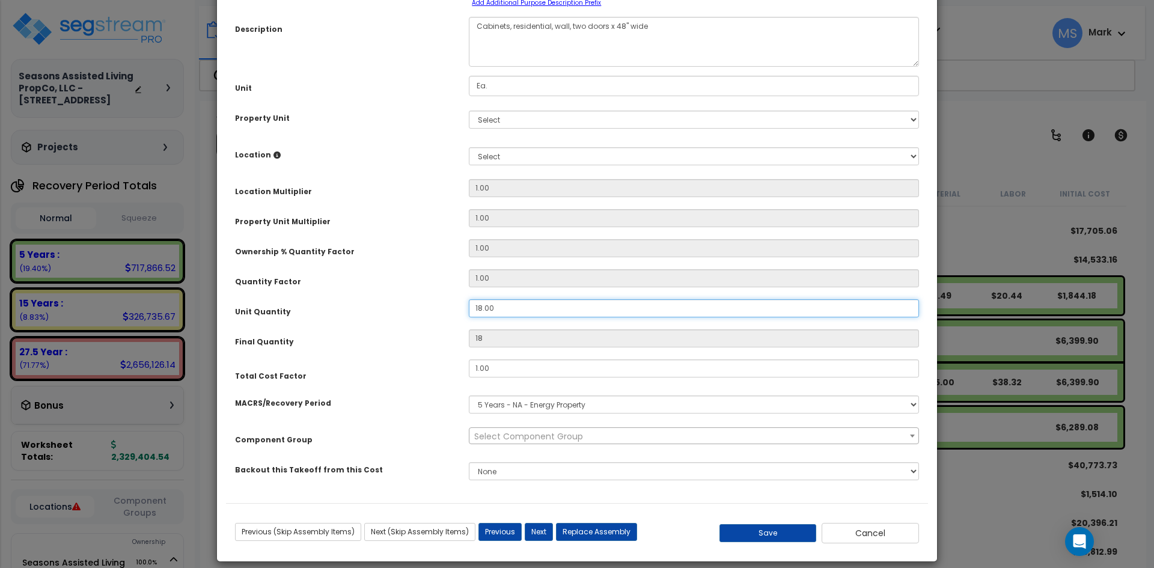
scroll to position [111, 0]
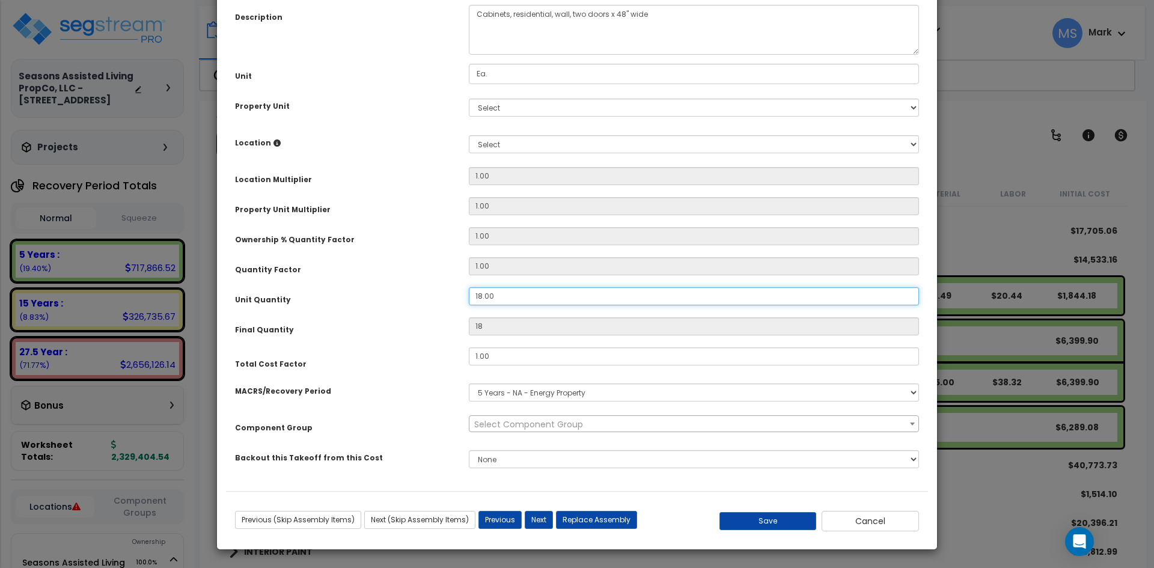
type input "18.00"
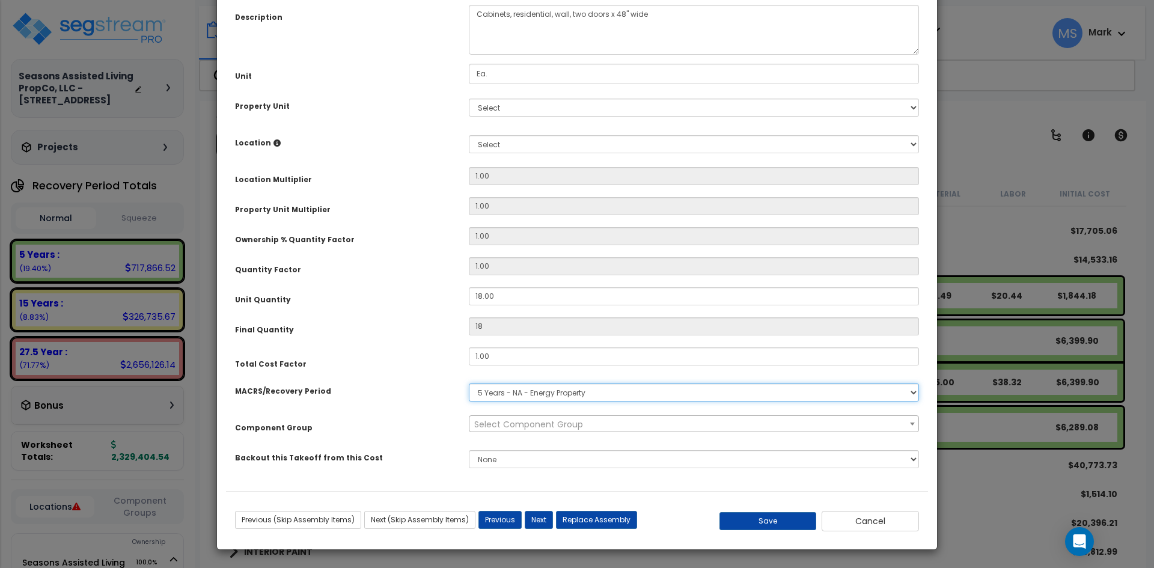
click at [620, 398] on select "Select MACRS/Recovery Period 5 Years - 57.0 - Distributive Trades & Services 5 …" at bounding box center [694, 392] width 450 height 18
select select "3667"
click at [469, 383] on select "Select MACRS/Recovery Period 5 Years - 57.0 - Distributive Trades & Services 5 …" at bounding box center [694, 392] width 450 height 18
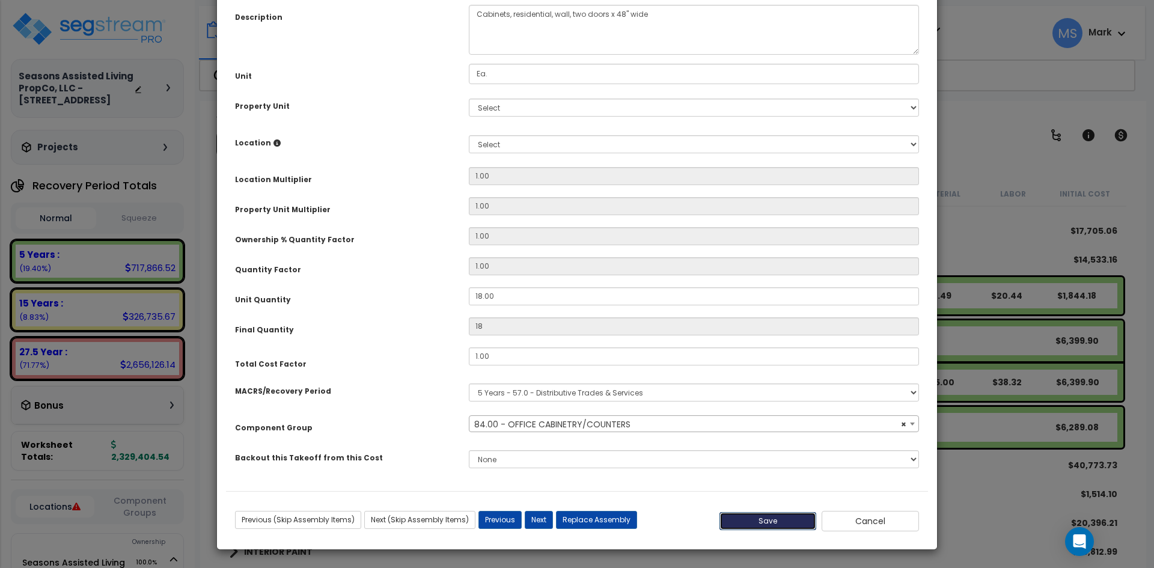
click at [777, 520] on button "Save" at bounding box center [767, 521] width 97 height 18
select select "45913"
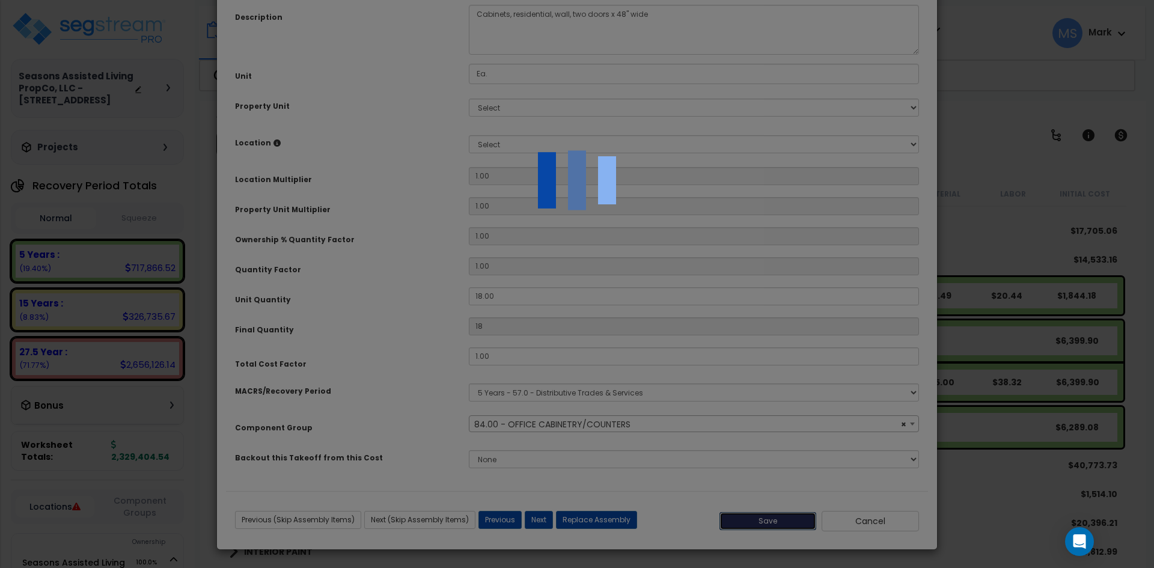
type input "18.00"
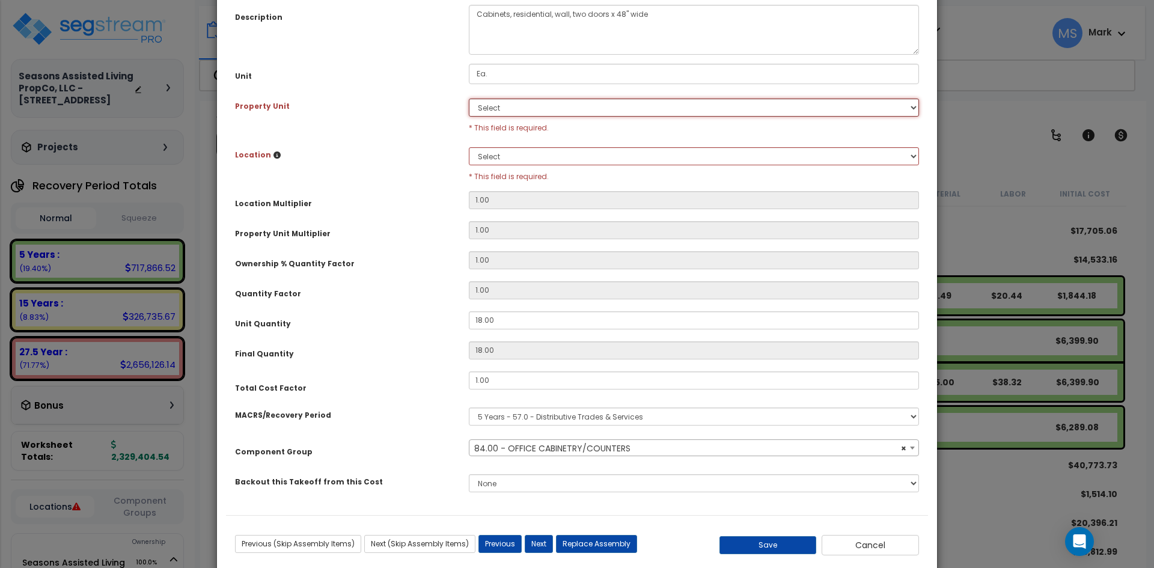
click at [546, 113] on select "Select Seasons Assisted Living Site Improvements" at bounding box center [694, 108] width 450 height 18
select select "166883"
click at [469, 99] on select "Select Seasons Assisted Living Site Improvements" at bounding box center [694, 108] width 450 height 18
click at [533, 153] on select "Select Building Building Interior Studio - 1 bed Space Studio -2 bed Space Add …" at bounding box center [694, 156] width 450 height 18
select select "461"
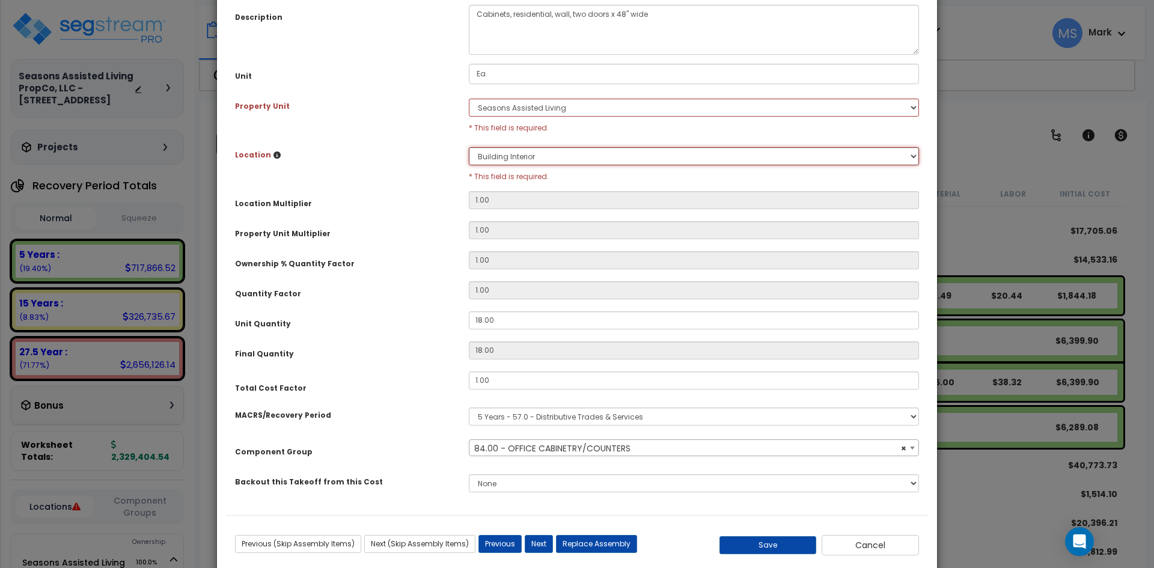
click at [469, 147] on select "Select Building Building Interior Studio - 1 bed Space Studio -2 bed Space Add …" at bounding box center [694, 156] width 450 height 18
type input "1"
type input "18"
click at [748, 543] on button "Save" at bounding box center [767, 545] width 97 height 18
type input "1.00"
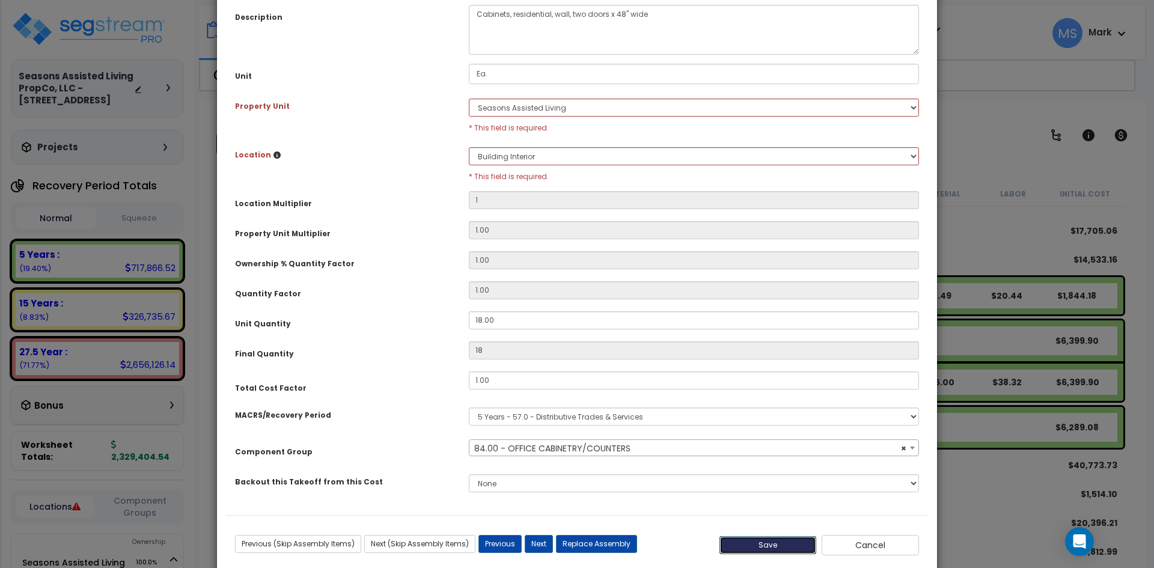
type input "18.00"
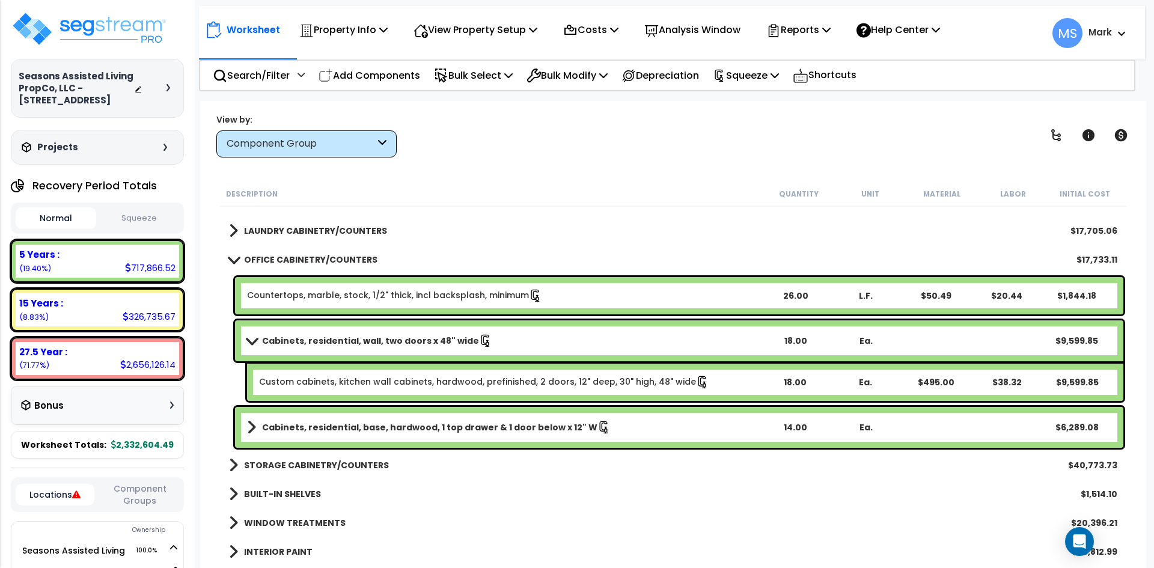
click at [457, 427] on b "Cabinets, residential, base, hardwood, 1 top drawer & 1 door below x 12" W" at bounding box center [429, 427] width 335 height 12
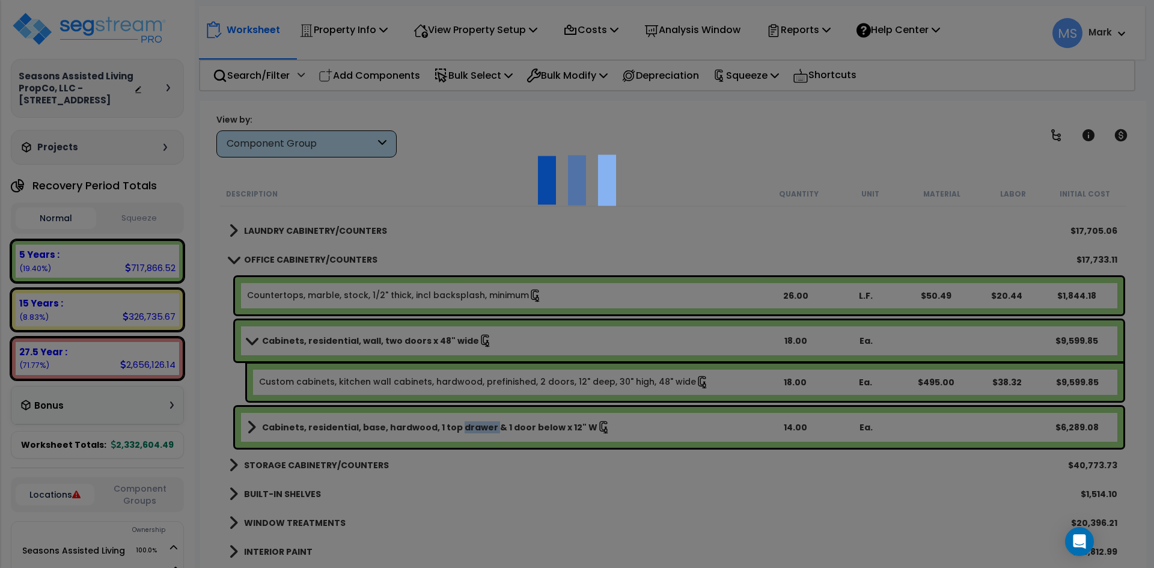
select select "49875"
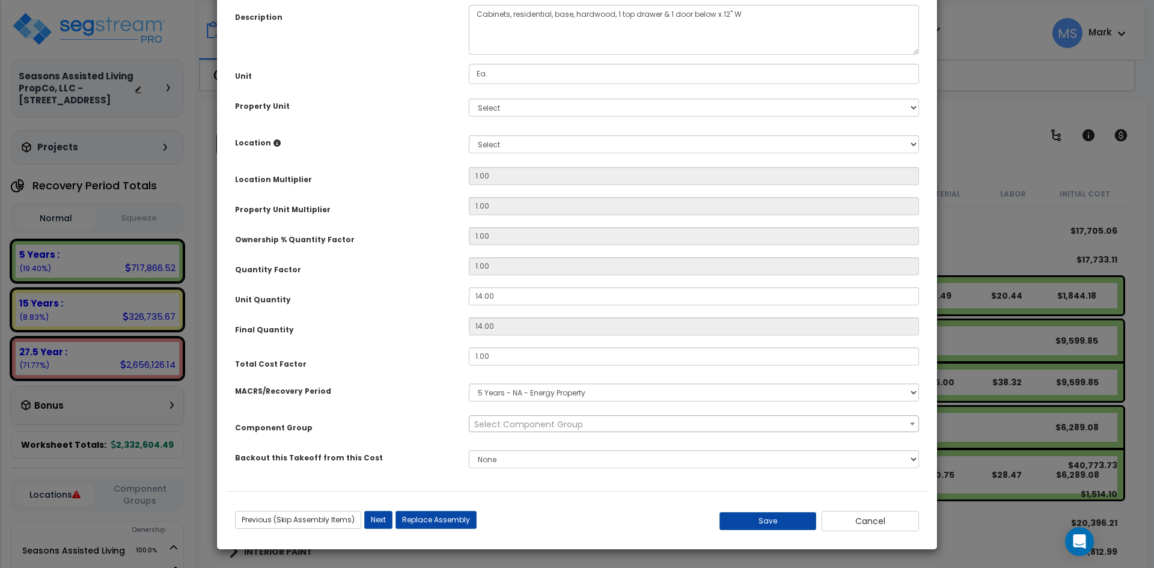
scroll to position [0, 0]
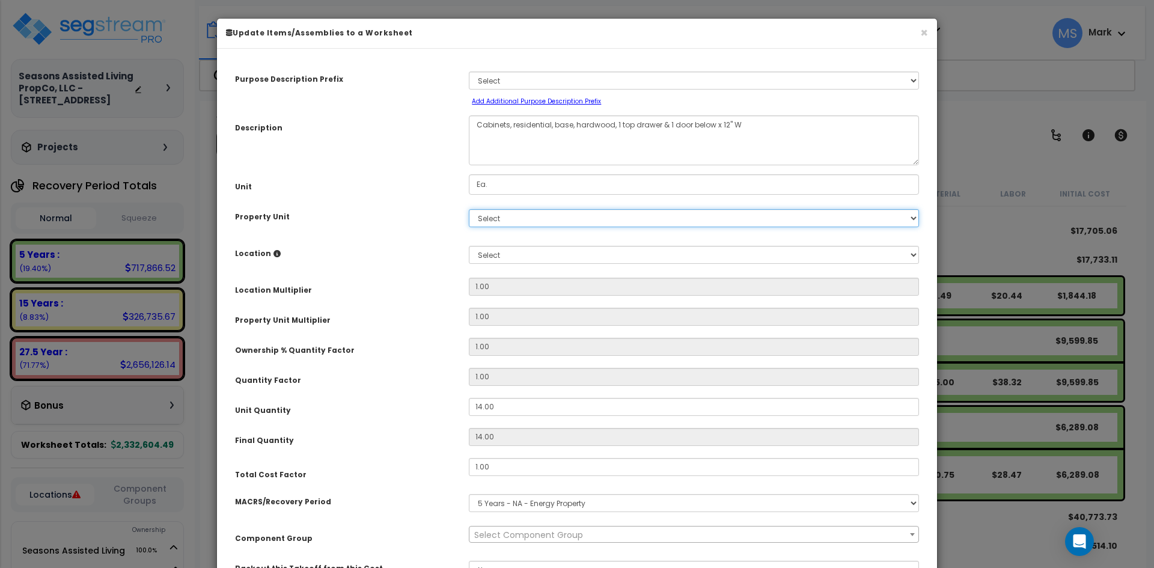
click at [528, 224] on select "Select Seasons Assisted Living Site Improvements" at bounding box center [694, 218] width 450 height 18
select select "166883"
click at [469, 209] on select "Select Seasons Assisted Living Site Improvements" at bounding box center [694, 218] width 450 height 18
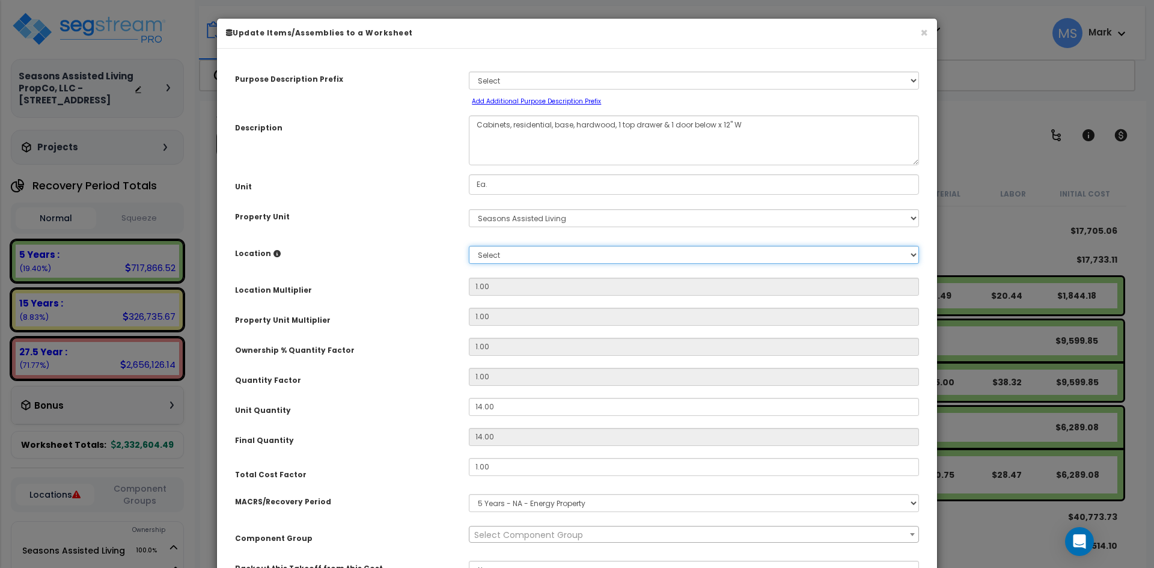
click at [529, 259] on select "Select Building Building Interior Studio - 1 bed Space Studio -2 bed Space Add …" at bounding box center [694, 255] width 450 height 18
select select "461"
click at [469, 246] on select "Select Building Building Interior Studio - 1 bed Space Studio -2 bed Space Add …" at bounding box center [694, 255] width 450 height 18
type input "1"
type input "14"
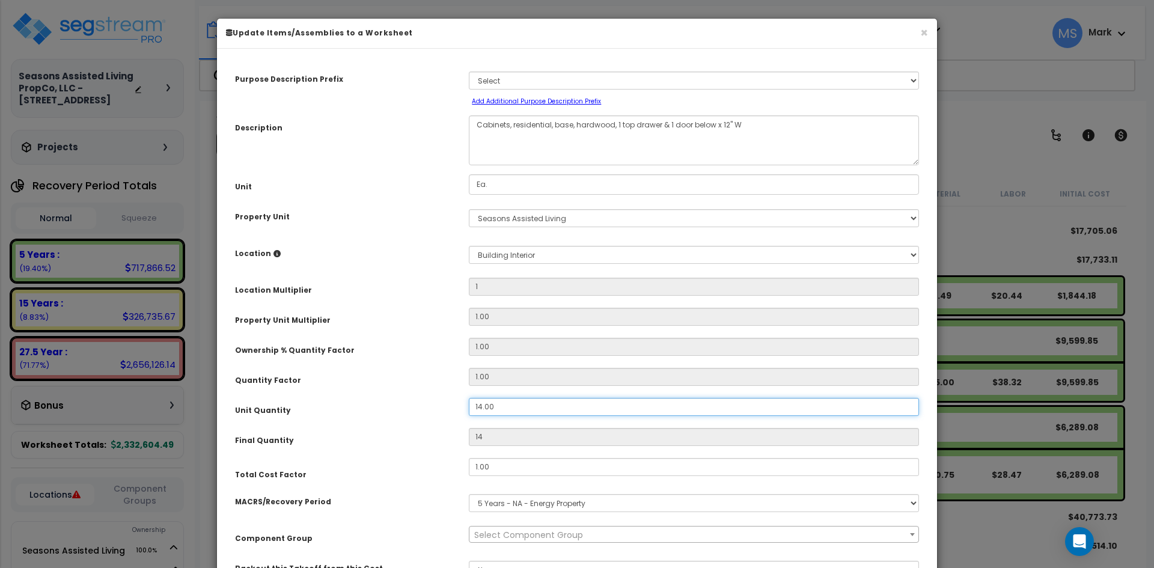
click at [481, 403] on input "14.00" at bounding box center [694, 407] width 450 height 18
type input "1.00"
type input "1"
type input ".00"
type input "0"
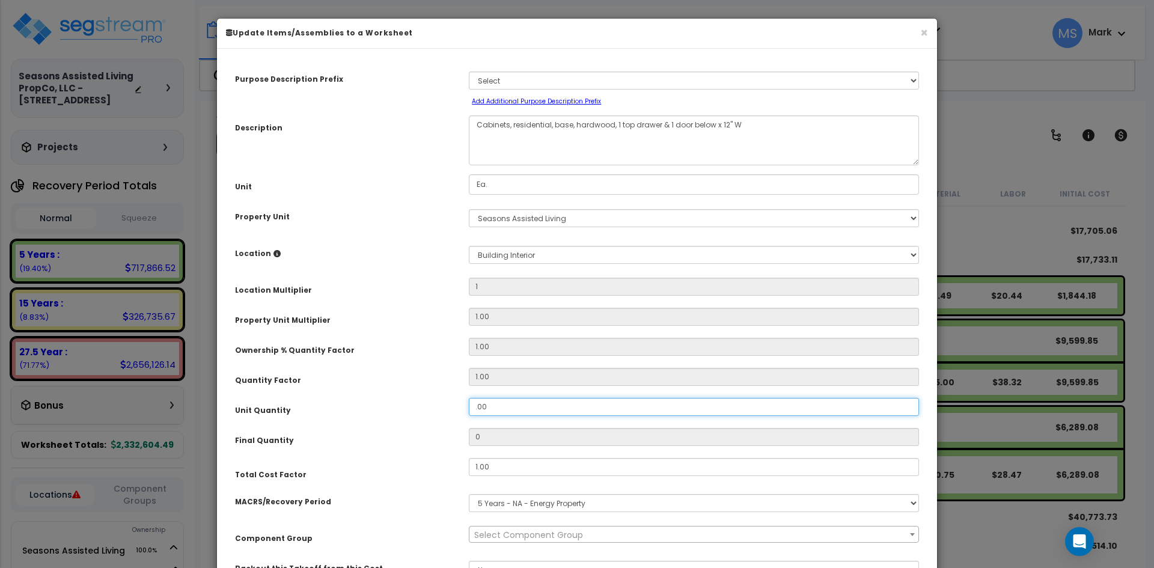
type input "2.00"
type input "2"
type input "20.00"
type input "20"
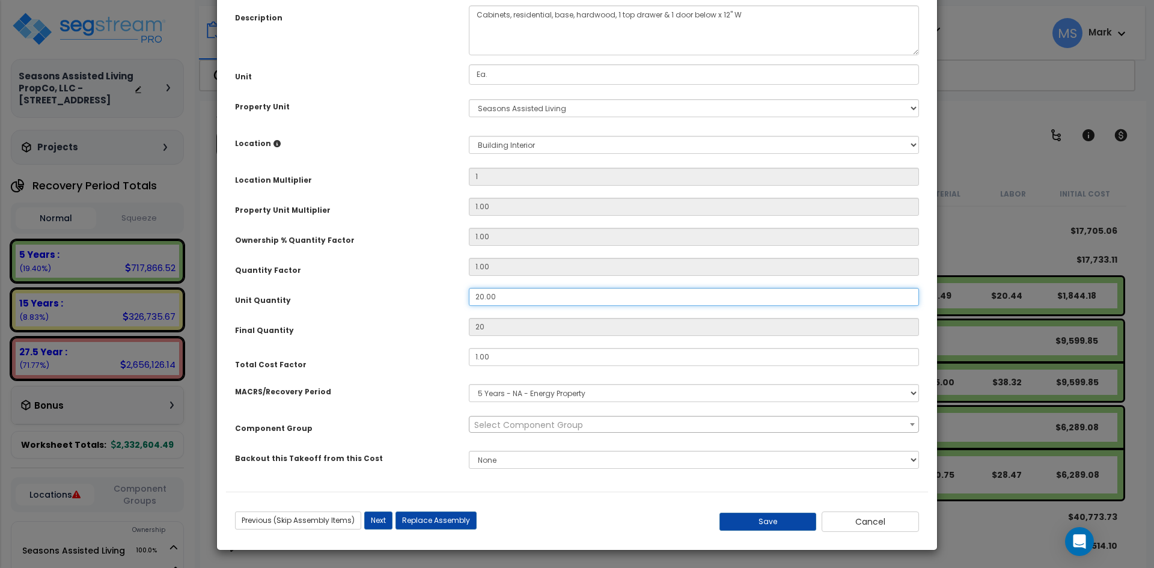
scroll to position [111, 0]
type input "20.00"
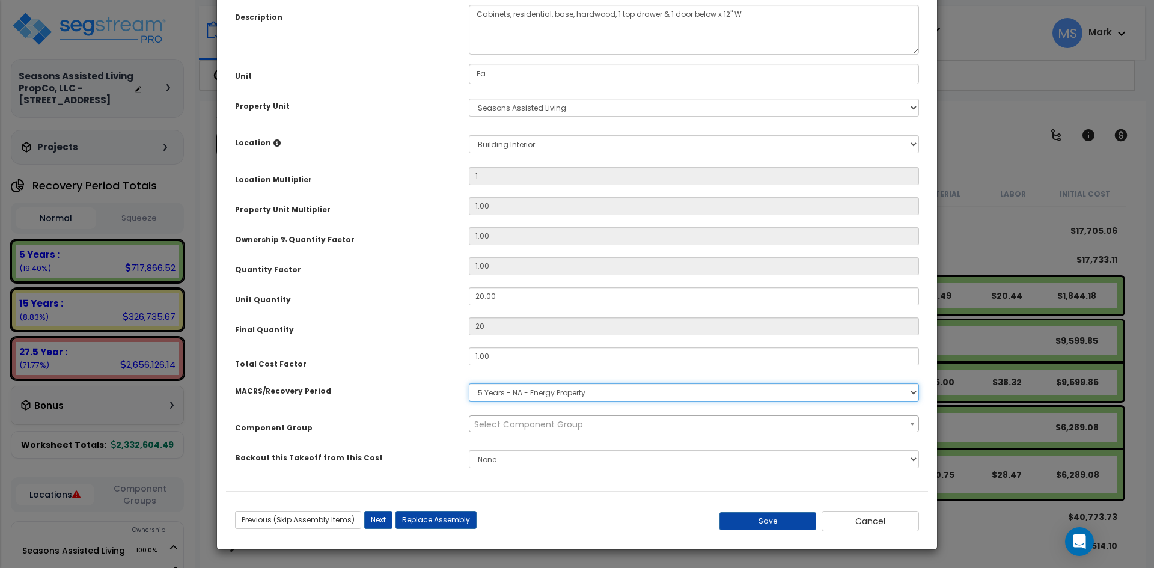
click at [613, 391] on select "Select MACRS/Recovery Period 5 Years - 57.0 - Distributive Trades & Services 5 …" at bounding box center [694, 392] width 450 height 18
select select "3667"
click at [469, 383] on select "Select MACRS/Recovery Period 5 Years - 57.0 - Distributive Trades & Services 5 …" at bounding box center [694, 392] width 450 height 18
select select "45913"
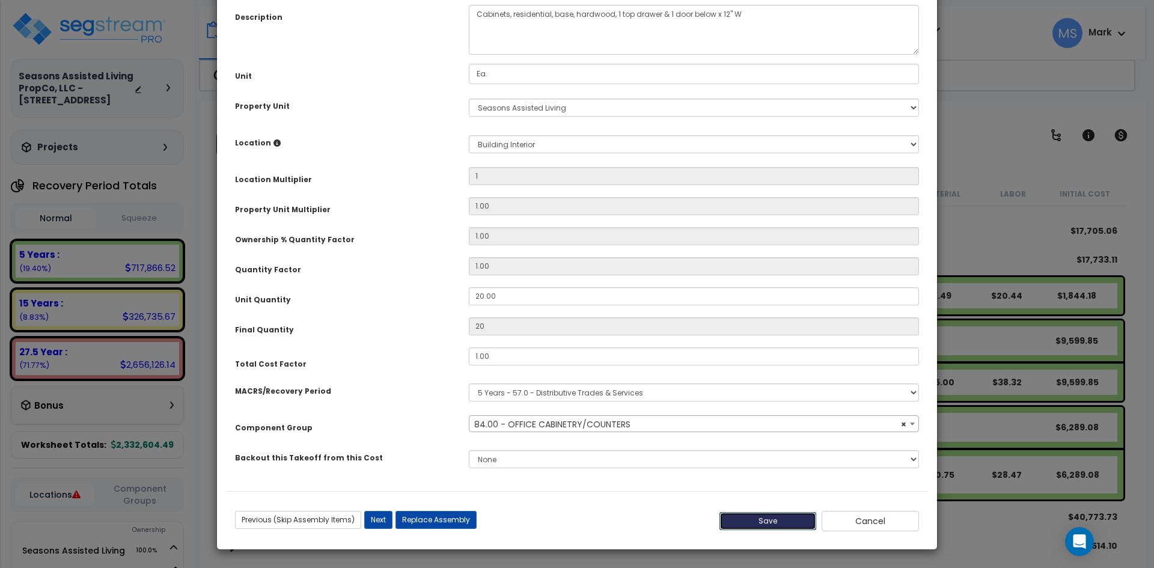
click at [761, 526] on button "Save" at bounding box center [767, 521] width 97 height 18
type input "1.00"
type input "20.00"
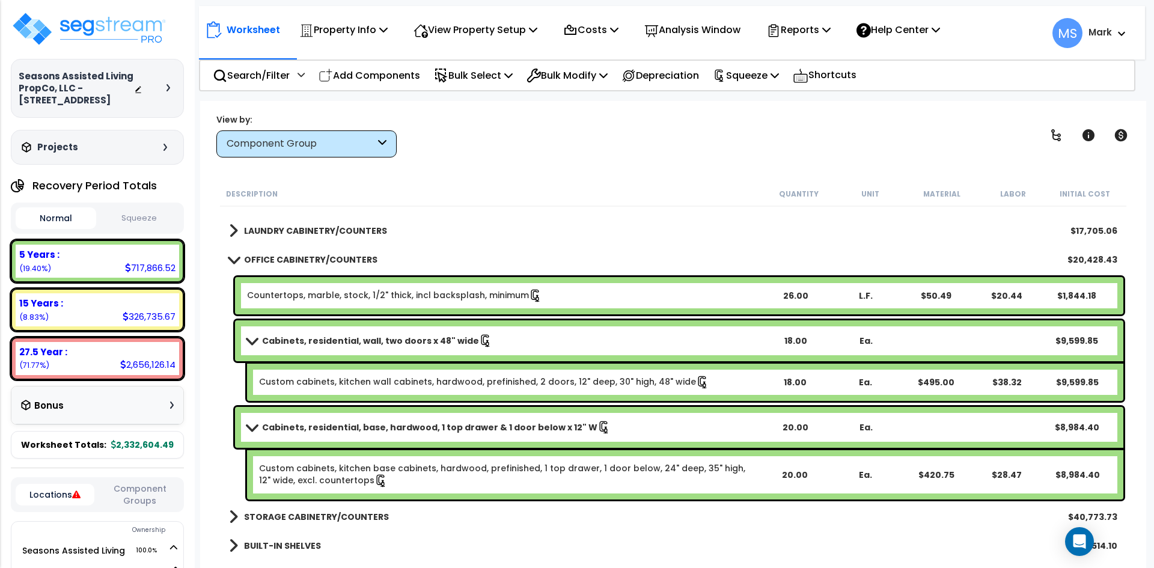
click at [254, 419] on link "Cabinets, residential, base, hardwood, 1 top drawer & 1 door below x 12" W" at bounding box center [503, 427] width 513 height 17
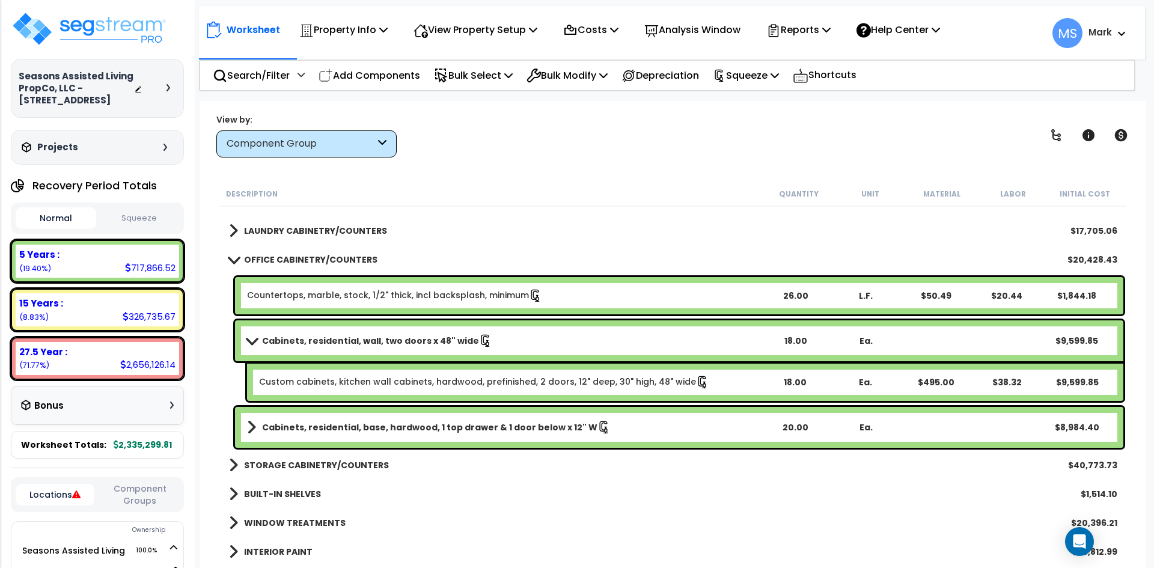
click at [257, 338] on span at bounding box center [251, 340] width 17 height 9
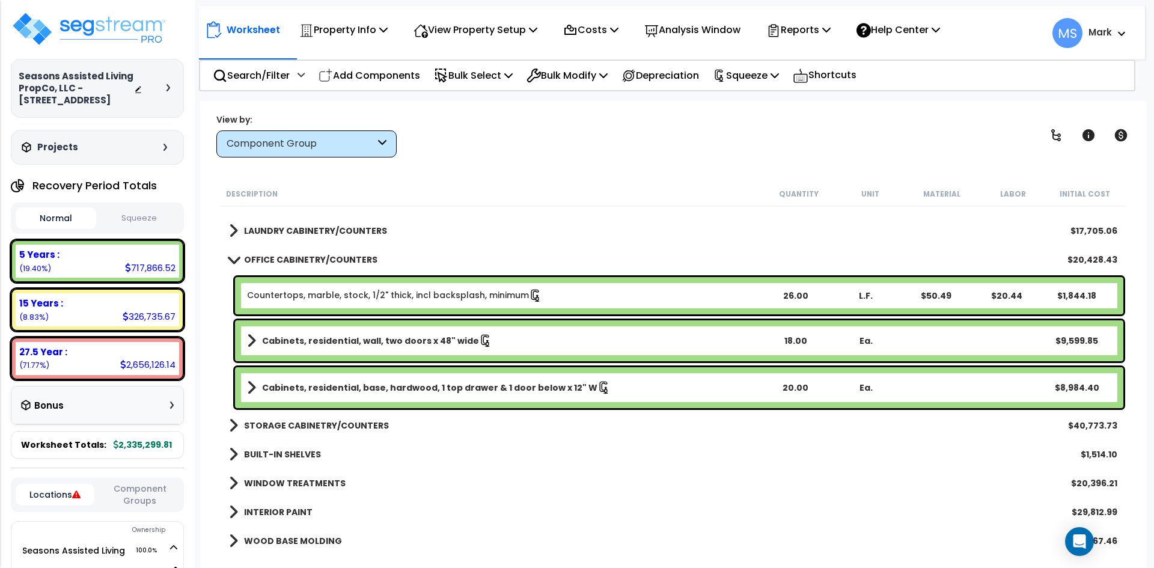
click at [370, 299] on link "Countertops, marble, stock, 1/2" thick, incl backsplash, minimum" at bounding box center [394, 295] width 295 height 13
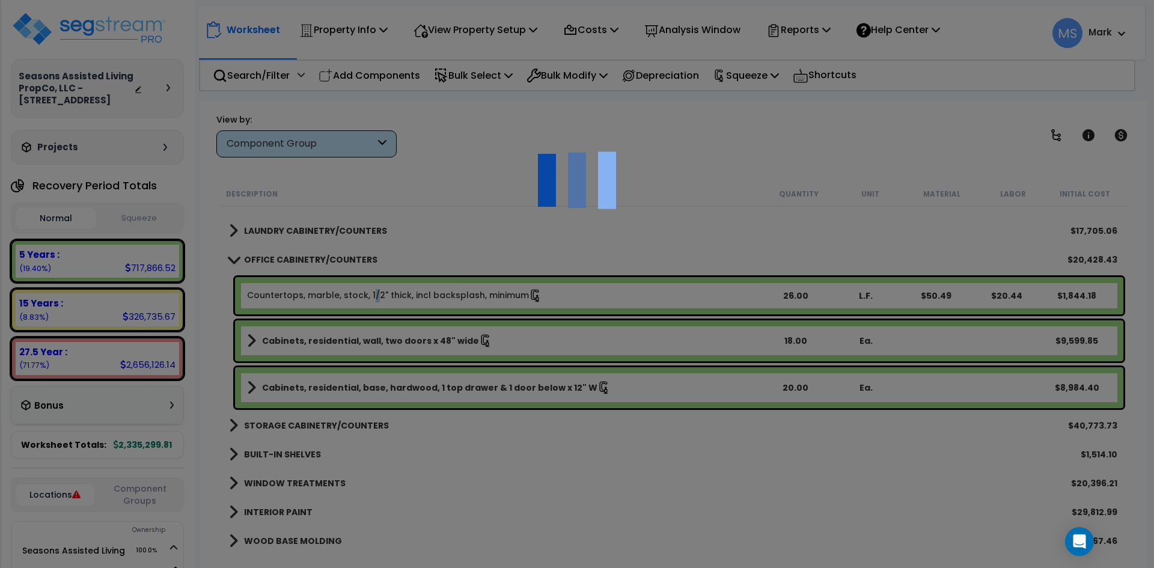
scroll to position [0, 0]
select select "49875"
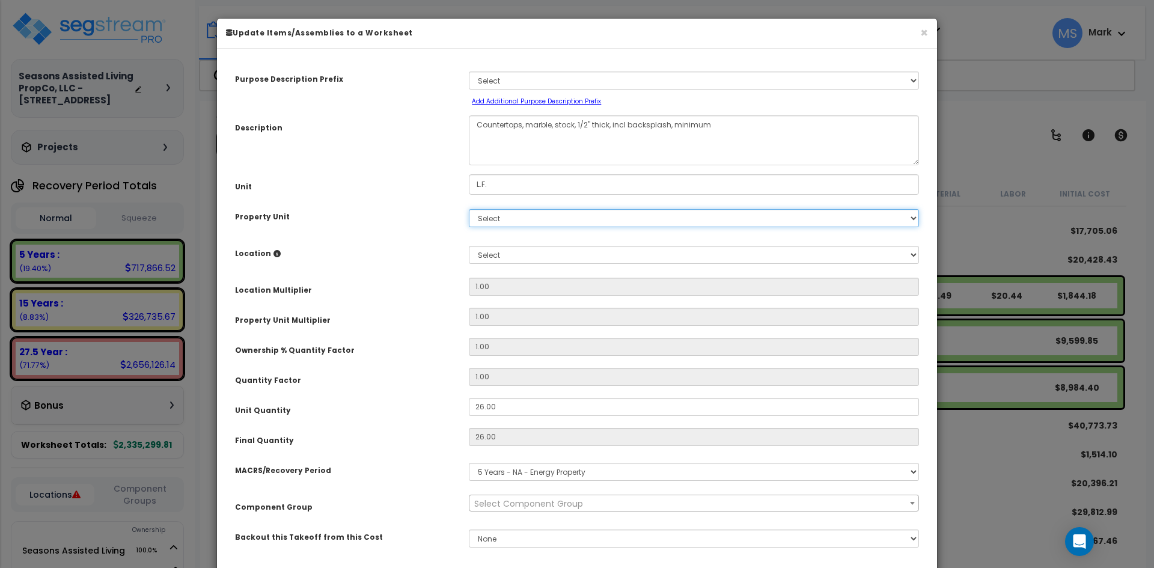
click at [507, 215] on select "Select Seasons Assisted Living Site Improvements" at bounding box center [694, 218] width 450 height 18
select select "166883"
click at [469, 209] on select "Select Seasons Assisted Living Site Improvements" at bounding box center [694, 218] width 450 height 18
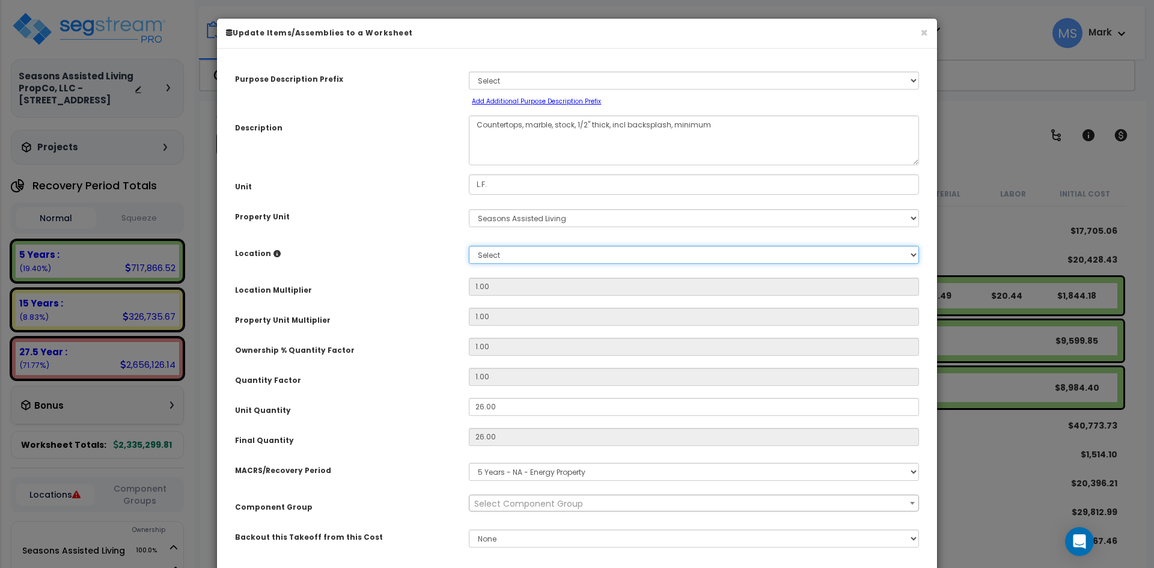
click at [518, 254] on select "Select Add New Location" at bounding box center [694, 255] width 450 height 18
select select "461"
click at [469, 246] on select "Select Building Building Interior Studio - 1 bed Space Studio -2 bed Space Add …" at bounding box center [694, 255] width 450 height 18
type input "1"
type input "26"
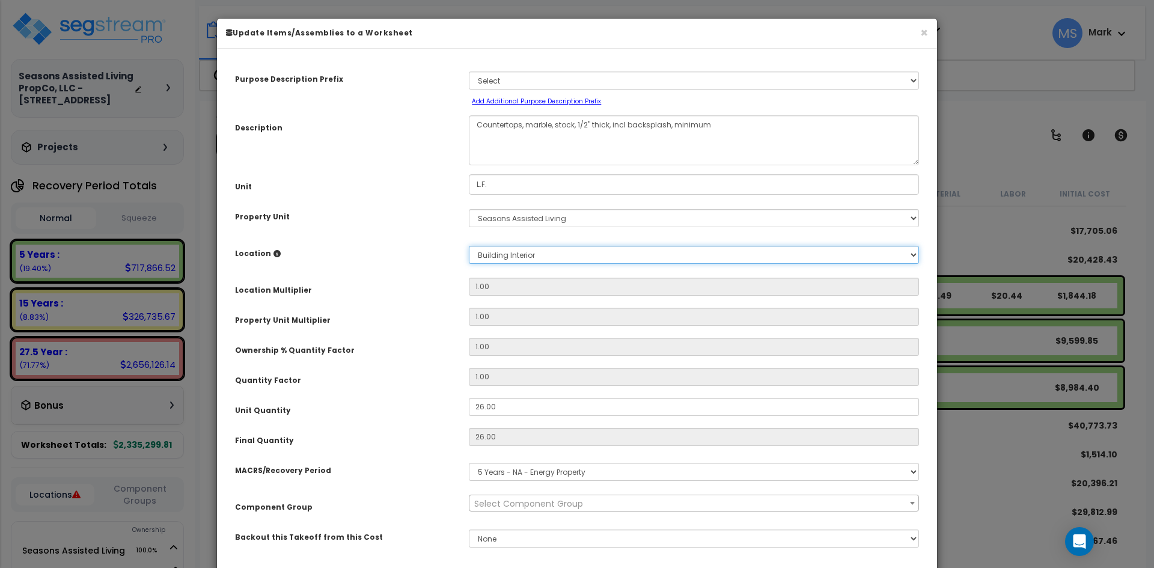
type input "$1,844.18"
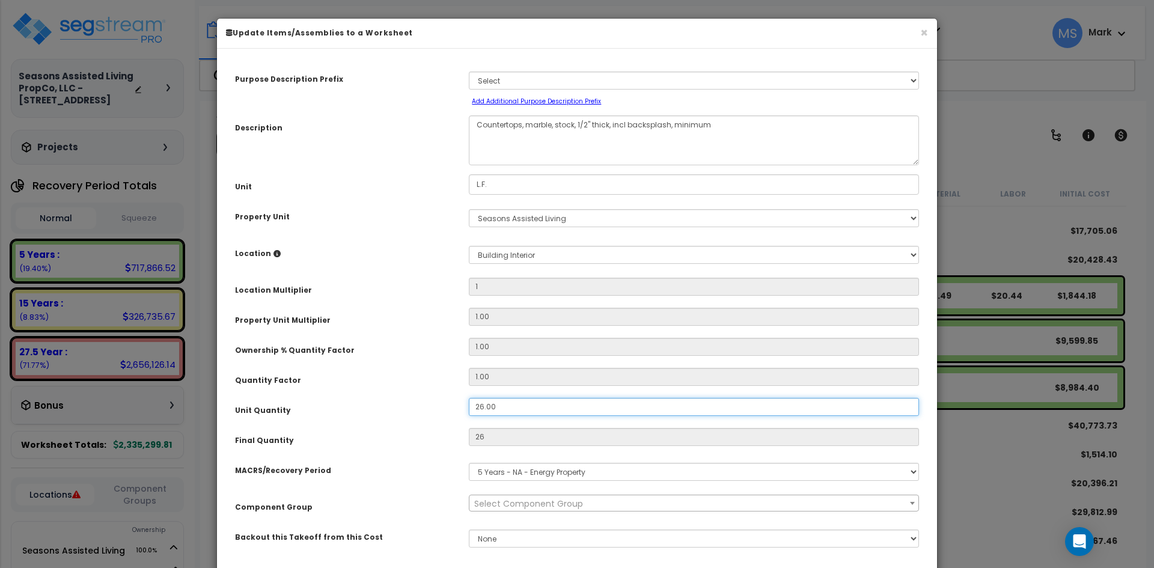
click at [480, 406] on input "26.00" at bounding box center [694, 407] width 450 height 18
type input "6.00"
type input "$1,844.18"
type input "6"
type input "$425.58"
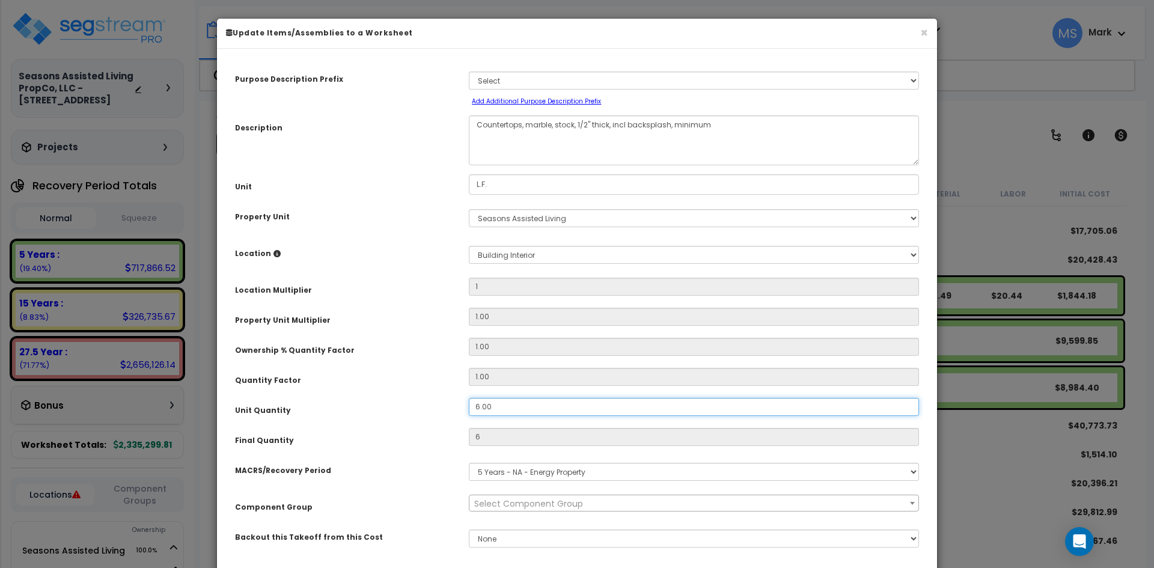
type input "36.00"
type input "36"
type input "$2,553.48"
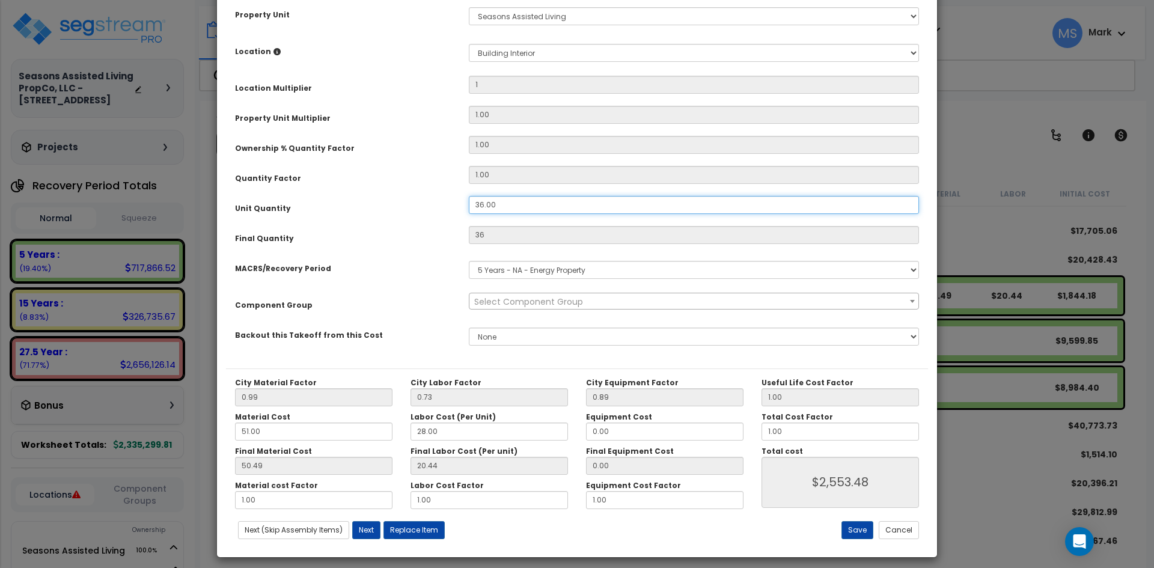
scroll to position [210, 0]
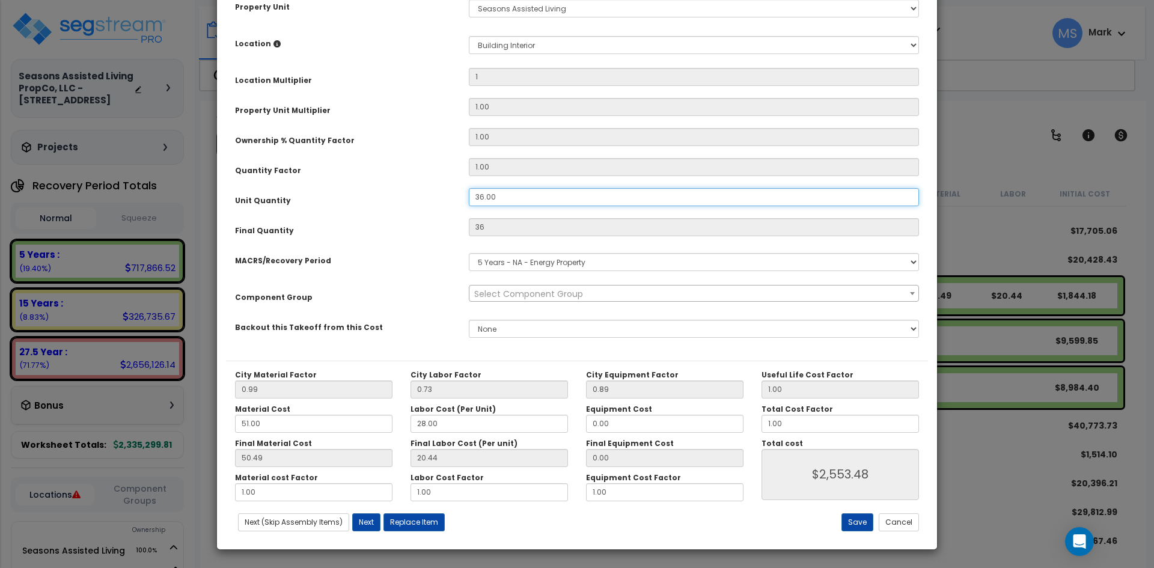
type input "36.00"
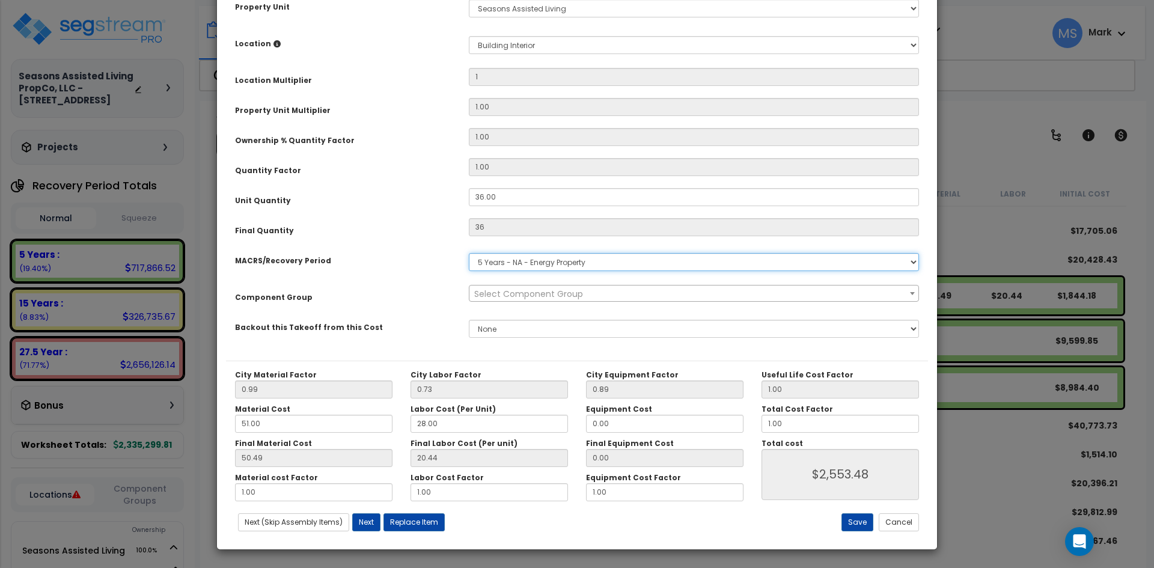
click at [605, 265] on select "Select MACRS/Recovery Period 5 Years - 57.0 - Distributive Trades & Services 5 …" at bounding box center [694, 262] width 450 height 18
select select "3667"
click at [469, 253] on select "Select MACRS/Recovery Period 5 Years - 57.0 - Distributive Trades & Services 5 …" at bounding box center [694, 262] width 450 height 18
select select "45913"
click at [859, 527] on button "Save" at bounding box center [857, 522] width 32 height 18
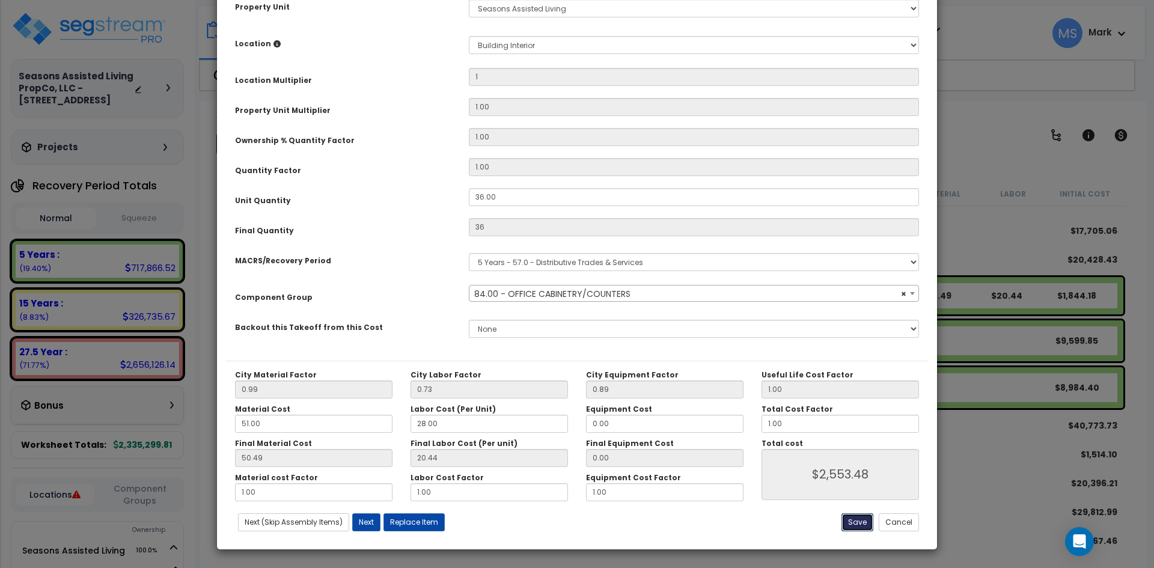
type input "1.00"
type input "36.00"
type input "2553.48"
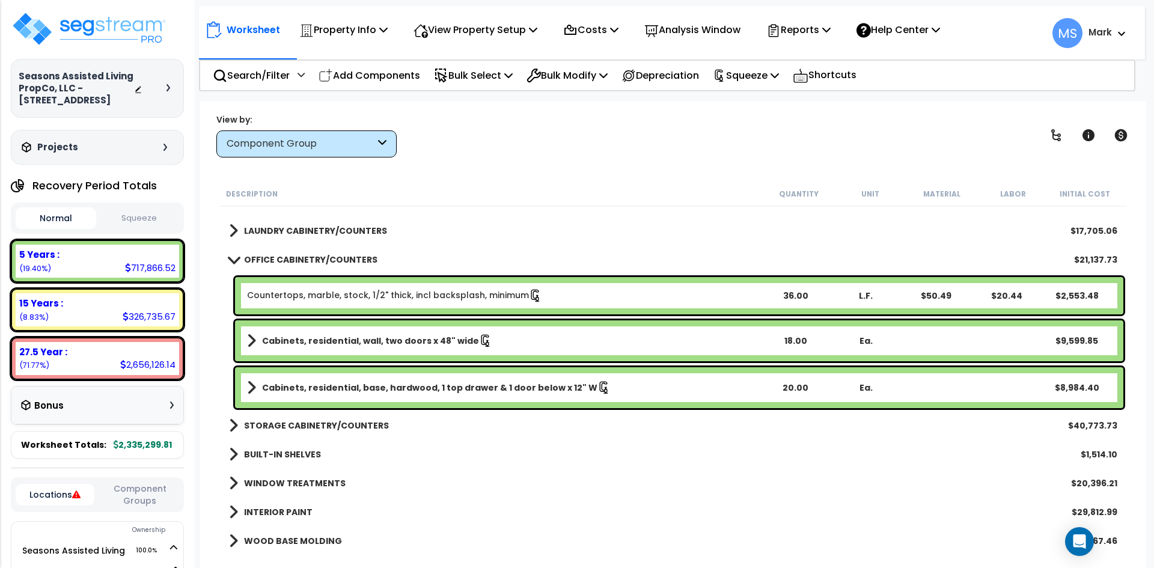
click at [302, 258] on b "OFFICE CABINETRY/COUNTERS" at bounding box center [310, 260] width 133 height 12
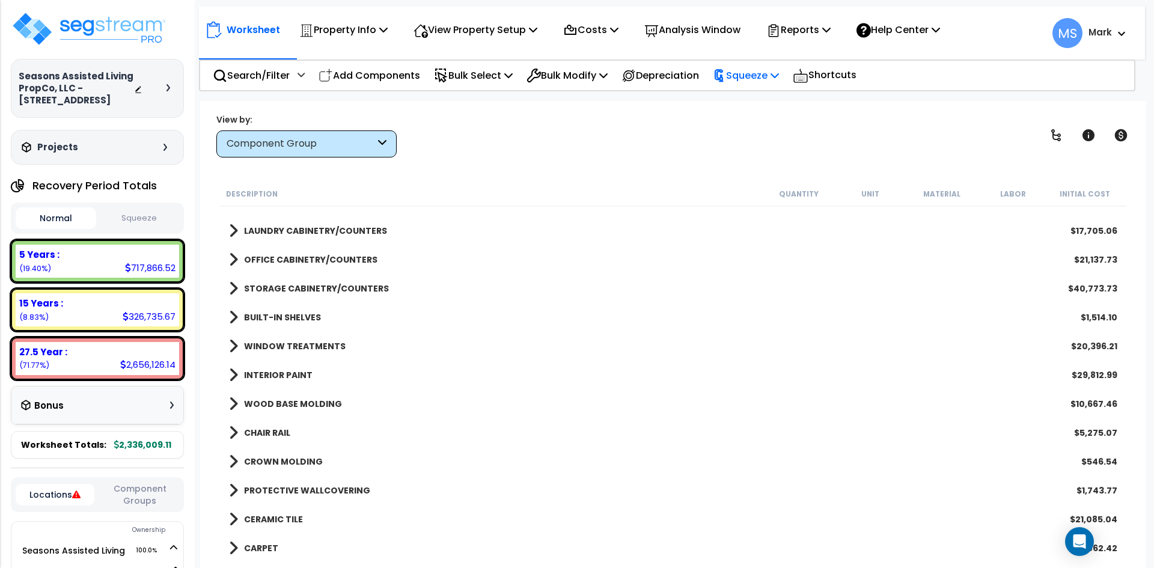
click at [760, 78] on p "Squeeze" at bounding box center [746, 75] width 66 height 16
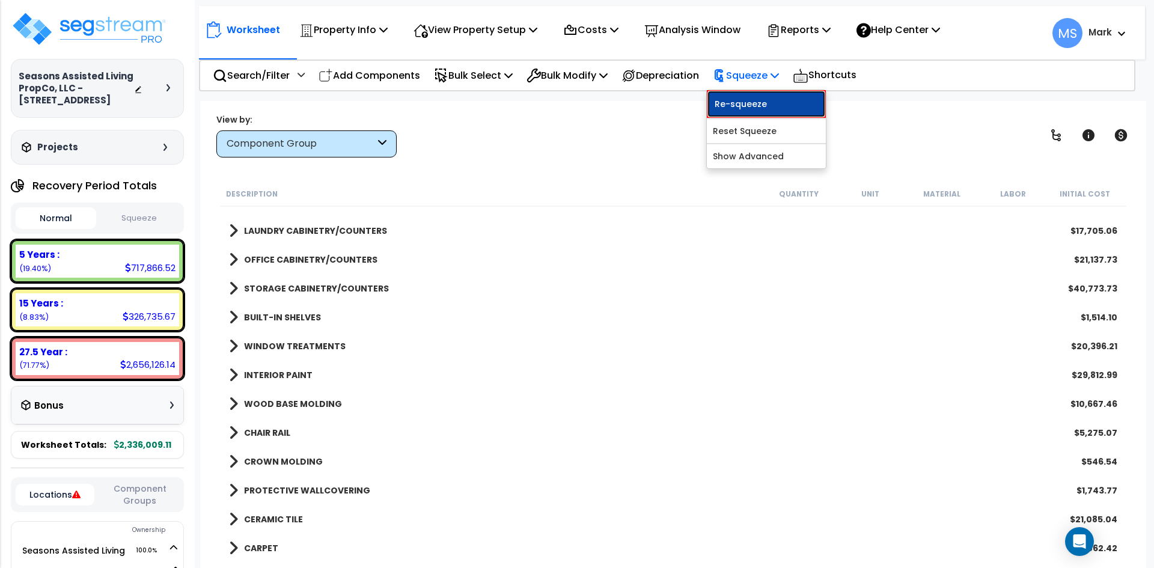
click at [767, 110] on link "Re-squeeze" at bounding box center [766, 104] width 119 height 28
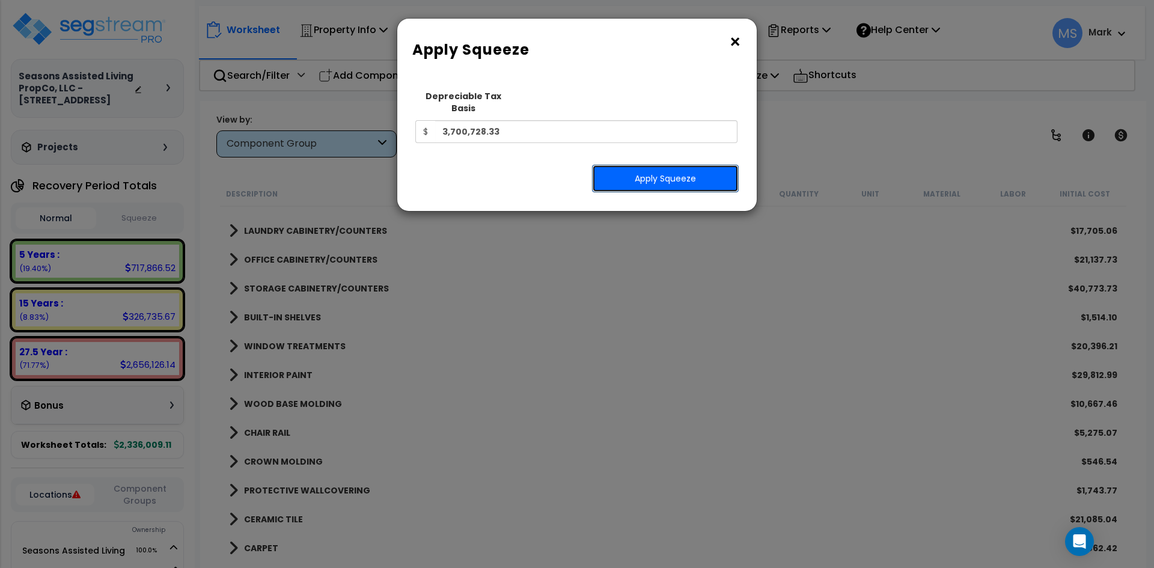
click at [682, 165] on button "Apply Squeeze" at bounding box center [665, 179] width 147 height 28
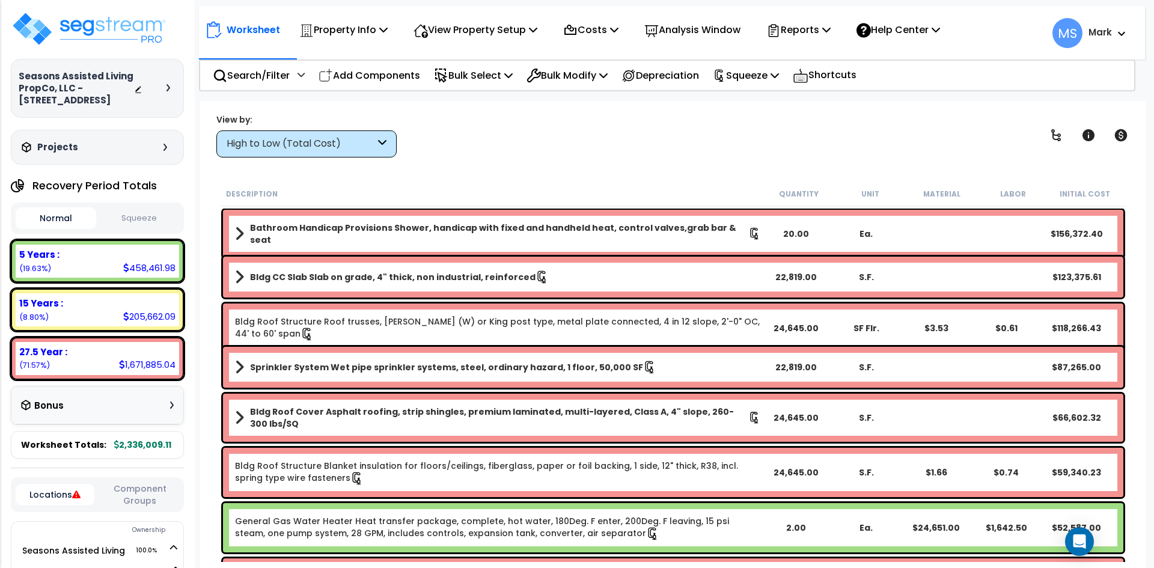
click at [148, 221] on button "Squeeze" at bounding box center [139, 218] width 81 height 21
click at [1125, 140] on icon at bounding box center [1121, 135] width 14 height 14
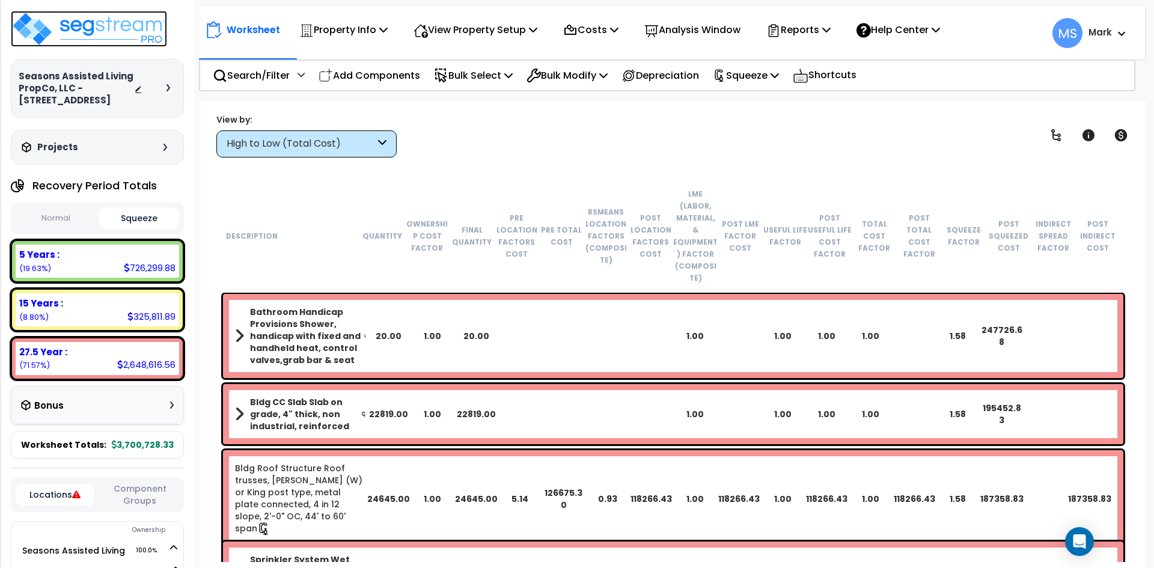
click at [132, 28] on img at bounding box center [89, 29] width 156 height 36
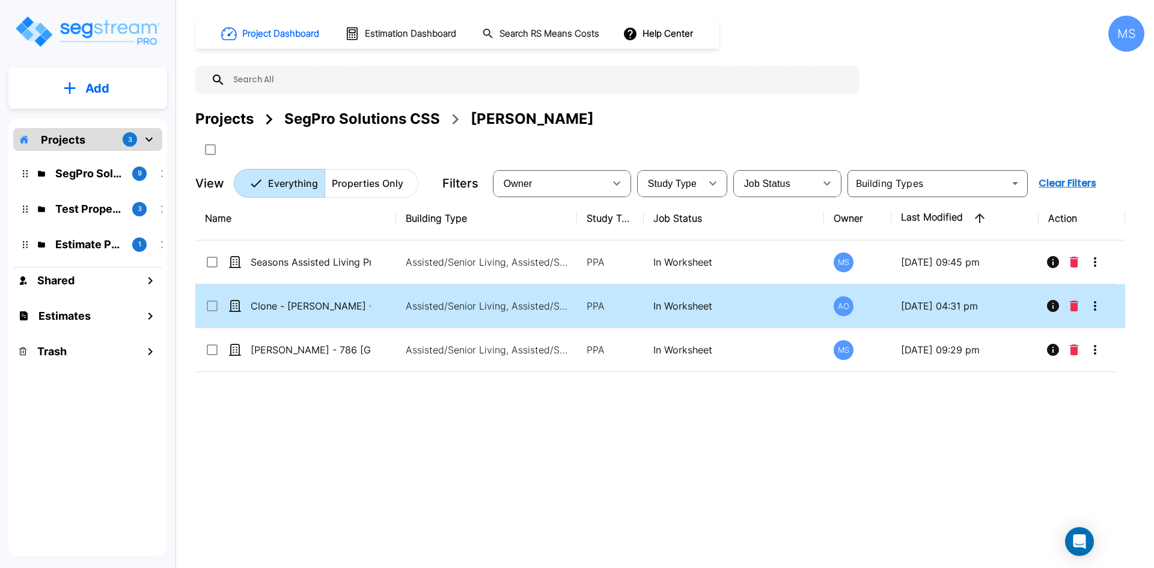
click at [341, 317] on td "Clone - [PERSON_NAME] - 786 [GEOGRAPHIC_DATA]" at bounding box center [295, 306] width 201 height 44
checkbox input "true"
click at [341, 317] on td "Clone - [PERSON_NAME] - 786 [GEOGRAPHIC_DATA]" at bounding box center [295, 306] width 201 height 44
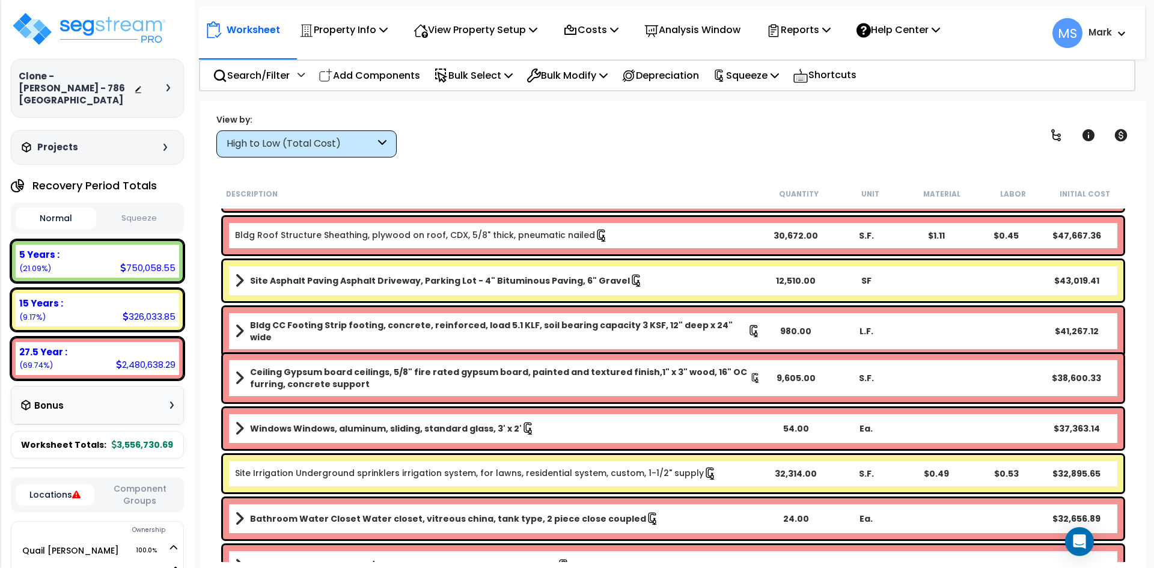
scroll to position [721, 0]
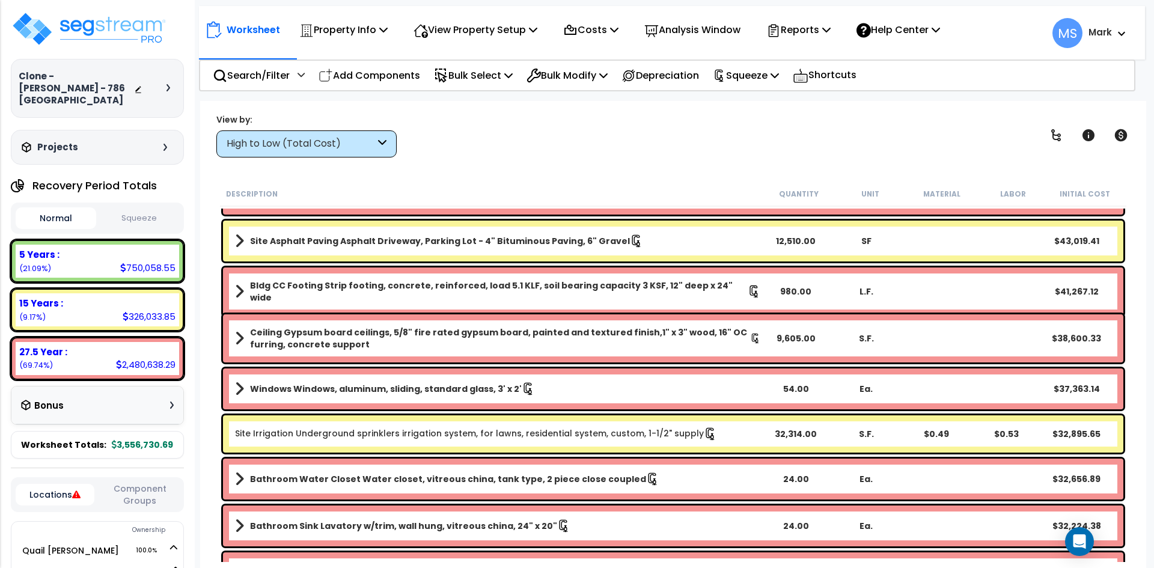
click at [376, 151] on div "High to Low (Total Cost)" at bounding box center [306, 143] width 180 height 27
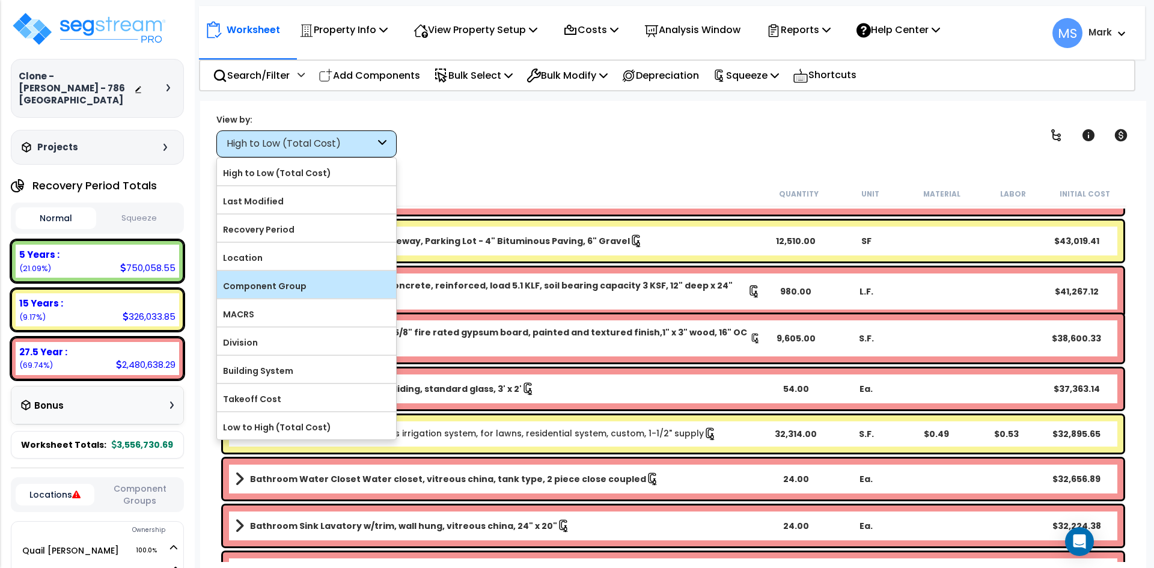
click at [288, 288] on label "Component Group" at bounding box center [306, 286] width 179 height 18
click at [0, 0] on input "Component Group" at bounding box center [0, 0] width 0 height 0
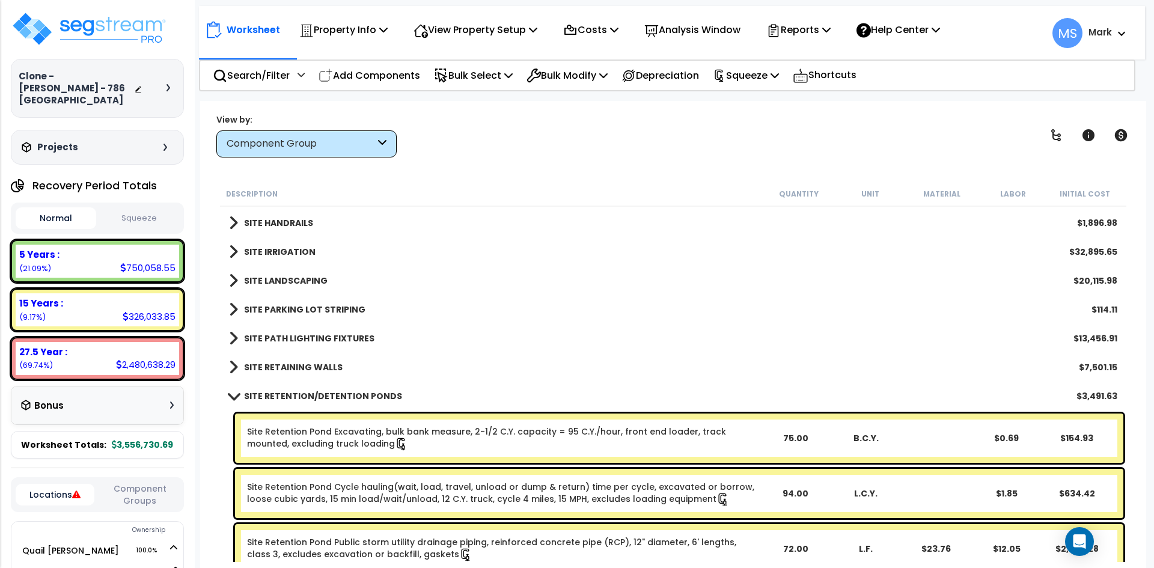
scroll to position [3065, 0]
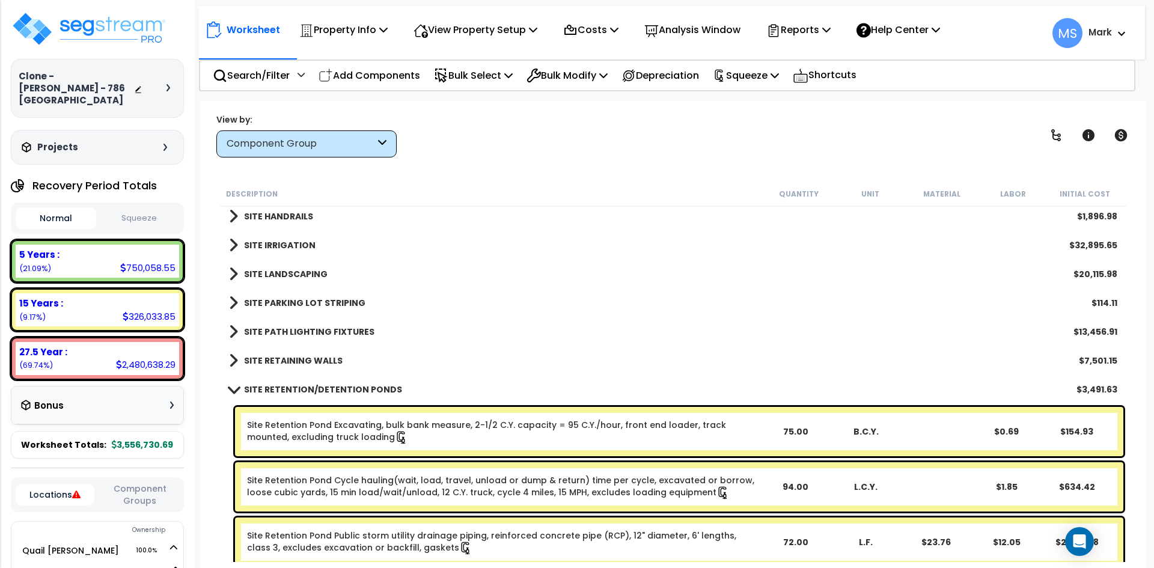
click at [266, 386] on b "SITE RETENTION/DETENTION PONDS" at bounding box center [323, 389] width 158 height 12
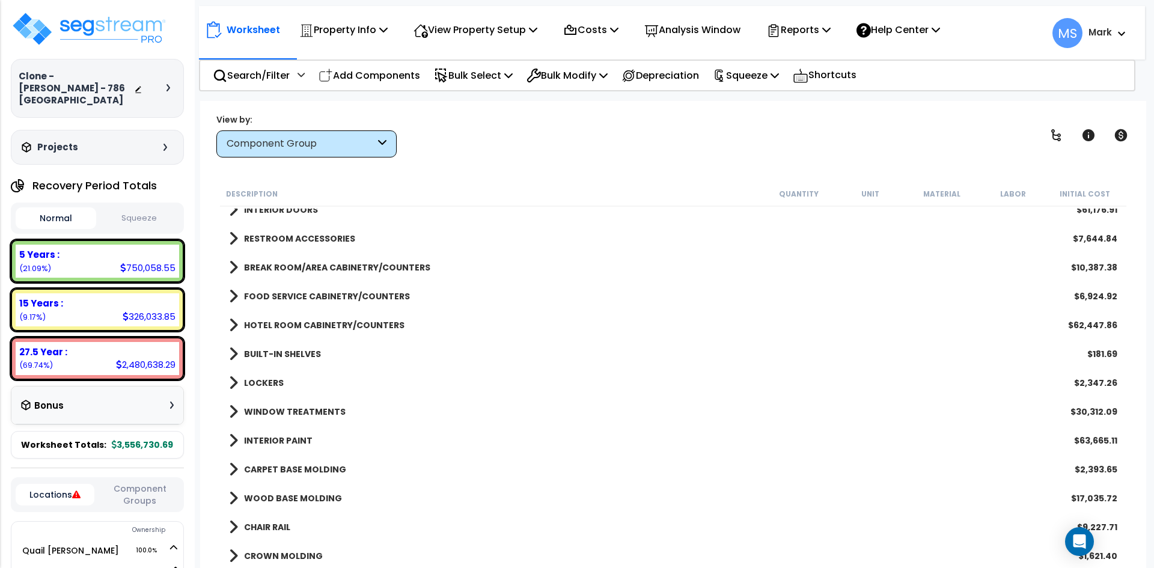
scroll to position [558, 0]
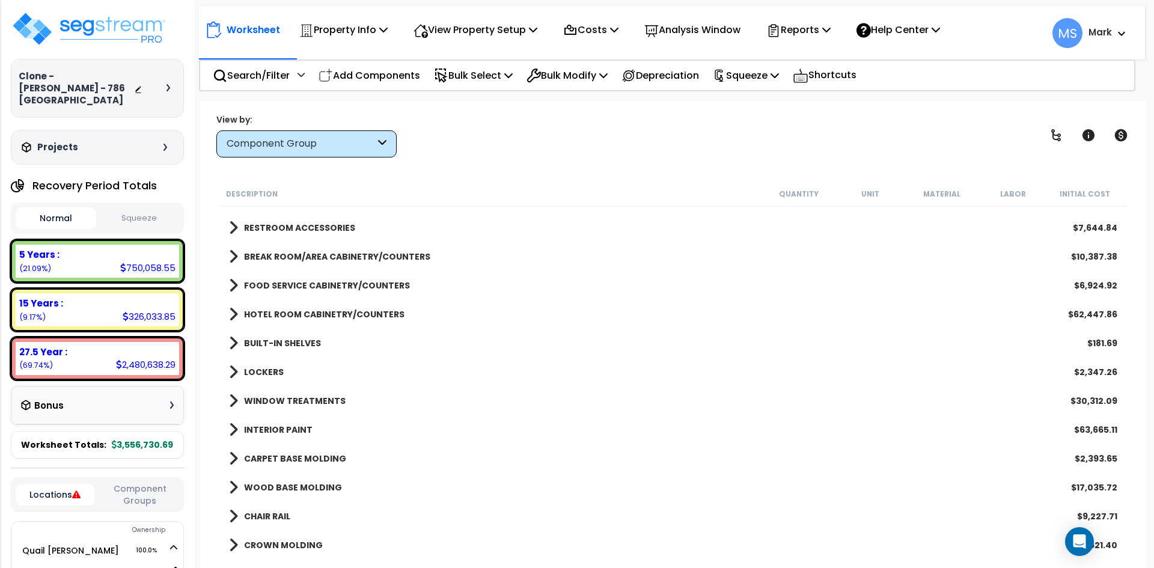
click at [311, 396] on b "WINDOW TREATMENTS" at bounding box center [295, 401] width 102 height 12
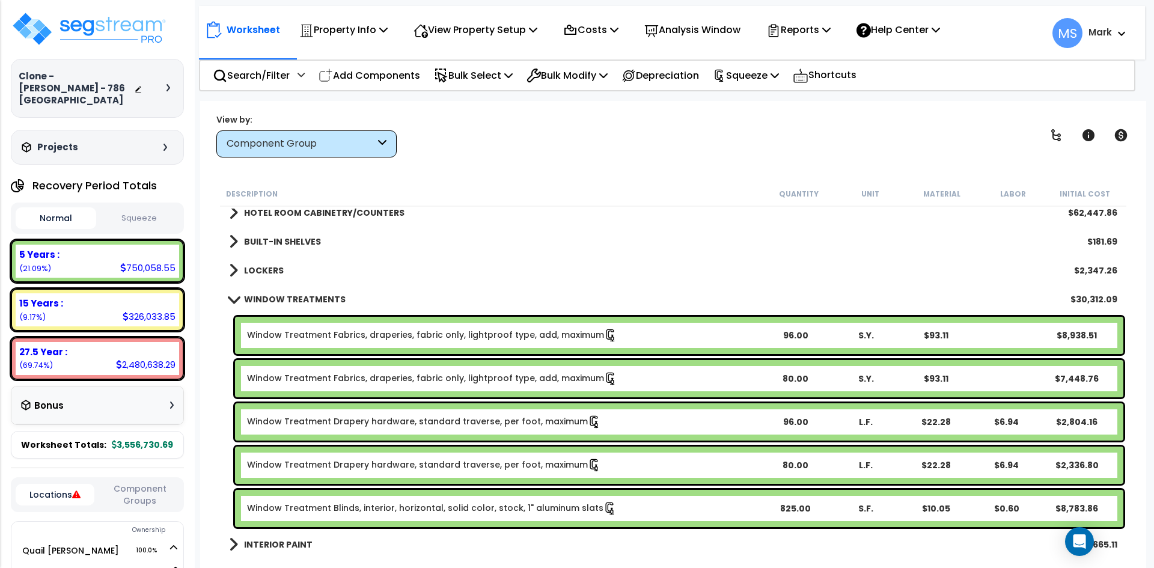
scroll to position [679, 0]
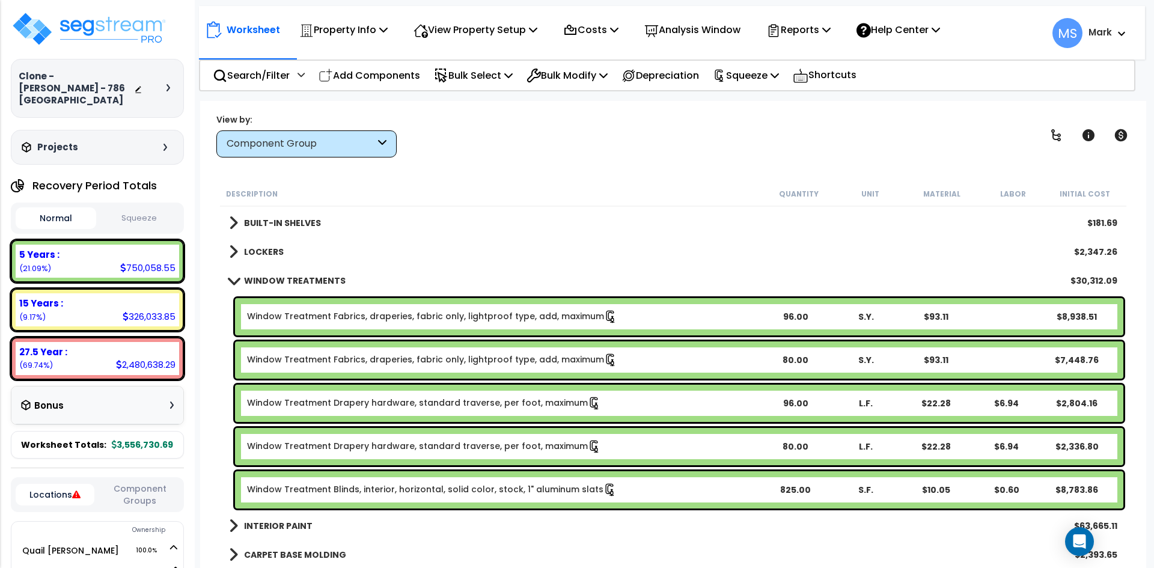
click at [468, 492] on link "Window Treatment Blinds, interior, horizontal, solid color, stock, 1" aluminum …" at bounding box center [432, 489] width 370 height 13
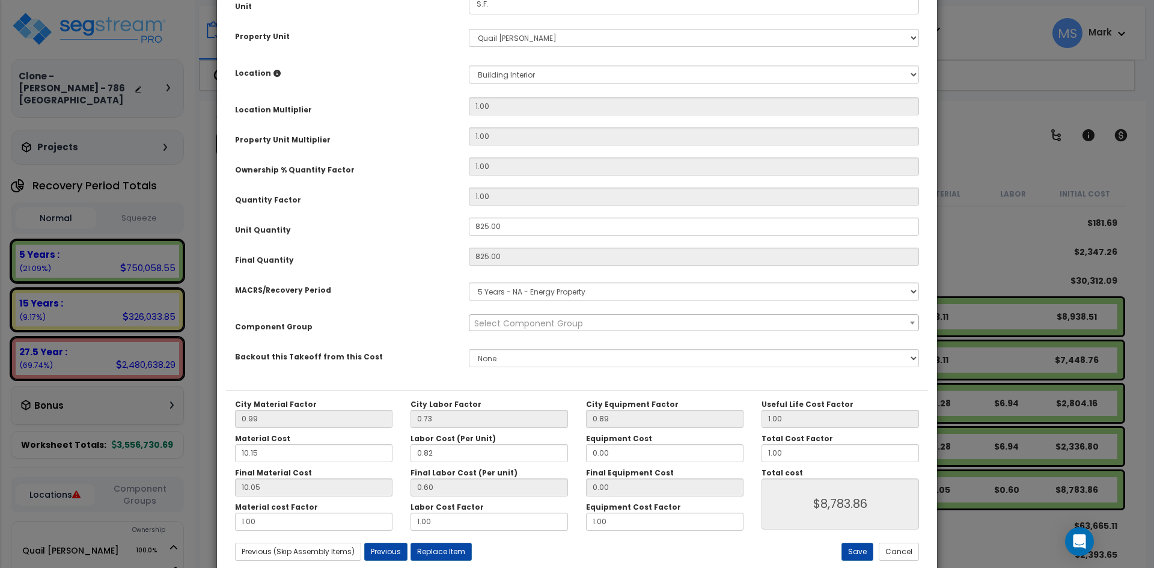
scroll to position [210, 0]
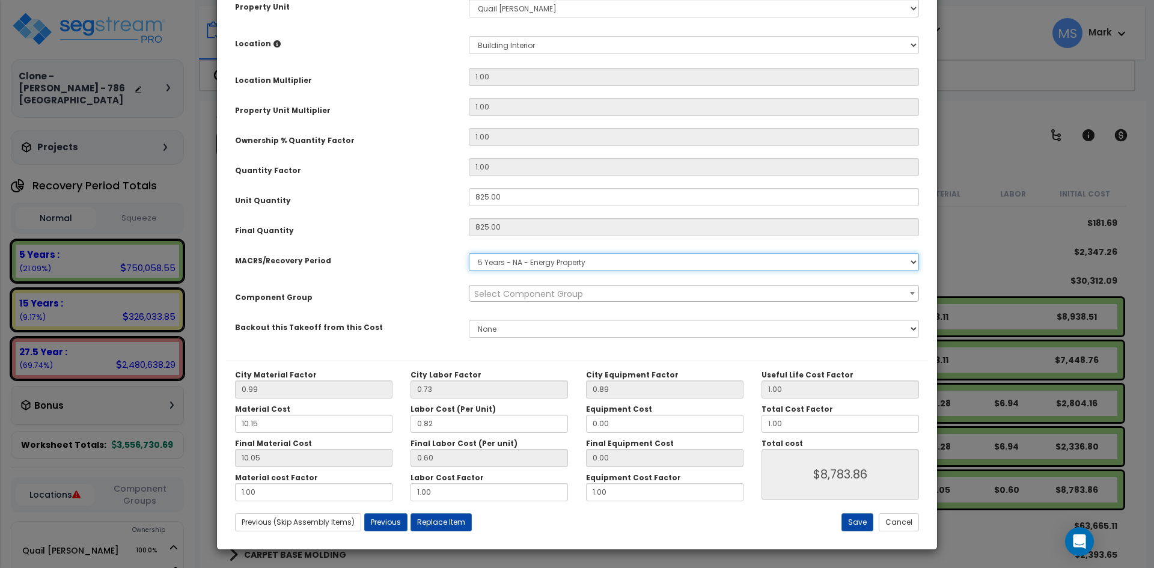
click at [567, 265] on select "Select MACRS/Recovery Period 5 Years - 57.0 - Distributive Trades & Services 5 …" at bounding box center [694, 262] width 450 height 18
select select "3667"
click at [469, 253] on select "Select MACRS/Recovery Period 5 Years - 57.0 - Distributive Trades & Services 5 …" at bounding box center [694, 262] width 450 height 18
select select "45929"
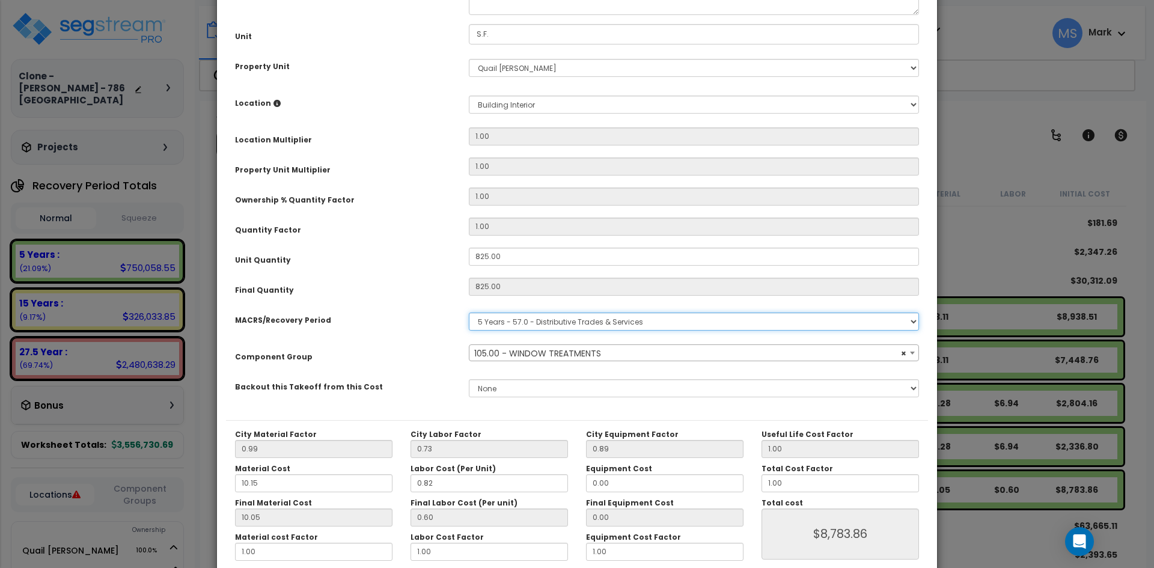
scroll to position [150, 0]
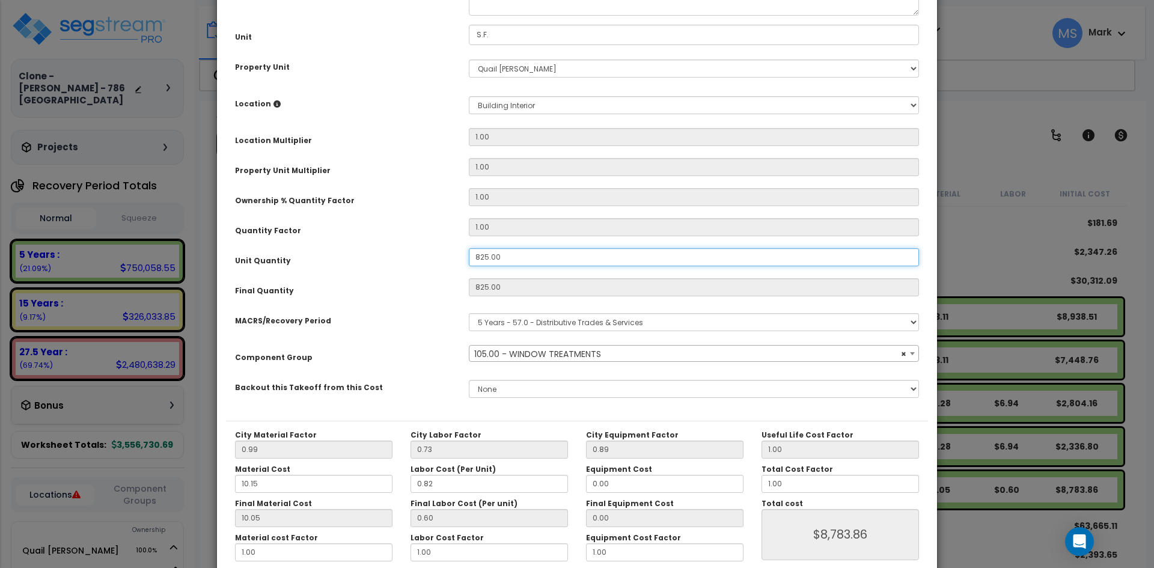
click at [489, 254] on input "825.00" at bounding box center [694, 257] width 450 height 18
type input "825"
type input "$8,786.25"
type input "85.00"
type input "$8,786.25"
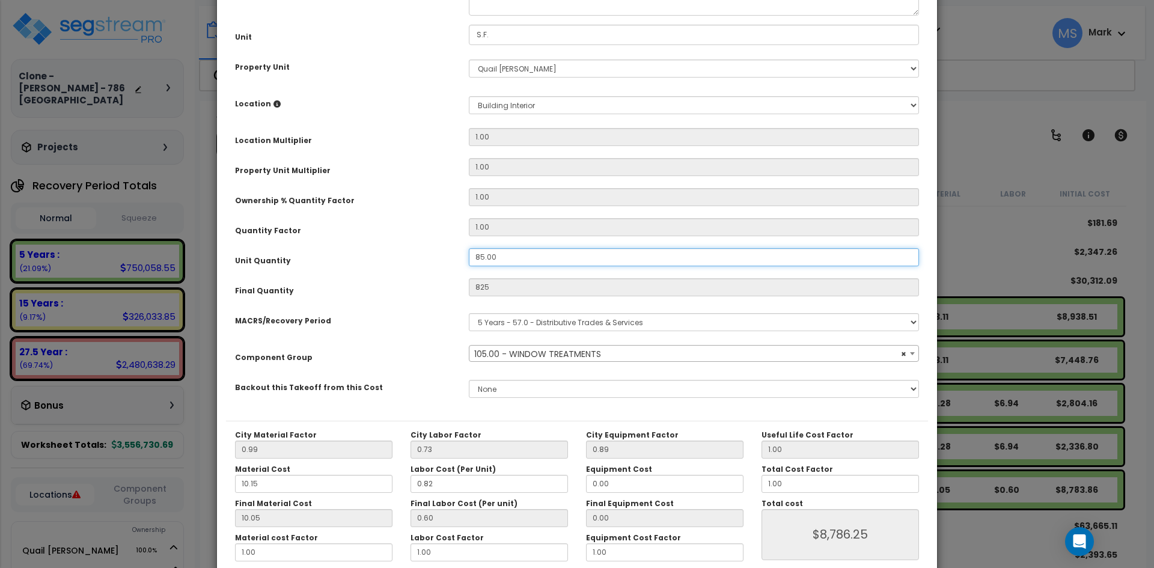
type input "85"
type input "$905.25"
type input "5.00"
type input "5"
type input "$53.25"
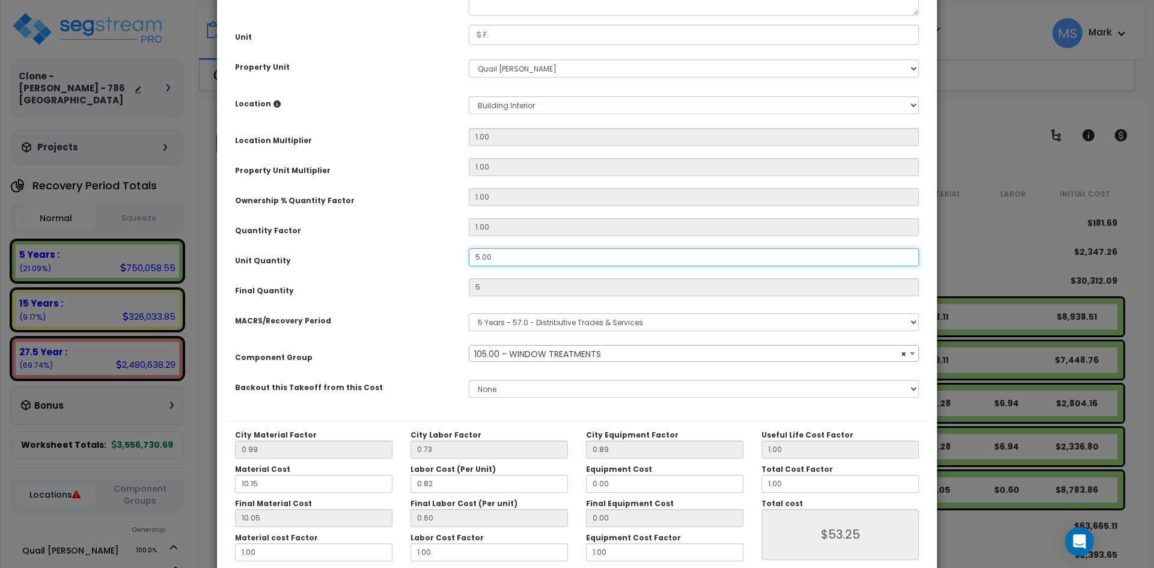
type input "75.00"
type input "75"
type input "$798.75"
type input "5.00"
type input "5"
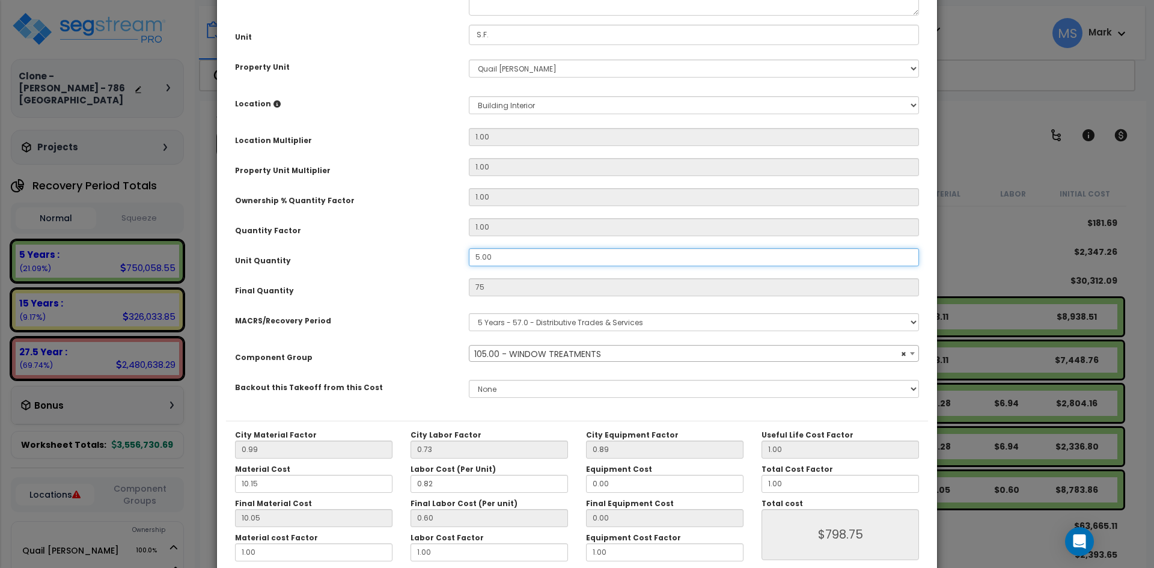
type input "$53.25"
type input "5"
type input "0"
type input "$0.00"
type input "1"
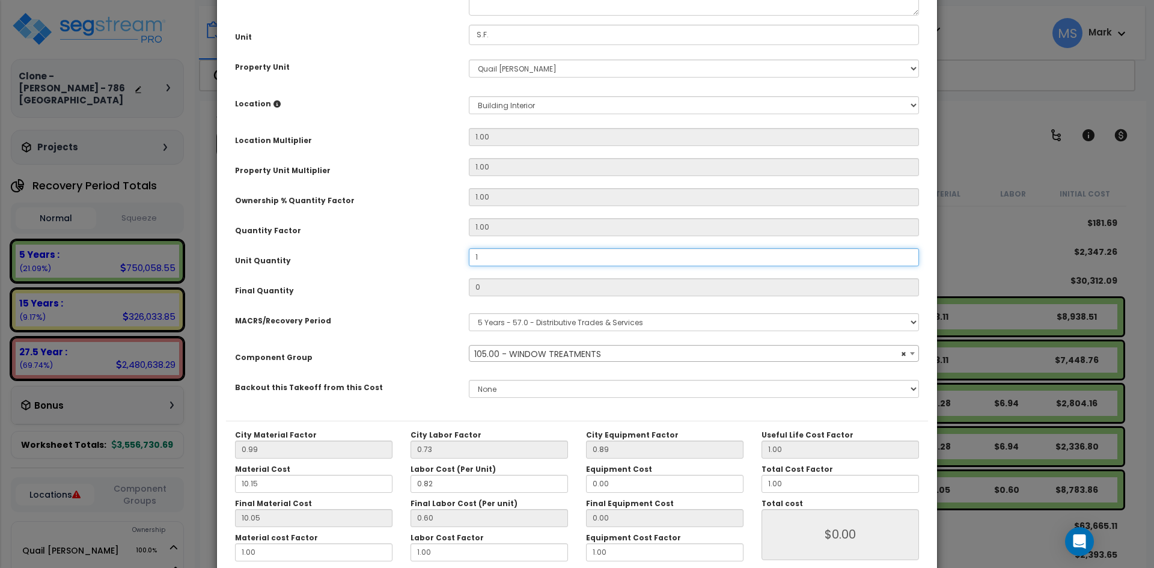
type input "1"
type input "$10.65"
type input "11"
type input "$117.15"
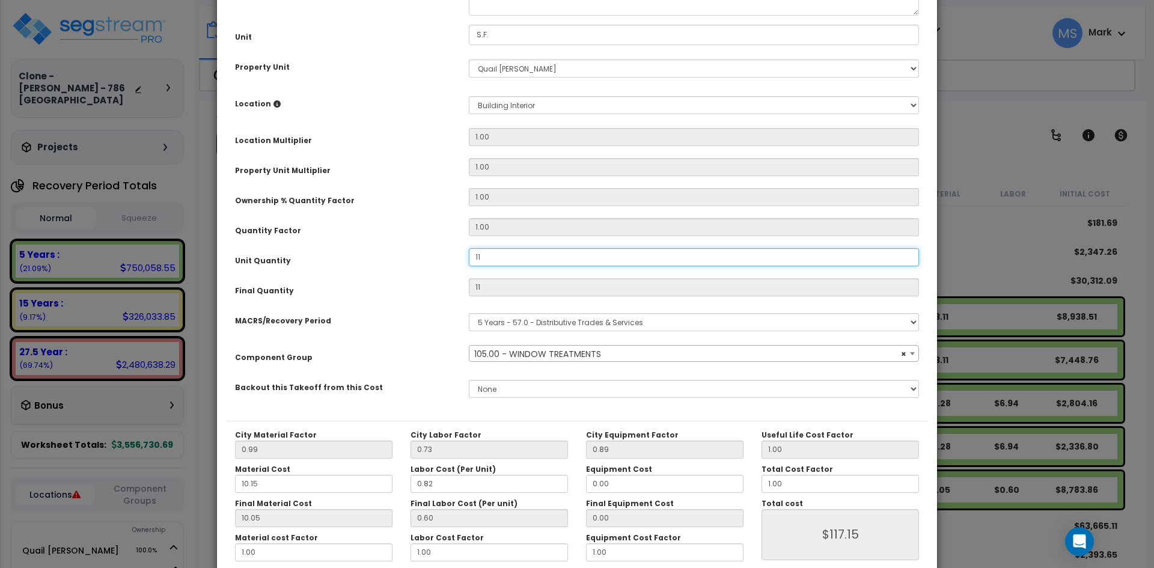
type input "112"
type input "$1,192.80"
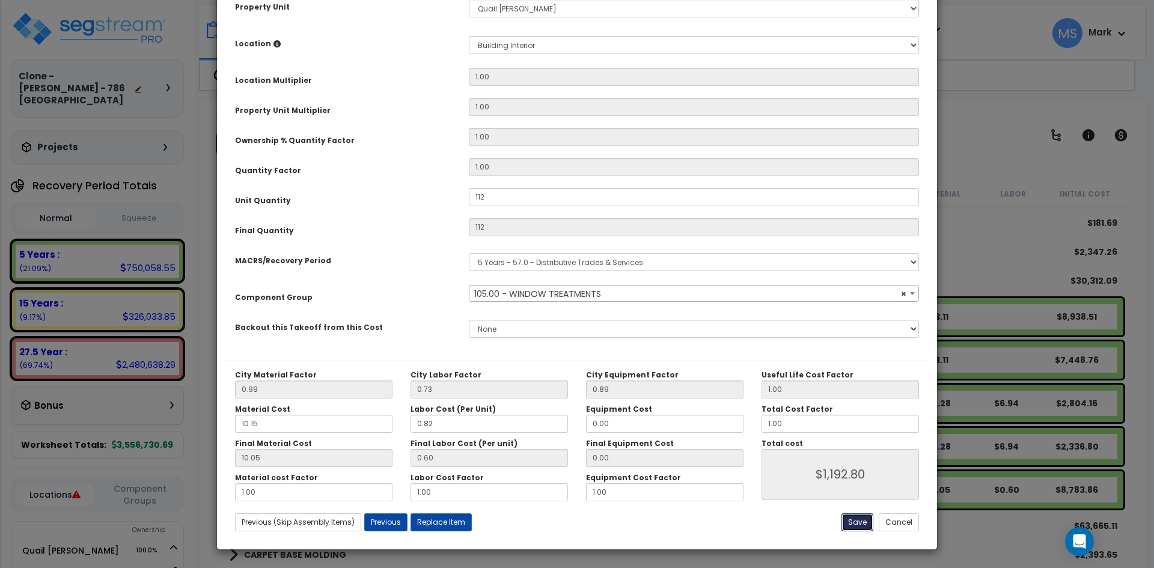
click at [864, 519] on button "Save" at bounding box center [857, 522] width 32 height 18
type input "112.00"
type input "1192.80"
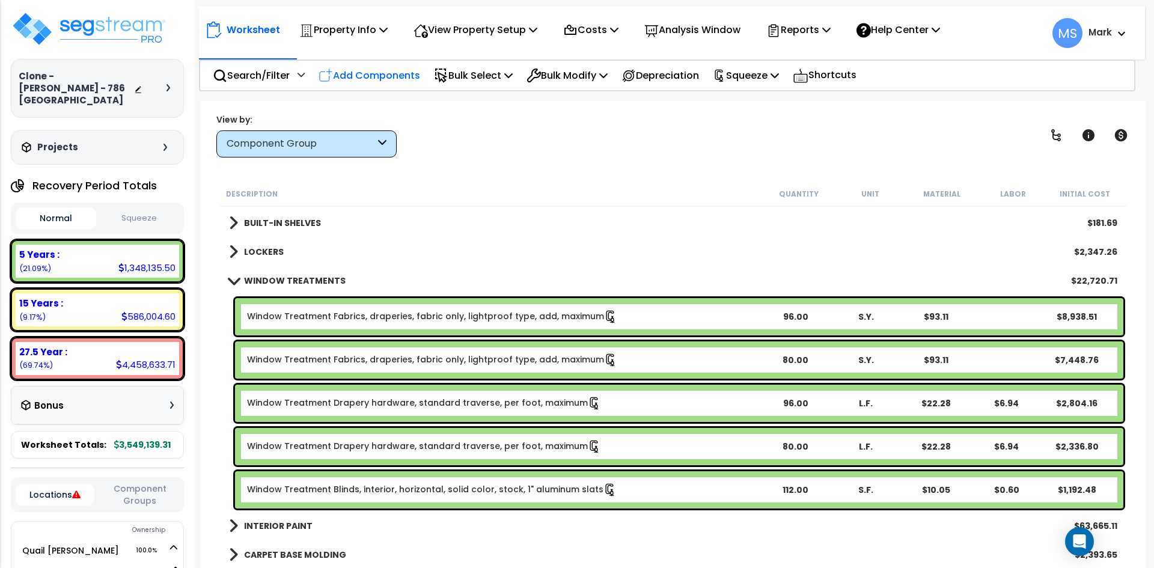
click at [389, 76] on p "Add Components" at bounding box center [370, 75] width 102 height 16
select select
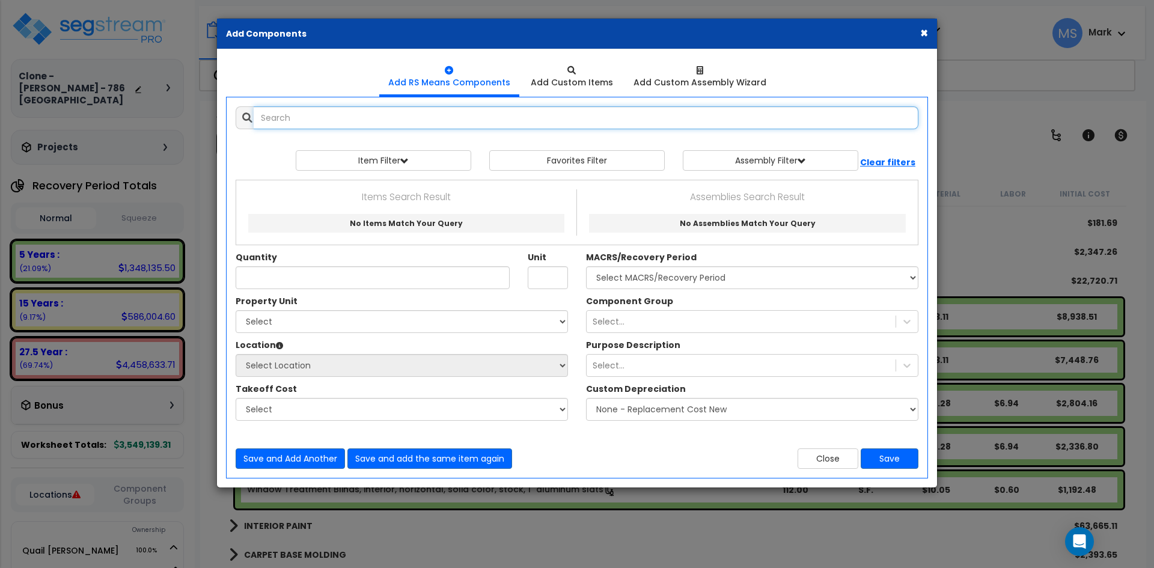
click at [375, 121] on input "text" at bounding box center [586, 117] width 665 height 23
drag, startPoint x: 339, startPoint y: 117, endPoint x: 242, endPoint y: 122, distance: 96.9
click at [242, 122] on div "window treatment horizontal" at bounding box center [577, 117] width 683 height 23
click at [340, 119] on input "horizontal" at bounding box center [586, 117] width 665 height 23
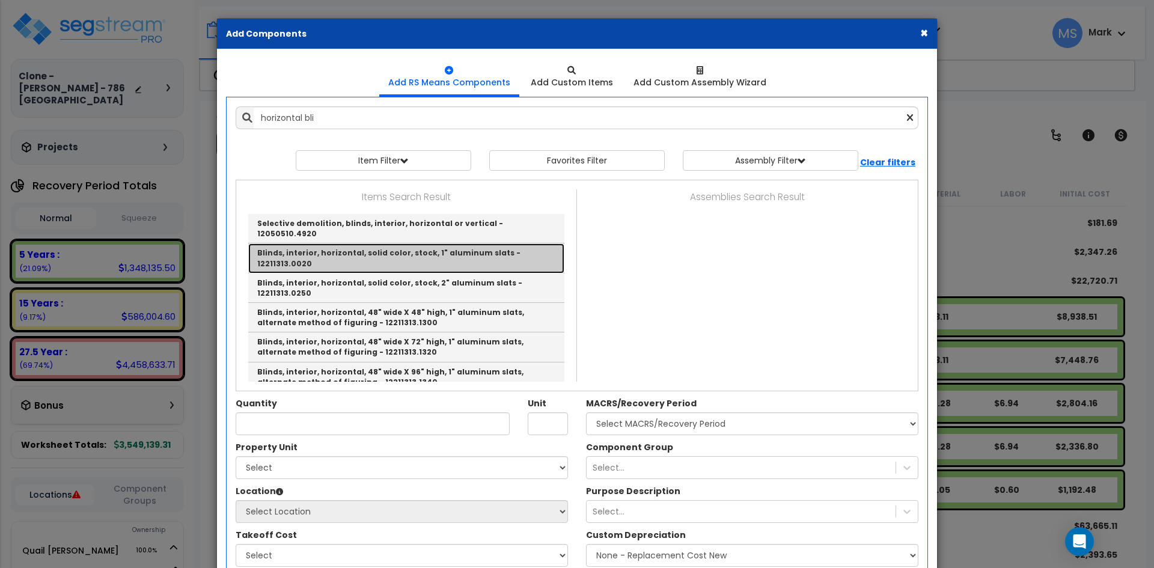
click at [397, 243] on link "Blinds, interior, horizontal, solid color, stock, 1" aluminum slats - 12211313.…" at bounding box center [406, 257] width 316 height 29
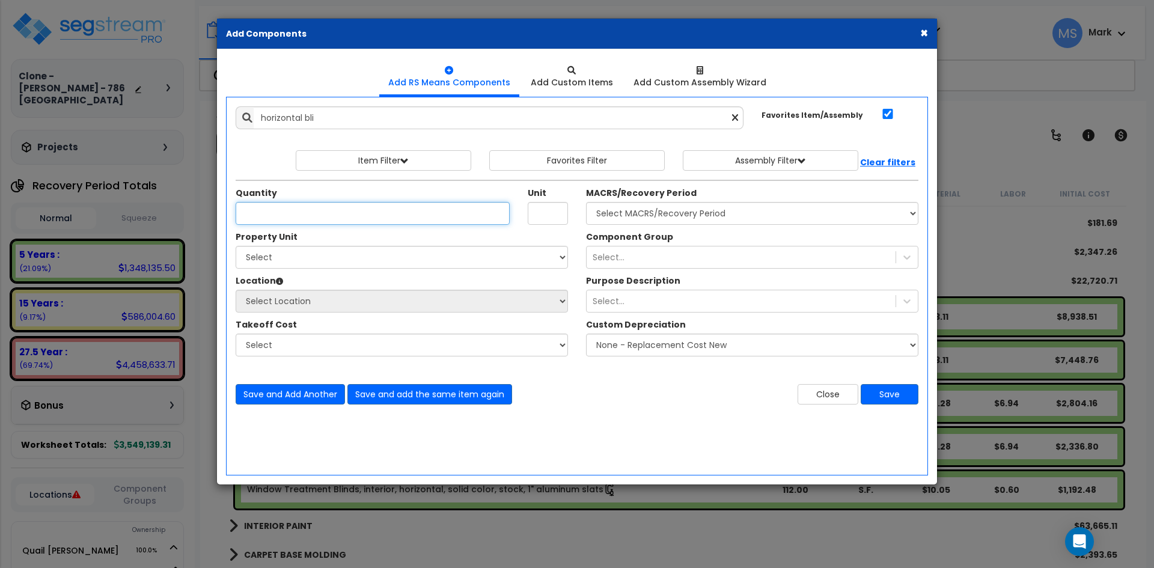
type input "Blinds, interior, horizontal, solid color, stock, 1" aluminum slats - 12211313.…"
type input "S.F."
type input "24"
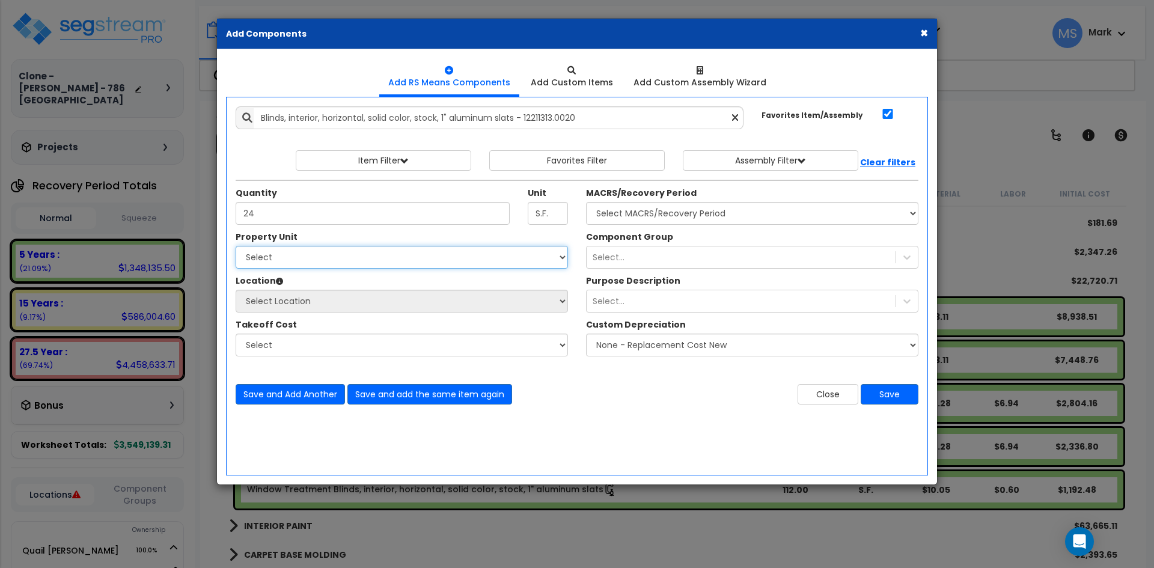
click at [414, 262] on select "Select [GEOGRAPHIC_DATA][PERSON_NAME] Site Improvements" at bounding box center [402, 257] width 332 height 23
select select "166834"
click at [236, 246] on select "Select [GEOGRAPHIC_DATA][PERSON_NAME] Site Improvements" at bounding box center [402, 257] width 332 height 23
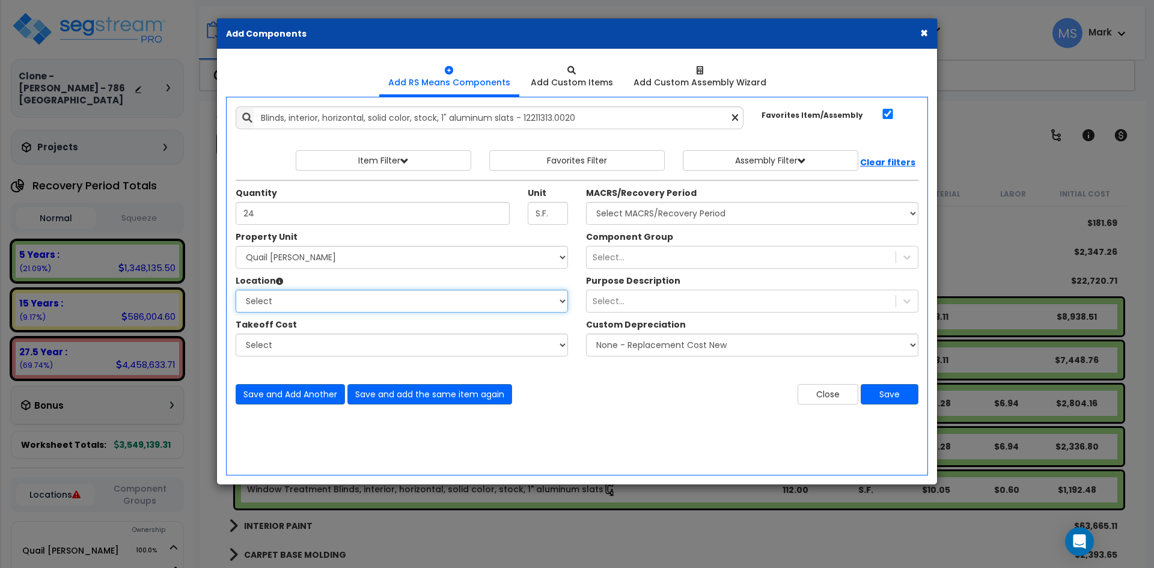
select select "31691"
click at [236, 290] on select "Select Building Building Interior Building [GEOGRAPHIC_DATA] Studio - Assisted …" at bounding box center [402, 301] width 332 height 23
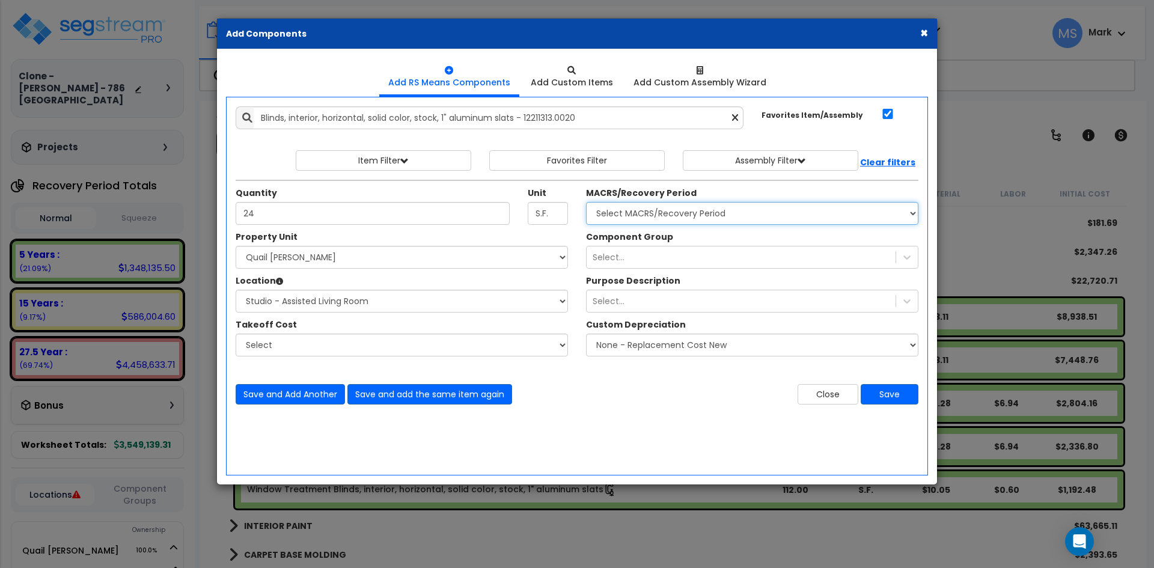
click at [674, 206] on select "Select MACRS/Recovery Period 5 Years - 57.0 - Distributive Trades & Services 5 …" at bounding box center [752, 213] width 332 height 23
select select "3667"
click at [586, 202] on select "Select MACRS/Recovery Period 5 Years - 57.0 - Distributive Trades & Services 5 …" at bounding box center [752, 213] width 332 height 23
click at [665, 257] on div "Select..." at bounding box center [741, 257] width 309 height 19
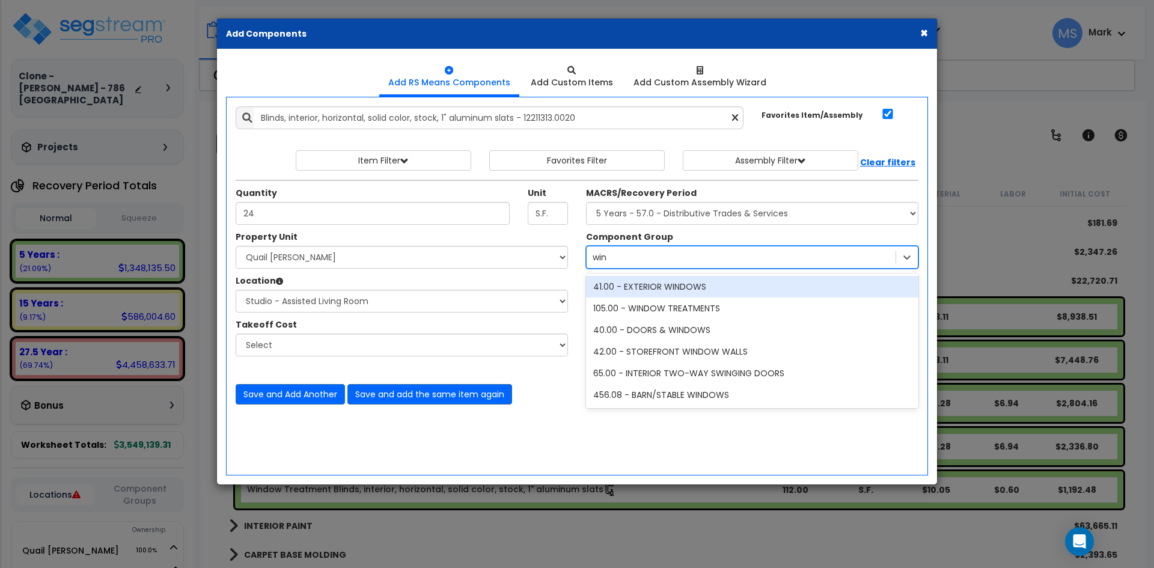
type input "wind"
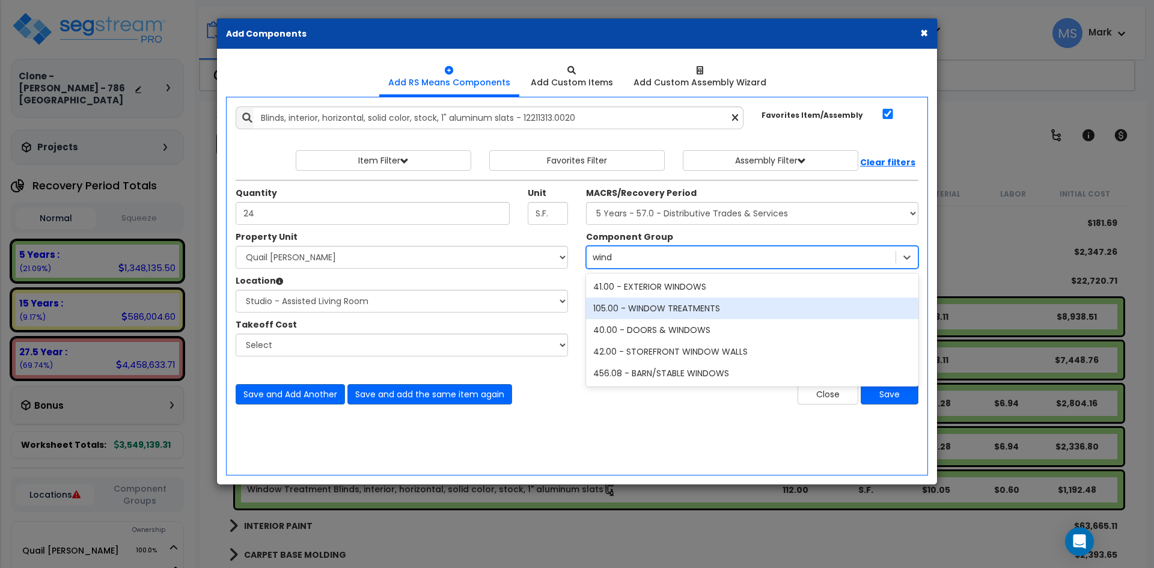
click at [691, 314] on div "105.00 - WINDOW TREATMENTS" at bounding box center [752, 309] width 332 height 22
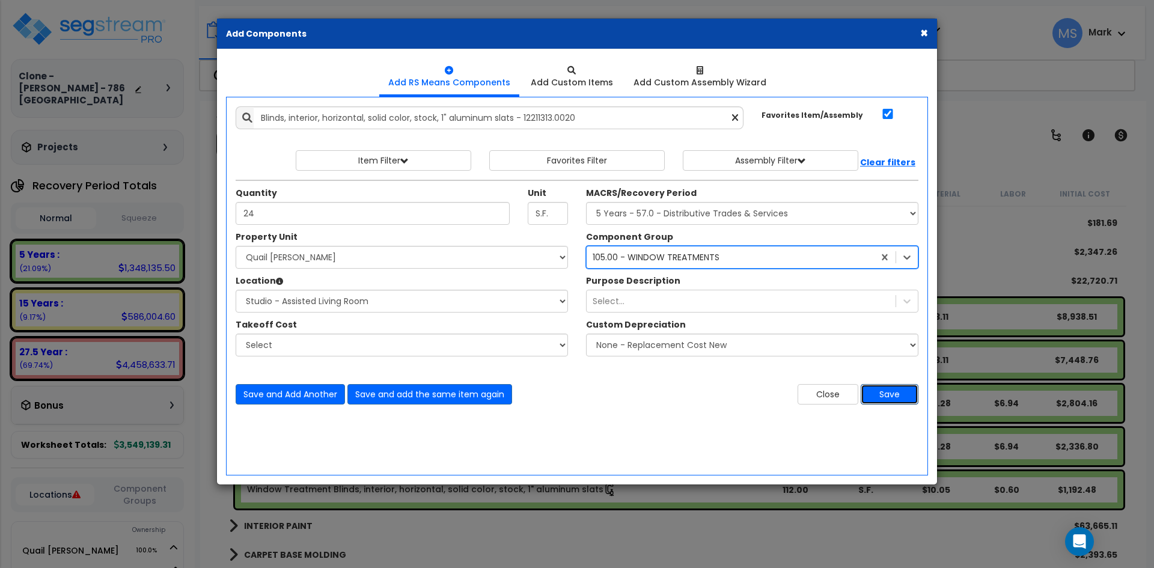
click at [902, 392] on button "Save" at bounding box center [890, 394] width 58 height 20
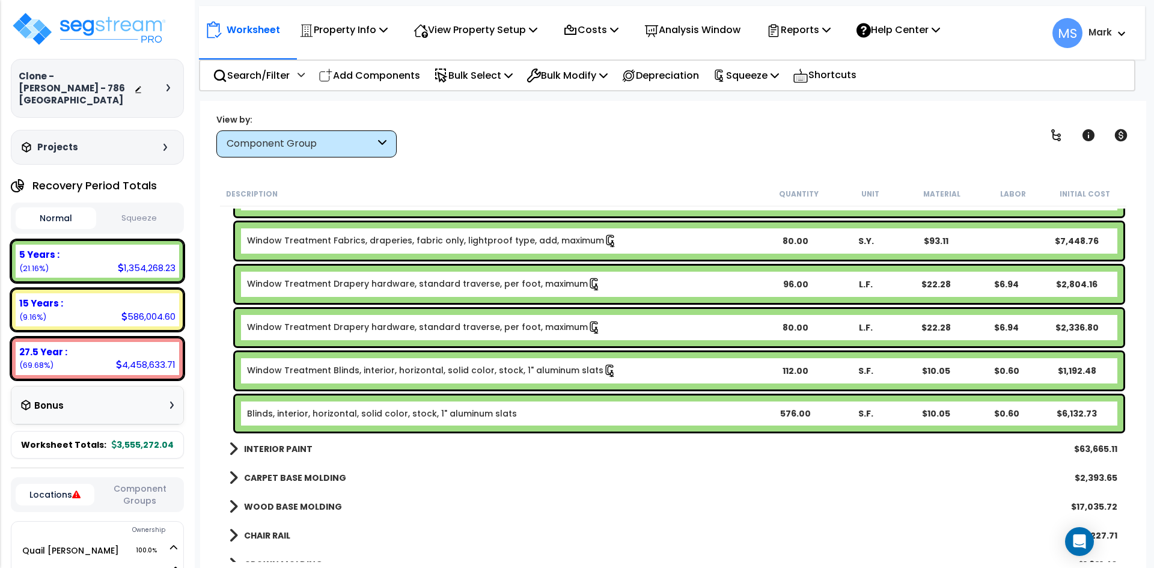
scroll to position [799, 0]
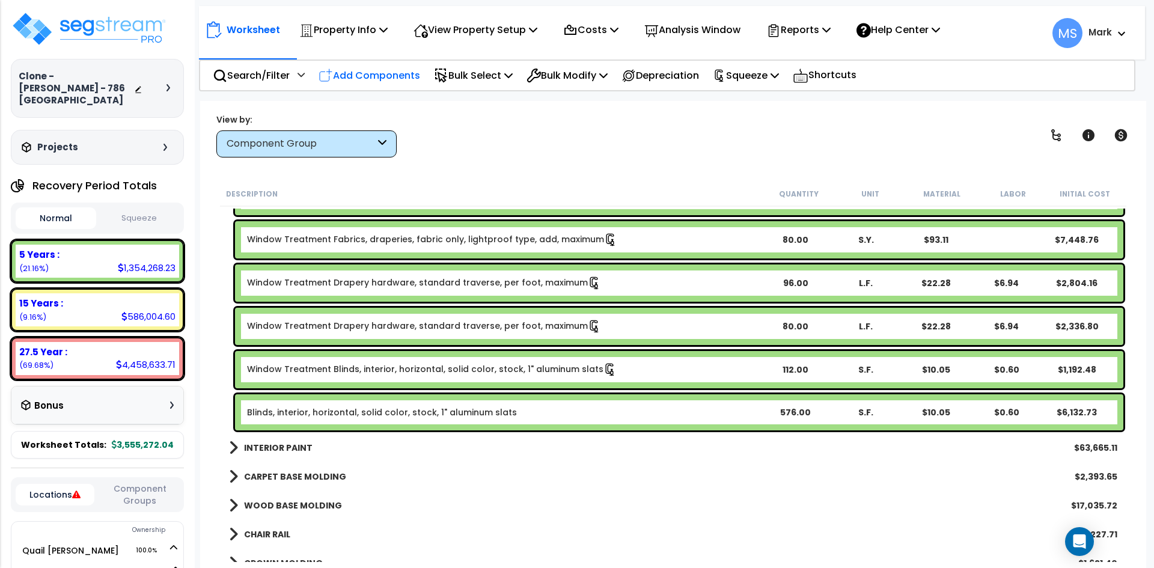
click at [379, 79] on p "Add Components" at bounding box center [370, 75] width 102 height 16
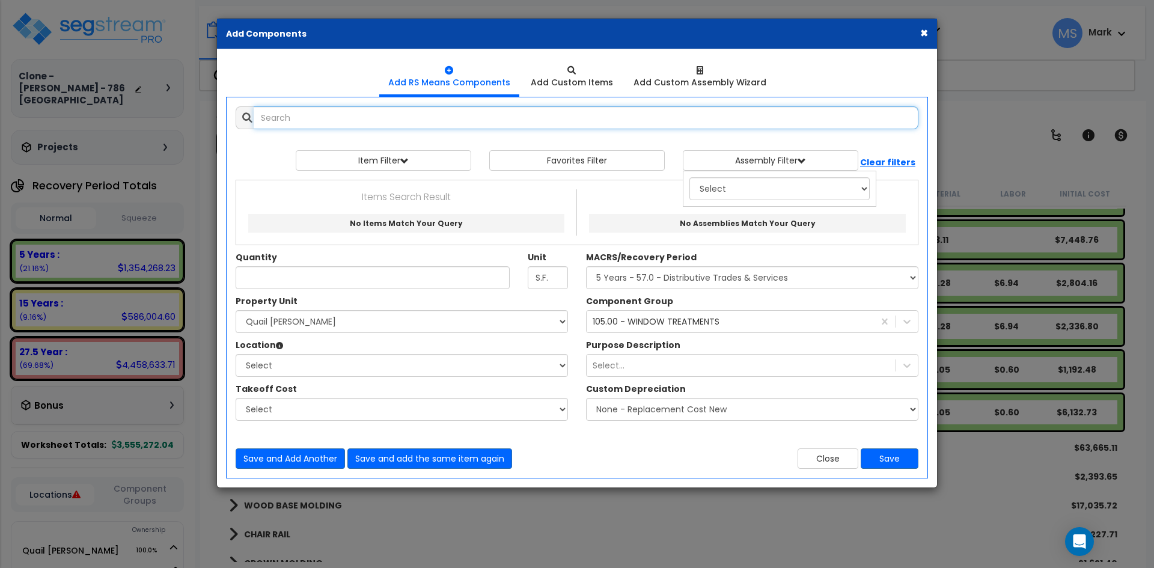
select select
click at [373, 125] on input "text" at bounding box center [586, 117] width 665 height 23
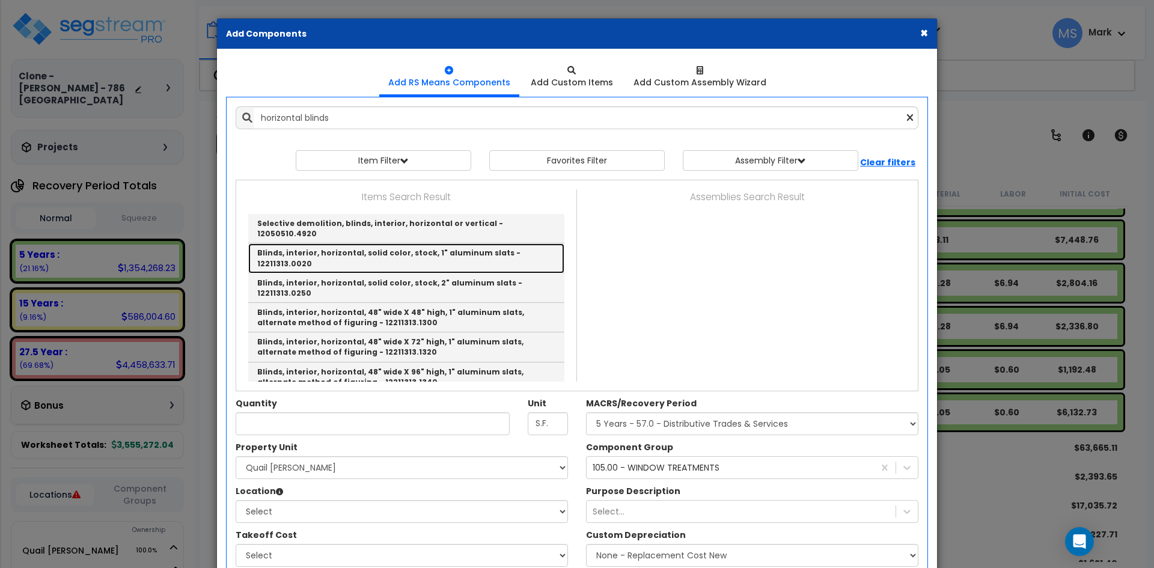
drag, startPoint x: 454, startPoint y: 239, endPoint x: 459, endPoint y: 304, distance: 65.6
click at [454, 243] on link "Blinds, interior, horizontal, solid color, stock, 1" aluminum slats - 12211313.…" at bounding box center [406, 257] width 316 height 29
type input "Blinds, interior, horizontal, solid color, stock, 1" aluminum slats - 12211313.…"
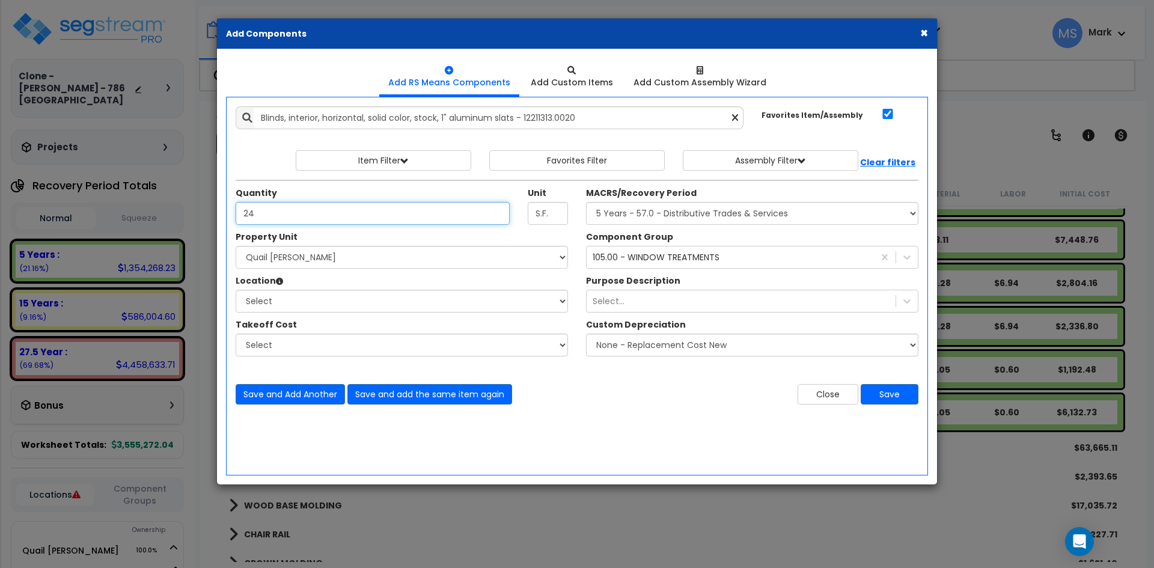
type input "24"
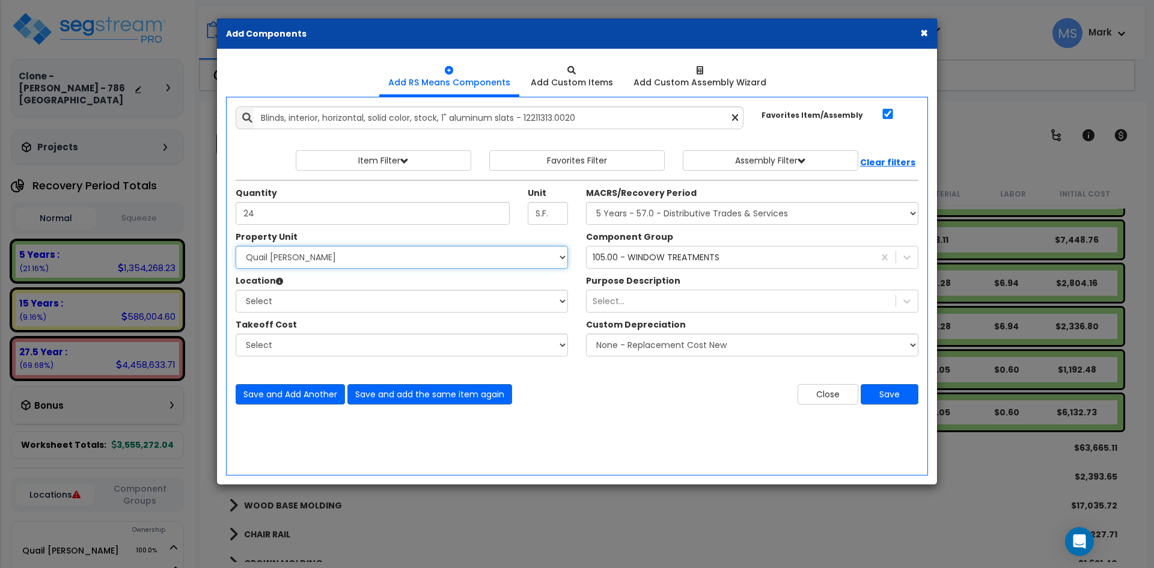
click at [337, 252] on select "Select Quail Meadows Site Improvements" at bounding box center [402, 257] width 332 height 23
select select "166834"
click at [236, 246] on select "Select Quail Meadows Site Improvements" at bounding box center [402, 257] width 332 height 23
click at [326, 291] on select "Select Building Building Interior Building Porte Cochere Studio - Assisted Livi…" at bounding box center [402, 301] width 332 height 23
select select "31692"
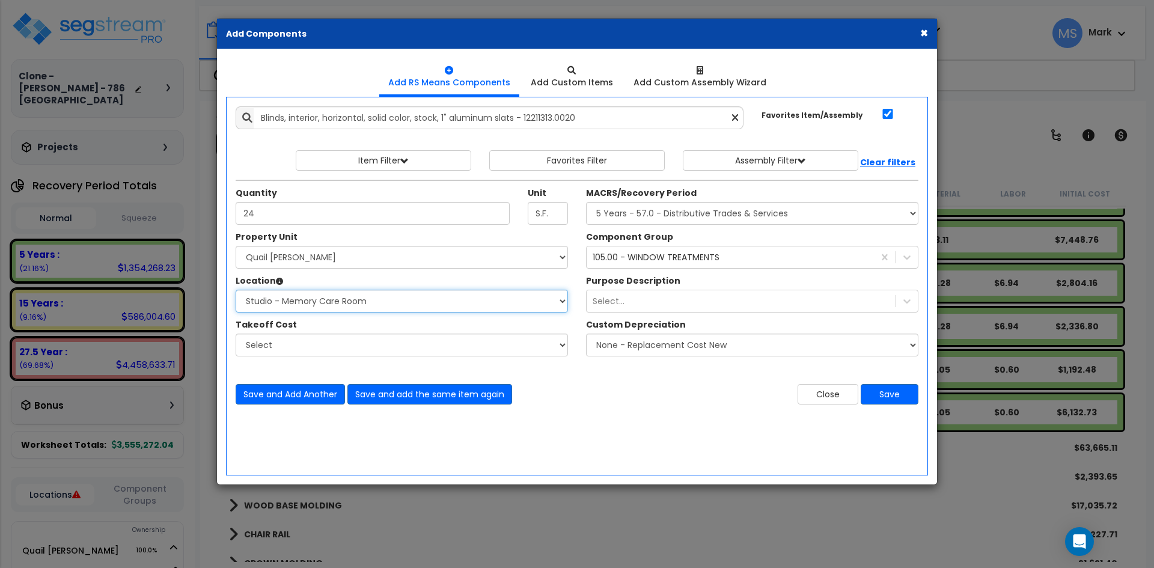
click at [236, 290] on select "Select Building Building Interior Building Porte Cochere Studio - Assisted Livi…" at bounding box center [402, 301] width 332 height 23
click at [691, 216] on select "Select MACRS/Recovery Period 5 Years - 57.0 - Distributive Trades & Services 5 …" at bounding box center [752, 213] width 332 height 23
select select "3667"
click at [586, 202] on select "Select MACRS/Recovery Period 5 Years - 57.0 - Distributive Trades & Services 5 …" at bounding box center [752, 213] width 332 height 23
click at [901, 397] on button "Save" at bounding box center [890, 394] width 58 height 20
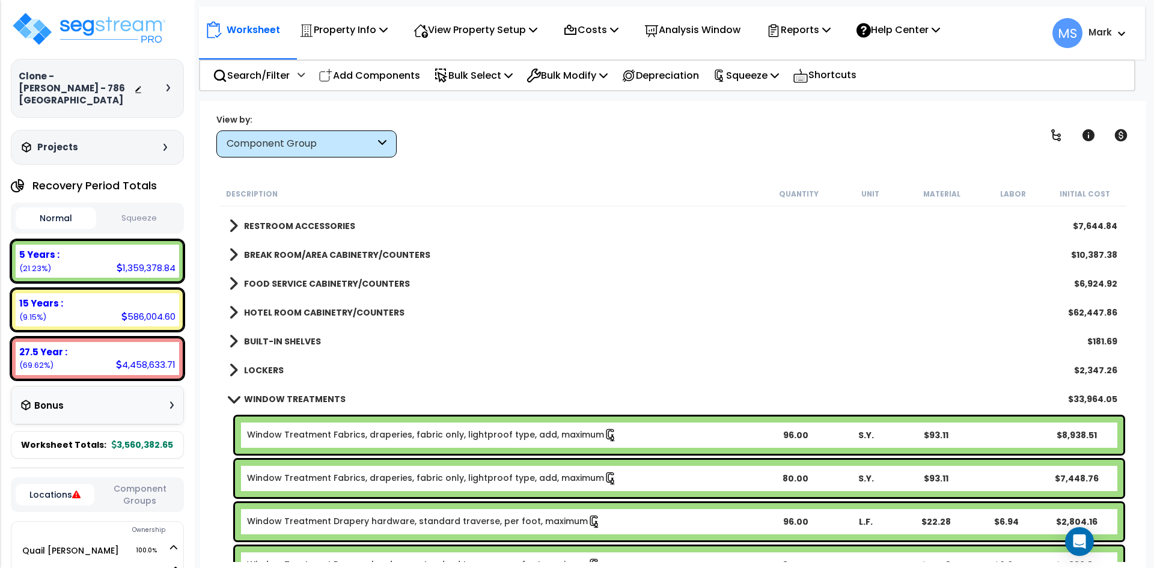
scroll to position [558, 0]
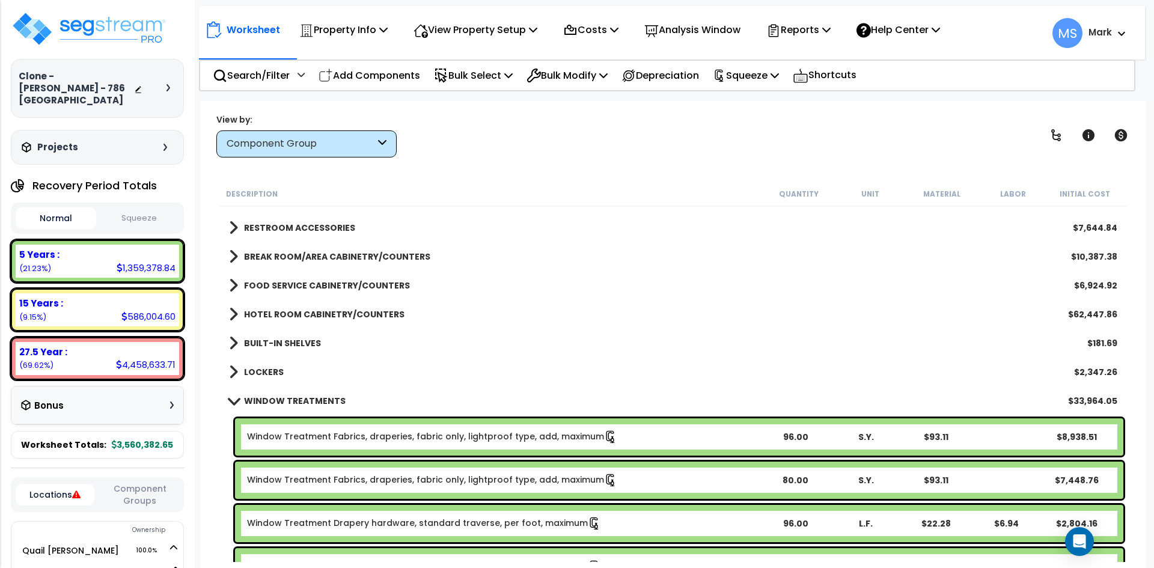
click at [281, 397] on b "WINDOW TREATMENTS" at bounding box center [295, 401] width 102 height 12
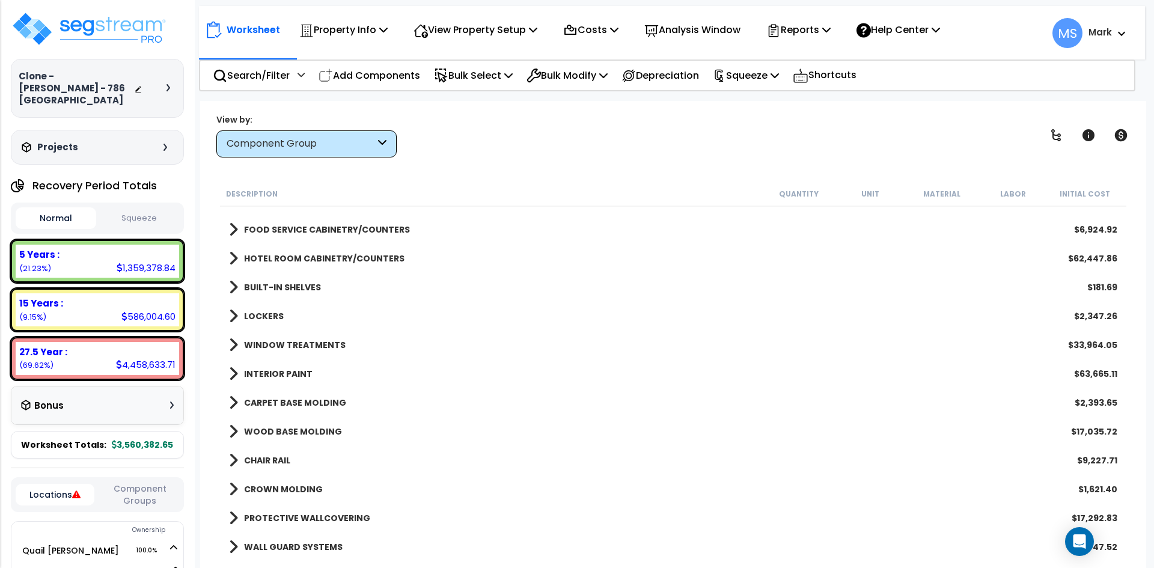
scroll to position [618, 0]
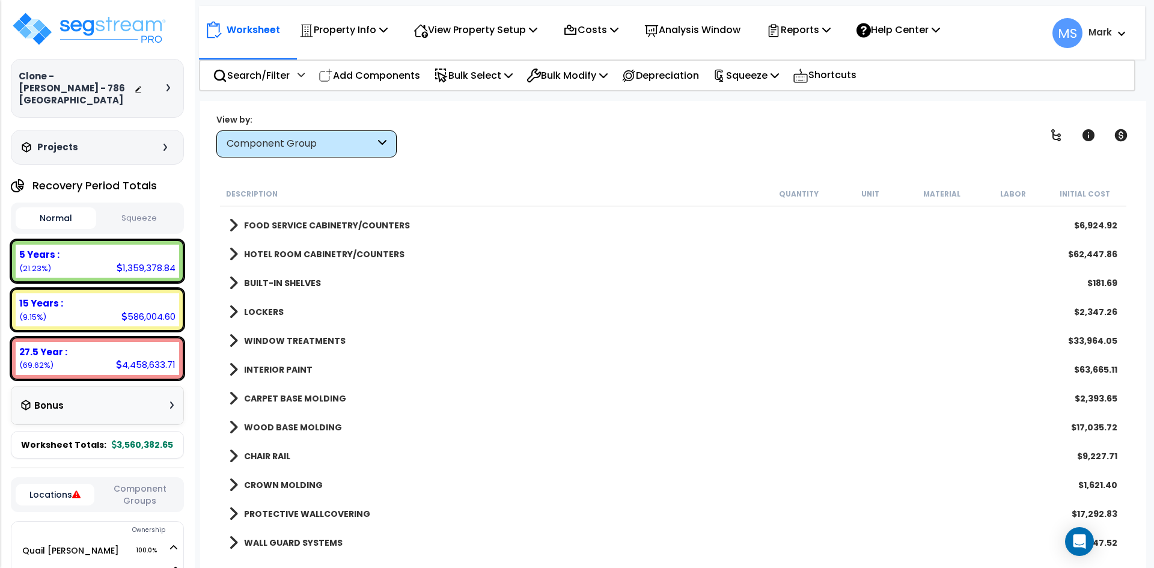
click at [338, 396] on b "CARPET BASE MOLDING" at bounding box center [295, 398] width 102 height 12
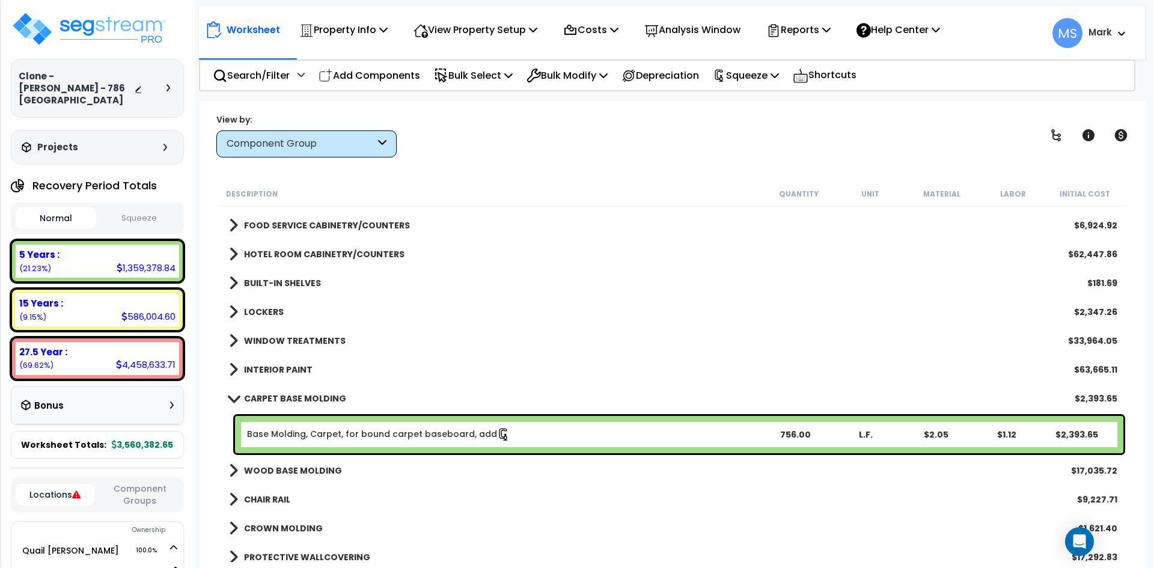
click at [338, 396] on b "CARPET BASE MOLDING" at bounding box center [295, 398] width 102 height 12
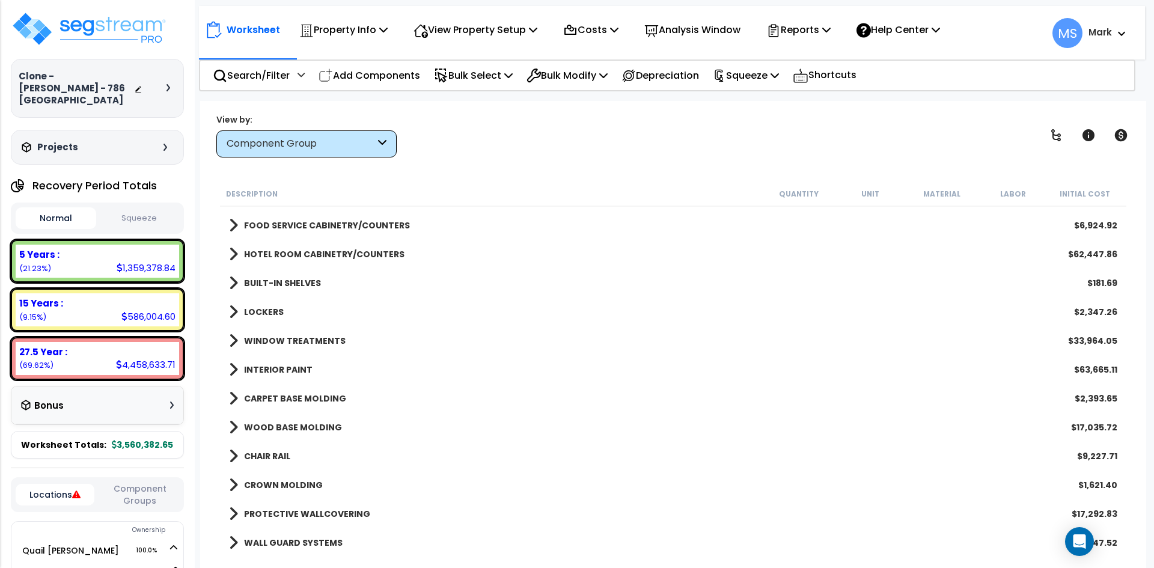
click at [322, 425] on b "WOOD BASE MOLDING" at bounding box center [293, 427] width 98 height 12
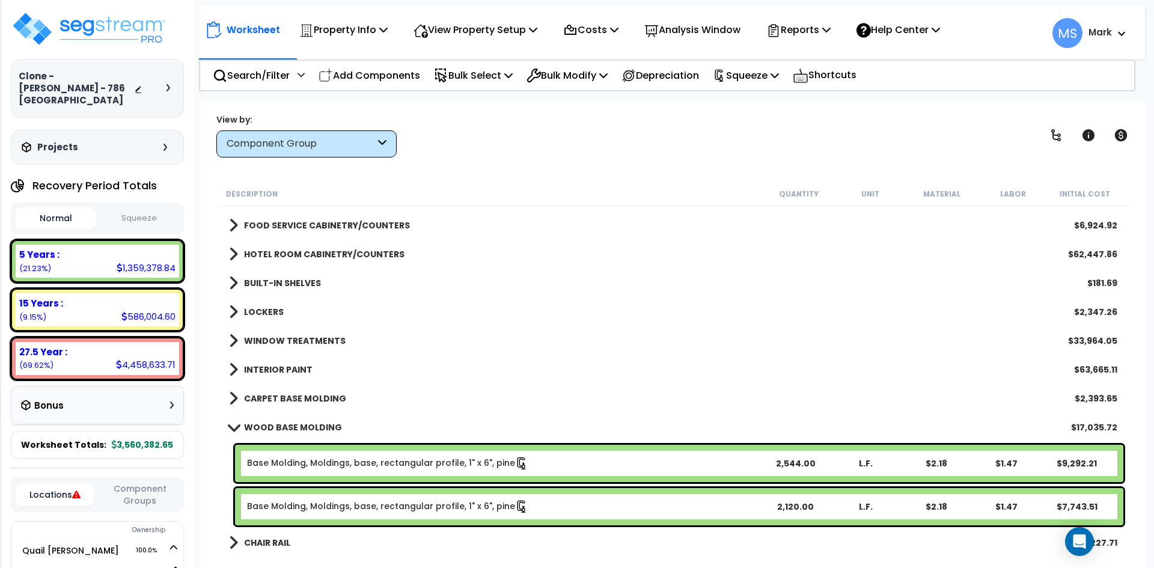
click at [322, 425] on b "WOOD BASE MOLDING" at bounding box center [293, 427] width 98 height 12
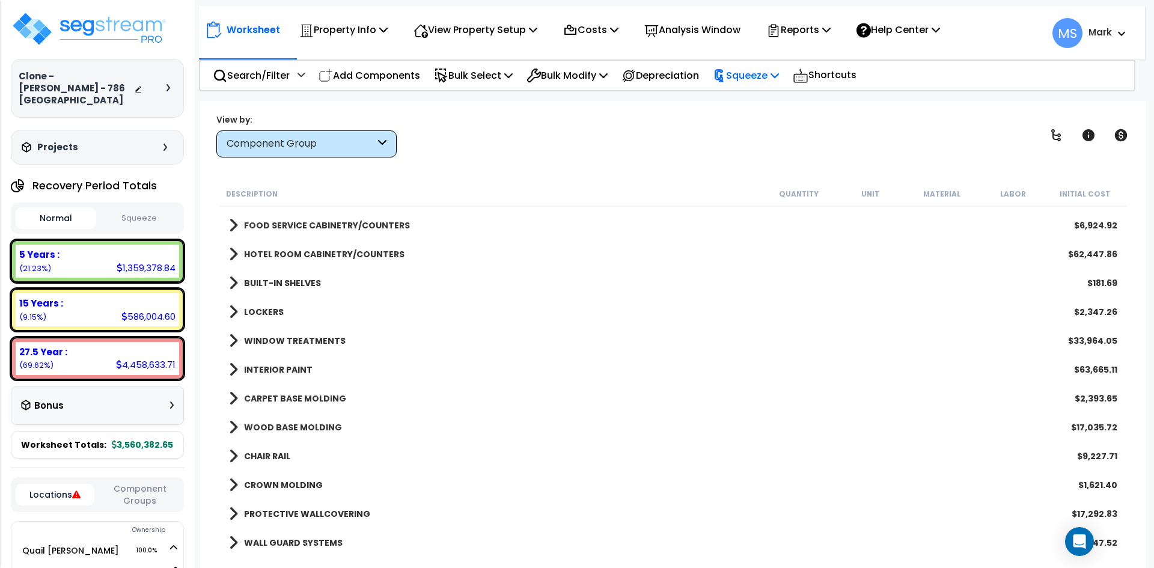
click at [778, 84] on div "Squeeze" at bounding box center [746, 75] width 66 height 28
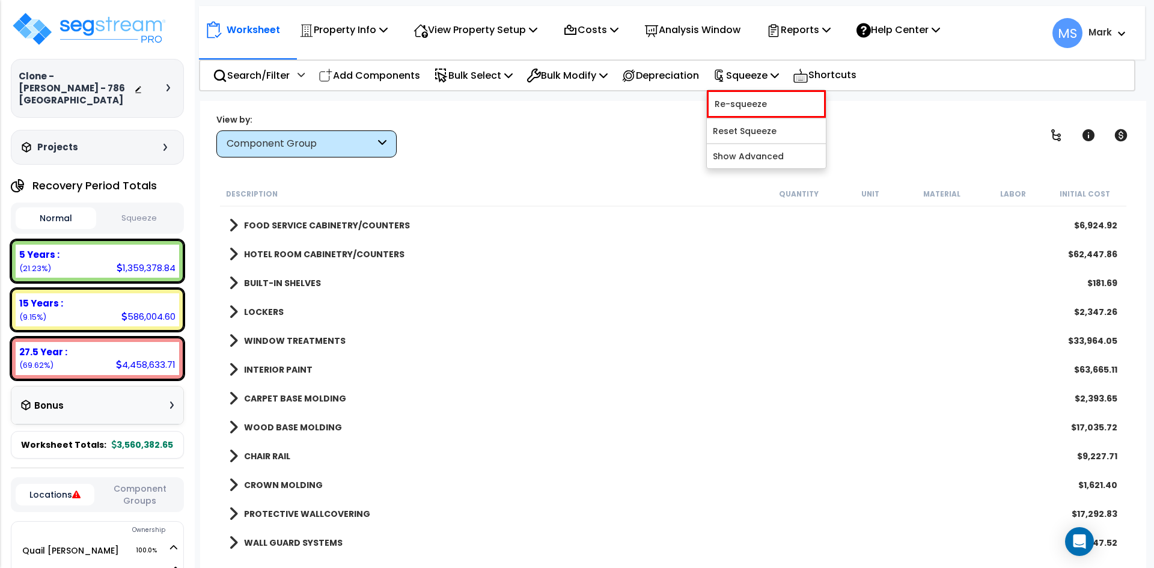
click at [316, 423] on b "WOOD BASE MOLDING" at bounding box center [293, 427] width 98 height 12
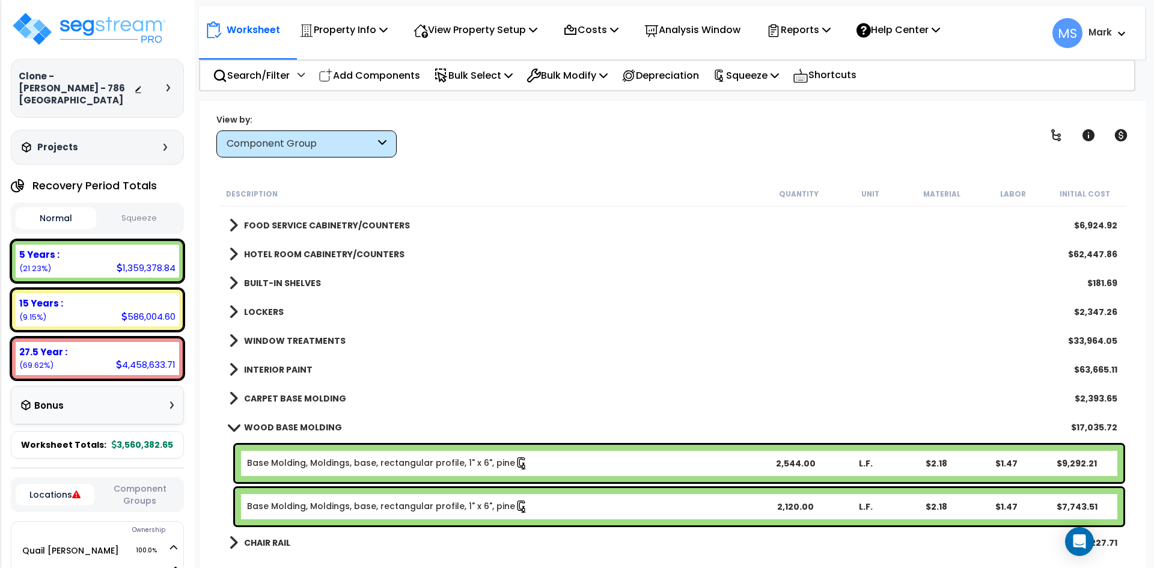
click at [316, 423] on b "WOOD BASE MOLDING" at bounding box center [293, 427] width 98 height 12
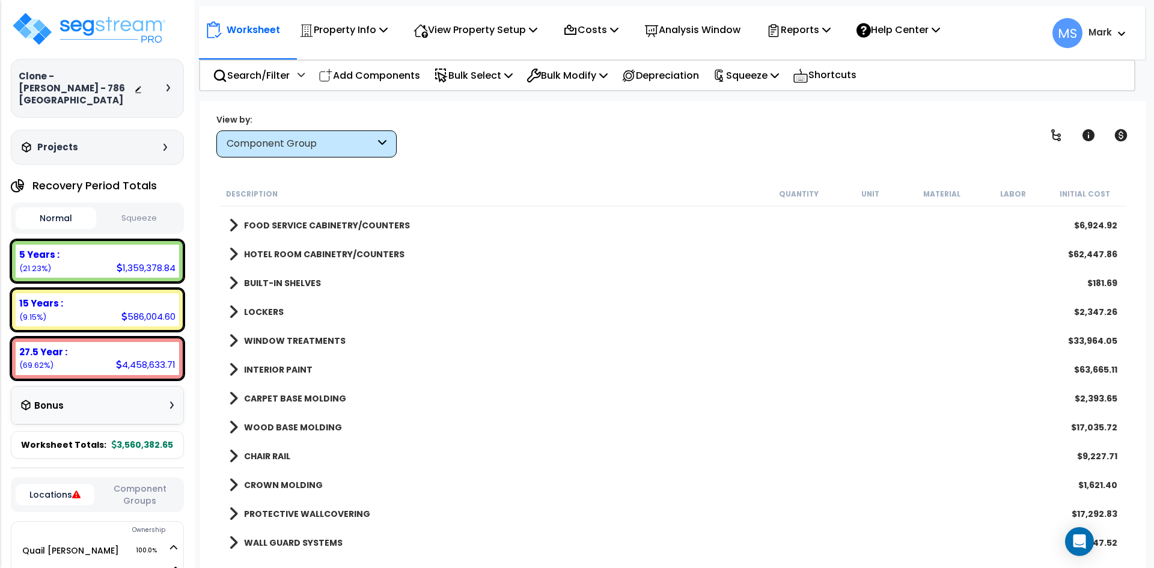
click at [313, 426] on b "WOOD BASE MOLDING" at bounding box center [293, 427] width 98 height 12
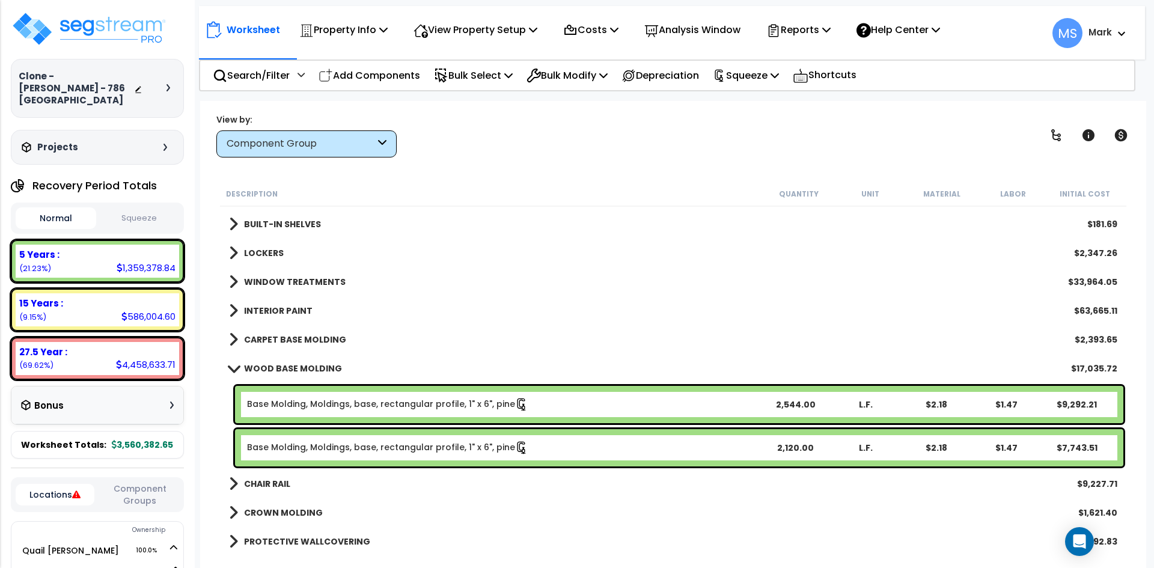
scroll to position [679, 0]
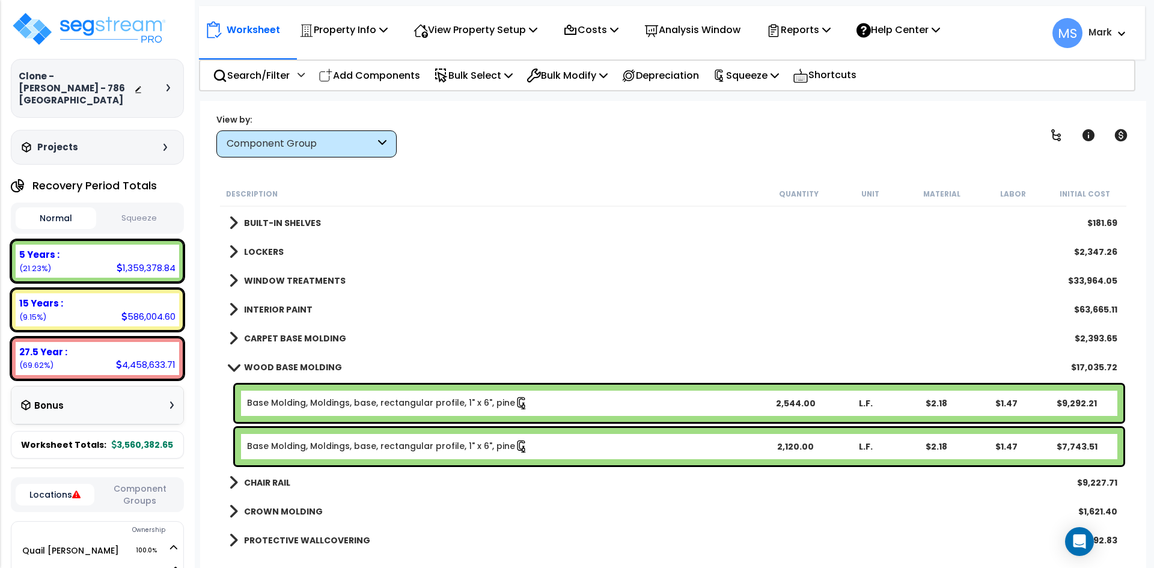
click at [275, 364] on b "WOOD BASE MOLDING" at bounding box center [293, 367] width 98 height 12
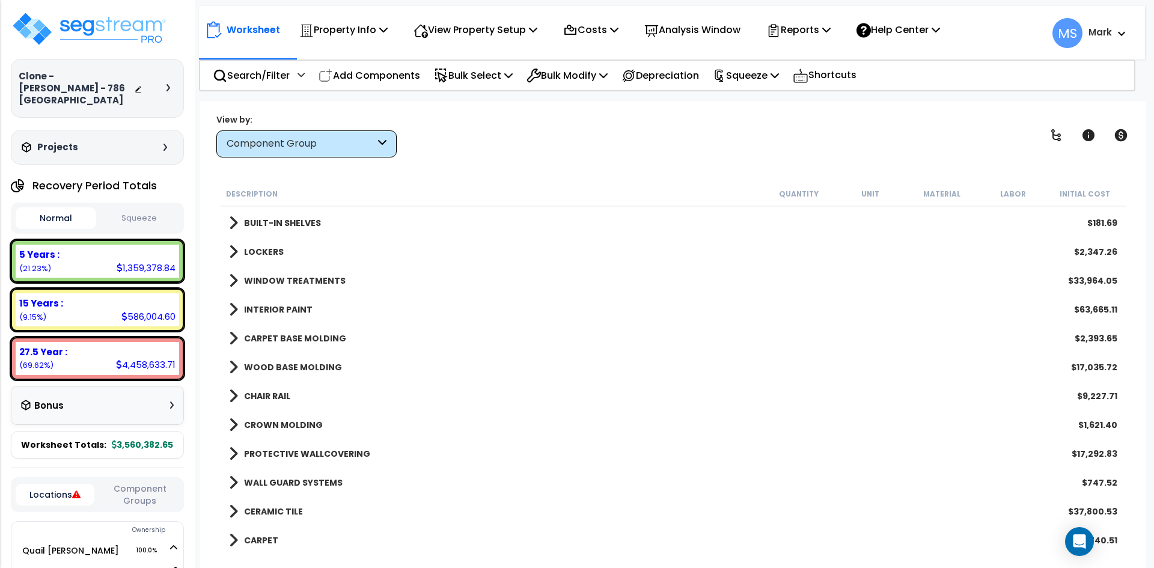
click at [317, 364] on b "WOOD BASE MOLDING" at bounding box center [293, 367] width 98 height 12
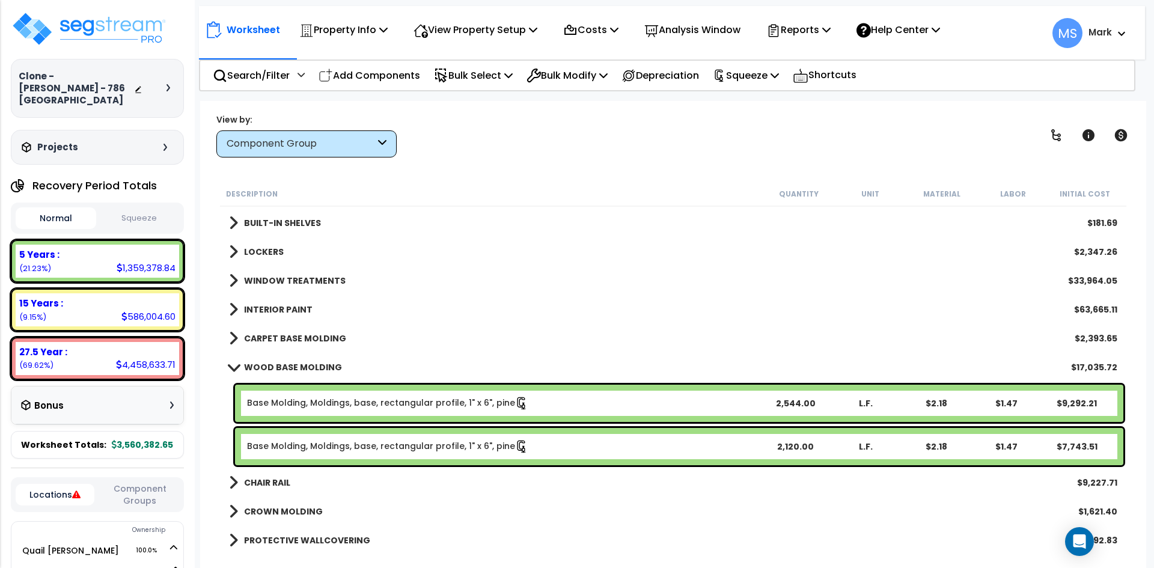
click at [416, 403] on link "Base Molding, Moldings, base, rectangular profile, 1" x 6", pine" at bounding box center [387, 403] width 281 height 13
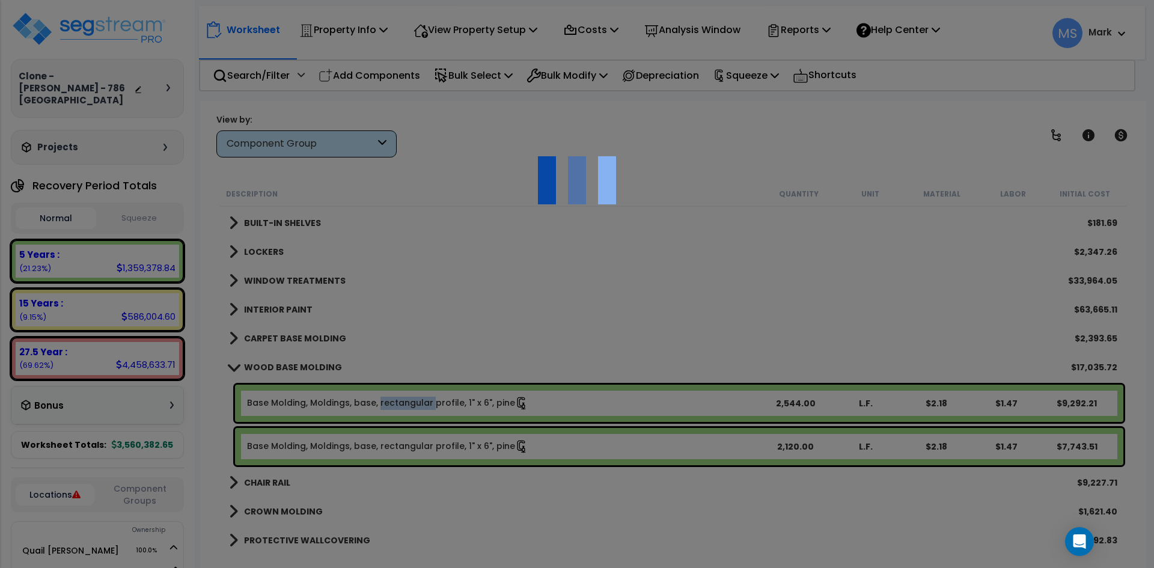
scroll to position [0, 0]
select select "49875"
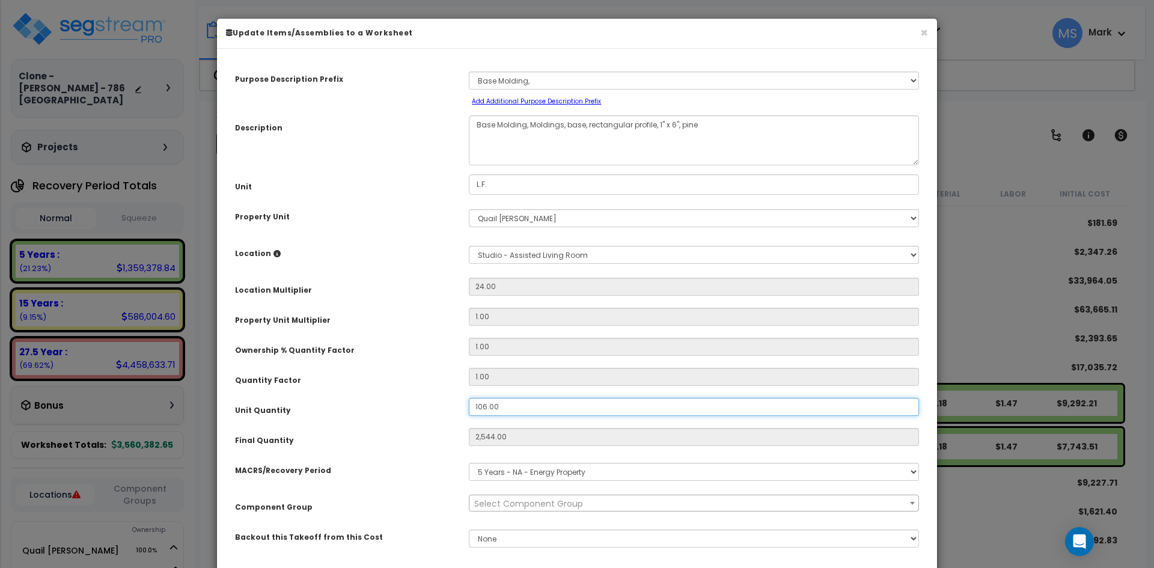
click at [482, 405] on input "106.00" at bounding box center [694, 407] width 450 height 18
type input "16.00"
type input "2,544"
type input "$9,285.60"
type input "384"
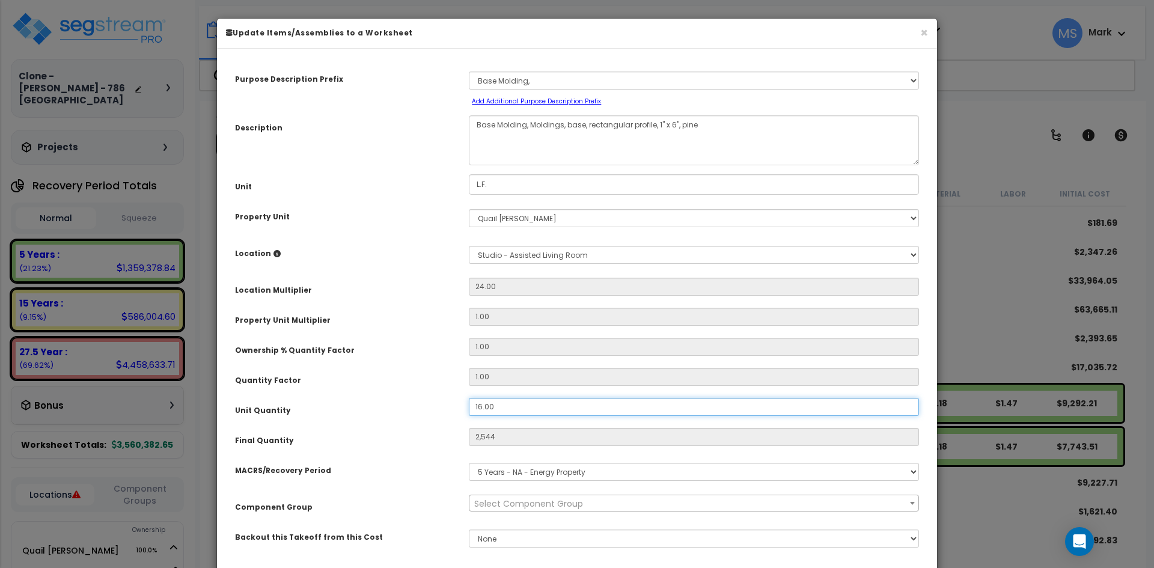
type input "$1,401.60"
type input "6.00"
type input "$1,401.60"
type input "144"
type input "$525.60"
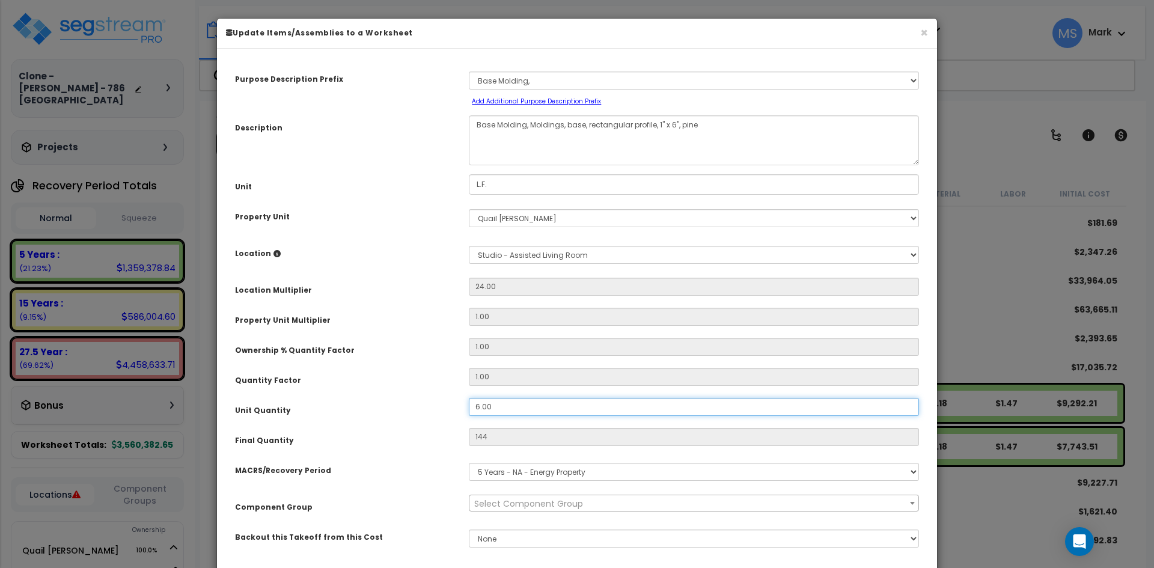
type input "86.00"
type input "2,064"
type input "$7,533.60"
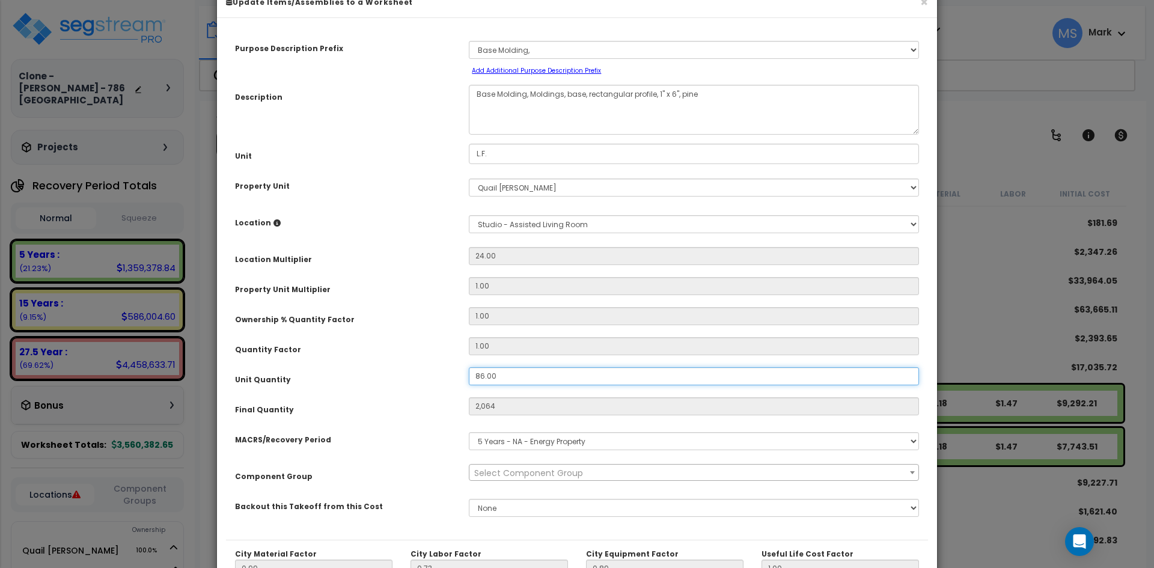
scroll to position [60, 0]
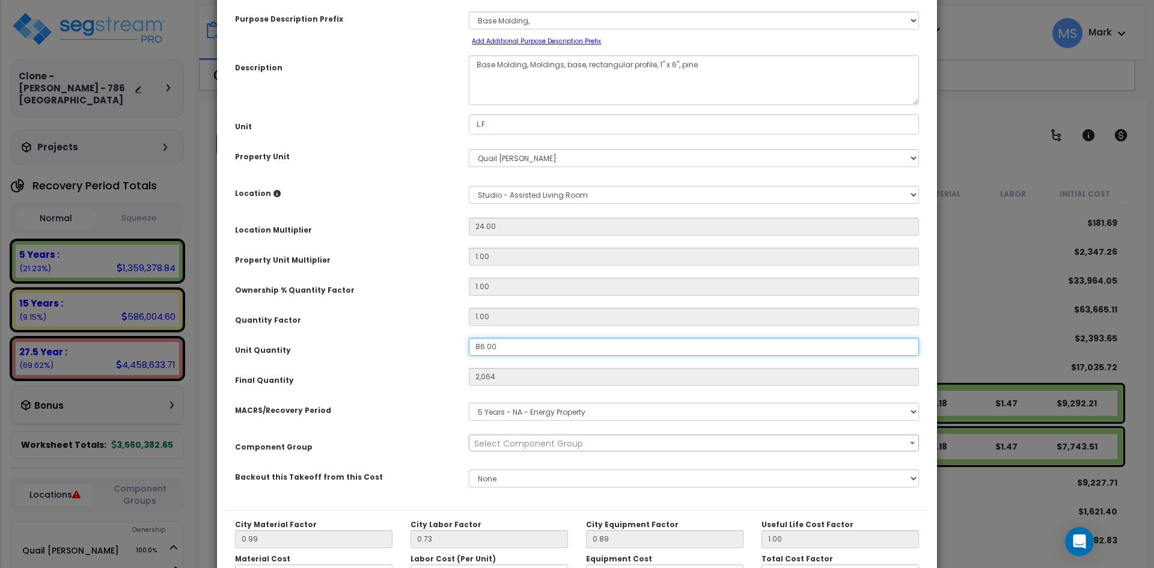
type input "86.00"
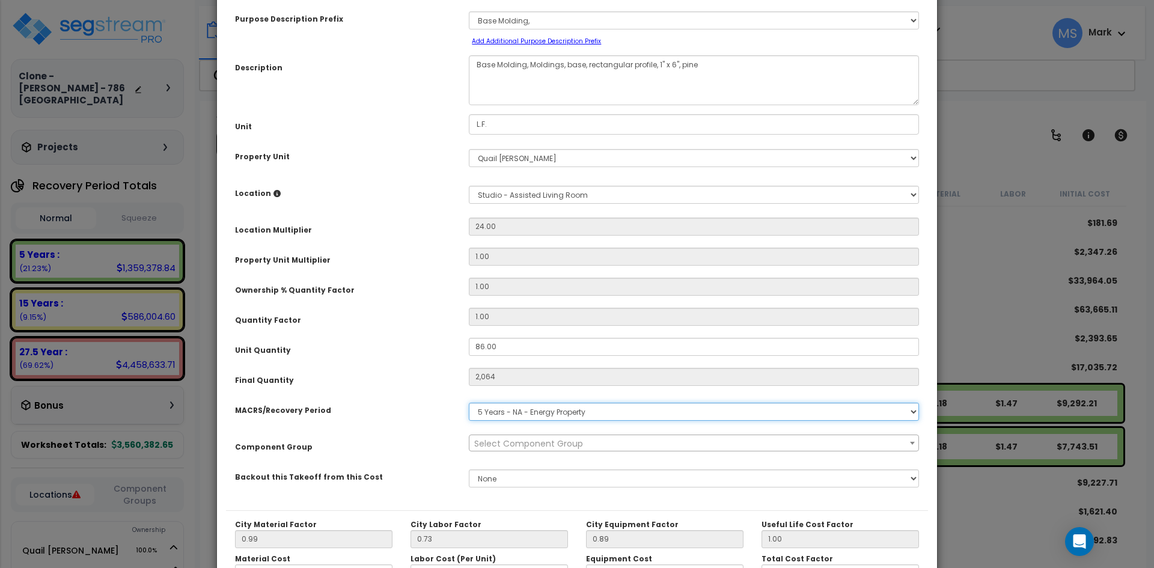
click at [561, 419] on select "Select MACRS/Recovery Period 5 Years - 57.0 - Distributive Trades & Services 5 …" at bounding box center [694, 412] width 450 height 18
select select "3667"
click at [469, 403] on select "Select MACRS/Recovery Period 5 Years - 57.0 - Distributive Trades & Services 5 …" at bounding box center [694, 412] width 450 height 18
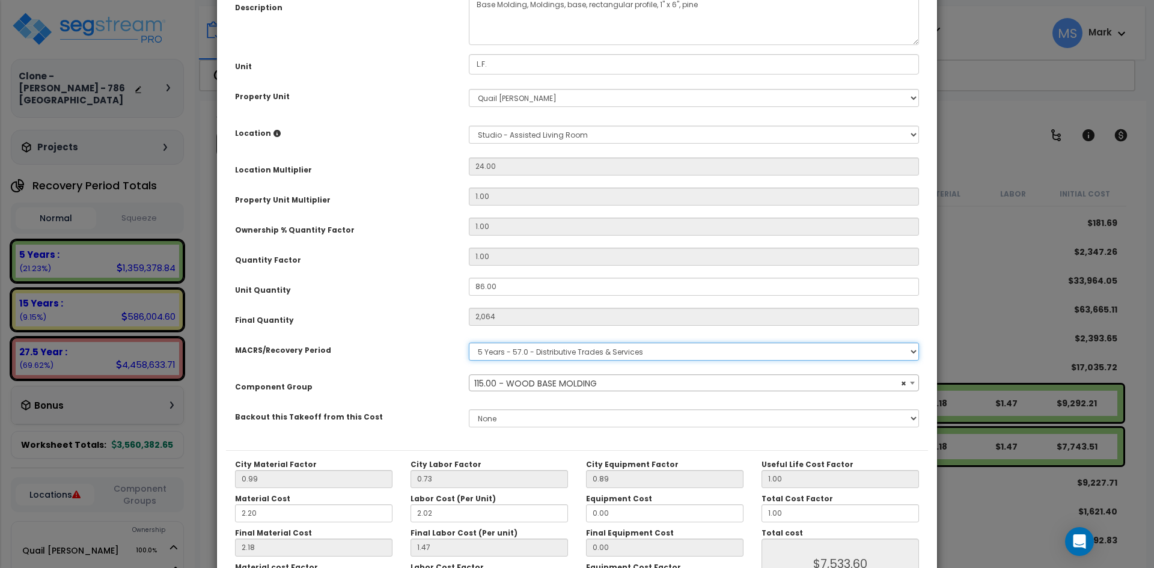
scroll to position [180, 0]
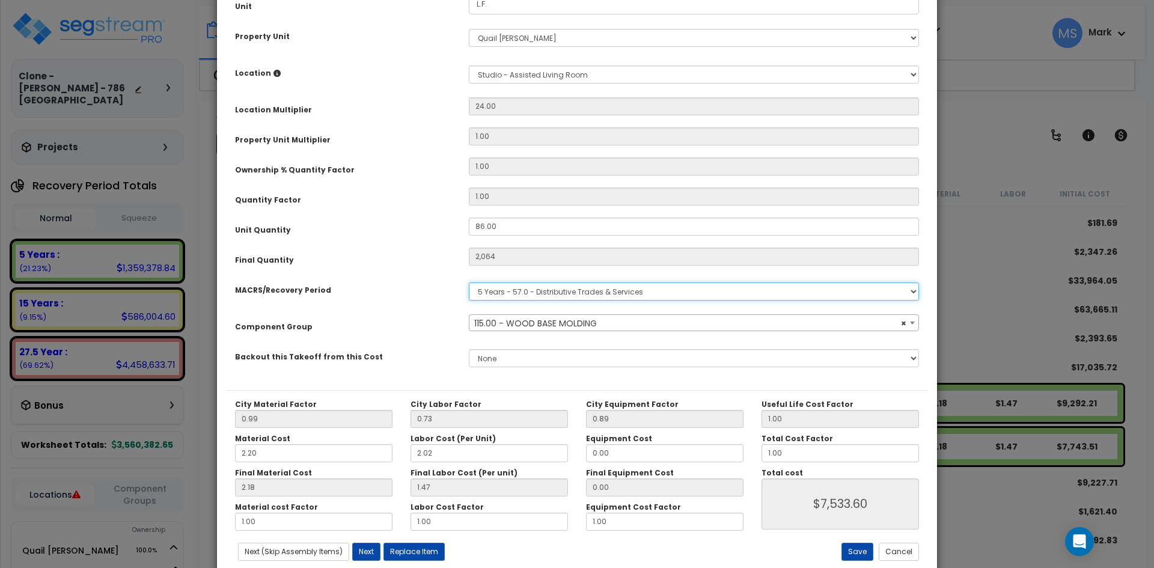
select select "45939"
click at [850, 551] on button "Save" at bounding box center [857, 552] width 32 height 18
type input "2064.00"
type input "7533.60"
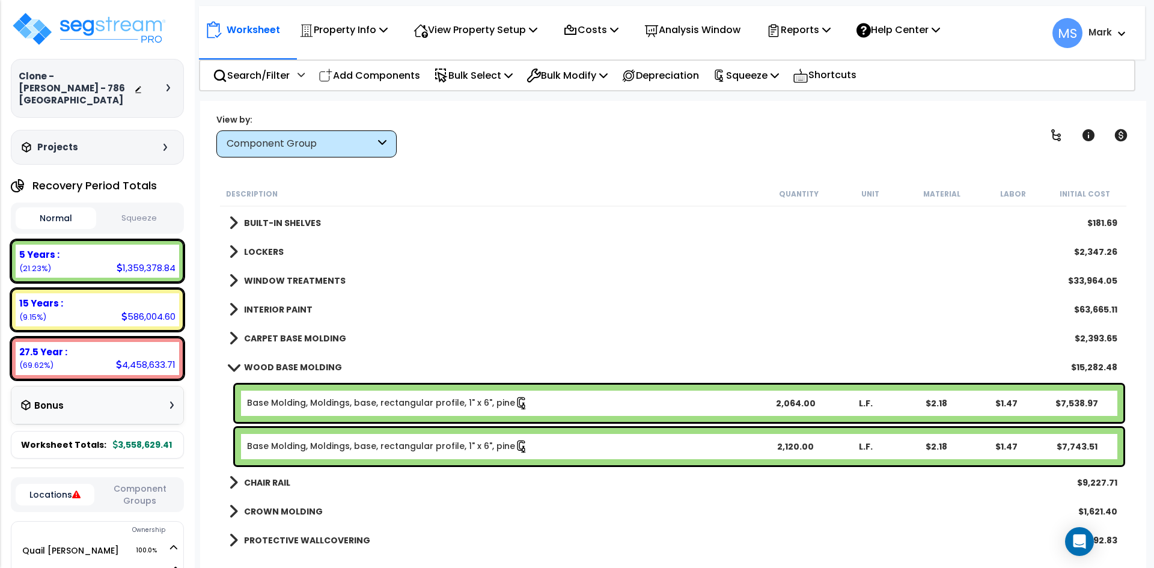
click at [414, 445] on link "Base Molding, Moldings, base, rectangular profile, 1" x 6", pine" at bounding box center [387, 446] width 281 height 13
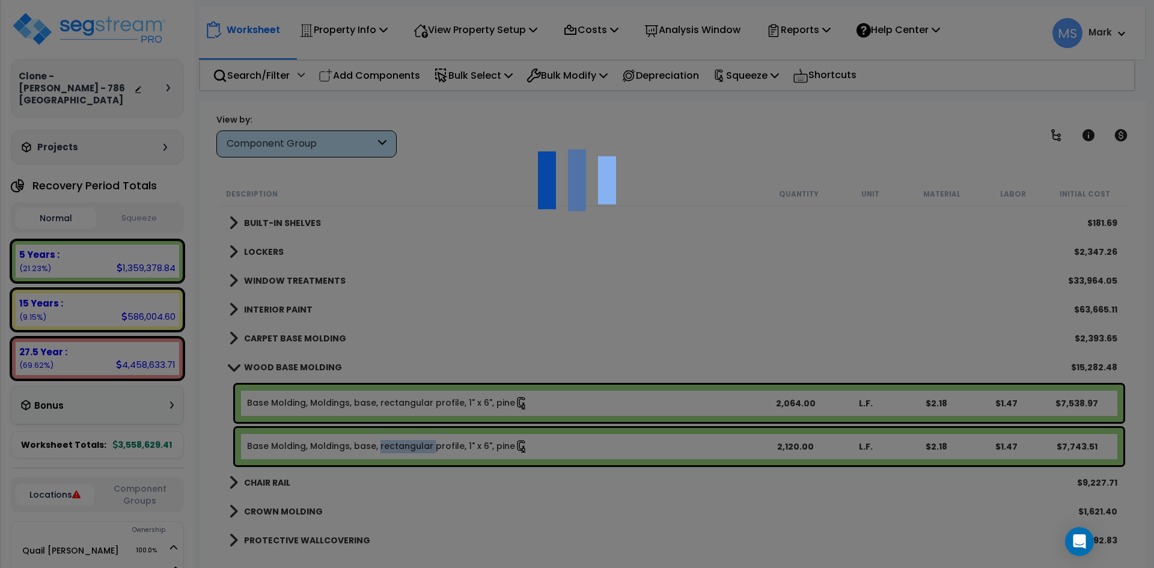
scroll to position [0, 0]
select select "49875"
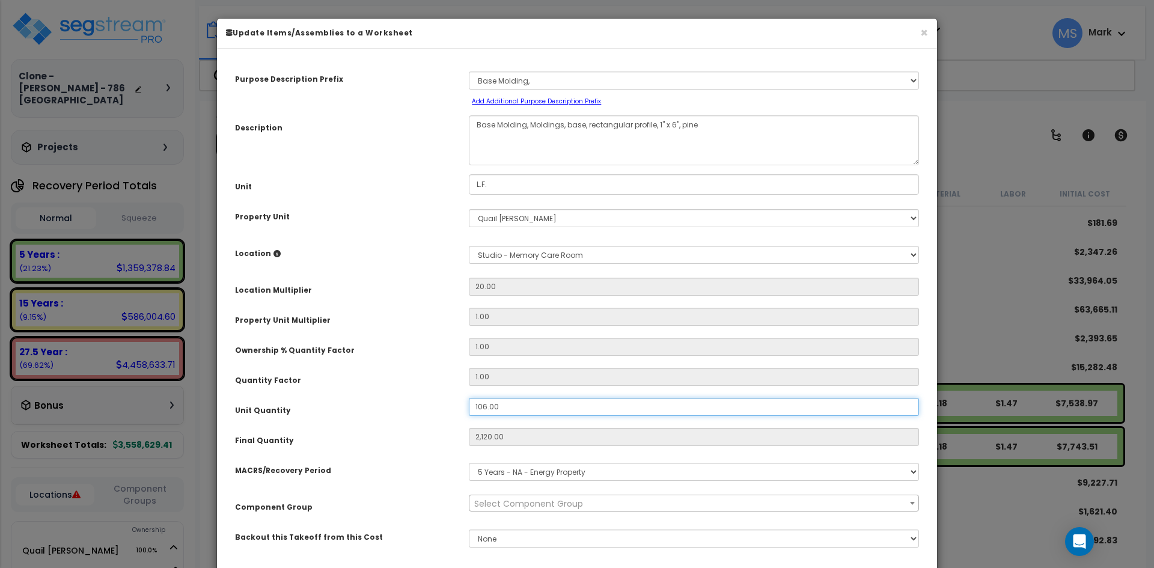
click at [483, 410] on input "106.00" at bounding box center [694, 407] width 450 height 18
type input "16.00"
type input "2,120"
type input "$7,738.00"
type input "320"
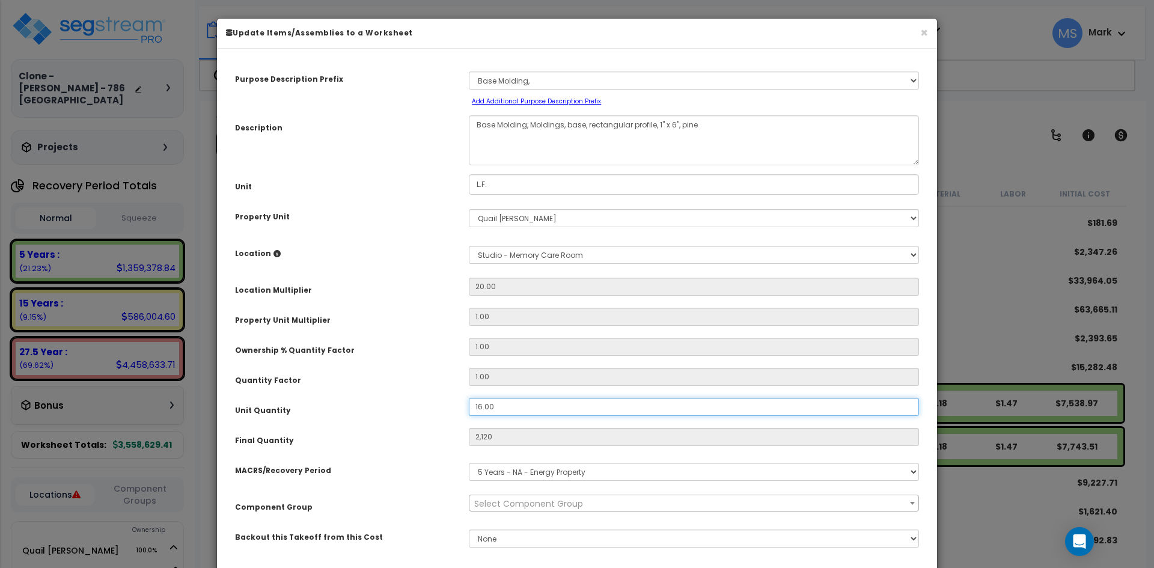
type input "$1,168.00"
type input "6.00"
type input "$1,168.00"
type input "120"
type input "$438.00"
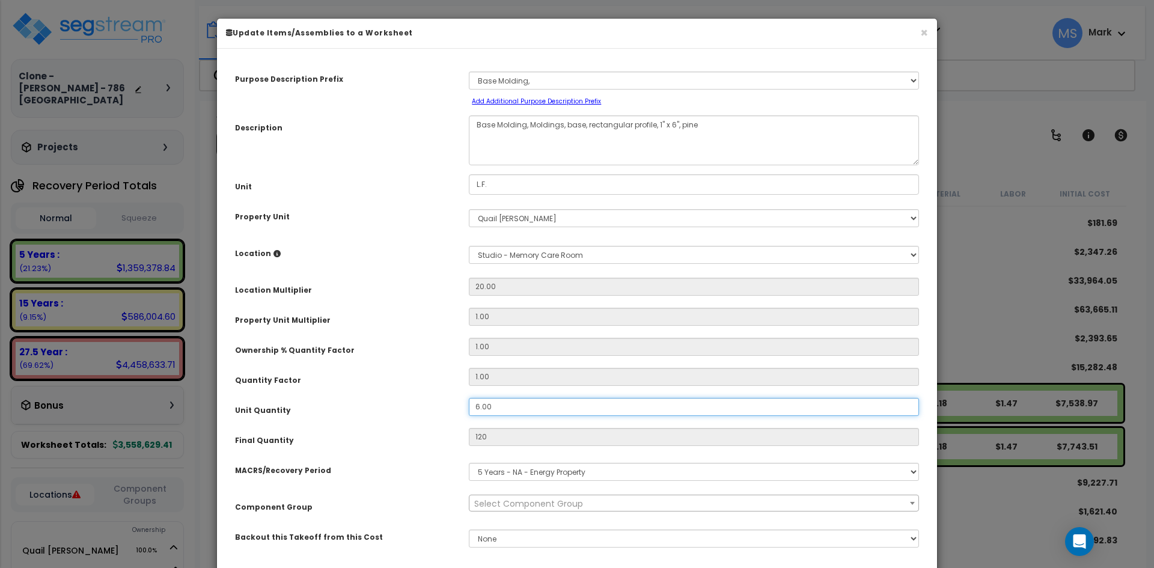
type input "86.00"
type input "1,720"
type input "$6,278.00"
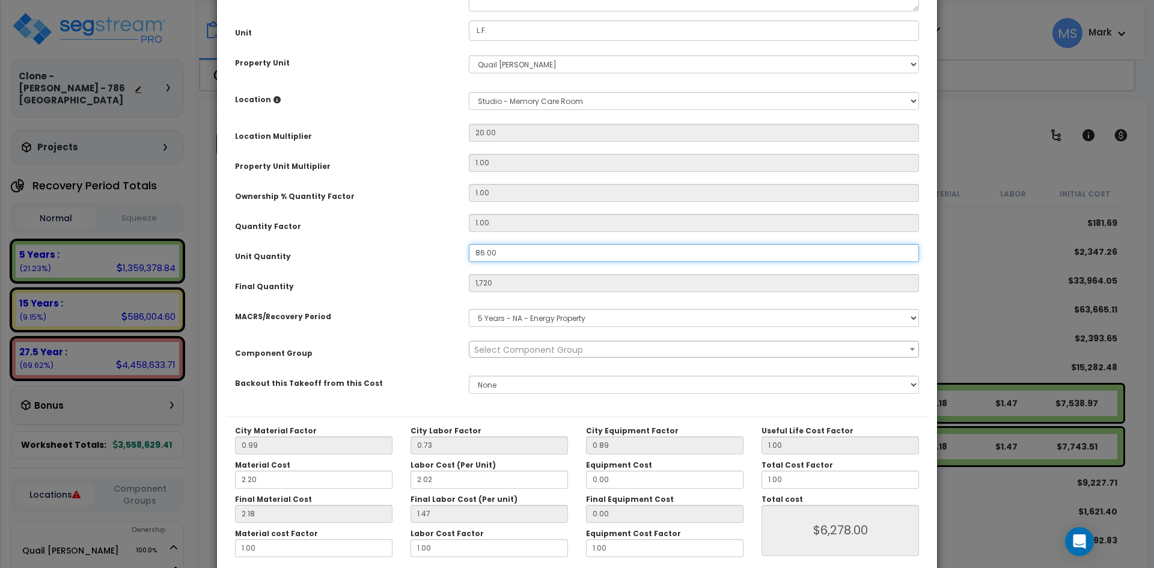
scroll to position [180, 0]
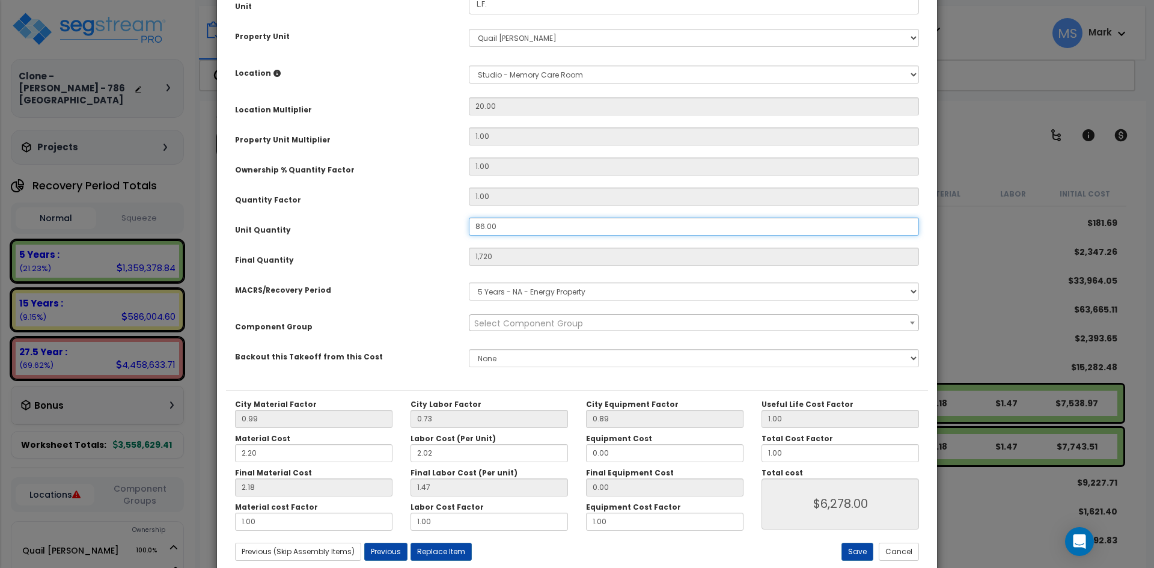
type input "86.00"
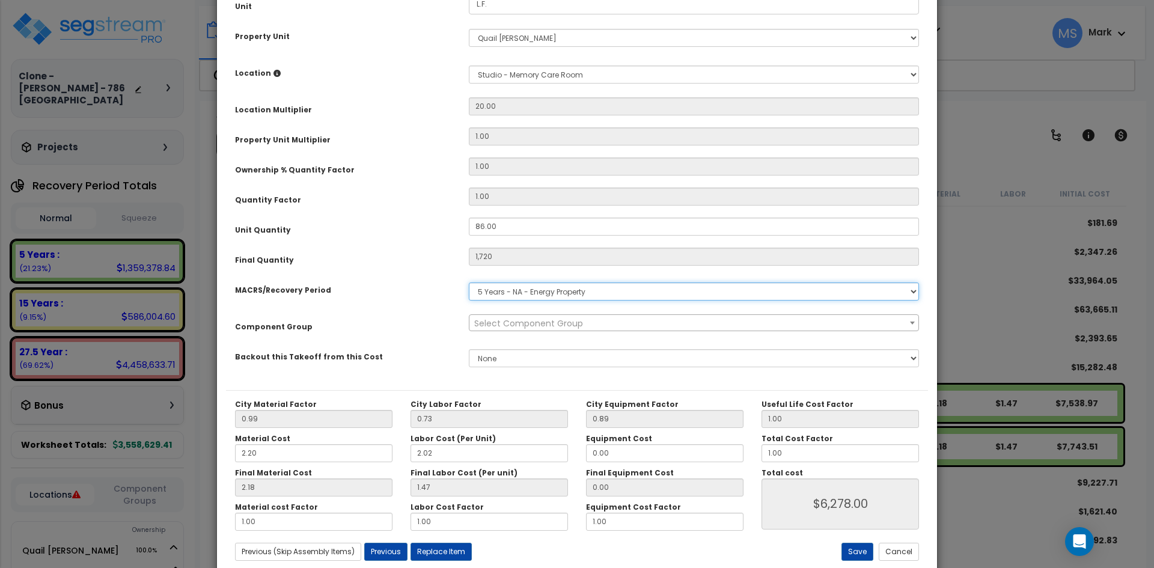
click at [613, 293] on select "Select MACRS/Recovery Period 5 Years - 57.0 - Distributive Trades & Services 5 …" at bounding box center [694, 291] width 450 height 18
select select "3667"
click at [469, 282] on select "Select MACRS/Recovery Period 5 Years - 57.0 - Distributive Trades & Services 5 …" at bounding box center [694, 291] width 450 height 18
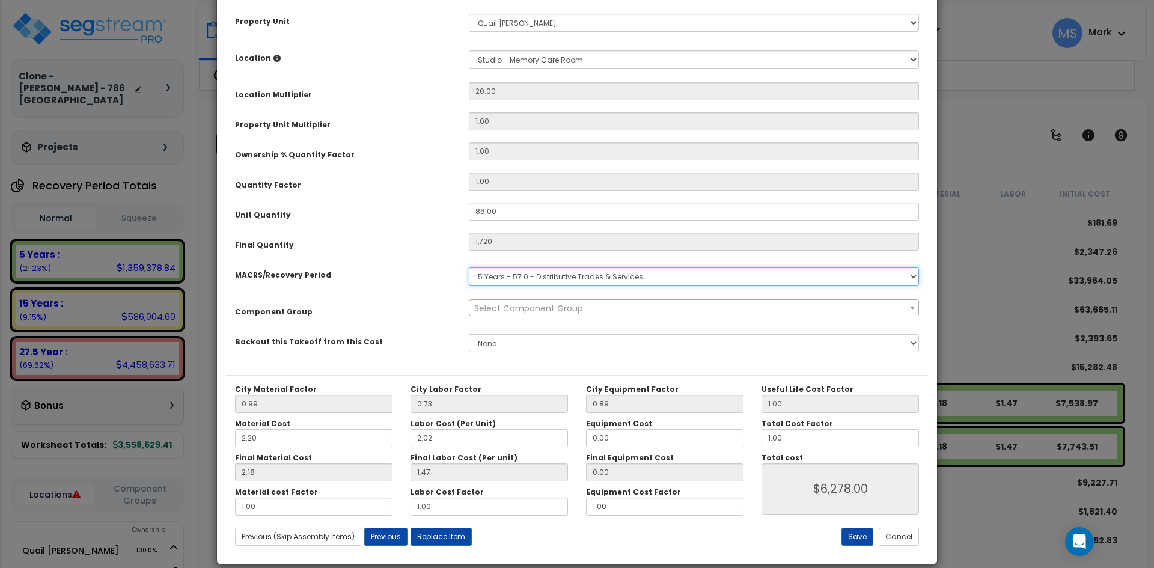
scroll to position [210, 0]
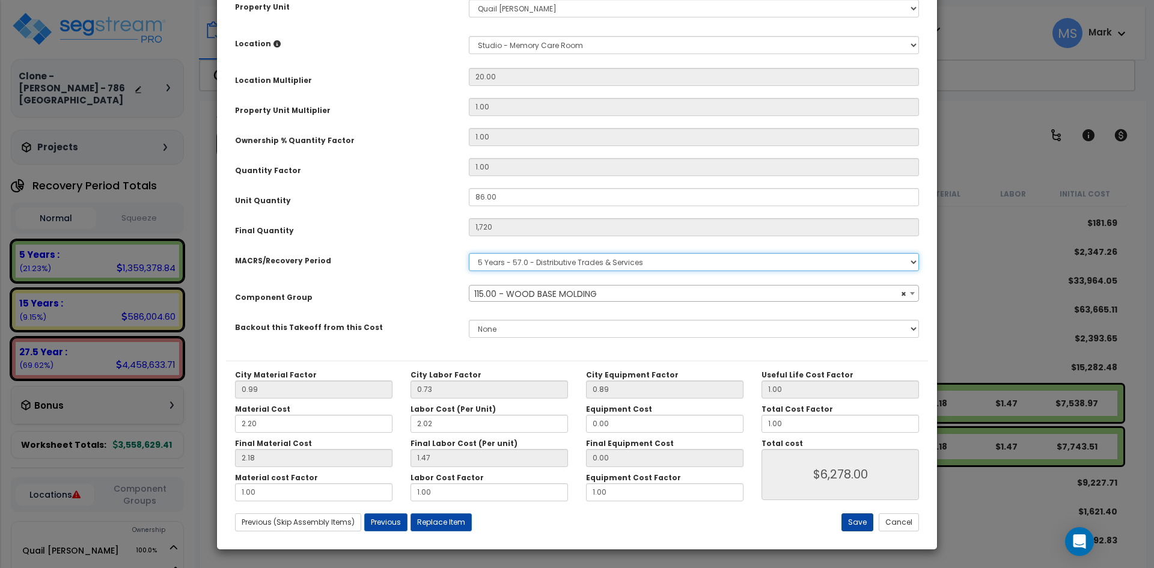
select select "45939"
click at [848, 525] on button "Save" at bounding box center [857, 522] width 32 height 18
type input "1720.00"
type input "6278.00"
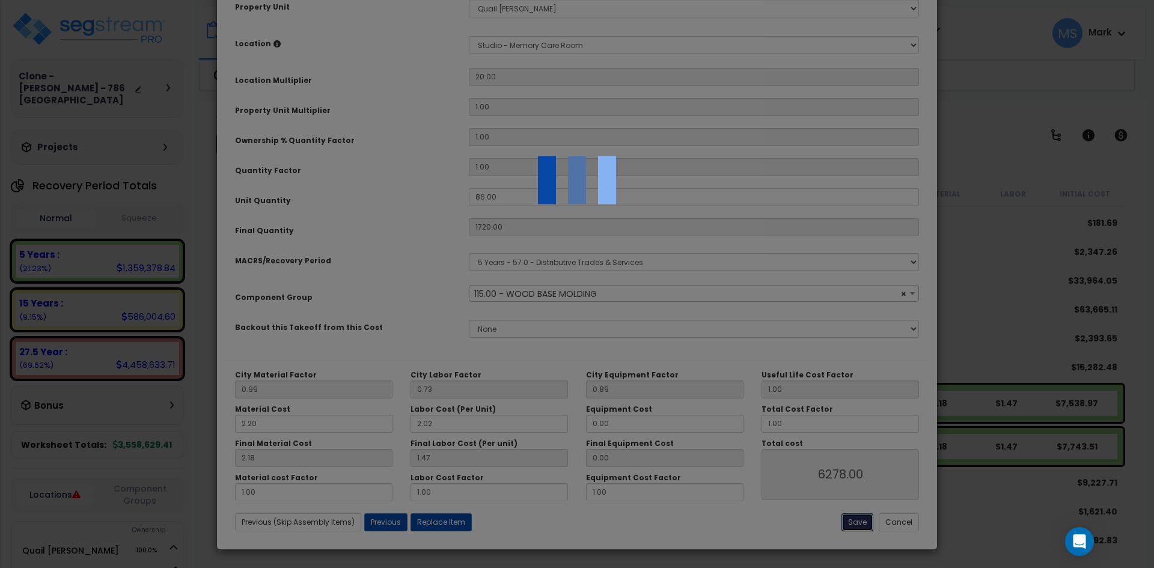
select select "45939"
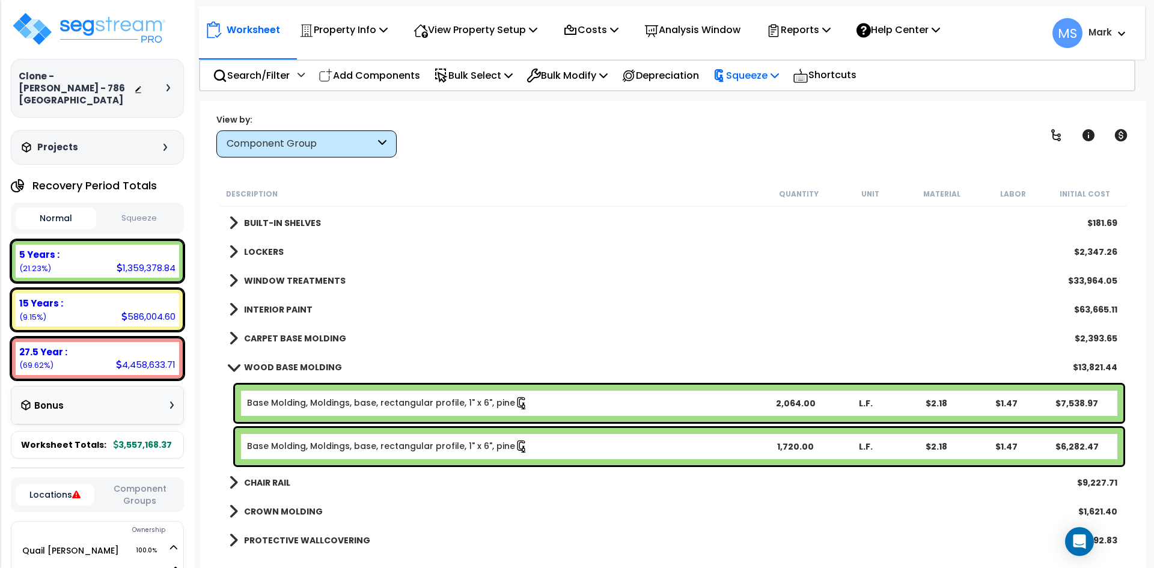
click at [751, 72] on p "Squeeze" at bounding box center [746, 75] width 66 height 16
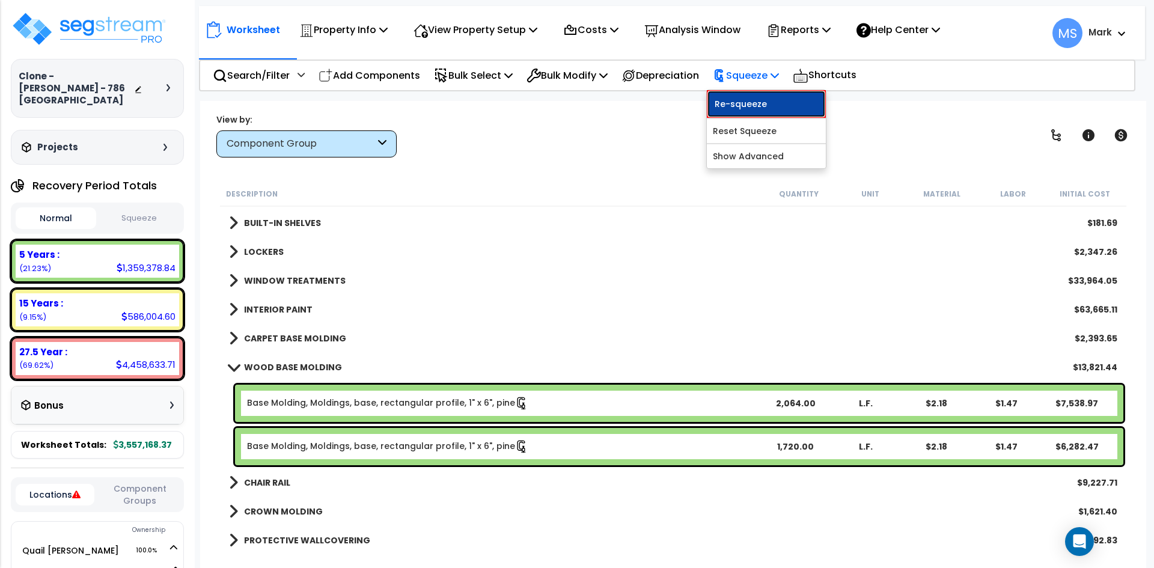
click at [772, 94] on link "Re-squeeze" at bounding box center [766, 104] width 119 height 28
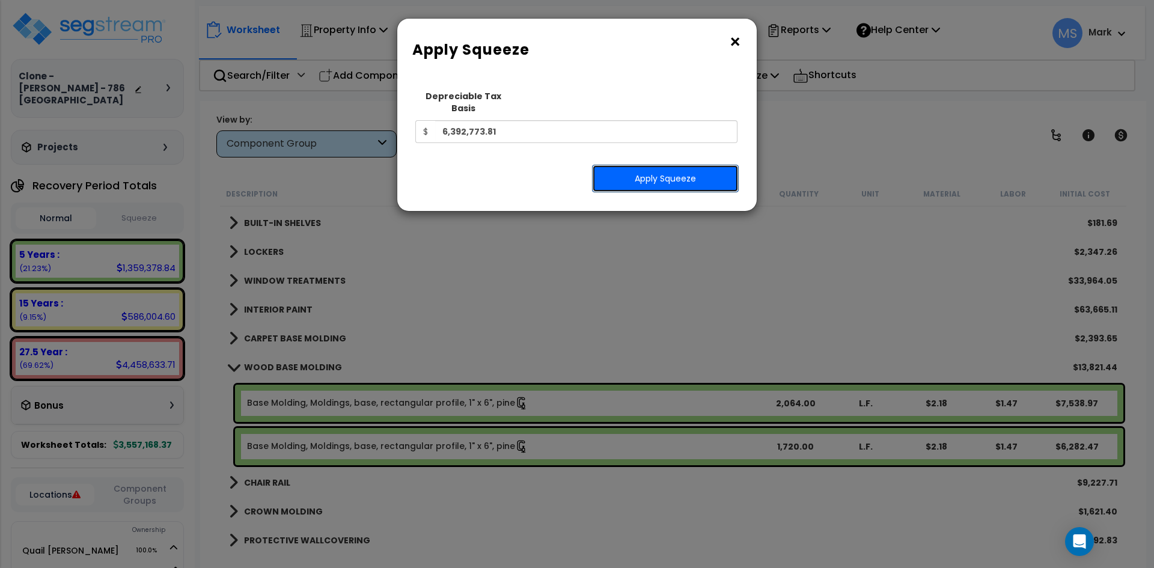
click at [694, 165] on button "Apply Squeeze" at bounding box center [665, 179] width 147 height 28
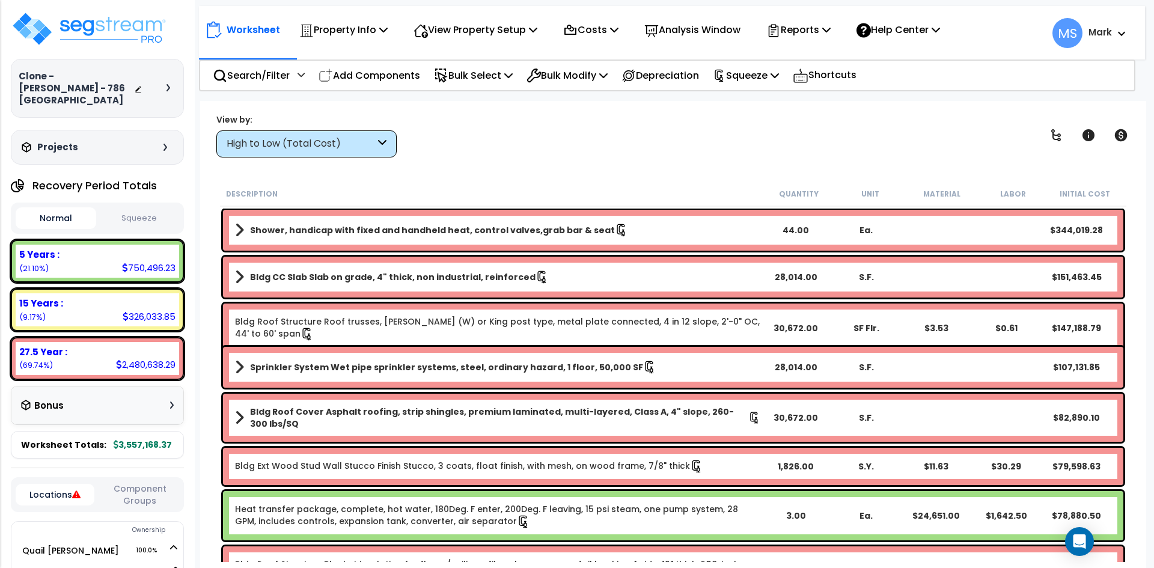
click at [133, 208] on button "Squeeze" at bounding box center [139, 218] width 81 height 21
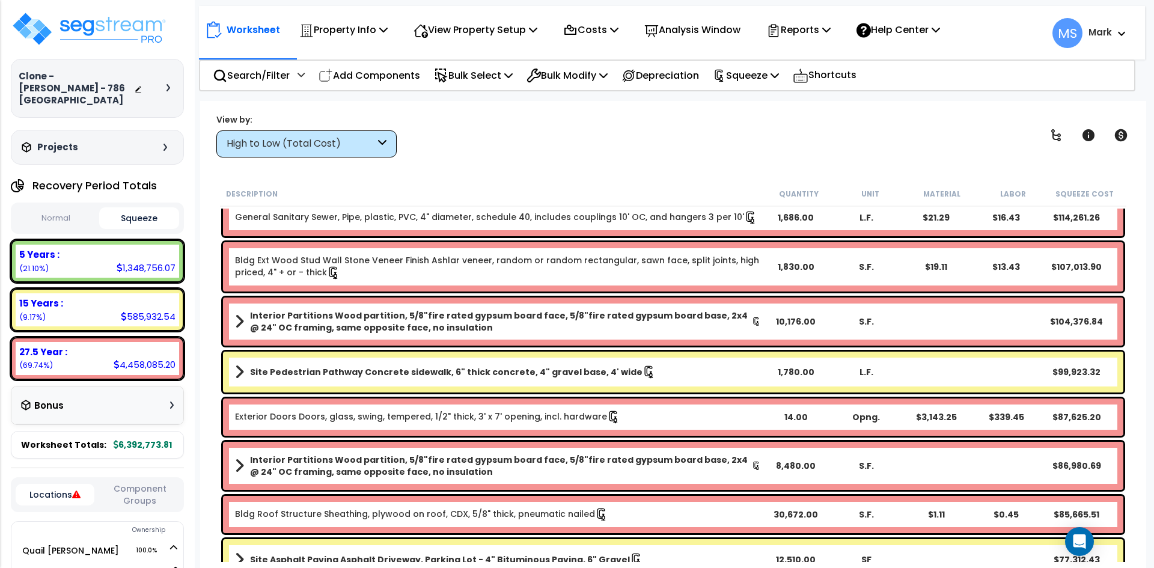
scroll to position [421, 0]
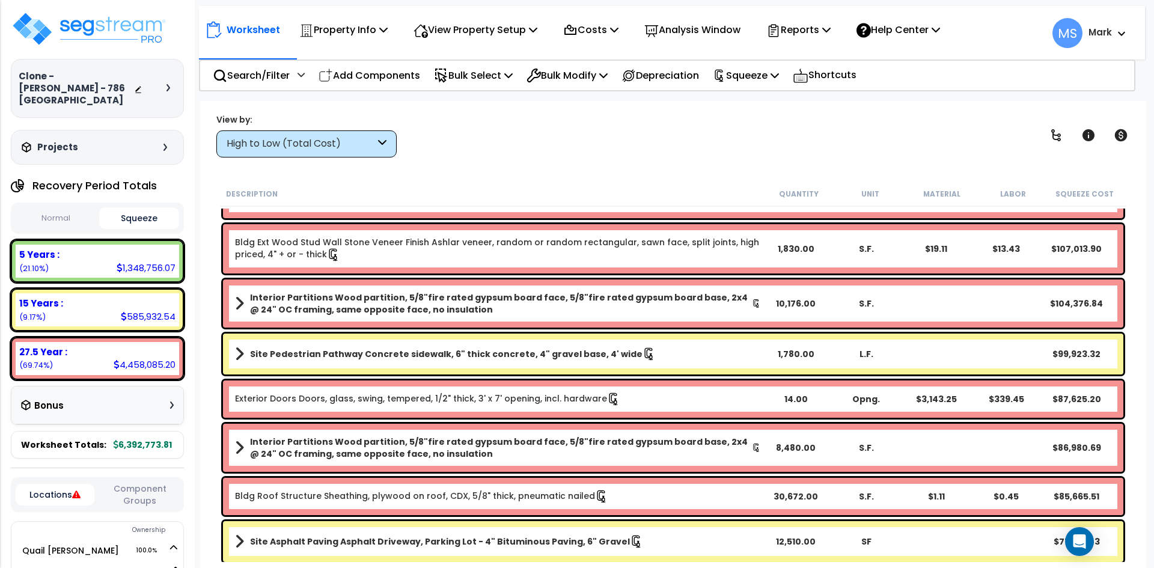
click at [332, 154] on div "High to Low (Total Cost)" at bounding box center [306, 143] width 180 height 27
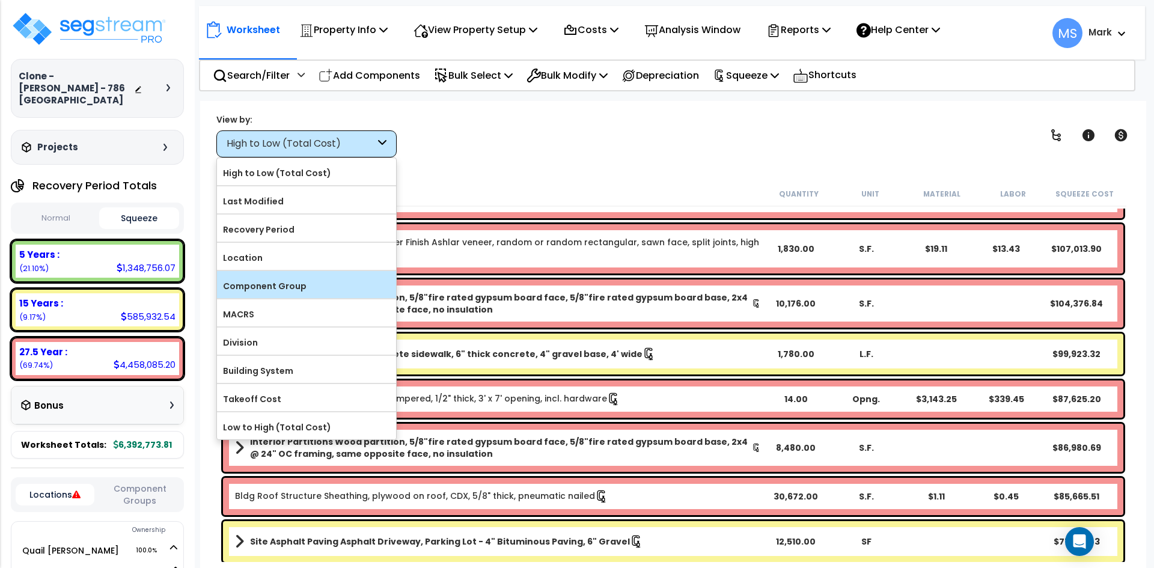
click at [273, 279] on label "Component Group" at bounding box center [306, 286] width 179 height 18
click at [0, 0] on input "Component Group" at bounding box center [0, 0] width 0 height 0
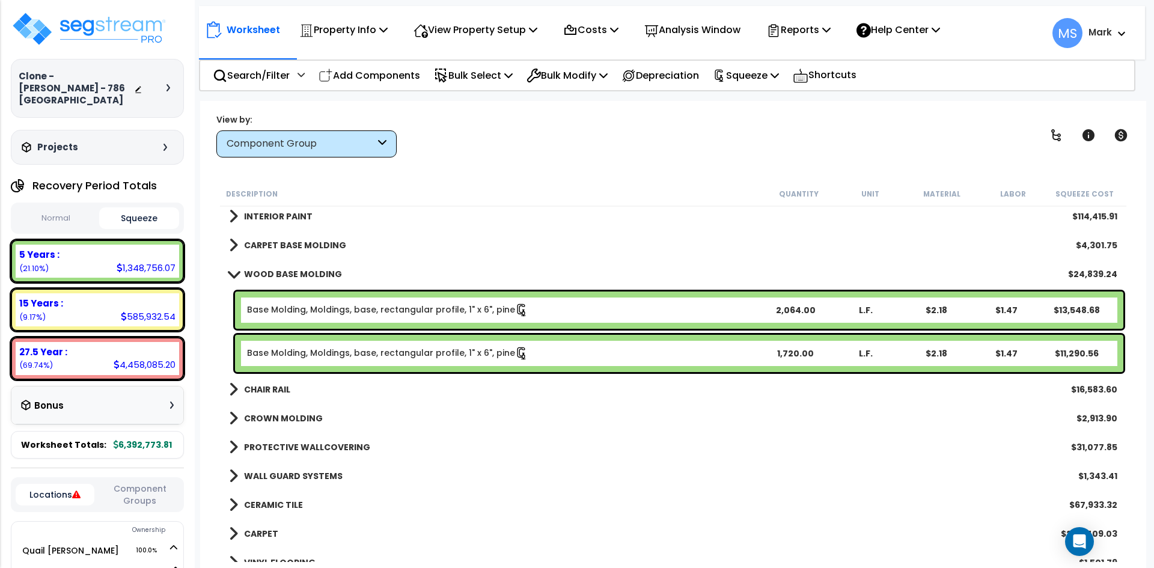
click at [281, 273] on b "WOOD BASE MOLDING" at bounding box center [293, 274] width 98 height 12
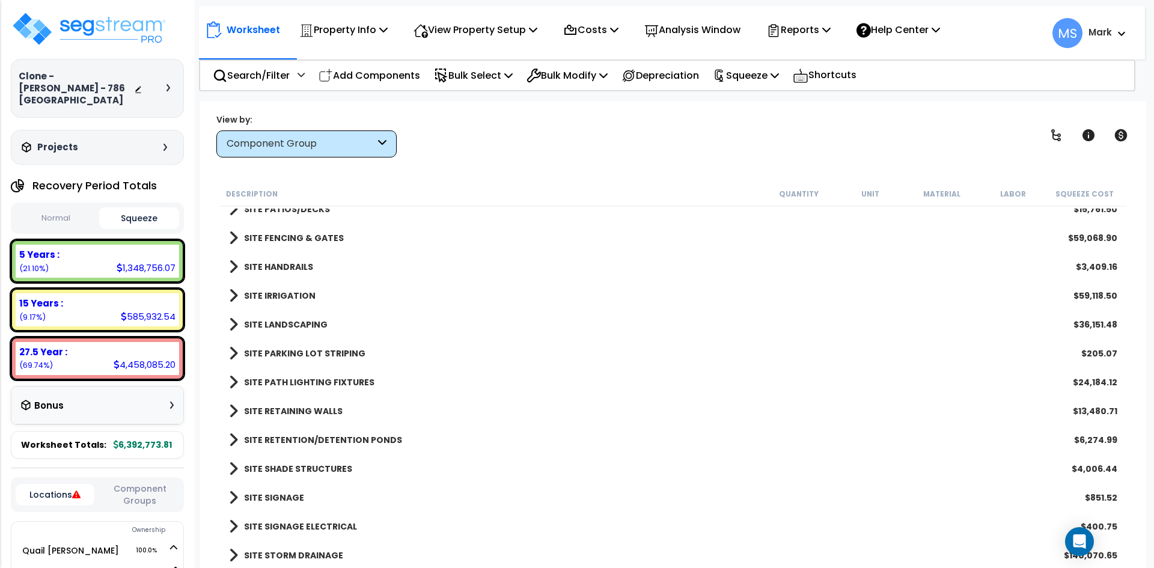
scroll to position [2898, 0]
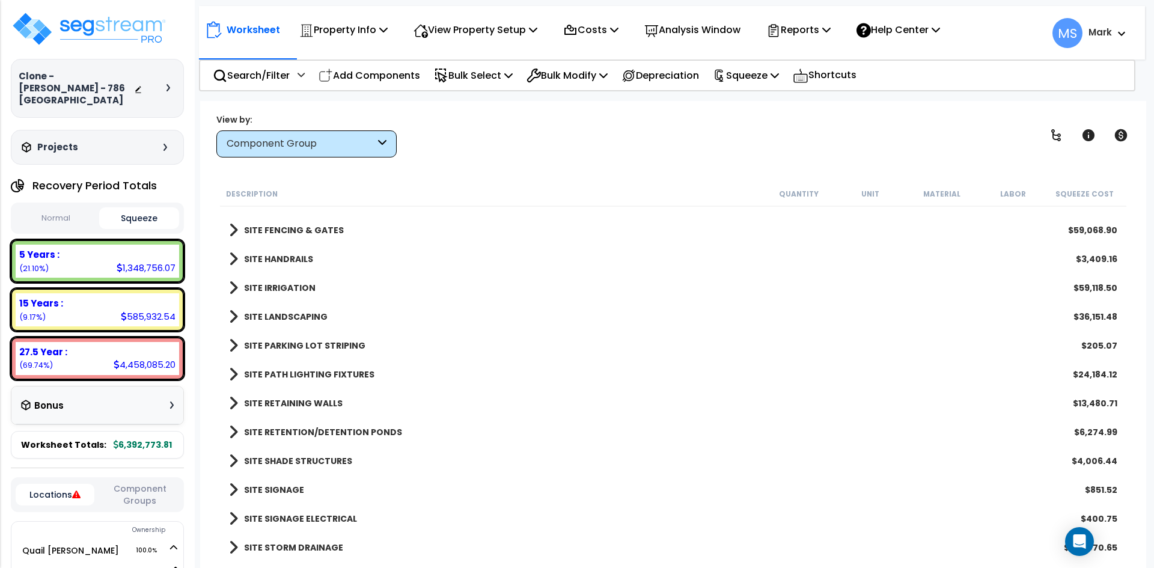
click at [317, 428] on b "SITE RETENTION/DETENTION PONDS" at bounding box center [323, 432] width 158 height 12
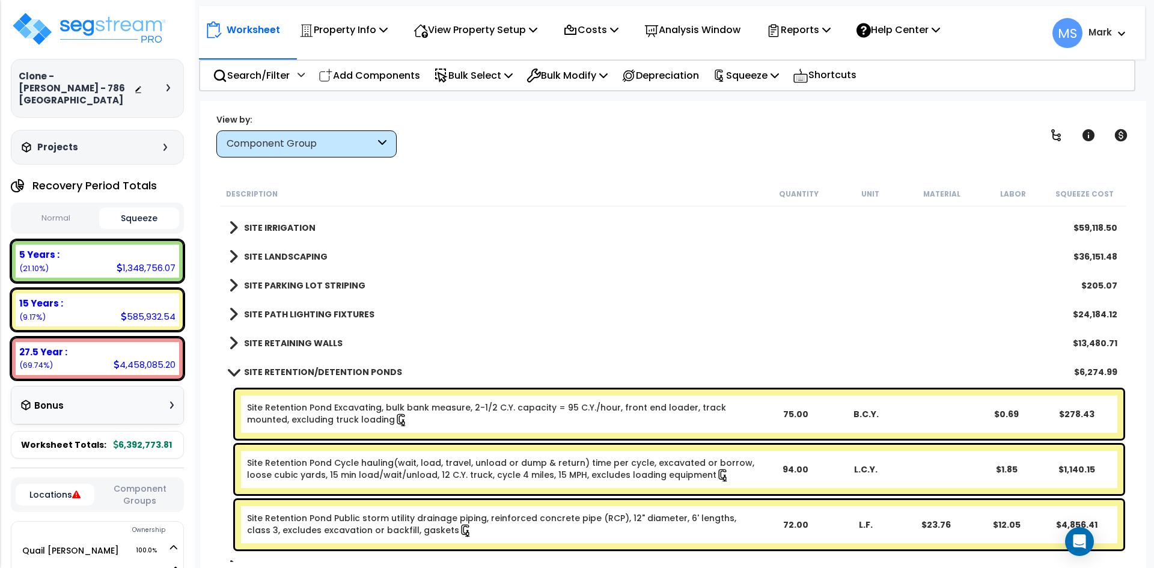
scroll to position [3018, 0]
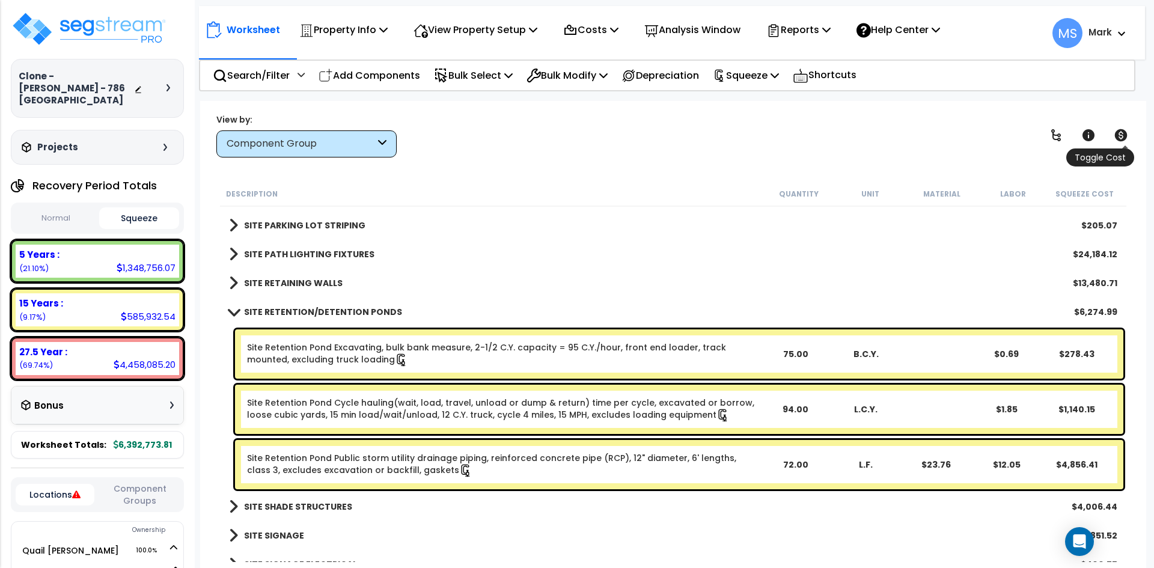
click at [1126, 136] on icon at bounding box center [1121, 135] width 13 height 12
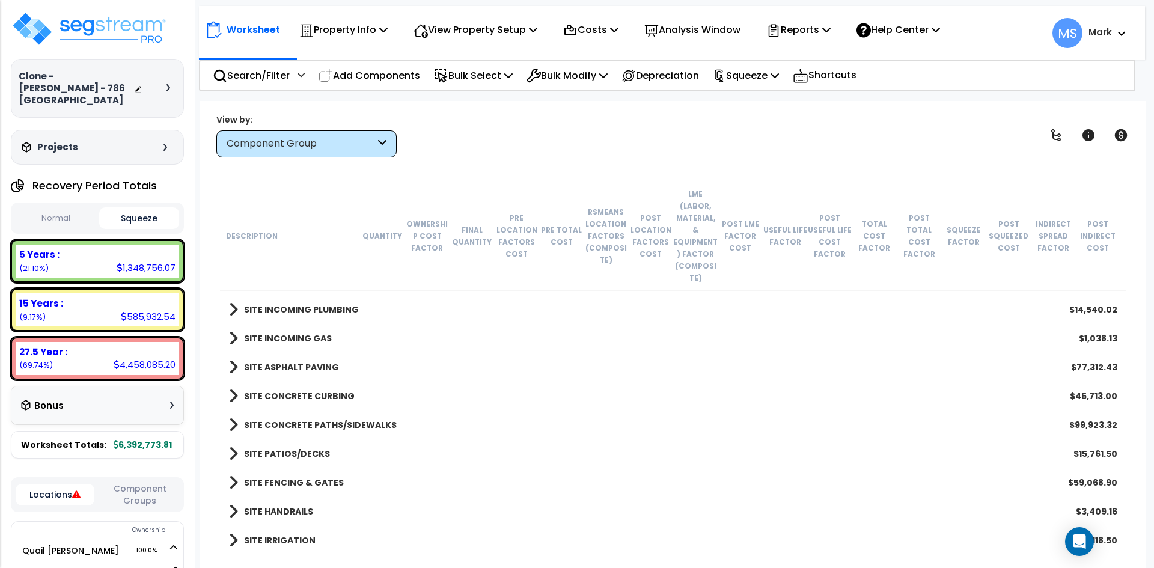
scroll to position [2717, 0]
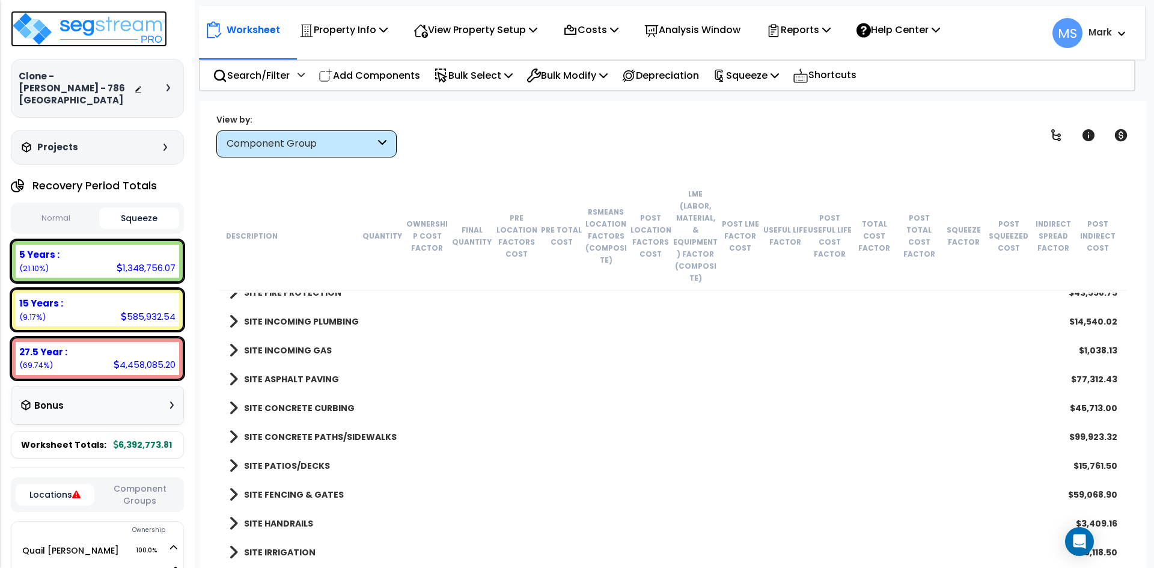
click at [118, 33] on img at bounding box center [89, 29] width 156 height 36
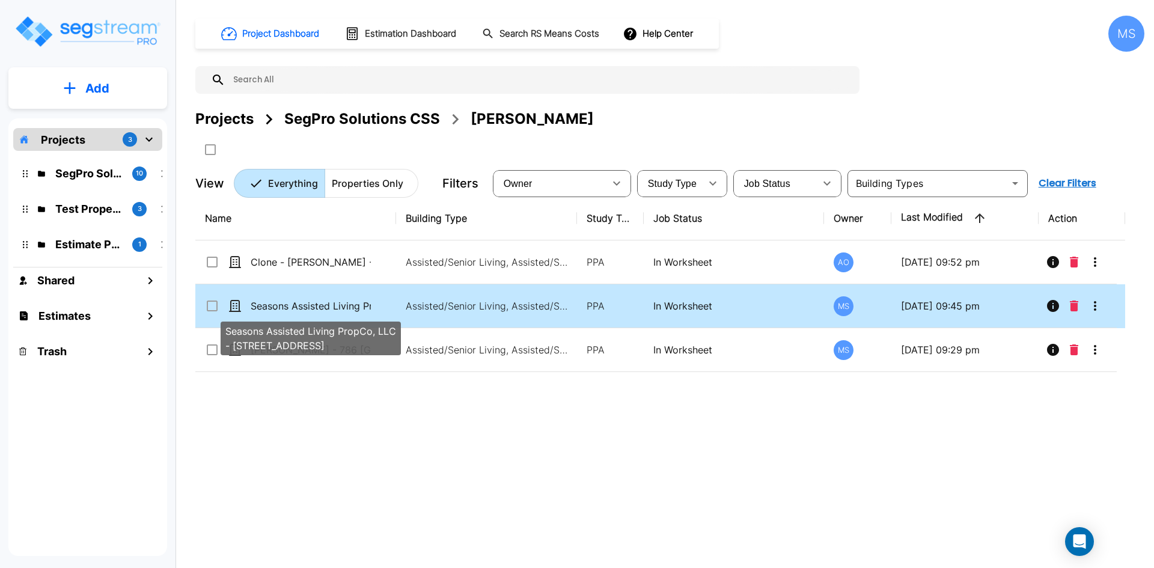
click at [327, 304] on p "Seasons Assisted Living PropCo, LLC - [STREET_ADDRESS]" at bounding box center [311, 306] width 120 height 14
checkbox input "true"
click at [327, 304] on p "Seasons Assisted Living PropCo, LLC - [STREET_ADDRESS]" at bounding box center [311, 306] width 120 height 14
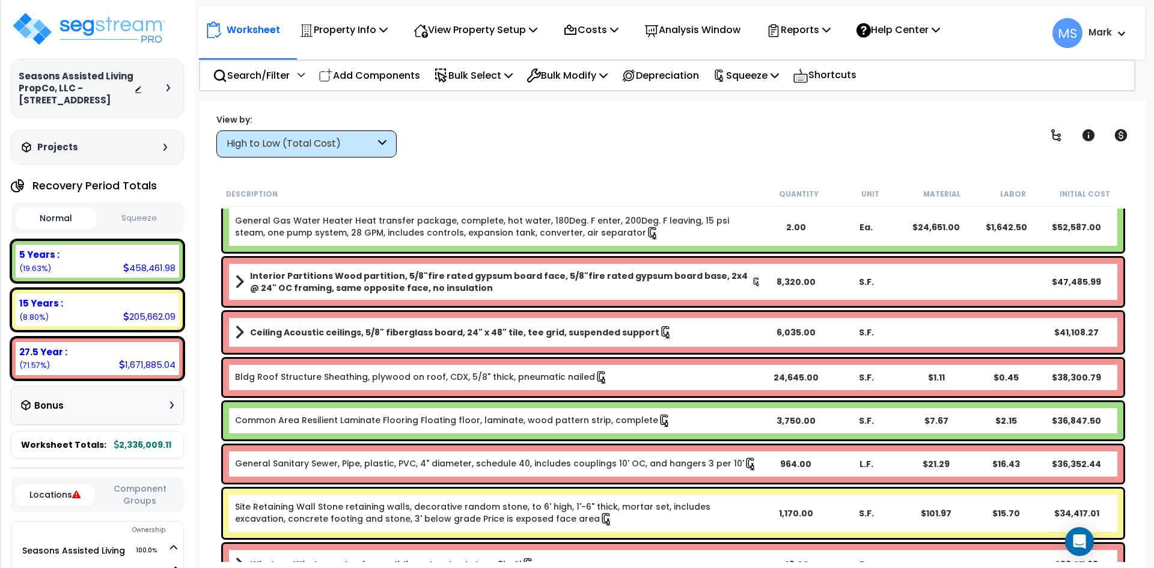
scroll to position [661, 0]
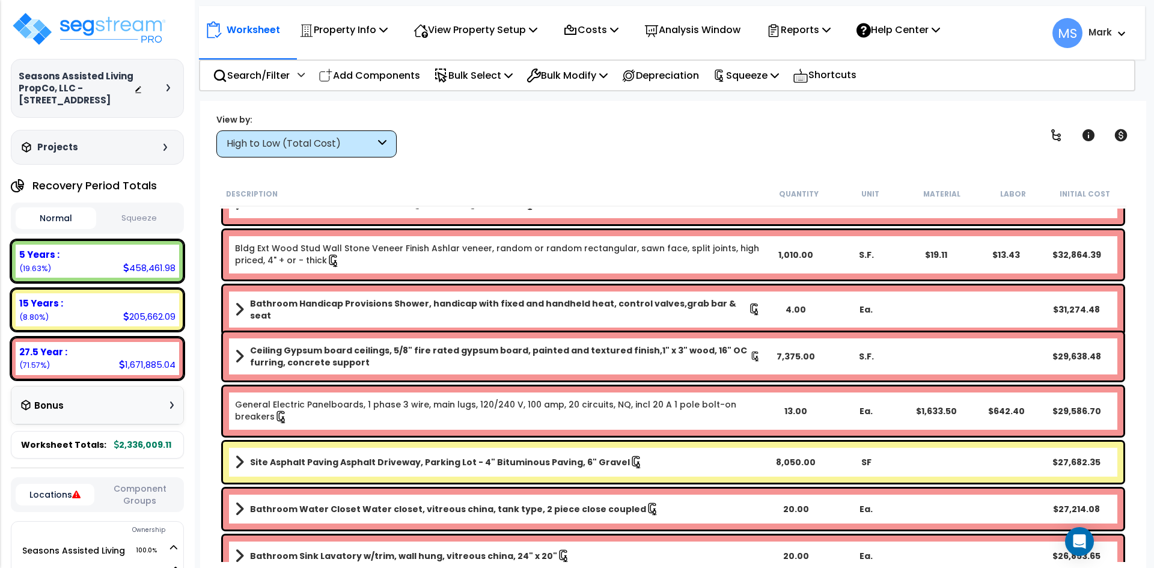
click at [337, 128] on div "View by: High to Low (Total Cost) High to Low (Total Cost)" at bounding box center [306, 136] width 180 height 44
click at [340, 144] on div "High to Low (Total Cost)" at bounding box center [301, 144] width 148 height 14
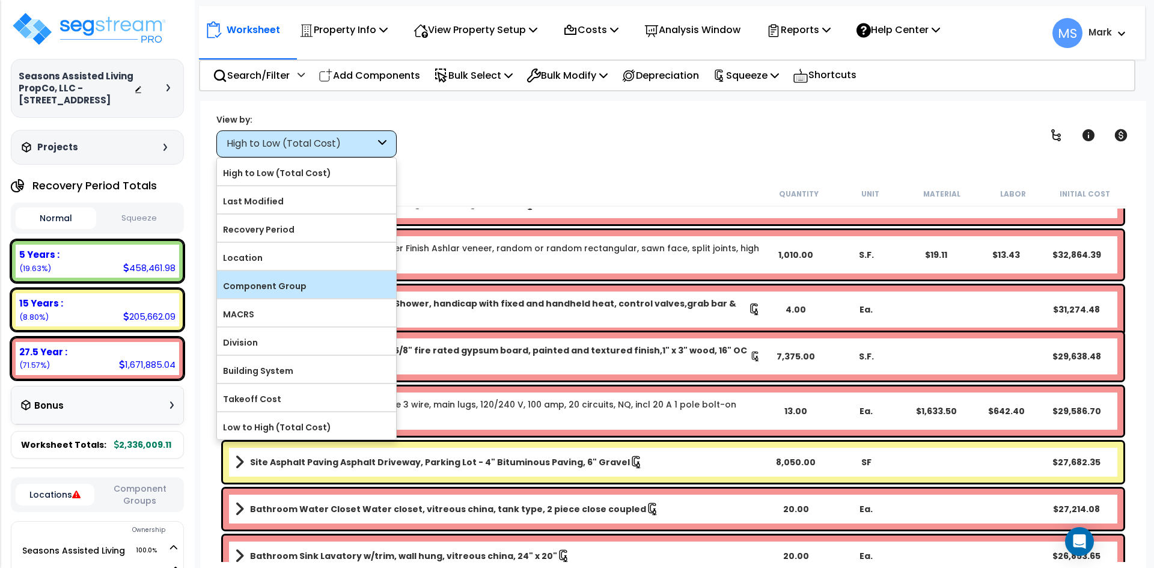
click at [288, 293] on label "Component Group" at bounding box center [306, 286] width 179 height 18
click at [0, 0] on input "Component Group" at bounding box center [0, 0] width 0 height 0
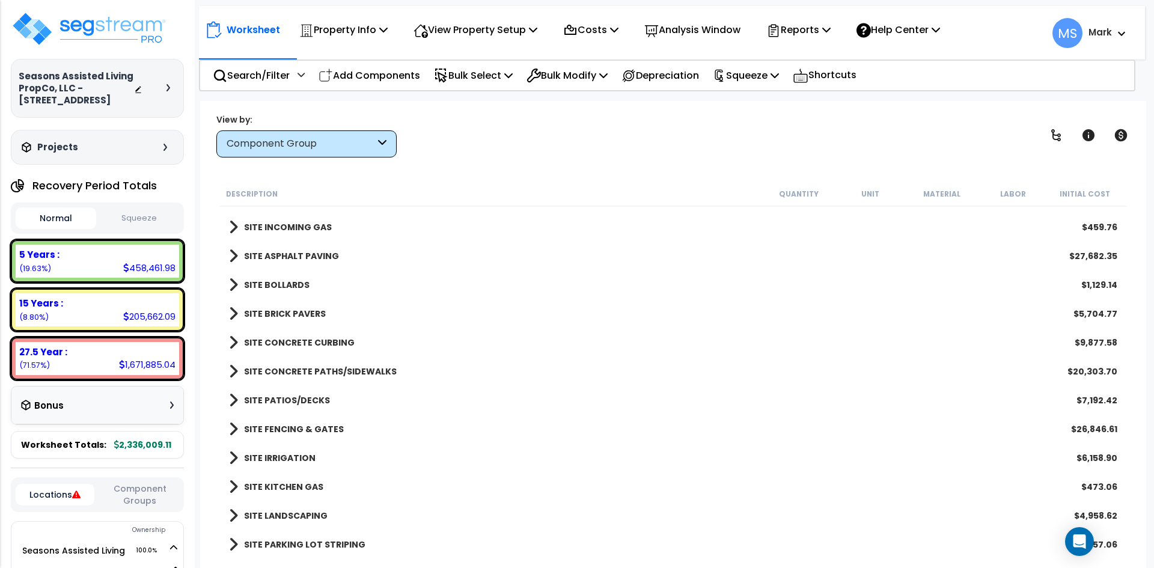
scroll to position [3062, 0]
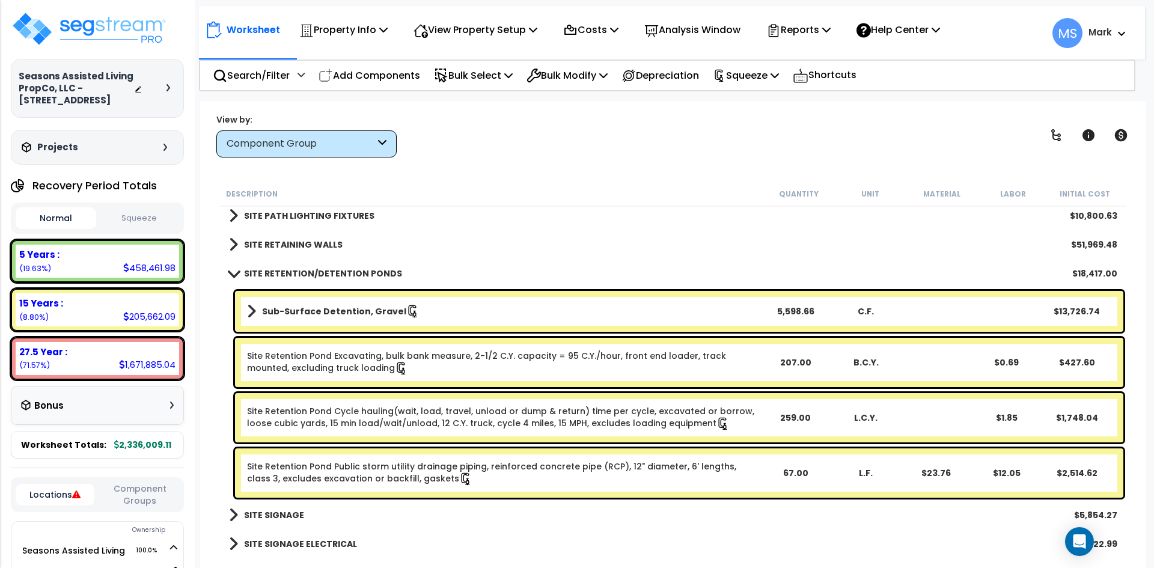
click at [353, 310] on b "Sub-Surface Detention, Gravel" at bounding box center [334, 311] width 144 height 12
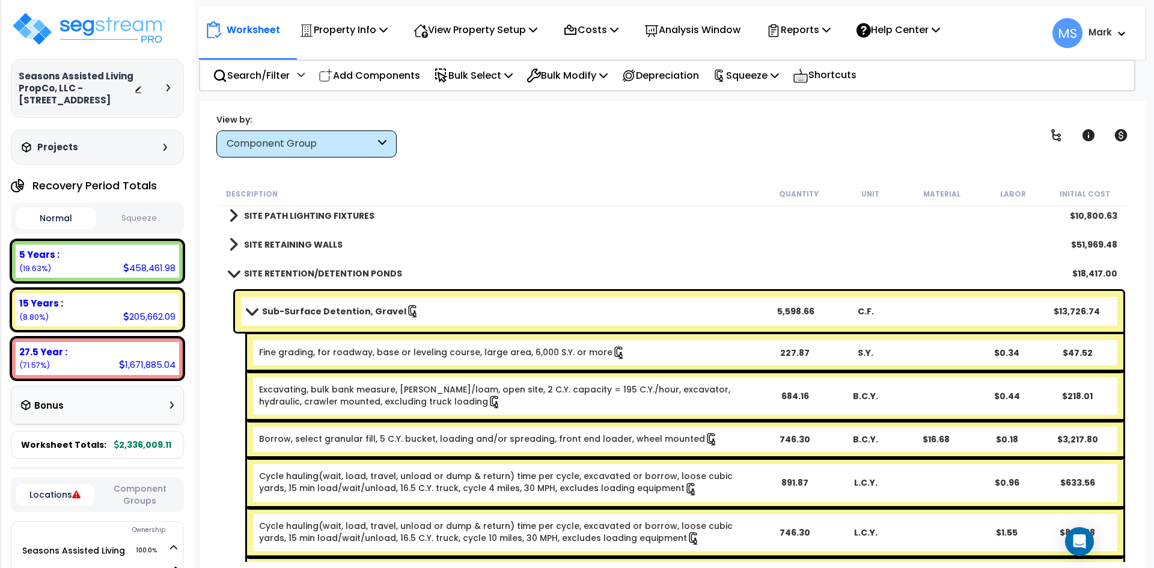
click at [353, 310] on b "Sub-Surface Detention, Gravel" at bounding box center [334, 311] width 144 height 12
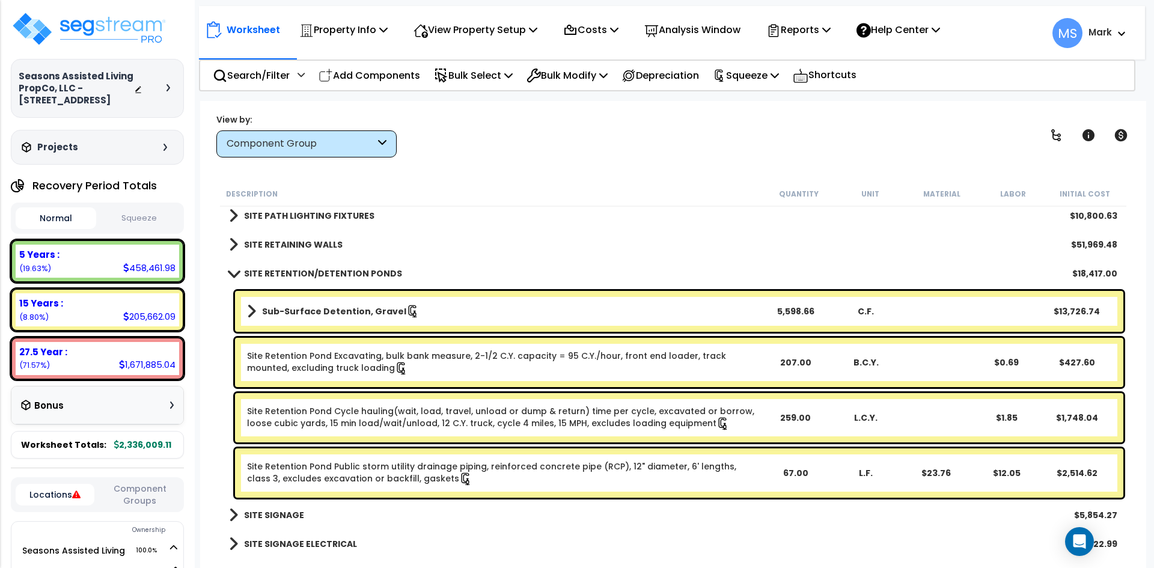
click at [353, 310] on b "Sub-Surface Detention, Gravel" at bounding box center [334, 311] width 144 height 12
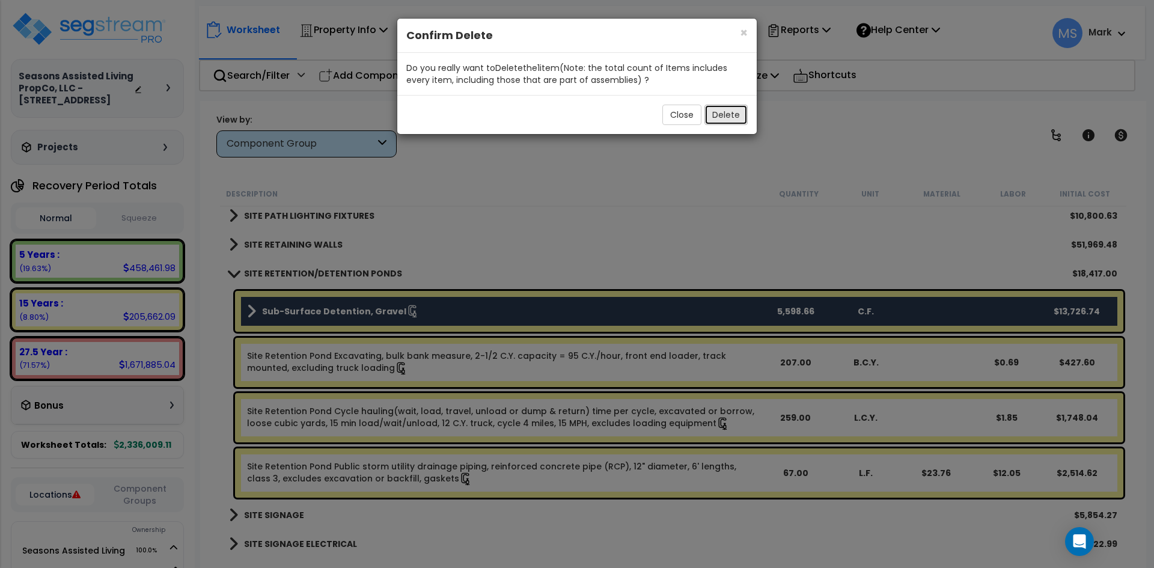
click at [728, 123] on button "Delete" at bounding box center [725, 115] width 43 height 20
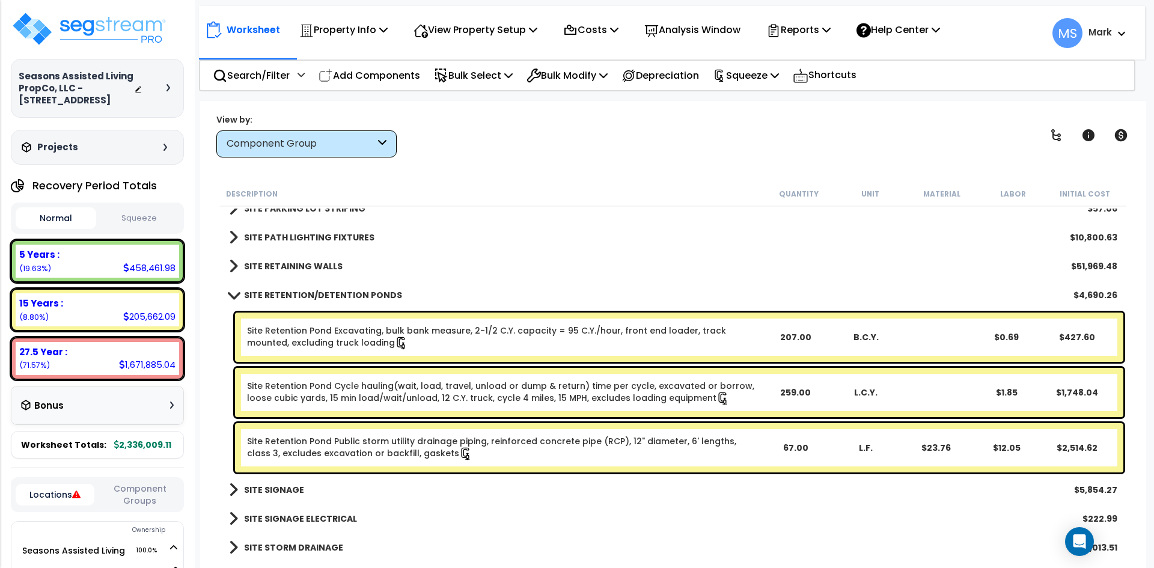
scroll to position [3041, 0]
click at [404, 338] on link "Site Retention Pond Excavating, bulk bank measure, 2-1/2 C.Y. capacity = 95 C.Y…" at bounding box center [503, 337] width 513 height 25
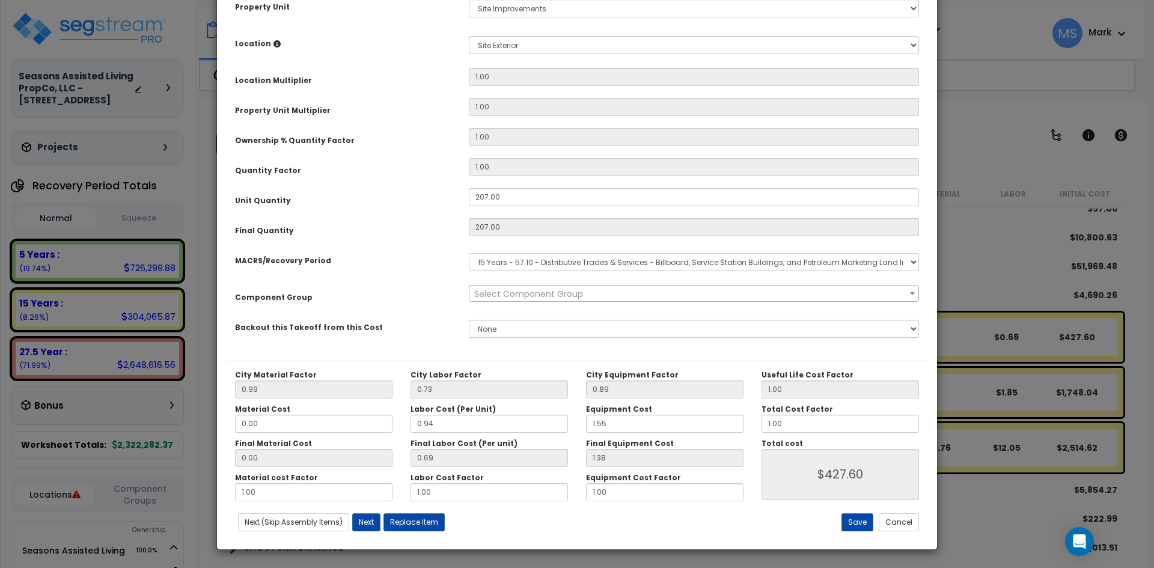
scroll to position [150, 0]
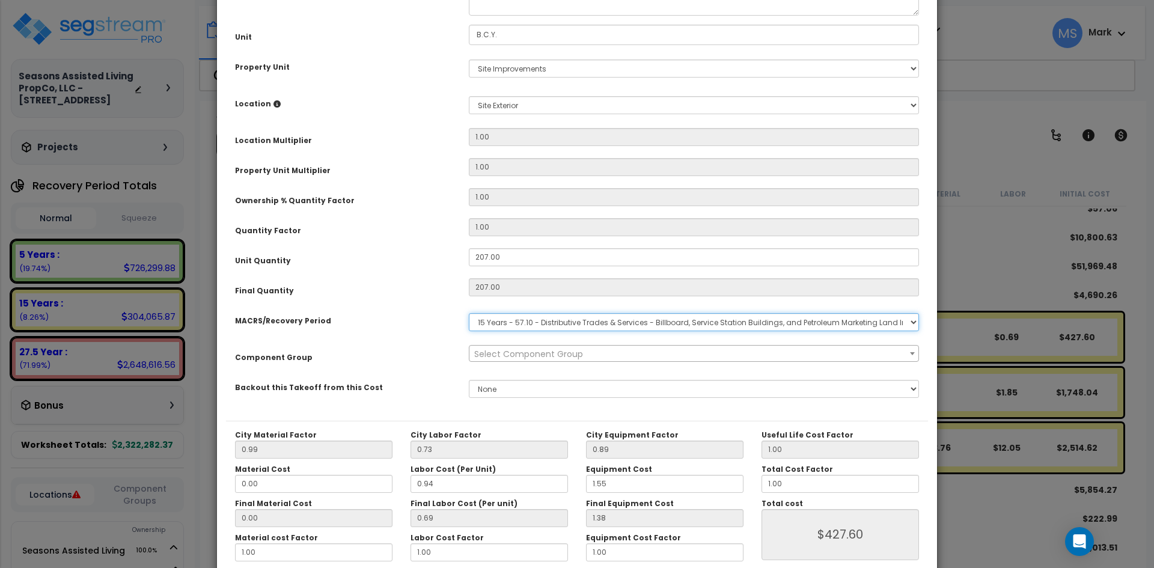
click at [562, 323] on select "Select MACRS/Recovery Period 5 Years - 57.0 - Distributive Trades & Services 5 …" at bounding box center [694, 322] width 450 height 18
select select "3666"
click at [469, 313] on select "Select MACRS/Recovery Period 5 Years - 57.0 - Distributive Trades & Services 5 …" at bounding box center [694, 322] width 450 height 18
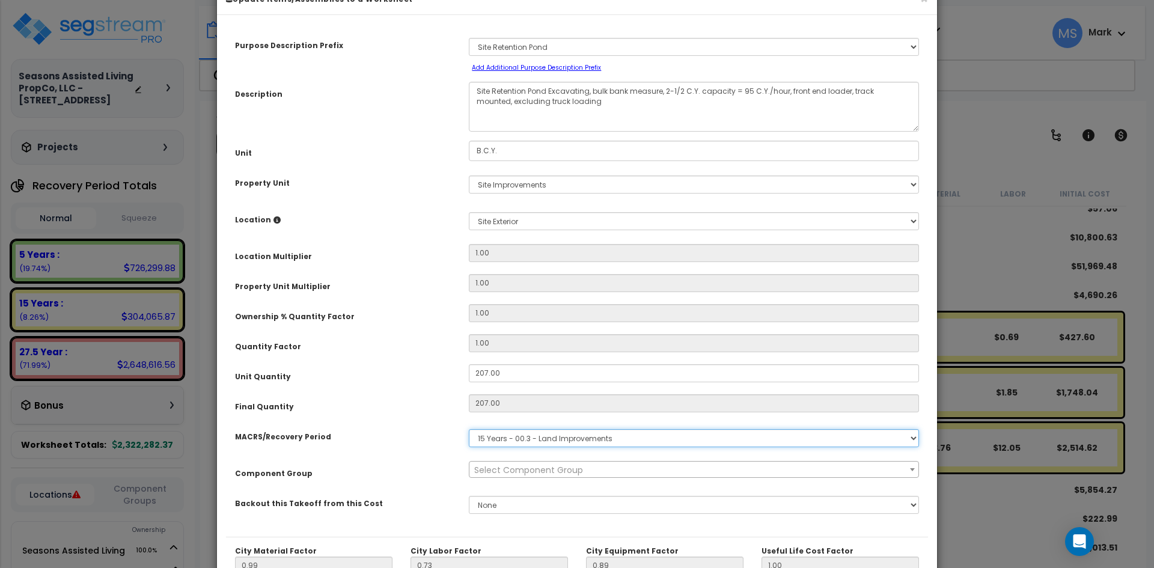
scroll to position [0, 0]
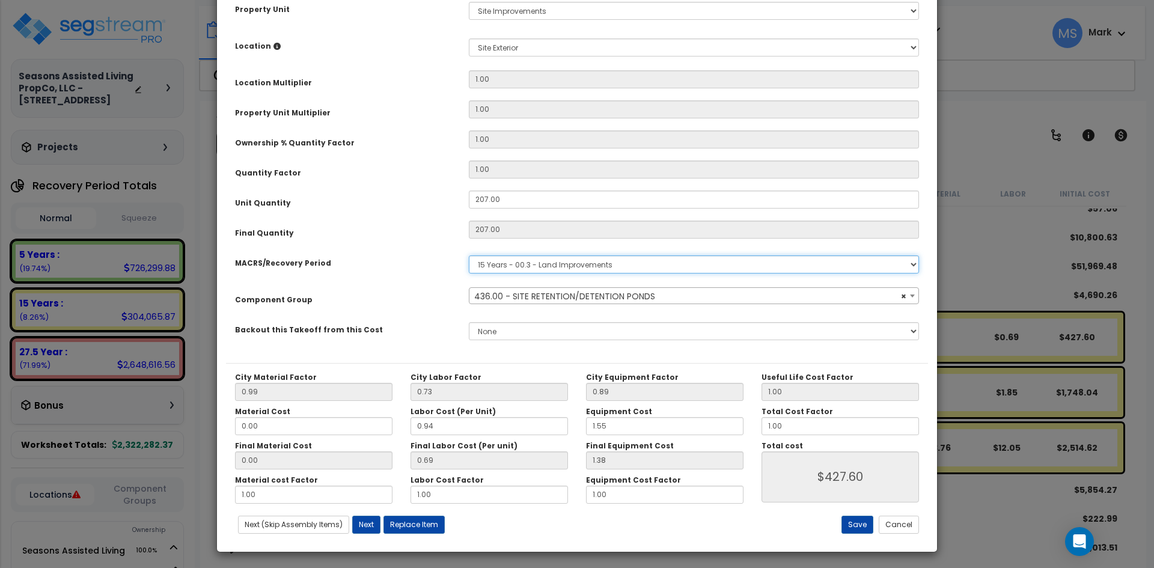
select select "46230"
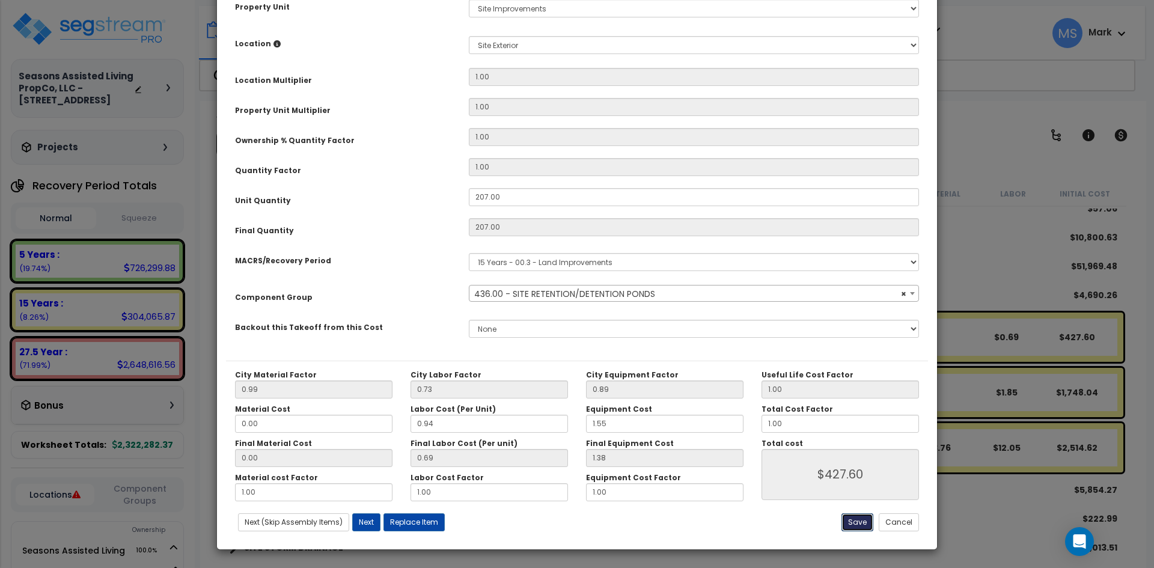
click at [856, 525] on button "Save" at bounding box center [857, 522] width 32 height 18
type input "427.60"
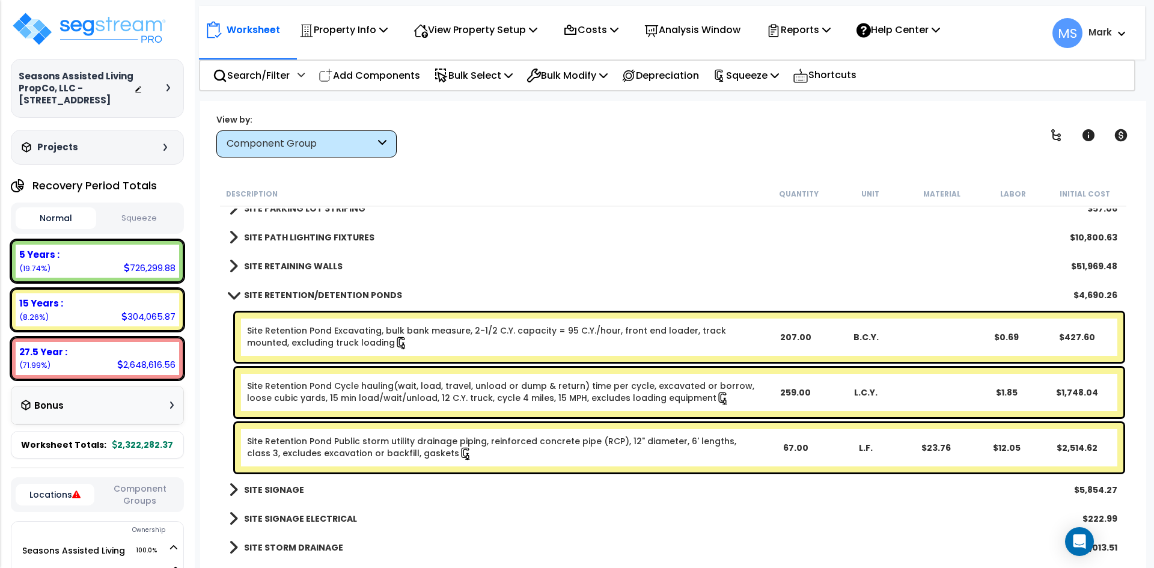
click at [343, 292] on b "SITE RETENTION/DETENTION PONDS" at bounding box center [323, 295] width 158 height 12
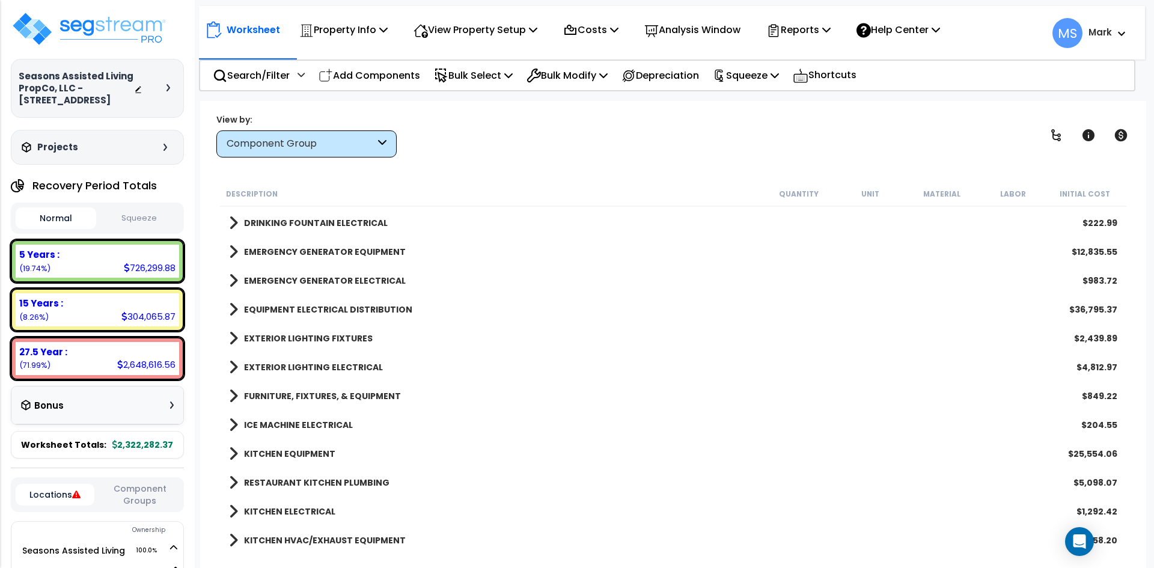
scroll to position [1512, 0]
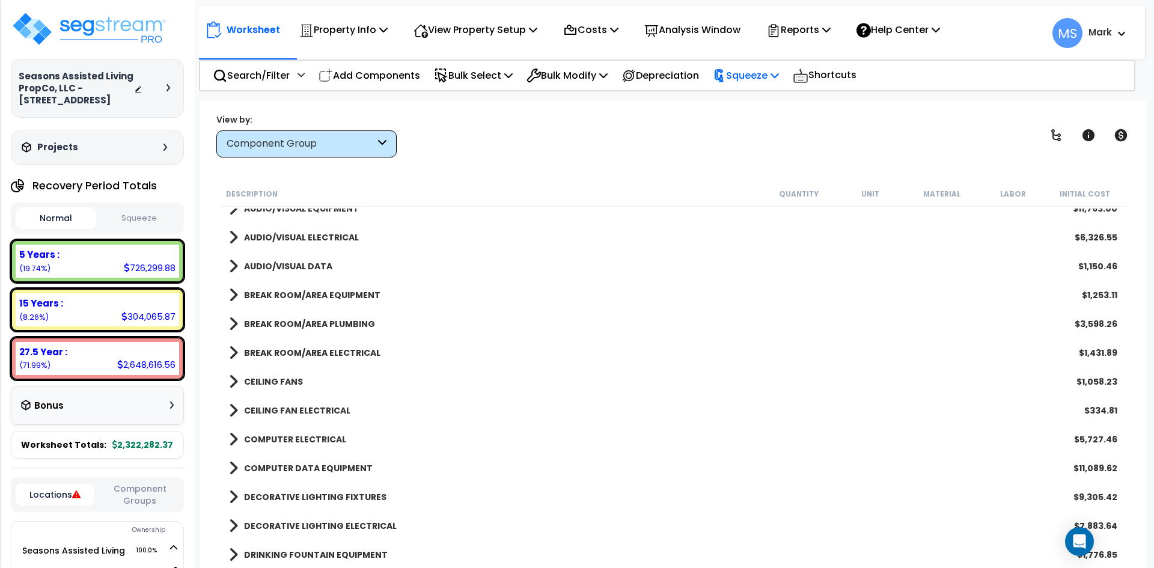
click at [761, 82] on p "Squeeze" at bounding box center [746, 75] width 66 height 16
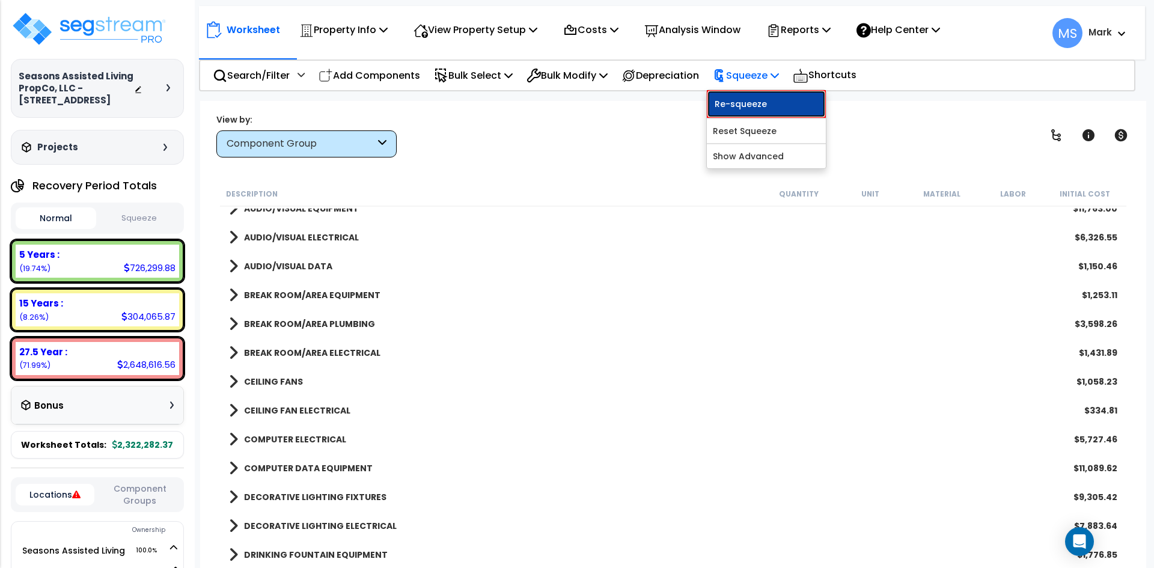
click at [768, 114] on link "Re-squeeze" at bounding box center [766, 104] width 119 height 28
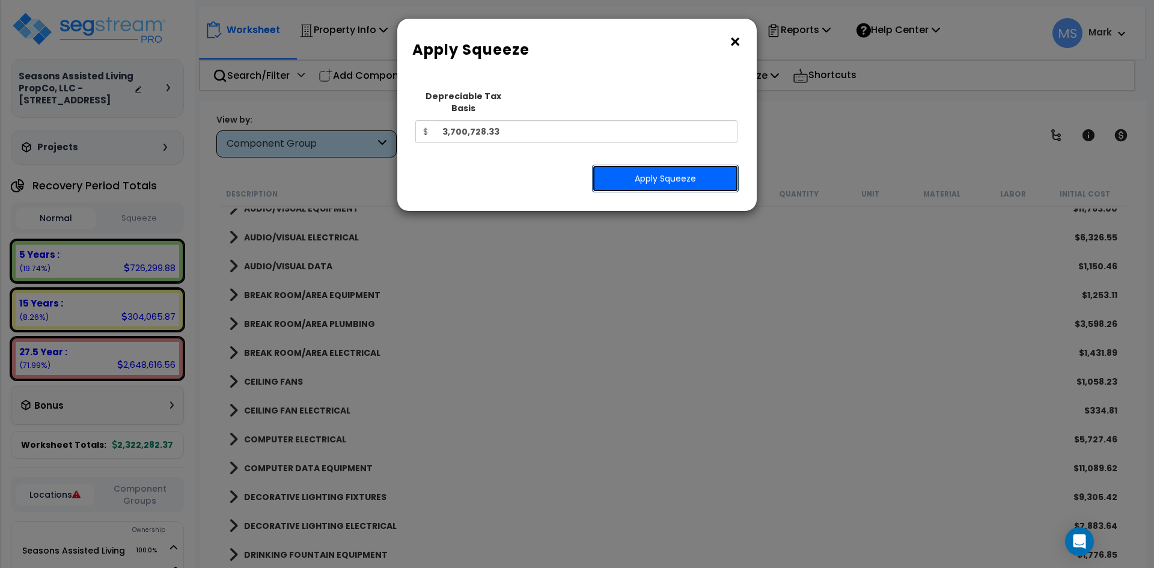
click at [689, 165] on button "Apply Squeeze" at bounding box center [665, 179] width 147 height 28
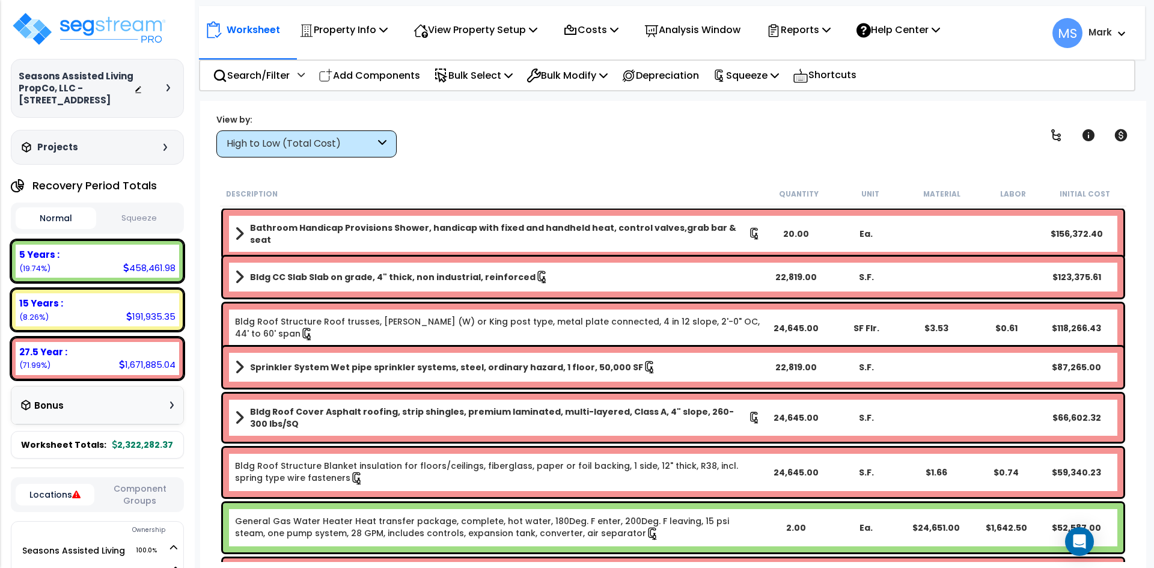
click at [151, 221] on button "Squeeze" at bounding box center [139, 218] width 81 height 21
click at [1120, 131] on icon at bounding box center [1121, 135] width 13 height 12
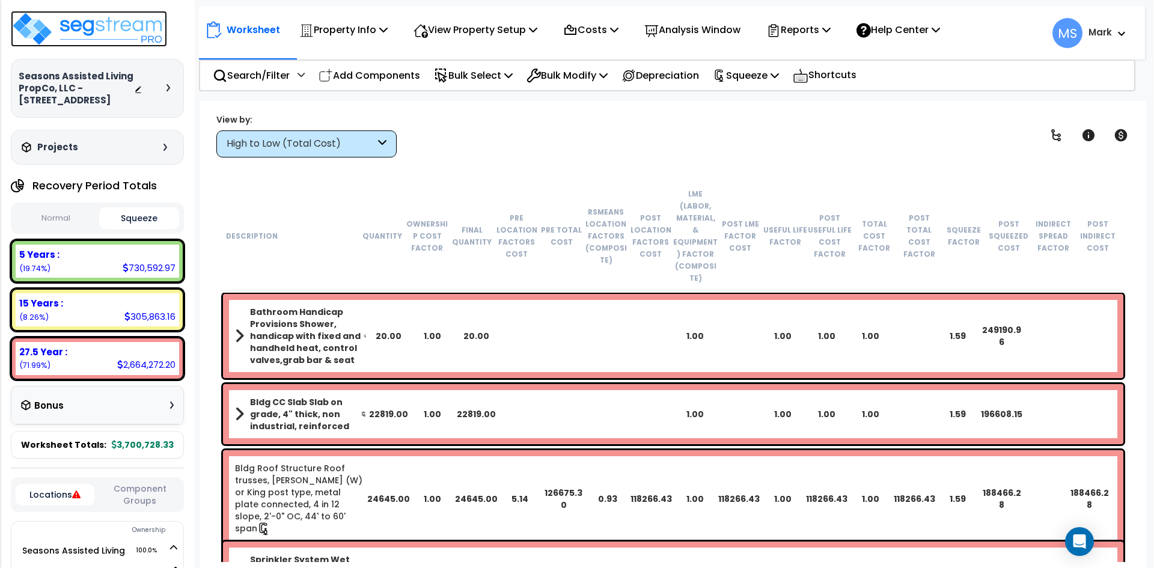
click at [145, 29] on img at bounding box center [89, 29] width 156 height 36
